Goal: Task Accomplishment & Management: Use online tool/utility

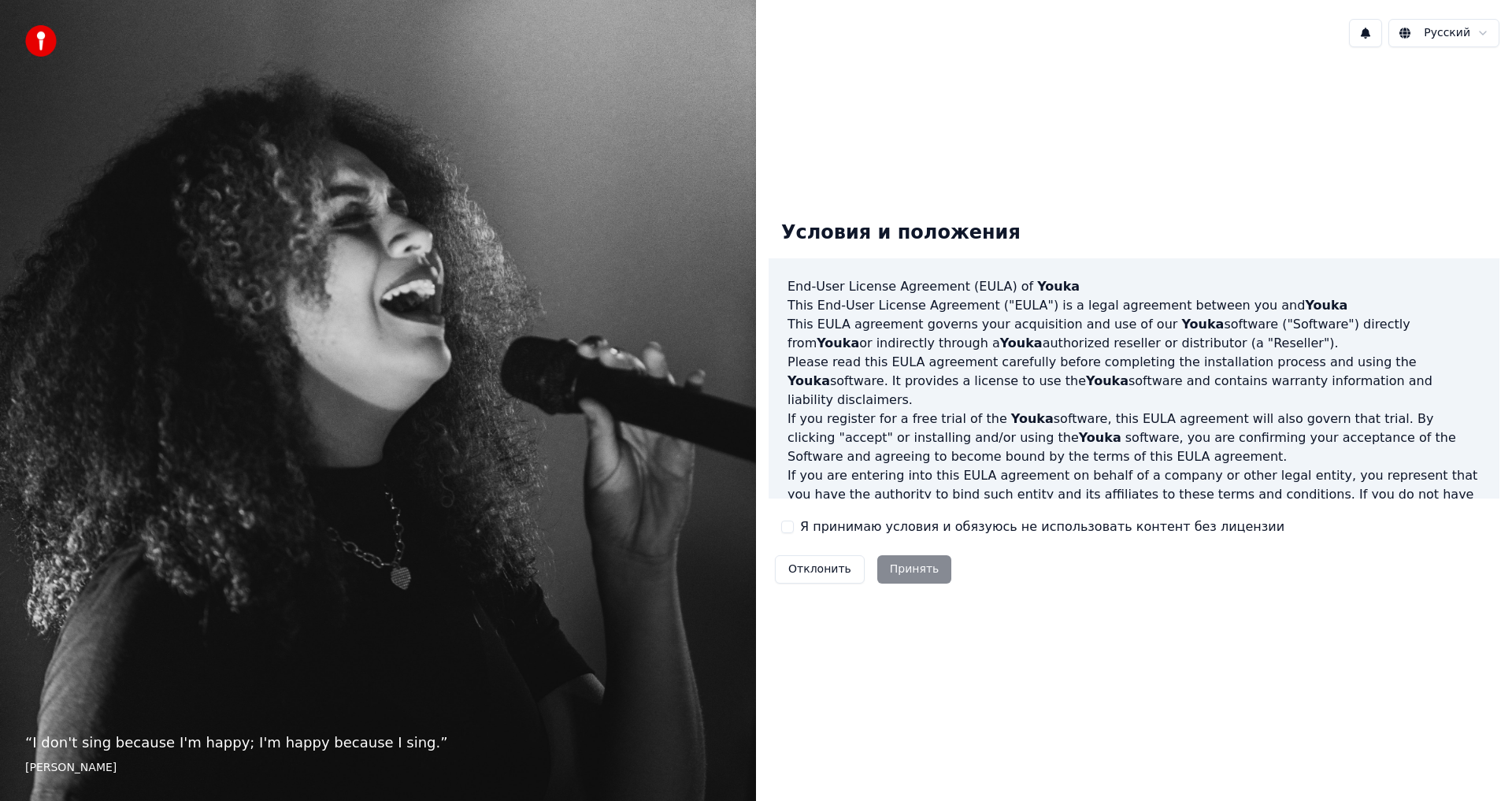
click at [790, 532] on button "Я принимаю условия и обязуюсь не использовать контент без лицензии" at bounding box center [787, 526] width 12 height 12
click at [906, 572] on button "Принять" at bounding box center [915, 569] width 75 height 29
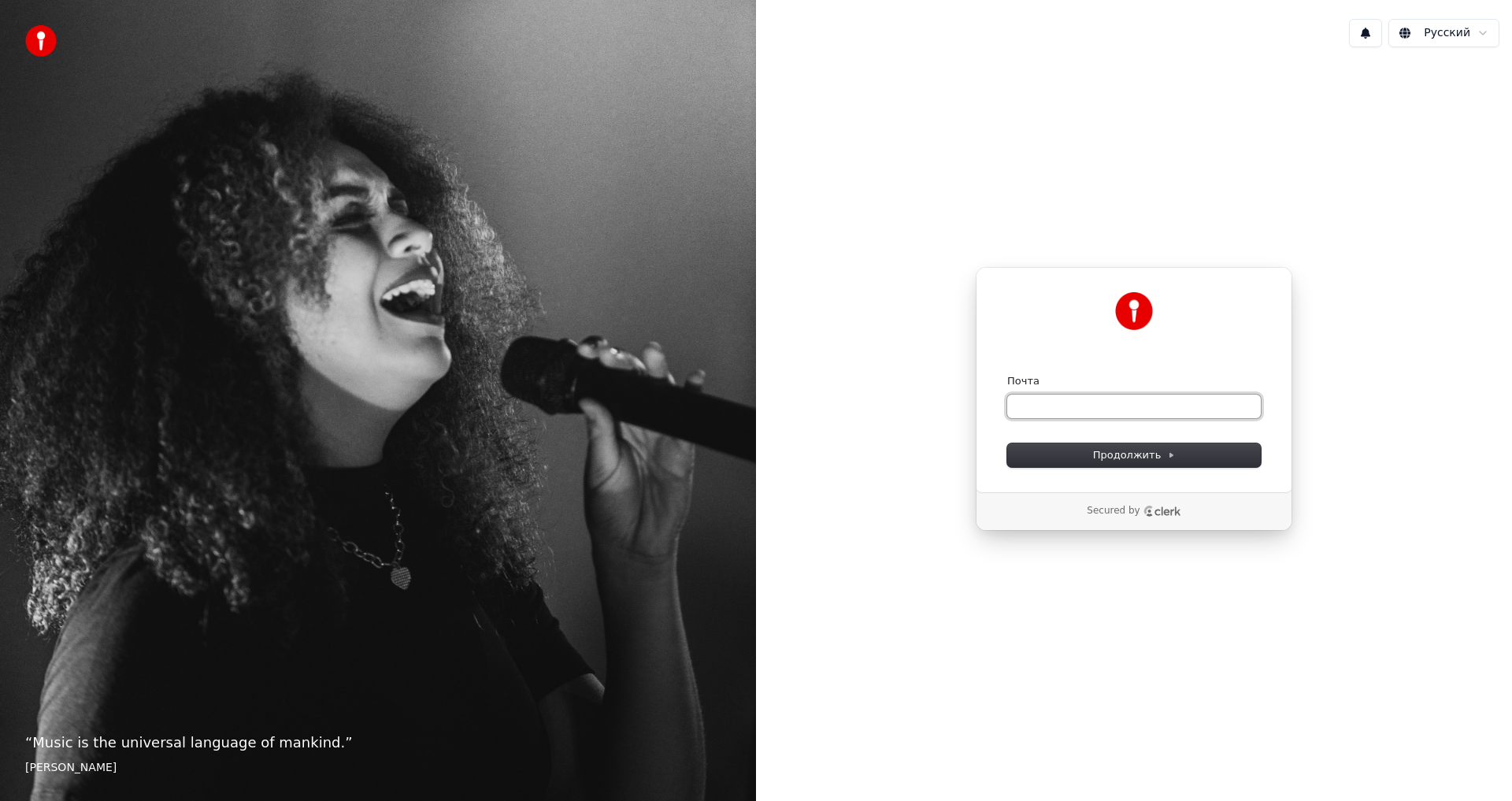
click at [1046, 404] on input "Почта" at bounding box center [1134, 406] width 254 height 24
click at [1102, 457] on span "Продолжить" at bounding box center [1134, 455] width 83 height 14
type input "**********"
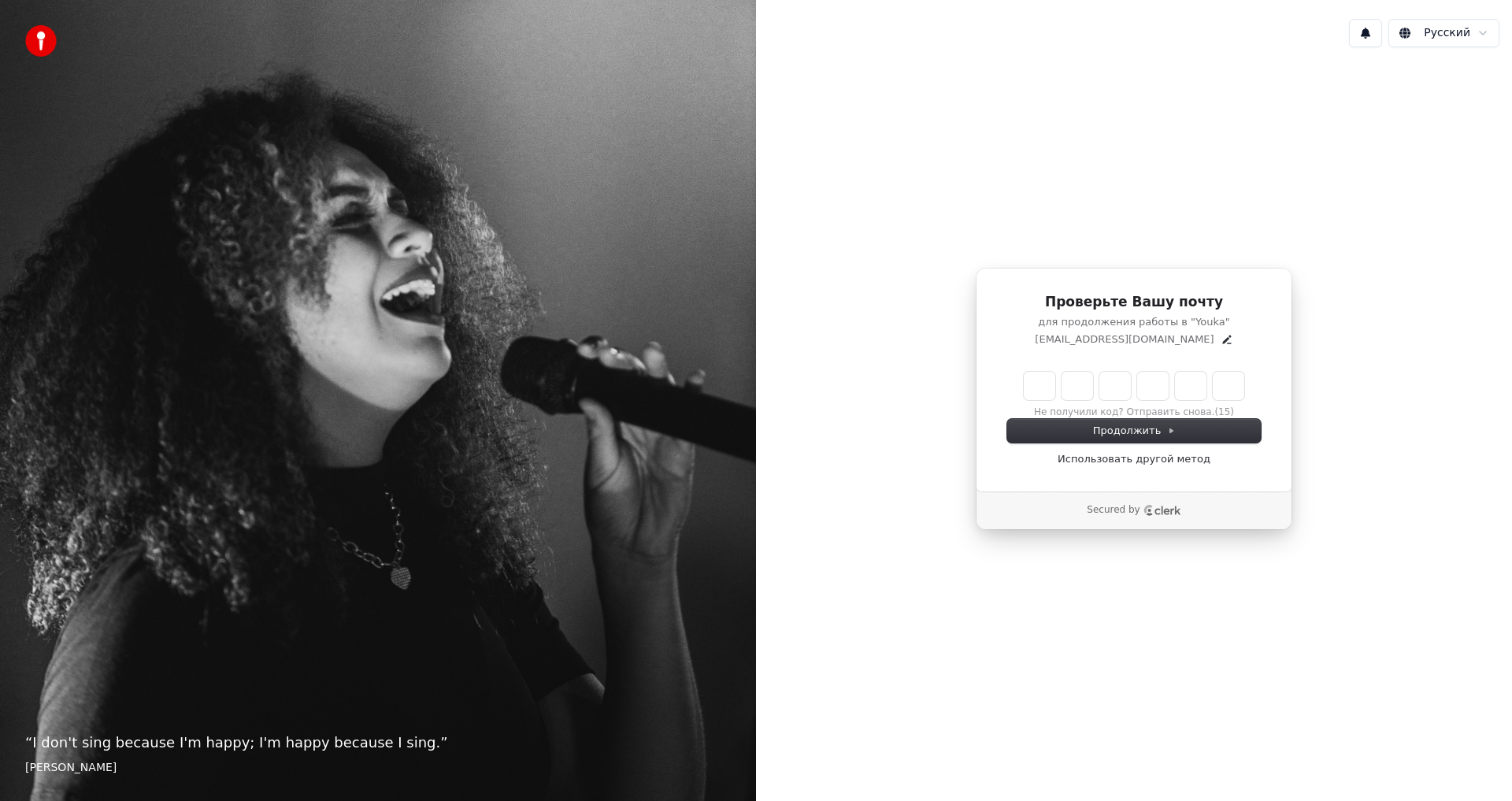
click at [1035, 391] on input "Enter verification code" at bounding box center [1134, 386] width 220 height 29
paste input "******"
type input "******"
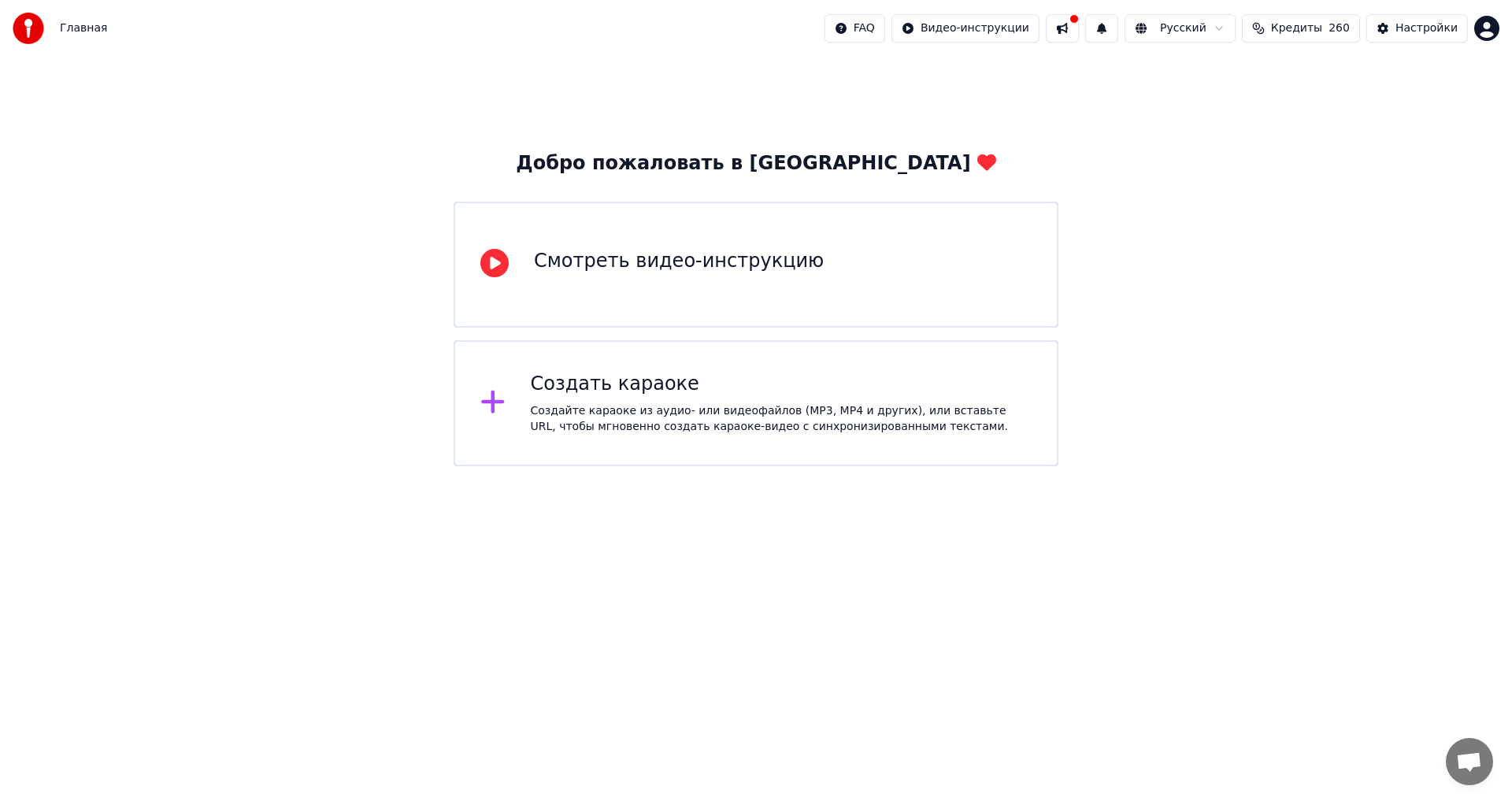
click at [1079, 30] on button at bounding box center [1062, 28] width 33 height 29
click at [1129, 426] on div "Добро пожаловать в Youka Смотреть видео-инструкцию Создать караоке Создайте кар…" at bounding box center [756, 261] width 1512 height 410
click at [1408, 28] on div "Настройки" at bounding box center [1426, 28] width 62 height 16
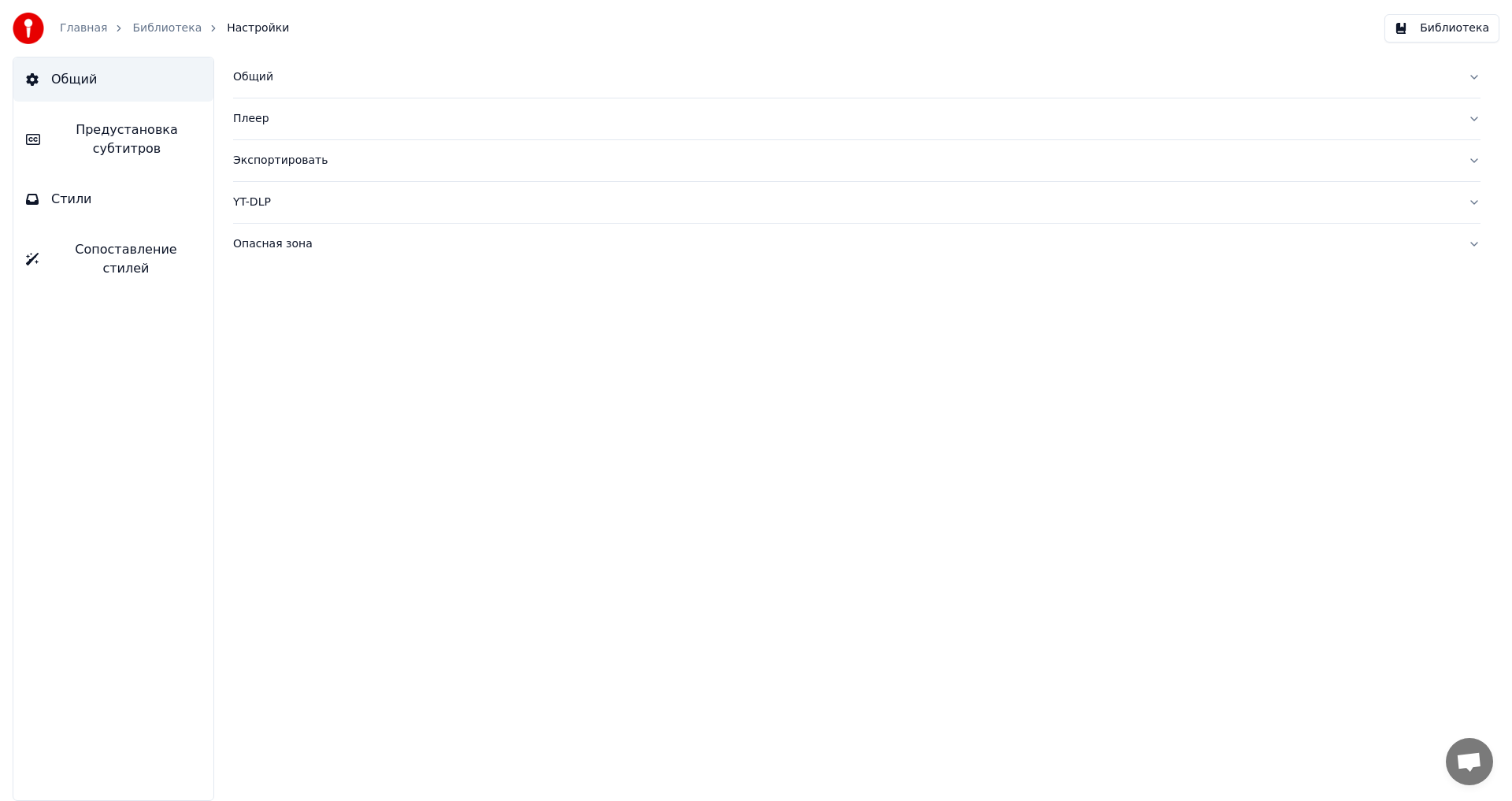
click at [1475, 78] on button "Общий" at bounding box center [856, 77] width 1247 height 41
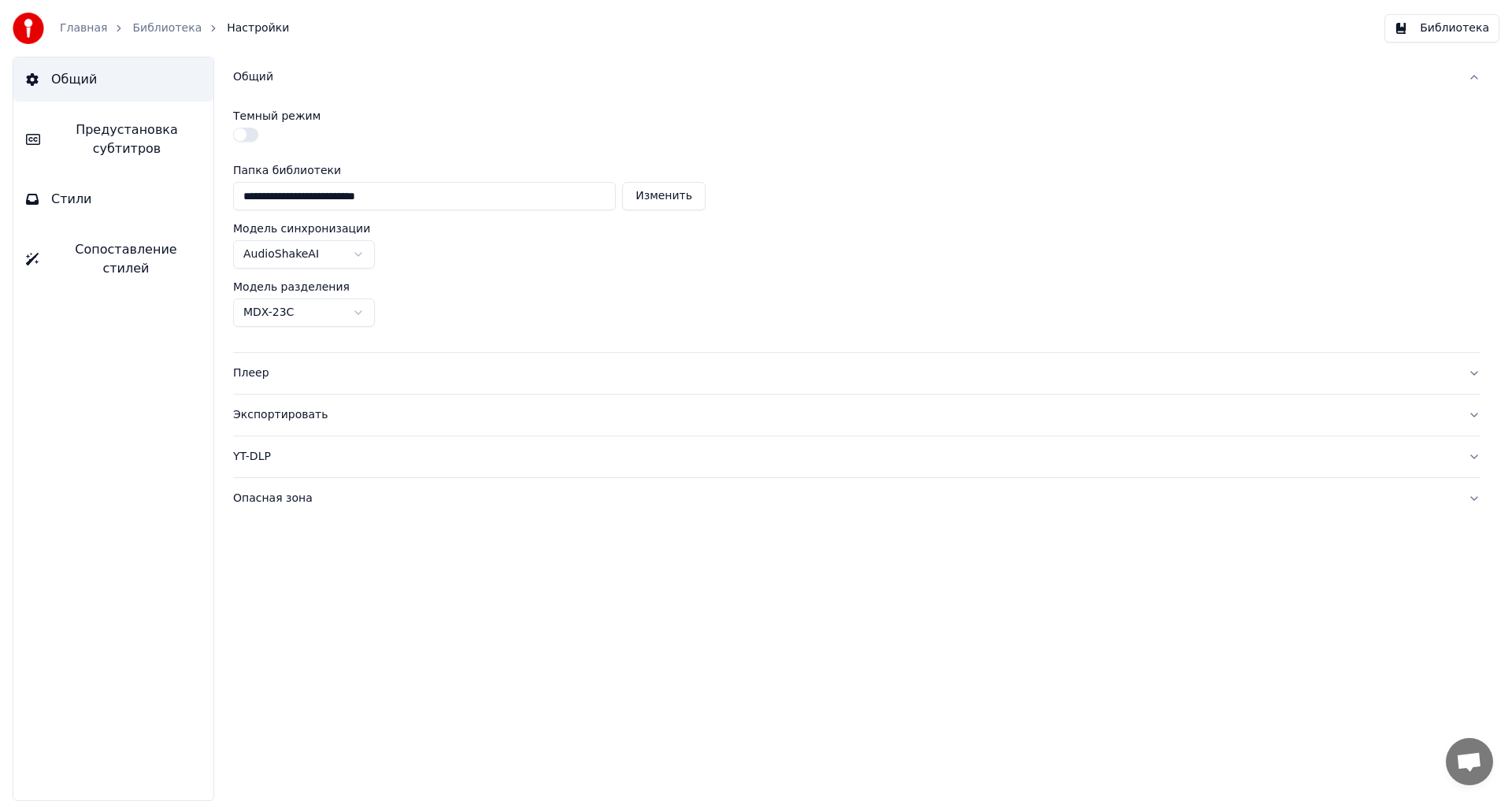
click at [676, 204] on button "Изменить" at bounding box center [664, 196] width 84 height 29
type input "**********"
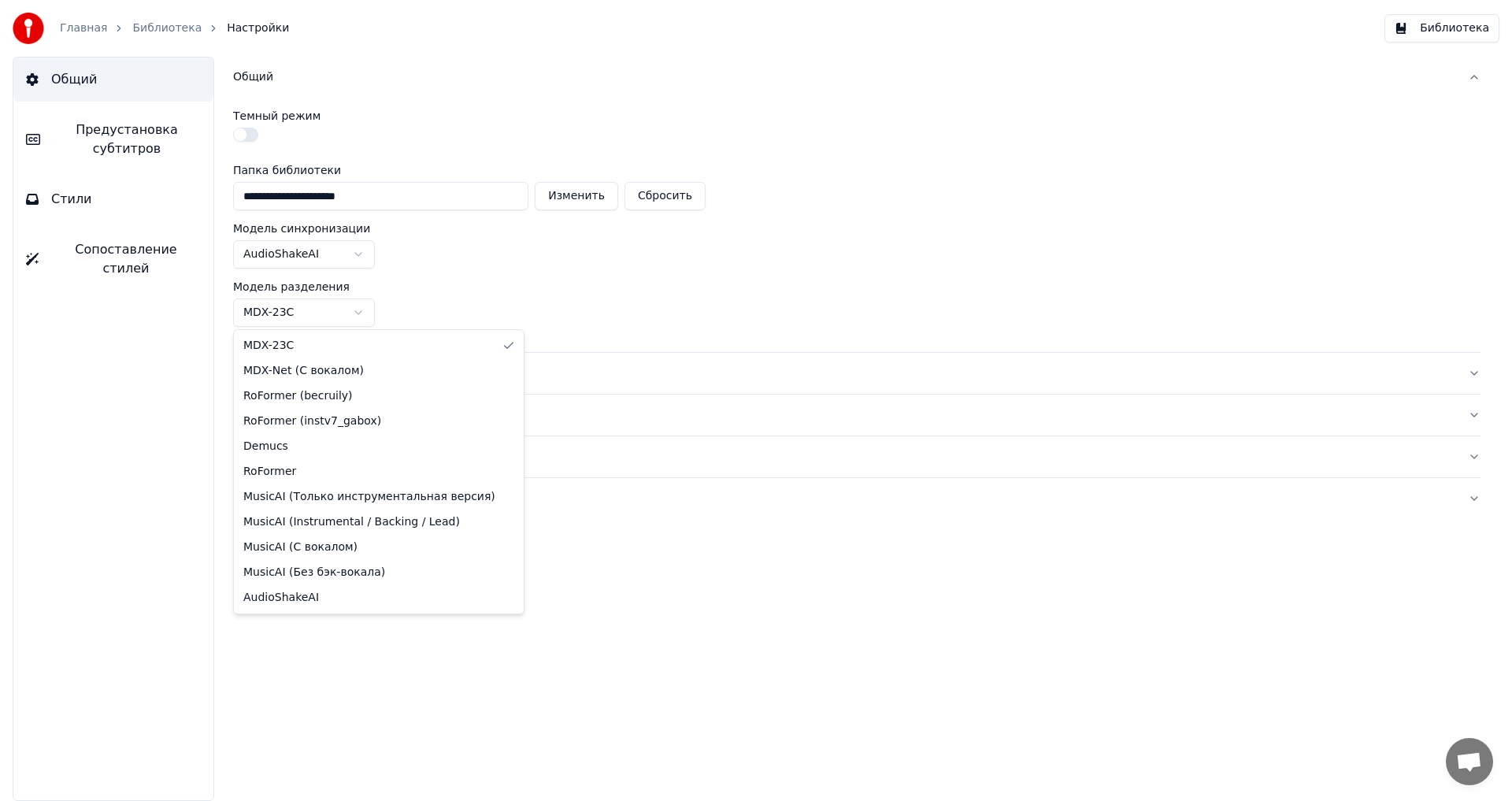
click at [348, 316] on html "**********" at bounding box center [756, 400] width 1512 height 801
click at [612, 298] on html "**********" at bounding box center [756, 400] width 1512 height 801
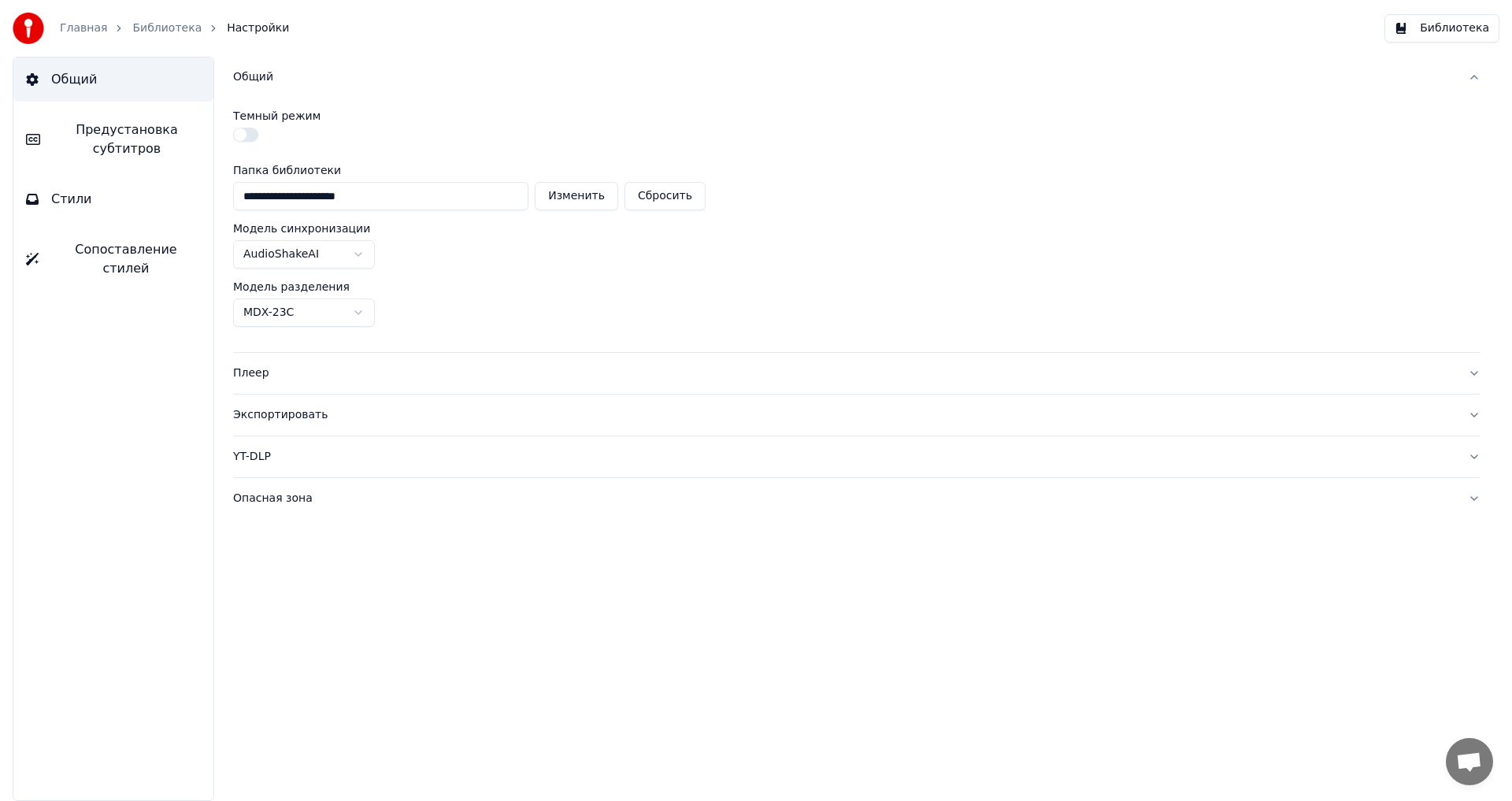
click at [267, 378] on div "Плеер" at bounding box center [844, 373] width 1222 height 16
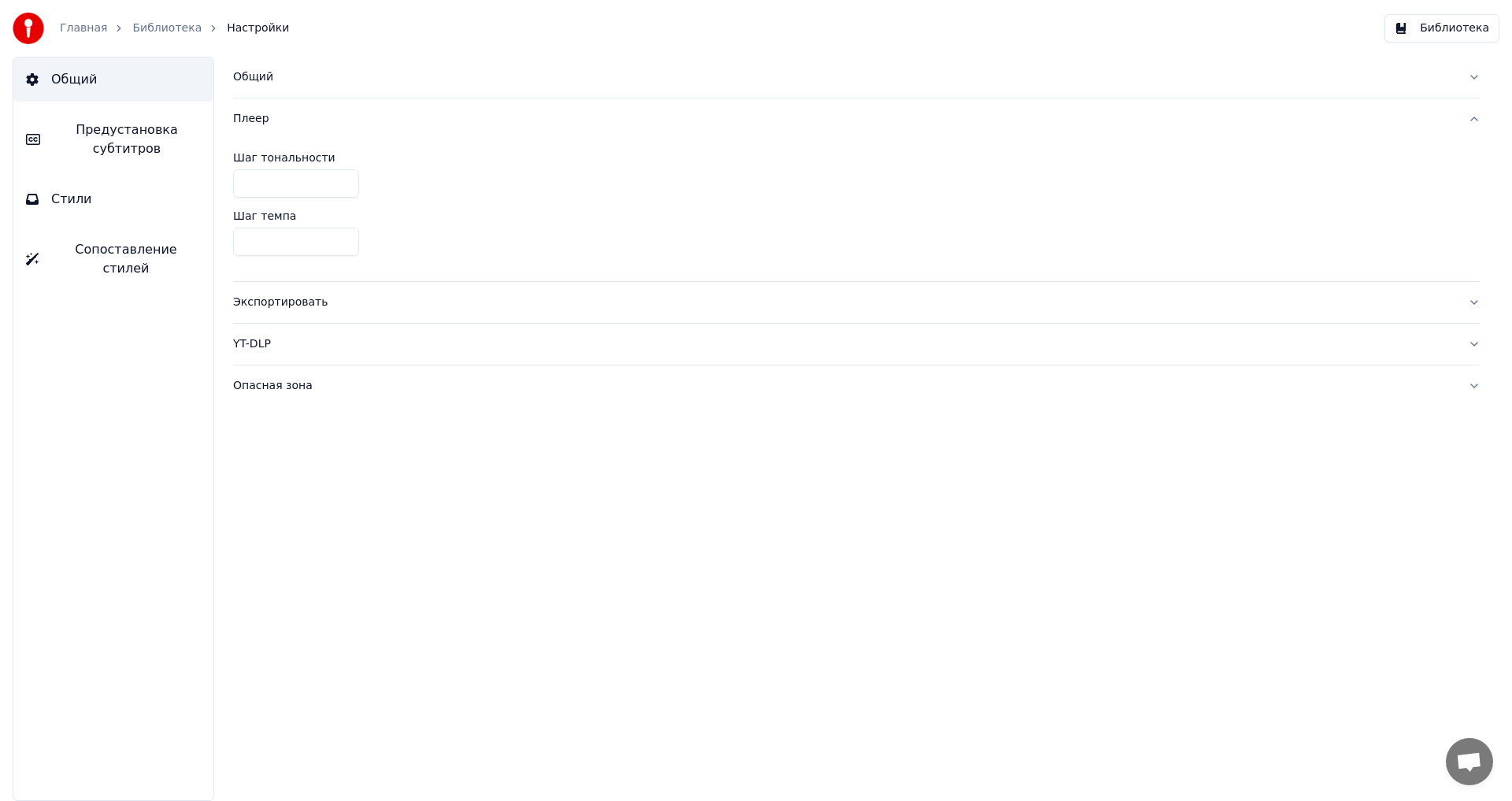
click at [298, 307] on div "Экспортировать" at bounding box center [844, 302] width 1222 height 16
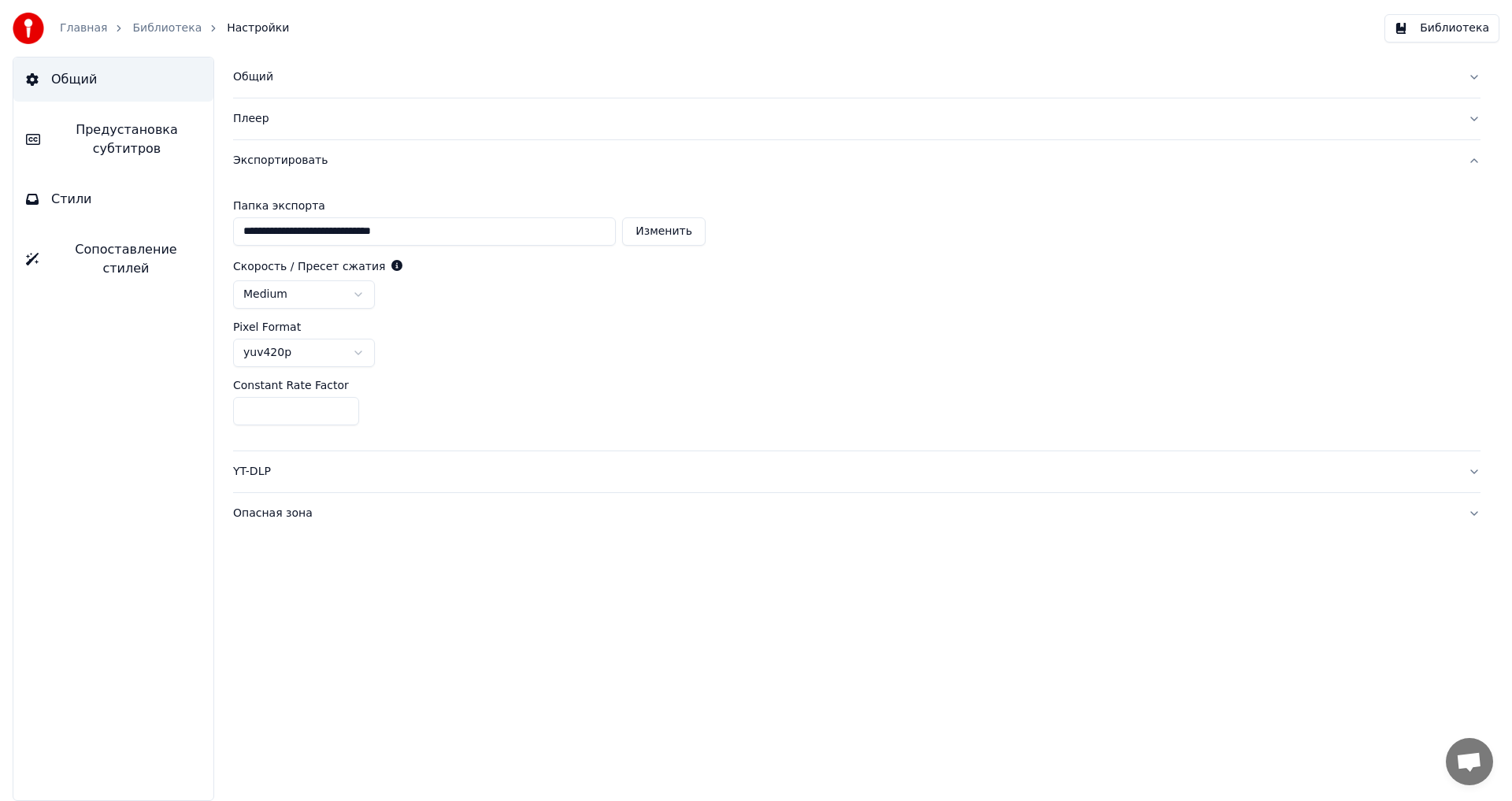
click at [661, 231] on button "Изменить" at bounding box center [664, 231] width 84 height 29
type input "**********"
click at [356, 295] on html "**********" at bounding box center [756, 400] width 1512 height 801
click at [485, 303] on html "**********" at bounding box center [756, 400] width 1512 height 801
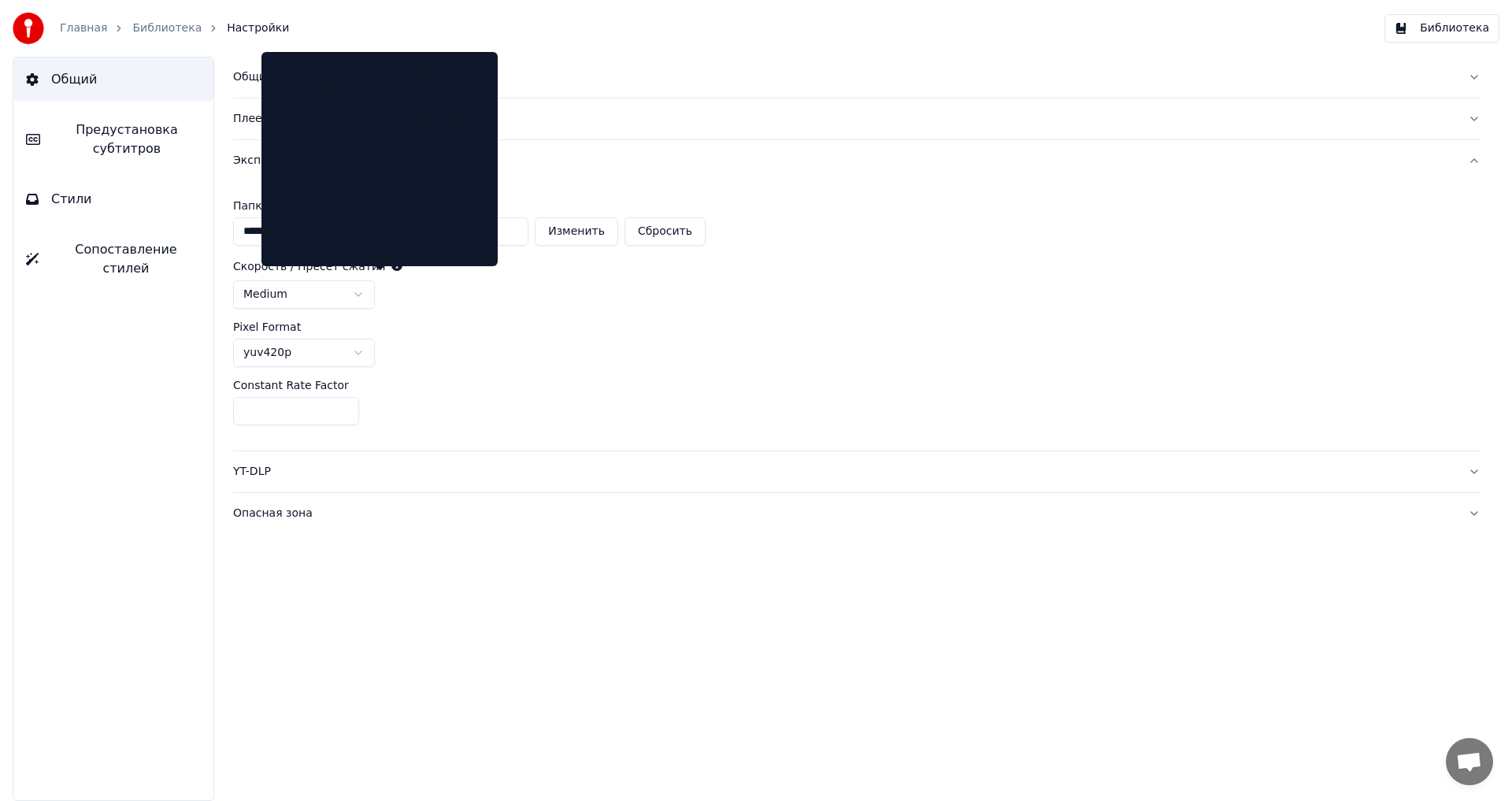
click at [391, 264] on icon at bounding box center [397, 265] width 11 height 11
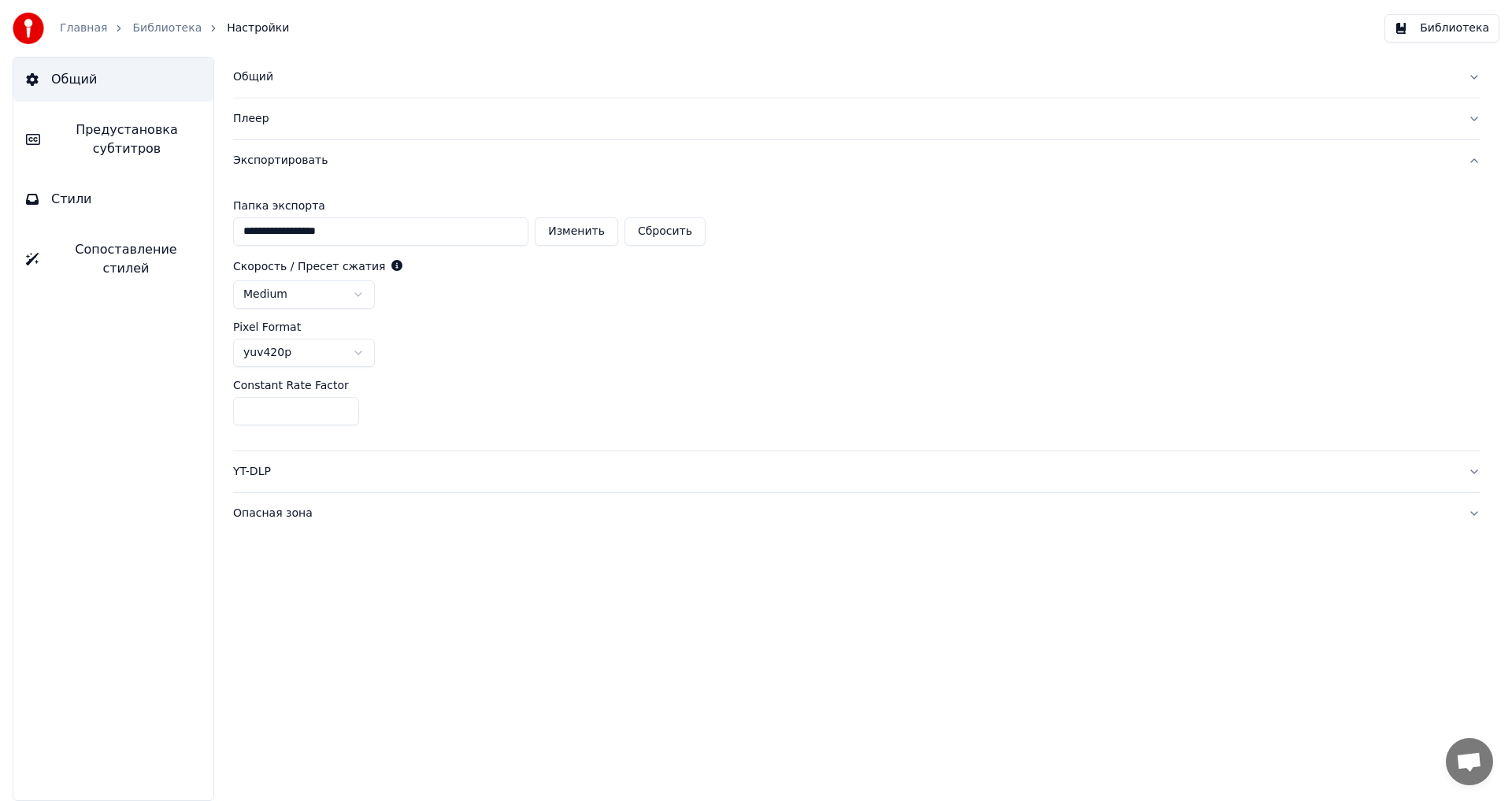
click at [391, 267] on icon at bounding box center [397, 265] width 11 height 11
click at [405, 353] on div "yuv420p" at bounding box center [856, 353] width 1247 height 29
click at [1475, 470] on button "YT-DLP" at bounding box center [856, 472] width 1247 height 41
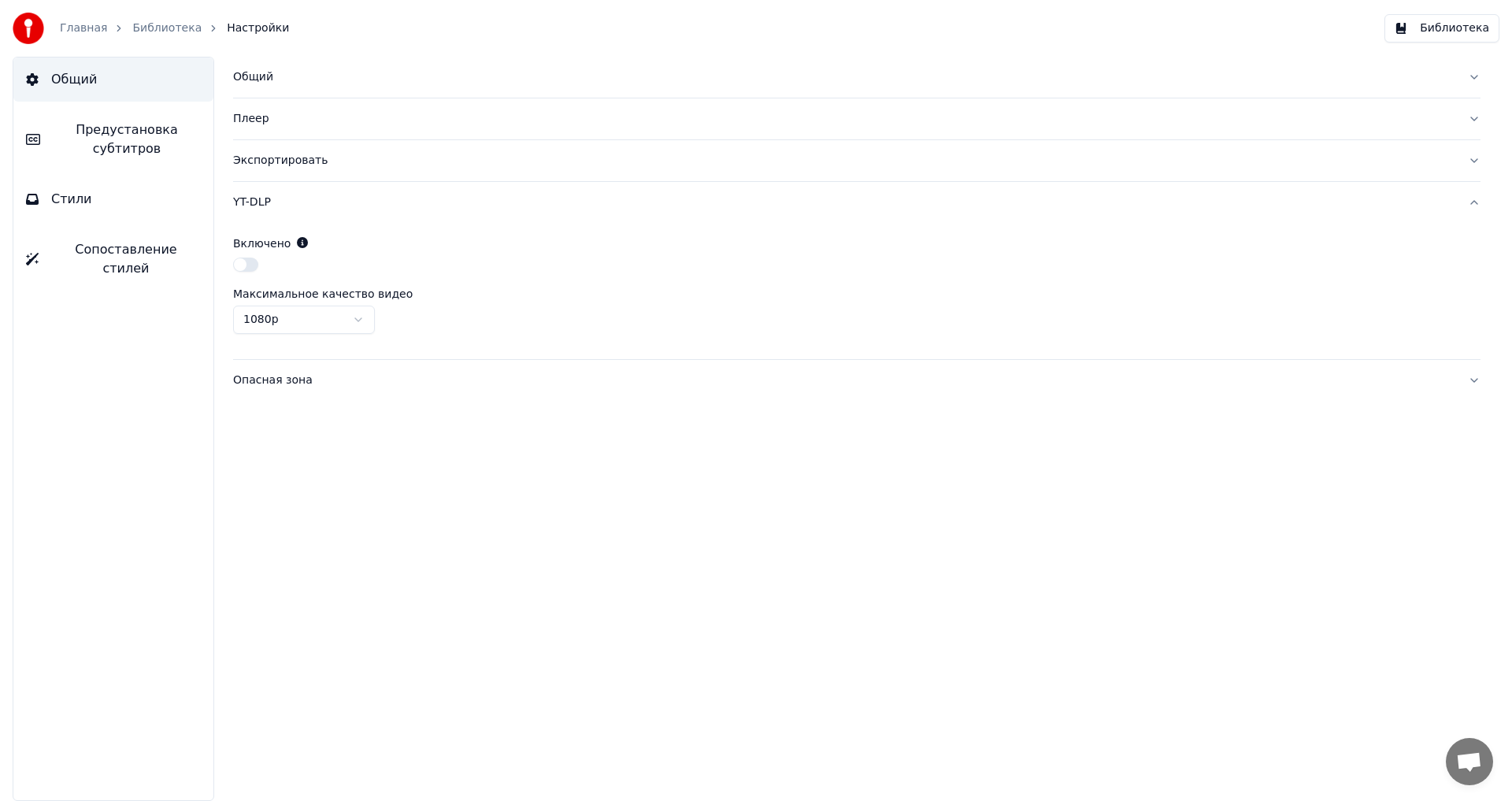
click at [282, 381] on div "Опасная зона" at bounding box center [844, 380] width 1222 height 16
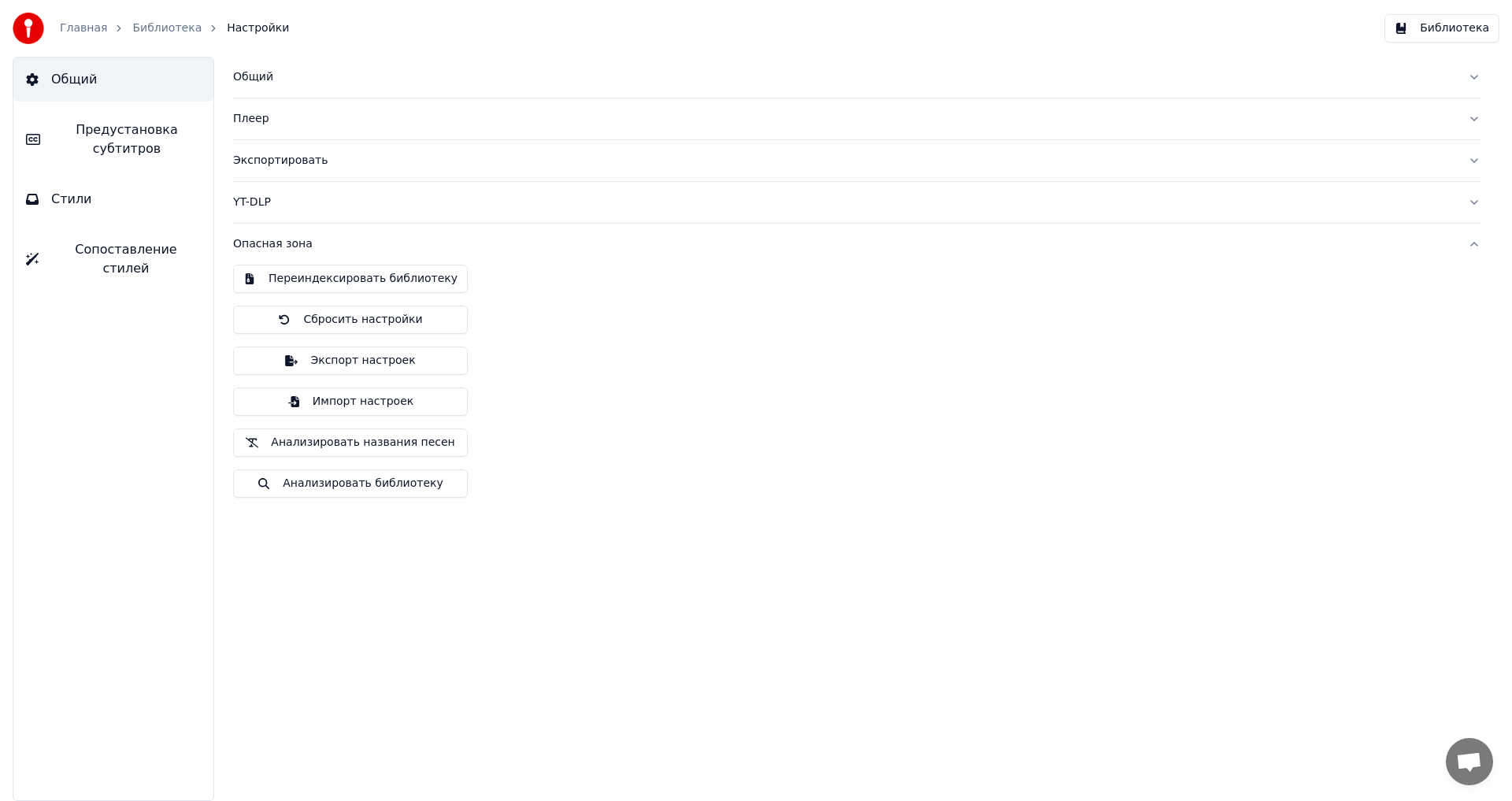
click at [736, 472] on div "Переиндексировать библиотеку Сбросить настройки Экспорт настроек Импорт настрое…" at bounding box center [856, 388] width 1247 height 246
click at [125, 146] on span "Предустановка субтитров" at bounding box center [127, 139] width 148 height 37
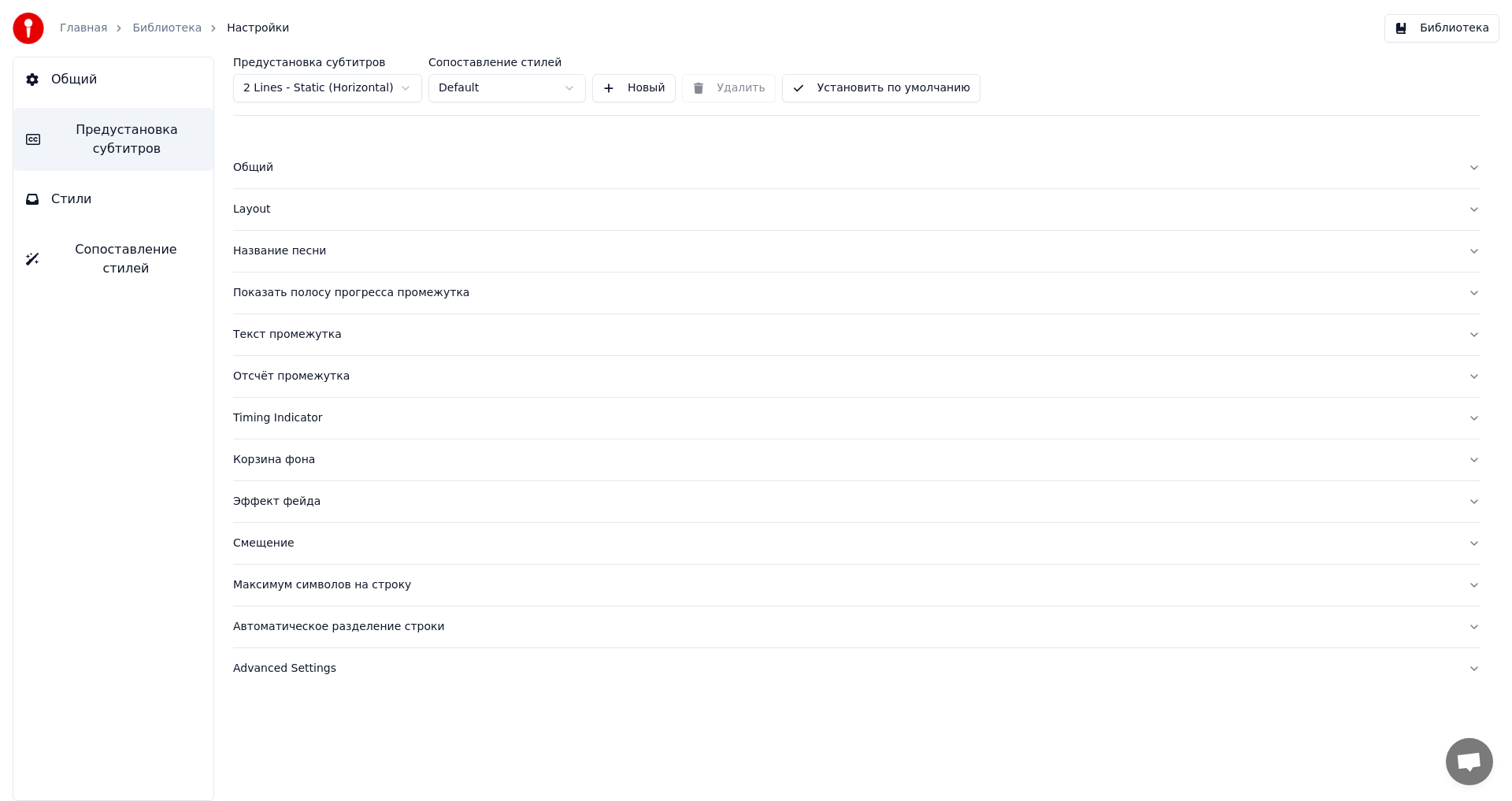
click at [71, 205] on span "Стили" at bounding box center [71, 200] width 41 height 19
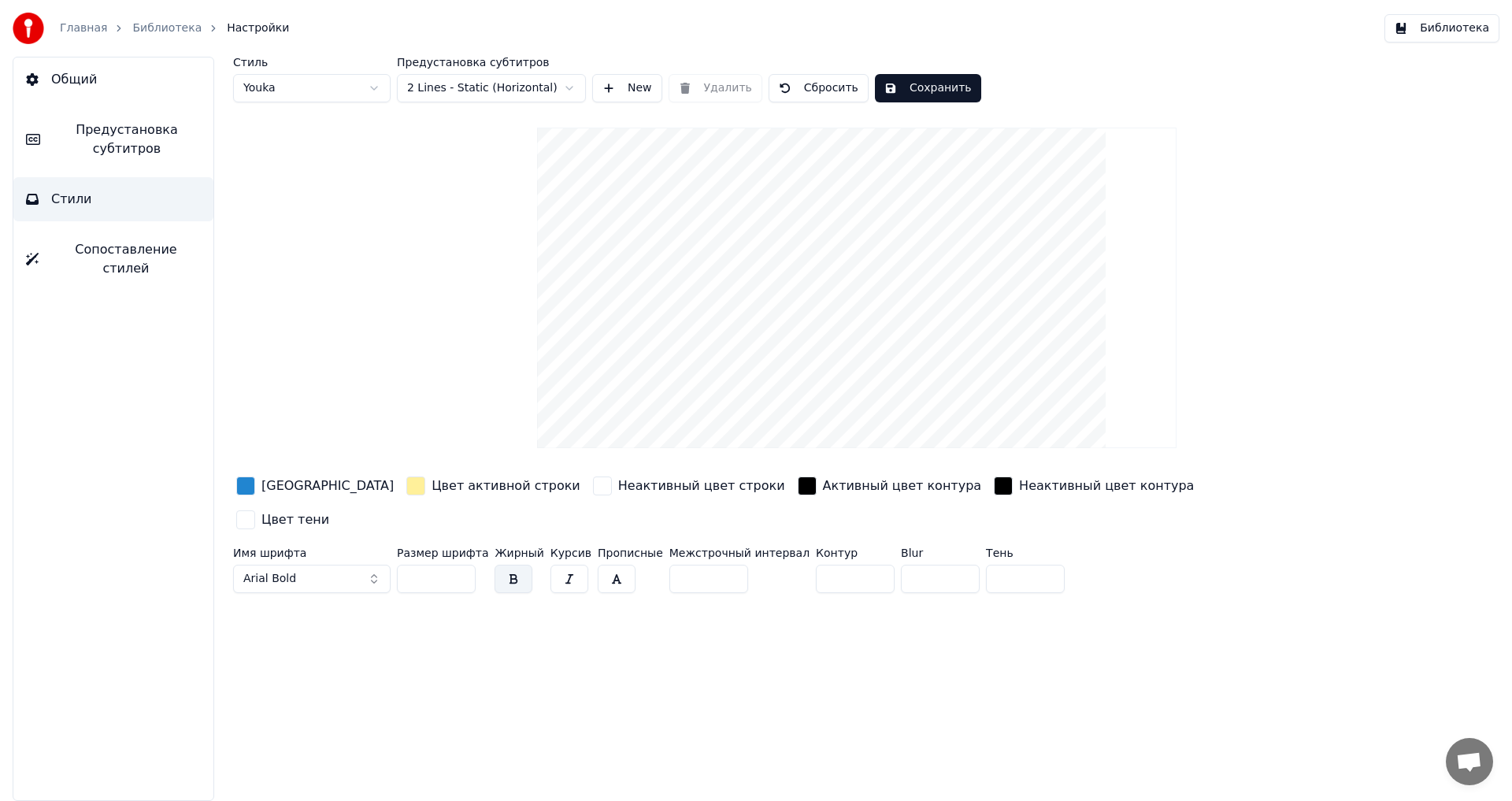
click at [431, 486] on div "Цвет активной строки" at bounding box center [505, 486] width 149 height 19
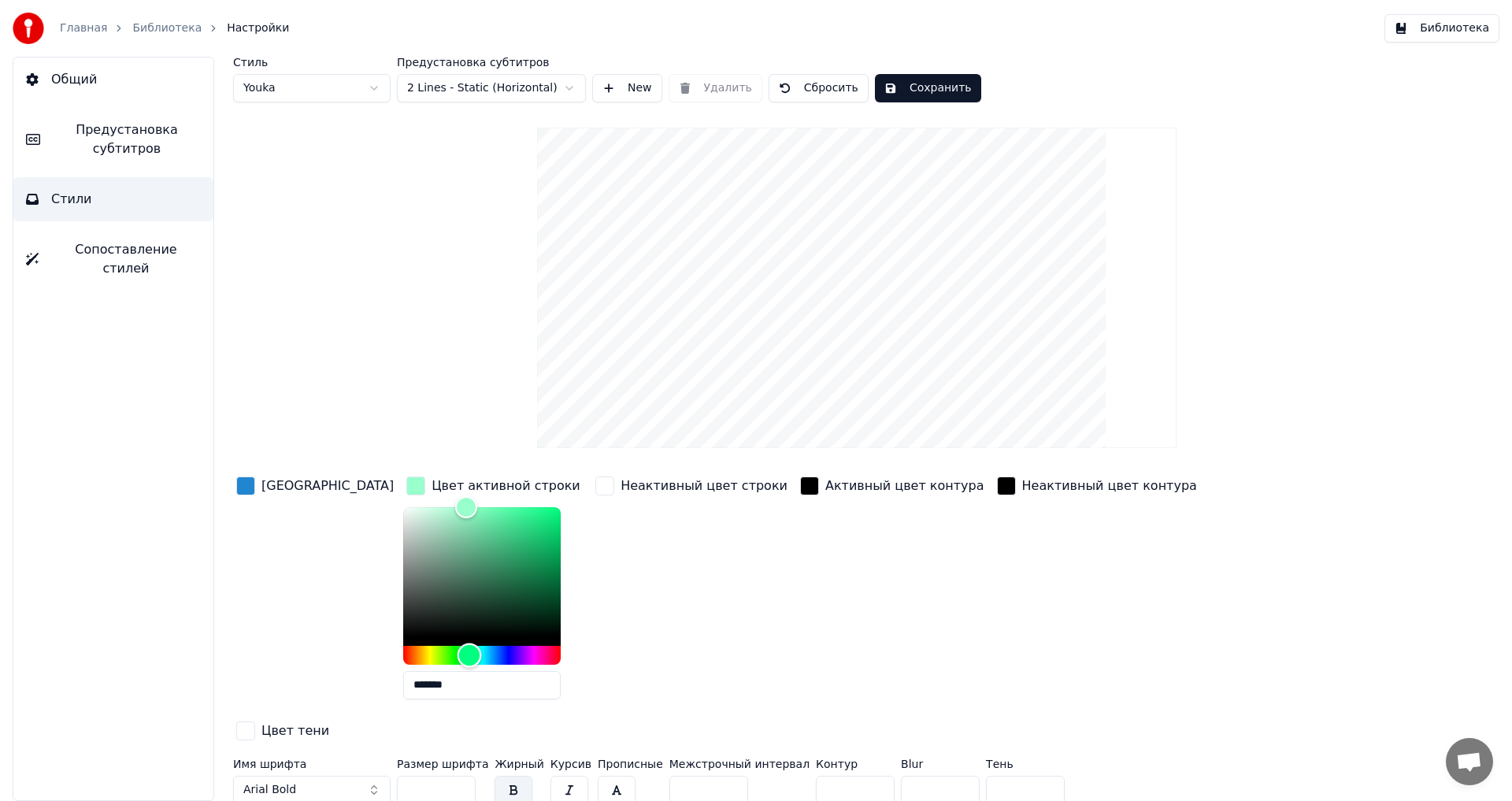
type input "*******"
drag, startPoint x: 376, startPoint y: 656, endPoint x: 415, endPoint y: 663, distance: 39.6
click at [458, 663] on div "Hue" at bounding box center [470, 655] width 24 height 24
click at [919, 85] on button "Сохранить" at bounding box center [928, 88] width 106 height 29
click at [560, 85] on html "Главная Библиотека Настройки Библиотека Общий Предустановка субтитров Стили Соп…" at bounding box center [756, 400] width 1512 height 801
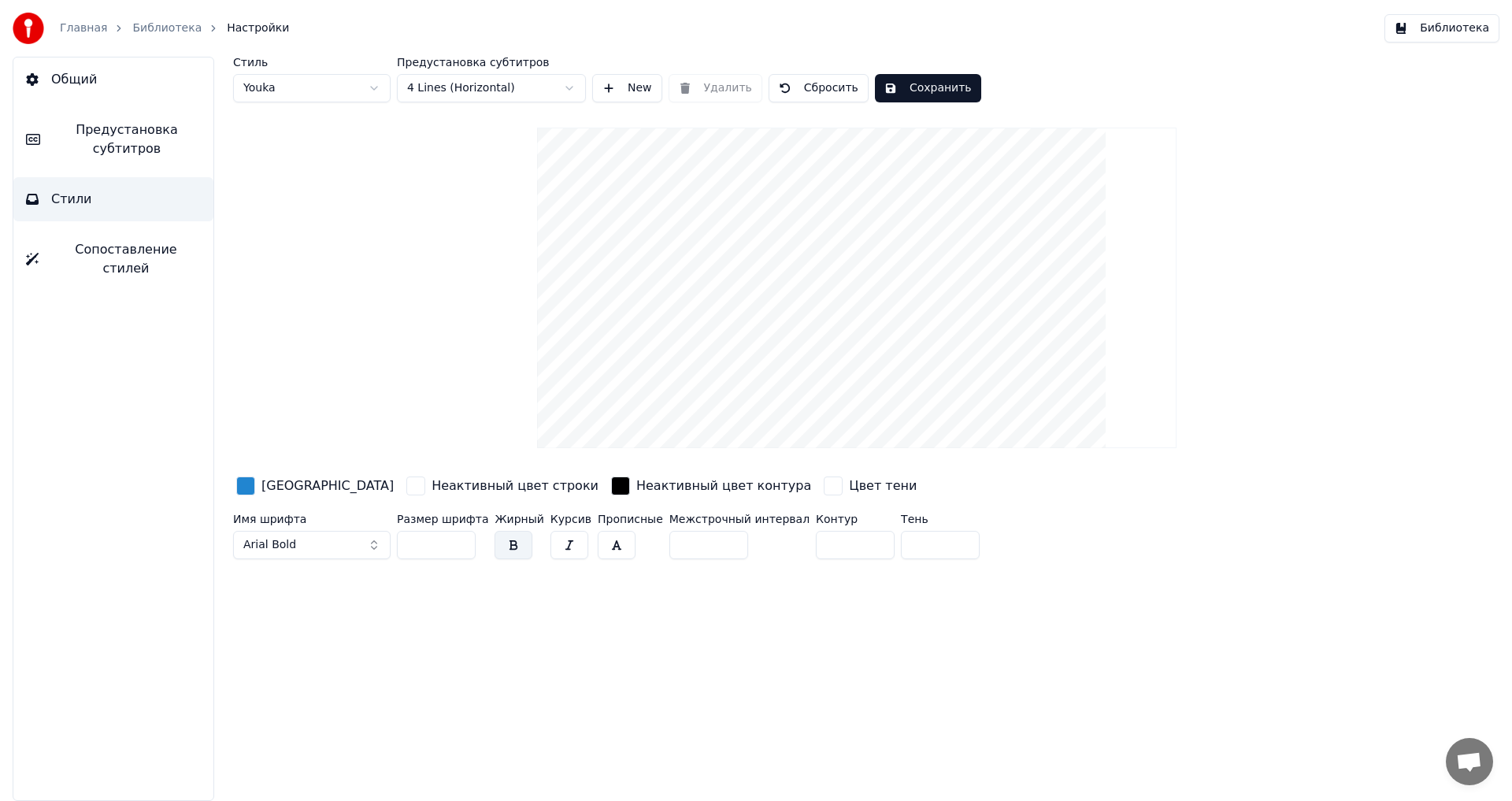
click at [459, 93] on html "Главная Библиотека Настройки Библиотека Общий Предустановка субтитров Стили Соп…" at bounding box center [756, 400] width 1512 height 801
click at [459, 91] on html "Главная Библиотека Настройки Библиотека Общий Предустановка субтитров Стили Соп…" at bounding box center [756, 400] width 1512 height 801
click at [443, 92] on html "Главная Библиотека Настройки Библиотека Общий Предустановка субтитров Стили Соп…" at bounding box center [756, 400] width 1512 height 801
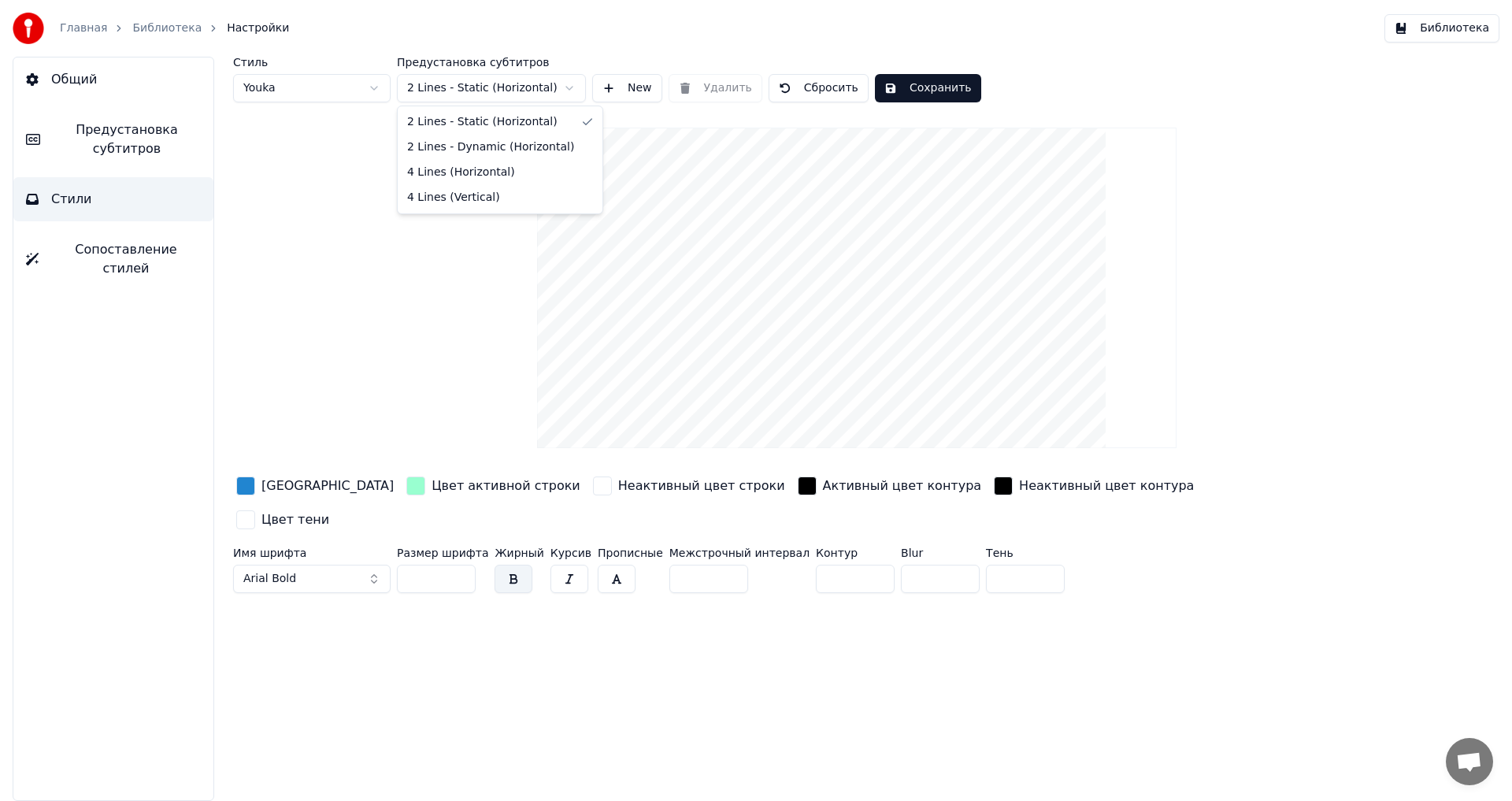
click at [473, 85] on html "Главная Библиотека Настройки Библиотека Общий Предустановка субтитров Стили Соп…" at bounding box center [756, 400] width 1512 height 801
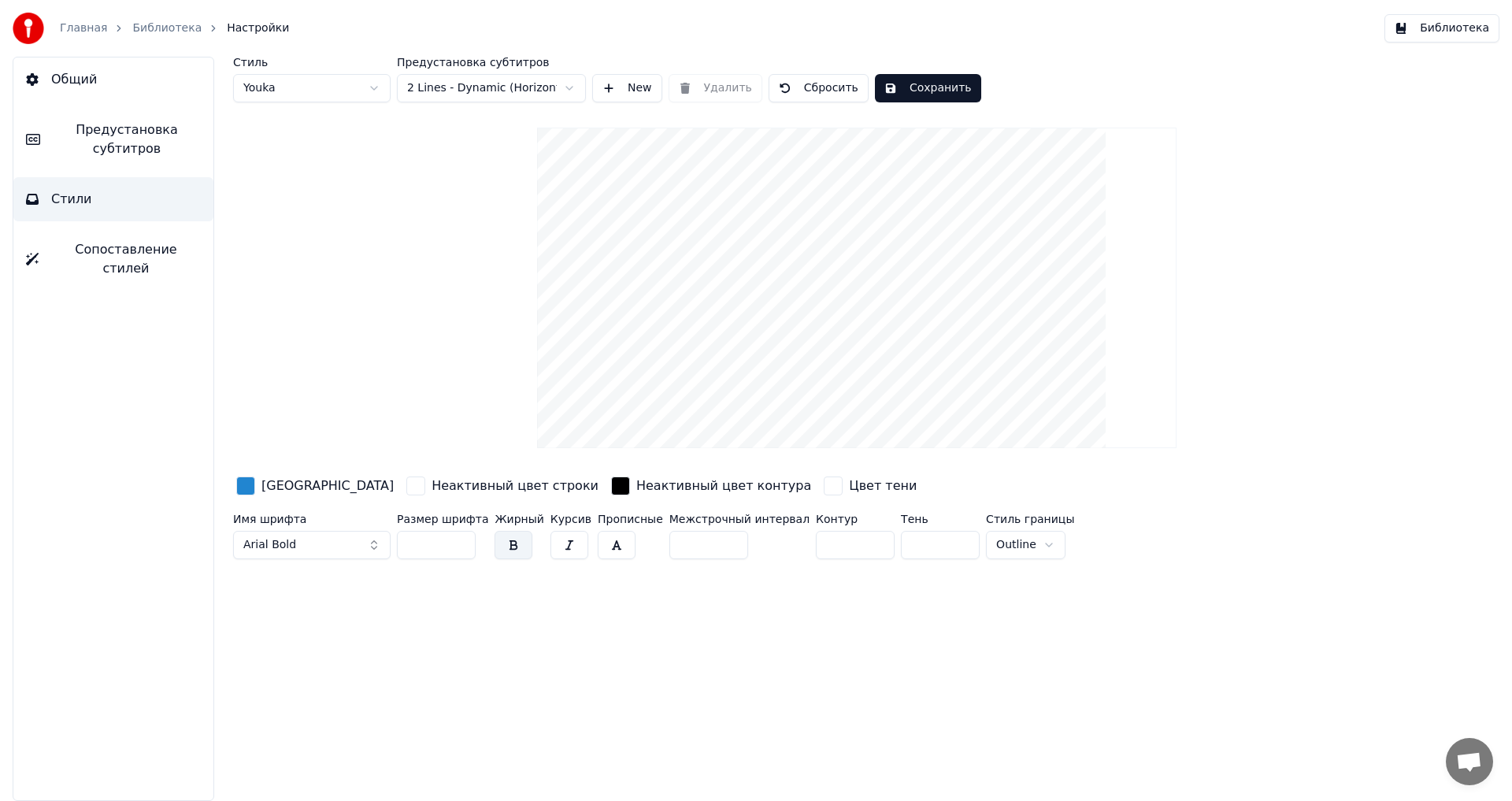
click at [479, 84] on html "Главная Библиотека Настройки Библиотека Общий Предустановка субтитров Стили Соп…" at bounding box center [756, 400] width 1512 height 801
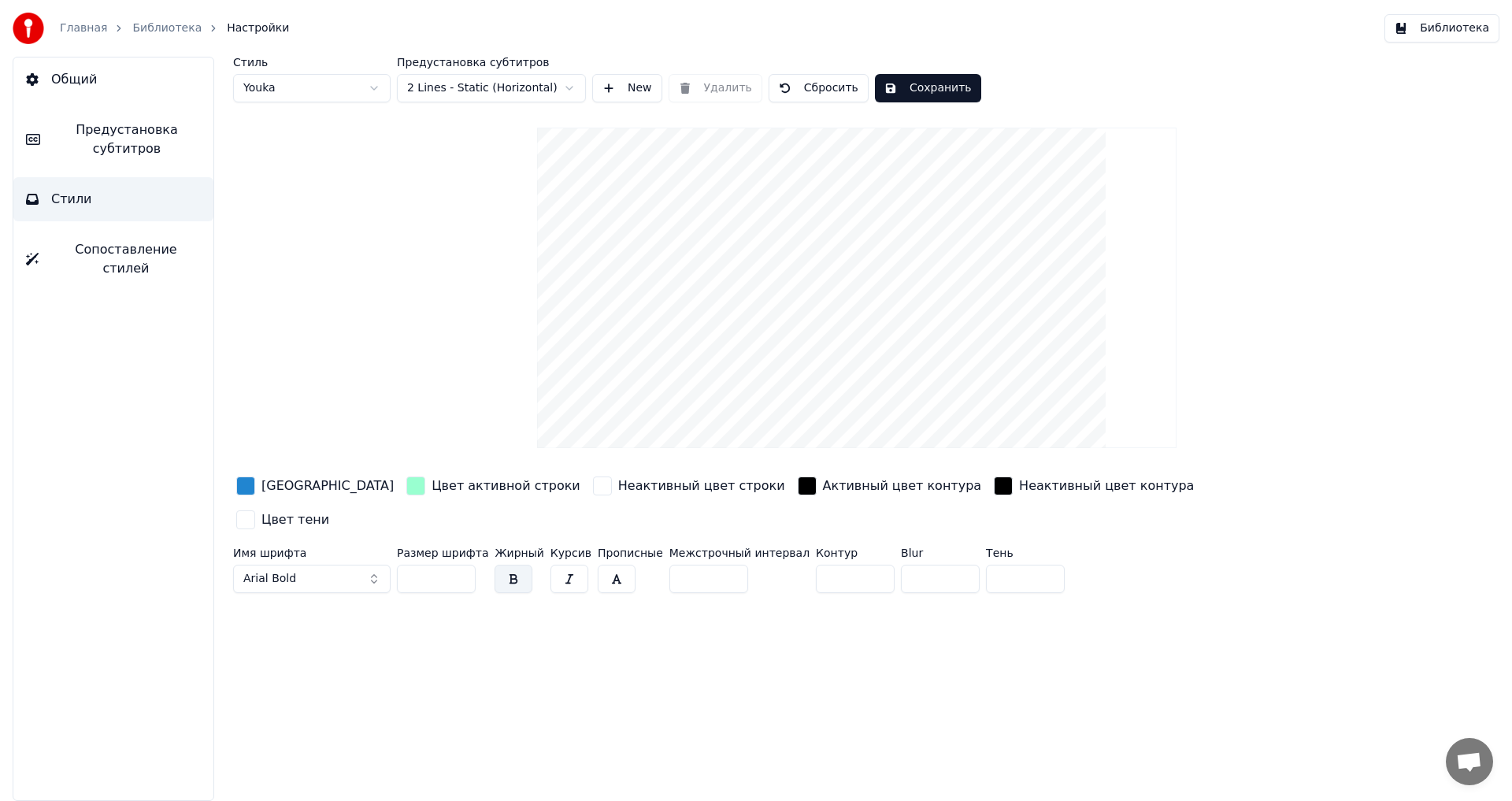
click at [797, 488] on div "button" at bounding box center [807, 486] width 19 height 19
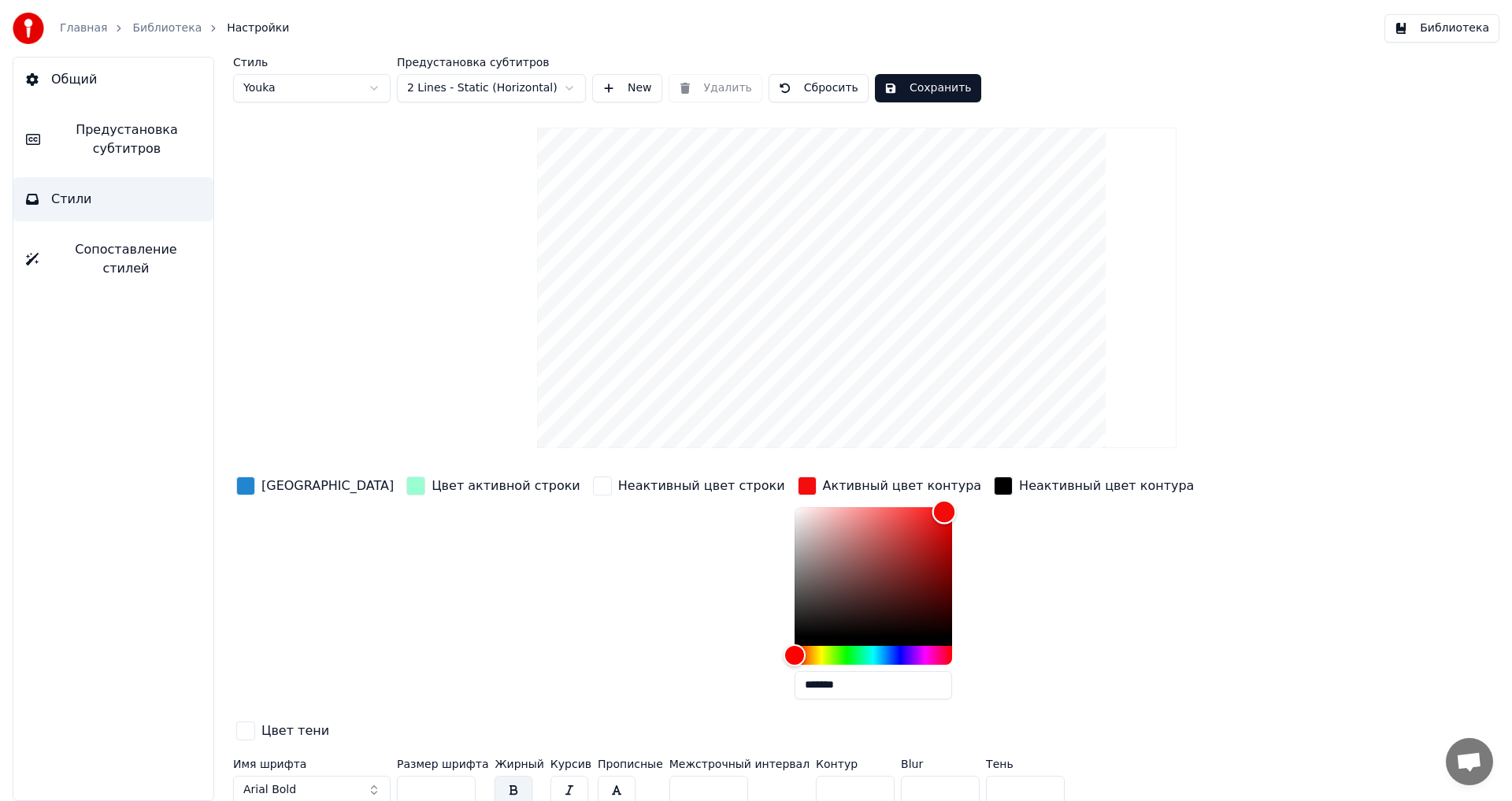
drag, startPoint x: 699, startPoint y: 634, endPoint x: 845, endPoint y: 511, distance: 190.9
click at [932, 511] on div "Color" at bounding box center [945, 513] width 24 height 24
type input "*******"
drag, startPoint x: 845, startPoint y: 511, endPoint x: 654, endPoint y: 647, distance: 234.5
click at [668, 648] on div "Цвет заливки Цвет активной строки Неактивный цвет строки Активный цвет контура …" at bounding box center [762, 609] width 1059 height 273
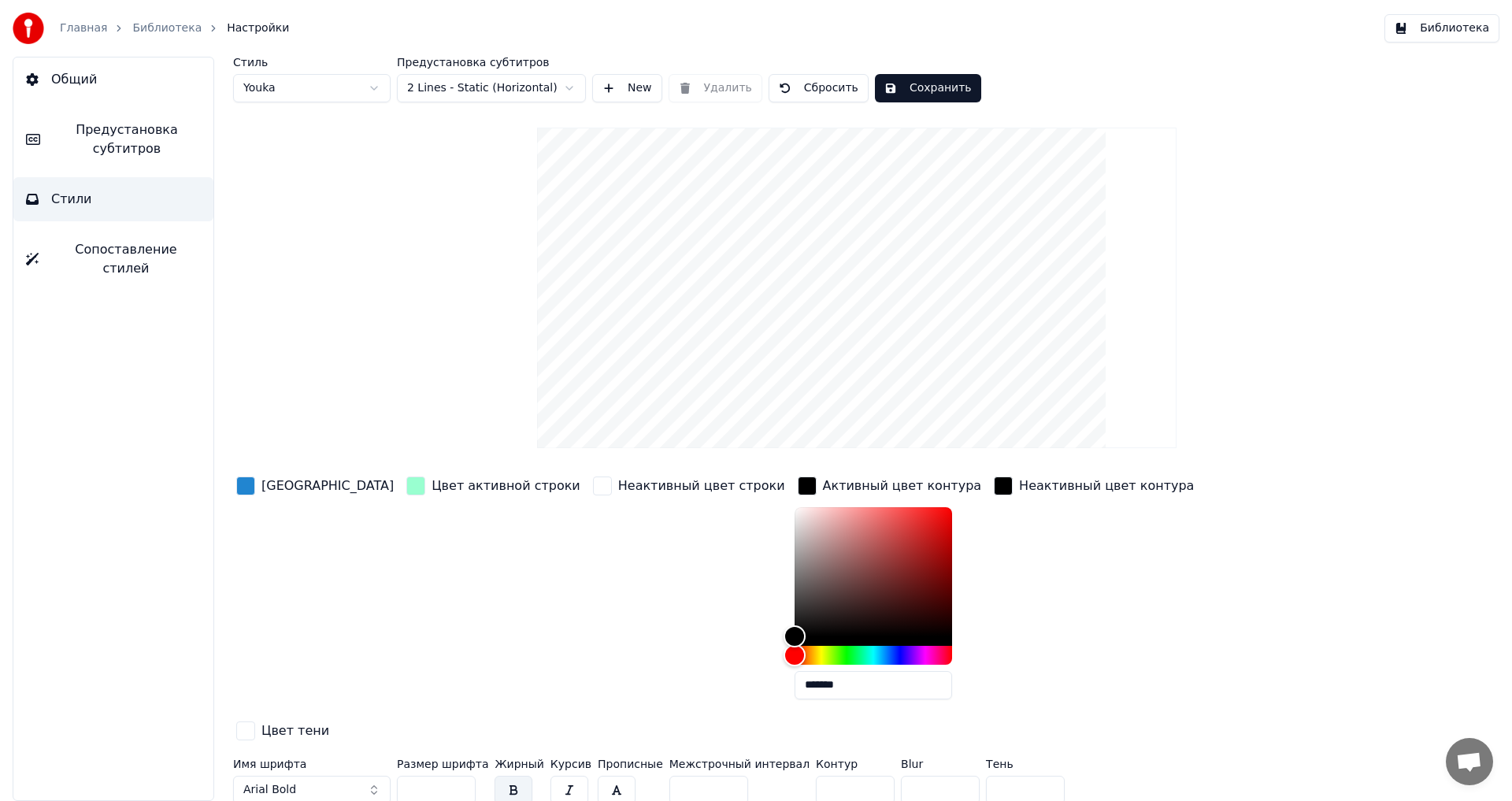
click at [993, 487] on div "button" at bounding box center [1003, 486] width 19 height 19
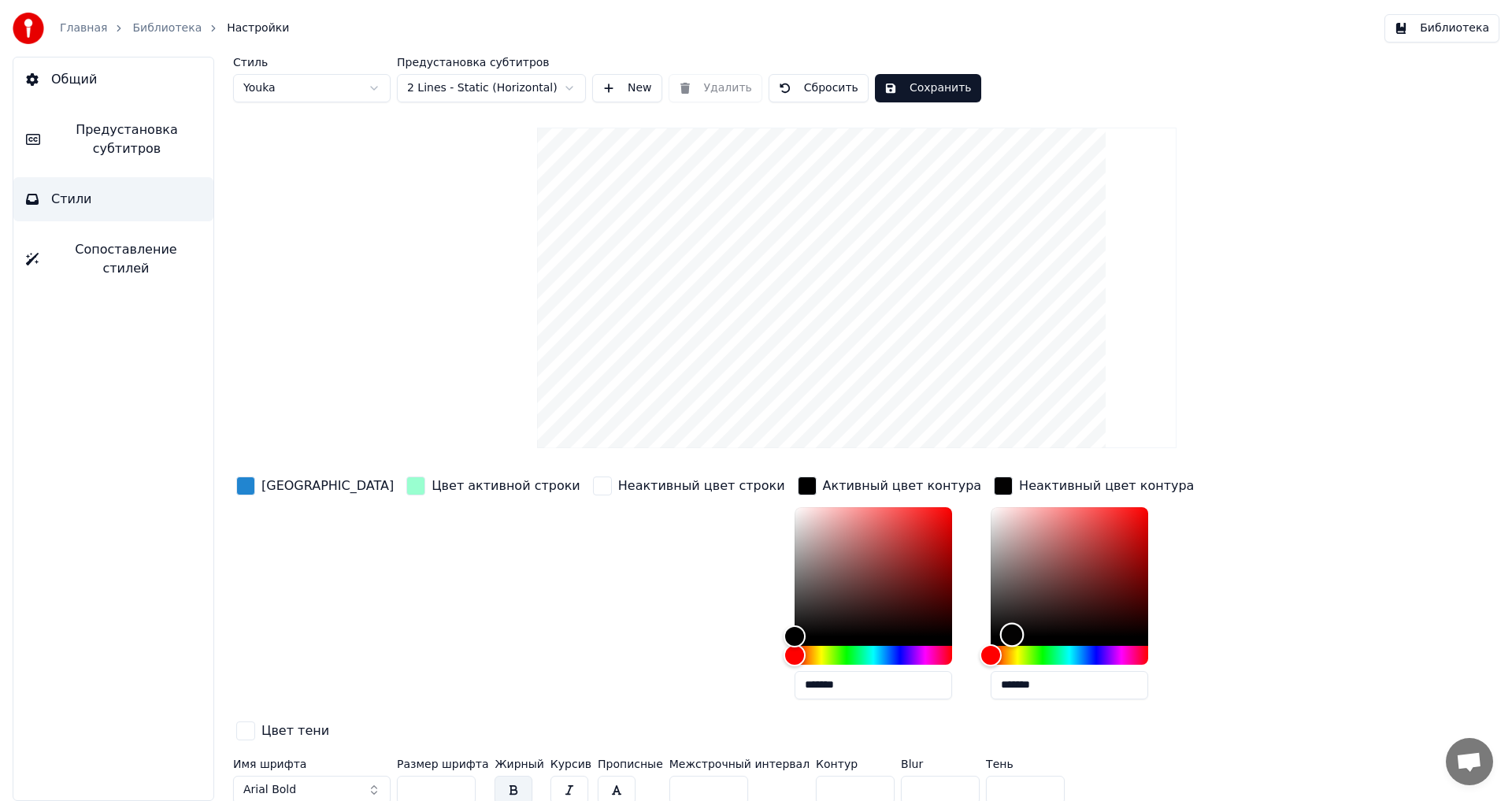
type input "*******"
drag, startPoint x: 884, startPoint y: 635, endPoint x: 852, endPoint y: 647, distance: 34.2
click at [852, 647] on div "Цвет заливки Цвет активной строки Неактивный цвет строки Активный цвет контура …" at bounding box center [762, 609] width 1059 height 273
click at [927, 87] on button "Сохранить" at bounding box center [928, 88] width 106 height 29
click at [61, 78] on span "Общий" at bounding box center [74, 79] width 45 height 19
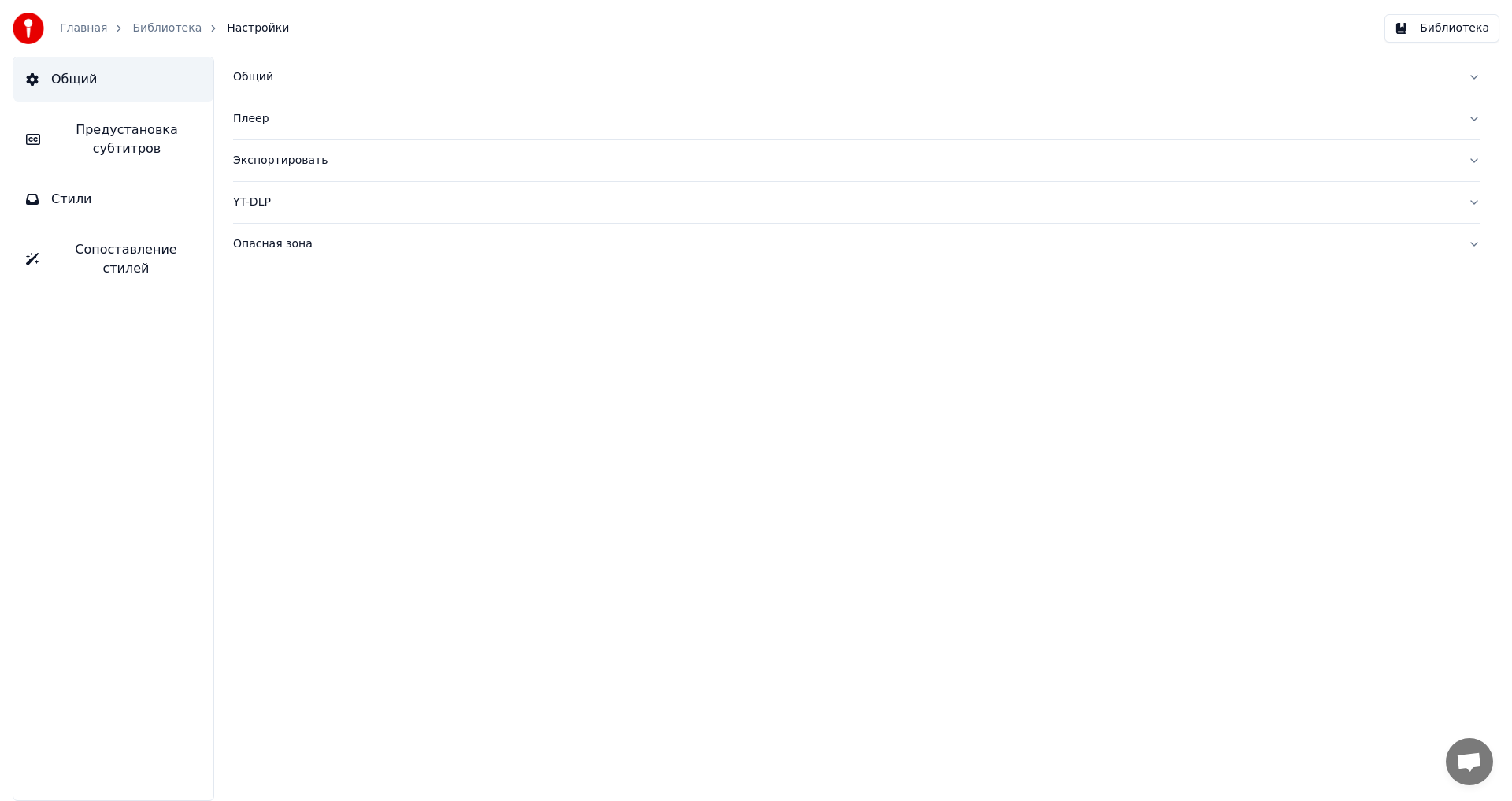
click at [157, 31] on link "Библиотека" at bounding box center [167, 28] width 70 height 16
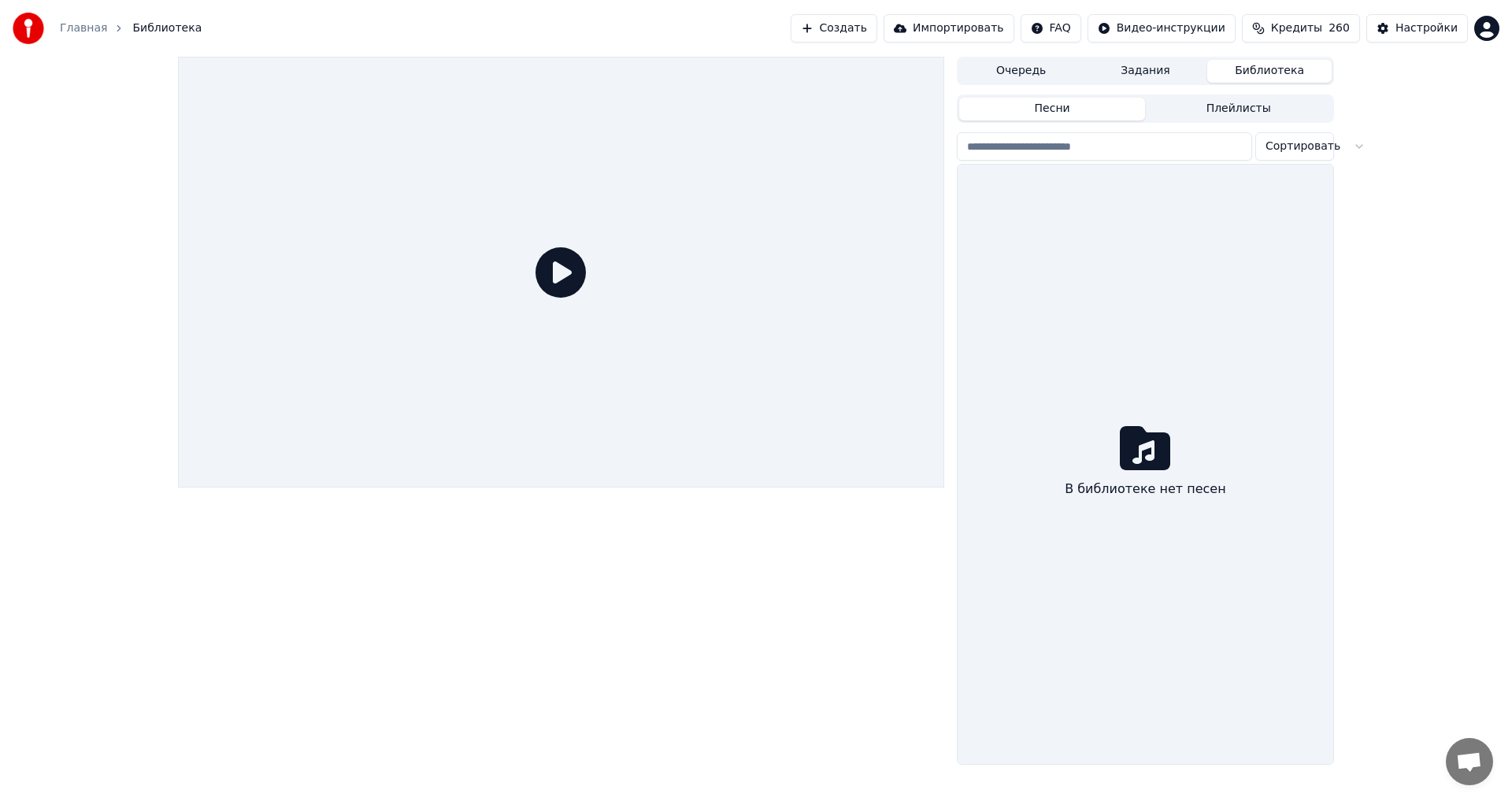
click at [1255, 65] on button "Библиотека" at bounding box center [1269, 71] width 125 height 23
click at [1241, 111] on button "Плейлисты" at bounding box center [1238, 109] width 186 height 23
click at [1055, 108] on button "Песни" at bounding box center [1053, 109] width 186 height 23
click at [1296, 152] on html "Главная Библиотека Создать Импортировать FAQ Видео-инструкции Кредиты 260 Настр…" at bounding box center [756, 400] width 1512 height 801
click at [1140, 230] on html "Главная Библиотека Создать Импортировать FAQ Видео-инструкции Кредиты 260 Настр…" at bounding box center [756, 400] width 1512 height 801
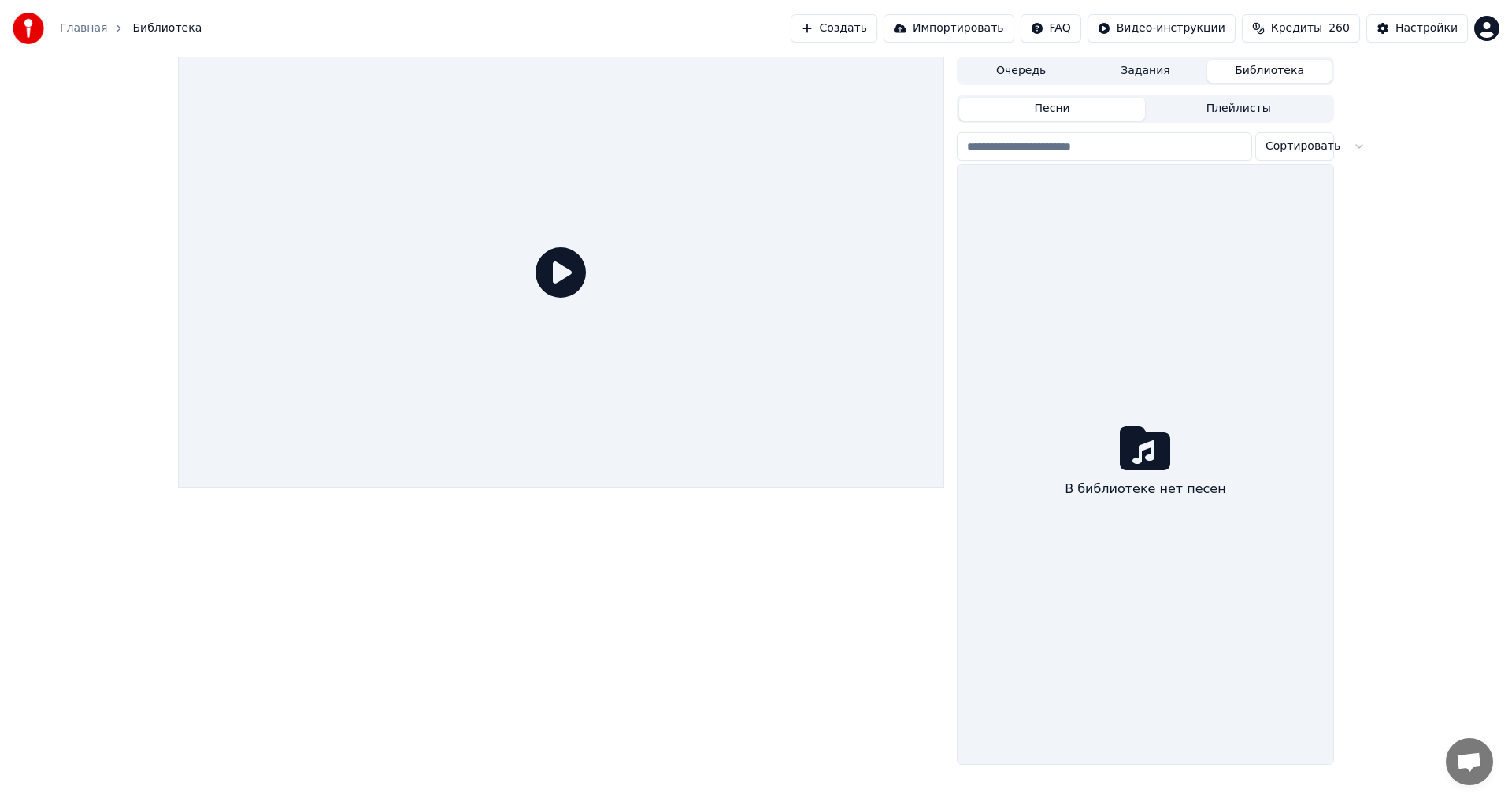
click at [1021, 75] on button "Очередь" at bounding box center [1021, 71] width 125 height 23
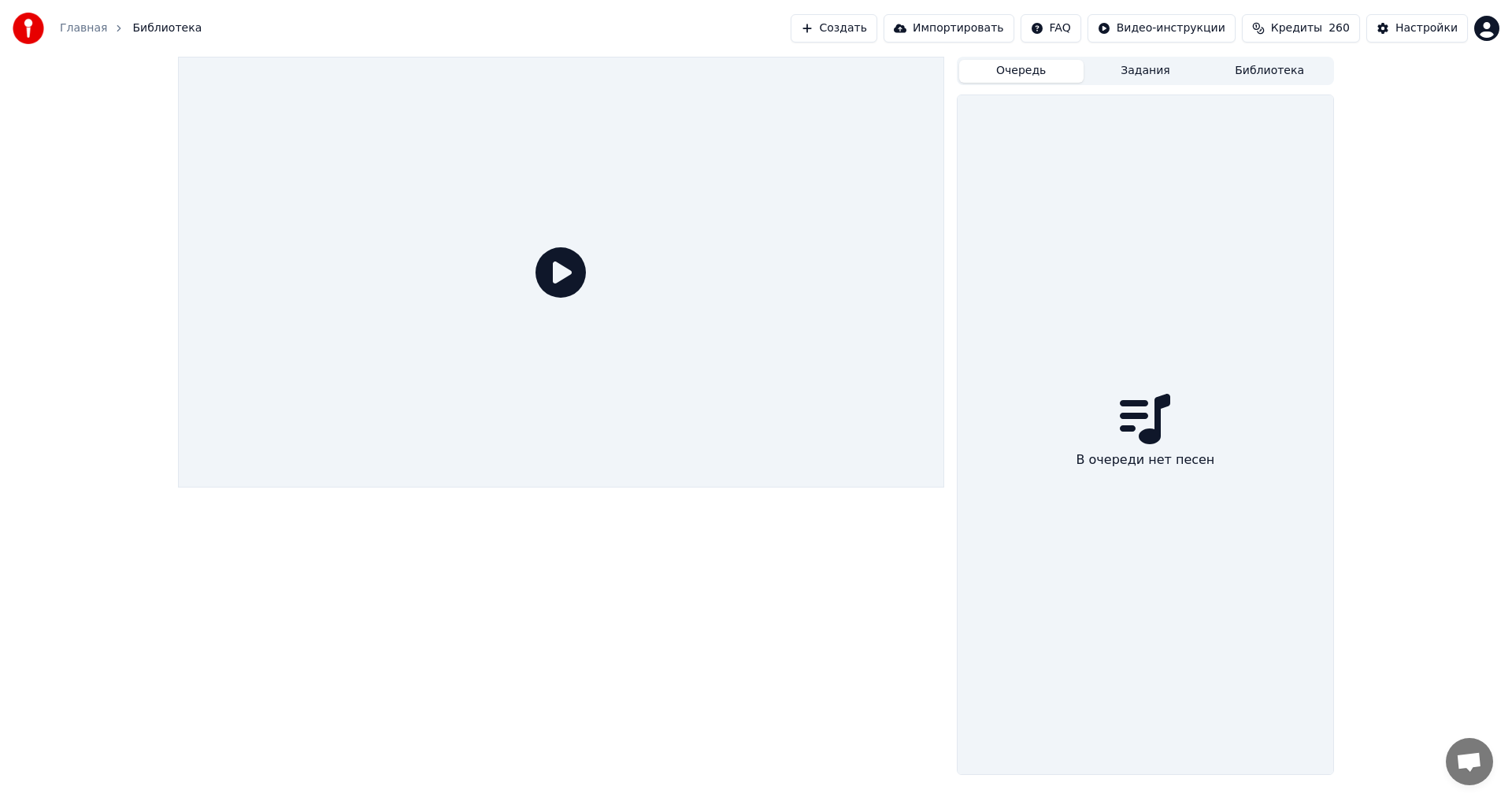
click at [1147, 77] on button "Задания" at bounding box center [1145, 71] width 125 height 23
click at [1170, 184] on div "Нет заданий" at bounding box center [1145, 434] width 376 height 679
click at [1138, 26] on html "Главная Библиотека Создать Импортировать FAQ Видео-инструкции Кредиты 260 Настр…" at bounding box center [756, 400] width 1512 height 801
click at [1139, 89] on div "Инструкция по синхронизации текста" at bounding box center [1197, 87] width 235 height 25
click at [1153, 29] on html "Главная Библиотека Создать Импортировать FAQ Видео-инструкции Кредиты 260 Настр…" at bounding box center [756, 400] width 1512 height 801
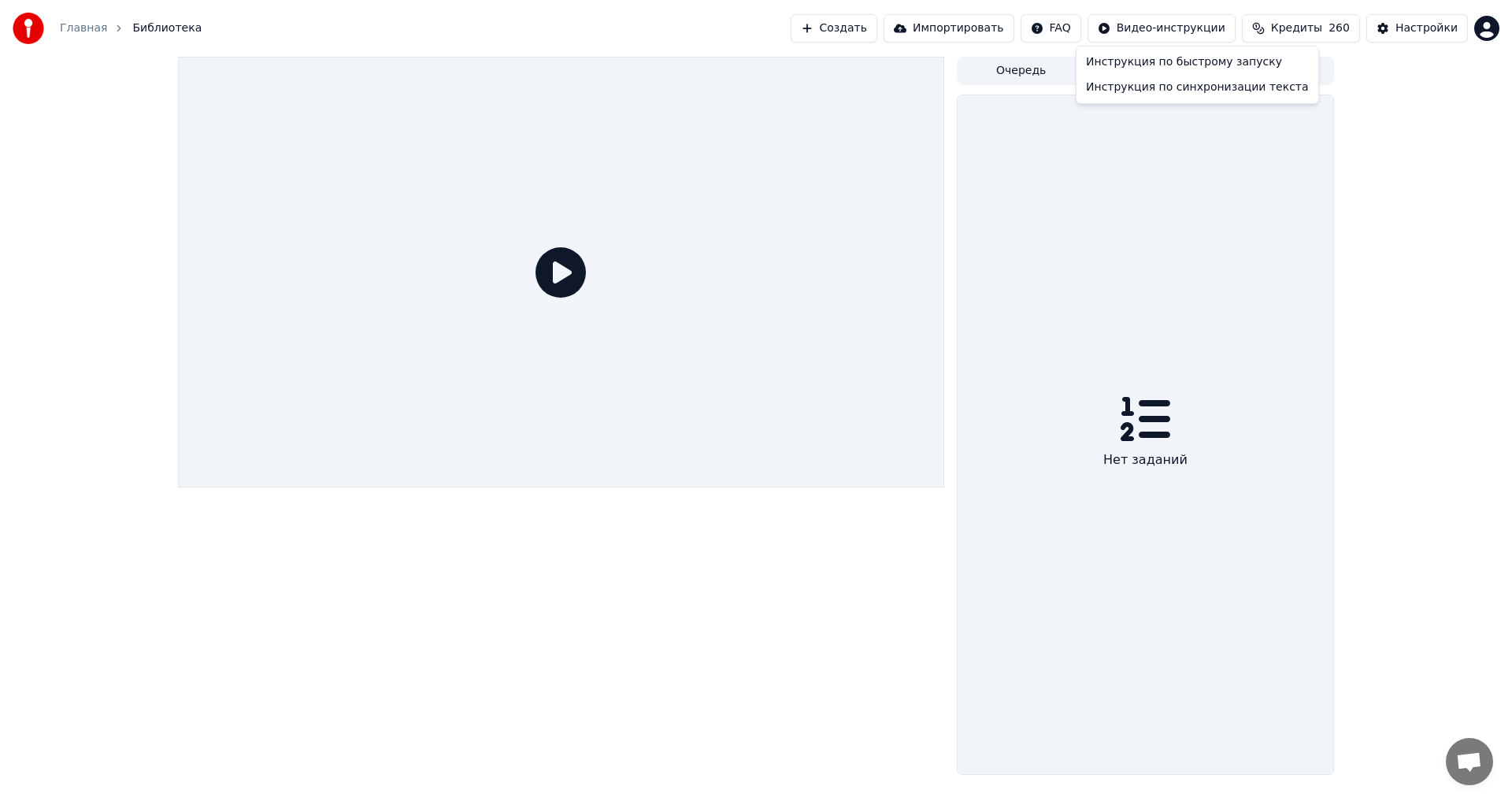
click at [869, 29] on html "Главная Библиотека Создать Импортировать FAQ Видео-инструкции Кредиты 260 Настр…" at bounding box center [756, 400] width 1512 height 801
click at [961, 31] on button "Импортировать" at bounding box center [949, 28] width 131 height 29
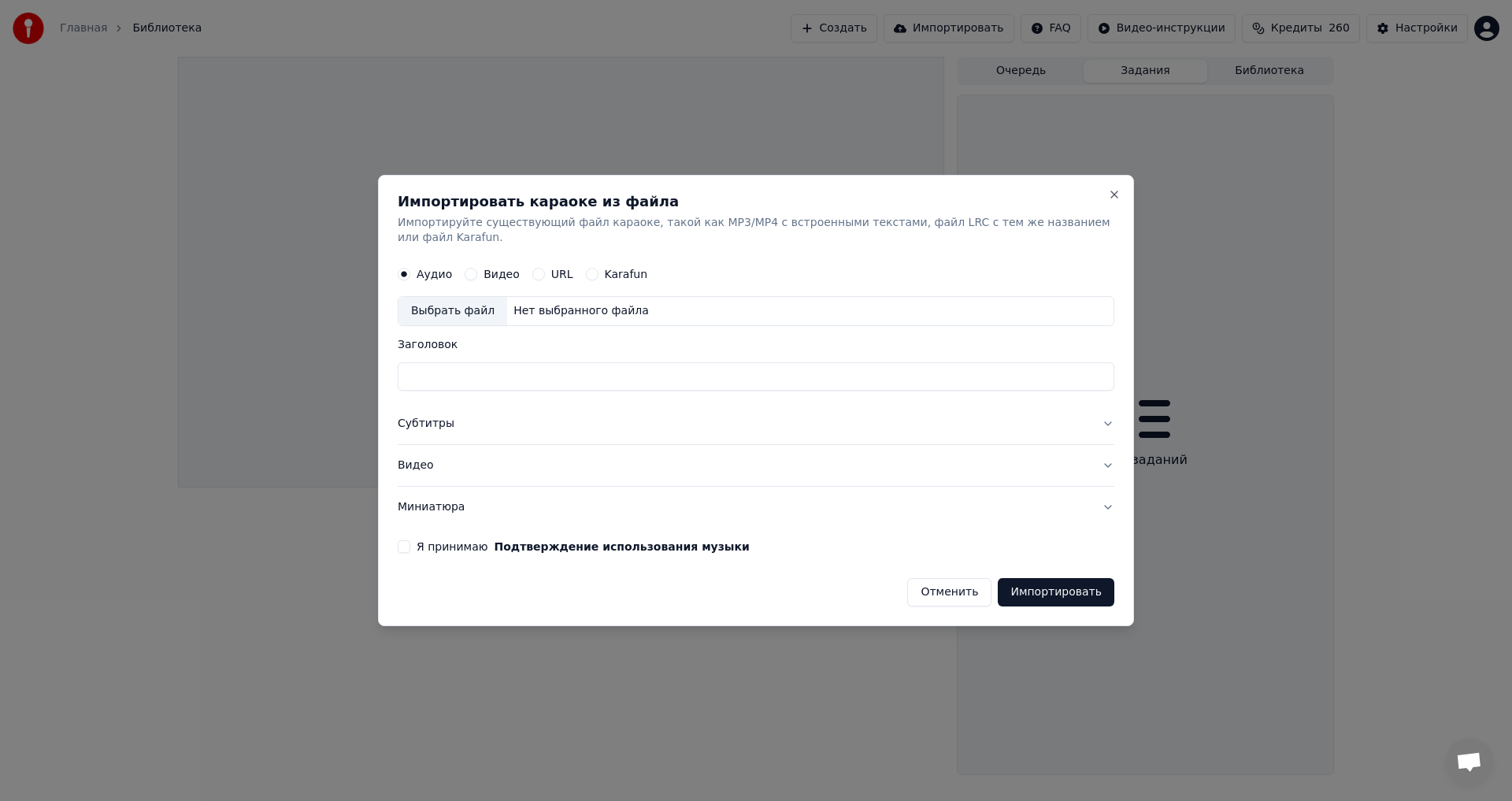
click at [1103, 456] on button "Видео" at bounding box center [756, 465] width 716 height 41
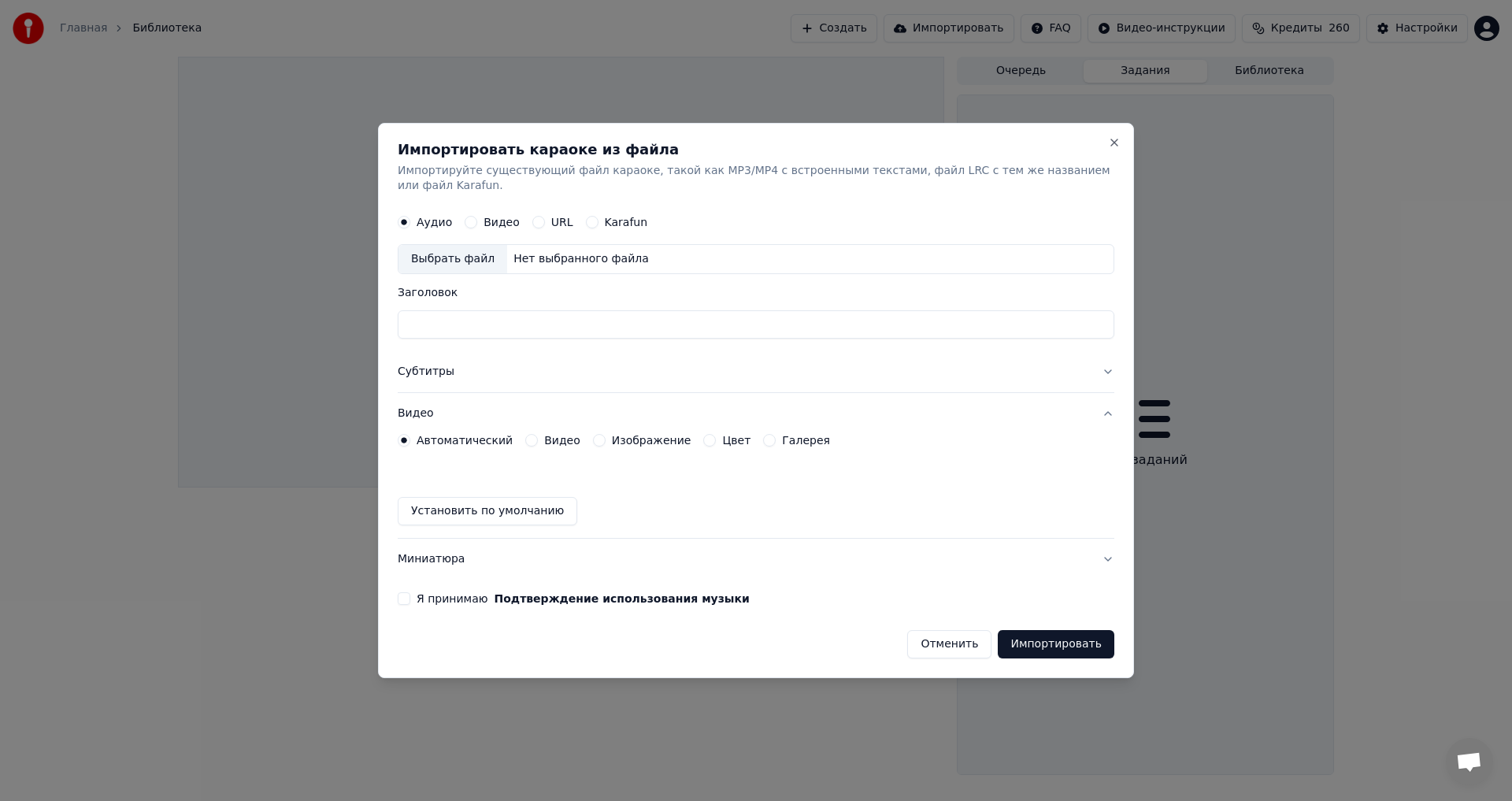
click at [410, 594] on button "Я принимаю Подтверждение использования музыки" at bounding box center [403, 599] width 12 height 12
click at [593, 434] on button "Изображение" at bounding box center [599, 440] width 12 height 12
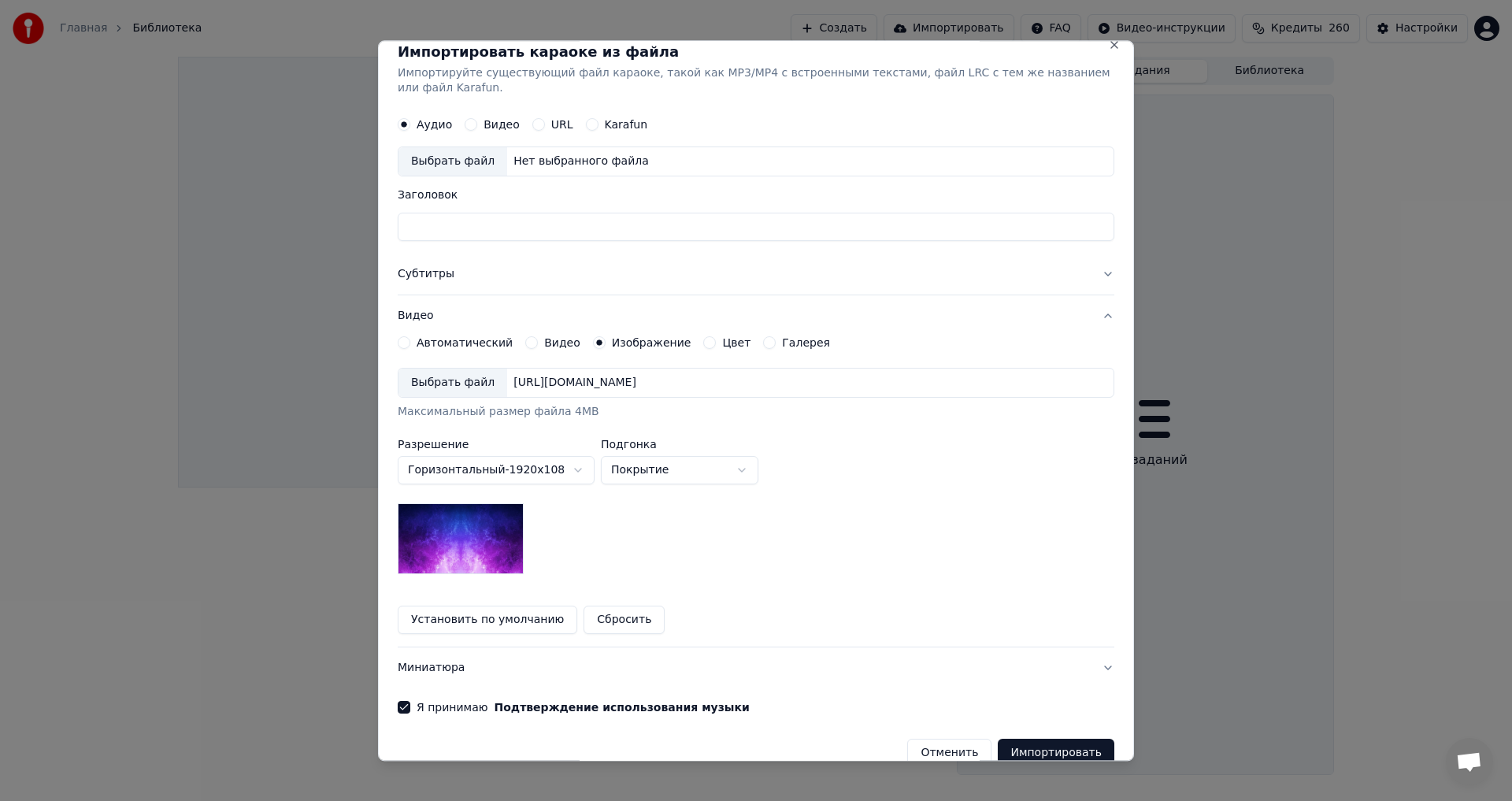
scroll to position [41, 0]
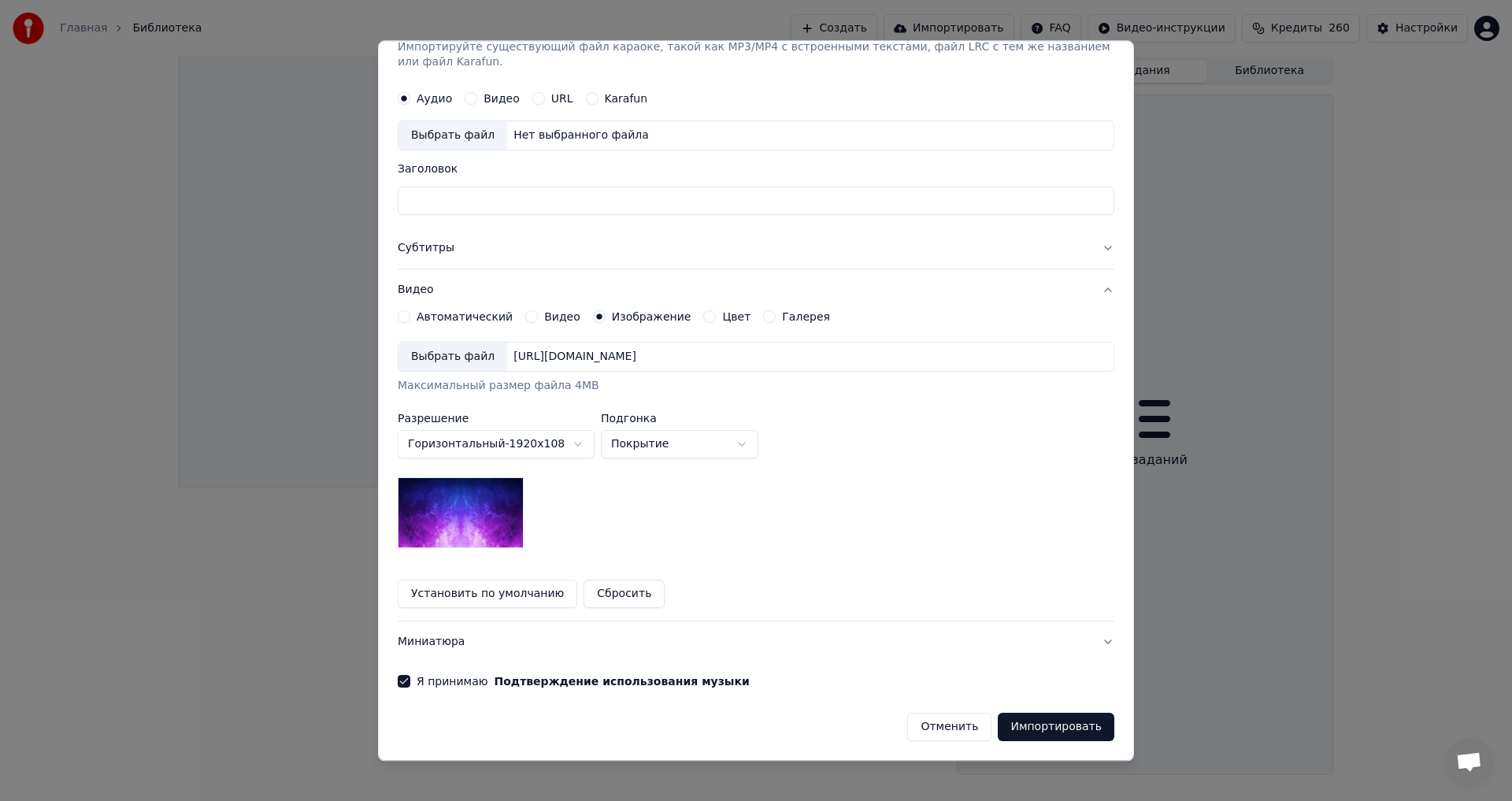
click at [647, 449] on body "**********" at bounding box center [756, 400] width 1512 height 801
select select "****"
click at [703, 320] on button "Цвет" at bounding box center [709, 317] width 12 height 12
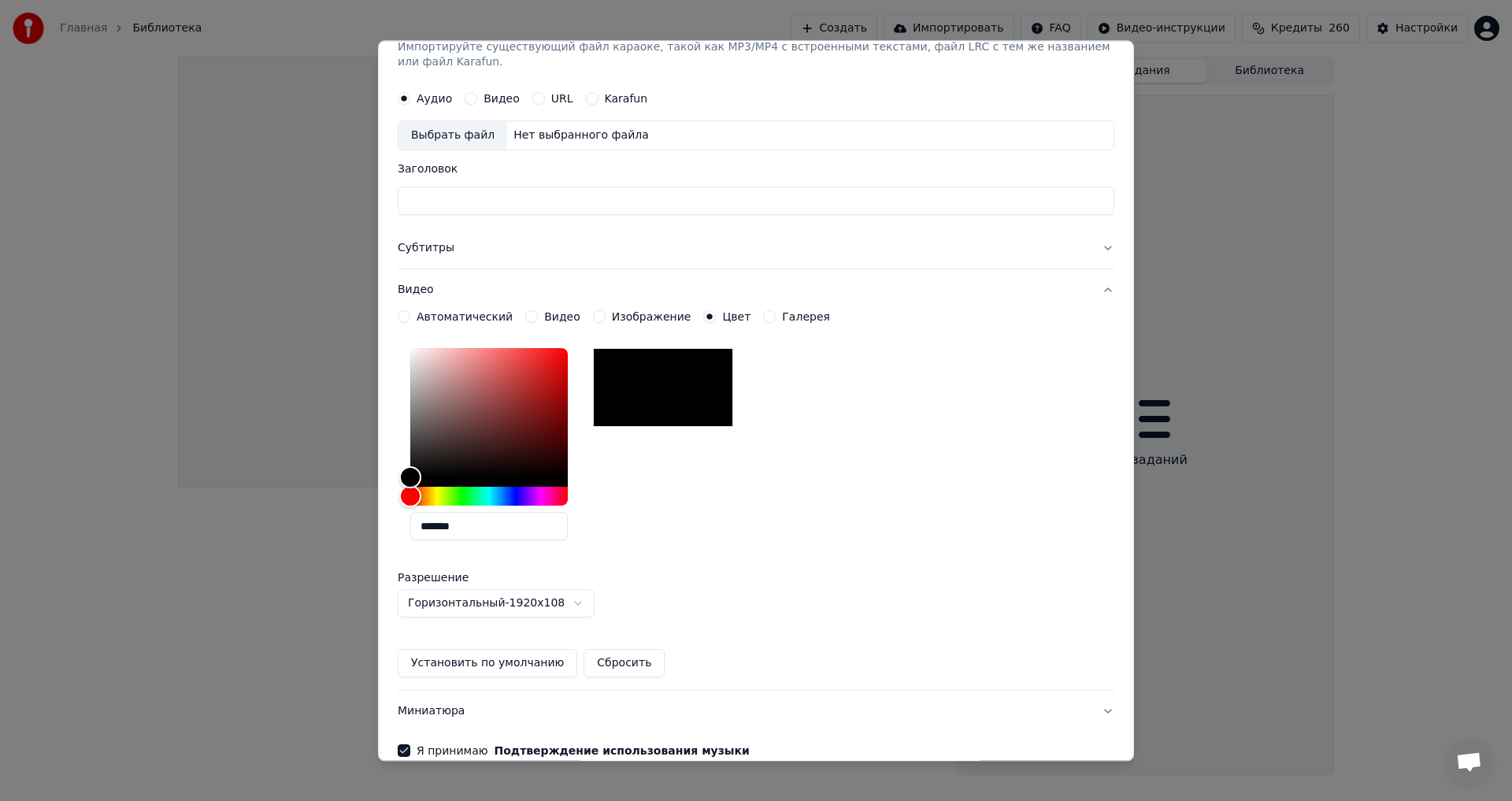
click at [763, 315] on button "Галерея" at bounding box center [770, 317] width 12 height 12
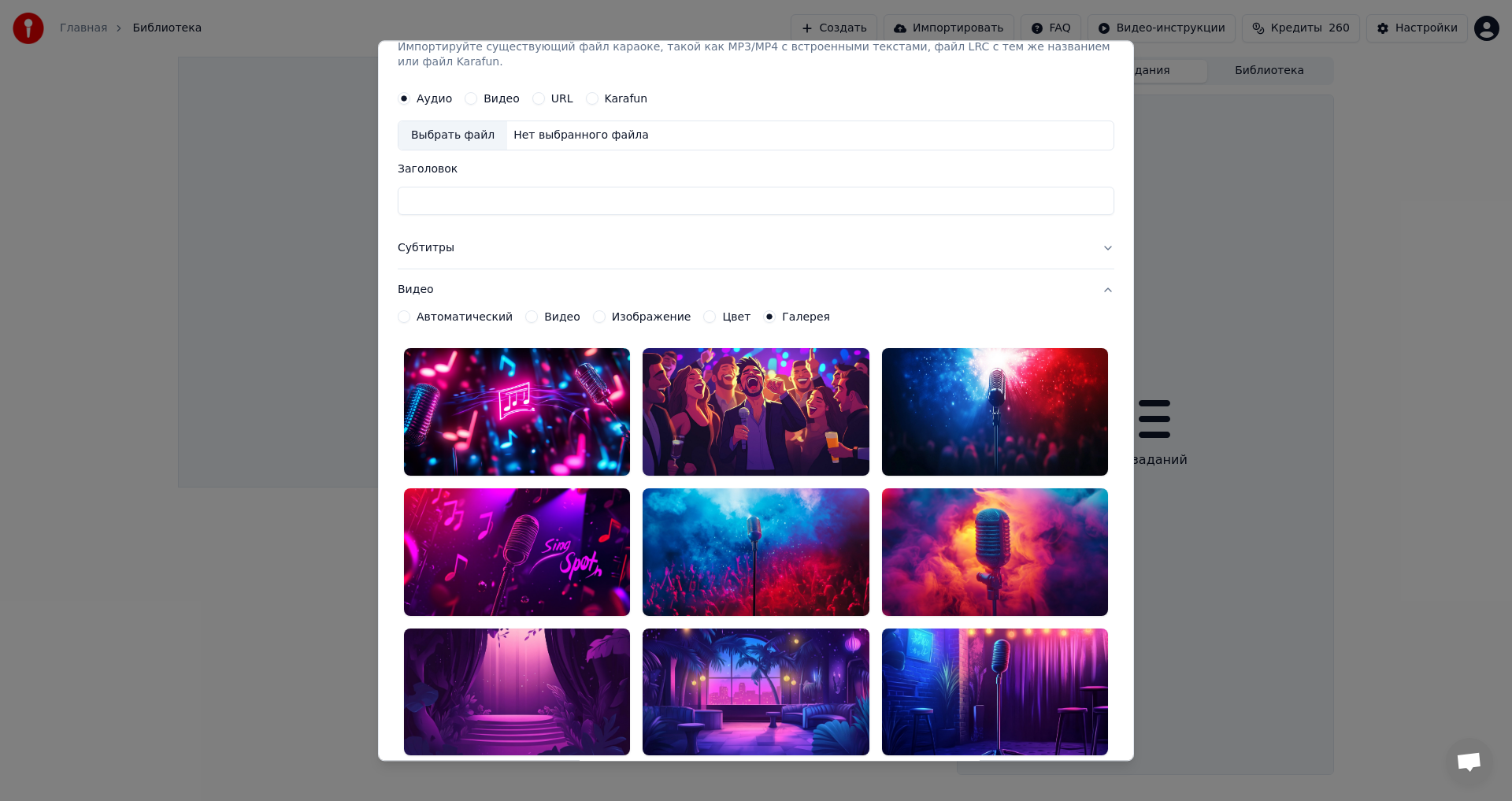
click at [593, 316] on button "Изображение" at bounding box center [599, 317] width 12 height 12
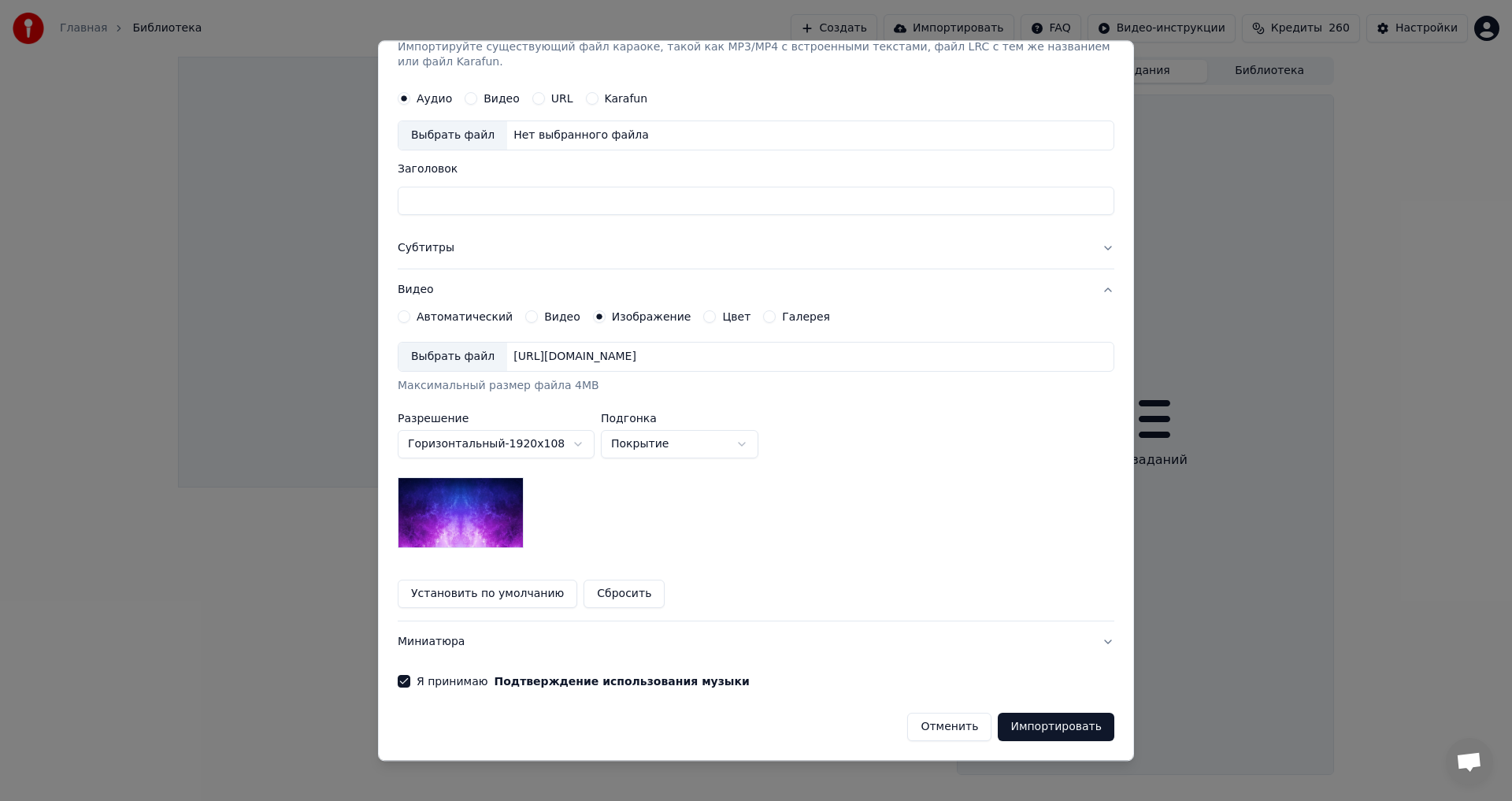
click at [763, 311] on button "Галерея" at bounding box center [770, 317] width 12 height 12
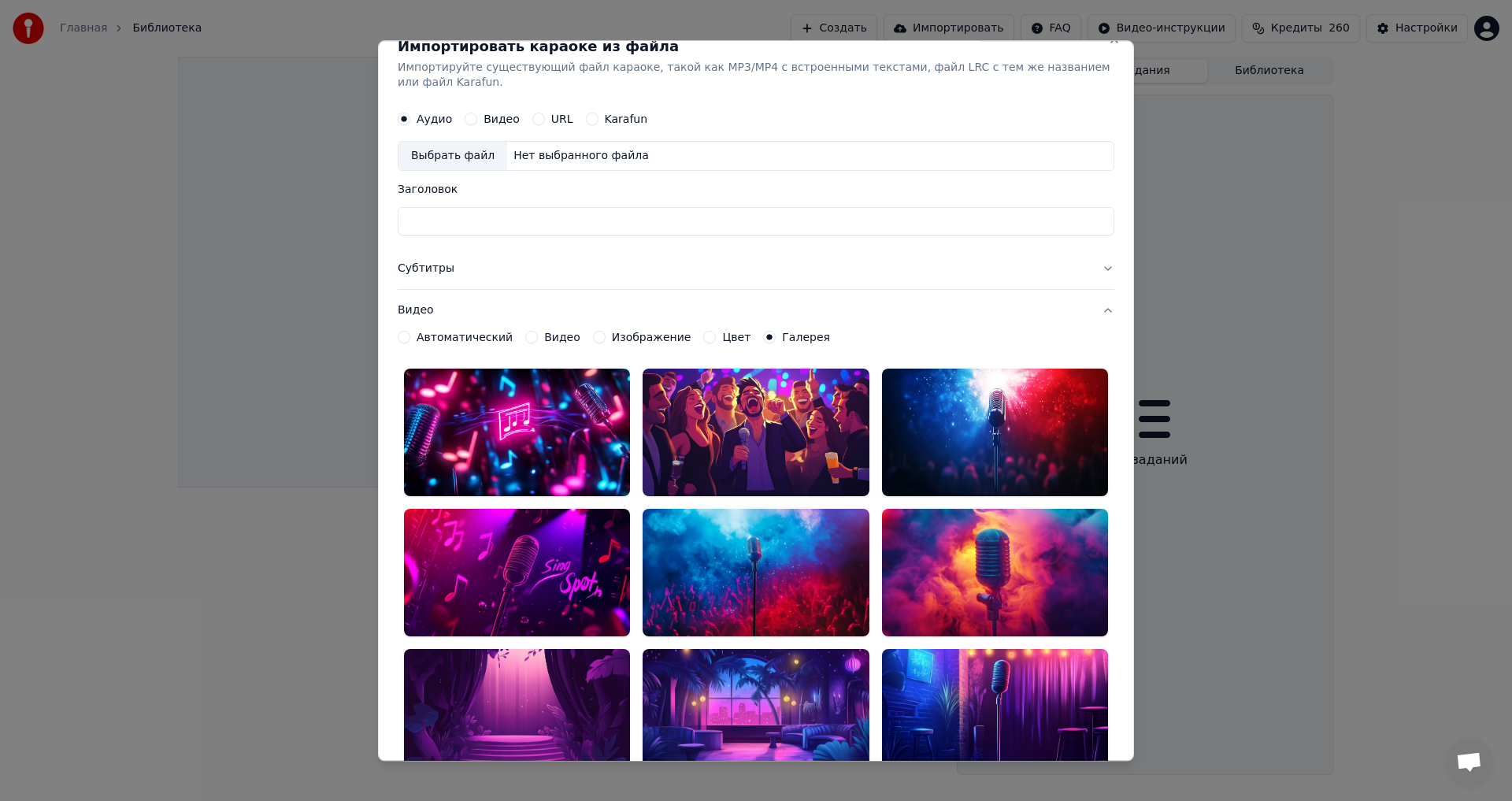
scroll to position [0, 0]
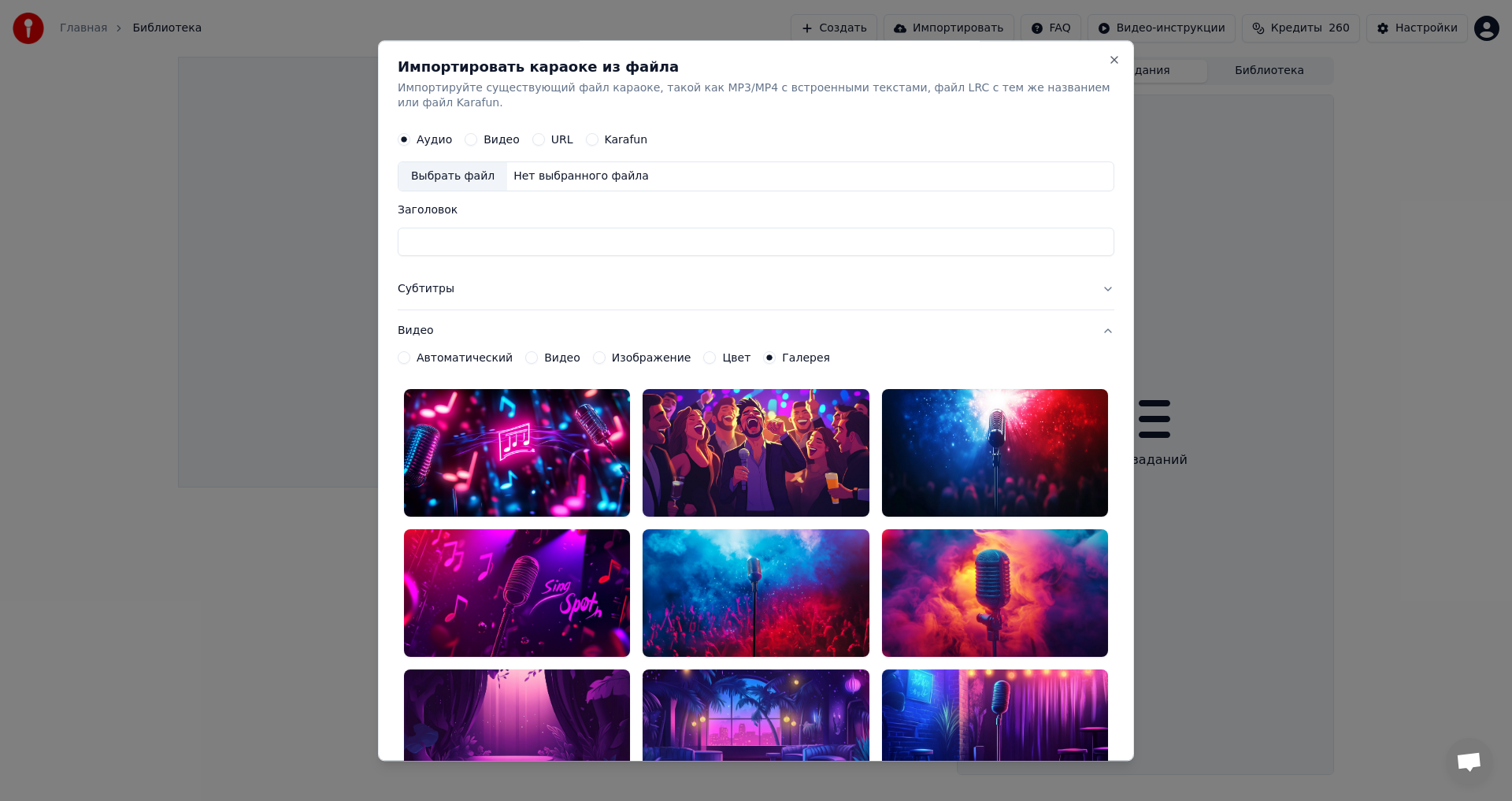
click at [594, 357] on div "Изображение" at bounding box center [641, 358] width 98 height 12
click at [593, 357] on button "Изображение" at bounding box center [599, 358] width 12 height 12
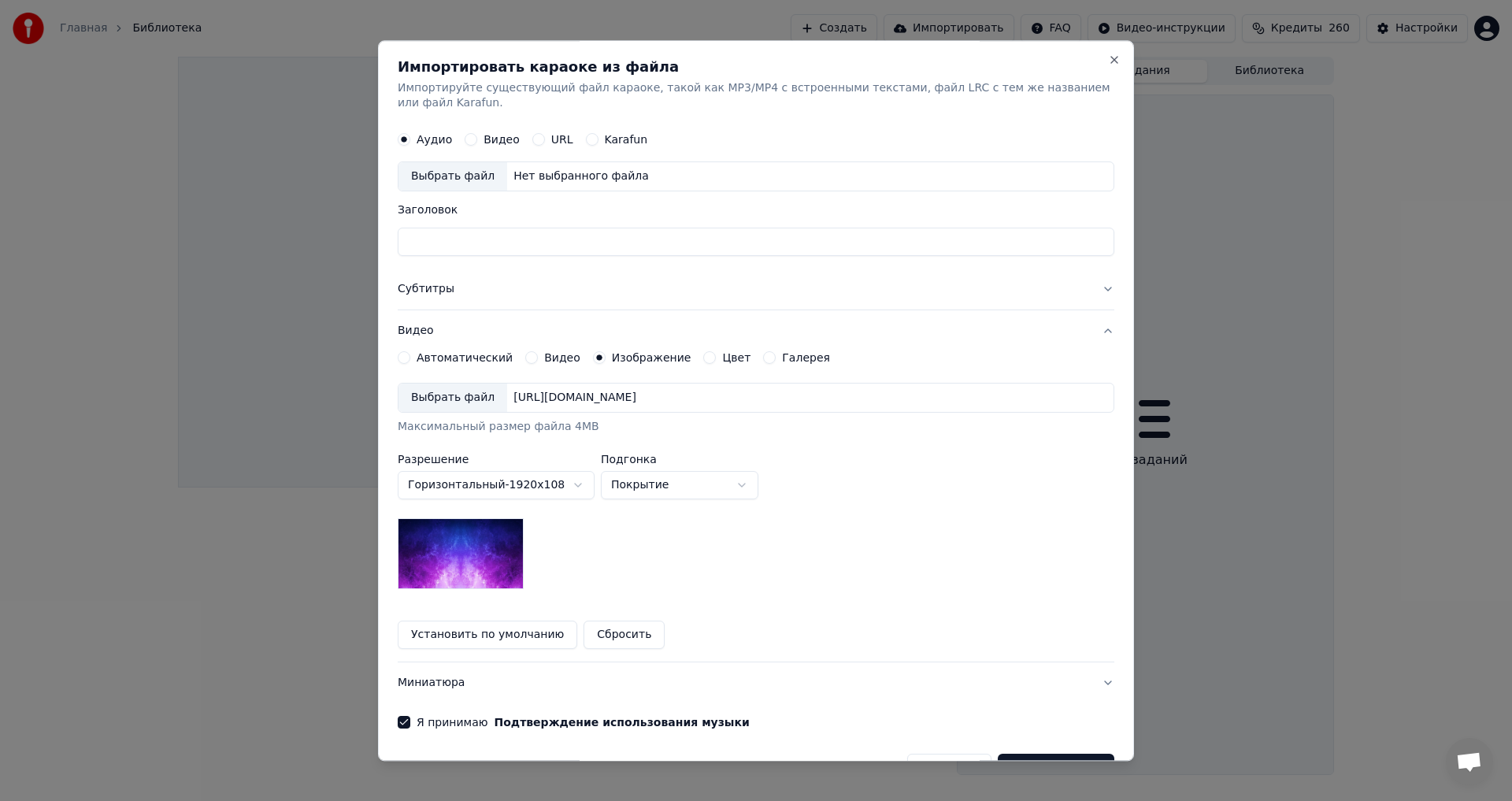
click at [703, 357] on button "Цвет" at bounding box center [709, 358] width 12 height 12
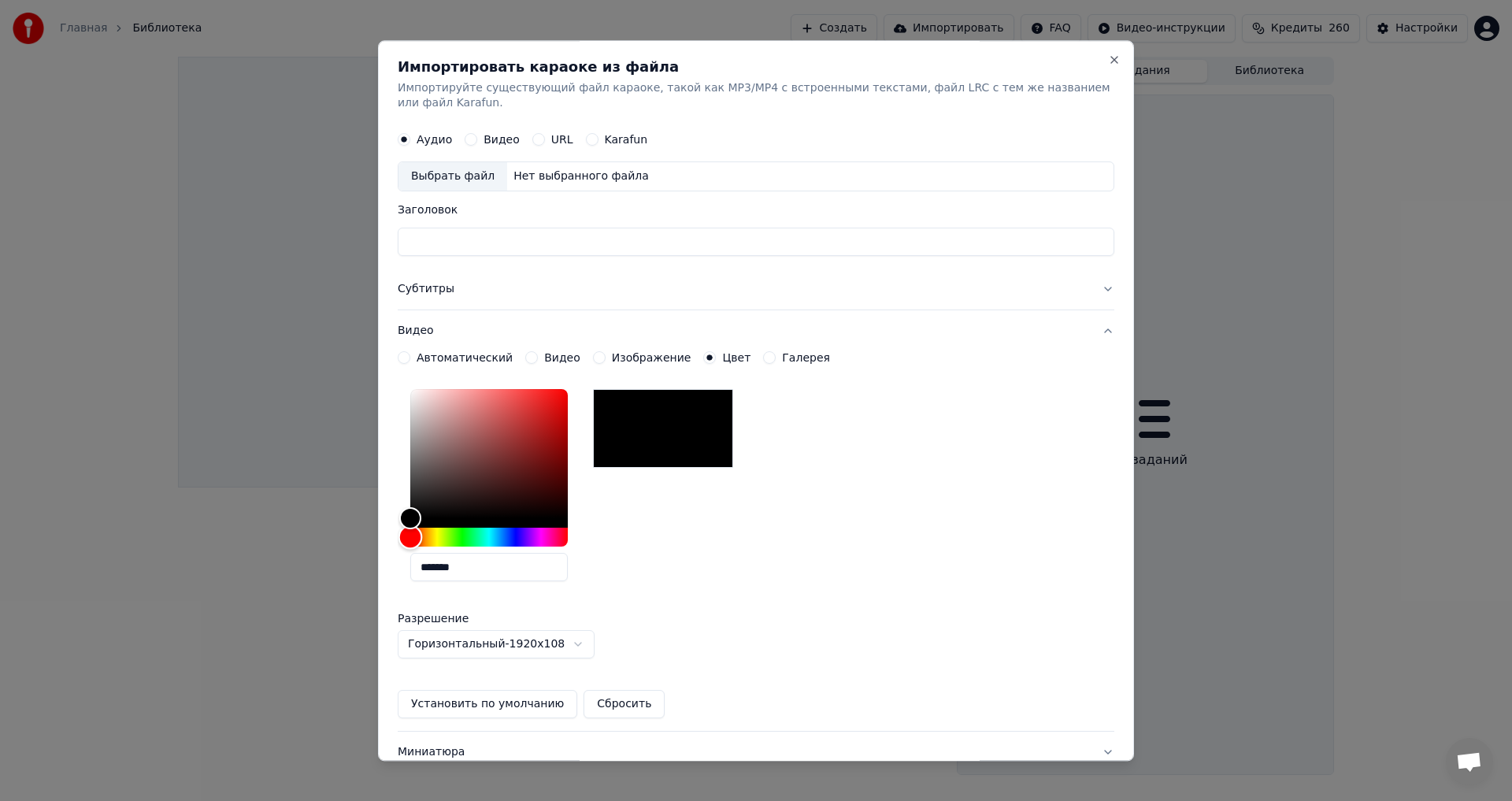
click at [547, 540] on div "Hue" at bounding box center [489, 538] width 158 height 19
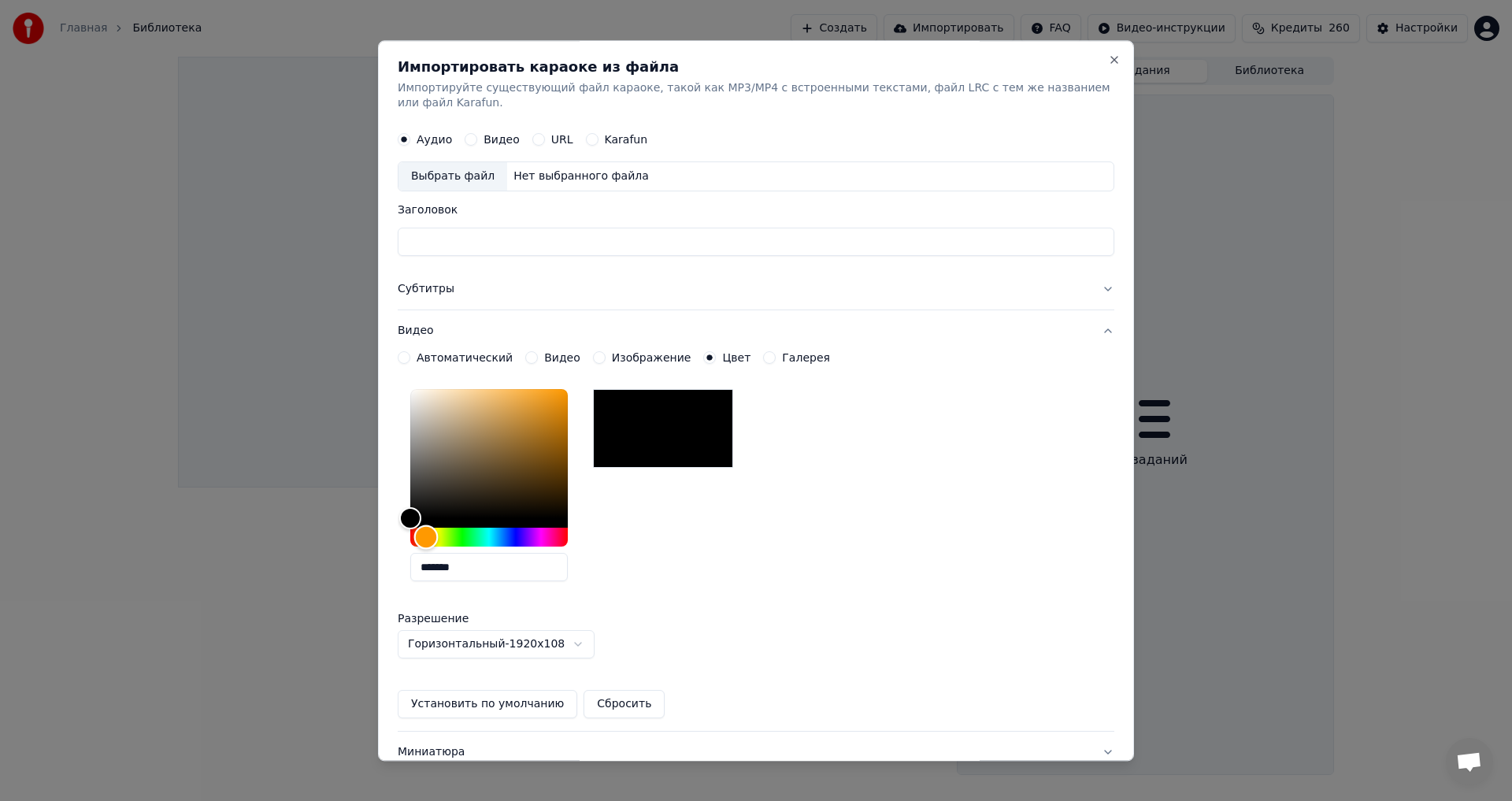
click at [426, 539] on div "Hue" at bounding box center [489, 538] width 158 height 19
click at [427, 539] on div "Hue" at bounding box center [427, 538] width 24 height 24
click at [645, 414] on div at bounding box center [662, 429] width 140 height 78
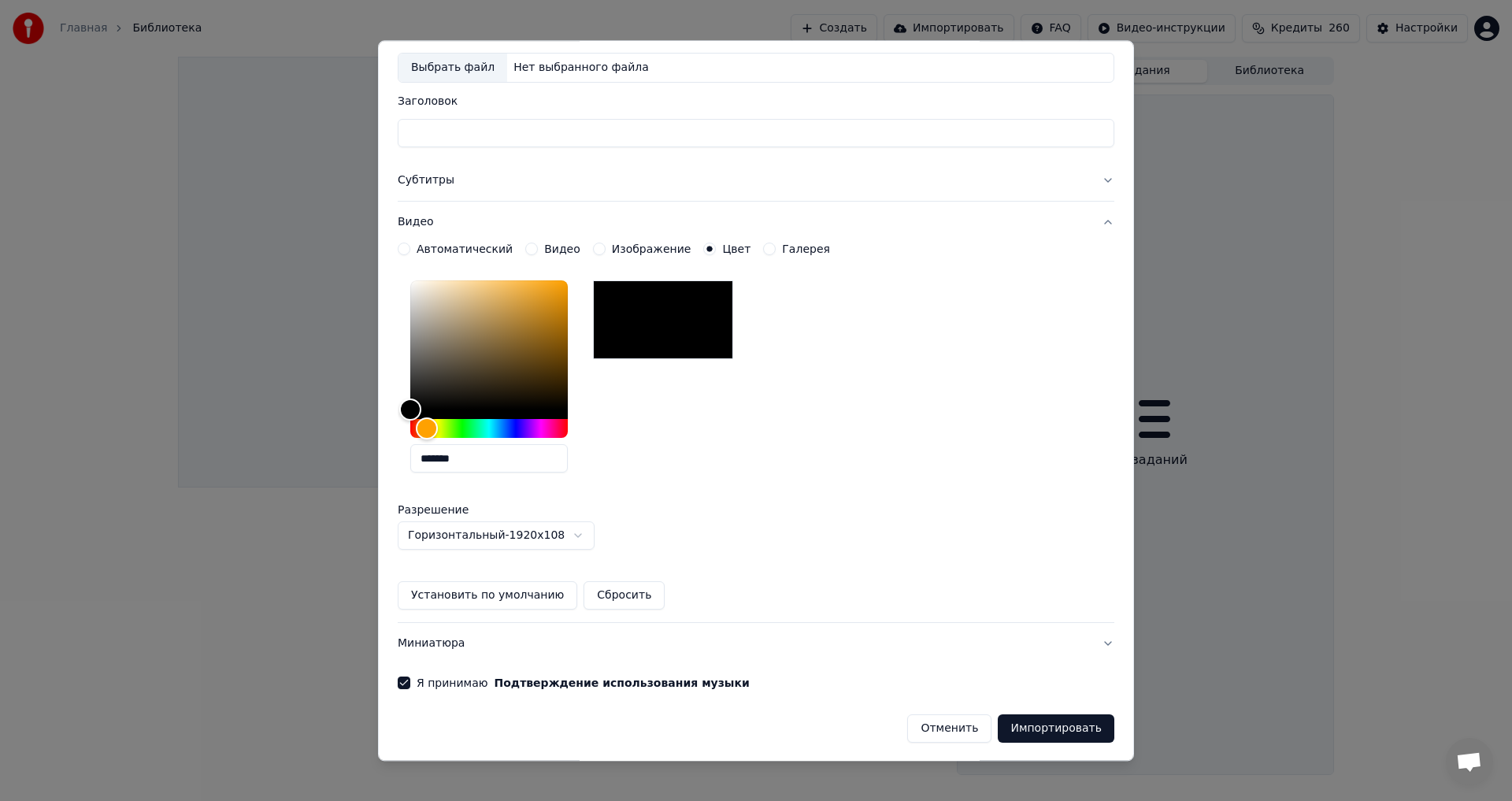
scroll to position [111, 0]
click at [564, 535] on body "**********" at bounding box center [756, 400] width 1512 height 801
click at [483, 592] on button "Установить по умолчанию" at bounding box center [487, 594] width 180 height 29
click at [1059, 724] on button "Импортировать" at bounding box center [1056, 728] width 117 height 29
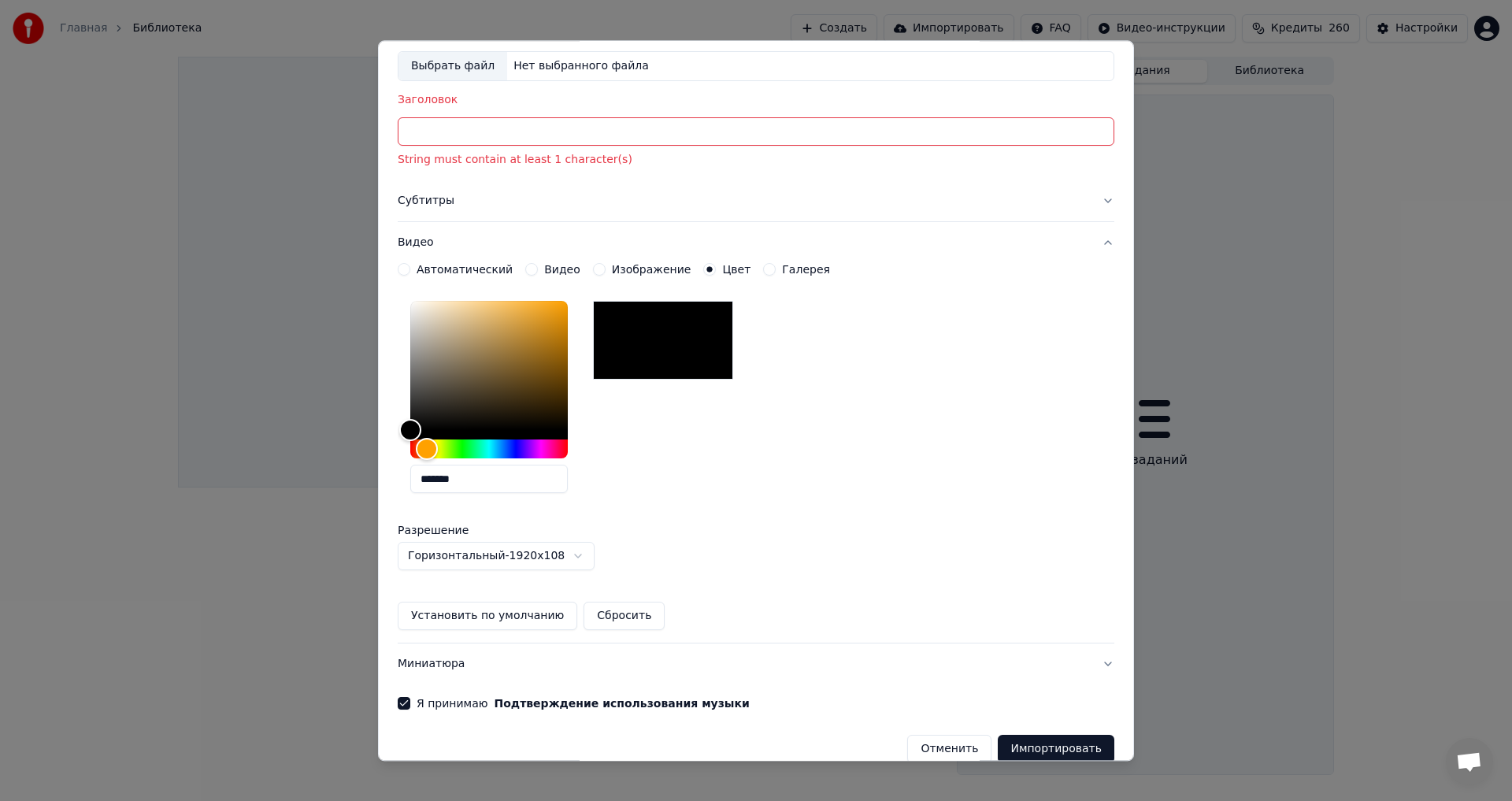
click at [448, 126] on input "Заголовок" at bounding box center [756, 132] width 716 height 29
click at [553, 67] on div "Нет выбранного файла" at bounding box center [581, 67] width 148 height 16
click at [525, 270] on button "Видео" at bounding box center [532, 270] width 12 height 12
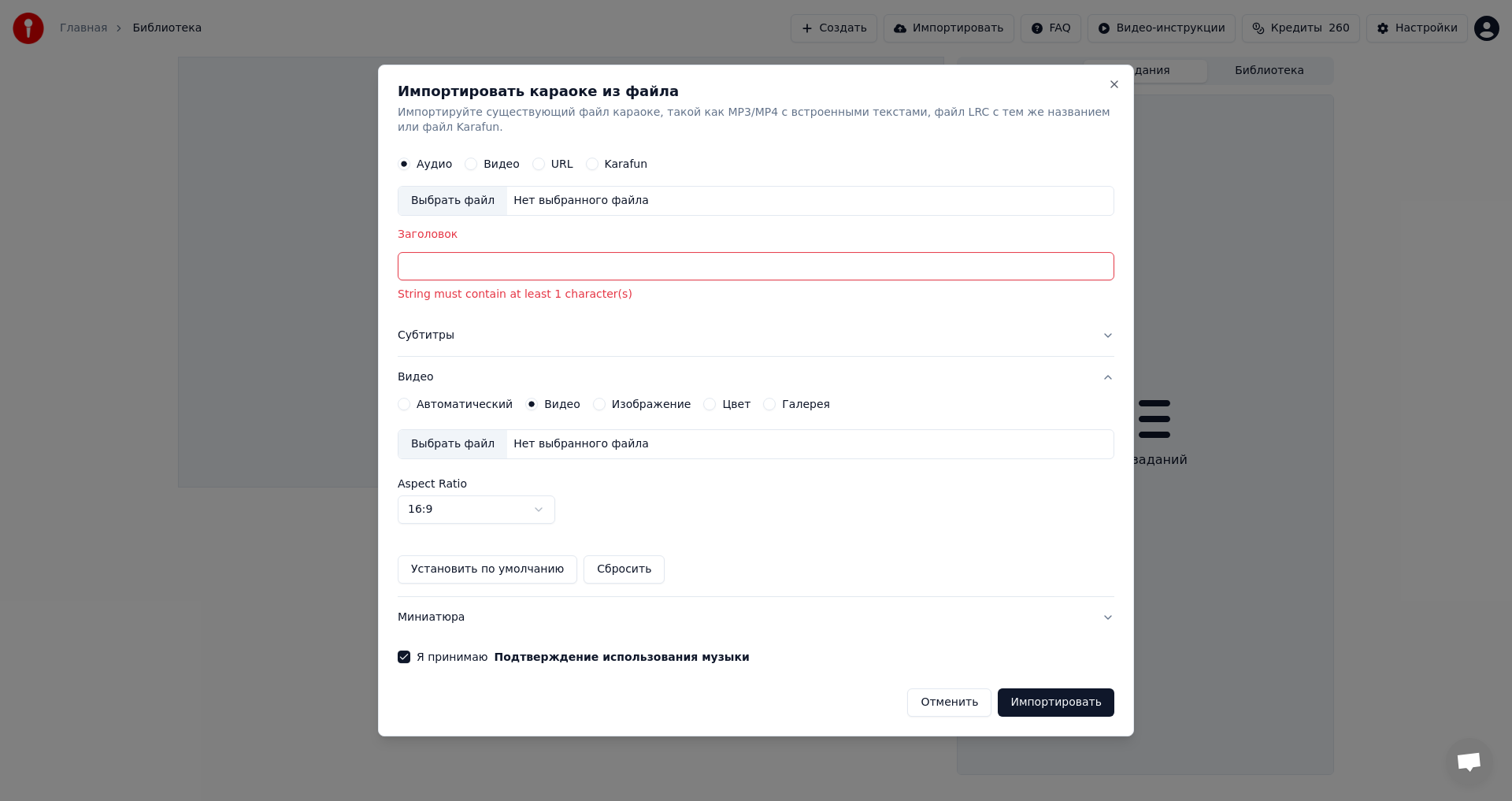
scroll to position [0, 0]
click at [491, 266] on input "Заголовок" at bounding box center [756, 267] width 716 height 29
type input "*"
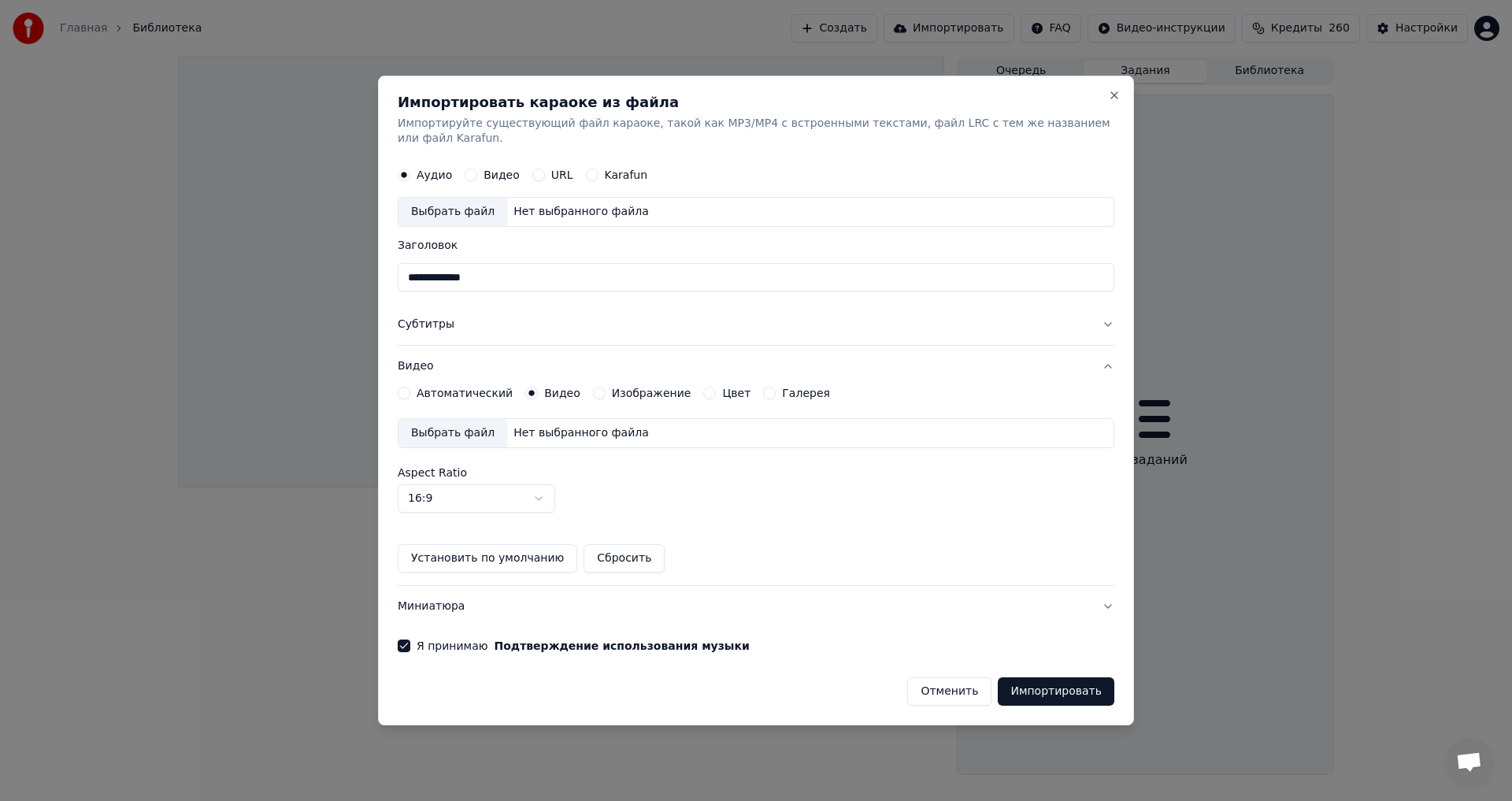
click at [1048, 684] on button "Импортировать" at bounding box center [1056, 691] width 117 height 29
click at [448, 200] on div "Выбрать файл" at bounding box center [452, 213] width 109 height 29
click at [443, 201] on div "Выбрать файл" at bounding box center [452, 213] width 109 height 29
click at [437, 207] on div "Выбрать файл" at bounding box center [452, 213] width 109 height 29
type input "**********"
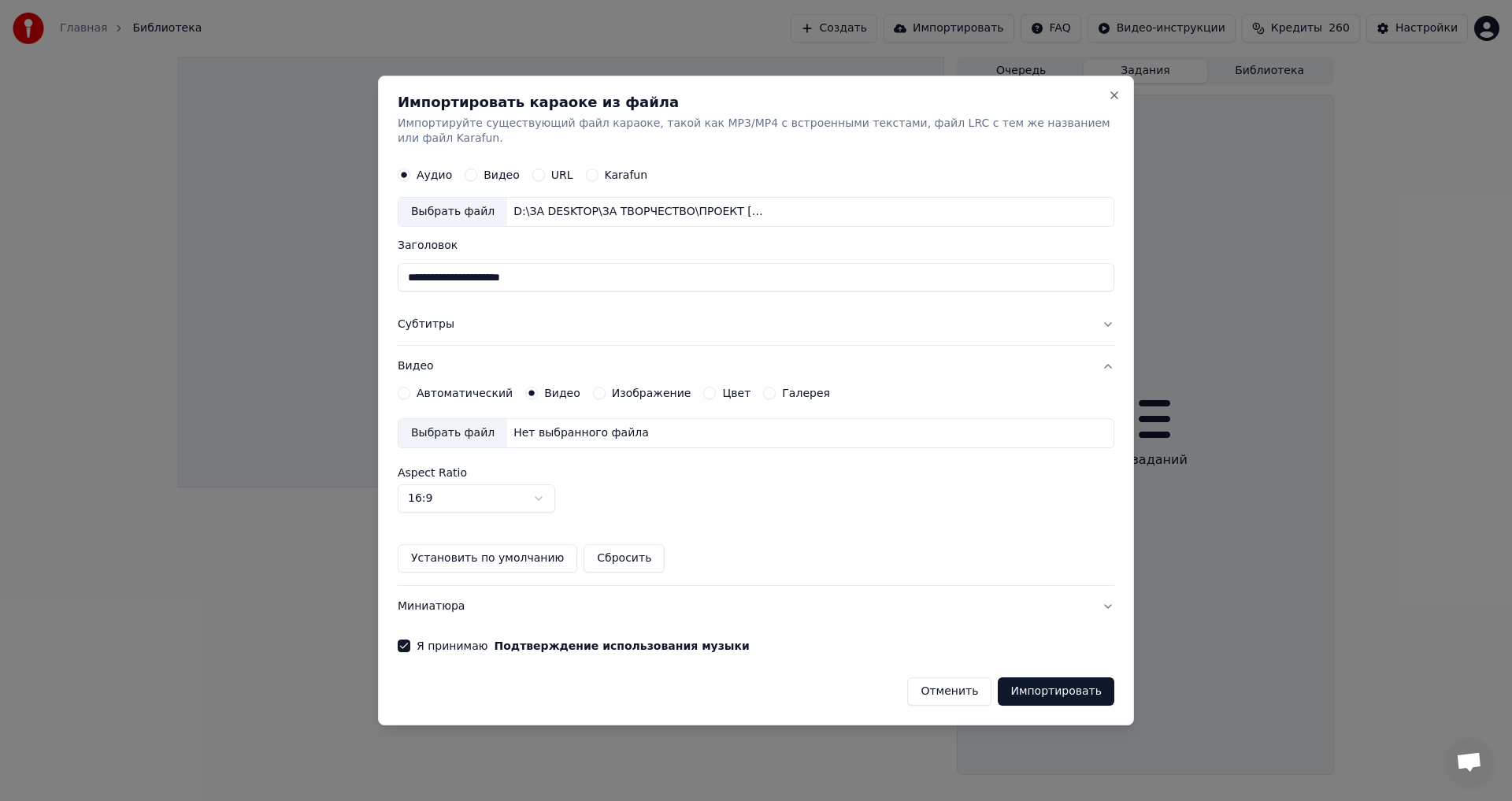
click at [440, 425] on div "Выбрать файл" at bounding box center [452, 433] width 109 height 29
click at [1104, 317] on button "Субтитры" at bounding box center [756, 325] width 716 height 41
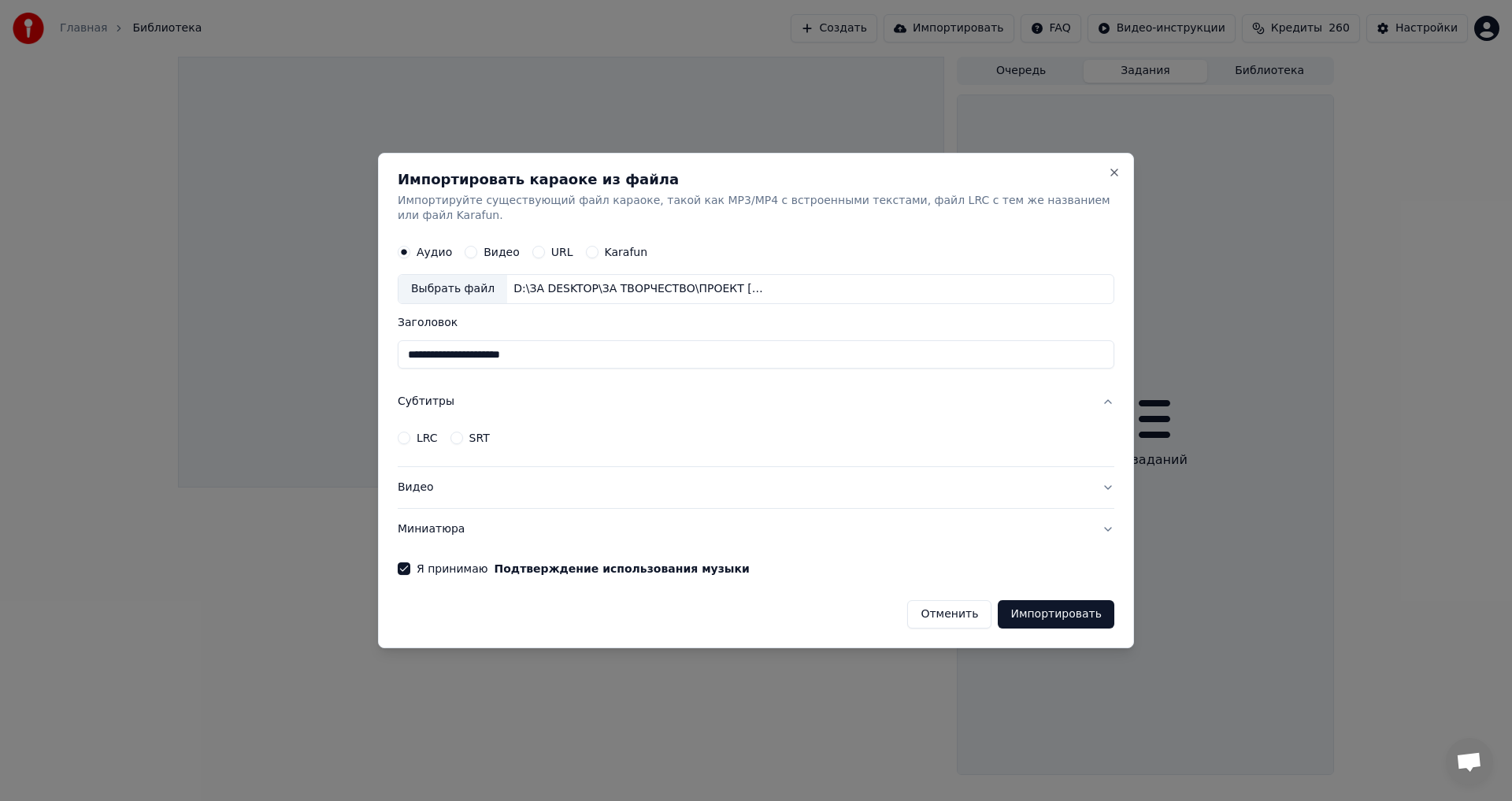
click at [1100, 521] on button "Миниатюра" at bounding box center [756, 529] width 716 height 41
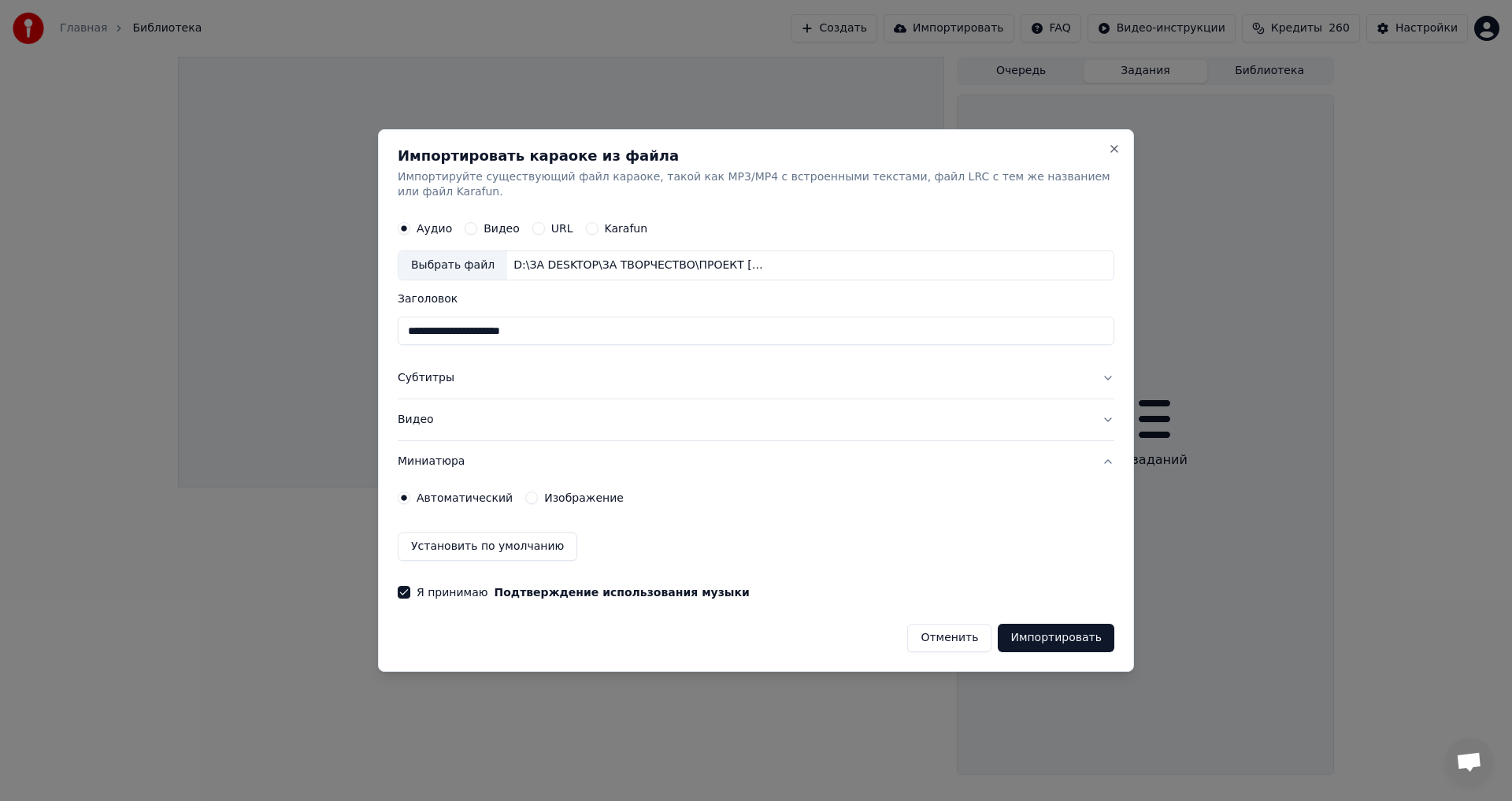
click at [530, 492] on button "Изображение" at bounding box center [532, 498] width 12 height 12
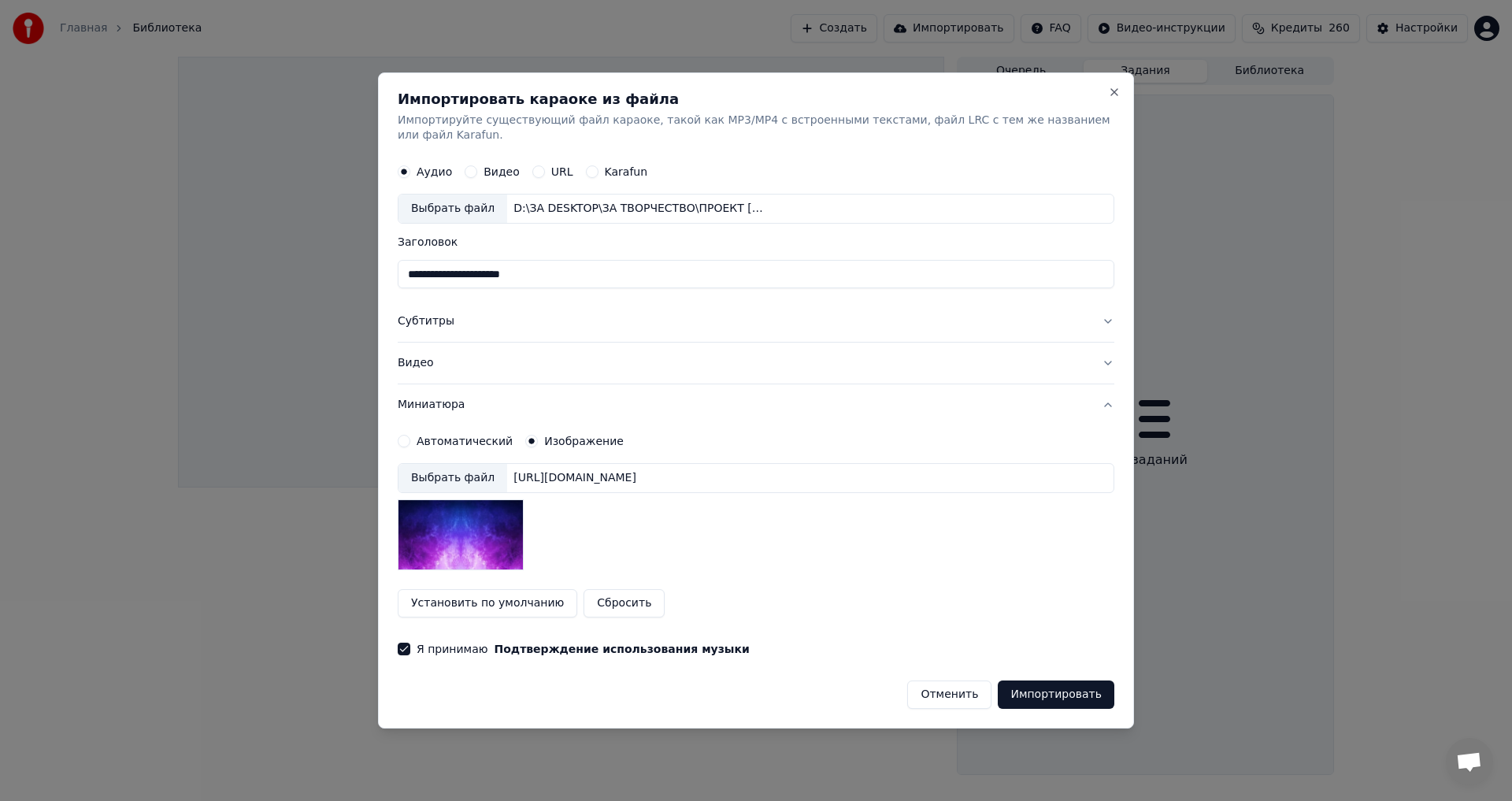
click at [404, 435] on button "Автоматический" at bounding box center [403, 441] width 12 height 12
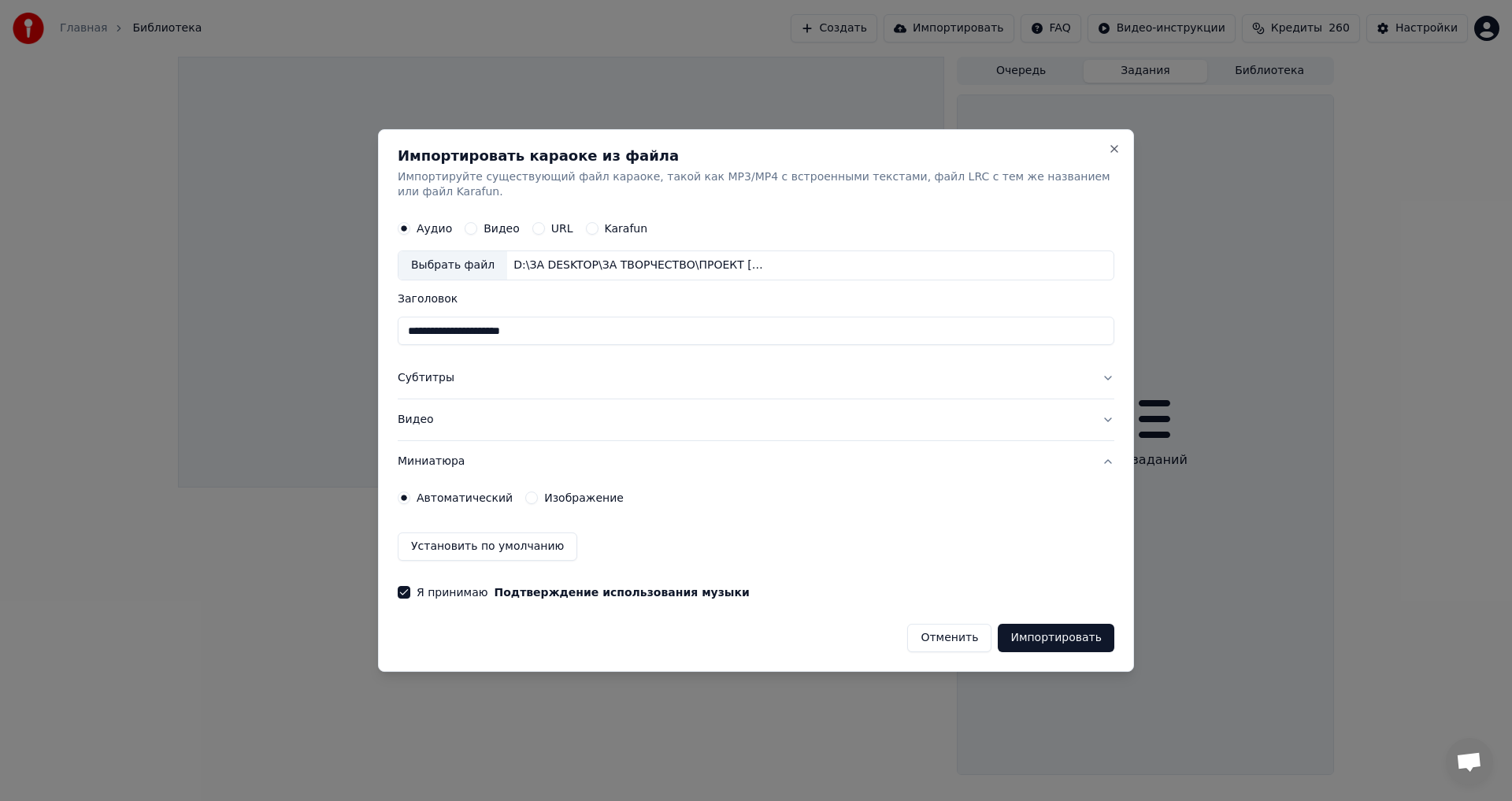
click at [458, 411] on button "Видео" at bounding box center [756, 419] width 716 height 41
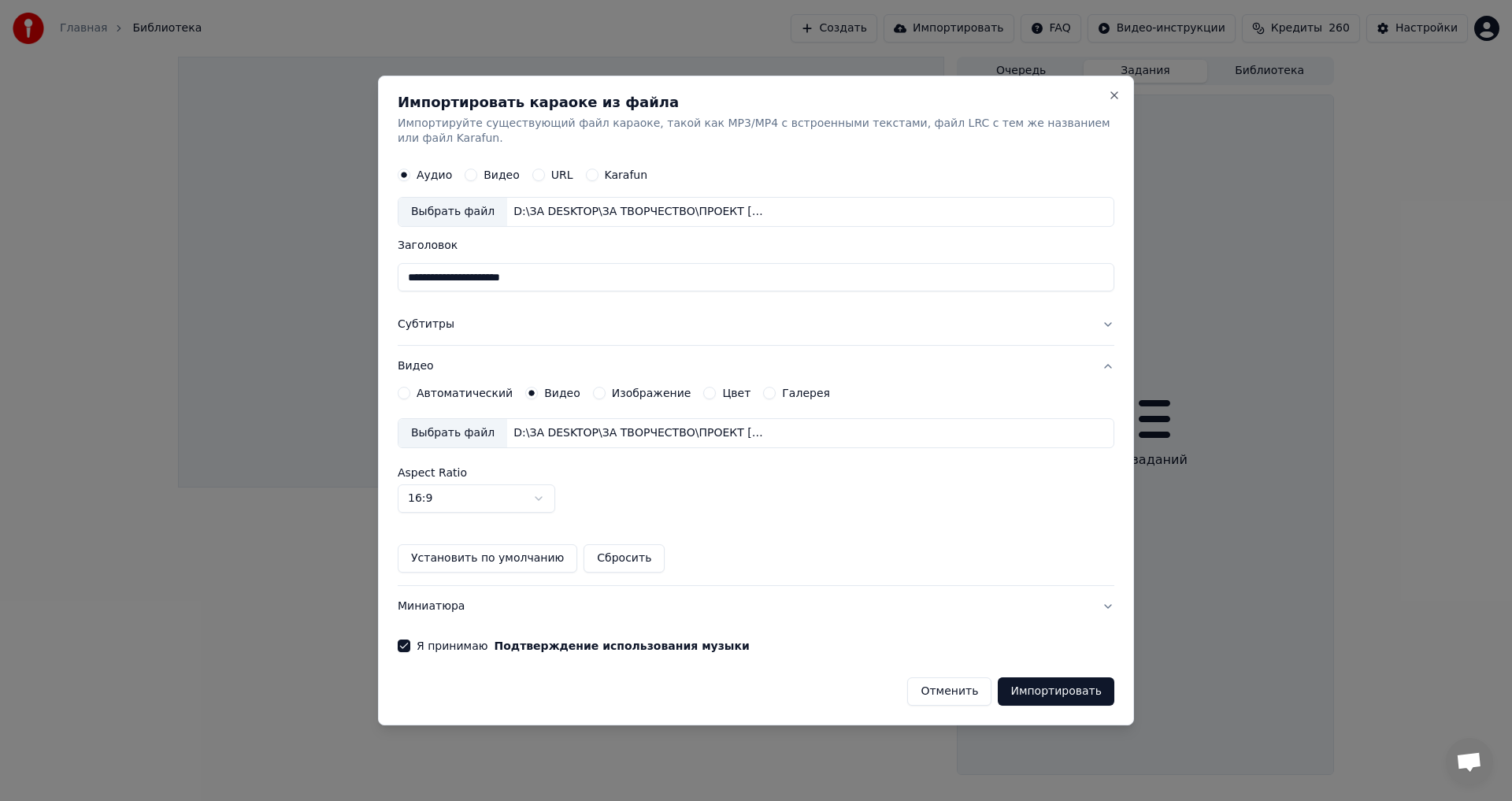
click at [471, 169] on button "Видео" at bounding box center [471, 175] width 12 height 12
click at [1054, 684] on button "Импортировать" at bounding box center [1056, 691] width 117 height 29
click at [1050, 688] on button "Импортировать" at bounding box center [1056, 691] width 117 height 29
click at [943, 686] on button "Отменить" at bounding box center [949, 691] width 85 height 29
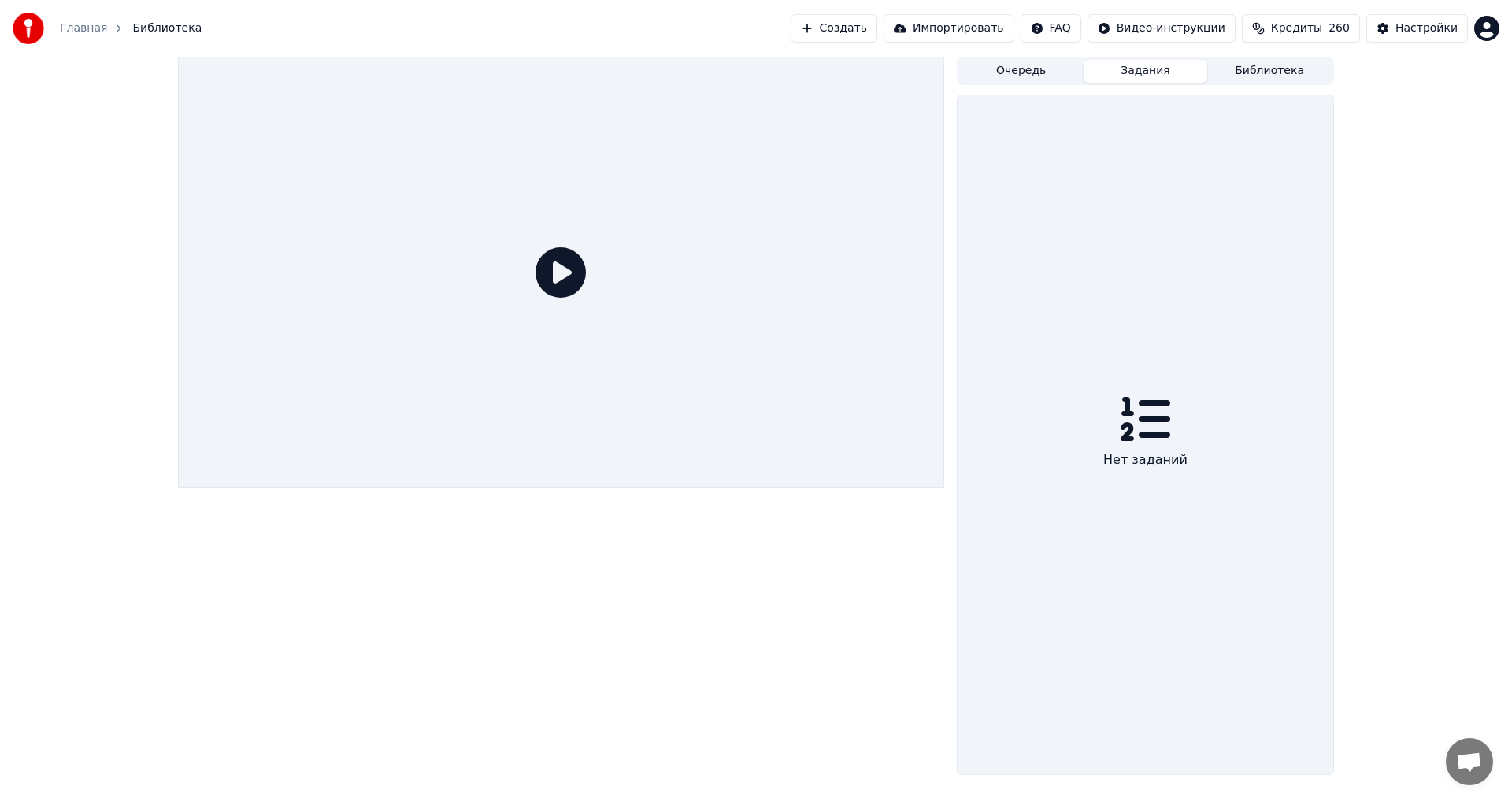
click at [869, 26] on button "Создать" at bounding box center [833, 28] width 86 height 29
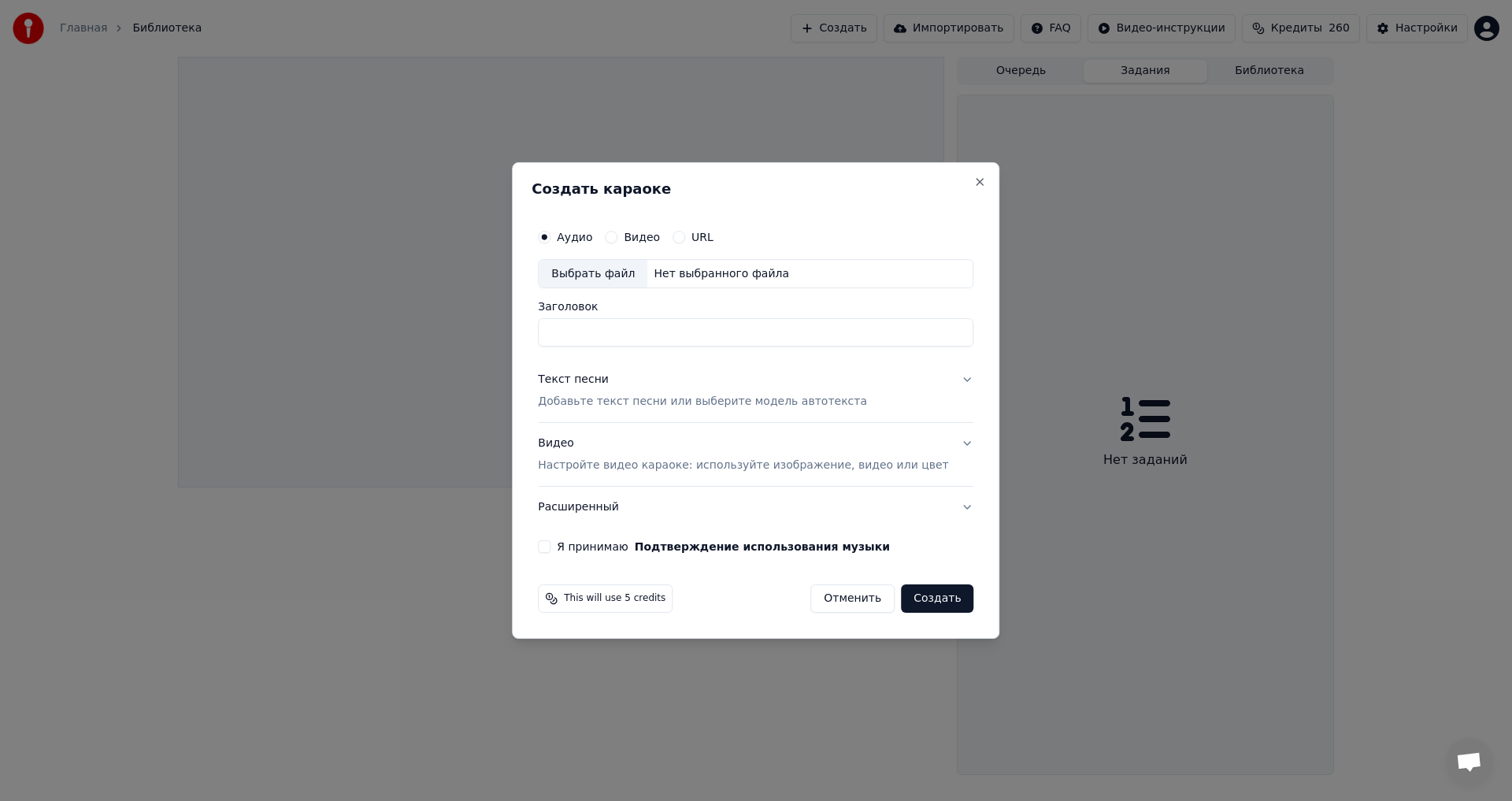
click at [619, 269] on div "Выбрать файл" at bounding box center [593, 274] width 109 height 29
drag, startPoint x: 654, startPoint y: 333, endPoint x: 571, endPoint y: 335, distance: 83.0
click at [571, 335] on input "**********" at bounding box center [756, 333] width 436 height 29
click at [789, 339] on input "**********" at bounding box center [756, 333] width 436 height 29
type input "**********"
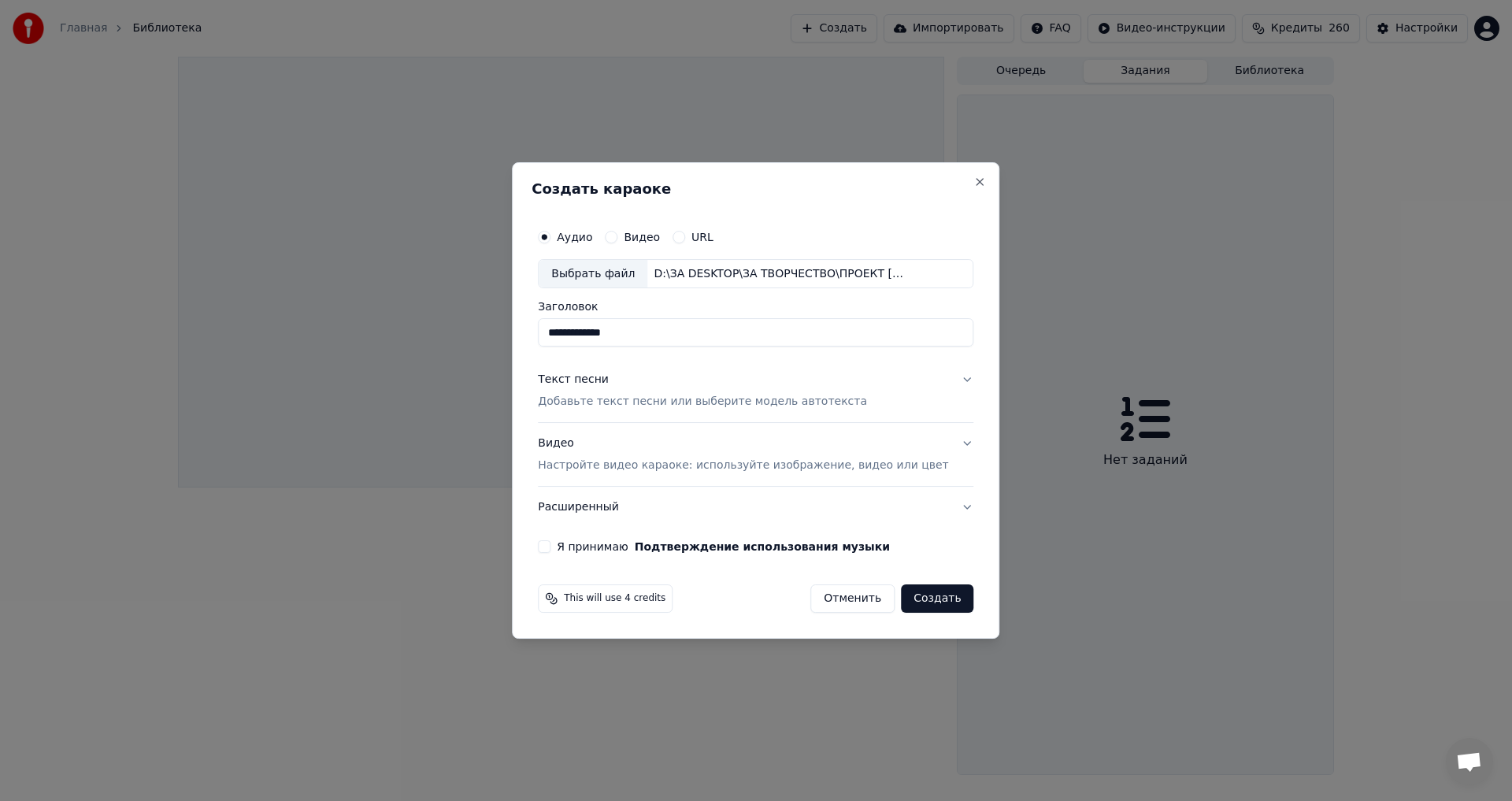
click at [946, 381] on button "Текст песни Добавьте текст песни или выберите модель автотекста" at bounding box center [756, 391] width 436 height 63
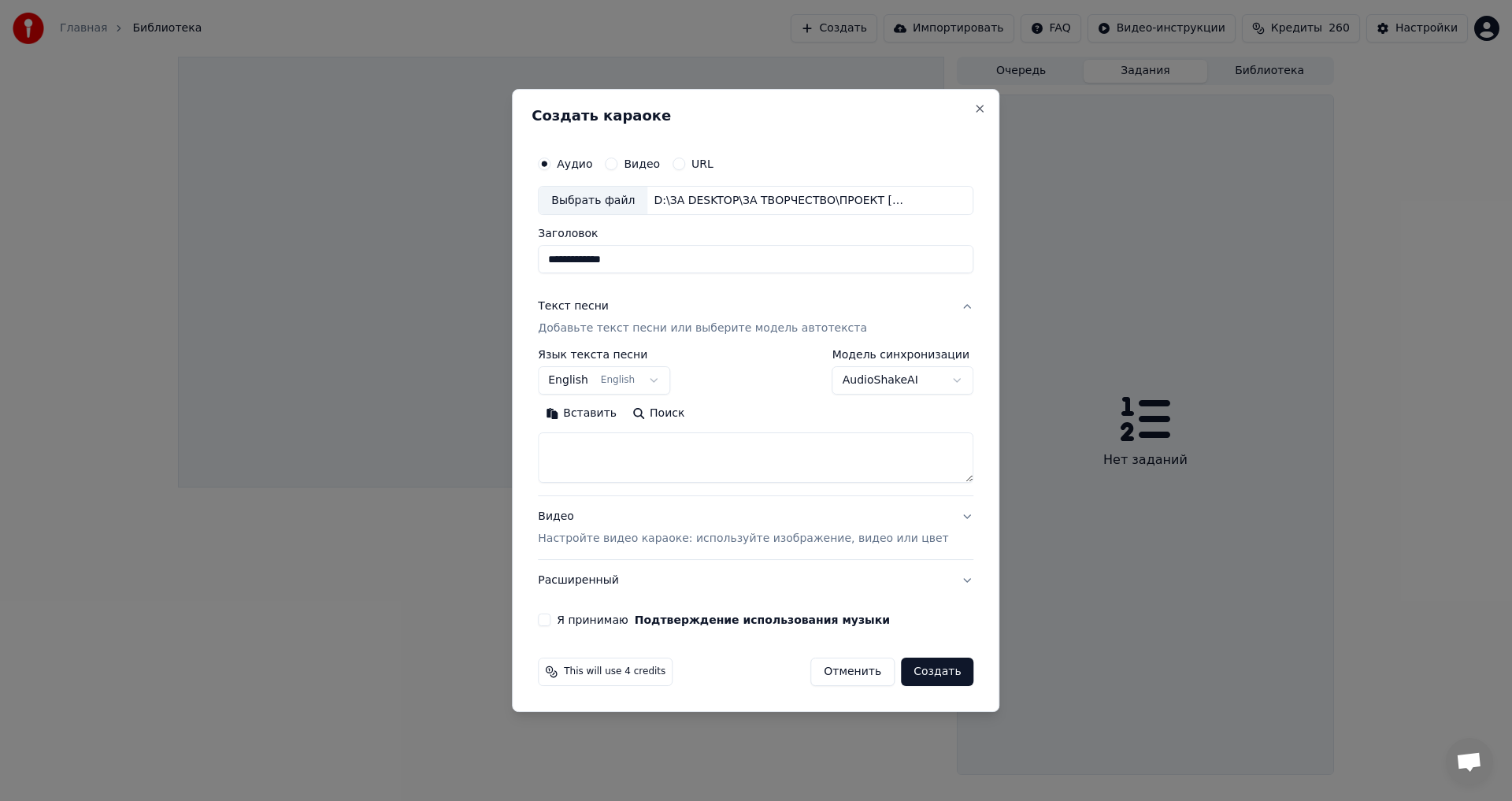
click at [664, 380] on body "**********" at bounding box center [756, 400] width 1512 height 801
select select "**"
paste textarea "**********"
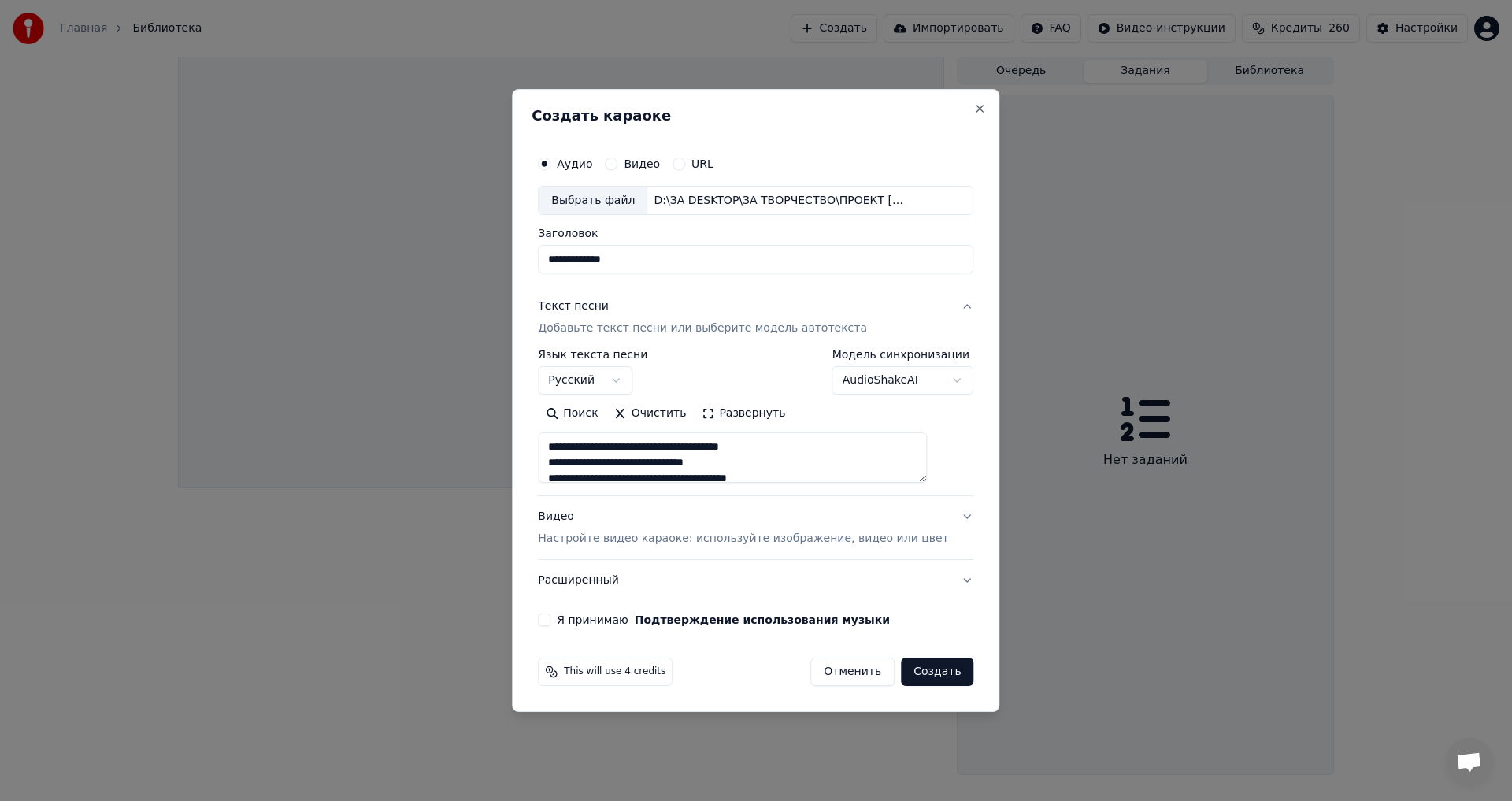
type textarea "**********"
click at [947, 516] on button "Видео Настройте видео караоке: используйте изображение, видео или цвет" at bounding box center [756, 528] width 436 height 63
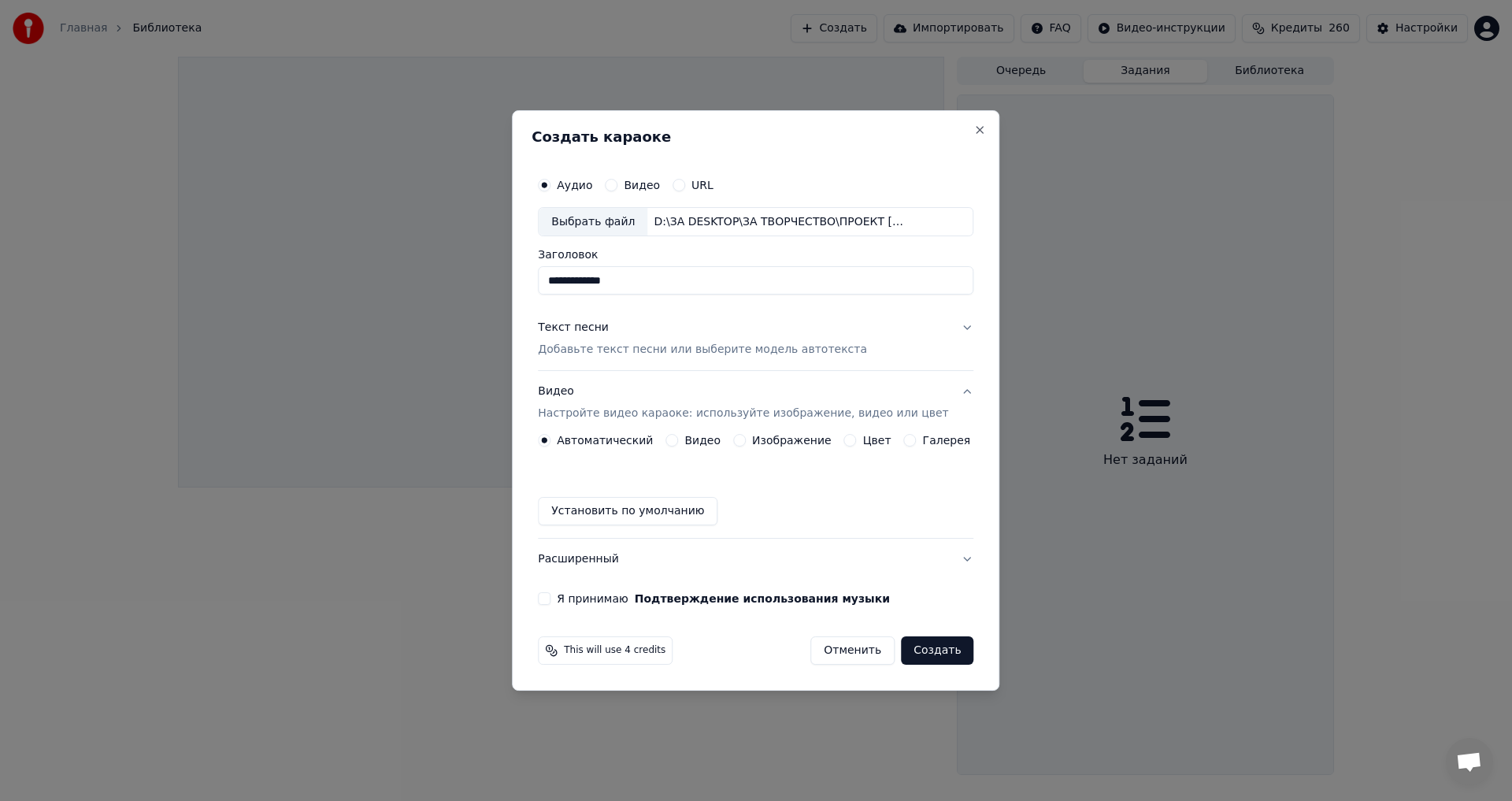
click at [678, 443] on button "Видео" at bounding box center [672, 440] width 12 height 12
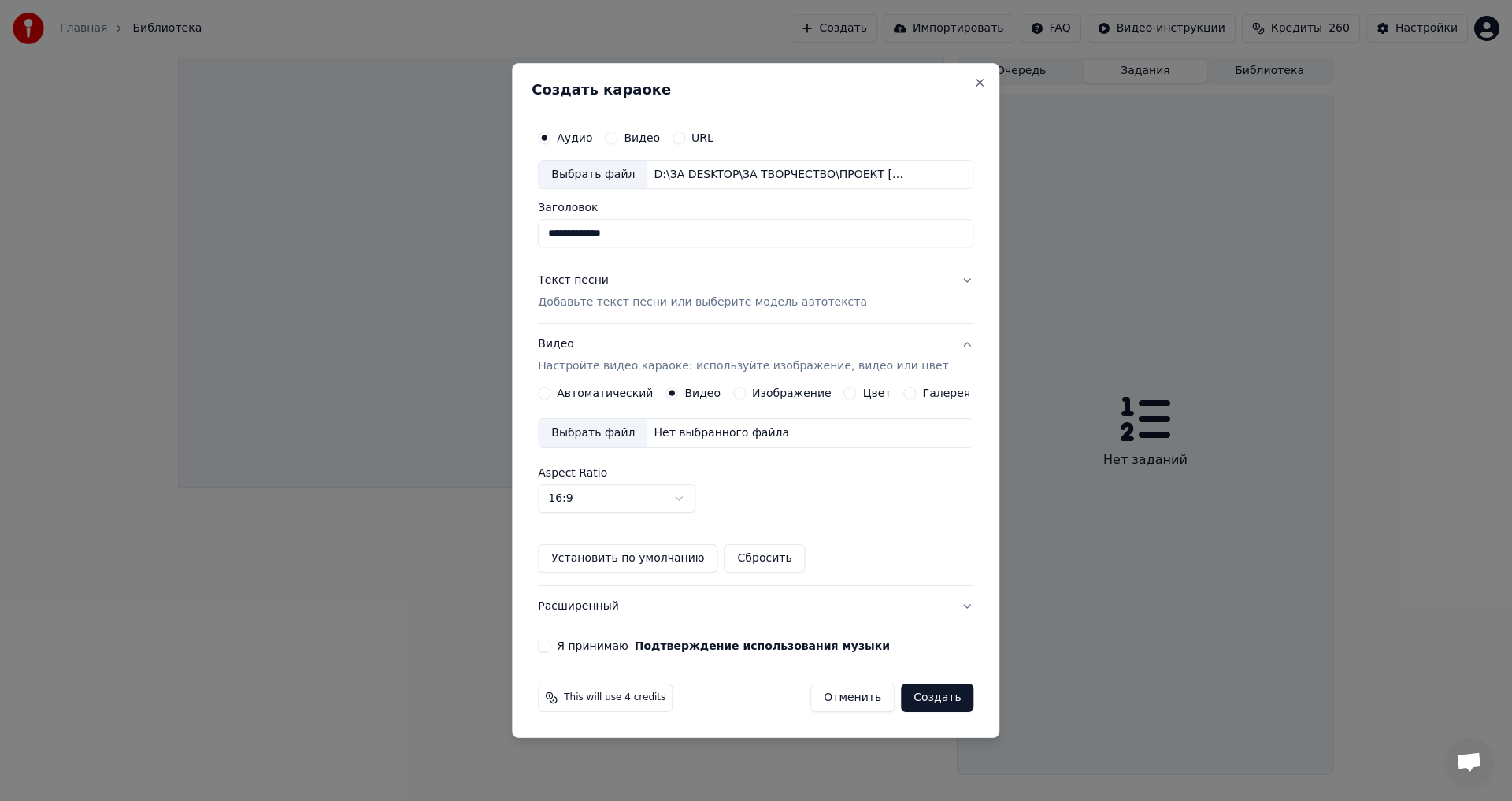
click at [599, 433] on div "Выбрать файл" at bounding box center [593, 433] width 109 height 29
click at [551, 651] on button "Я принимаю Подтверждение использования музыки" at bounding box center [544, 646] width 12 height 12
click at [919, 701] on button "Создать" at bounding box center [937, 697] width 72 height 29
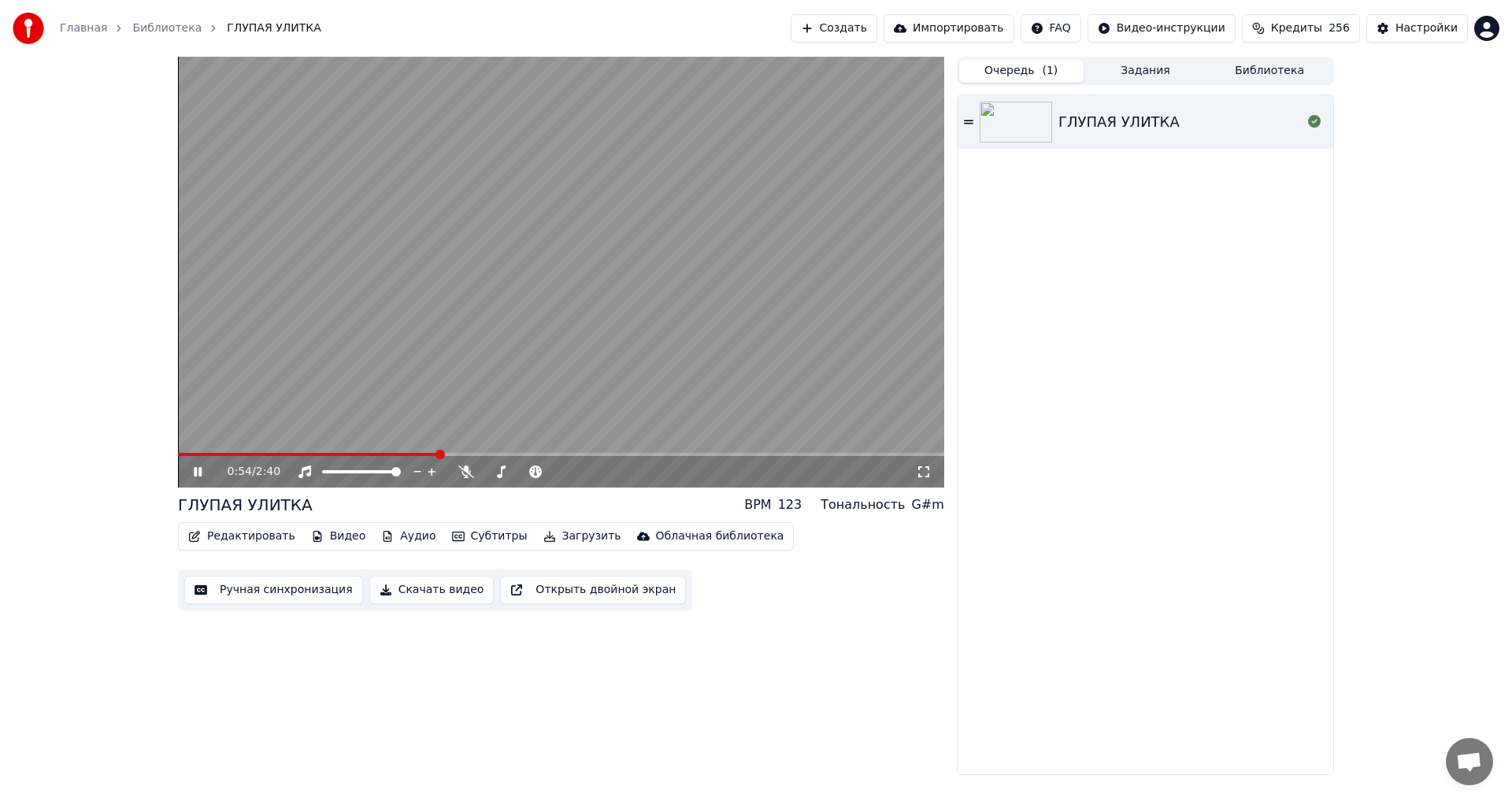
click at [1018, 72] on button "Очередь ( 1 )" at bounding box center [1021, 71] width 125 height 23
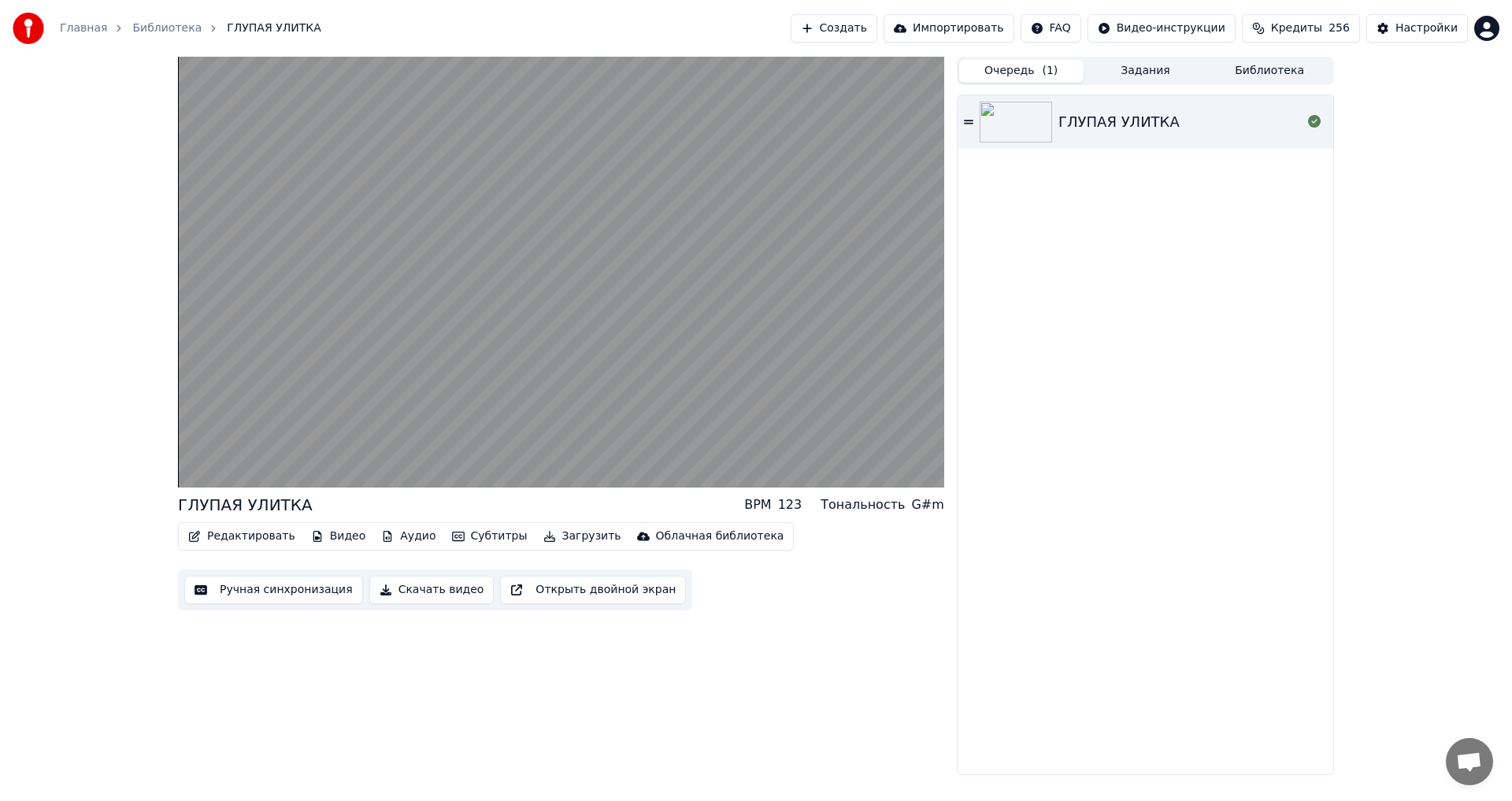
click at [972, 125] on icon at bounding box center [968, 122] width 10 height 11
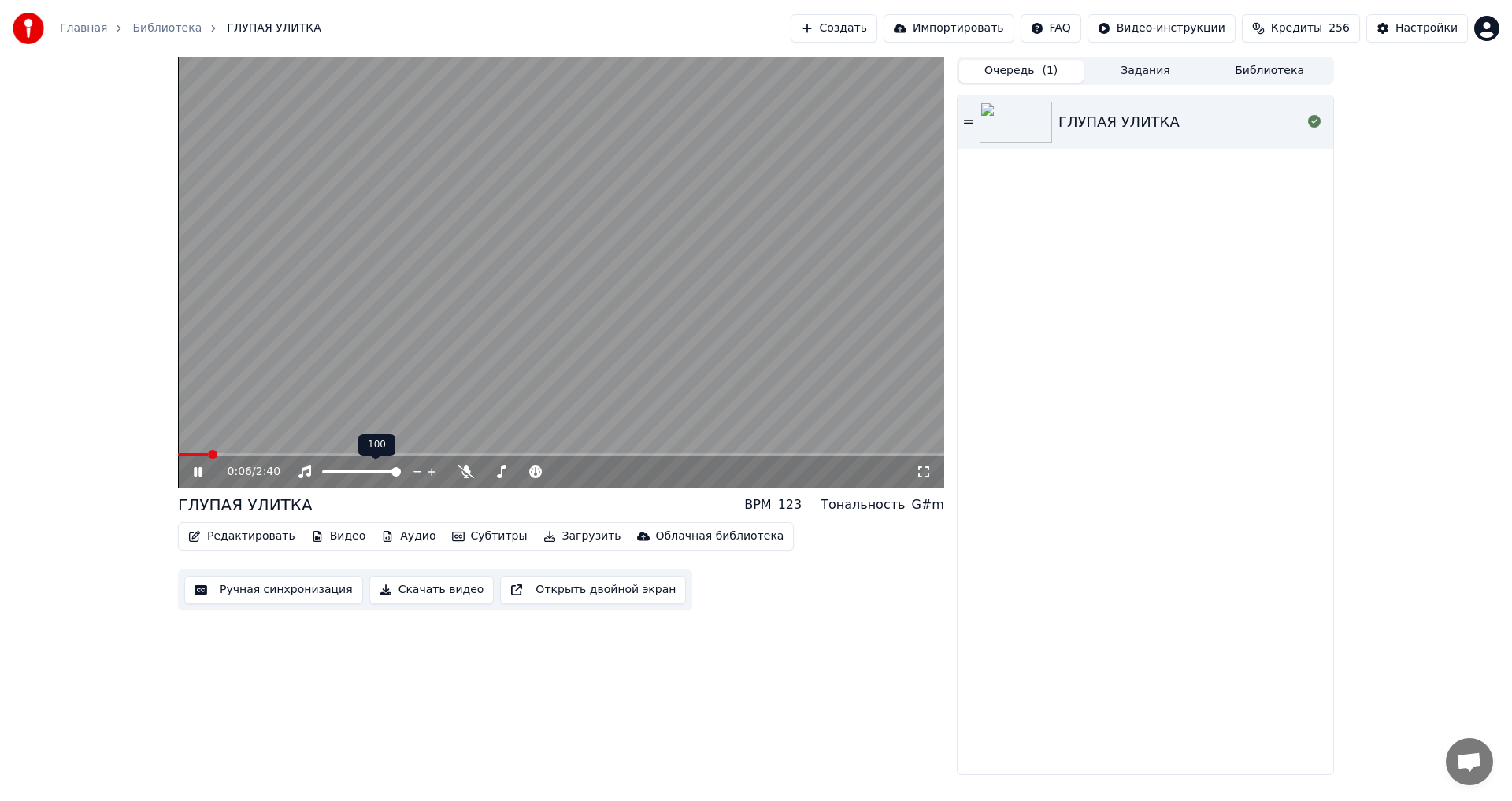
click at [431, 473] on icon at bounding box center [431, 472] width 15 height 16
click at [431, 469] on icon at bounding box center [431, 472] width 15 height 16
click at [464, 472] on icon at bounding box center [466, 472] width 16 height 12
click at [464, 472] on icon at bounding box center [466, 472] width 9 height 12
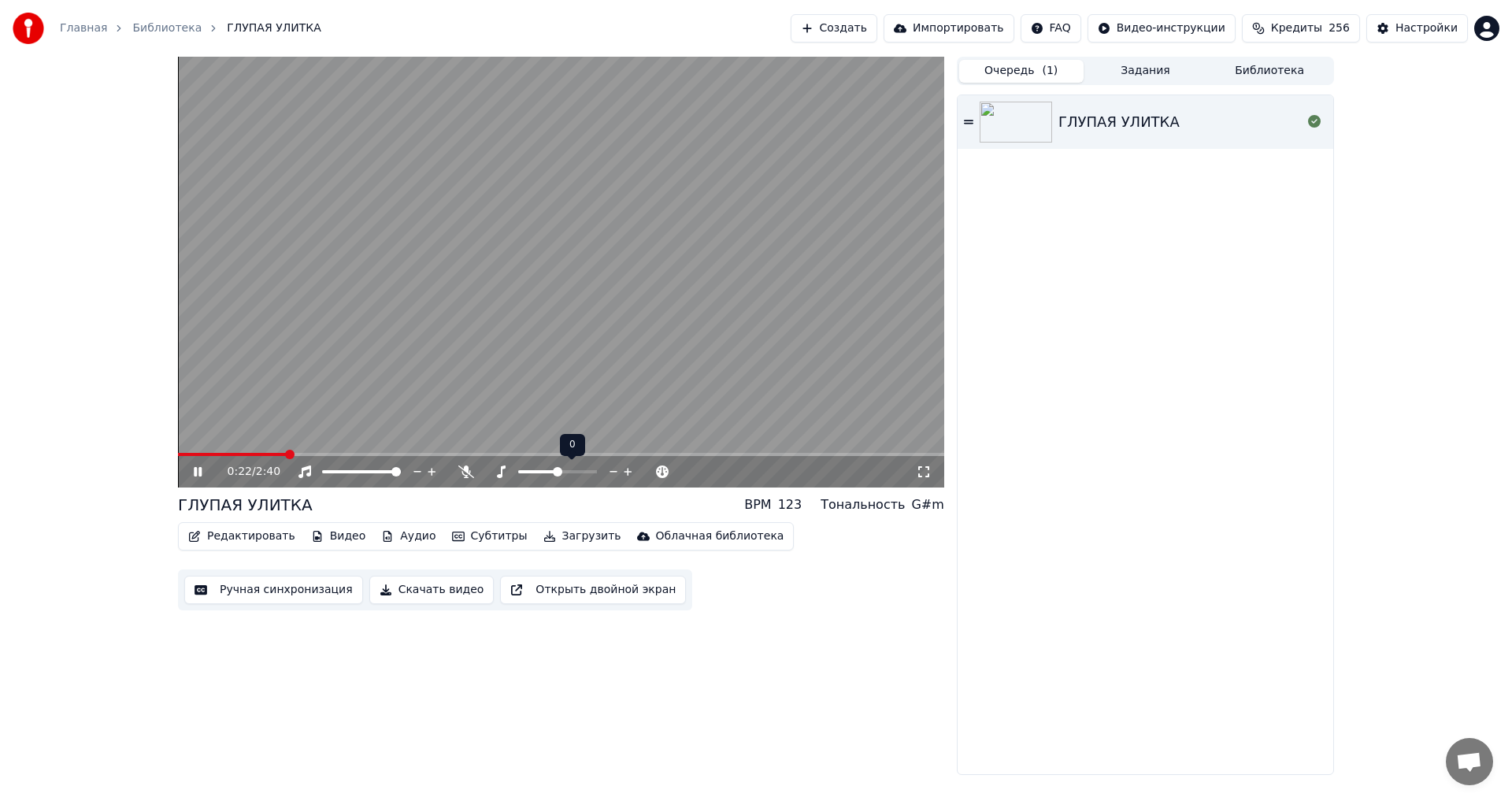
click at [629, 471] on icon at bounding box center [627, 472] width 15 height 16
click at [616, 472] on icon at bounding box center [613, 472] width 8 height 2
click at [661, 471] on icon at bounding box center [662, 472] width 15 height 16
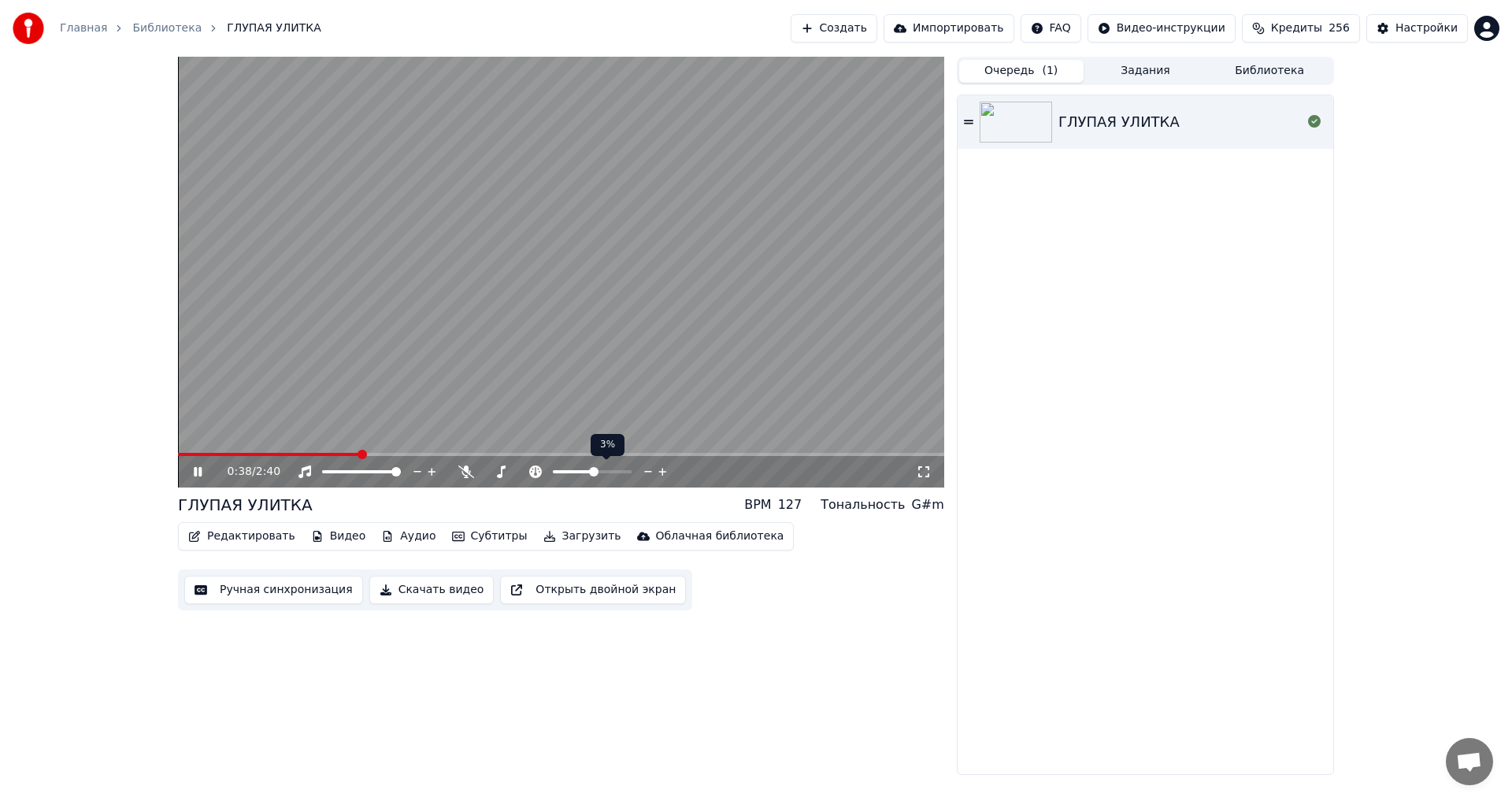
click at [646, 472] on icon at bounding box center [648, 472] width 8 height 2
click at [650, 470] on icon at bounding box center [648, 472] width 15 height 16
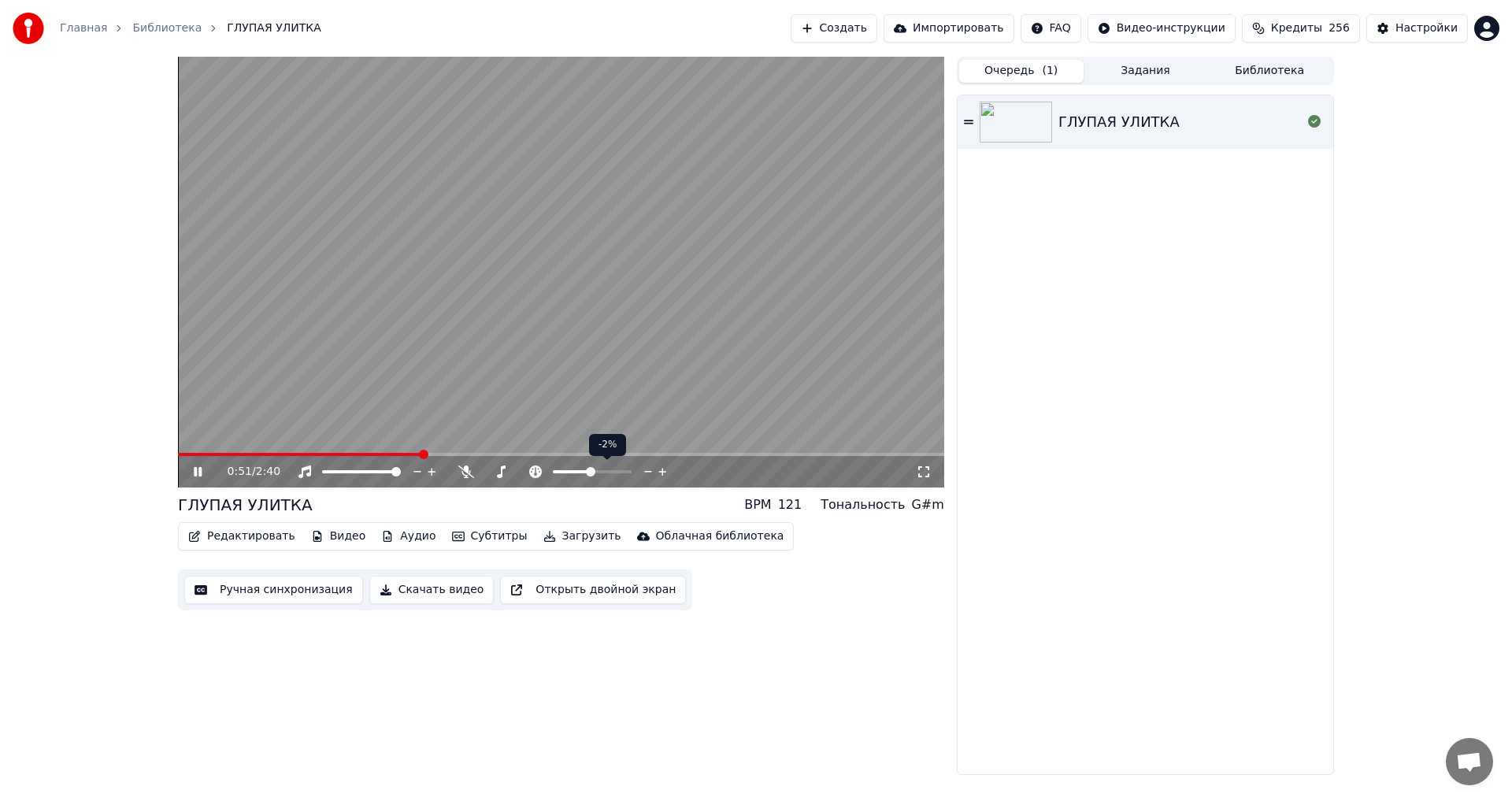
click at [650, 470] on icon at bounding box center [648, 472] width 15 height 16
click at [663, 470] on icon at bounding box center [661, 472] width 8 height 8
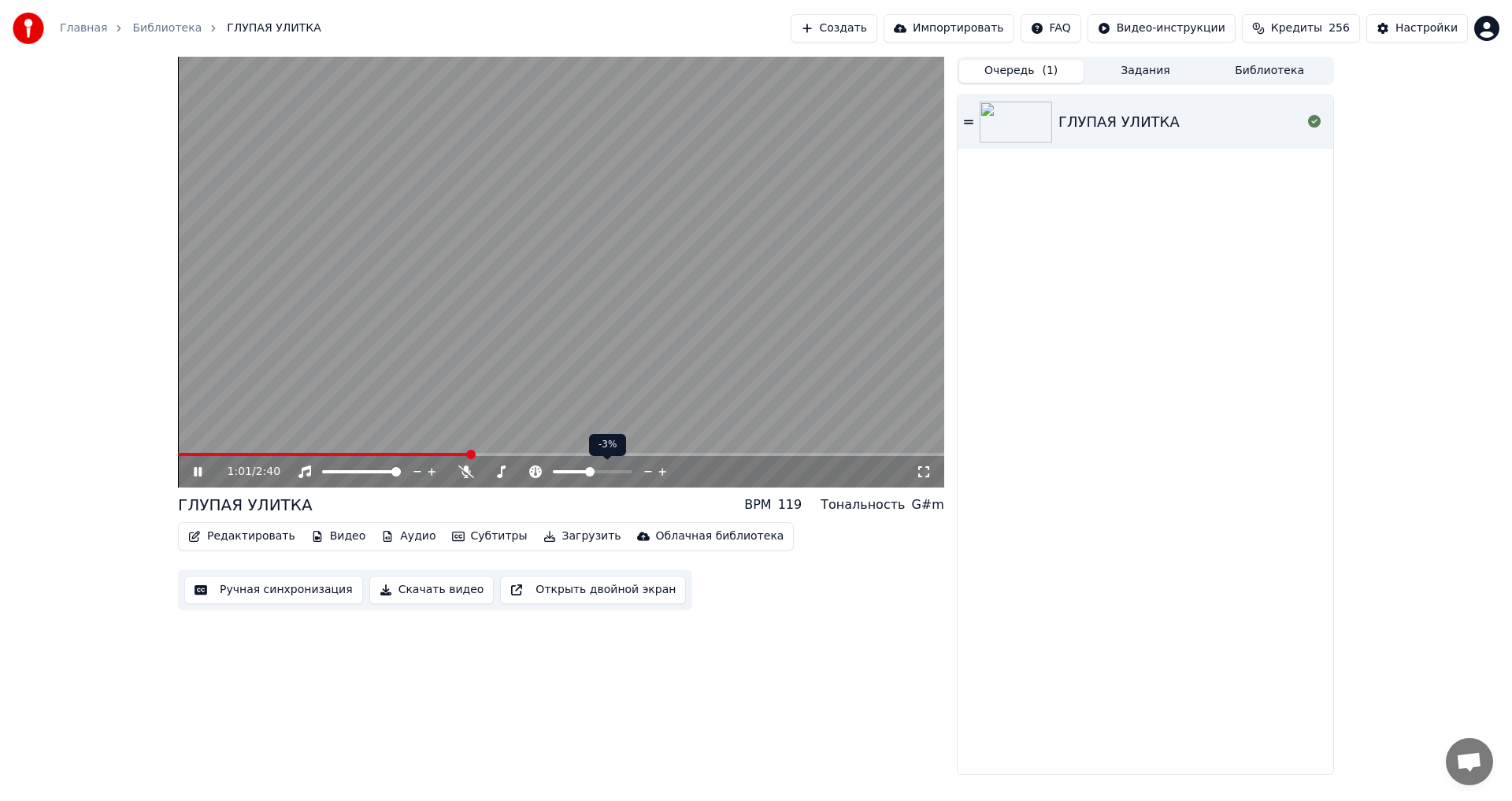
click at [663, 470] on icon at bounding box center [661, 472] width 8 height 8
click at [660, 471] on icon at bounding box center [662, 472] width 15 height 16
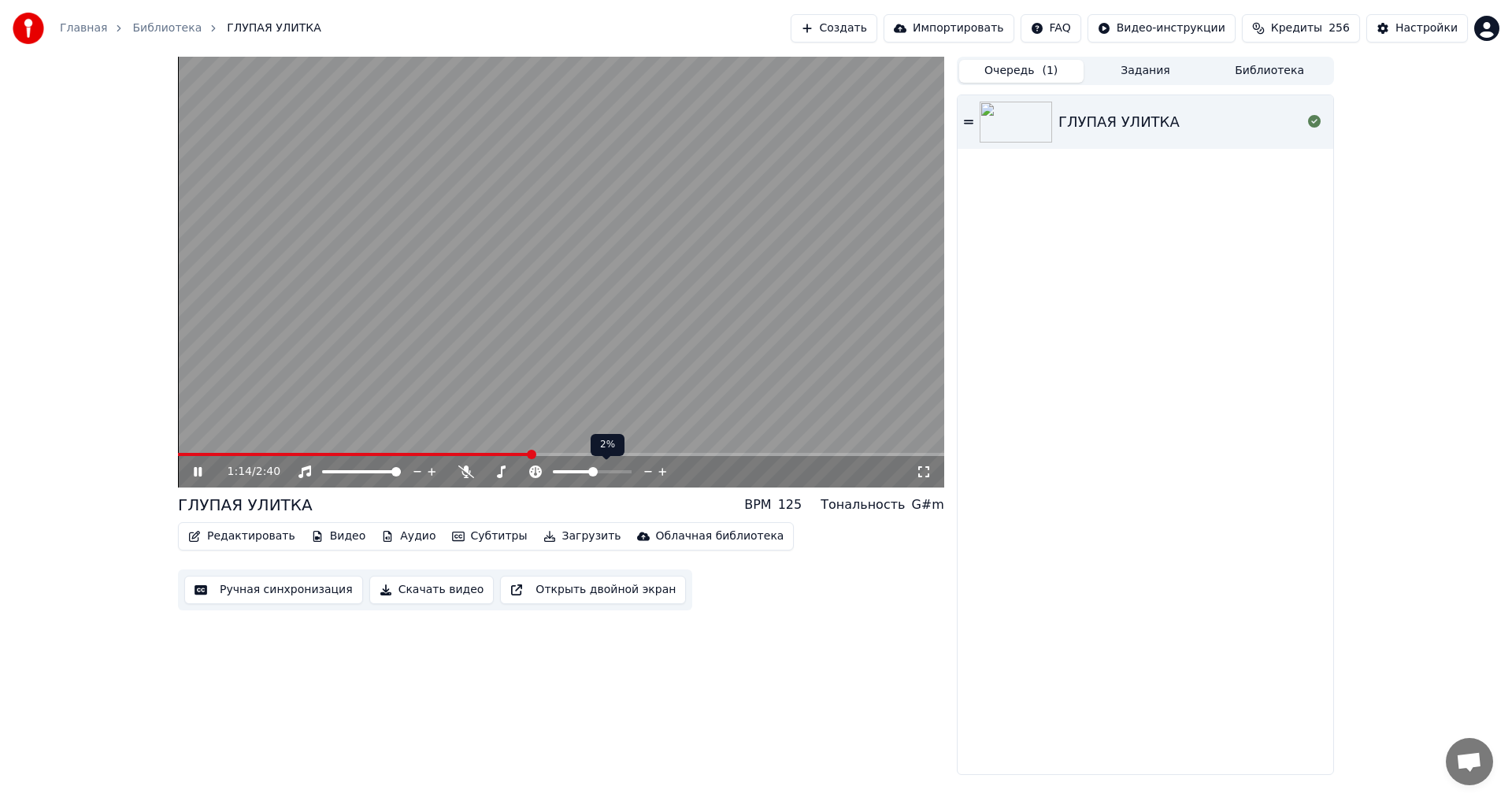
click at [660, 471] on icon at bounding box center [662, 472] width 15 height 16
click at [647, 472] on icon at bounding box center [648, 472] width 15 height 16
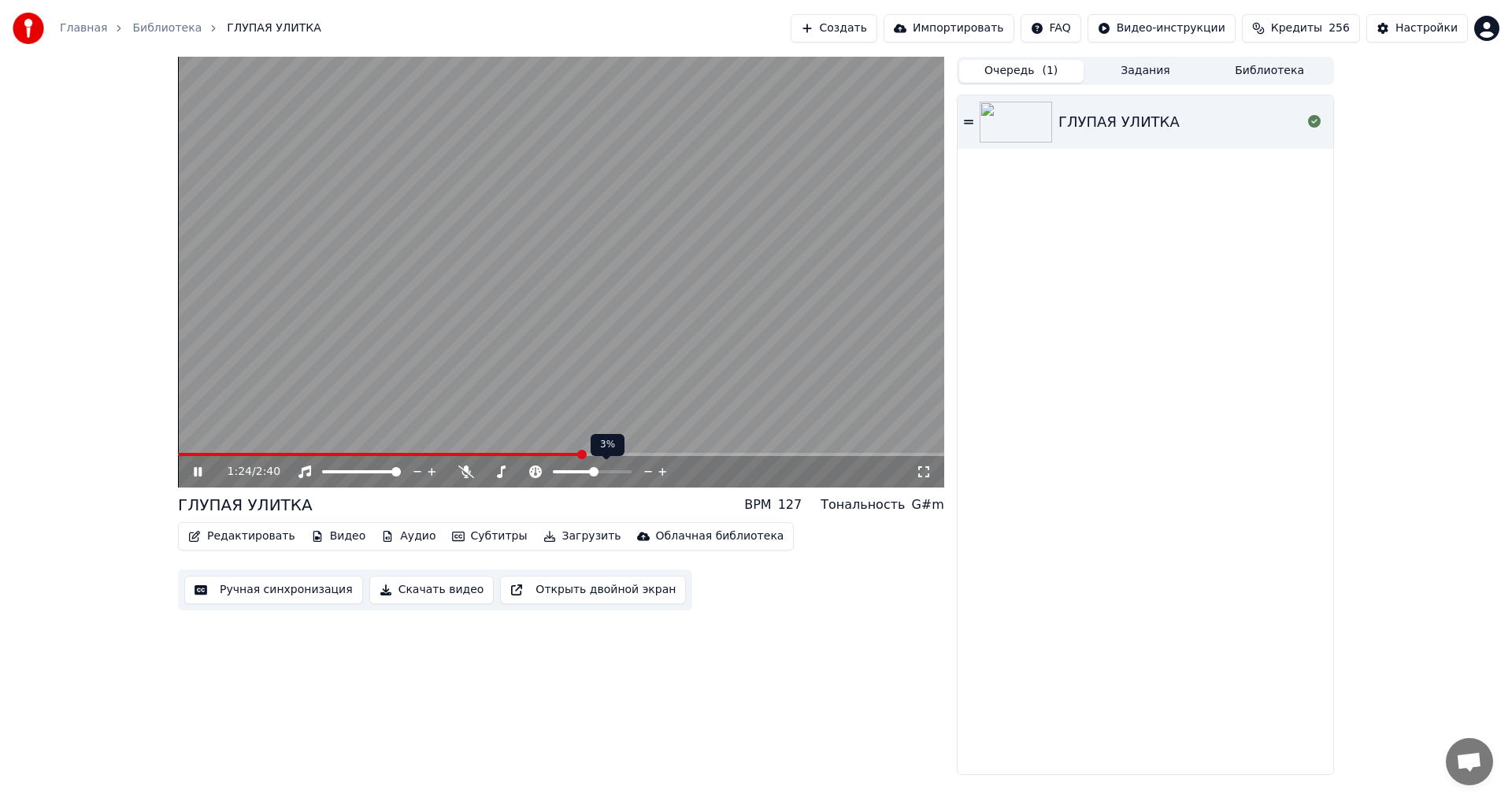
click at [647, 472] on icon at bounding box center [648, 472] width 15 height 16
click at [617, 472] on icon at bounding box center [614, 472] width 15 height 16
click at [626, 472] on icon at bounding box center [627, 472] width 8 height 8
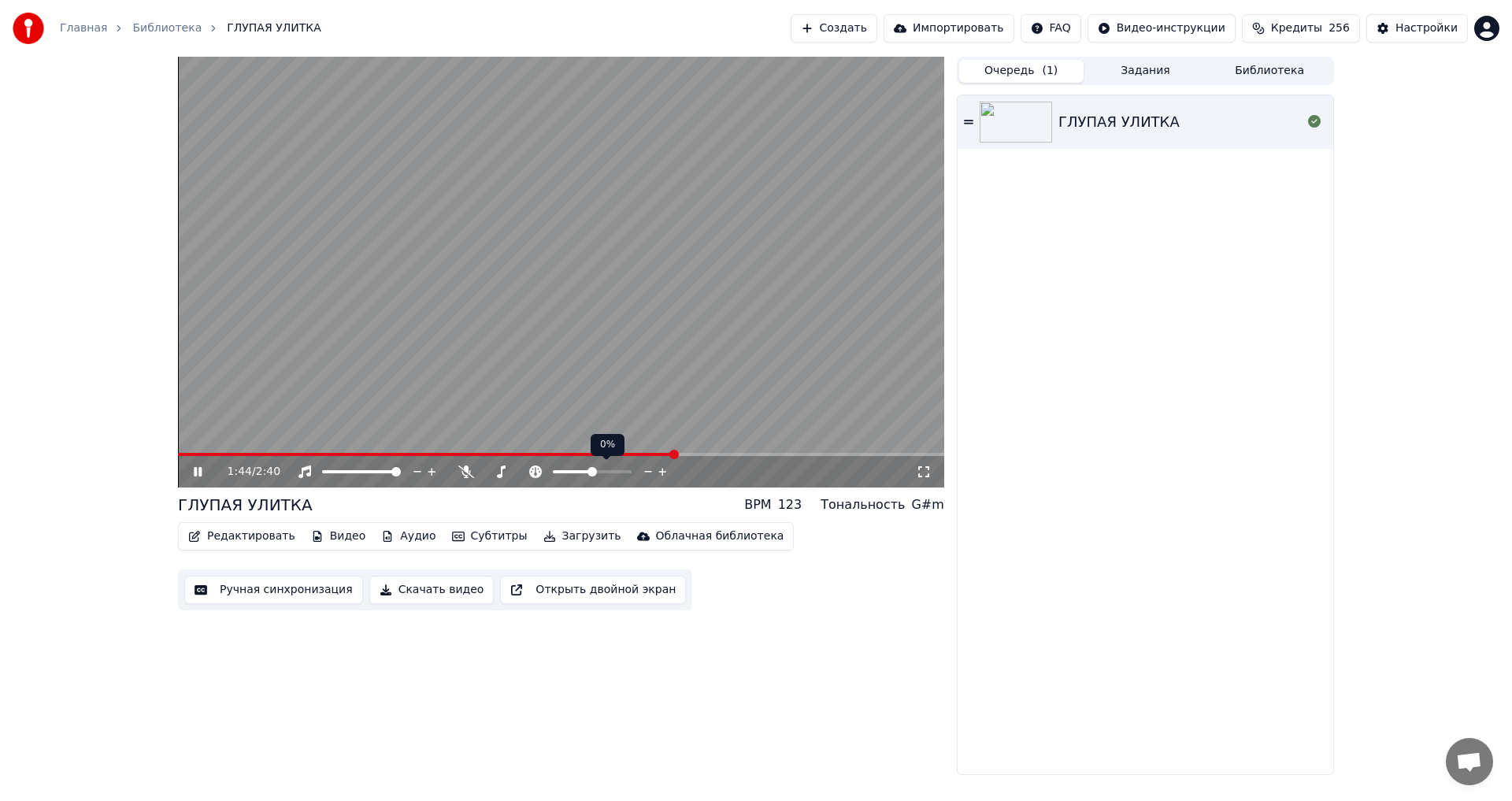
click at [644, 470] on icon at bounding box center [648, 472] width 15 height 16
click at [661, 470] on icon at bounding box center [662, 472] width 15 height 16
click at [922, 470] on icon at bounding box center [924, 472] width 16 height 12
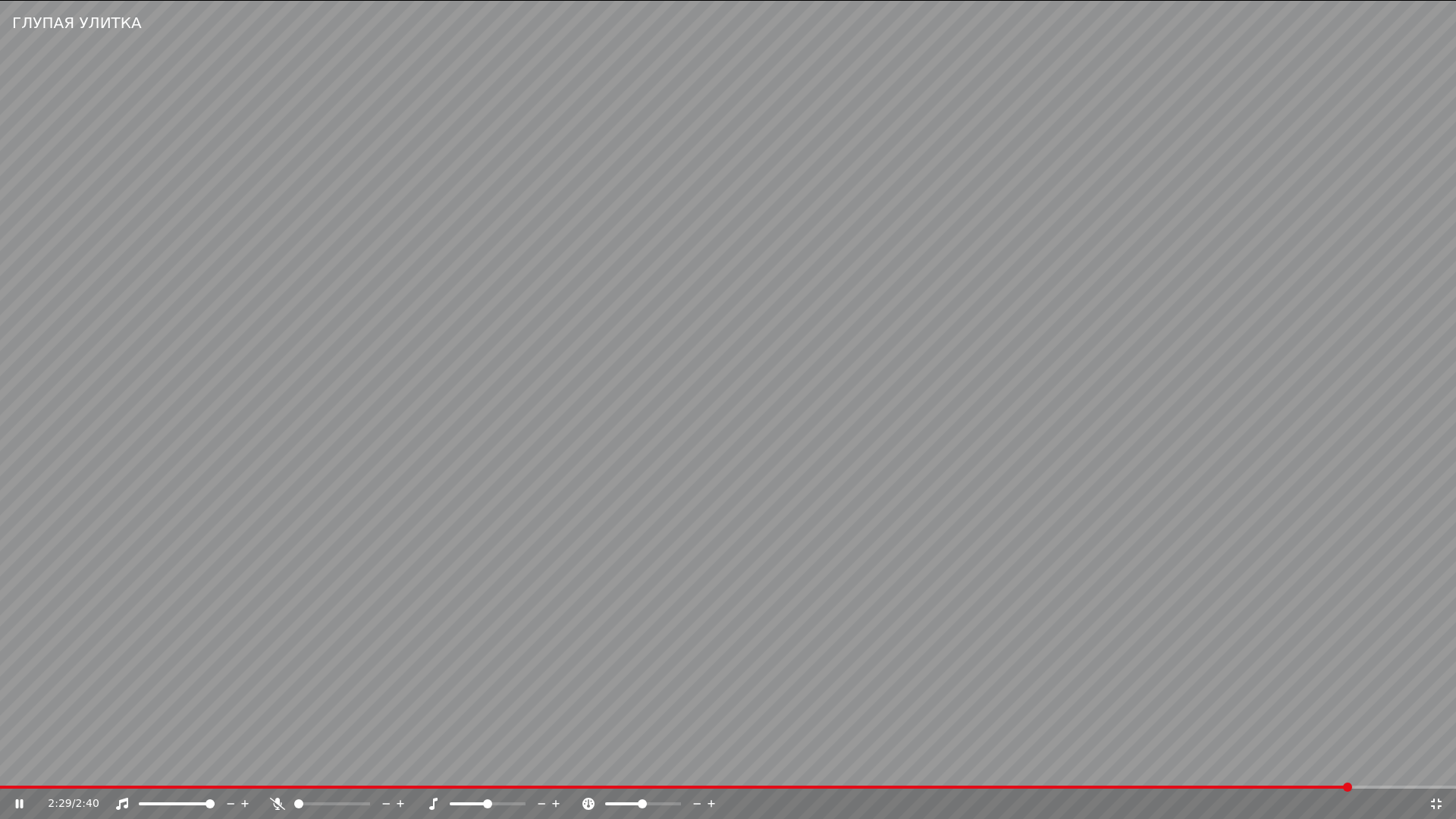
click at [1437, 770] on icon at bounding box center [1437, 804] width 15 height 12
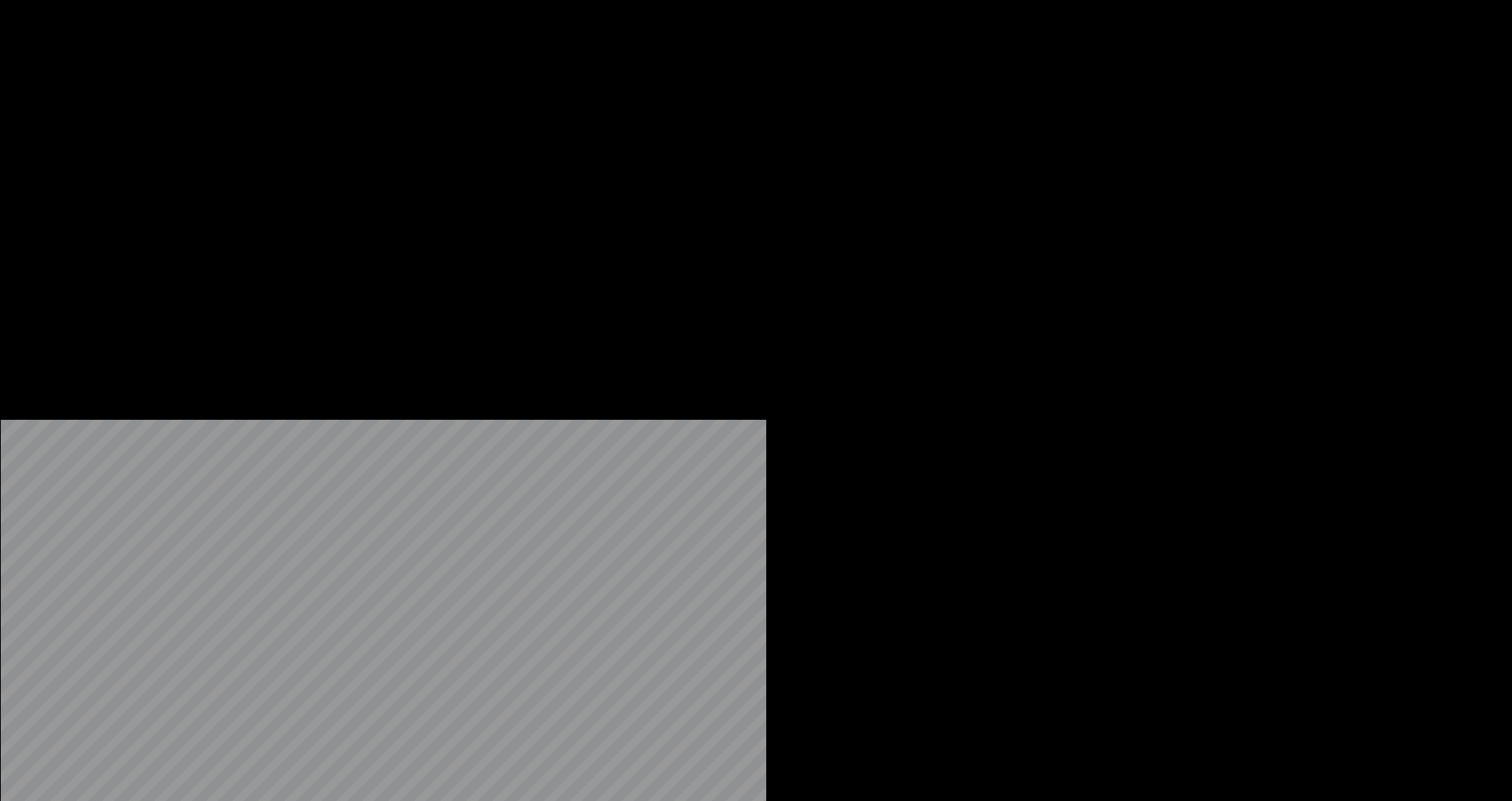
click at [320, 117] on button "Видео" at bounding box center [339, 105] width 68 height 22
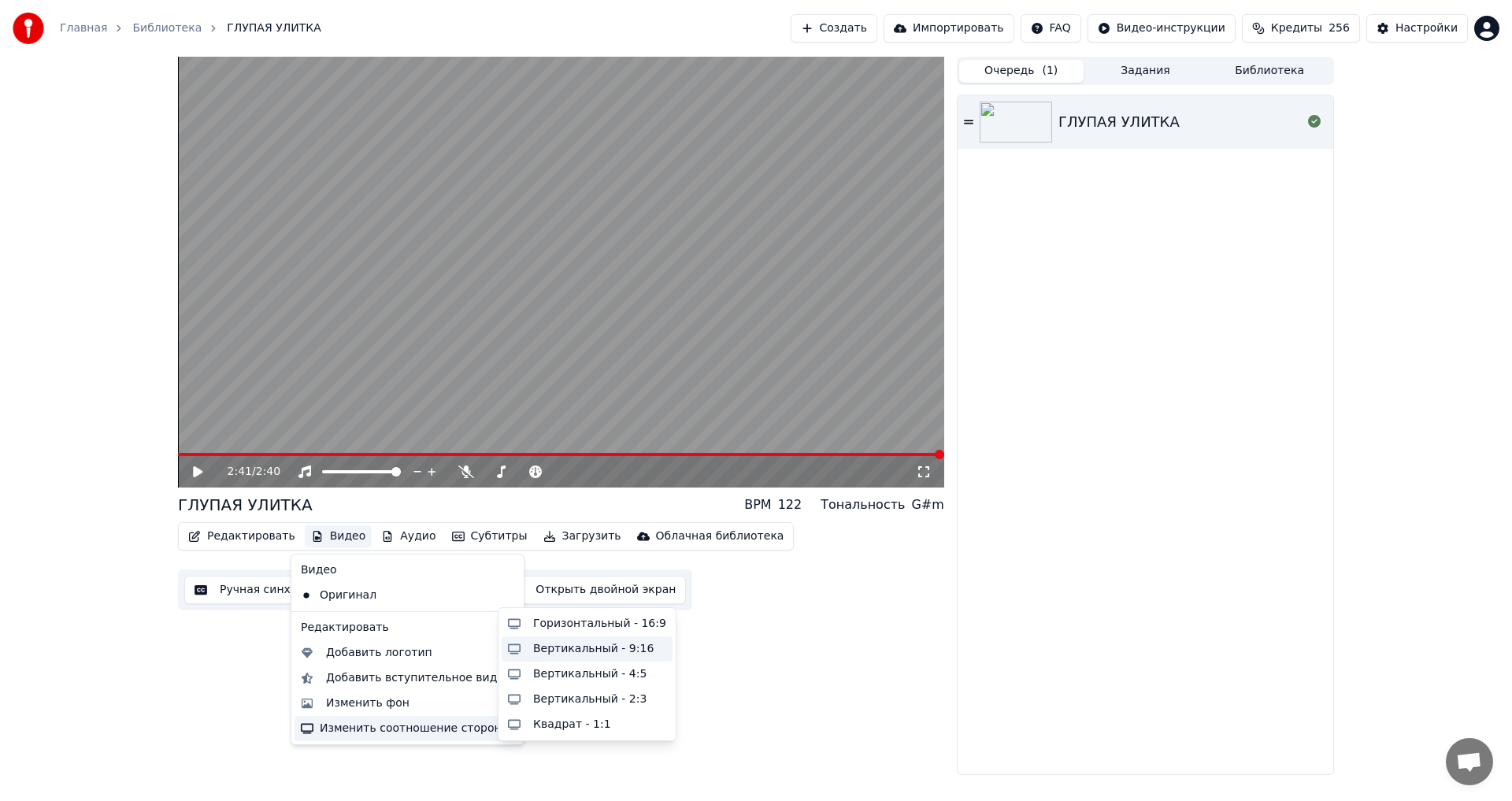
click at [630, 649] on div "Вертикальный - 9:16" at bounding box center [593, 649] width 120 height 16
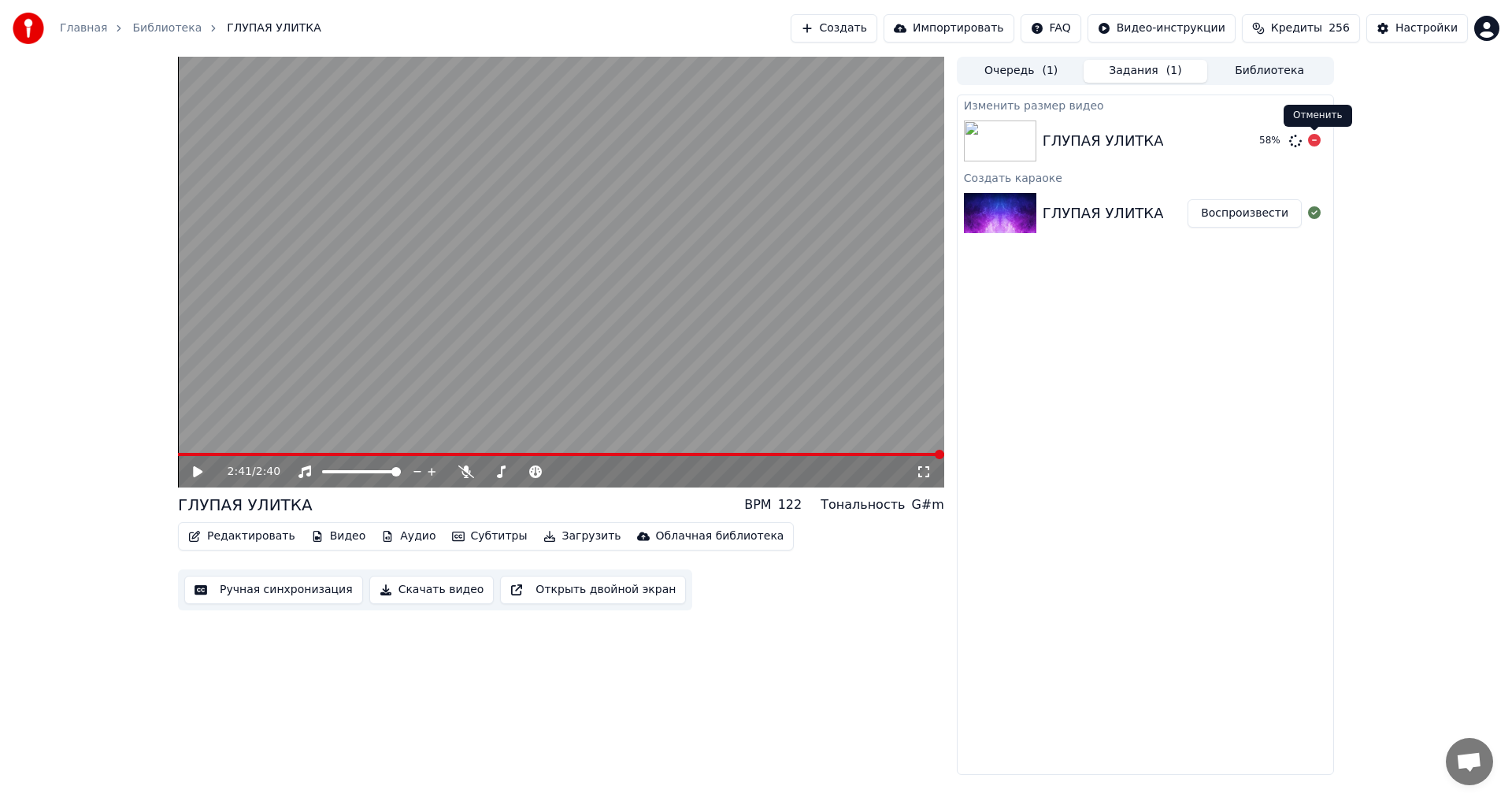
click at [1312, 138] on icon at bounding box center [1314, 140] width 12 height 12
click at [1312, 141] on icon at bounding box center [1314, 140] width 12 height 12
click at [1313, 140] on icon at bounding box center [1314, 140] width 12 height 12
click at [280, 595] on button "Ручная синхронизация" at bounding box center [273, 590] width 179 height 29
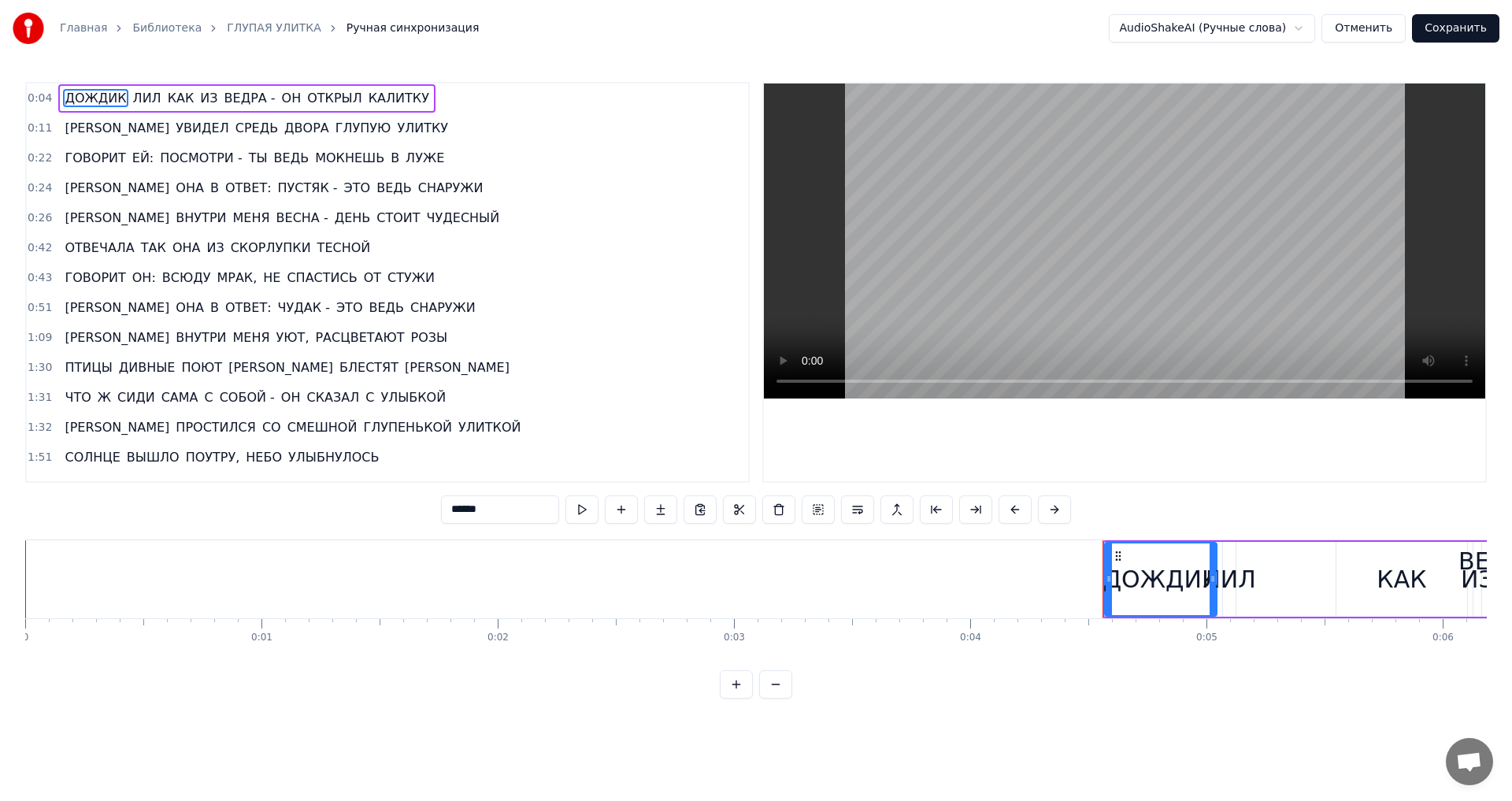
click at [777, 699] on button at bounding box center [776, 684] width 33 height 29
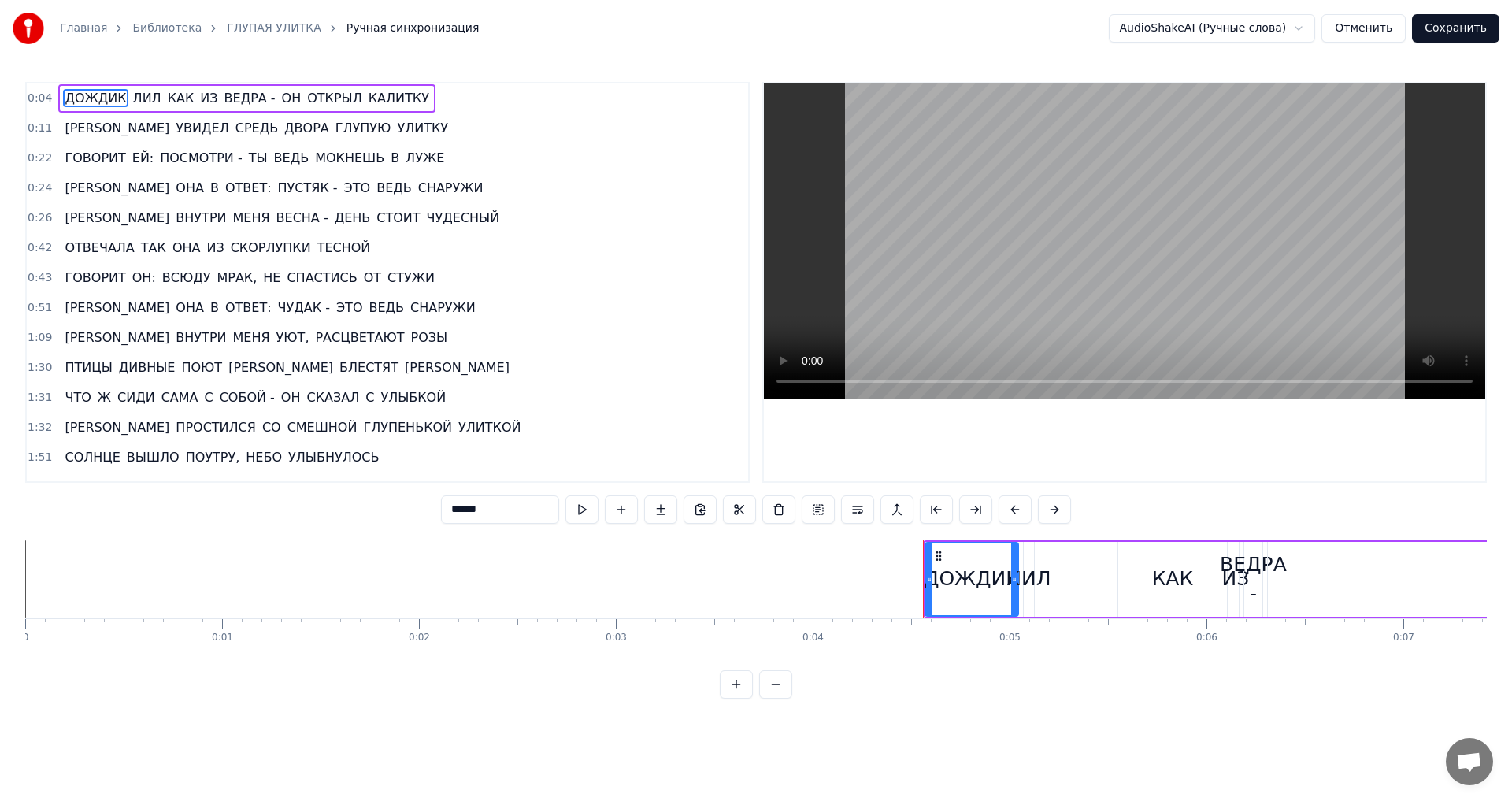
click at [777, 699] on button at bounding box center [776, 684] width 33 height 29
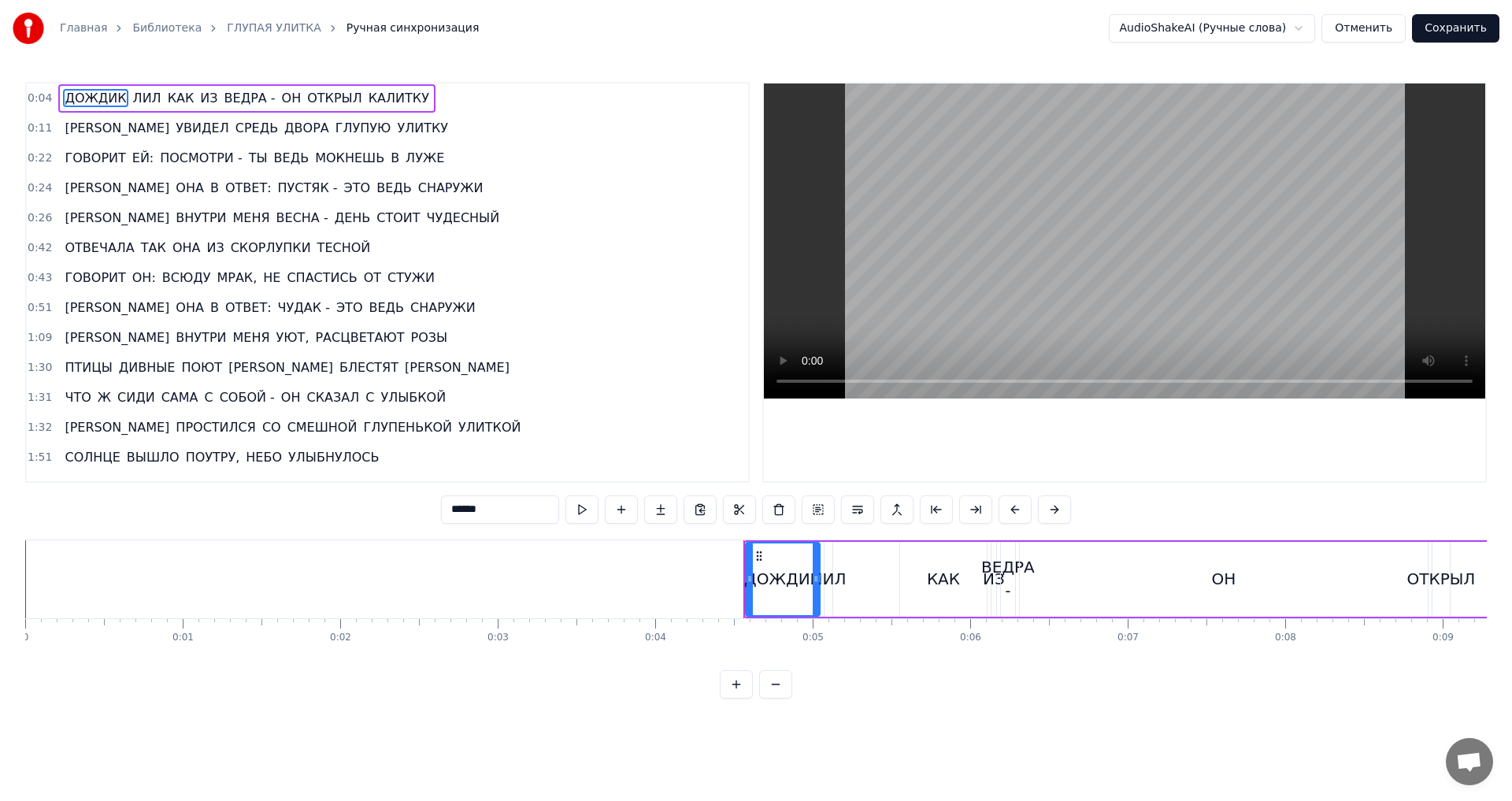
click at [777, 699] on button at bounding box center [776, 684] width 33 height 29
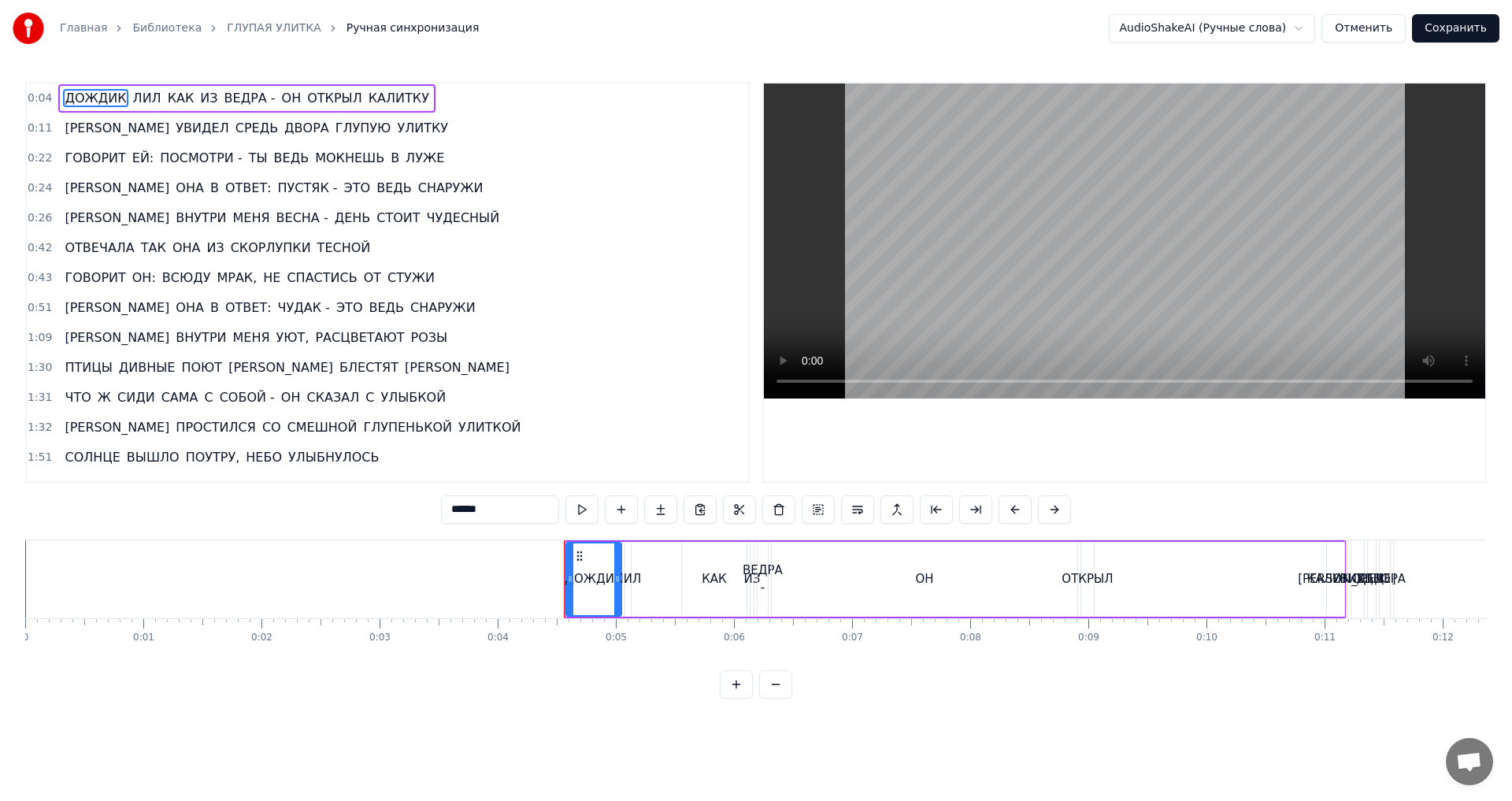
click at [777, 699] on button at bounding box center [776, 684] width 33 height 29
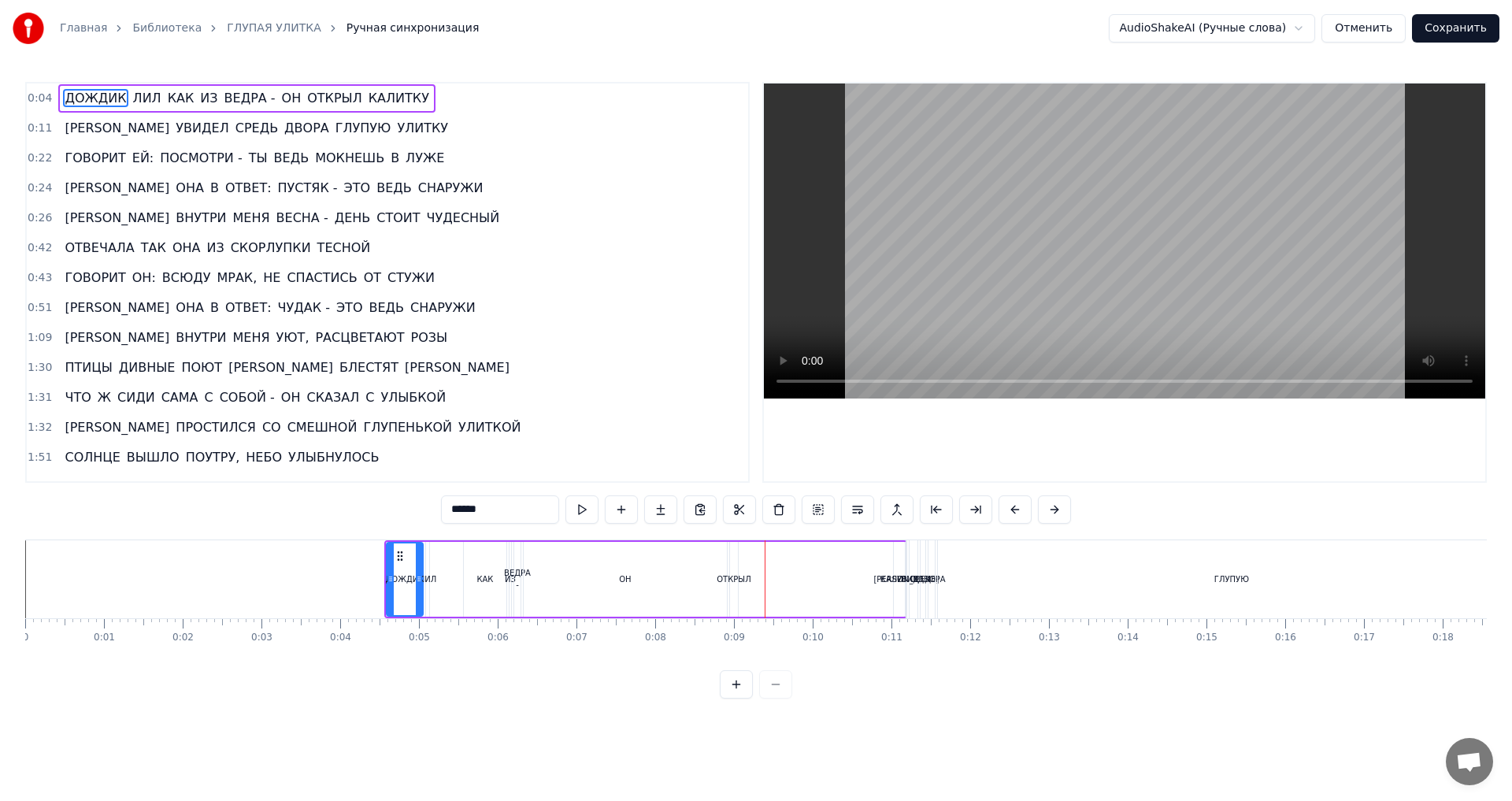
click at [37, 98] on span "0:04" at bounding box center [40, 98] width 24 height 16
click at [37, 134] on span "0:11" at bounding box center [40, 128] width 24 height 16
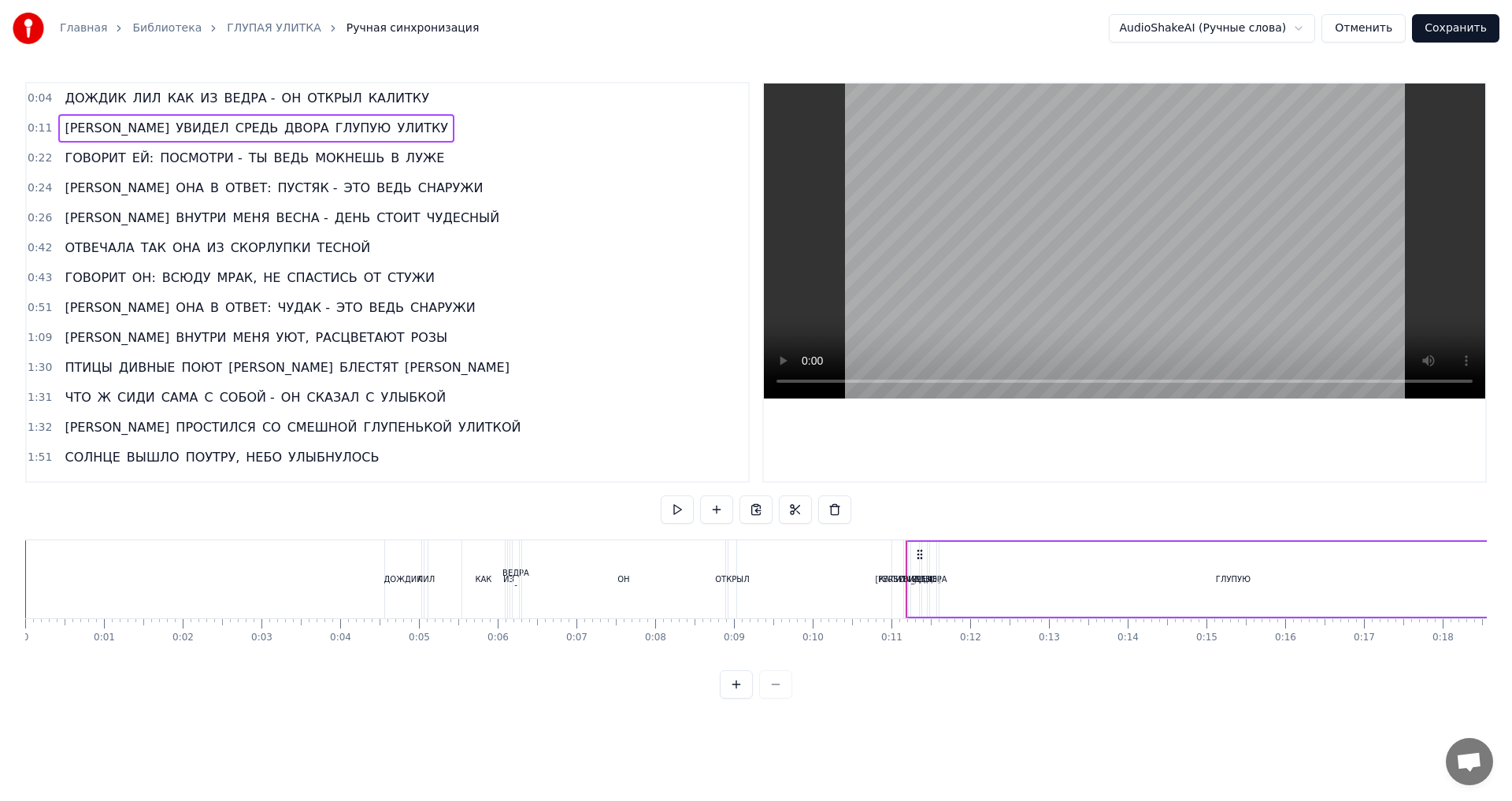
click at [38, 162] on span "0:22" at bounding box center [40, 159] width 24 height 16
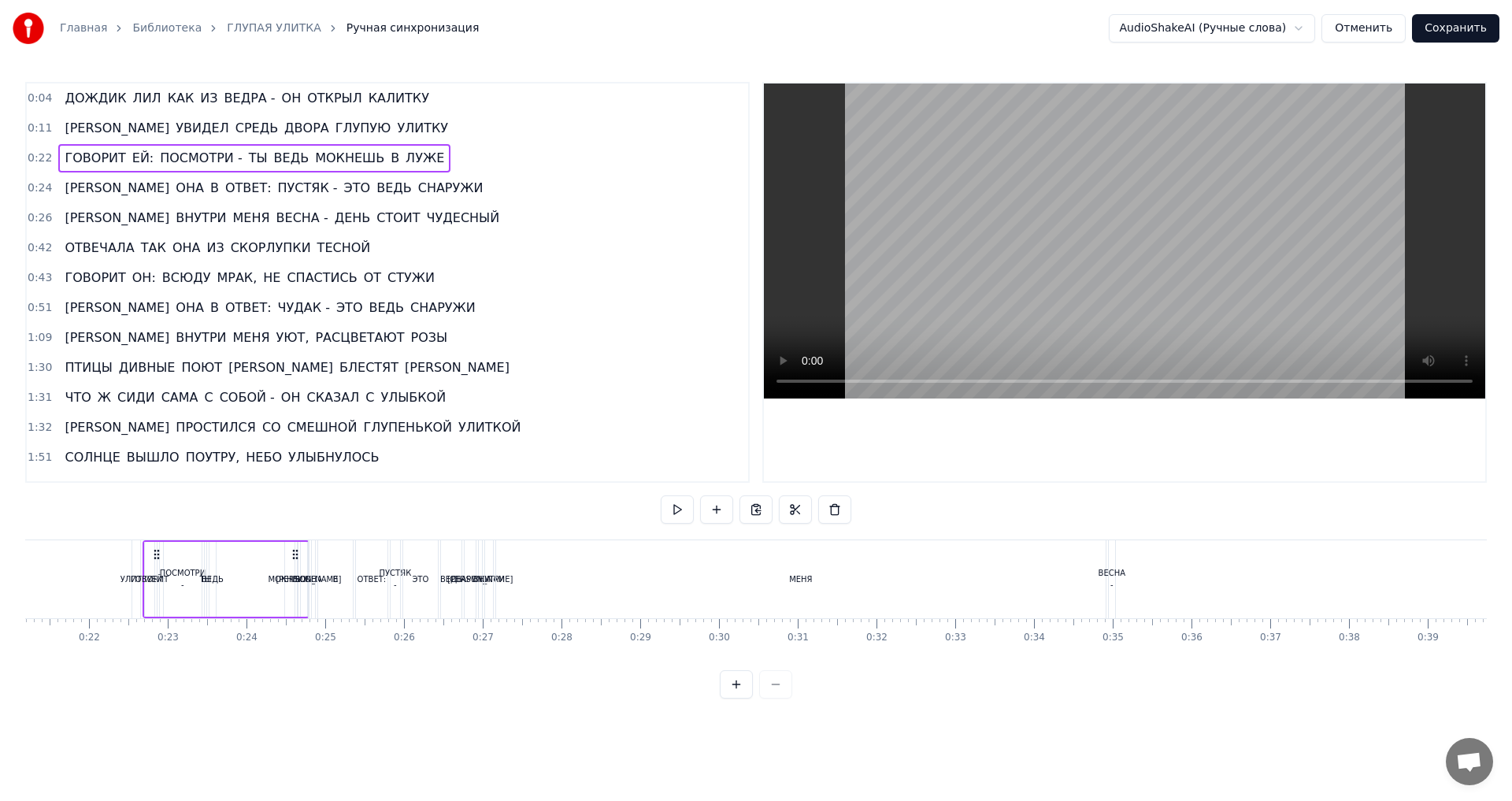
scroll to position [0, 1706]
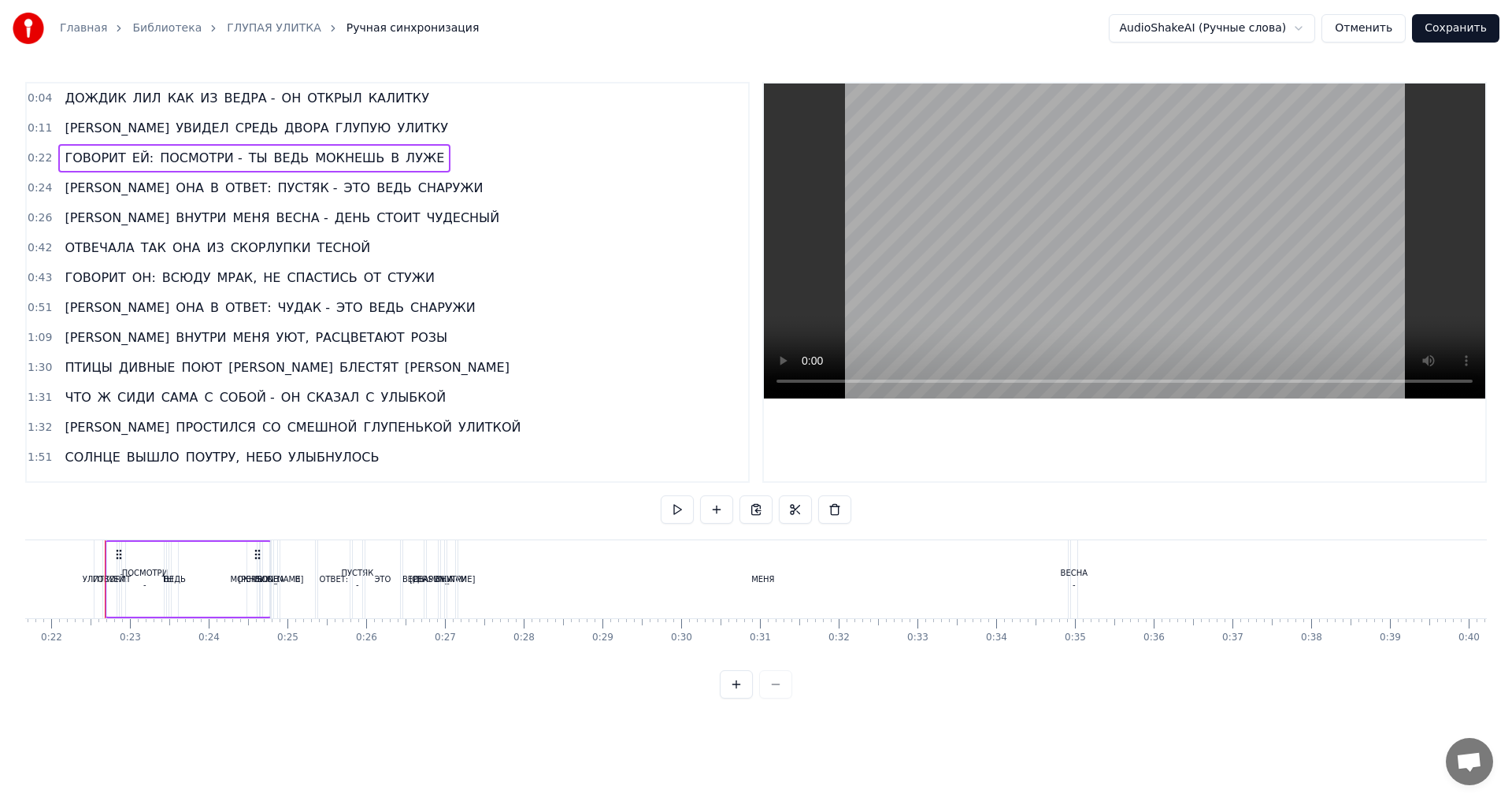
click at [787, 699] on div at bounding box center [756, 684] width 72 height 29
click at [733, 694] on button at bounding box center [736, 684] width 33 height 29
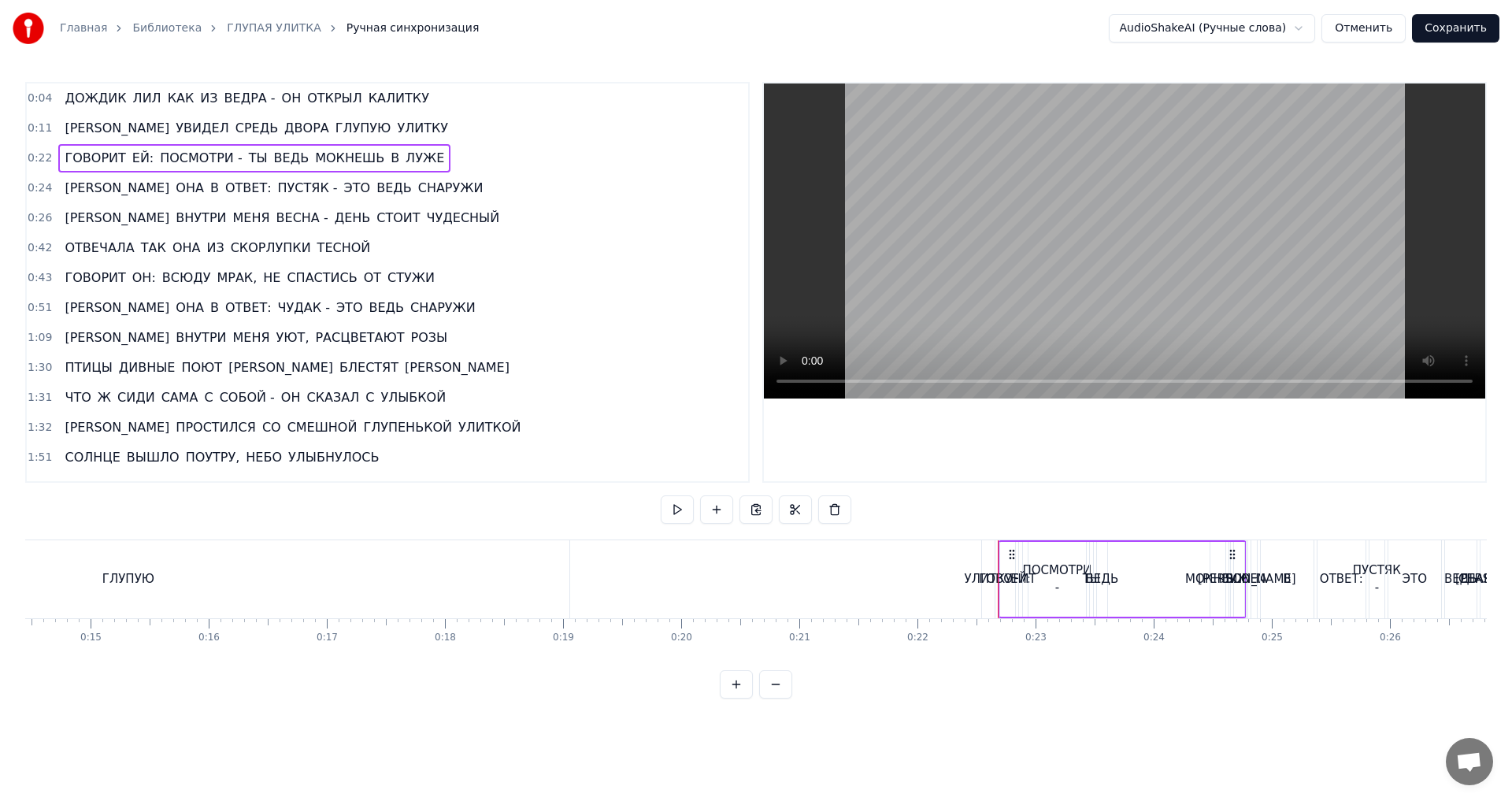
click at [733, 694] on button at bounding box center [736, 684] width 33 height 29
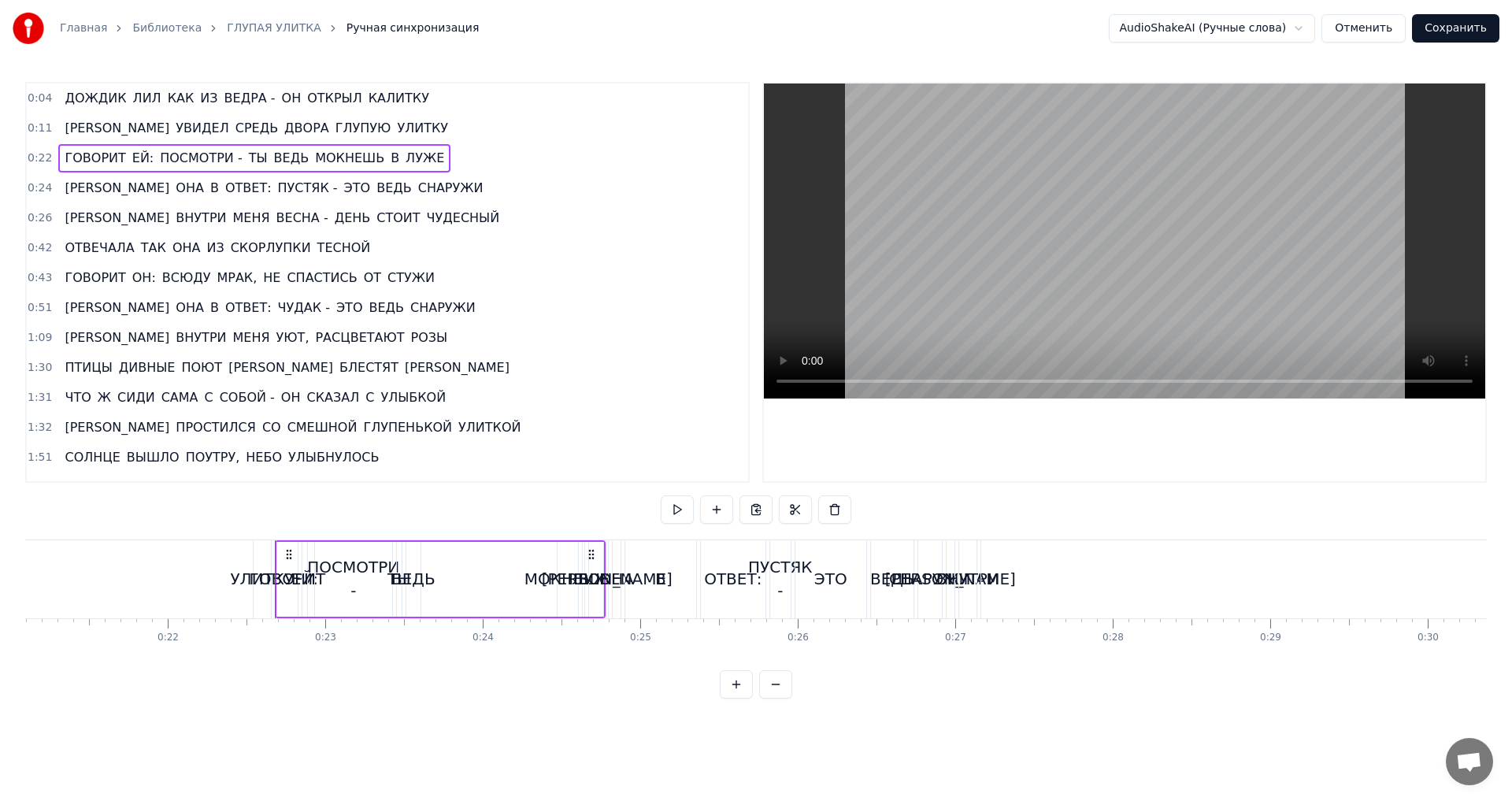
scroll to position [0, 3493]
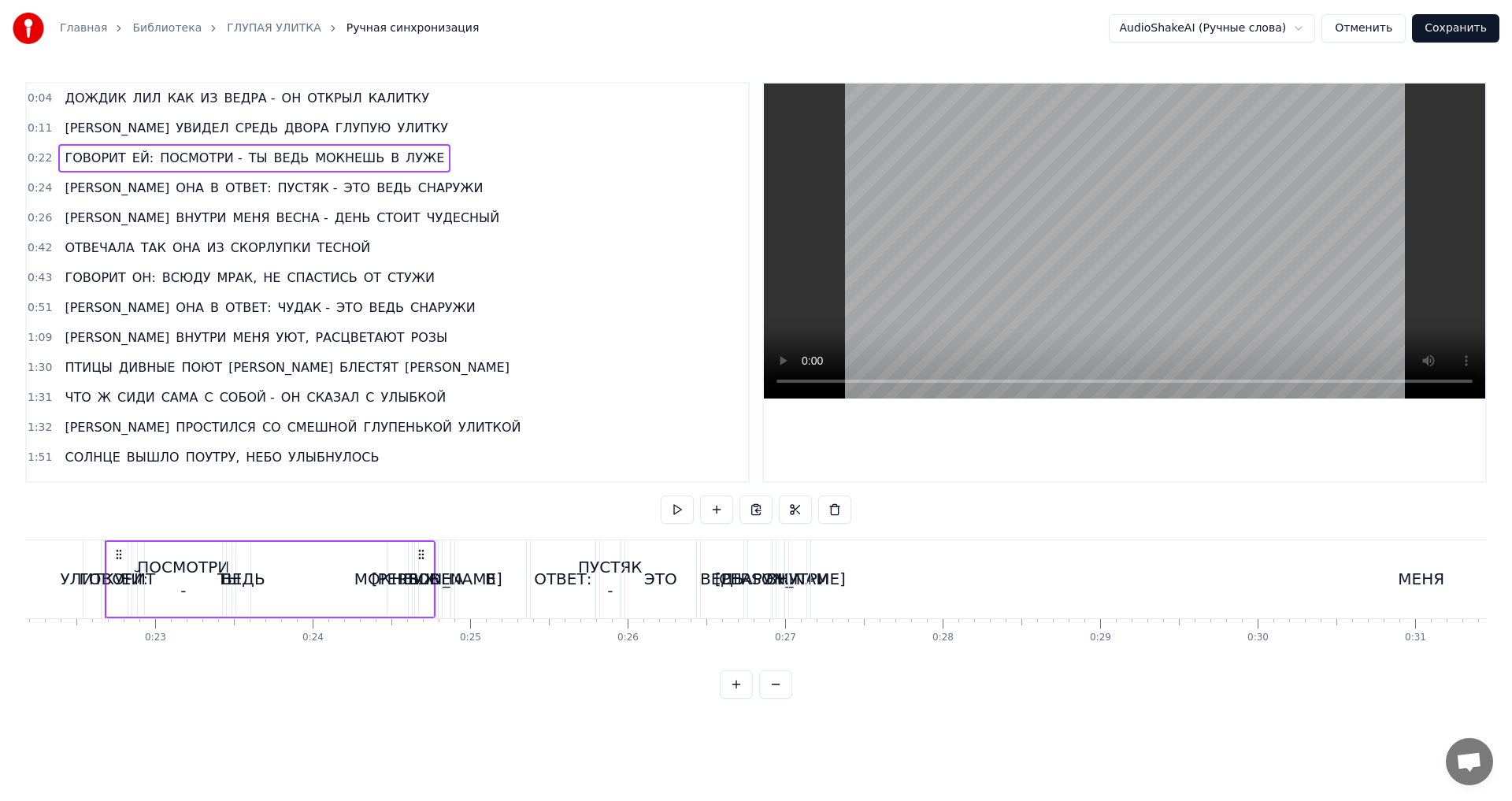
click at [733, 694] on button at bounding box center [736, 684] width 33 height 29
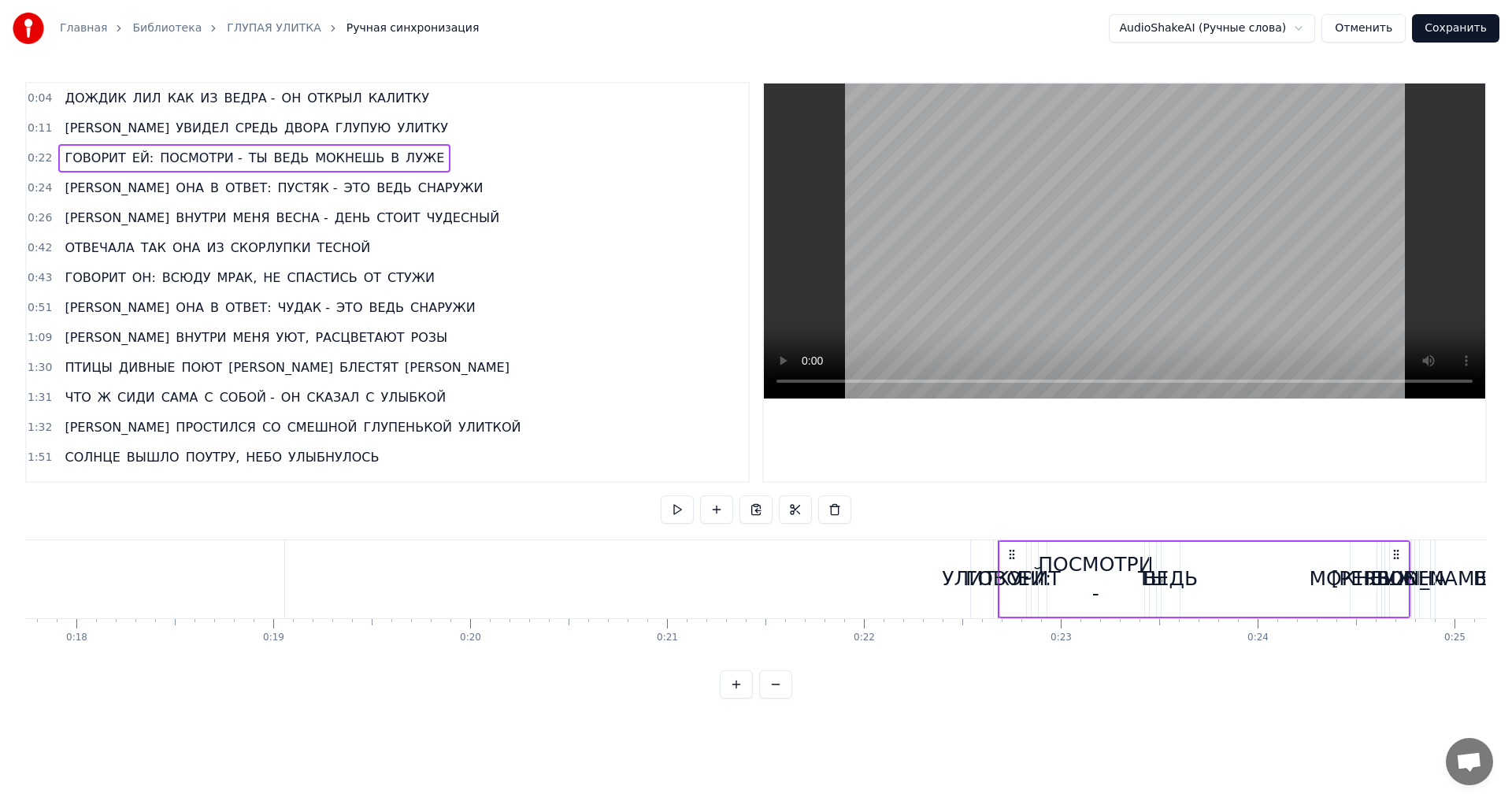
click at [733, 694] on button at bounding box center [736, 684] width 33 height 29
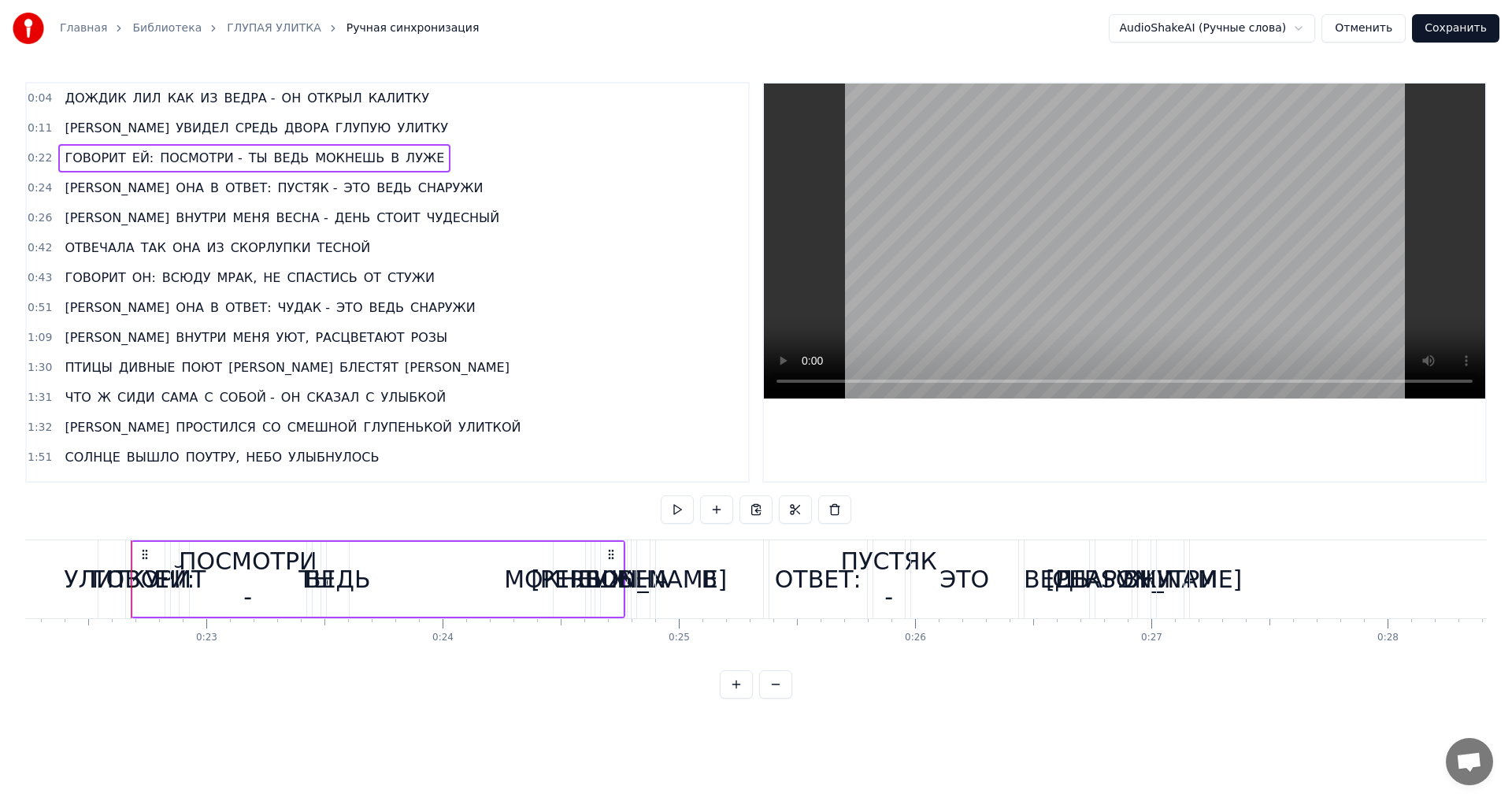
scroll to position [0, 5278]
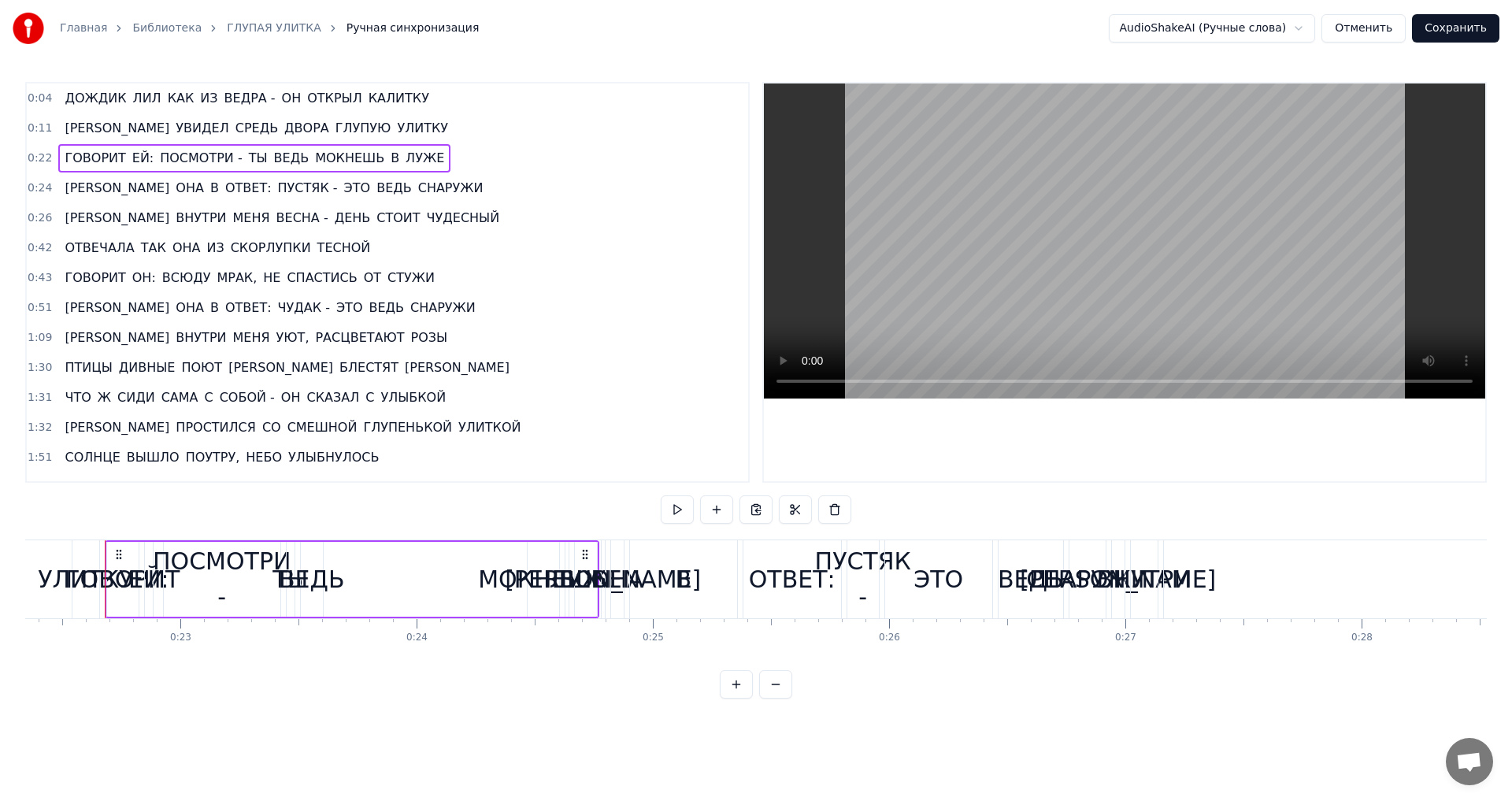
click at [37, 94] on span "0:04" at bounding box center [40, 98] width 24 height 16
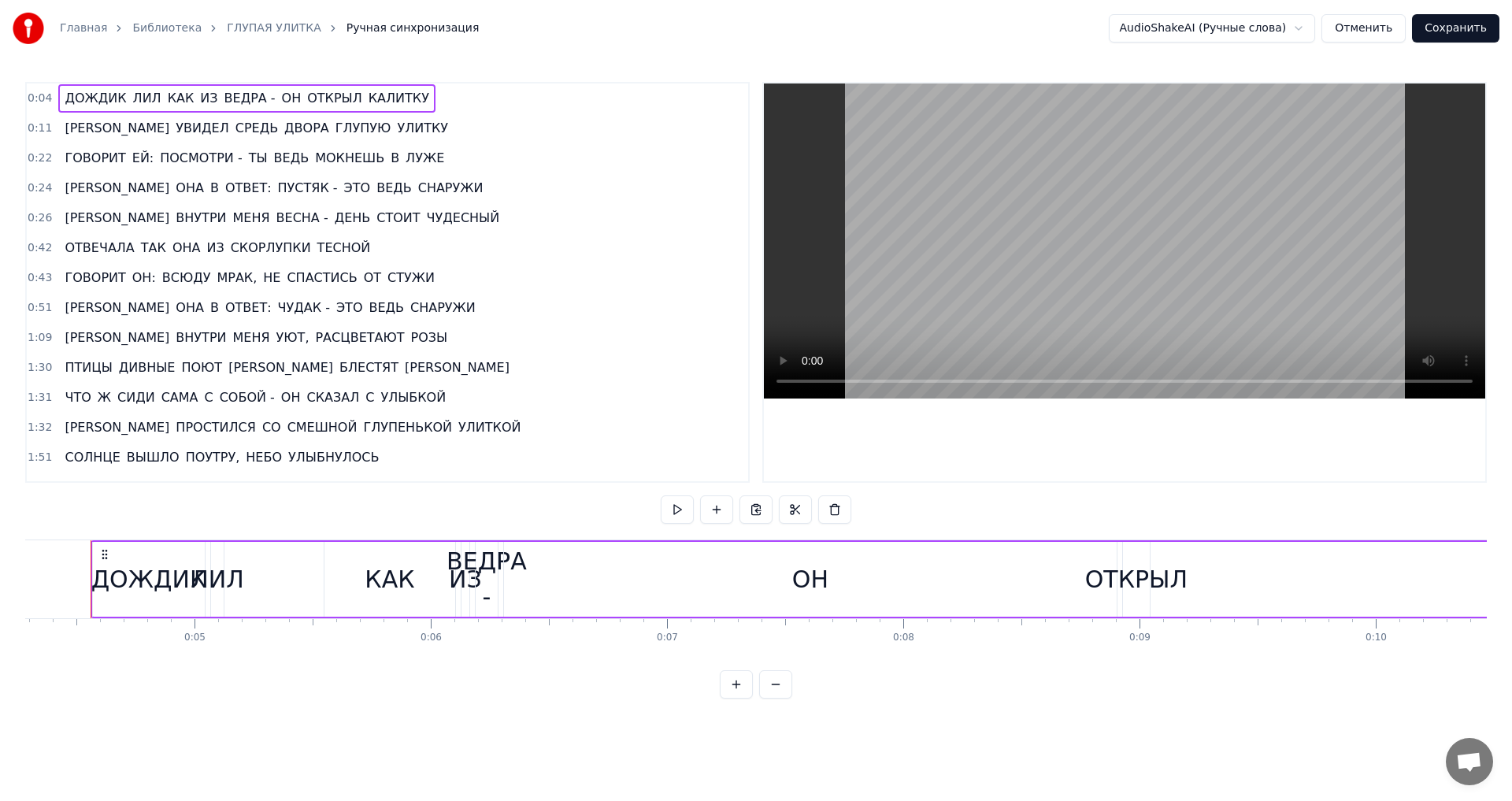
scroll to position [0, 998]
click at [33, 126] on span "0:11" at bounding box center [40, 128] width 24 height 16
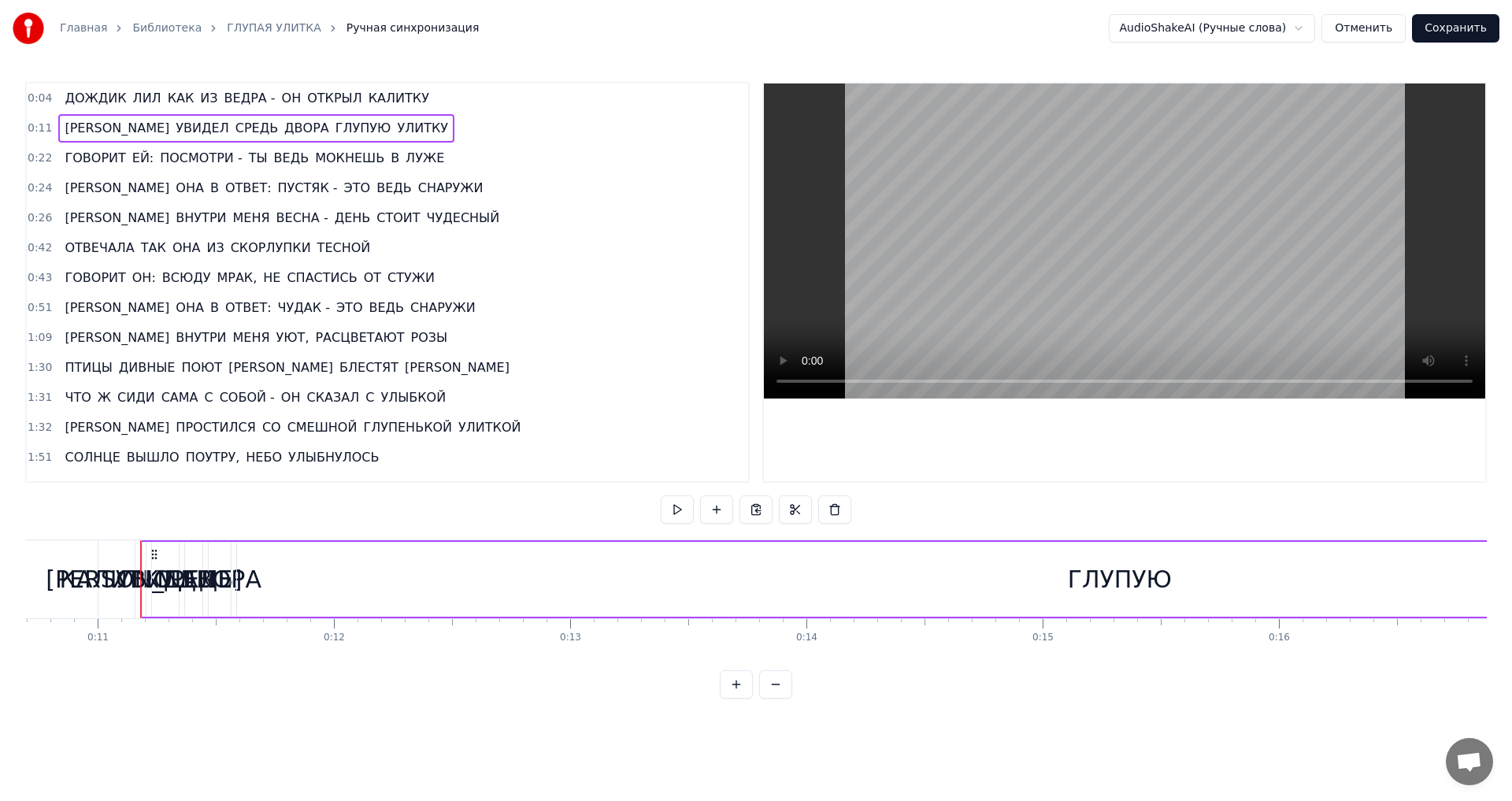
scroll to position [0, 2562]
click at [39, 155] on span "0:22" at bounding box center [40, 159] width 24 height 16
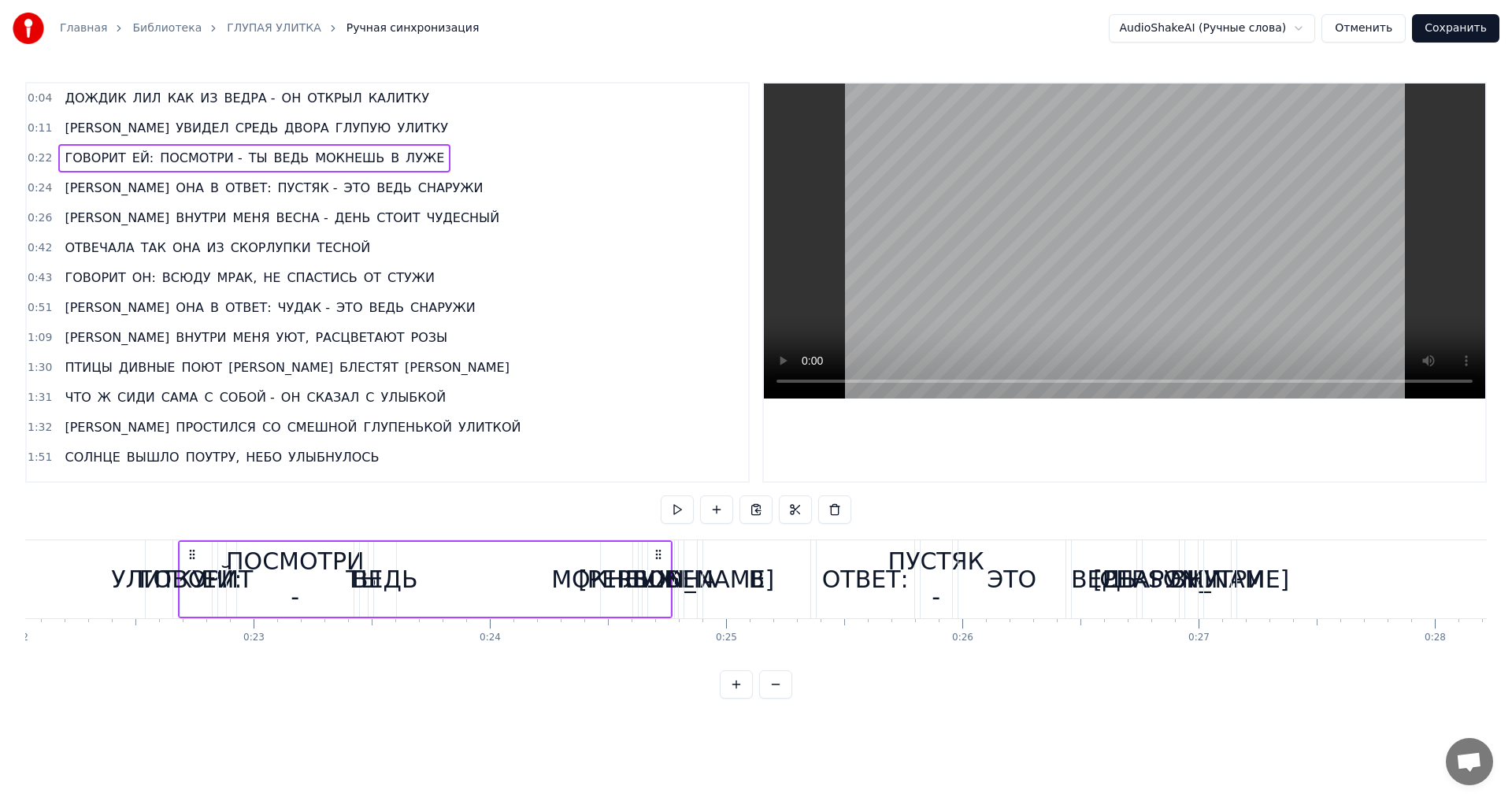
scroll to position [0, 5278]
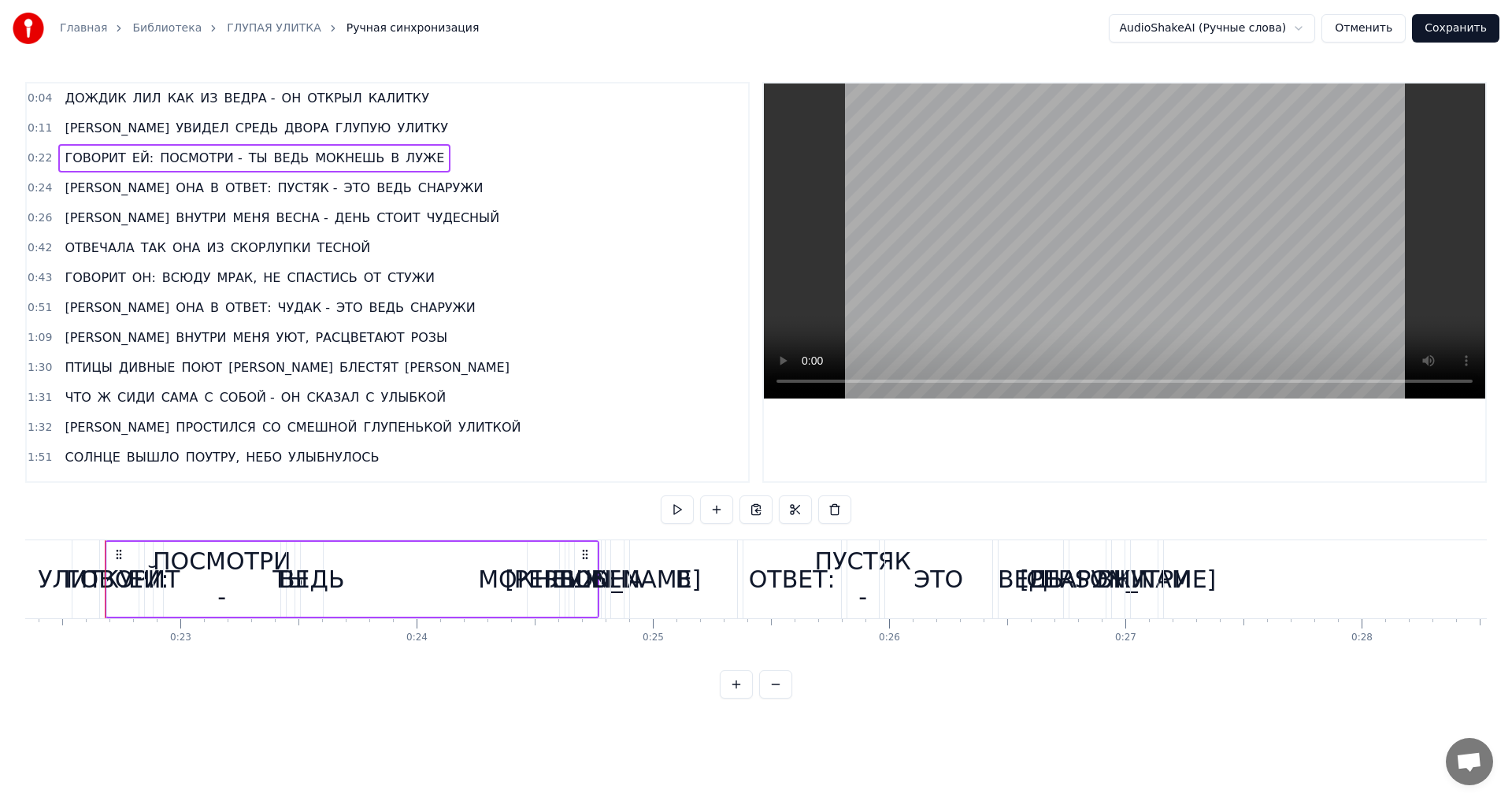
click at [37, 400] on span "1:31" at bounding box center [40, 397] width 24 height 16
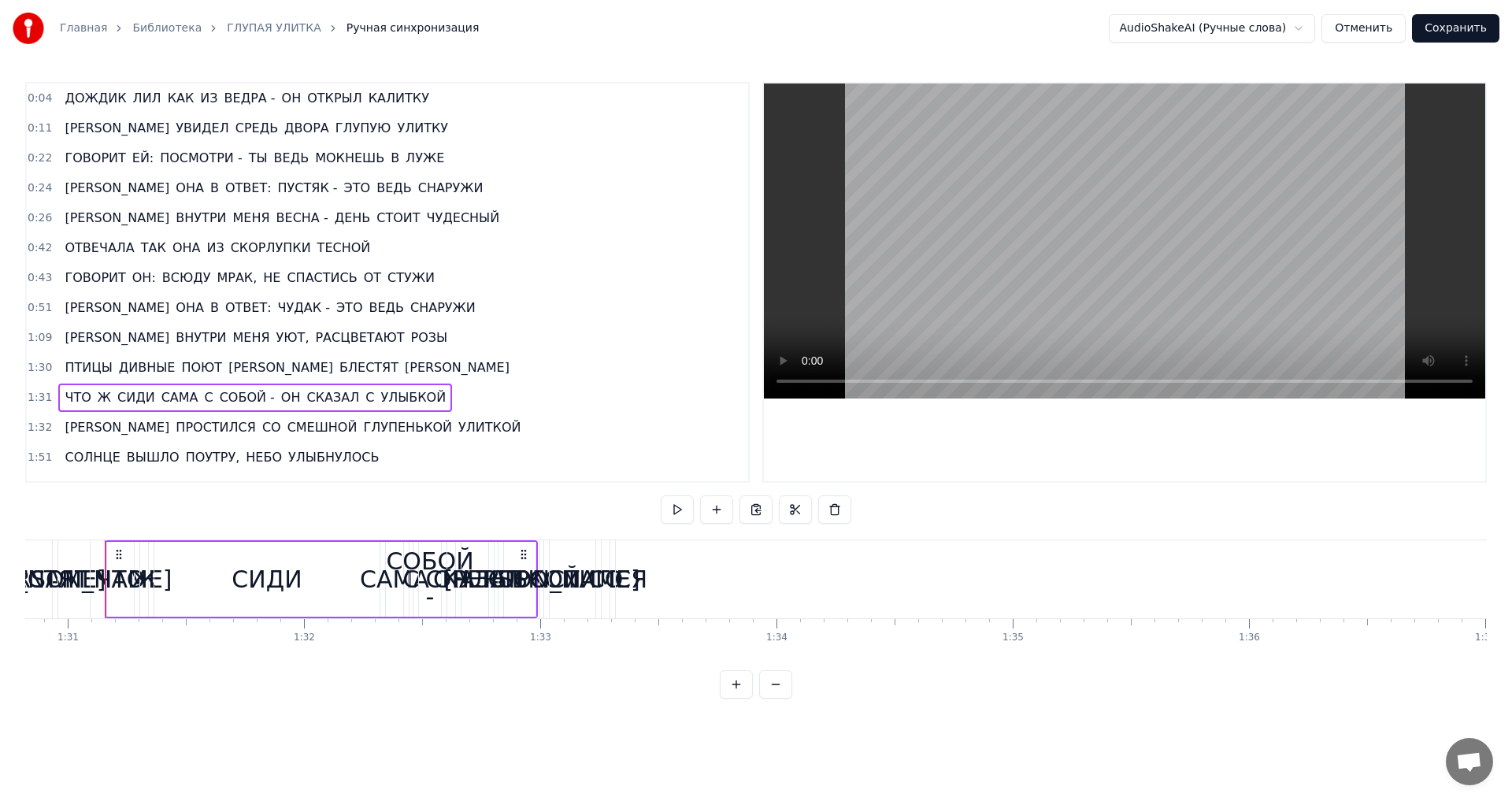
scroll to position [0, 21457]
click at [40, 461] on span "1:51" at bounding box center [40, 458] width 24 height 16
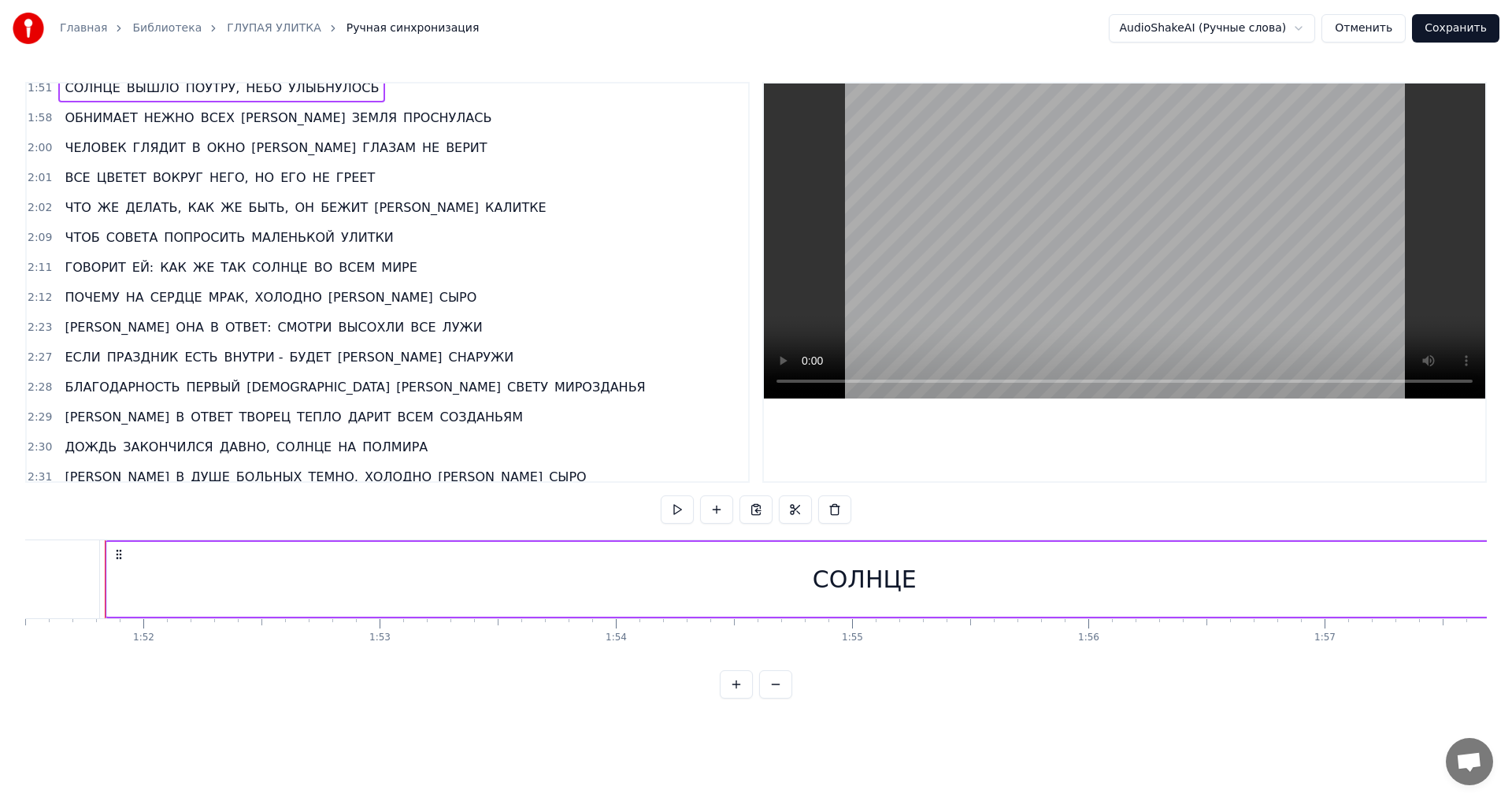
scroll to position [380, 0]
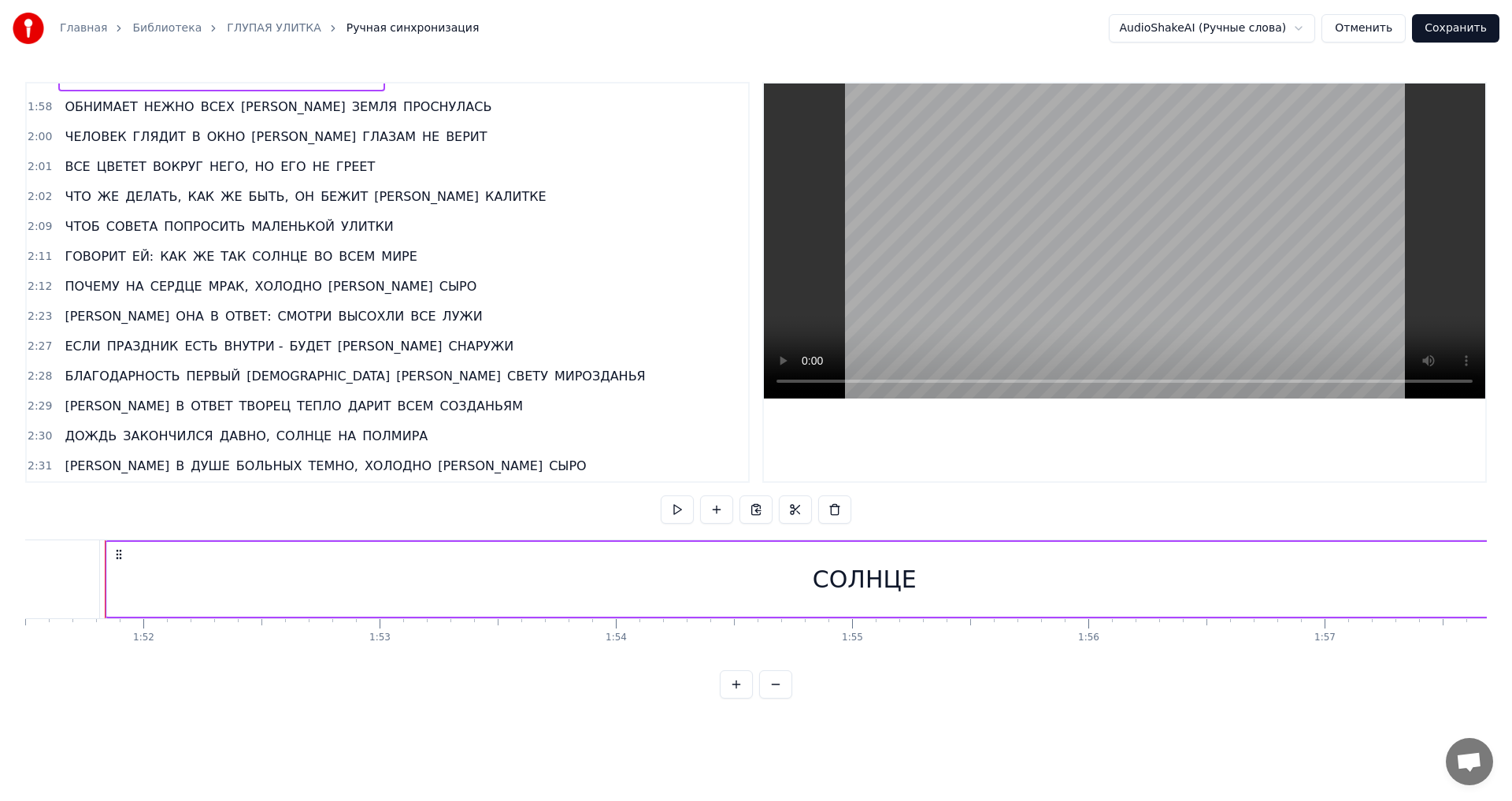
click at [37, 466] on span "2:31" at bounding box center [40, 466] width 24 height 16
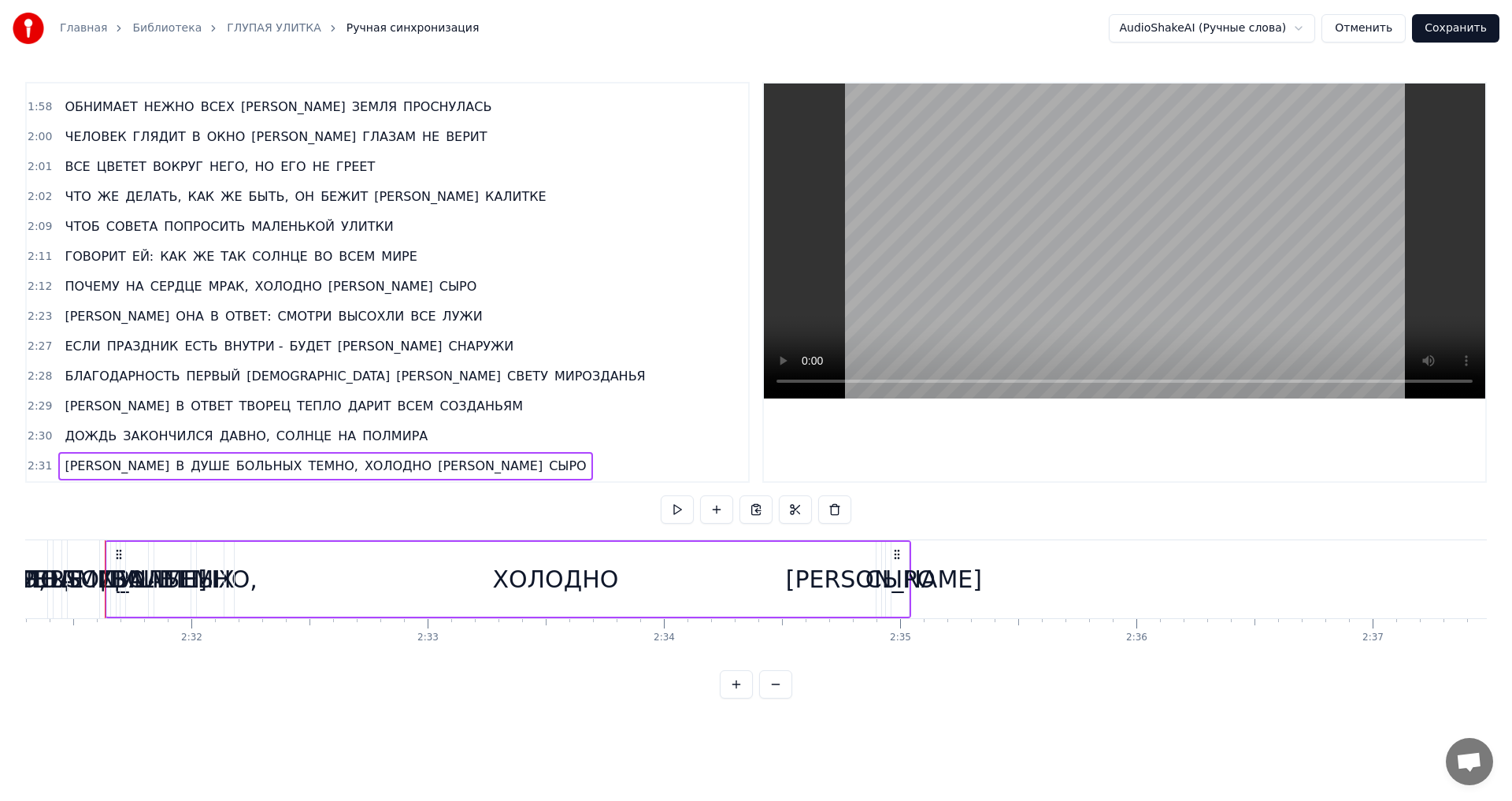
scroll to position [0, 35745]
click at [37, 467] on span "2:31" at bounding box center [40, 466] width 24 height 16
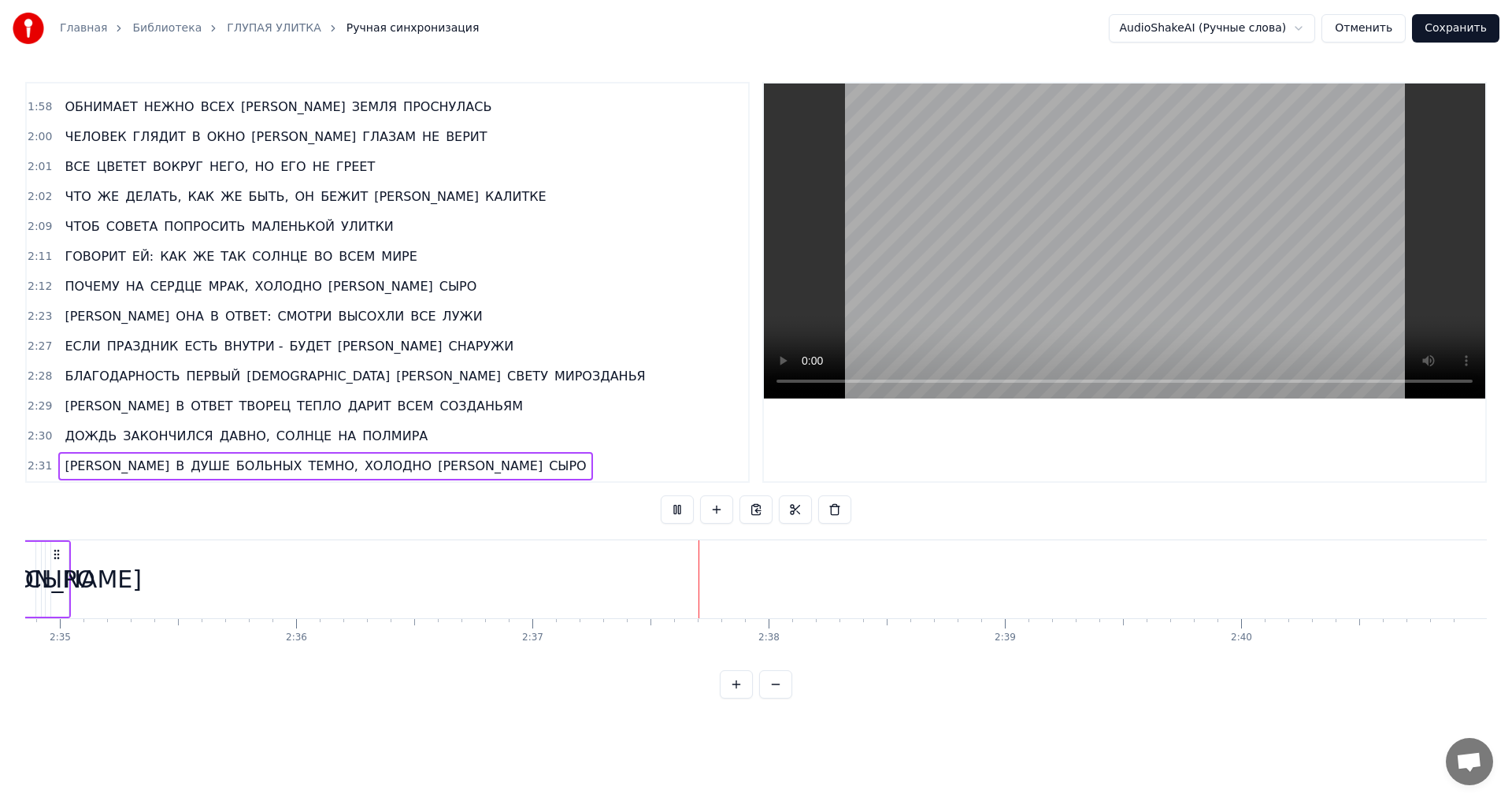
scroll to position [0, 36587]
click at [33, 468] on span "2:31" at bounding box center [40, 466] width 24 height 16
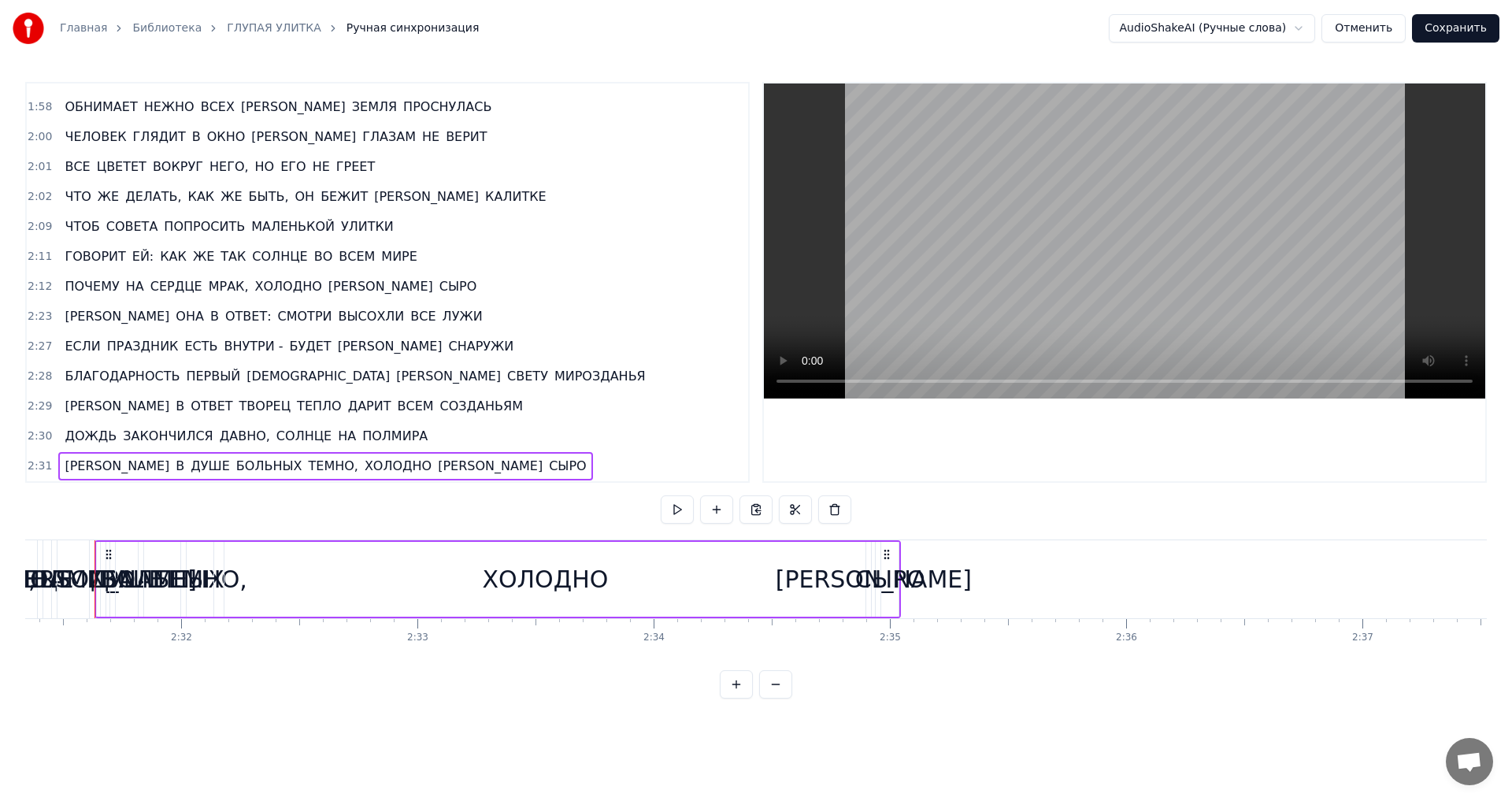
scroll to position [0, 35745]
click at [29, 438] on span "2:30" at bounding box center [40, 437] width 24 height 16
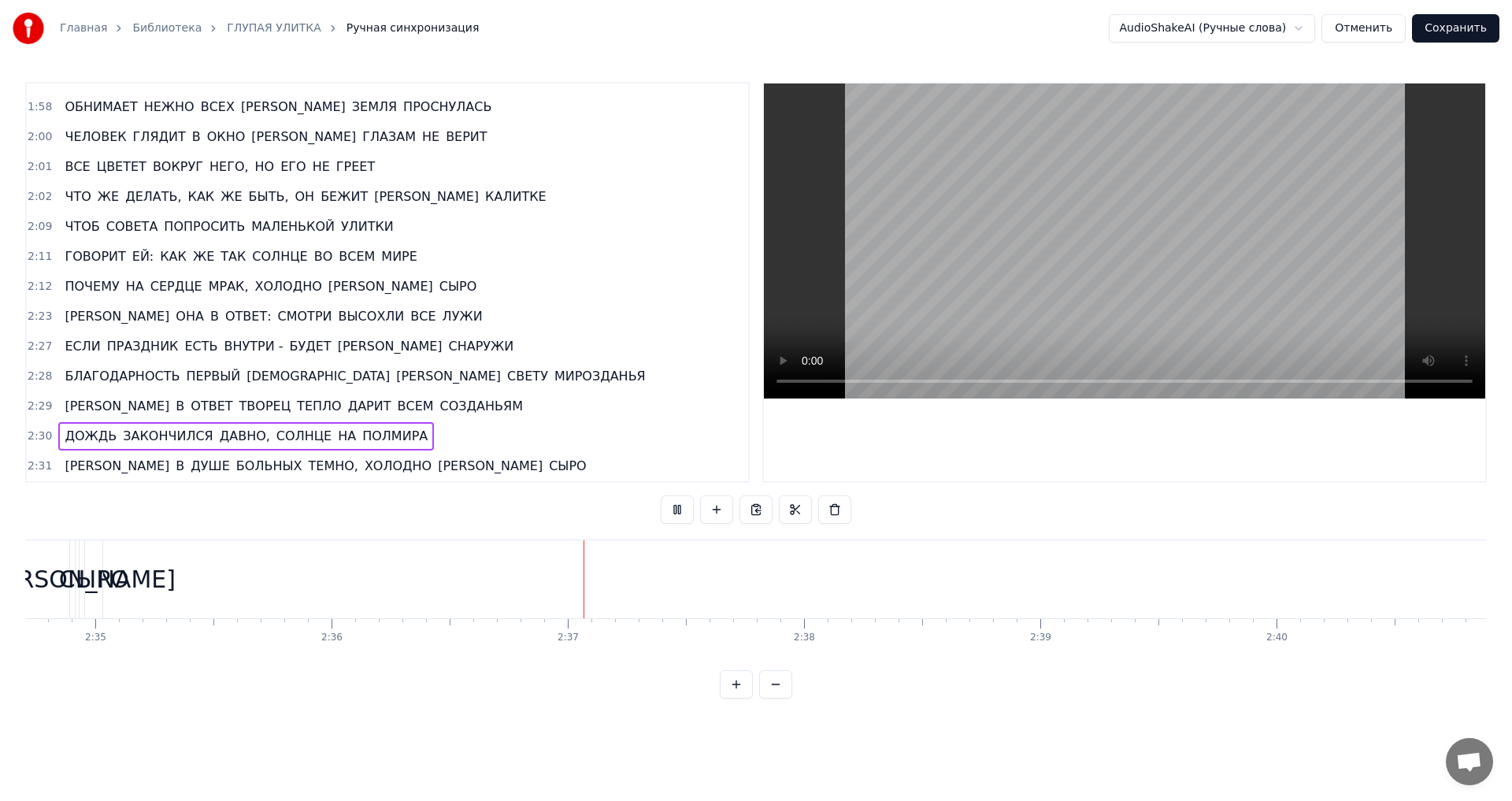
scroll to position [0, 36587]
click at [35, 409] on span "2:29" at bounding box center [40, 406] width 24 height 16
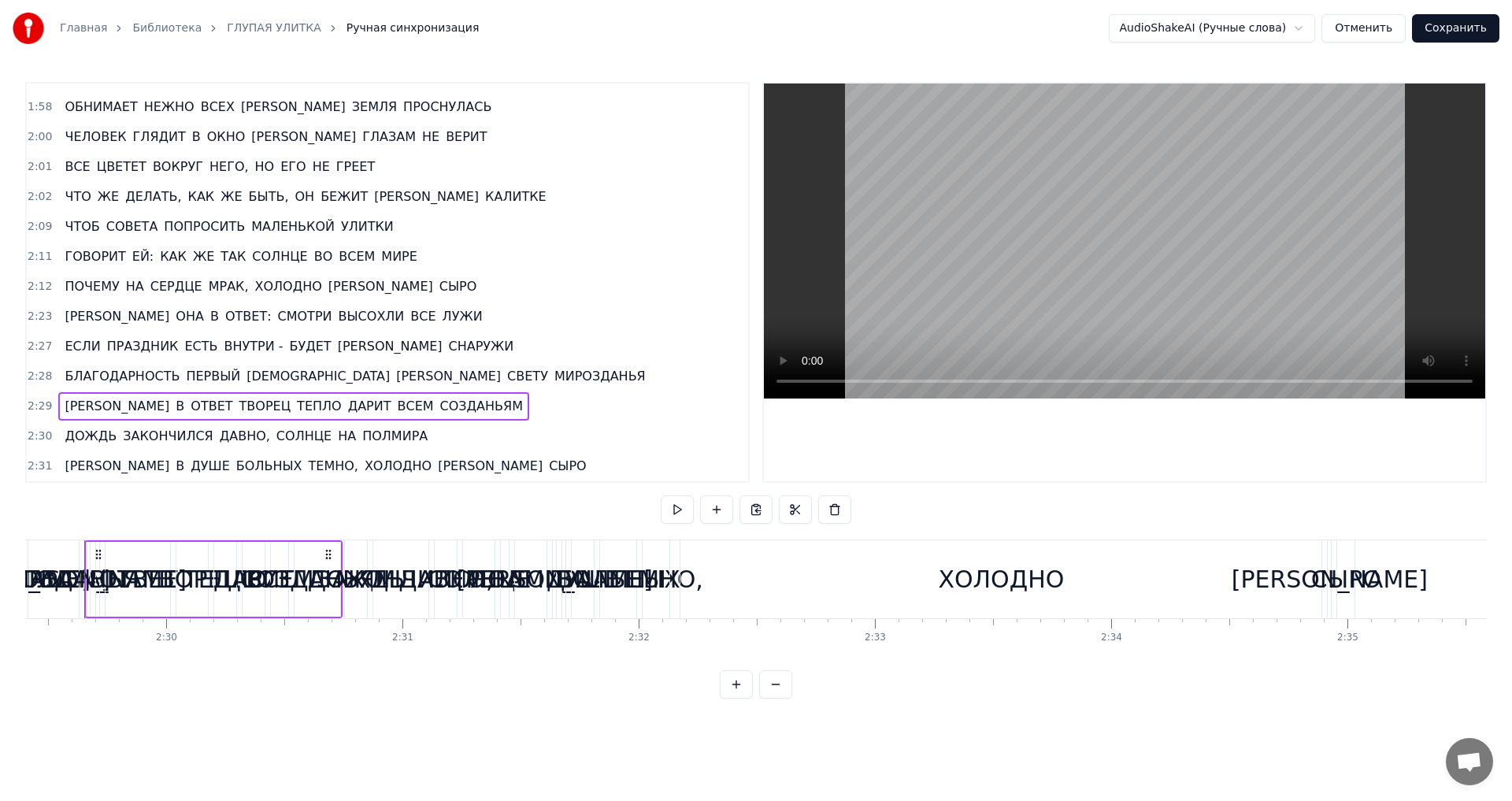
scroll to position [0, 35278]
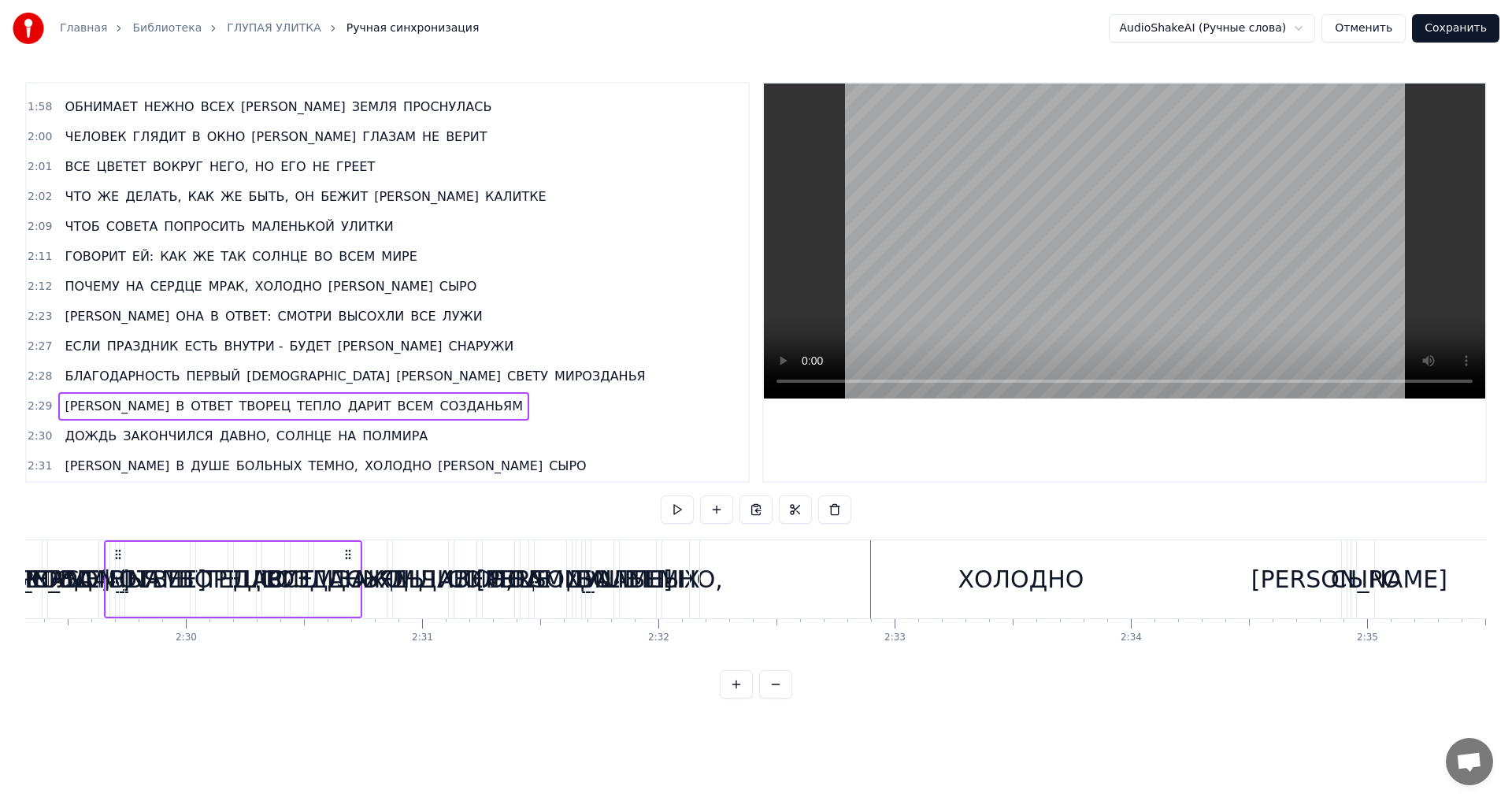
click at [30, 376] on span "2:28" at bounding box center [40, 377] width 24 height 16
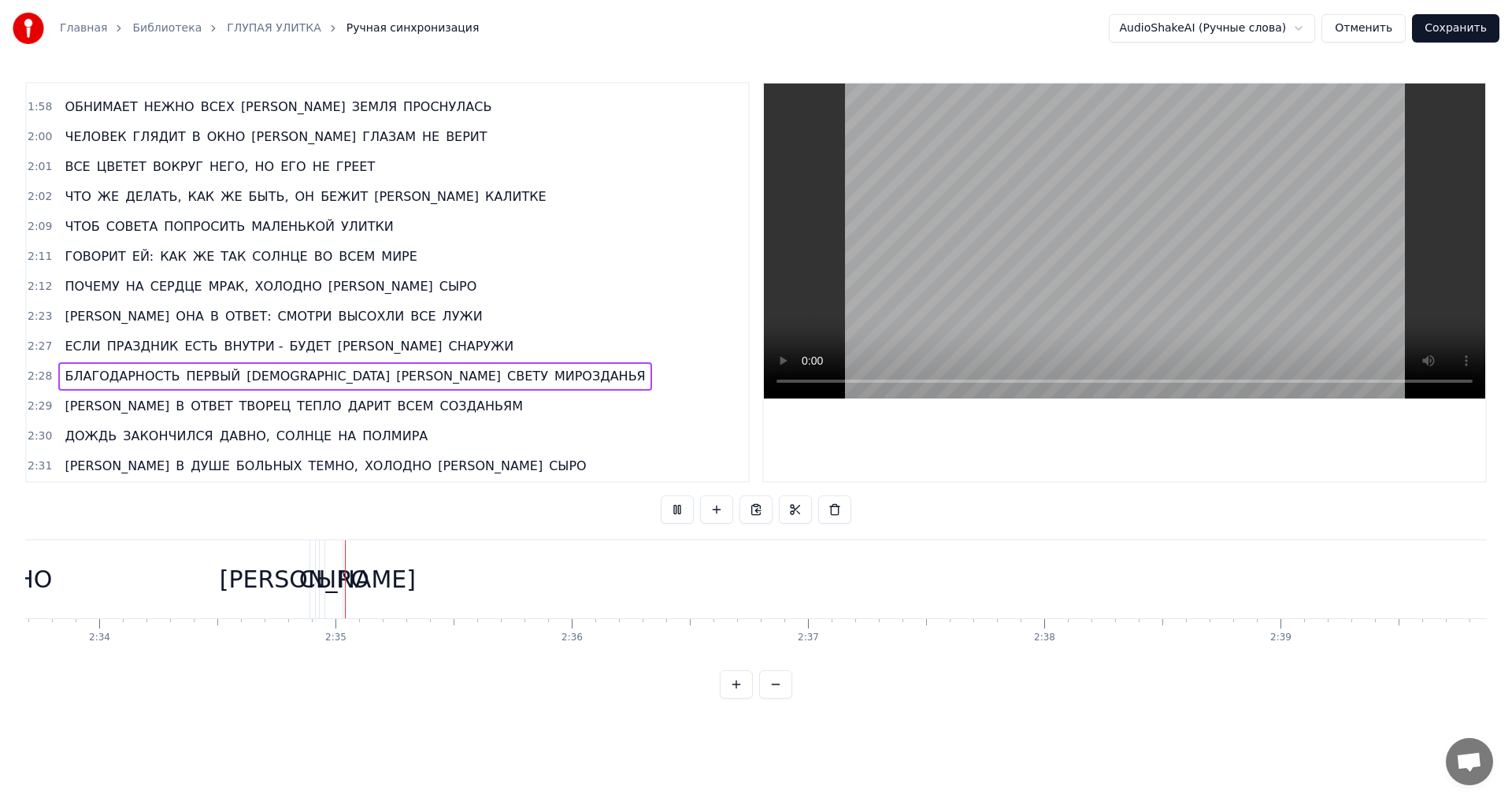
scroll to position [0, 36432]
click at [35, 350] on span "2:27" at bounding box center [40, 347] width 24 height 16
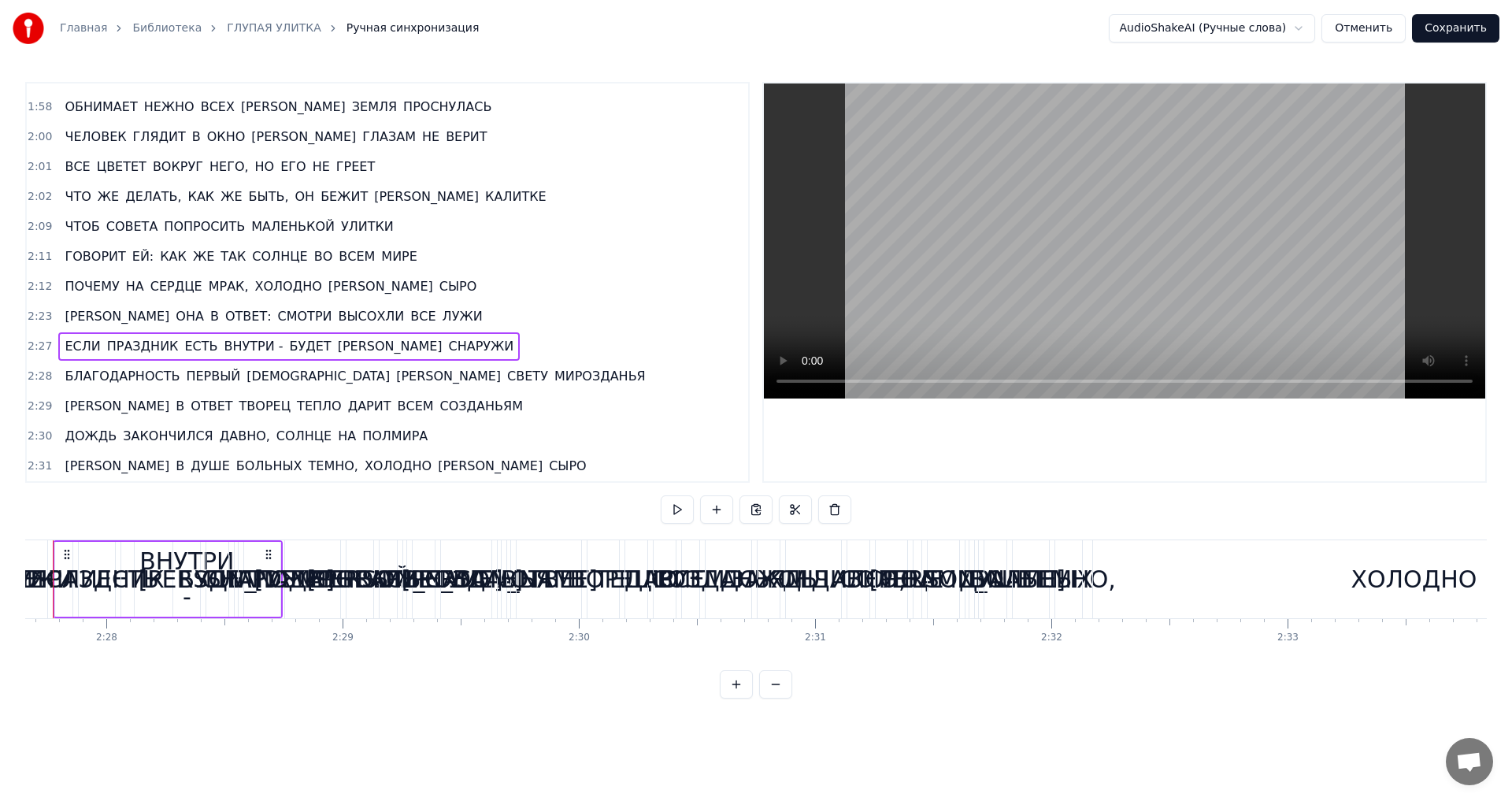
scroll to position [0, 34834]
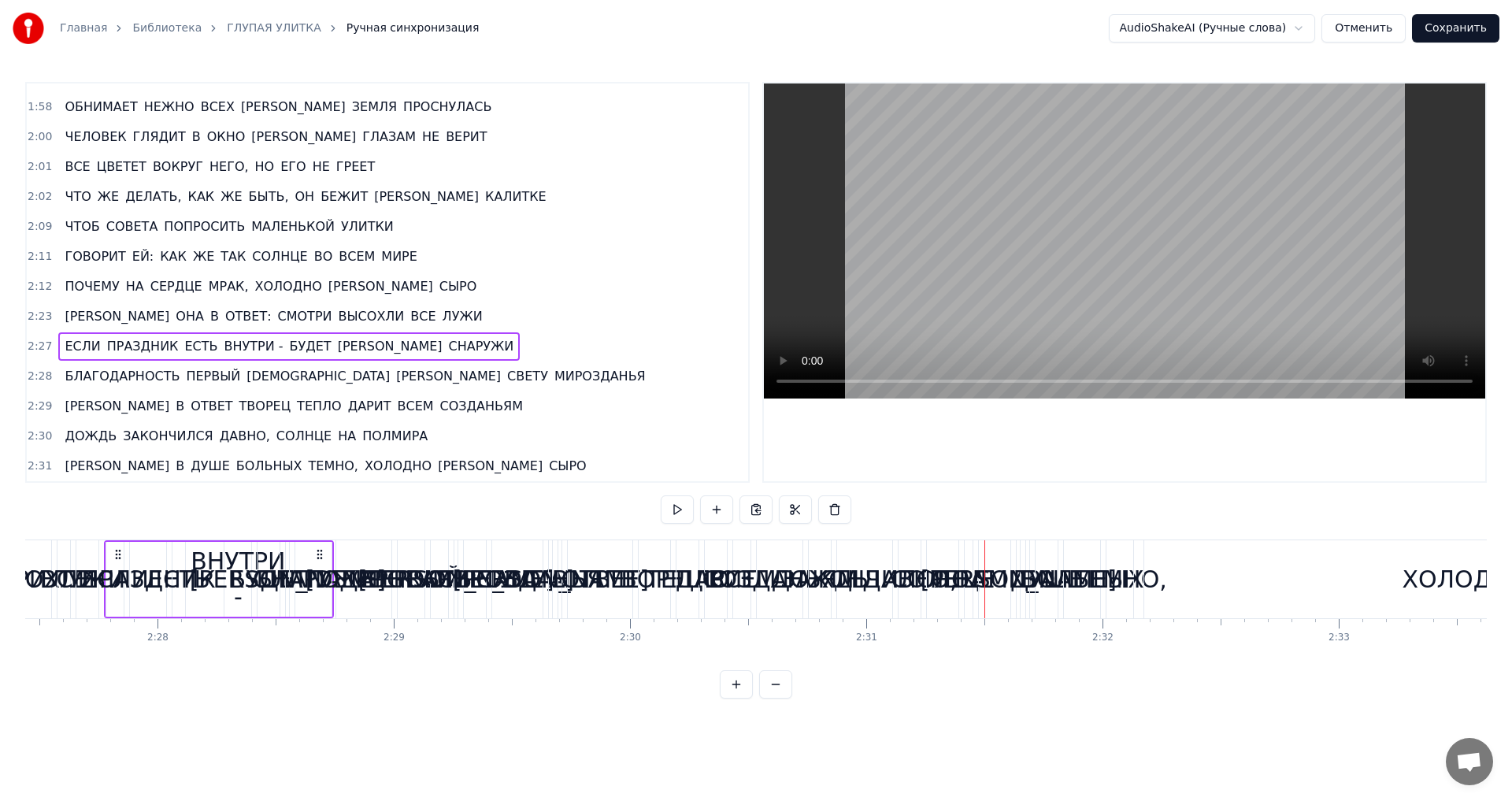
click at [40, 196] on span "2:02" at bounding box center [40, 197] width 24 height 16
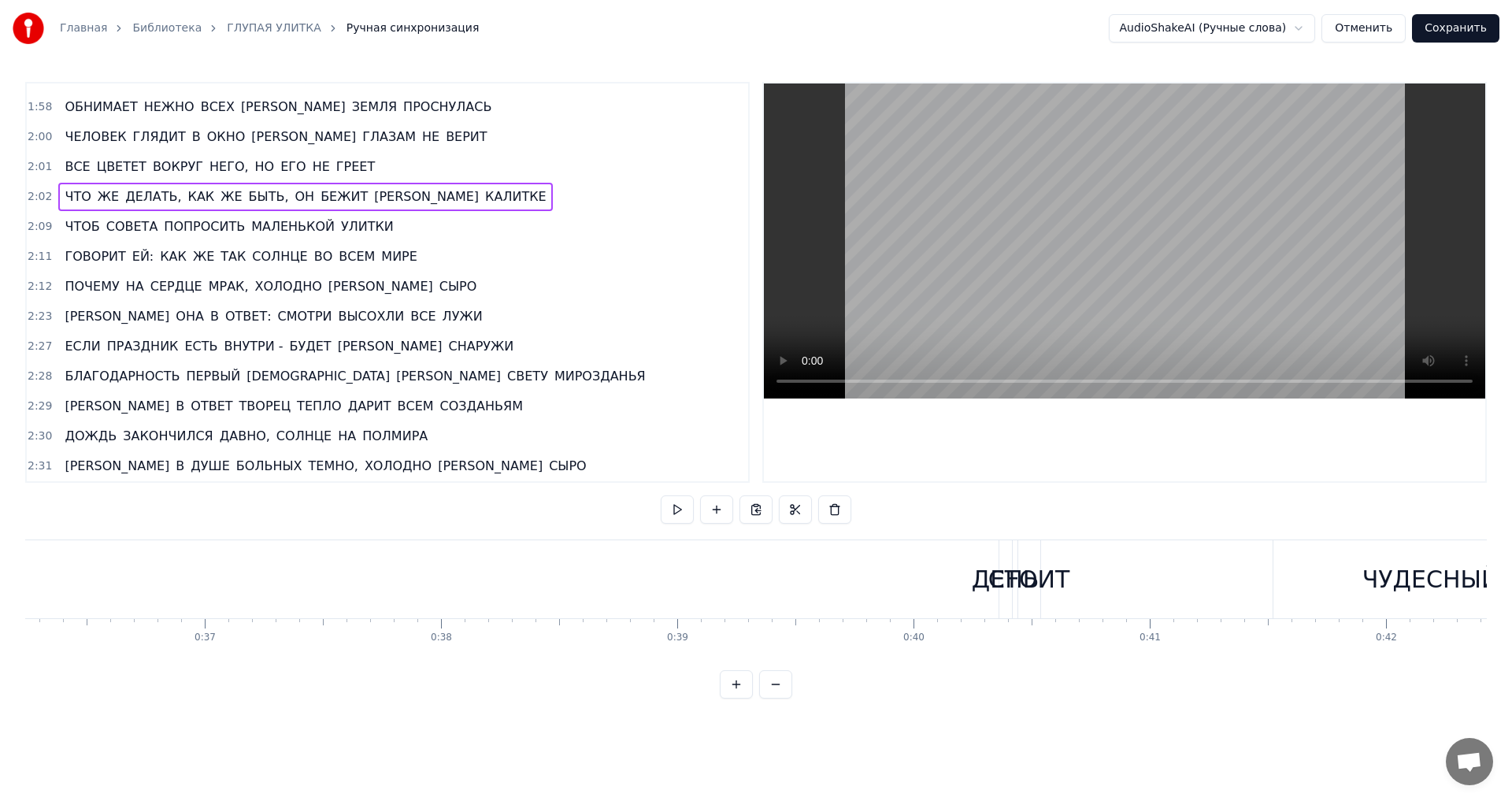
scroll to position [0, 28757]
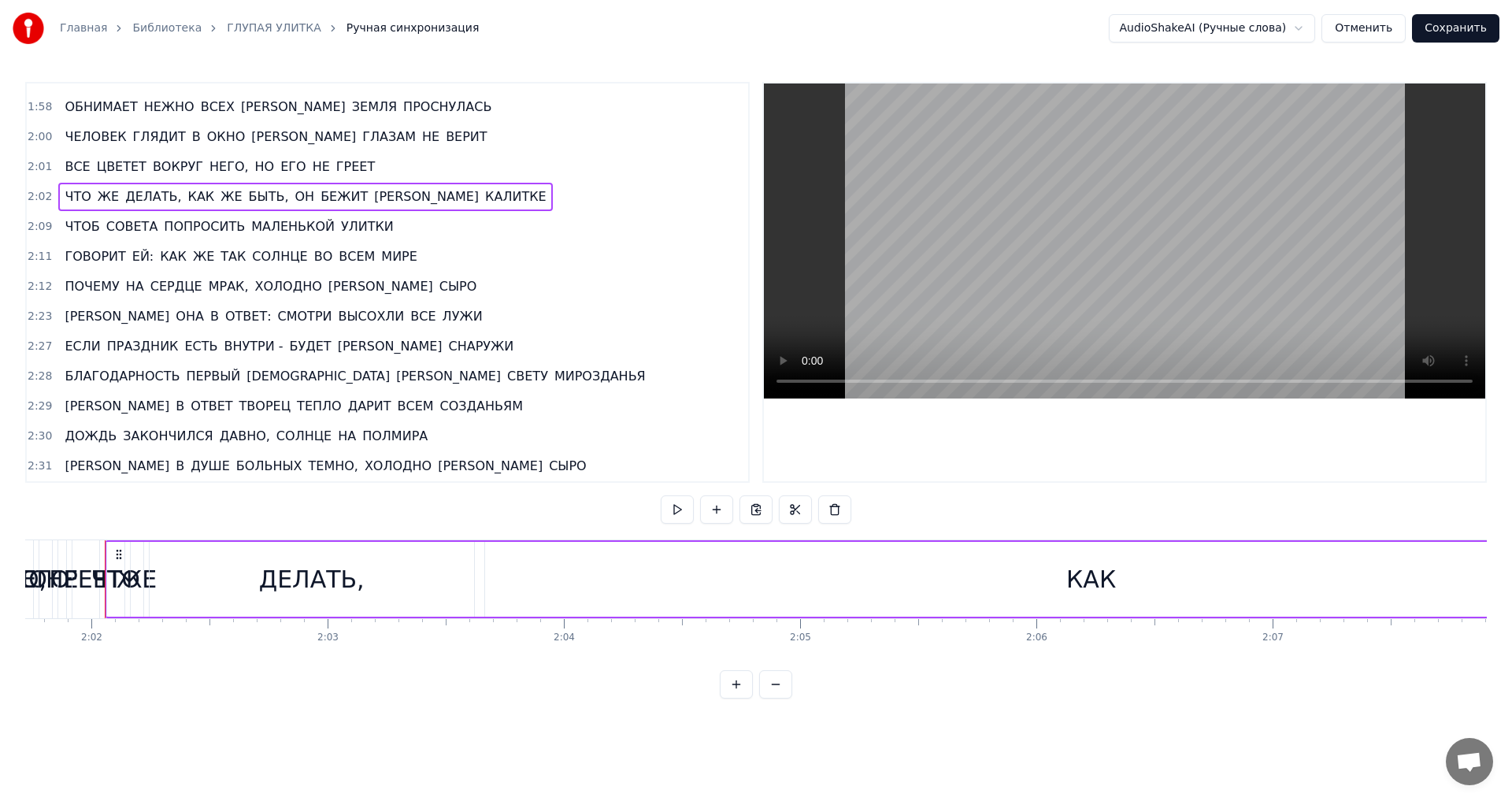
click at [36, 168] on span "2:01" at bounding box center [40, 167] width 24 height 16
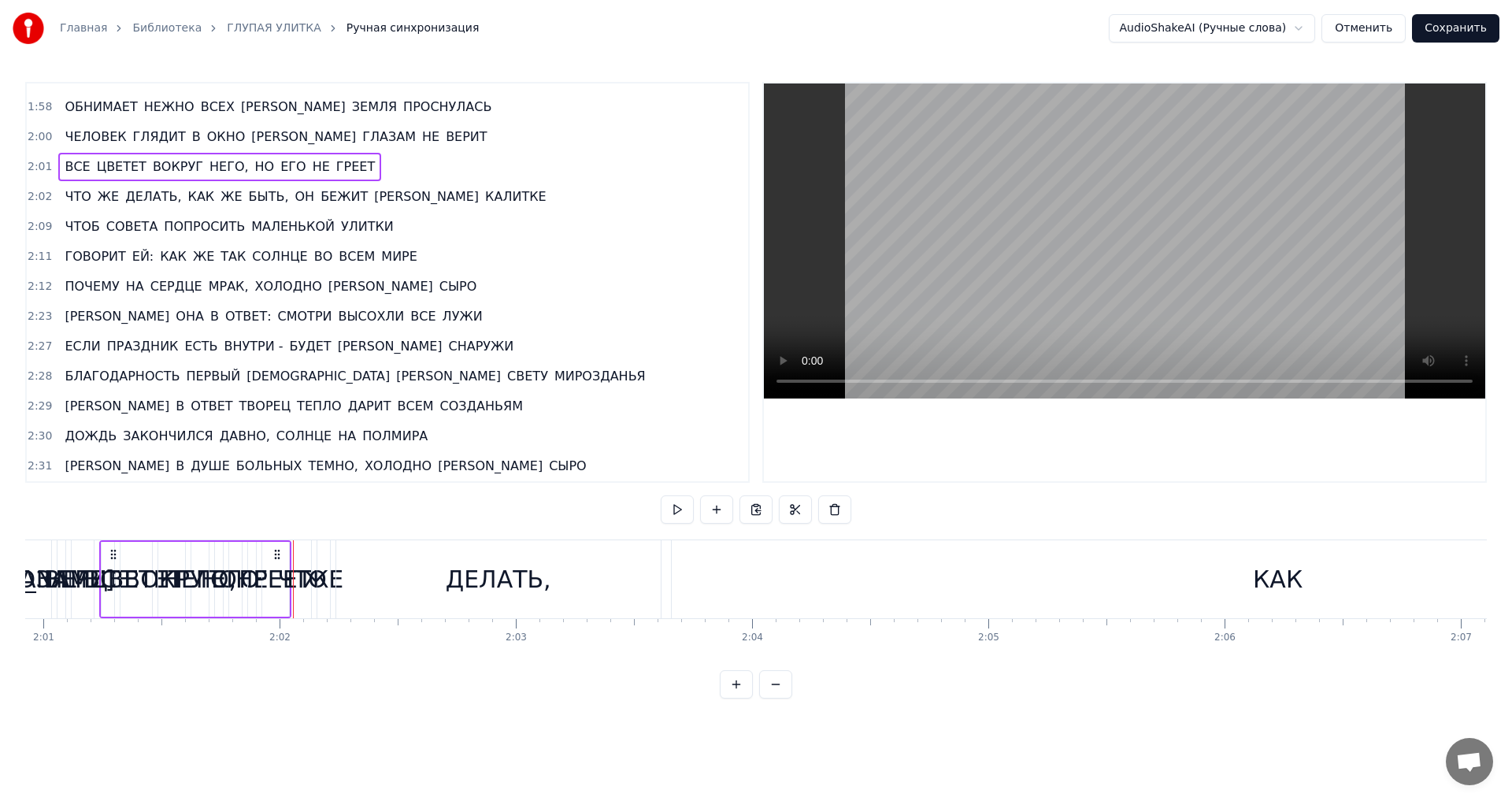
scroll to position [0, 28563]
click at [37, 195] on span "2:02" at bounding box center [40, 197] width 24 height 16
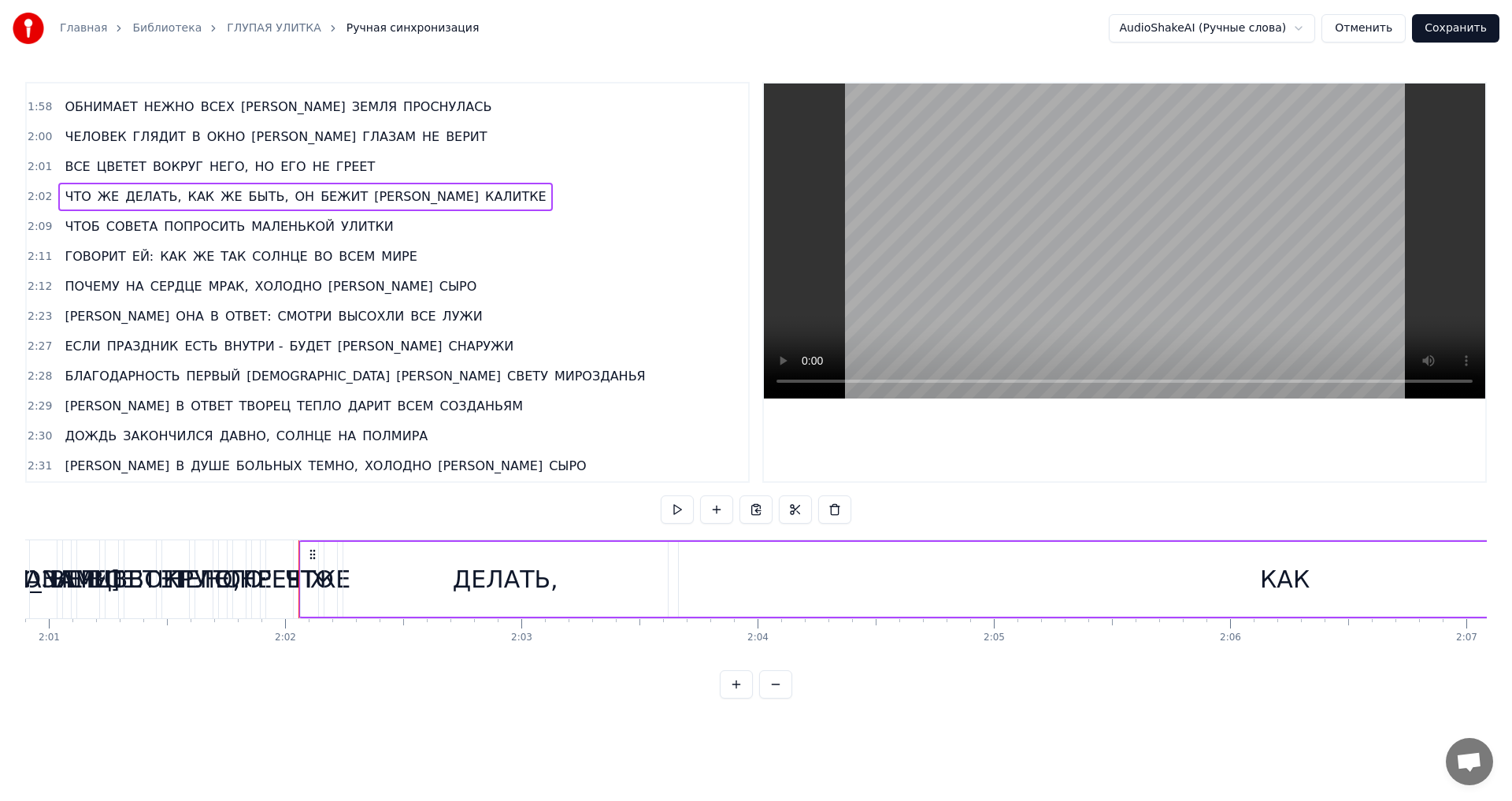
click at [772, 699] on button at bounding box center [776, 684] width 33 height 29
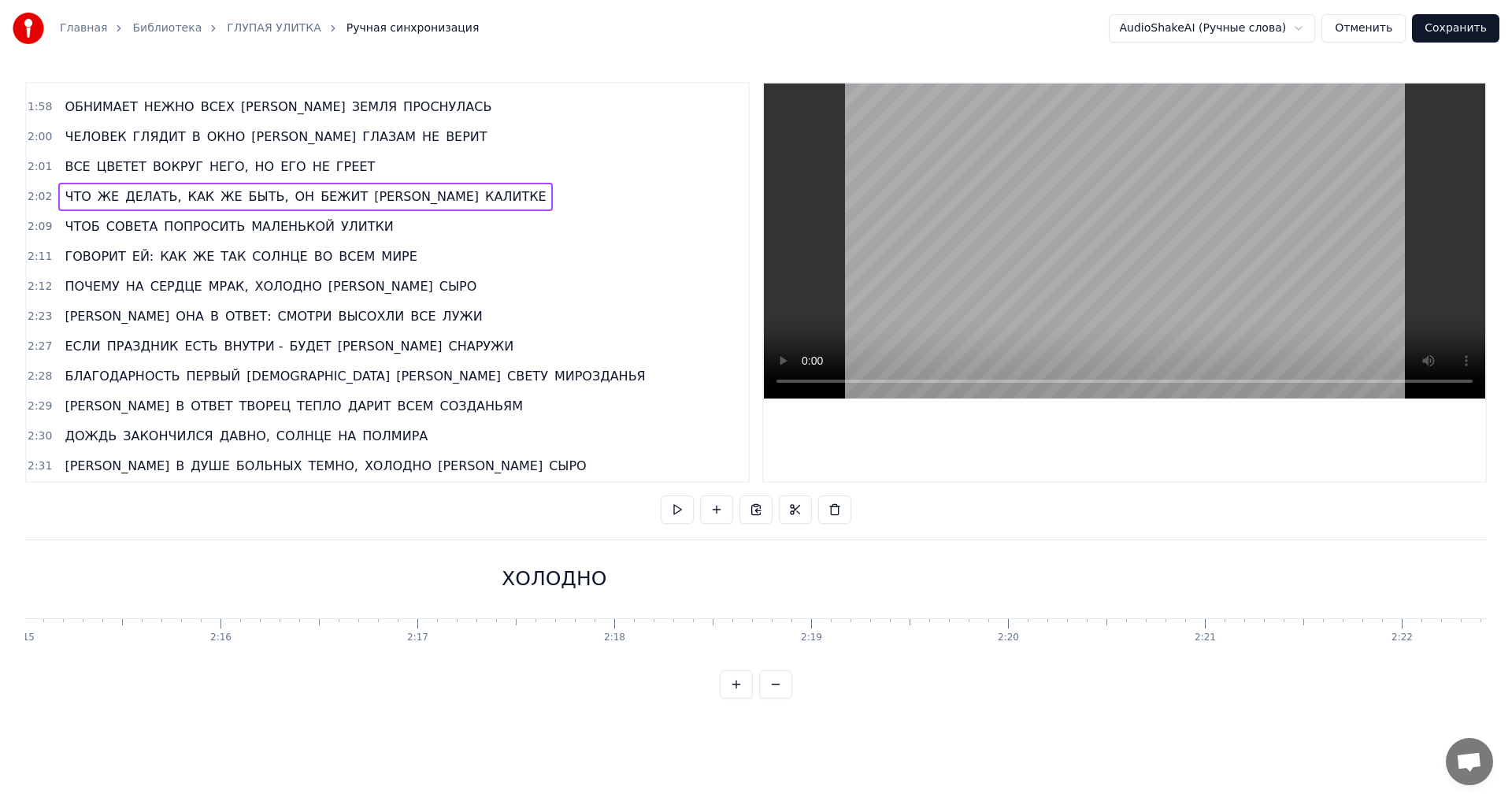
click at [772, 699] on button at bounding box center [776, 684] width 33 height 29
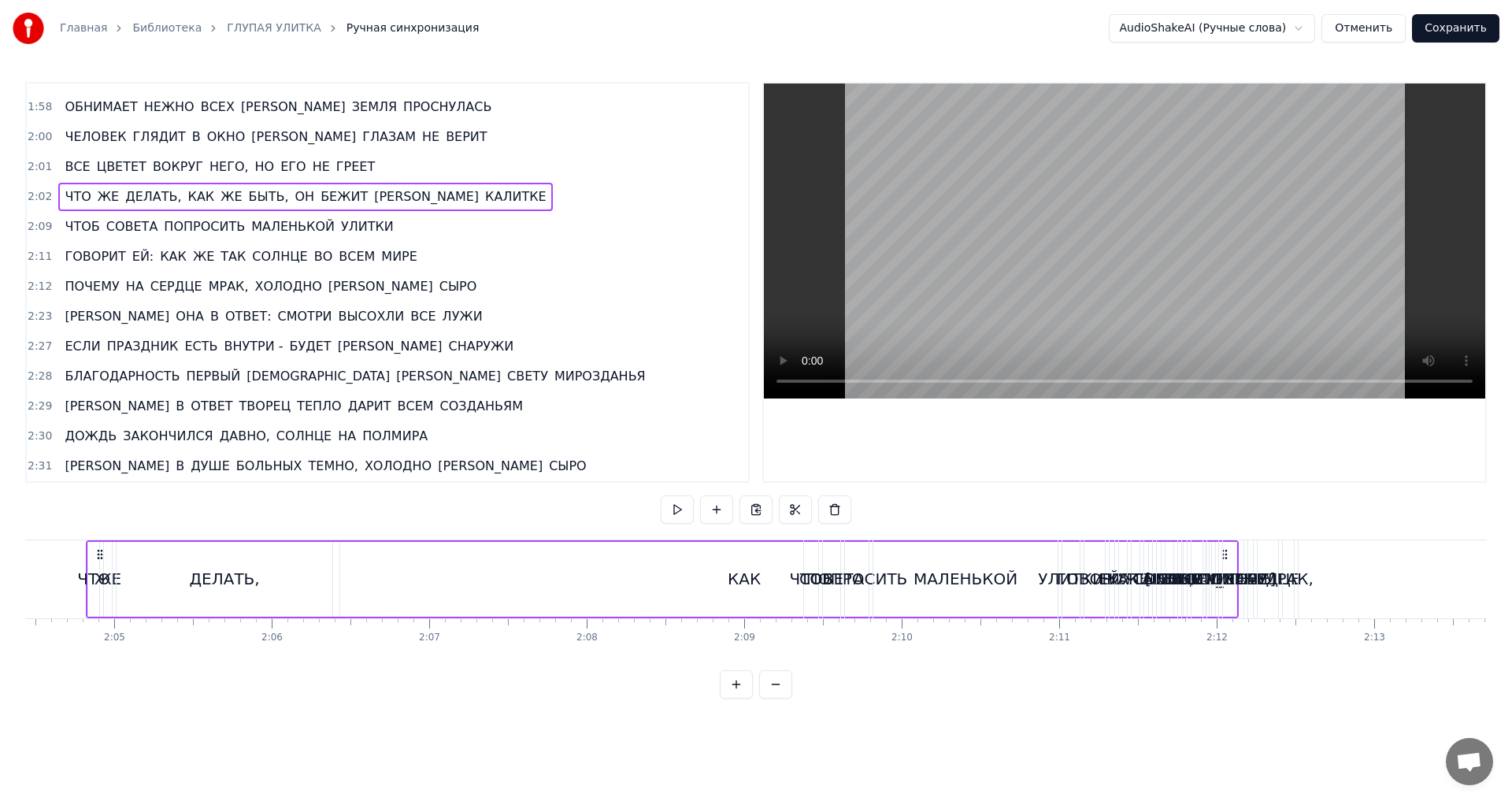
scroll to position [0, 19600]
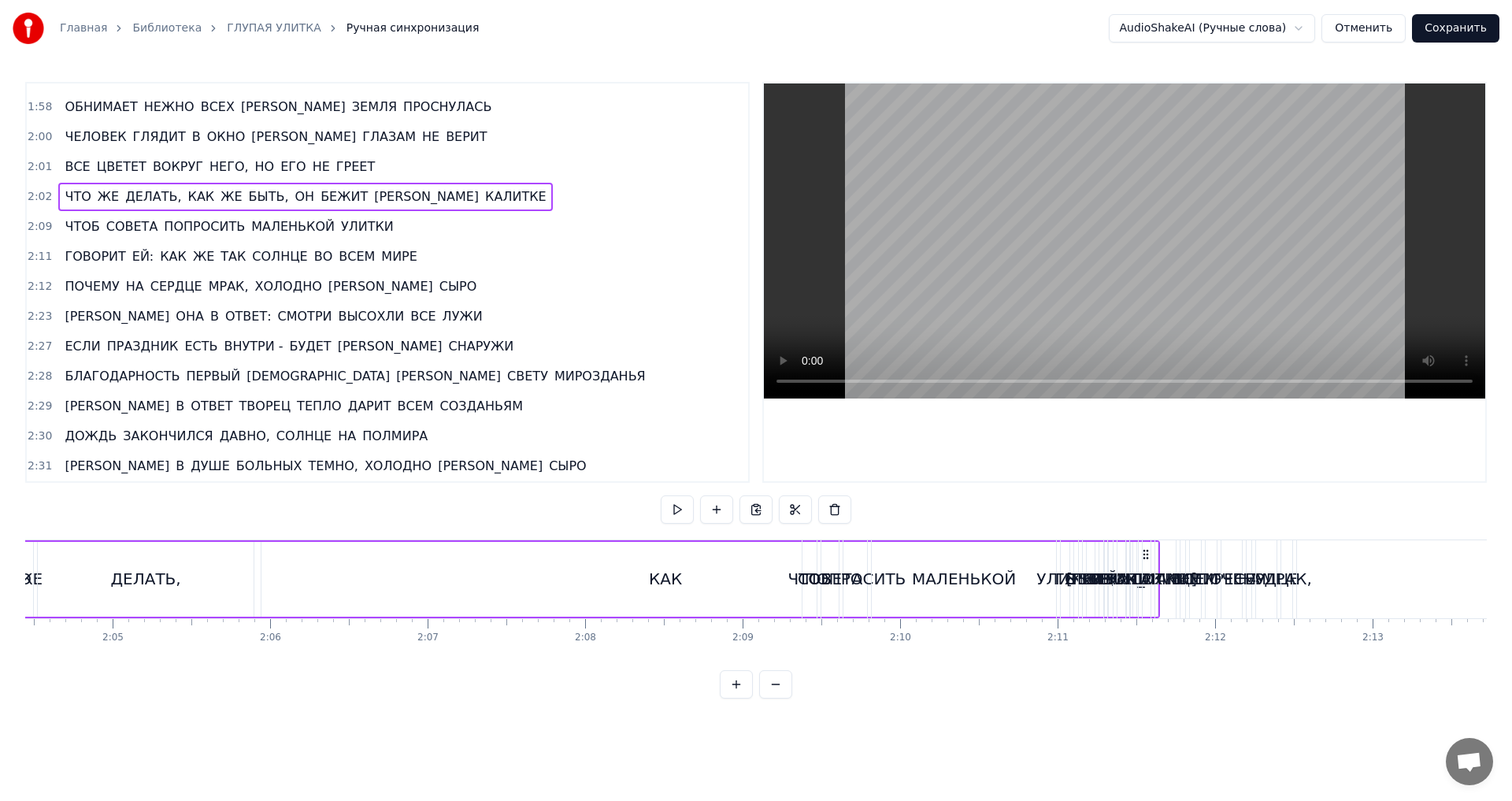
drag, startPoint x: 1244, startPoint y: 556, endPoint x: 1147, endPoint y: 553, distance: 97.0
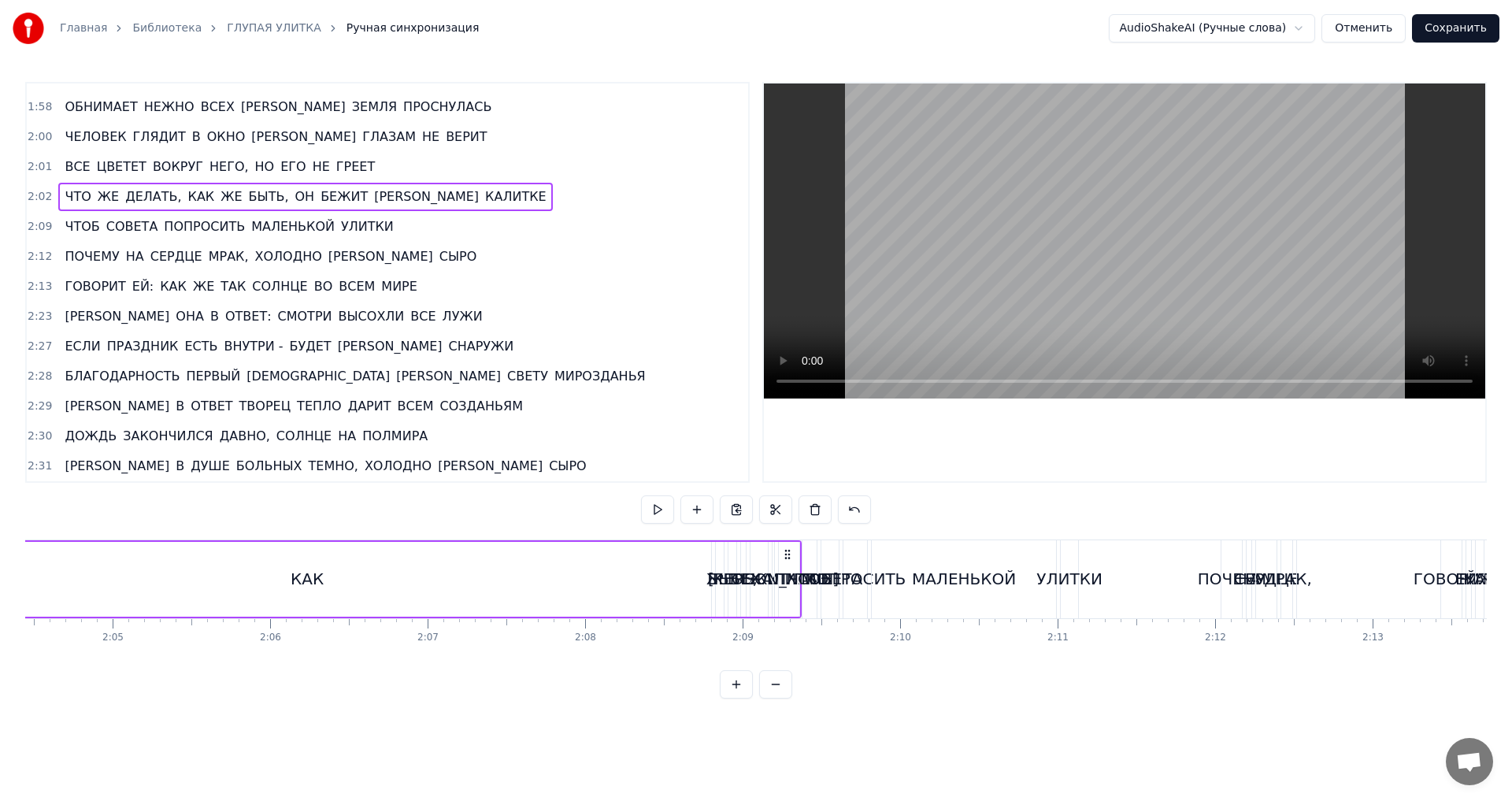
click at [775, 699] on button at bounding box center [776, 684] width 33 height 29
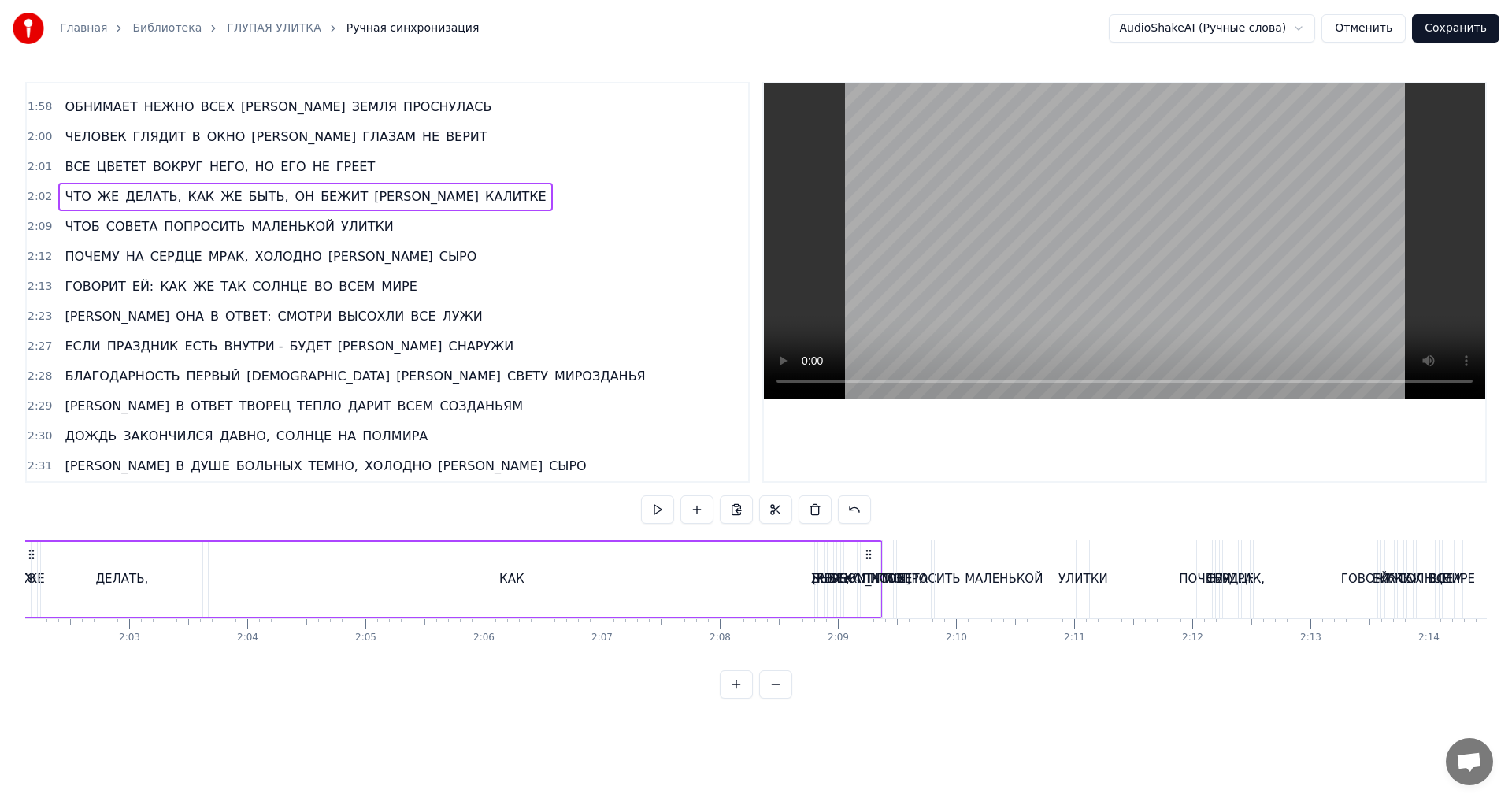
scroll to position [0, 14339]
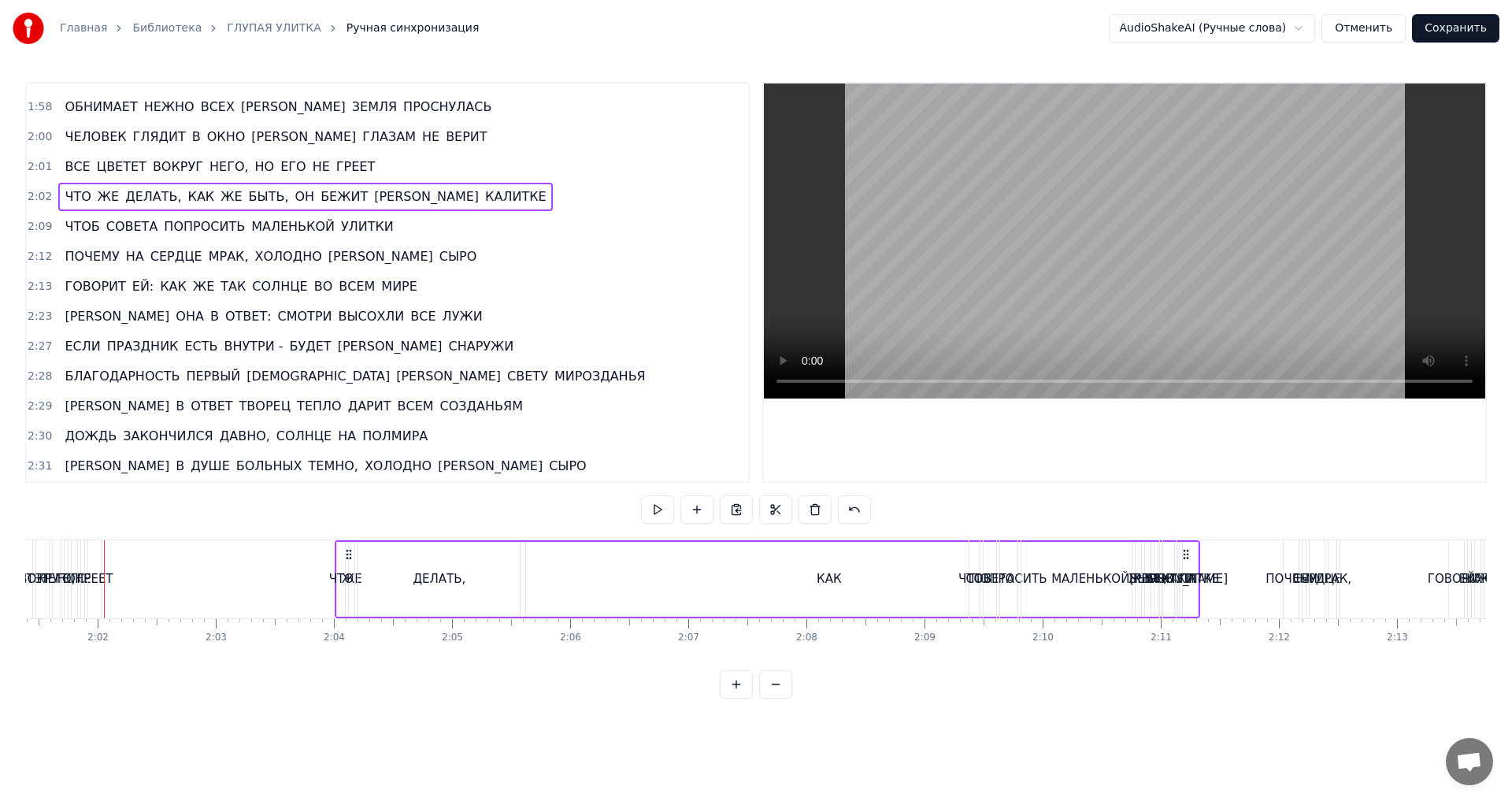
drag, startPoint x: 957, startPoint y: 553, endPoint x: 1188, endPoint y: 600, distance: 235.7
click at [1188, 600] on div "ЧТО ЖЕ ДЕЛАТЬ, КАК ЖЕ БЫТЬ, ОН БЕЖИТ К КАЛИТКЕ" at bounding box center [767, 579] width 865 height 78
click at [119, 699] on div "0:04 ДОЖДИК [PERSON_NAME] КАК ИЗ ВЕДРА - ОН ОТКРЫЛ КАЛИТКУ 0:11 И УВИДЕЛ СРЕДЬ …" at bounding box center [756, 390] width 1461 height 617
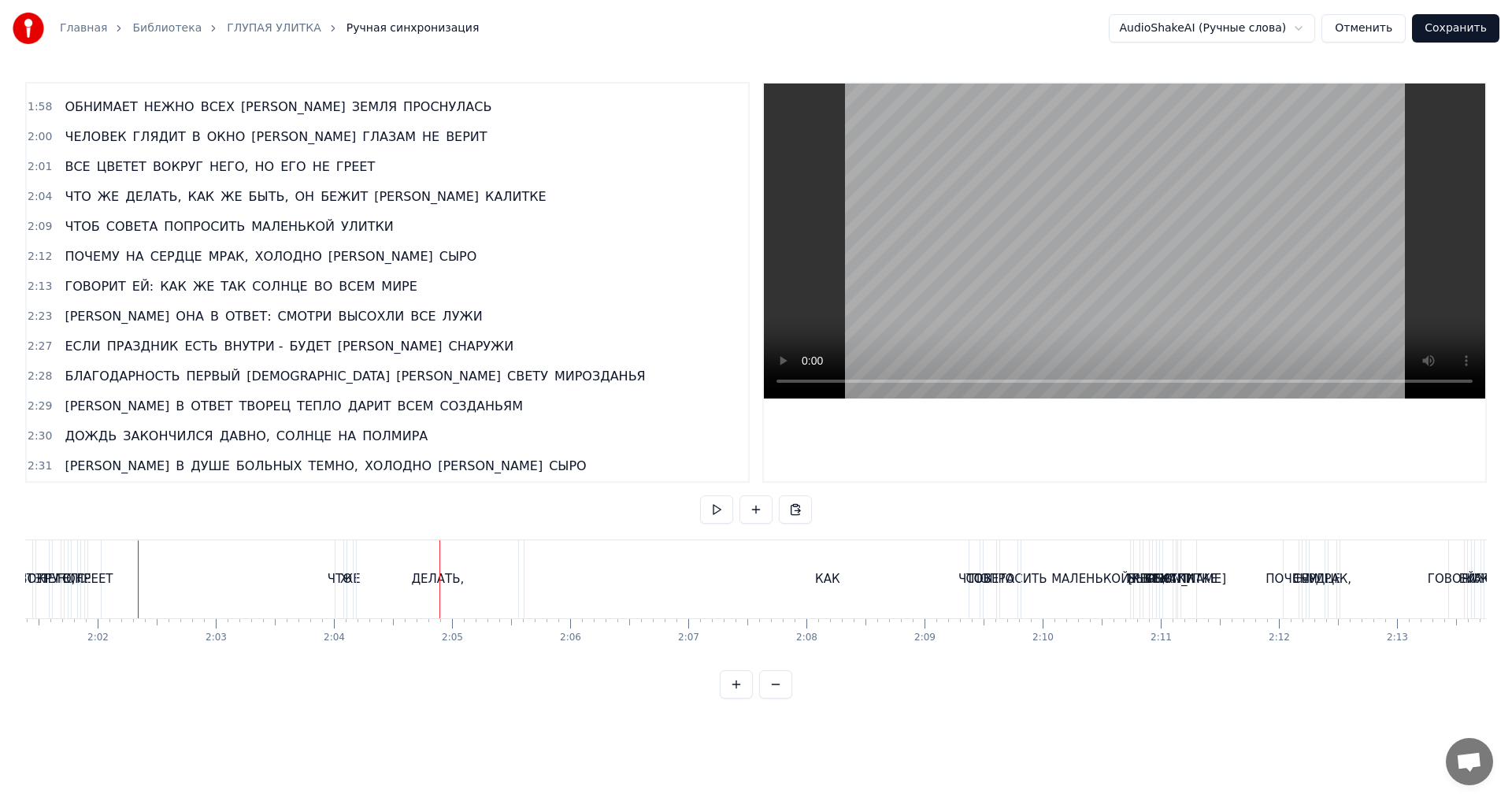
click at [34, 200] on span "2:04" at bounding box center [40, 197] width 24 height 16
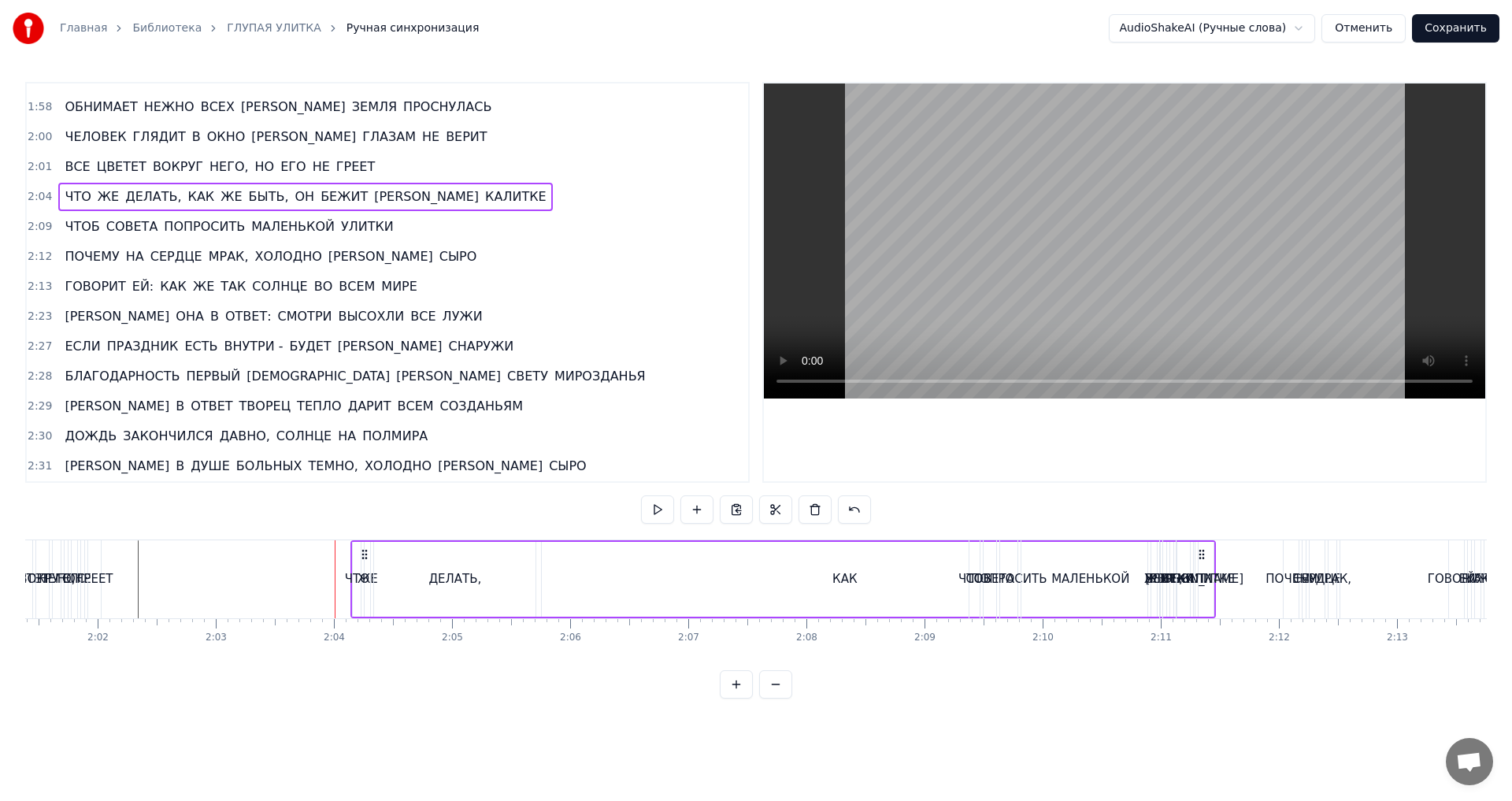
drag, startPoint x: 1186, startPoint y: 557, endPoint x: 1202, endPoint y: 557, distance: 16.0
click at [1202, 557] on icon at bounding box center [1202, 554] width 12 height 12
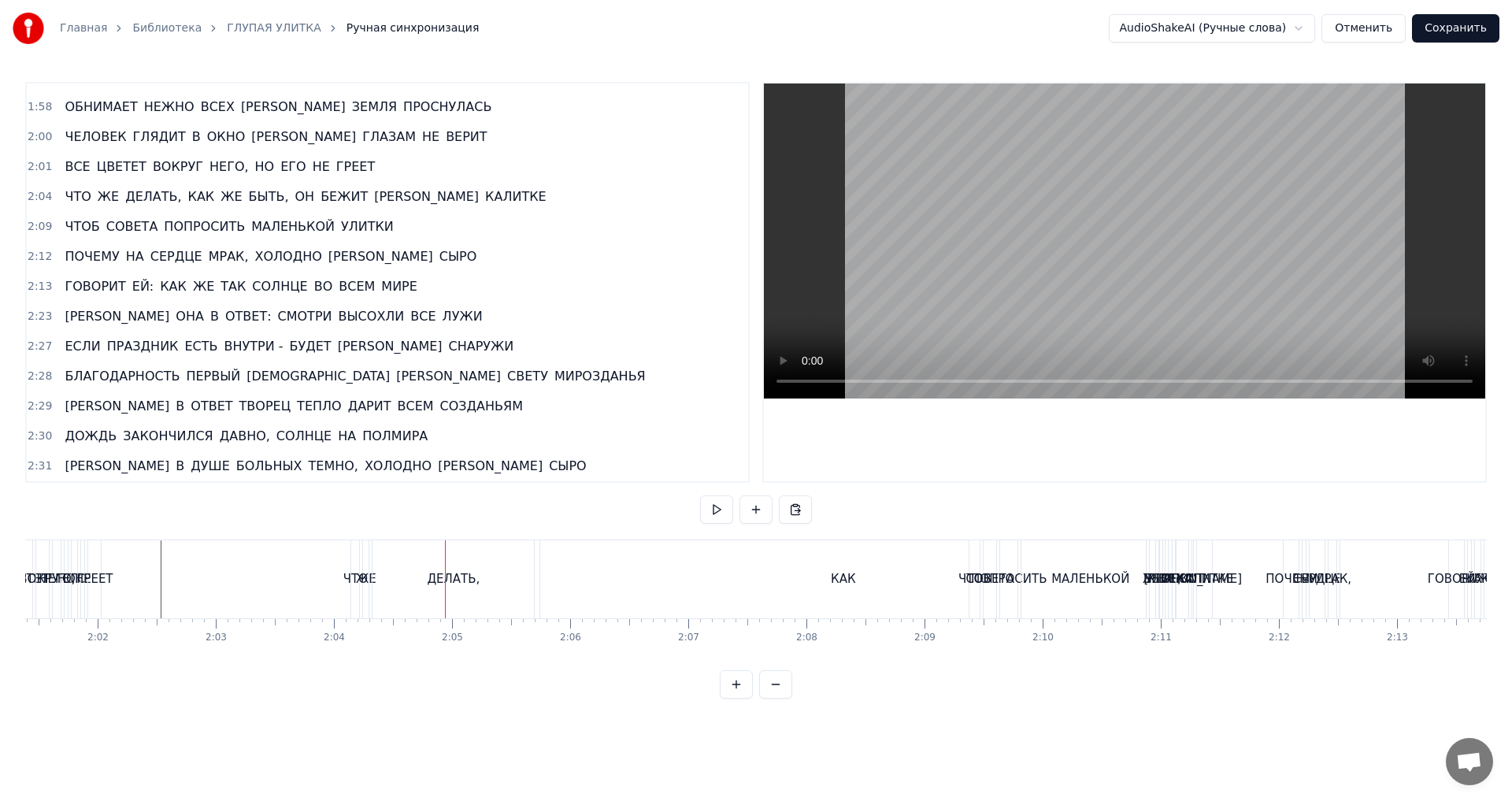
click at [33, 200] on span "2:04" at bounding box center [40, 197] width 24 height 16
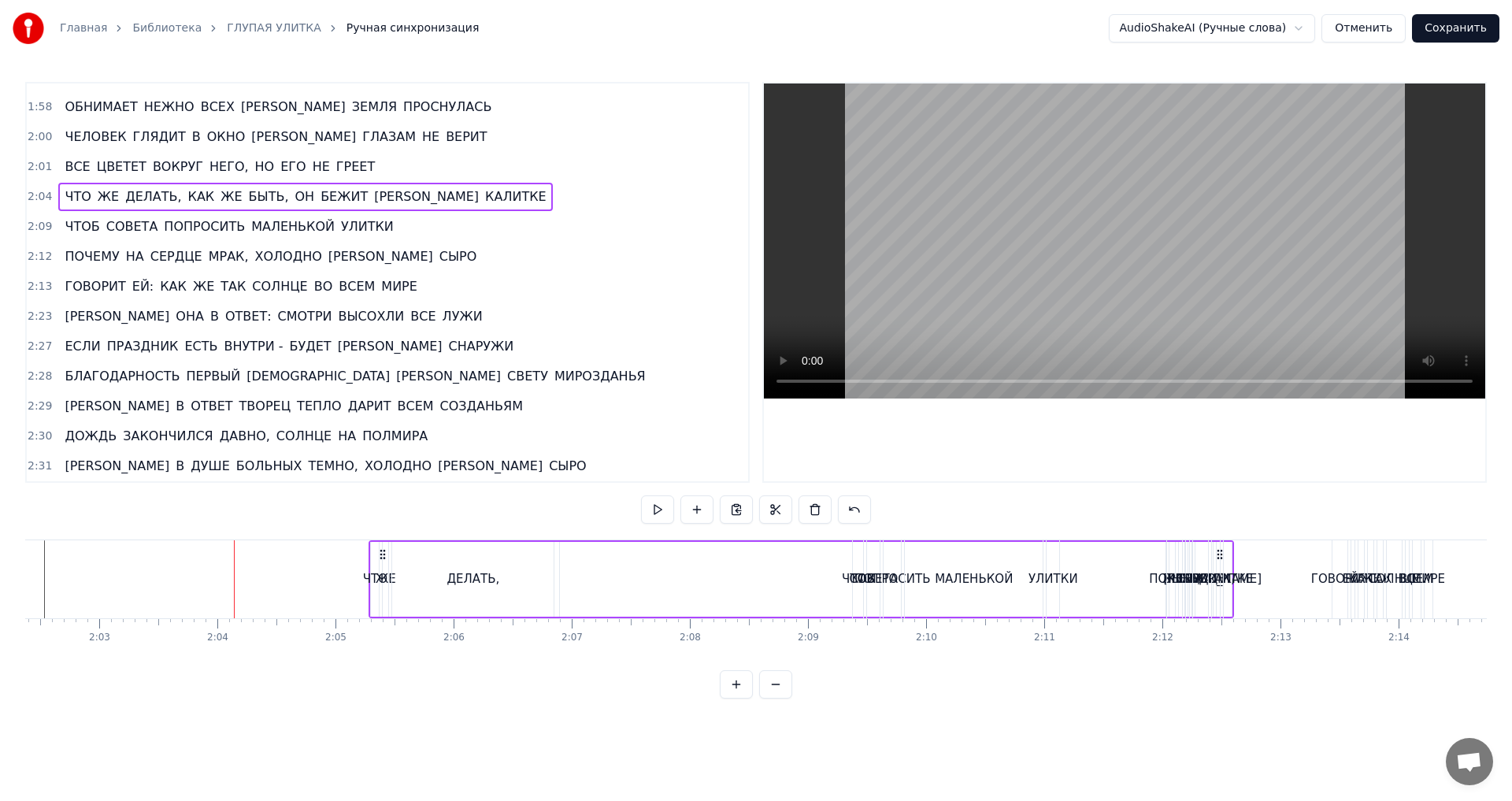
scroll to position [0, 14466]
drag, startPoint x: 1203, startPoint y: 554, endPoint x: 1234, endPoint y: 556, distance: 31.1
drag, startPoint x: 1075, startPoint y: 558, endPoint x: 1206, endPoint y: 565, distance: 131.2
click at [1206, 565] on div "ЧТО ЖЕ ДЕЛАТЬ, КАК ЖЕ БЫТЬ, ОН БЕЖИТ К КАЛИТКЕ" at bounding box center [788, 579] width 865 height 78
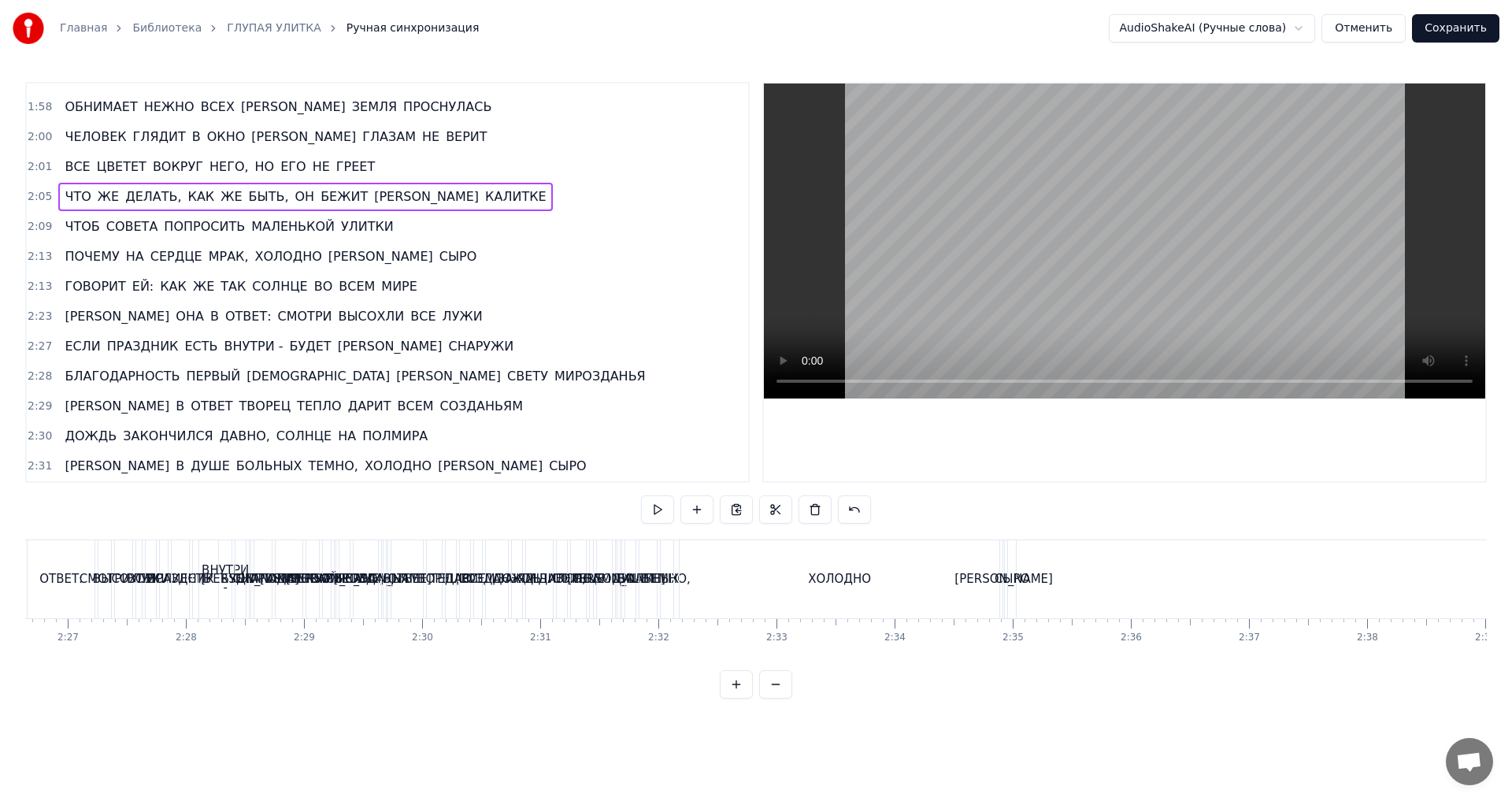
scroll to position [0, 17563]
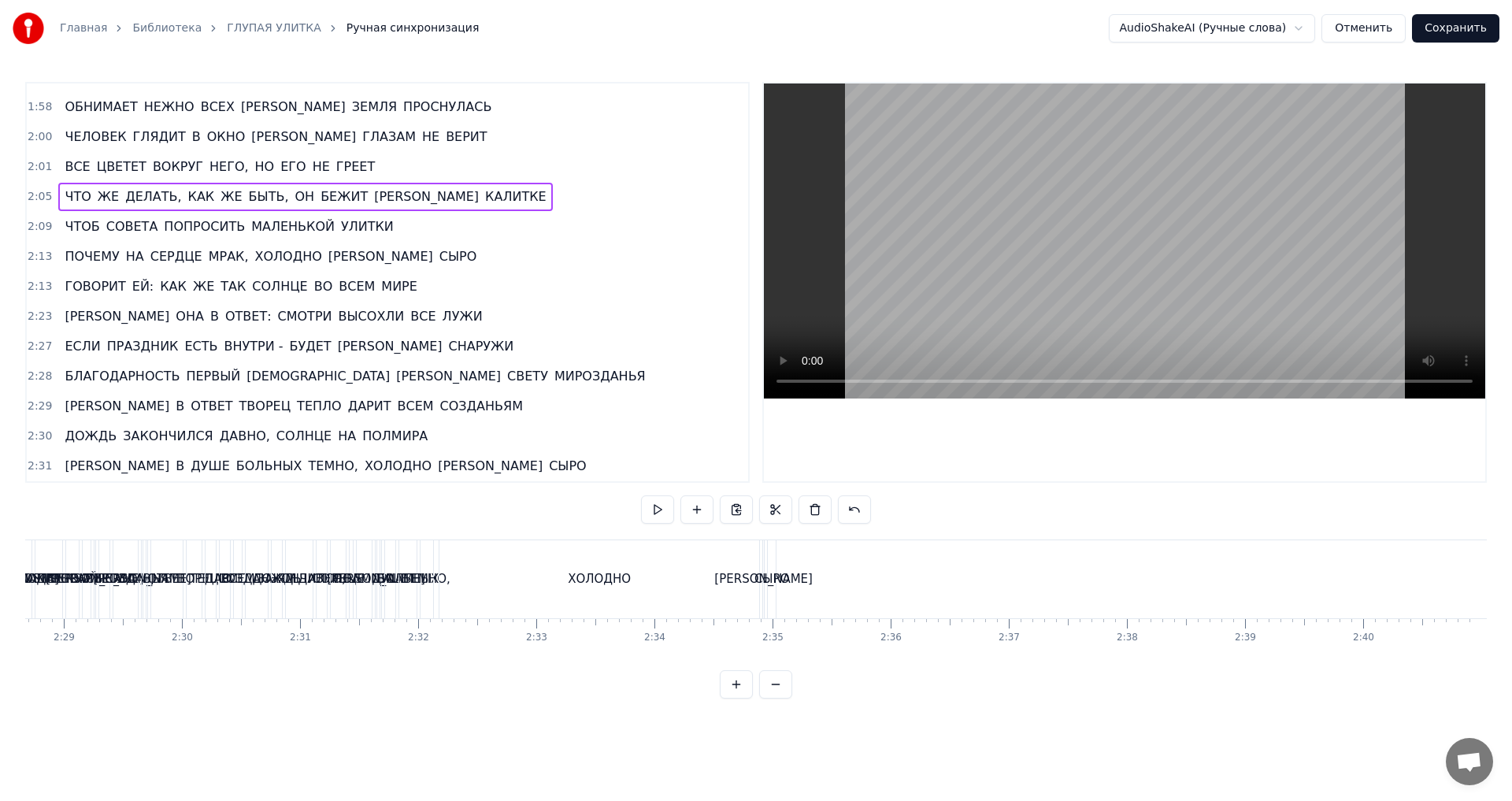
click at [37, 467] on span "2:31" at bounding box center [40, 466] width 24 height 16
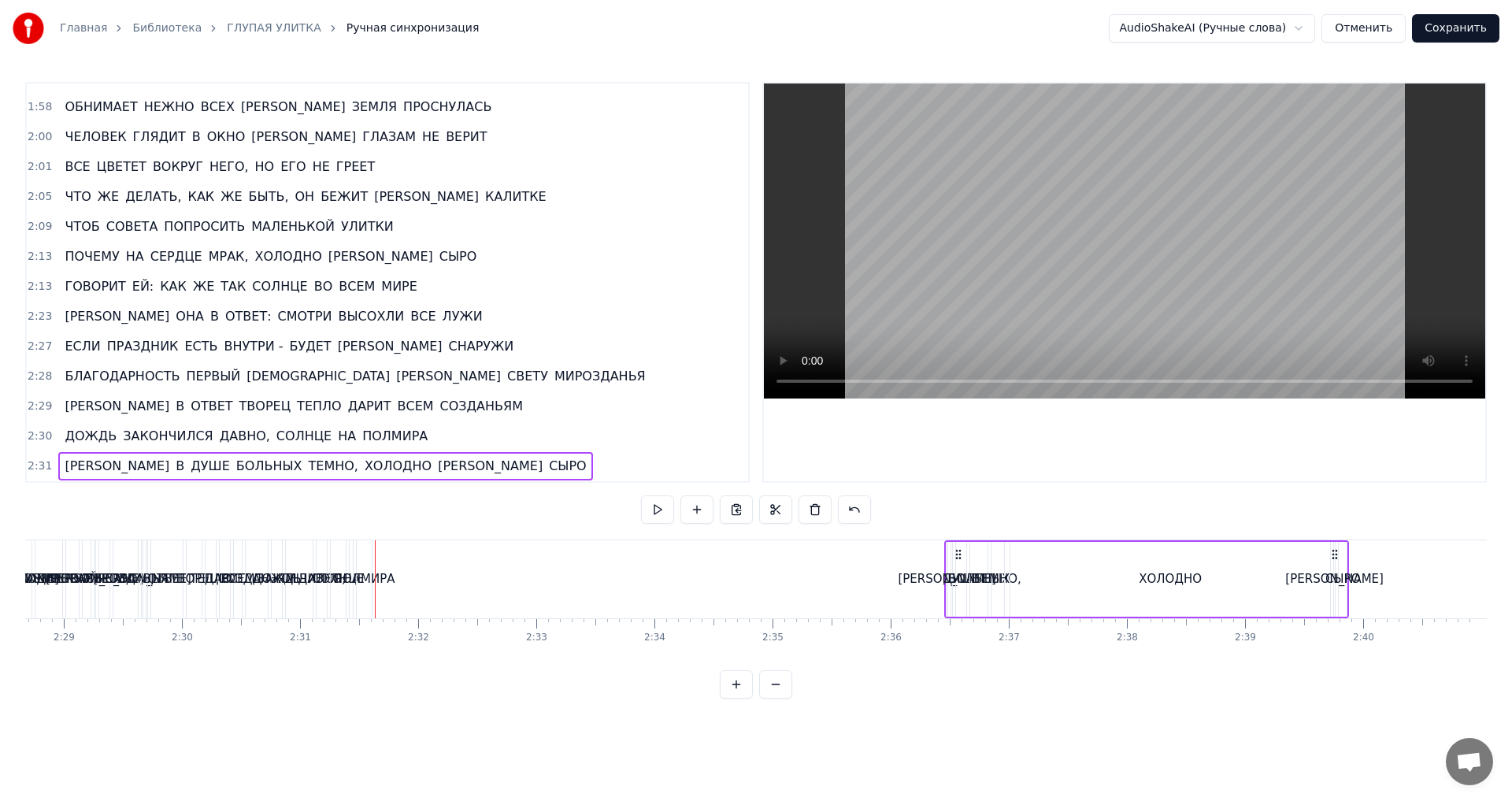
drag, startPoint x: 765, startPoint y: 553, endPoint x: 1335, endPoint y: 615, distance: 573.4
click at [1335, 615] on div "А В ДУШЕ БОЛЬНЫХ ТЕМНО, ХОЛОДНО И СЫРО" at bounding box center [1146, 579] width 404 height 78
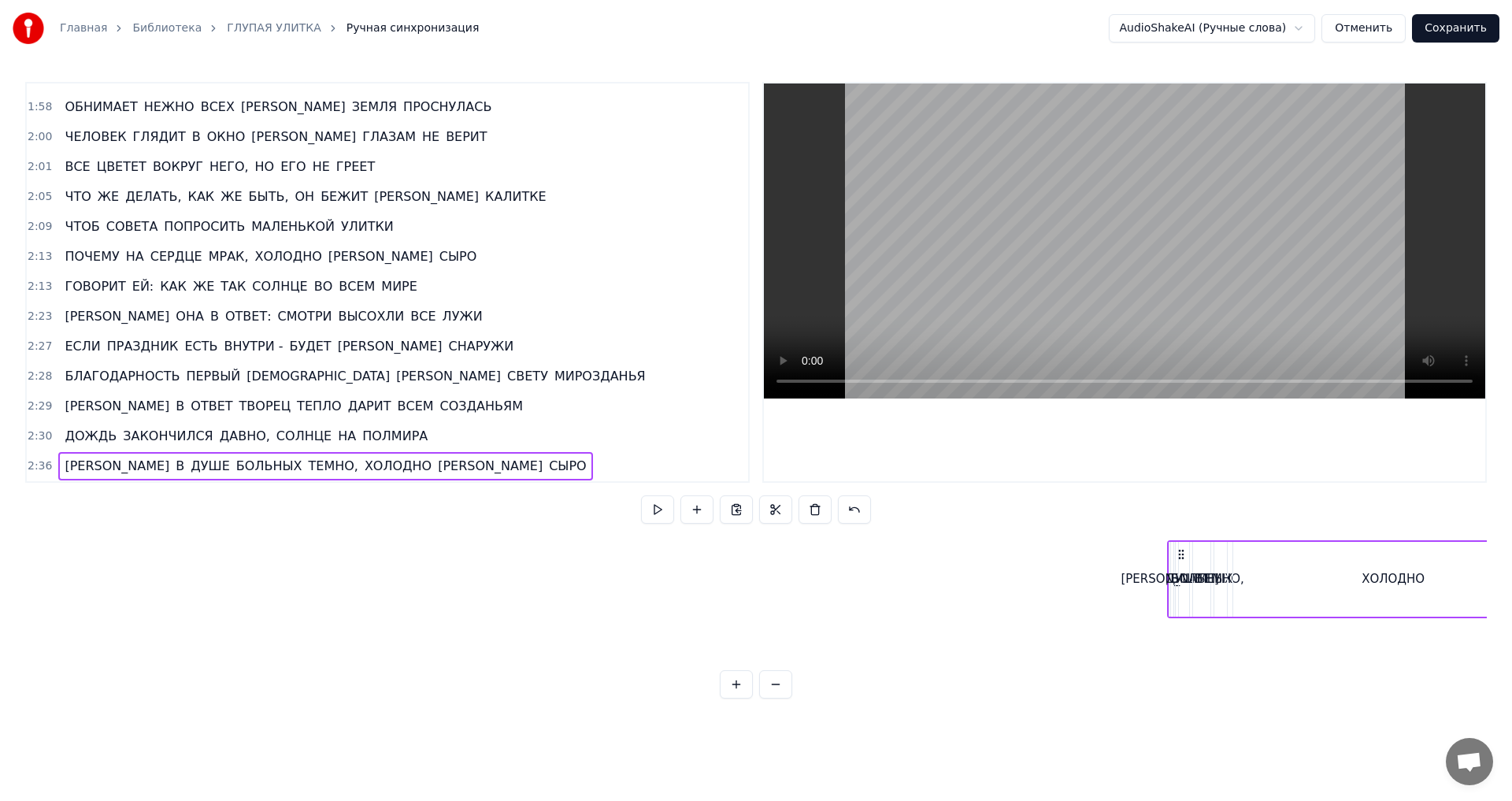
scroll to position [0, 19468]
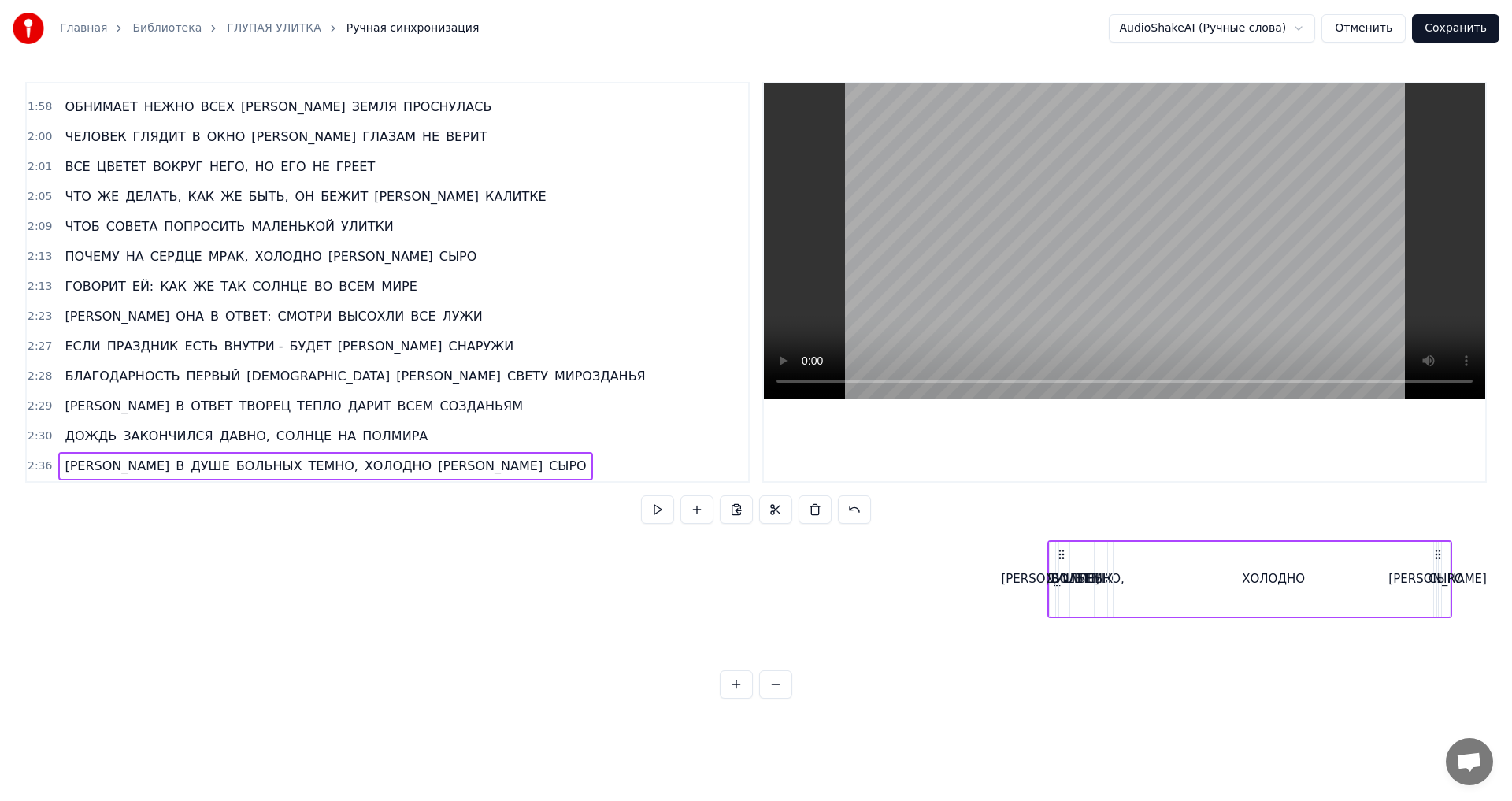
drag, startPoint x: 1337, startPoint y: 558, endPoint x: 1497, endPoint y: 576, distance: 161.0
click at [1497, 576] on div "Главная Библиотека ГЛУПАЯ УЛИТКА Ручная синхронизация AudioShakeAI (Ручные слов…" at bounding box center [756, 350] width 1512 height 699
click at [778, 698] on button at bounding box center [776, 684] width 33 height 29
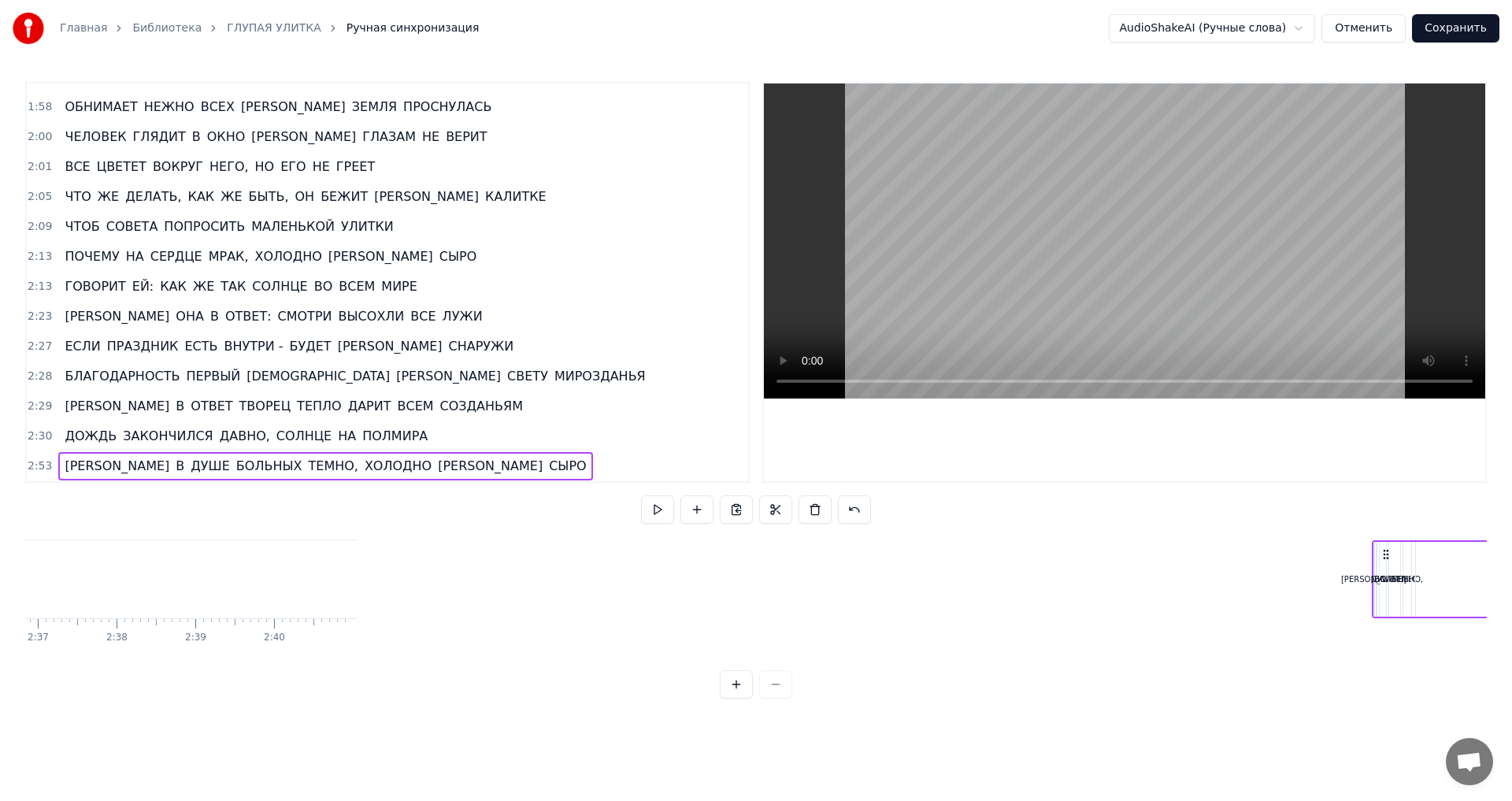
click at [778, 698] on div at bounding box center [756, 684] width 72 height 29
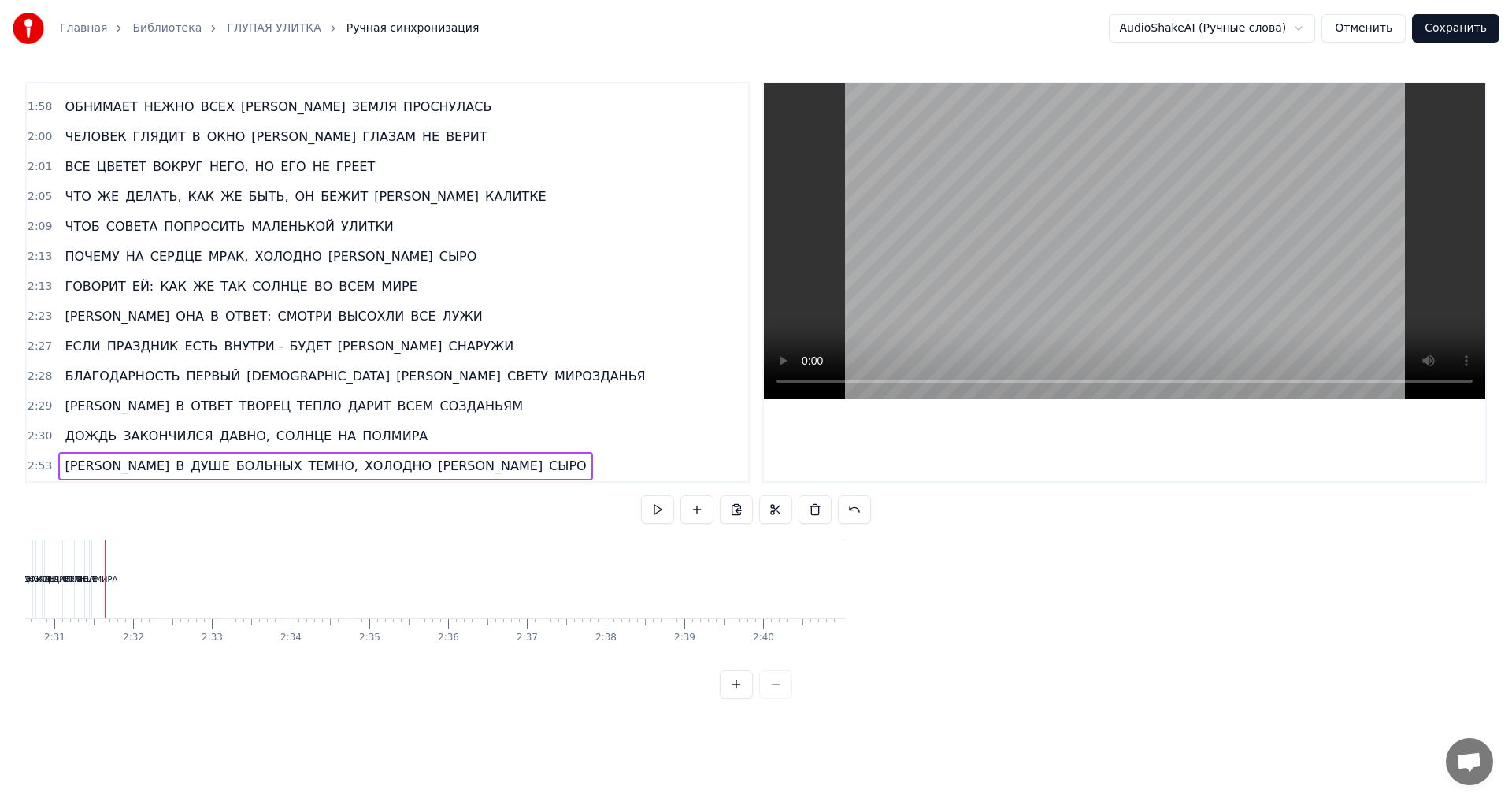
click at [778, 698] on div at bounding box center [756, 684] width 72 height 29
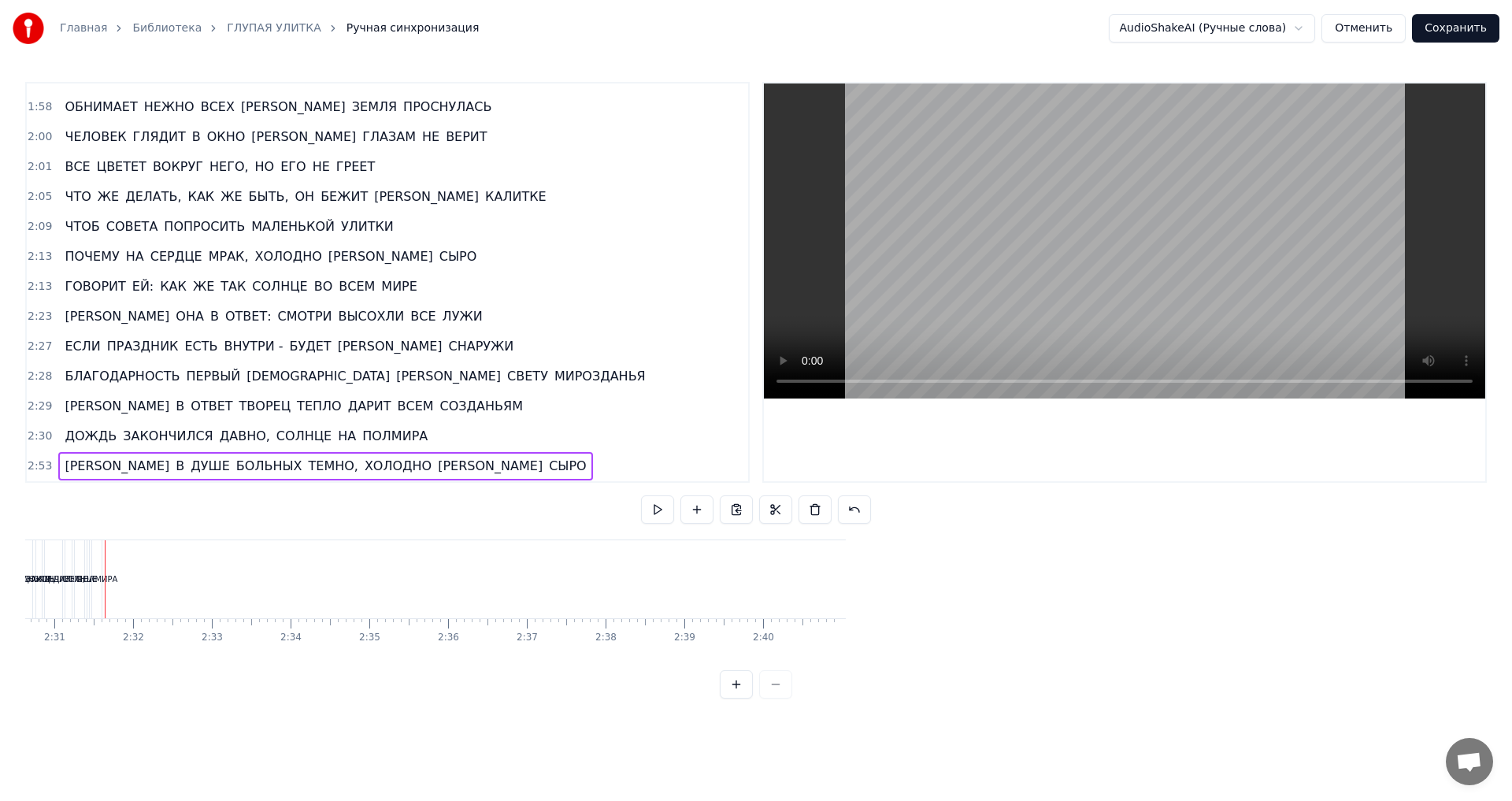
click at [44, 470] on span "2:53" at bounding box center [40, 466] width 24 height 16
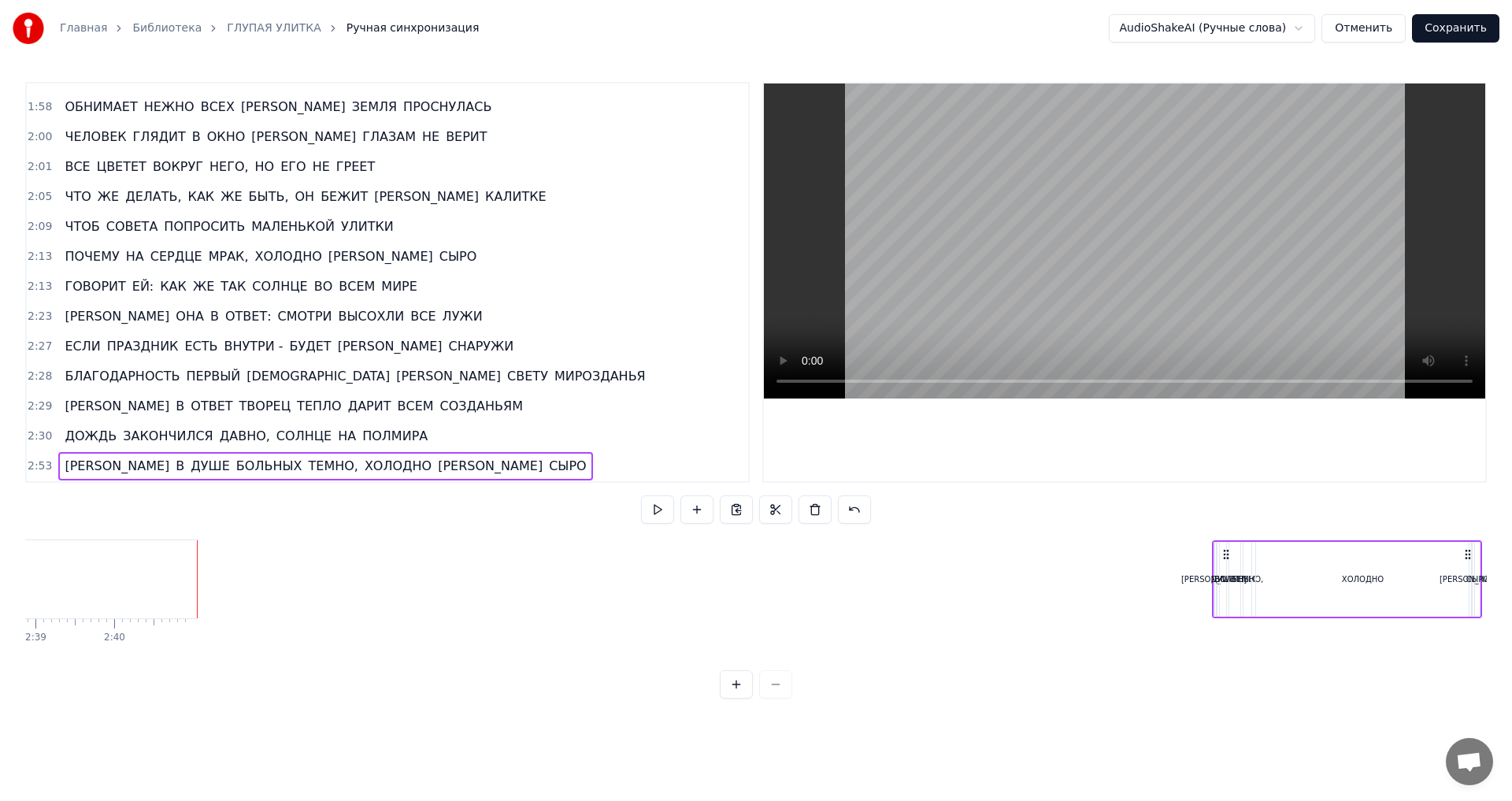
scroll to position [0, 12513]
click at [36, 437] on span "2:30" at bounding box center [40, 437] width 24 height 16
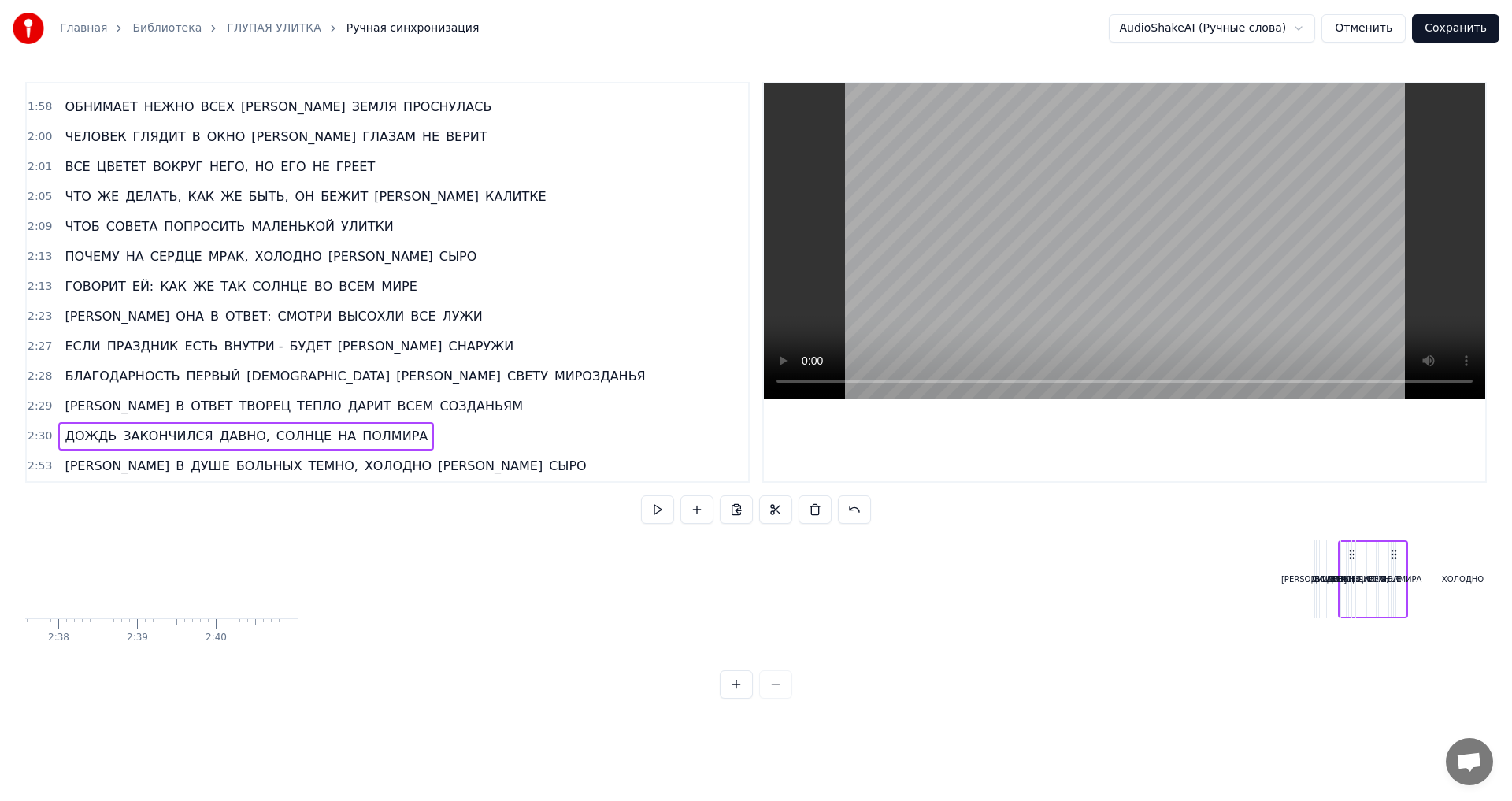
scroll to position [0, 12512]
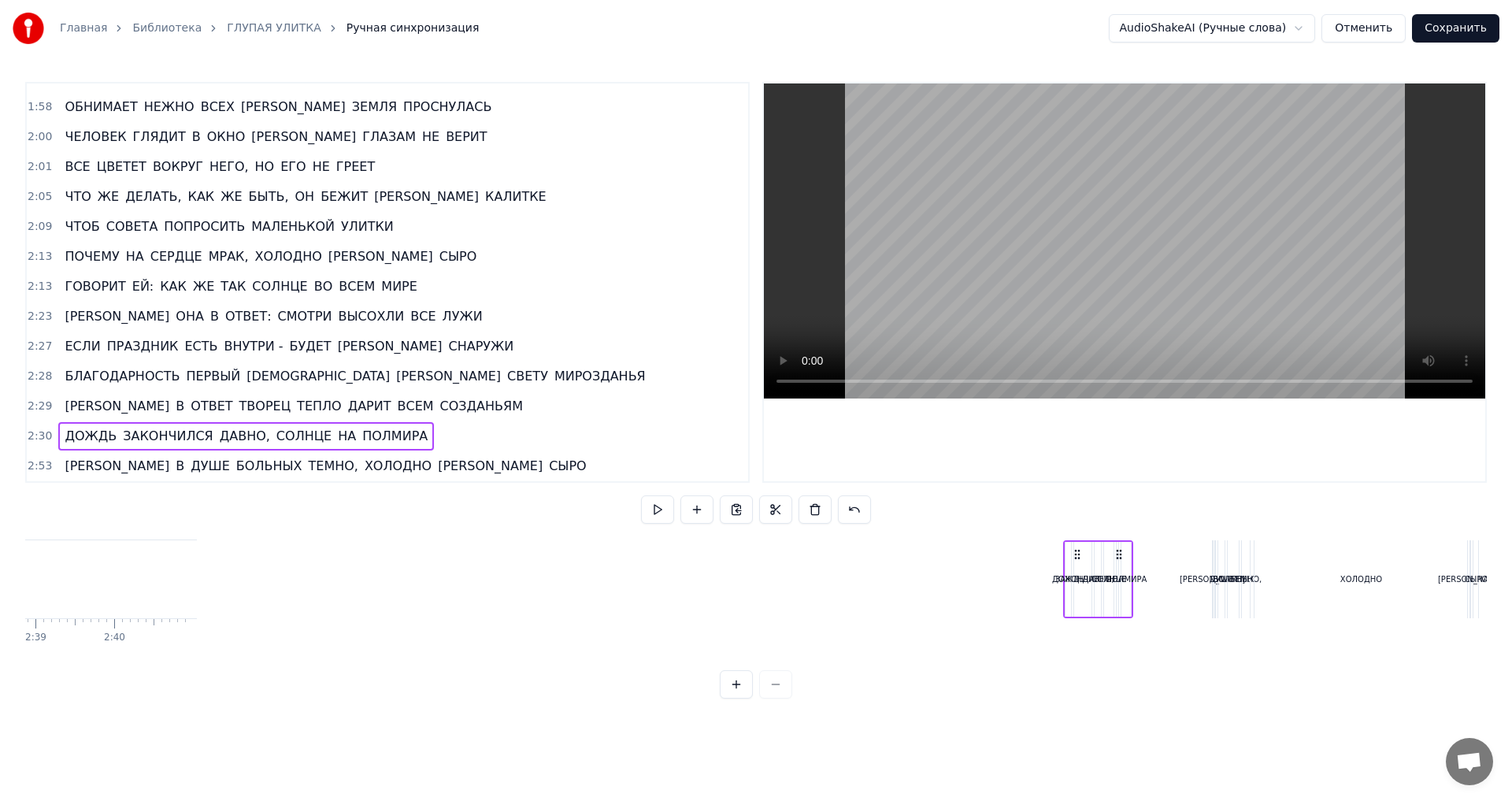
drag, startPoint x: 159, startPoint y: 552, endPoint x: 1118, endPoint y: 604, distance: 960.4
click at [1118, 604] on div "ДОЖДЬ ЗАКОНЧИЛСЯ ДАВНО, СОЛНЦЕ НА ПОЛМИРА" at bounding box center [1098, 579] width 71 height 78
click at [41, 405] on span "2:29" at bounding box center [40, 406] width 24 height 16
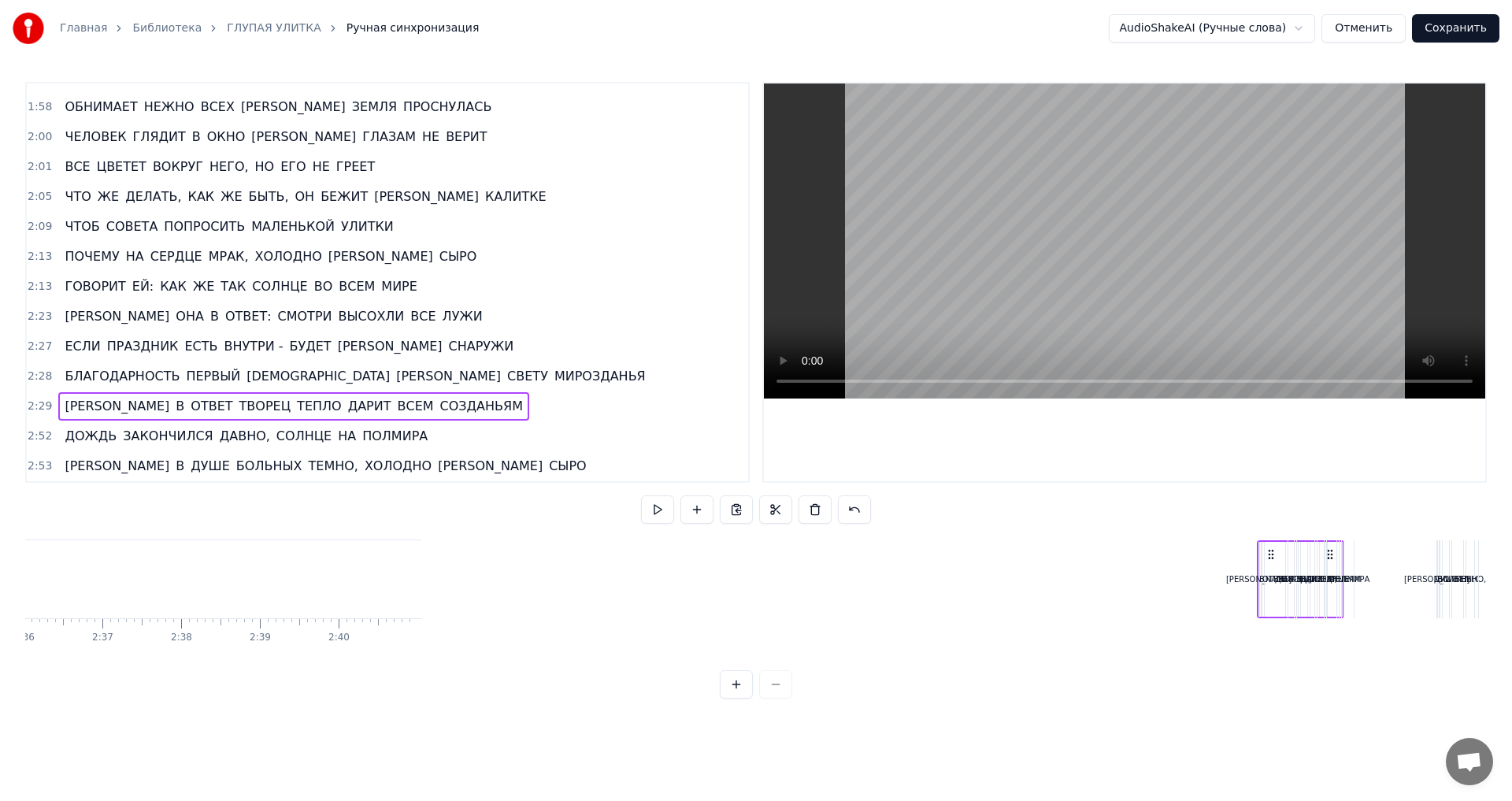
scroll to position [0, 12317]
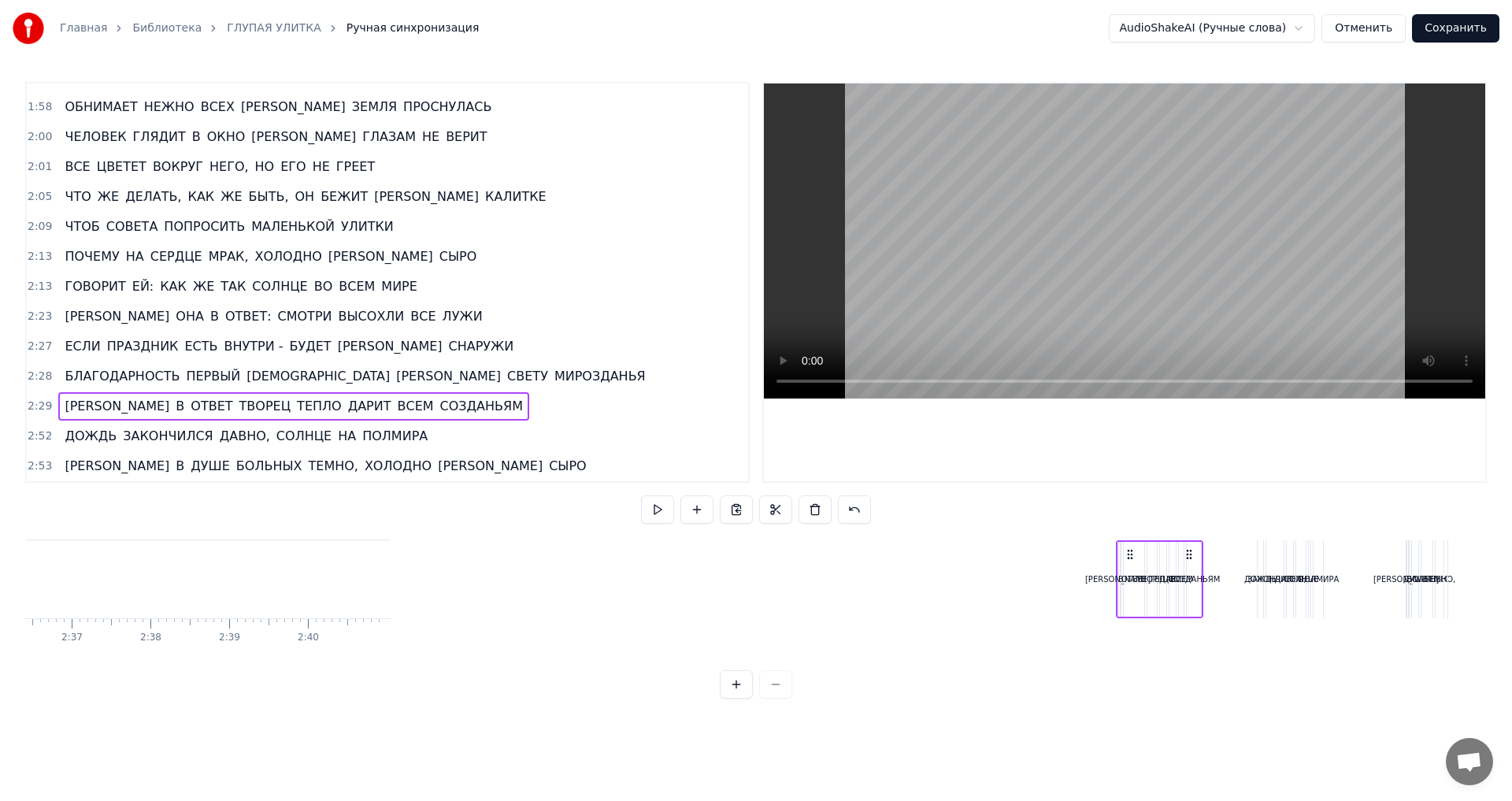
drag, startPoint x: 177, startPoint y: 551, endPoint x: 1189, endPoint y: 614, distance: 1014.0
click at [1189, 614] on div "А В ОТВЕТ ТВОРЕЦ ТЕПЛО ДАРИТ ВСЕМ СОЗДАНЬЯМ" at bounding box center [1159, 579] width 88 height 78
click at [35, 377] on span "2:28" at bounding box center [40, 377] width 24 height 16
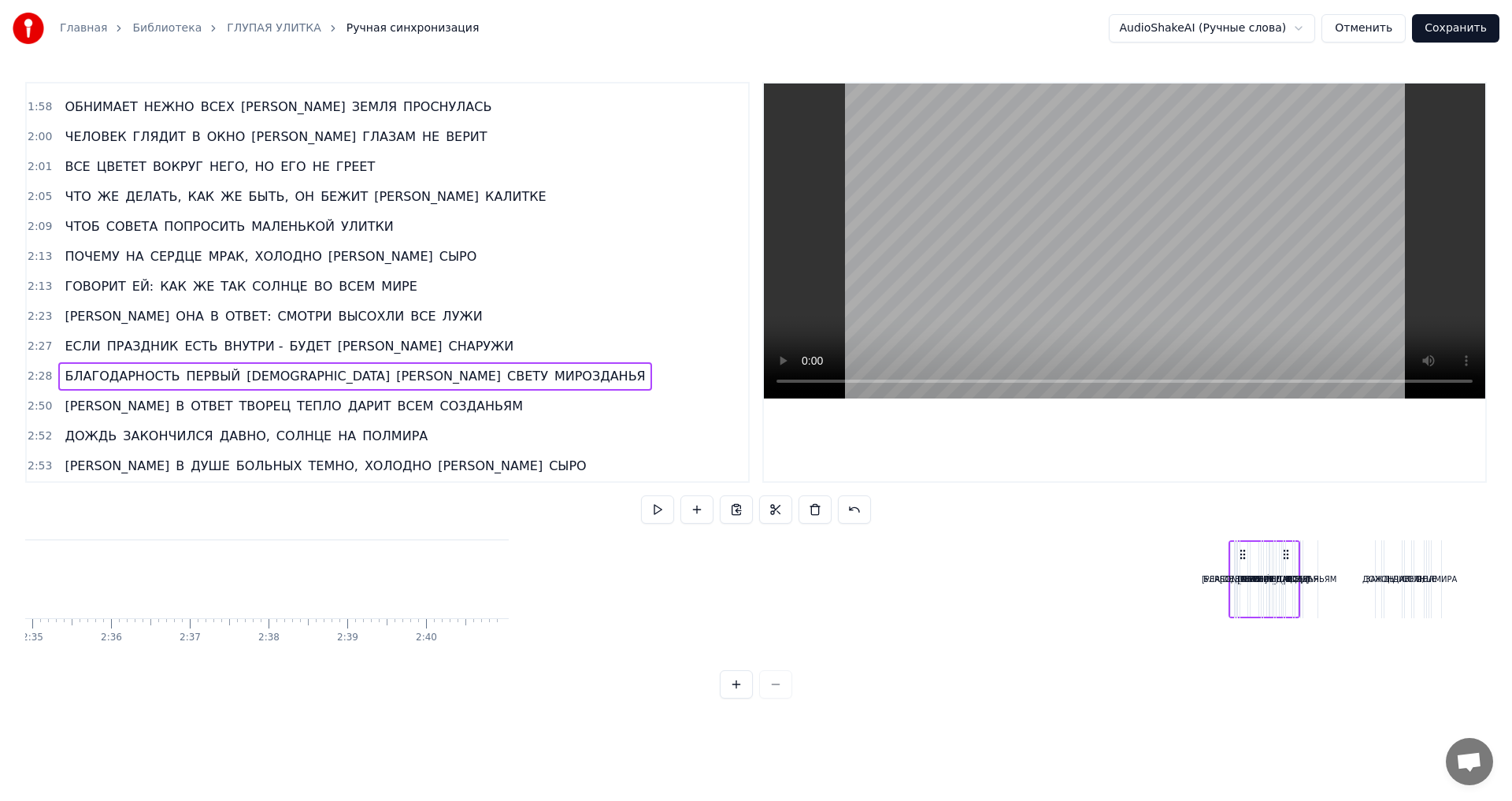
scroll to position [0, 12209]
drag, startPoint x: 163, startPoint y: 557, endPoint x: 1171, endPoint y: 608, distance: 1009.3
click at [1171, 608] on div "БЛАГОДАРНОСТЬ ПЕРВЫЙ ШАГ К СВЕТУ МИРОЗДАНЬЯ" at bounding box center [1149, 579] width 72 height 78
click at [37, 348] on span "2:27" at bounding box center [40, 347] width 24 height 16
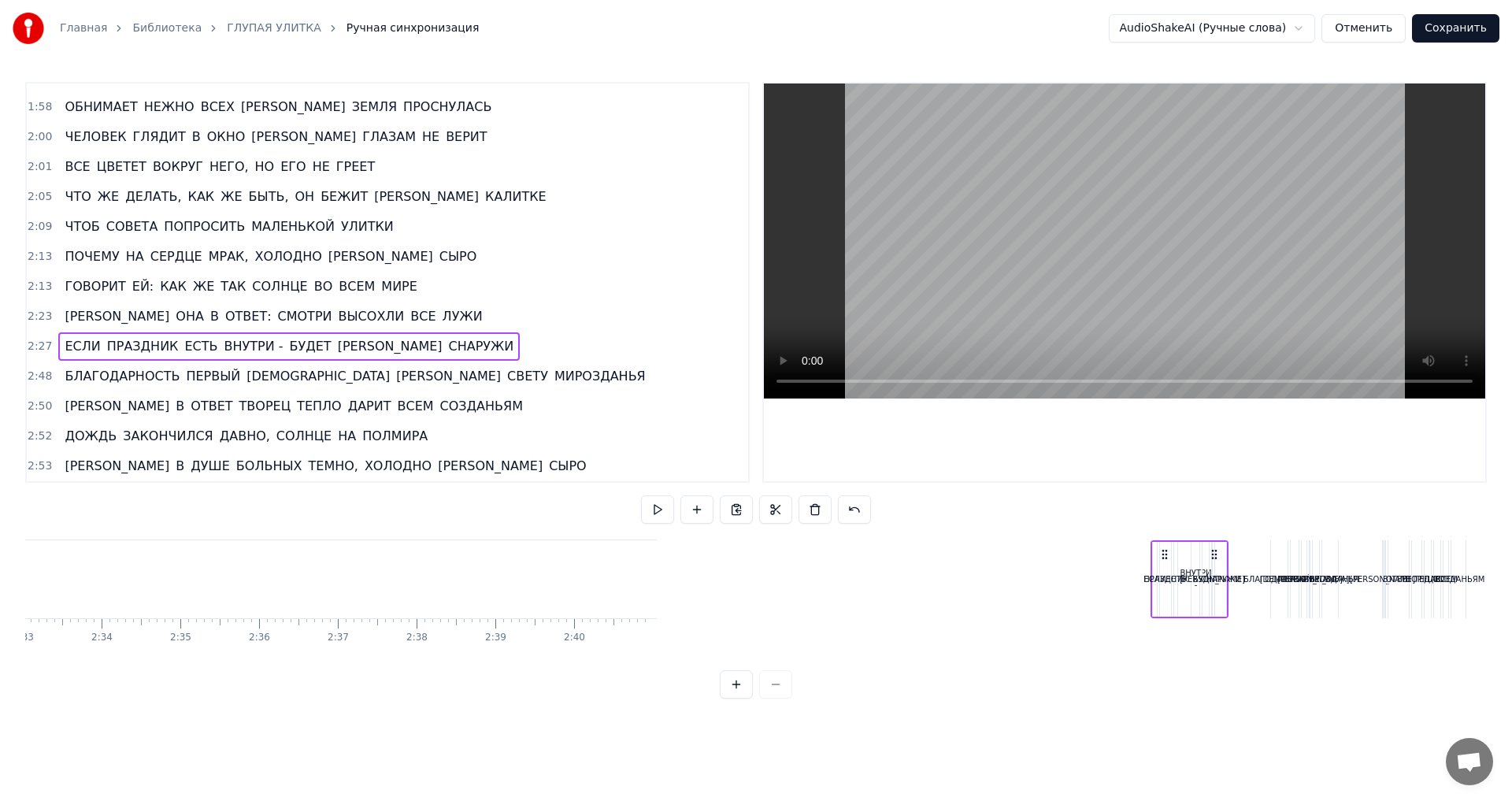
scroll to position [0, 12053]
drag, startPoint x: 172, startPoint y: 552, endPoint x: 1185, endPoint y: 594, distance: 1013.9
click at [1185, 594] on div "ЕСЛИ ПРАЗДНИК ЕСТЬ ВНУТРИ - БУДЕТ И СНАРУЖИ" at bounding box center [1157, 579] width 78 height 78
click at [28, 285] on span "2:13" at bounding box center [40, 287] width 24 height 16
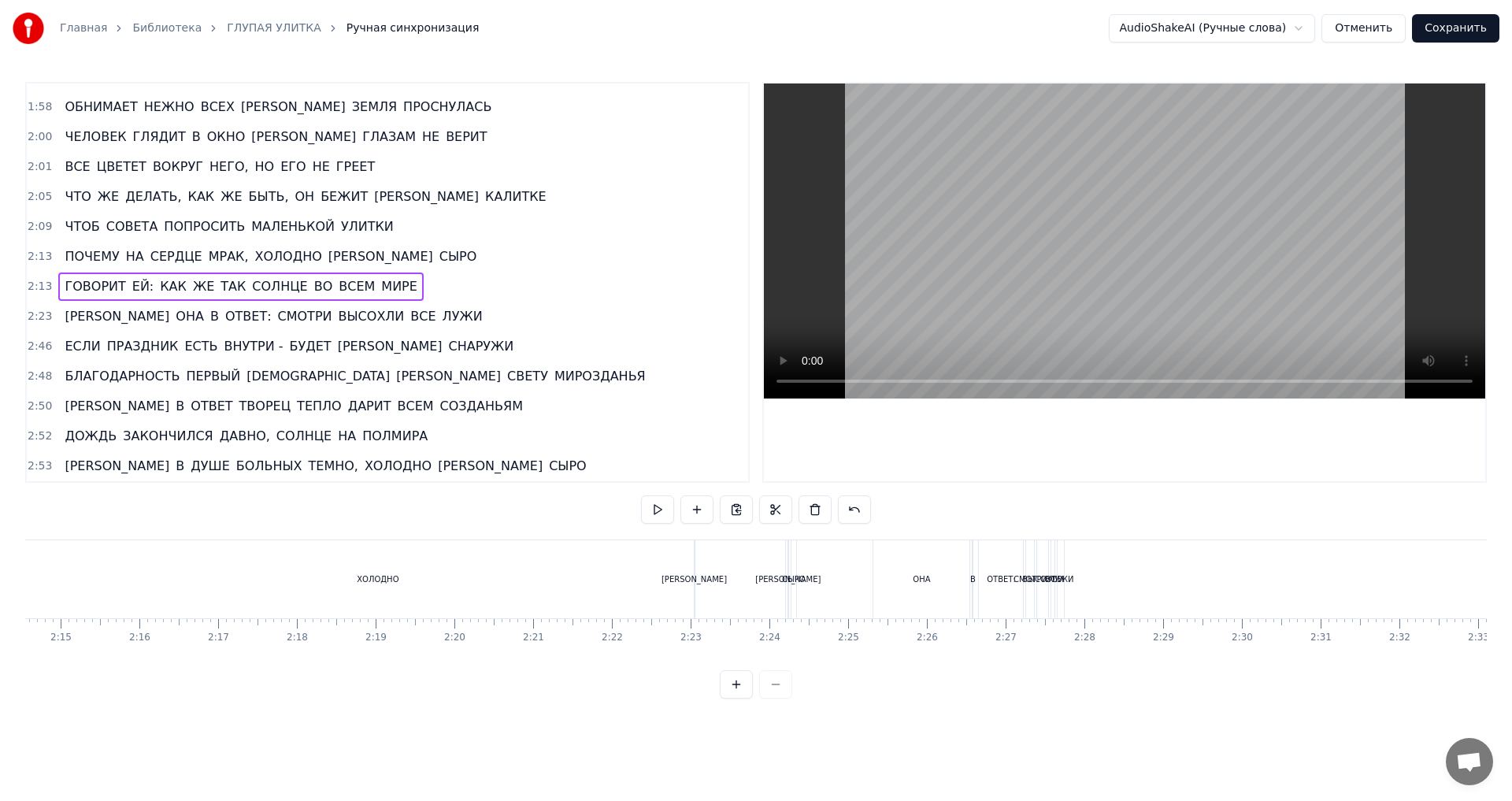
scroll to position [0, 10429]
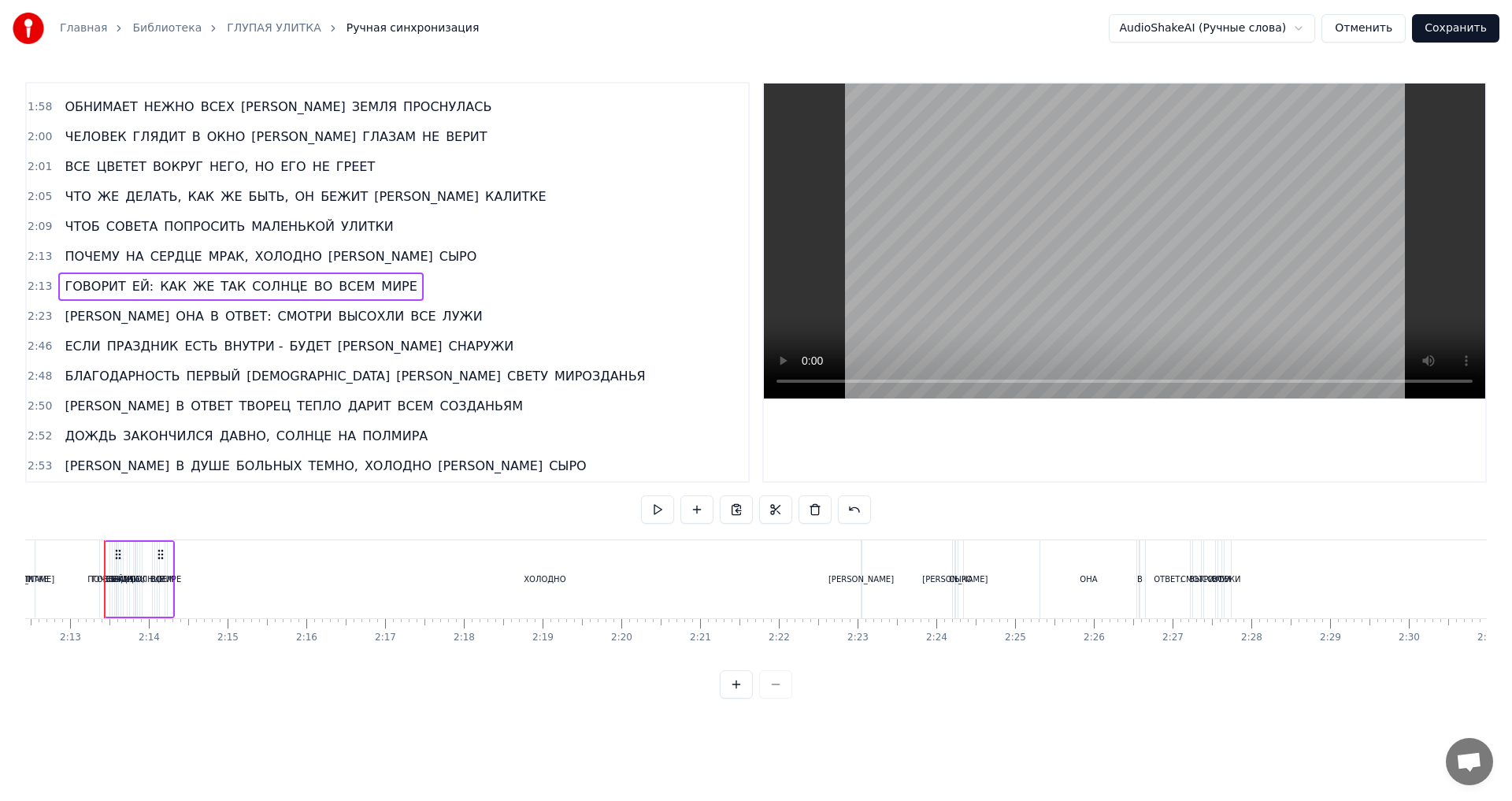
click at [41, 349] on span "2:46" at bounding box center [40, 347] width 24 height 16
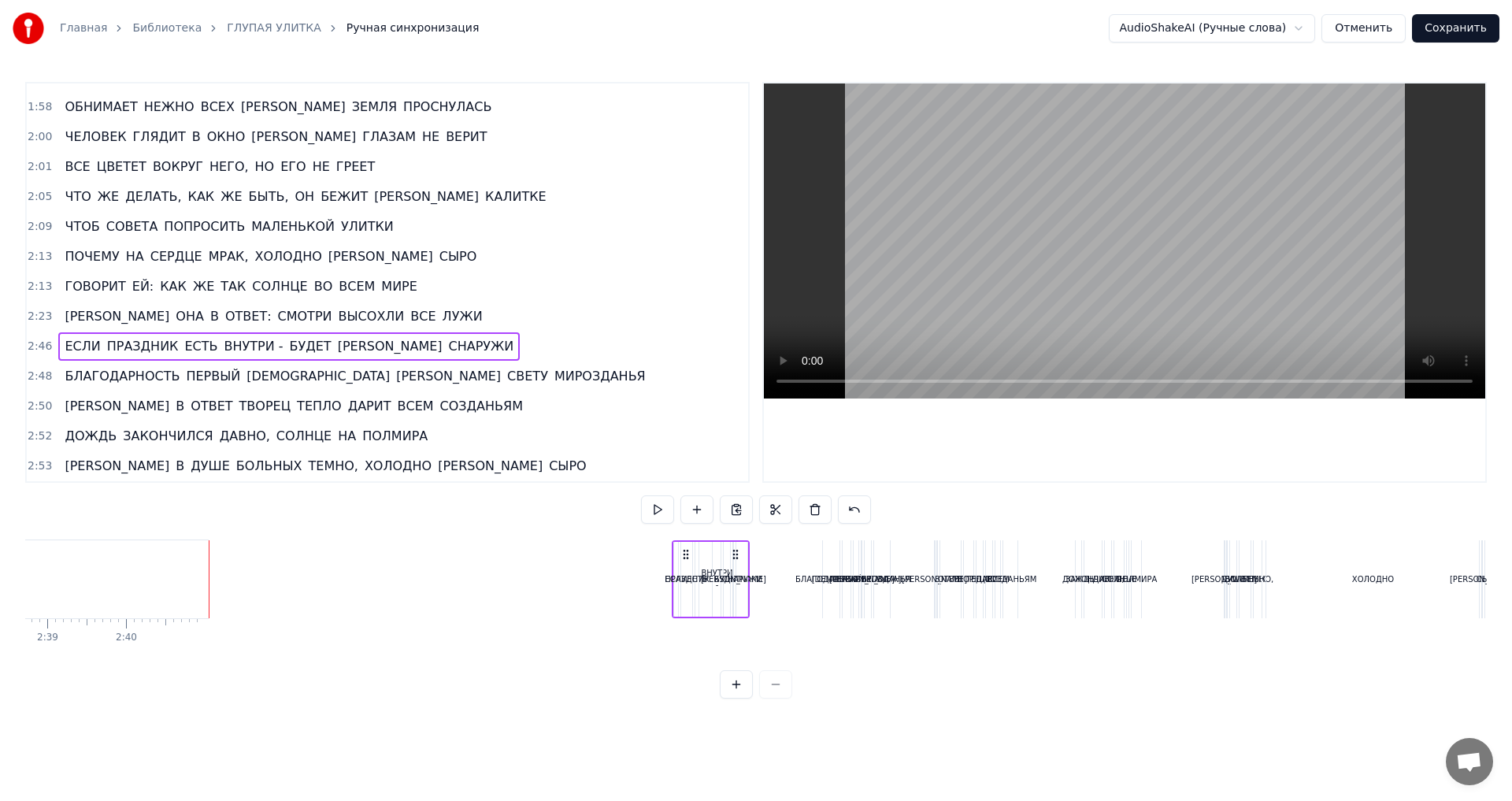
scroll to position [0, 12512]
click at [38, 316] on span "2:23" at bounding box center [40, 316] width 24 height 16
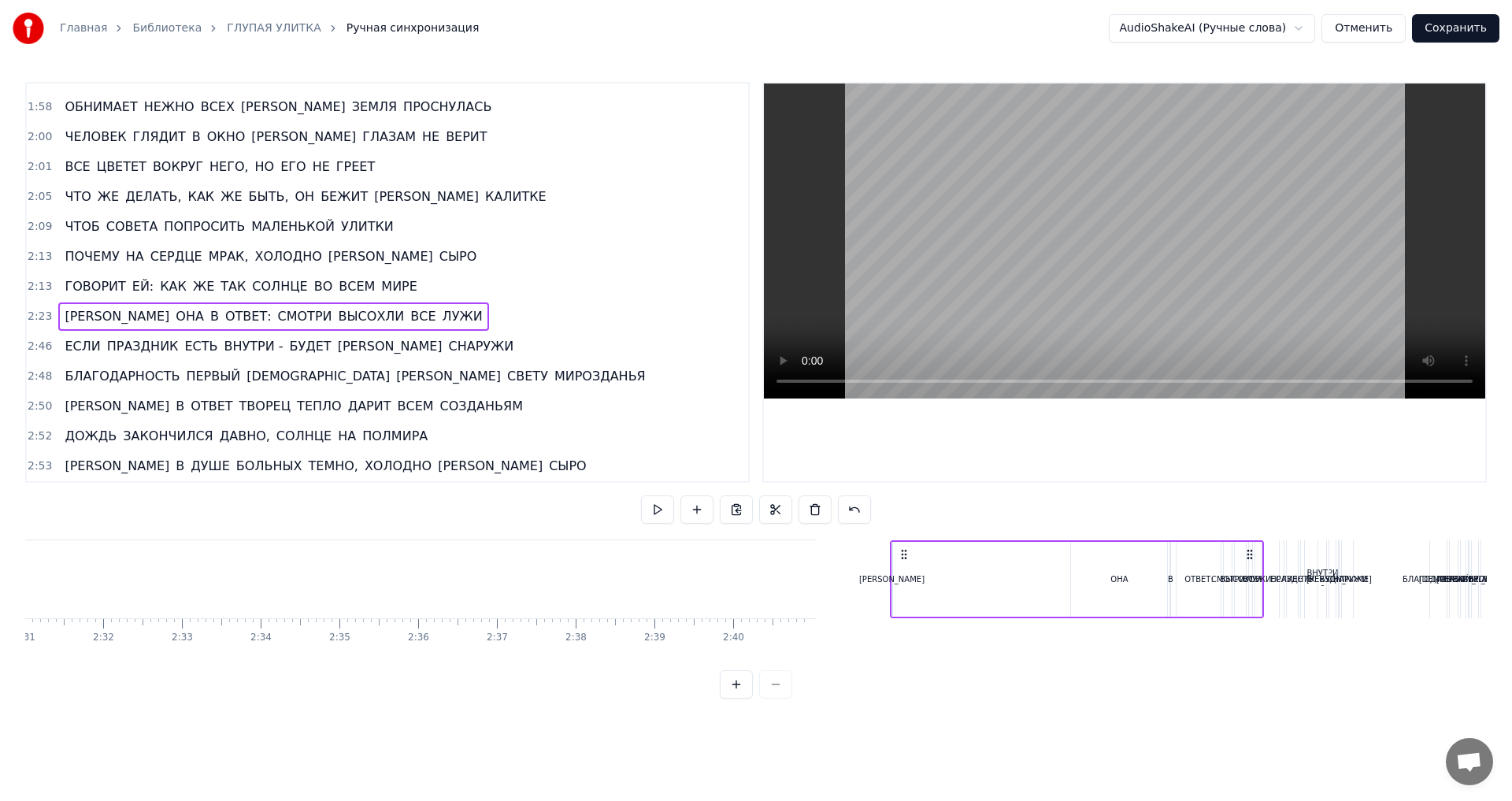
scroll to position [0, 11894]
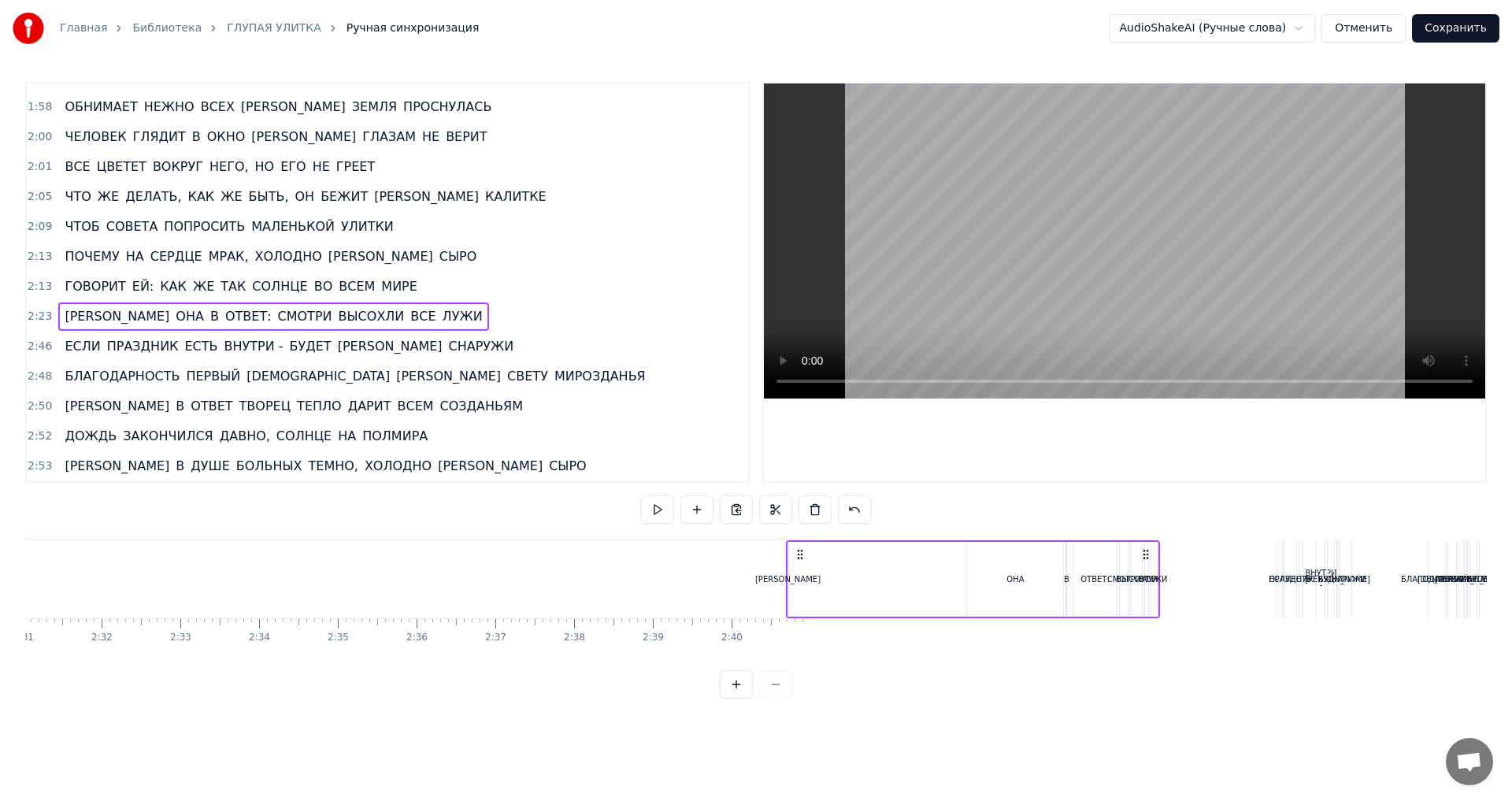
drag, startPoint x: 464, startPoint y: 554, endPoint x: 1146, endPoint y: 575, distance: 682.3
click at [1146, 575] on div "А ОНА В ОТВЕТ: СМОТРИ ВЫСОХЛИ ВСЕ ЛУЖИ" at bounding box center [973, 579] width 375 height 78
click at [43, 285] on span "2:13" at bounding box center [40, 287] width 24 height 16
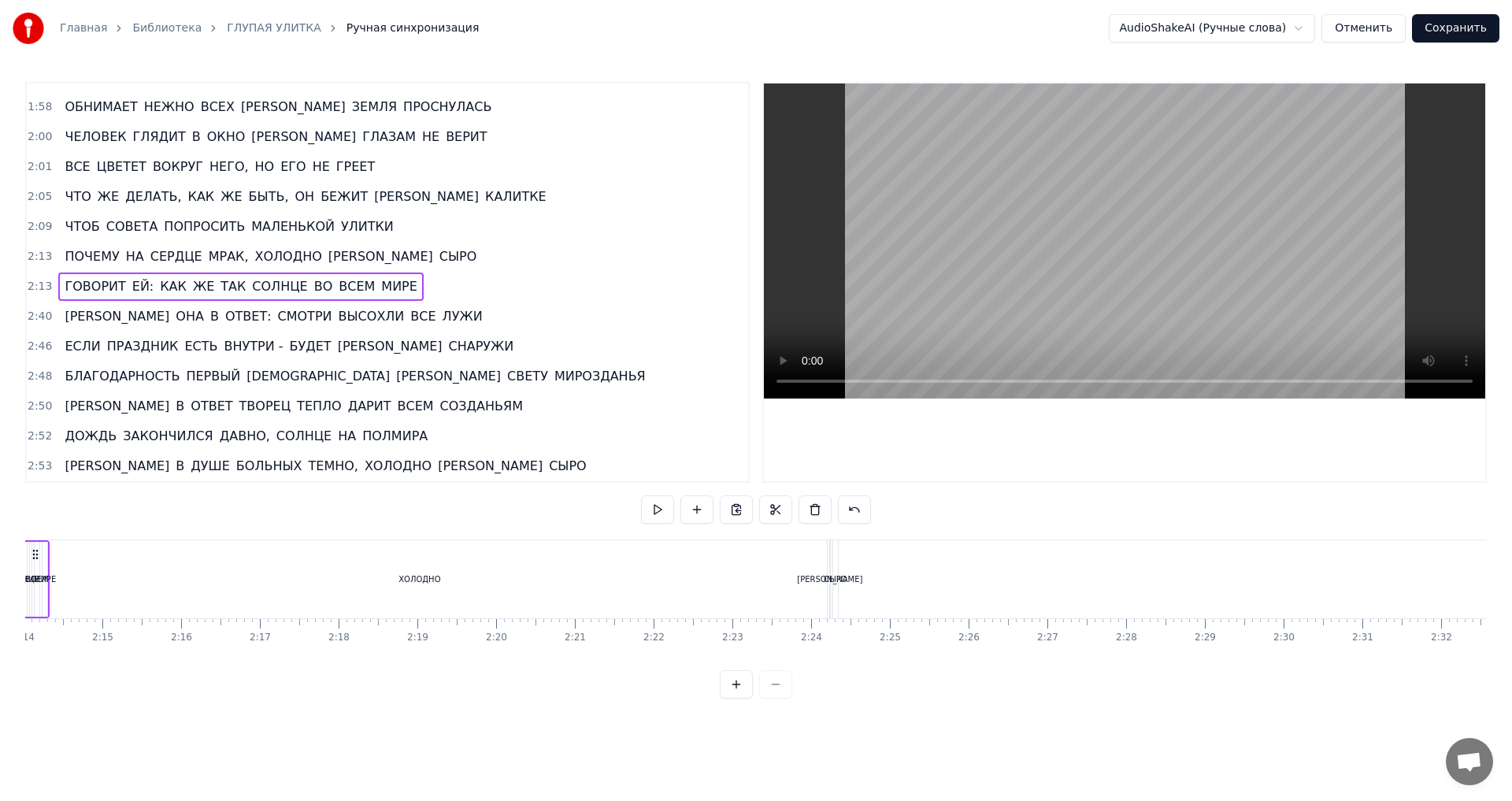
scroll to position [0, 10429]
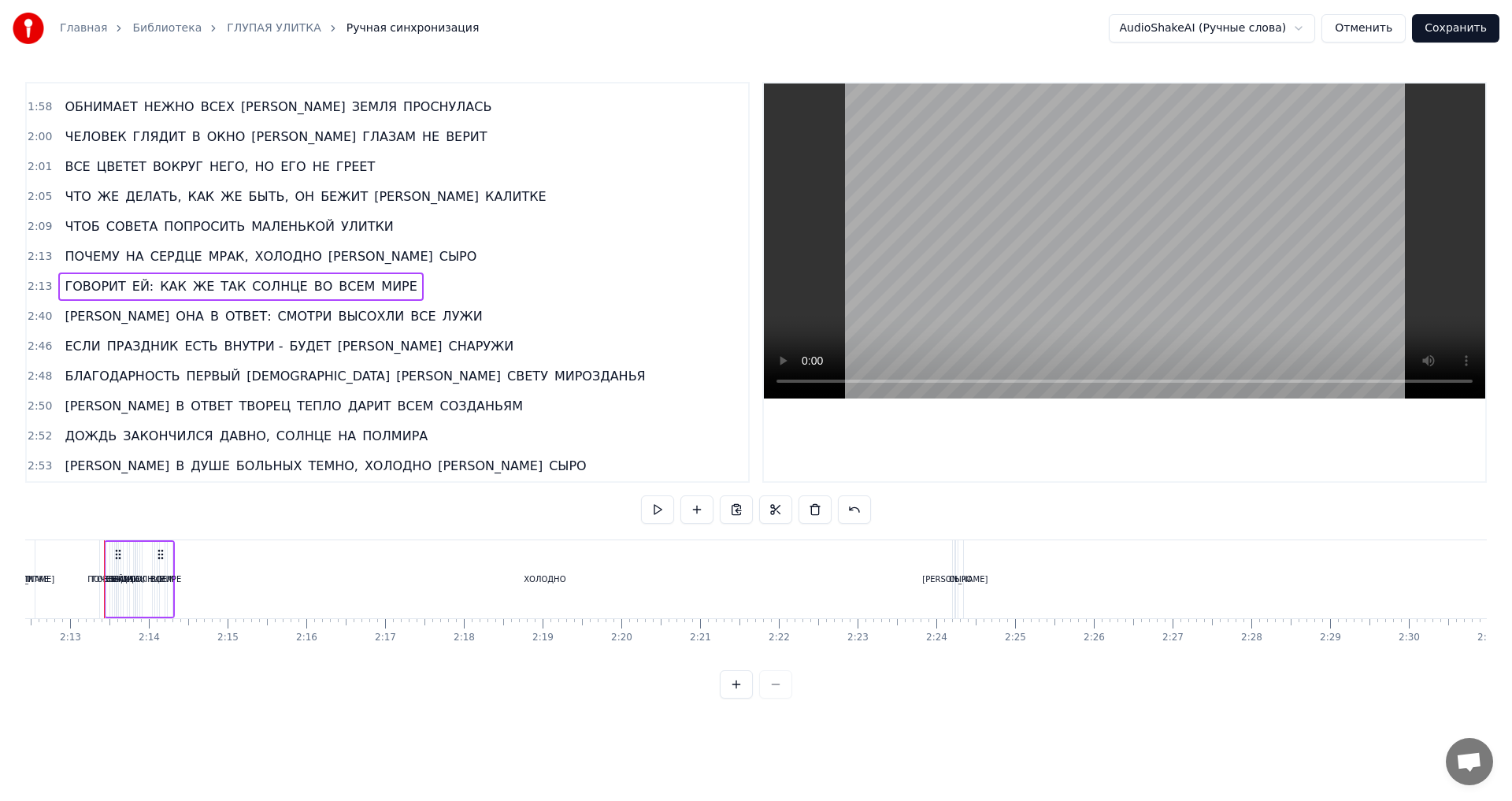
click at [37, 288] on span "2:13" at bounding box center [40, 287] width 24 height 16
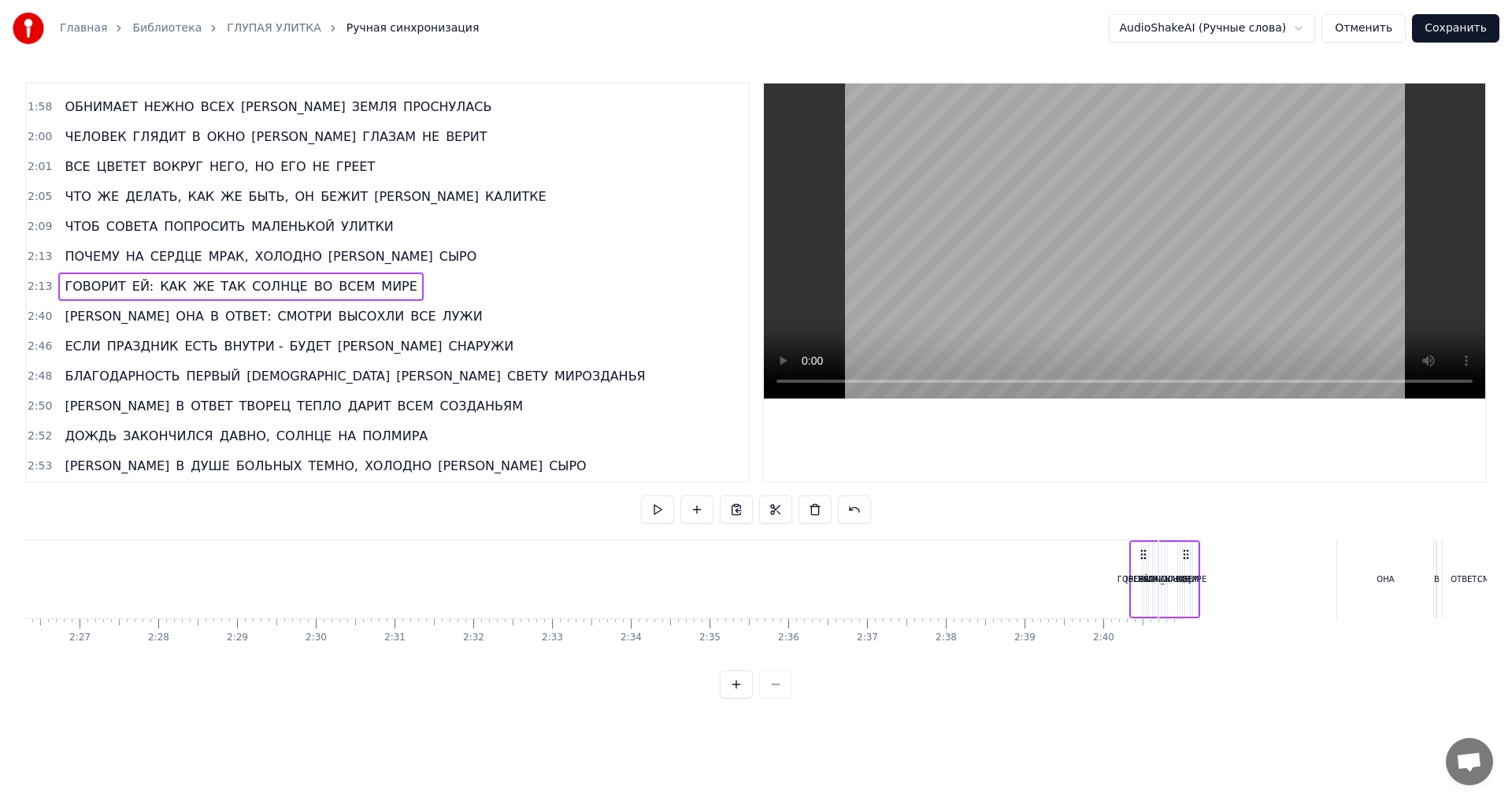
scroll to position [0, 11524]
drag, startPoint x: 160, startPoint y: 555, endPoint x: 1011, endPoint y: 586, distance: 851.6
click at [1011, 586] on div "ГОВОРИТ ЕЙ: КАК ЖЕ ТАК СОЛНЦЕ ВО ВСЕМ МИРЕ" at bounding box center [989, 579] width 71 height 78
click at [40, 255] on span "2:13" at bounding box center [40, 257] width 24 height 16
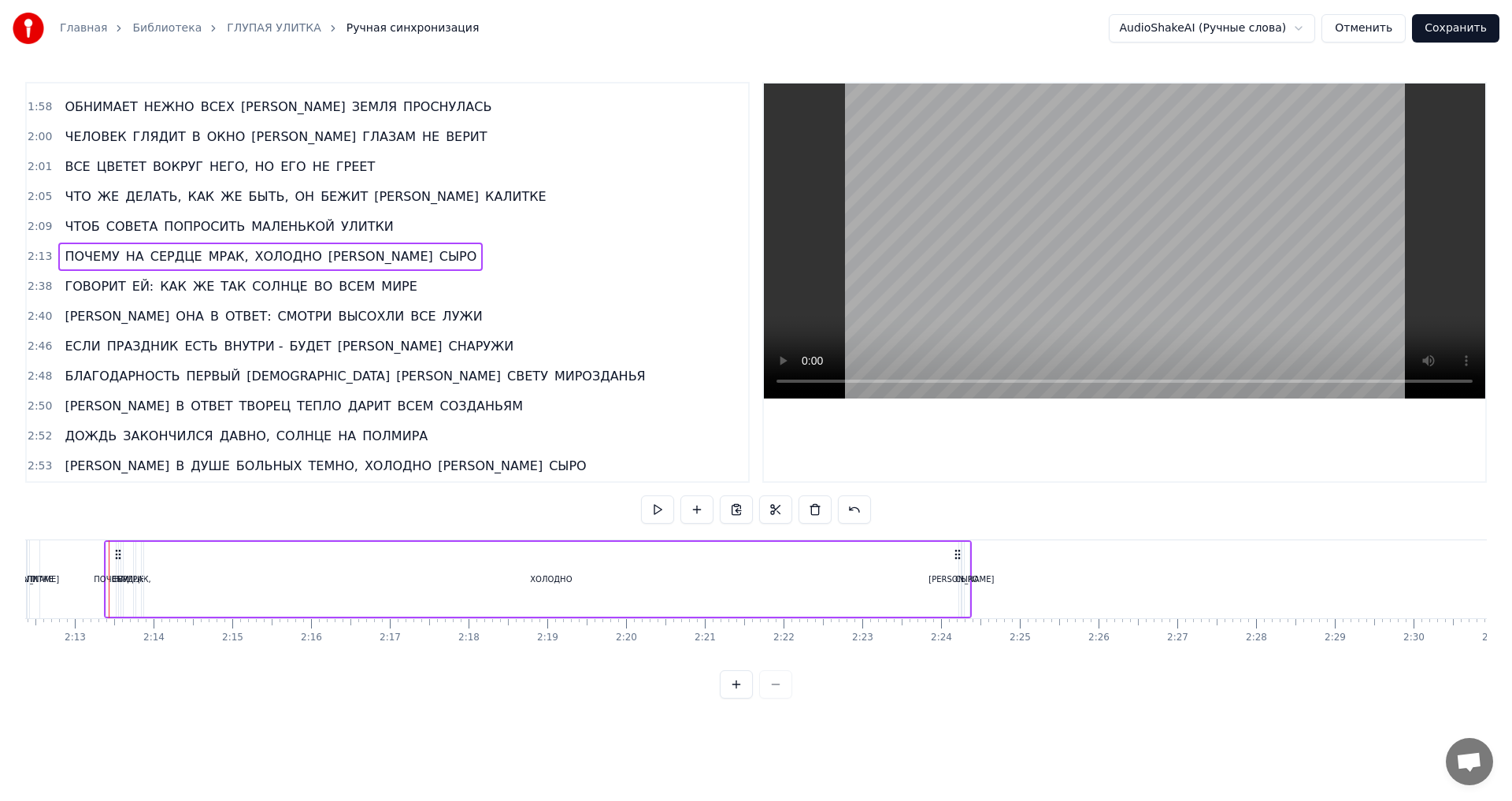
scroll to position [0, 10424]
click at [566, 586] on div "ХОЛОДНО" at bounding box center [552, 580] width 814 height 75
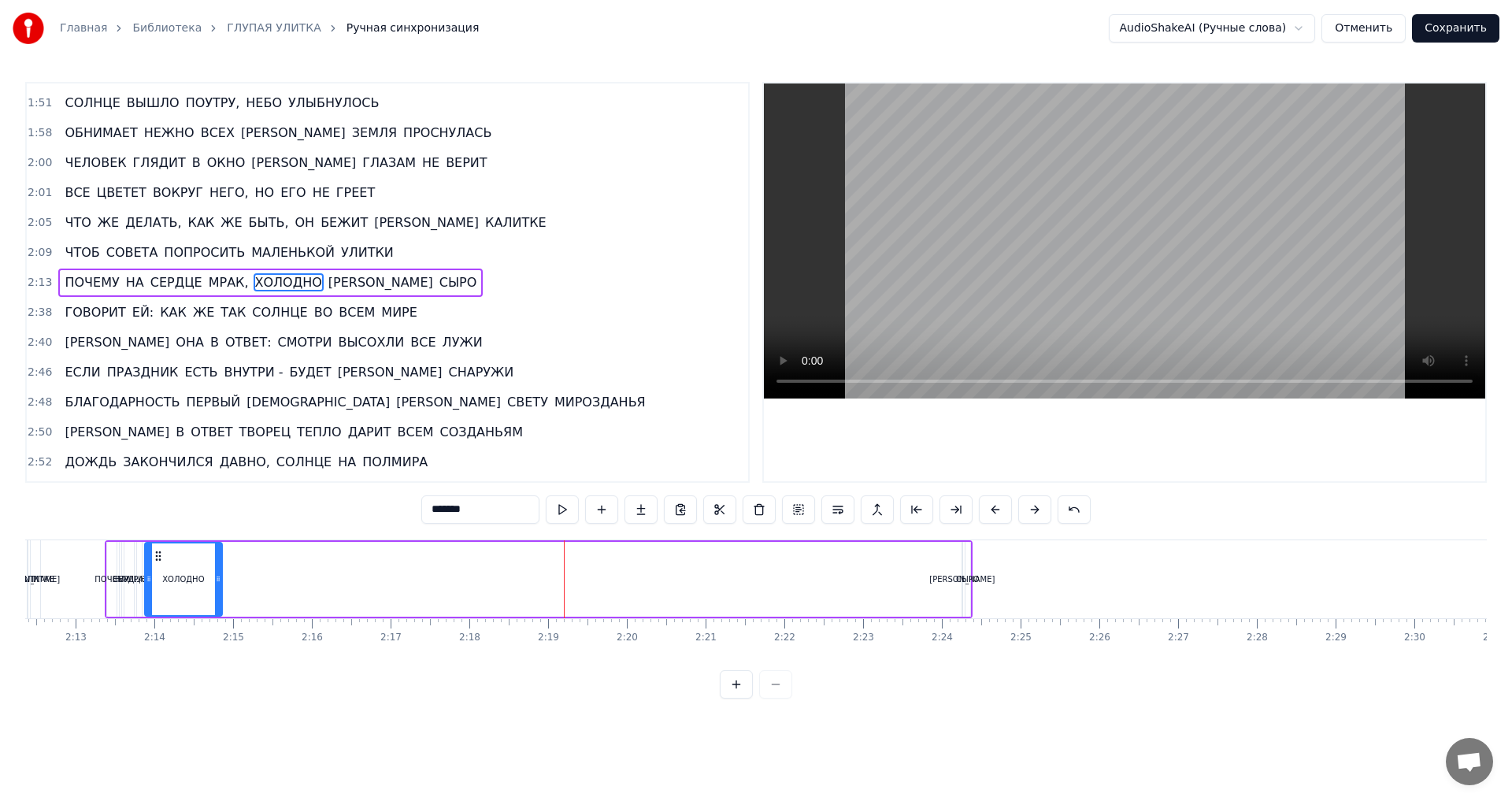
drag, startPoint x: 953, startPoint y: 583, endPoint x: 217, endPoint y: 592, distance: 736.1
click at [217, 592] on div at bounding box center [218, 580] width 6 height 71
click at [964, 580] on div "СЫРО" at bounding box center [967, 580] width 24 height 12
type input "****"
drag, startPoint x: 195, startPoint y: 557, endPoint x: 746, endPoint y: 580, distance: 551.5
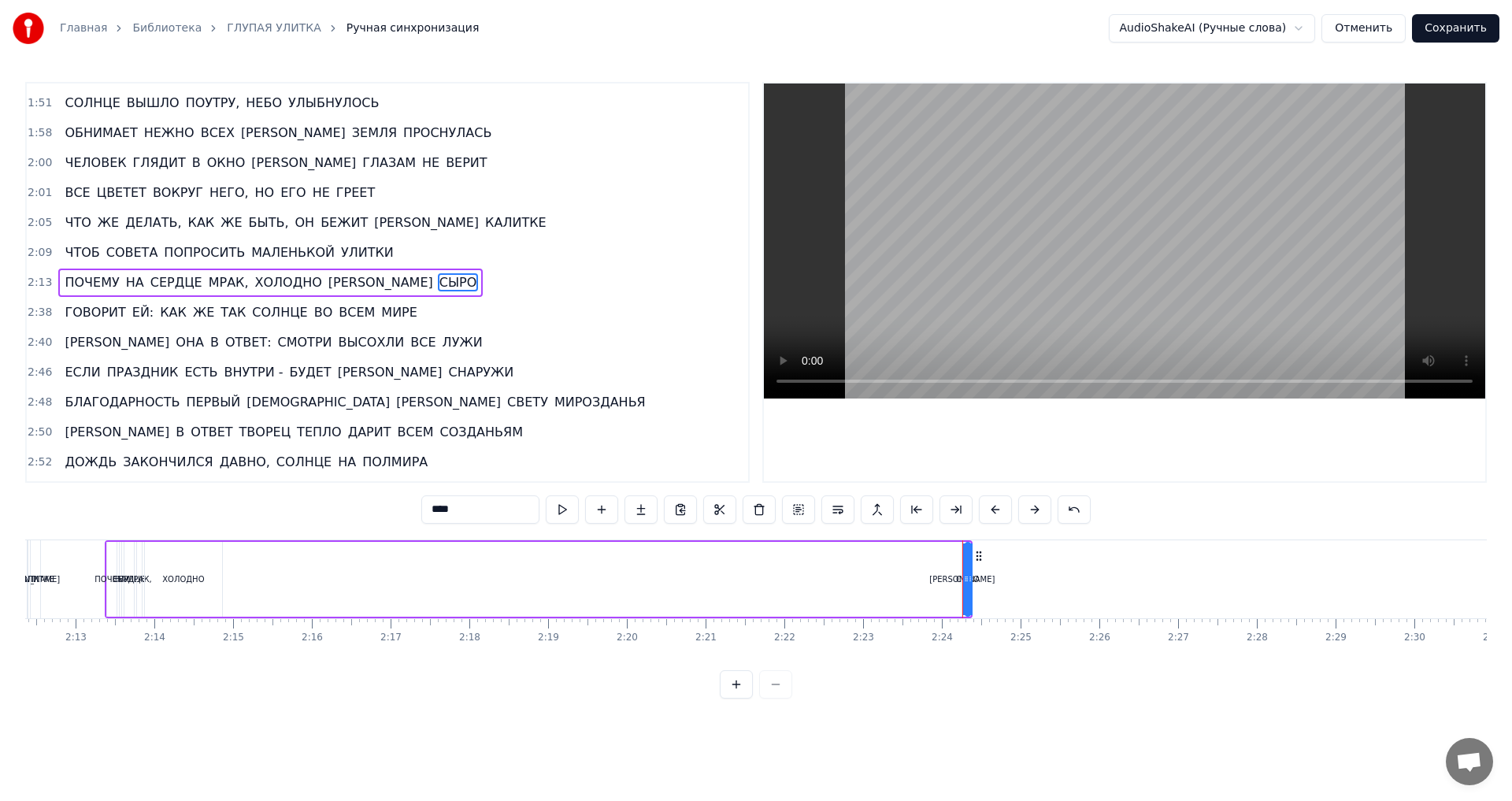
click at [941, 594] on div "ПОЧЕМУ НА СЕРДЦЕ МРАК, ХОЛОДНО И СЫРО" at bounding box center [539, 579] width 868 height 78
click at [192, 559] on div "ХОЛОДНО" at bounding box center [183, 580] width 78 height 75
drag, startPoint x: 158, startPoint y: 558, endPoint x: 871, endPoint y: 597, distance: 714.1
click at [871, 597] on div "ХОЛОДНО" at bounding box center [896, 580] width 76 height 71
click at [207, 287] on span "МРАК," at bounding box center [229, 282] width 44 height 18
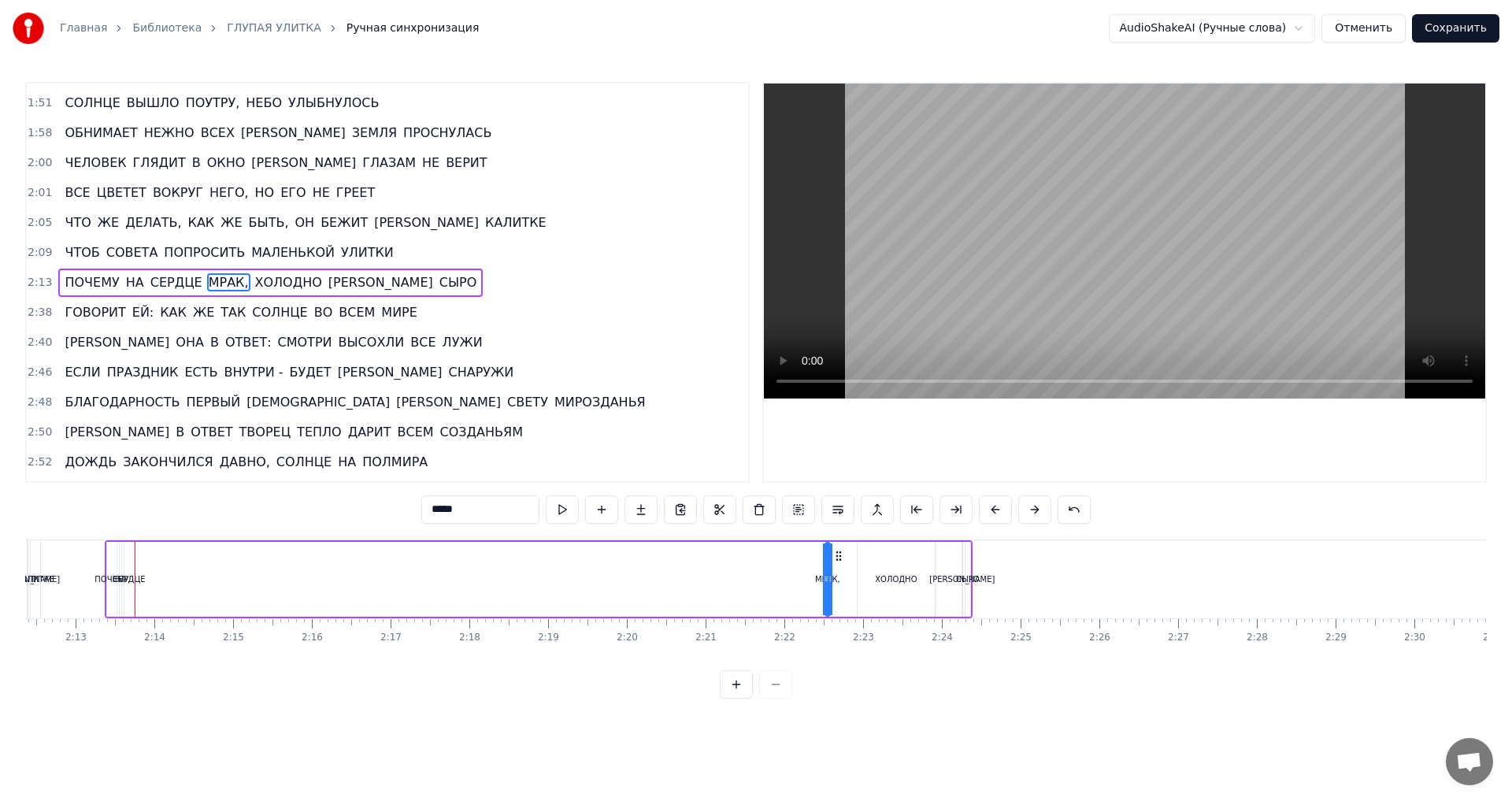
drag, startPoint x: 152, startPoint y: 555, endPoint x: 839, endPoint y: 614, distance: 689.5
click at [839, 614] on div "ПОЧЕМУ НА СЕРДЦЕ МРАК, ХОЛОДНО И СЫРО" at bounding box center [539, 579] width 868 height 78
click at [173, 290] on span "СЕРДЦЕ" at bounding box center [176, 282] width 55 height 18
drag, startPoint x: 138, startPoint y: 556, endPoint x: 782, endPoint y: 598, distance: 645.4
click at [782, 598] on div "ПОЧЕМУ НА СЕРДЦЕ МРАК, ХОЛОДНО И СЫРО" at bounding box center [539, 579] width 868 height 78
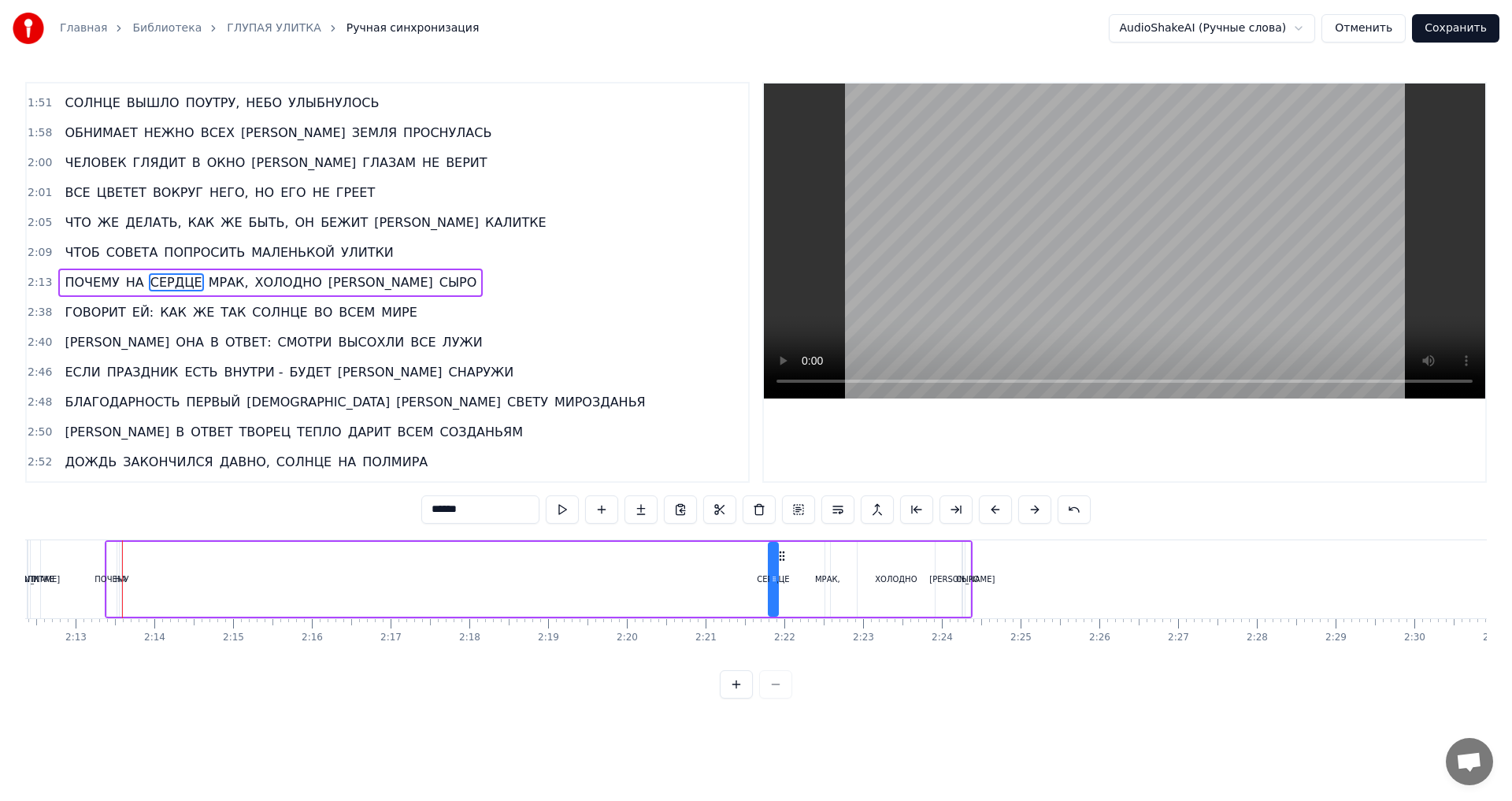
click at [125, 285] on span "НА" at bounding box center [135, 282] width 21 height 18
drag, startPoint x: 135, startPoint y: 558, endPoint x: 729, endPoint y: 585, distance: 594.6
click at [729, 585] on div "ПОЧЕМУ НА СЕРДЦЕ МРАК, ХОЛОДНО И СЫРО" at bounding box center [539, 579] width 868 height 78
click at [86, 285] on span "ПОЧЕМУ" at bounding box center [92, 282] width 58 height 18
type input "******"
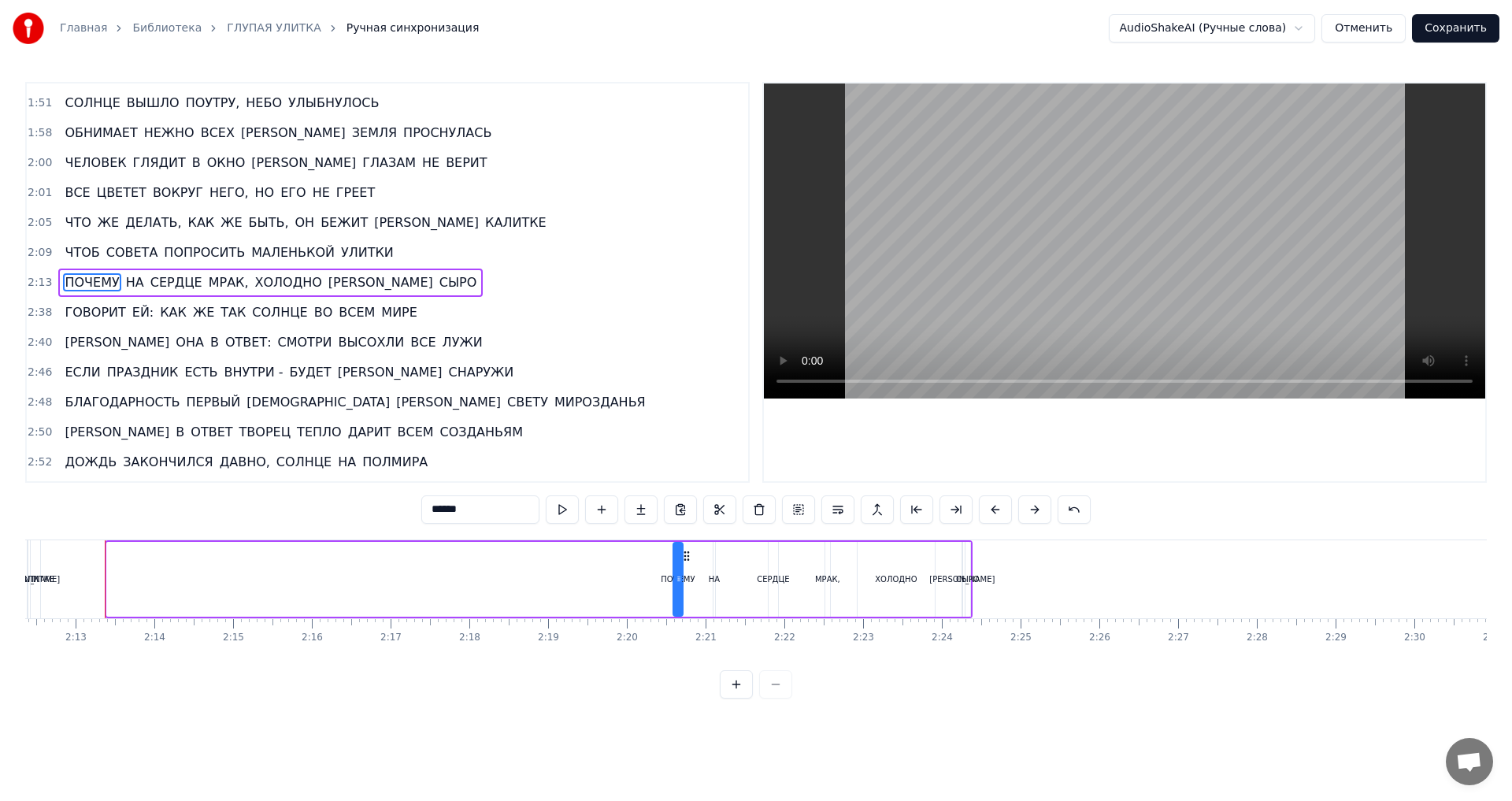
drag, startPoint x: 121, startPoint y: 554, endPoint x: 688, endPoint y: 584, distance: 567.8
click at [682, 584] on div "ПОЧЕМУ" at bounding box center [678, 580] width 8 height 71
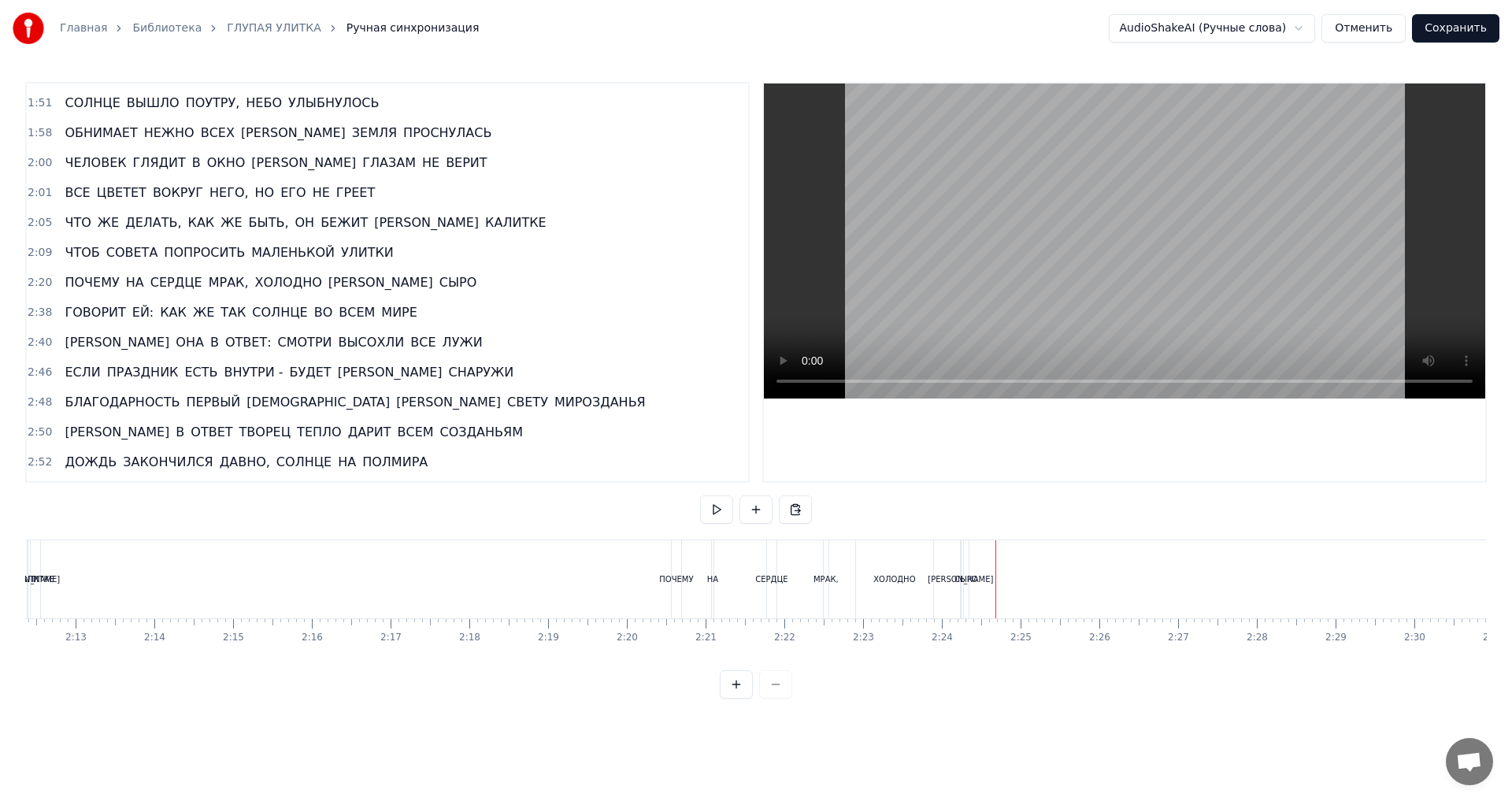
click at [32, 286] on span "2:20" at bounding box center [40, 282] width 24 height 16
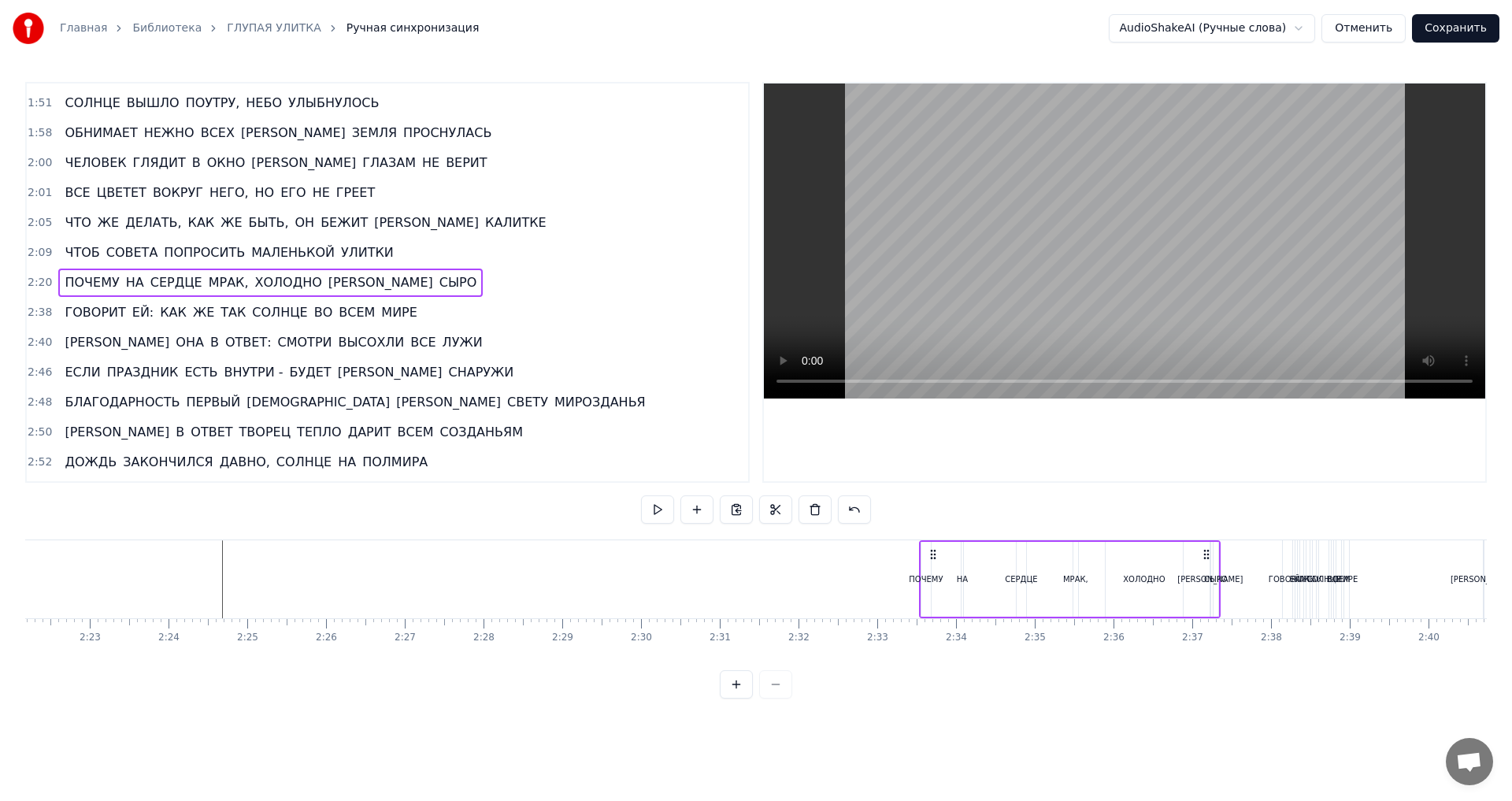
scroll to position [0, 11212]
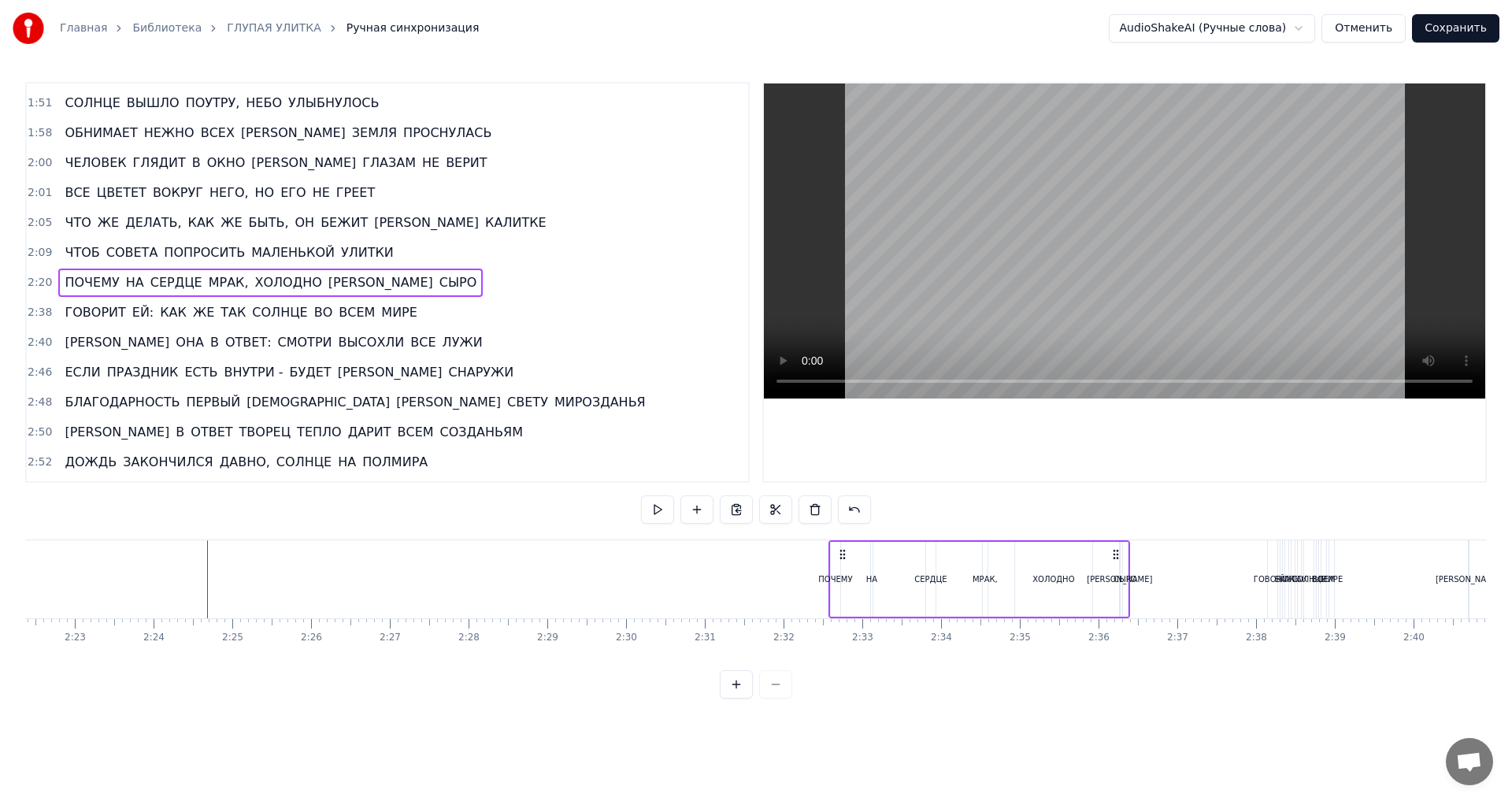
drag, startPoint x: 959, startPoint y: 556, endPoint x: 1115, endPoint y: 591, distance: 159.9
click at [1115, 591] on div "ПОЧЕМУ НА СЕРДЦЕ МРАК, ХОЛОДНО И СЫРО" at bounding box center [980, 579] width 302 height 78
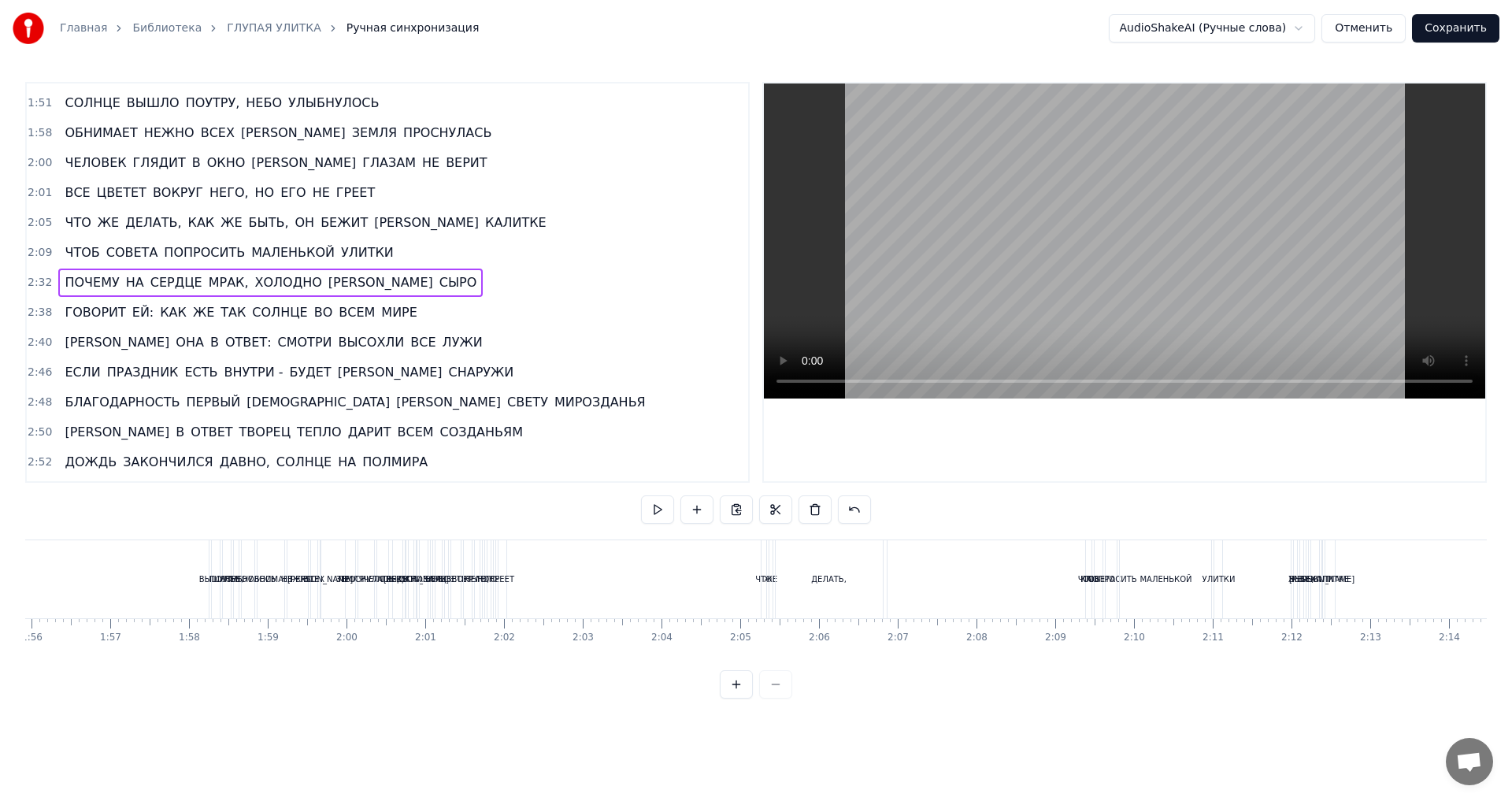
scroll to position [0, 9136]
click at [37, 254] on span "2:09" at bounding box center [40, 253] width 24 height 16
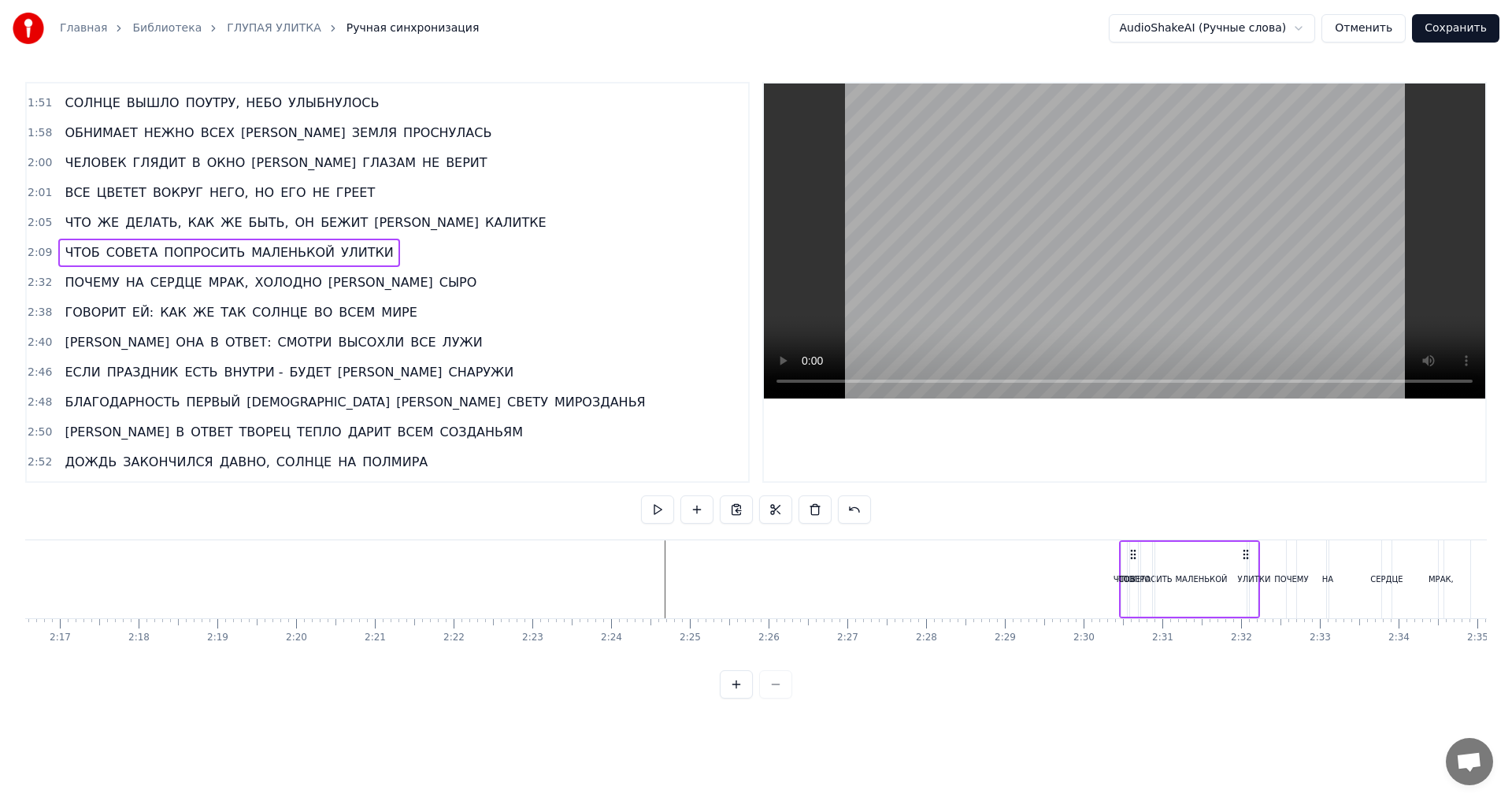
scroll to position [0, 10757]
drag, startPoint x: 770, startPoint y: 553, endPoint x: 1182, endPoint y: 567, distance: 412.2
click at [1182, 567] on div "ЧТОБ СОВЕТА ПОПРОСИТЬ МАЛЕНЬКОЙ УЛИТКИ" at bounding box center [1123, 579] width 142 height 78
click at [31, 225] on span "2:05" at bounding box center [40, 223] width 24 height 16
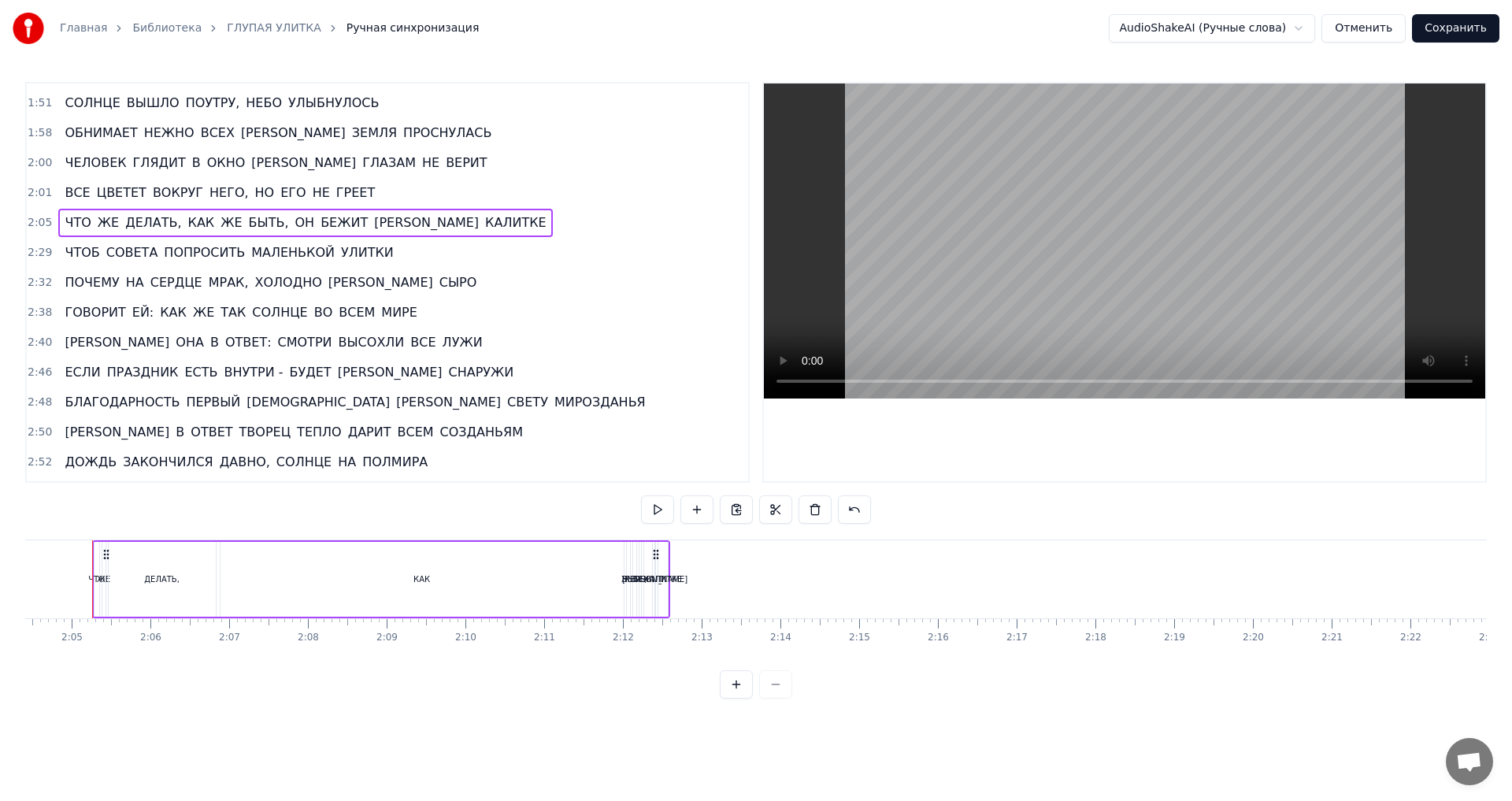
scroll to position [0, 9785]
click at [494, 597] on div "КАК" at bounding box center [434, 580] width 403 height 75
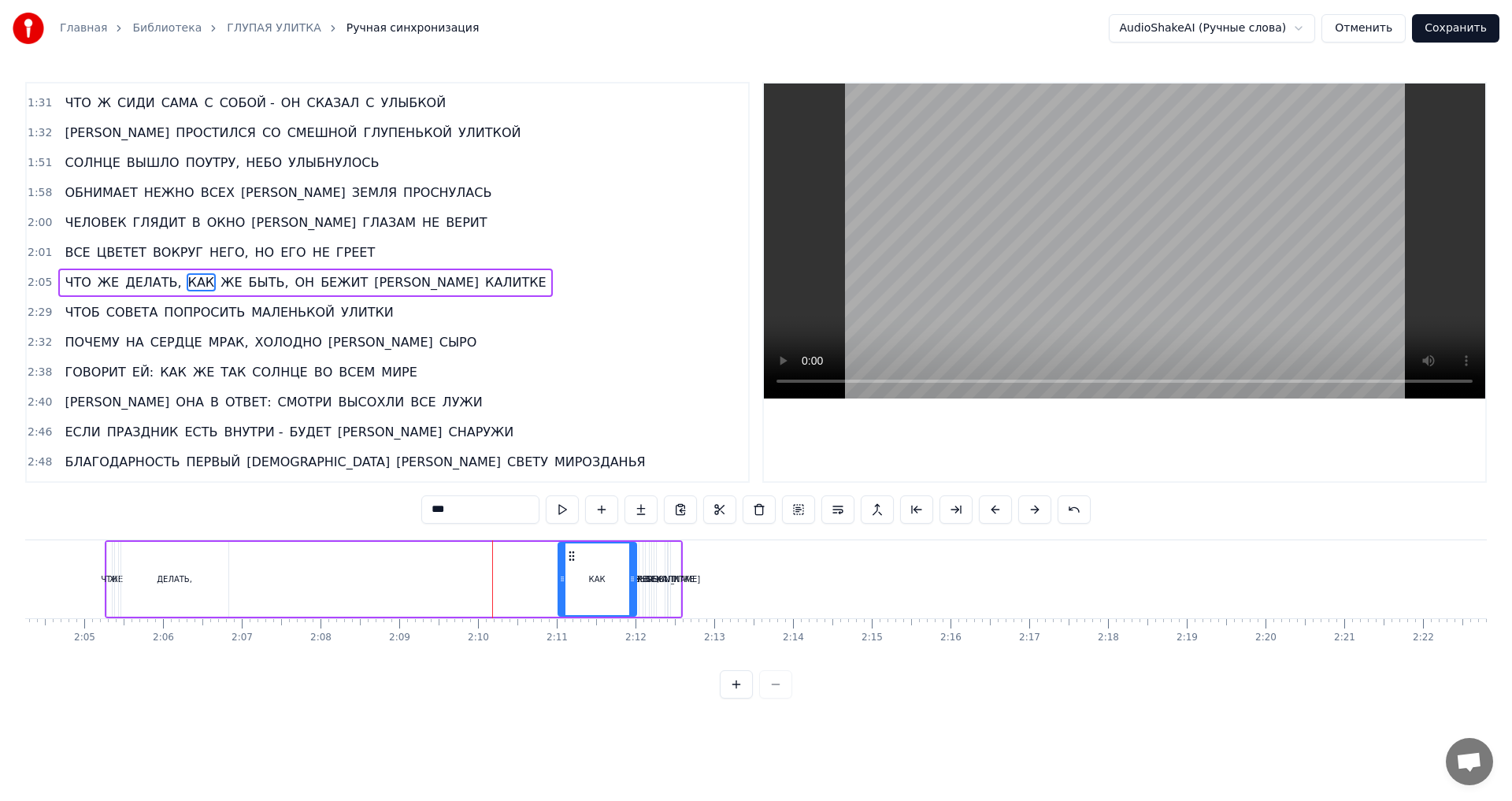
drag, startPoint x: 237, startPoint y: 580, endPoint x: 568, endPoint y: 586, distance: 331.1
click at [566, 586] on div at bounding box center [562, 580] width 6 height 71
click at [189, 579] on div "ДЕЛАТЬ," at bounding box center [174, 580] width 36 height 12
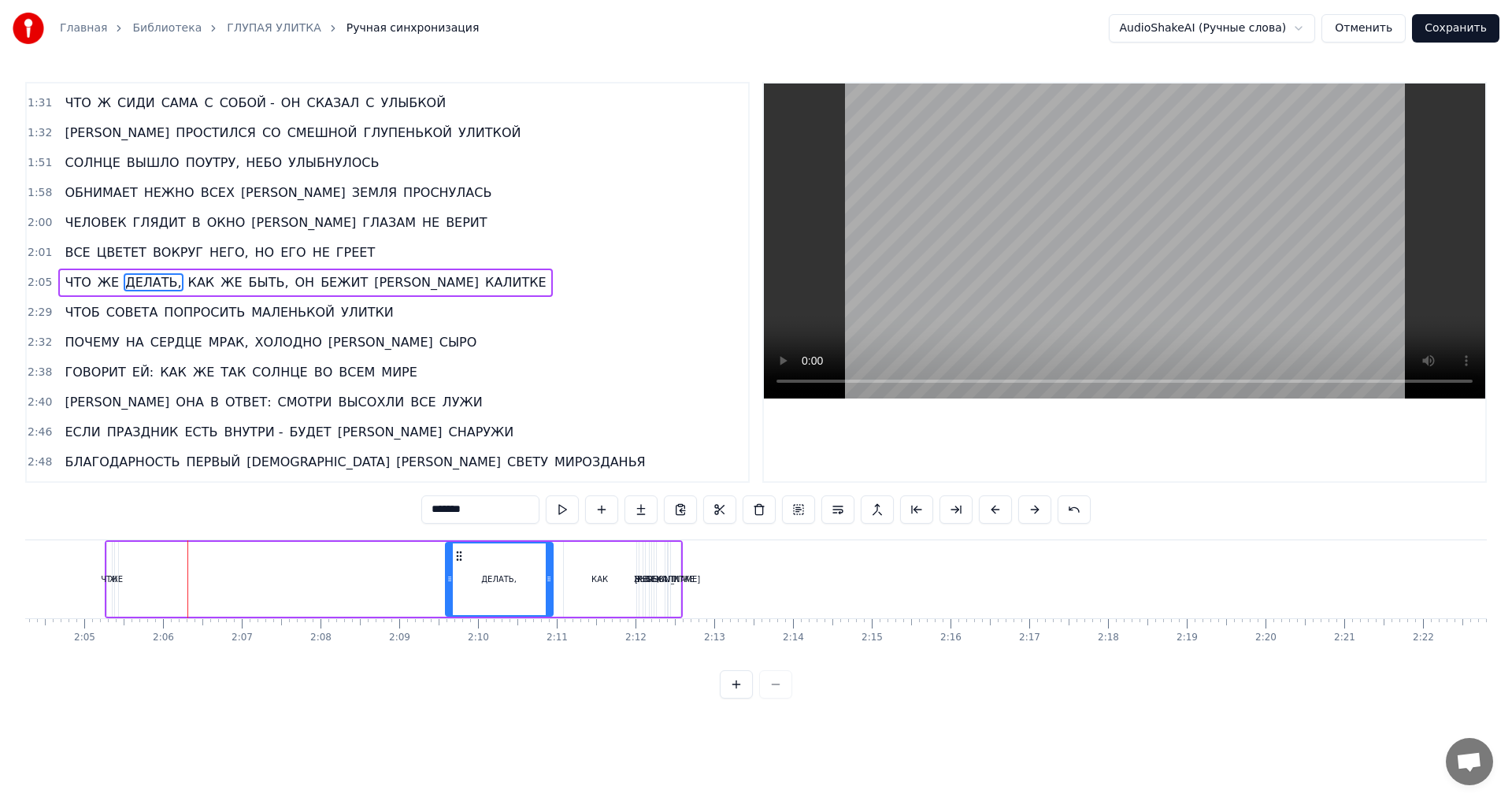
drag, startPoint x: 138, startPoint y: 555, endPoint x: 462, endPoint y: 574, distance: 324.6
click at [462, 574] on div "ДЕЛАТЬ," at bounding box center [498, 580] width 105 height 71
click at [116, 579] on div "ЖЕ" at bounding box center [116, 580] width 13 height 12
drag, startPoint x: 130, startPoint y: 557, endPoint x: 437, endPoint y: 571, distance: 307.3
click at [437, 571] on div "ЧТО ЖЕ ДЕЛАТЬ, КАК ЖЕ БЫТЬ, ОН БЕЖИТ К КАЛИТКЕ" at bounding box center [393, 579] width 578 height 78
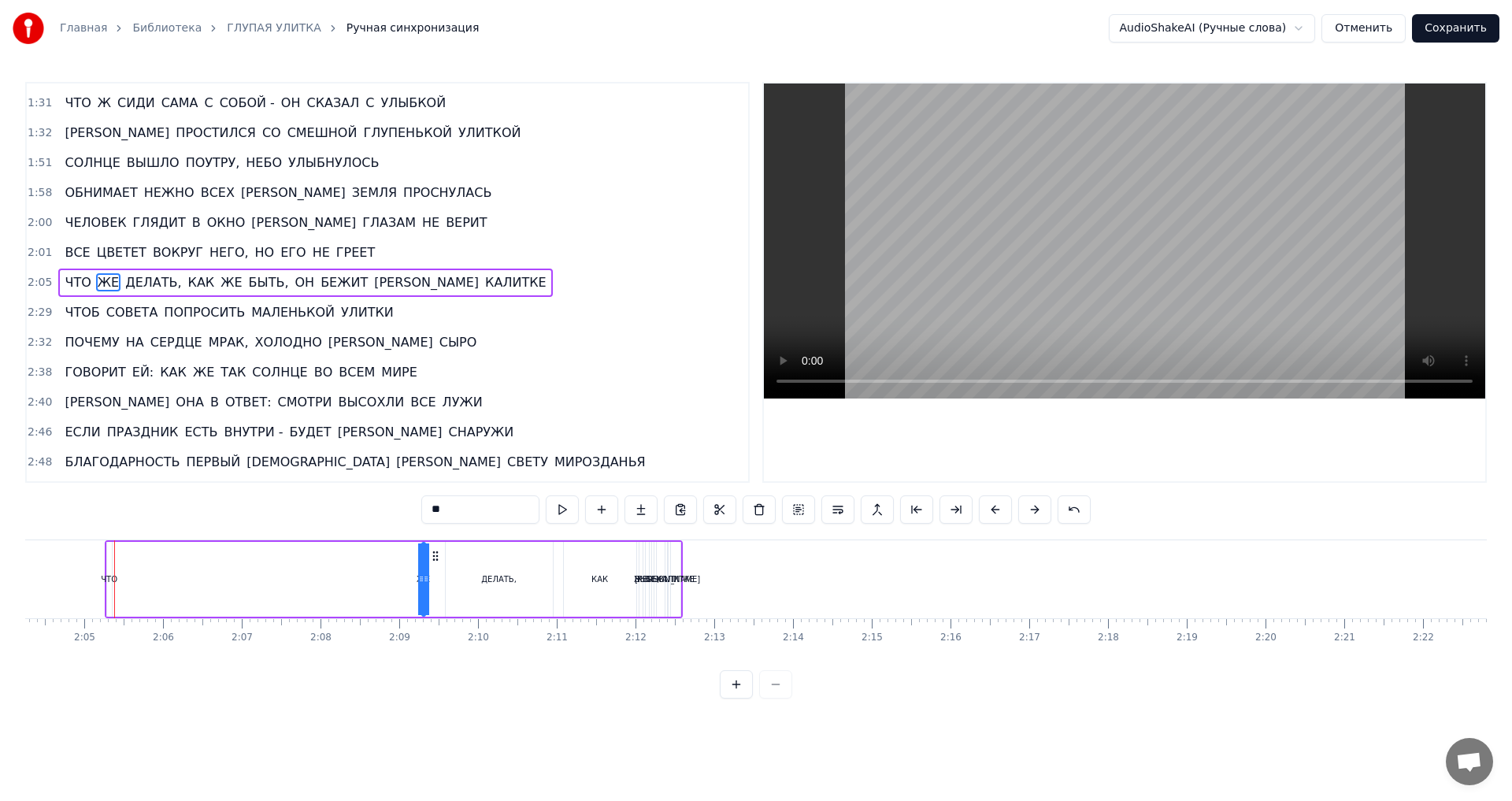
click at [110, 553] on div "ЧТО" at bounding box center [109, 580] width 4 height 75
type input "***"
drag, startPoint x: 109, startPoint y: 585, endPoint x: 124, endPoint y: 585, distance: 15.0
click at [124, 585] on div at bounding box center [122, 580] width 6 height 71
drag, startPoint x: 119, startPoint y: 557, endPoint x: 390, endPoint y: 576, distance: 271.7
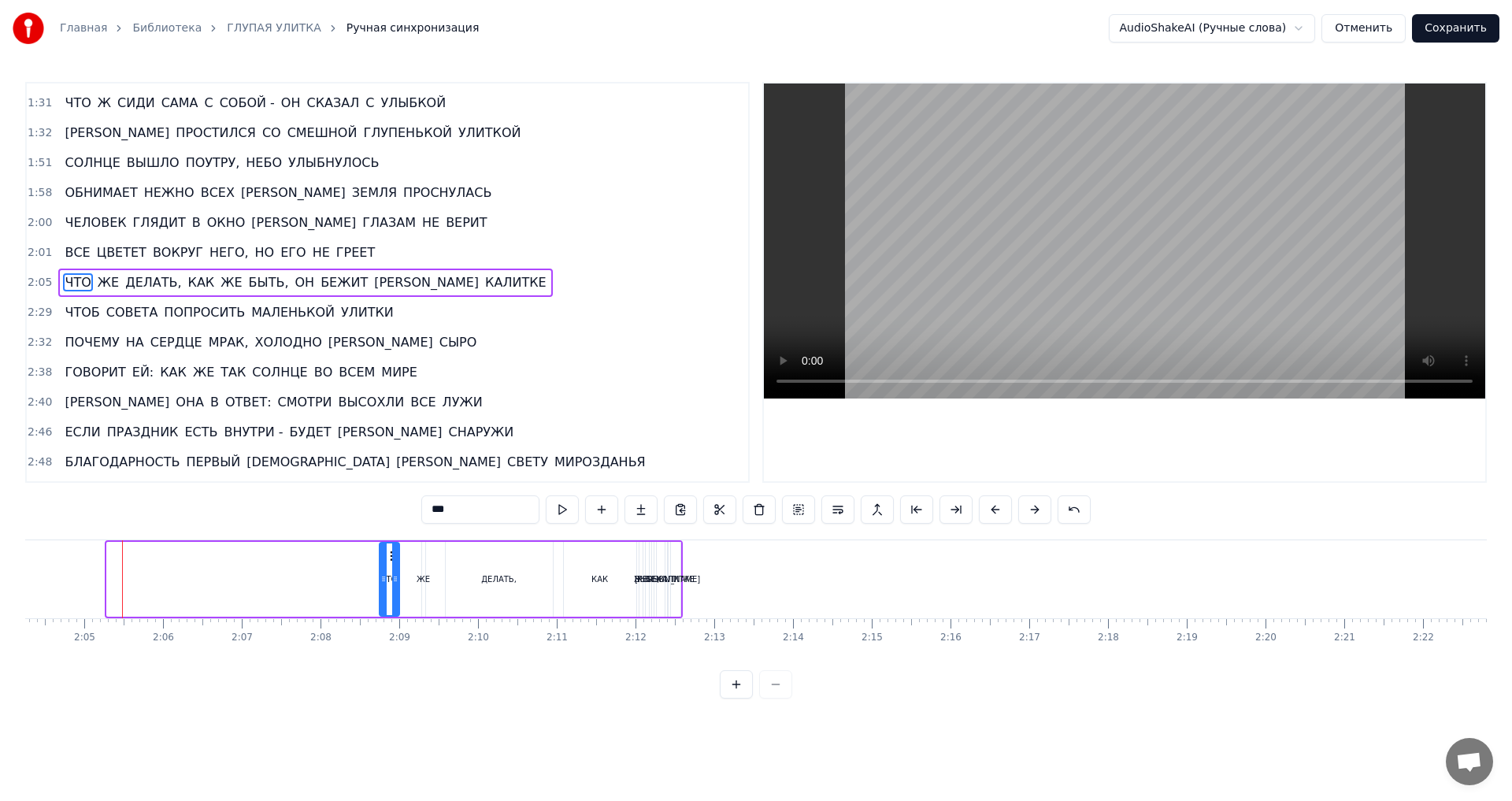
click at [390, 576] on div "ЧТО" at bounding box center [389, 580] width 18 height 71
click at [37, 280] on span "2:08" at bounding box center [40, 282] width 24 height 16
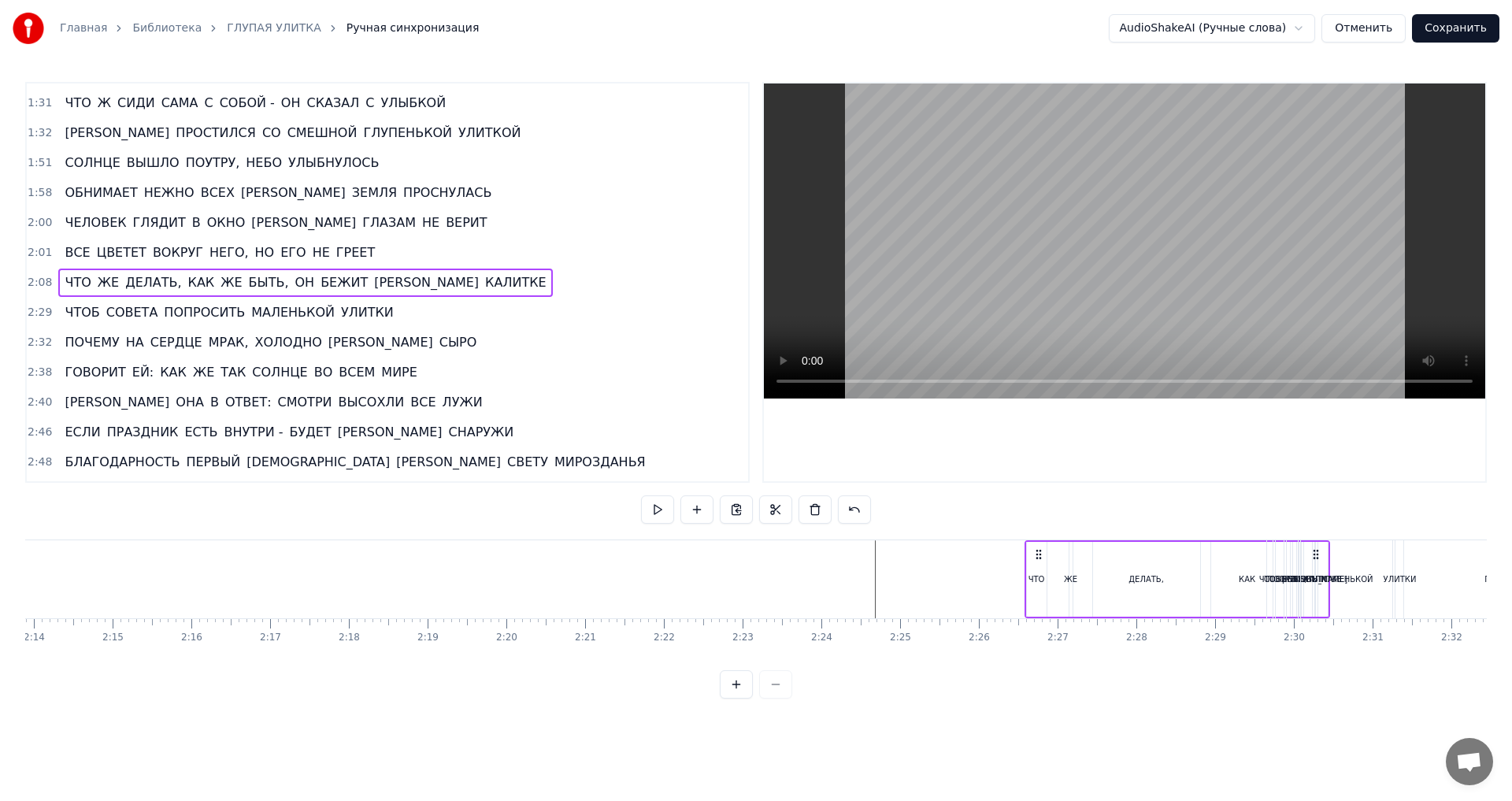
scroll to position [0, 10553]
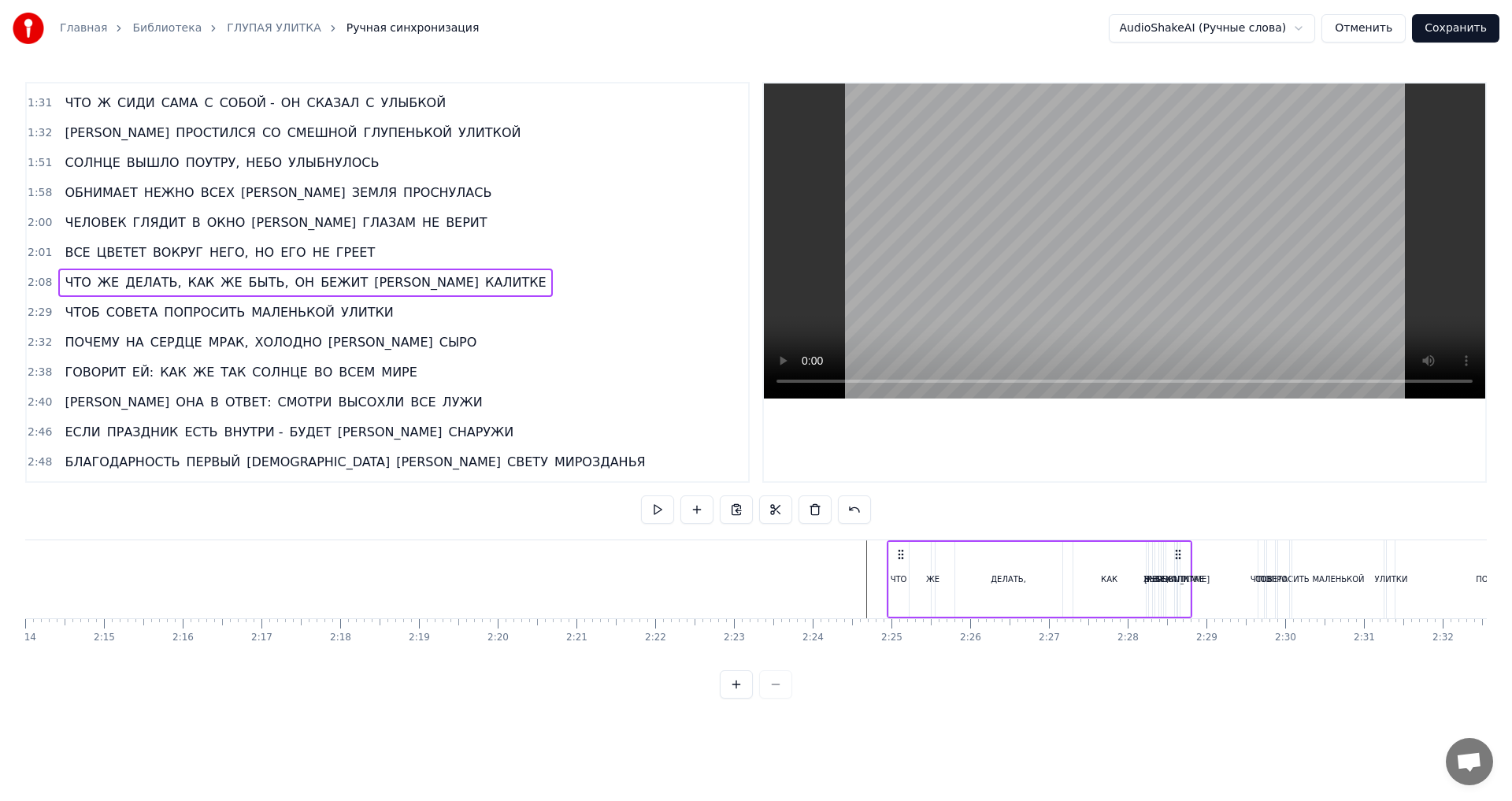
drag, startPoint x: 667, startPoint y: 555, endPoint x: 1176, endPoint y: 588, distance: 510.1
click at [1176, 588] on div "ЧТО ЖЕ ДЕЛАТЬ, КАК ЖЕ БЫТЬ, ОН БЕЖИТ К КАЛИТКЕ" at bounding box center [1040, 579] width 306 height 78
click at [29, 250] on span "2:01" at bounding box center [40, 253] width 24 height 16
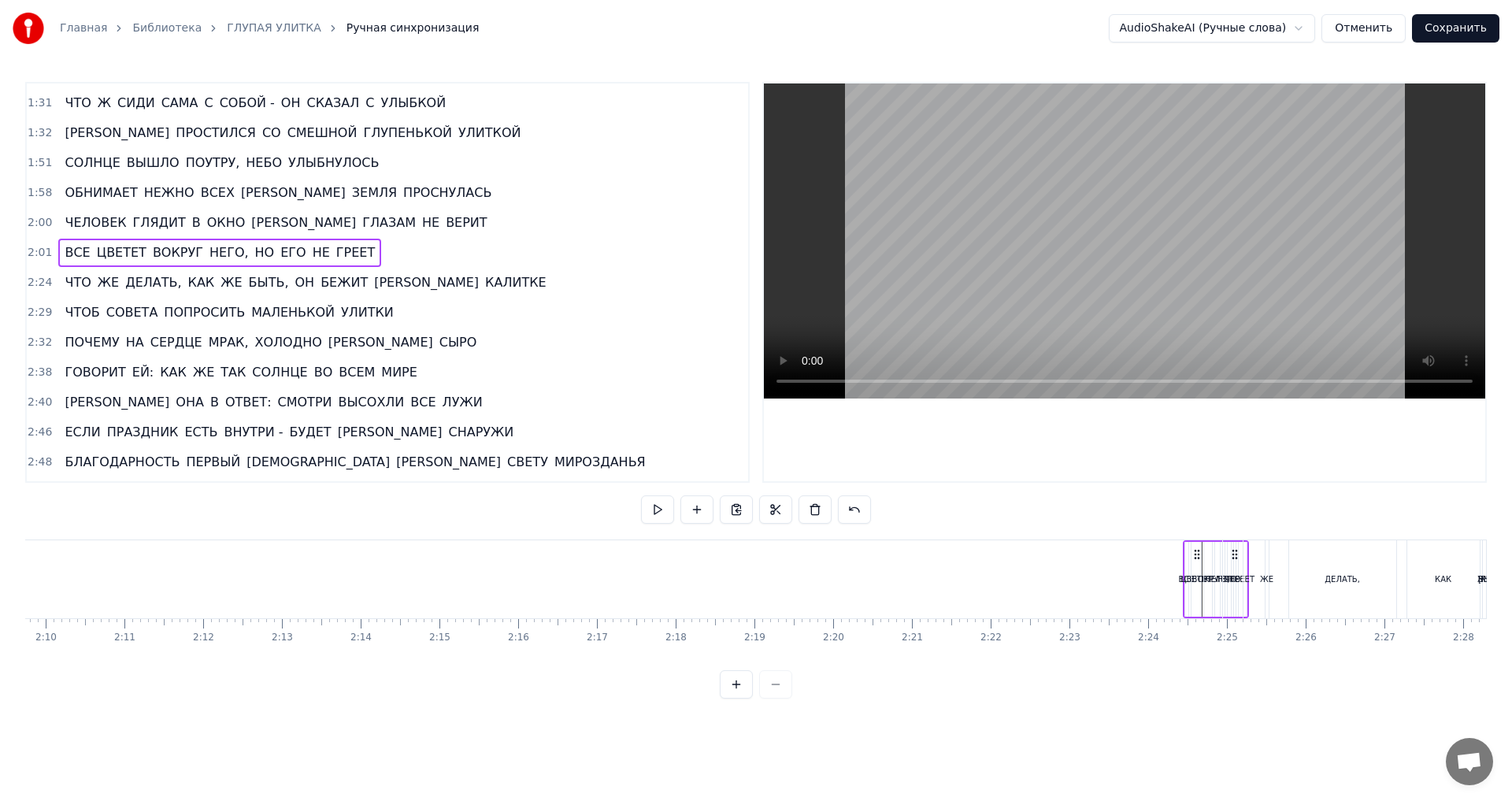
scroll to position [0, 10218]
drag, startPoint x: 158, startPoint y: 556, endPoint x: 1149, endPoint y: 608, distance: 992.4
click at [1149, 608] on div "ВСЕ ЦВЕТЕТ ВОКРУГ НЕГО, НО ЕГО НЕ ГРЕЕТ" at bounding box center [1129, 579] width 66 height 78
click at [41, 222] on span "2:00" at bounding box center [40, 223] width 24 height 16
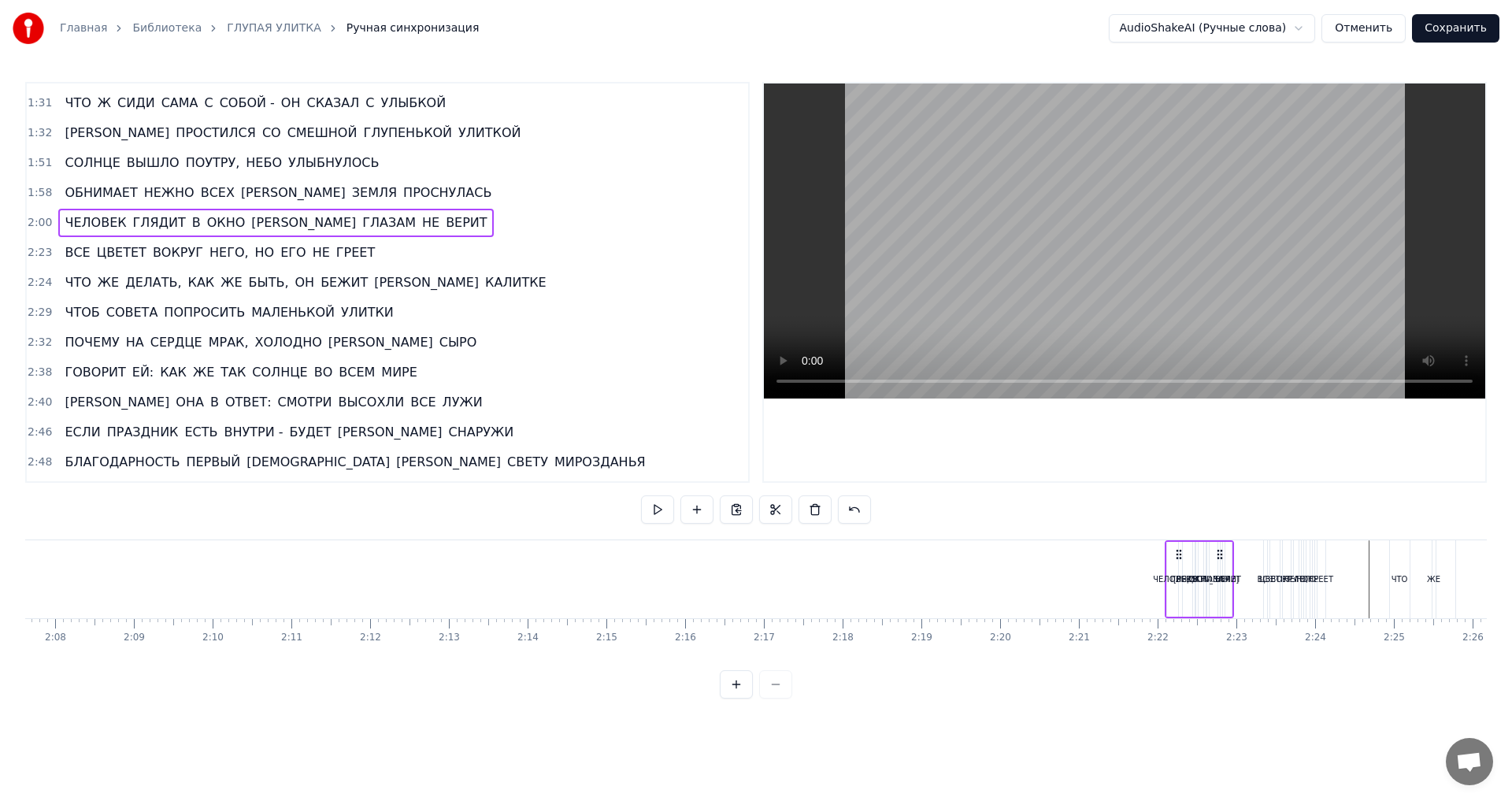
scroll to position [0, 10053]
drag, startPoint x: 158, startPoint y: 553, endPoint x: 1201, endPoint y: 580, distance: 1043.3
click at [1201, 580] on div "ЧЕЛОВЕК ГЛЯДИТ В ОКНО И ГЛАЗАМ НЕ ВЕРИТ" at bounding box center [1183, 579] width 70 height 78
click at [40, 188] on span "1:58" at bounding box center [40, 193] width 24 height 16
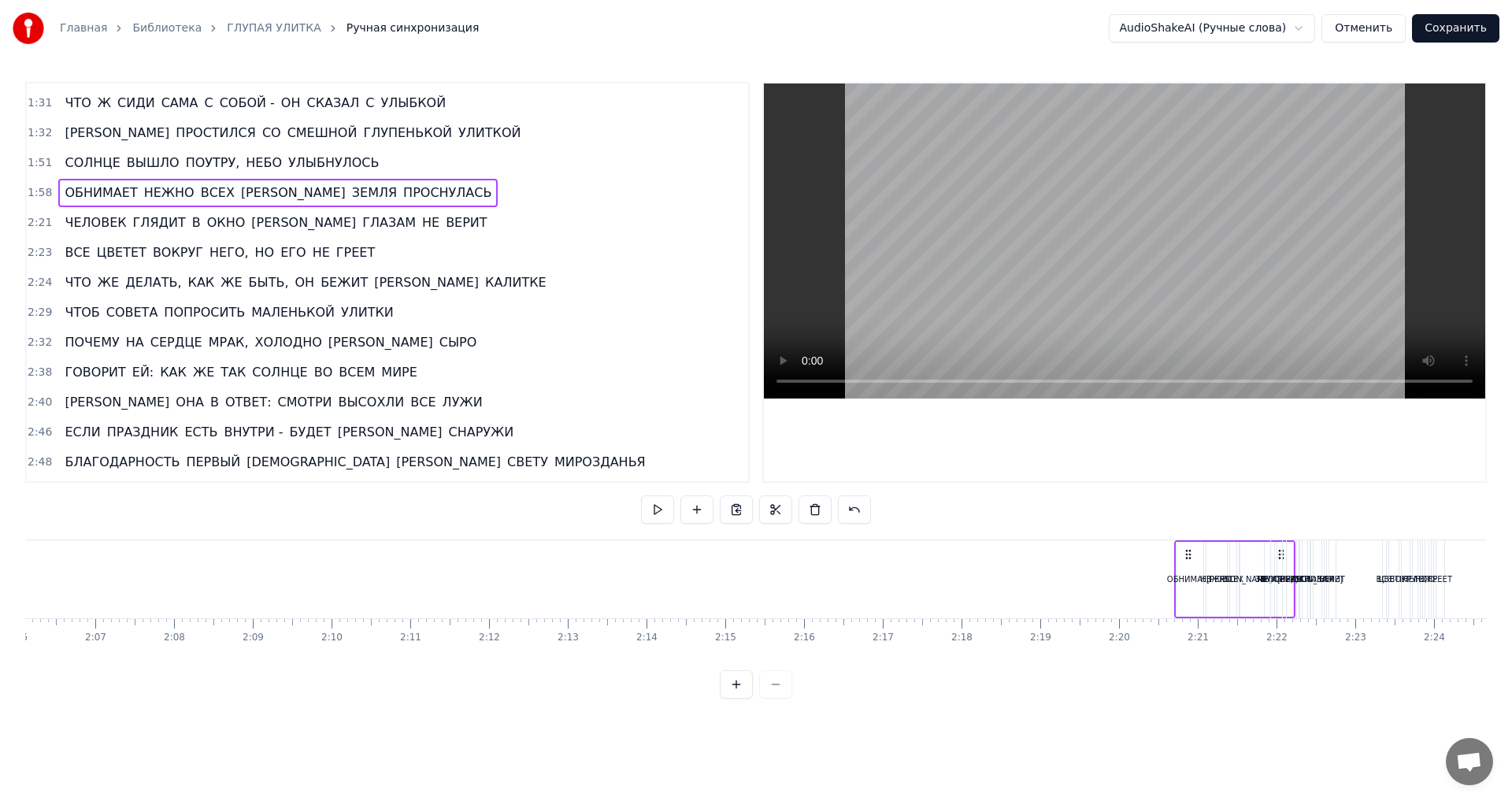
scroll to position [0, 9936]
drag, startPoint x: 212, startPoint y: 553, endPoint x: 1186, endPoint y: 587, distance: 974.6
click at [1186, 587] on div "ОБНИМАЕТ НЕЖНО ВСЕХ И ЗЕМЛЯ ПРОСНУЛАСЬ" at bounding box center [1139, 579] width 121 height 78
click at [45, 162] on span "1:51" at bounding box center [40, 163] width 24 height 16
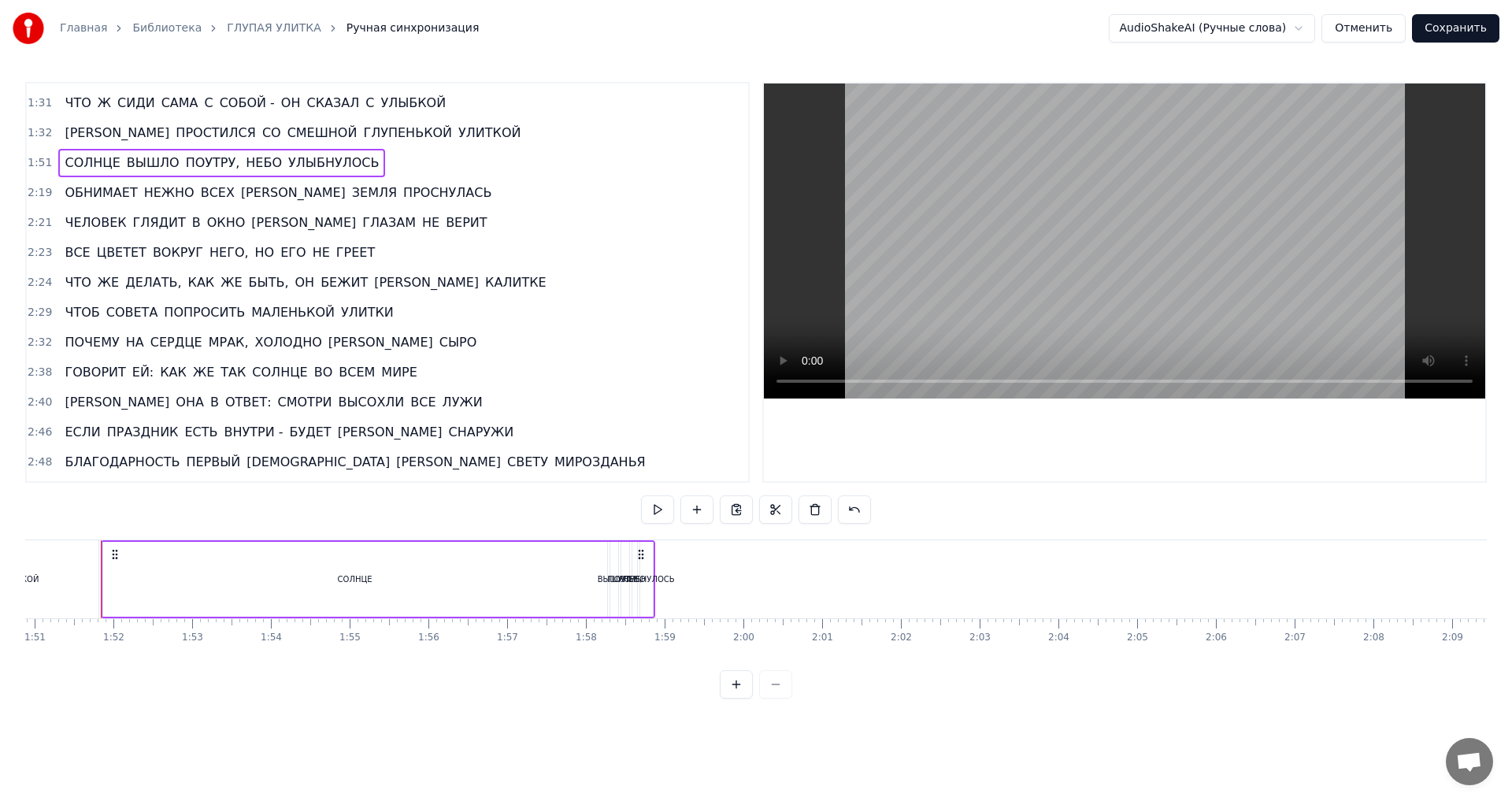
scroll to position [0, 8728]
click at [358, 587] on div "СОЛНЦЕ" at bounding box center [359, 580] width 504 height 75
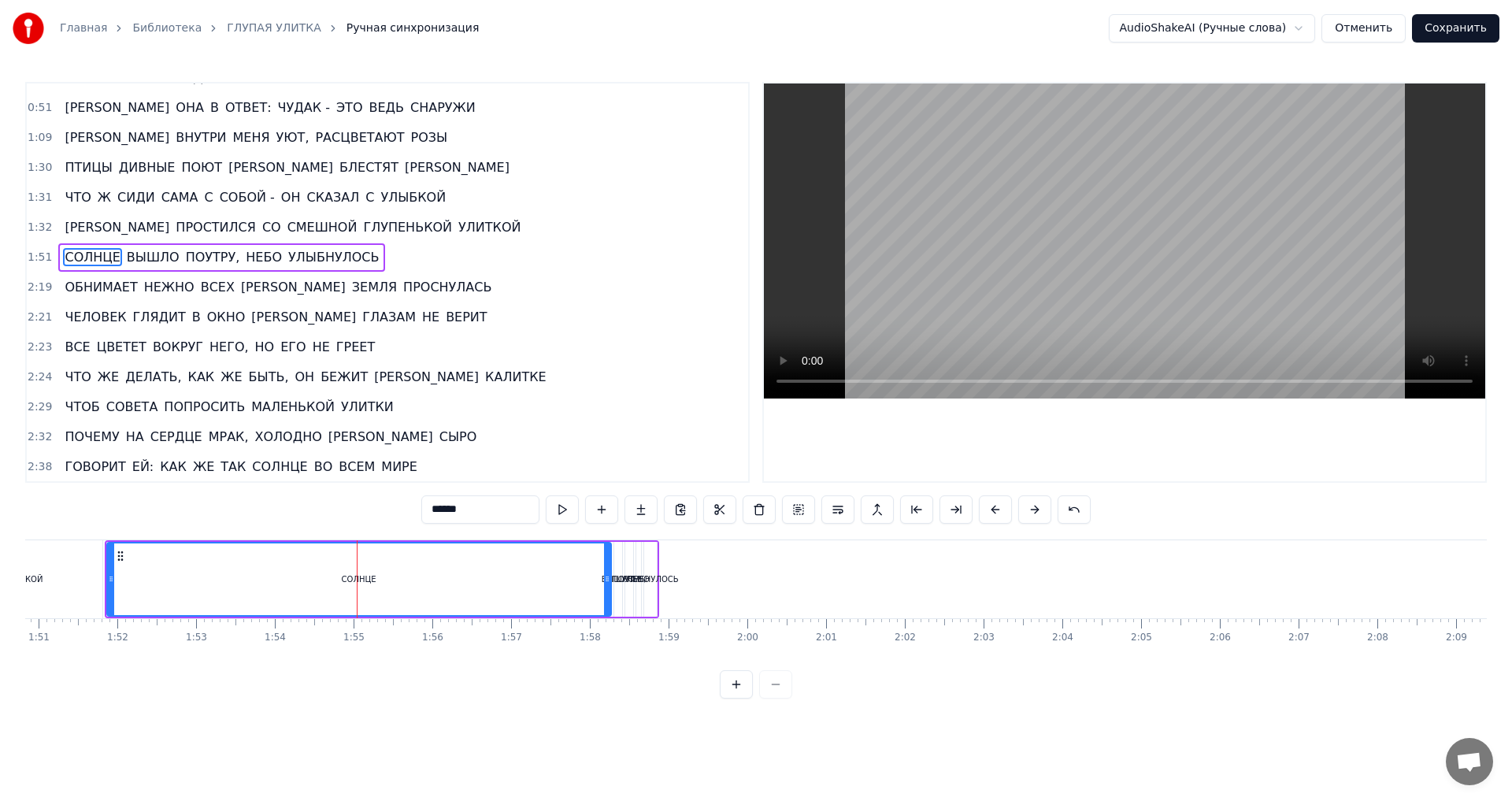
scroll to position [175, 0]
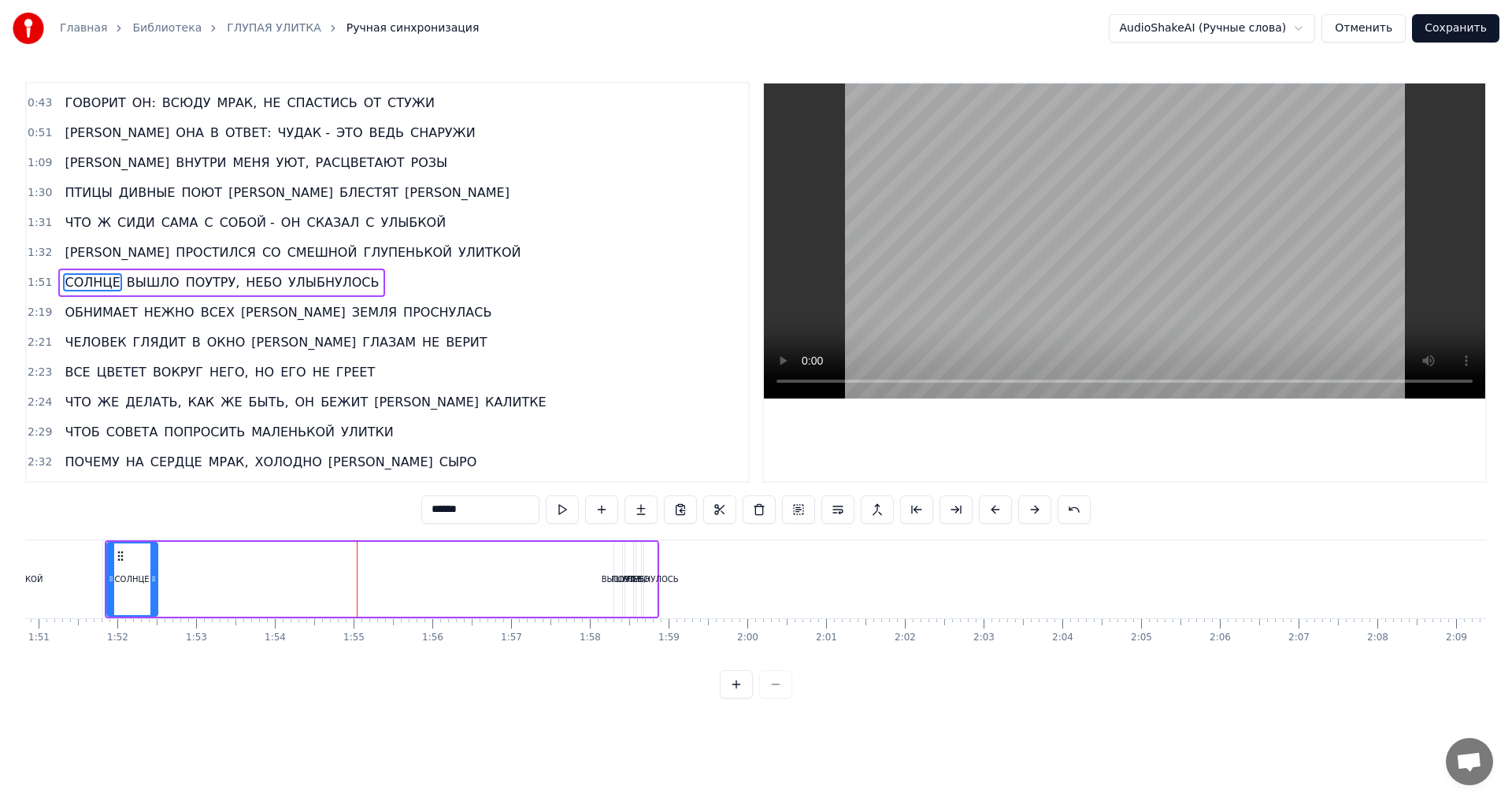
drag, startPoint x: 608, startPoint y: 583, endPoint x: 154, endPoint y: 583, distance: 454.0
click at [154, 583] on icon at bounding box center [153, 579] width 6 height 12
drag, startPoint x: 121, startPoint y: 554, endPoint x: 558, endPoint y: 583, distance: 438.0
click at [558, 583] on div "СОЛНЦЕ" at bounding box center [568, 580] width 49 height 71
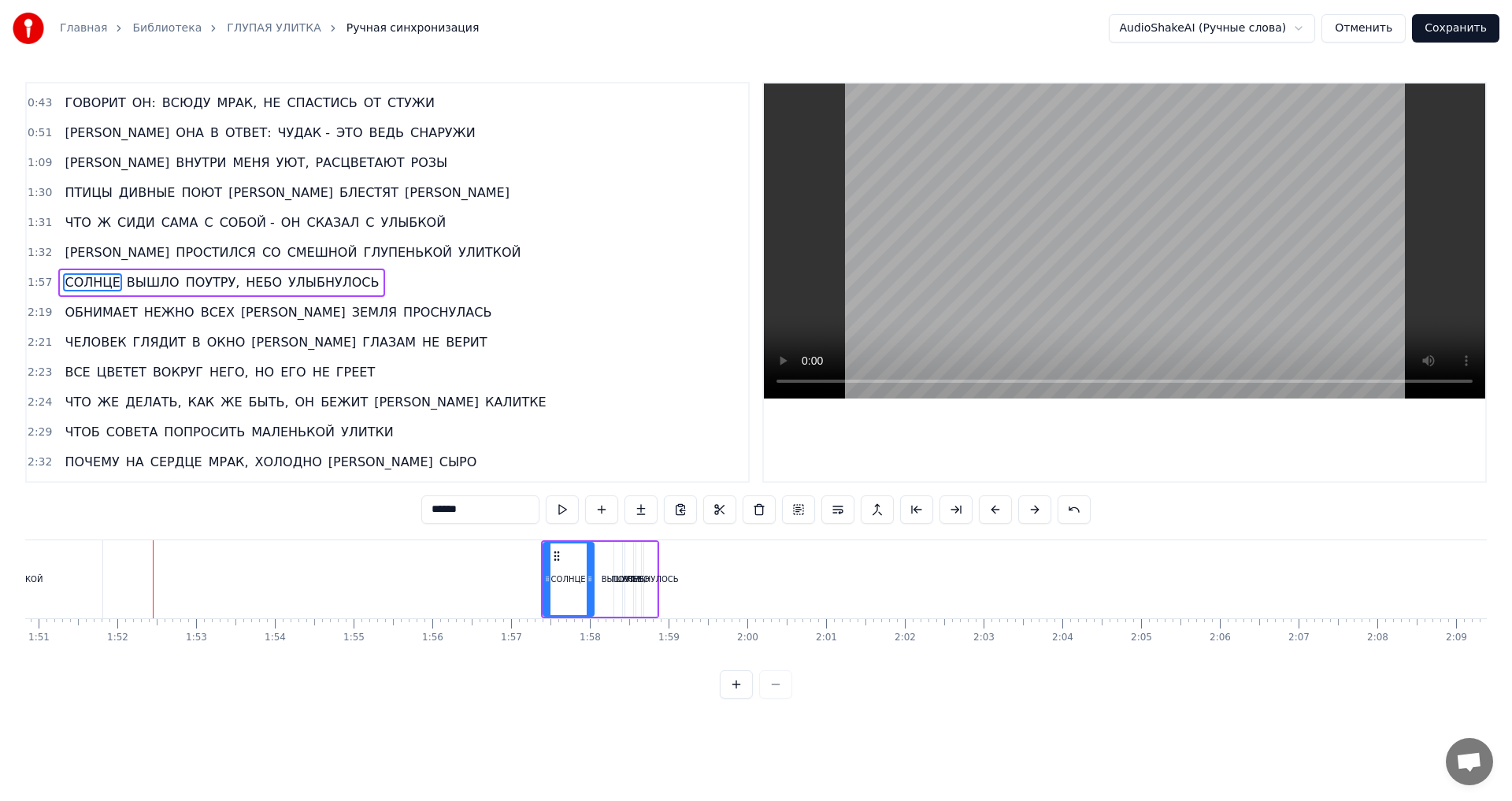
click at [45, 288] on span "1:57" at bounding box center [40, 282] width 24 height 16
click at [37, 285] on span "1:57" at bounding box center [40, 282] width 24 height 16
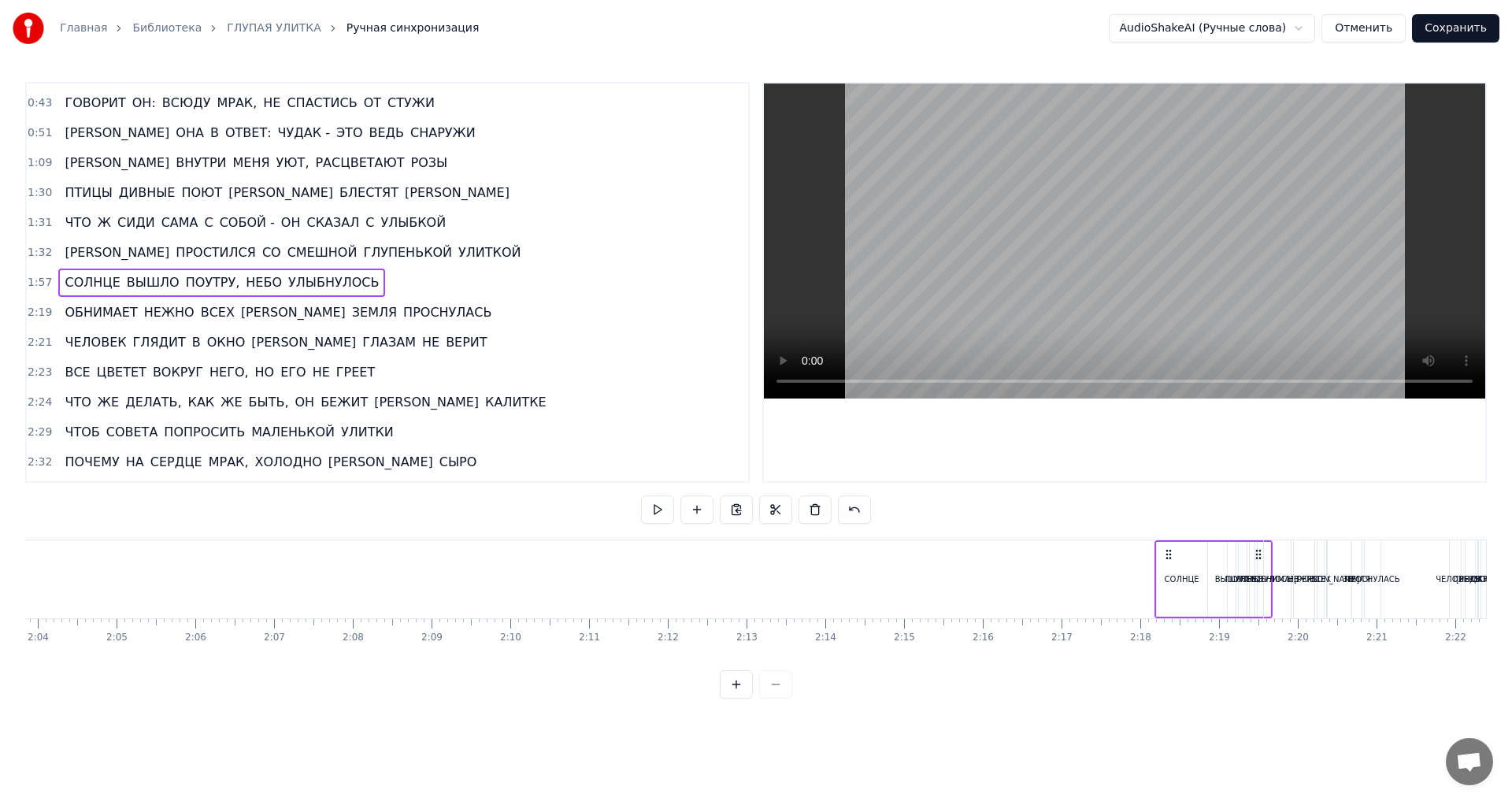
scroll to position [0, 9765]
drag, startPoint x: 646, startPoint y: 553, endPoint x: 1183, endPoint y: 597, distance: 538.8
click at [1183, 597] on div "СОЛНЦЕ ВЫШЛО ПОУТРУ, НЕБО УЛЫБНУЛОСЬ" at bounding box center [1138, 579] width 119 height 78
click at [29, 252] on span "1:32" at bounding box center [40, 253] width 24 height 16
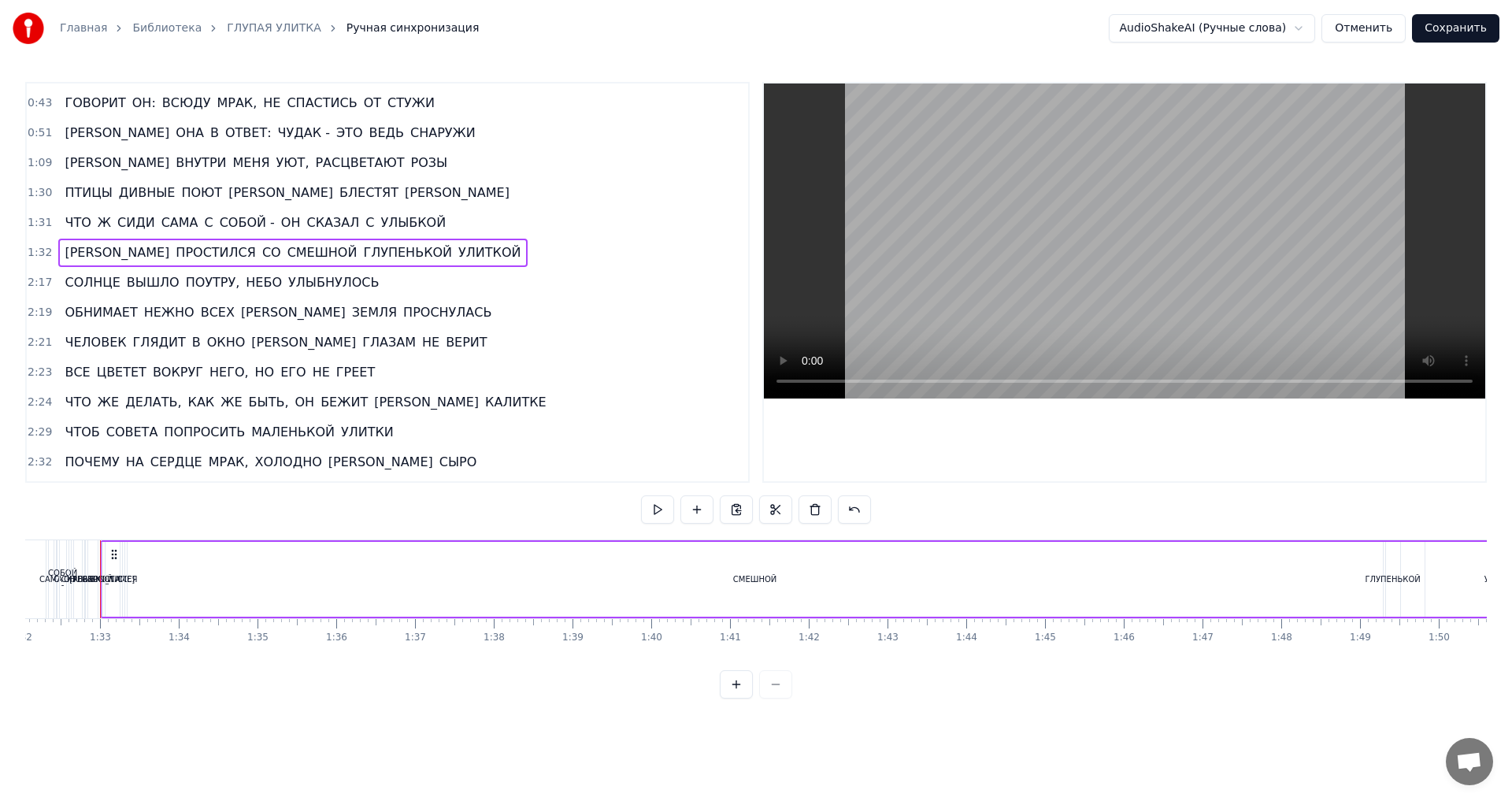
scroll to position [0, 7245]
click at [768, 578] on div "СМЕШНОЙ" at bounding box center [760, 580] width 44 height 12
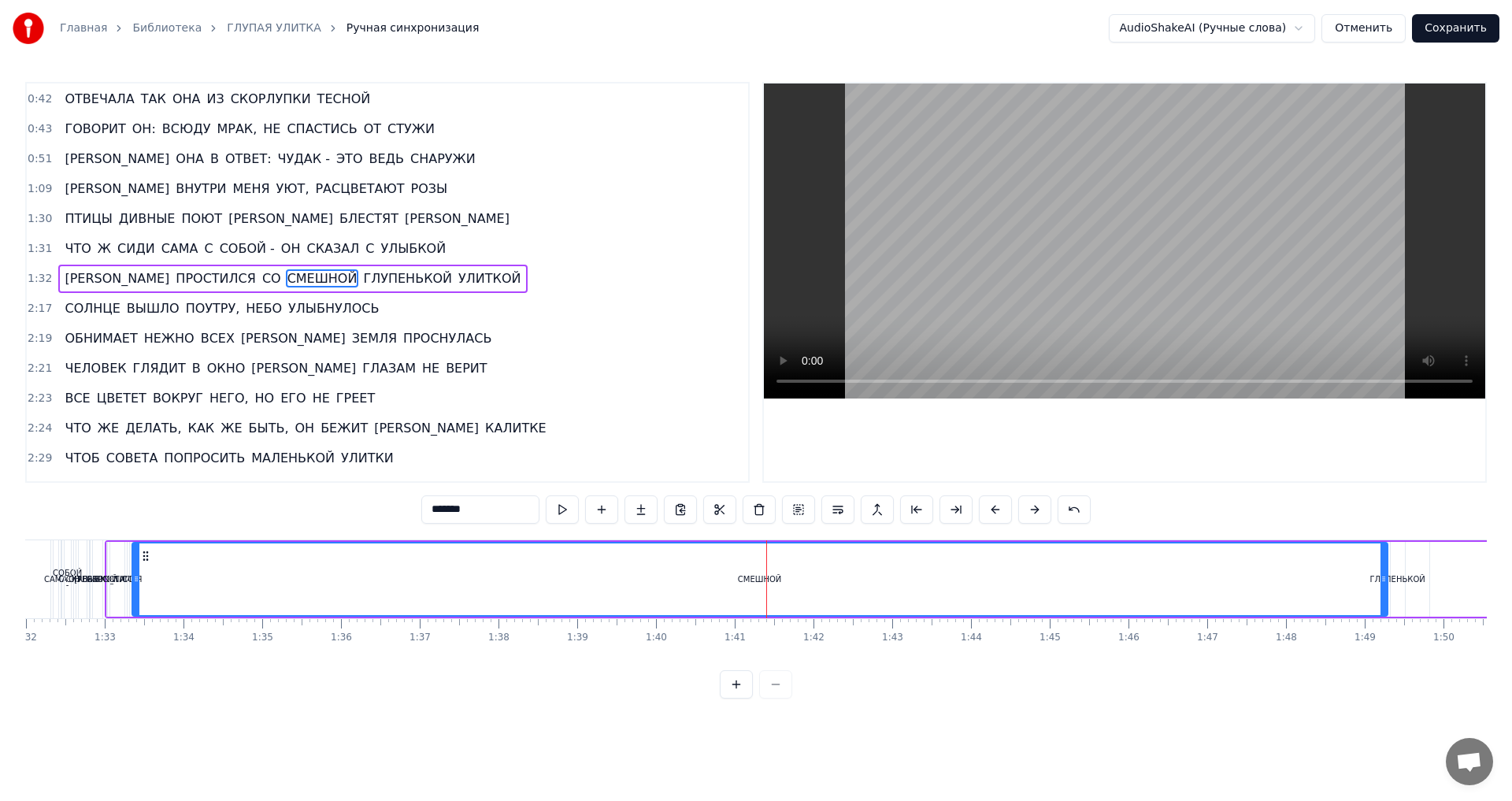
scroll to position [145, 0]
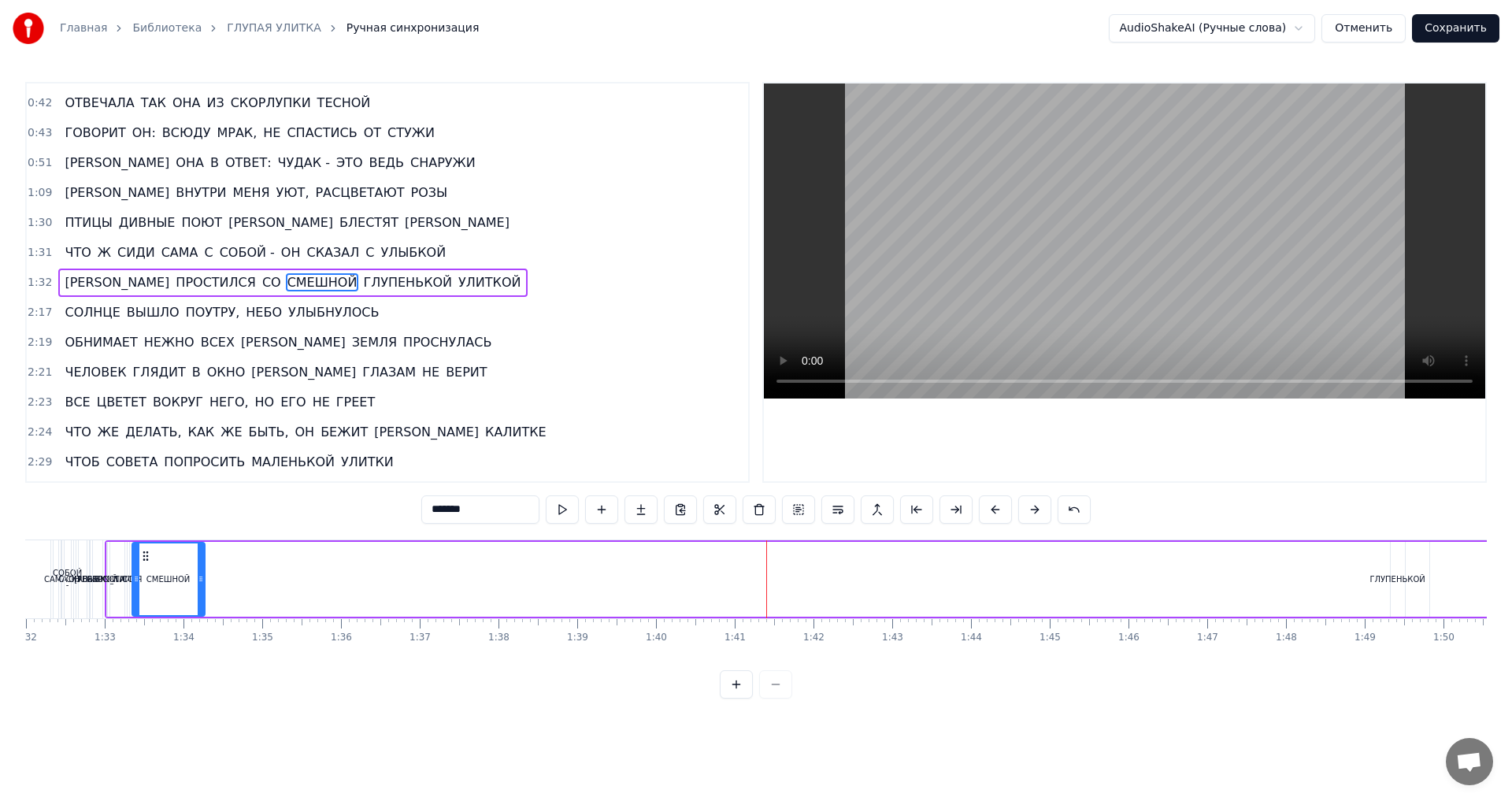
drag, startPoint x: 1385, startPoint y: 584, endPoint x: 200, endPoint y: 611, distance: 1185.3
click at [200, 611] on div at bounding box center [200, 580] width 6 height 71
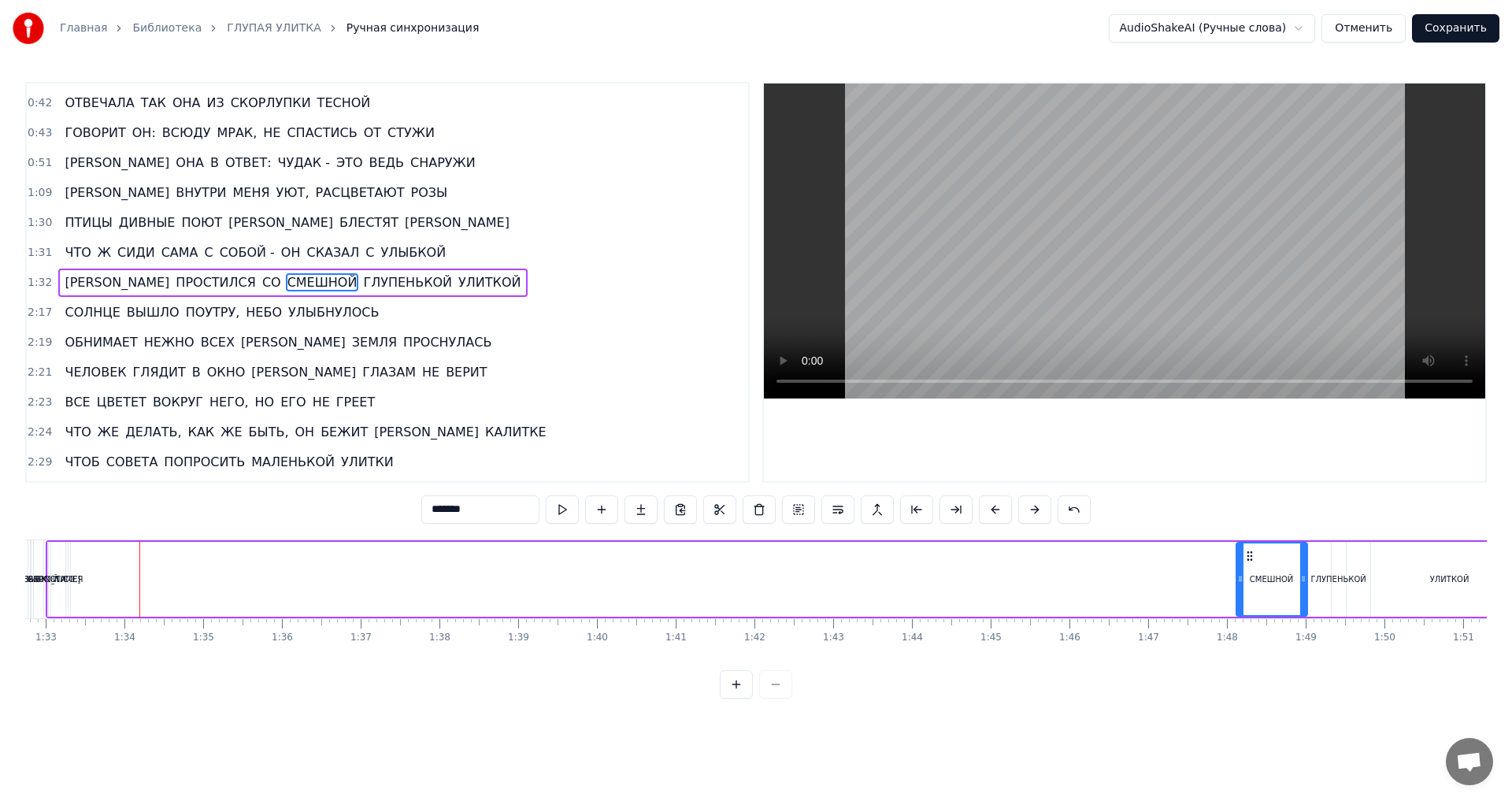
scroll to position [0, 7326]
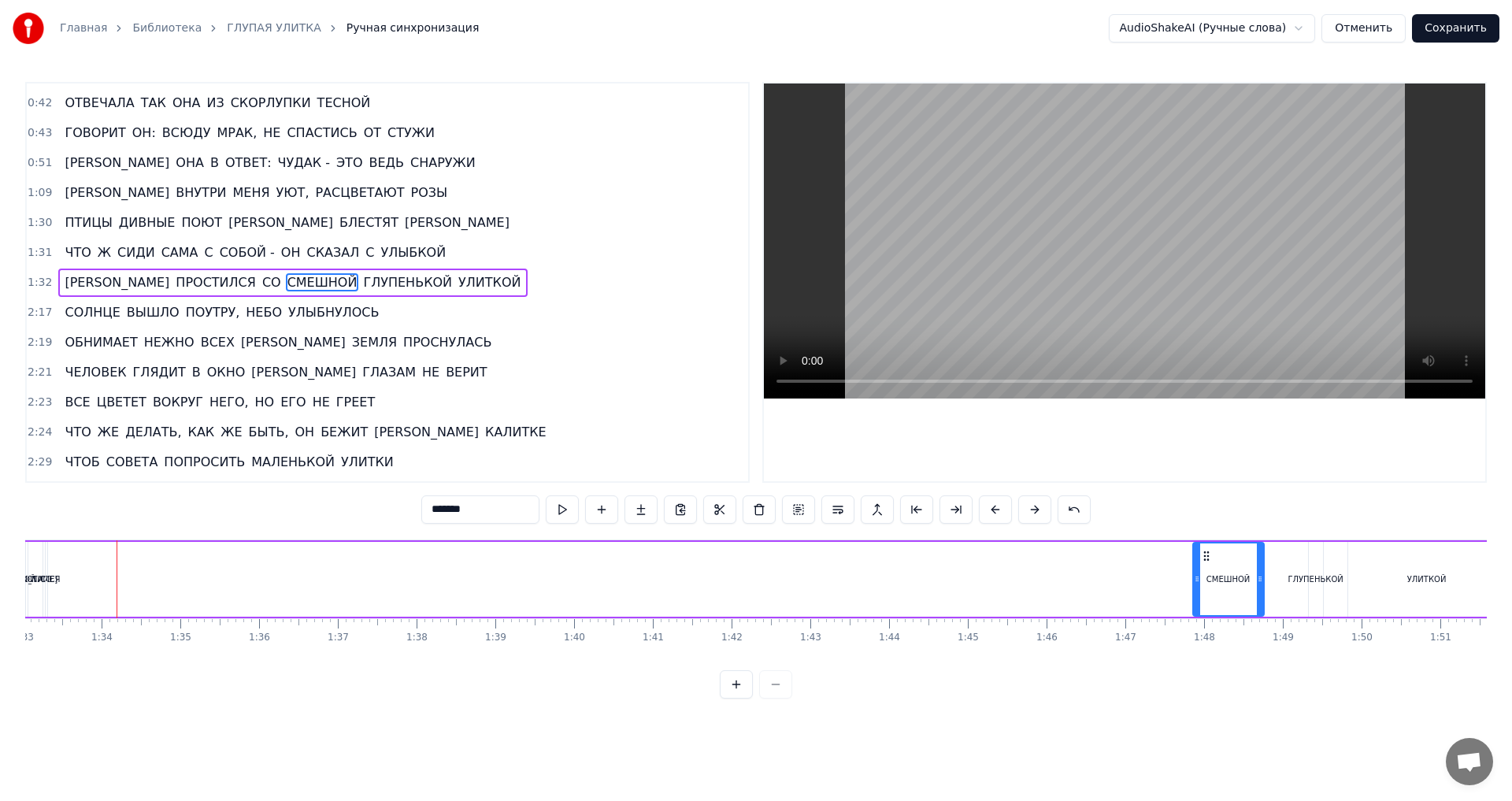
drag, startPoint x: 143, startPoint y: 559, endPoint x: 1203, endPoint y: 616, distance: 1061.5
click at [1203, 616] on div "СМЕШНОЙ" at bounding box center [1228, 580] width 72 height 75
click at [1312, 594] on div "ГЛУПЕНЬКОЙ" at bounding box center [1316, 580] width 14 height 75
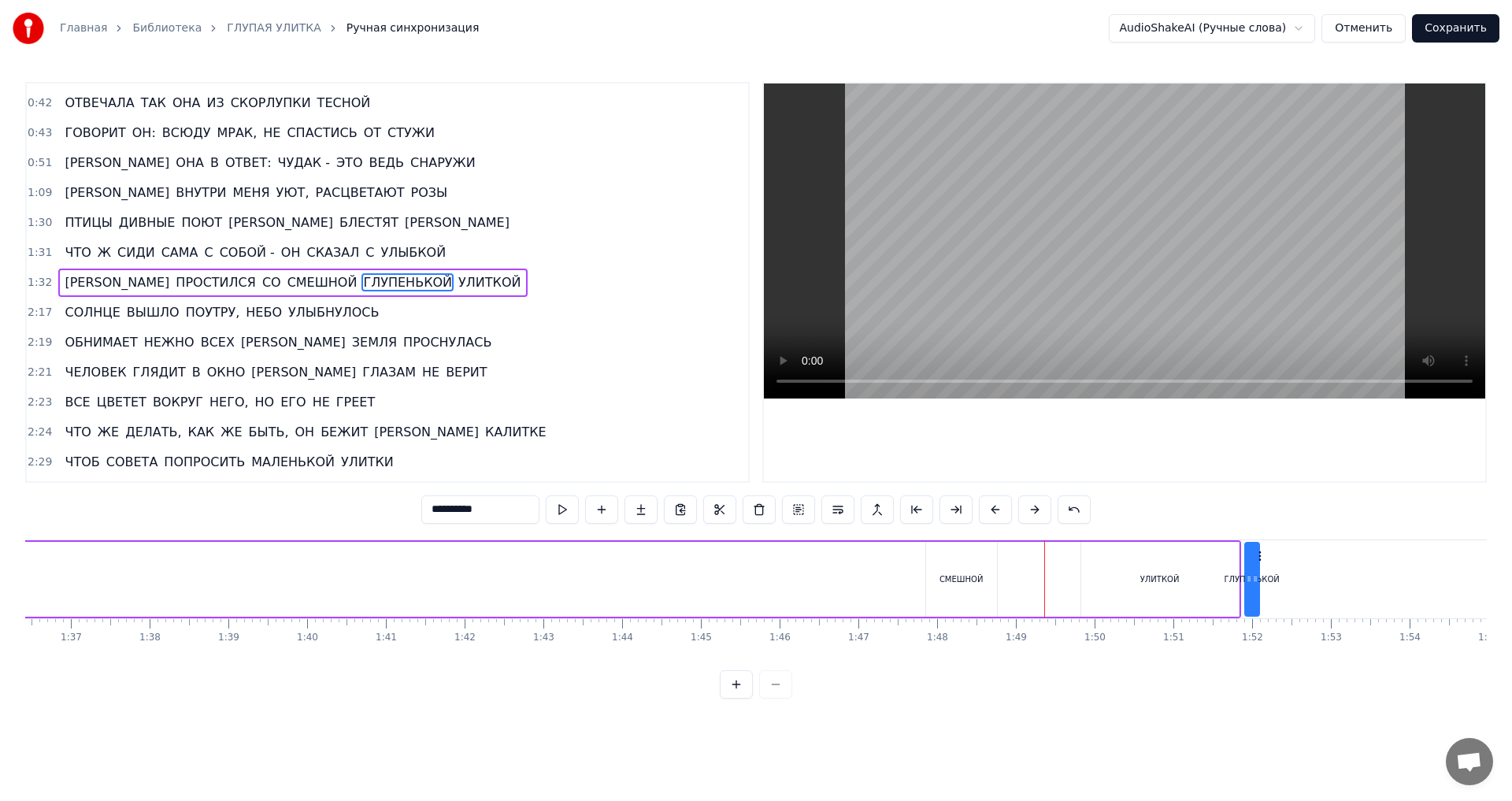
scroll to position [0, 7597]
drag, startPoint x: 1322, startPoint y: 559, endPoint x: 1104, endPoint y: 563, distance: 218.0
click at [1176, 575] on div "УЛИТКОЙ" at bounding box center [1156, 580] width 158 height 75
drag, startPoint x: 1080, startPoint y: 584, endPoint x: 1172, endPoint y: 587, distance: 92.0
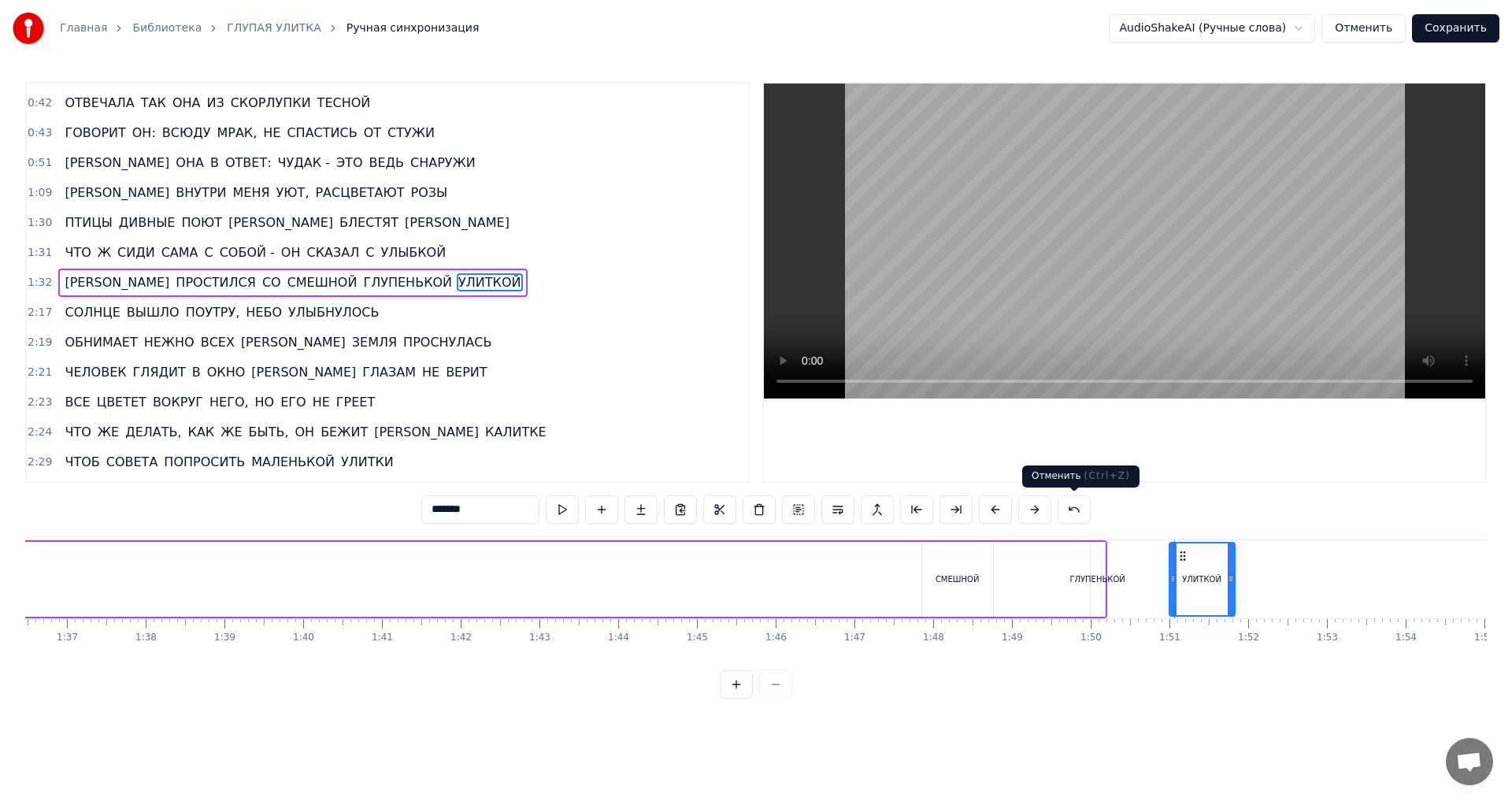
click at [1069, 511] on button at bounding box center [1075, 509] width 33 height 29
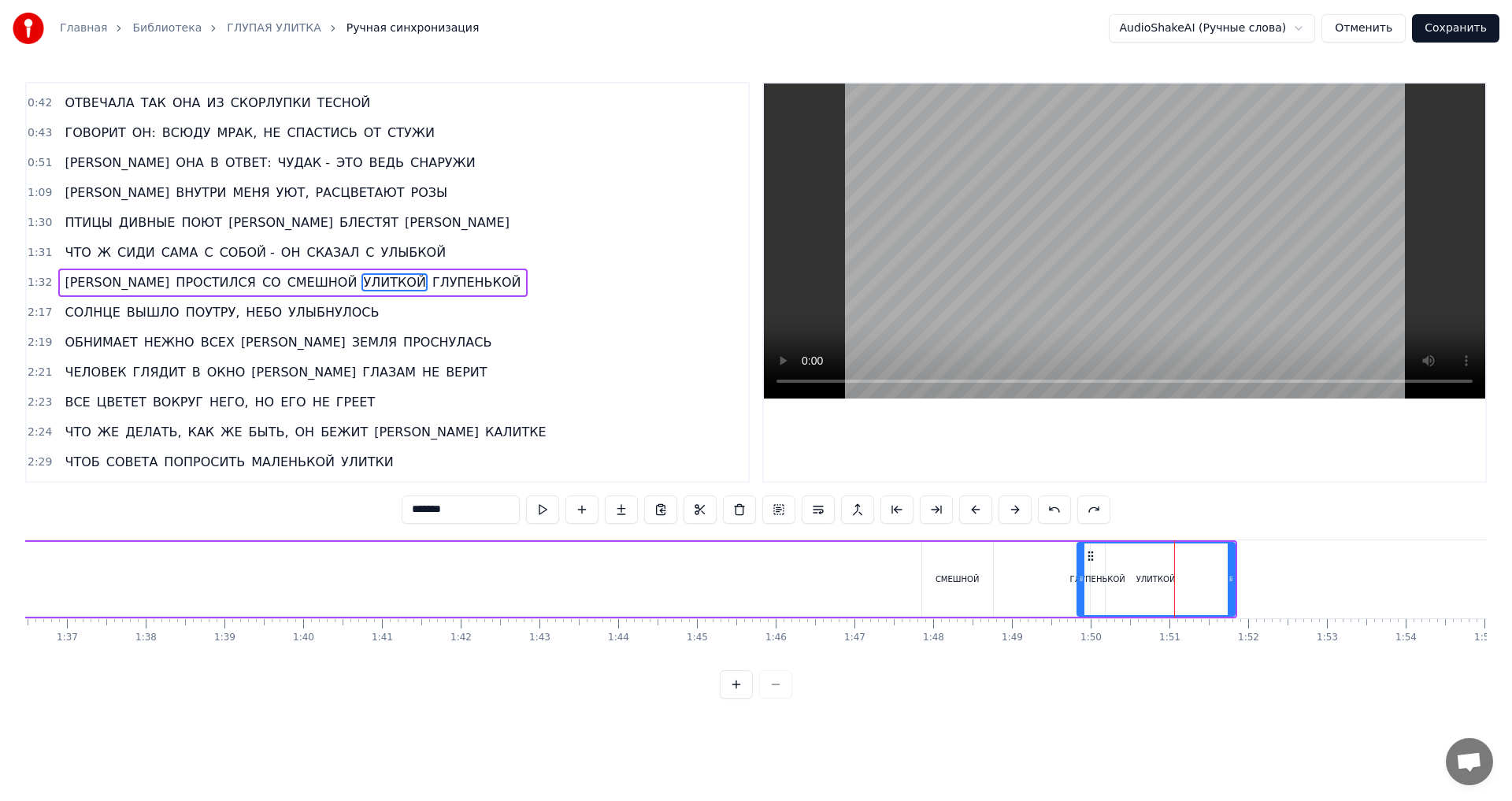
click at [1069, 511] on button at bounding box center [1054, 509] width 33 height 29
click at [1050, 595] on div "ГЛУПЕНЬКОЙ" at bounding box center [1045, 580] width 14 height 75
click at [1108, 584] on div "УЛИТКОЙ" at bounding box center [1156, 580] width 158 height 75
drag, startPoint x: 1082, startPoint y: 581, endPoint x: 1176, endPoint y: 585, distance: 94.1
click at [1176, 585] on div at bounding box center [1176, 580] width 6 height 71
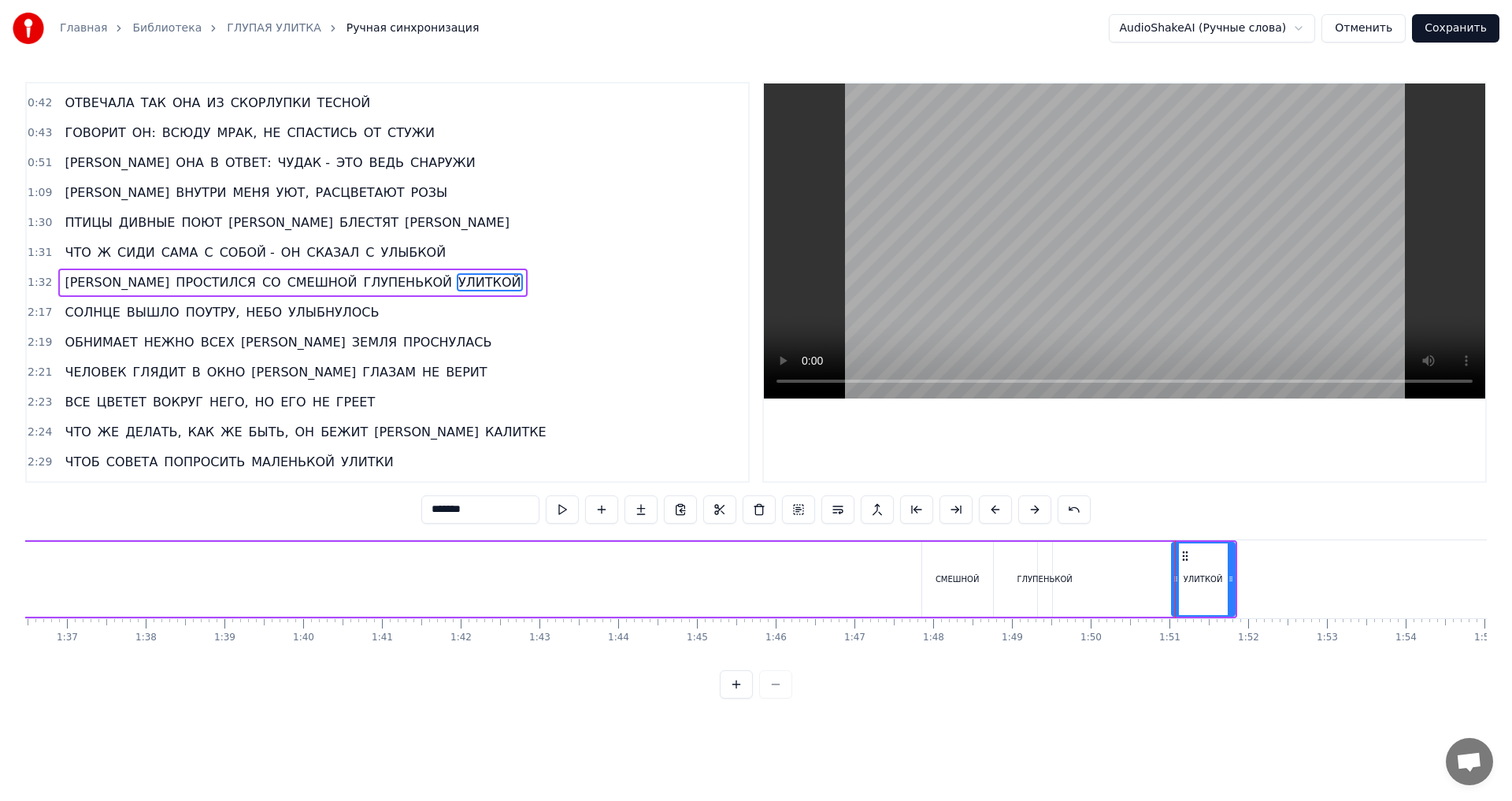
click at [1048, 584] on div "ГЛУПЕНЬКОЙ" at bounding box center [1044, 580] width 55 height 12
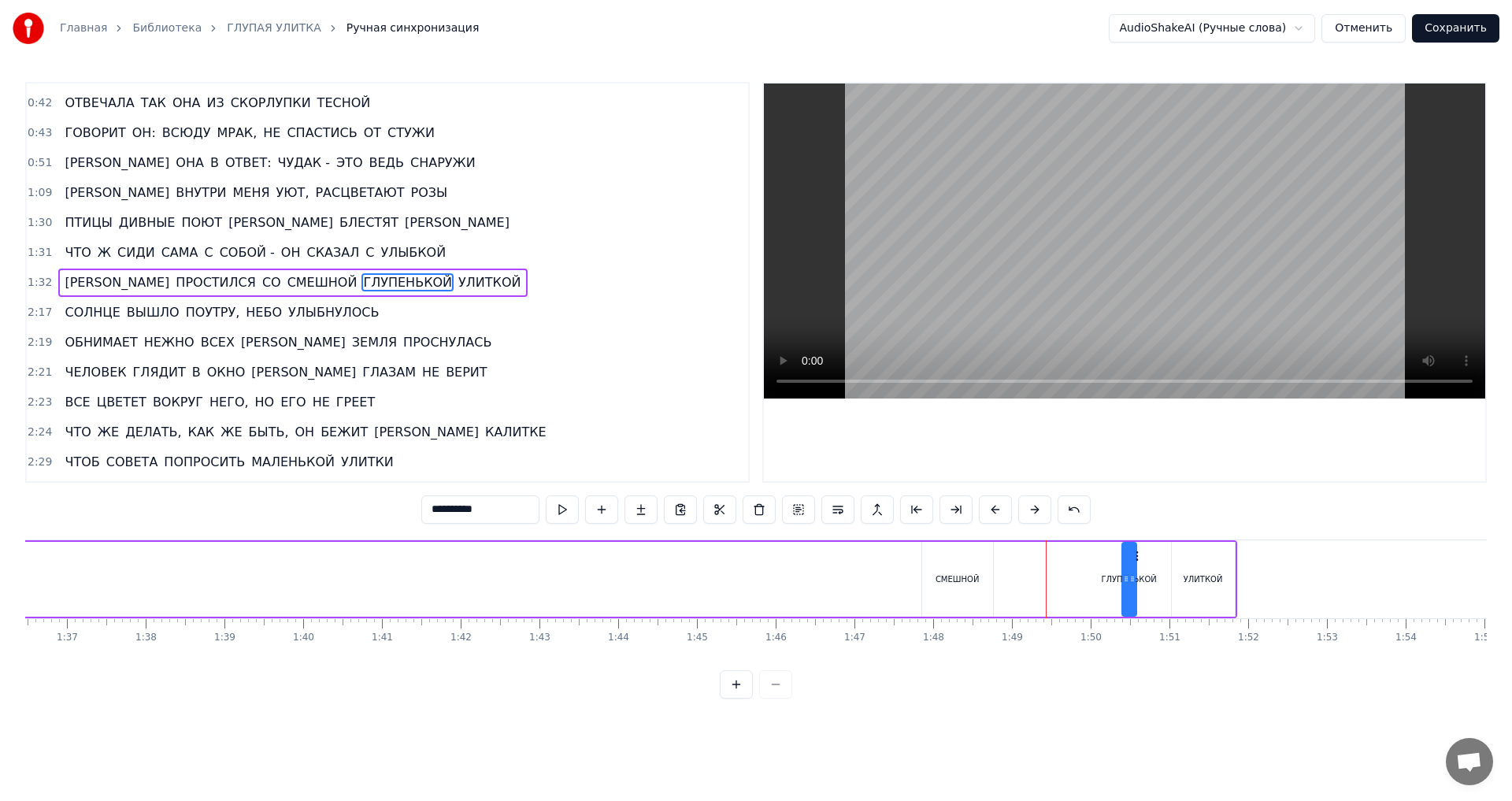
drag, startPoint x: 1054, startPoint y: 556, endPoint x: 1139, endPoint y: 556, distance: 85.0
click at [1139, 556] on icon at bounding box center [1136, 556] width 12 height 12
click at [969, 569] on div "СМЕШНОЙ" at bounding box center [957, 580] width 71 height 75
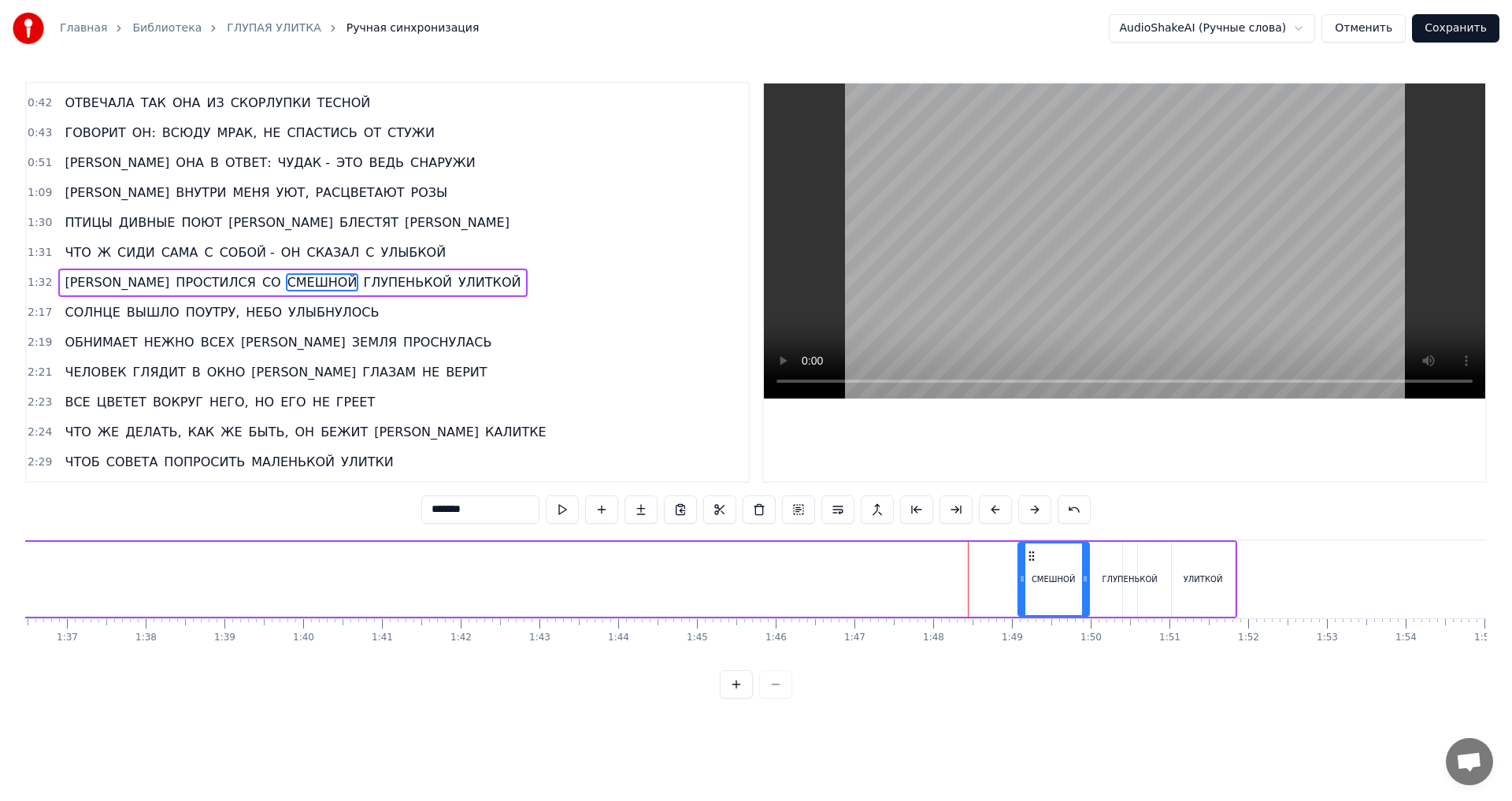
drag, startPoint x: 939, startPoint y: 554, endPoint x: 1039, endPoint y: 555, distance: 100.0
click at [1038, 555] on icon at bounding box center [1032, 556] width 12 height 12
click at [261, 283] on span "СО" at bounding box center [271, 282] width 22 height 18
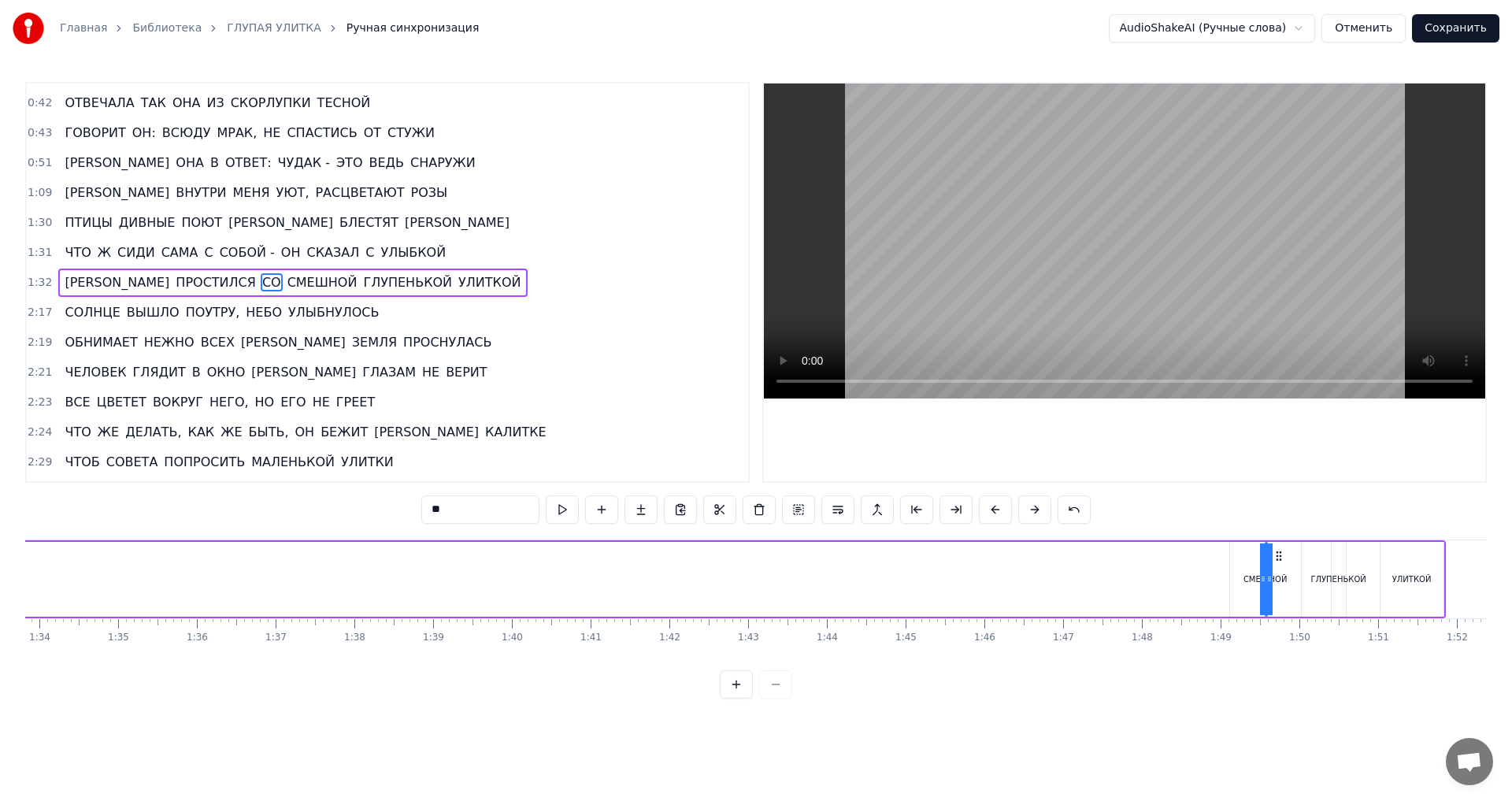
scroll to position [0, 7403]
drag, startPoint x: 119, startPoint y: 558, endPoint x: 1203, endPoint y: 609, distance: 1085.2
click at [1203, 609] on div "И ПРОСТИЛСЯ СО СМЕШНОЙ ГЛУПЕНЬКОЙ УЛИТКОЙ" at bounding box center [688, 579] width 1485 height 78
click at [174, 286] on span "ПРОСТИЛСЯ" at bounding box center [216, 282] width 84 height 18
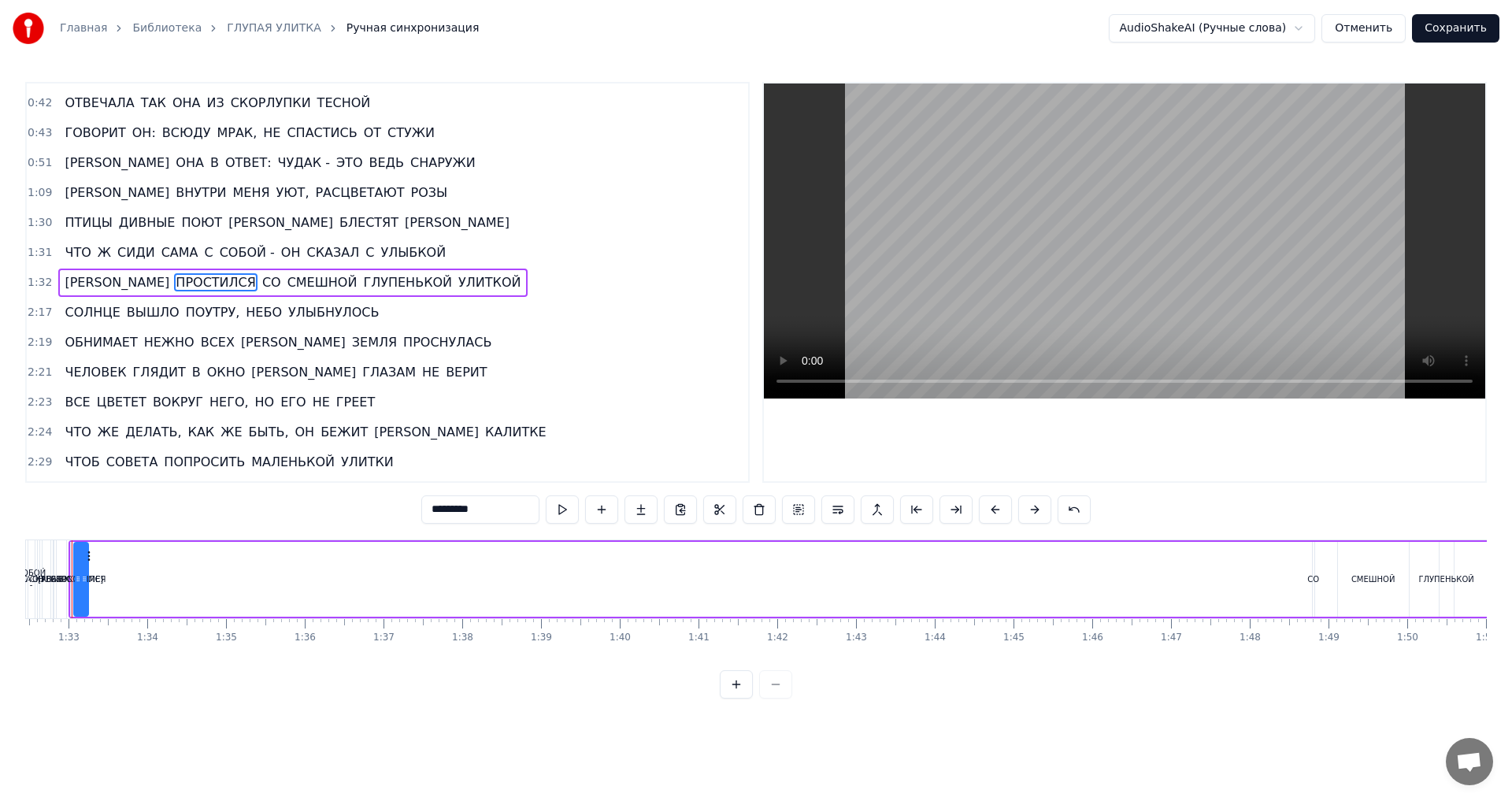
scroll to position [0, 7247]
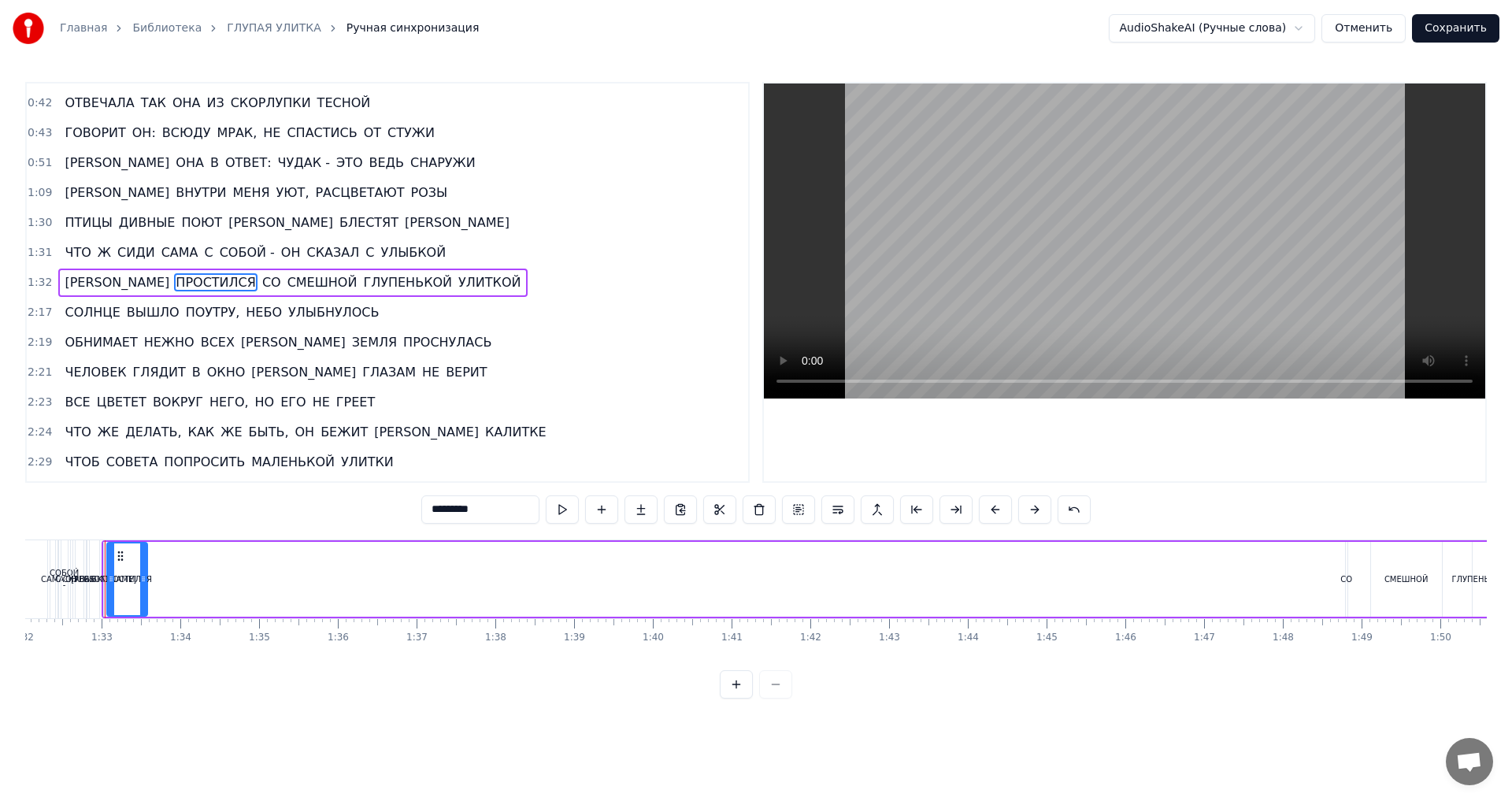
drag, startPoint x: 119, startPoint y: 577, endPoint x: 144, endPoint y: 580, distance: 25.2
click at [144, 580] on icon at bounding box center [143, 579] width 6 height 12
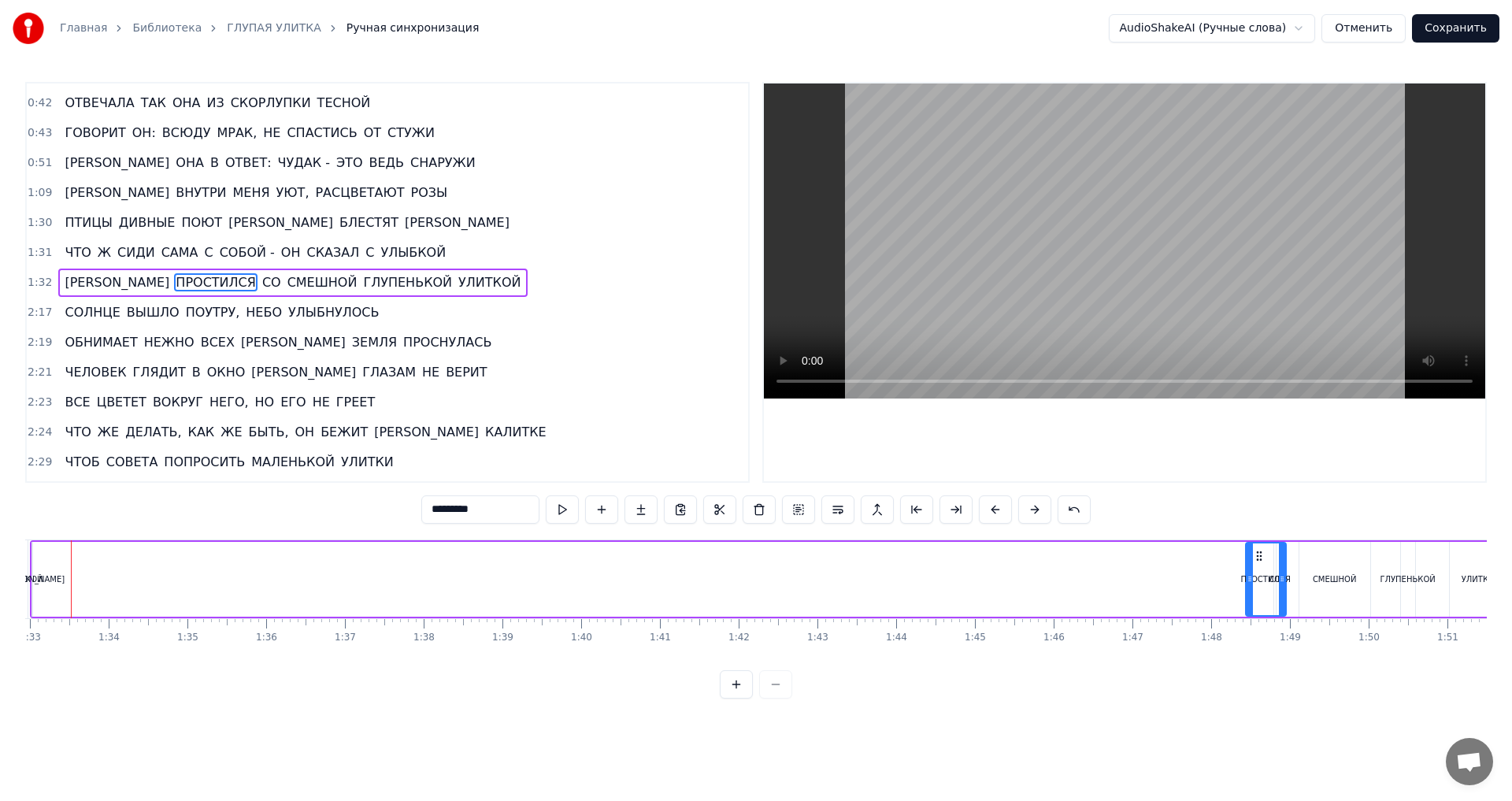
scroll to position [0, 7330]
drag, startPoint x: 121, startPoint y: 554, endPoint x: 1206, endPoint y: 593, distance: 1085.7
click at [1206, 593] on div "ПРОСТИЛСЯ" at bounding box center [1211, 580] width 38 height 71
click at [64, 285] on span "[PERSON_NAME]" at bounding box center [117, 282] width 108 height 18
type input "*"
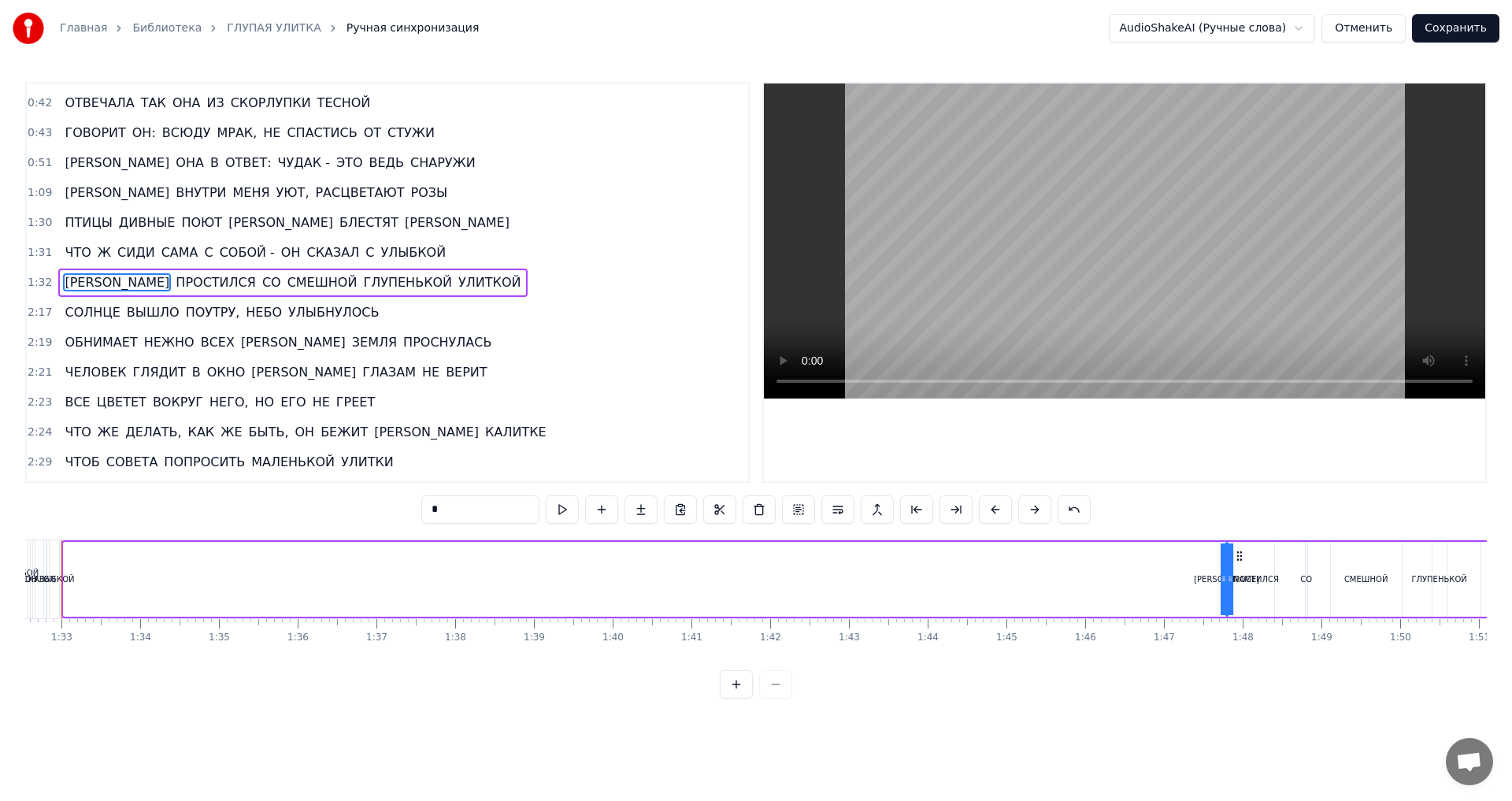
scroll to position [0, 7292]
drag, startPoint x: 119, startPoint y: 557, endPoint x: 1214, endPoint y: 587, distance: 1095.4
click at [1214, 587] on div "И ПРОСТИЛСЯ СО СМЕШНОЙ ГЛУПЕНЬКОЙ УЛИТКОЙ" at bounding box center [799, 579] width 1485 height 78
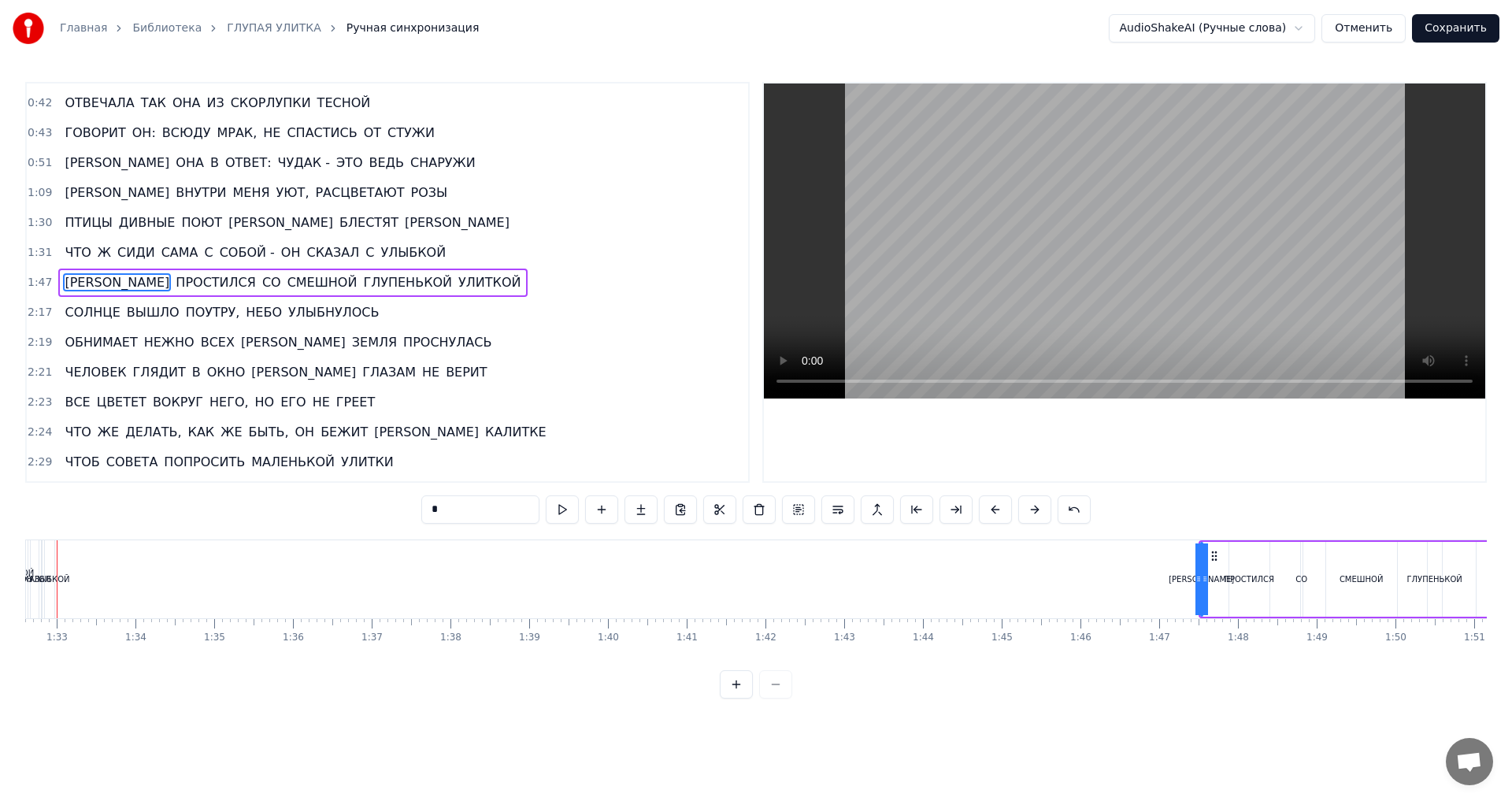
click at [37, 282] on span "1:47" at bounding box center [40, 282] width 24 height 16
click at [43, 252] on span "1:31" at bounding box center [40, 253] width 24 height 16
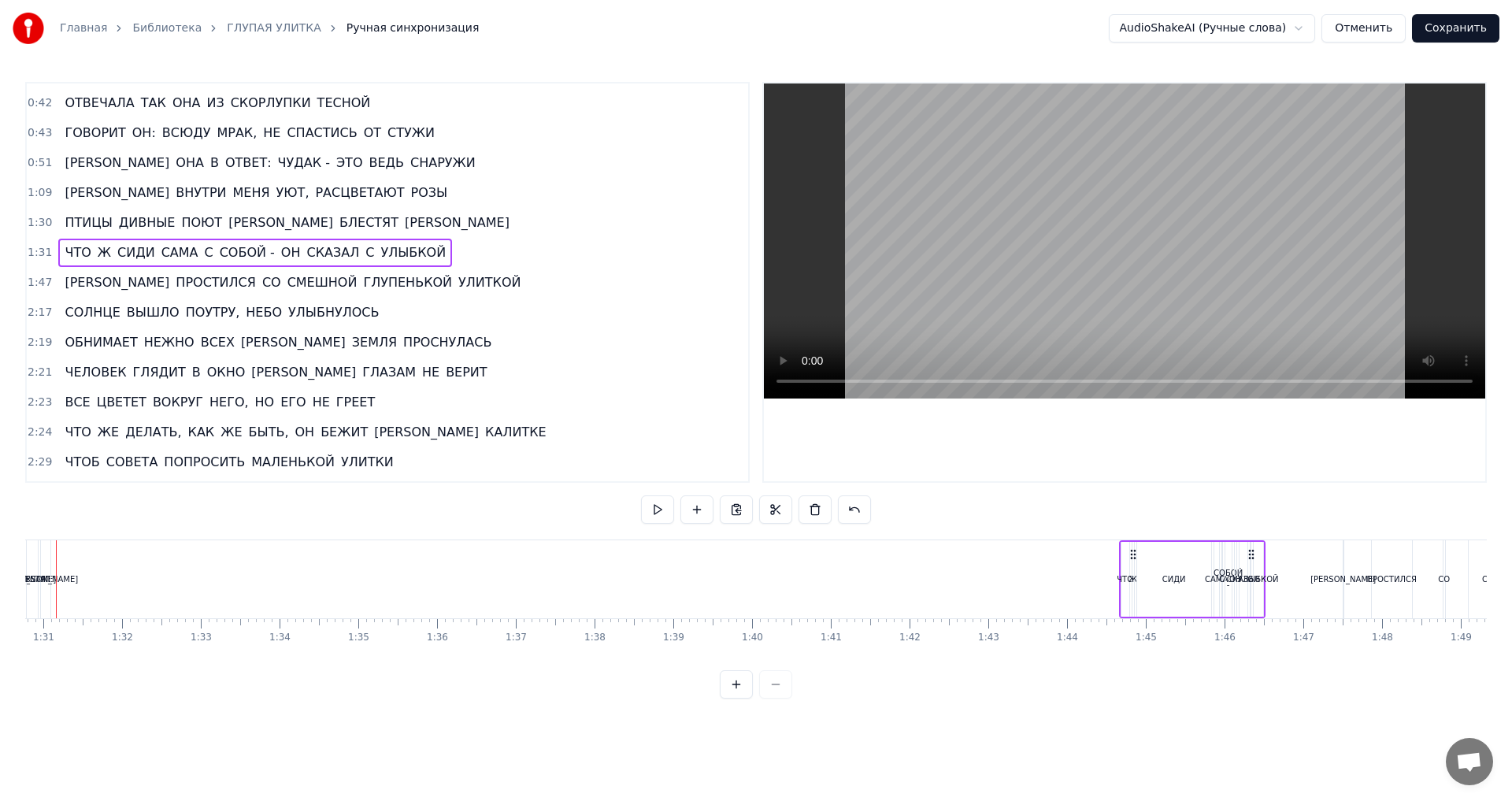
scroll to position [0, 7157]
drag, startPoint x: 236, startPoint y: 554, endPoint x: 1215, endPoint y: 552, distance: 979.0
click at [1215, 552] on icon at bounding box center [1216, 554] width 12 height 12
click at [40, 225] on span "1:30" at bounding box center [40, 223] width 24 height 16
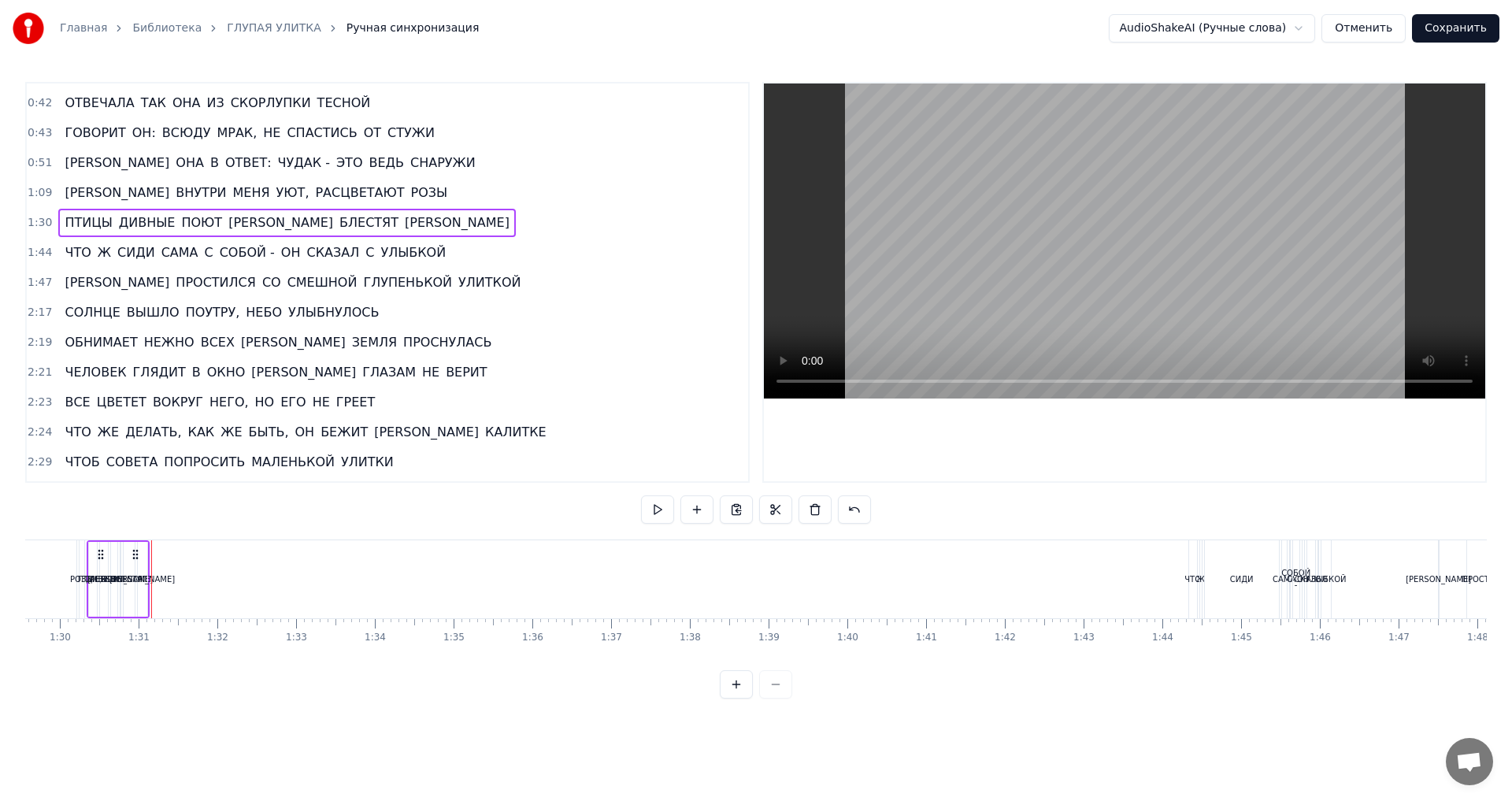
scroll to position [0, 7035]
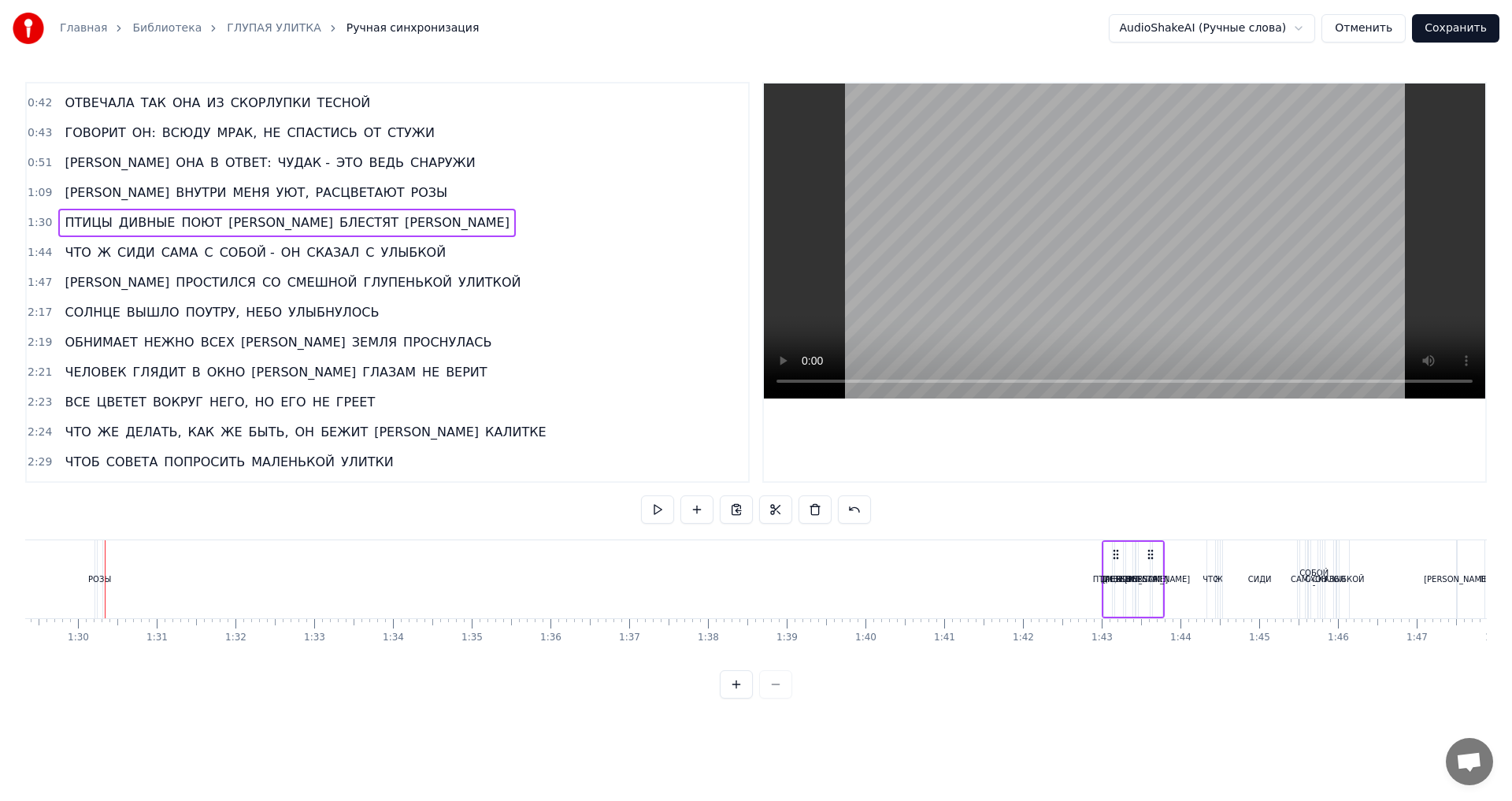
drag, startPoint x: 152, startPoint y: 554, endPoint x: 1149, endPoint y: 546, distance: 997.0
click at [1149, 546] on div "ПТИЦЫ ДИВНЫЕ ПОЮТ И БЛЕСТЯТ БЕРЁЗЫ" at bounding box center [1133, 579] width 63 height 78
click at [43, 193] on span "1:09" at bounding box center [40, 193] width 24 height 16
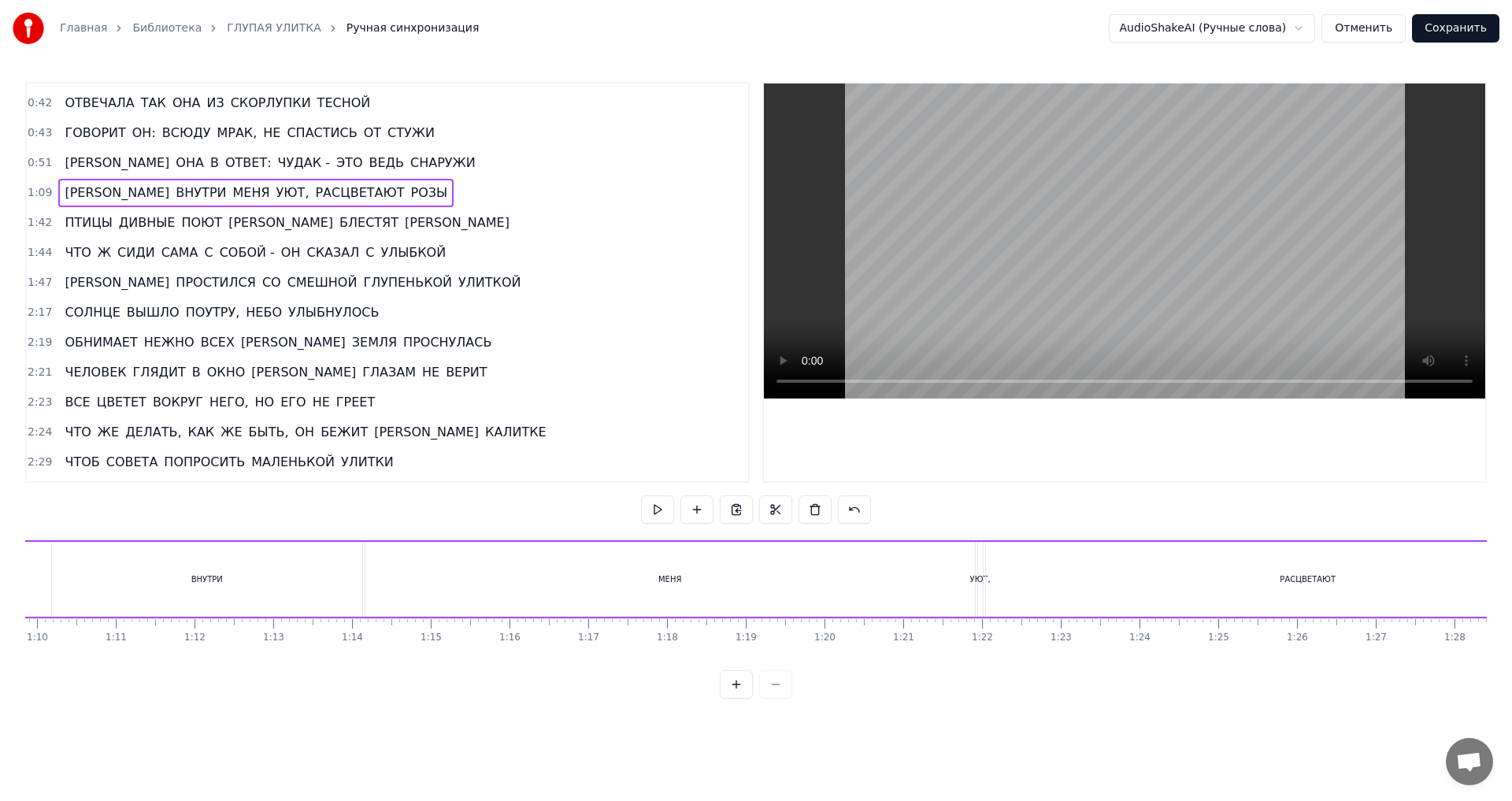
scroll to position [0, 5381]
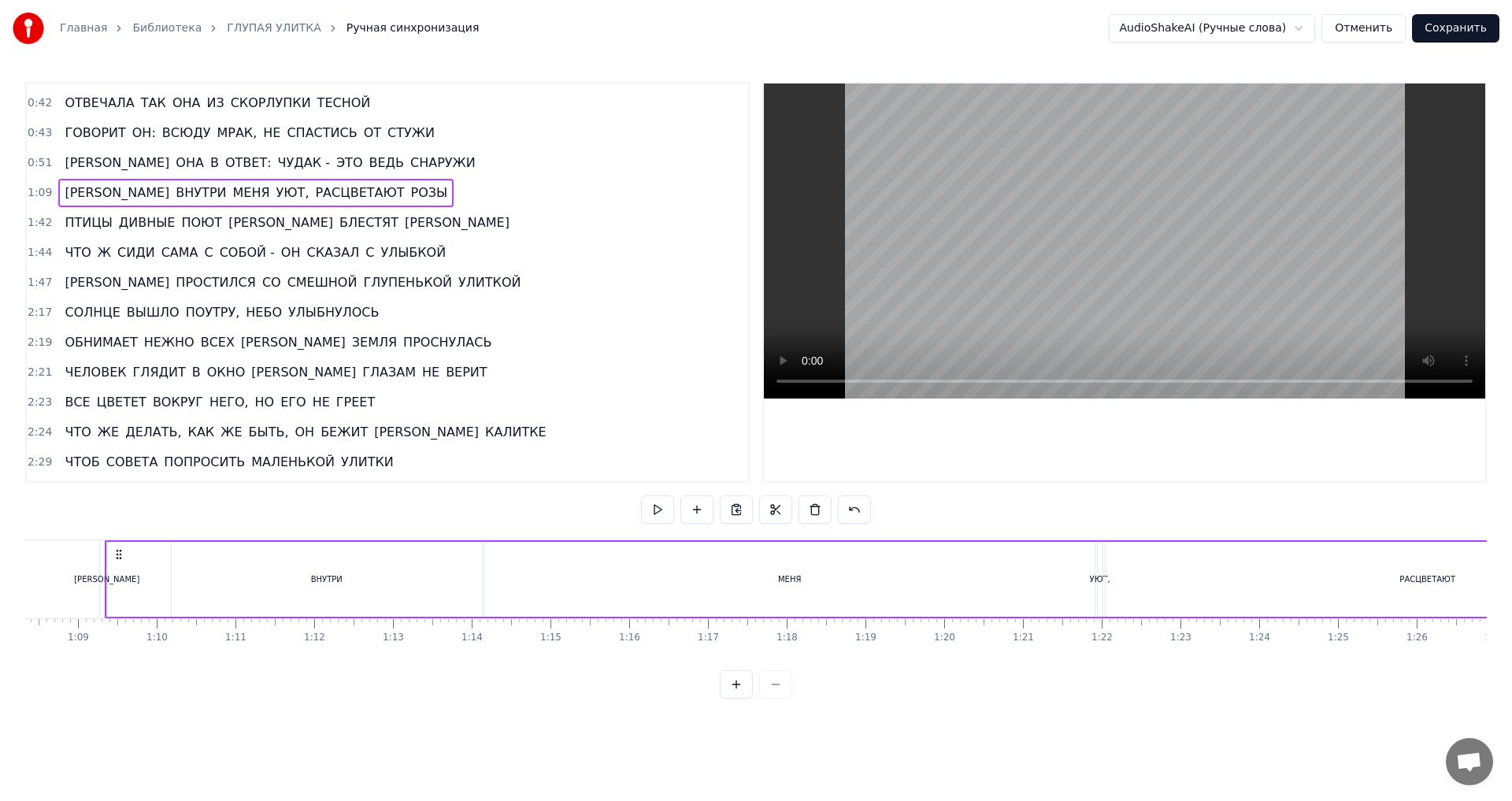
click at [853, 594] on div "МЕНЯ" at bounding box center [790, 580] width 609 height 75
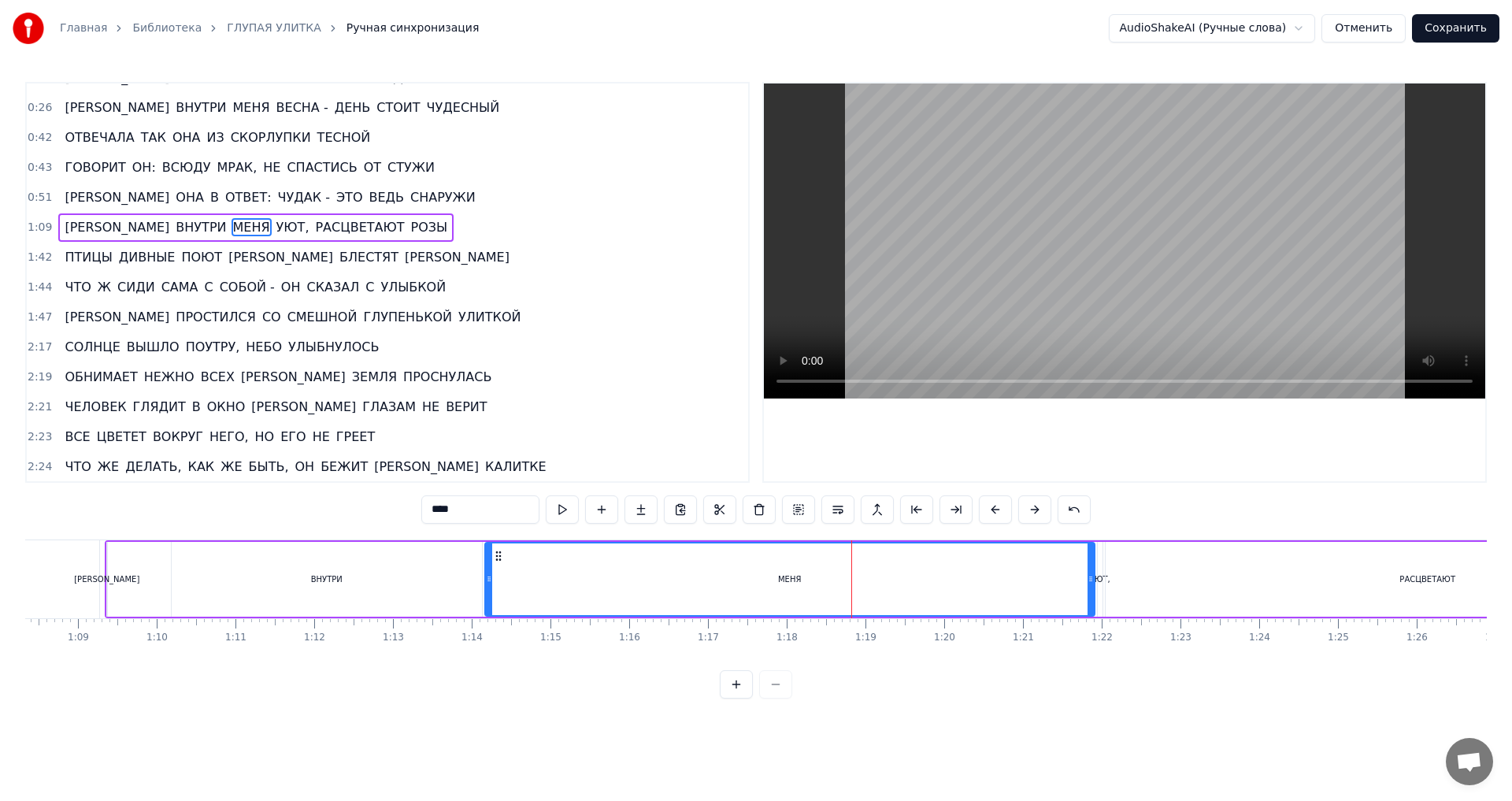
scroll to position [55, 0]
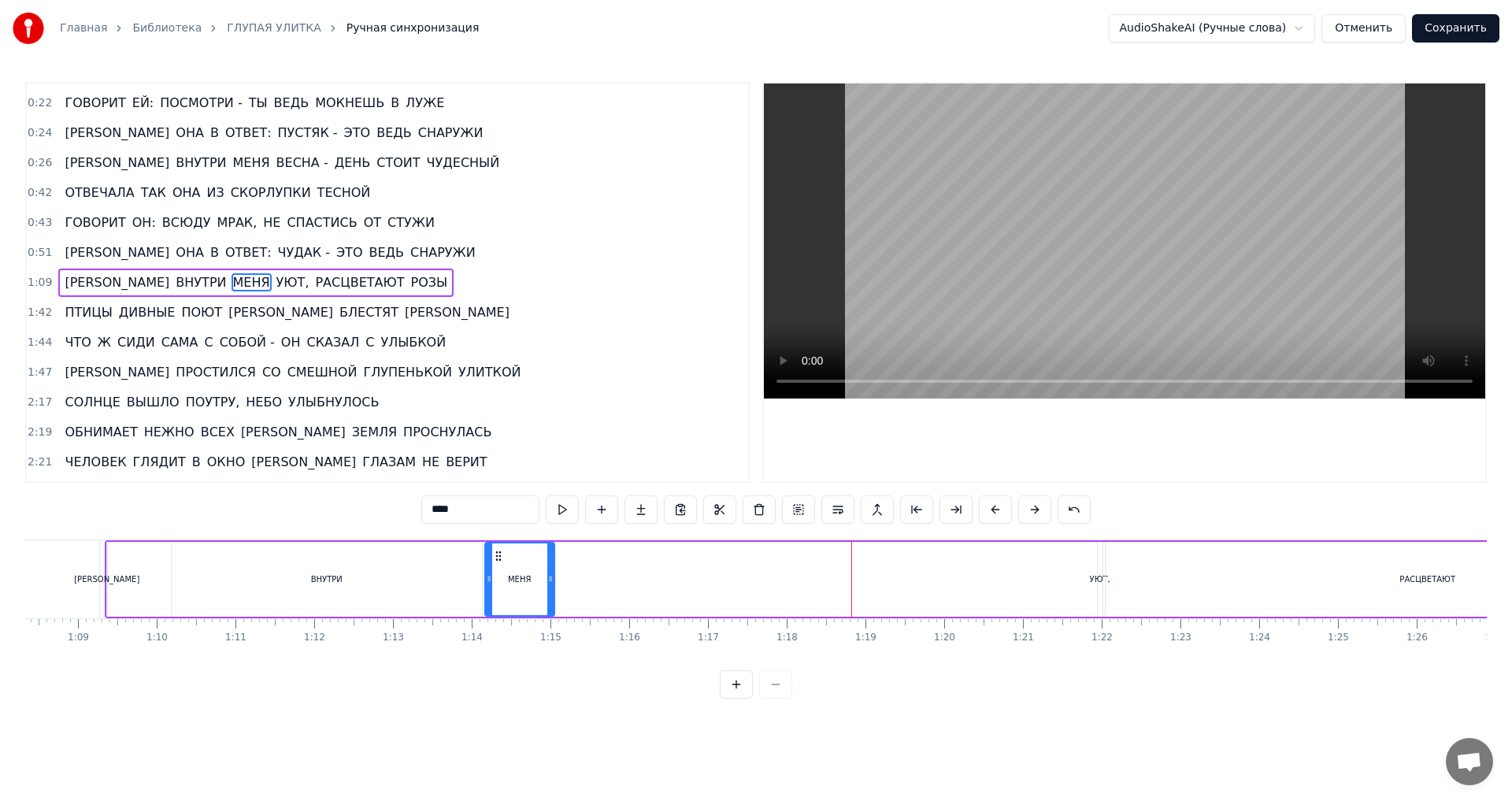
drag, startPoint x: 1091, startPoint y: 582, endPoint x: 551, endPoint y: 594, distance: 540.1
click at [551, 594] on div at bounding box center [550, 580] width 6 height 71
click at [1102, 596] on div "УЮТ," at bounding box center [1100, 580] width 6 height 75
type input "****"
drag, startPoint x: 1104, startPoint y: 580, endPoint x: 1129, endPoint y: 580, distance: 25.0
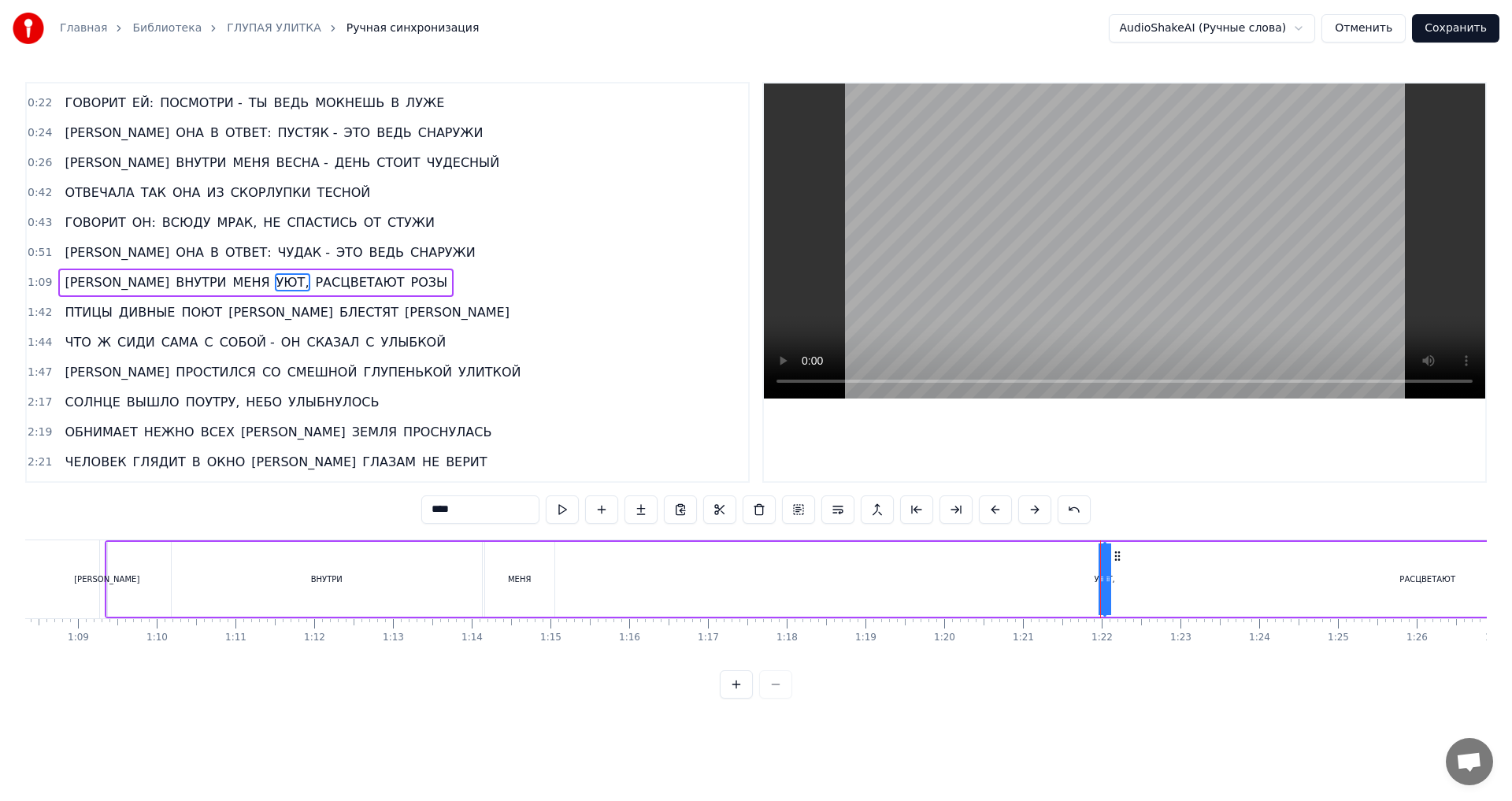
click at [1129, 580] on div "А ВНУТРИ МЕНЯ УЮТ, РАСЦВЕТАЮТ РОЗЫ" at bounding box center [932, 579] width 1656 height 78
click at [1103, 586] on div "УЮТ," at bounding box center [1104, 580] width 2 height 75
drag, startPoint x: 1102, startPoint y: 586, endPoint x: 1140, endPoint y: 590, distance: 38.2
click at [1140, 590] on div "УЮТ," at bounding box center [1122, 580] width 37 height 75
drag, startPoint x: 1118, startPoint y: 558, endPoint x: 1046, endPoint y: 559, distance: 72.0
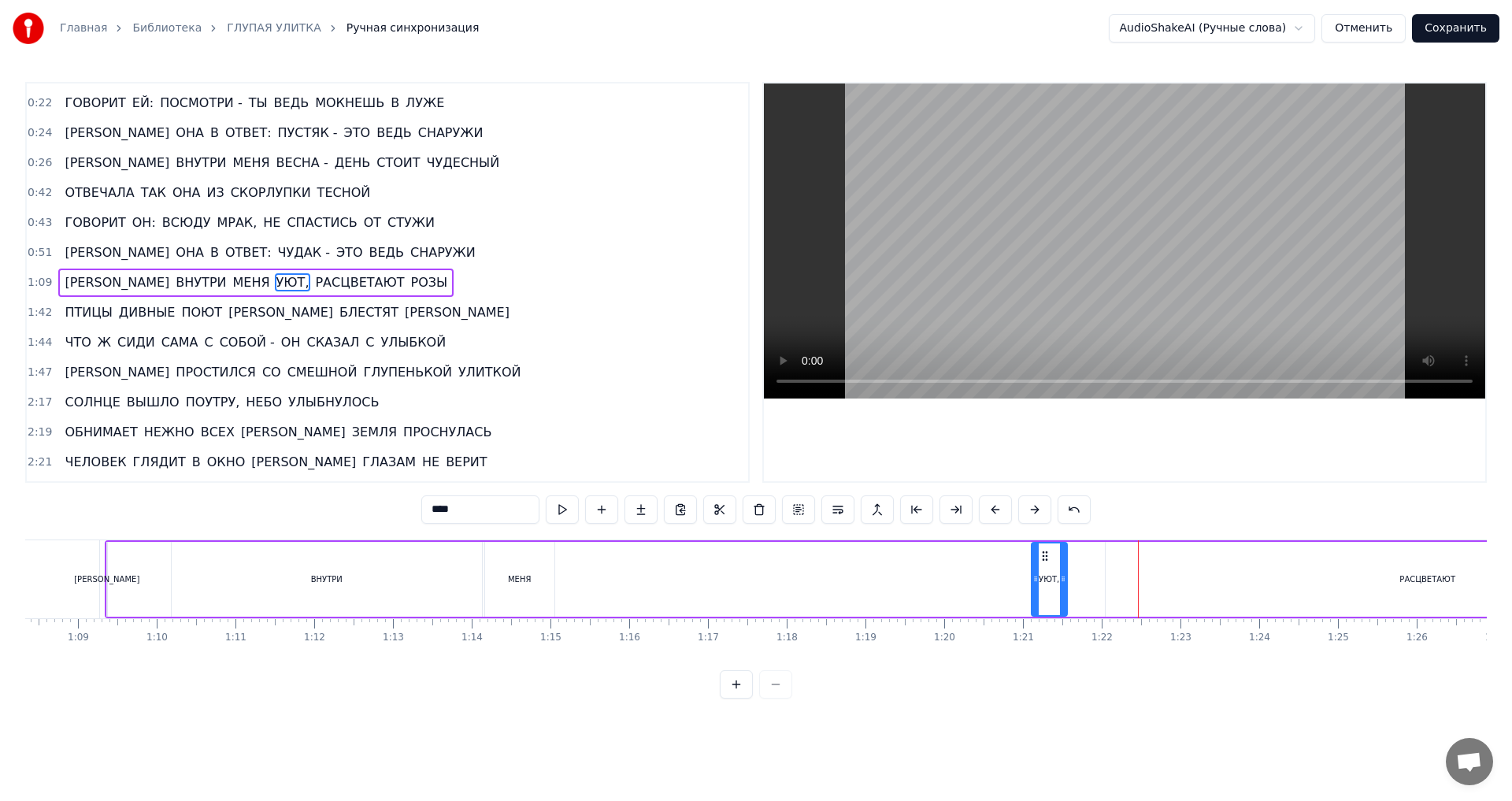
click at [1046, 559] on icon at bounding box center [1045, 556] width 12 height 12
click at [1231, 560] on div "РАСЦВЕТАЮТ" at bounding box center [1427, 580] width 644 height 75
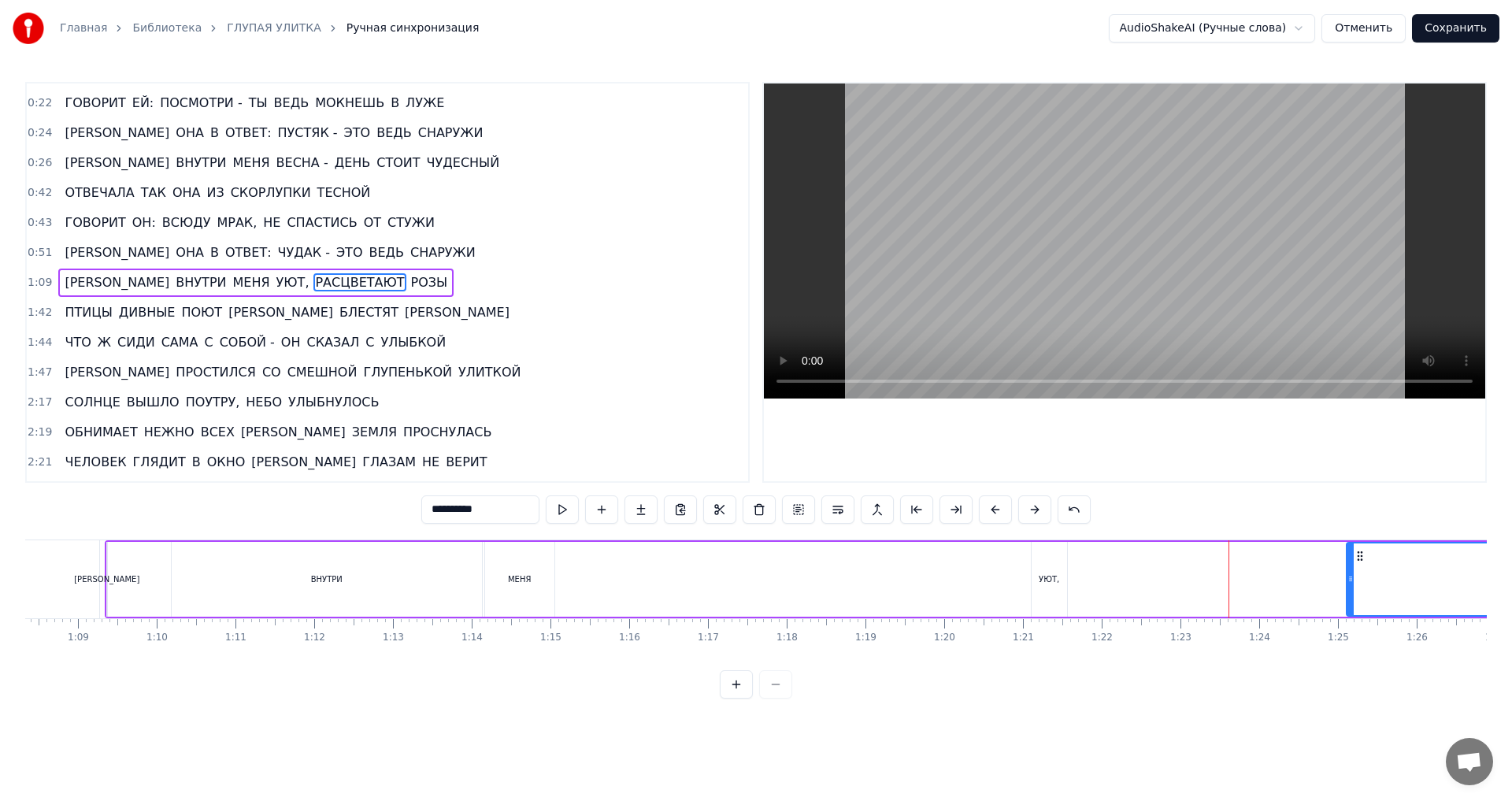
drag, startPoint x: 1111, startPoint y: 580, endPoint x: 1353, endPoint y: 582, distance: 242.0
click at [1353, 582] on icon at bounding box center [1350, 579] width 6 height 12
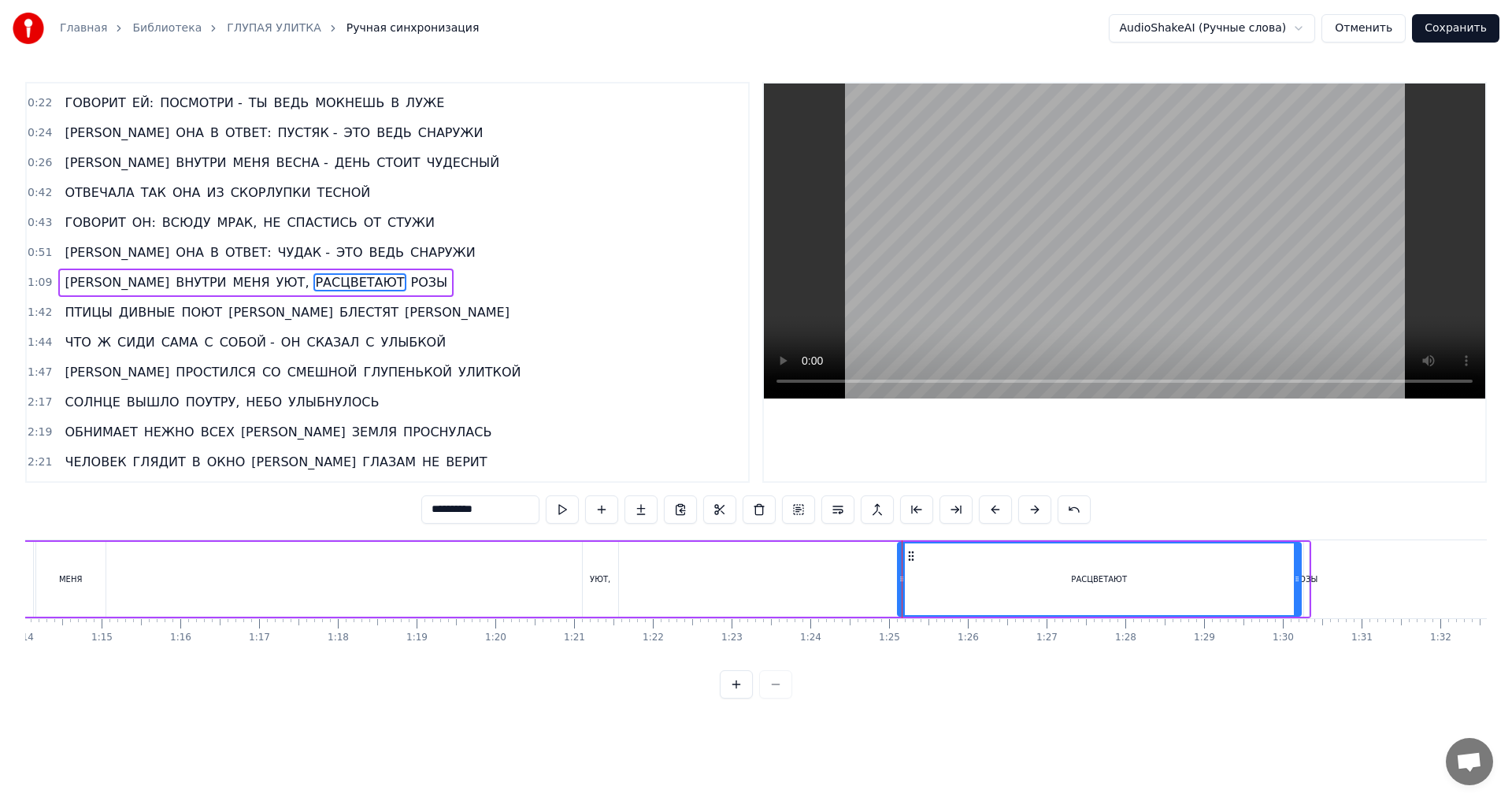
scroll to position [0, 5845]
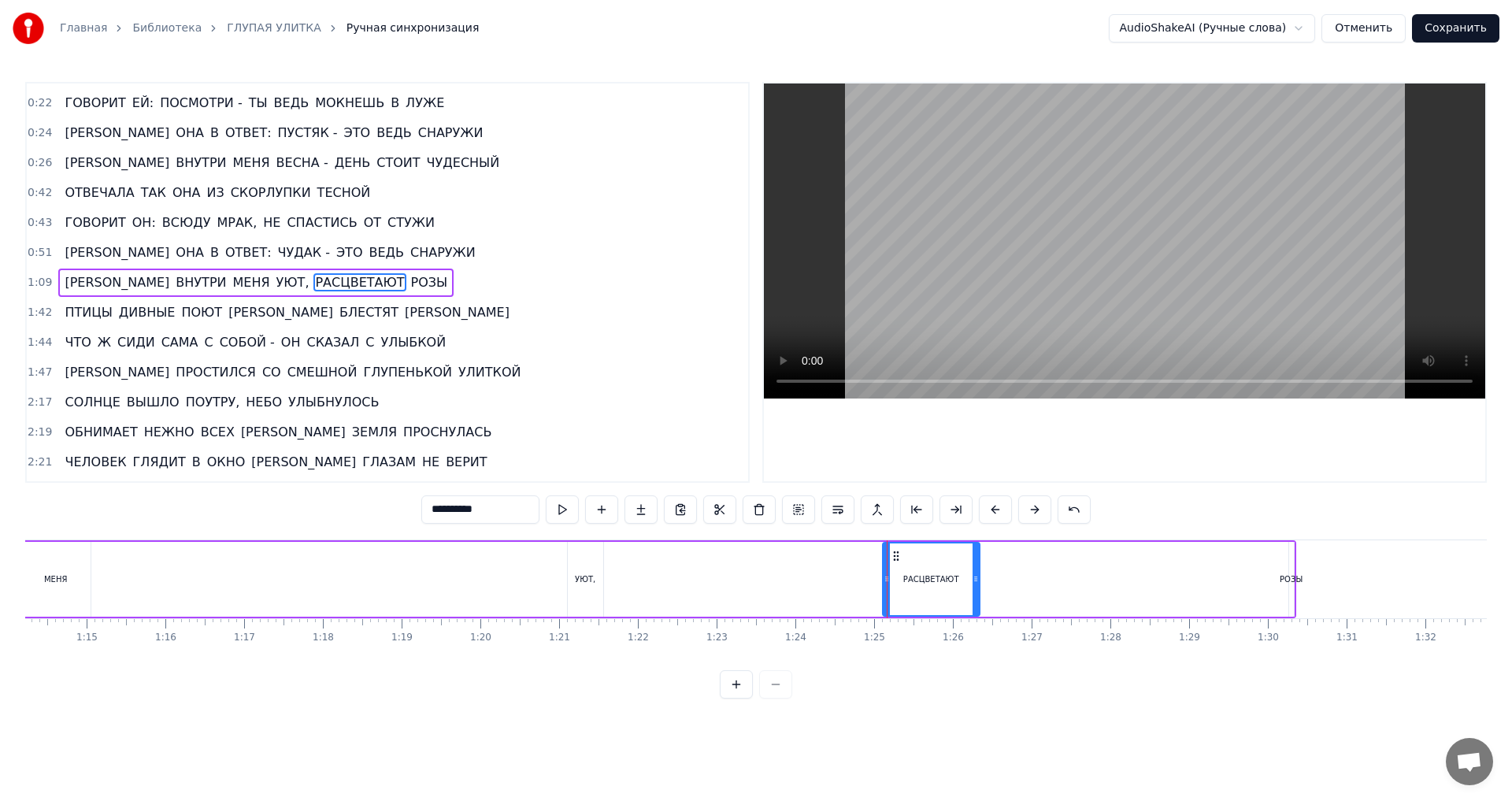
drag, startPoint x: 1285, startPoint y: 580, endPoint x: 978, endPoint y: 581, distance: 307.0
click at [978, 581] on icon at bounding box center [975, 579] width 6 height 12
click at [1287, 580] on div "РОЗЫ" at bounding box center [1291, 580] width 23 height 12
type input "****"
drag, startPoint x: 1287, startPoint y: 580, endPoint x: 1218, endPoint y: 580, distance: 69.0
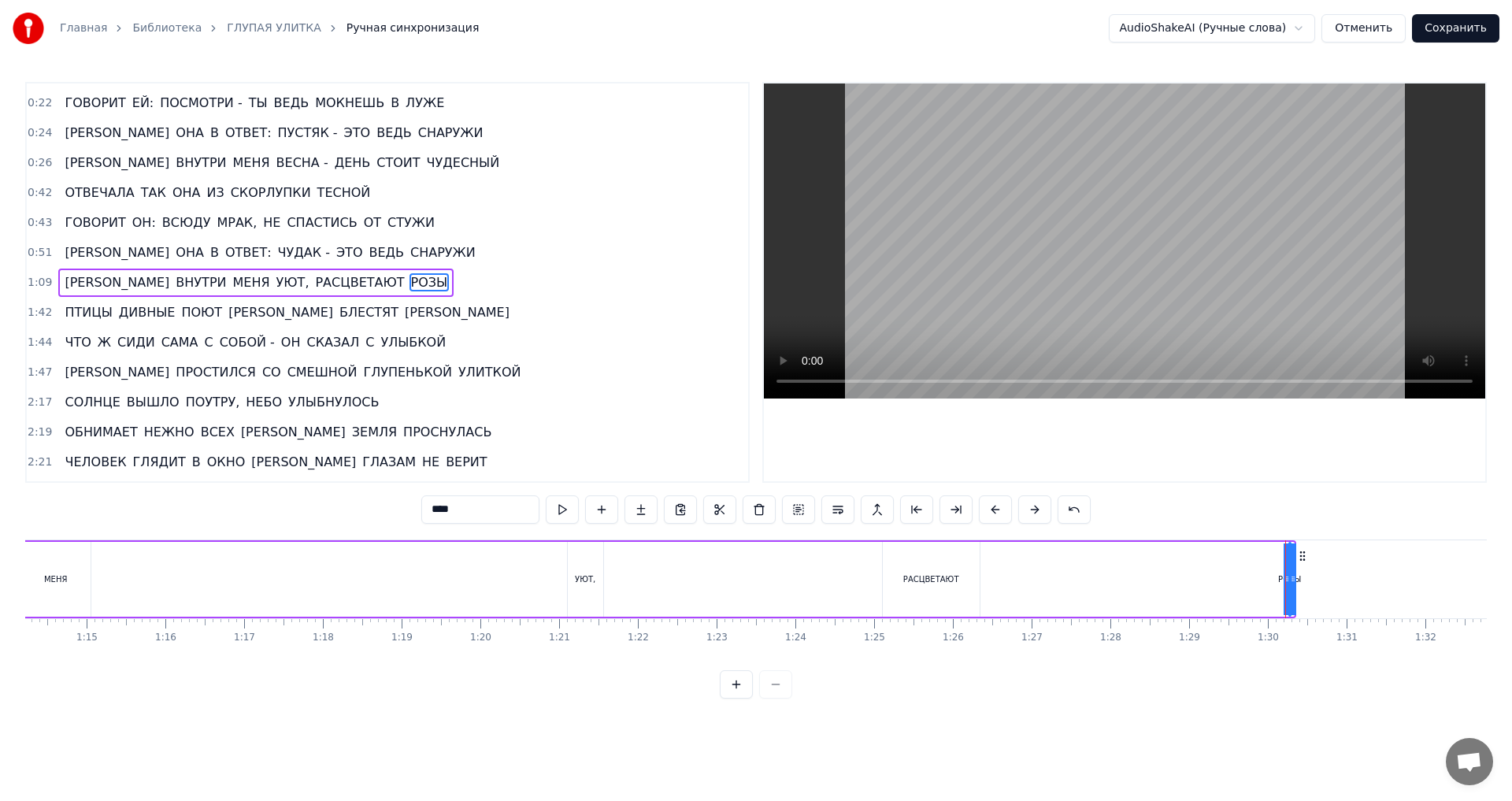
click at [1218, 580] on div "А ВНУТРИ МЕНЯ УЮТ, РАСЦВЕТАЮТ РОЗЫ" at bounding box center [469, 579] width 1656 height 78
click at [1285, 580] on div "РОЗЫ" at bounding box center [1289, 580] width 23 height 12
drag, startPoint x: 1293, startPoint y: 581, endPoint x: 1245, endPoint y: 585, distance: 48.2
click at [1245, 585] on div at bounding box center [1244, 580] width 6 height 71
click at [937, 553] on div "РАСЦВЕТАЮТ" at bounding box center [931, 580] width 97 height 75
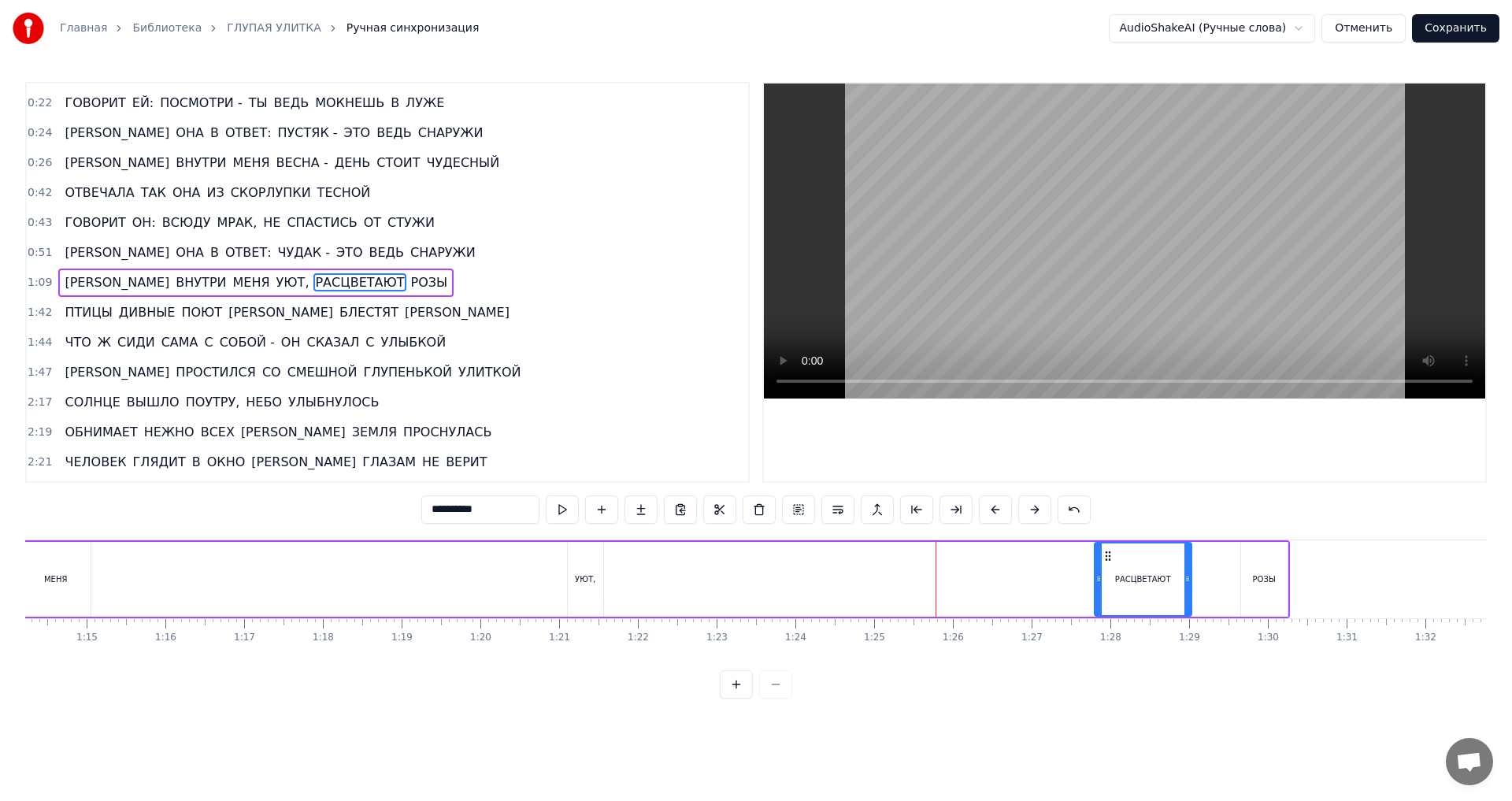
drag, startPoint x: 897, startPoint y: 554, endPoint x: 1109, endPoint y: 561, distance: 212.1
click at [1109, 561] on icon at bounding box center [1108, 556] width 12 height 12
click at [585, 556] on div "УЮТ," at bounding box center [586, 580] width 36 height 75
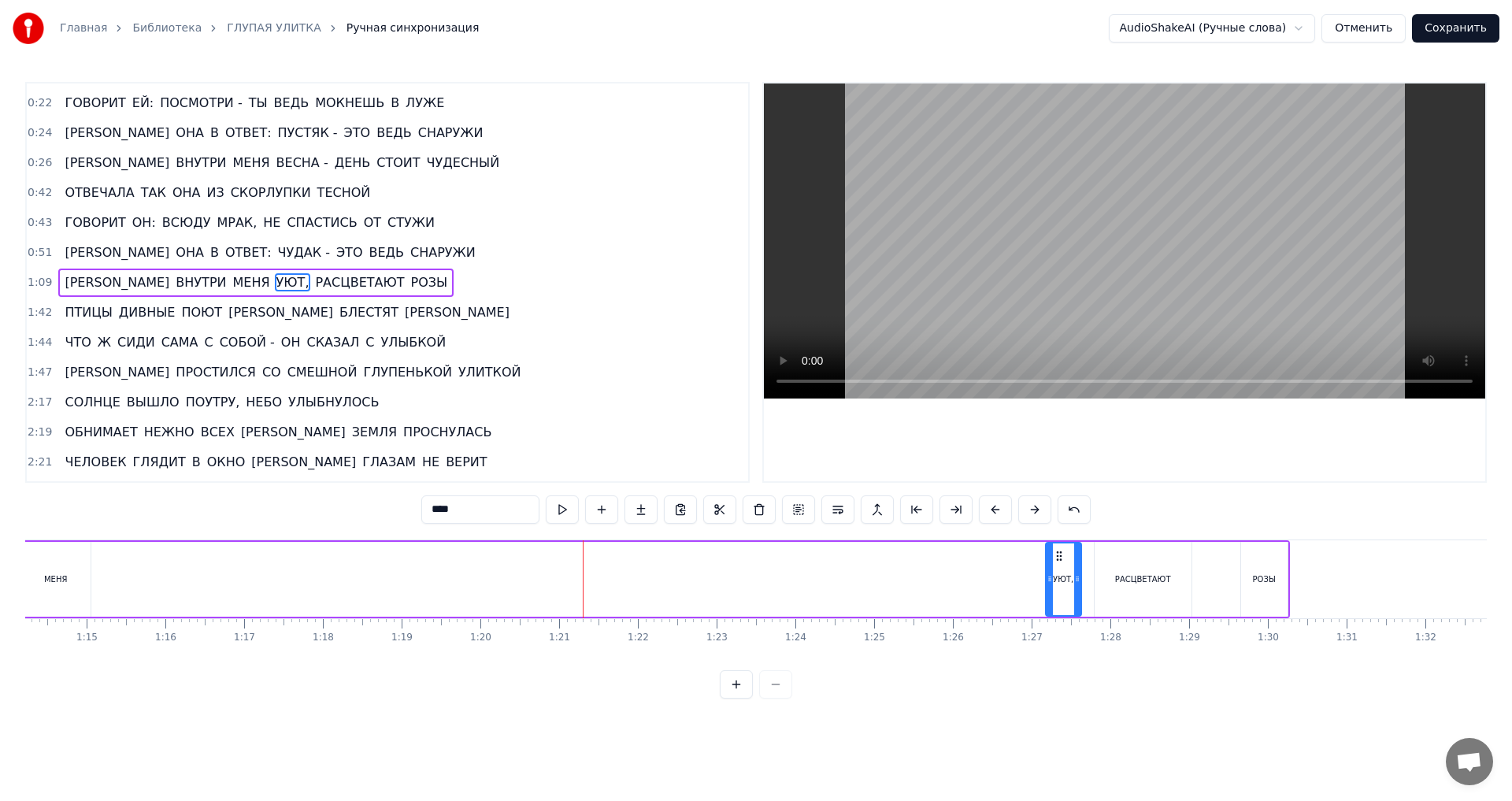
drag, startPoint x: 579, startPoint y: 553, endPoint x: 1057, endPoint y: 563, distance: 478.1
click at [1057, 563] on div "УЮТ," at bounding box center [1063, 580] width 34 height 71
click at [1129, 561] on div "РАСЦВЕТАЮТ" at bounding box center [1142, 580] width 97 height 75
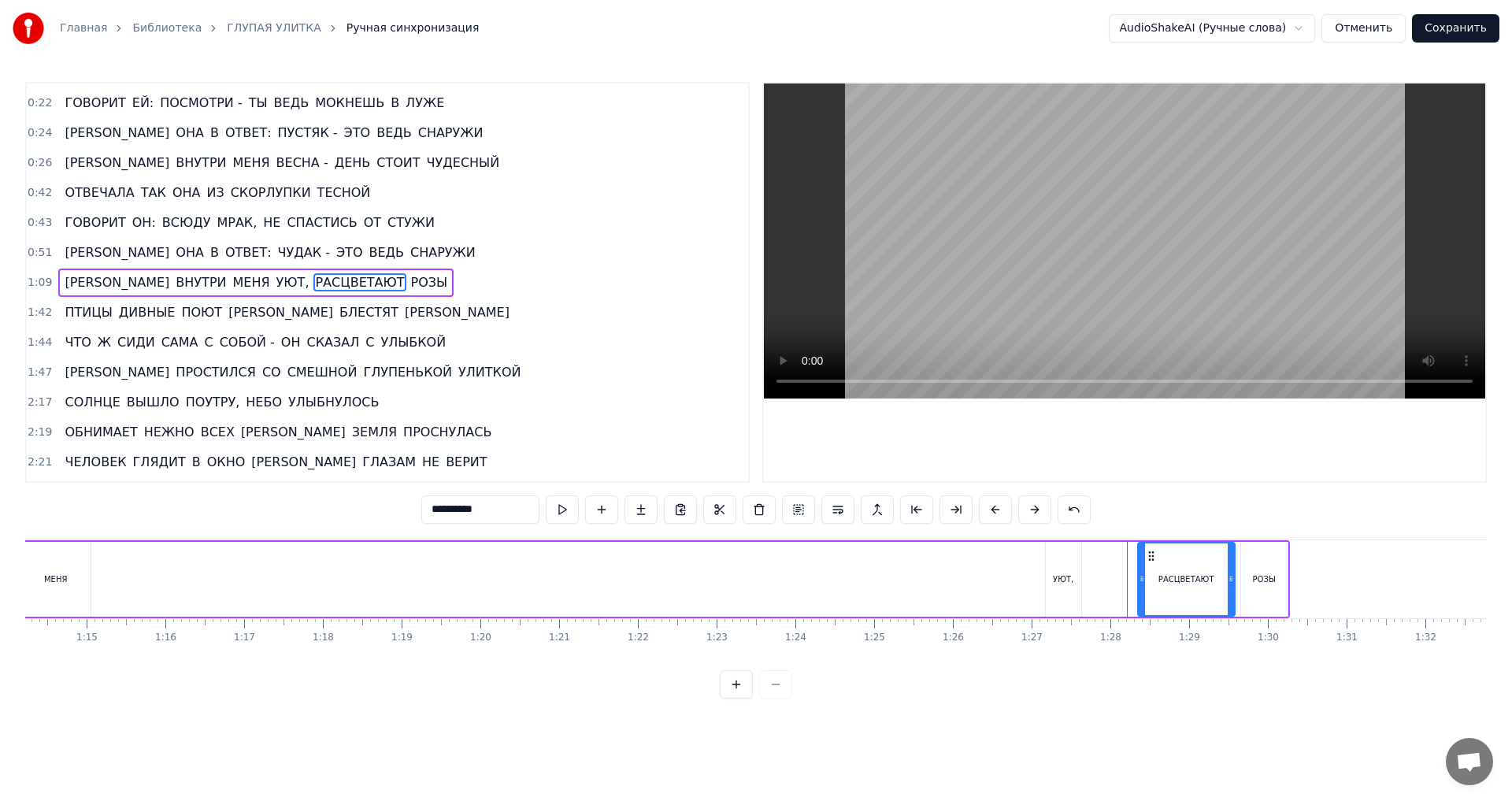
drag, startPoint x: 1107, startPoint y: 560, endPoint x: 1149, endPoint y: 560, distance: 42.0
click at [1149, 560] on icon at bounding box center [1151, 556] width 12 height 12
click at [1054, 560] on div "УЮТ," at bounding box center [1063, 580] width 36 height 75
drag, startPoint x: 1061, startPoint y: 560, endPoint x: 1109, endPoint y: 560, distance: 48.0
click at [1109, 560] on circle at bounding box center [1109, 560] width 1 height 1
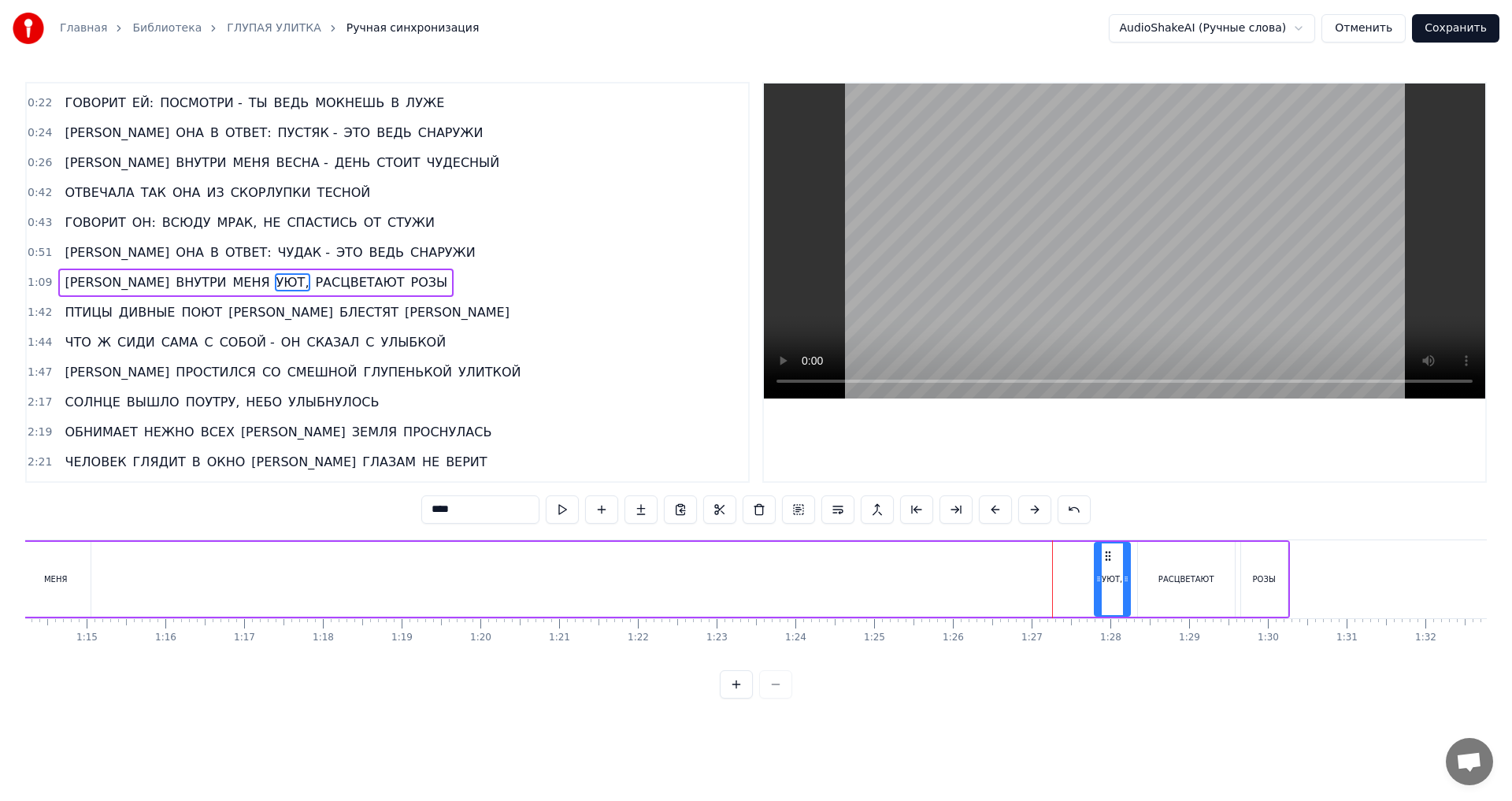
click at [68, 587] on div "МЕНЯ" at bounding box center [56, 580] width 70 height 75
type input "****"
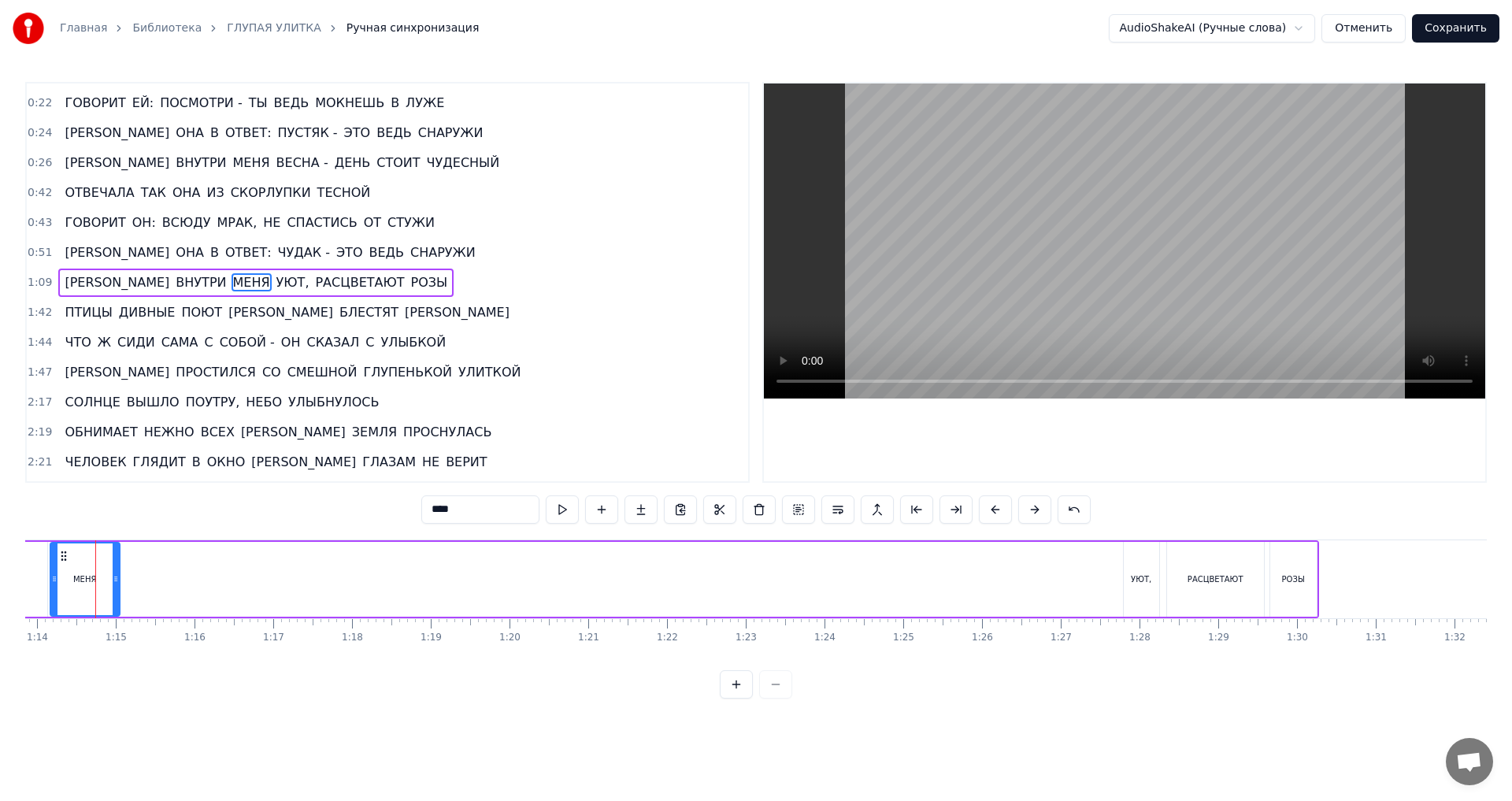
scroll to position [0, 5807]
drag, startPoint x: 126, startPoint y: 580, endPoint x: 105, endPoint y: 580, distance: 21.0
click at [105, 580] on div "ДОЖДИК [PERSON_NAME] КАК ИЗ ВЕДРА - ОН ОТКРЫЛ КАЛИТКУ И УВИДЕЛ СРЕДЬ ДВОРА ГЛУП…" at bounding box center [559, 579] width 12683 height 78
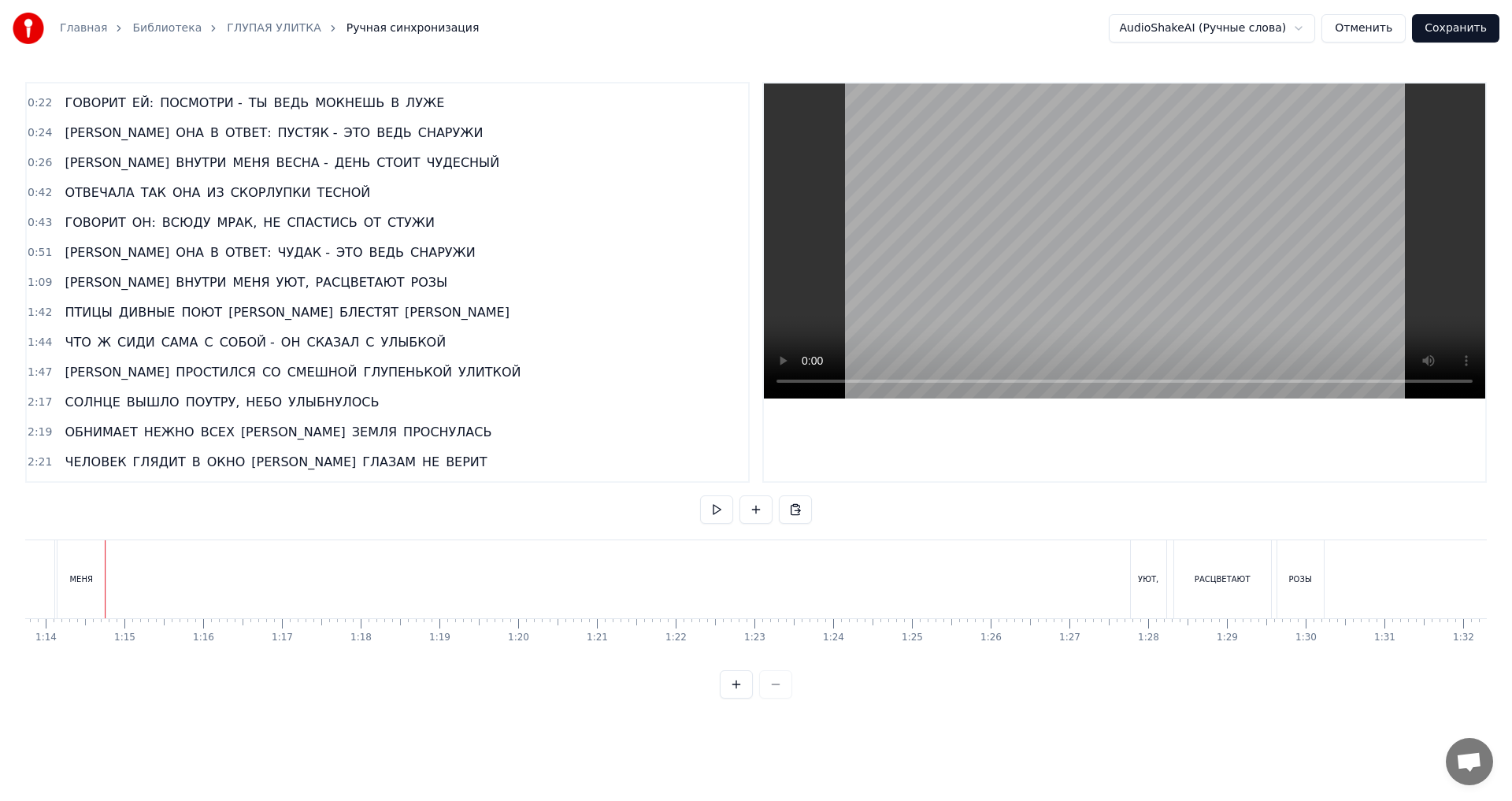
click at [74, 560] on div "МЕНЯ" at bounding box center [81, 579] width 48 height 78
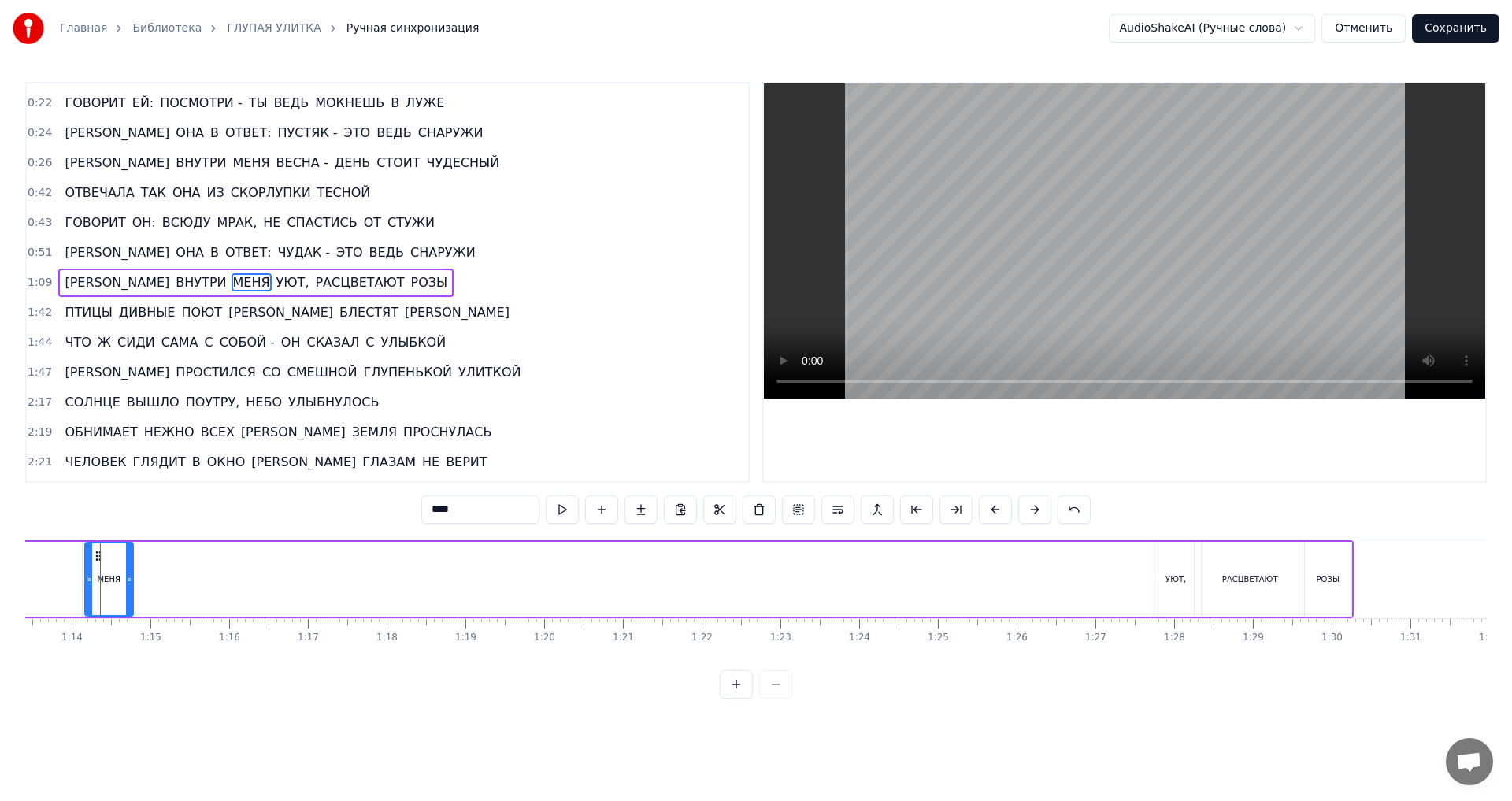
scroll to position [0, 5777]
drag, startPoint x: 102, startPoint y: 555, endPoint x: 1106, endPoint y: 586, distance: 1004.5
click at [1106, 586] on div "МЕНЯ" at bounding box center [1115, 580] width 46 height 71
click at [174, 289] on span "ВНУТРИ" at bounding box center [200, 282] width 53 height 18
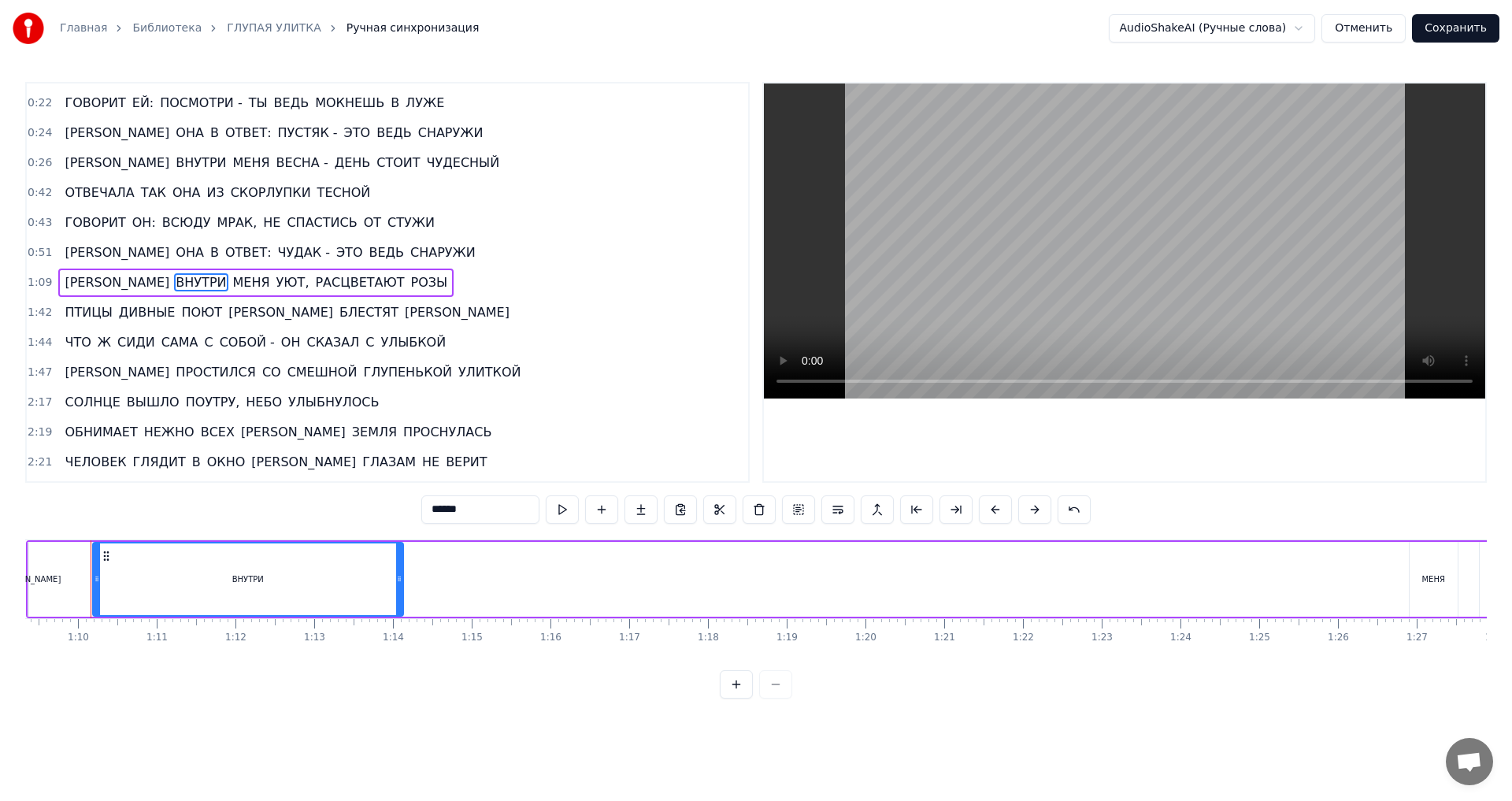
scroll to position [0, 5446]
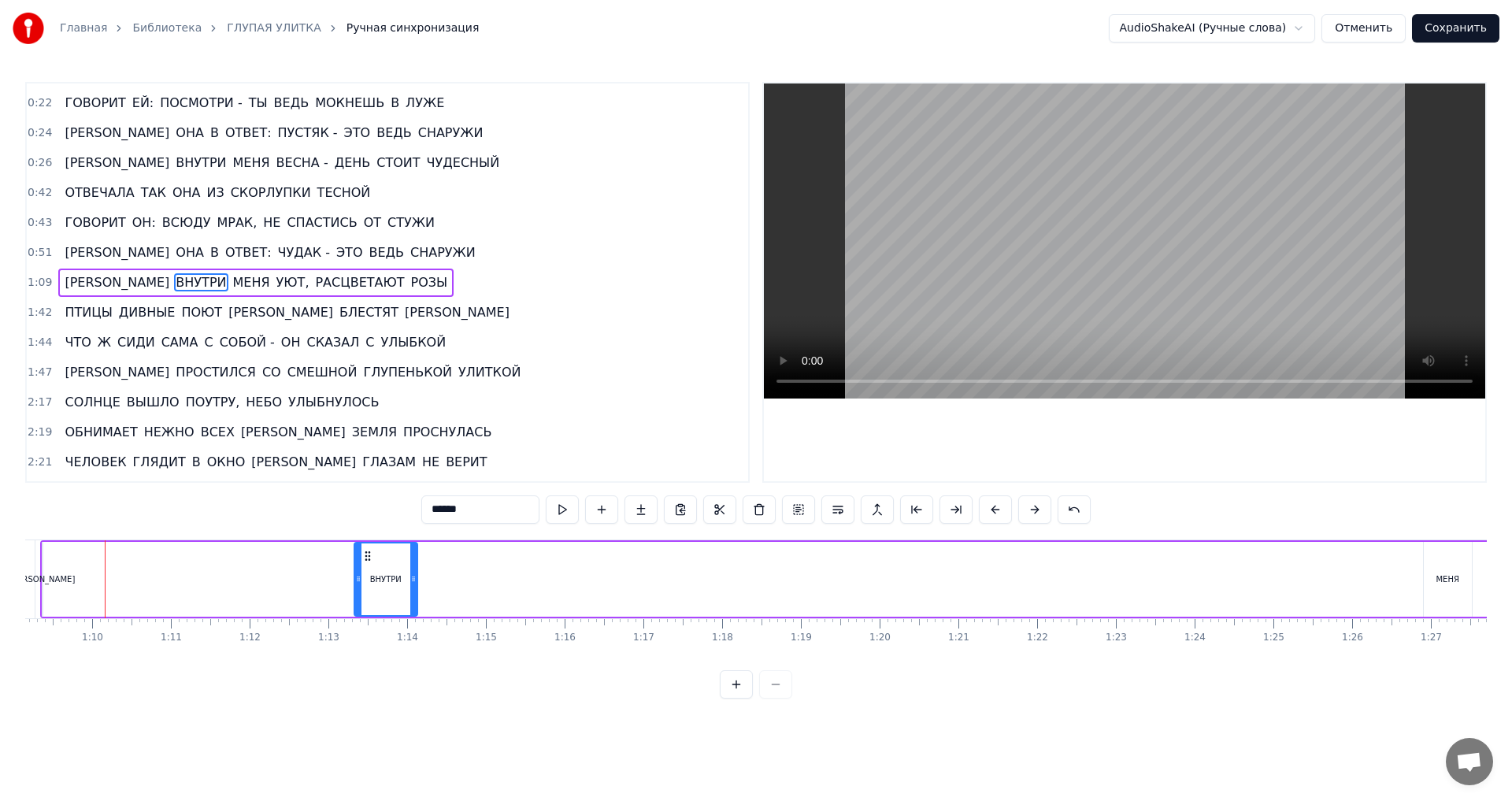
drag, startPoint x: 112, startPoint y: 581, endPoint x: 360, endPoint y: 598, distance: 248.6
click at [360, 598] on div at bounding box center [358, 580] width 6 height 71
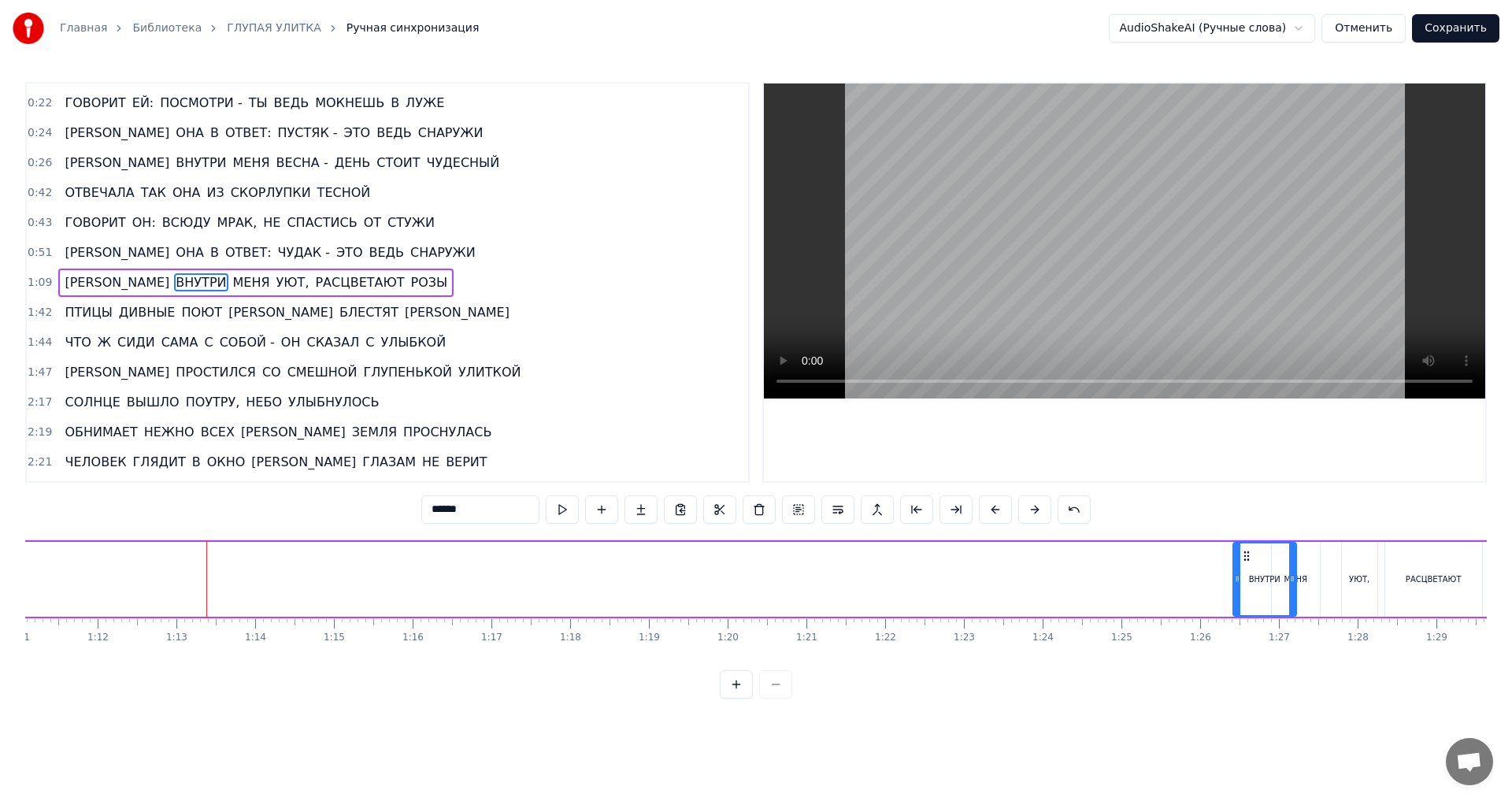
scroll to position [0, 5604]
drag, startPoint x: 370, startPoint y: 557, endPoint x: 1188, endPoint y: 580, distance: 818.3
click at [1188, 580] on div "ВНУТРИ" at bounding box center [1203, 580] width 61 height 71
click at [63, 282] on span "[PERSON_NAME]" at bounding box center [117, 282] width 108 height 18
type input "*"
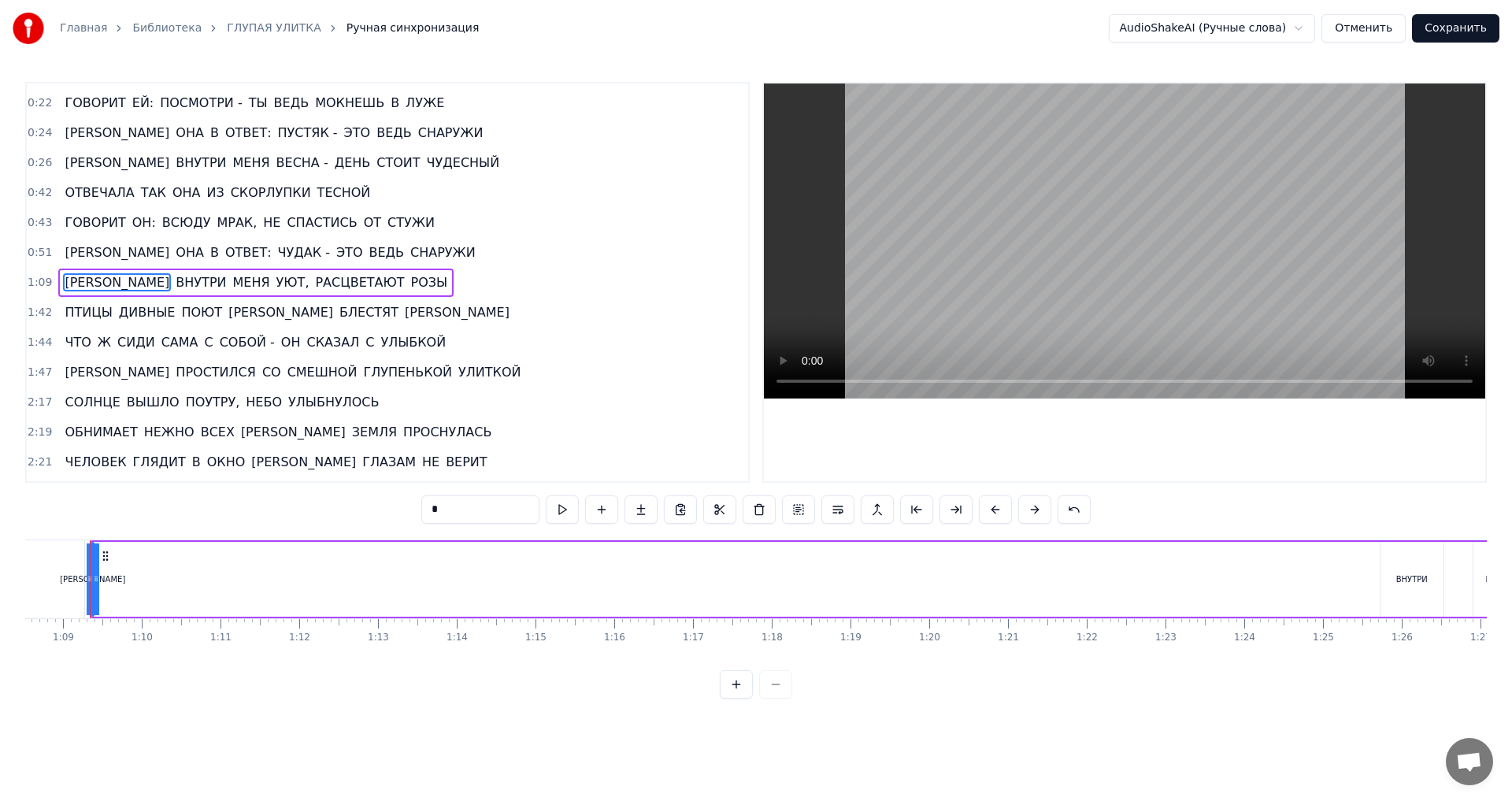
scroll to position [0, 5381]
drag, startPoint x: 113, startPoint y: 583, endPoint x: 78, endPoint y: 583, distance: 35.0
click at [78, 583] on icon at bounding box center [74, 579] width 6 height 12
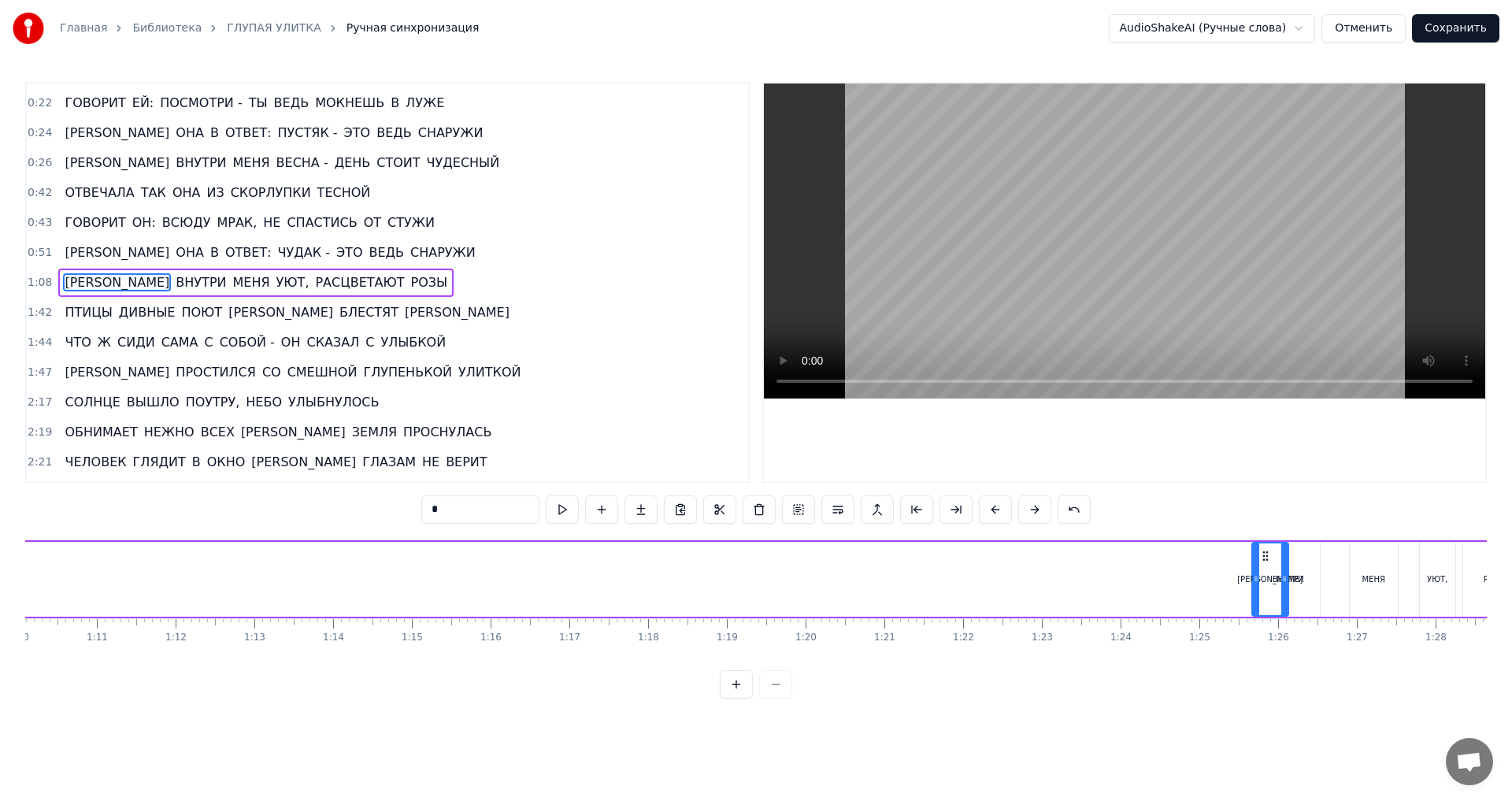
scroll to position [0, 5523]
drag, startPoint x: 112, startPoint y: 558, endPoint x: 1210, endPoint y: 577, distance: 1098.2
click at [1210, 577] on div "[PERSON_NAME]" at bounding box center [1215, 580] width 35 height 71
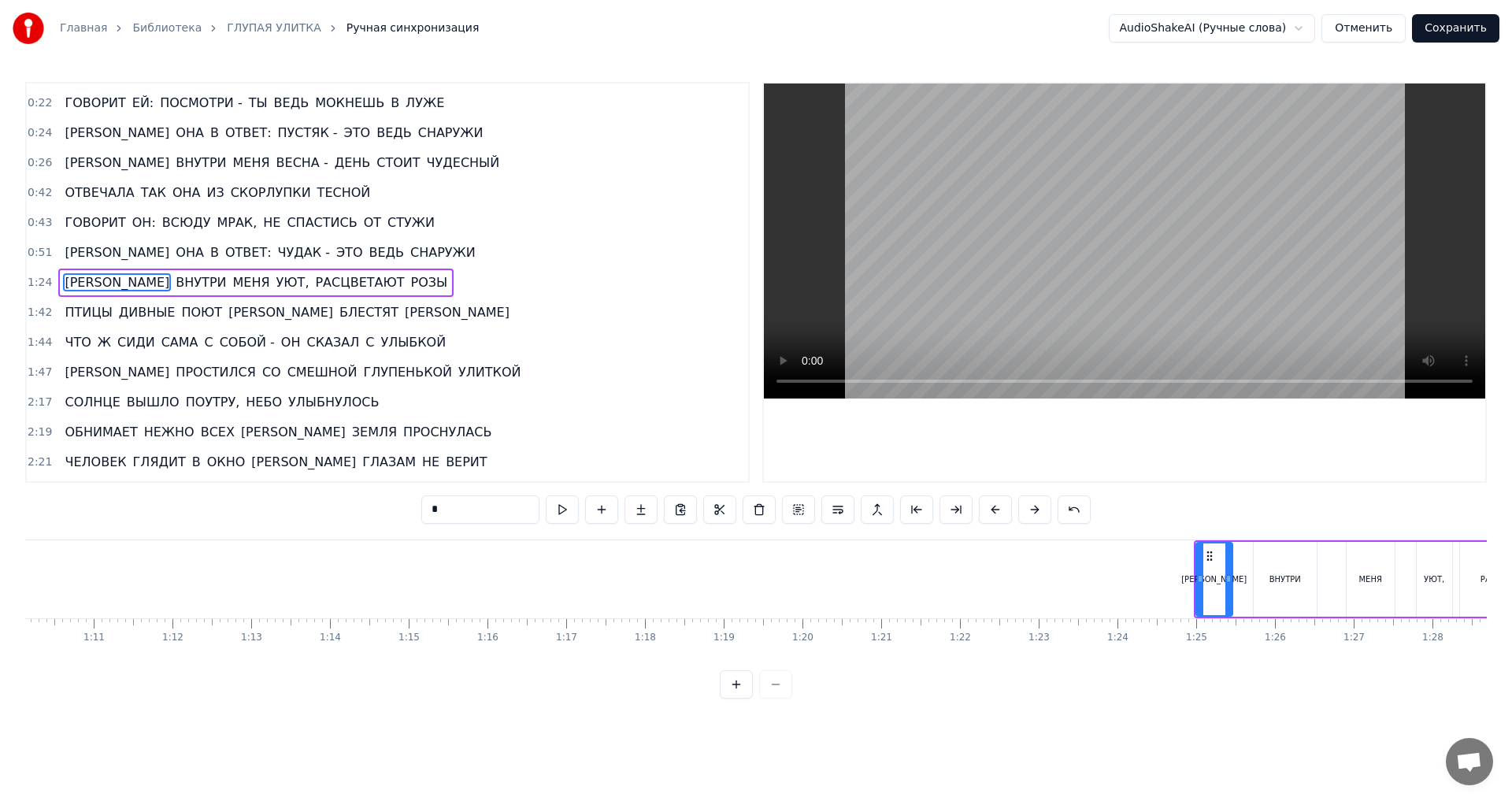
click at [32, 254] on span "0:51" at bounding box center [40, 253] width 24 height 16
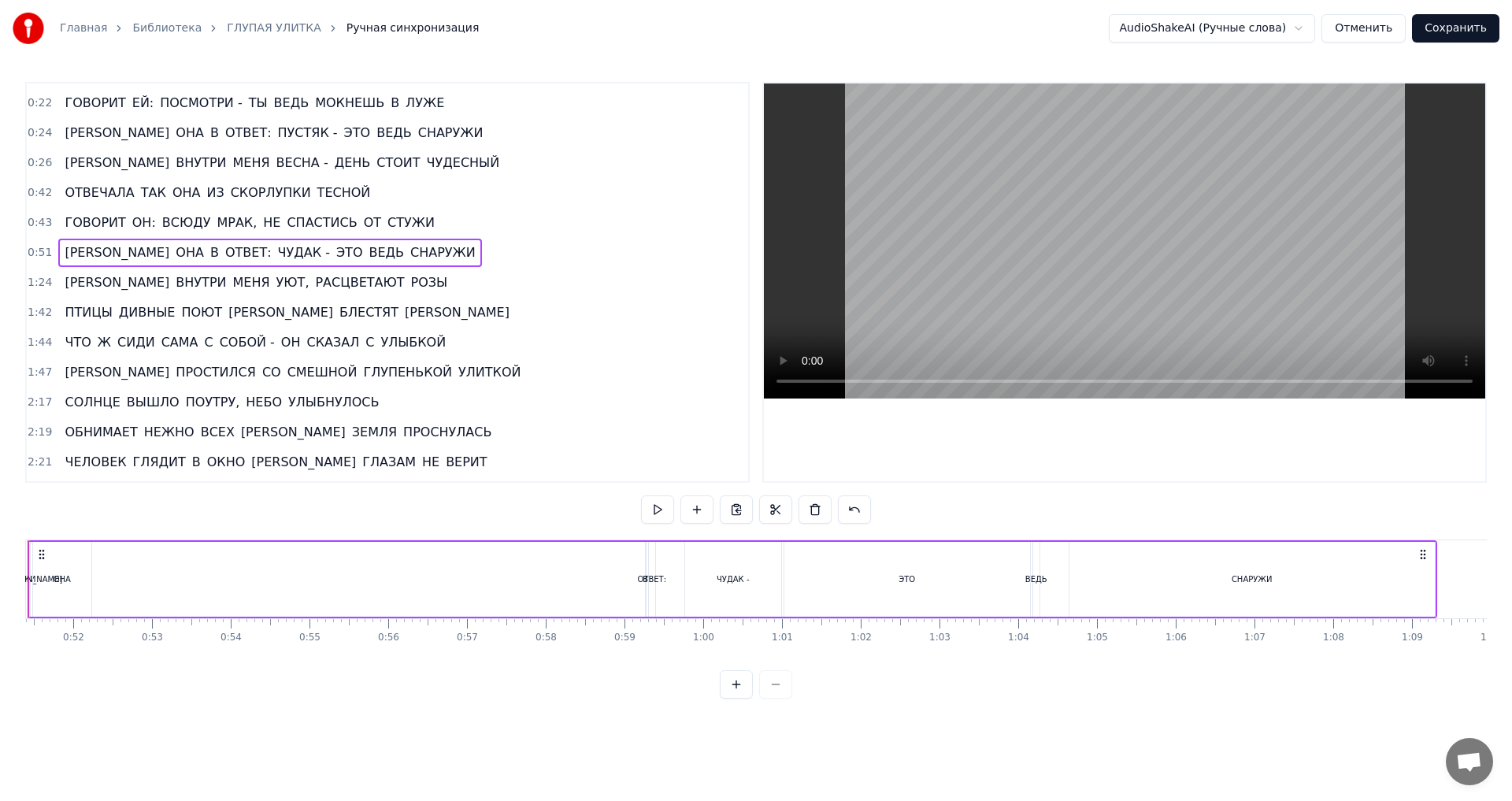
scroll to position [0, 3970]
click at [1345, 585] on div "СНАРУЖИ" at bounding box center [1329, 580] width 41 height 12
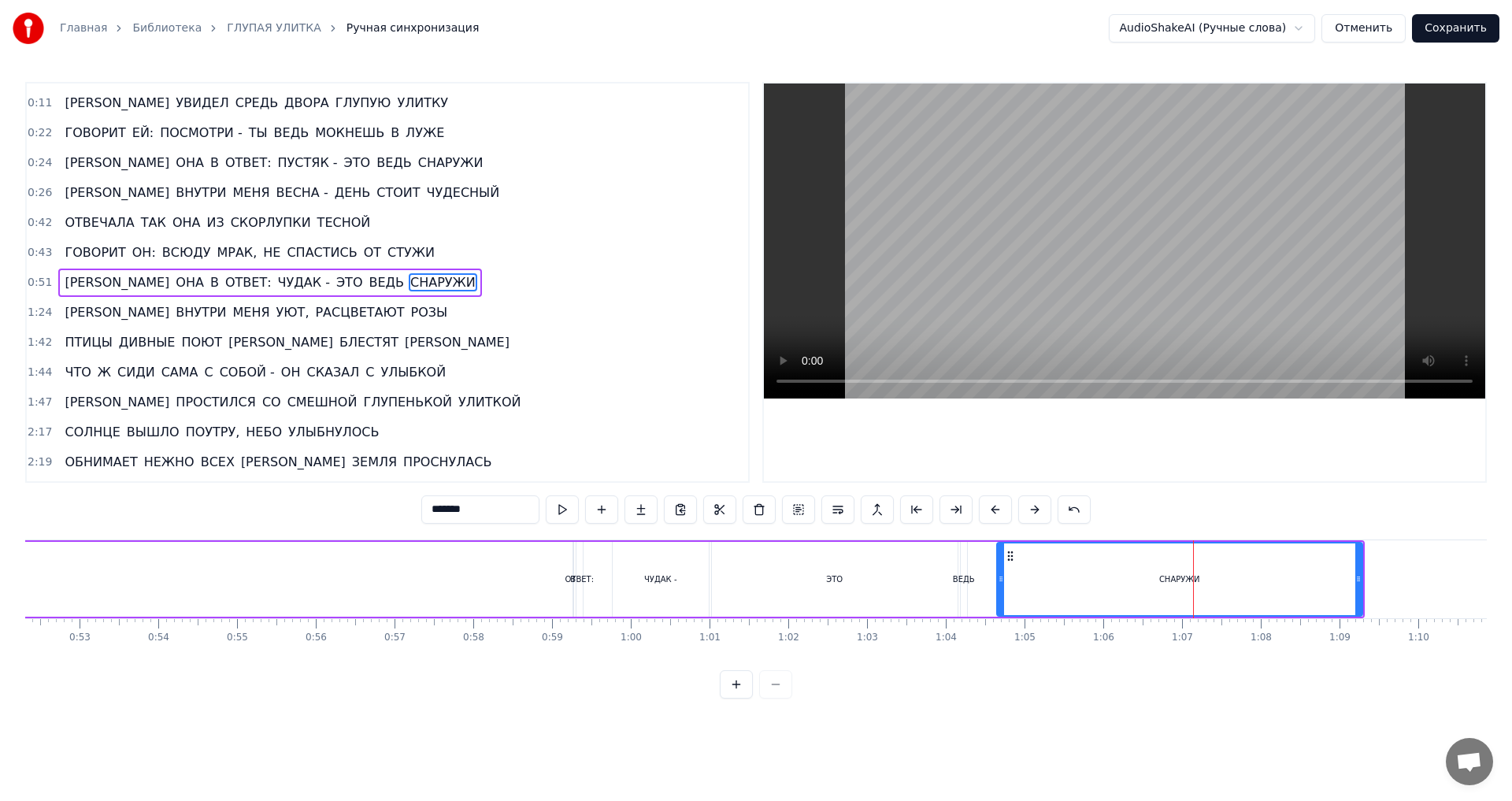
scroll to position [0, 4126]
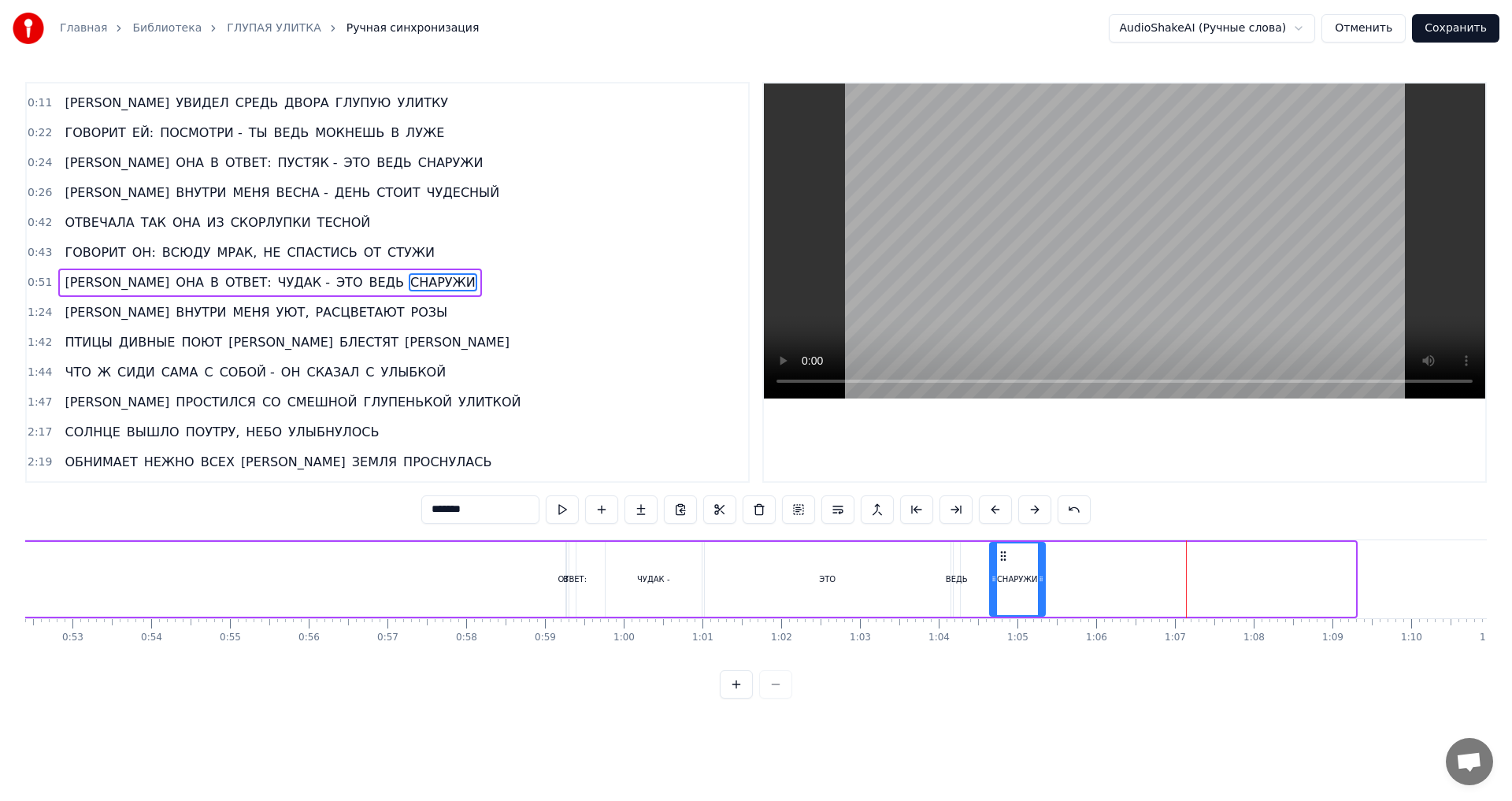
drag, startPoint x: 1353, startPoint y: 580, endPoint x: 1042, endPoint y: 583, distance: 311.0
click at [1042, 583] on icon at bounding box center [1041, 579] width 6 height 12
click at [848, 581] on div "ЭТО" at bounding box center [828, 580] width 246 height 75
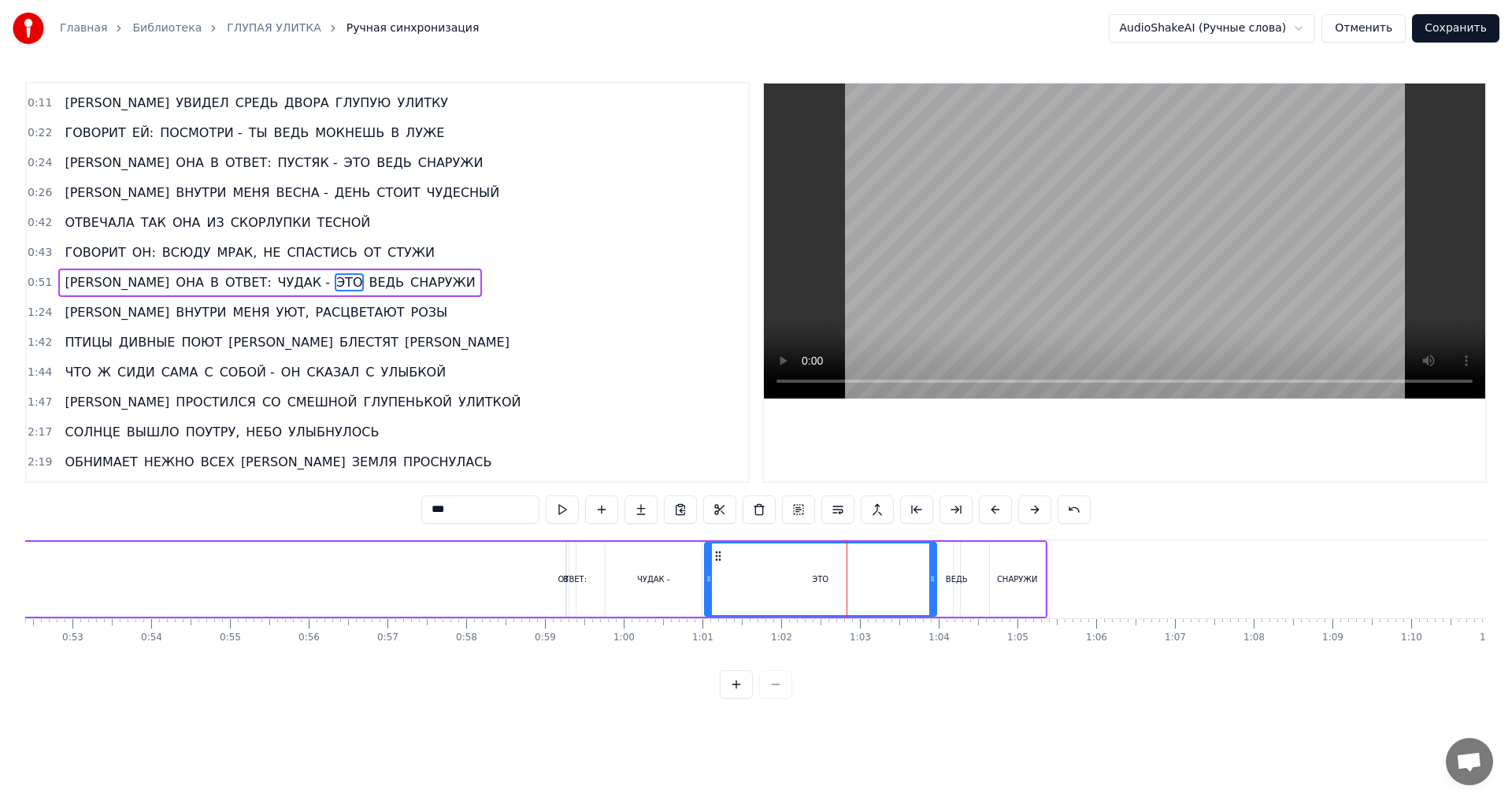
drag, startPoint x: 948, startPoint y: 581, endPoint x: 934, endPoint y: 582, distance: 14.0
click at [934, 582] on icon at bounding box center [932, 579] width 6 height 12
drag, startPoint x: 705, startPoint y: 580, endPoint x: 878, endPoint y: 585, distance: 173.1
click at [878, 585] on div at bounding box center [881, 580] width 6 height 71
click at [663, 593] on div "ЧУДАК -" at bounding box center [654, 580] width 96 height 75
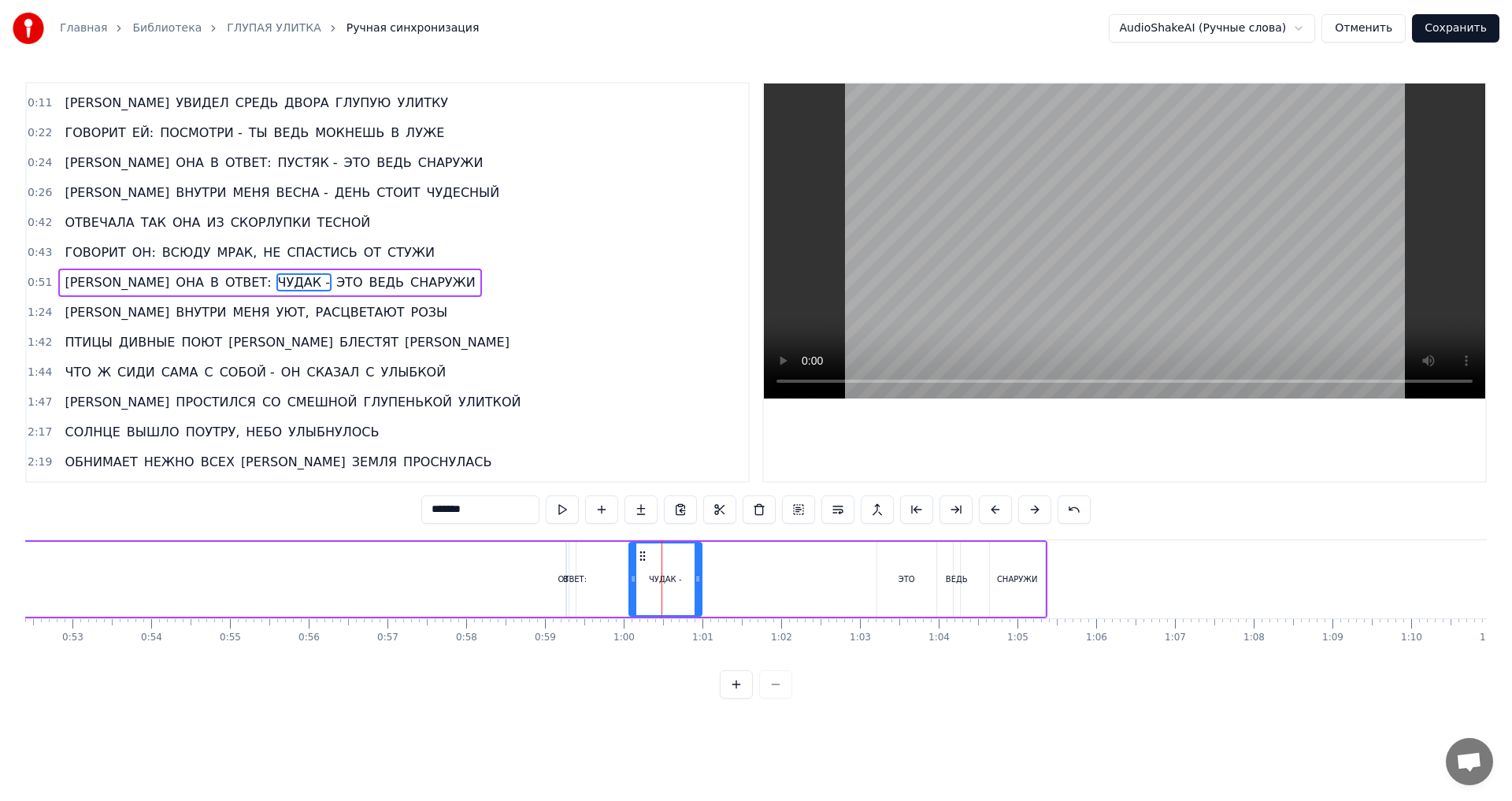
drag, startPoint x: 609, startPoint y: 581, endPoint x: 634, endPoint y: 582, distance: 25.0
click at [634, 582] on icon at bounding box center [633, 579] width 6 height 12
drag, startPoint x: 644, startPoint y: 557, endPoint x: 801, endPoint y: 566, distance: 157.3
click at [801, 566] on div "ЧУДАК -" at bounding box center [822, 580] width 71 height 71
click at [832, 580] on div "ЧУДАК -" at bounding box center [822, 580] width 33 height 12
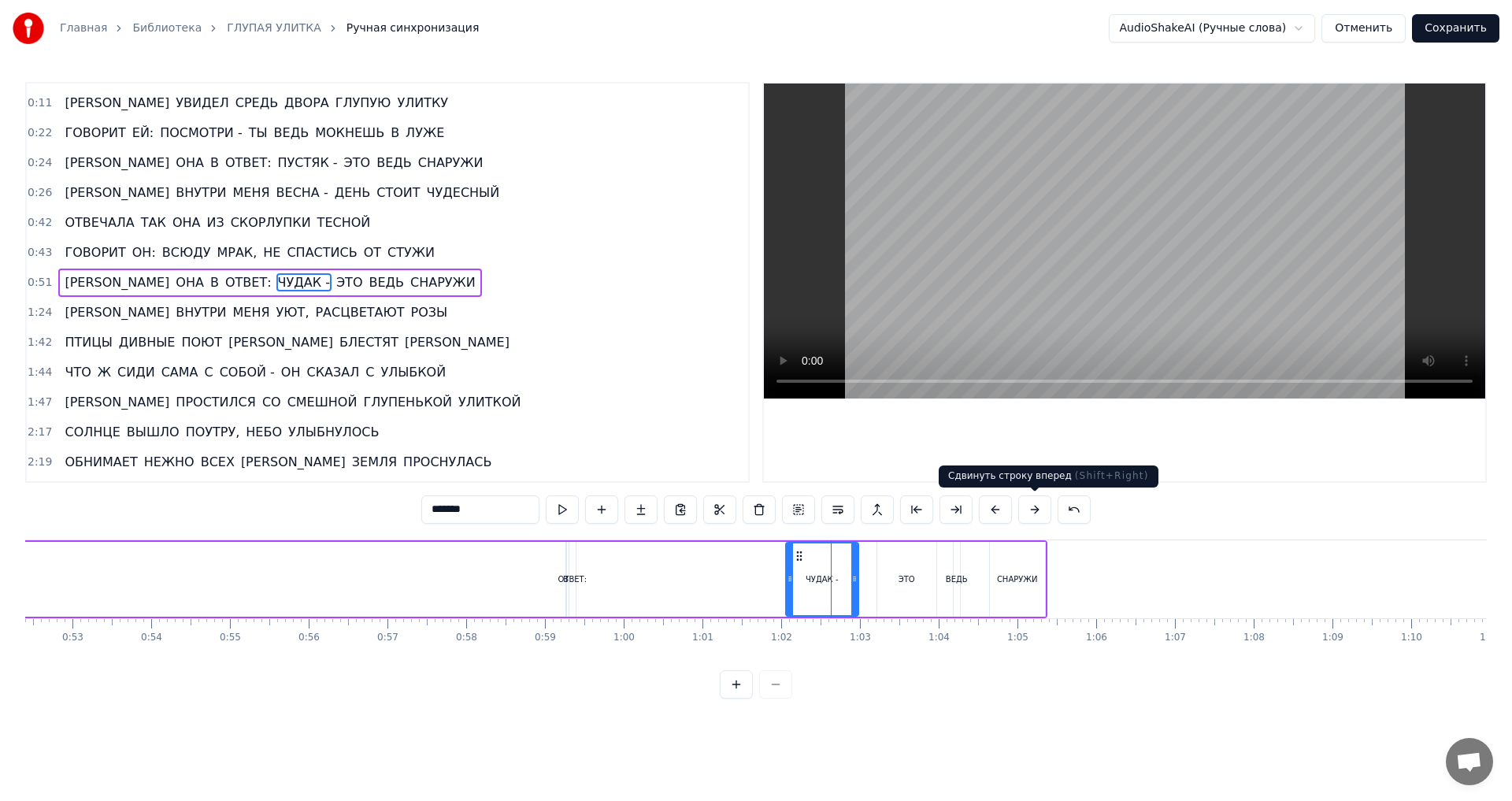
click at [1035, 511] on button at bounding box center [1034, 509] width 33 height 29
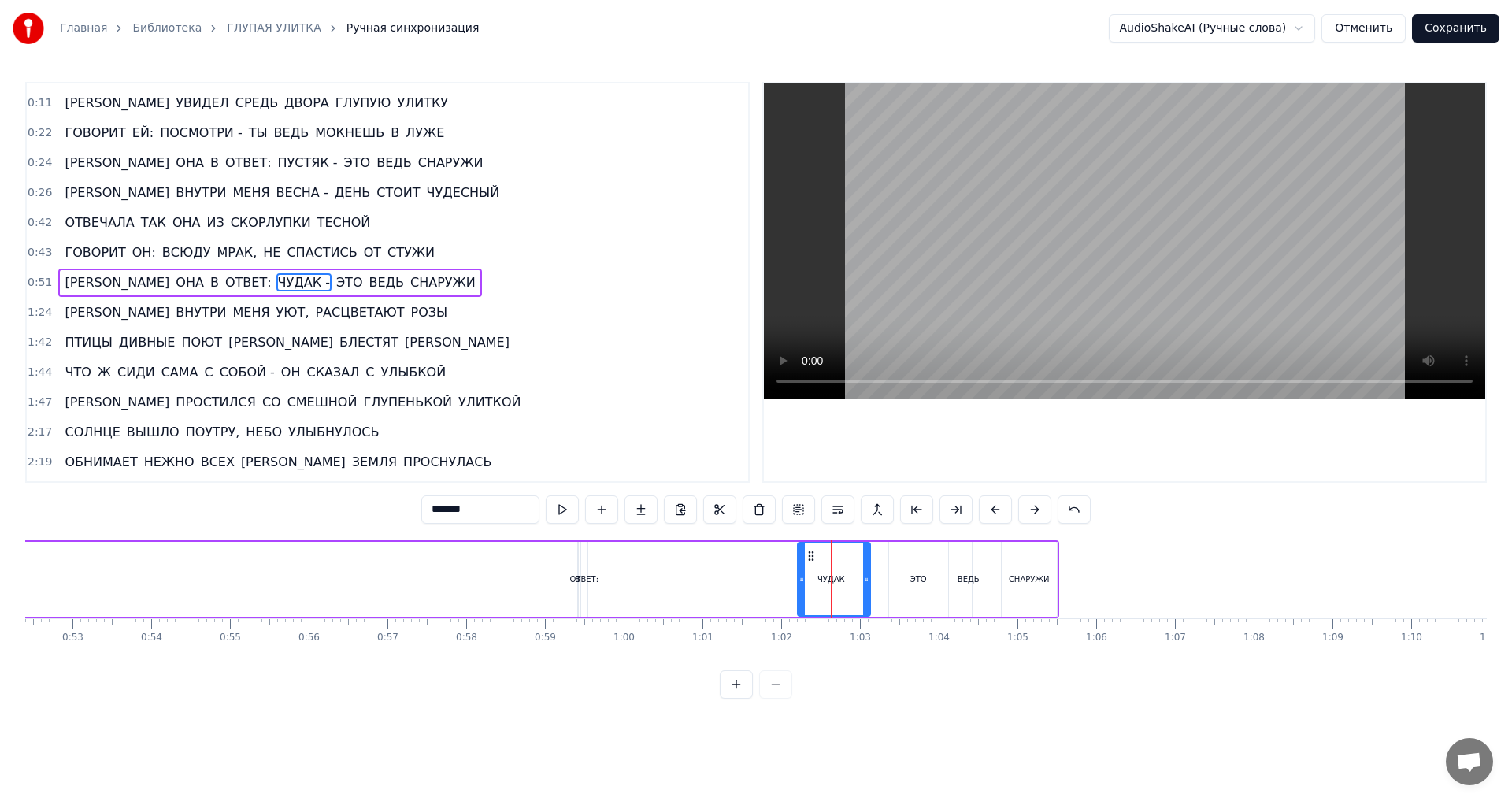
click at [831, 578] on div "ЧУДАК -" at bounding box center [834, 580] width 33 height 12
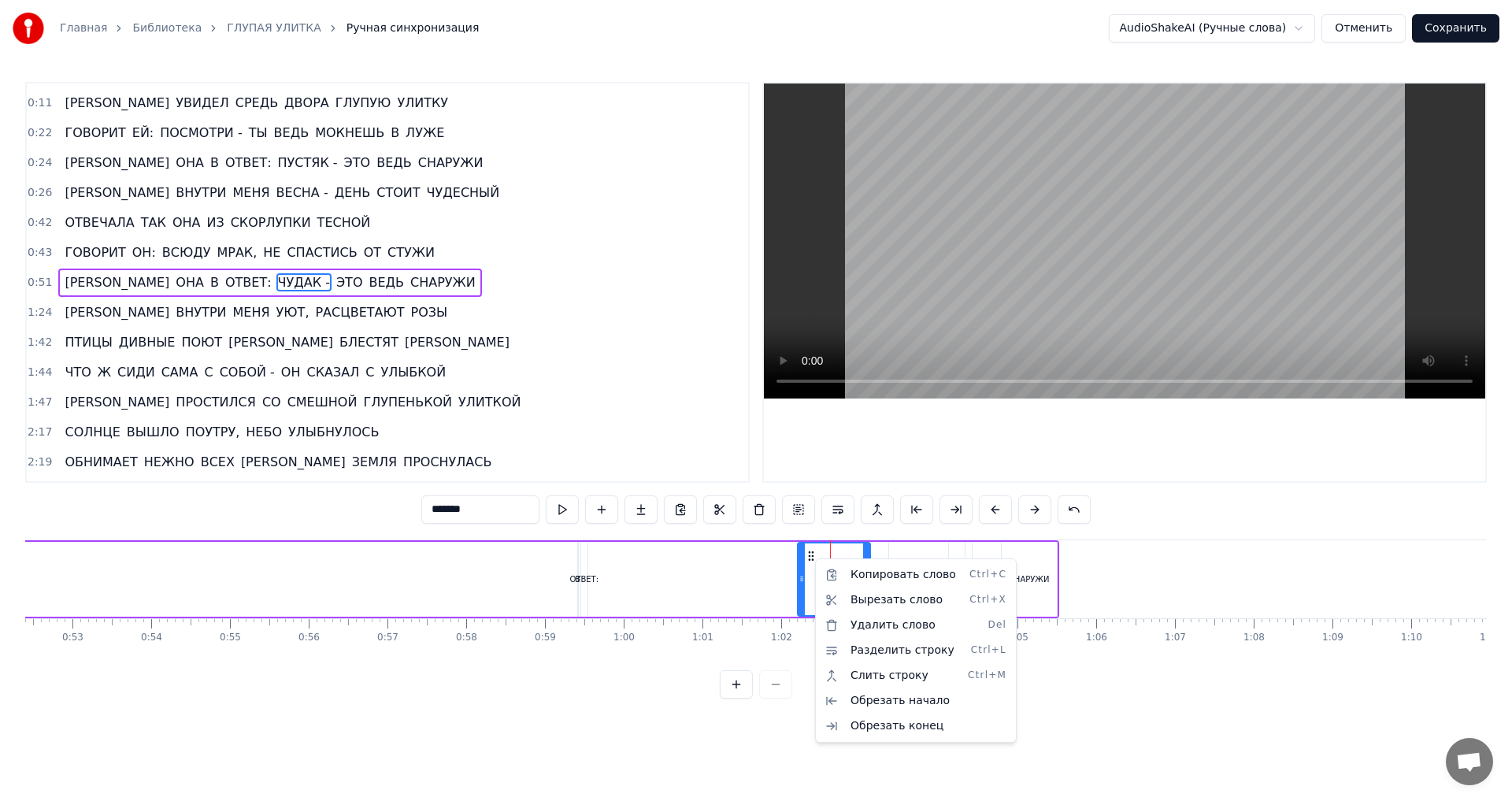
click at [814, 578] on html "Главная Библиотека ГЛУПАЯ УЛИТКА Ручная синхронизация AudioShakeAI (Ручные слов…" at bounding box center [756, 362] width 1512 height 723
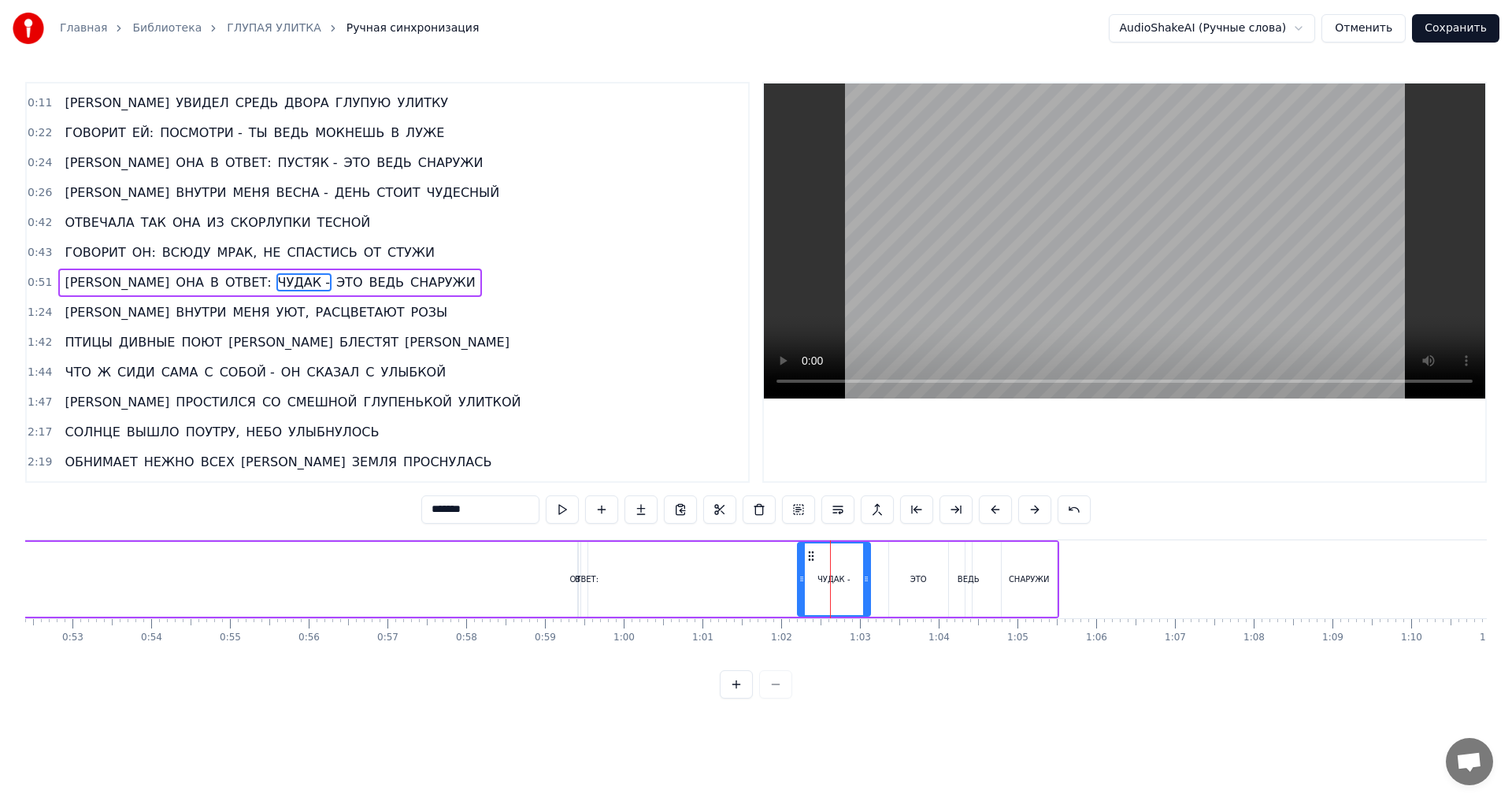
click at [592, 584] on div "ОТВЕТ:" at bounding box center [583, 580] width 29 height 12
type input "******"
drag, startPoint x: 585, startPoint y: 576, endPoint x: 634, endPoint y: 581, distance: 49.3
click at [634, 581] on icon at bounding box center [634, 579] width 6 height 12
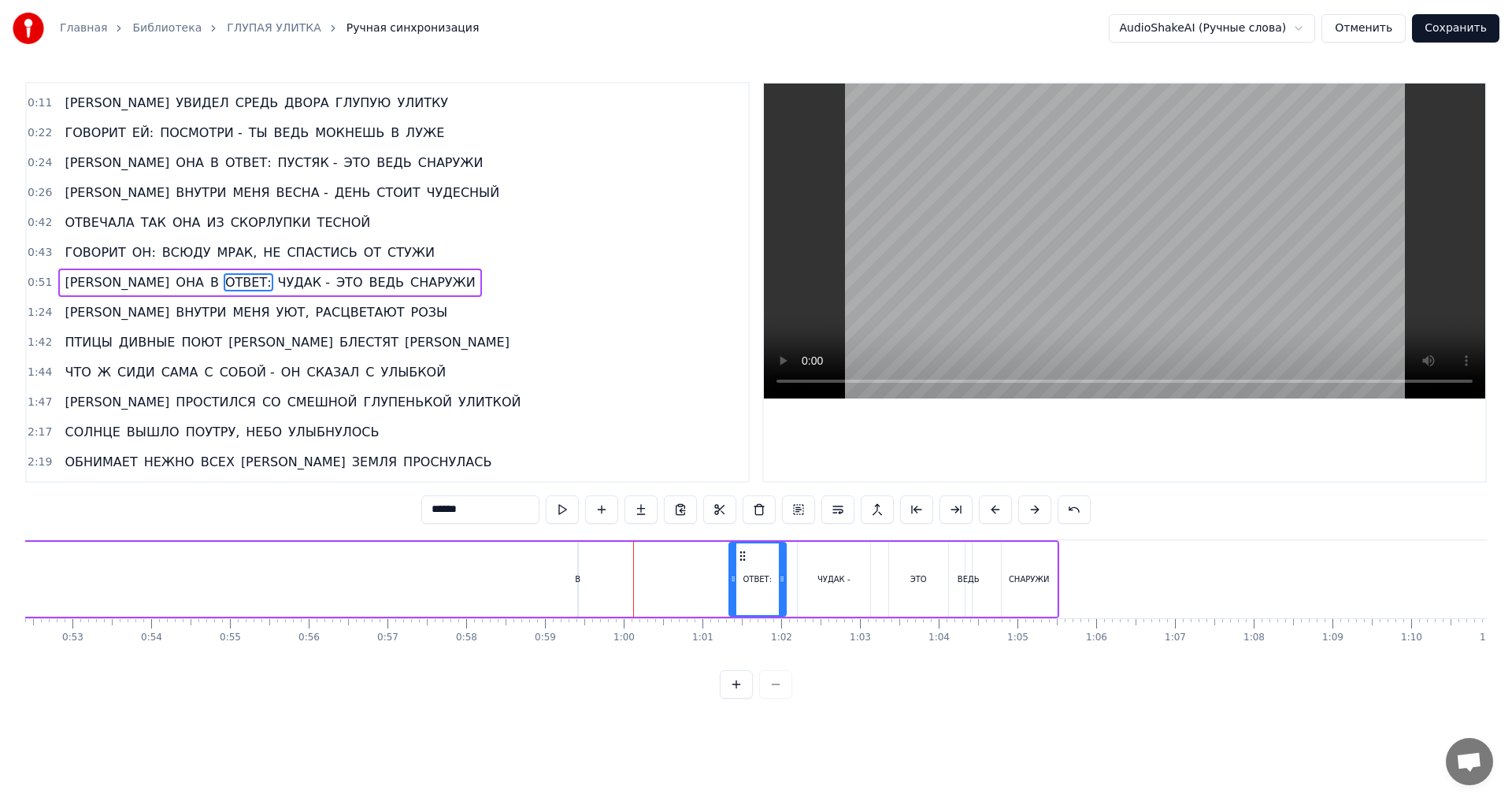
drag, startPoint x: 593, startPoint y: 556, endPoint x: 741, endPoint y: 553, distance: 148.0
click at [741, 553] on icon at bounding box center [742, 556] width 12 height 12
click at [585, 580] on div "А ОНА В ОТВЕТ: ЧУДАК - ЭТО ВЕДЬ СНАРУЖИ" at bounding box center [510, 579] width 1100 height 78
click at [579, 587] on div "А ОНА В ОТВЕТ: ЧУДАК - ЭТО ВЕДЬ СНАРУЖИ" at bounding box center [510, 579] width 1100 height 78
click at [576, 582] on div "В" at bounding box center [578, 580] width 5 height 12
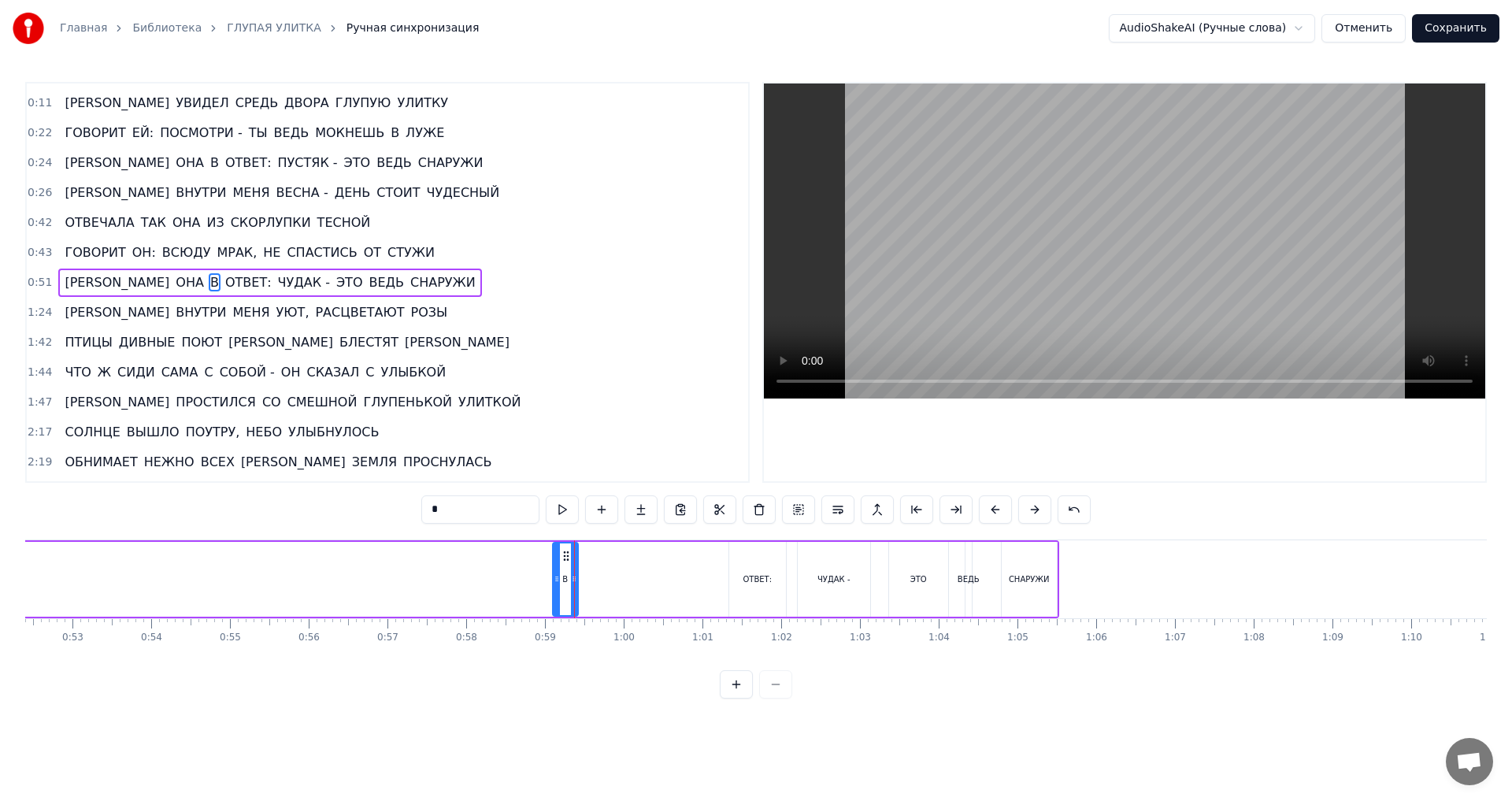
drag, startPoint x: 585, startPoint y: 584, endPoint x: 559, endPoint y: 584, distance: 26.0
click at [559, 584] on icon at bounding box center [556, 579] width 6 height 12
drag, startPoint x: 566, startPoint y: 556, endPoint x: 707, endPoint y: 555, distance: 141.0
click at [707, 555] on icon at bounding box center [706, 556] width 12 height 12
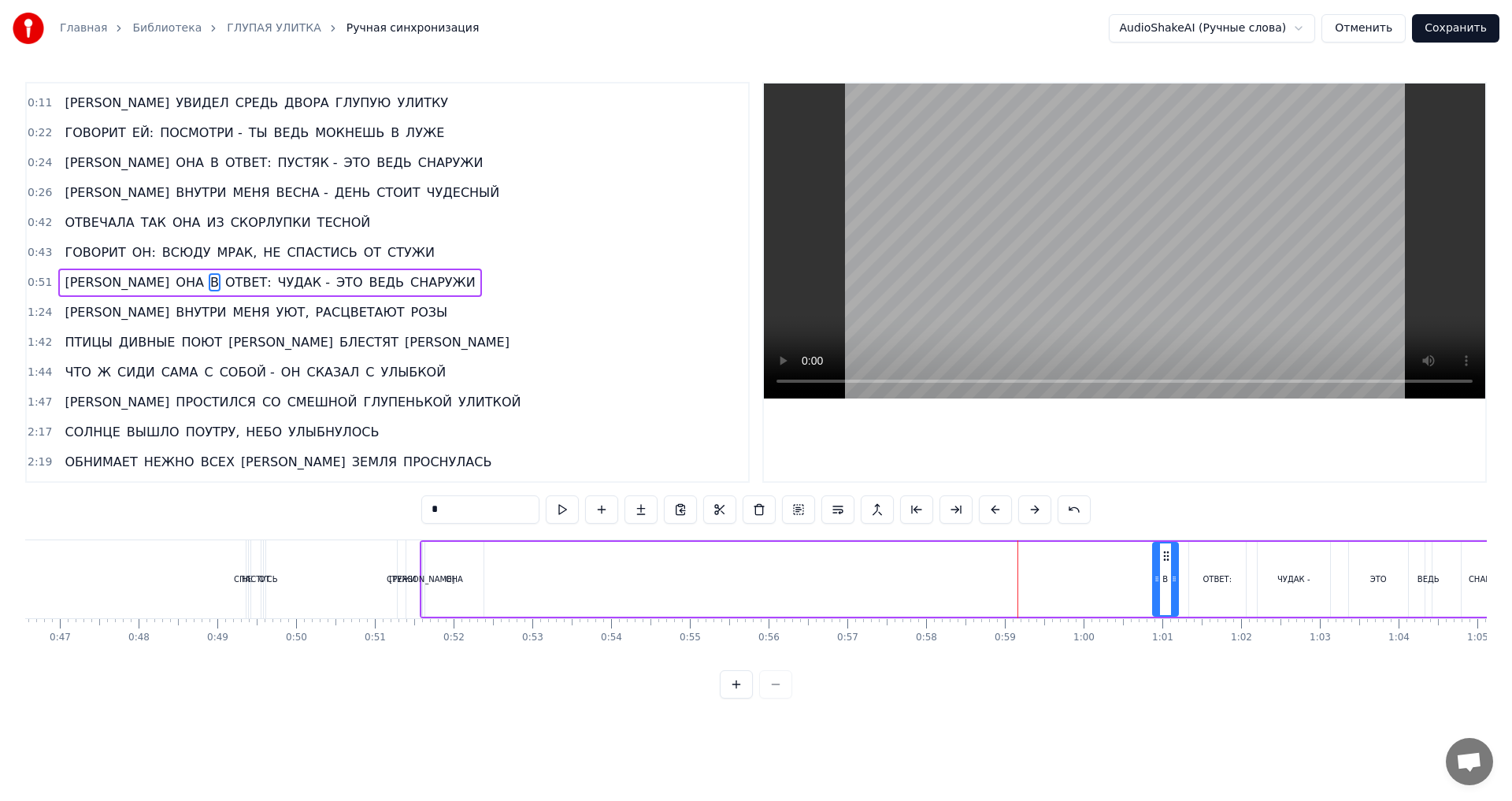
scroll to position [0, 3651]
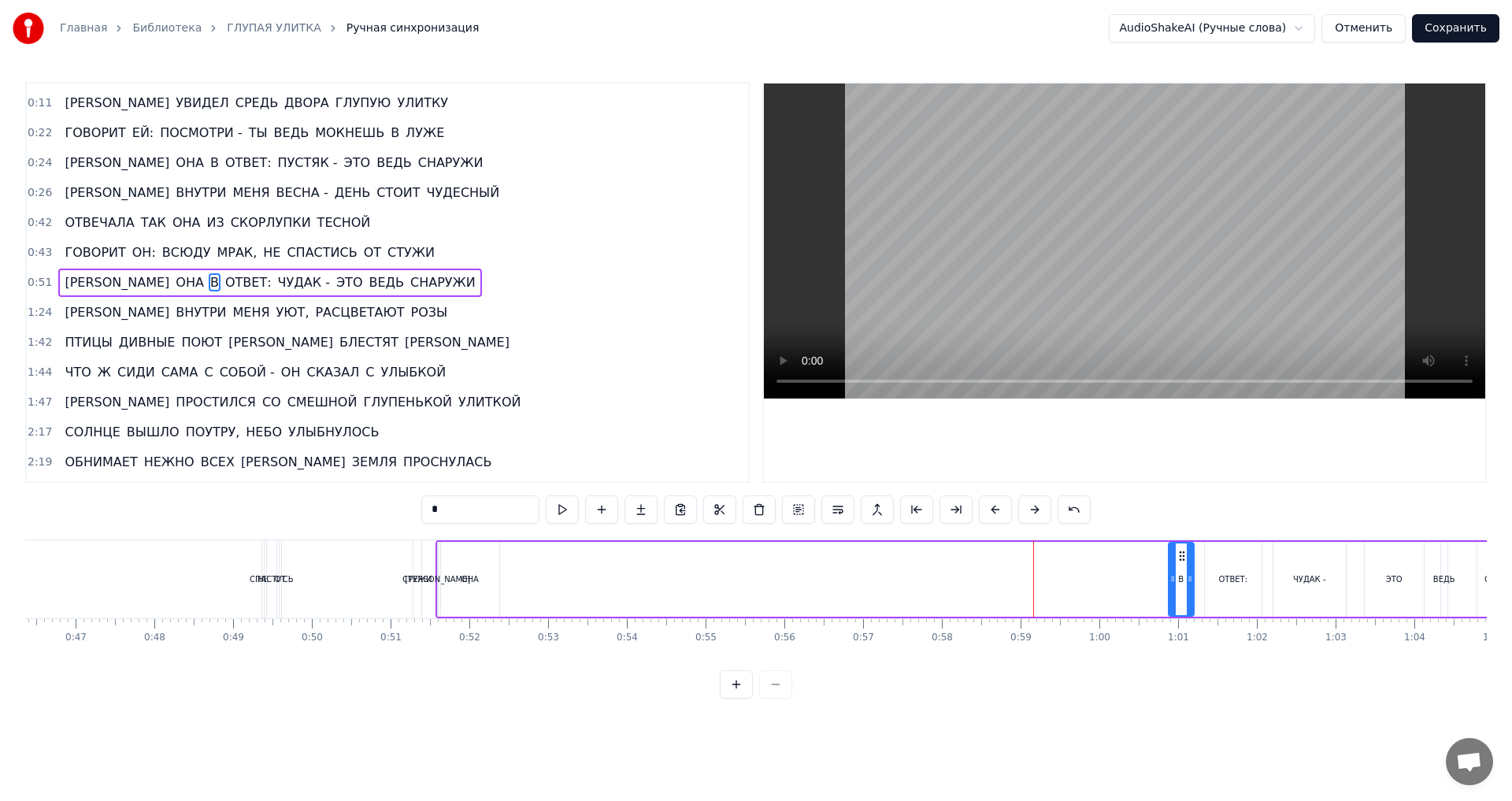
click at [471, 579] on div "ОНА" at bounding box center [471, 580] width 17 height 12
drag, startPoint x: 454, startPoint y: 556, endPoint x: 1114, endPoint y: 556, distance: 660.0
click at [1114, 556] on icon at bounding box center [1114, 556] width 12 height 12
drag, startPoint x: 1106, startPoint y: 582, endPoint x: 1124, endPoint y: 582, distance: 18.0
click at [1124, 582] on icon at bounding box center [1122, 579] width 6 height 12
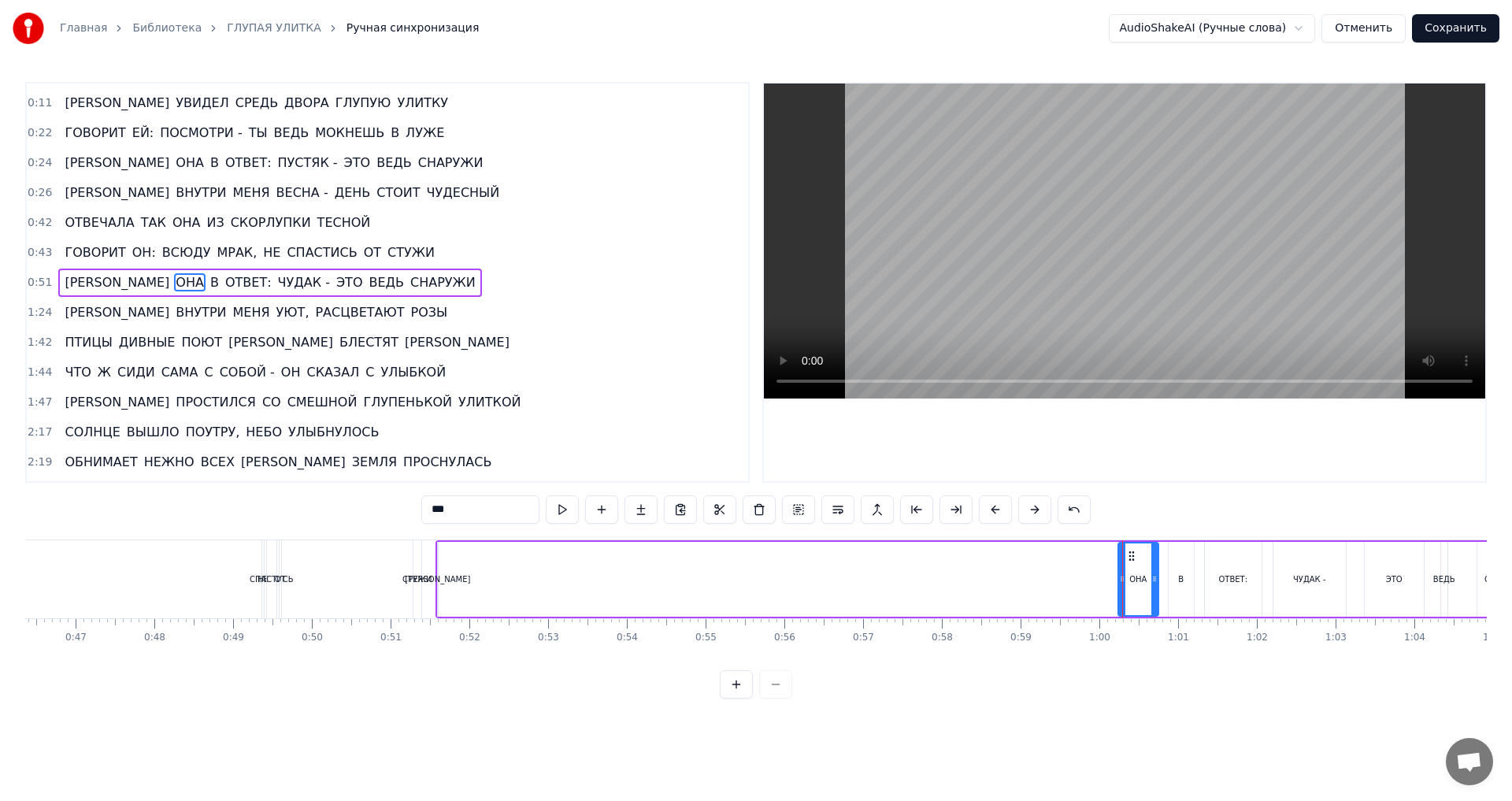
click at [437, 576] on div "[PERSON_NAME]" at bounding box center [437, 580] width 65 height 12
type input "*"
drag, startPoint x: 452, startPoint y: 558, endPoint x: 1096, endPoint y: 577, distance: 644.3
click at [1096, 577] on div "А ОНА В ОТВЕТ: ЧУДАК - ЭТО ВЕДЬ СНАРУЖИ" at bounding box center [986, 579] width 1100 height 78
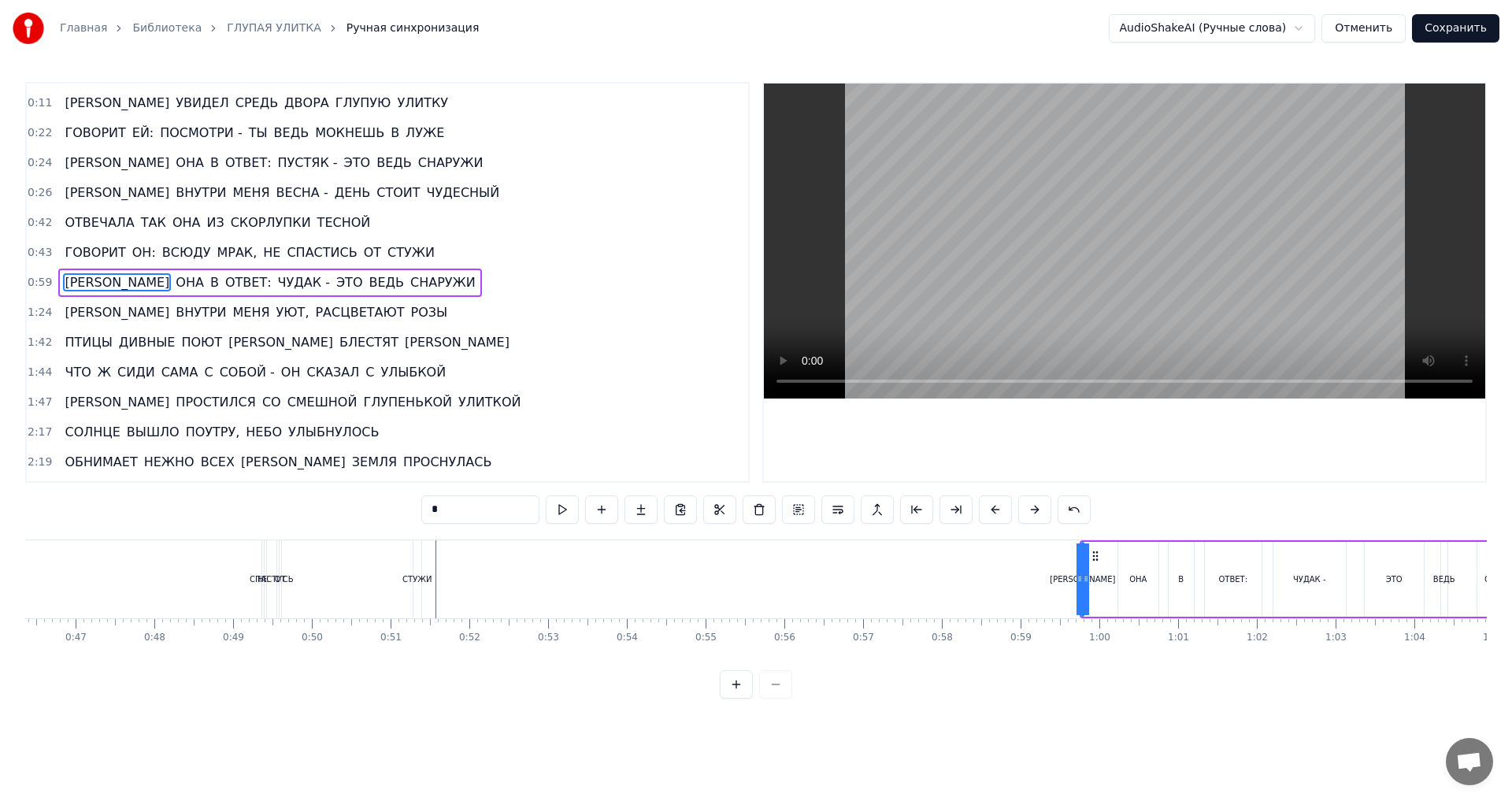
click at [39, 253] on span "0:43" at bounding box center [40, 253] width 24 height 16
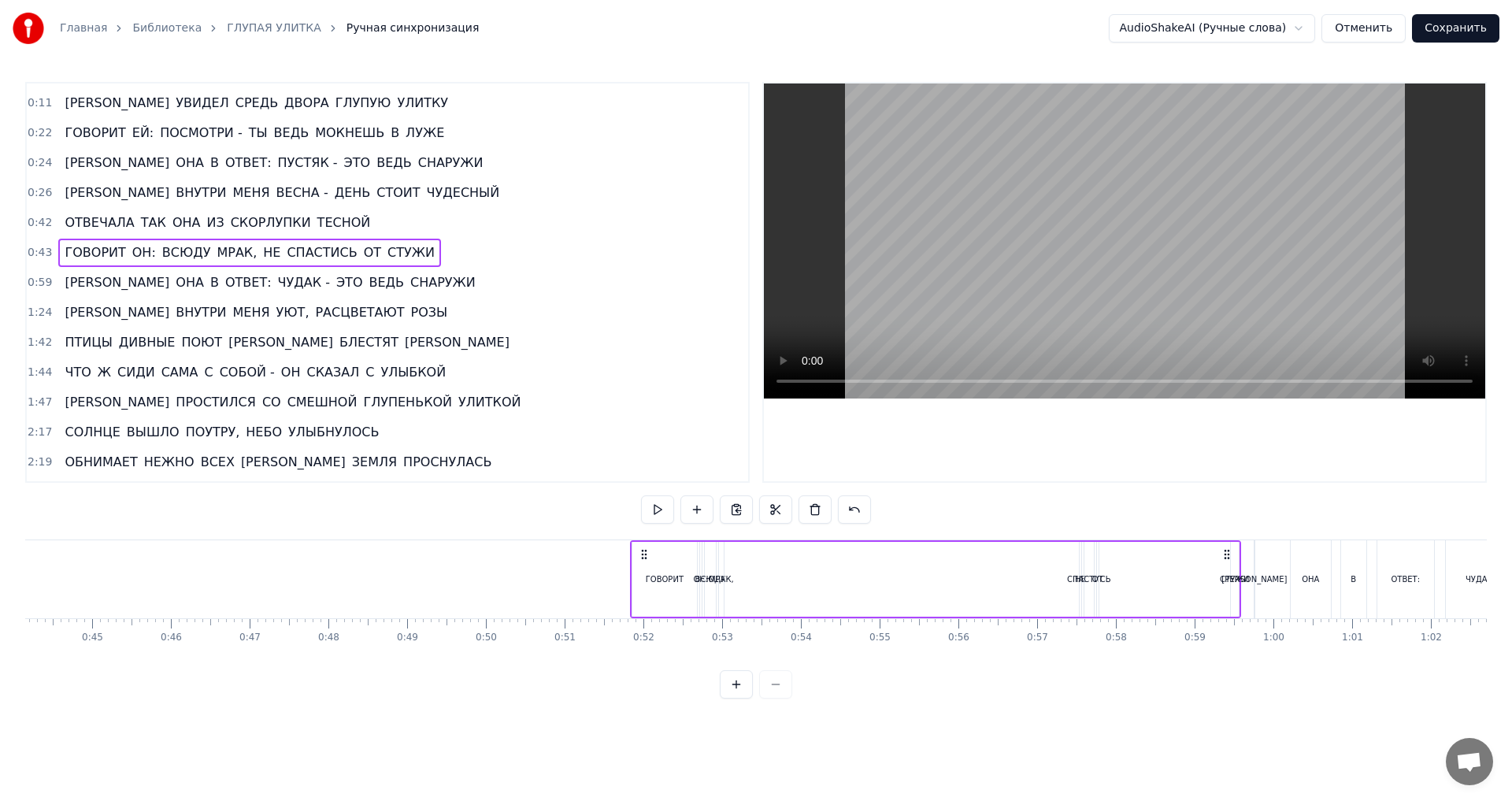
scroll to position [0, 3482]
drag, startPoint x: 702, startPoint y: 554, endPoint x: 1222, endPoint y: 568, distance: 520.2
click at [1222, 568] on div "ГОВОРИТ ОН: ВСЮДУ МРАК, НЕ СПАСТИСЬ ОТ СТУЖИ" at bounding box center [929, 579] width 611 height 78
click at [363, 251] on span "ОТ" at bounding box center [372, 252] width 20 height 18
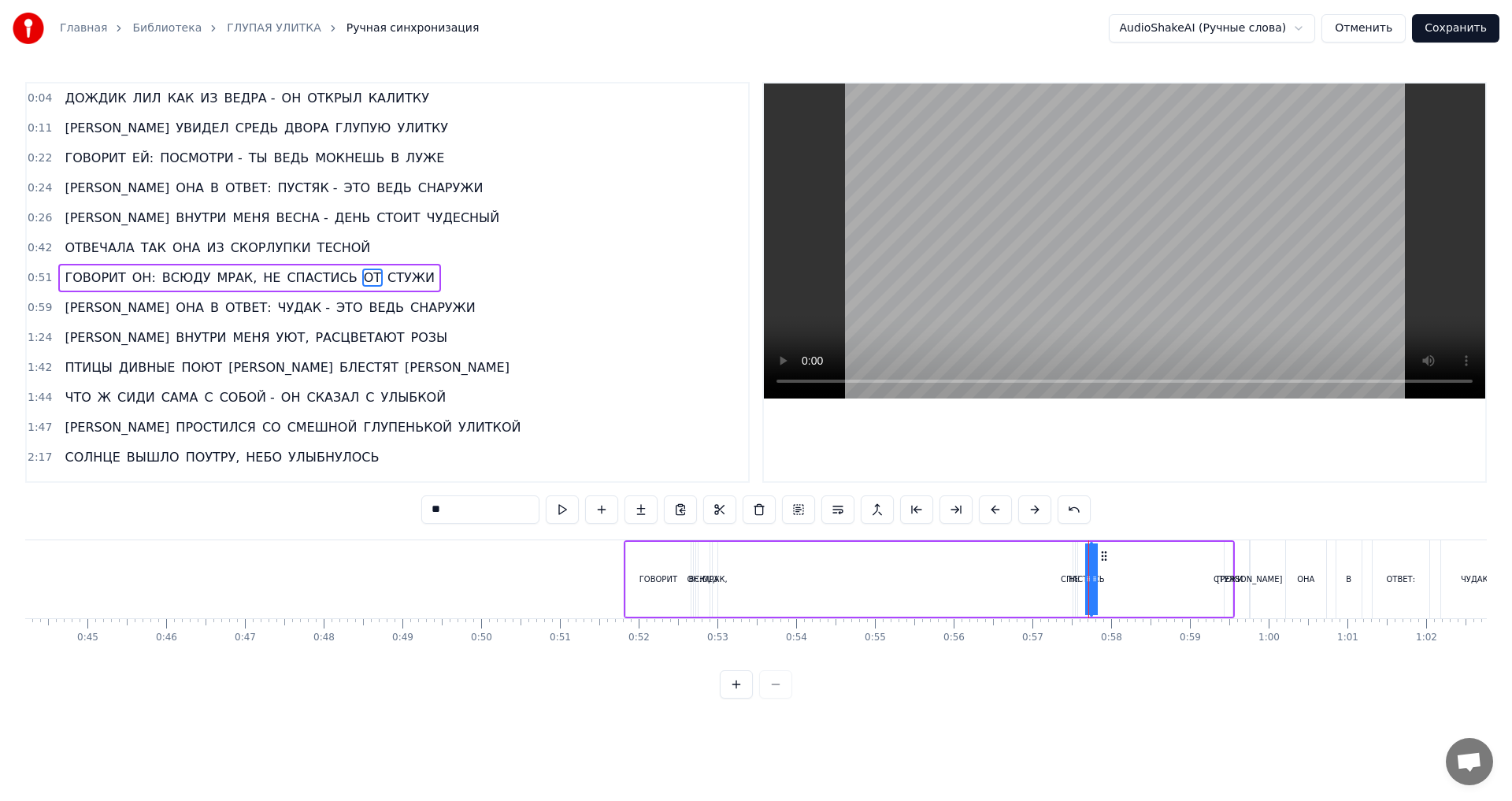
click at [1223, 581] on div "СТУЖИ" at bounding box center [1228, 580] width 29 height 12
drag, startPoint x: 1228, startPoint y: 580, endPoint x: 1244, endPoint y: 579, distance: 16.0
click at [1244, 579] on icon at bounding box center [1244, 579] width 6 height 12
drag, startPoint x: 1238, startPoint y: 558, endPoint x: 1217, endPoint y: 556, distance: 21.1
click at [1217, 556] on icon at bounding box center [1217, 556] width 12 height 12
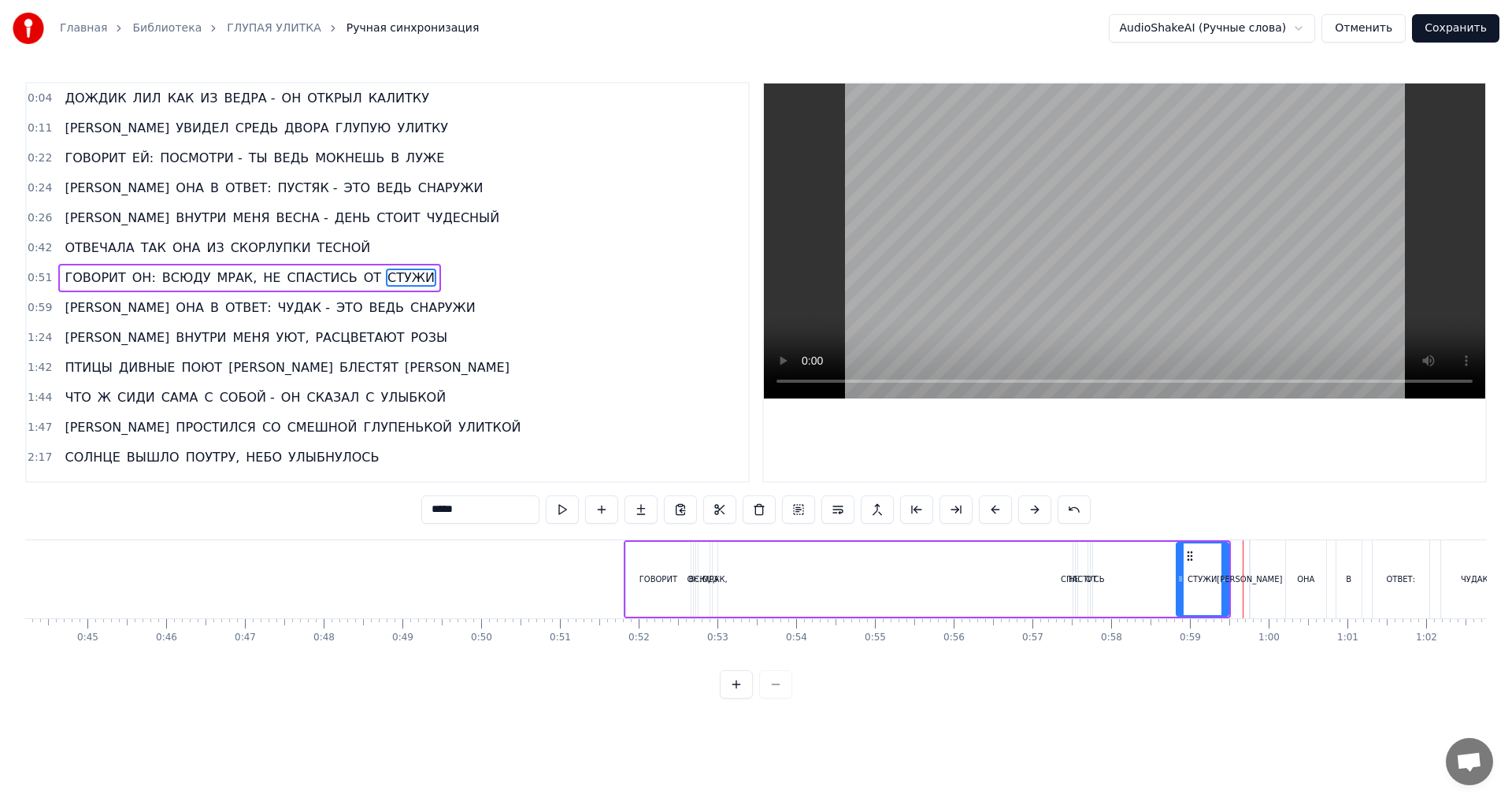
drag, startPoint x: 1209, startPoint y: 578, endPoint x: 1182, endPoint y: 579, distance: 27.0
click at [1182, 579] on icon at bounding box center [1180, 579] width 6 height 12
click at [363, 280] on span "ОТ" at bounding box center [372, 277] width 20 height 18
drag, startPoint x: 1104, startPoint y: 555, endPoint x: 1170, endPoint y: 555, distance: 66.0
click at [1170, 555] on icon at bounding box center [1170, 556] width 12 height 12
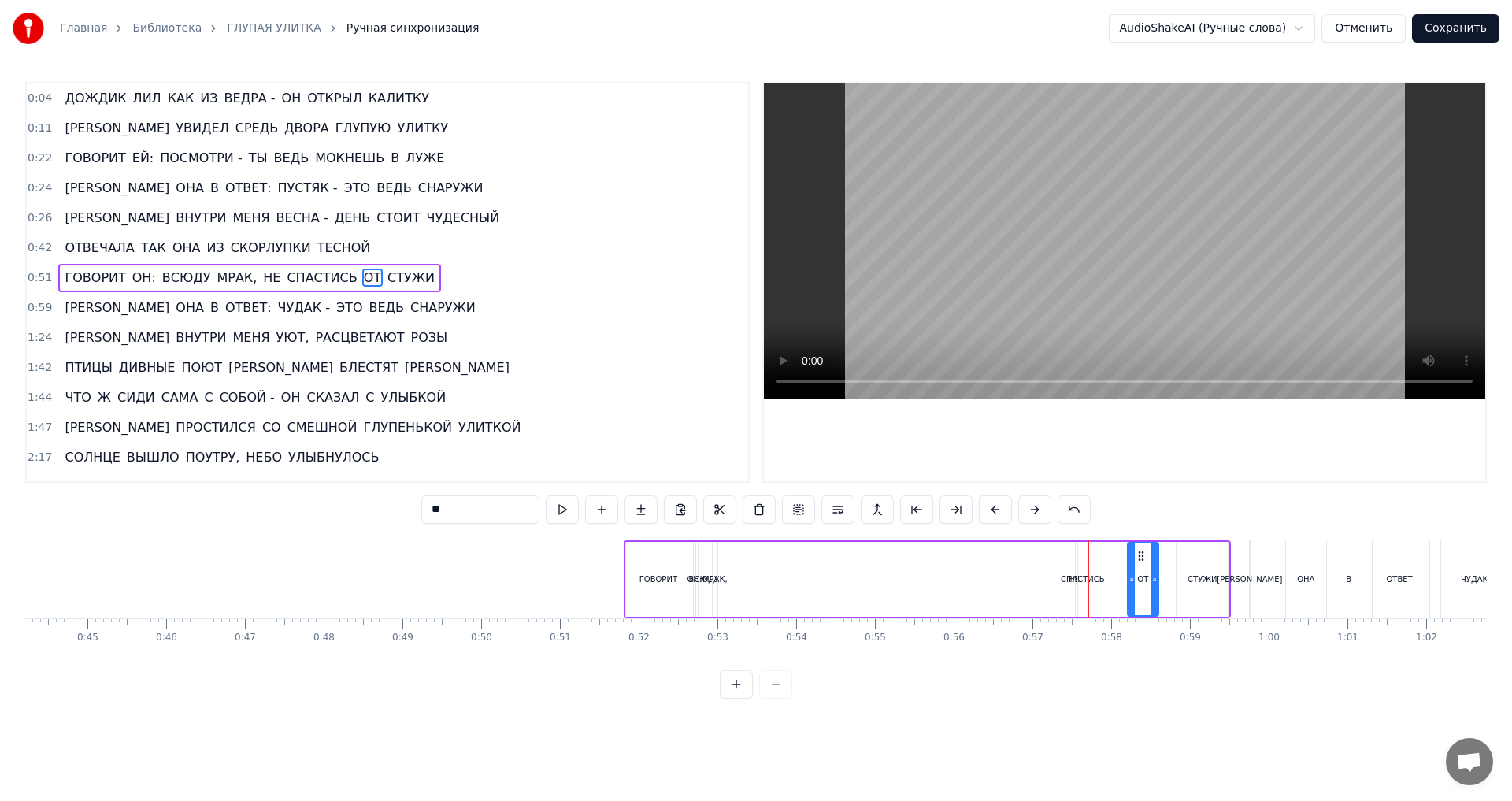
drag, startPoint x: 1162, startPoint y: 581, endPoint x: 1132, endPoint y: 581, distance: 30.0
click at [1132, 581] on icon at bounding box center [1131, 579] width 6 height 12
click at [1084, 584] on div "СПАСТИСЬ" at bounding box center [1082, 580] width 44 height 12
type input "********"
drag, startPoint x: 1084, startPoint y: 579, endPoint x: 1155, endPoint y: 578, distance: 71.0
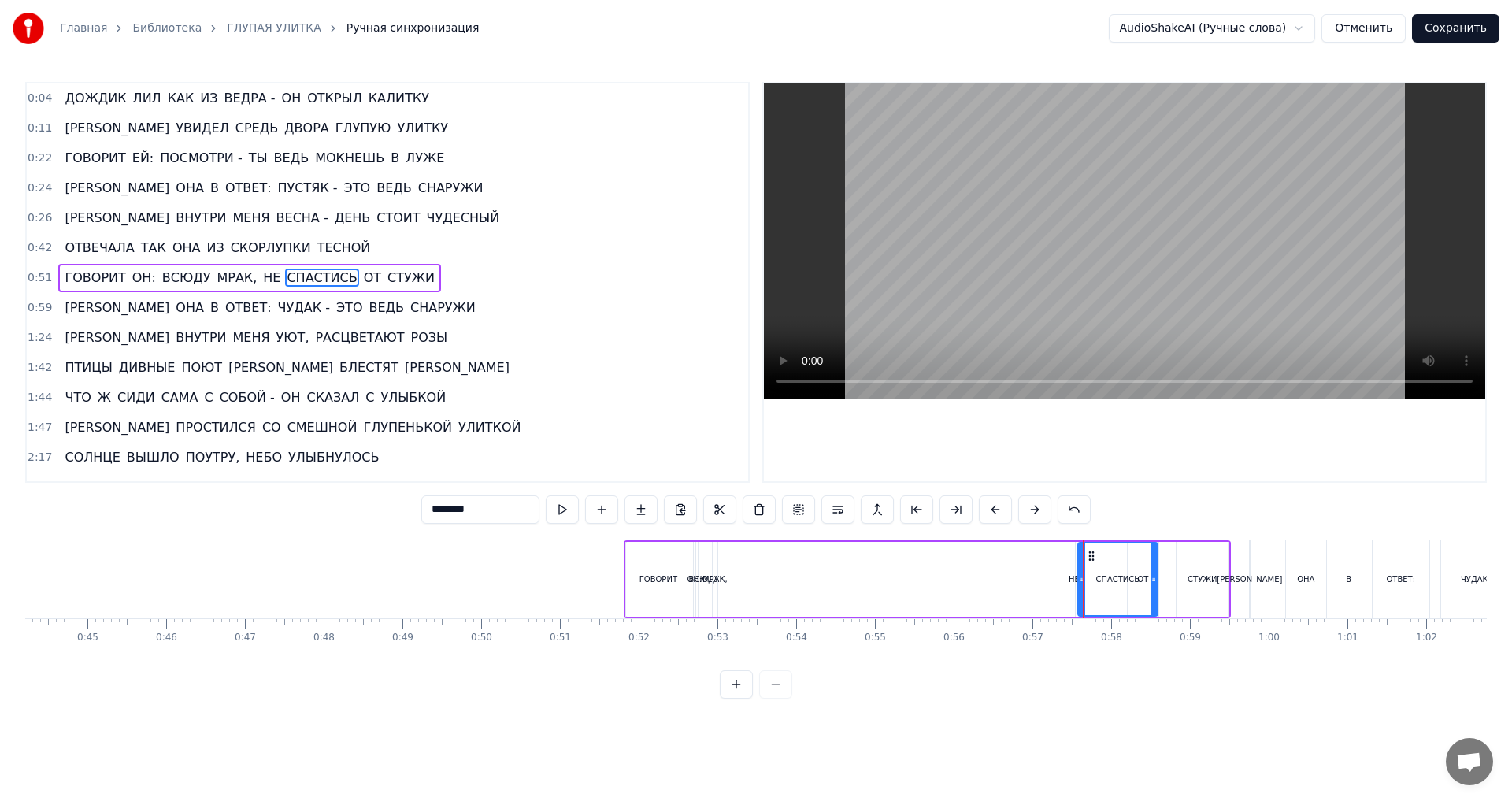
click at [1155, 578] on icon at bounding box center [1153, 579] width 6 height 12
drag, startPoint x: 1075, startPoint y: 579, endPoint x: 1029, endPoint y: 579, distance: 46.0
click at [1029, 579] on div "ГОВОРИТ ОН: ВСЮДУ МРАК, НЕ СПАСТИСЬ ОТ СТУЖИ" at bounding box center [927, 579] width 607 height 78
click at [1105, 582] on div "СПАСТИСЬ" at bounding box center [1117, 580] width 44 height 12
drag, startPoint x: 1092, startPoint y: 557, endPoint x: 1113, endPoint y: 557, distance: 21.0
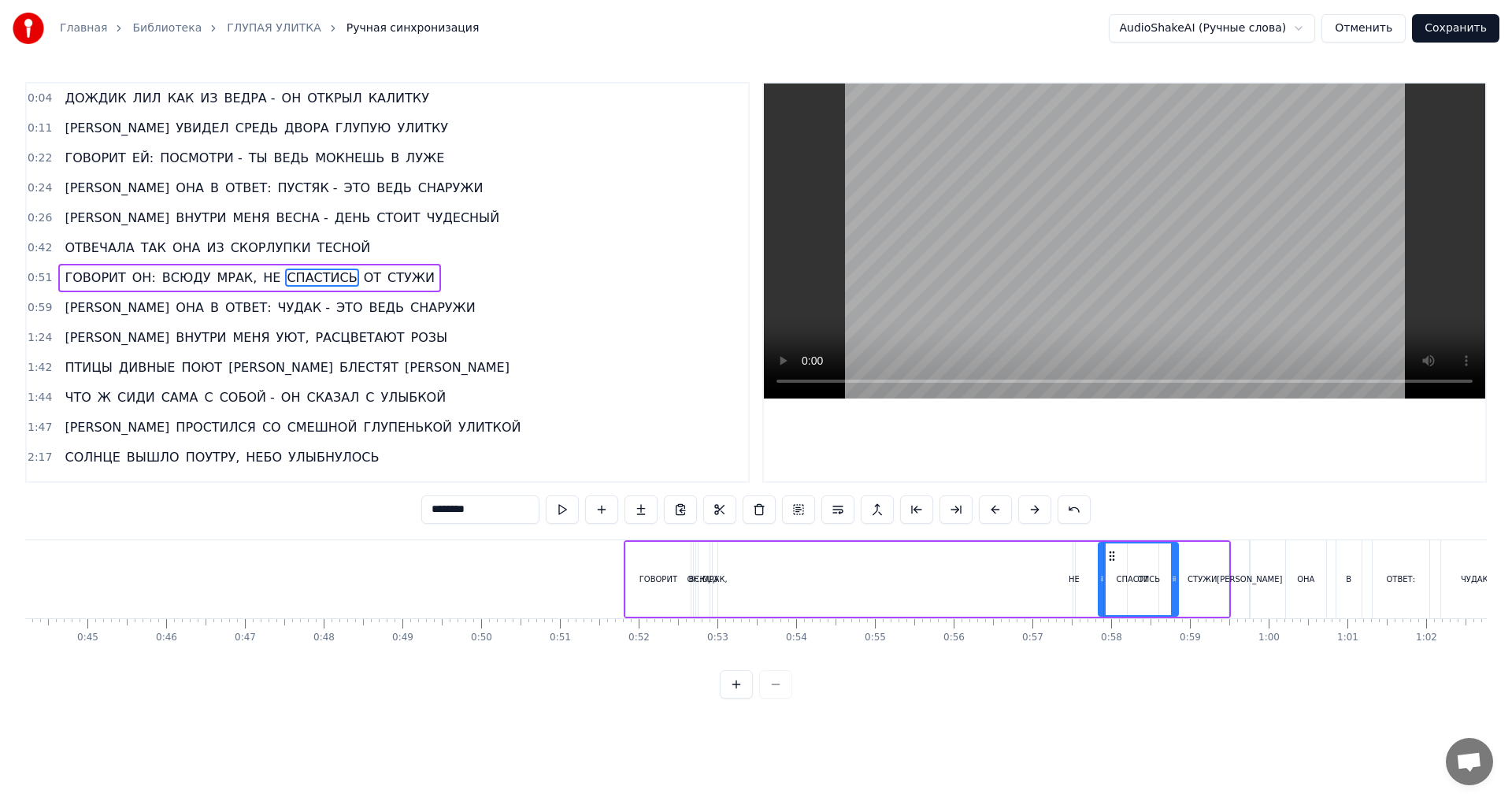
click at [1113, 557] on icon at bounding box center [1112, 556] width 12 height 12
click at [1076, 580] on div "НЕ" at bounding box center [1074, 580] width 11 height 12
drag, startPoint x: 1086, startPoint y: 558, endPoint x: 1012, endPoint y: 560, distance: 74.0
click at [1019, 560] on icon at bounding box center [1025, 556] width 12 height 12
click at [1120, 568] on div "СПАСТИСЬ" at bounding box center [1138, 580] width 79 height 75
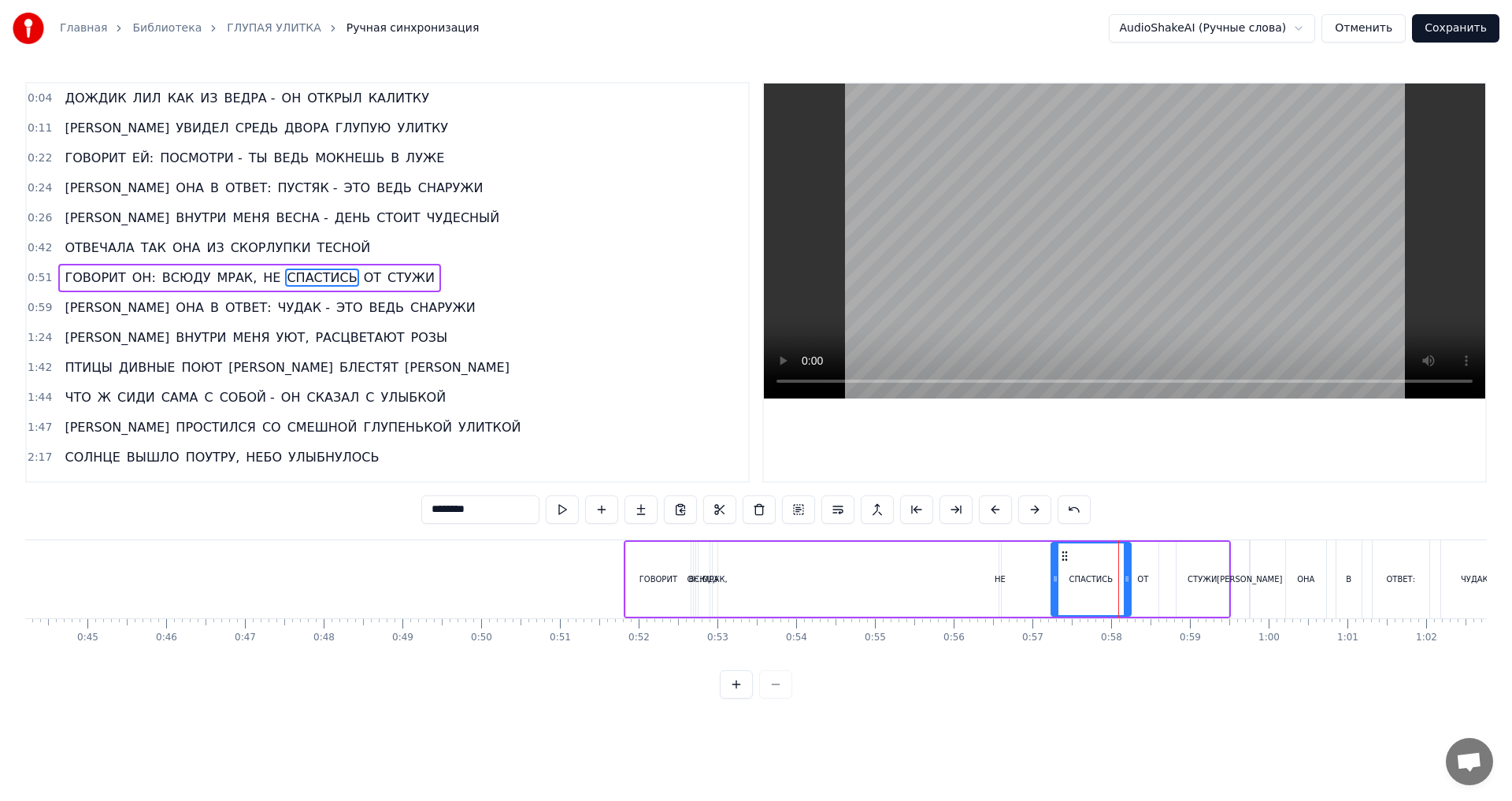
drag, startPoint x: 1108, startPoint y: 557, endPoint x: 1060, endPoint y: 557, distance: 48.0
click at [1060, 557] on icon at bounding box center [1065, 556] width 12 height 12
click at [998, 585] on div "НЕ" at bounding box center [1000, 580] width 11 height 12
drag, startPoint x: 1004, startPoint y: 580, endPoint x: 980, endPoint y: 580, distance: 24.0
click at [980, 580] on icon at bounding box center [979, 579] width 6 height 12
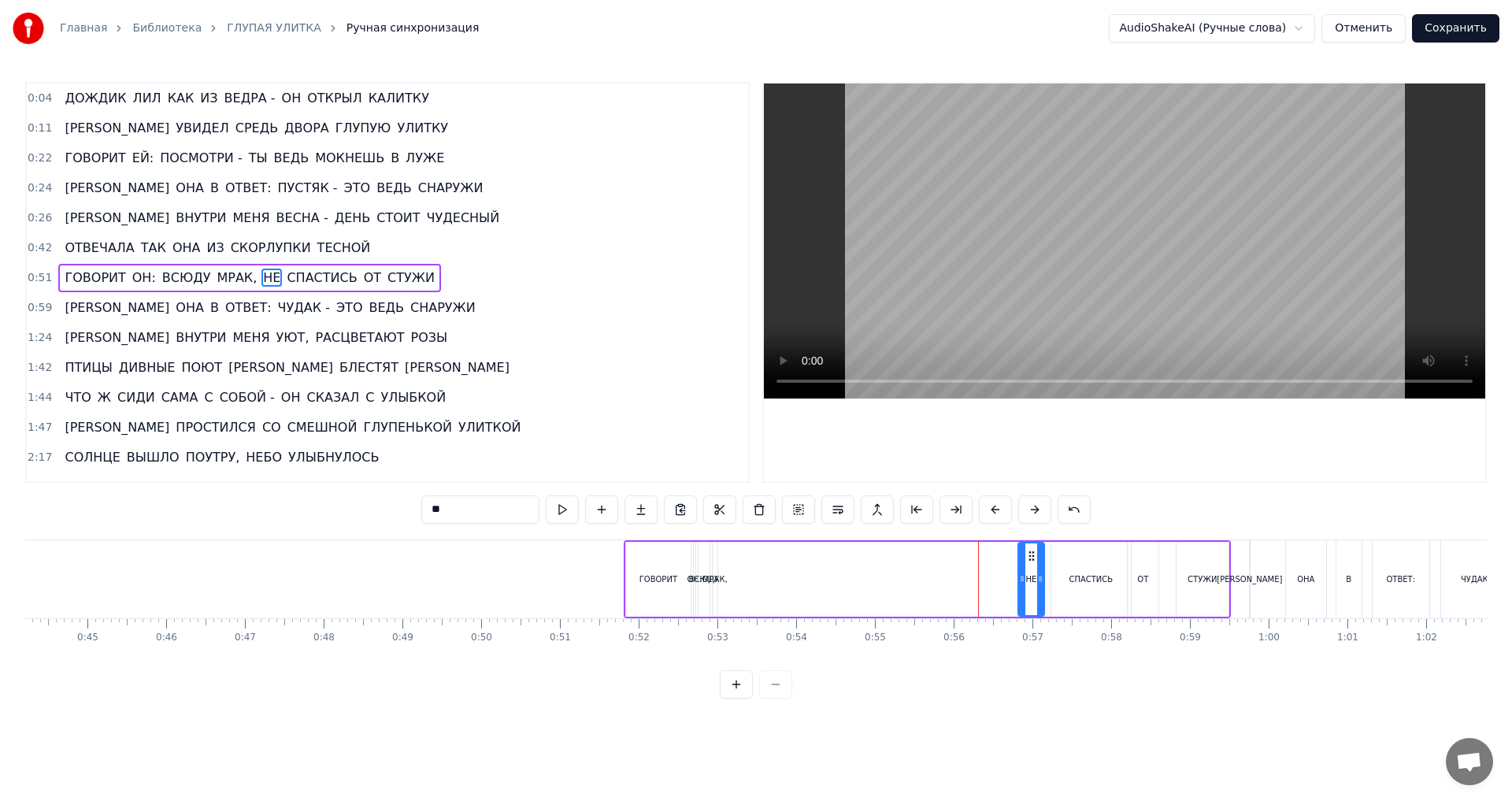
drag, startPoint x: 989, startPoint y: 556, endPoint x: 1033, endPoint y: 556, distance: 44.0
click at [1033, 556] on circle at bounding box center [1033, 555] width 1 height 1
click at [215, 279] on span "МРАК," at bounding box center [237, 277] width 44 height 18
drag, startPoint x: 719, startPoint y: 583, endPoint x: 685, endPoint y: 585, distance: 34.1
click at [685, 585] on div at bounding box center [682, 580] width 6 height 71
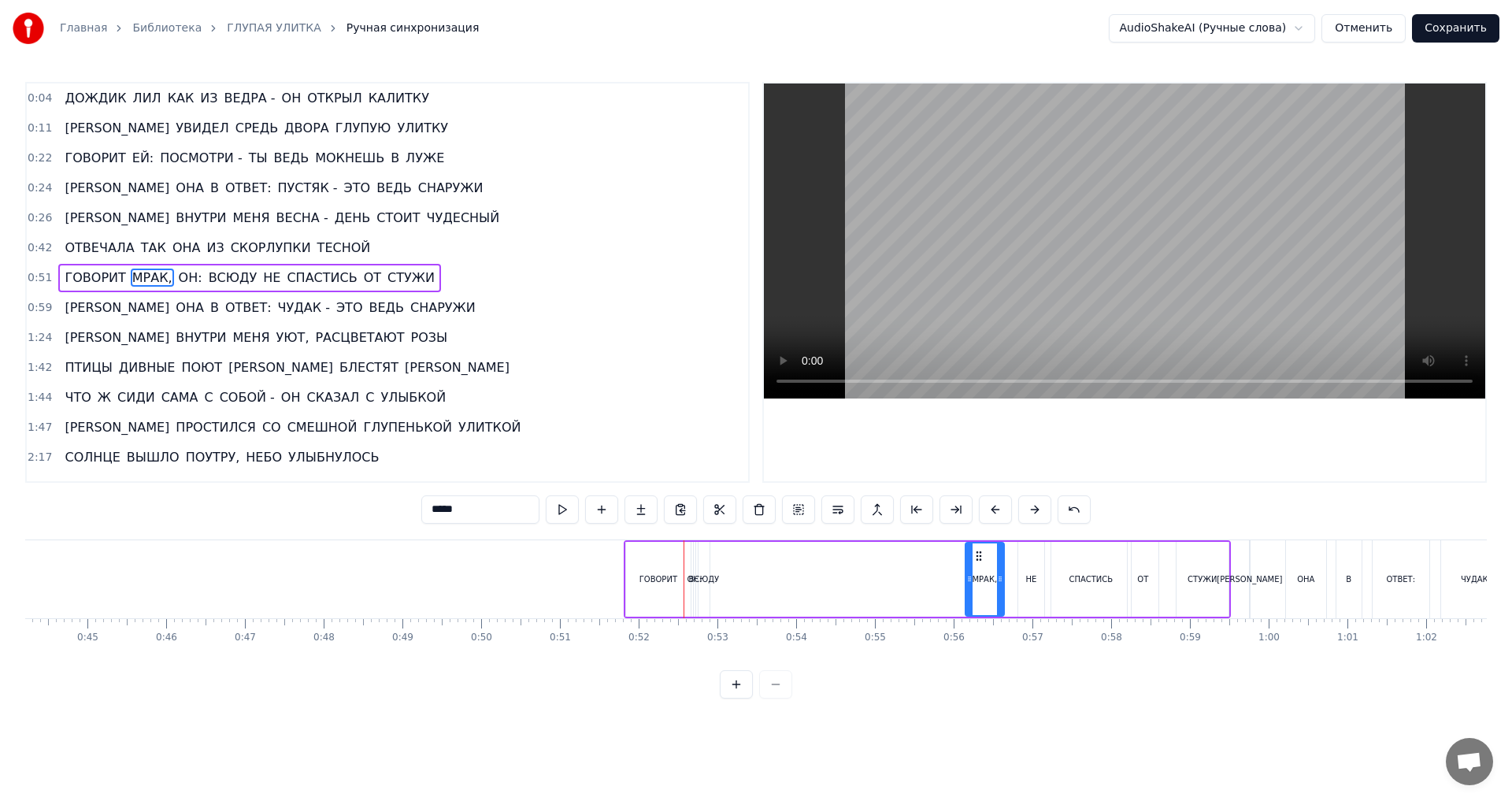
drag, startPoint x: 695, startPoint y: 556, endPoint x: 981, endPoint y: 564, distance: 286.1
click at [705, 583] on div "ВСЮДУ" at bounding box center [704, 580] width 31 height 12
drag, startPoint x: 707, startPoint y: 585, endPoint x: 742, endPoint y: 585, distance: 35.0
click at [742, 585] on div at bounding box center [742, 580] width 6 height 71
drag, startPoint x: 715, startPoint y: 557, endPoint x: 921, endPoint y: 558, distance: 206.0
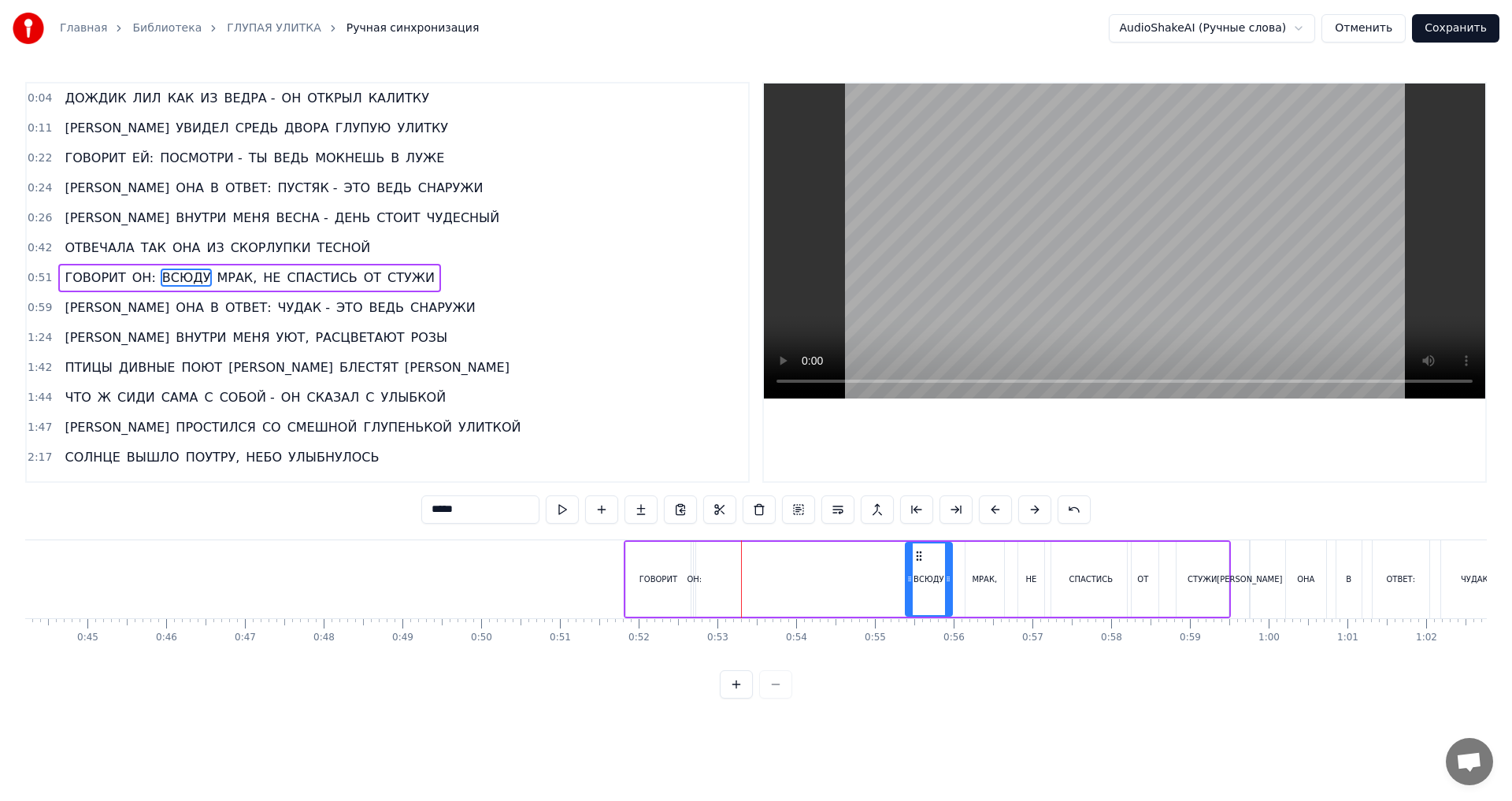
click at [921, 558] on icon at bounding box center [919, 556] width 12 height 12
click at [697, 581] on div "ОН:" at bounding box center [694, 580] width 15 height 12
drag, startPoint x: 696, startPoint y: 581, endPoint x: 667, endPoint y: 580, distance: 29.0
click at [667, 580] on icon at bounding box center [668, 579] width 6 height 12
drag, startPoint x: 676, startPoint y: 560, endPoint x: 881, endPoint y: 560, distance: 205.0
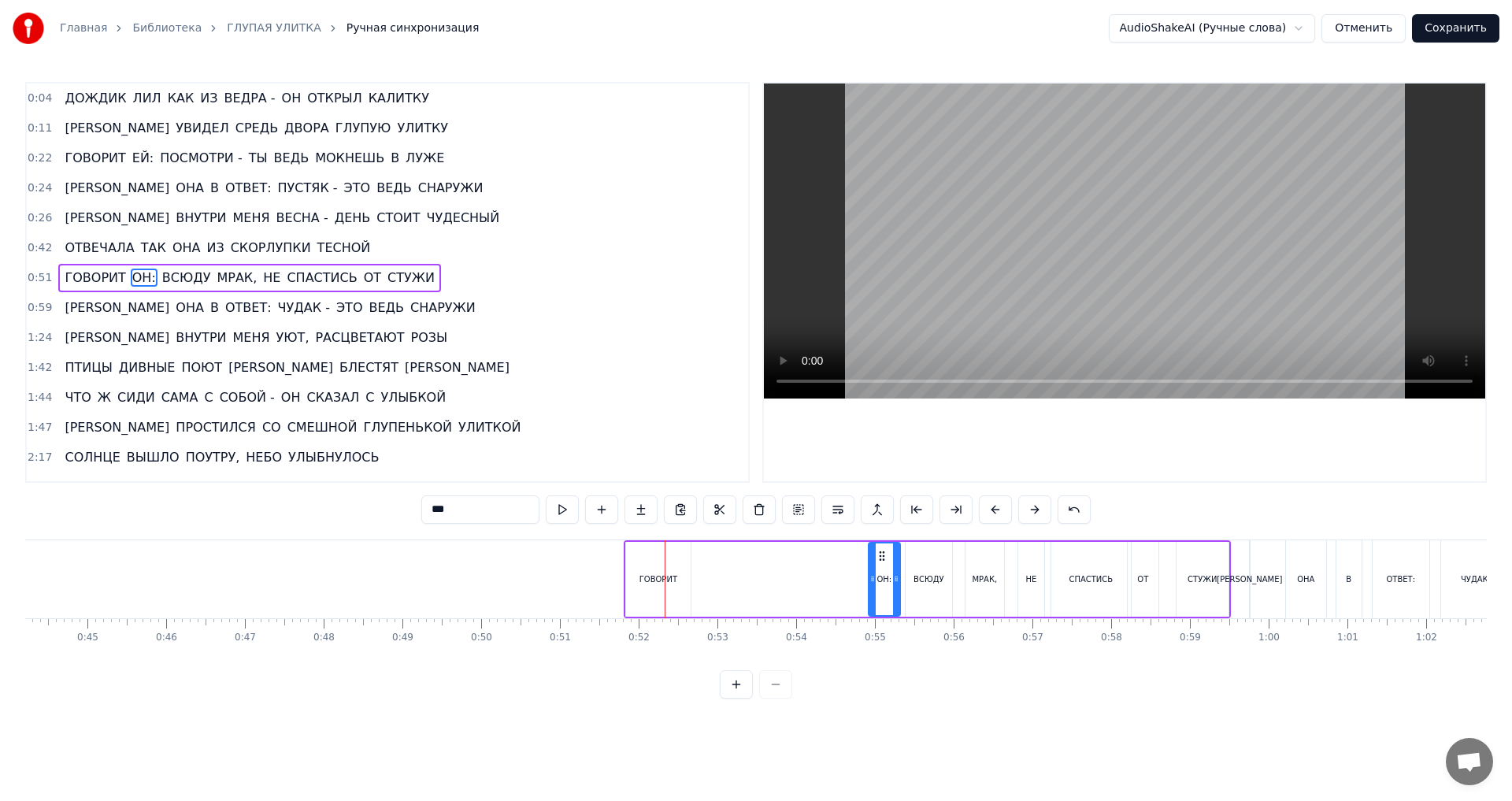
click at [881, 560] on icon at bounding box center [882, 556] width 12 height 12
click at [663, 580] on div "ГОВОРИТ" at bounding box center [658, 580] width 37 height 12
type input "*******"
drag, startPoint x: 638, startPoint y: 556, endPoint x: 810, endPoint y: 556, distance: 172.0
click at [810, 556] on circle at bounding box center [809, 555] width 1 height 1
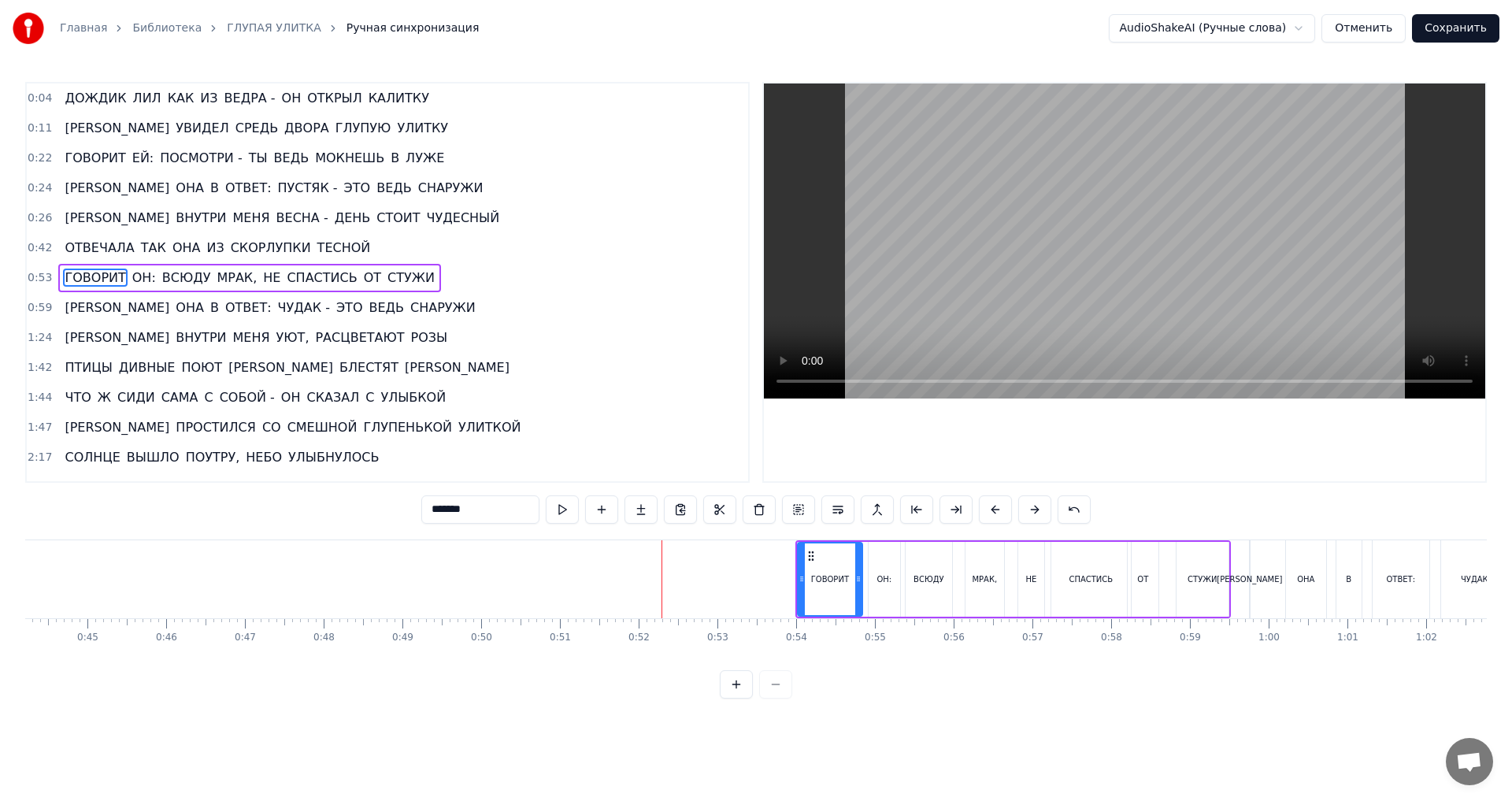
click at [43, 246] on span "0:42" at bounding box center [40, 248] width 24 height 16
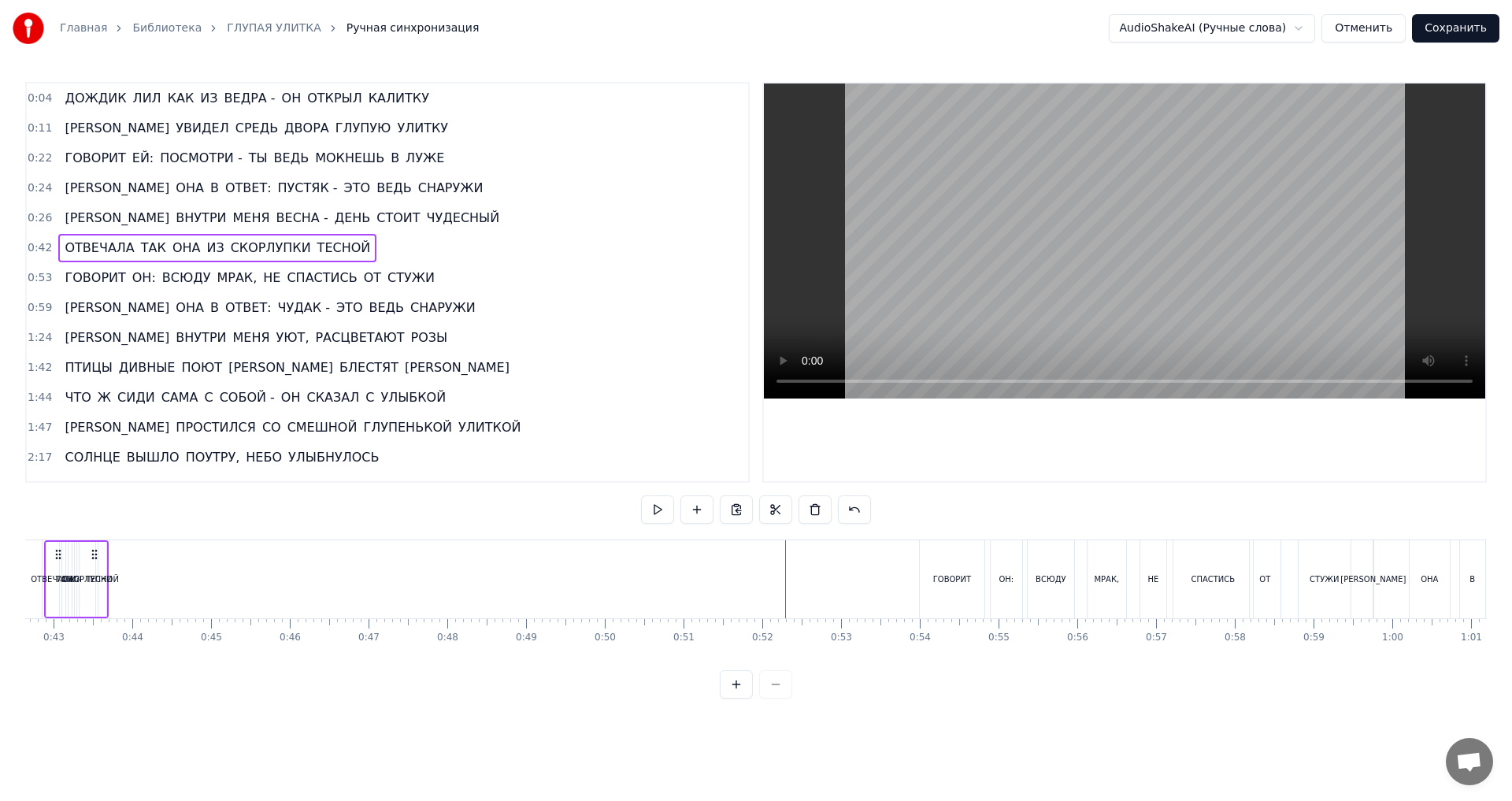
scroll to position [0, 3298]
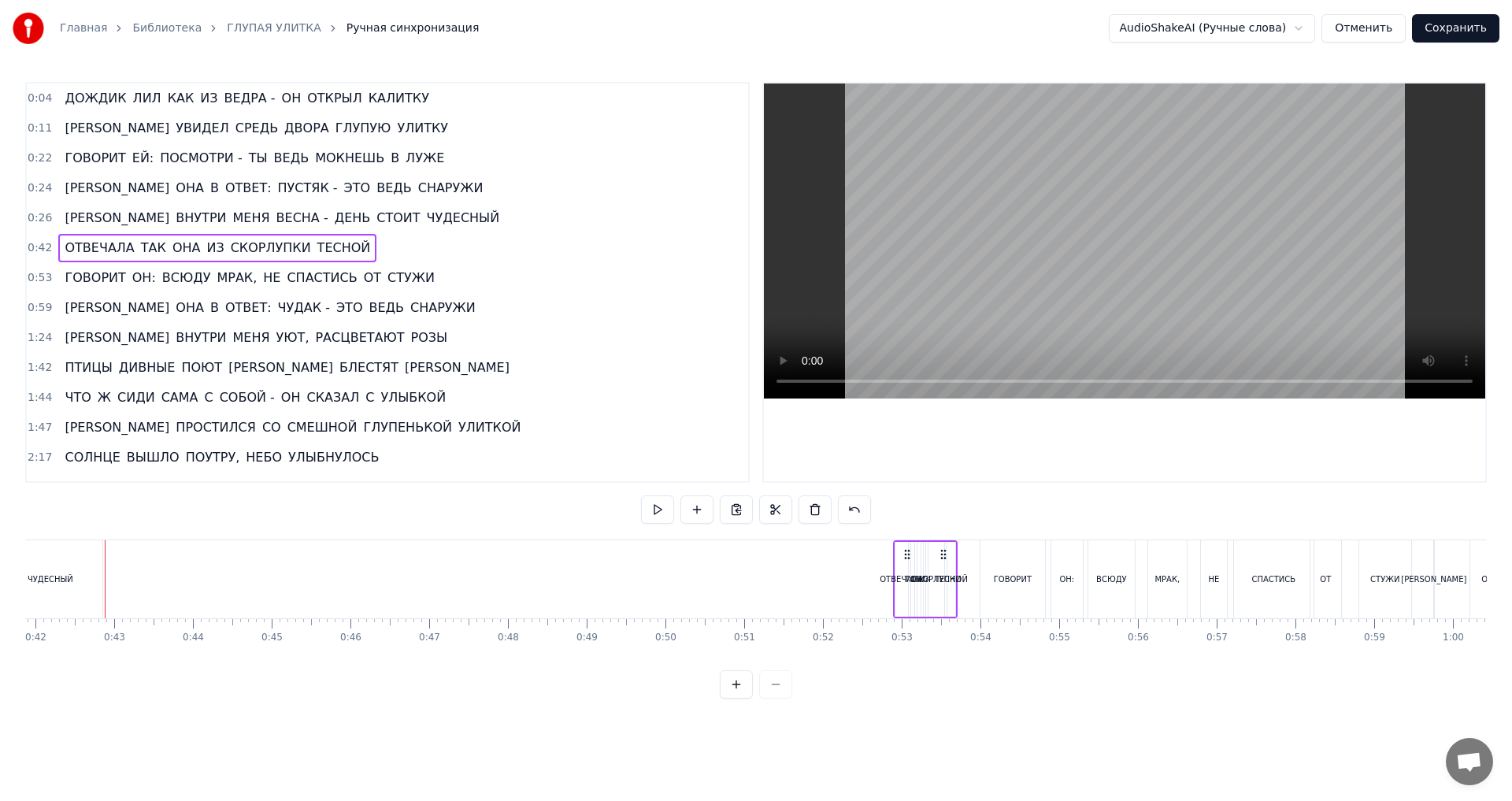
drag, startPoint x: 155, startPoint y: 556, endPoint x: 944, endPoint y: 580, distance: 789.4
click at [944, 580] on div "ОТВЕЧАЛА ТАК ОНА ИЗ СКОРЛУПКИ ТЕСНОЙ" at bounding box center [926, 579] width 64 height 78
click at [898, 556] on icon at bounding box center [898, 554] width 12 height 12
click at [881, 578] on div "ОТВЕЧАЛА" at bounding box center [895, 580] width 44 height 12
click at [885, 580] on div "ОТВЕЧАЛА" at bounding box center [895, 580] width 44 height 12
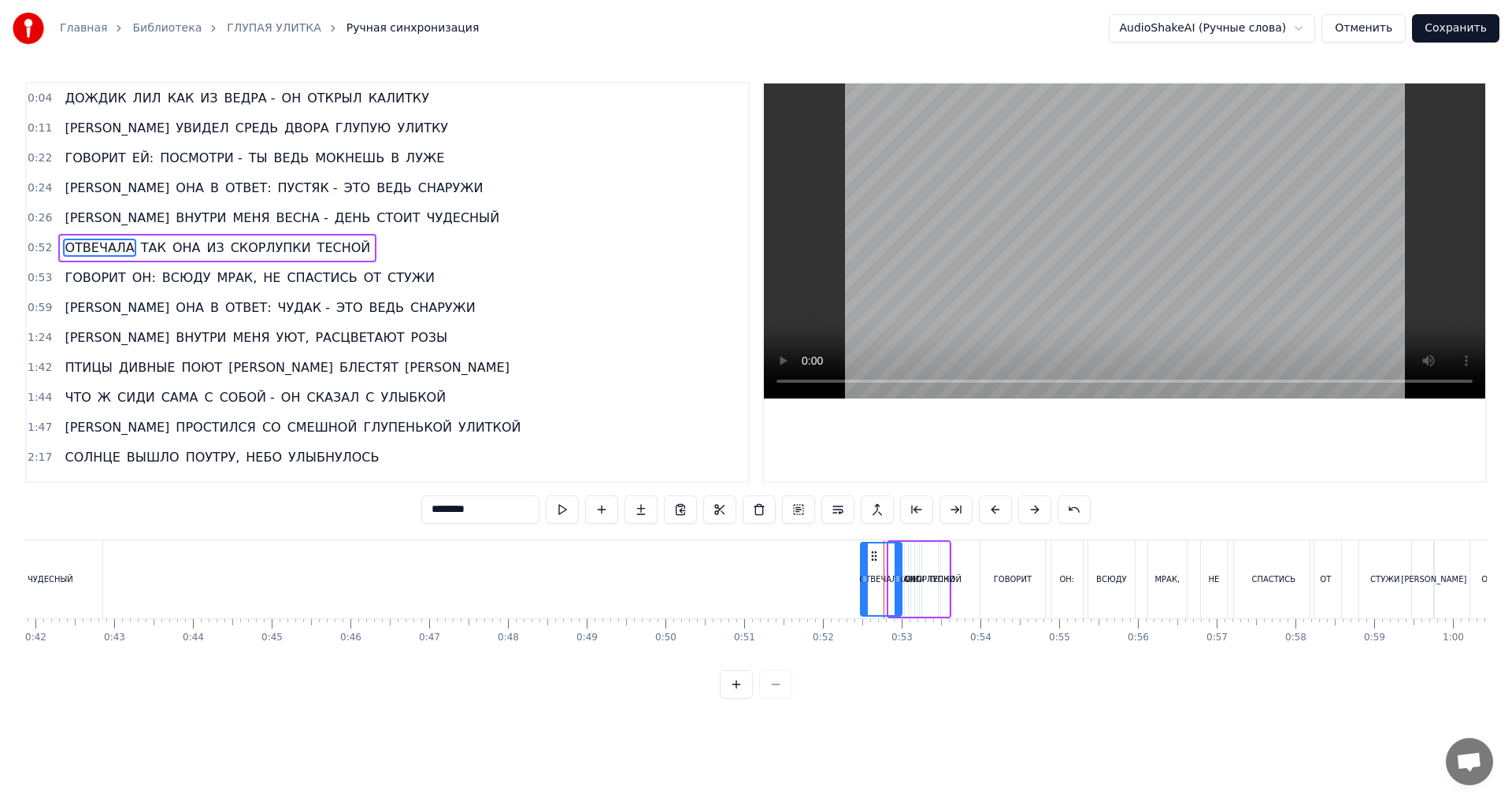
drag, startPoint x: 890, startPoint y: 579, endPoint x: 862, endPoint y: 580, distance: 28.0
click at [862, 580] on icon at bounding box center [864, 579] width 6 height 12
drag, startPoint x: 864, startPoint y: 580, endPoint x: 776, endPoint y: 581, distance: 88.0
click at [776, 581] on icon at bounding box center [776, 579] width 6 height 12
drag, startPoint x: 899, startPoint y: 580, endPoint x: 820, endPoint y: 580, distance: 79.0
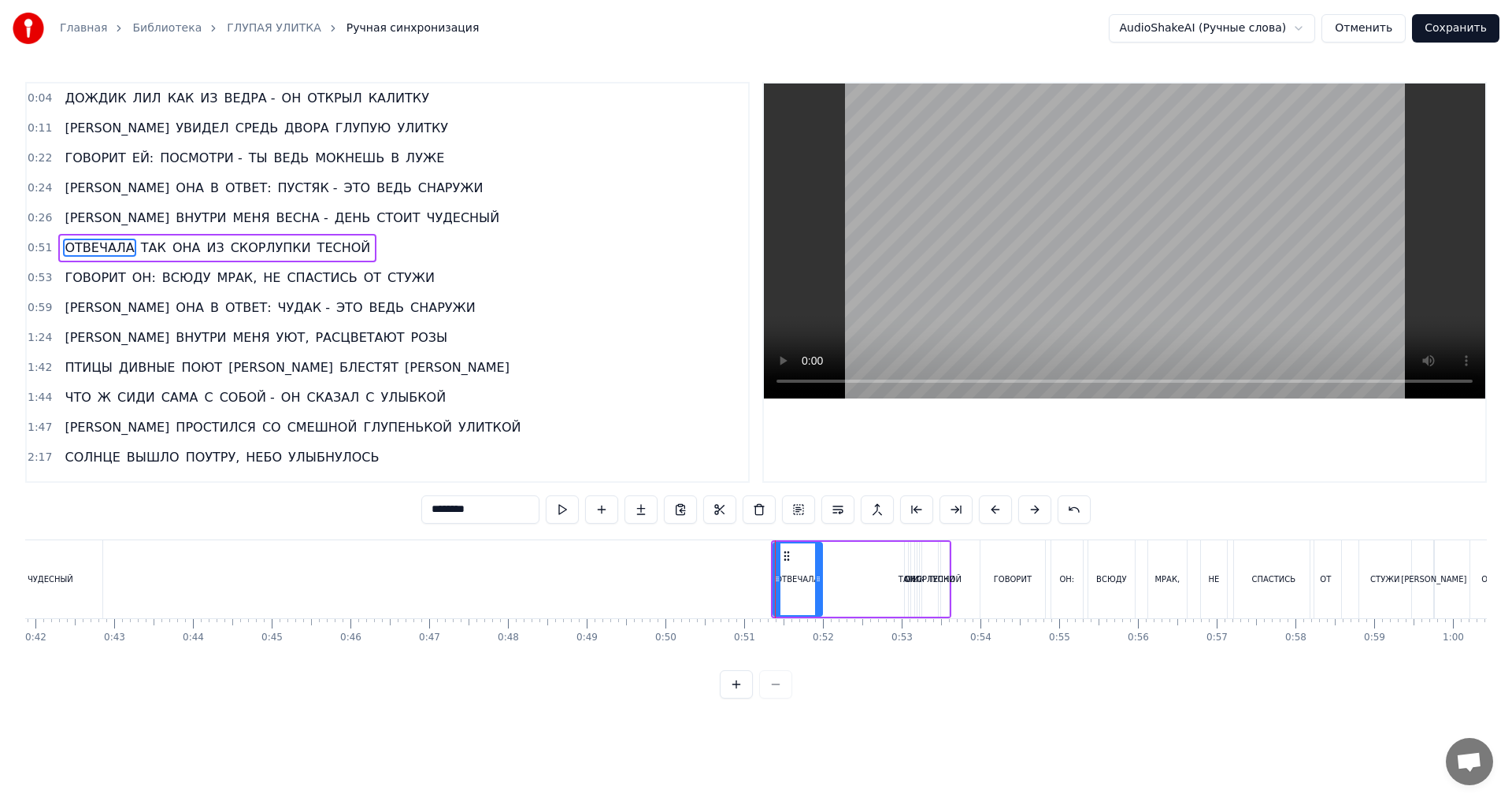
click at [820, 580] on icon at bounding box center [817, 579] width 6 height 12
click at [139, 244] on span "ТАК" at bounding box center [153, 248] width 29 height 18
drag, startPoint x: 904, startPoint y: 581, endPoint x: 923, endPoint y: 584, distance: 19.2
click at [923, 584] on icon at bounding box center [922, 579] width 6 height 12
click at [919, 557] on div at bounding box center [922, 580] width 6 height 71
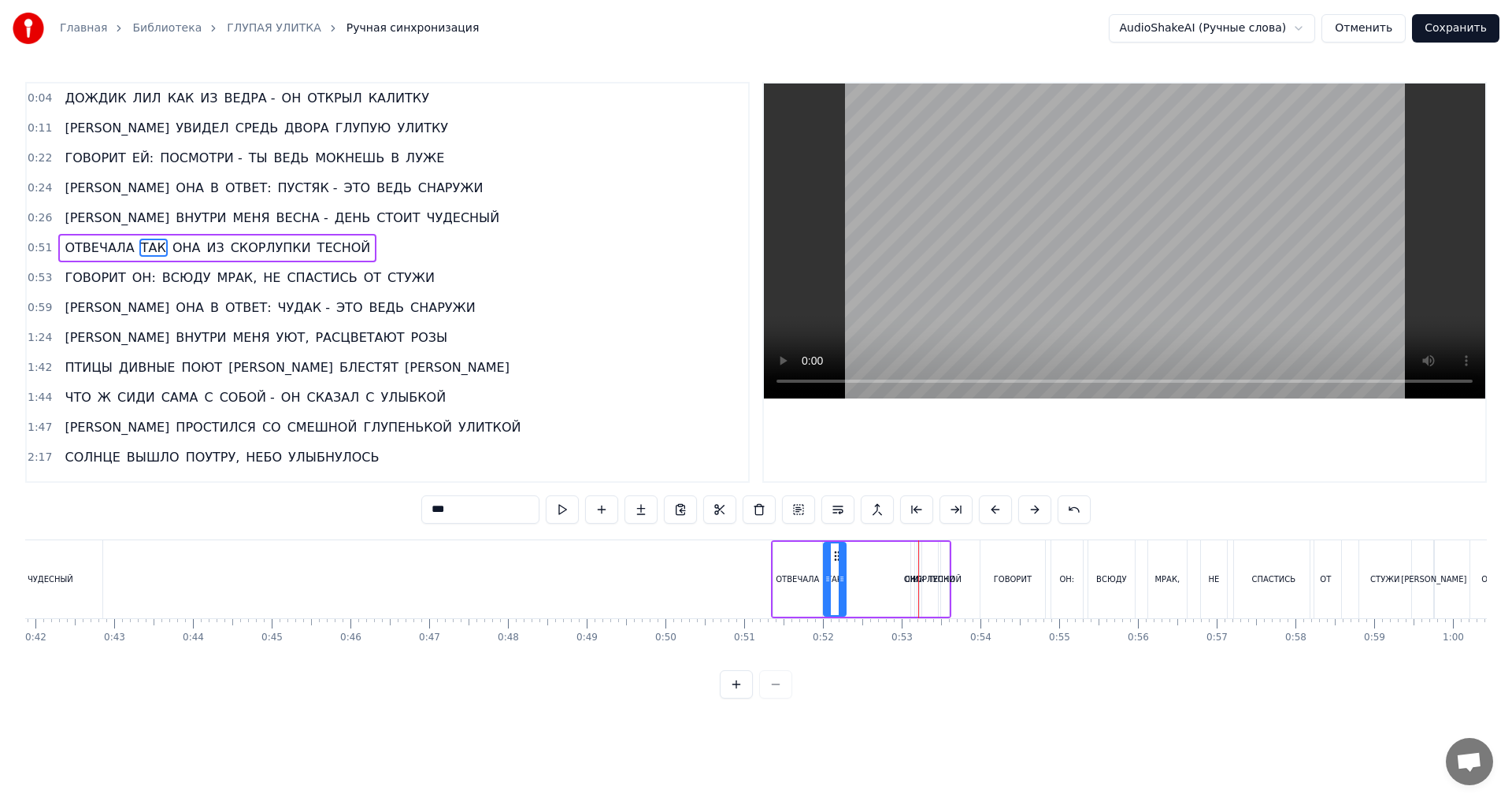
drag, startPoint x: 914, startPoint y: 554, endPoint x: 833, endPoint y: 555, distance: 81.0
click at [833, 555] on icon at bounding box center [837, 556] width 12 height 12
click at [174, 252] on span "ОНА" at bounding box center [186, 248] width 31 height 18
drag, startPoint x: 912, startPoint y: 582, endPoint x: 932, endPoint y: 585, distance: 20.2
click at [932, 585] on icon at bounding box center [930, 579] width 6 height 12
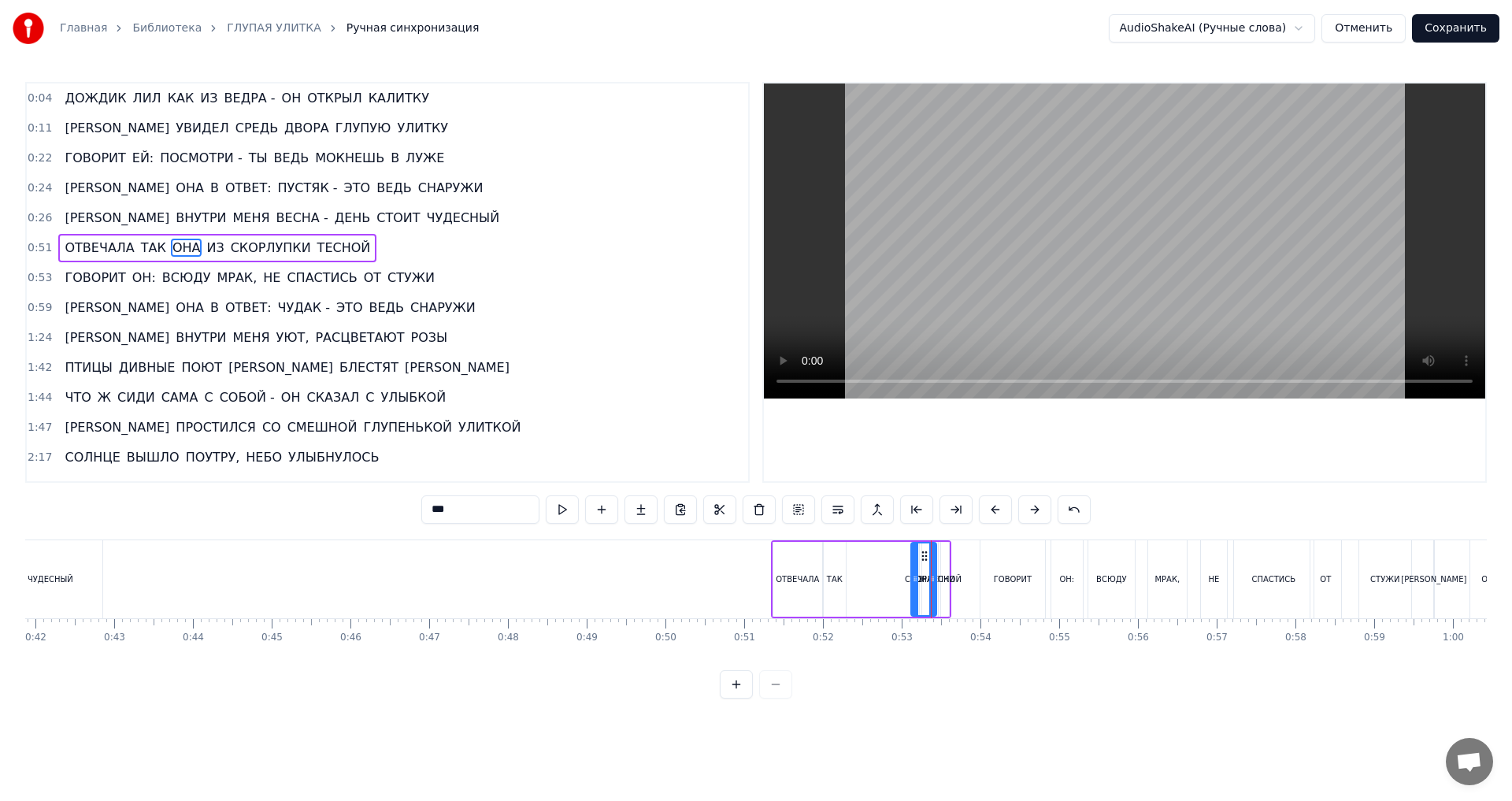
click at [929, 558] on div at bounding box center [932, 580] width 6 height 71
drag, startPoint x: 925, startPoint y: 555, endPoint x: 867, endPoint y: 560, distance: 58.2
click at [867, 560] on icon at bounding box center [867, 556] width 12 height 12
click at [205, 252] on span "ИЗ" at bounding box center [214, 248] width 20 height 18
drag, startPoint x: 919, startPoint y: 573, endPoint x: 895, endPoint y: 576, distance: 24.2
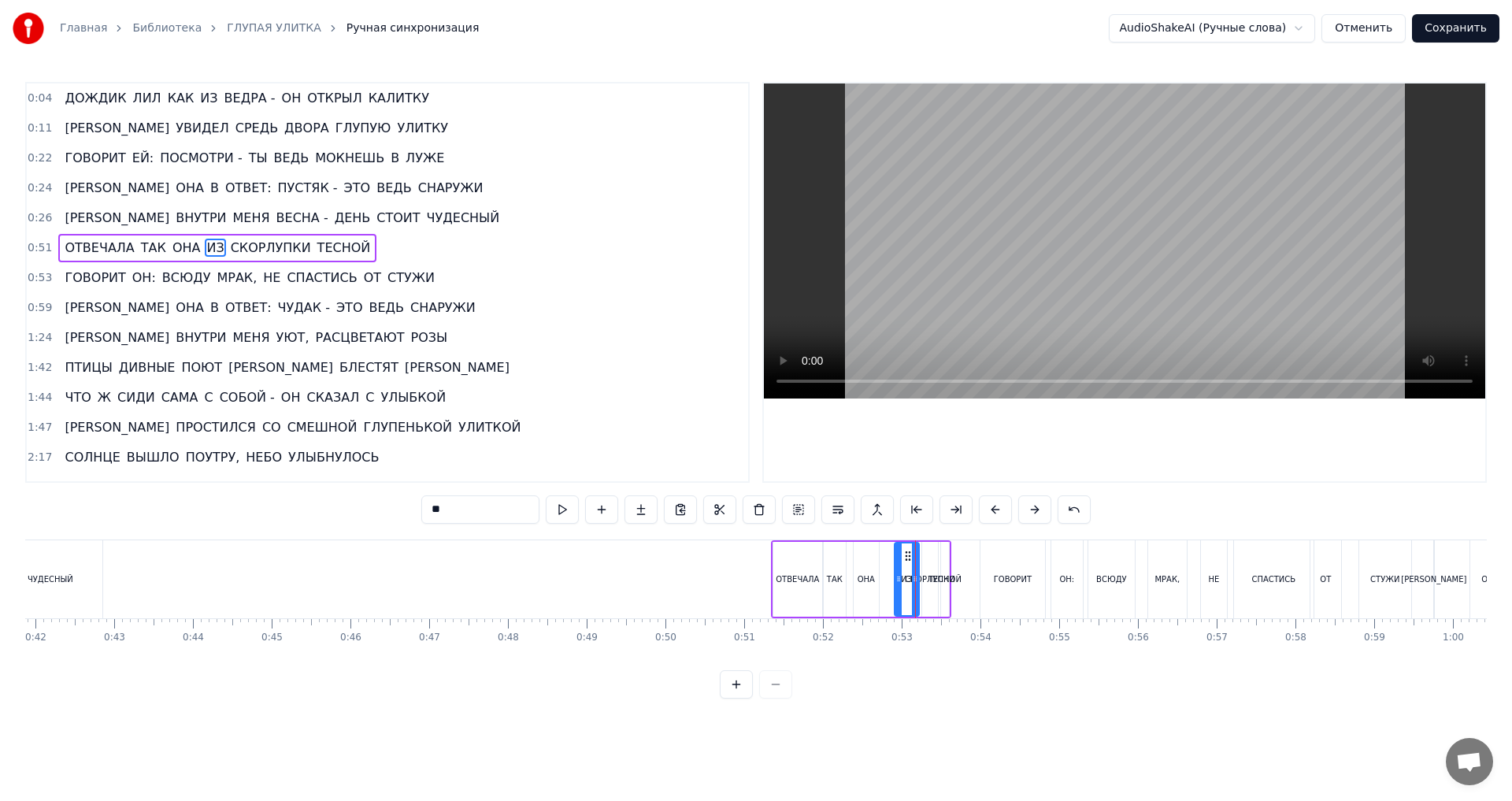
click at [895, 576] on icon at bounding box center [898, 579] width 6 height 12
drag, startPoint x: 908, startPoint y: 555, endPoint x: 887, endPoint y: 556, distance: 21.0
click at [887, 556] on icon at bounding box center [887, 556] width 12 height 12
click at [913, 578] on div "СКОРЛУПКИ" at bounding box center [930, 580] width 51 height 12
click at [946, 585] on div "ТЕСНОЙ" at bounding box center [945, 580] width 8 height 75
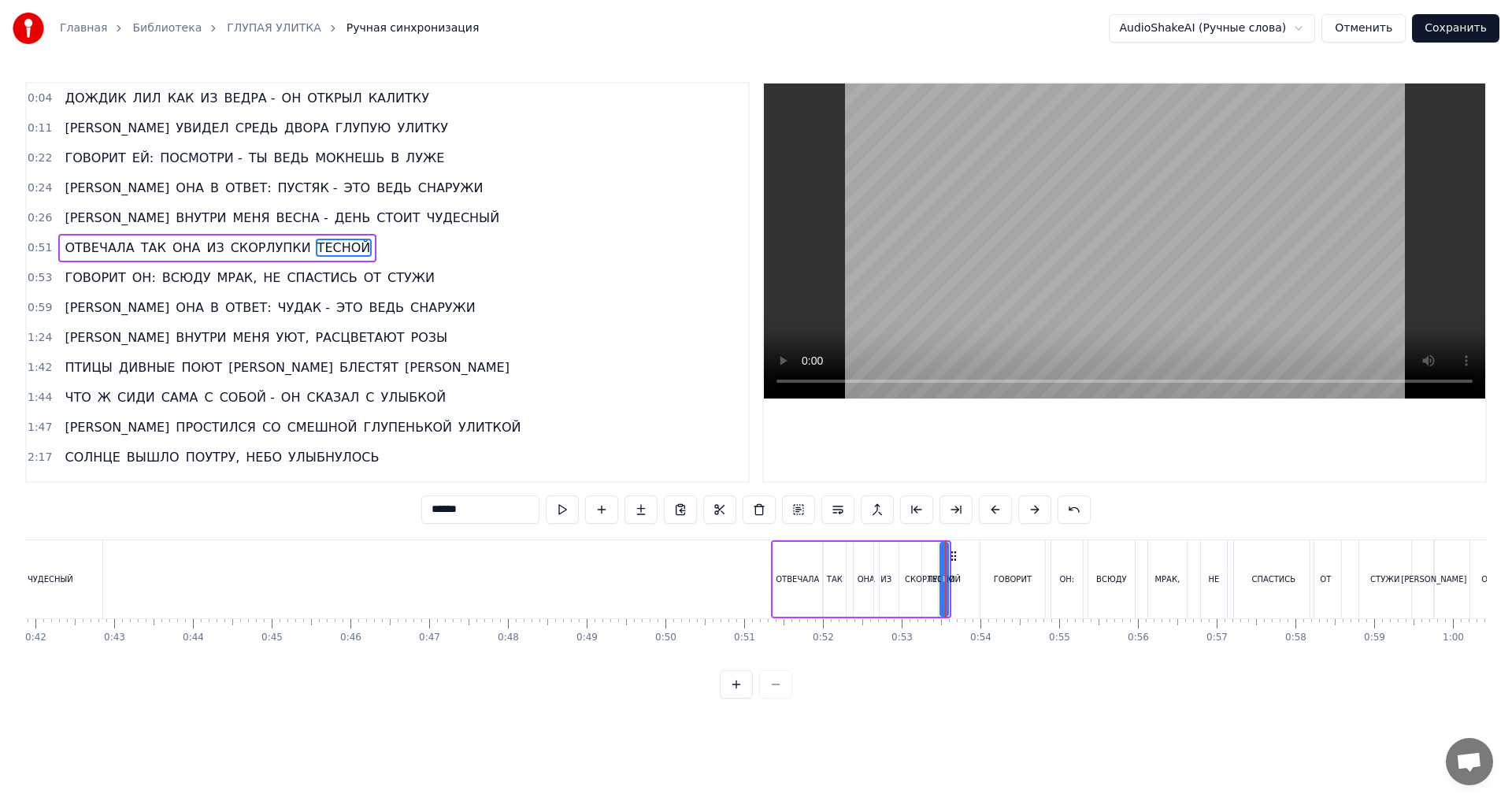
click at [953, 553] on icon at bounding box center [953, 556] width 12 height 12
click at [957, 578] on div "ТЕСНОЙ" at bounding box center [945, 580] width 33 height 12
click at [950, 555] on icon at bounding box center [953, 556] width 12 height 12
click at [946, 594] on div at bounding box center [944, 580] width 6 height 71
click at [953, 580] on div "ТЕСНОЙ" at bounding box center [945, 580] width 33 height 12
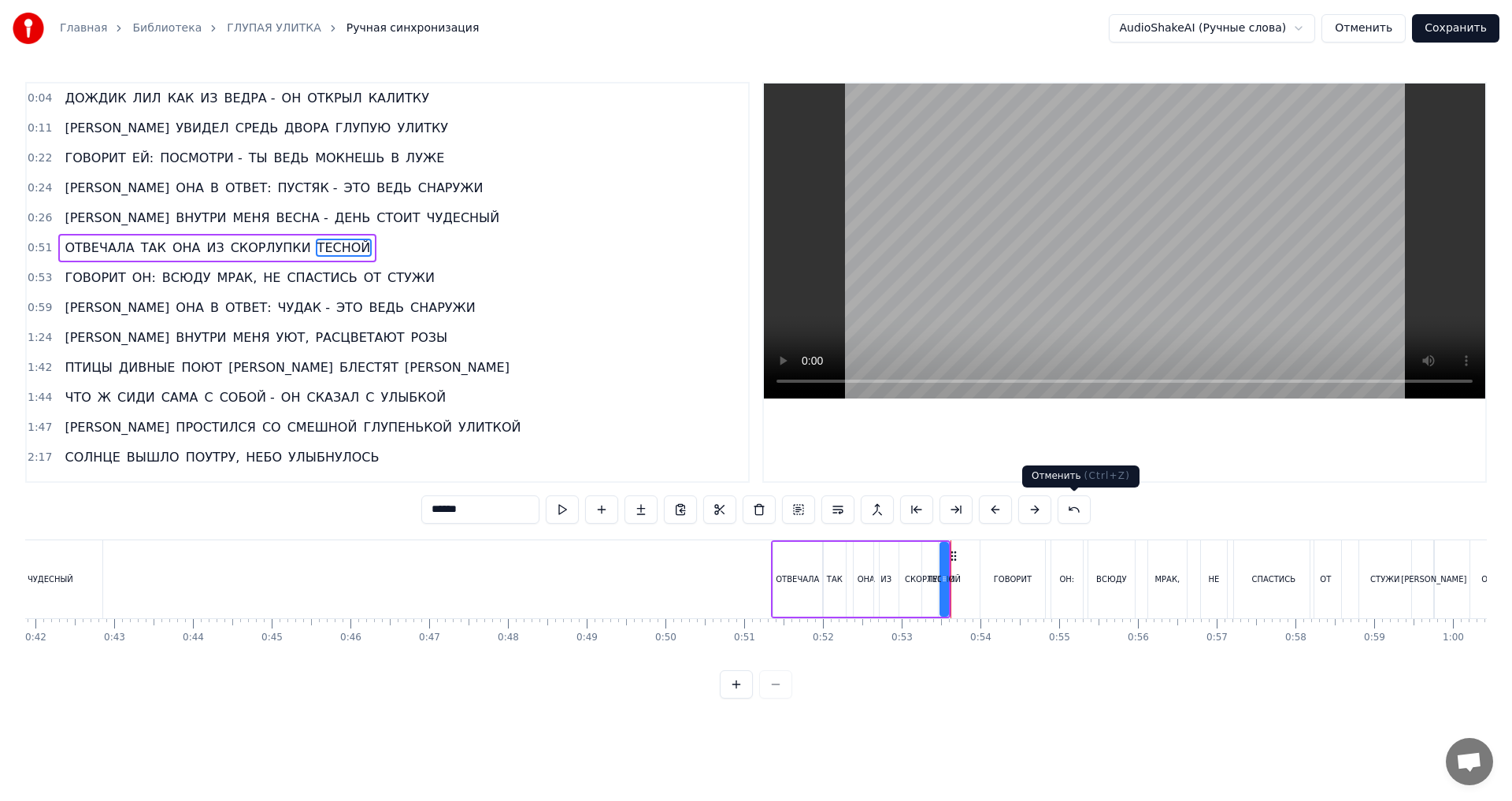
click at [1071, 511] on button at bounding box center [1075, 509] width 33 height 29
click at [740, 699] on button at bounding box center [736, 684] width 33 height 29
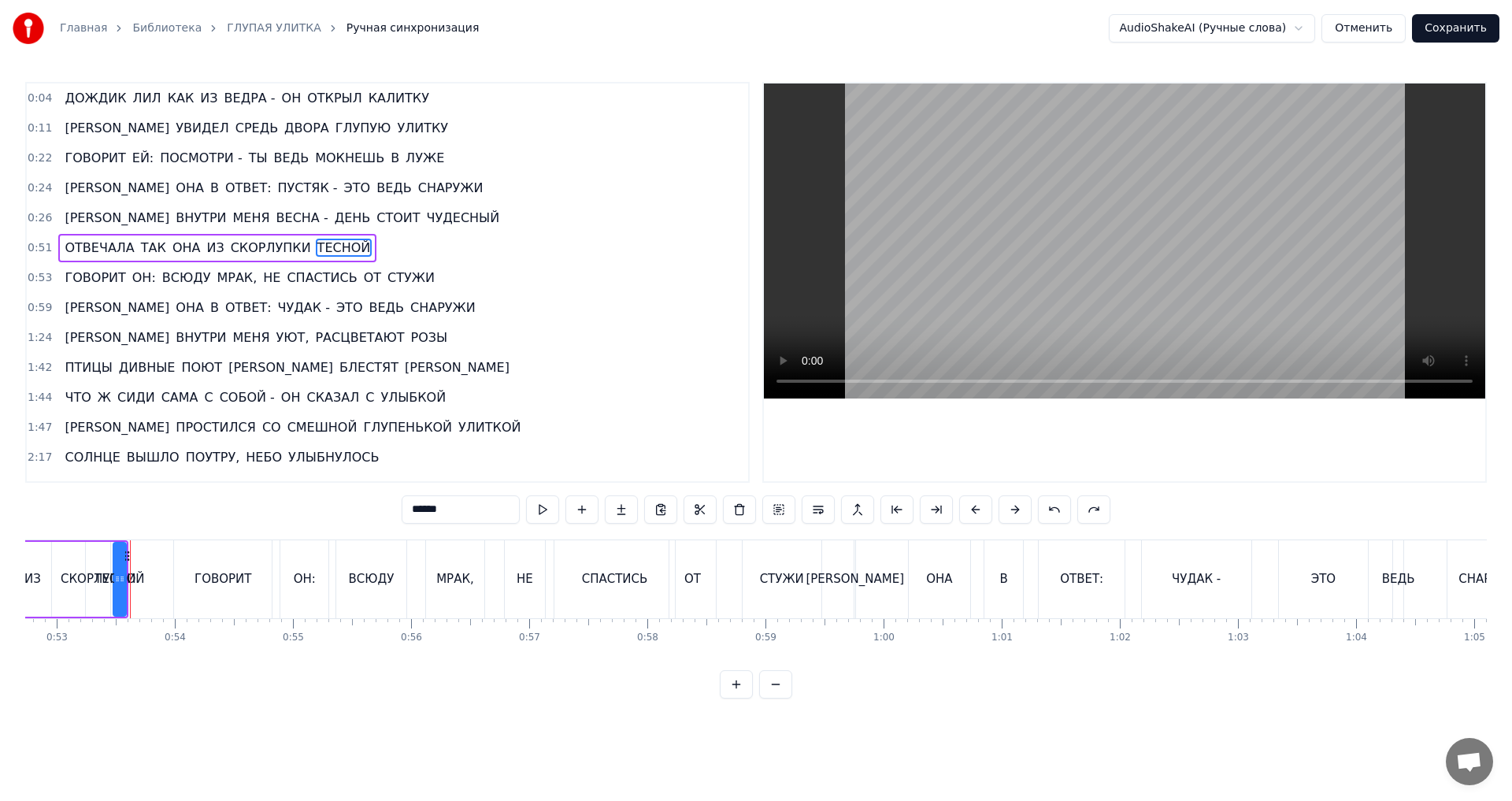
scroll to position [0, 6255]
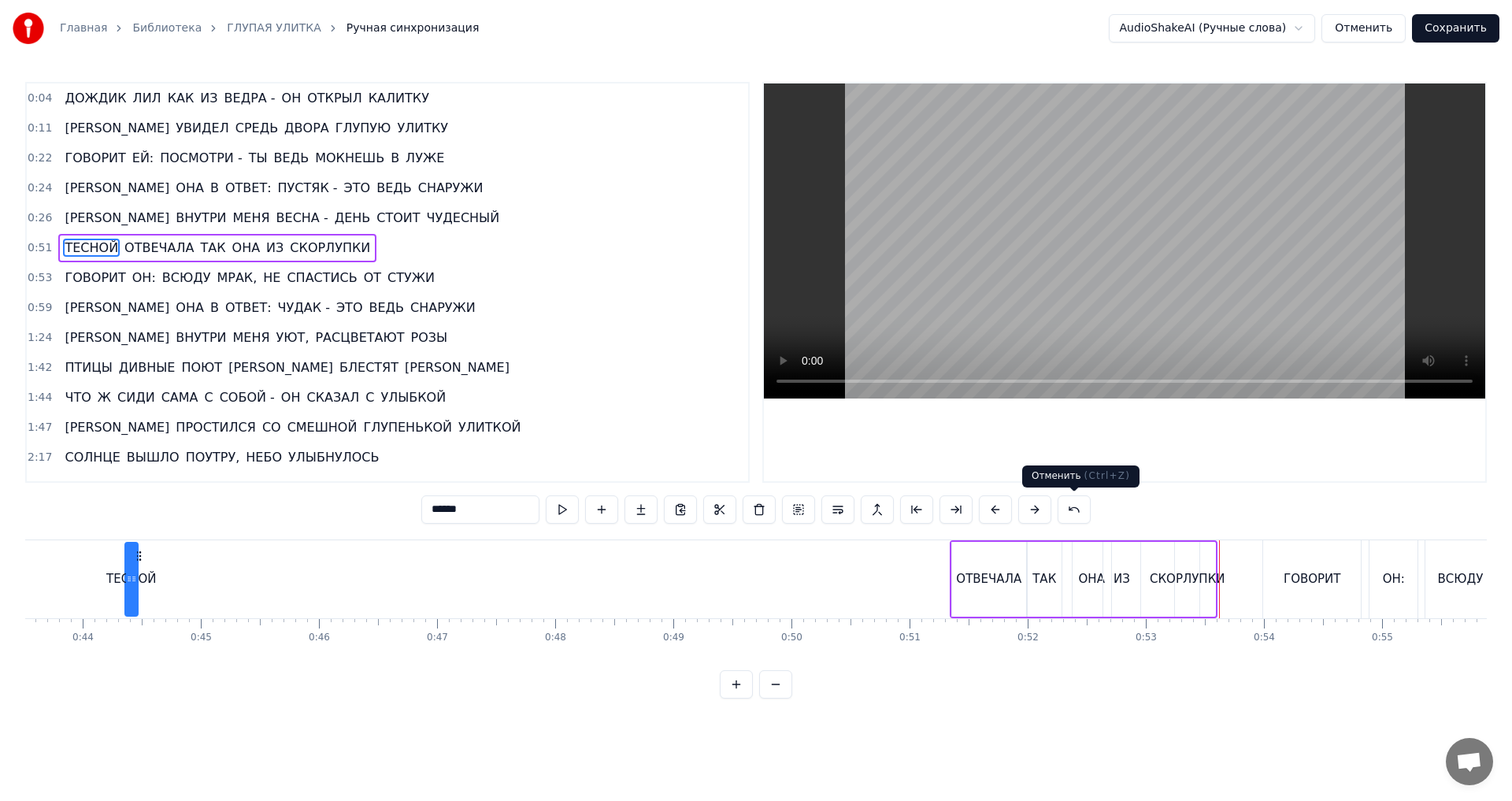
click at [1070, 509] on button at bounding box center [1075, 509] width 33 height 29
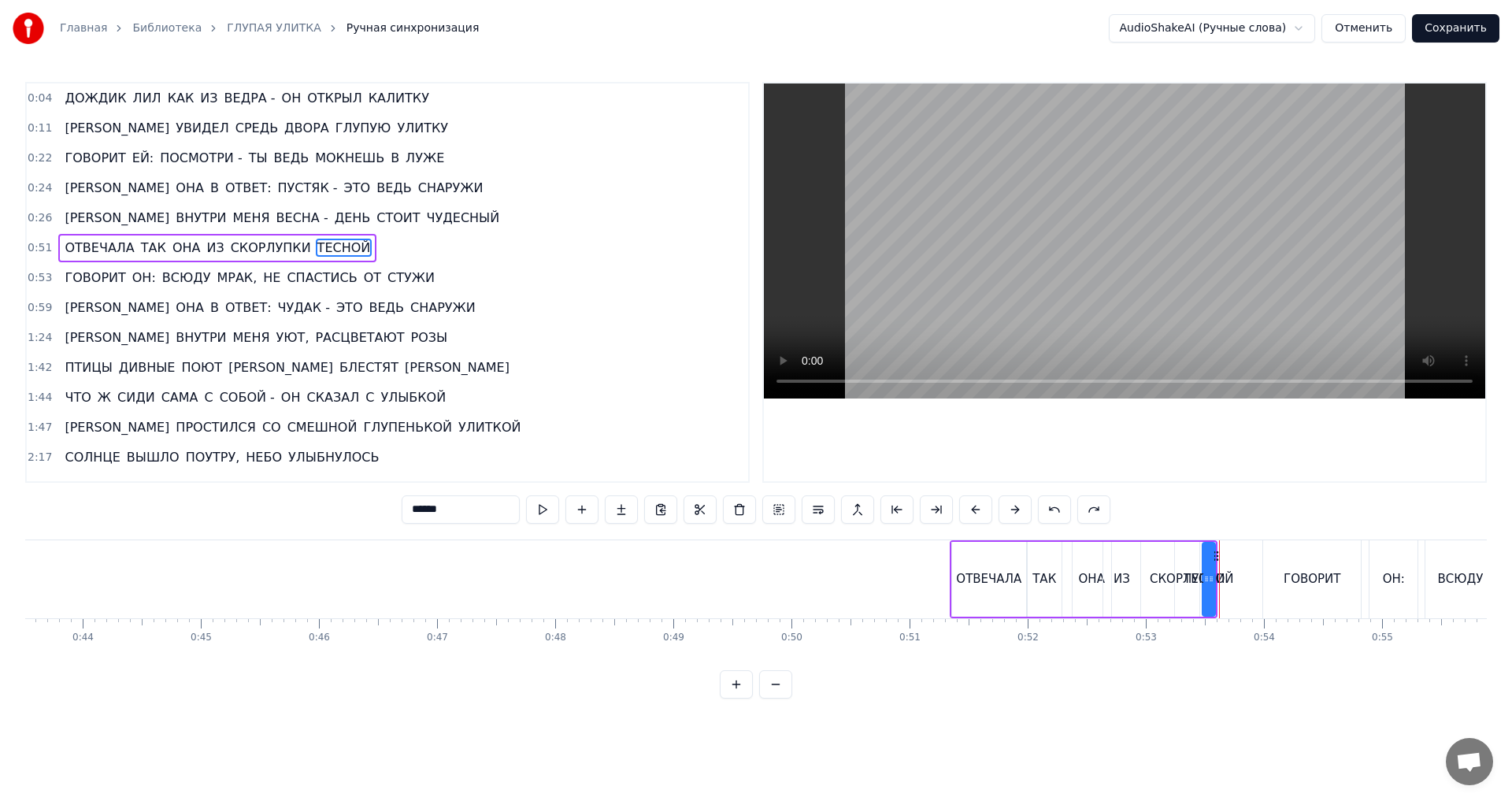
click at [736, 699] on button at bounding box center [736, 684] width 33 height 29
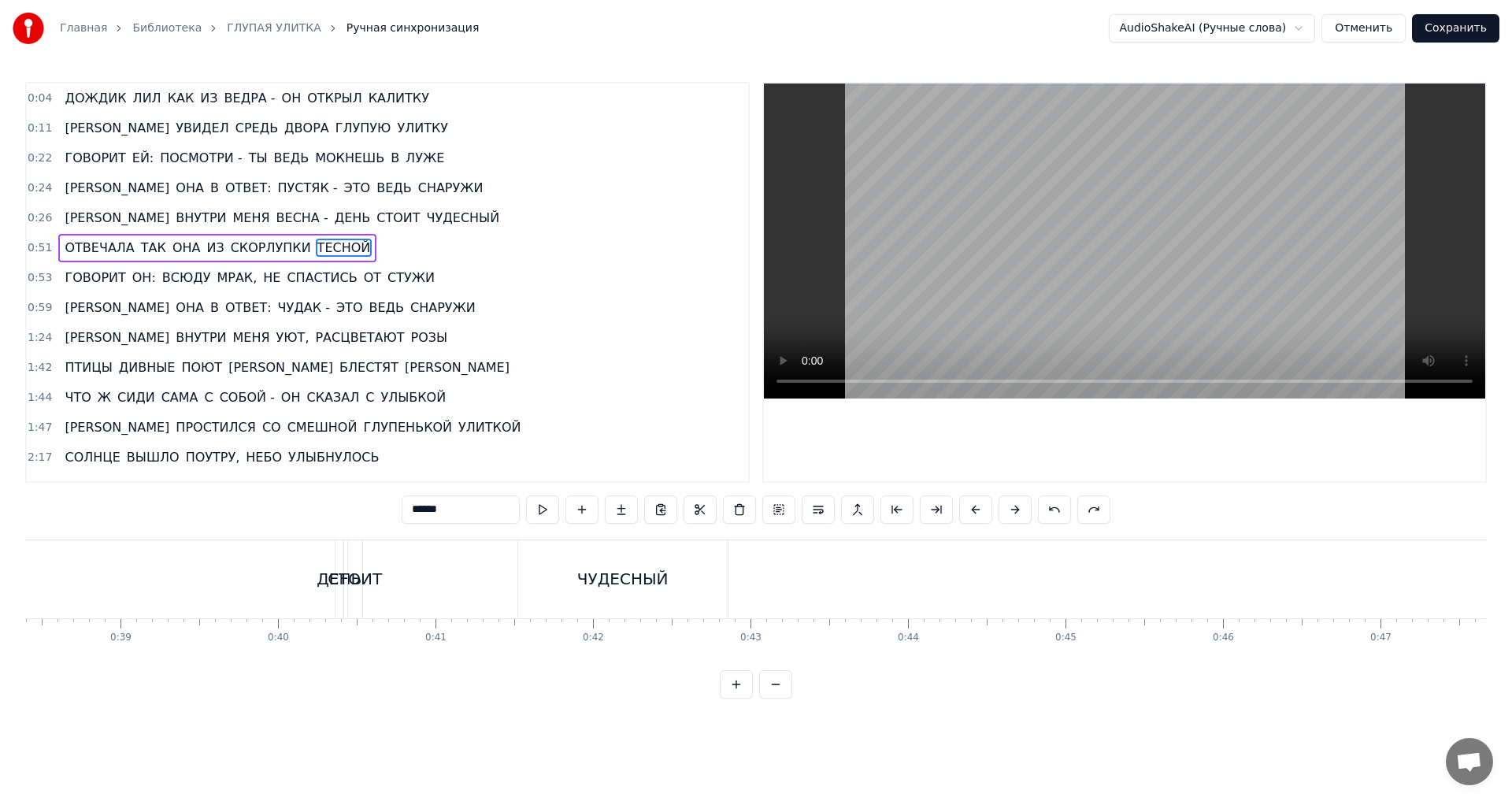
click at [736, 699] on button at bounding box center [736, 684] width 33 height 29
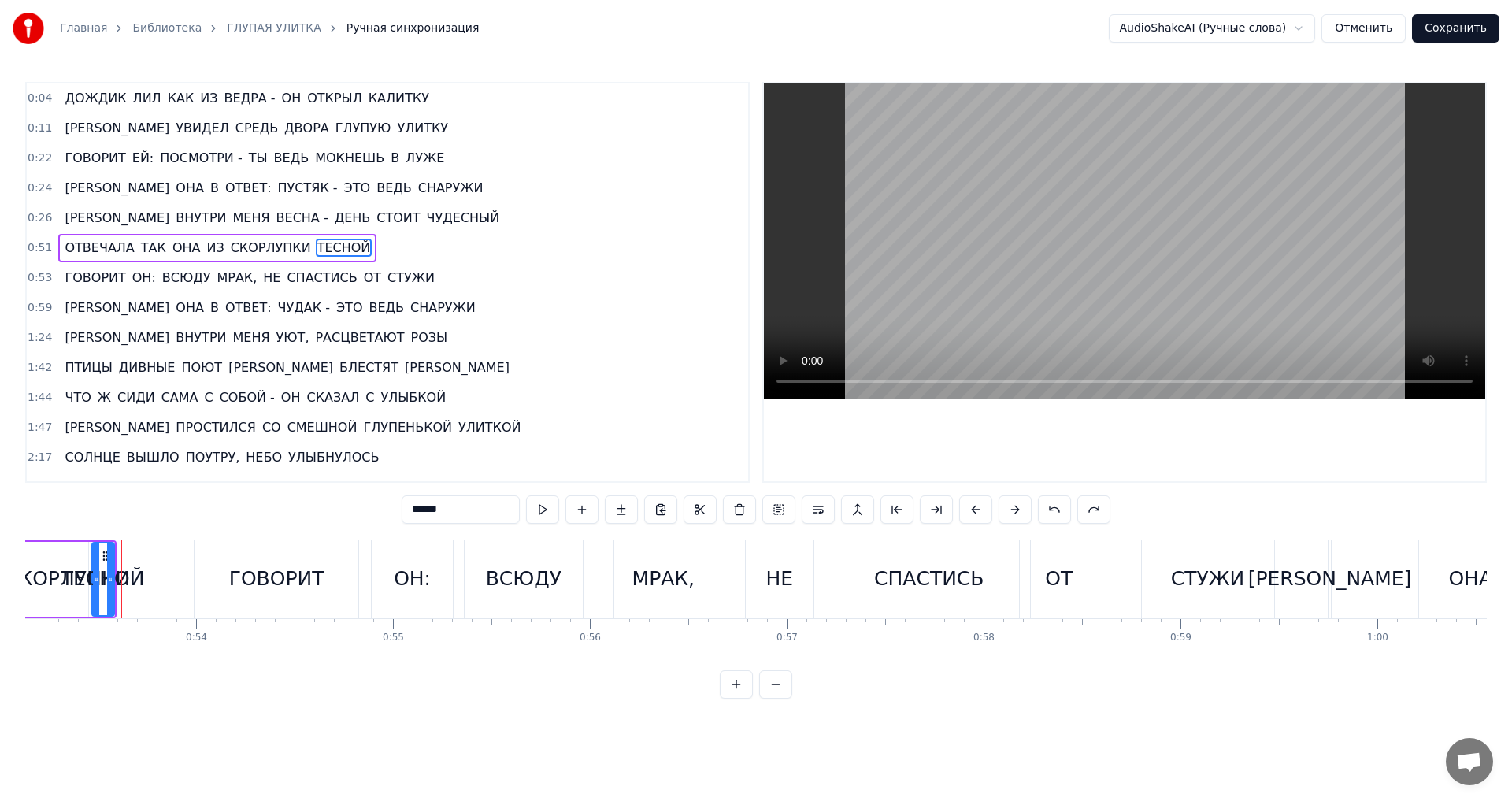
scroll to position [0, 10478]
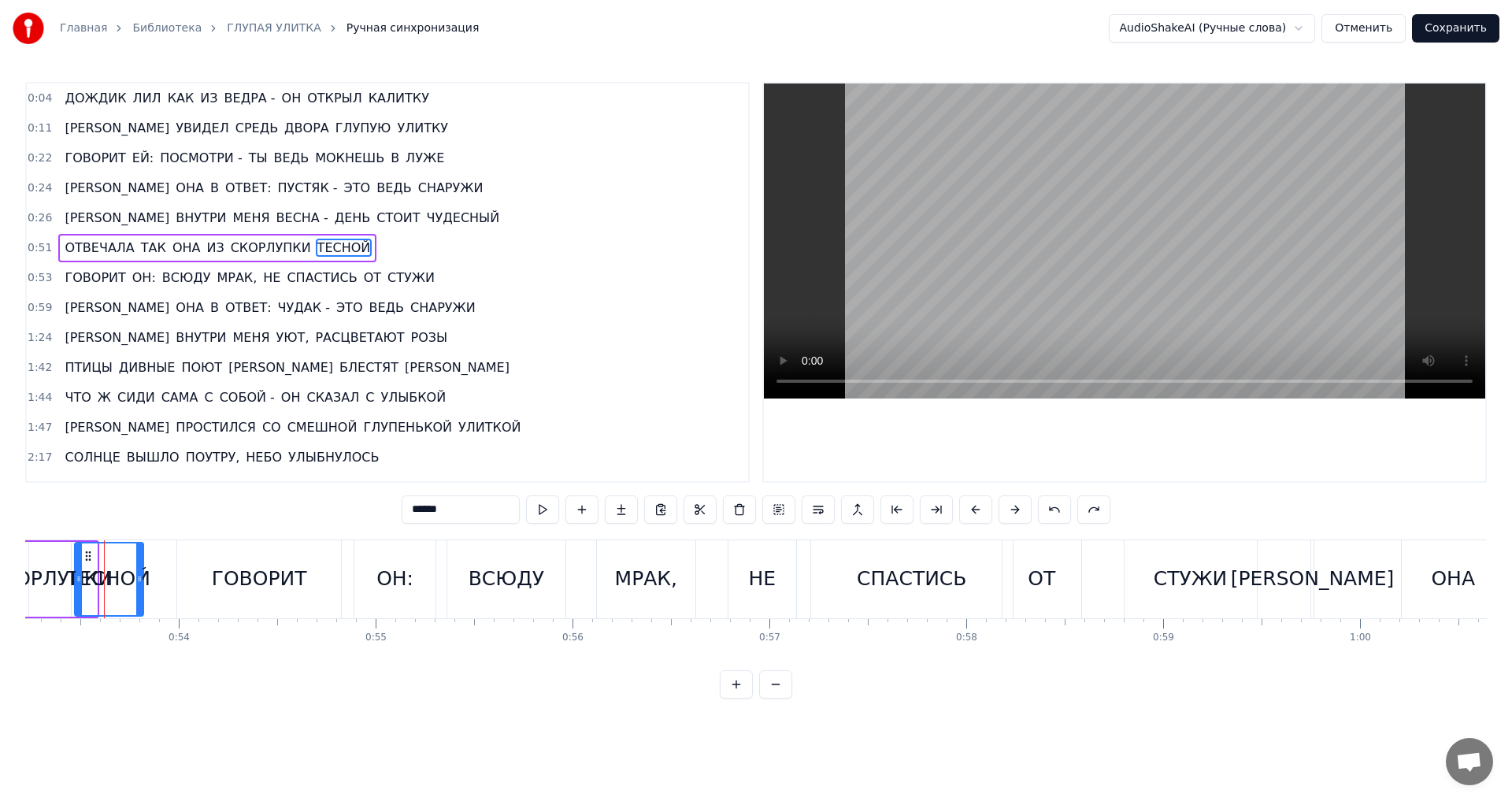
drag, startPoint x: 93, startPoint y: 573, endPoint x: 139, endPoint y: 578, distance: 46.3
click at [139, 578] on icon at bounding box center [139, 579] width 6 height 12
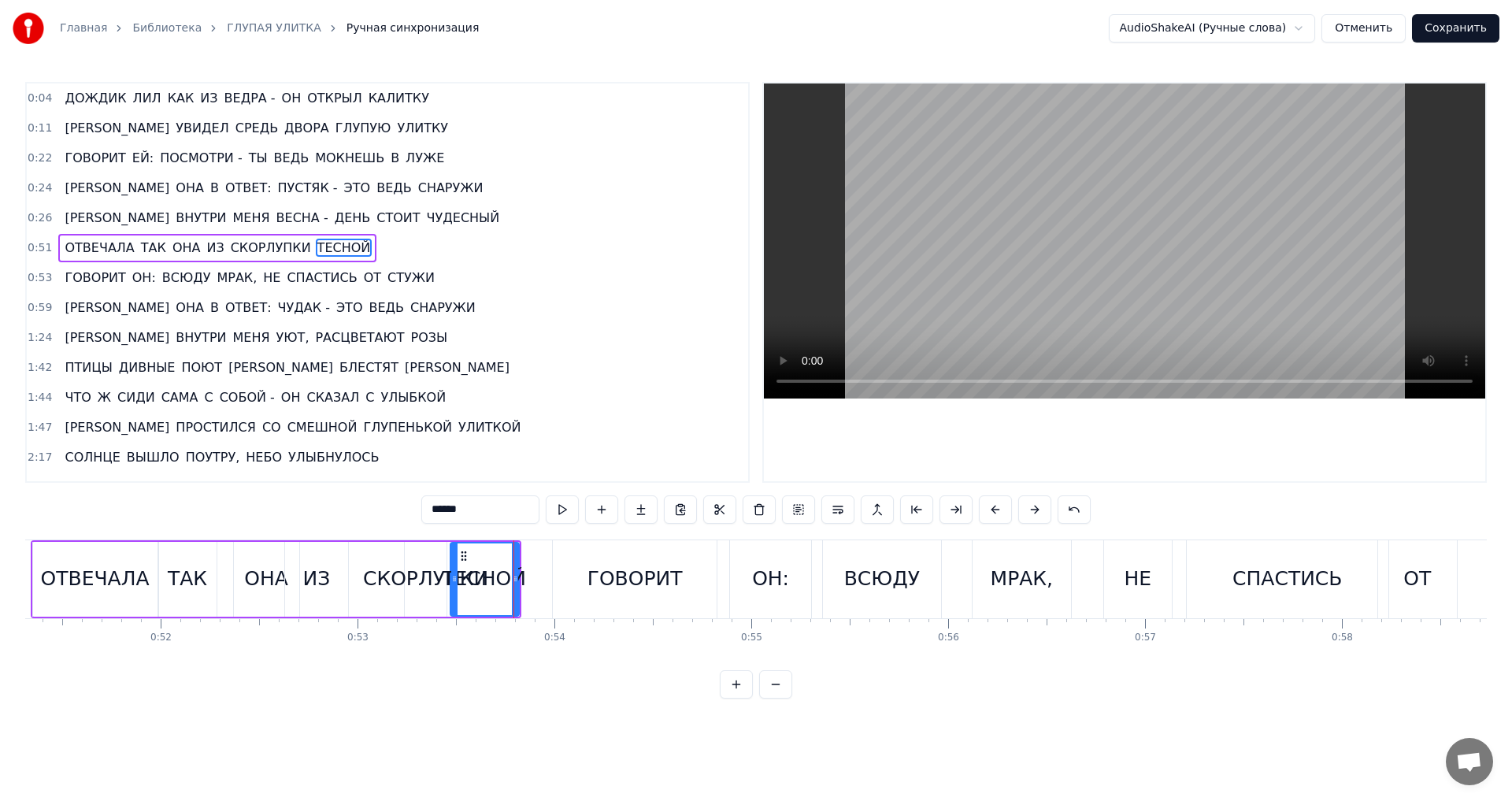
scroll to position [0, 10045]
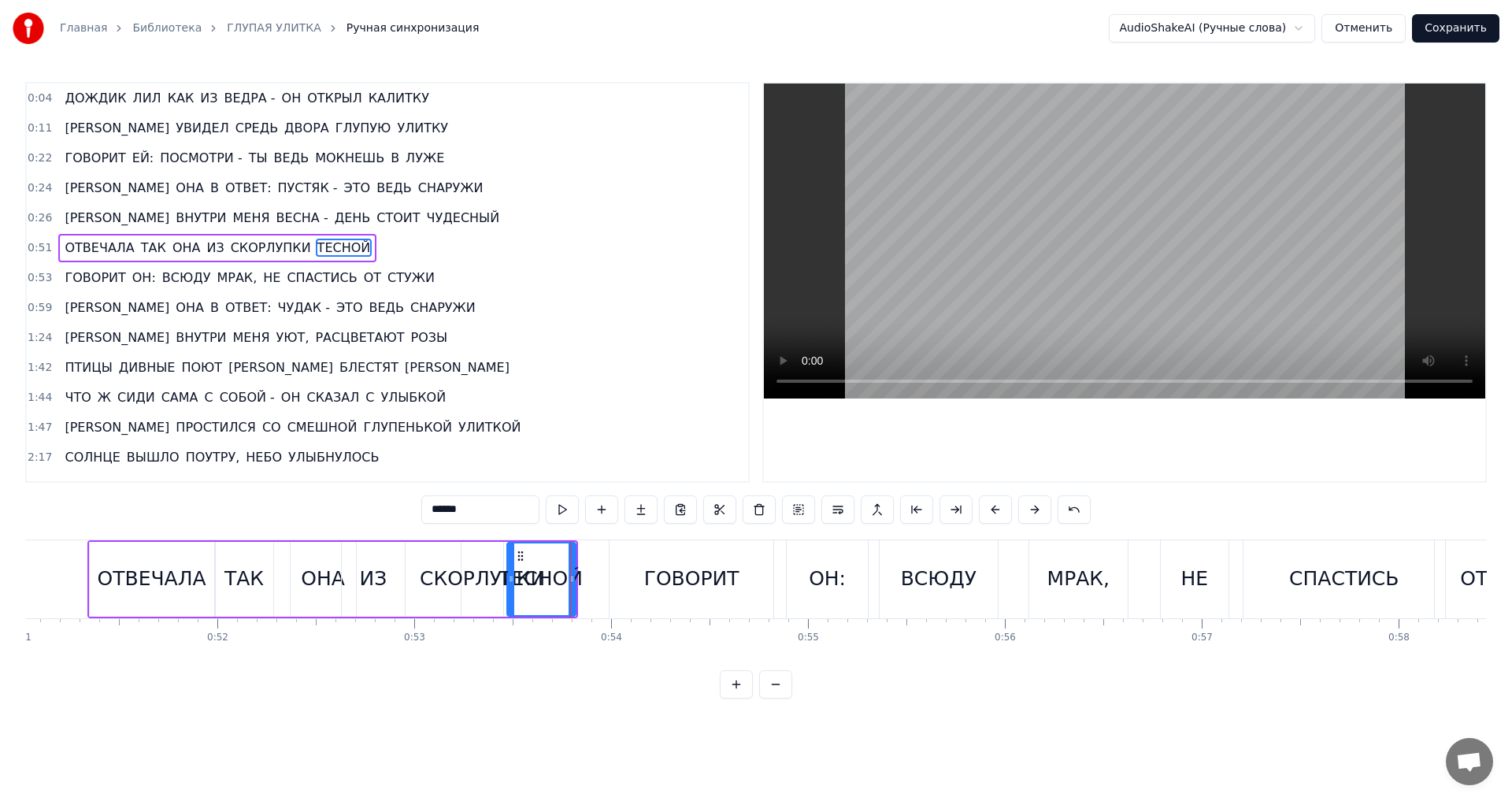
click at [444, 590] on div "СКОРЛУПКИ" at bounding box center [483, 579] width 125 height 30
type input "*********"
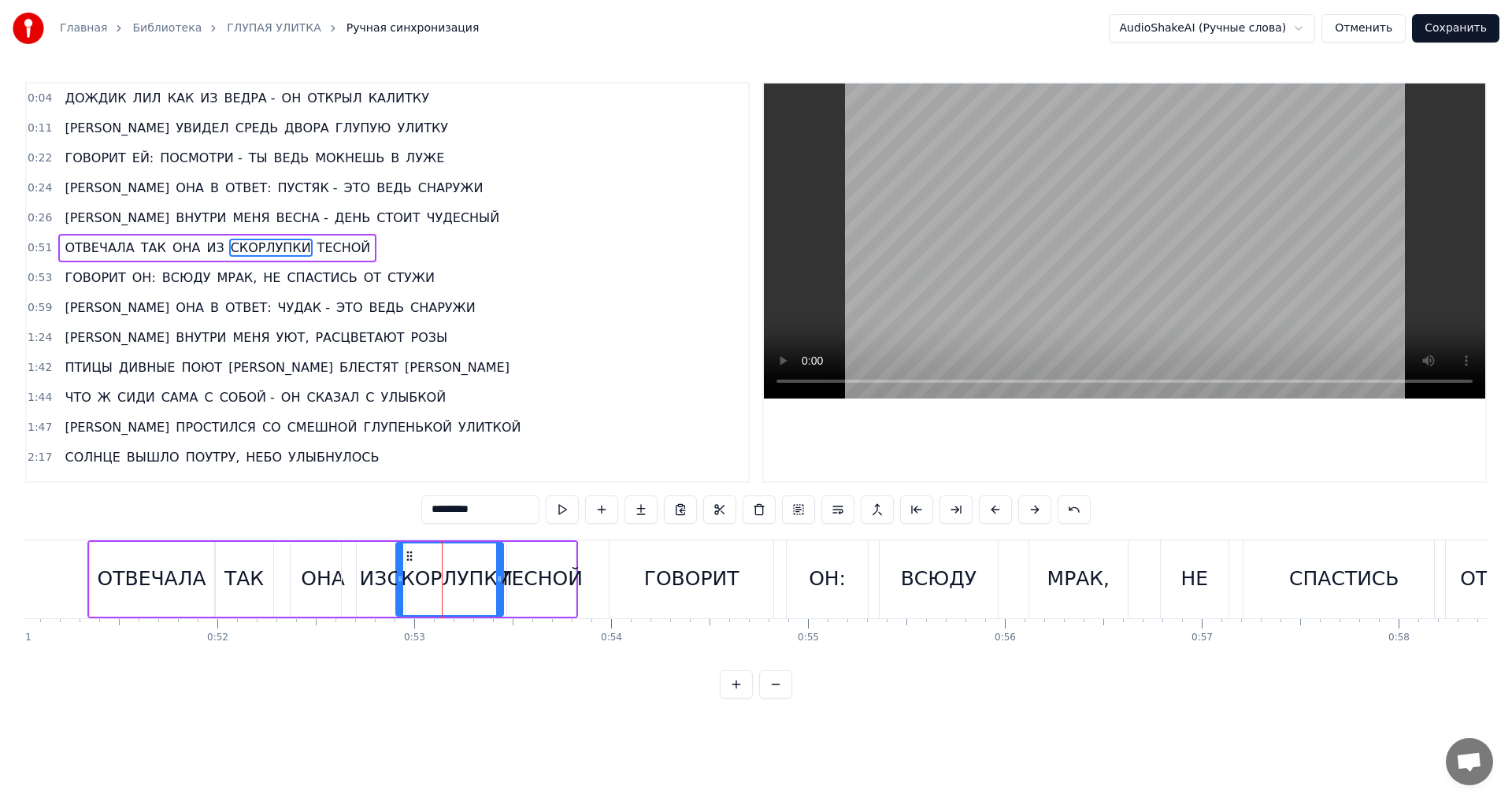
drag, startPoint x: 464, startPoint y: 580, endPoint x: 399, endPoint y: 580, distance: 65.0
click at [399, 580] on circle at bounding box center [399, 580] width 1 height 1
click at [492, 578] on icon at bounding box center [491, 579] width 6 height 12
click at [35, 217] on span "0:26" at bounding box center [40, 218] width 24 height 16
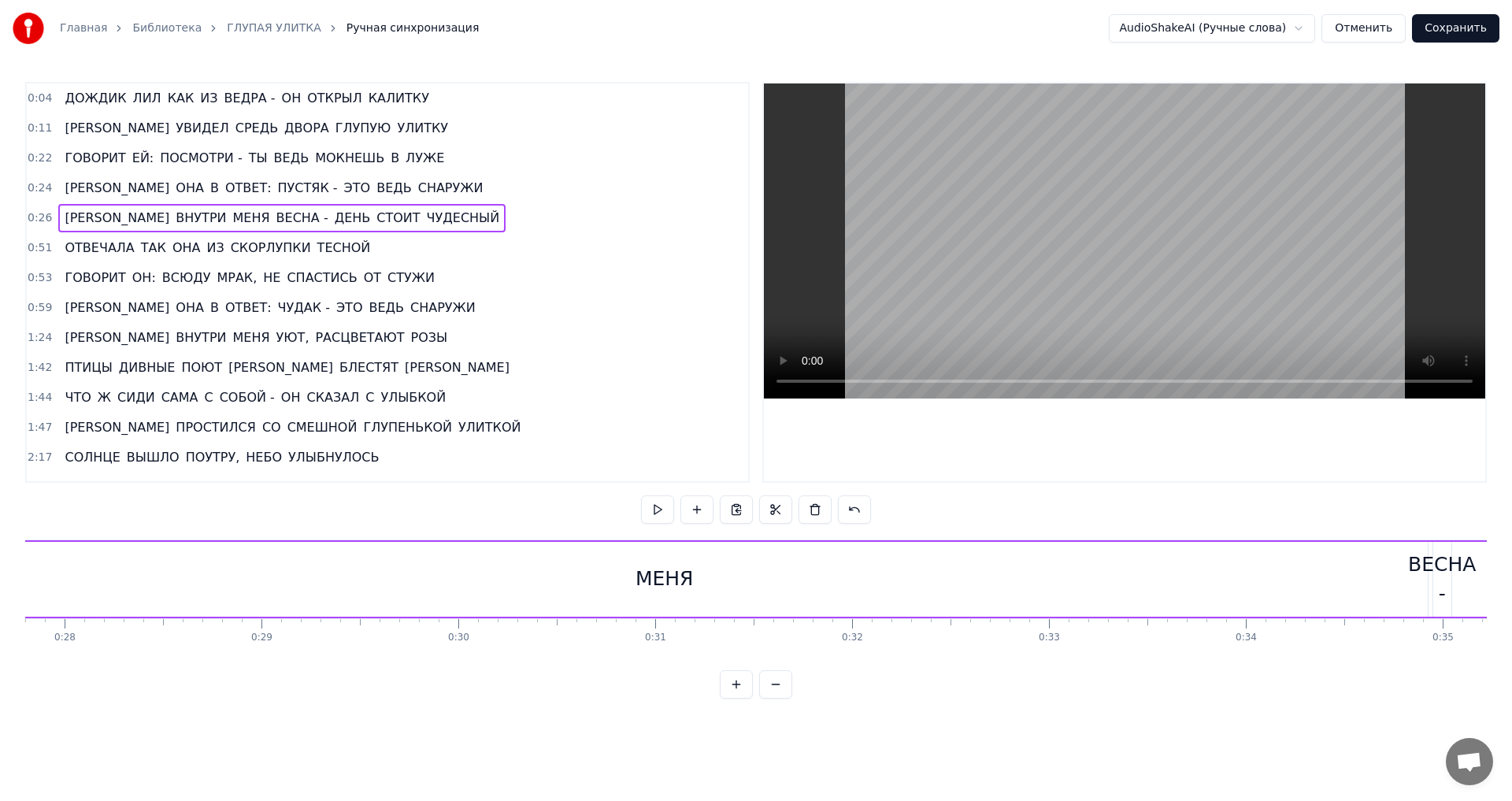
scroll to position [0, 5224]
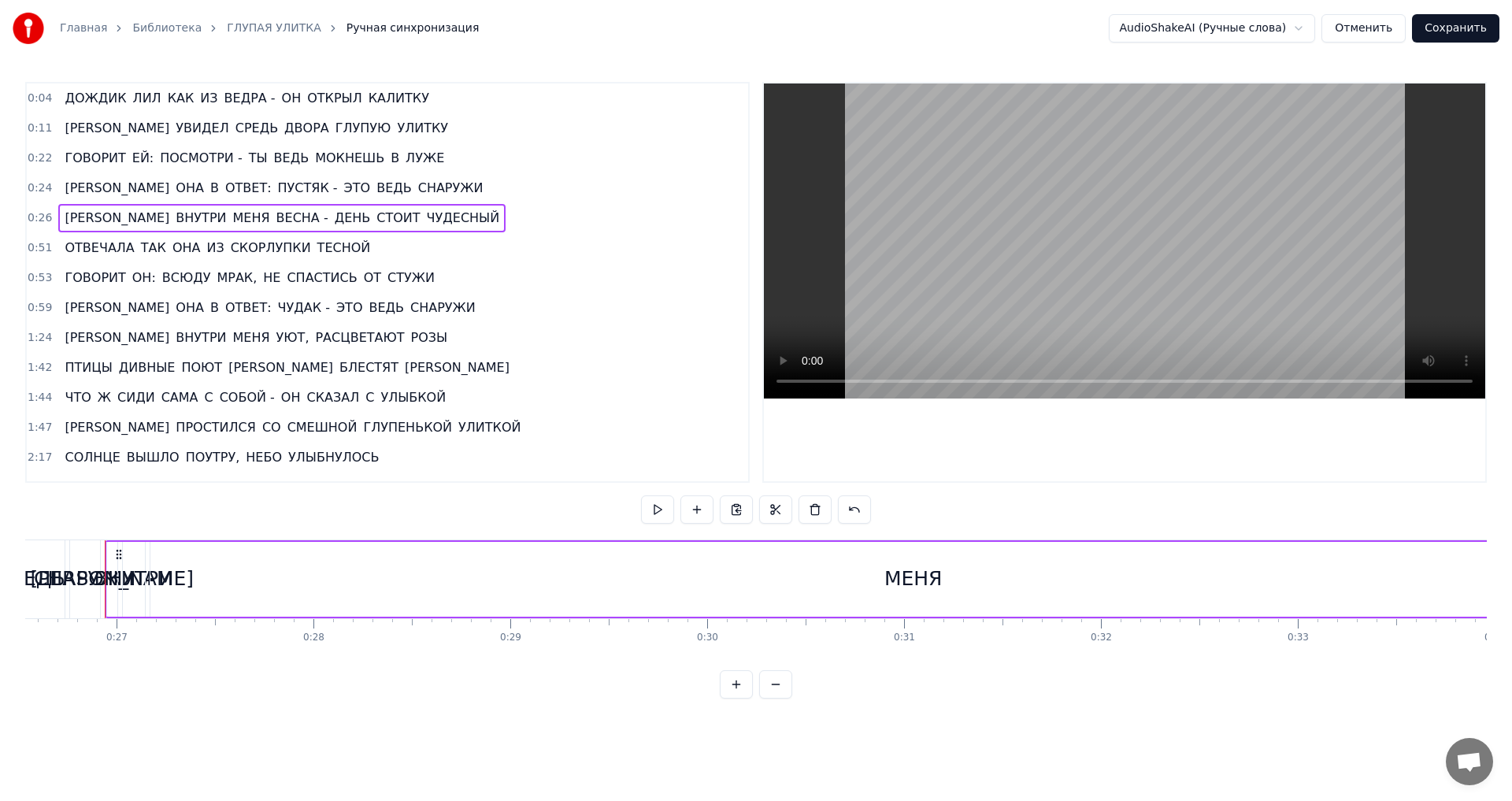
click at [777, 697] on button at bounding box center [776, 684] width 33 height 29
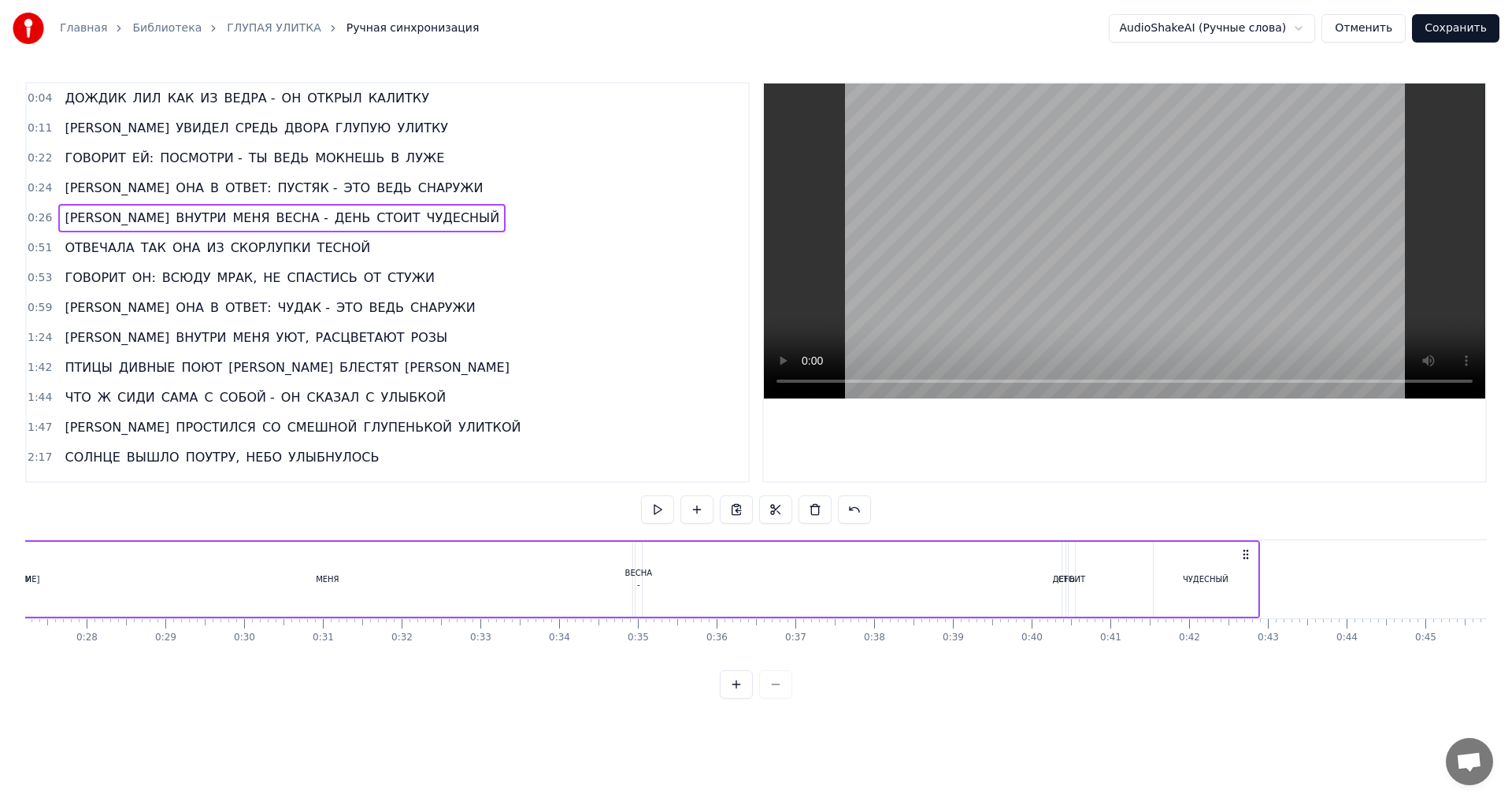
scroll to position [0, 2042]
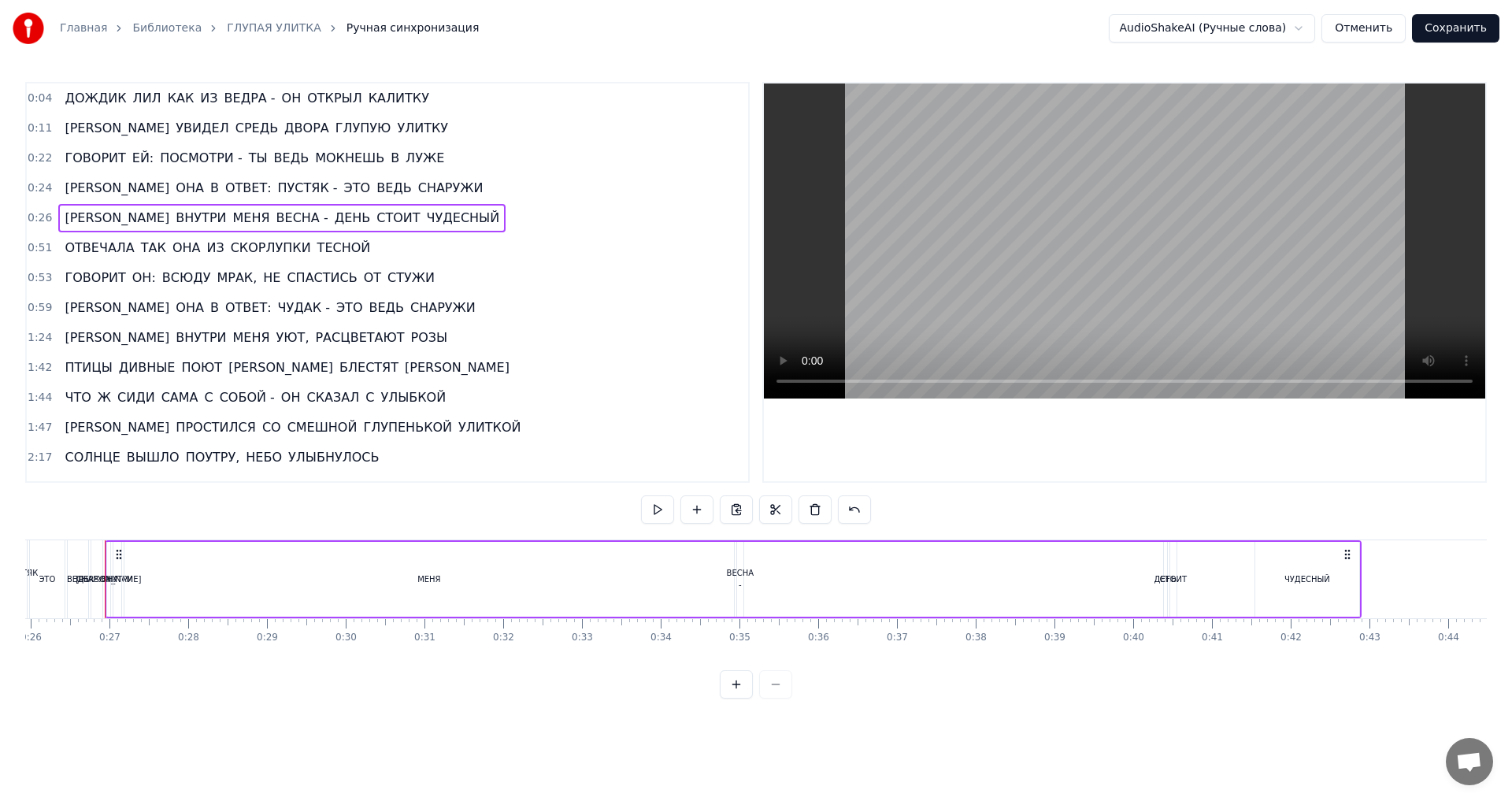
click at [1320, 585] on div "ЧУДЕСНЫЙ" at bounding box center [1306, 580] width 104 height 75
click at [375, 217] on span "СТОИТ" at bounding box center [397, 217] width 46 height 18
drag, startPoint x: 1175, startPoint y: 581, endPoint x: 1206, endPoint y: 583, distance: 31.1
click at [1206, 583] on icon at bounding box center [1203, 579] width 6 height 12
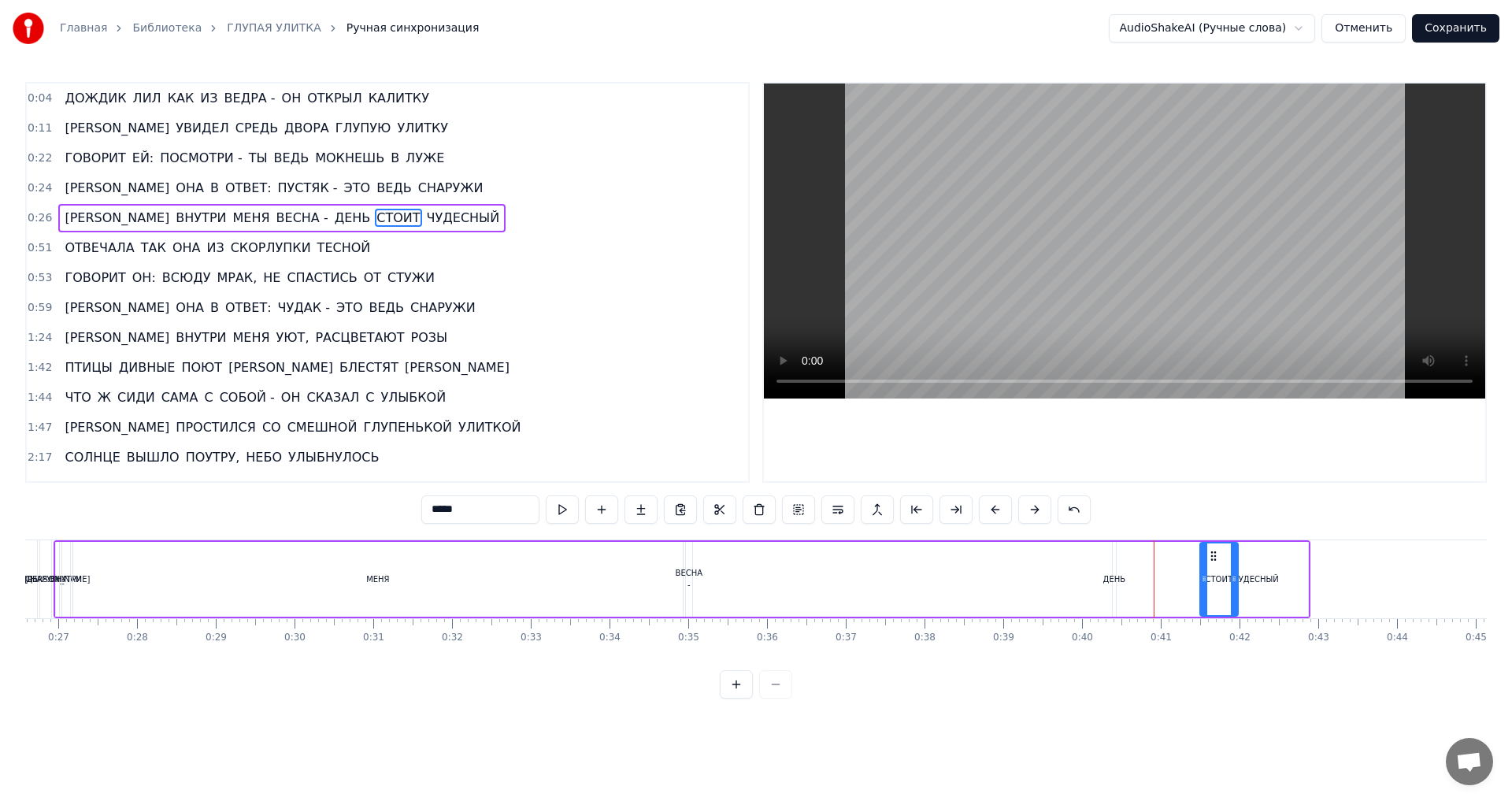
scroll to position [0, 2094]
click at [1192, 558] on icon at bounding box center [1188, 556] width 12 height 12
click at [1115, 582] on div "ДЕНЬ" at bounding box center [1114, 580] width 23 height 12
type input "****"
drag, startPoint x: 1120, startPoint y: 580, endPoint x: 1130, endPoint y: 580, distance: 10.0
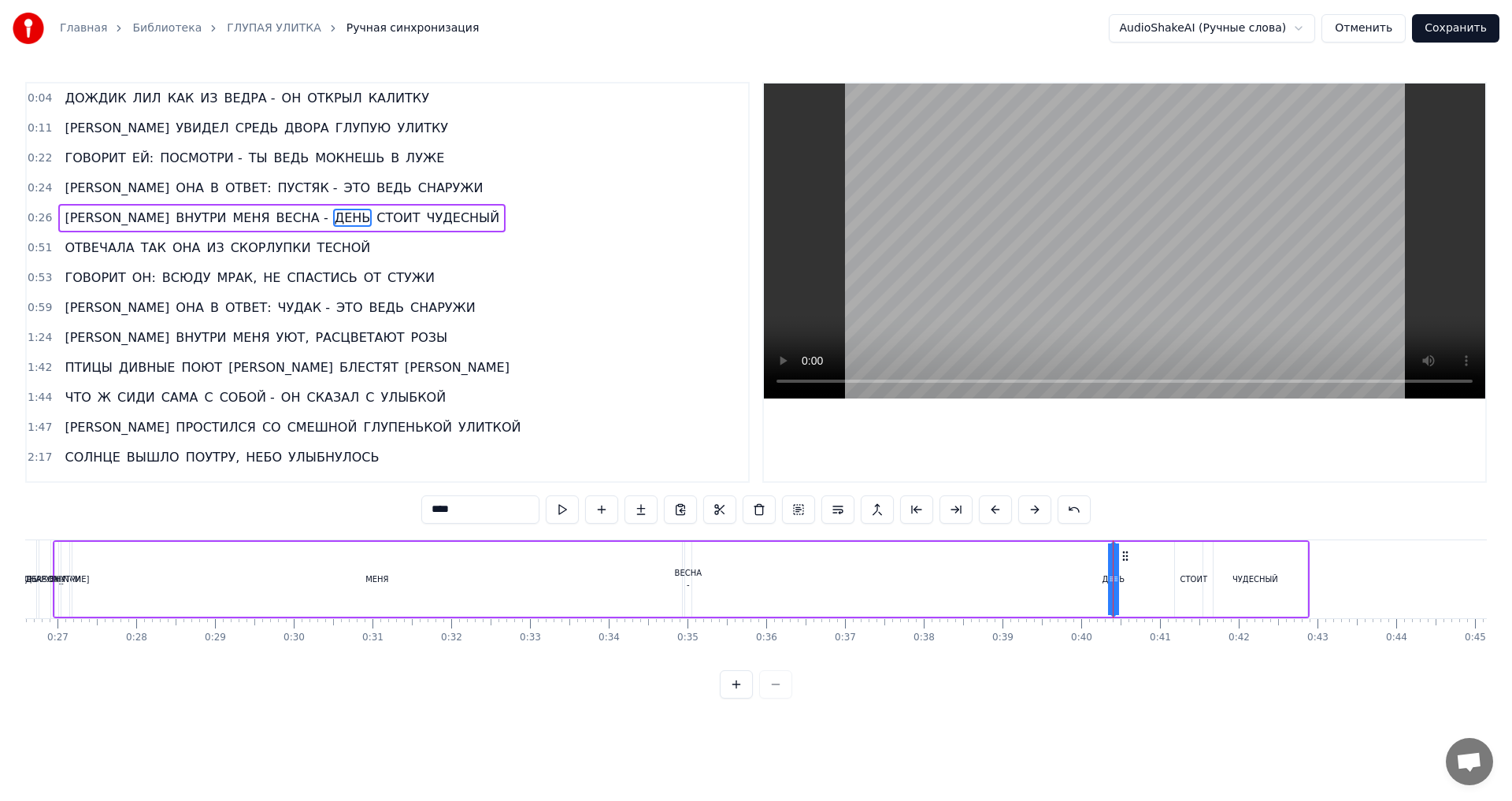
click at [1130, 580] on div "А ВНУТРИ МЕНЯ ВЕСНА - ДЕНЬ СТОИТ ЧУДЕСНЫЙ" at bounding box center [681, 579] width 1257 height 78
click at [1116, 580] on div "ДЕНЬ" at bounding box center [1114, 580] width 23 height 12
drag, startPoint x: 1116, startPoint y: 580, endPoint x: 1080, endPoint y: 581, distance: 36.0
click at [1080, 581] on icon at bounding box center [1078, 579] width 6 height 12
drag, startPoint x: 1092, startPoint y: 558, endPoint x: 1130, endPoint y: 558, distance: 38.0
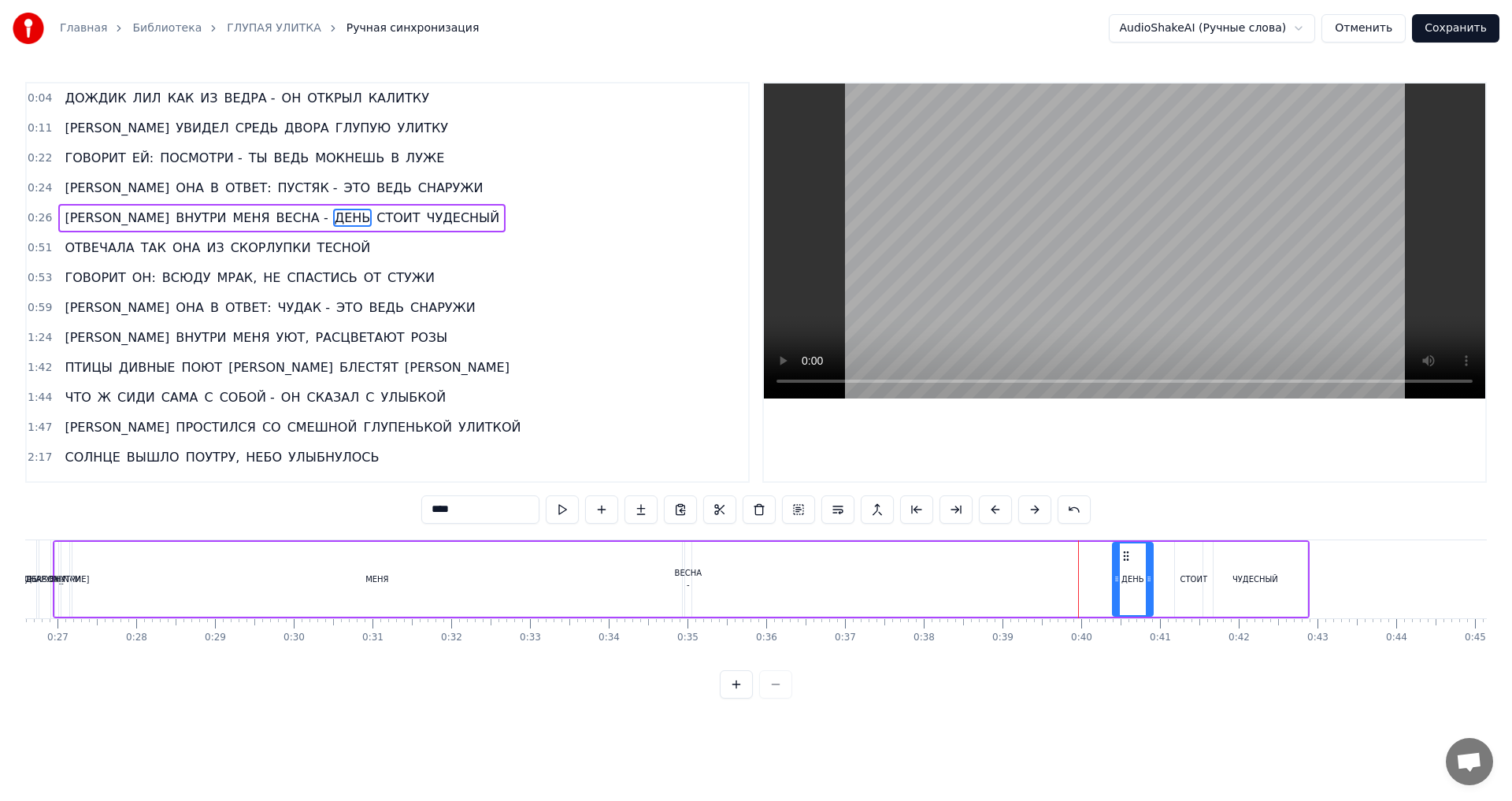
click at [1130, 558] on icon at bounding box center [1126, 556] width 12 height 12
click at [687, 572] on div "ВЕСНА -" at bounding box center [688, 579] width 28 height 24
drag, startPoint x: 689, startPoint y: 581, endPoint x: 736, endPoint y: 585, distance: 47.2
click at [736, 585] on div at bounding box center [734, 580] width 6 height 71
drag, startPoint x: 699, startPoint y: 557, endPoint x: 1061, endPoint y: 560, distance: 362.0
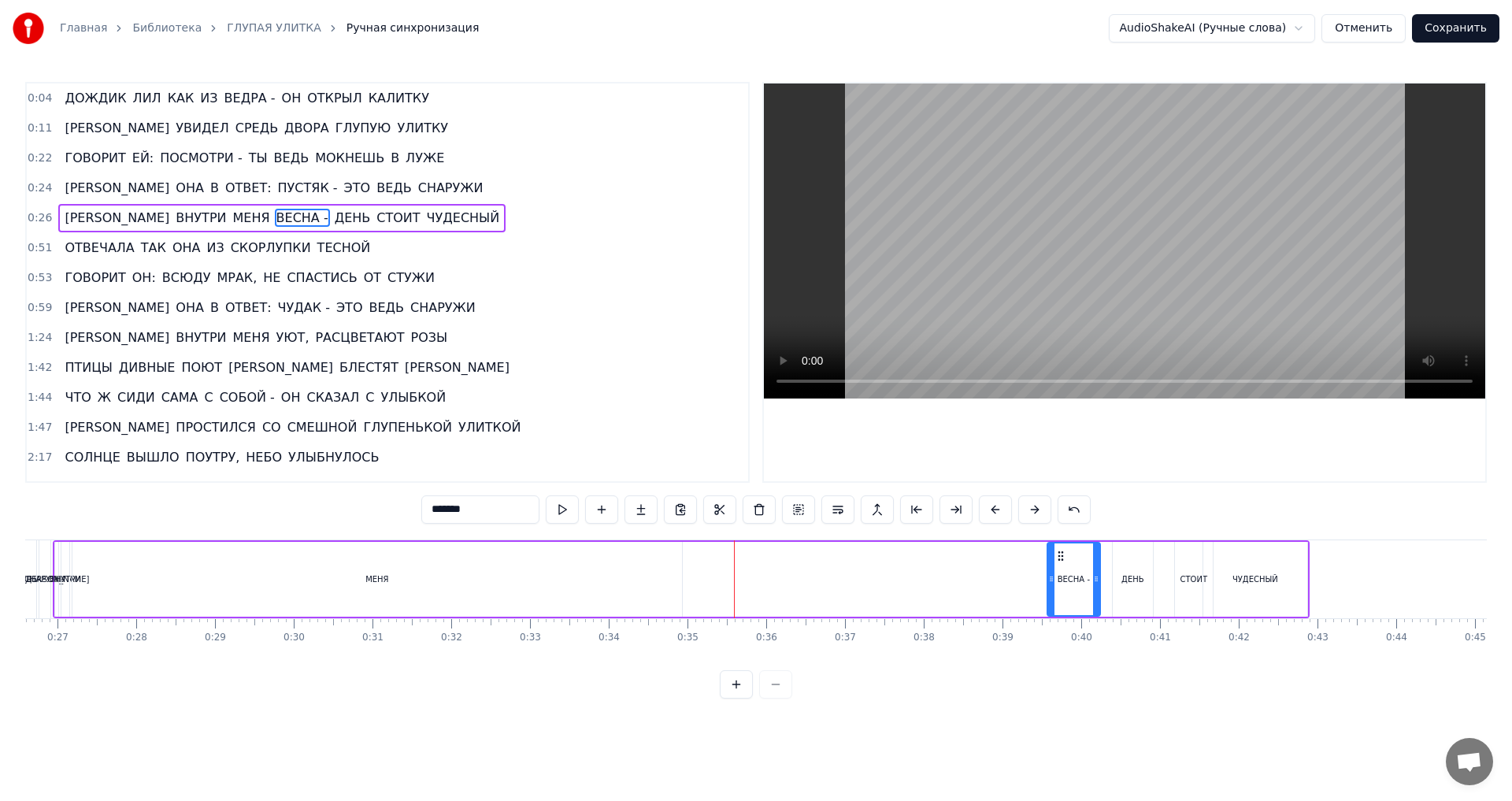
click at [1061, 560] on icon at bounding box center [1061, 556] width 12 height 12
click at [376, 580] on div "МЕНЯ" at bounding box center [376, 580] width 23 height 12
drag, startPoint x: 681, startPoint y: 583, endPoint x: 119, endPoint y: 591, distance: 562.1
click at [119, 591] on div at bounding box center [118, 580] width 6 height 71
drag, startPoint x: 83, startPoint y: 553, endPoint x: 1000, endPoint y: 587, distance: 917.6
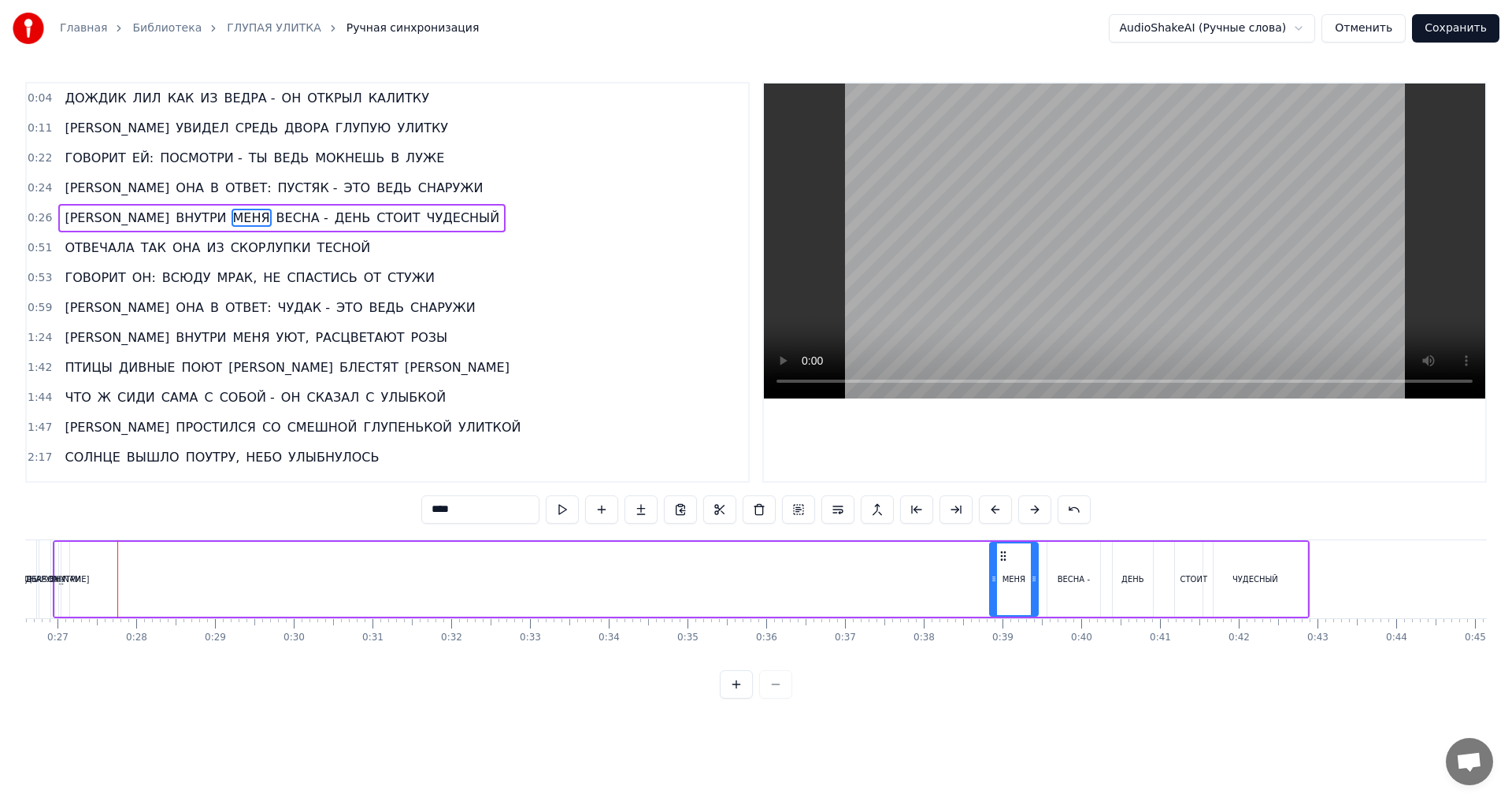
click at [1000, 587] on div "МЕНЯ" at bounding box center [1014, 580] width 46 height 71
click at [71, 581] on div "ВНУТРИ" at bounding box center [65, 580] width 31 height 12
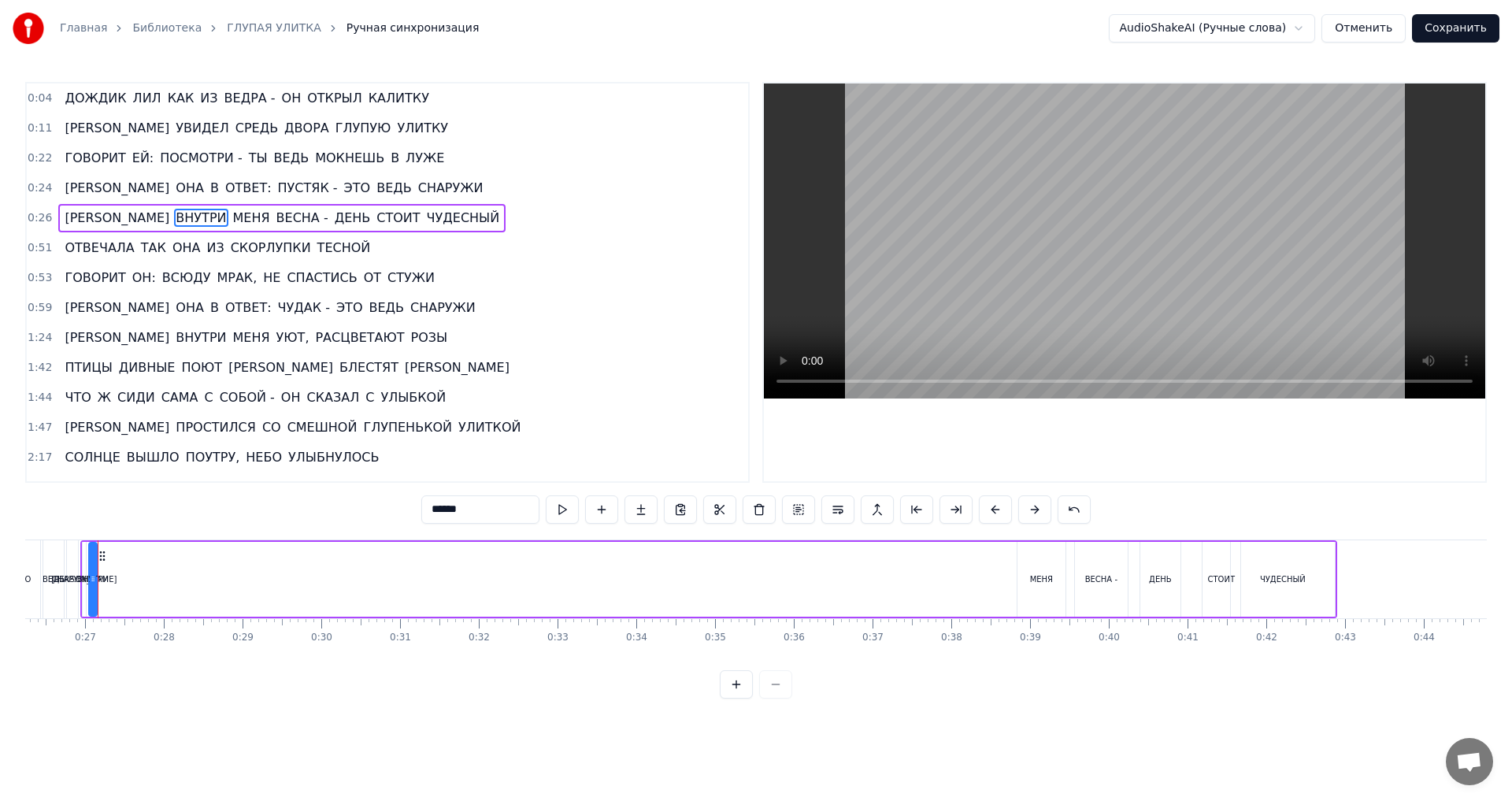
scroll to position [0, 2060]
click at [110, 579] on div "ВНУТРИ" at bounding box center [99, 580] width 31 height 12
drag, startPoint x: 100, startPoint y: 579, endPoint x: 150, endPoint y: 584, distance: 50.2
click at [150, 584] on icon at bounding box center [148, 579] width 6 height 12
drag, startPoint x: 106, startPoint y: 558, endPoint x: 960, endPoint y: 586, distance: 854.5
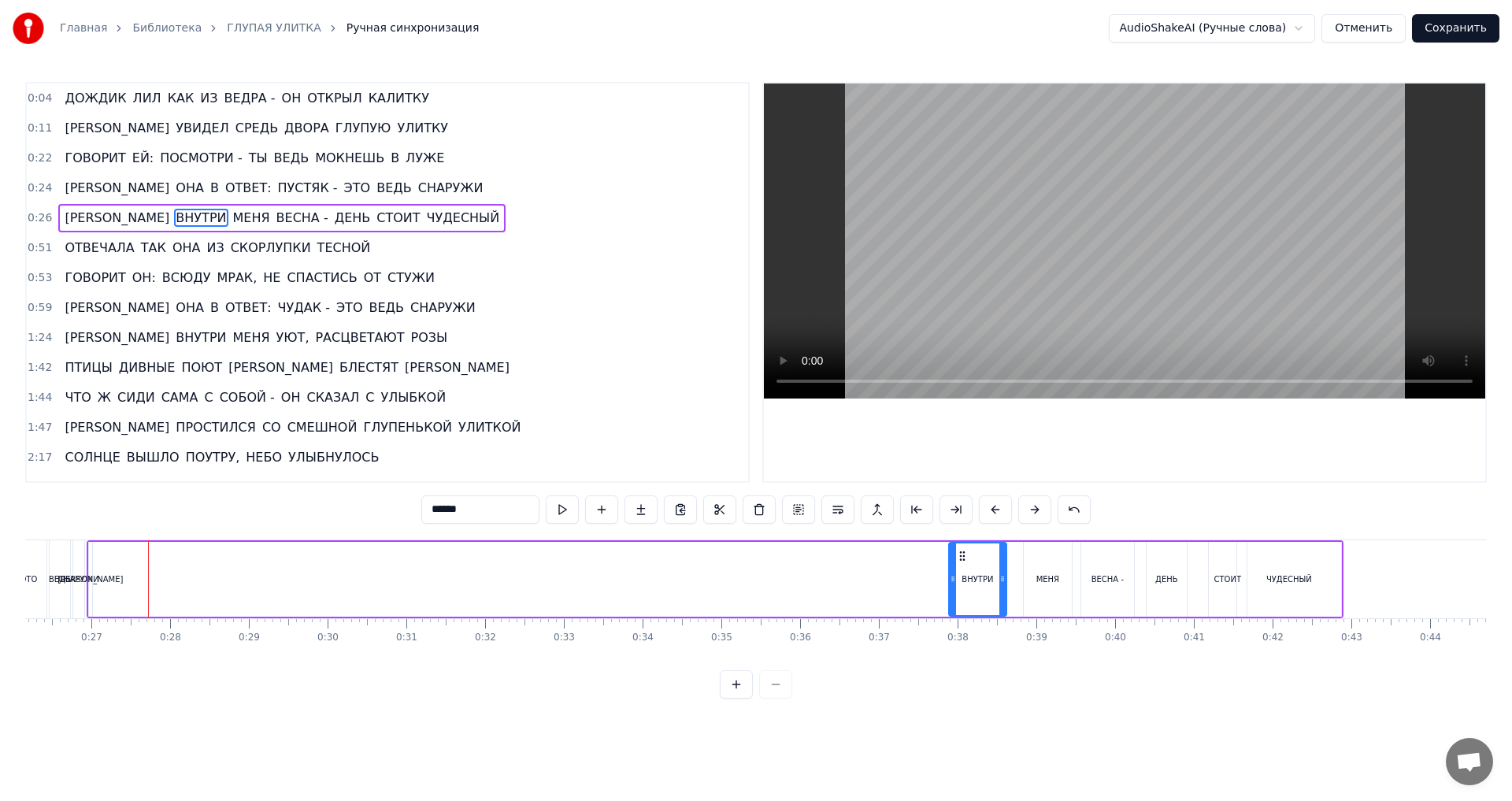
click at [960, 586] on div "ВНУТРИ" at bounding box center [978, 580] width 56 height 71
click at [63, 218] on span "[PERSON_NAME]" at bounding box center [117, 217] width 108 height 18
type input "*"
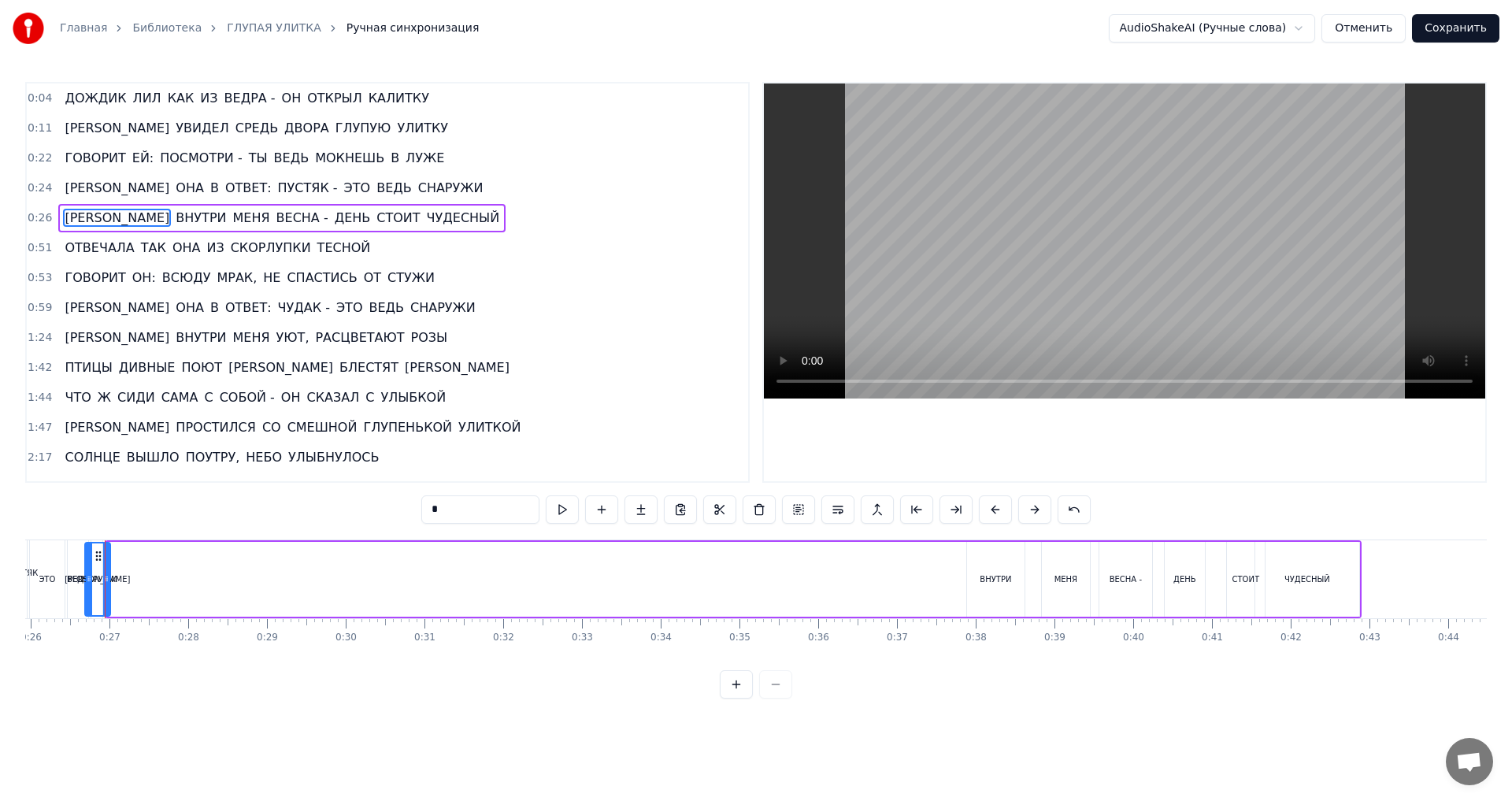
drag, startPoint x: 110, startPoint y: 578, endPoint x: 87, endPoint y: 586, distance: 24.4
click at [87, 586] on div at bounding box center [88, 580] width 6 height 71
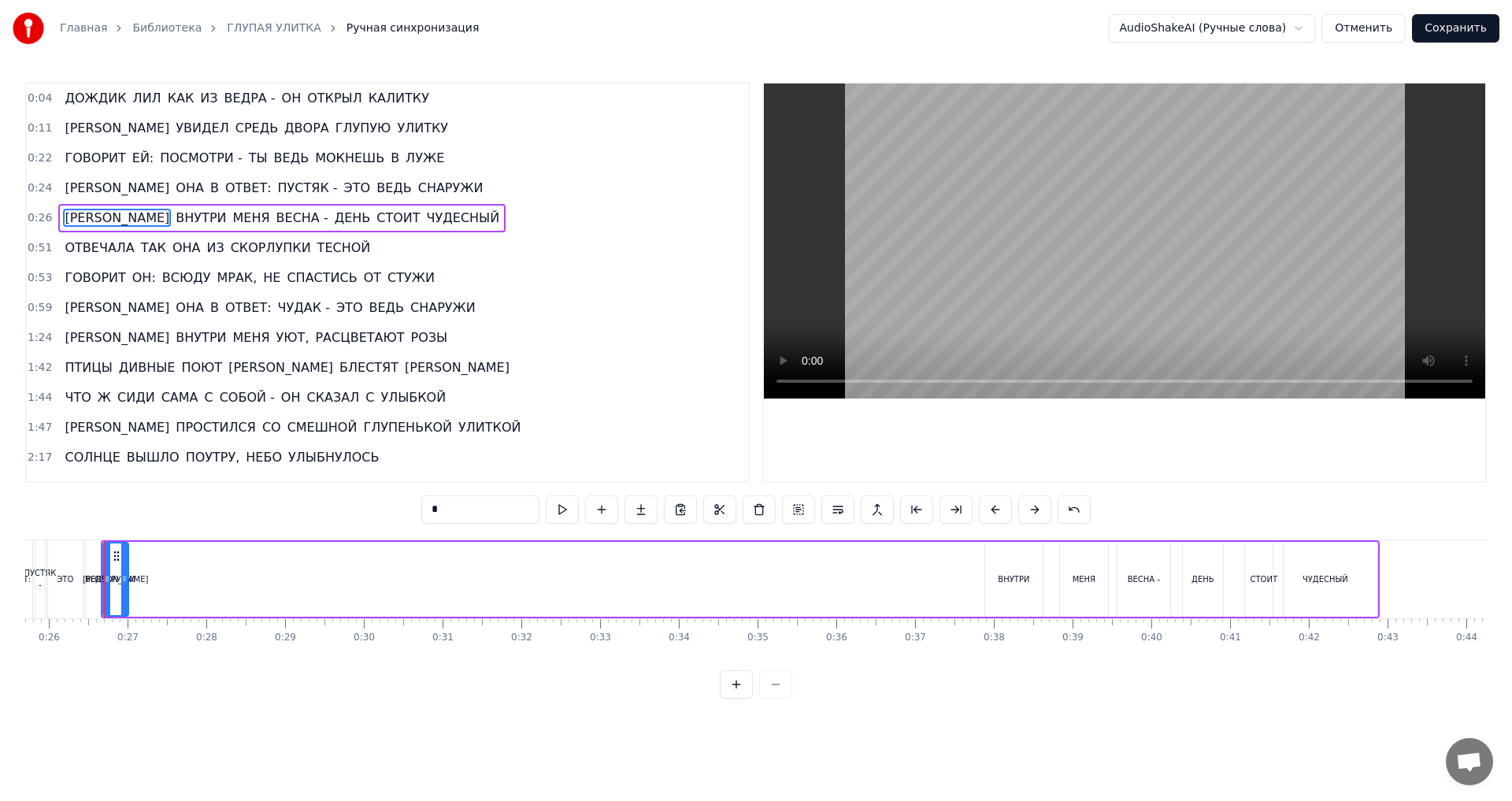
drag, startPoint x: 117, startPoint y: 587, endPoint x: 169, endPoint y: 589, distance: 52.0
click at [171, 589] on div "А ВНУТРИ МЕНЯ ВЕСНА - ДЕНЬ СТОИТ ЧУДЕСНЫЙ" at bounding box center [741, 579] width 1279 height 78
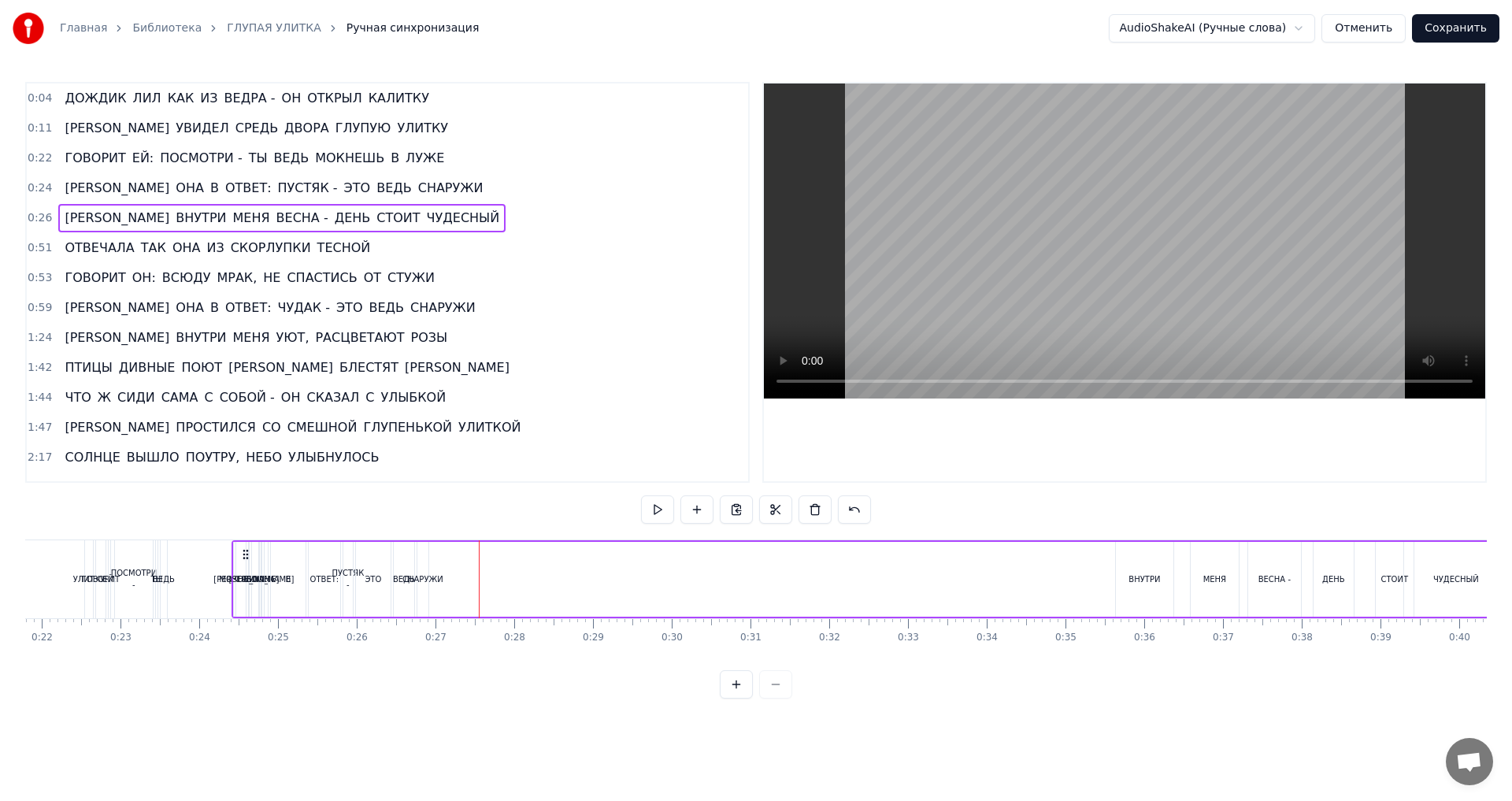
scroll to position [0, 1705]
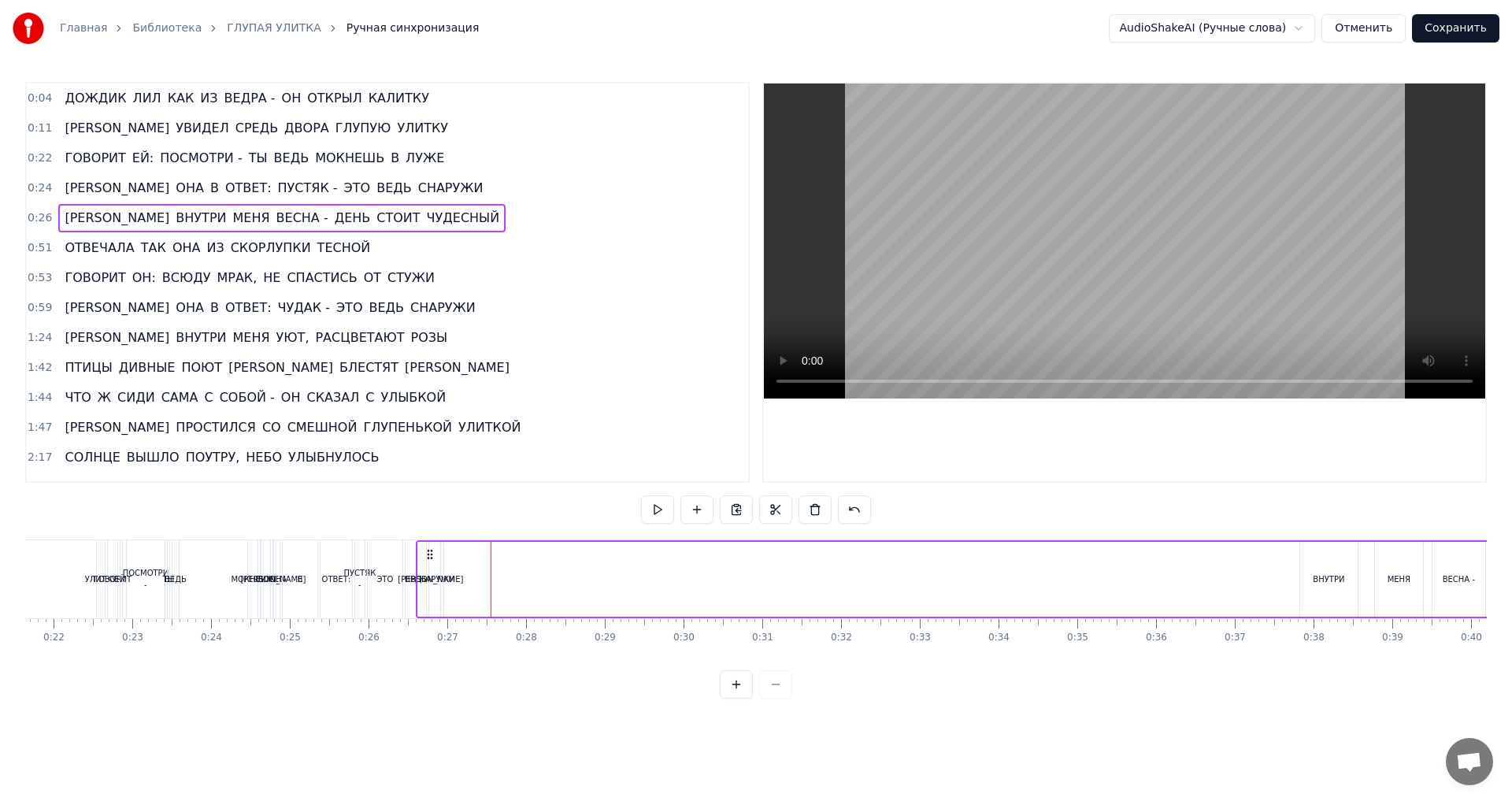
drag, startPoint x: 116, startPoint y: 557, endPoint x: 431, endPoint y: 586, distance: 316.3
click at [431, 586] on div "А ВНУТРИ МЕНЯ ВЕСНА - ДЕНЬ СТОИТ ЧУДЕСНЫЙ" at bounding box center [1055, 579] width 1279 height 78
click at [63, 224] on span "[PERSON_NAME]" at bounding box center [117, 217] width 108 height 18
drag, startPoint x: 433, startPoint y: 555, endPoint x: 838, endPoint y: 568, distance: 405.2
click at [838, 568] on div "[PERSON_NAME]" at bounding box center [836, 580] width 24 height 71
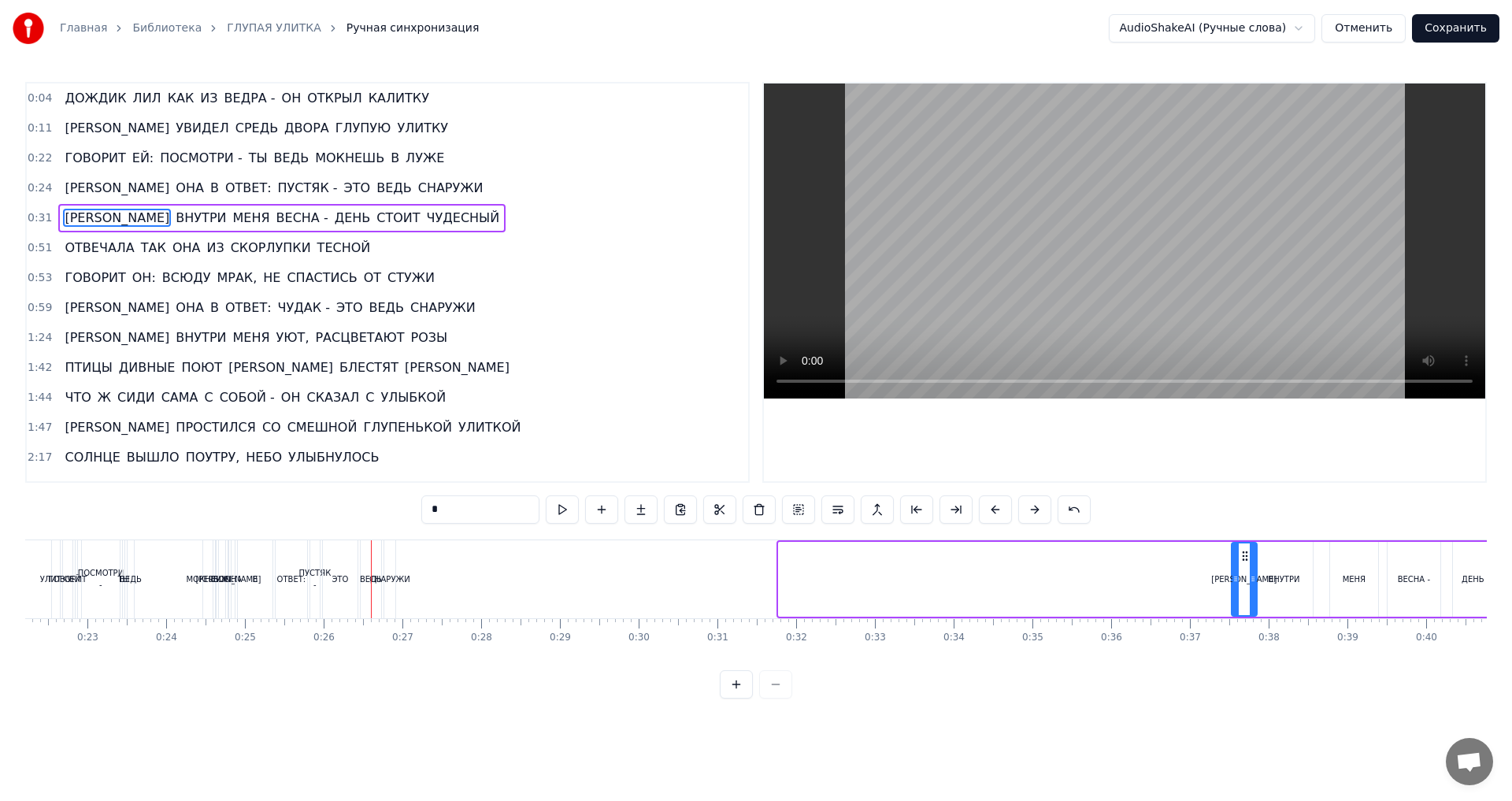
scroll to position [0, 1766]
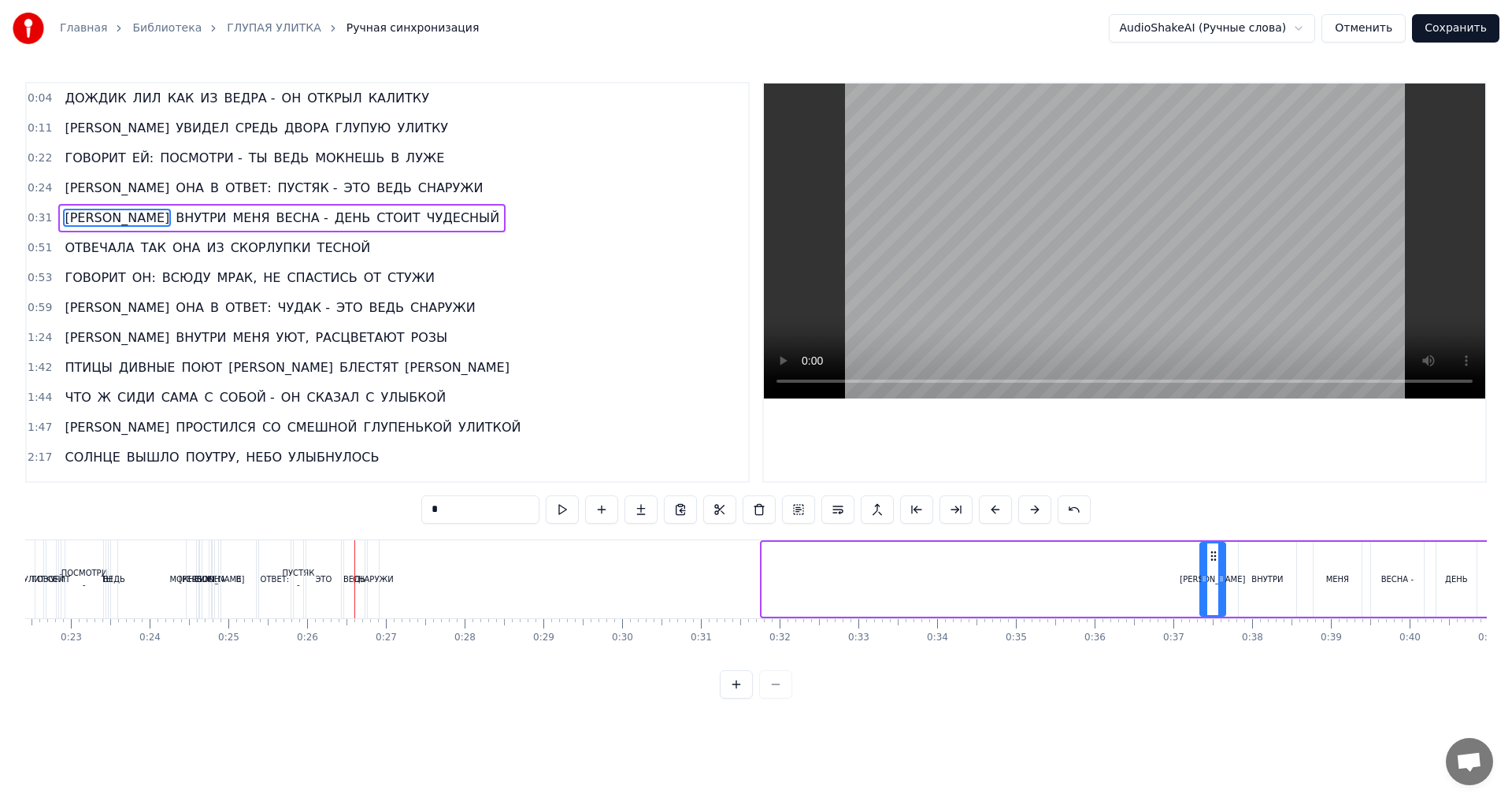
drag, startPoint x: 839, startPoint y: 554, endPoint x: 1216, endPoint y: 574, distance: 377.5
click at [1216, 574] on div "[PERSON_NAME]" at bounding box center [1212, 580] width 24 height 71
click at [782, 699] on div at bounding box center [756, 684] width 72 height 29
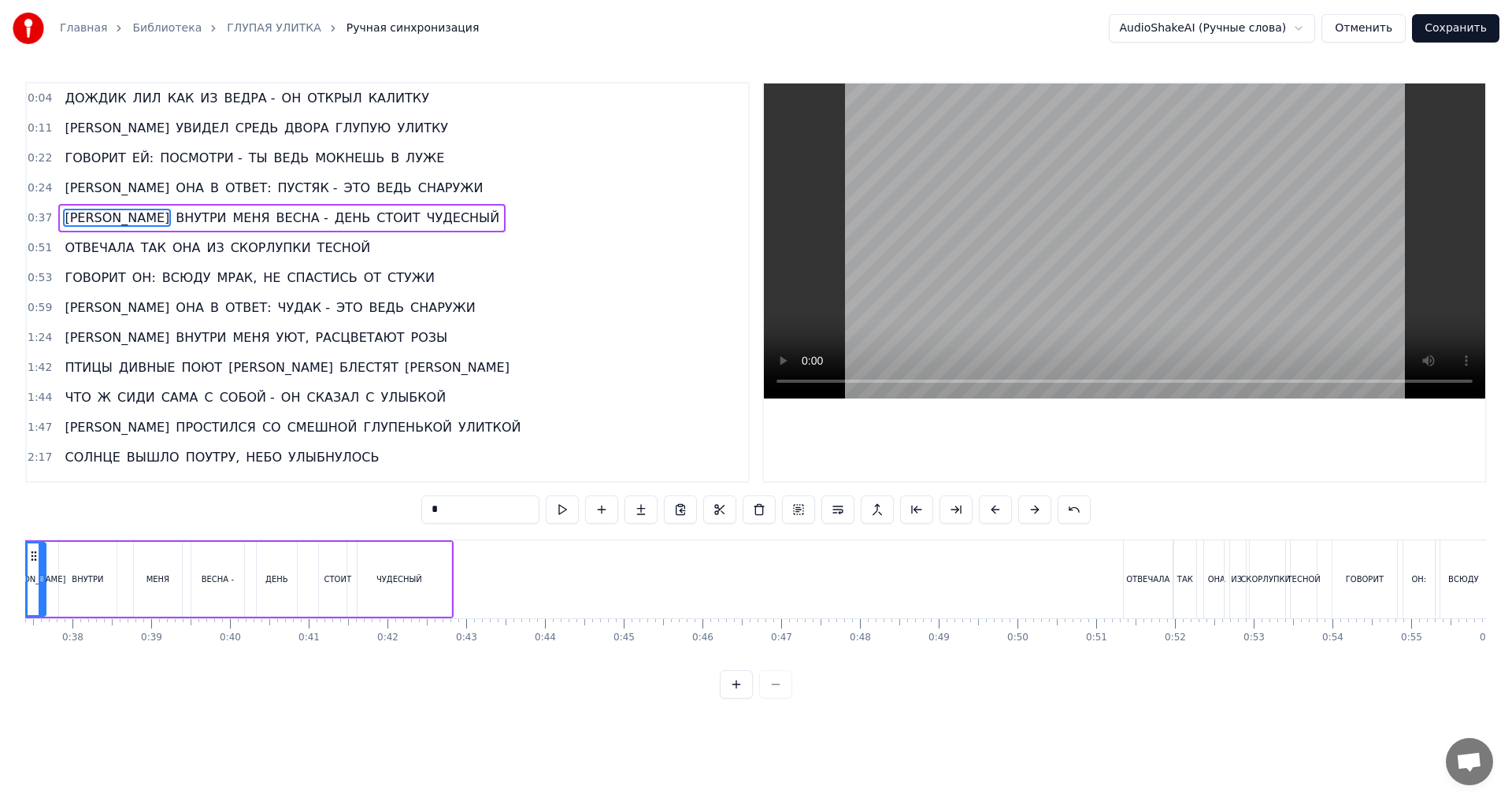
scroll to position [0, 2953]
click at [42, 215] on span "0:37" at bounding box center [40, 218] width 24 height 16
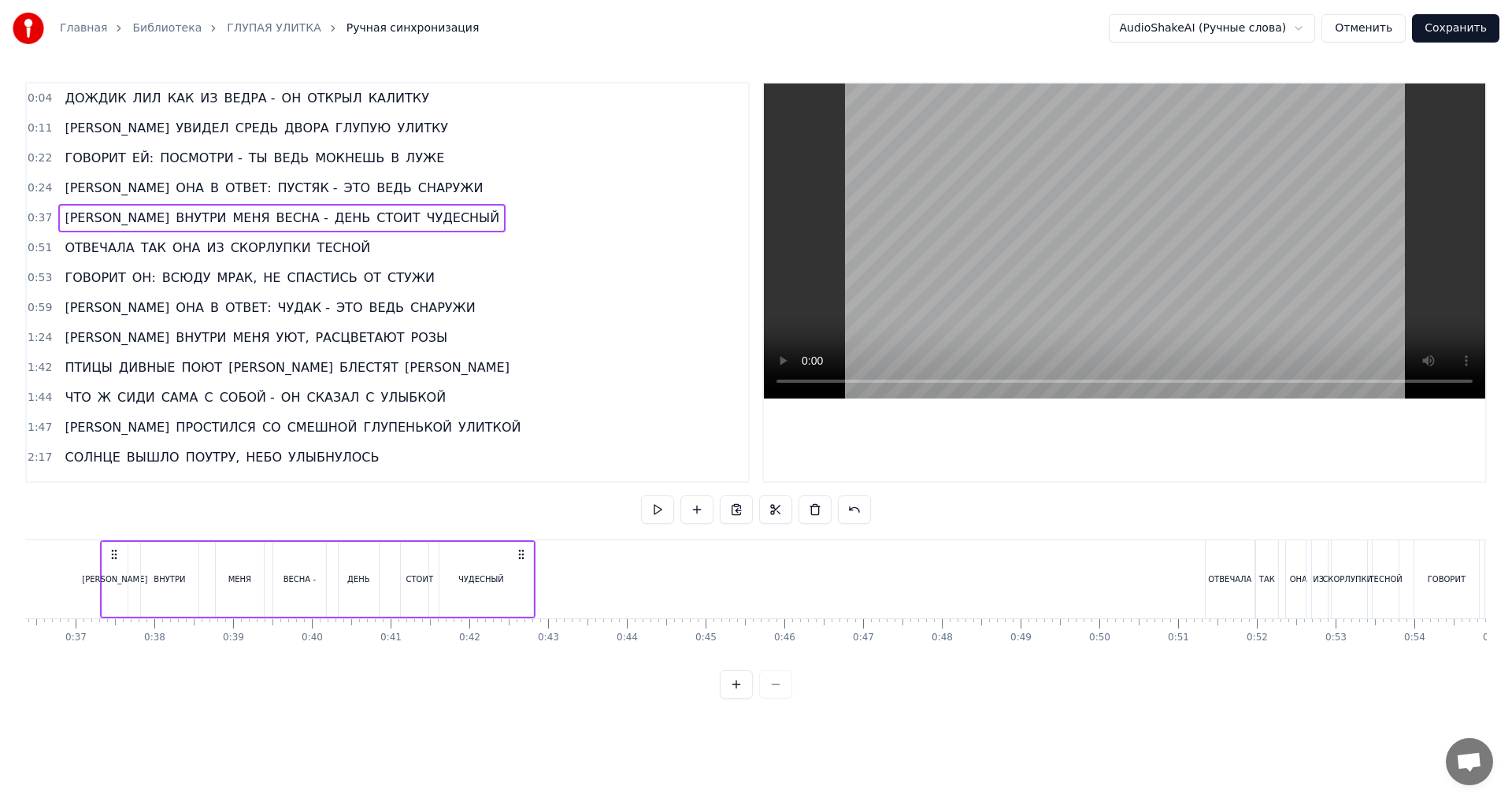
scroll to position [0, 2858]
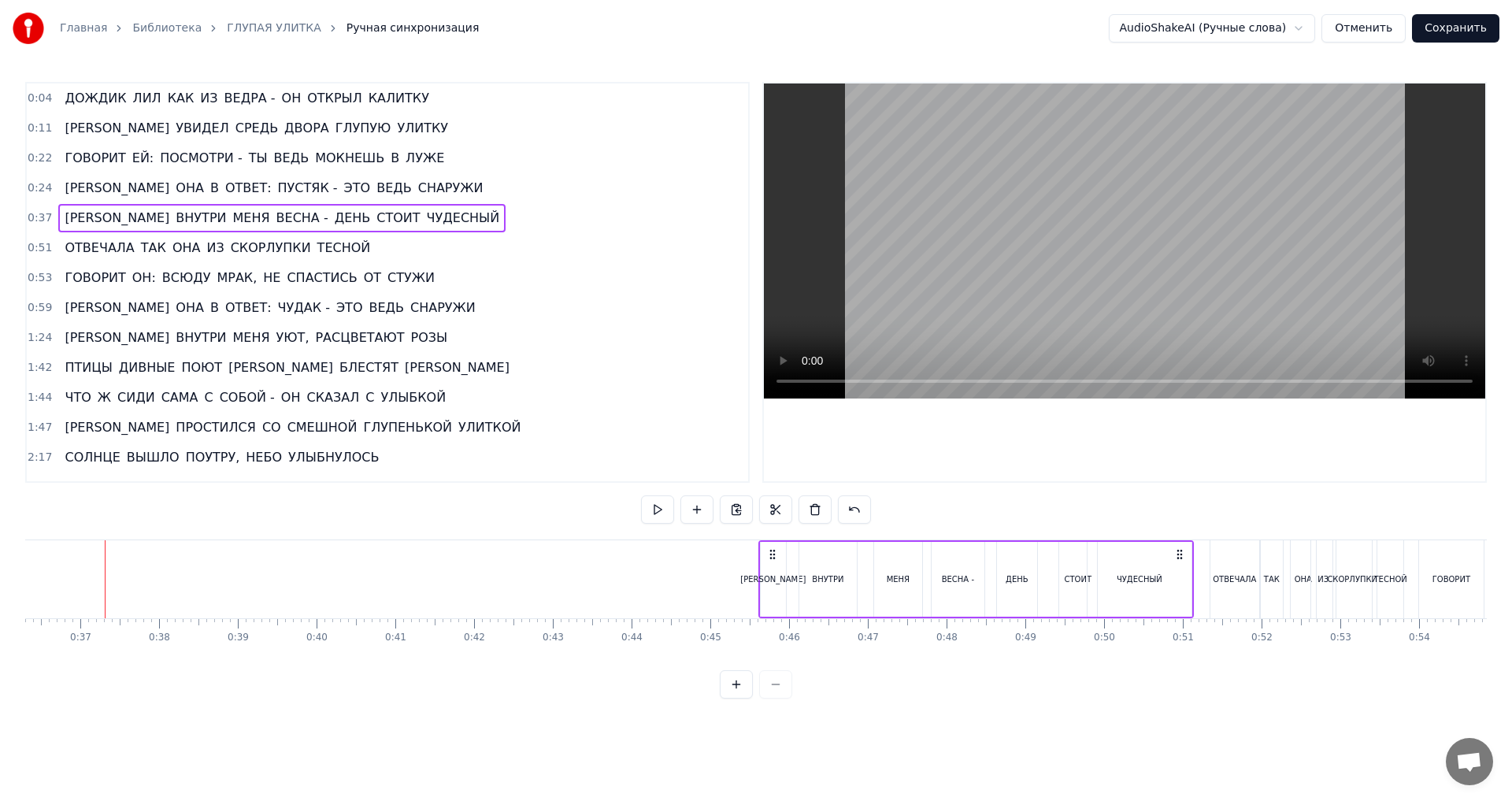
drag, startPoint x: 527, startPoint y: 554, endPoint x: 1181, endPoint y: 575, distance: 654.3
click at [1181, 575] on div "А ВНУТРИ МЕНЯ ВЕСНА - ДЕНЬ СТОИТ ЧУДЕСНЫЙ" at bounding box center [976, 579] width 436 height 78
click at [40, 187] on span "0:24" at bounding box center [40, 188] width 24 height 16
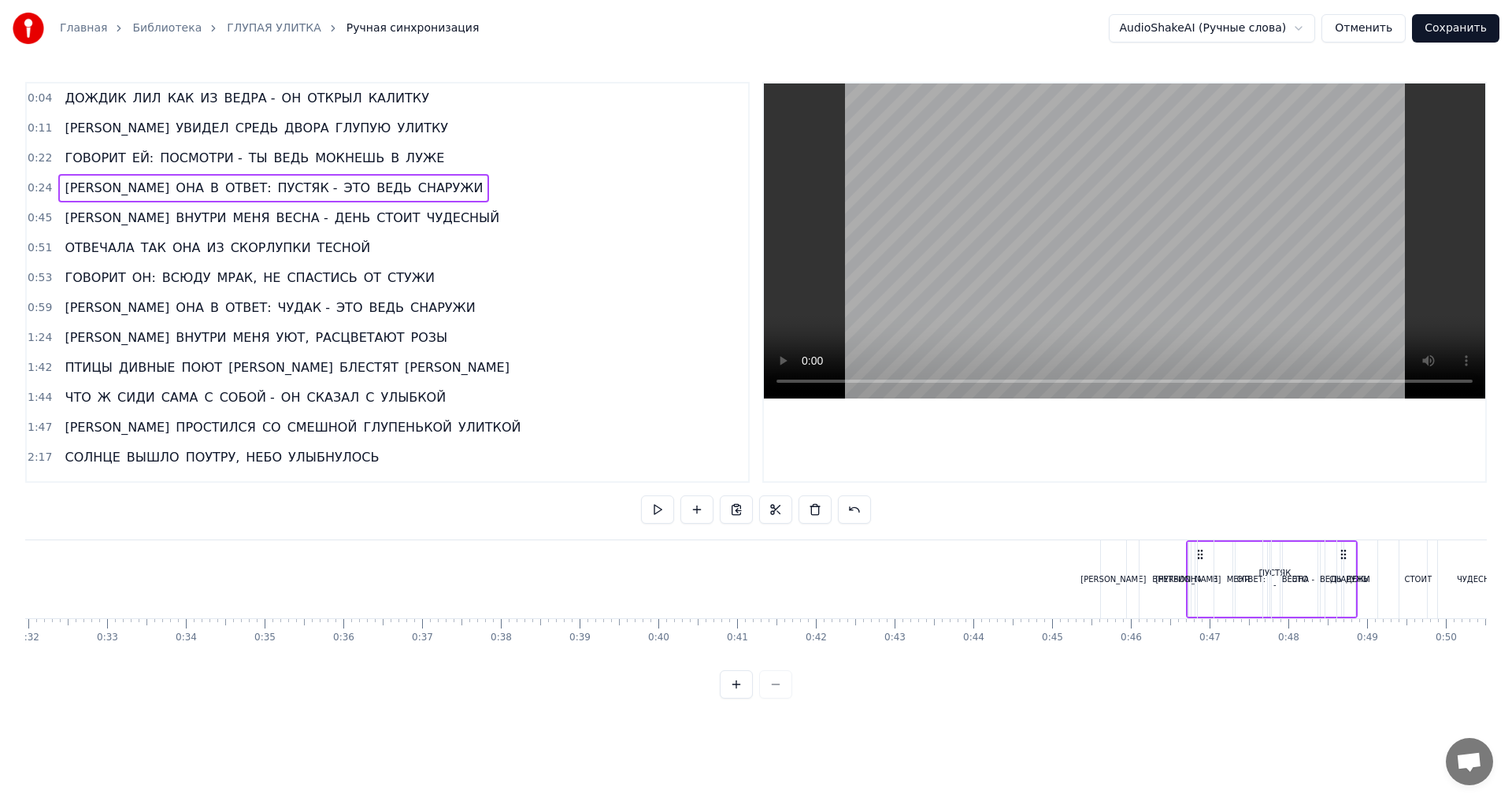
scroll to position [0, 2539]
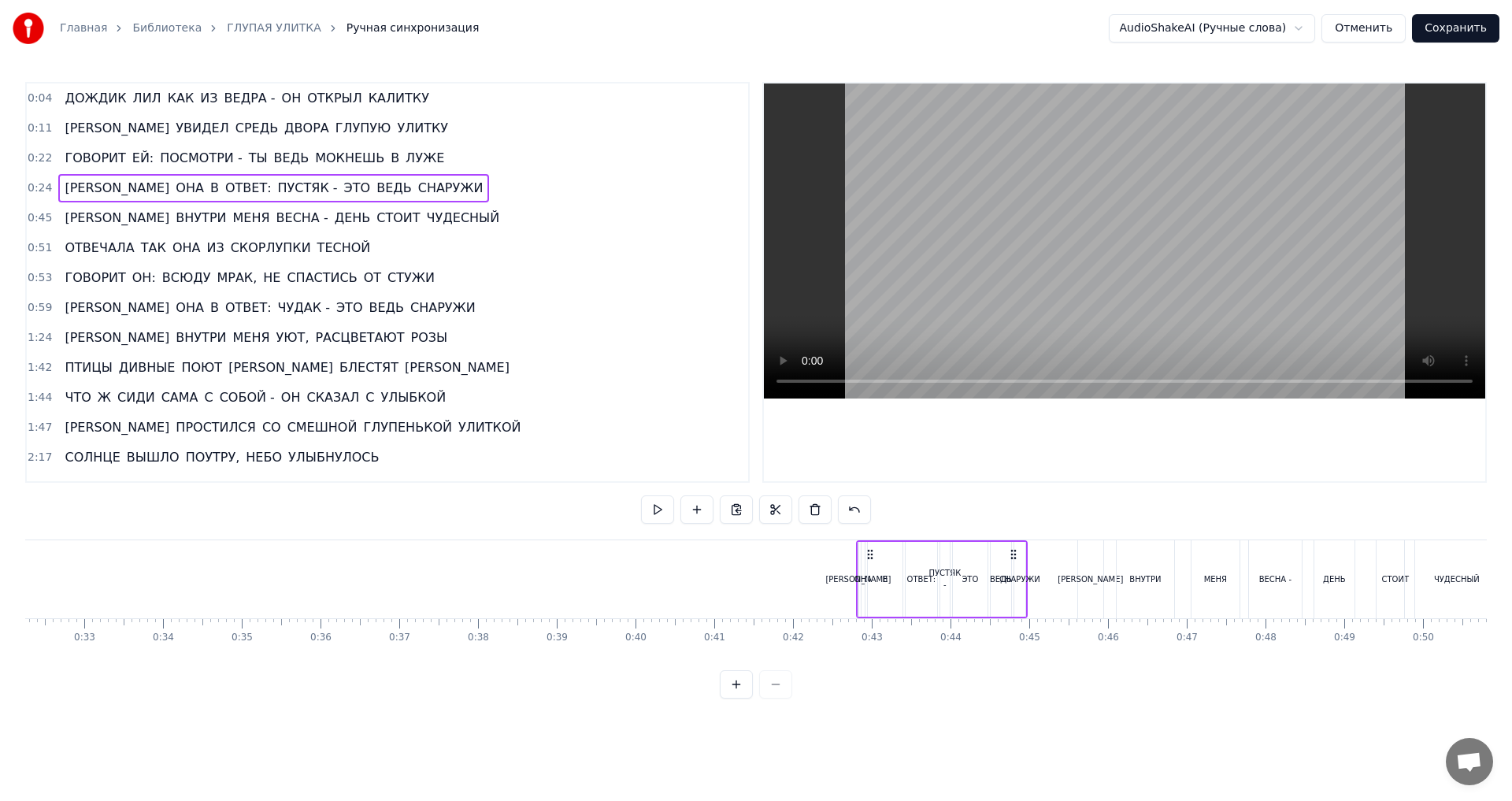
drag, startPoint x: 261, startPoint y: 555, endPoint x: 1012, endPoint y: 564, distance: 751.1
click at [1012, 564] on div "А ОНА В ОТВЕТ: ПУСТЯК - ЭТО ВЕДЬ СНАРУЖИ" at bounding box center [941, 579] width 172 height 78
click at [45, 158] on span "0:22" at bounding box center [40, 159] width 24 height 16
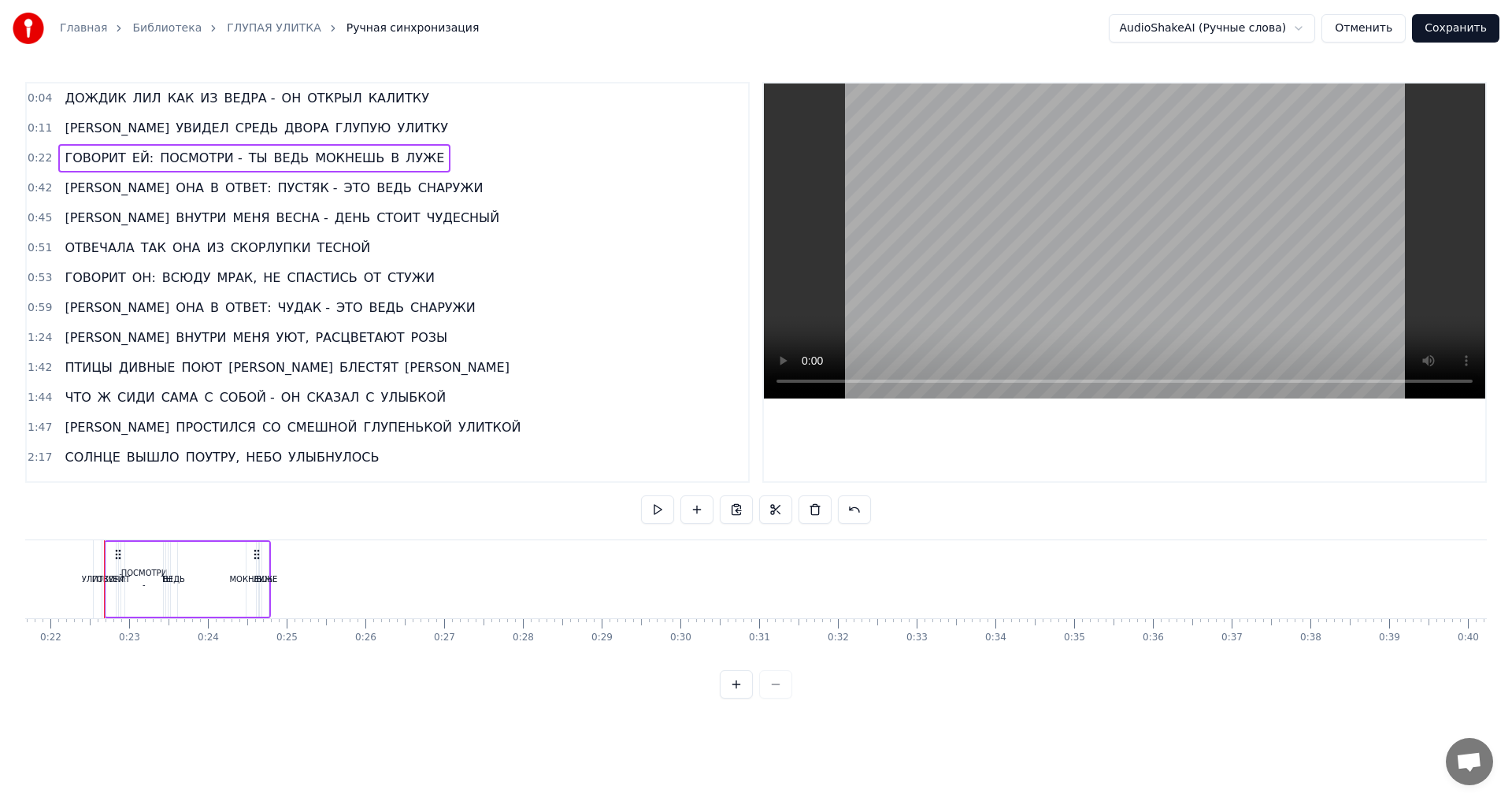
scroll to position [0, 1706]
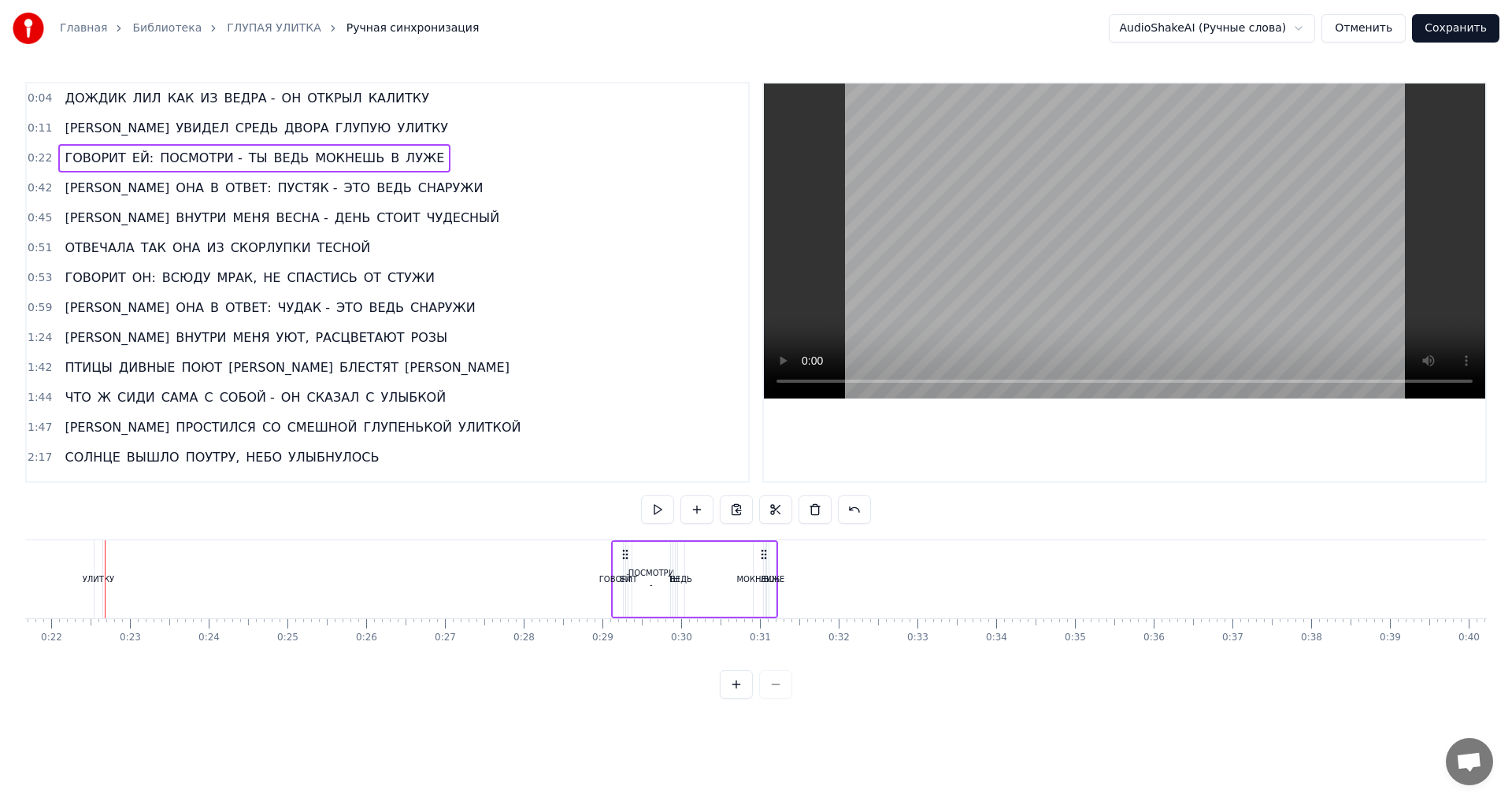
drag, startPoint x: 261, startPoint y: 553, endPoint x: 768, endPoint y: 580, distance: 507.7
click at [768, 580] on div "ГОВОРИТ ЕЙ: ПОСМОТРИ - ТЫ ВЕДЬ МОКНЕШЬ В [GEOGRAPHIC_DATA]" at bounding box center [695, 579] width 167 height 78
click at [404, 162] on span "ЛУЖЕ" at bounding box center [425, 158] width 42 height 18
drag, startPoint x: 775, startPoint y: 577, endPoint x: 751, endPoint y: 578, distance: 24.0
click at [751, 578] on icon at bounding box center [749, 579] width 6 height 12
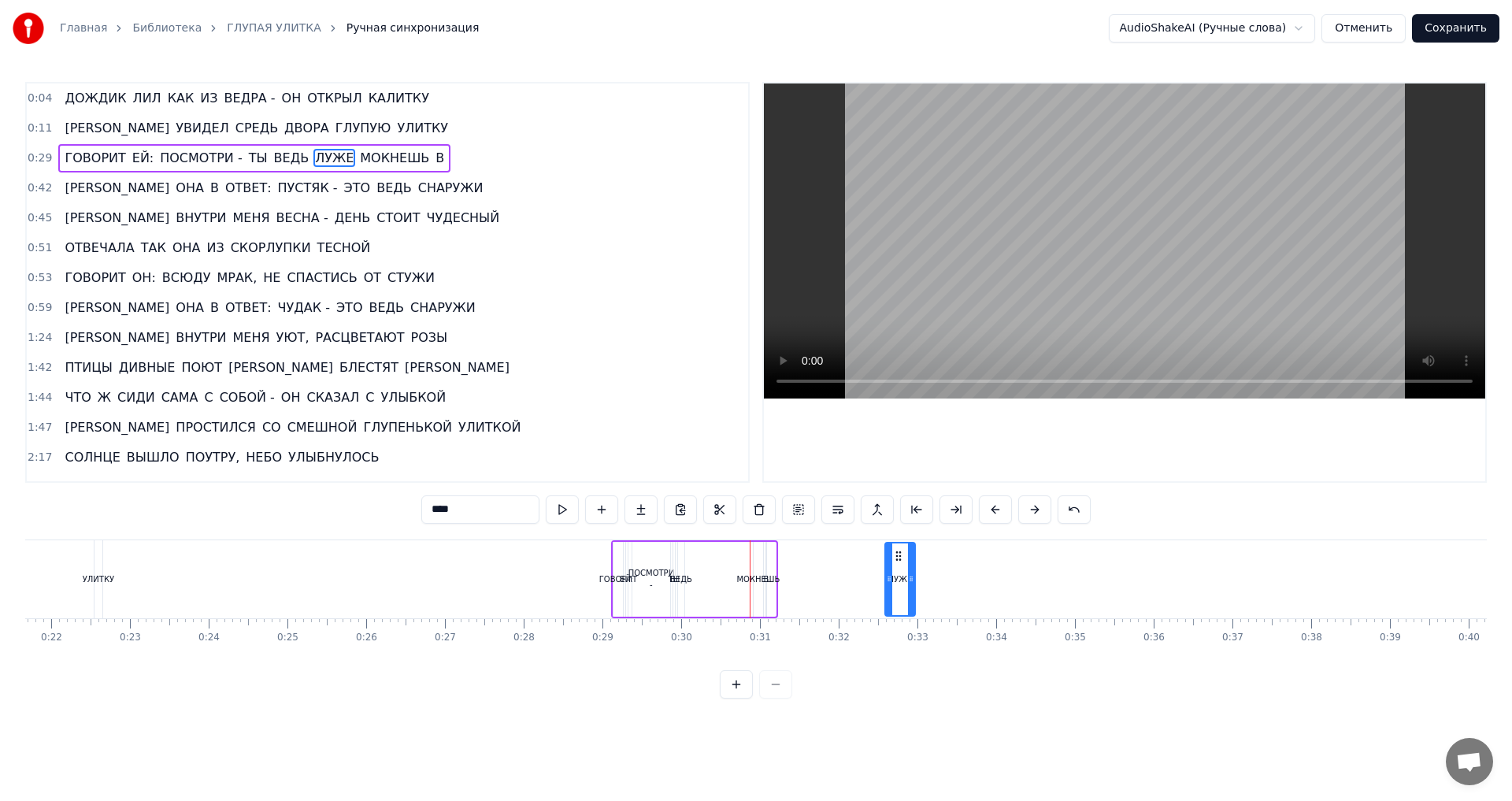
drag, startPoint x: 760, startPoint y: 559, endPoint x: 899, endPoint y: 565, distance: 139.1
click at [389, 160] on span "В" at bounding box center [395, 158] width 12 height 18
drag, startPoint x: 779, startPoint y: 555, endPoint x: 878, endPoint y: 560, distance: 99.1
click at [878, 560] on icon at bounding box center [879, 556] width 12 height 12
click at [326, 162] on span "МОКНЕШЬ" at bounding box center [349, 158] width 72 height 18
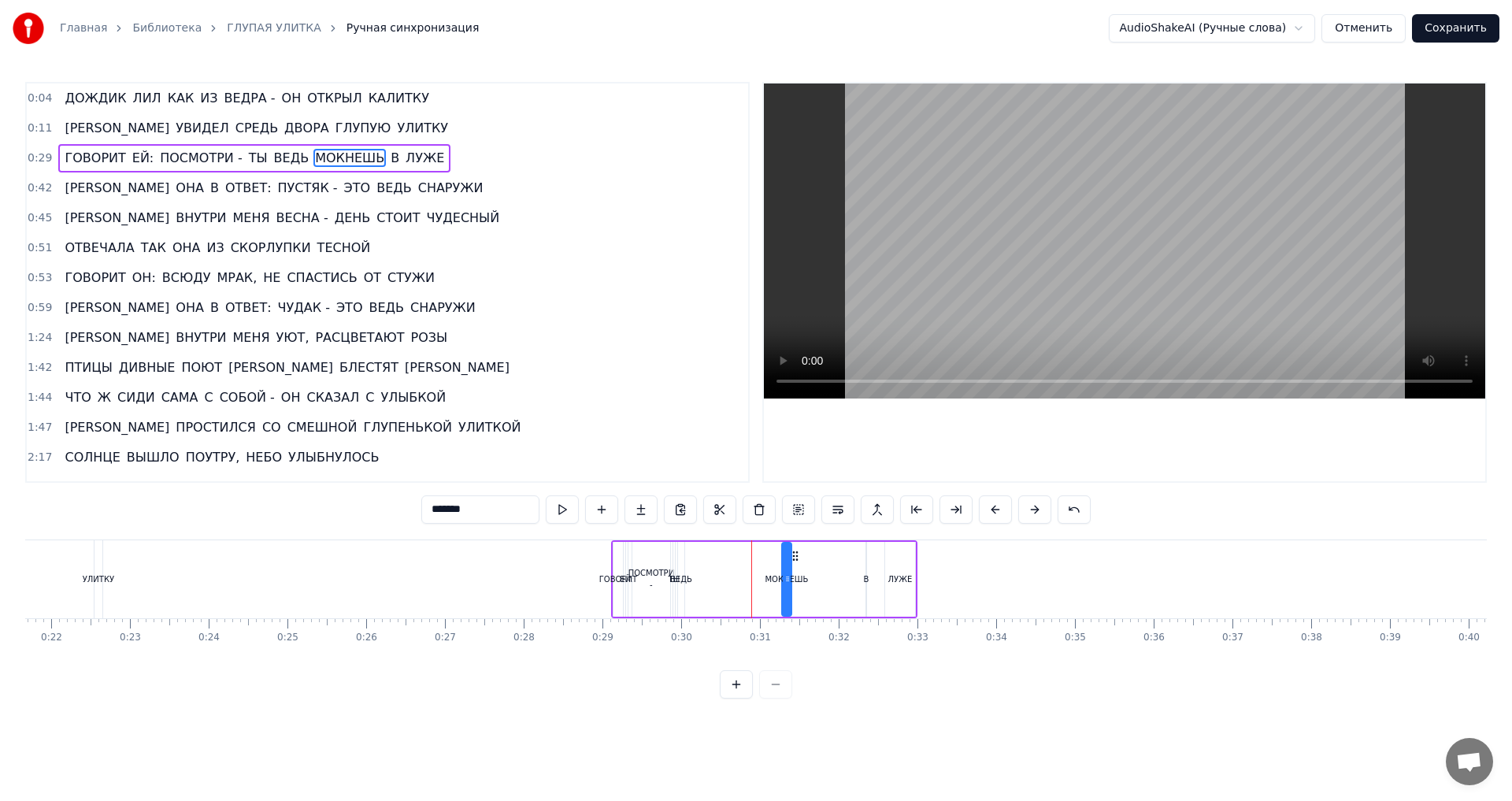
drag, startPoint x: 767, startPoint y: 555, endPoint x: 796, endPoint y: 553, distance: 29.1
click at [796, 553] on icon at bounding box center [795, 556] width 12 height 12
drag, startPoint x: 789, startPoint y: 580, endPoint x: 848, endPoint y: 583, distance: 59.1
click at [848, 583] on icon at bounding box center [847, 579] width 6 height 12
click at [676, 581] on div "ВЕДЬ" at bounding box center [681, 580] width 22 height 12
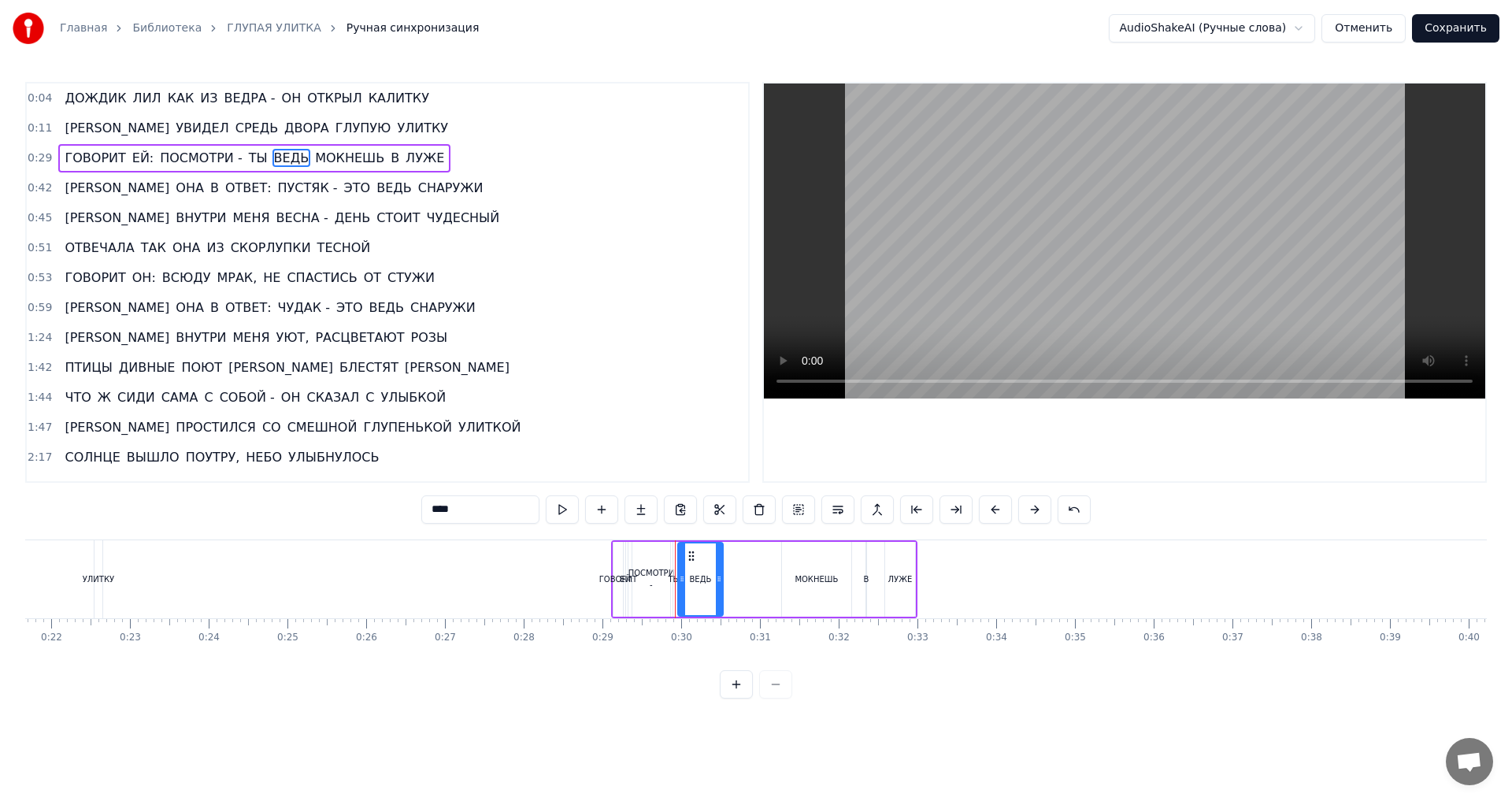
drag, startPoint x: 681, startPoint y: 580, endPoint x: 719, endPoint y: 587, distance: 38.6
click at [719, 587] on div at bounding box center [718, 580] width 6 height 71
drag, startPoint x: 692, startPoint y: 555, endPoint x: 750, endPoint y: 557, distance: 58.0
click at [750, 557] on icon at bounding box center [749, 556] width 12 height 12
click at [676, 580] on div "ТЫ" at bounding box center [674, 580] width 12 height 12
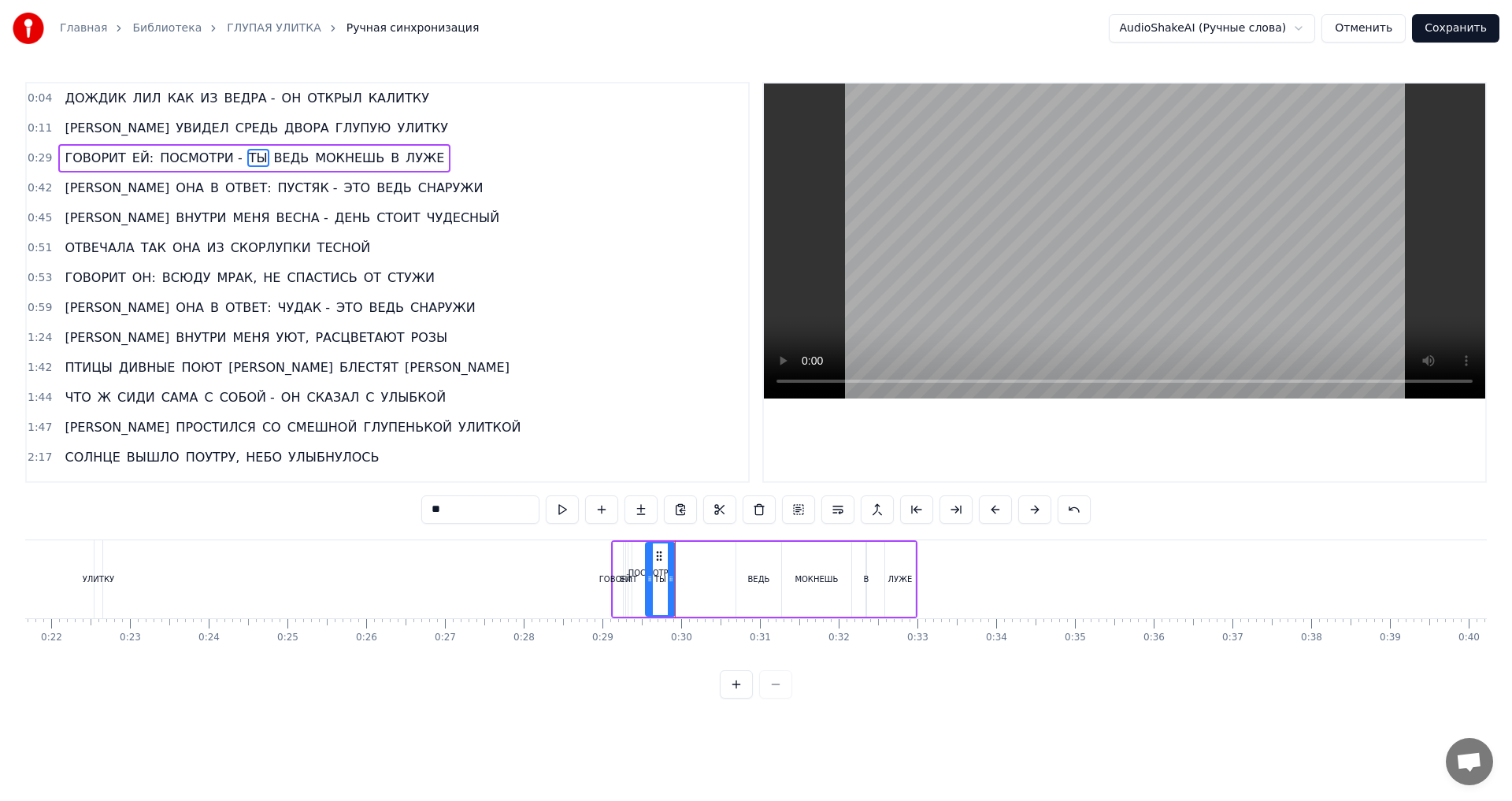
drag, startPoint x: 676, startPoint y: 580, endPoint x: 648, endPoint y: 581, distance: 28.0
click at [648, 581] on icon at bounding box center [649, 579] width 6 height 12
drag, startPoint x: 658, startPoint y: 555, endPoint x: 715, endPoint y: 559, distance: 57.1
click at [715, 559] on icon at bounding box center [715, 556] width 12 height 12
click at [657, 574] on div "ПОСМОТРИ -" at bounding box center [651, 579] width 46 height 24
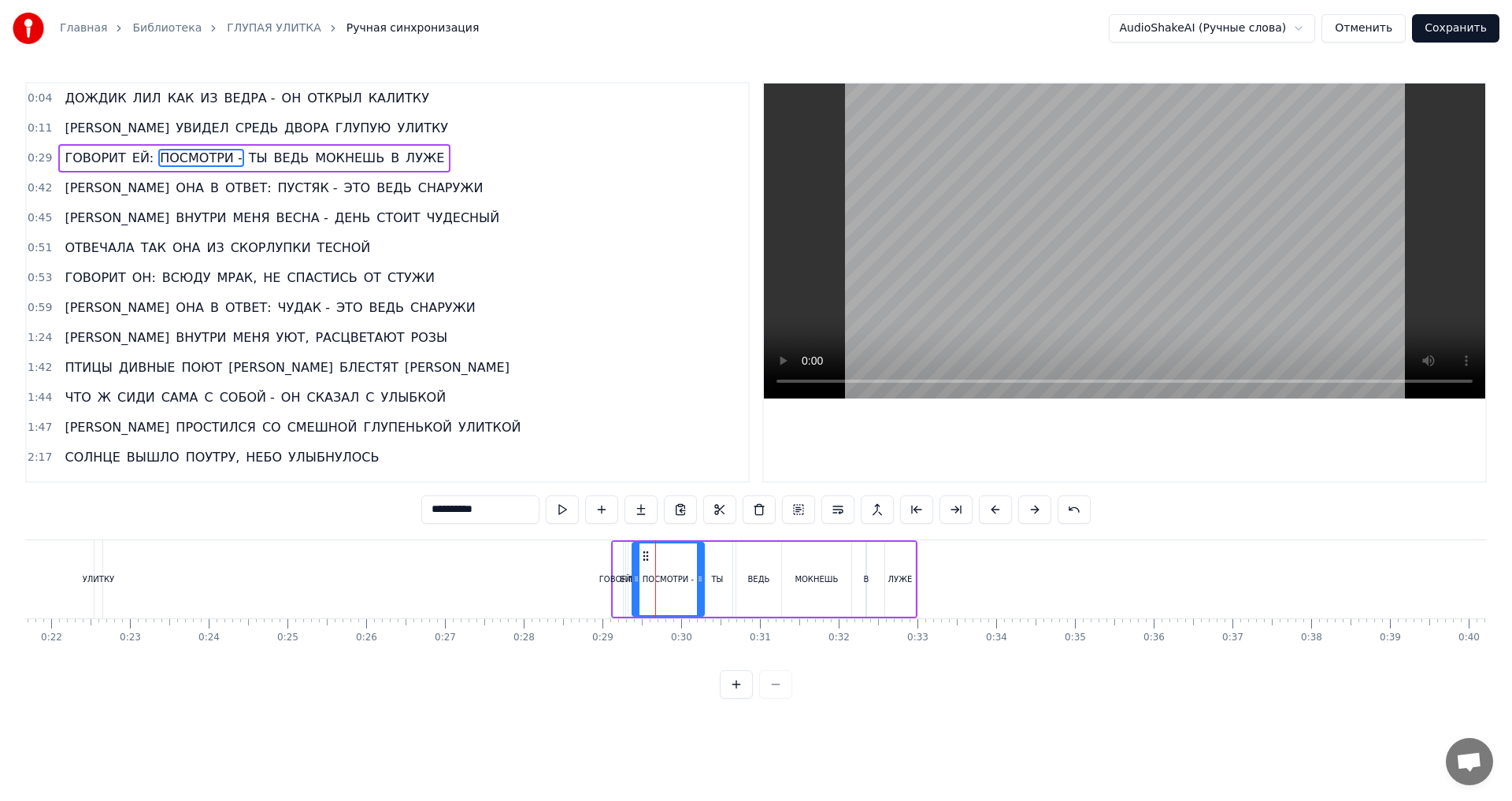
drag, startPoint x: 667, startPoint y: 581, endPoint x: 700, endPoint y: 582, distance: 33.0
click at [700, 582] on icon at bounding box center [700, 579] width 6 height 12
click at [616, 590] on div "ГОВОРИТ" at bounding box center [618, 580] width 10 height 75
type input "*******"
click at [614, 565] on div at bounding box center [614, 579] width 1 height 78
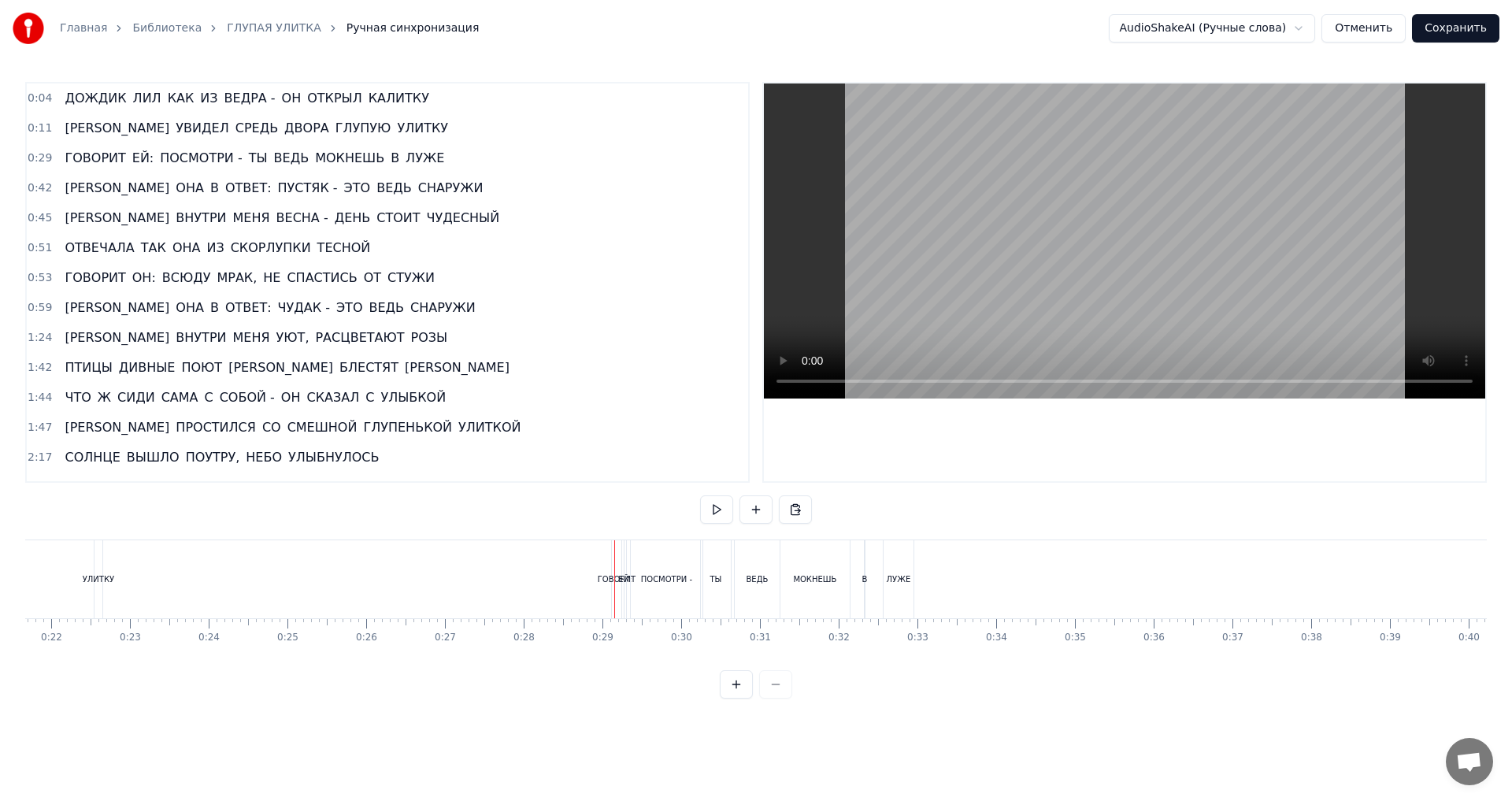
click at [71, 158] on span "ГОВОРИТ" at bounding box center [94, 158] width 64 height 18
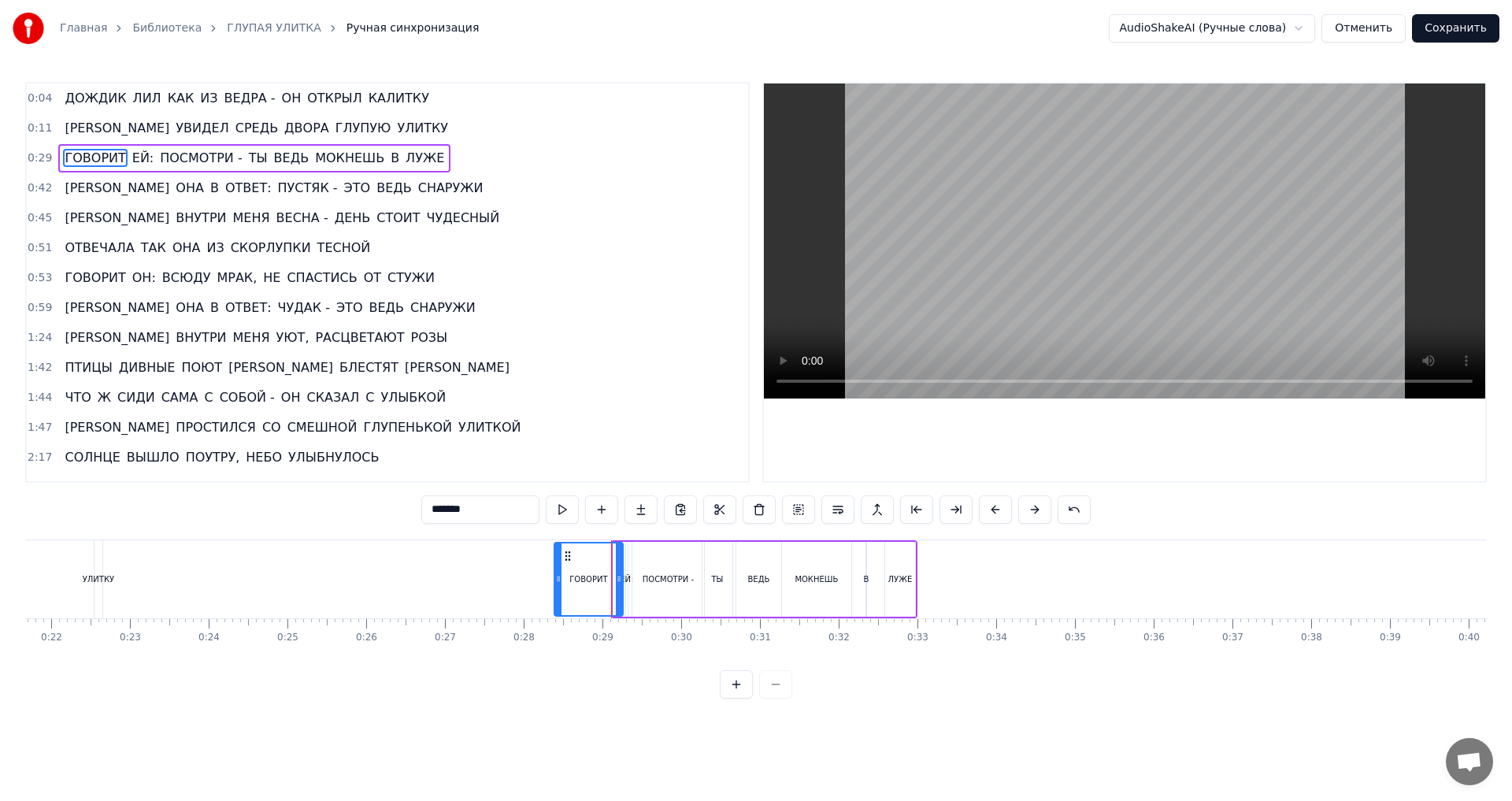
drag, startPoint x: 614, startPoint y: 582, endPoint x: 554, endPoint y: 585, distance: 60.1
click at [555, 585] on icon at bounding box center [558, 579] width 6 height 12
drag, startPoint x: 555, startPoint y: 579, endPoint x: 499, endPoint y: 579, distance: 56.0
click at [510, 579] on icon at bounding box center [512, 579] width 6 height 12
drag, startPoint x: 620, startPoint y: 580, endPoint x: 549, endPoint y: 580, distance: 71.0
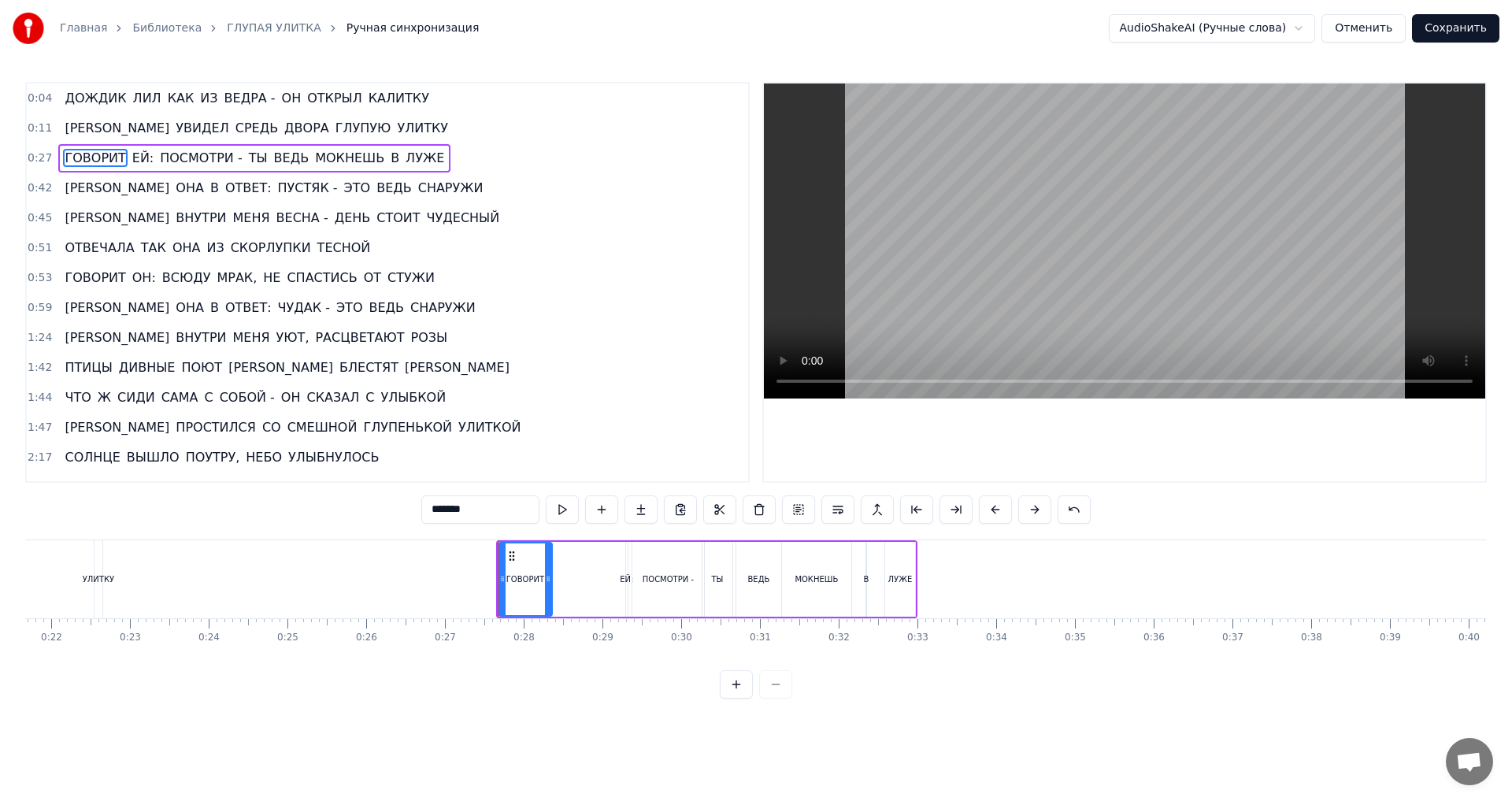
click at [549, 580] on icon at bounding box center [547, 579] width 6 height 12
click at [626, 586] on div "ЕЙ:" at bounding box center [627, 580] width 3 height 75
drag, startPoint x: 627, startPoint y: 585, endPoint x: 600, endPoint y: 585, distance: 27.0
click at [600, 585] on icon at bounding box center [601, 579] width 6 height 12
drag, startPoint x: 610, startPoint y: 560, endPoint x: 577, endPoint y: 558, distance: 33.1
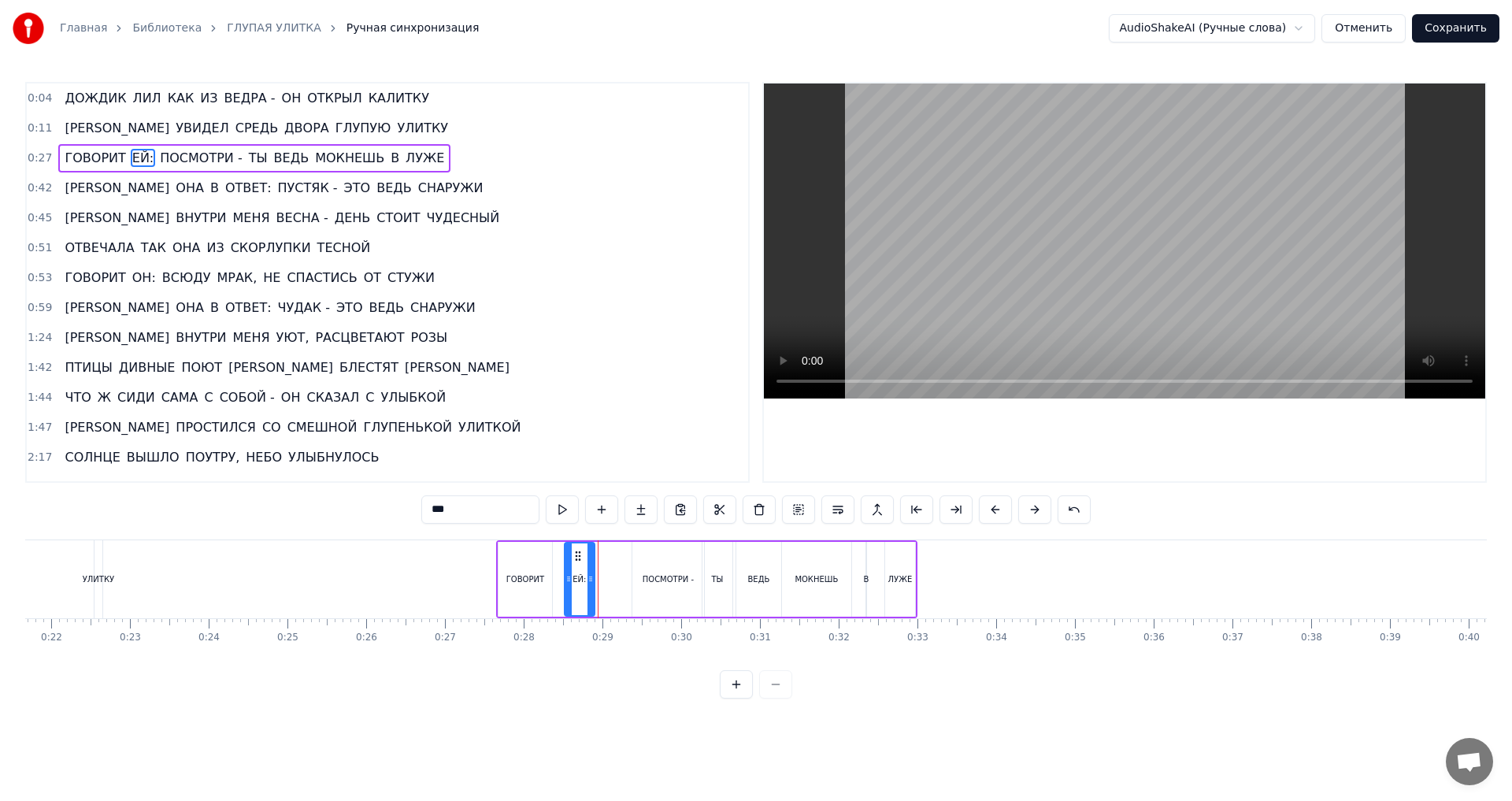
click at [577, 558] on icon at bounding box center [578, 556] width 12 height 12
click at [659, 560] on div "ПОСМОТРИ -" at bounding box center [668, 580] width 71 height 75
type input "**********"
drag, startPoint x: 647, startPoint y: 556, endPoint x: 619, endPoint y: 556, distance: 28.0
click at [619, 556] on circle at bounding box center [619, 555] width 1 height 1
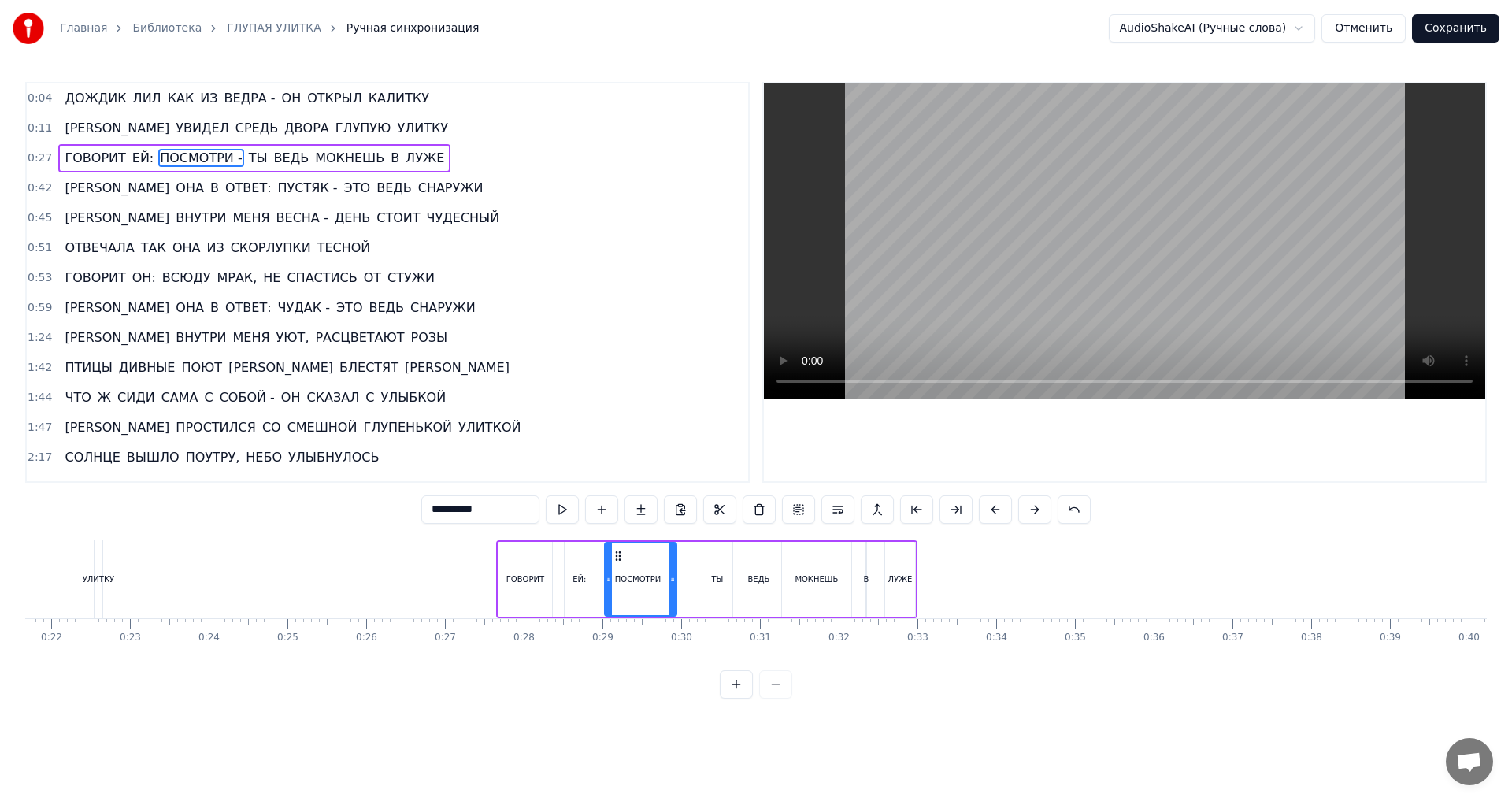
click at [36, 158] on span "0:27" at bounding box center [40, 159] width 24 height 16
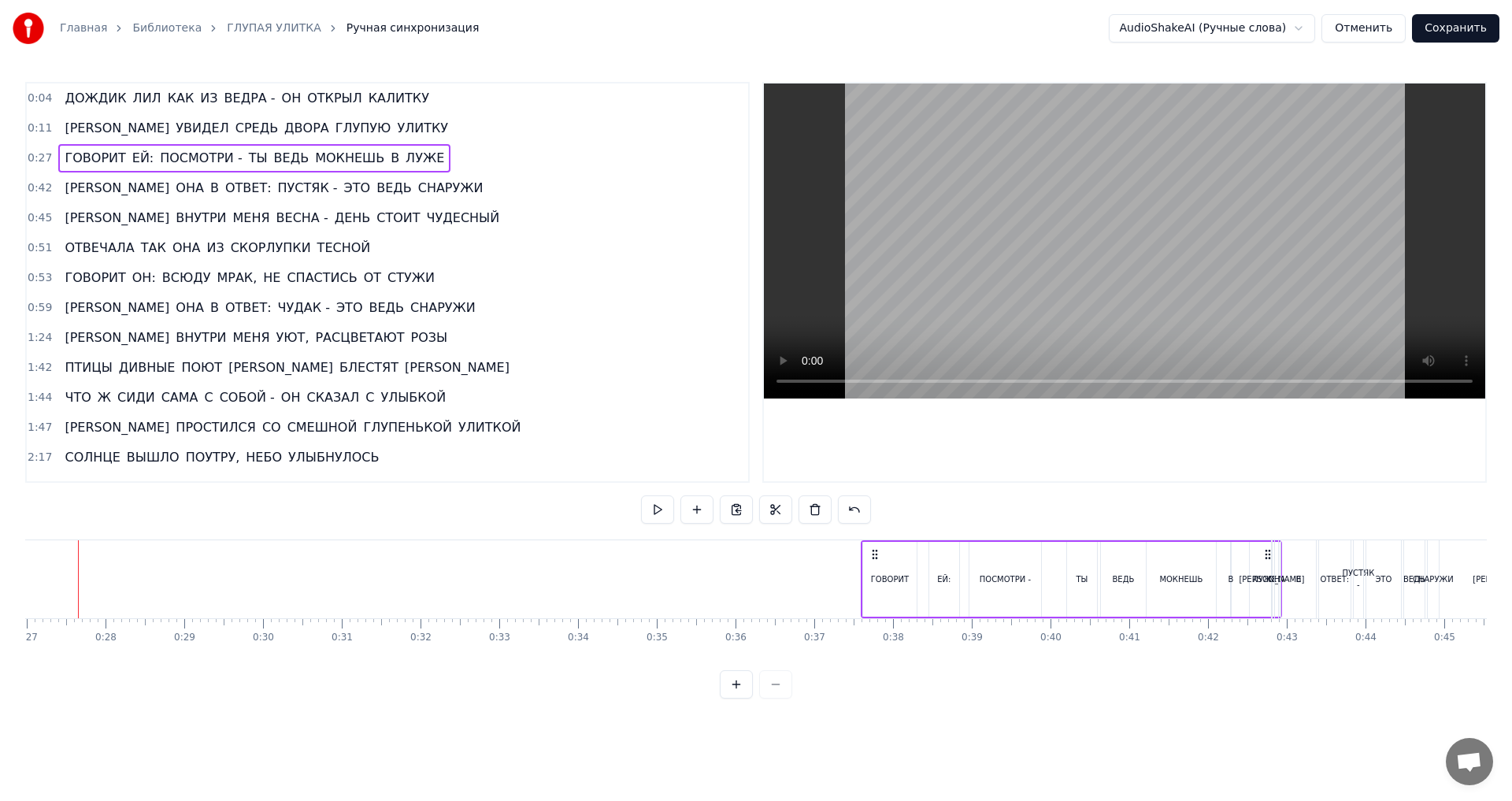
scroll to position [0, 2130]
drag, startPoint x: 904, startPoint y: 552, endPoint x: 1146, endPoint y: 572, distance: 242.8
click at [1146, 572] on div "ГОВОРИТ ЕЙ: ПОСМОТРИ - ТЫ ВЕДЬ МОКНЕШЬ В [GEOGRAPHIC_DATA]" at bounding box center [948, 579] width 421 height 78
click at [41, 132] on span "0:11" at bounding box center [40, 128] width 24 height 16
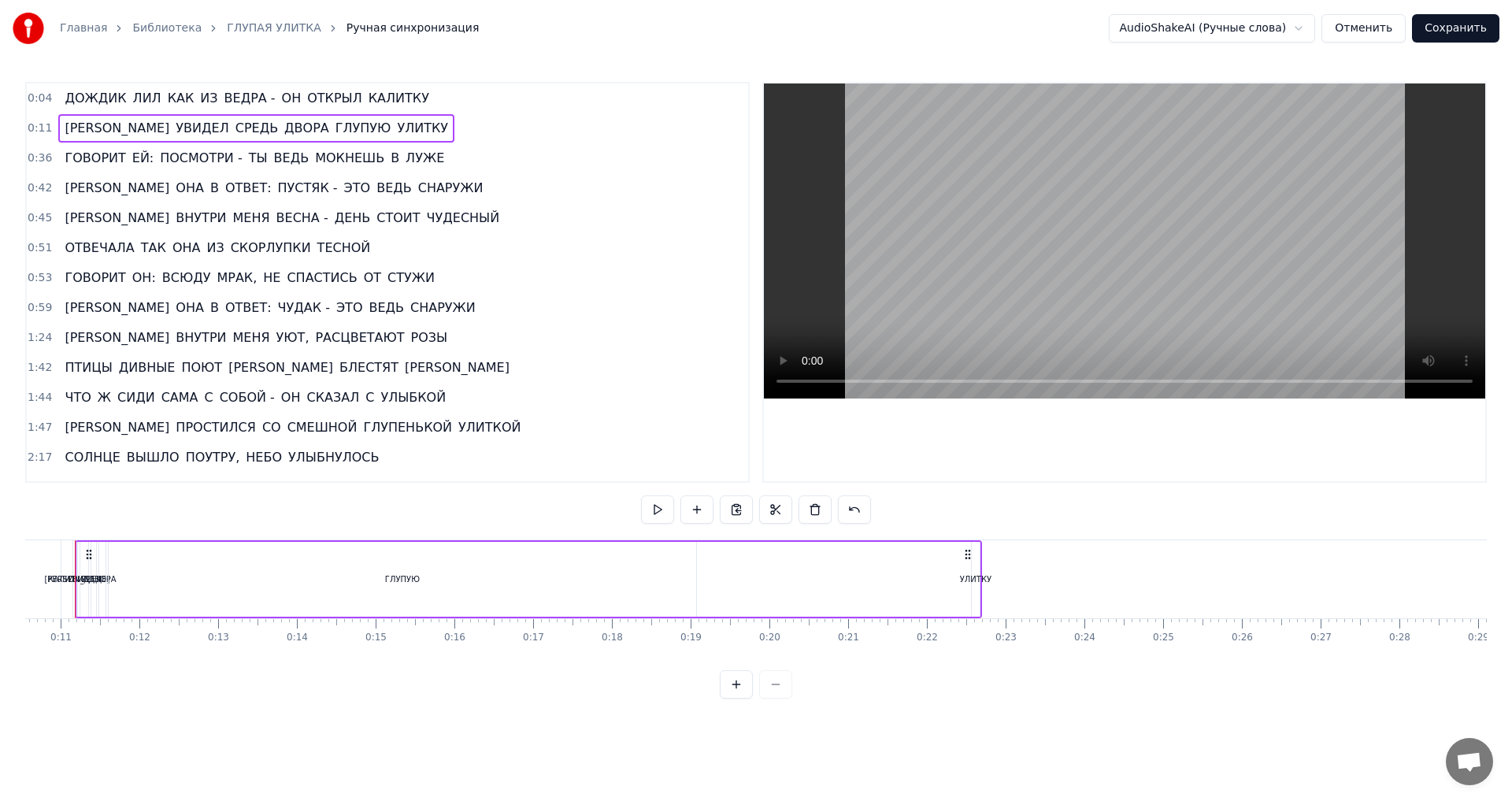
scroll to position [0, 801]
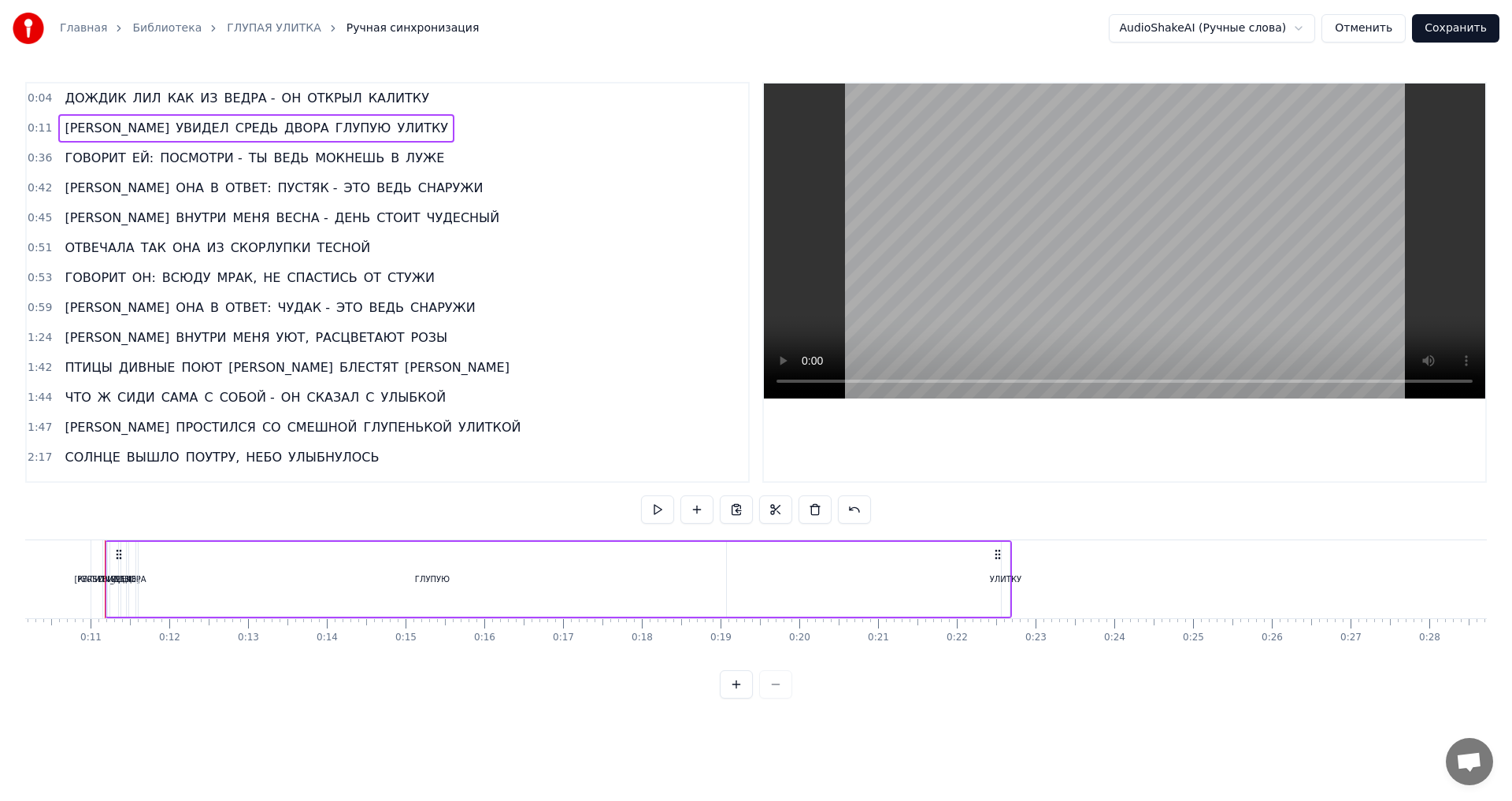
click at [1005, 578] on div "УЛИТКУ" at bounding box center [1006, 580] width 31 height 12
drag, startPoint x: 1007, startPoint y: 579, endPoint x: 1048, endPoint y: 579, distance: 41.0
click at [1048, 579] on icon at bounding box center [1046, 579] width 6 height 12
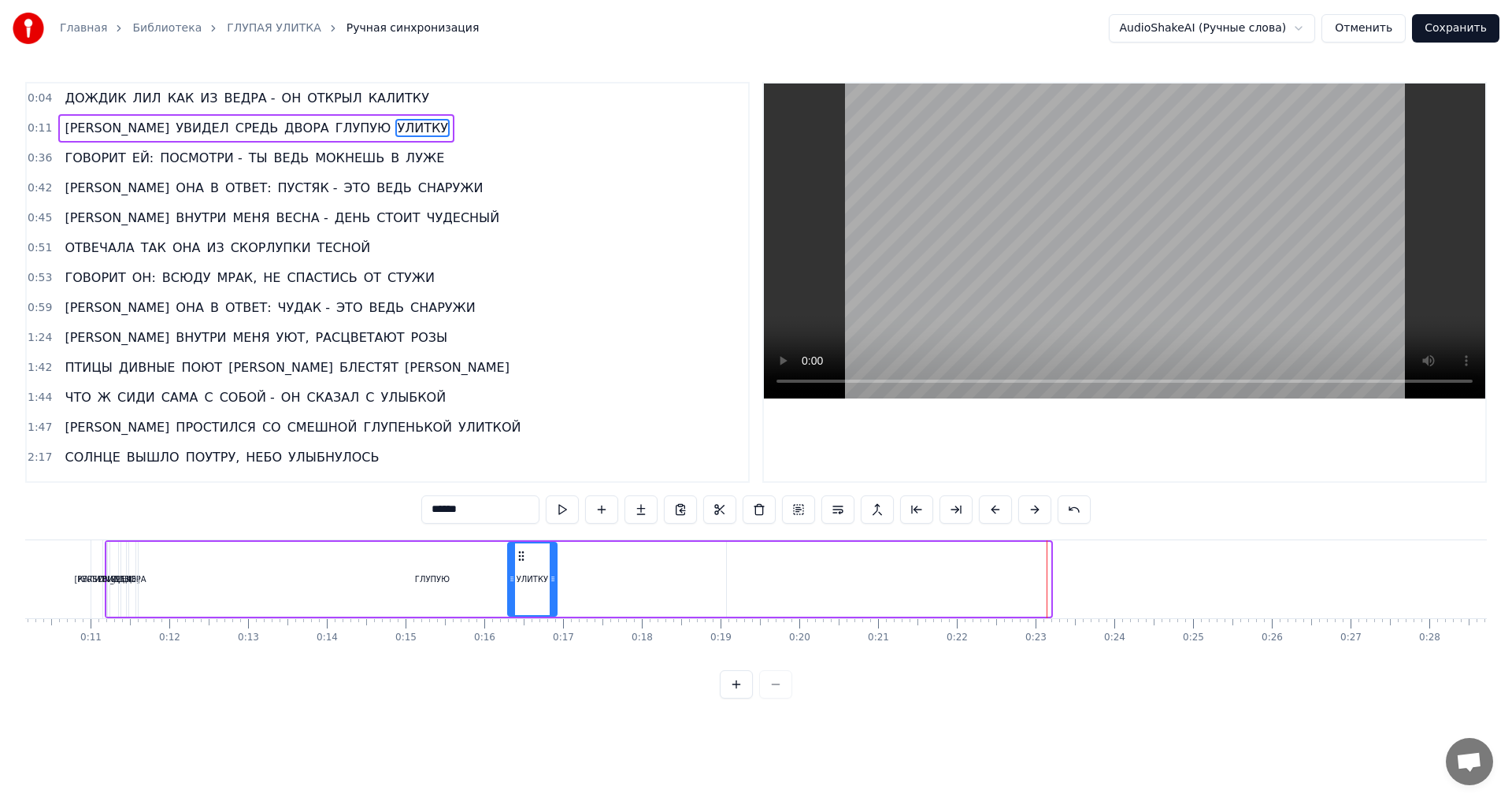
drag, startPoint x: 1015, startPoint y: 558, endPoint x: 521, endPoint y: 568, distance: 494.1
click at [521, 568] on div "УЛИТКУ" at bounding box center [532, 580] width 47 height 71
click at [136, 581] on div "ДВОРА" at bounding box center [132, 580] width 28 height 12
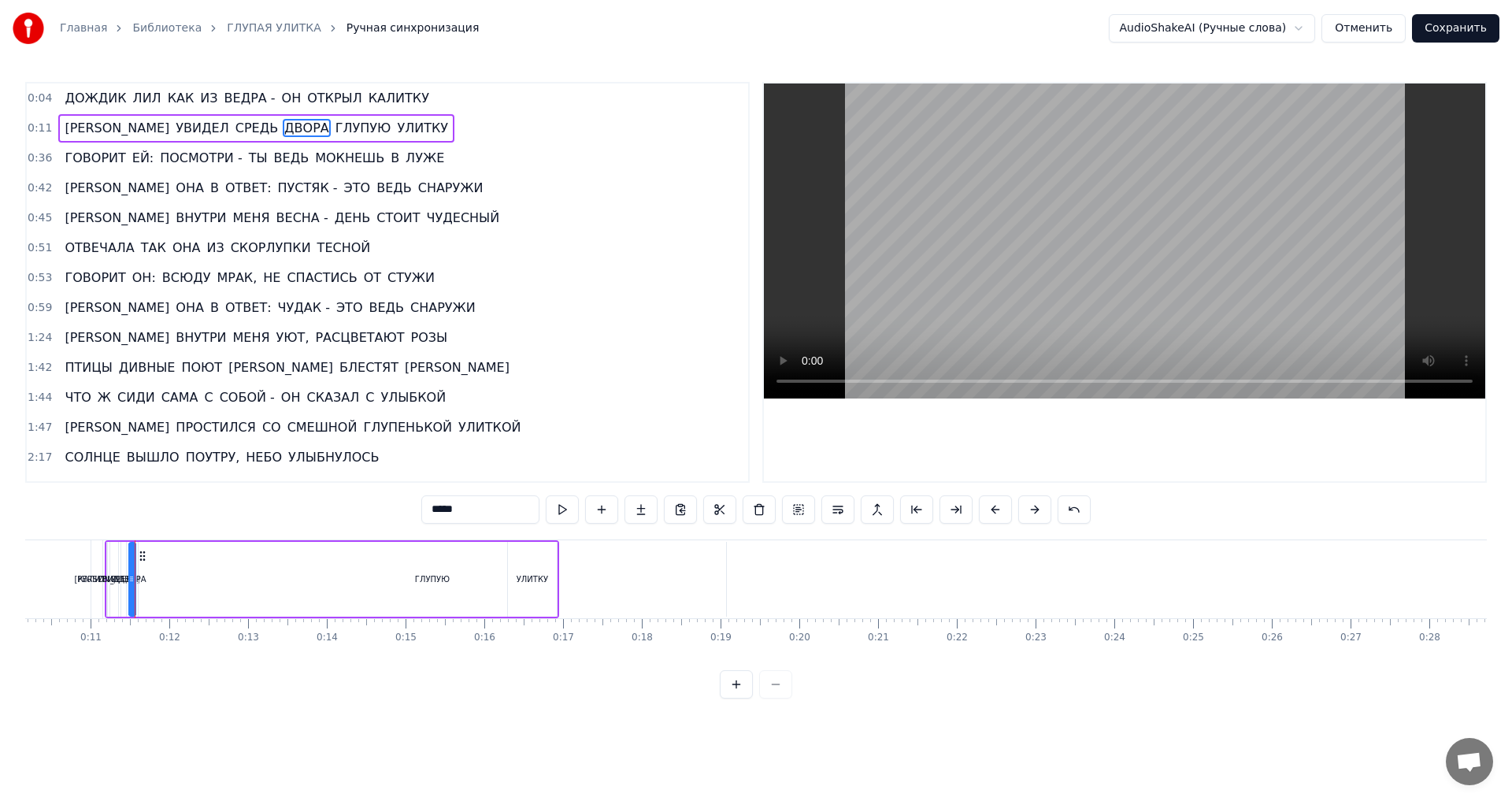
click at [242, 576] on div "ГЛУПУЮ" at bounding box center [432, 580] width 587 height 75
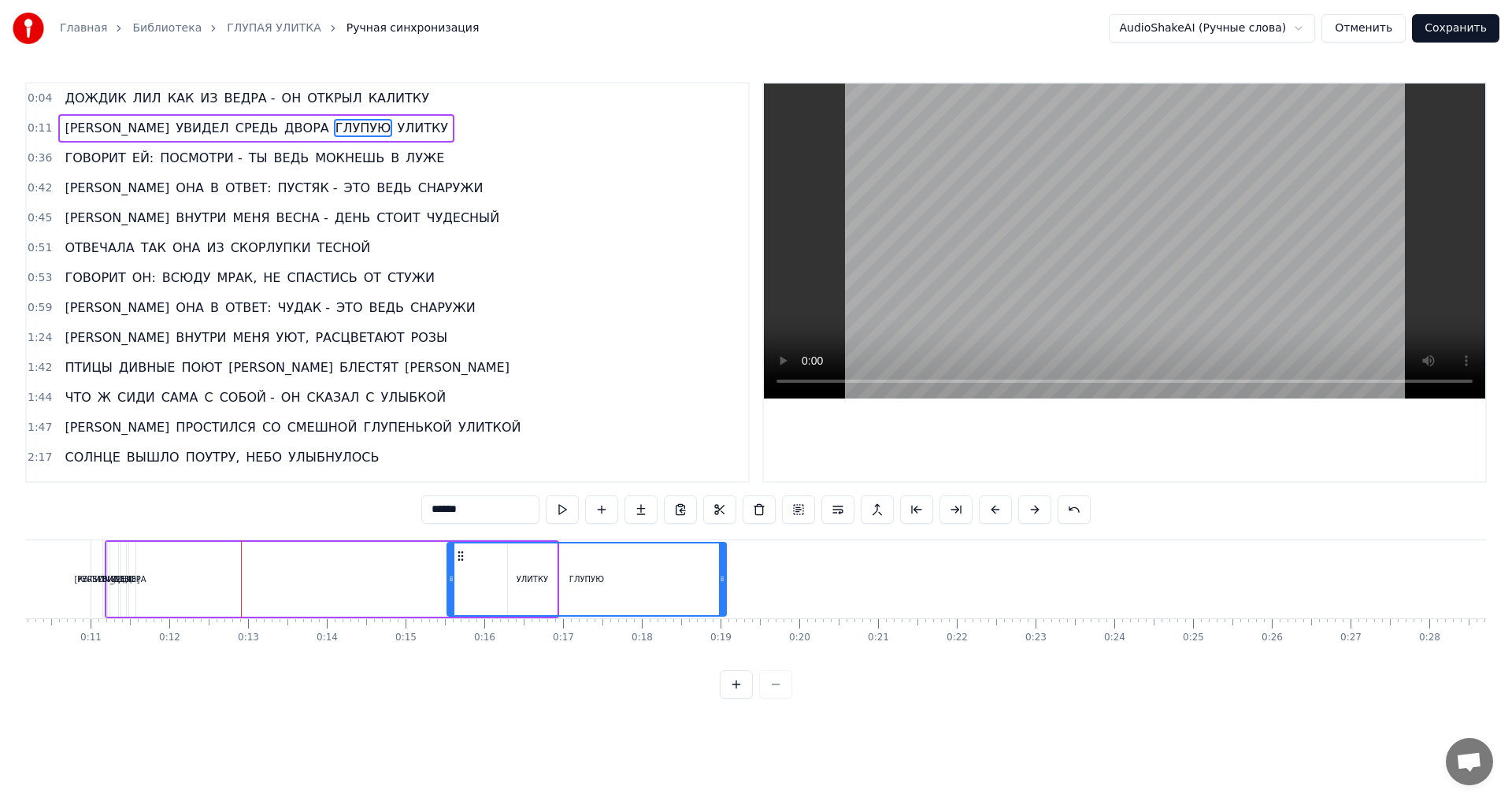
drag, startPoint x: 141, startPoint y: 580, endPoint x: 450, endPoint y: 581, distance: 309.0
click at [450, 581] on icon at bounding box center [451, 579] width 6 height 12
drag, startPoint x: 720, startPoint y: 576, endPoint x: 498, endPoint y: 579, distance: 222.0
click at [498, 579] on icon at bounding box center [499, 579] width 6 height 12
click at [535, 584] on div "УЛИТКУ" at bounding box center [532, 580] width 31 height 12
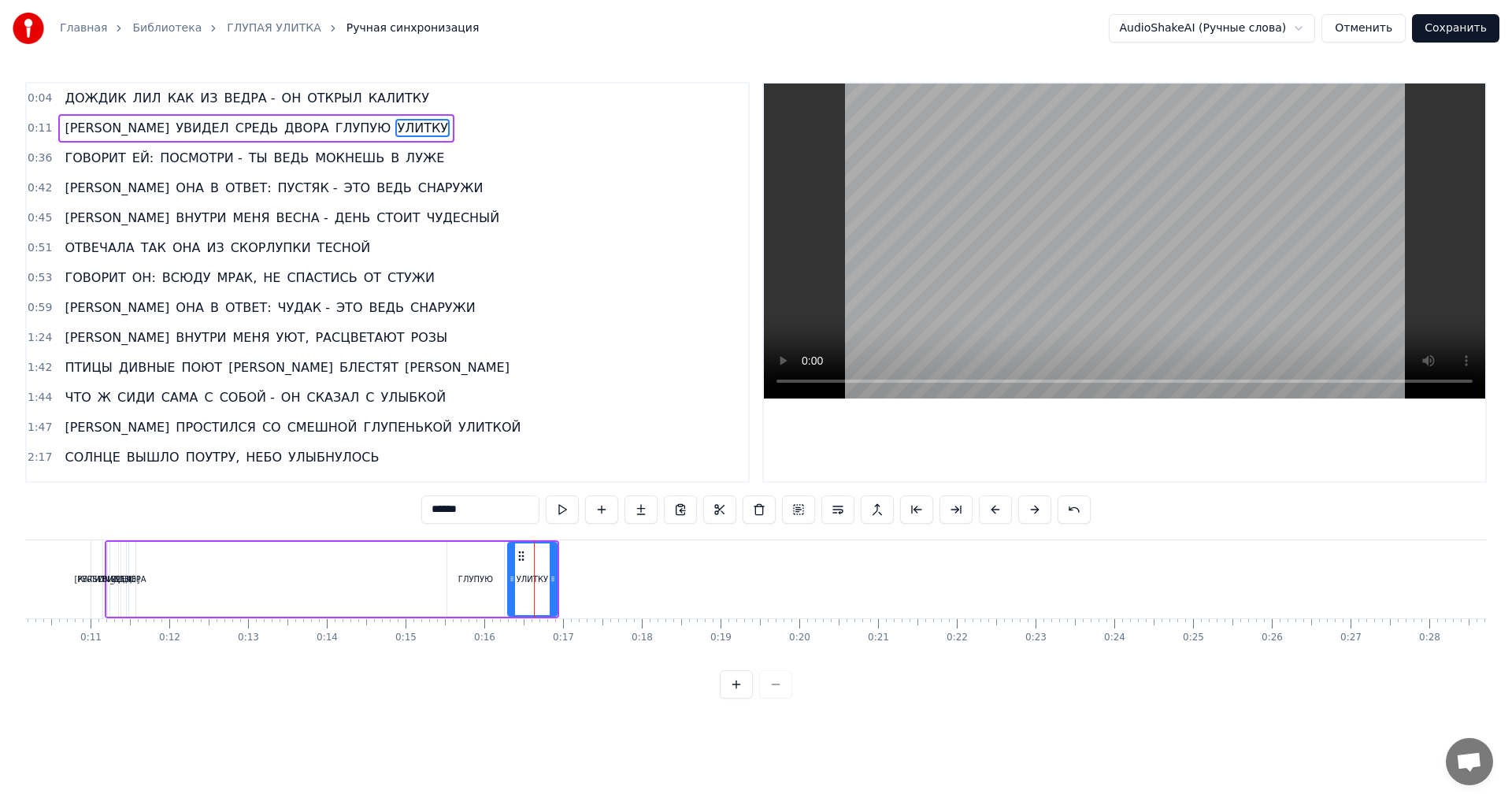
click at [282, 128] on span "ДВОРА" at bounding box center [306, 127] width 48 height 18
click at [743, 699] on button at bounding box center [736, 684] width 33 height 29
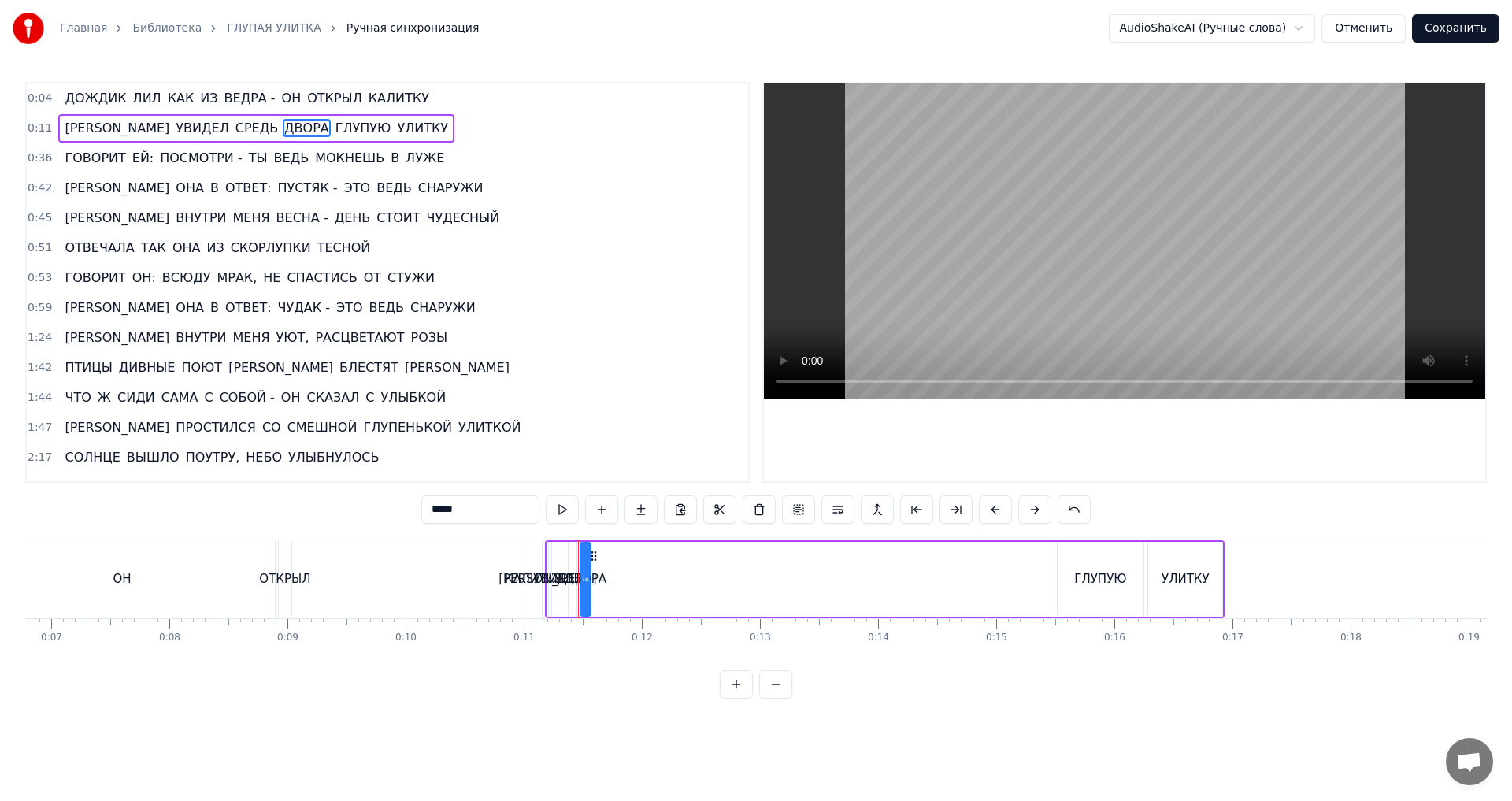
click at [743, 699] on button at bounding box center [736, 684] width 33 height 29
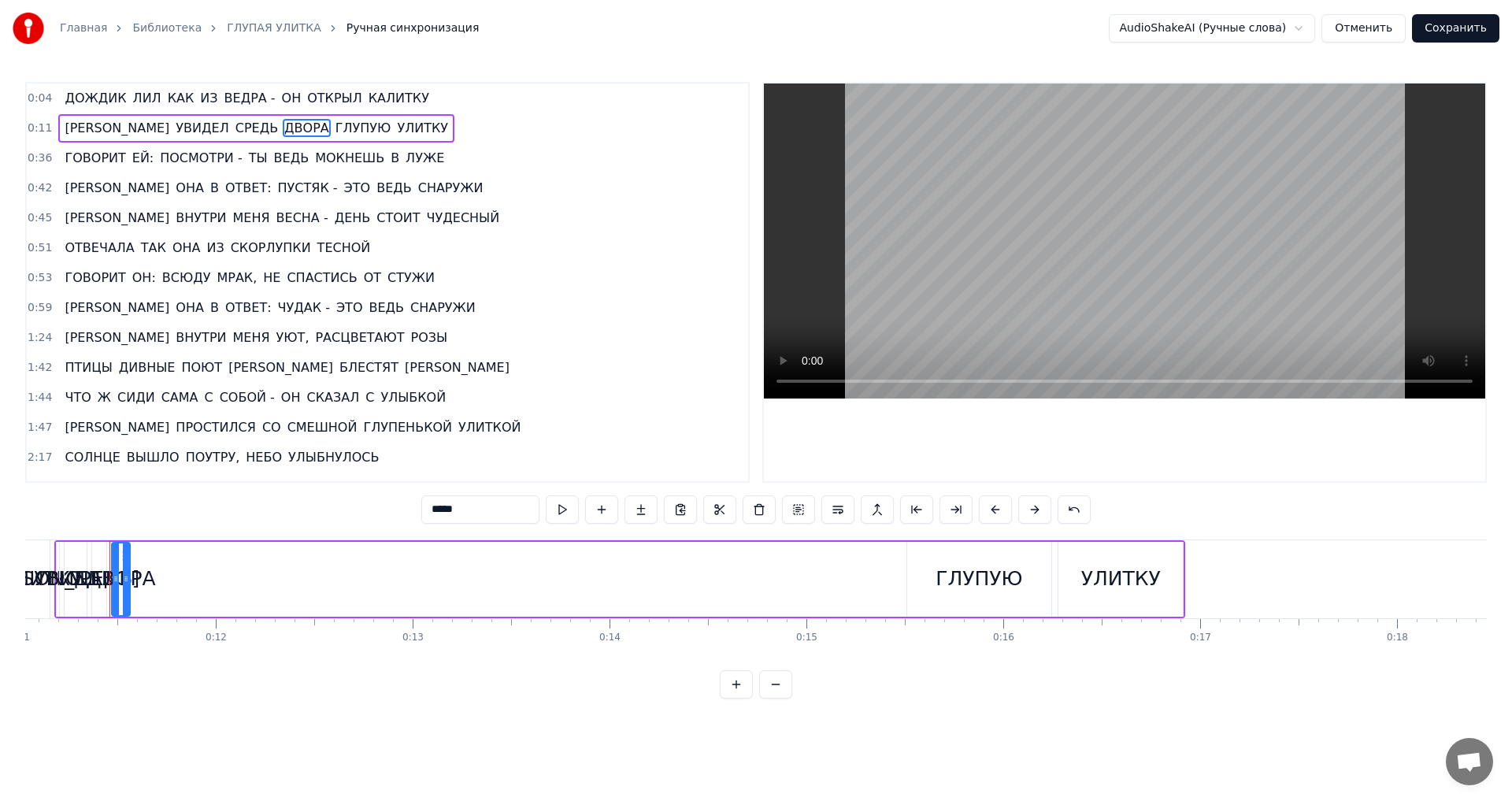
scroll to position [0, 2177]
drag, startPoint x: 120, startPoint y: 580, endPoint x: 193, endPoint y: 586, distance: 73.2
click at [193, 586] on div at bounding box center [191, 580] width 6 height 71
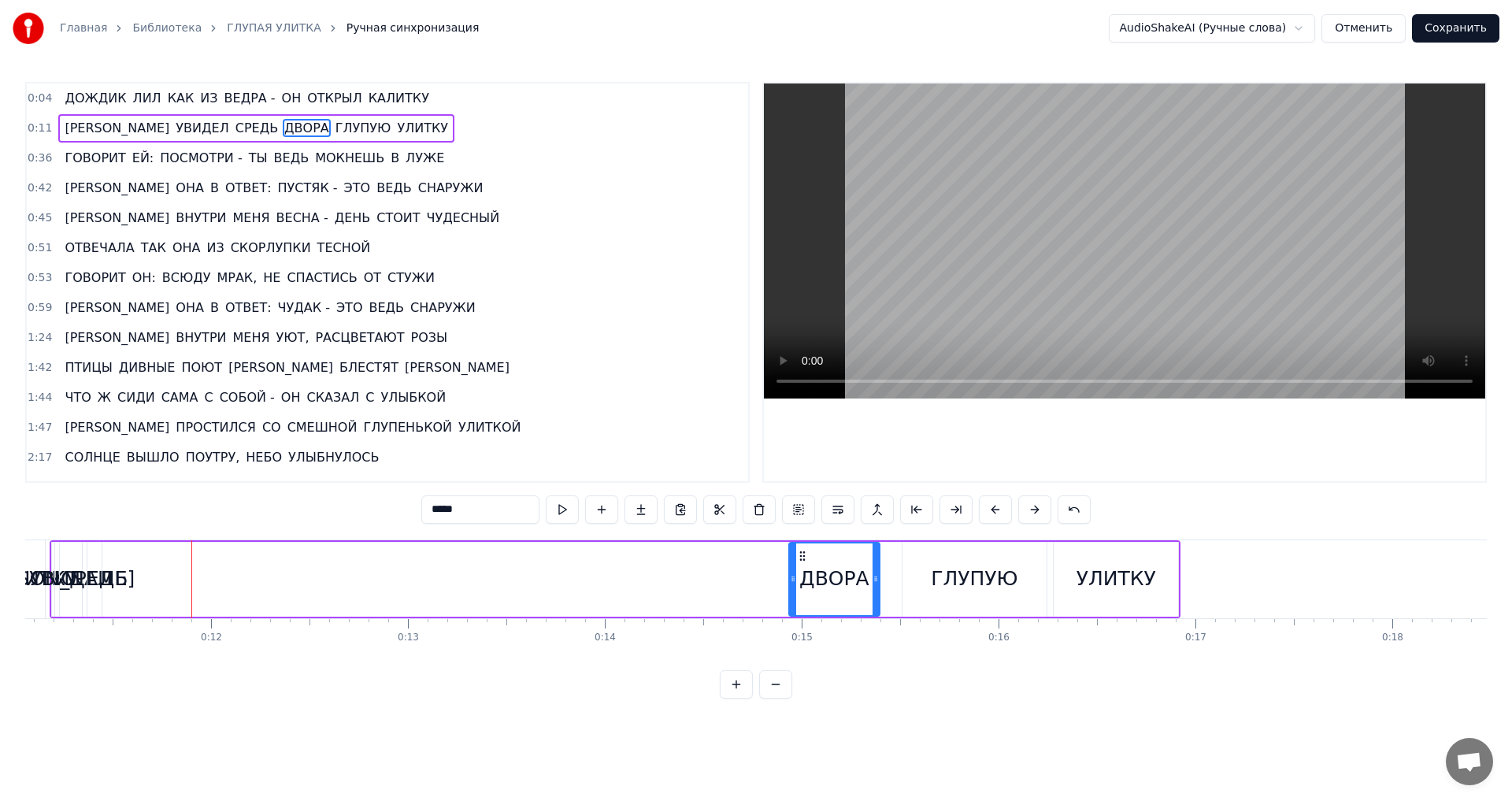
drag, startPoint x: 120, startPoint y: 551, endPoint x: 803, endPoint y: 552, distance: 683.0
click at [803, 552] on icon at bounding box center [803, 556] width 12 height 12
click at [234, 129] on span "СРЕДЬ" at bounding box center [256, 127] width 45 height 18
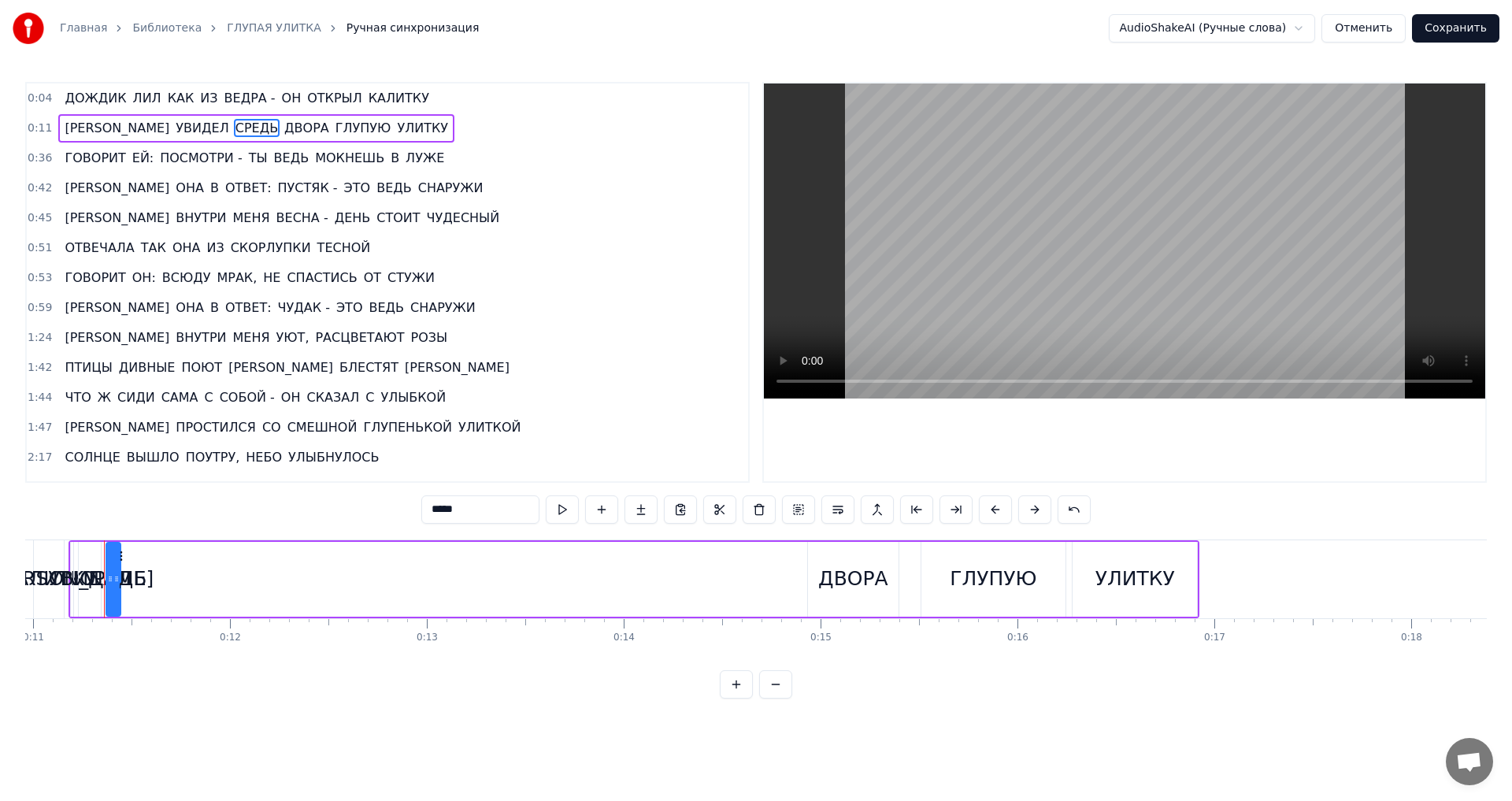
scroll to position [0, 2157]
drag, startPoint x: 119, startPoint y: 581, endPoint x: 175, endPoint y: 592, distance: 57.1
click at [177, 592] on div at bounding box center [180, 580] width 6 height 71
drag, startPoint x: 118, startPoint y: 556, endPoint x: 733, endPoint y: 560, distance: 615.0
click at [733, 560] on icon at bounding box center [736, 556] width 12 height 12
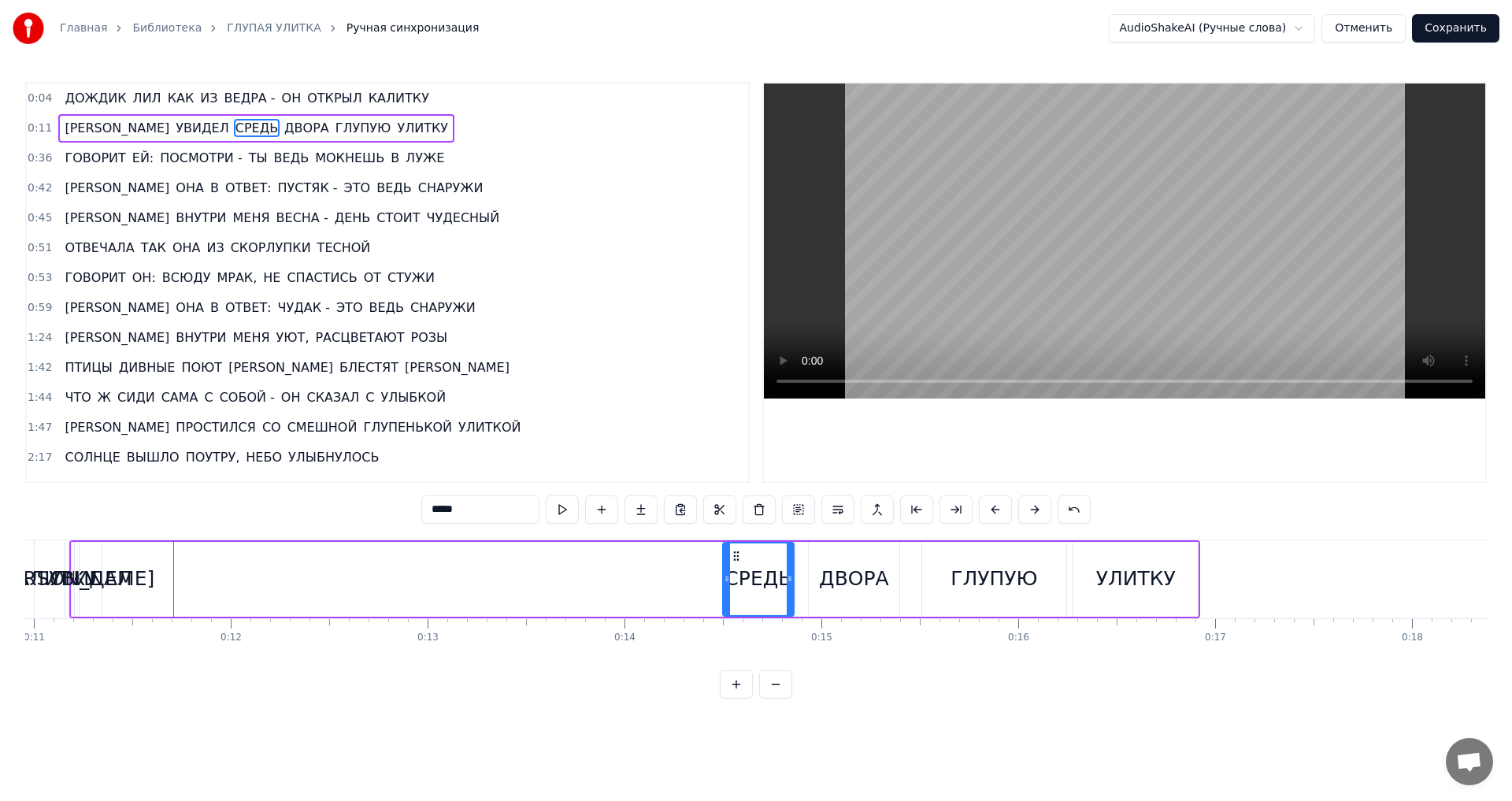
click at [119, 584] on div "УВИДЕЛ" at bounding box center [90, 579] width 83 height 30
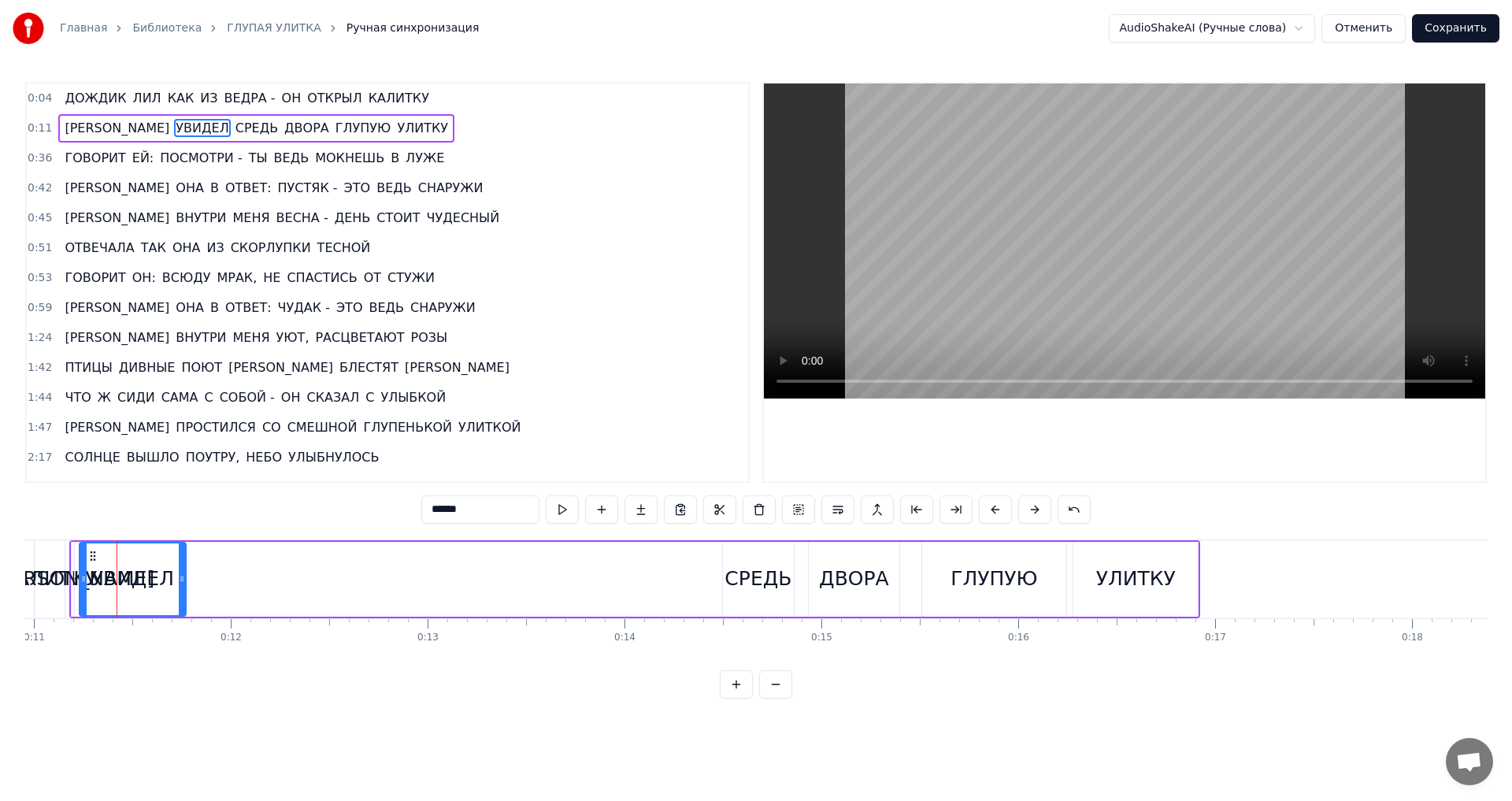
drag, startPoint x: 98, startPoint y: 581, endPoint x: 179, endPoint y: 588, distance: 81.3
click at [179, 588] on div at bounding box center [181, 580] width 6 height 71
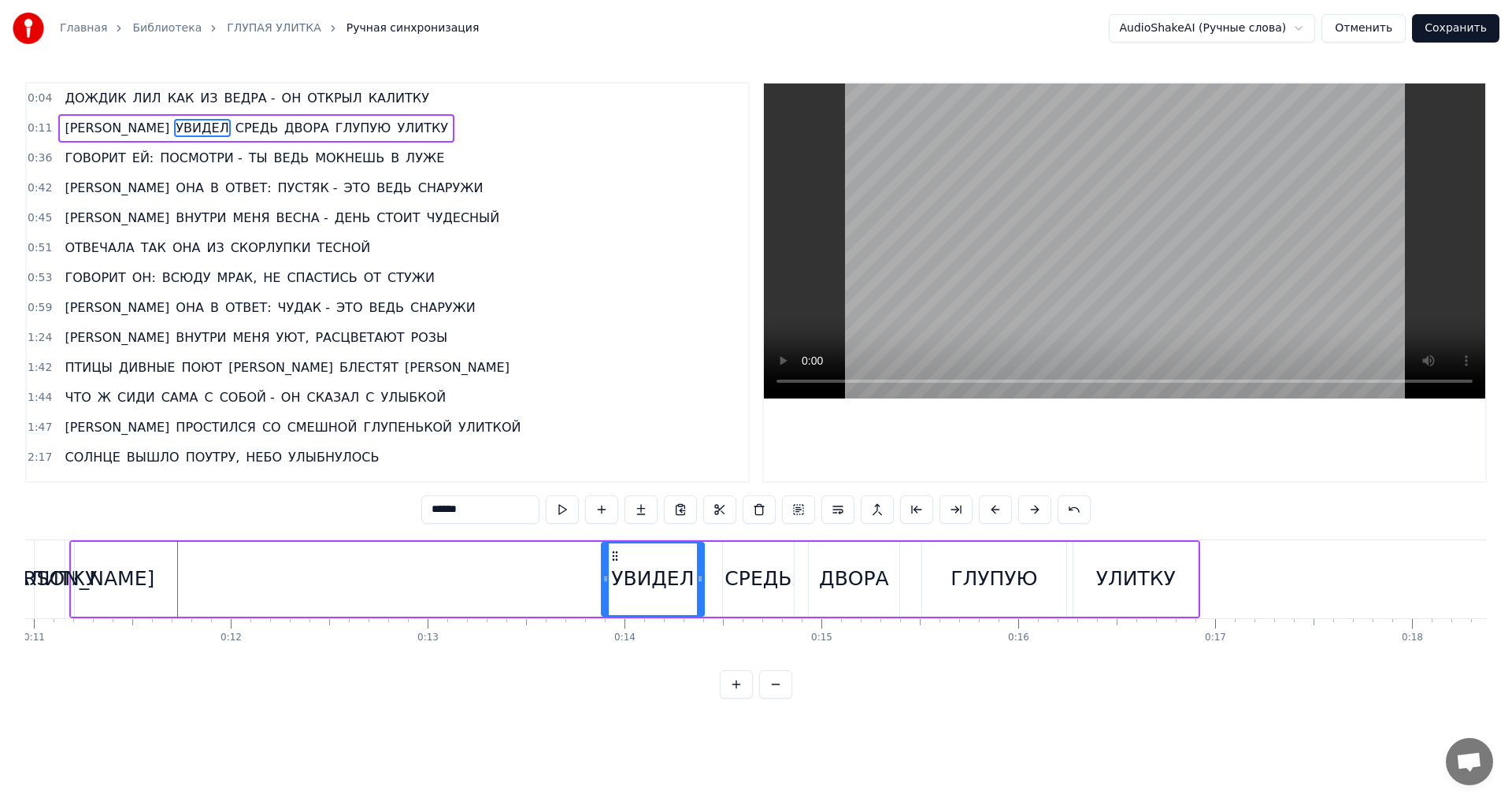
drag, startPoint x: 92, startPoint y: 557, endPoint x: 614, endPoint y: 560, distance: 522.0
click at [614, 560] on icon at bounding box center [615, 556] width 12 height 12
click at [64, 128] on span "[PERSON_NAME]" at bounding box center [117, 127] width 108 height 18
type input "*"
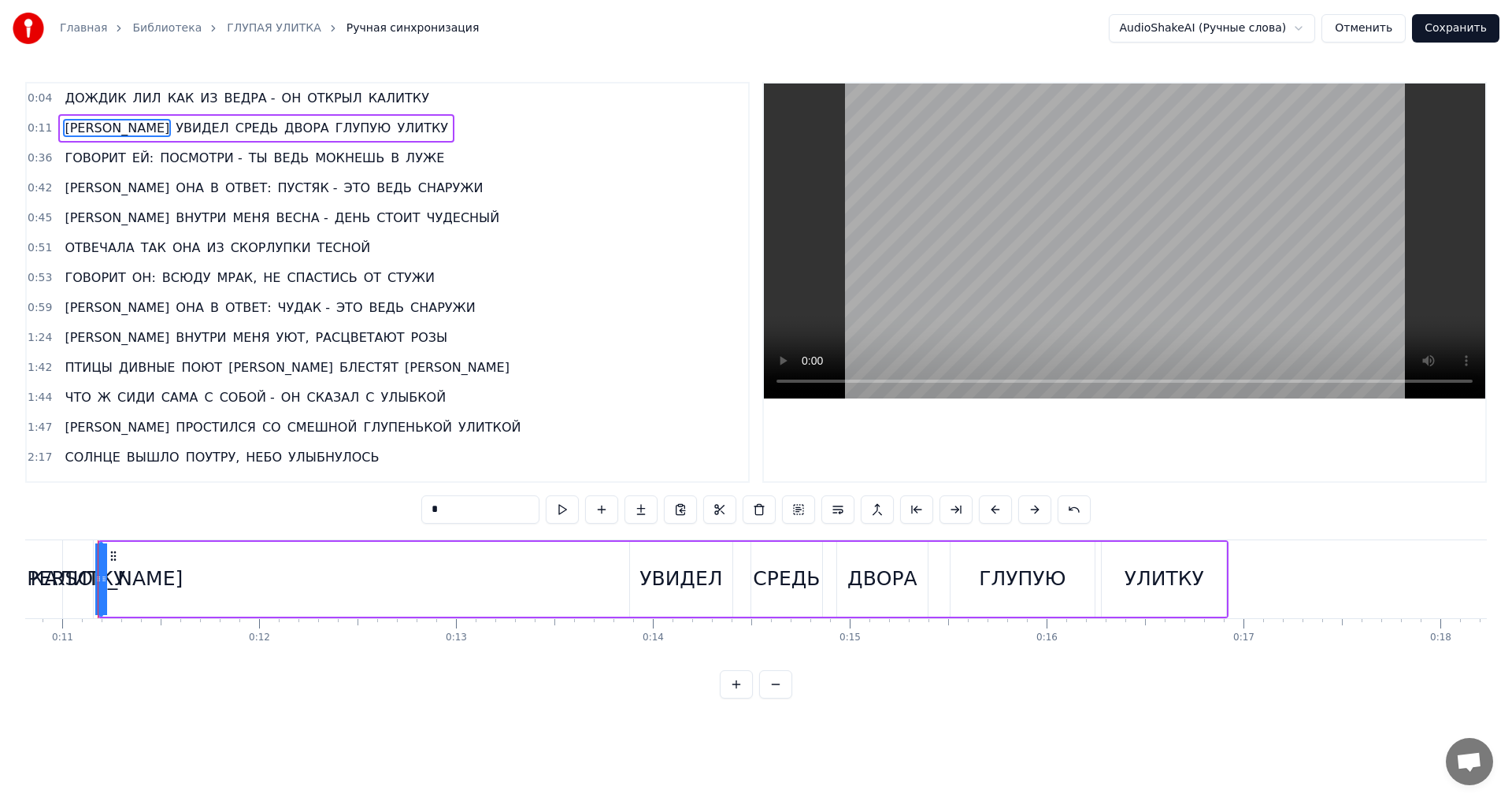
scroll to position [0, 2121]
drag, startPoint x: 108, startPoint y: 586, endPoint x: 148, endPoint y: 591, distance: 40.3
click at [148, 591] on div at bounding box center [146, 580] width 6 height 71
drag, startPoint x: 110, startPoint y: 556, endPoint x: 122, endPoint y: 556, distance: 12.0
click at [122, 556] on div at bounding box center [123, 580] width 6 height 71
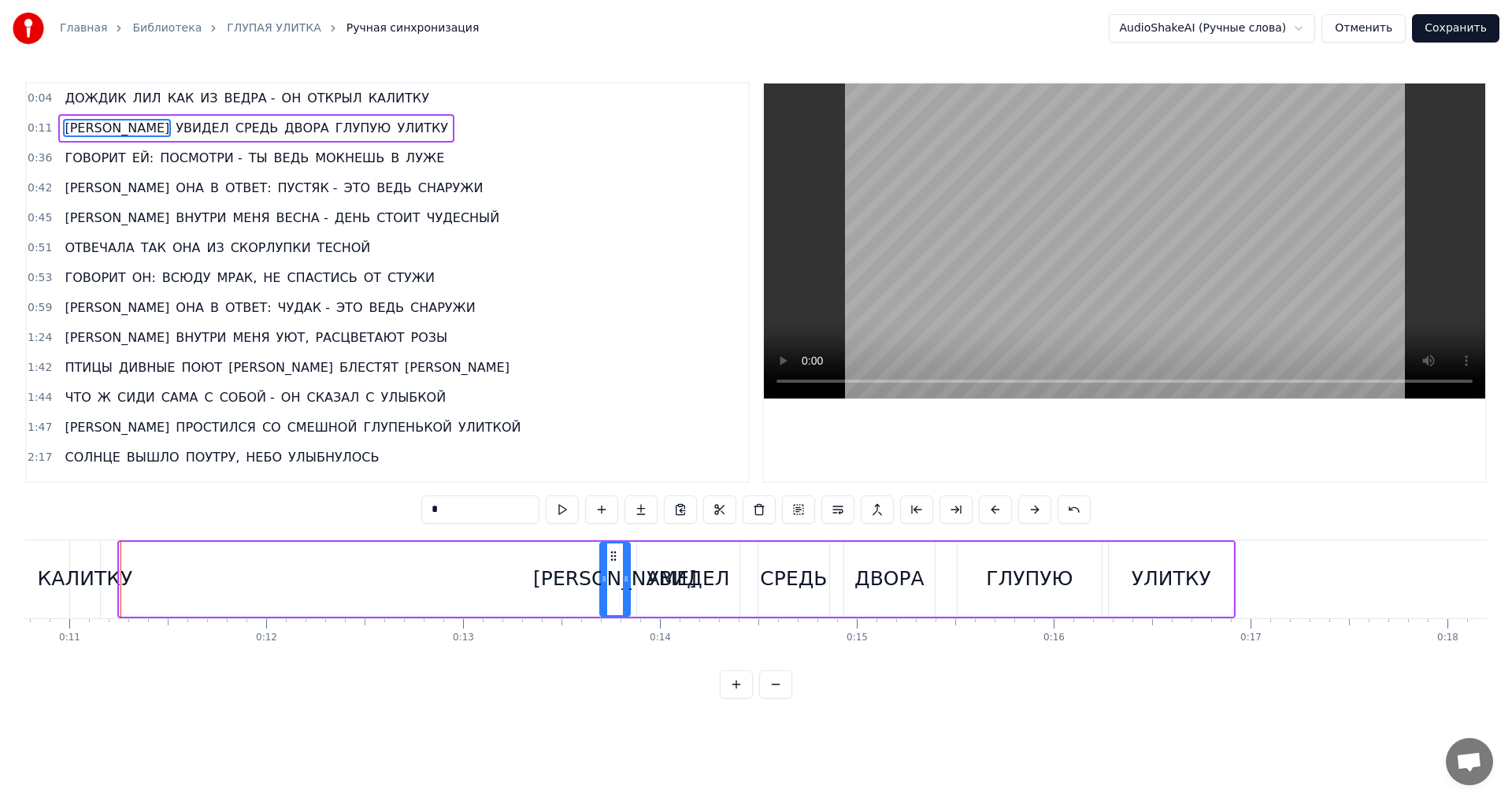
drag, startPoint x: 136, startPoint y: 557, endPoint x: 617, endPoint y: 583, distance: 481.7
click at [617, 583] on div "[PERSON_NAME]" at bounding box center [614, 580] width 29 height 71
click at [37, 132] on span "0:13" at bounding box center [40, 128] width 24 height 16
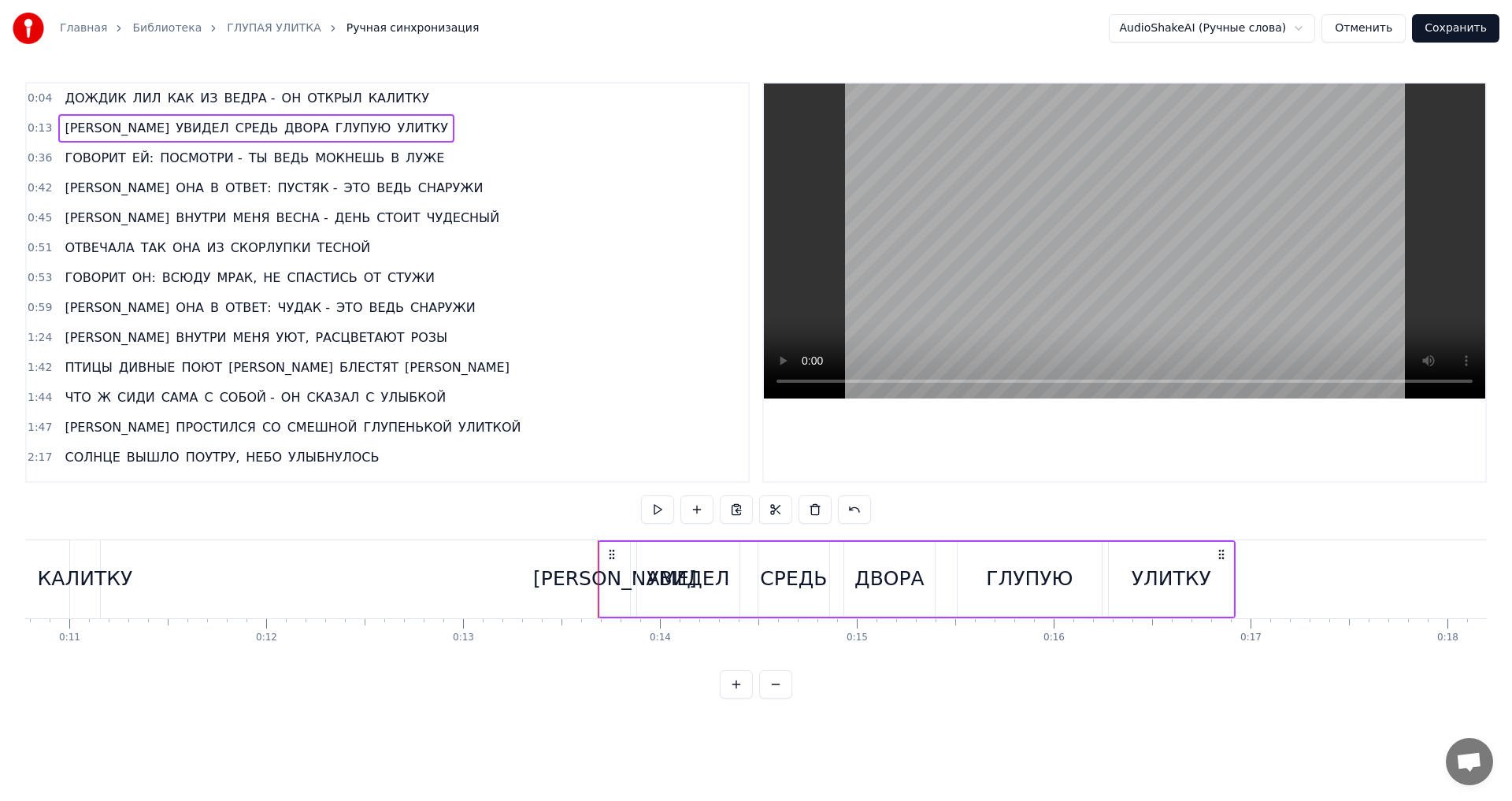
click at [778, 699] on button at bounding box center [776, 684] width 33 height 29
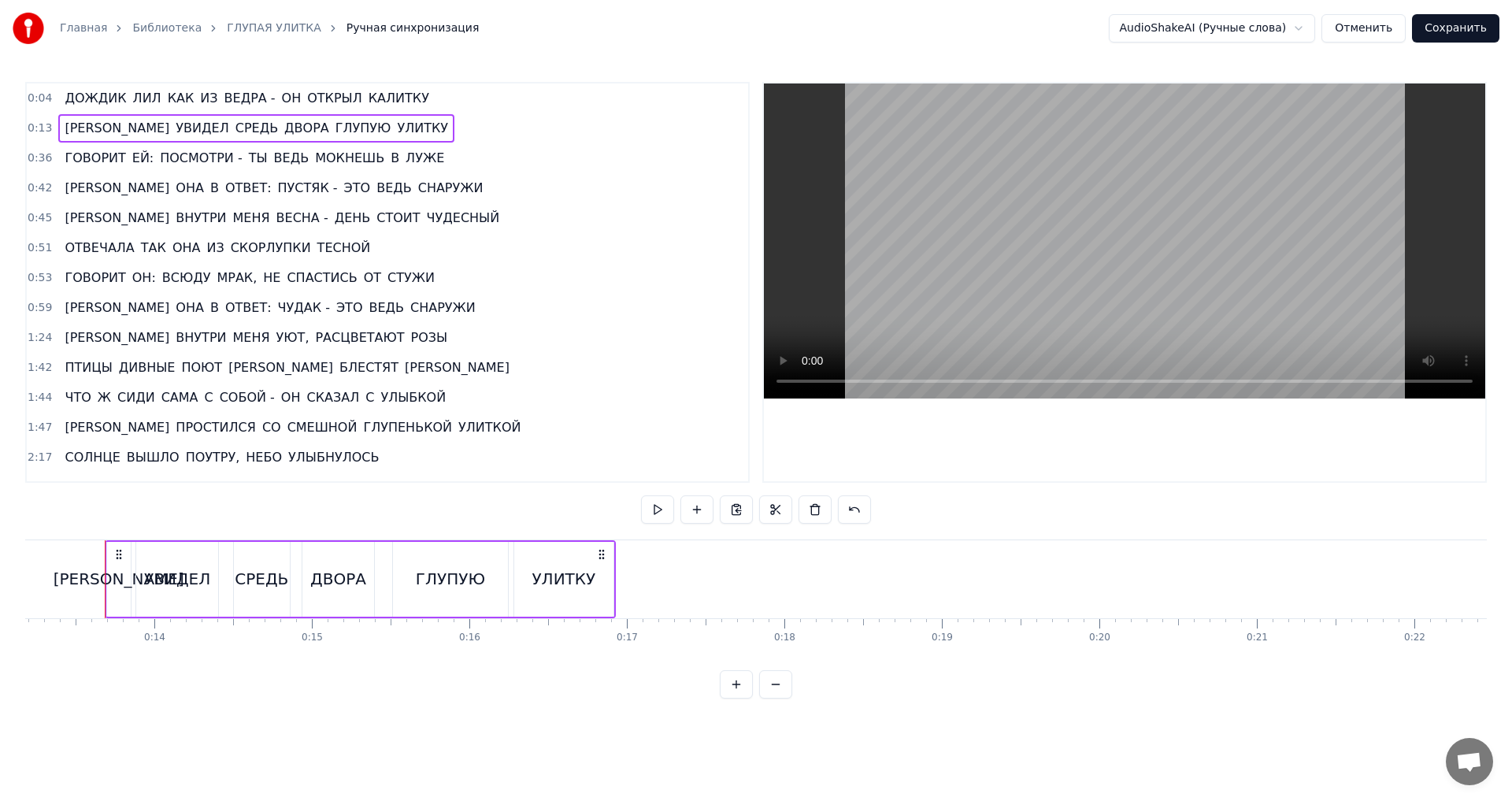
click at [778, 699] on button at bounding box center [776, 684] width 33 height 29
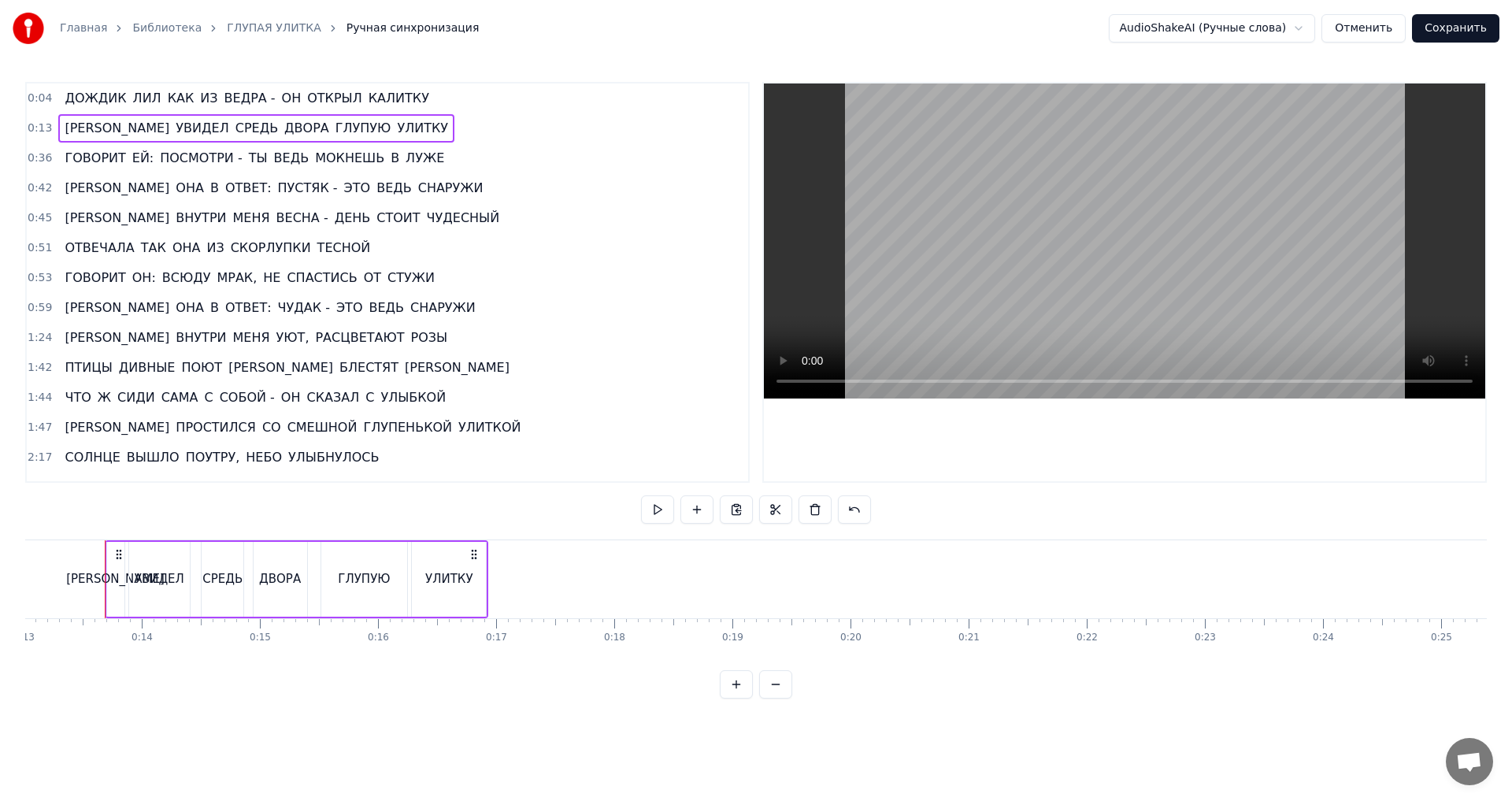
click at [778, 699] on button at bounding box center [776, 684] width 33 height 29
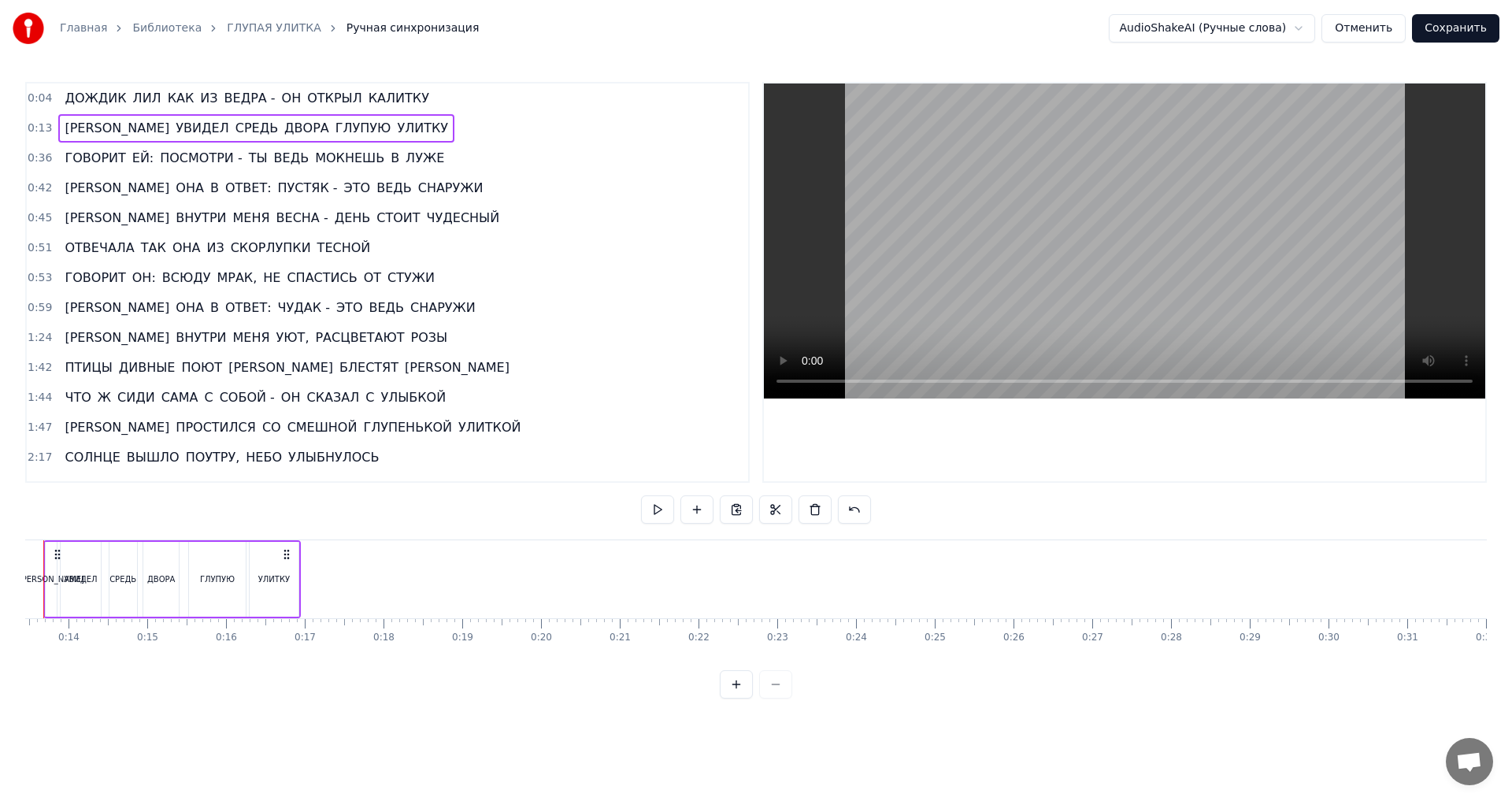
scroll to position [0, 999]
click at [778, 699] on div at bounding box center [756, 684] width 72 height 29
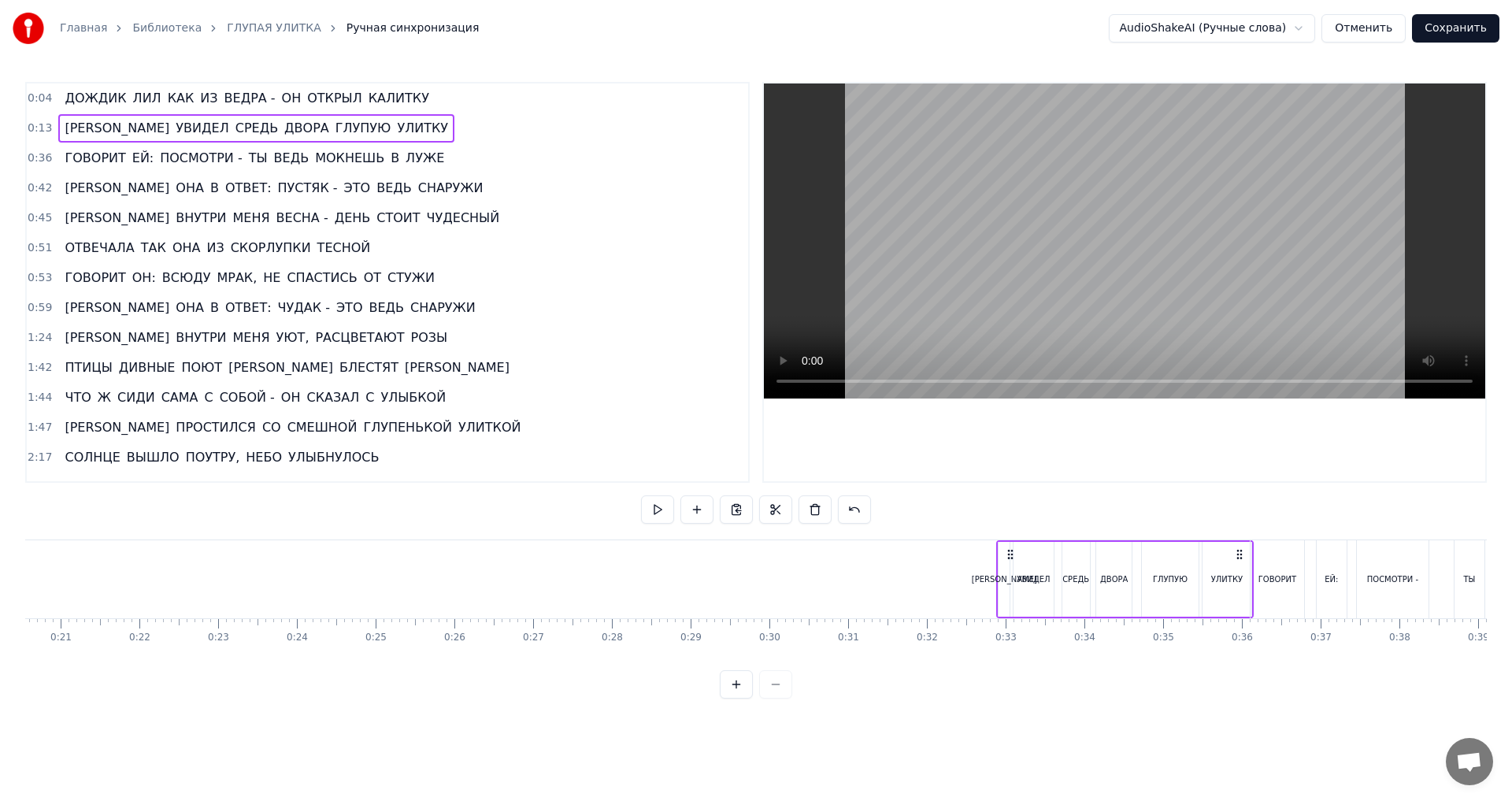
scroll to position [0, 1624]
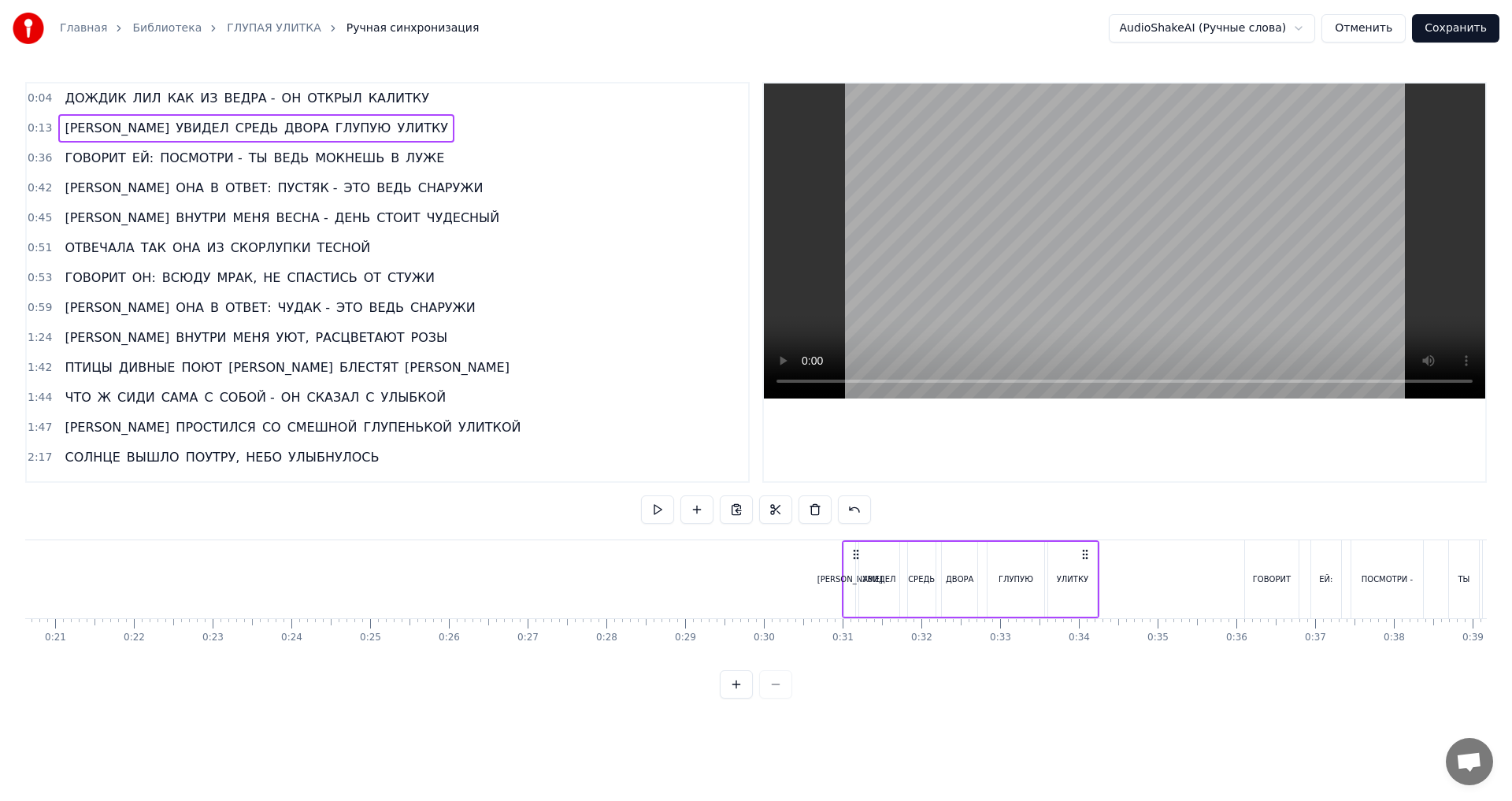
drag, startPoint x: 349, startPoint y: 556, endPoint x: 1087, endPoint y: 597, distance: 739.1
click at [1087, 597] on div "И УВИДЕЛ СРЕДЬ ДВОРА ГЛУПУЮ УЛИТКУ" at bounding box center [970, 579] width 257 height 78
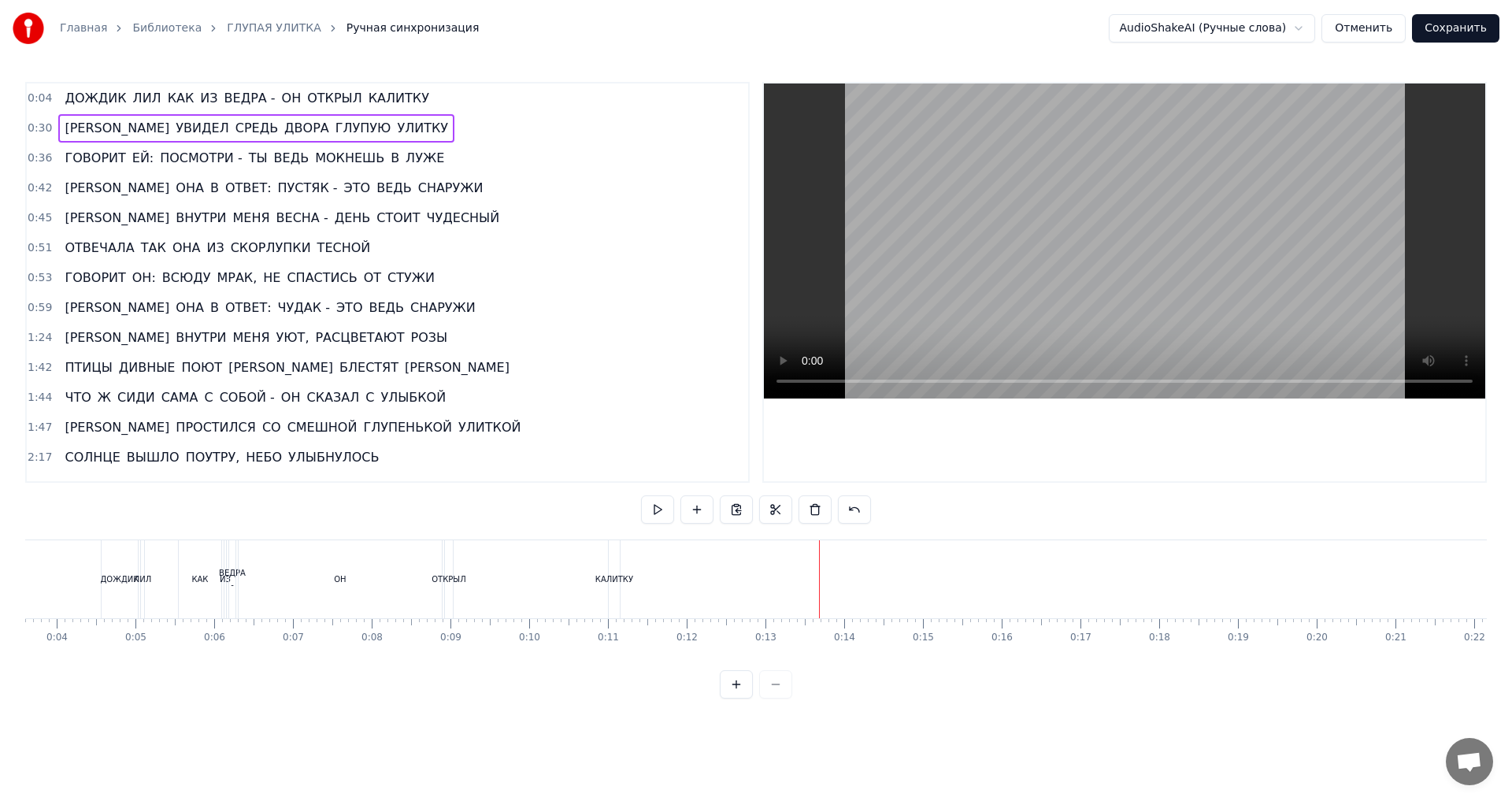
scroll to position [0, 0]
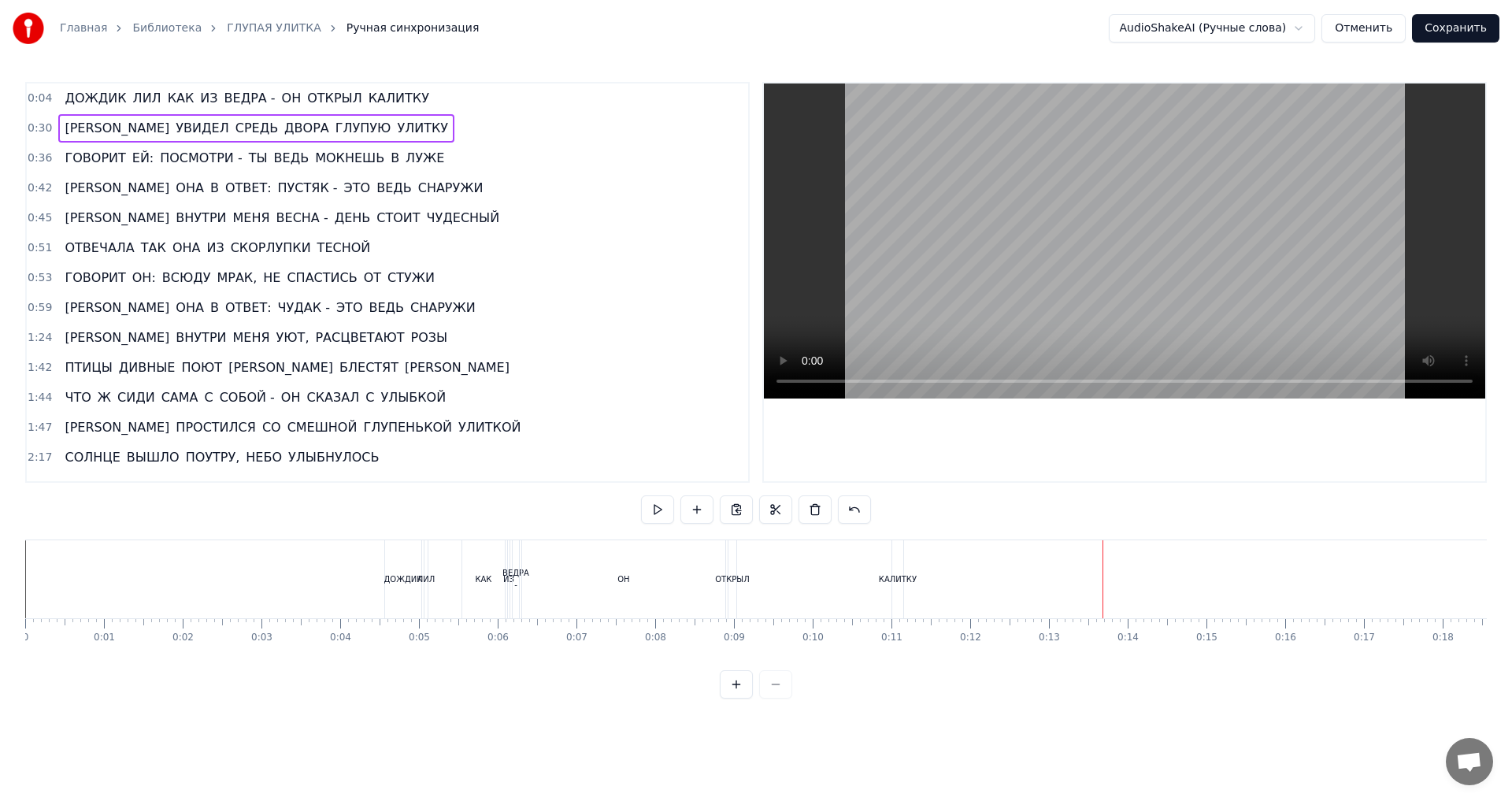
click at [36, 94] on span "0:04" at bounding box center [40, 98] width 24 height 16
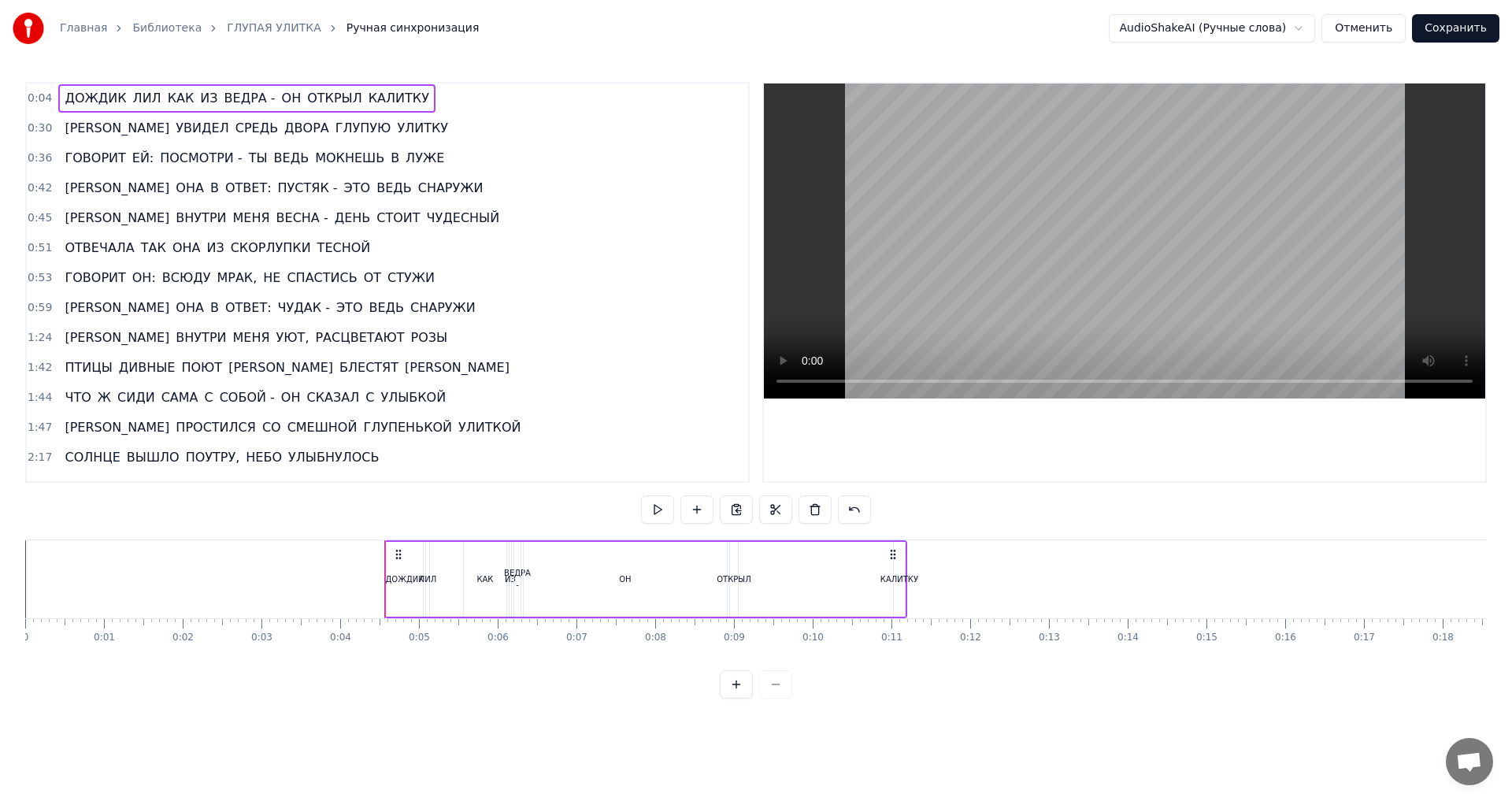
click at [899, 559] on div "КАЛИТКУ" at bounding box center [899, 580] width 11 height 75
drag, startPoint x: 895, startPoint y: 580, endPoint x: 851, endPoint y: 582, distance: 44.0
click at [851, 582] on icon at bounding box center [853, 579] width 6 height 12
click at [736, 580] on div "ОТКРЫЛ" at bounding box center [733, 580] width 34 height 12
click at [732, 579] on div "ОТКРЫЛ" at bounding box center [734, 580] width 6 height 71
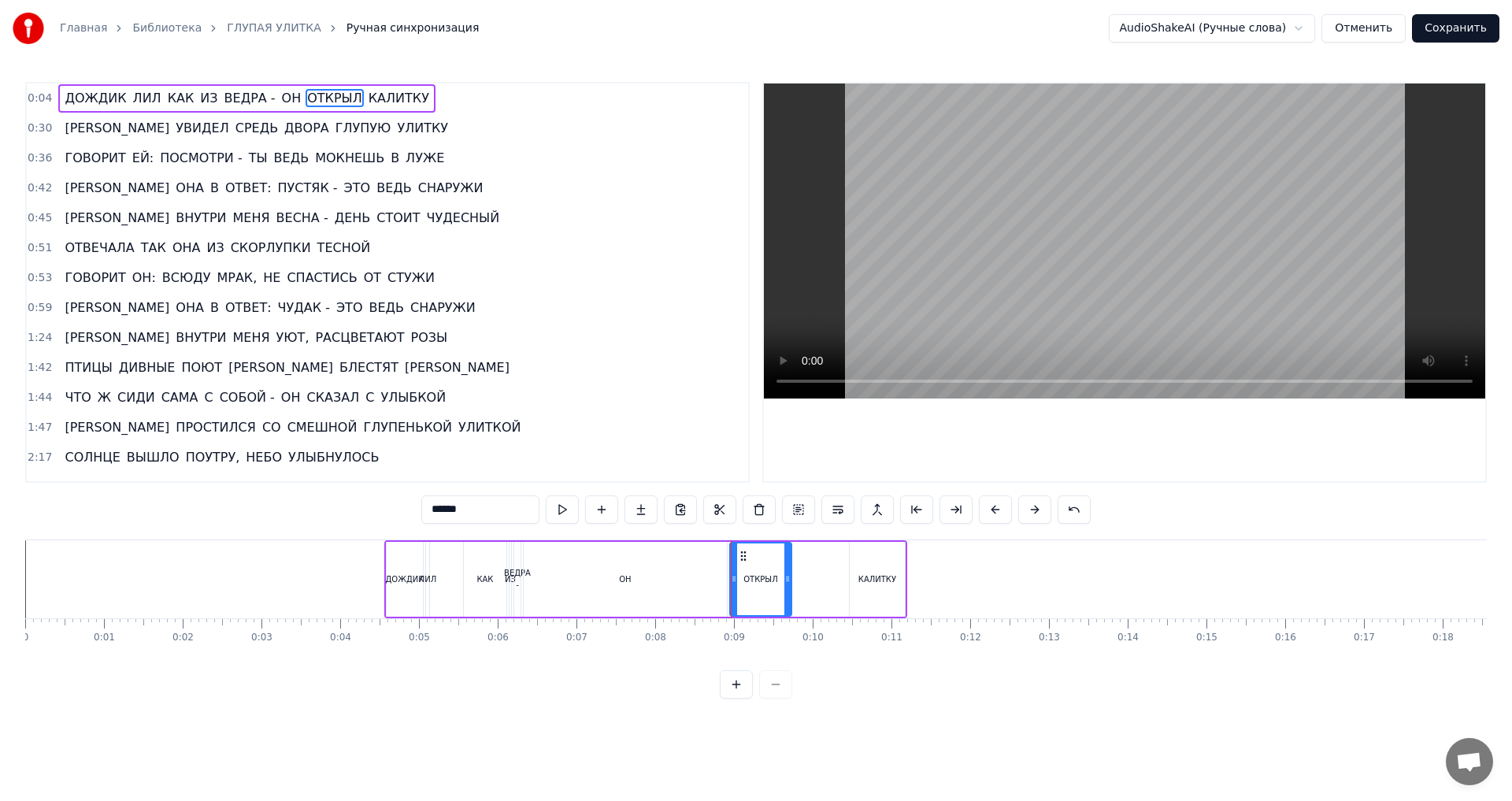
drag, startPoint x: 736, startPoint y: 579, endPoint x: 789, endPoint y: 586, distance: 53.5
click at [789, 586] on div at bounding box center [787, 580] width 6 height 71
drag, startPoint x: 740, startPoint y: 553, endPoint x: 789, endPoint y: 553, distance: 49.0
click at [789, 553] on icon at bounding box center [792, 556] width 12 height 12
click at [672, 580] on div "ОН" at bounding box center [625, 580] width 203 height 75
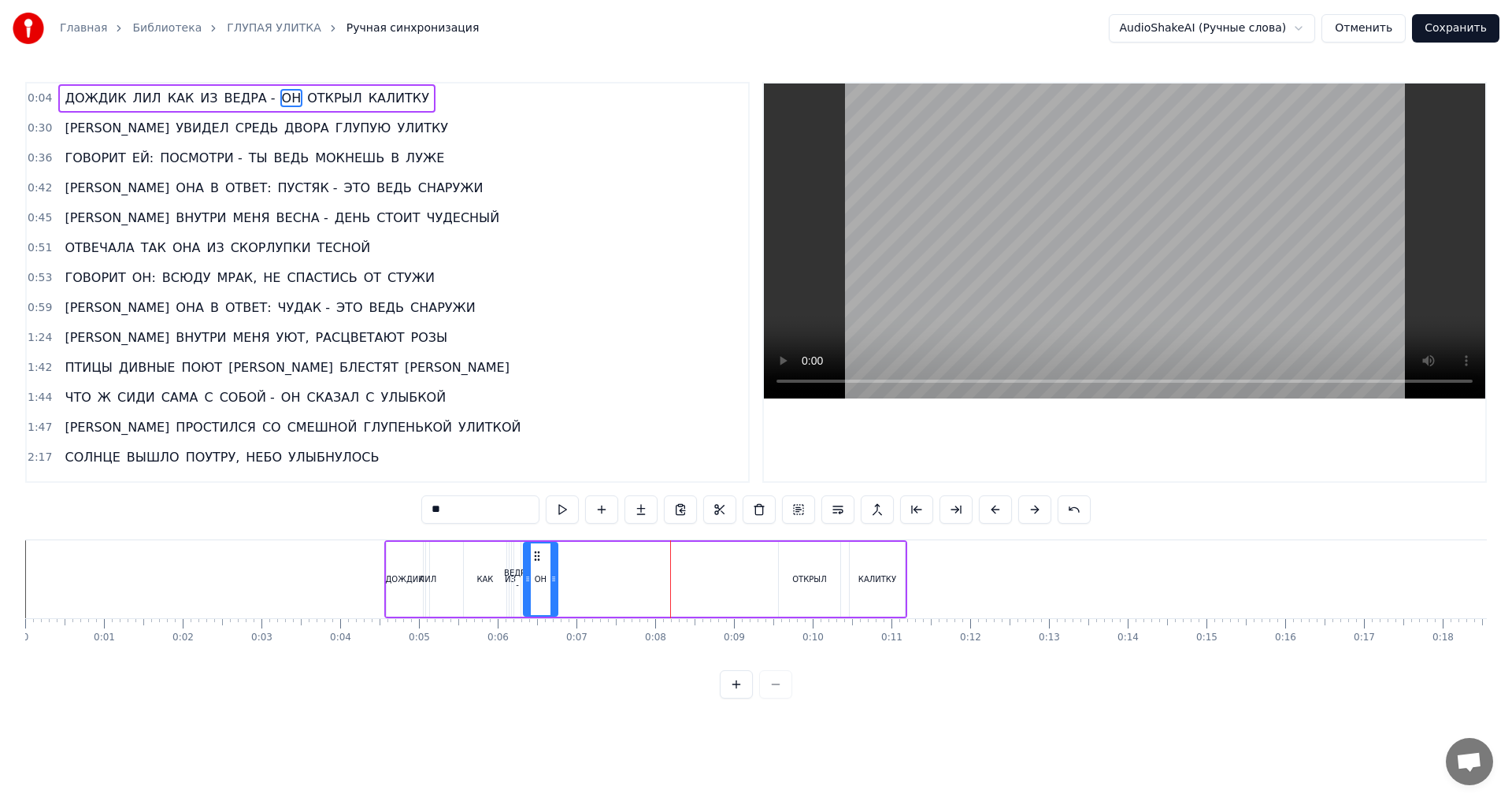
drag, startPoint x: 724, startPoint y: 579, endPoint x: 554, endPoint y: 579, distance: 170.0
click at [554, 579] on icon at bounding box center [553, 579] width 6 height 12
drag, startPoint x: 535, startPoint y: 555, endPoint x: 750, endPoint y: 560, distance: 215.1
click at [750, 560] on icon at bounding box center [753, 556] width 12 height 12
click at [519, 578] on div "ВЕДРА -" at bounding box center [517, 579] width 27 height 24
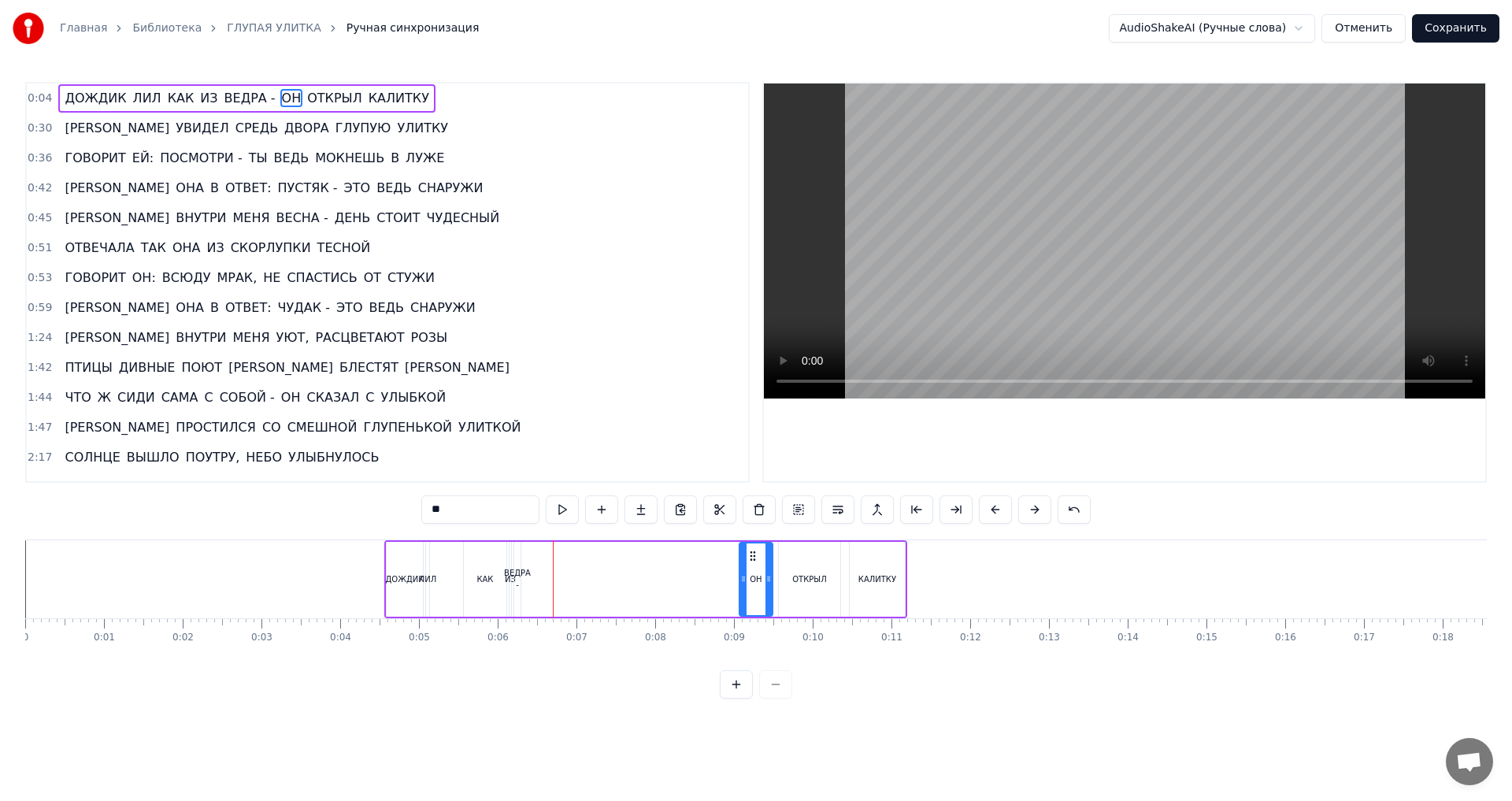
type input "*******"
drag, startPoint x: 519, startPoint y: 576, endPoint x: 576, endPoint y: 582, distance: 57.3
click at [576, 582] on icon at bounding box center [573, 579] width 6 height 12
drag, startPoint x: 527, startPoint y: 555, endPoint x: 666, endPoint y: 560, distance: 139.1
click at [666, 560] on icon at bounding box center [664, 556] width 12 height 12
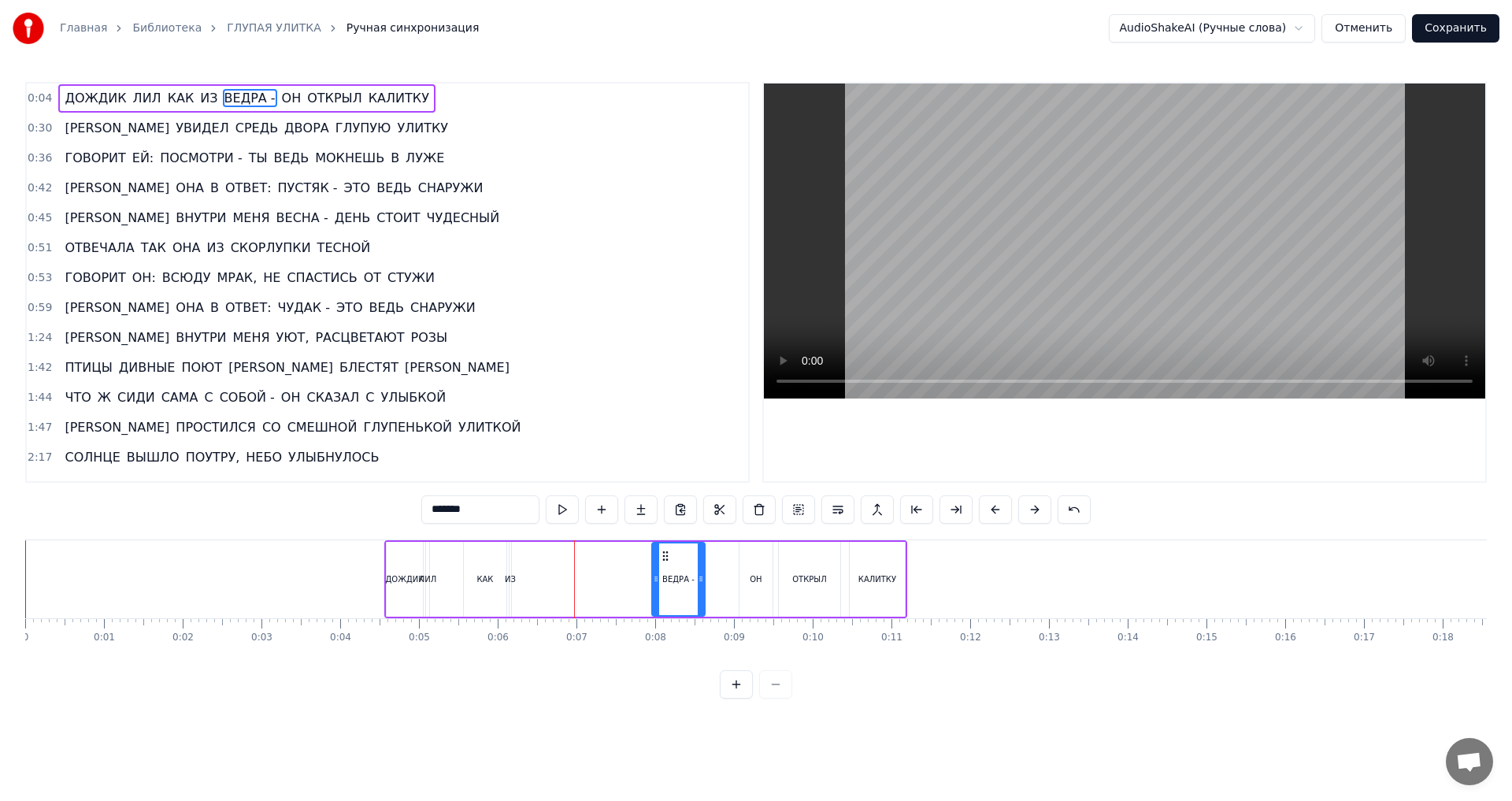
drag, startPoint x: 709, startPoint y: 580, endPoint x: 699, endPoint y: 582, distance: 10.2
click at [699, 582] on icon at bounding box center [701, 579] width 6 height 12
drag, startPoint x: 665, startPoint y: 554, endPoint x: 692, endPoint y: 554, distance: 27.0
click at [692, 554] on icon at bounding box center [693, 556] width 12 height 12
click at [512, 585] on div "ДОЖДИК [PERSON_NAME] КАК ИЗ ВЕДРА - ОН ОТКРЫЛ КАЛИТКУ" at bounding box center [646, 579] width 523 height 78
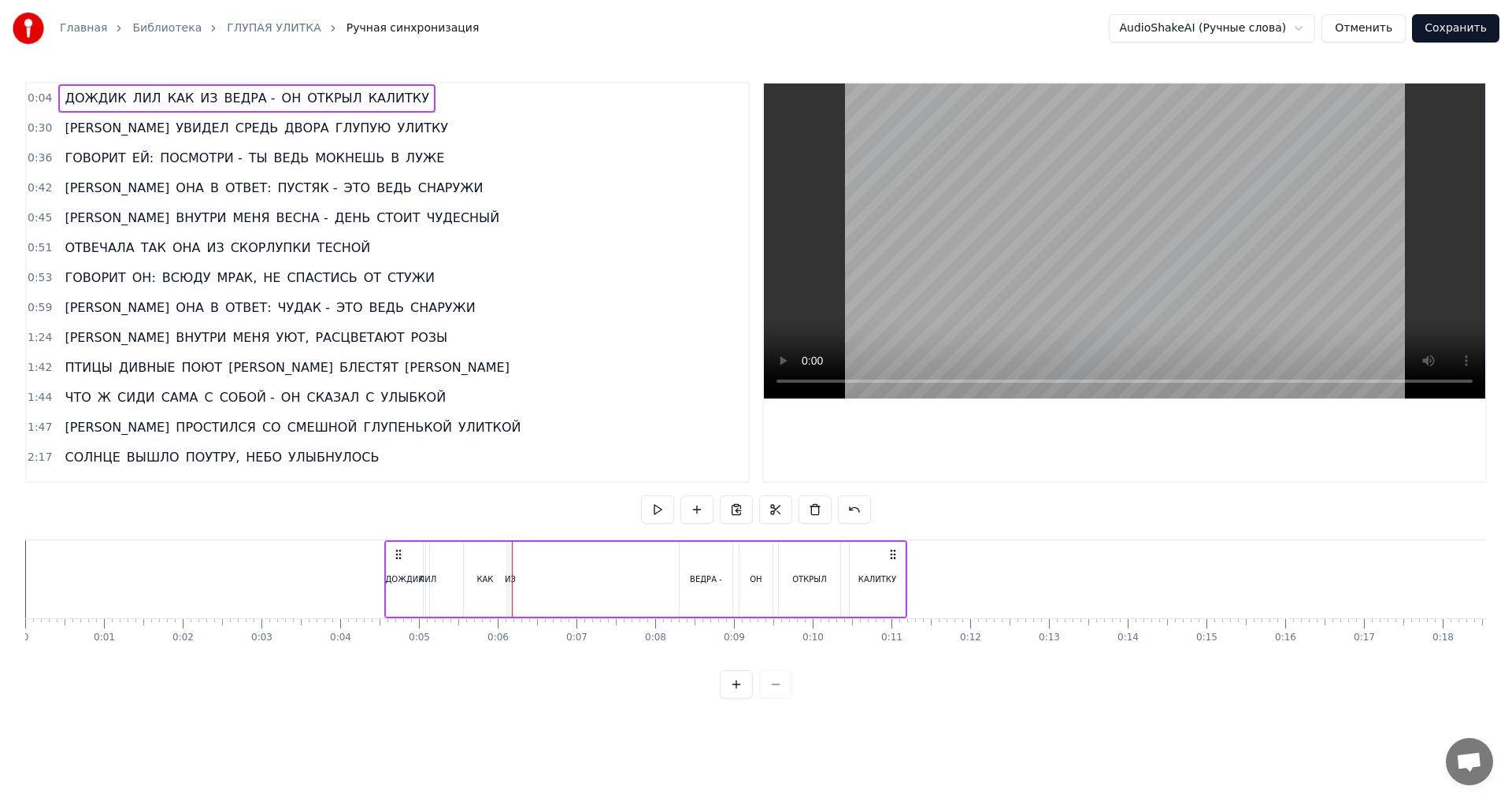
click at [512, 580] on div at bounding box center [512, 579] width 1 height 78
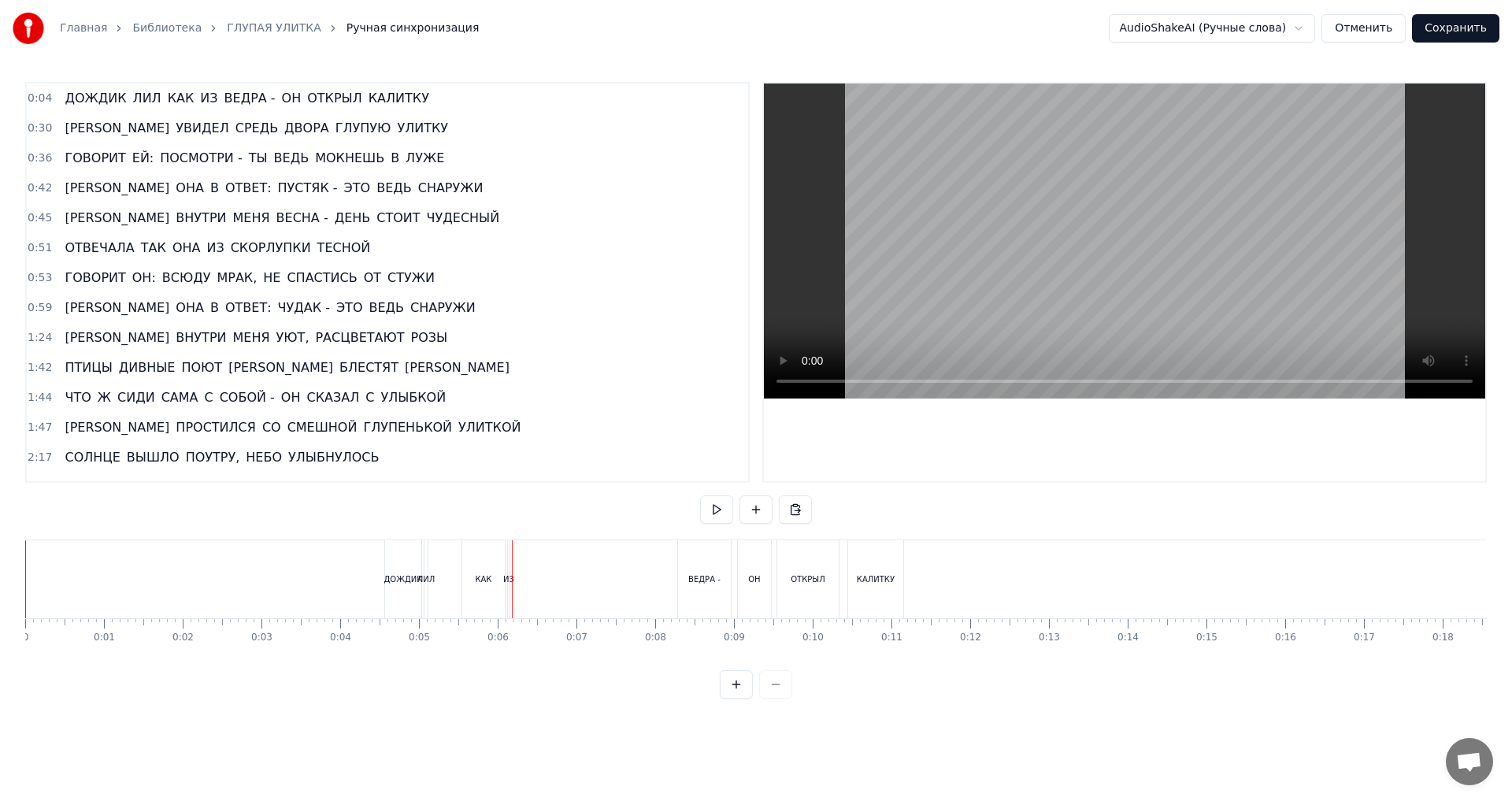
click at [199, 98] on span "ИЗ" at bounding box center [208, 98] width 20 height 18
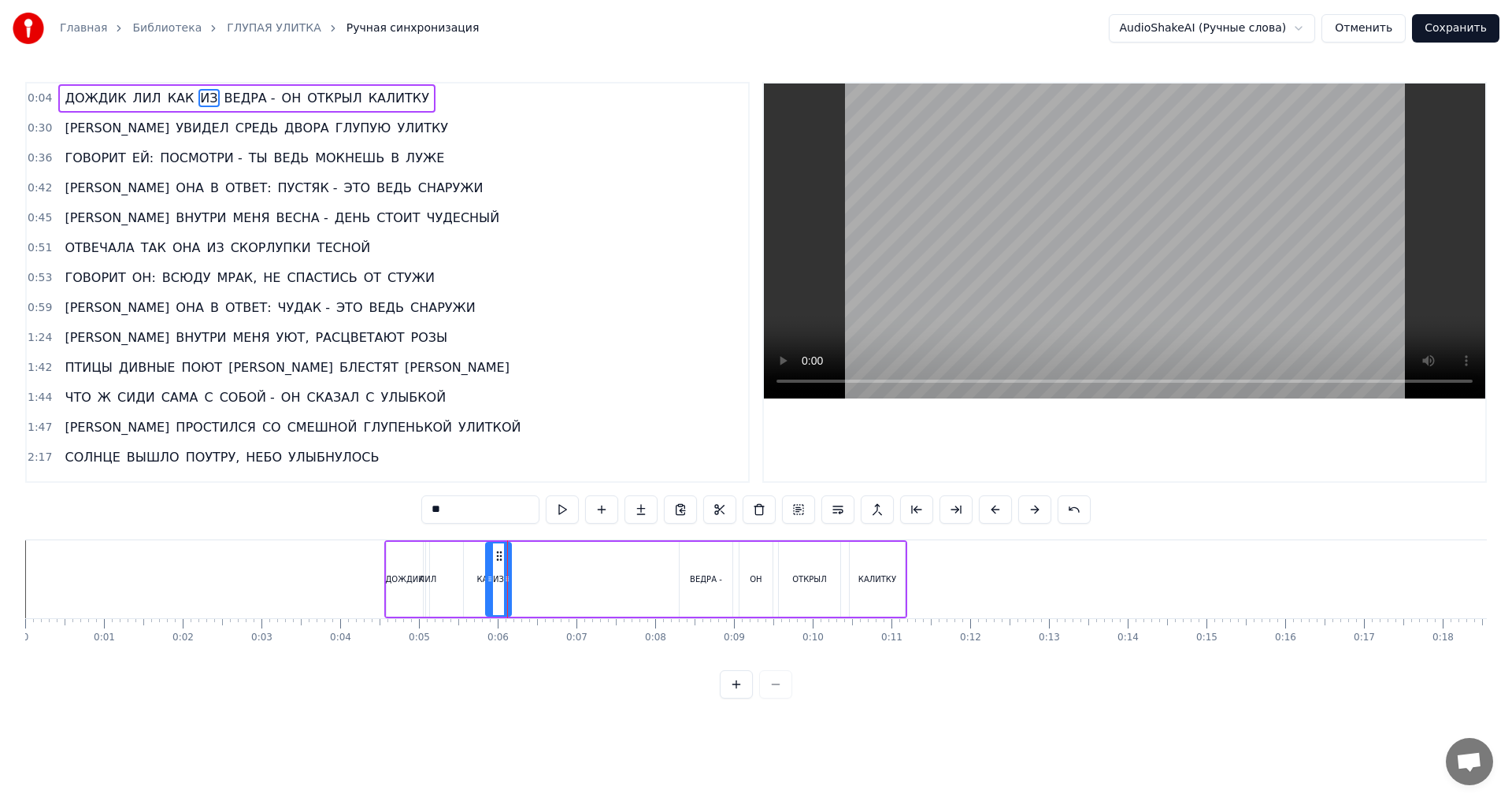
drag, startPoint x: 512, startPoint y: 580, endPoint x: 488, endPoint y: 582, distance: 24.1
click at [488, 582] on icon at bounding box center [489, 579] width 6 height 12
drag, startPoint x: 501, startPoint y: 555, endPoint x: 661, endPoint y: 560, distance: 160.1
click at [661, 560] on icon at bounding box center [659, 556] width 12 height 12
click at [485, 580] on div "КАК" at bounding box center [485, 580] width 17 height 12
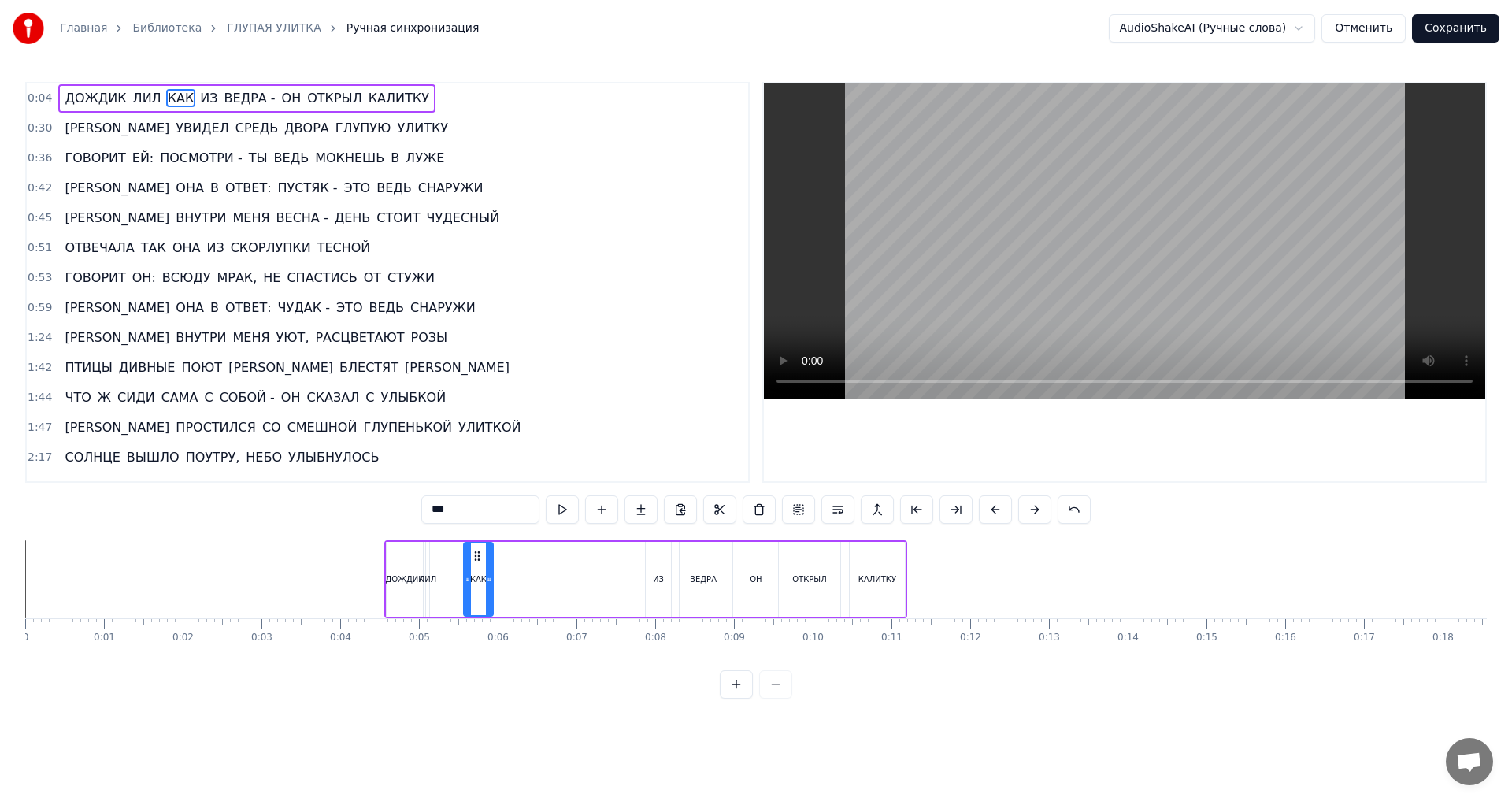
drag, startPoint x: 504, startPoint y: 580, endPoint x: 491, endPoint y: 580, distance: 13.0
click at [491, 580] on icon at bounding box center [489, 579] width 6 height 12
drag, startPoint x: 472, startPoint y: 558, endPoint x: 621, endPoint y: 567, distance: 149.3
click at [621, 567] on div "КАК" at bounding box center [627, 580] width 28 height 71
click at [430, 583] on div "ЛИЛ" at bounding box center [428, 580] width 18 height 12
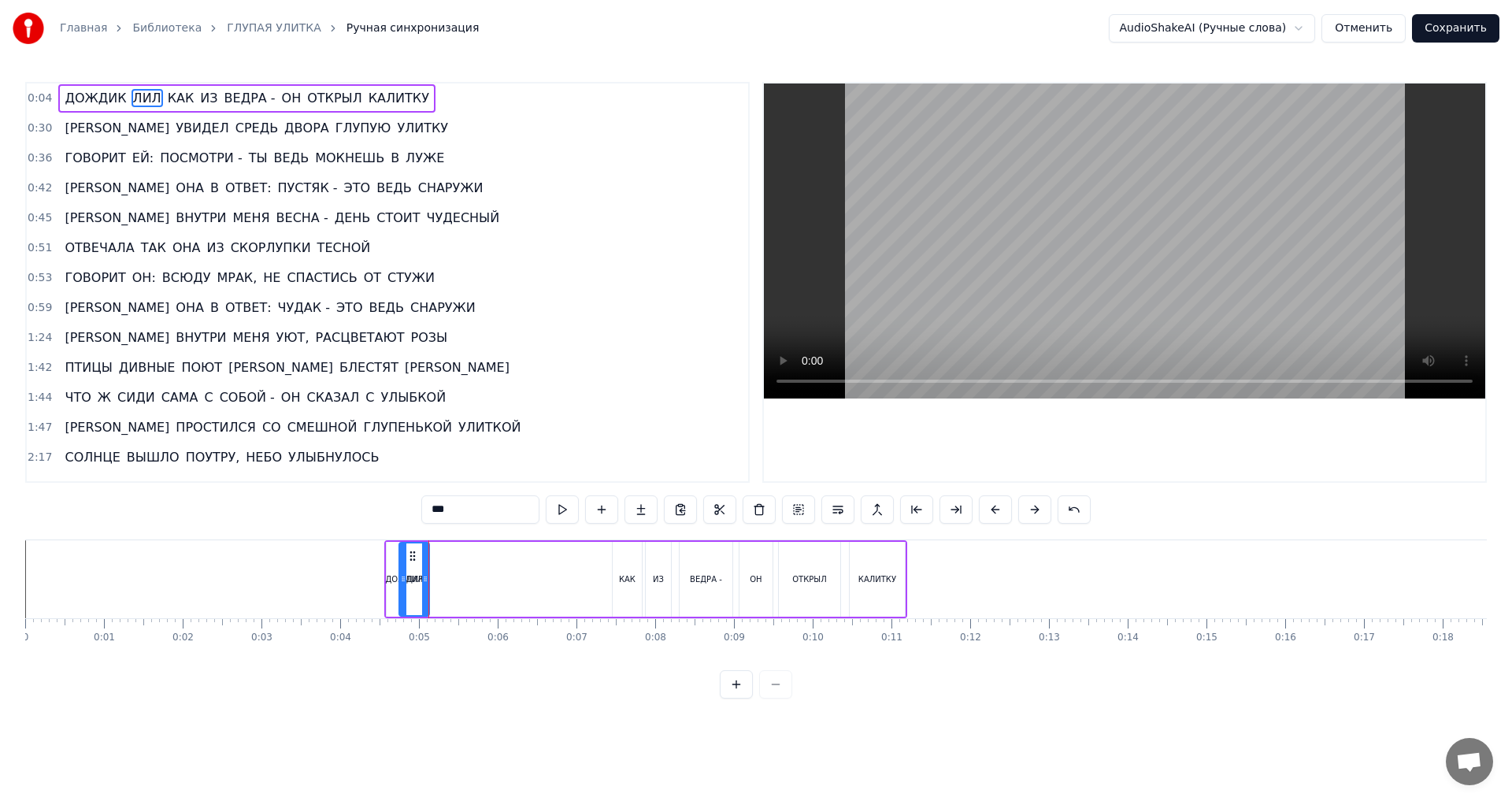
drag, startPoint x: 431, startPoint y: 577, endPoint x: 404, endPoint y: 581, distance: 27.3
click at [404, 581] on icon at bounding box center [403, 579] width 6 height 12
drag, startPoint x: 413, startPoint y: 556, endPoint x: 585, endPoint y: 567, distance: 172.4
click at [585, 567] on div "ЛИЛ" at bounding box center [585, 580] width 29 height 71
click at [408, 583] on div "ДОЖДИК" at bounding box center [405, 580] width 38 height 12
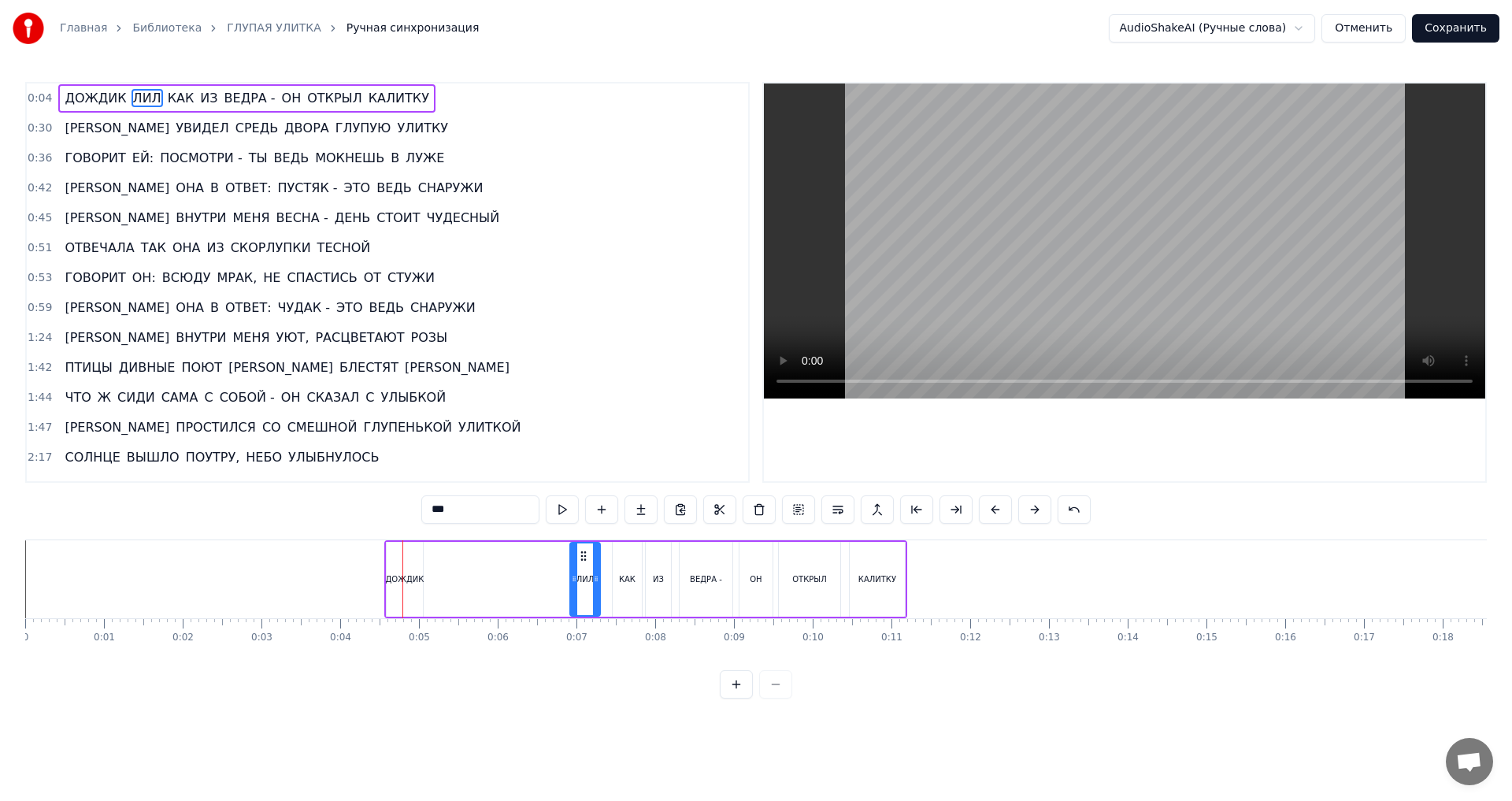
type input "******"
drag, startPoint x: 402, startPoint y: 558, endPoint x: 537, endPoint y: 564, distance: 135.1
click at [537, 564] on div "ДОЖДИК" at bounding box center [540, 580] width 35 height 71
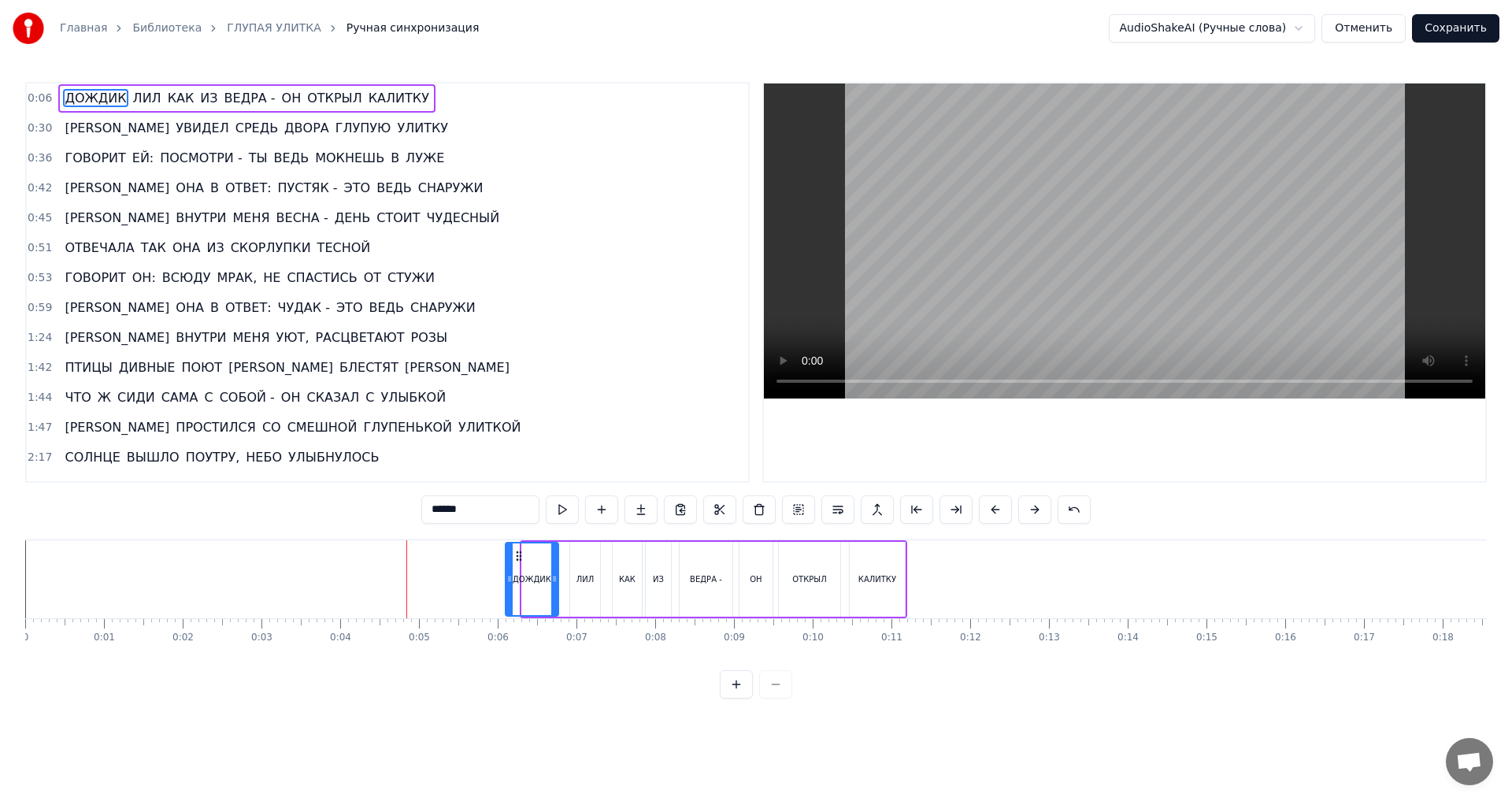
drag, startPoint x: 525, startPoint y: 586, endPoint x: 509, endPoint y: 585, distance: 16.0
click at [509, 585] on div at bounding box center [509, 580] width 6 height 71
click at [445, 699] on div "0:06 ДОЖДИК [PERSON_NAME] КАК ИЗ ВЕДРА - ОН ОТКРЫЛ КАЛИТКУ 0:30 И УВИДЕЛ СРЕДЬ …" at bounding box center [756, 390] width 1461 height 617
click at [1468, 27] on button "Сохранить" at bounding box center [1455, 28] width 87 height 29
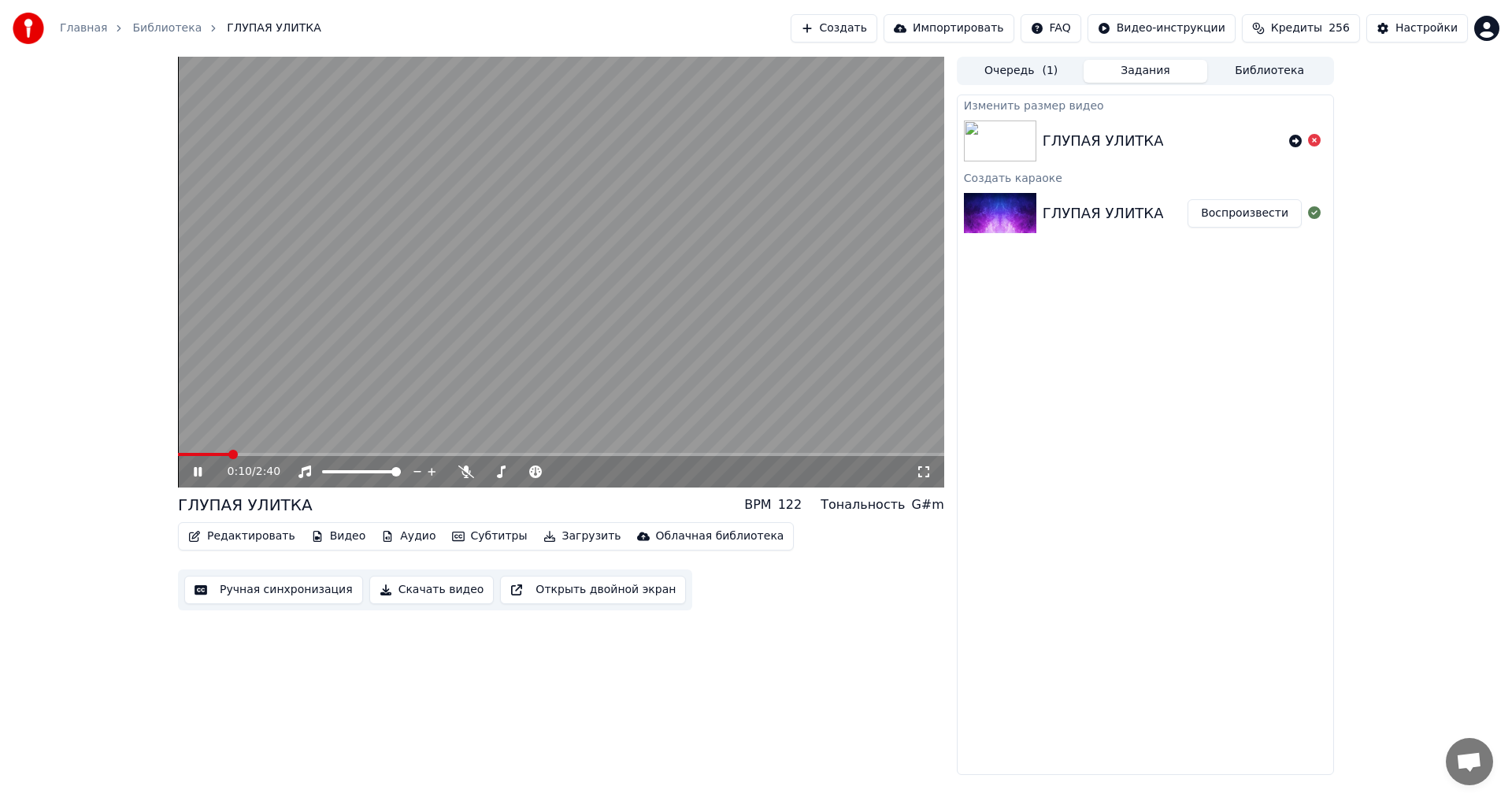
click at [271, 595] on button "Ручная синхронизация" at bounding box center [273, 590] width 179 height 29
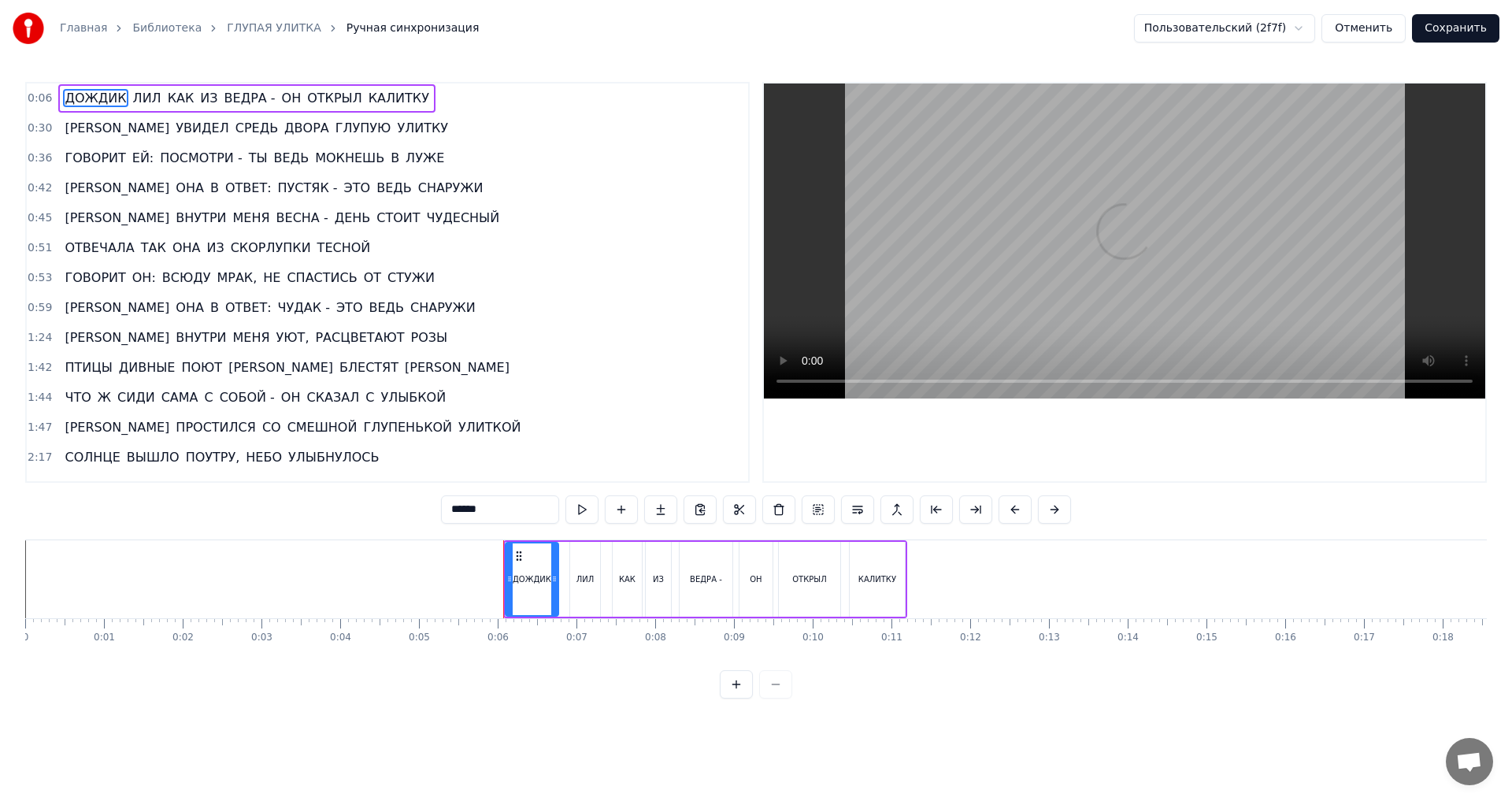
click at [25, 99] on div "0:06 ДОЖДИК [PERSON_NAME] КАК ИЗ ВЕДРА - ОН ОТКРЫЛ КАЛИТКУ 0:30 И УВИДЕЛ СРЕДЬ …" at bounding box center [387, 282] width 724 height 401
click at [31, 99] on span "0:06" at bounding box center [40, 98] width 24 height 16
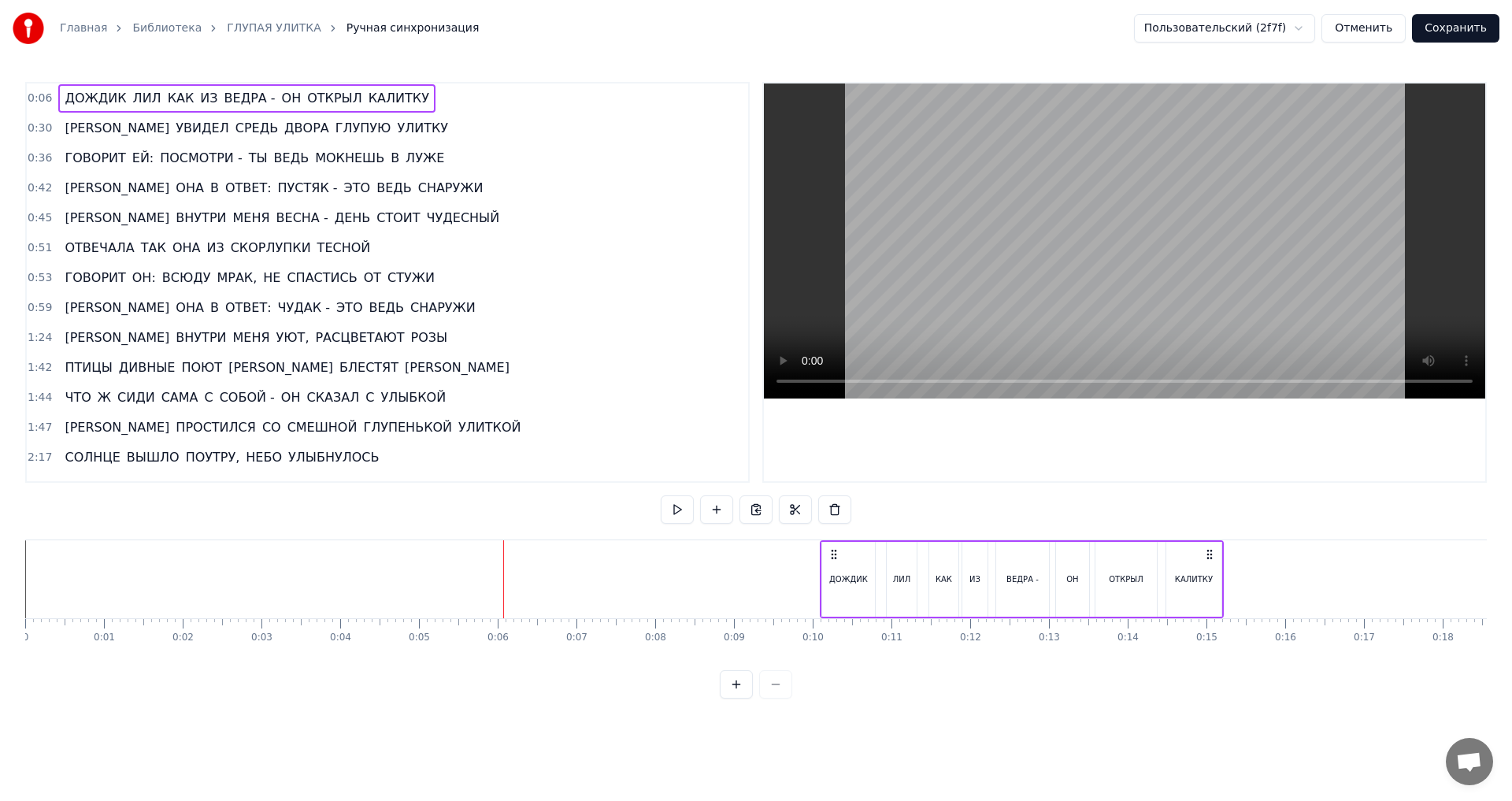
drag, startPoint x: 896, startPoint y: 556, endPoint x: 1213, endPoint y: 574, distance: 317.5
click at [1213, 574] on div "ДОЖДИК [PERSON_NAME] КАК ИЗ ВЕДРА - ОН ОТКРЫЛ КАЛИТКУ" at bounding box center [1022, 579] width 404 height 78
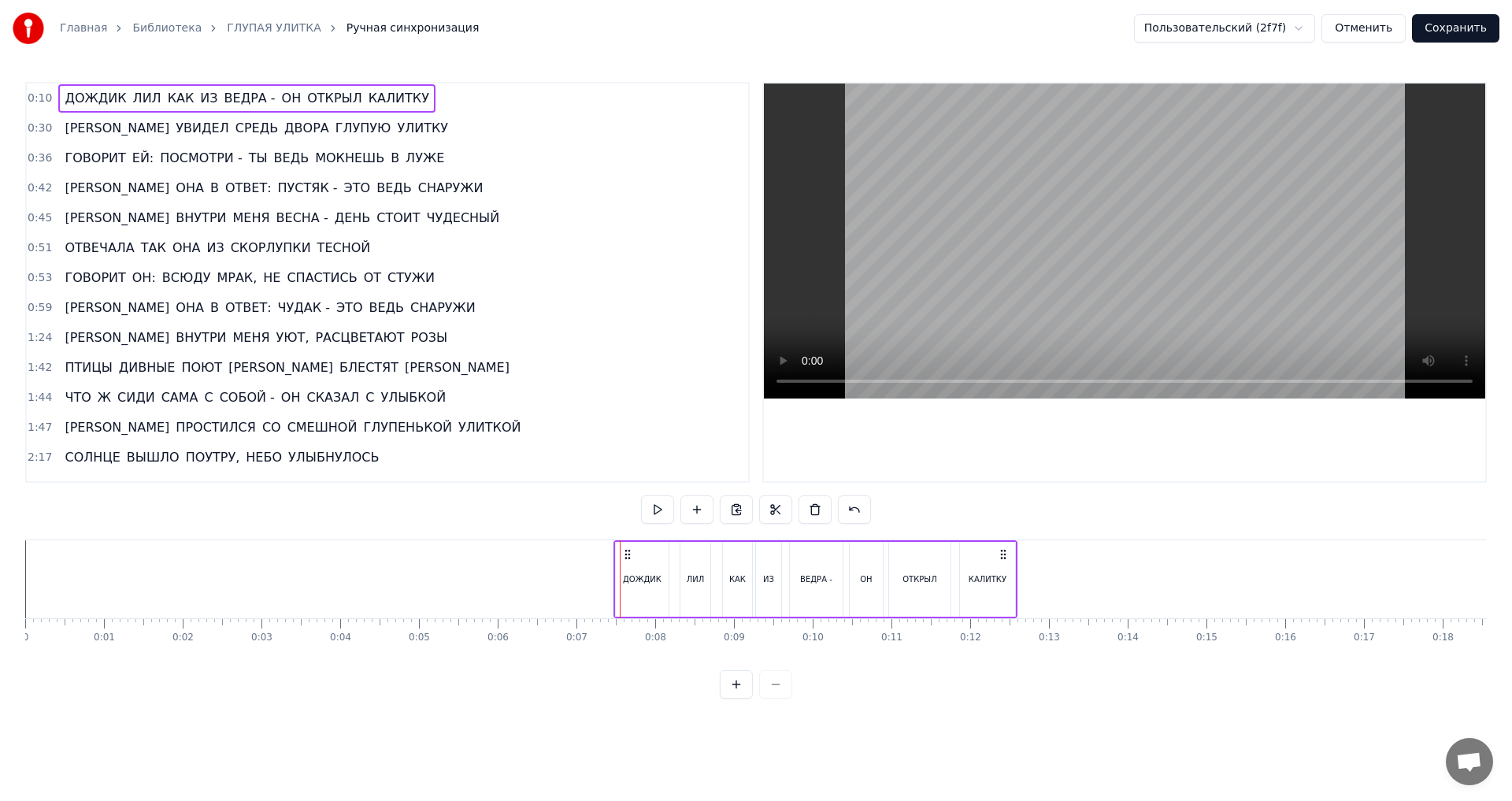
drag, startPoint x: 834, startPoint y: 555, endPoint x: 627, endPoint y: 553, distance: 207.0
click at [627, 553] on icon at bounding box center [627, 554] width 12 height 12
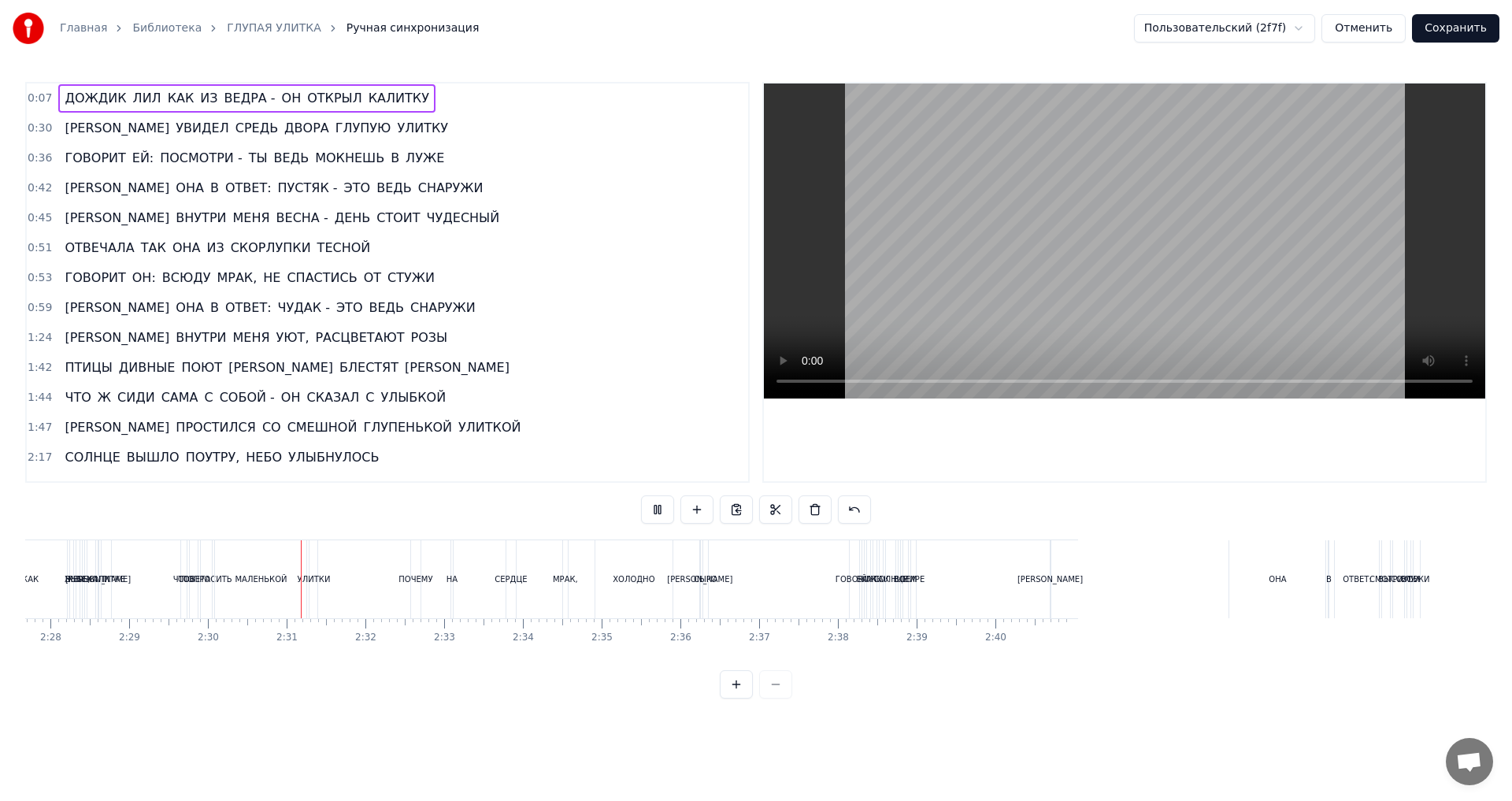
scroll to position [0, 11784]
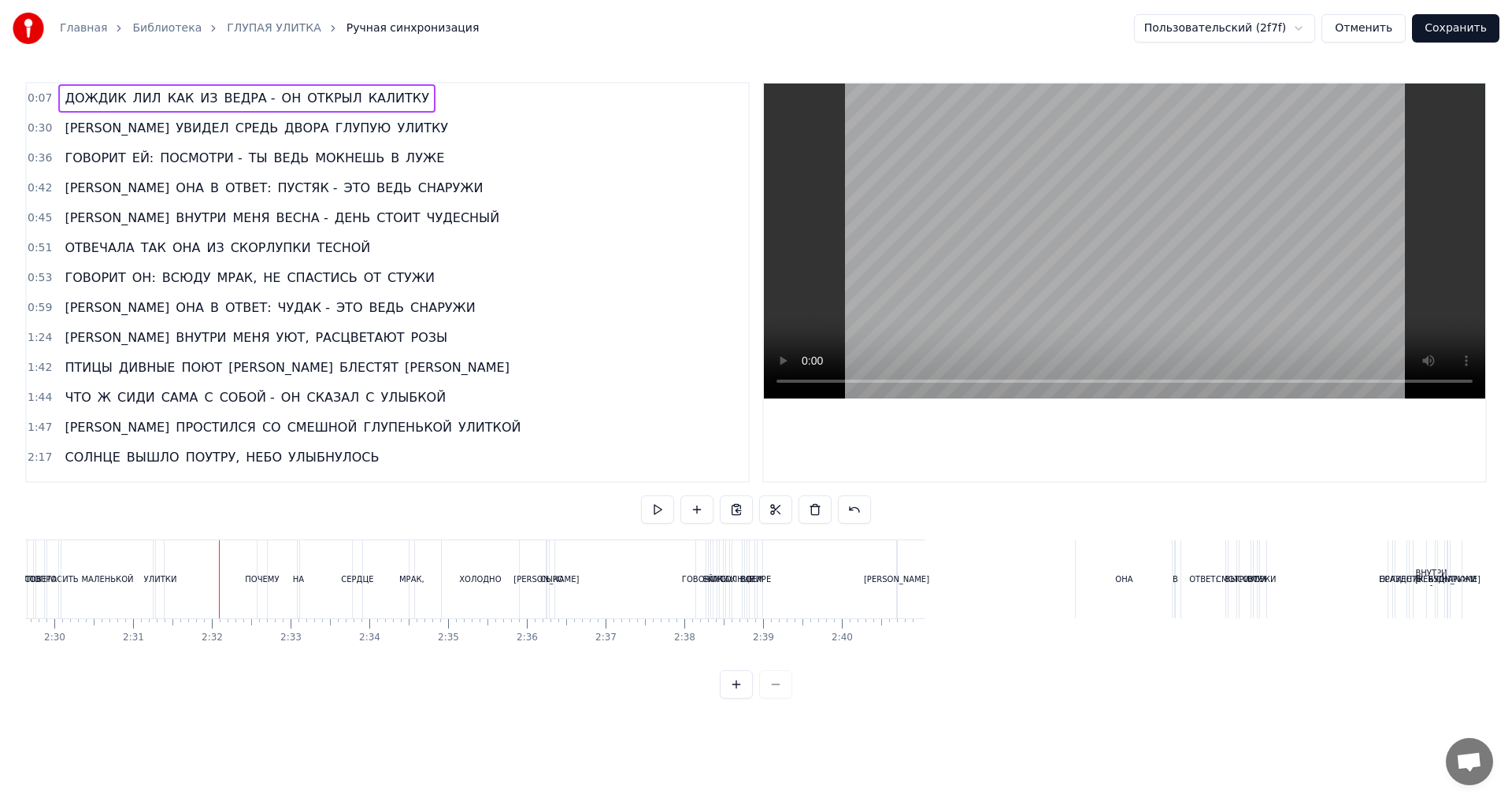
click at [1073, 390] on video at bounding box center [1125, 241] width 722 height 315
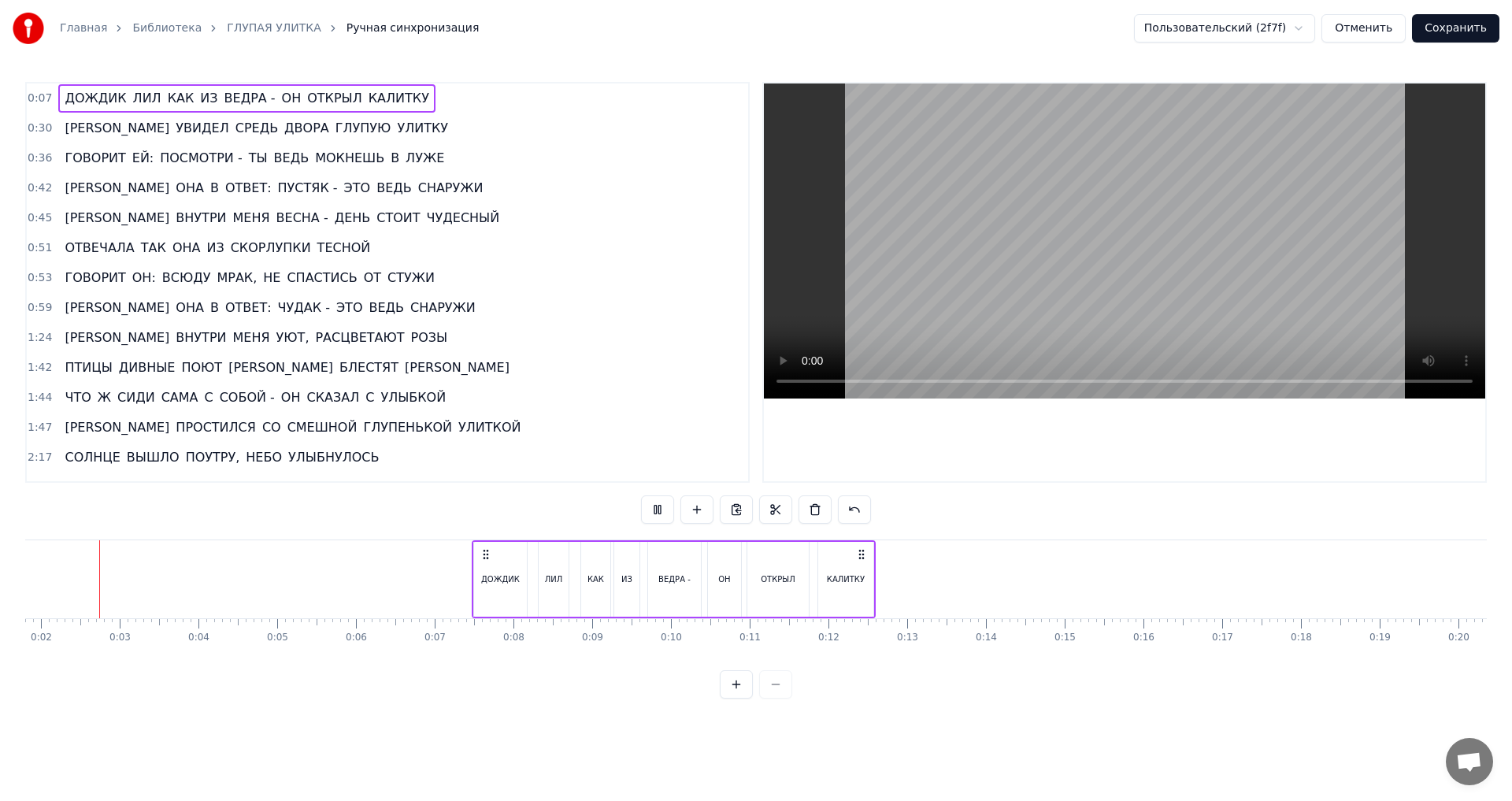
scroll to position [0, 146]
click at [851, 567] on div "КАЛИТКУ" at bounding box center [841, 580] width 55 height 75
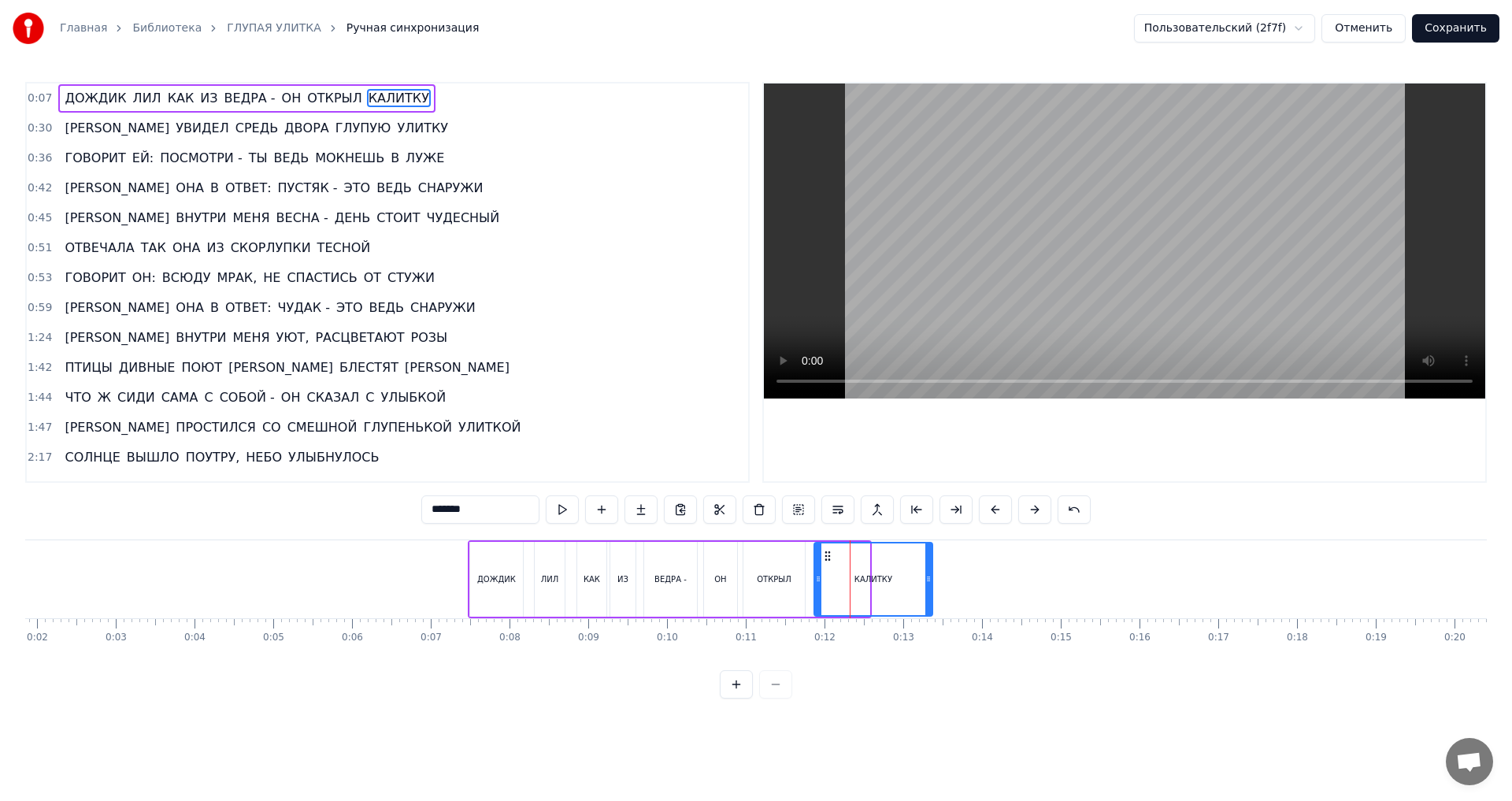
drag, startPoint x: 866, startPoint y: 580, endPoint x: 930, endPoint y: 583, distance: 64.1
click at [930, 583] on icon at bounding box center [928, 579] width 6 height 12
click at [1067, 506] on button at bounding box center [1075, 509] width 33 height 29
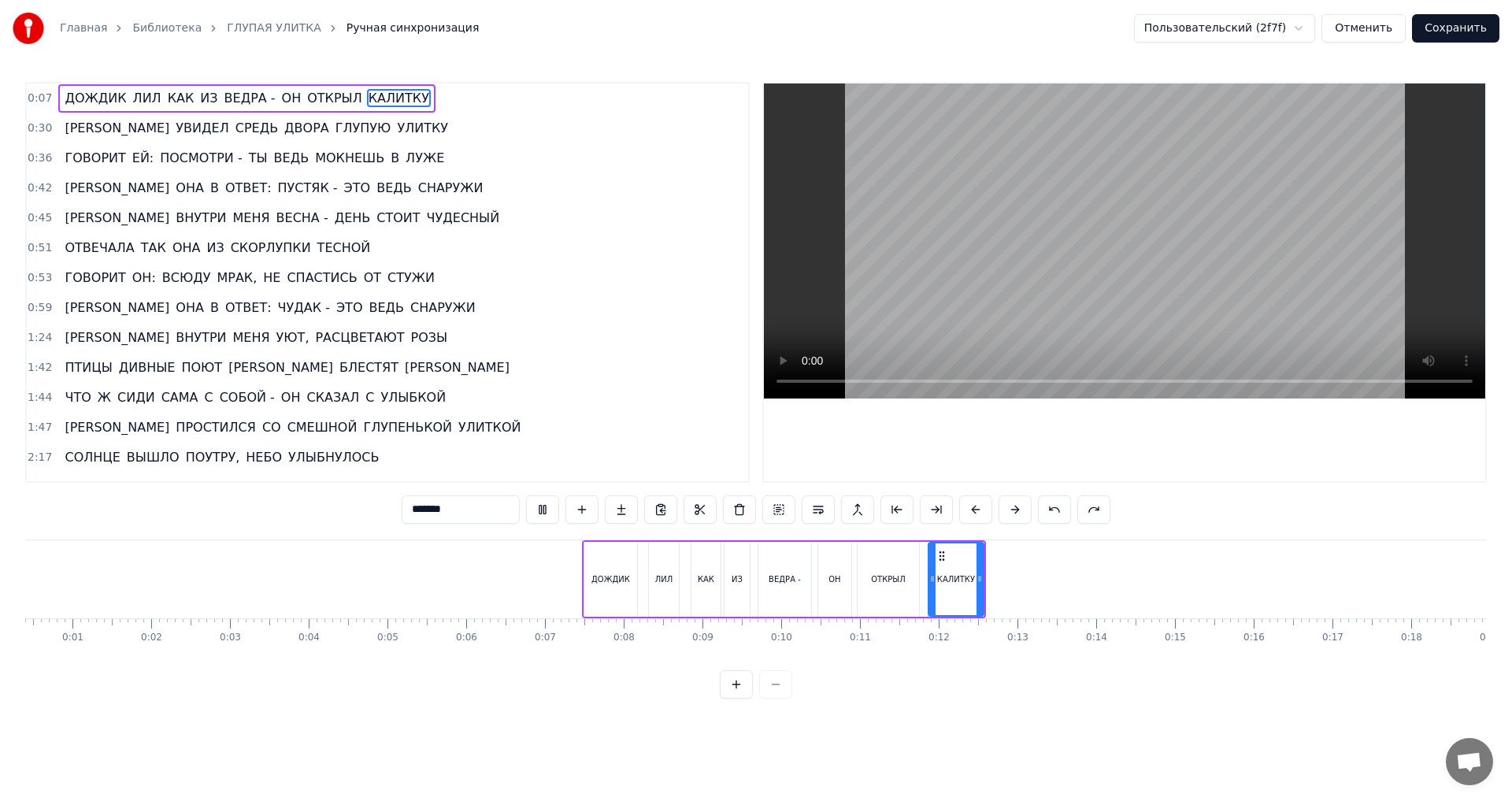
scroll to position [0, 0]
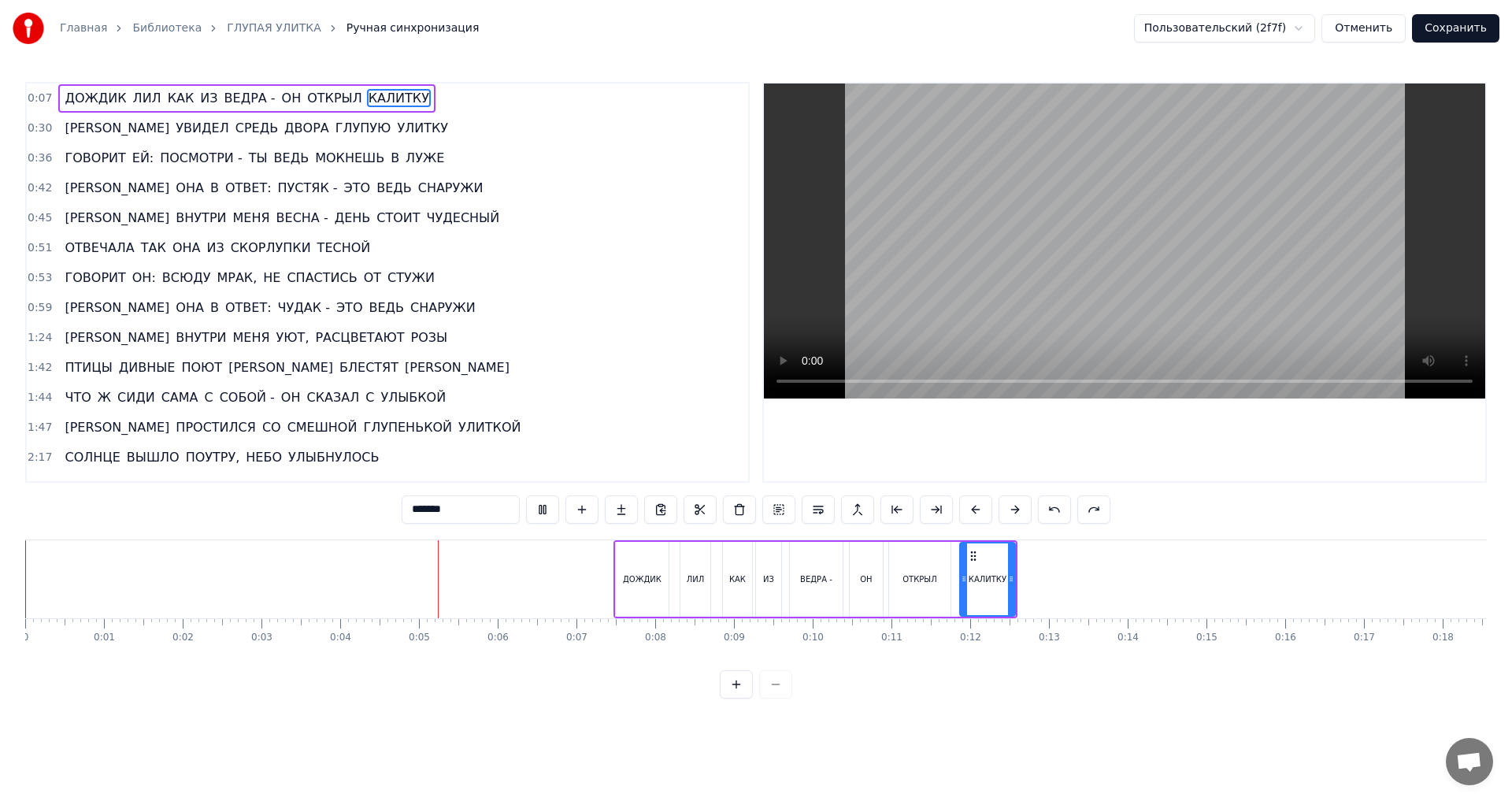
click at [736, 690] on button at bounding box center [736, 684] width 33 height 29
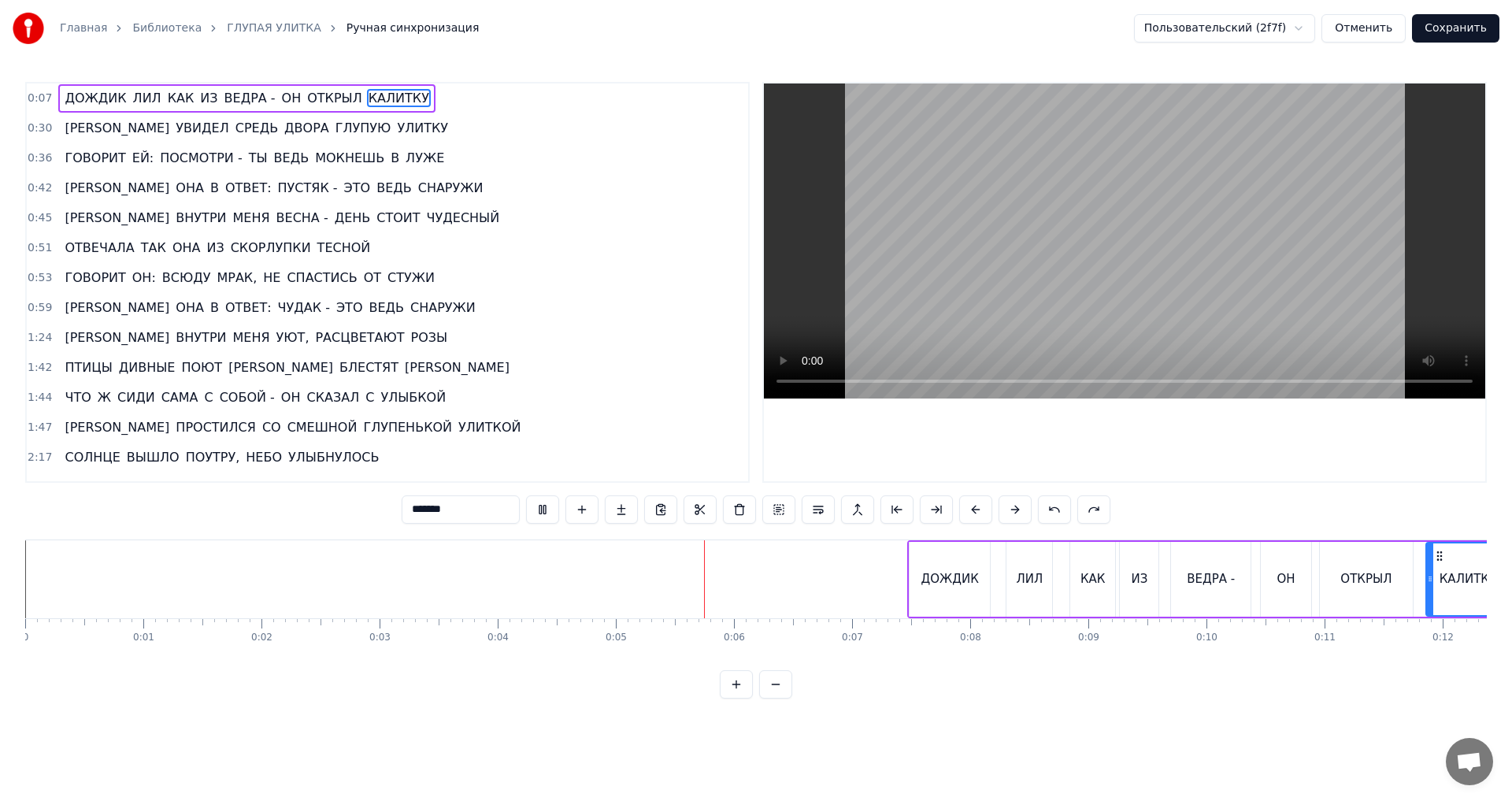
click at [732, 697] on button at bounding box center [736, 684] width 33 height 29
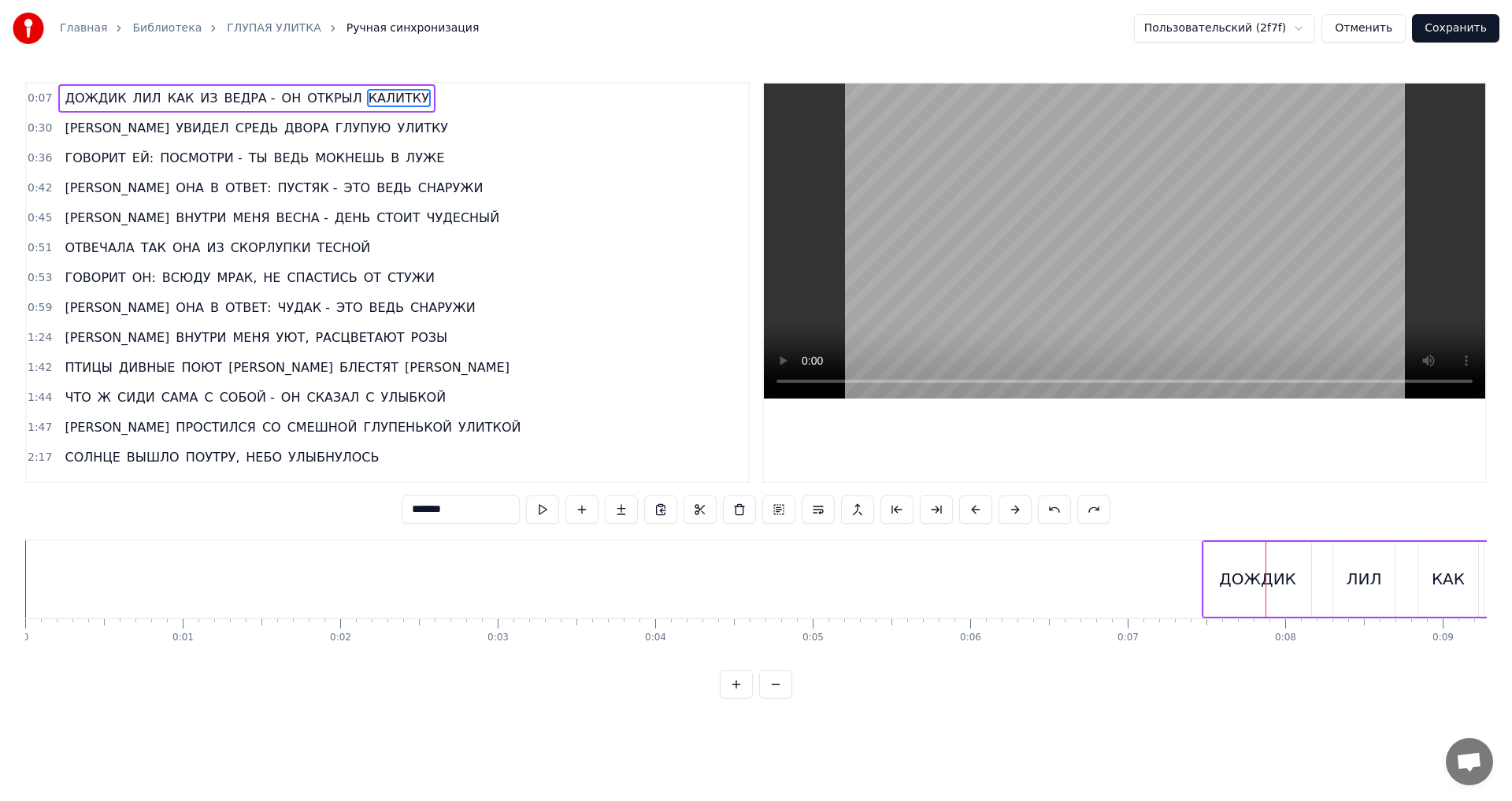
click at [30, 91] on span "0:07" at bounding box center [40, 98] width 24 height 16
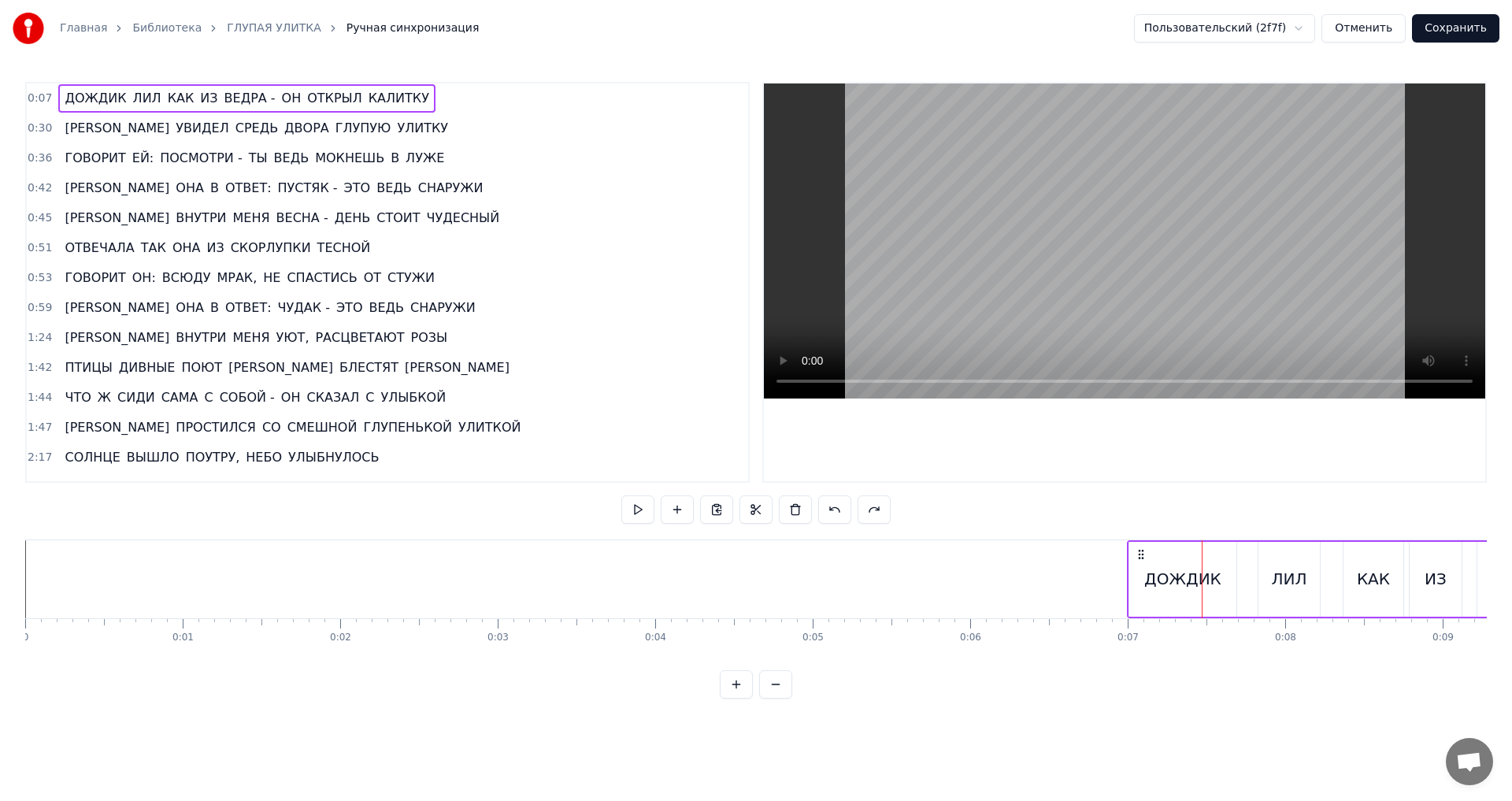
drag, startPoint x: 1215, startPoint y: 553, endPoint x: 1141, endPoint y: 553, distance: 74.0
click at [1141, 553] on icon at bounding box center [1141, 554] width 12 height 12
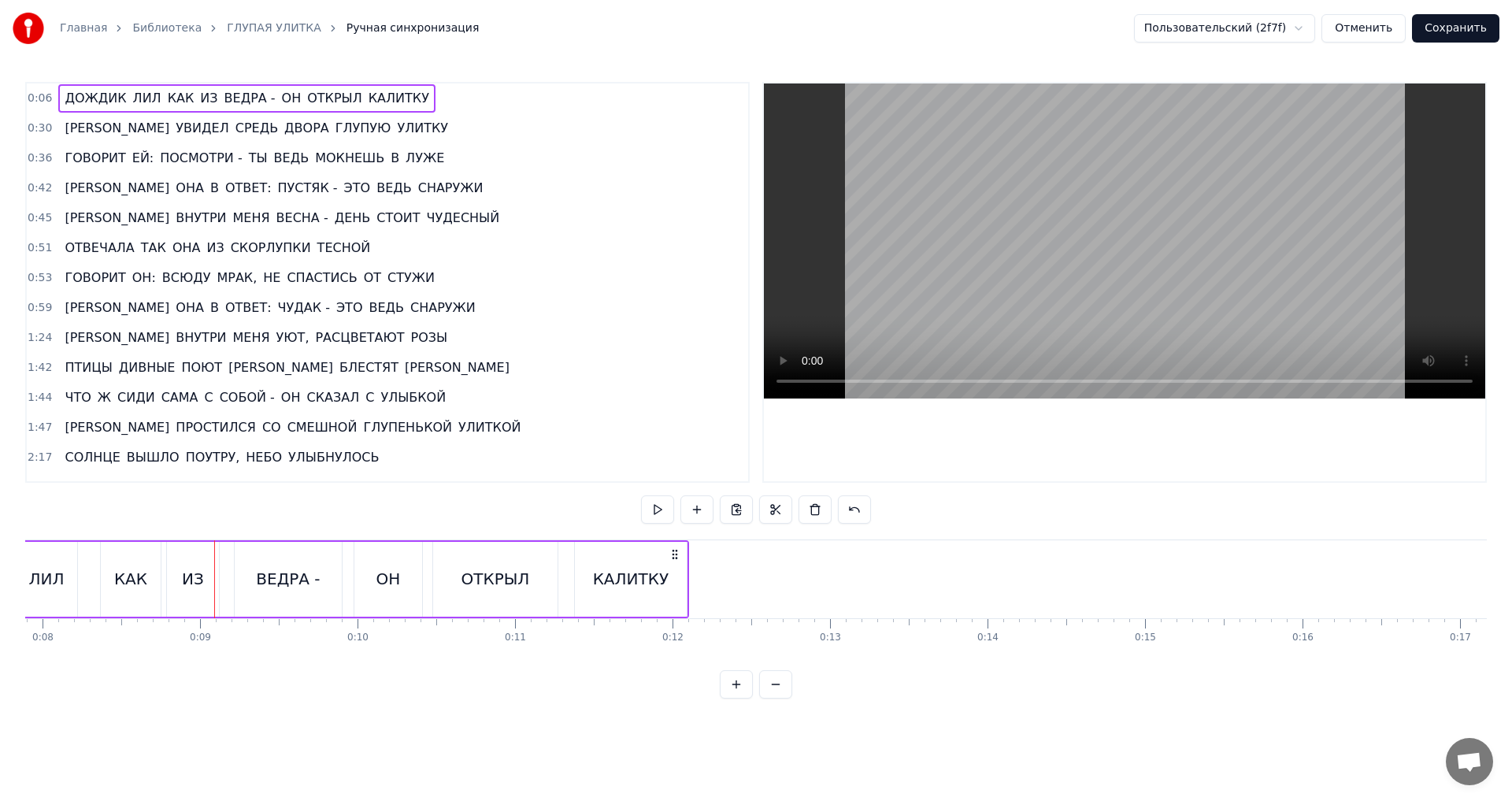
scroll to position [0, 1226]
click at [740, 699] on button at bounding box center [736, 684] width 33 height 29
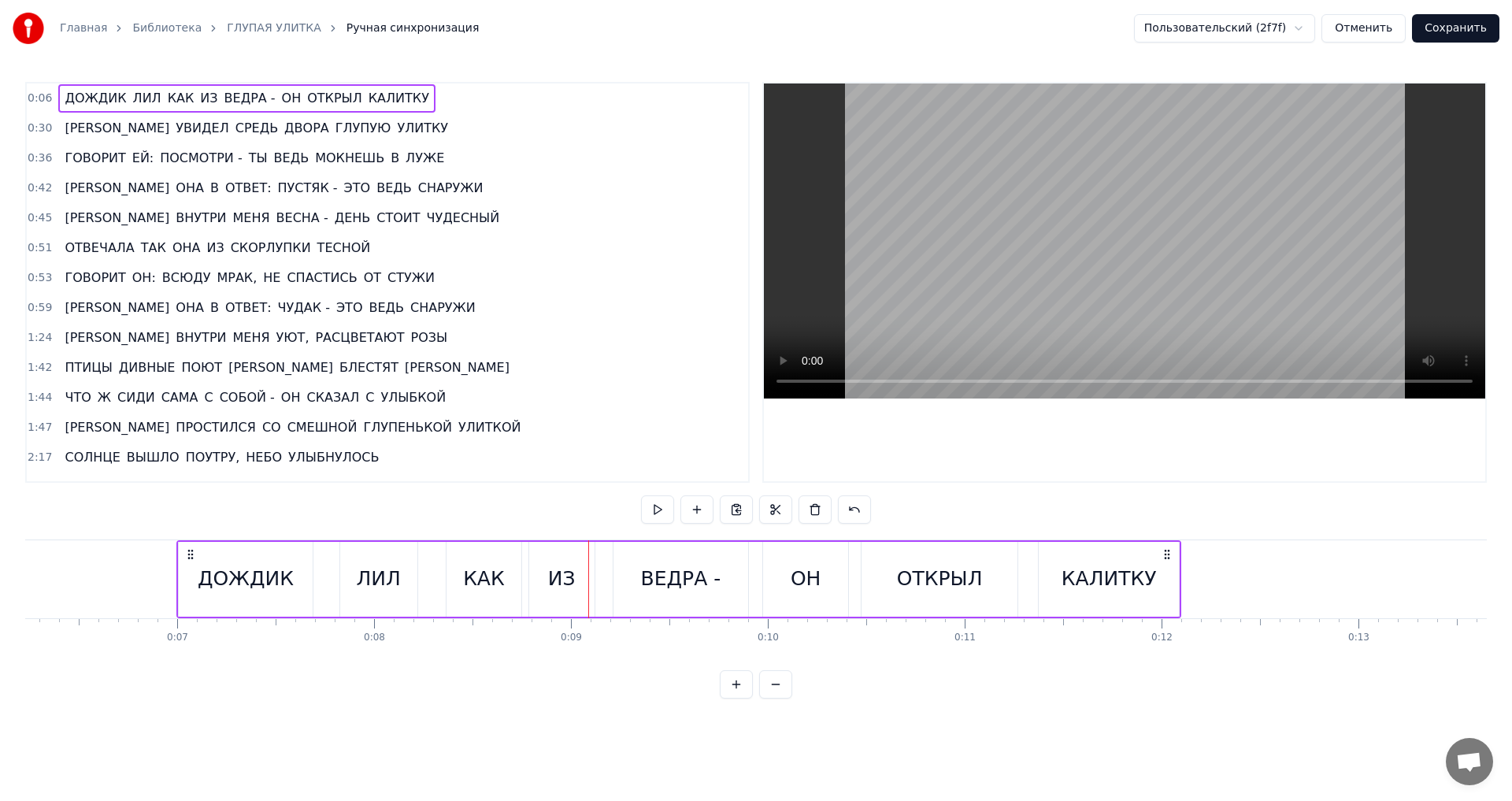
click at [740, 699] on button at bounding box center [736, 684] width 33 height 29
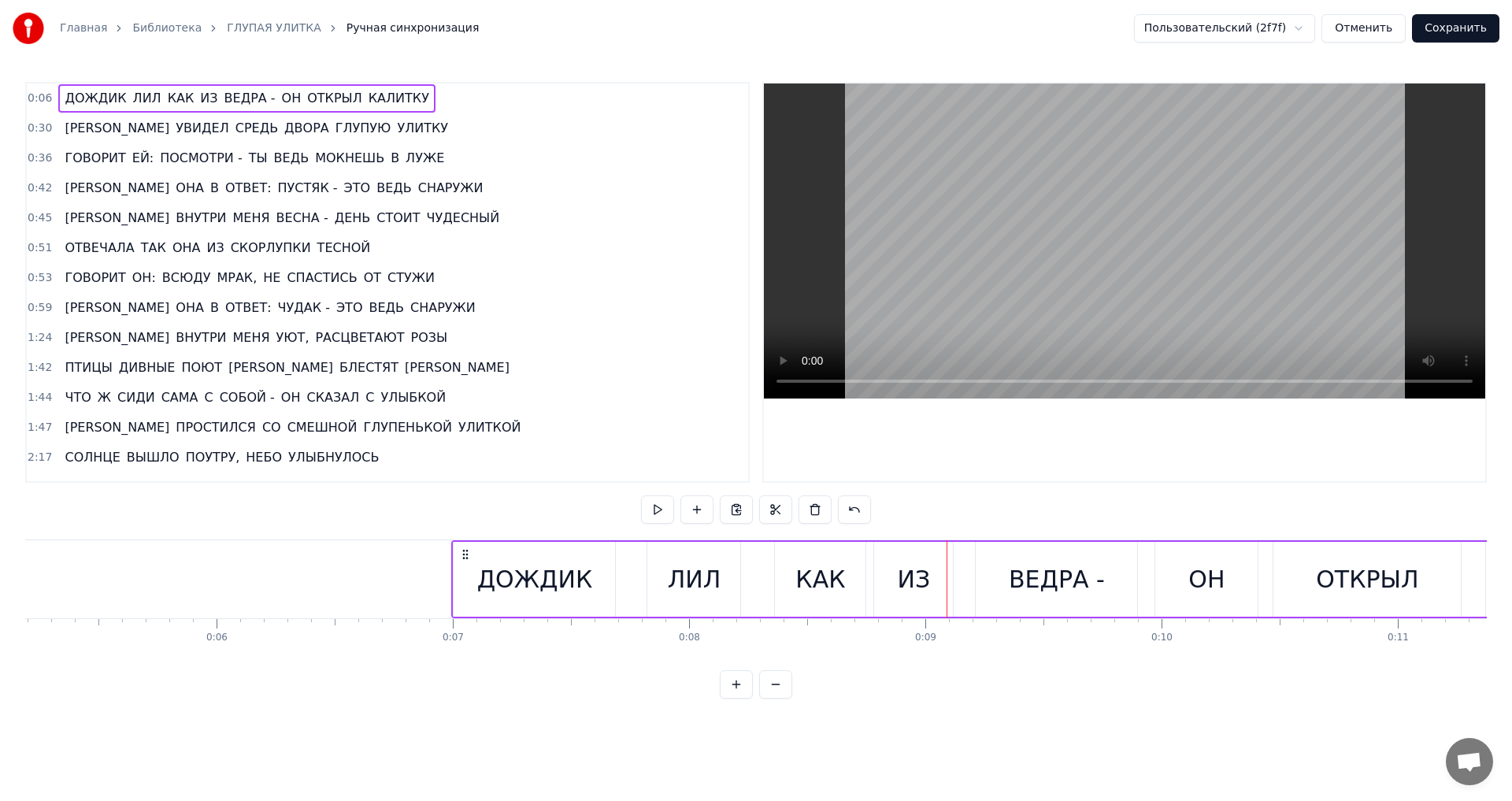
click at [740, 699] on button at bounding box center [736, 684] width 33 height 29
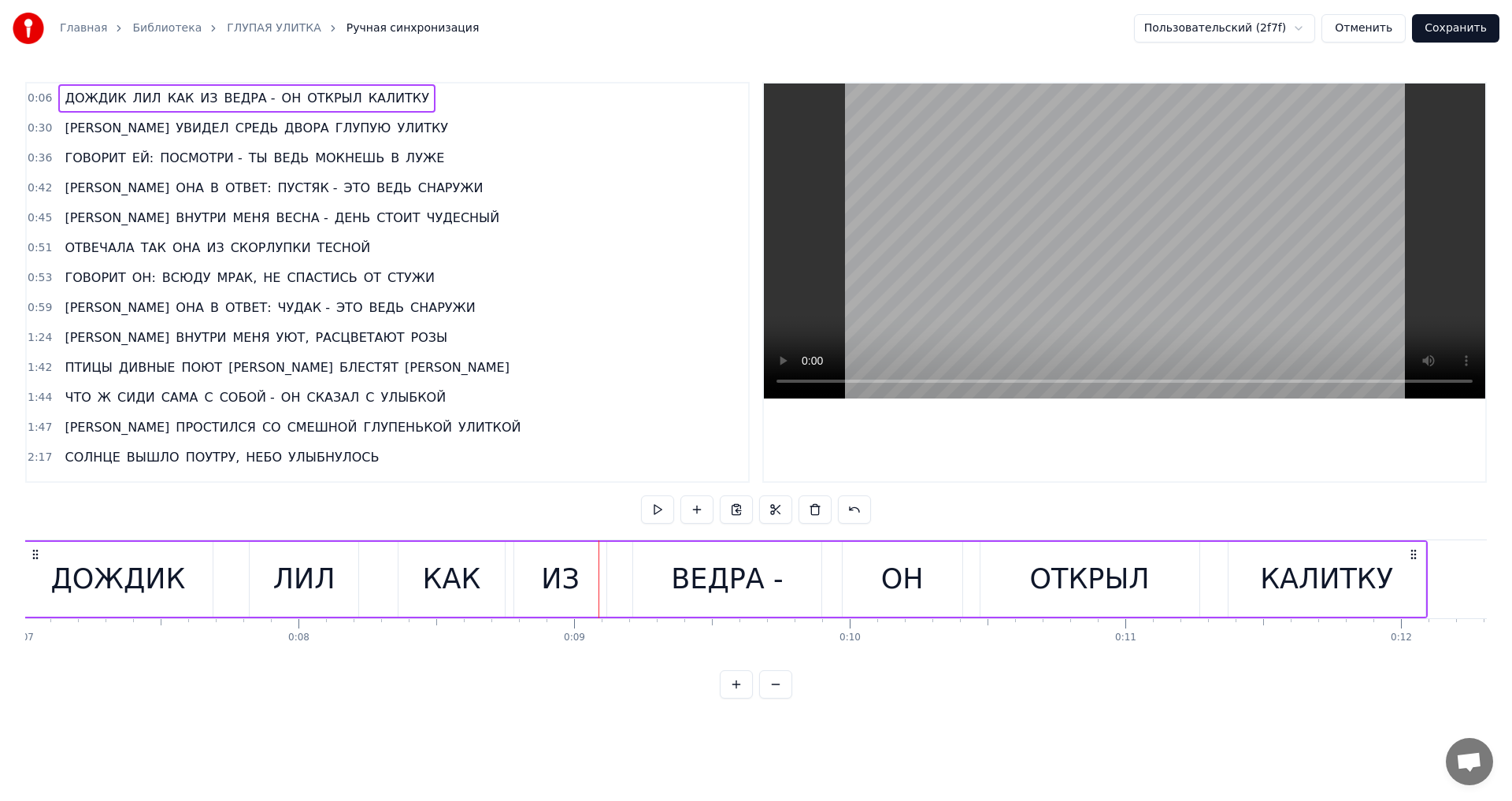
scroll to position [0, 1852]
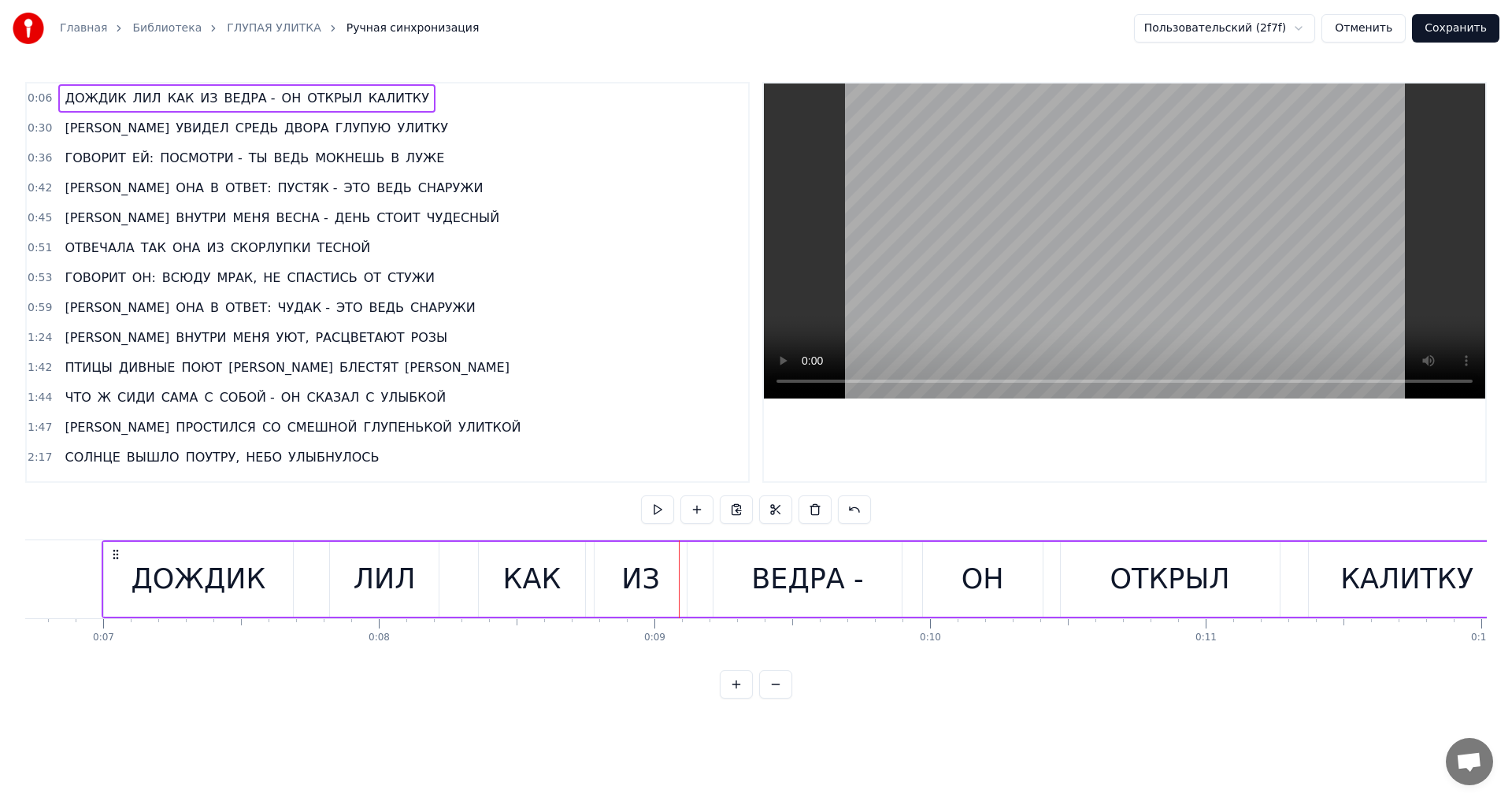
click at [356, 583] on div "ЛИЛ" at bounding box center [384, 580] width 62 height 42
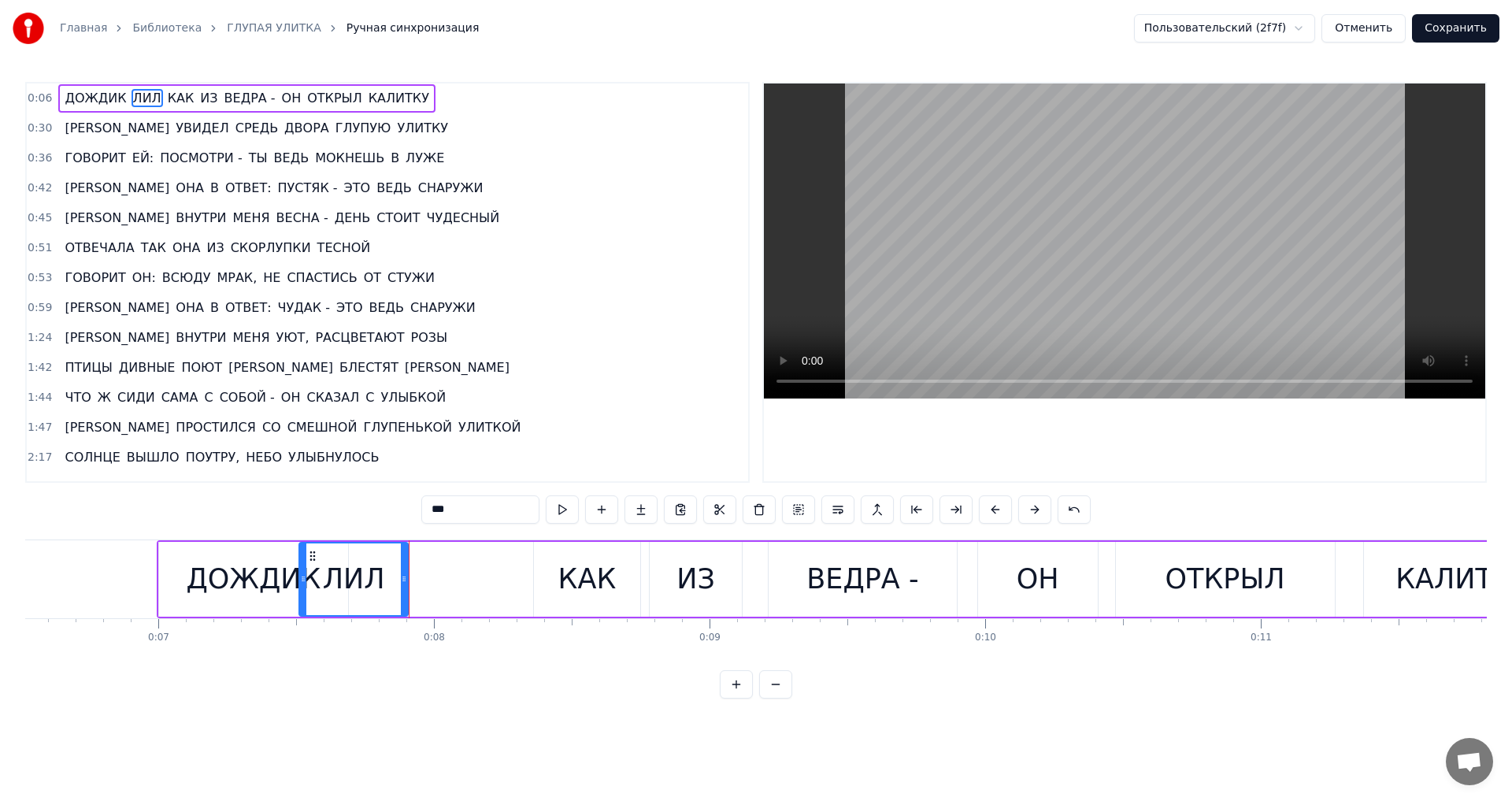
scroll to position [0, 1788]
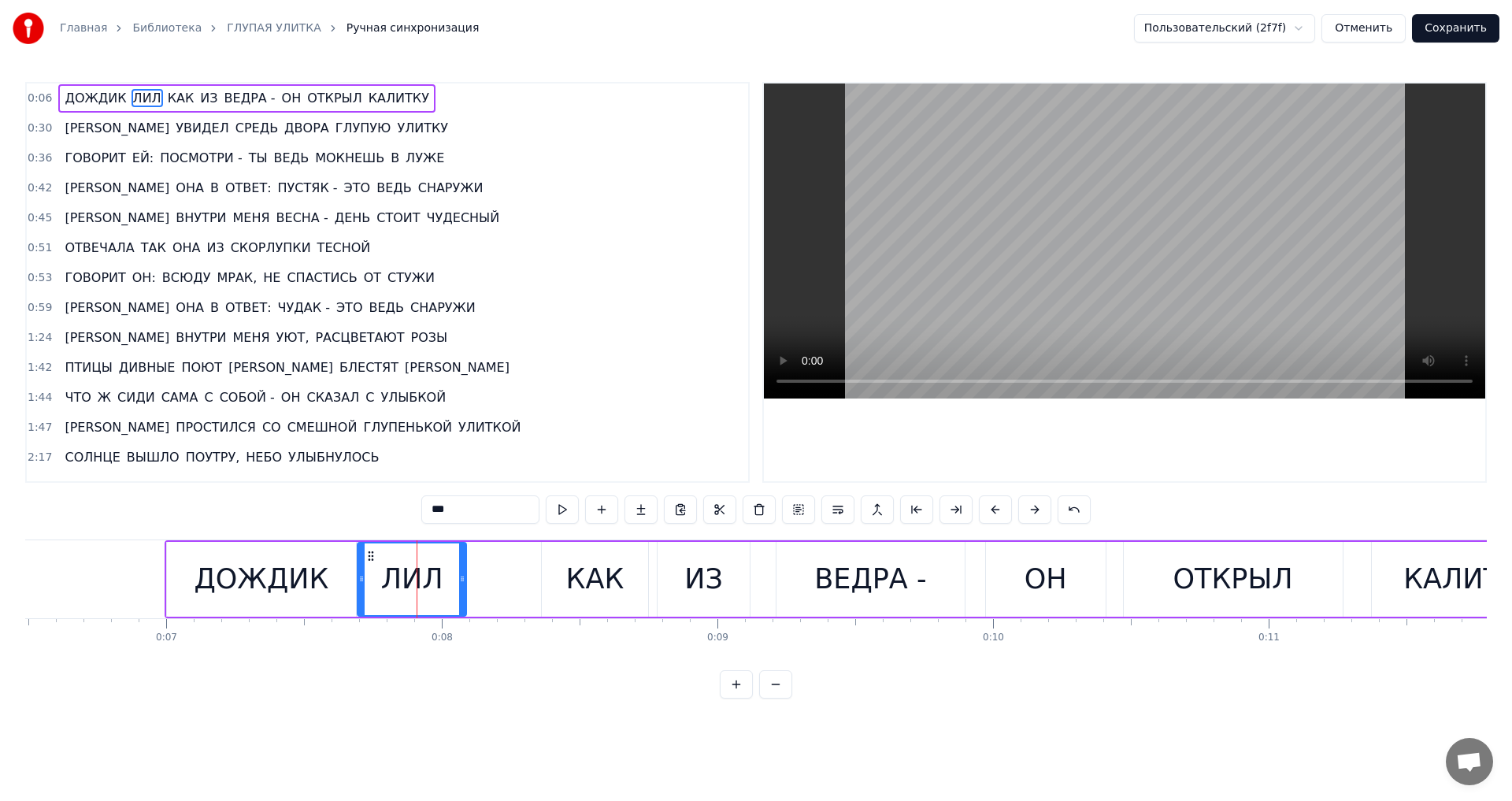
drag, startPoint x: 343, startPoint y: 555, endPoint x: 371, endPoint y: 564, distance: 29.4
click at [371, 564] on div "ЛИЛ" at bounding box center [411, 580] width 107 height 71
click at [567, 559] on div "КАК" at bounding box center [594, 580] width 105 height 75
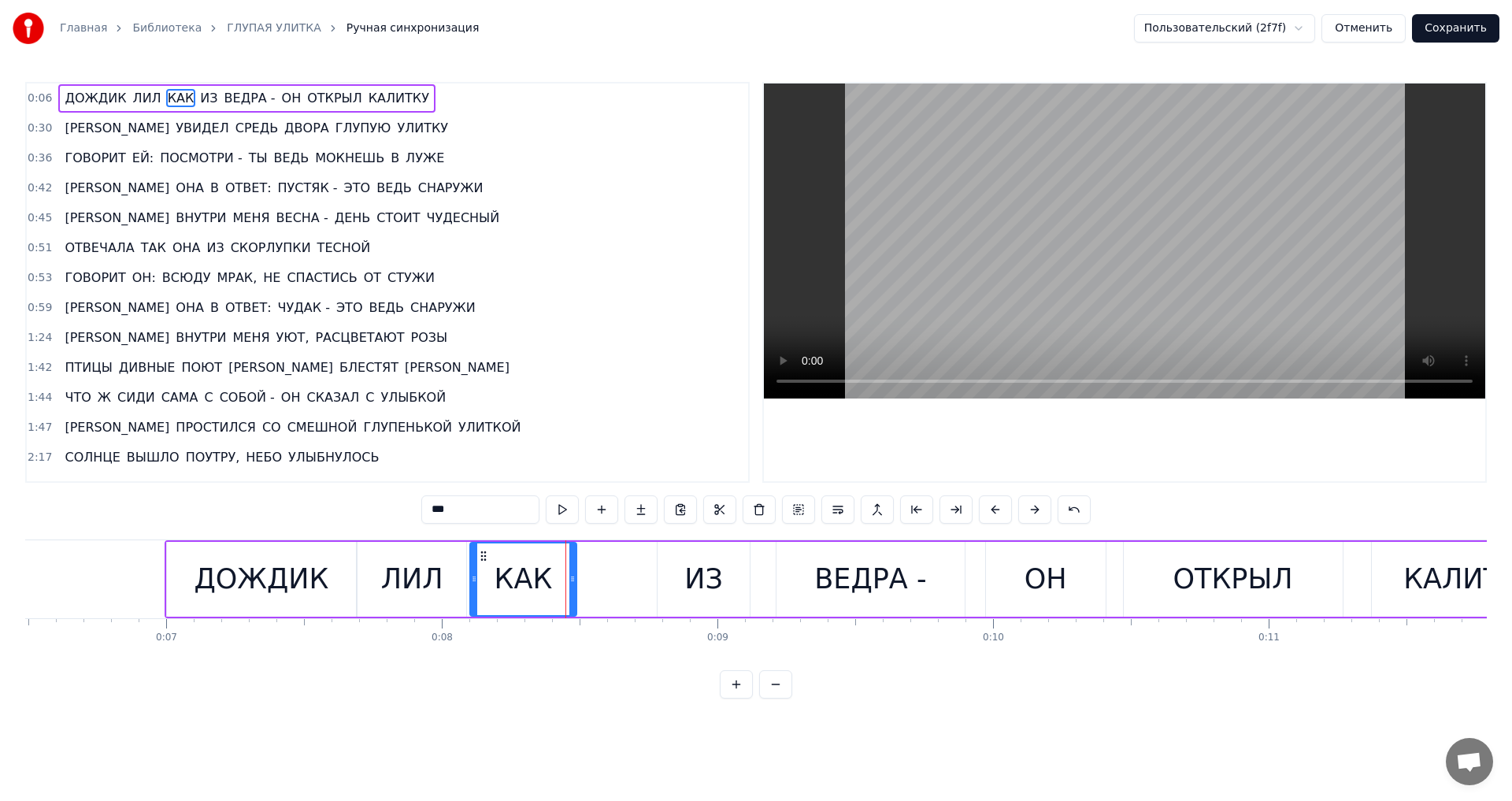
drag, startPoint x: 557, startPoint y: 556, endPoint x: 485, endPoint y: 557, distance: 72.0
click at [485, 557] on icon at bounding box center [484, 556] width 12 height 12
click at [664, 575] on div "ИЗ" at bounding box center [704, 580] width 92 height 75
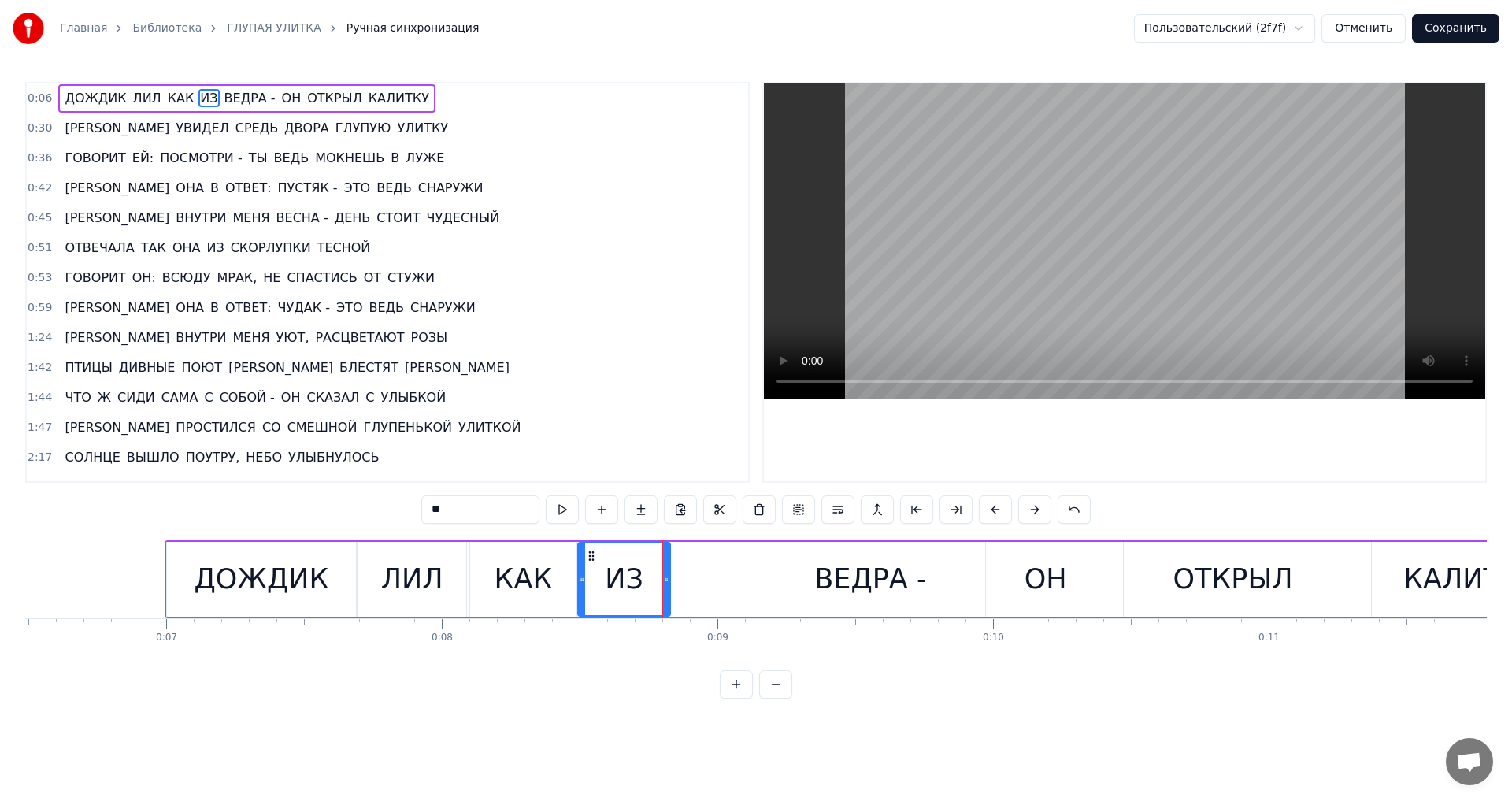
drag, startPoint x: 670, startPoint y: 554, endPoint x: 591, endPoint y: 554, distance: 79.0
click at [591, 554] on icon at bounding box center [591, 556] width 12 height 12
click at [817, 570] on div "ВЕДРА -" at bounding box center [871, 580] width 188 height 75
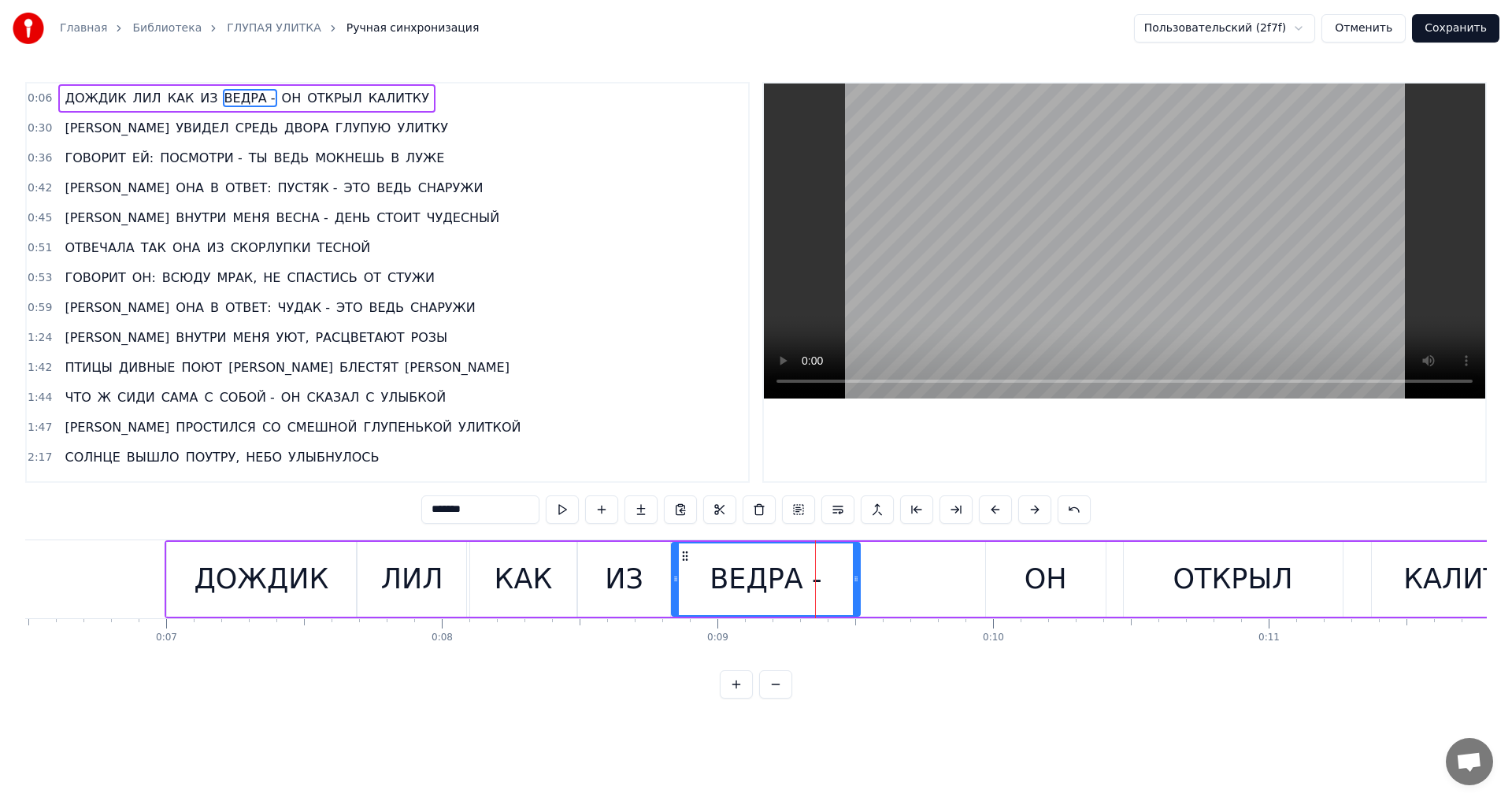
drag, startPoint x: 789, startPoint y: 552, endPoint x: 684, endPoint y: 553, distance: 105.0
click at [684, 553] on icon at bounding box center [685, 556] width 12 height 12
click at [342, 591] on div "ДОЖДИК" at bounding box center [261, 580] width 188 height 75
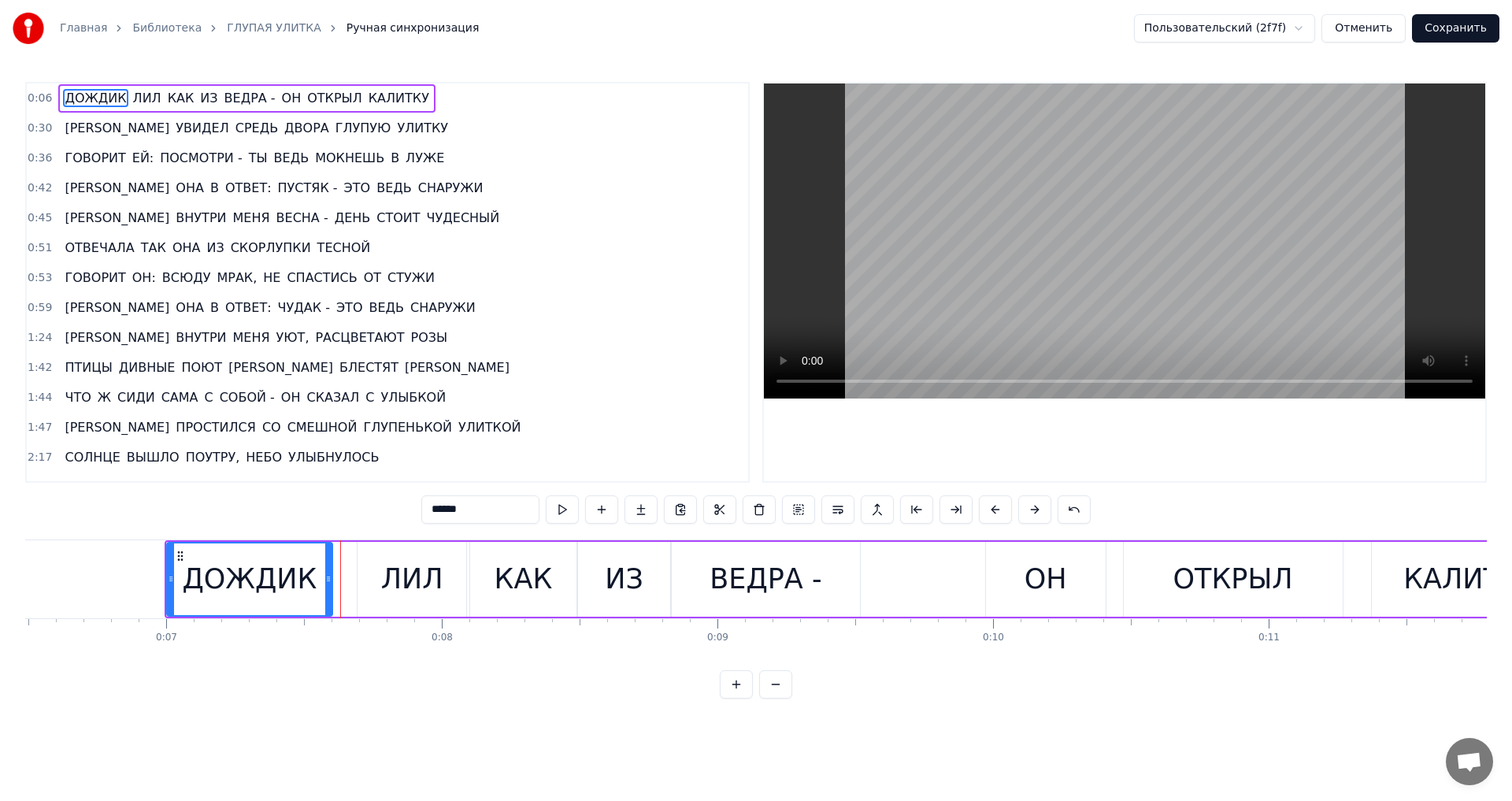
drag, startPoint x: 353, startPoint y: 581, endPoint x: 329, endPoint y: 581, distance: 24.0
click at [329, 581] on icon at bounding box center [328, 579] width 6 height 12
click at [376, 582] on div "ЛИЛ" at bounding box center [411, 580] width 109 height 75
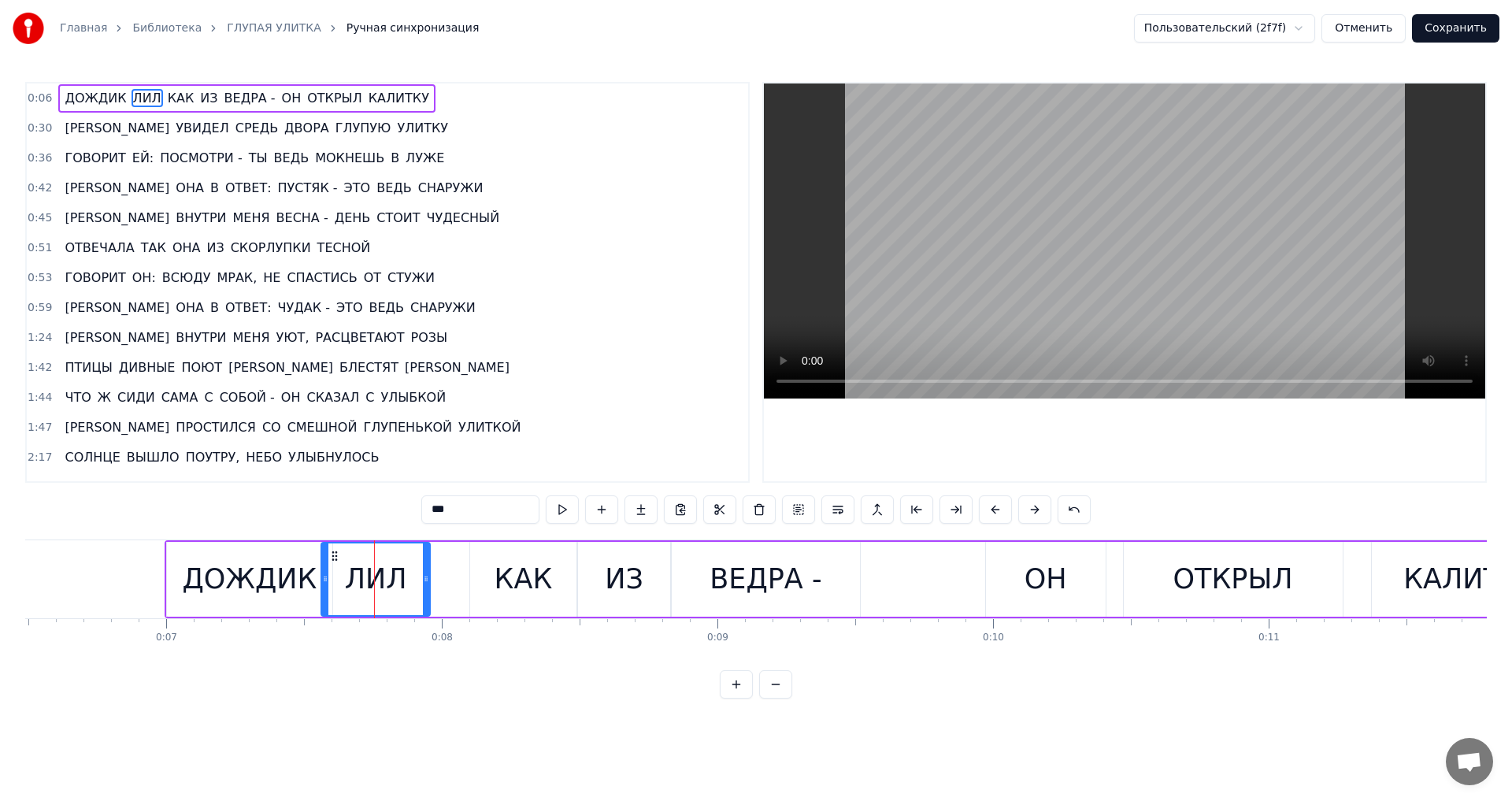
drag, startPoint x: 371, startPoint y: 557, endPoint x: 335, endPoint y: 557, distance: 36.0
click at [335, 557] on icon at bounding box center [335, 556] width 12 height 12
click at [512, 564] on div "КАК" at bounding box center [524, 580] width 58 height 42
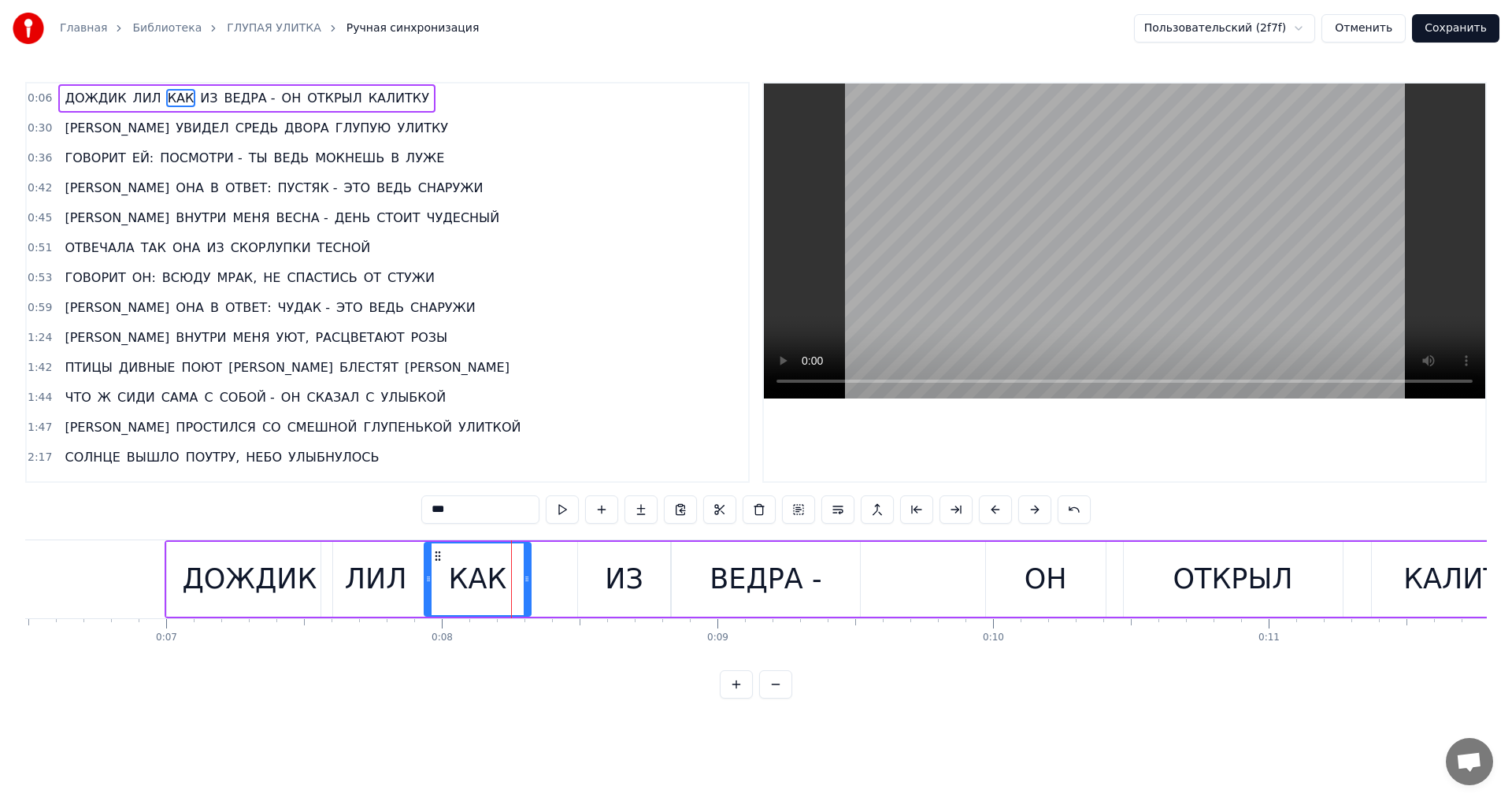
drag, startPoint x: 483, startPoint y: 554, endPoint x: 437, endPoint y: 554, distance: 46.0
click at [437, 554] on icon at bounding box center [437, 556] width 12 height 12
click at [625, 560] on div "ИЗ" at bounding box center [624, 580] width 38 height 42
drag, startPoint x: 593, startPoint y: 557, endPoint x: 537, endPoint y: 556, distance: 56.0
click at [537, 556] on icon at bounding box center [535, 556] width 12 height 12
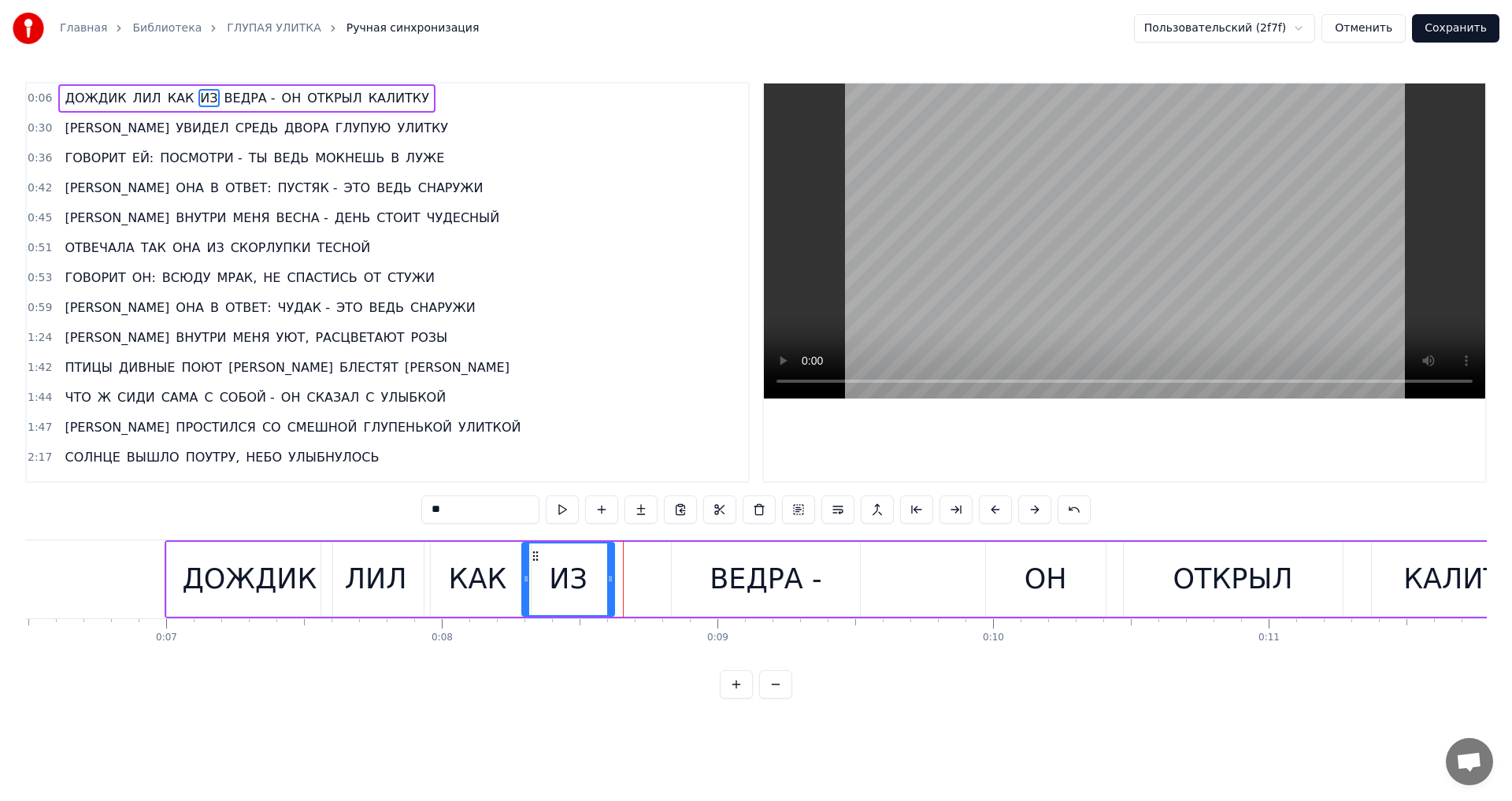
click at [722, 568] on div "ВЕДРА -" at bounding box center [765, 580] width 112 height 42
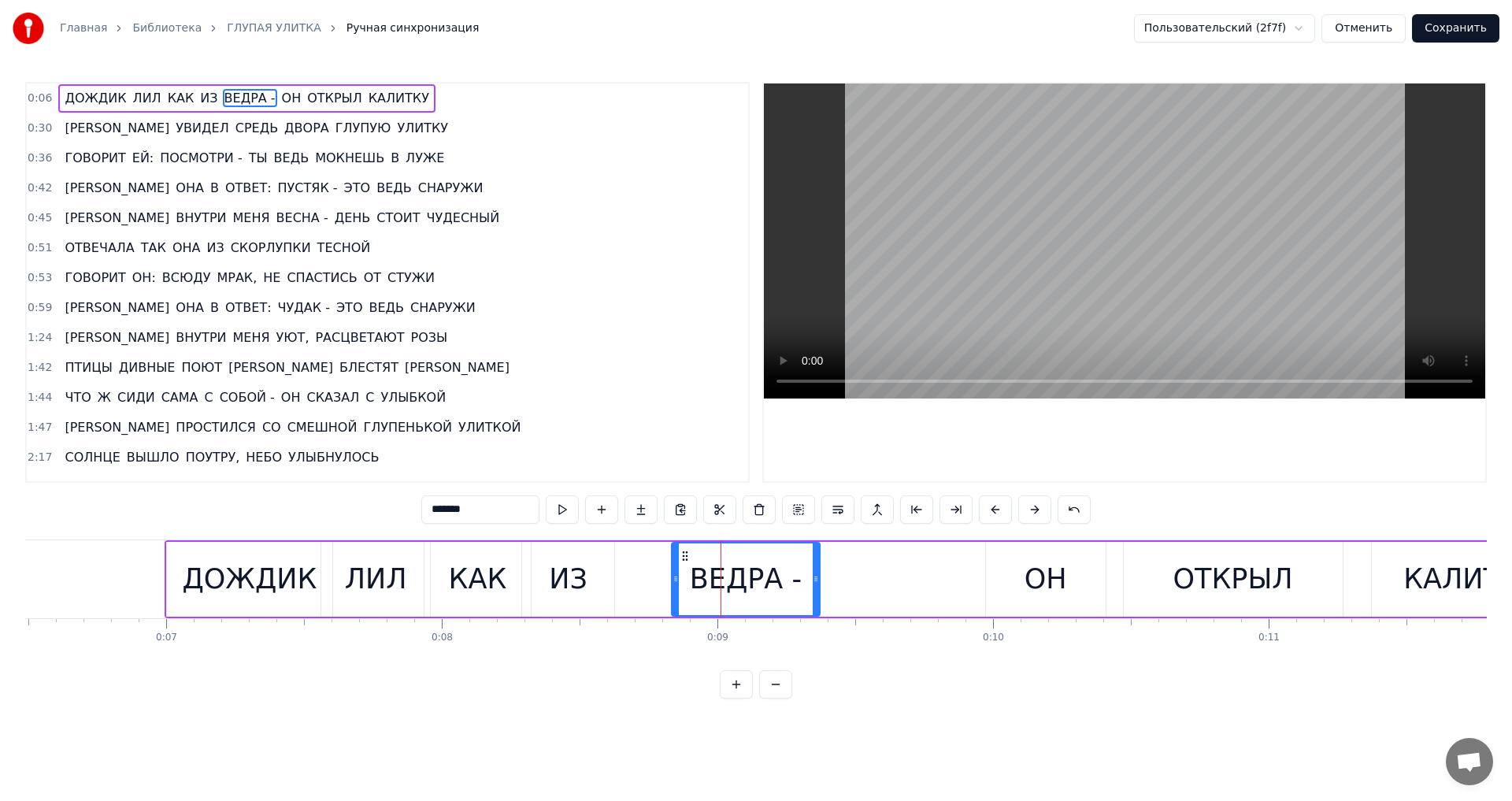
drag, startPoint x: 856, startPoint y: 583, endPoint x: 816, endPoint y: 583, distance: 40.0
click at [816, 583] on icon at bounding box center [816, 579] width 6 height 12
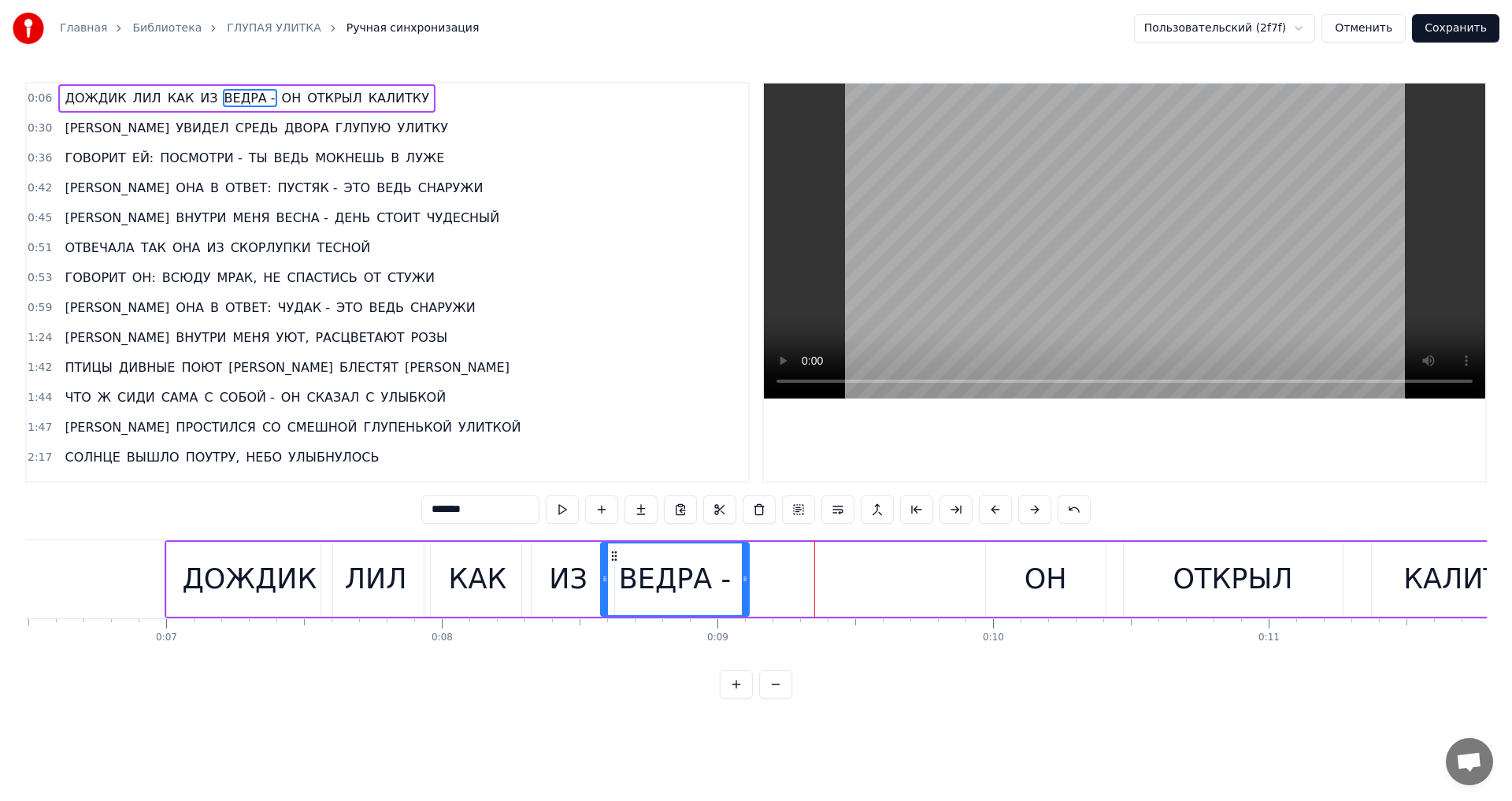
drag, startPoint x: 682, startPoint y: 558, endPoint x: 611, endPoint y: 560, distance: 71.0
click at [611, 560] on icon at bounding box center [614, 556] width 12 height 12
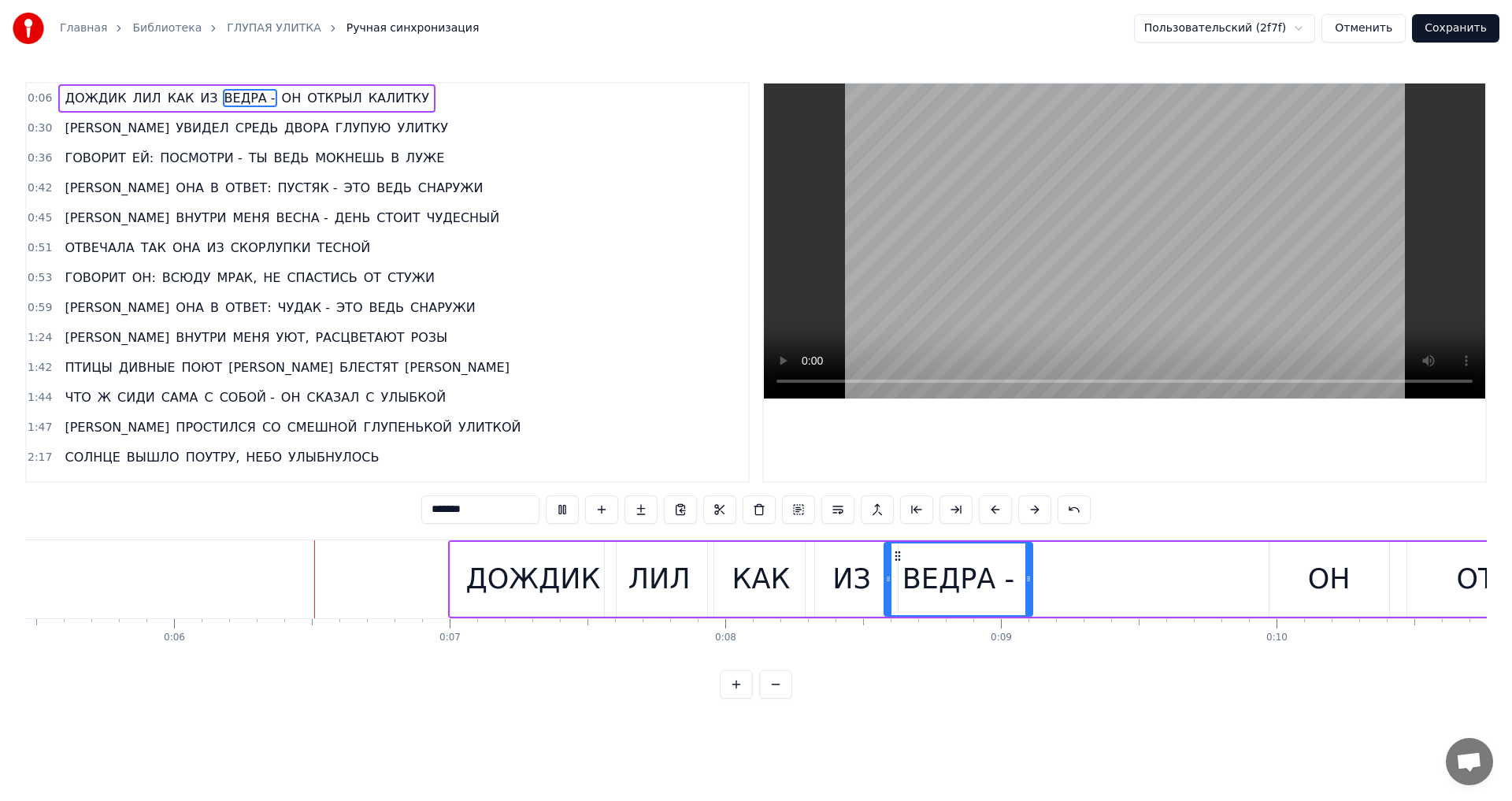
scroll to position [0, 1523]
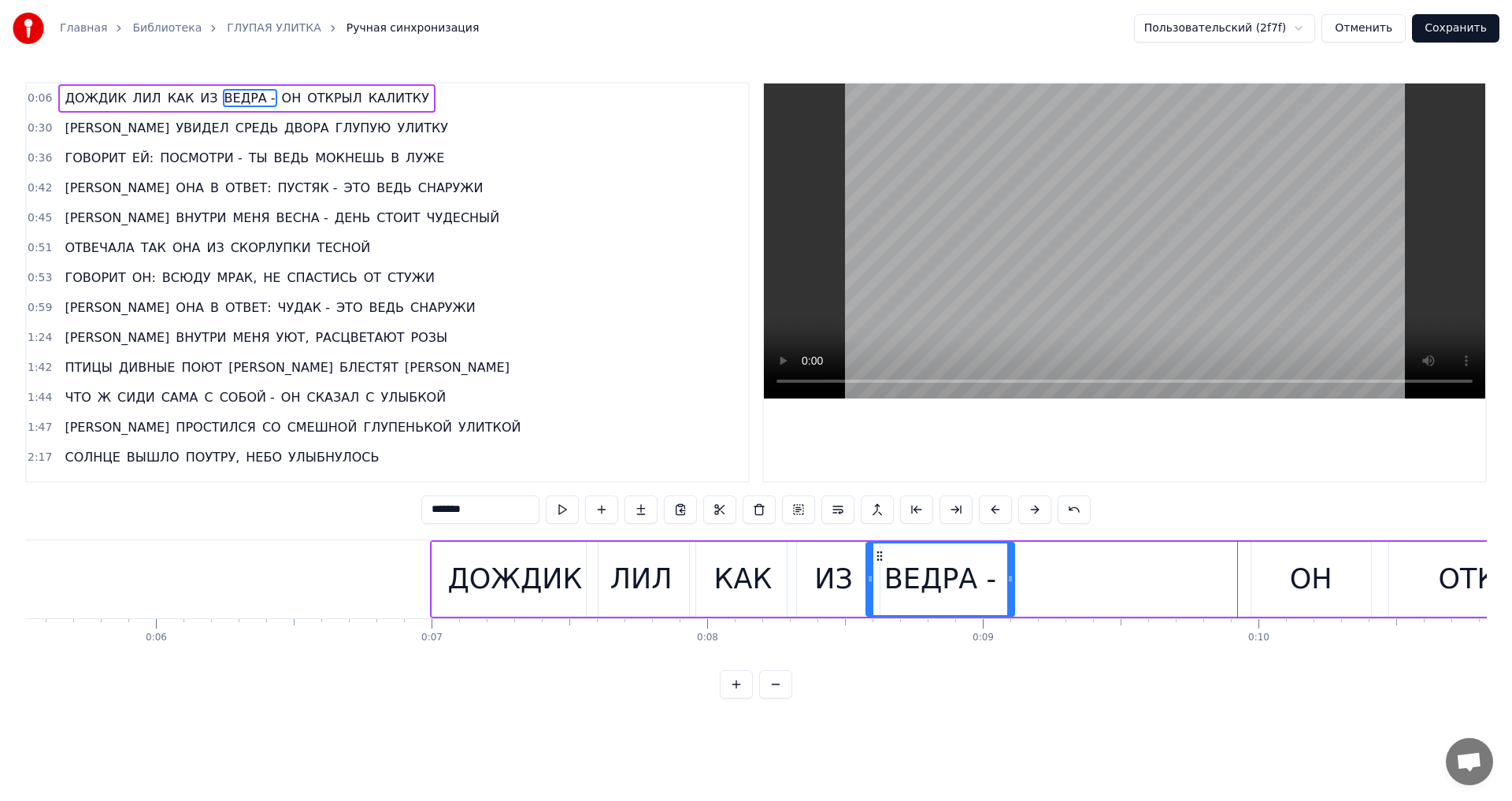
drag, startPoint x: 1278, startPoint y: 594, endPoint x: 1269, endPoint y: 594, distance: 9.0
click at [1269, 594] on div "ОН" at bounding box center [1311, 580] width 119 height 75
type input "**"
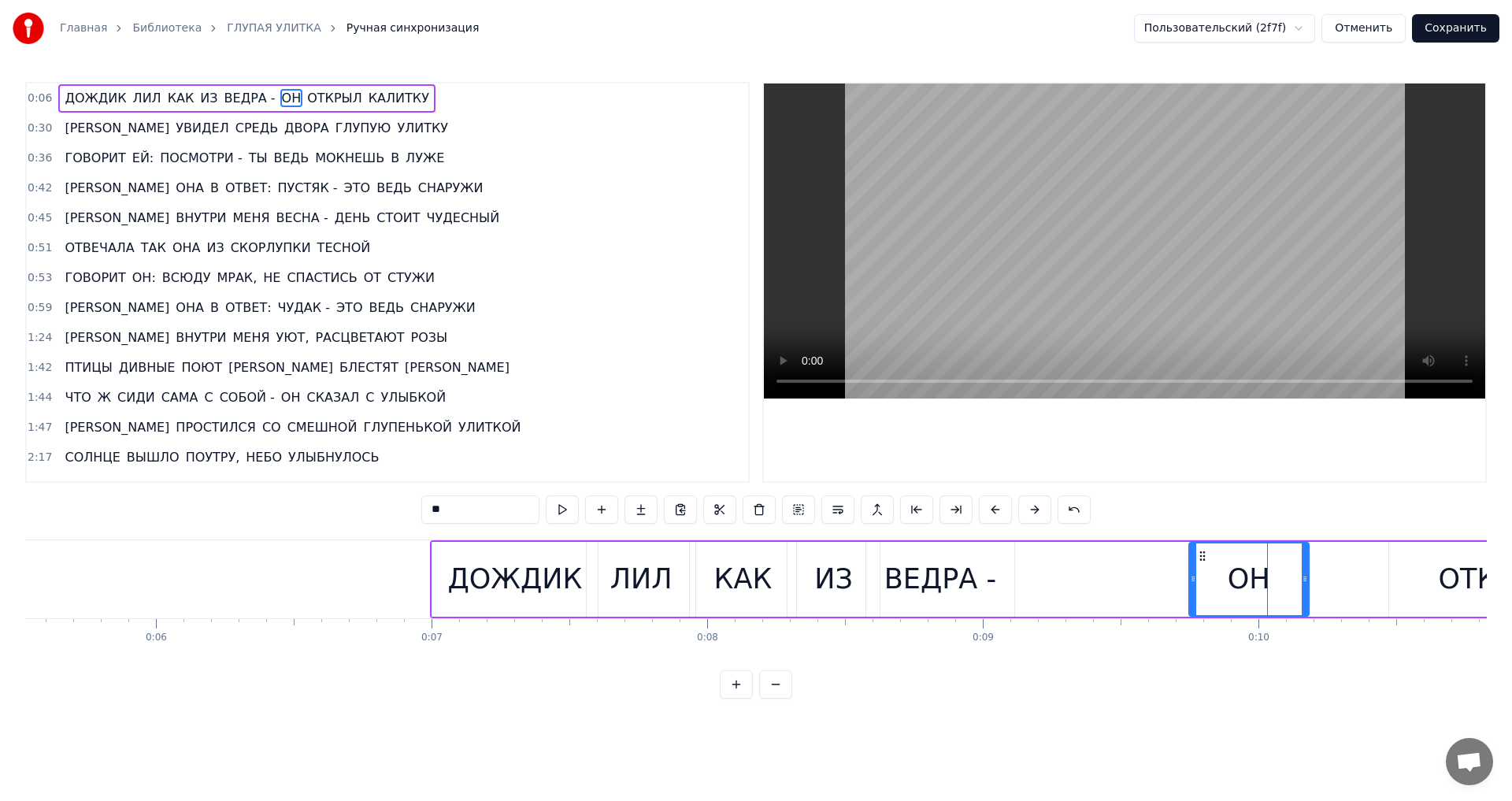
drag, startPoint x: 1265, startPoint y: 555, endPoint x: 1202, endPoint y: 555, distance: 63.0
click at [1203, 555] on circle at bounding box center [1203, 555] width 1 height 1
drag, startPoint x: 1305, startPoint y: 579, endPoint x: 1268, endPoint y: 579, distance: 37.0
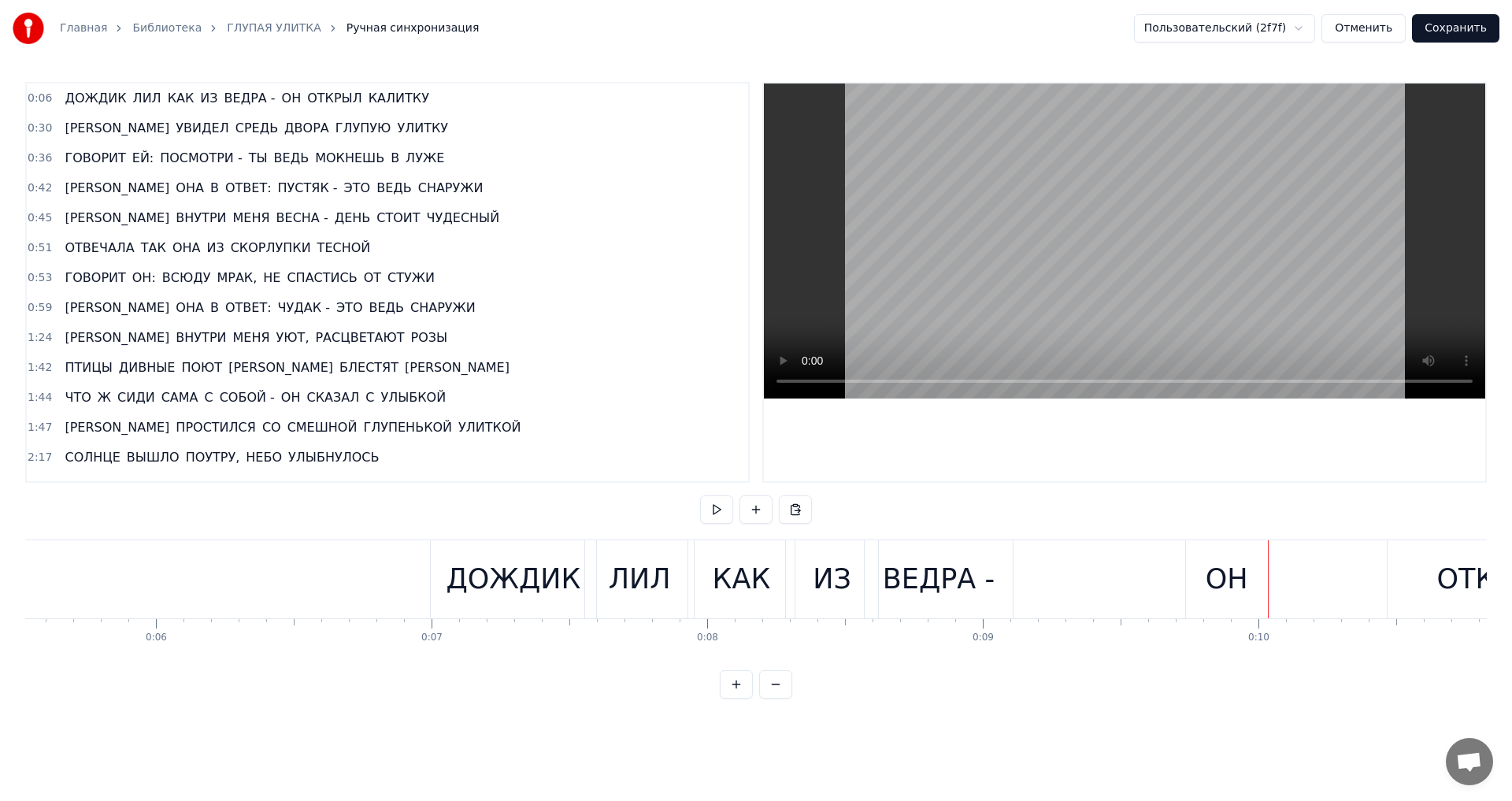
click at [1205, 580] on div "ОН" at bounding box center [1227, 579] width 82 height 78
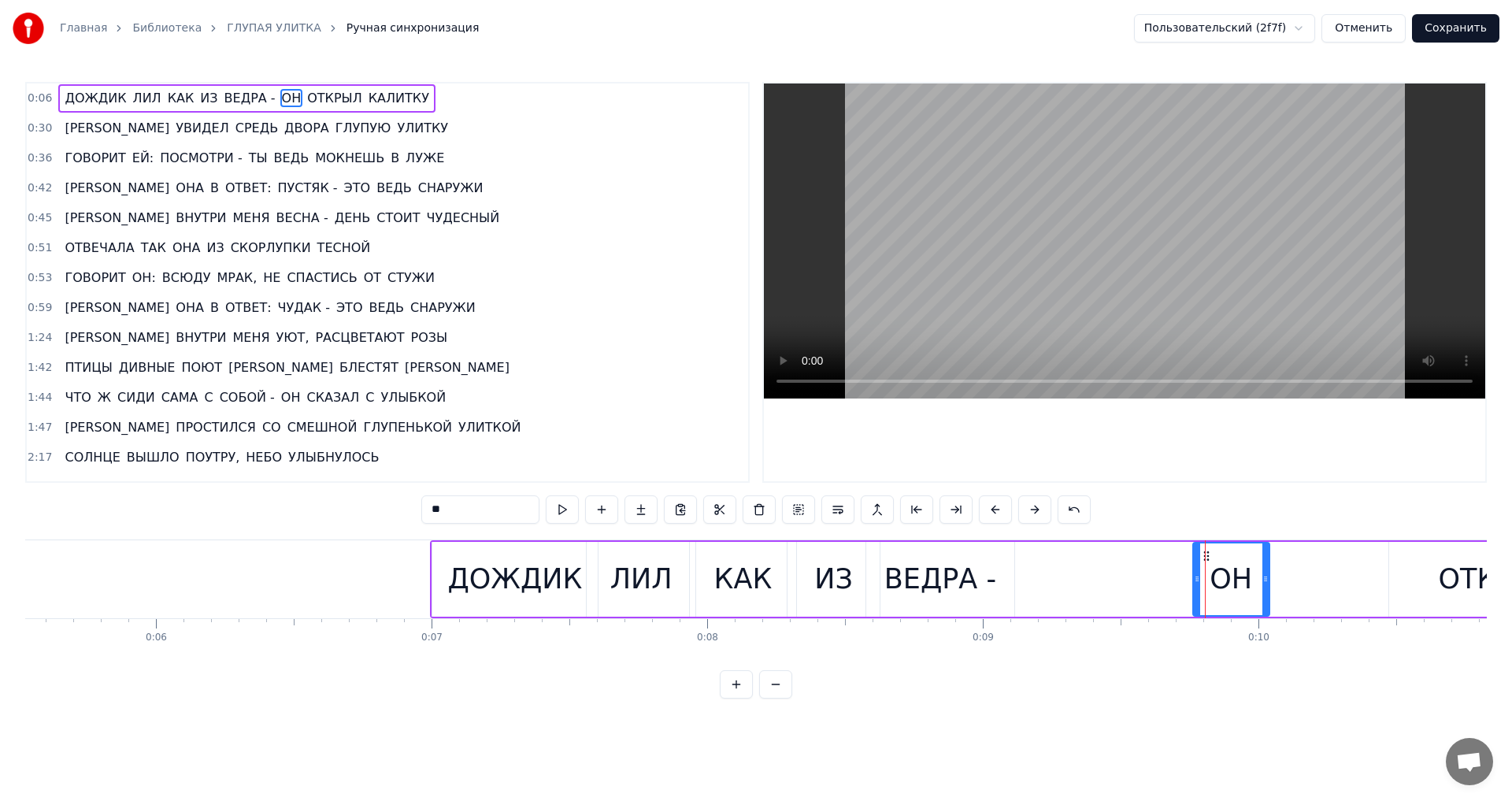
click at [1196, 581] on icon at bounding box center [1197, 579] width 6 height 12
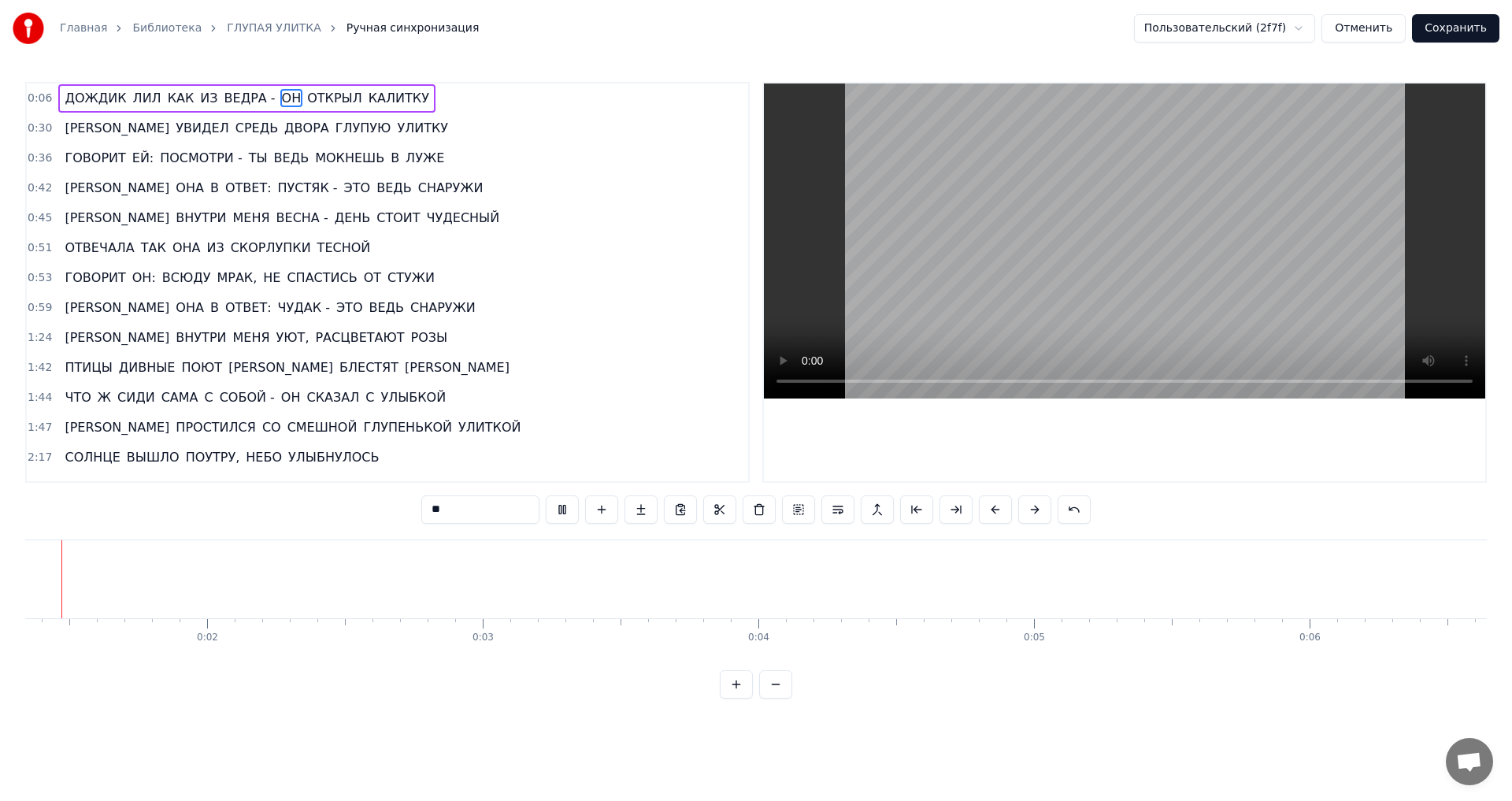
scroll to position [0, 342]
click at [736, 699] on button at bounding box center [736, 684] width 33 height 29
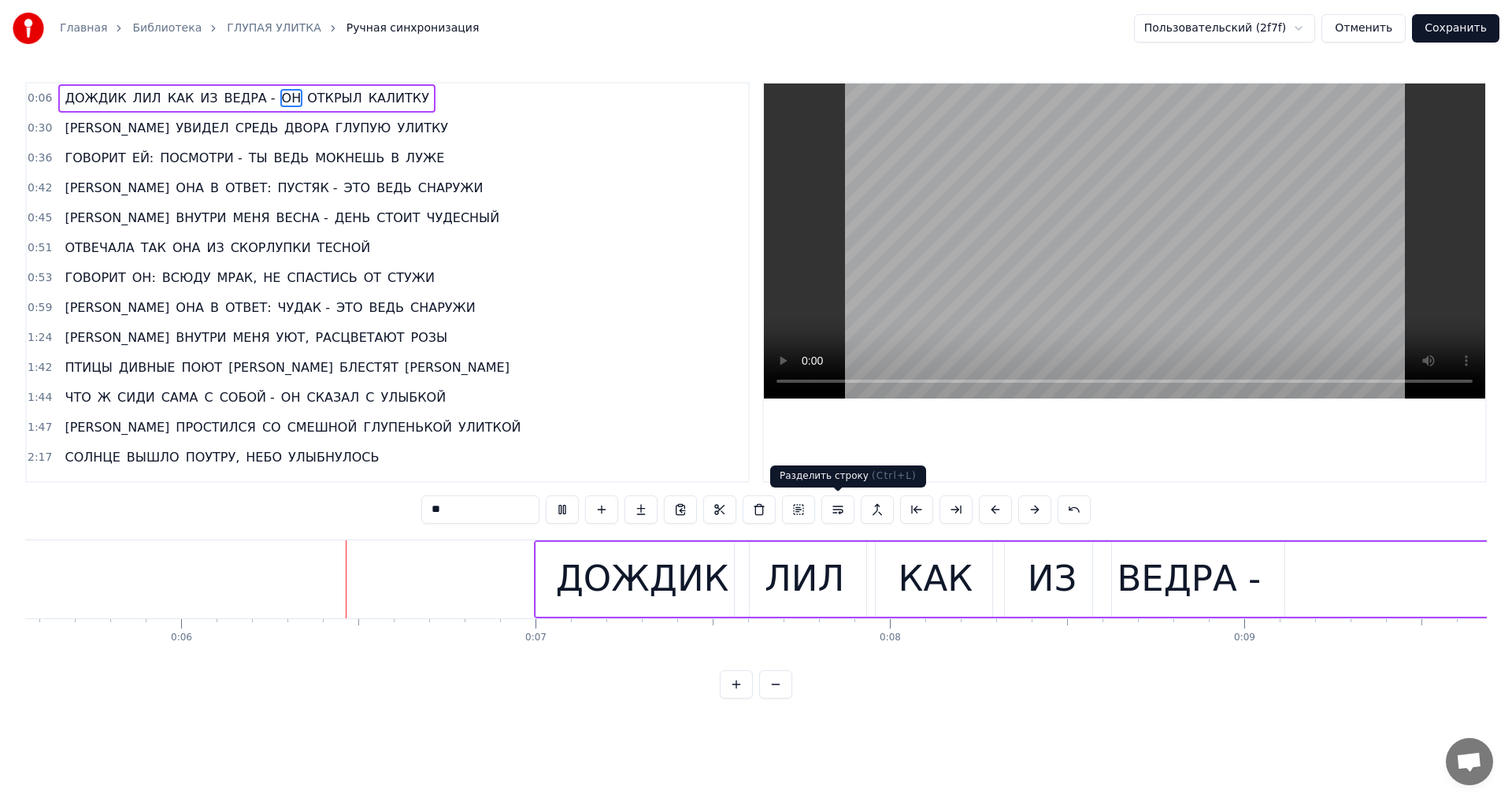
scroll to position [0, 2004]
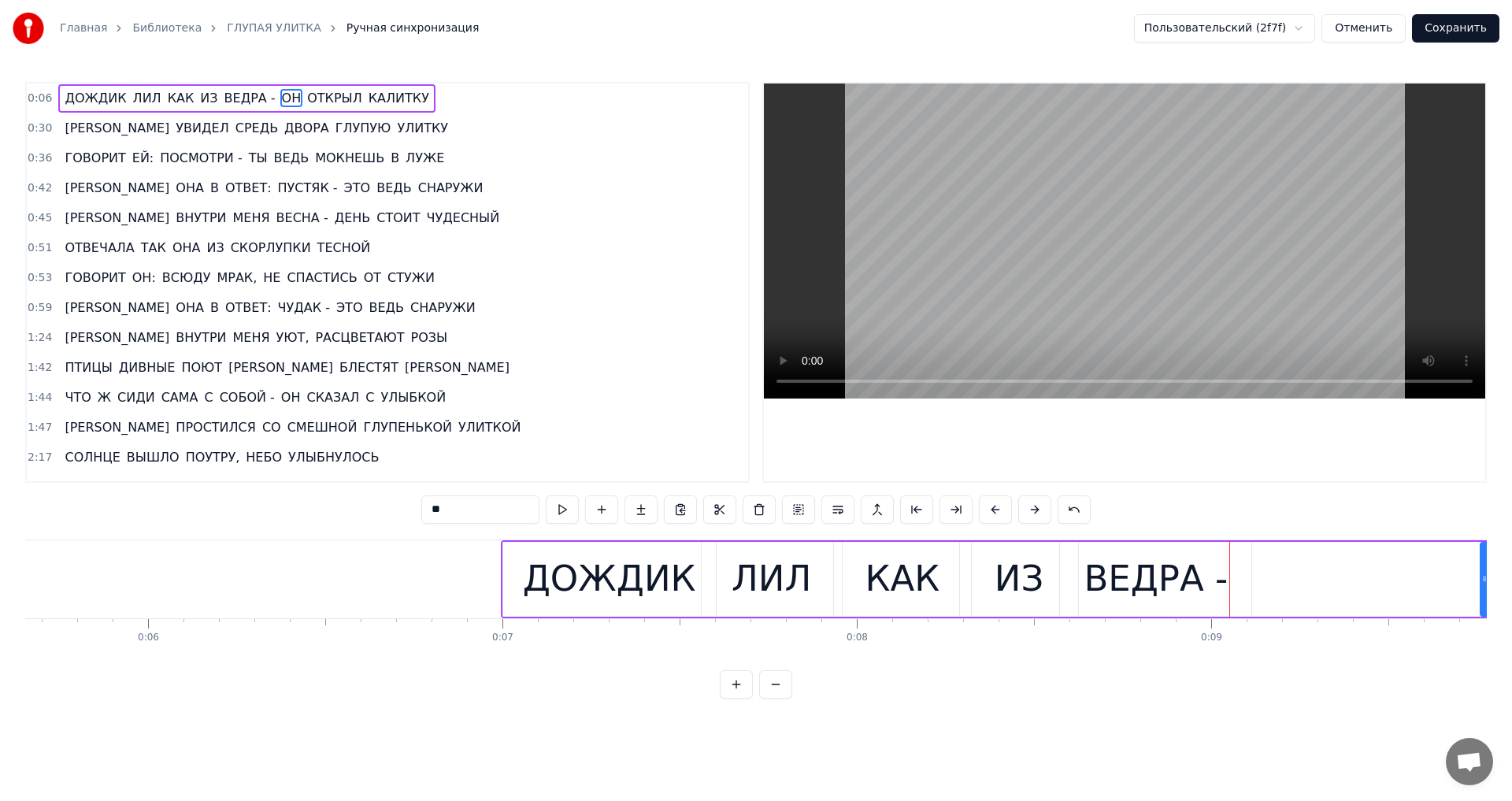
click at [1194, 574] on div "ВЕДРА -" at bounding box center [1155, 578] width 144 height 53
type input "*******"
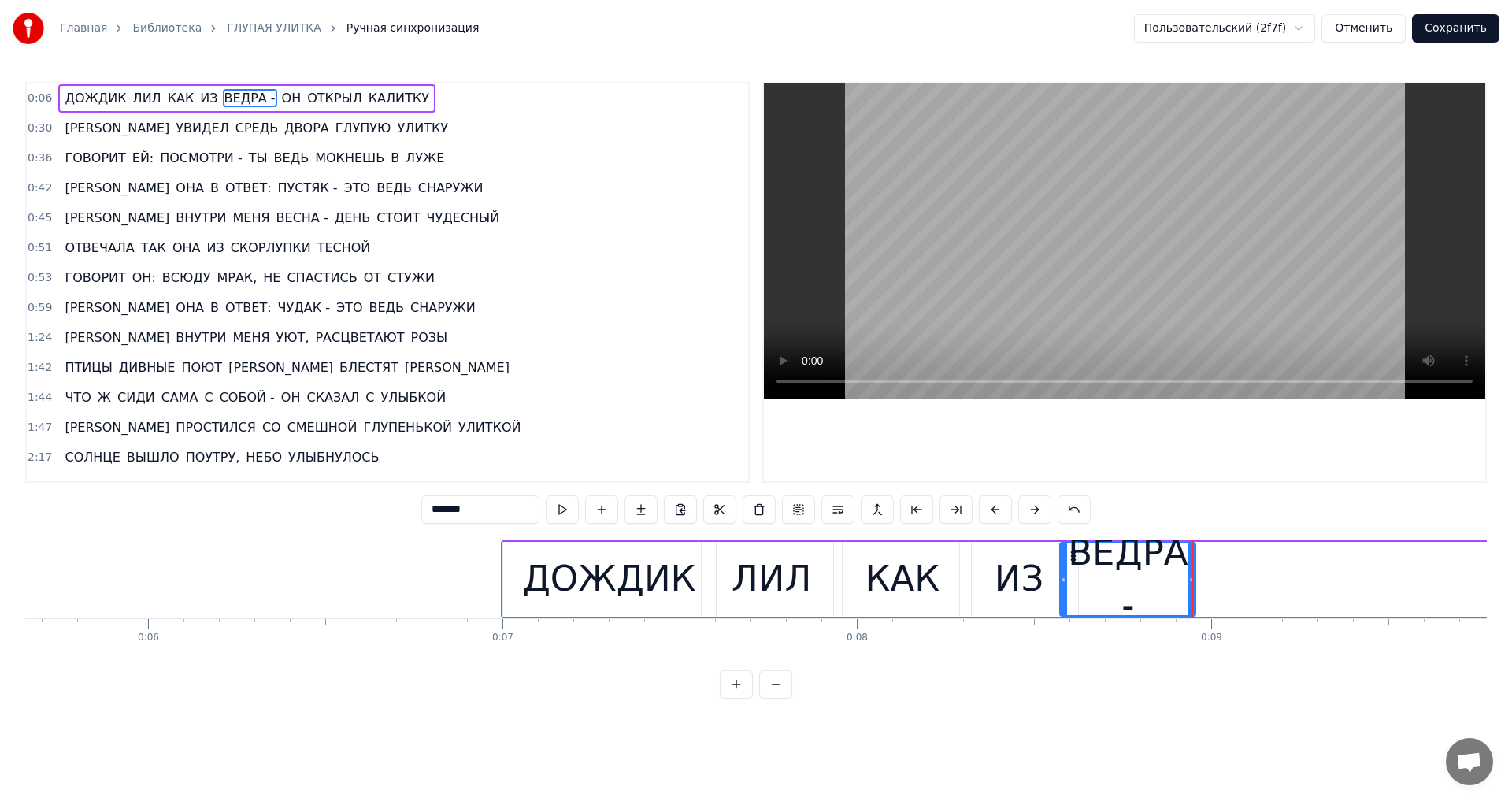
drag, startPoint x: 1248, startPoint y: 582, endPoint x: 1192, endPoint y: 582, distance: 56.0
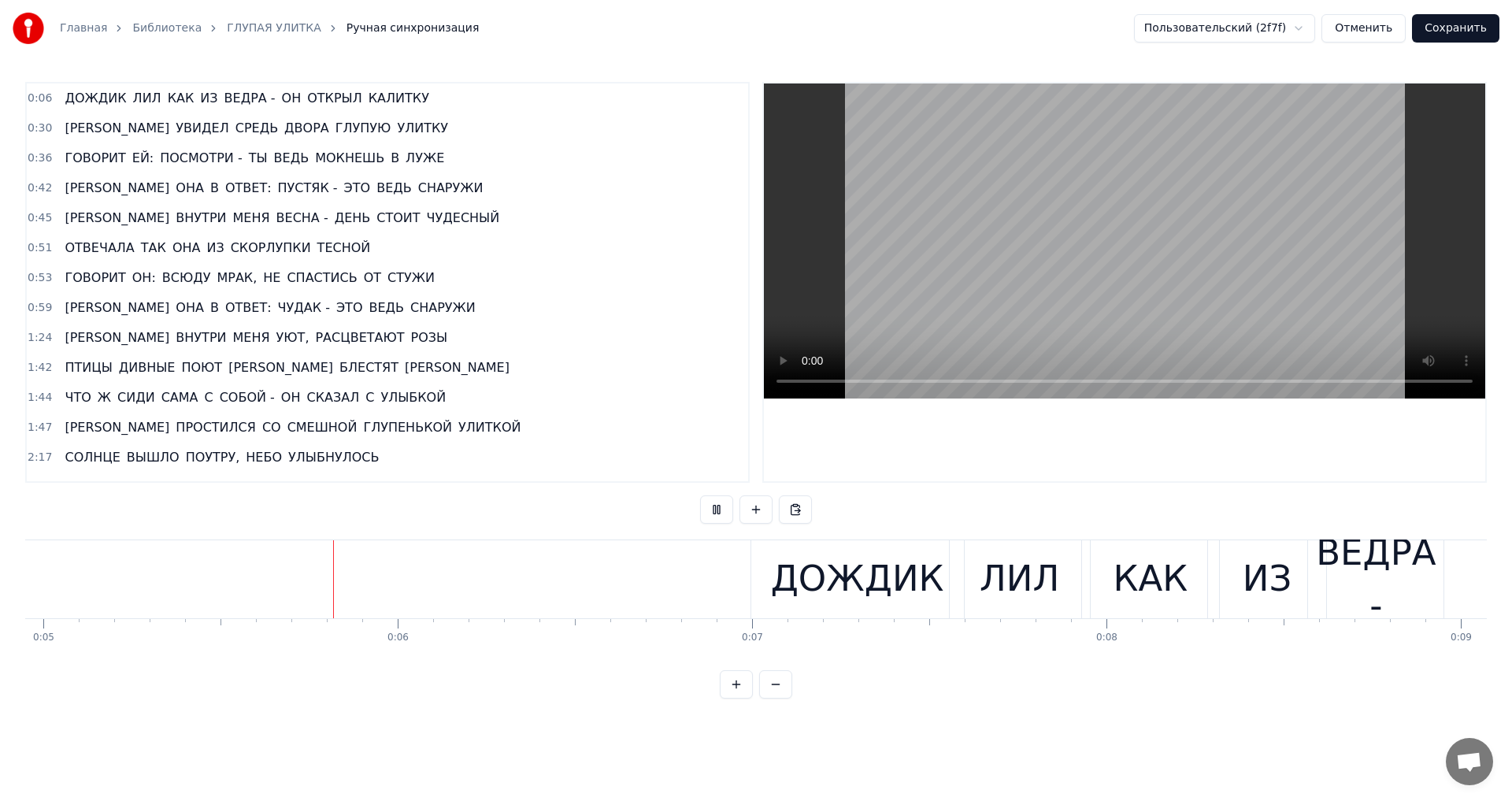
scroll to position [0, 1775]
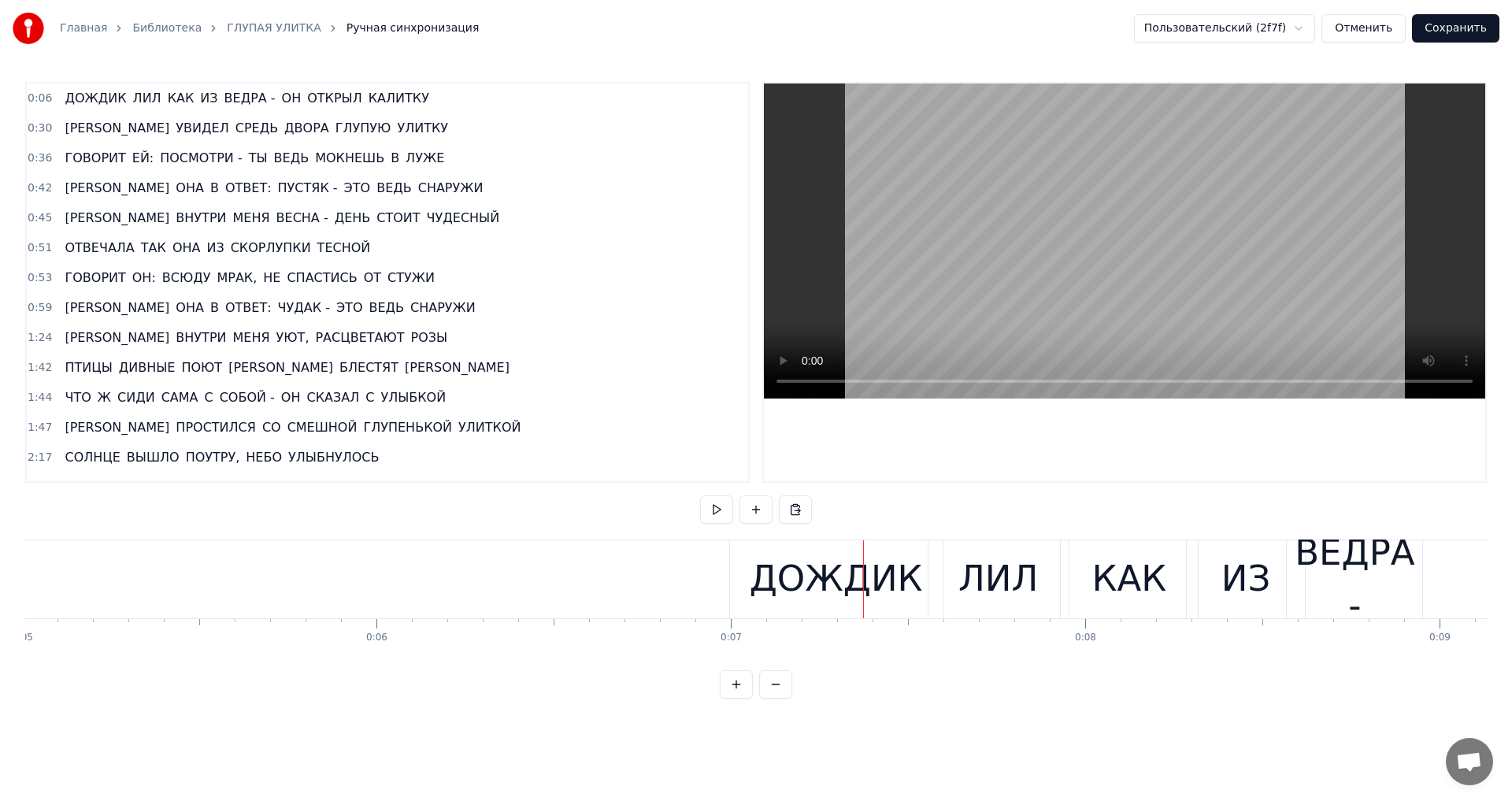
click at [804, 594] on div "ДОЖДИК" at bounding box center [836, 578] width 173 height 53
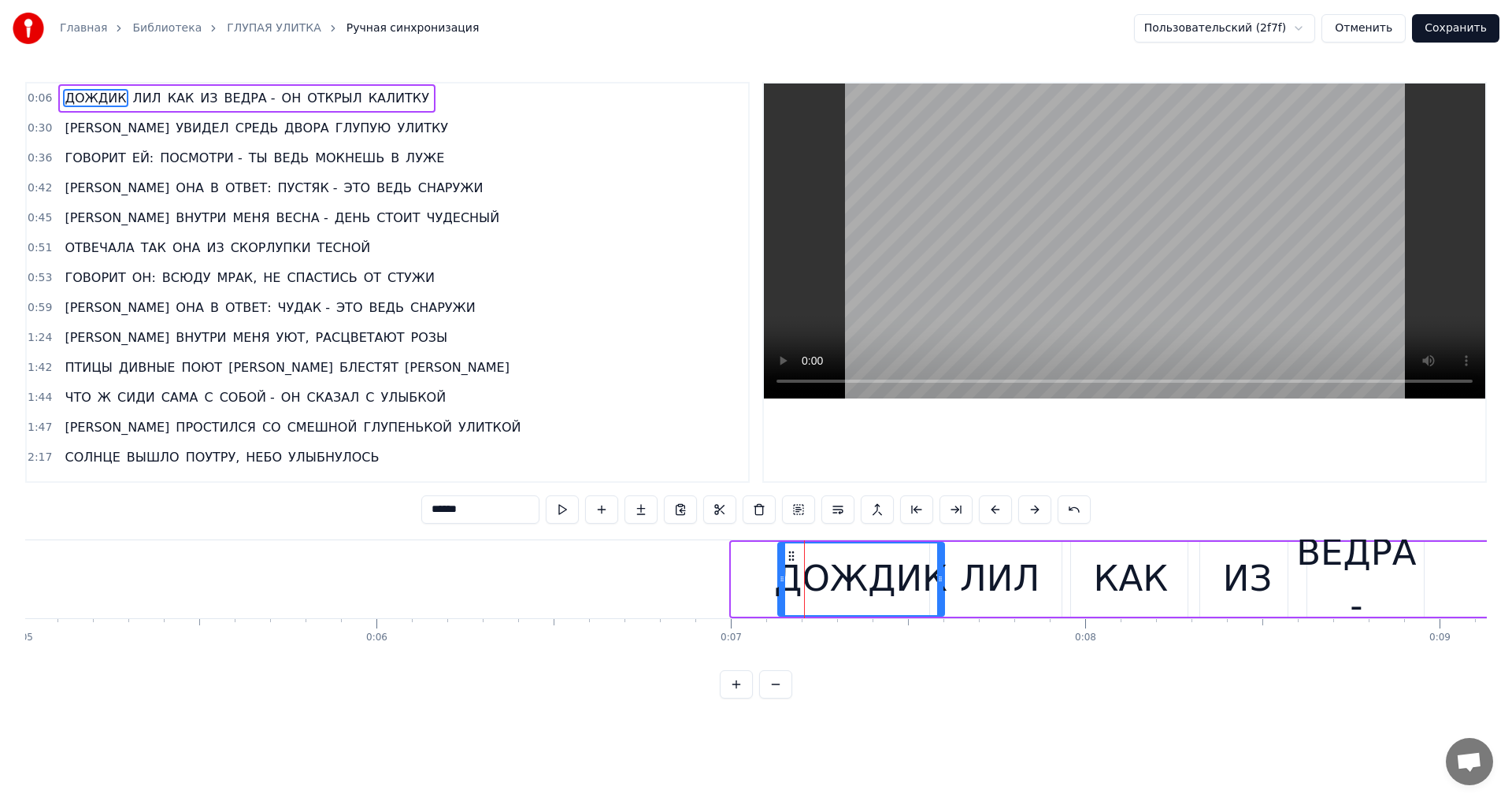
drag, startPoint x: 732, startPoint y: 580, endPoint x: 778, endPoint y: 580, distance: 46.0
click at [779, 580] on icon at bounding box center [782, 579] width 6 height 12
click at [944, 581] on icon at bounding box center [946, 579] width 6 height 12
drag, startPoint x: 783, startPoint y: 581, endPoint x: 812, endPoint y: 582, distance: 29.0
click at [812, 582] on icon at bounding box center [810, 579] width 6 height 12
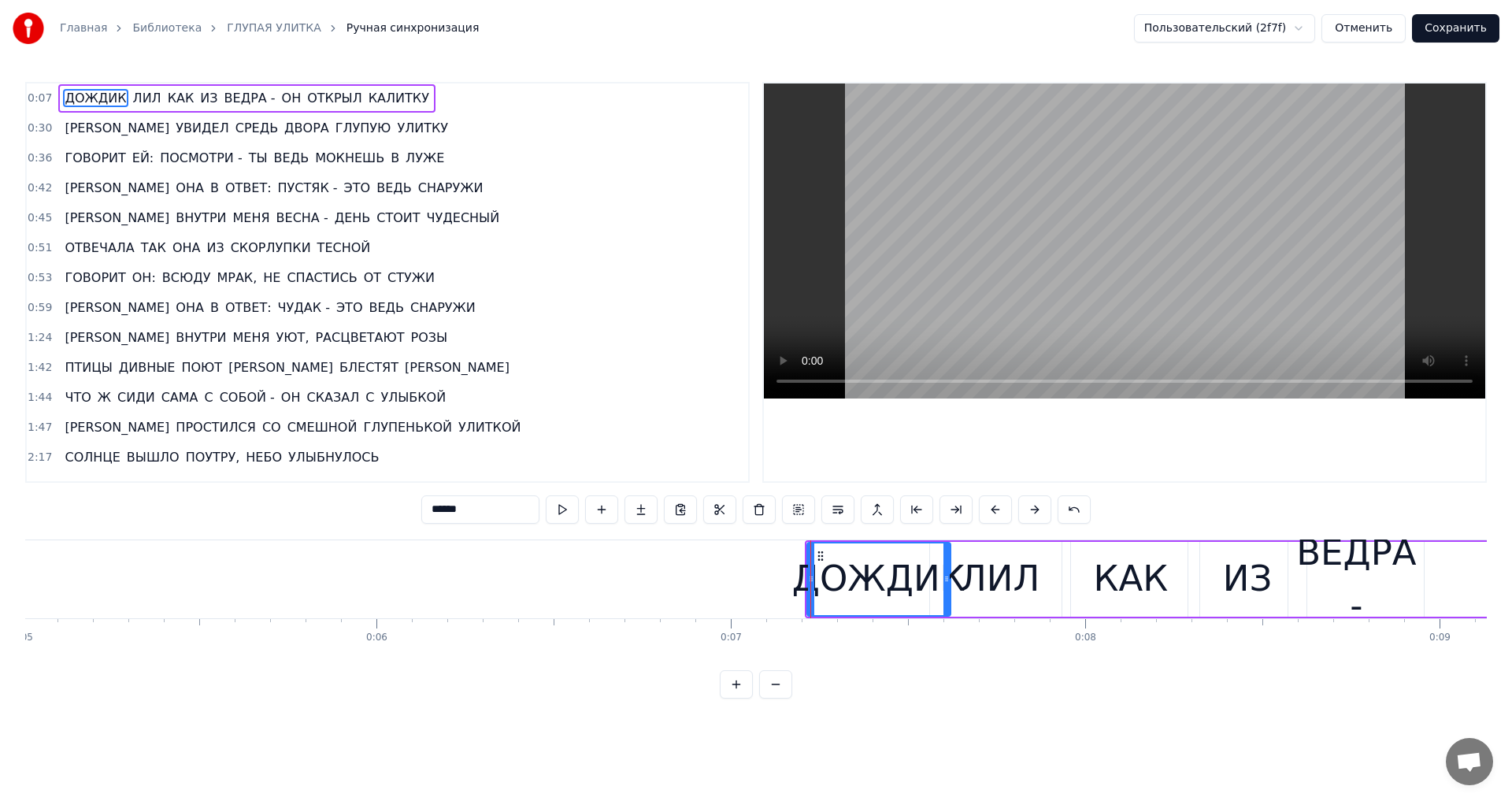
click at [988, 582] on div "ЛИЛ" at bounding box center [1000, 578] width 79 height 53
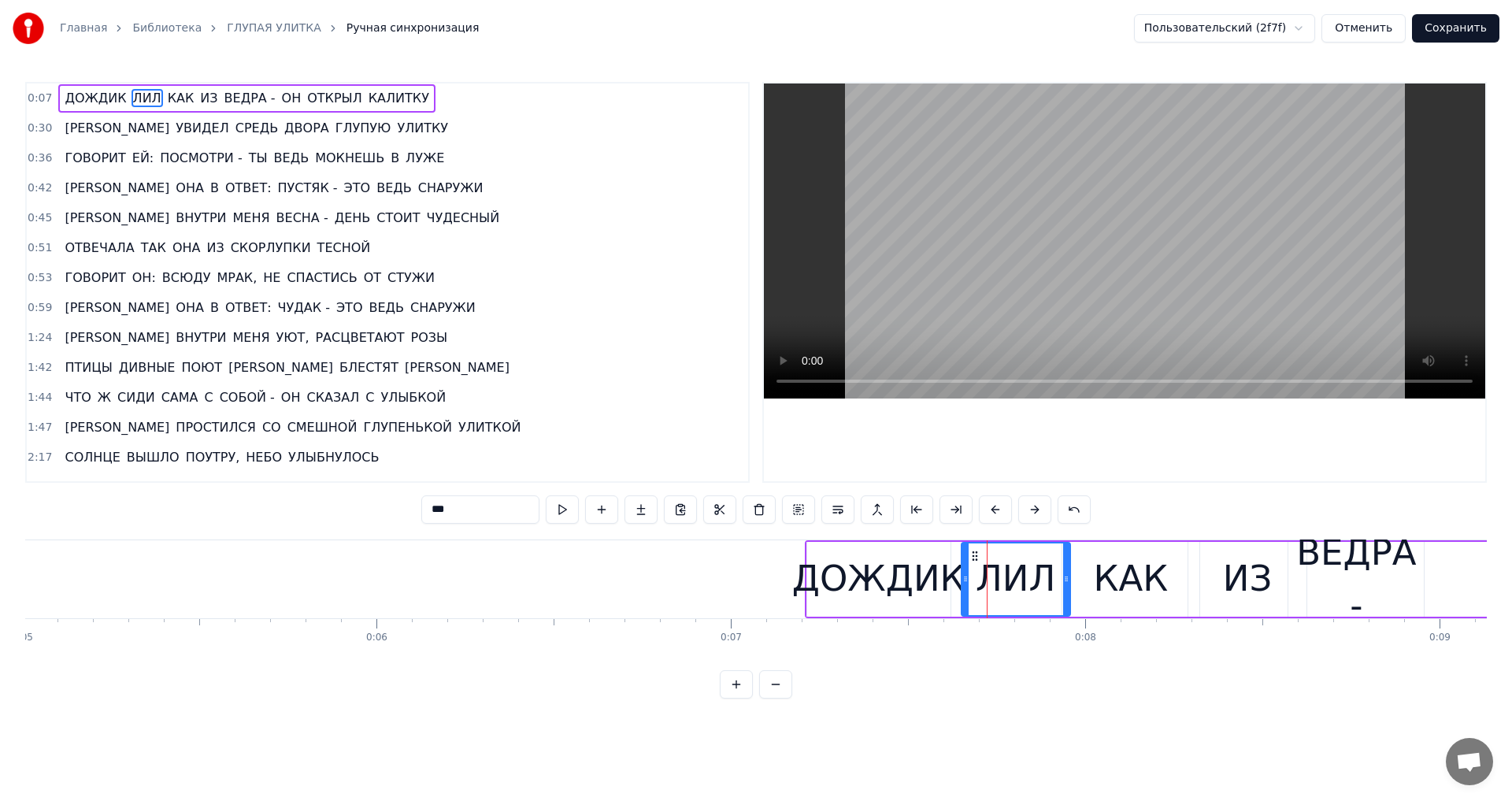
drag, startPoint x: 934, startPoint y: 582, endPoint x: 966, endPoint y: 582, distance: 32.0
click at [966, 582] on icon at bounding box center [965, 579] width 6 height 12
click at [871, 587] on div "ДОЖДИК" at bounding box center [878, 578] width 173 height 53
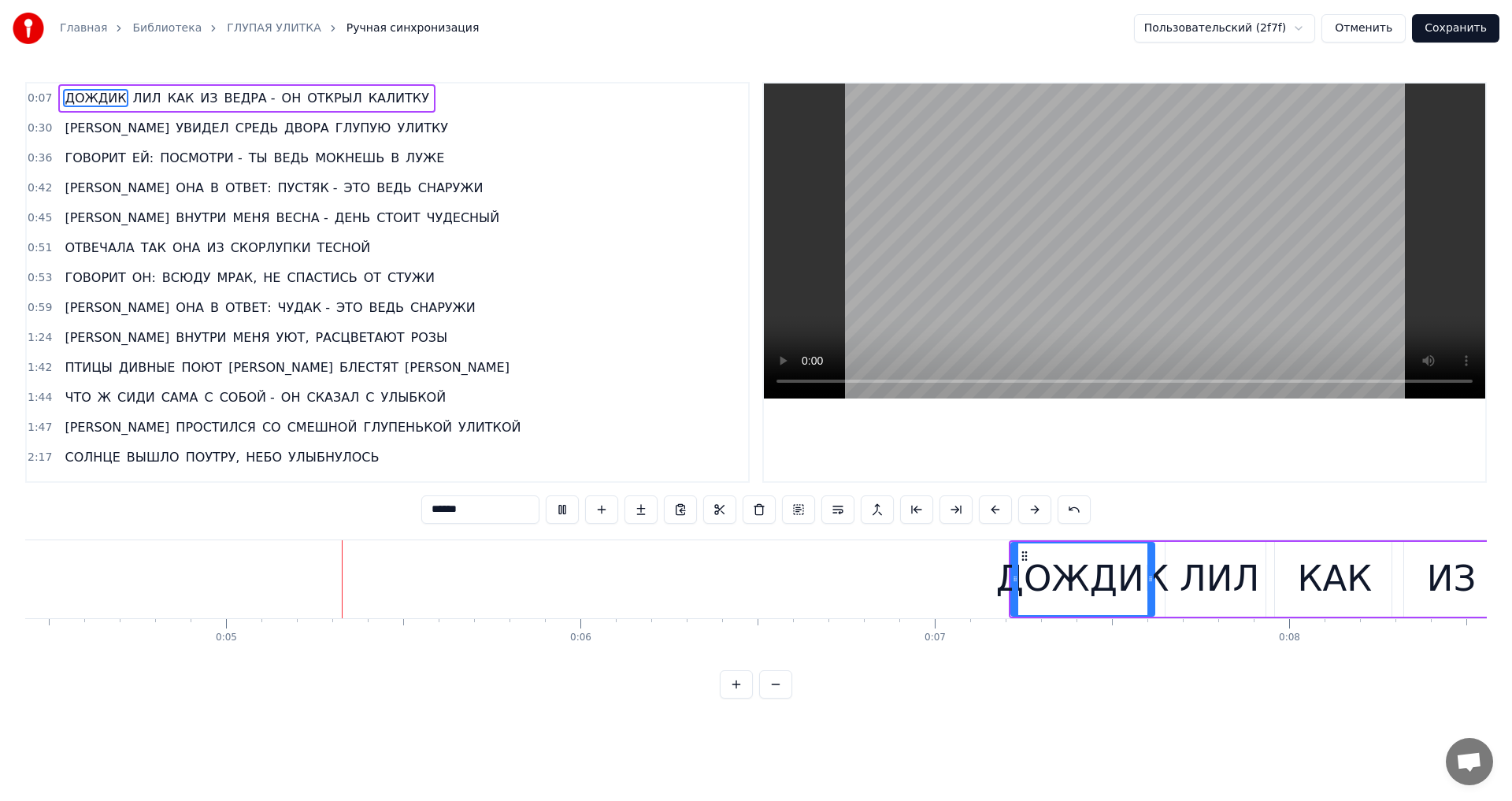
scroll to position [0, 1599]
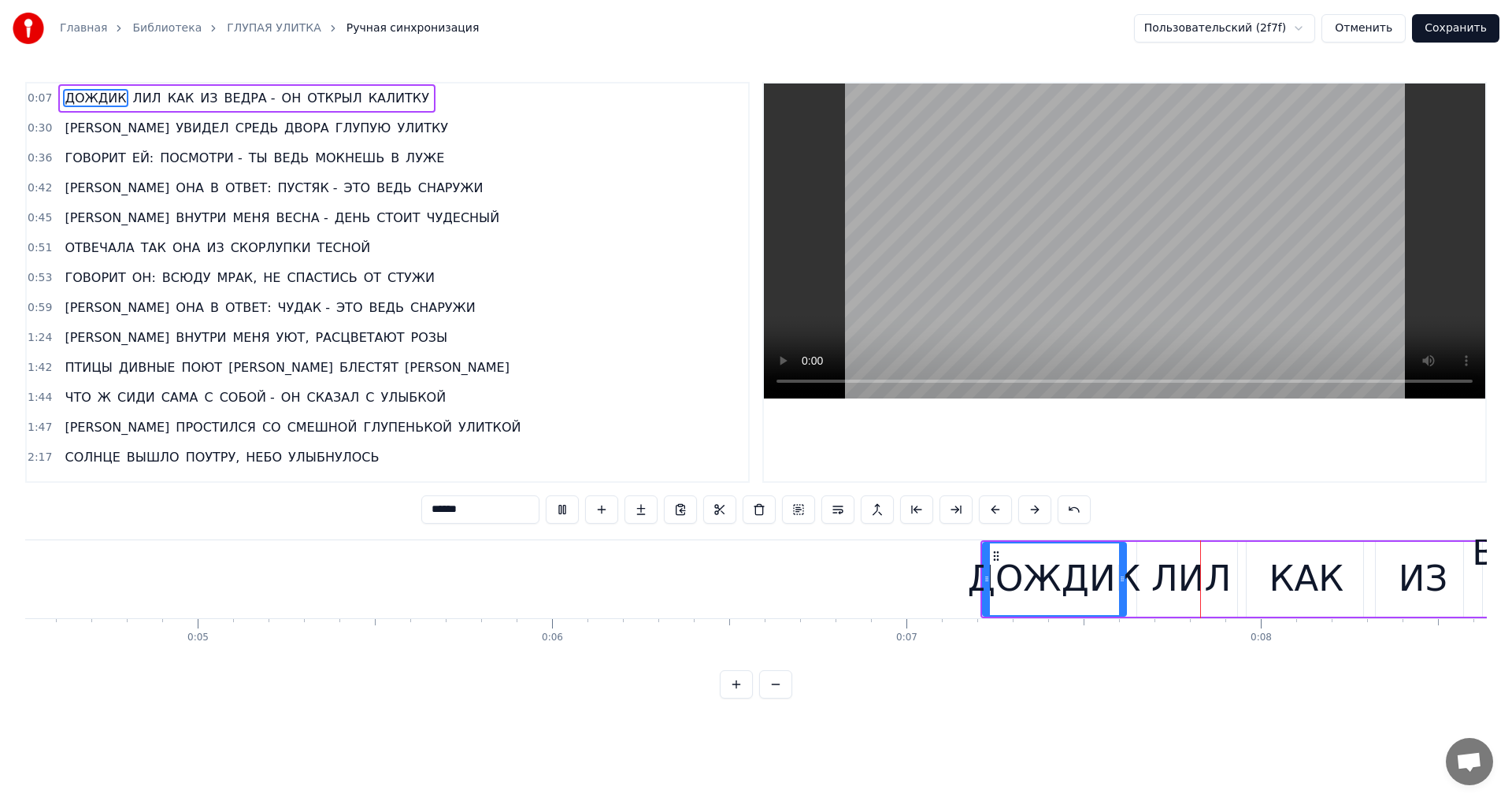
click at [884, 409] on div at bounding box center [1125, 282] width 722 height 397
drag, startPoint x: 985, startPoint y: 585, endPoint x: 1042, endPoint y: 588, distance: 57.1
click at [1042, 588] on div at bounding box center [1044, 580] width 6 height 71
click at [1160, 593] on div "ЛИЛ" at bounding box center [1190, 578] width 79 height 53
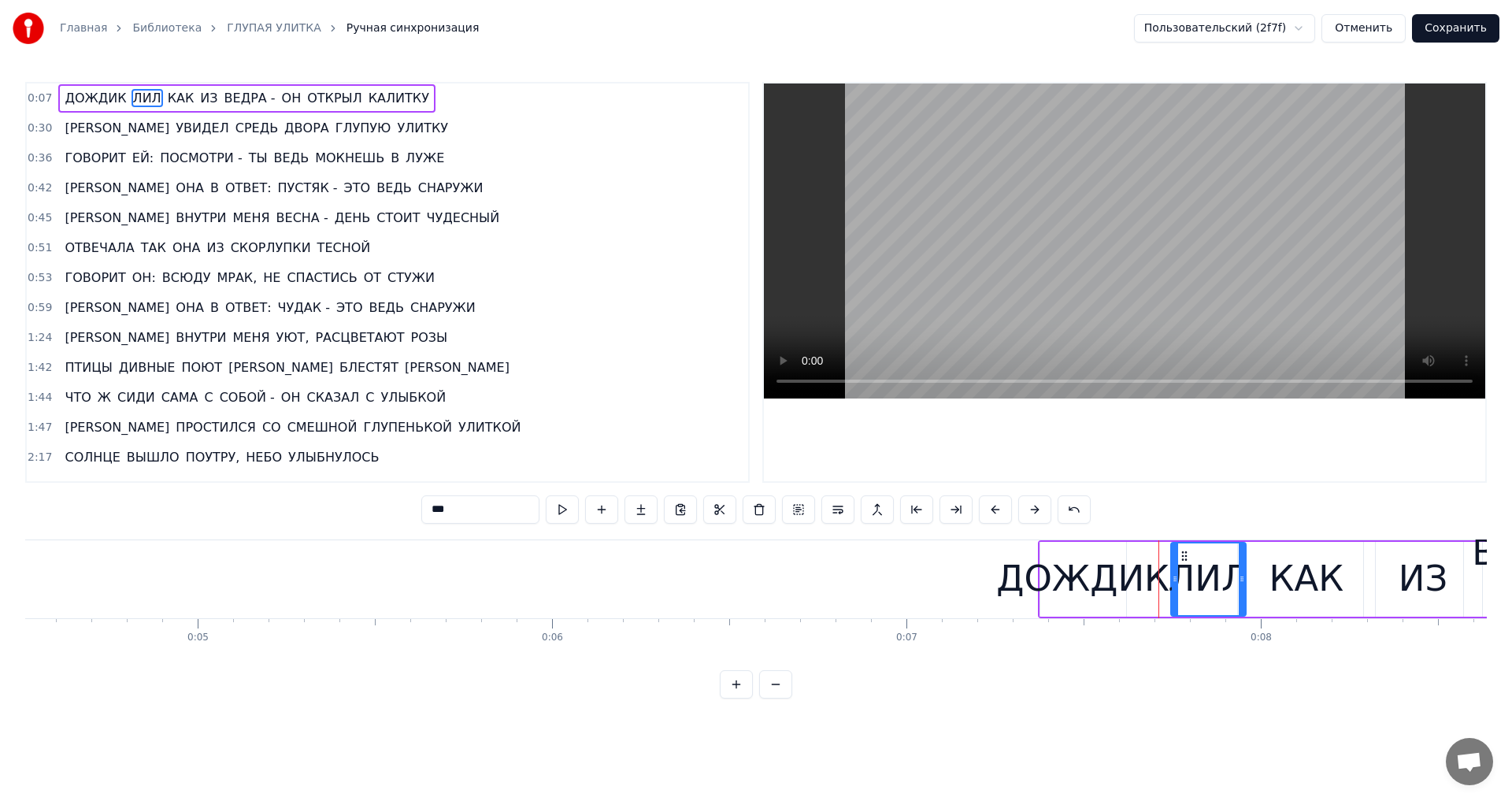
drag, startPoint x: 1141, startPoint y: 581, endPoint x: 1175, endPoint y: 581, distance: 34.0
click at [1175, 581] on icon at bounding box center [1175, 579] width 6 height 12
click at [1049, 585] on div "ДОЖДИК" at bounding box center [1082, 578] width 173 height 53
type input "******"
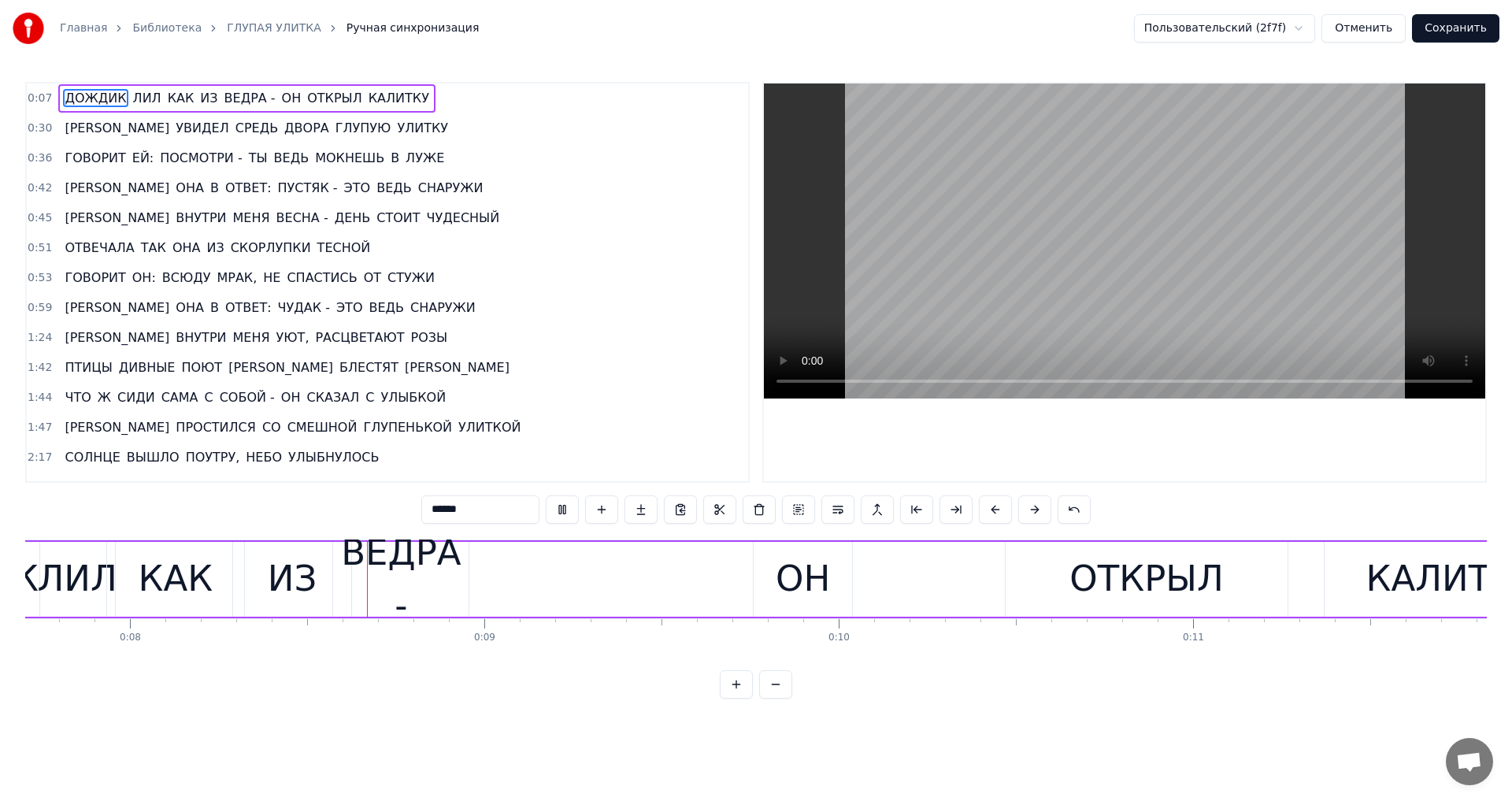
scroll to position [0, 2759]
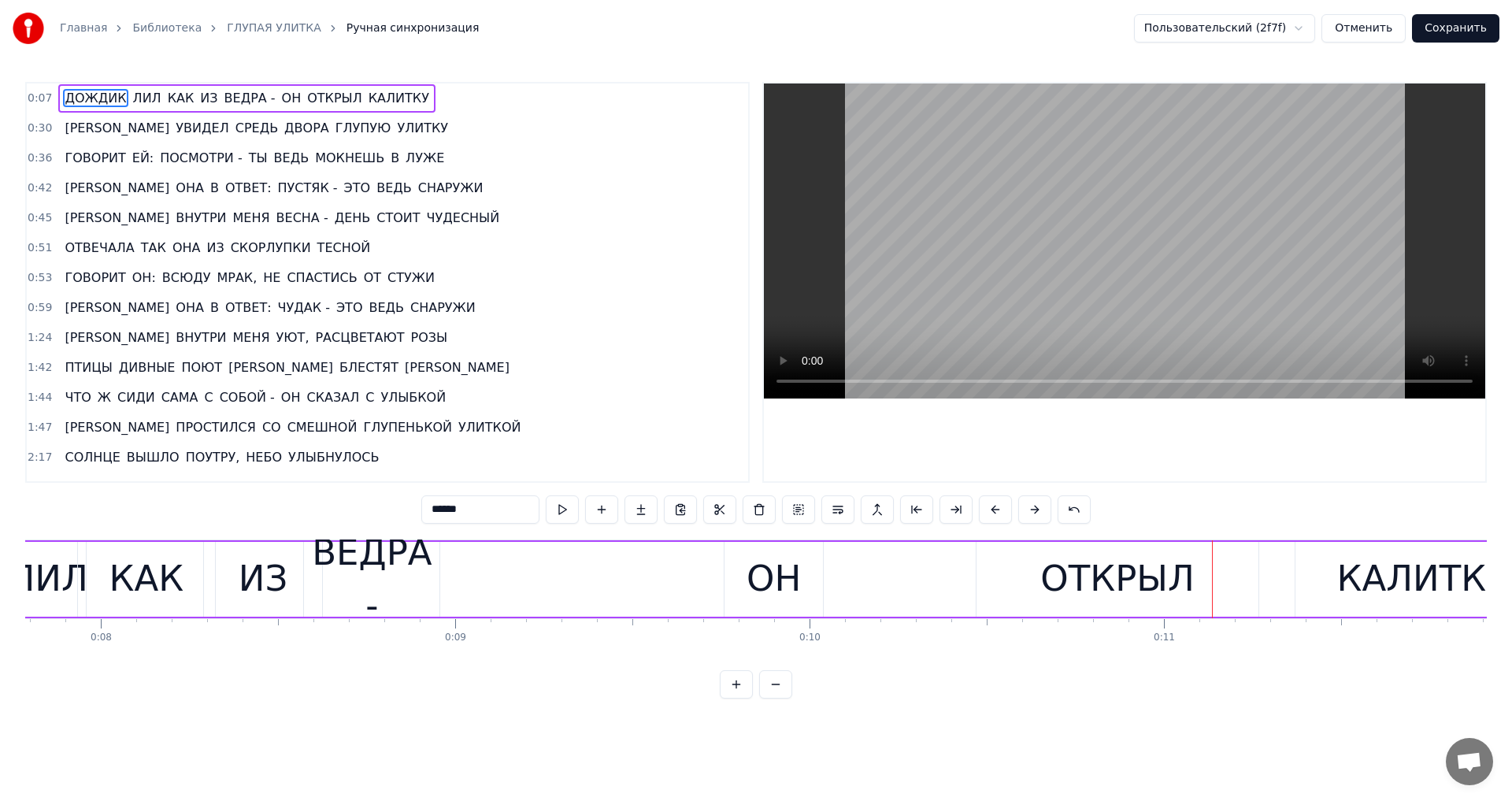
drag, startPoint x: 749, startPoint y: 590, endPoint x: 665, endPoint y: 588, distance: 84.0
click at [665, 588] on div "ДОЖДИК [PERSON_NAME] КАК ИЗ ВЕДРА - ОН ОТКРЫЛ КАЛИТКУ" at bounding box center [715, 579] width 1673 height 78
click at [744, 574] on div "ОН" at bounding box center [773, 580] width 98 height 75
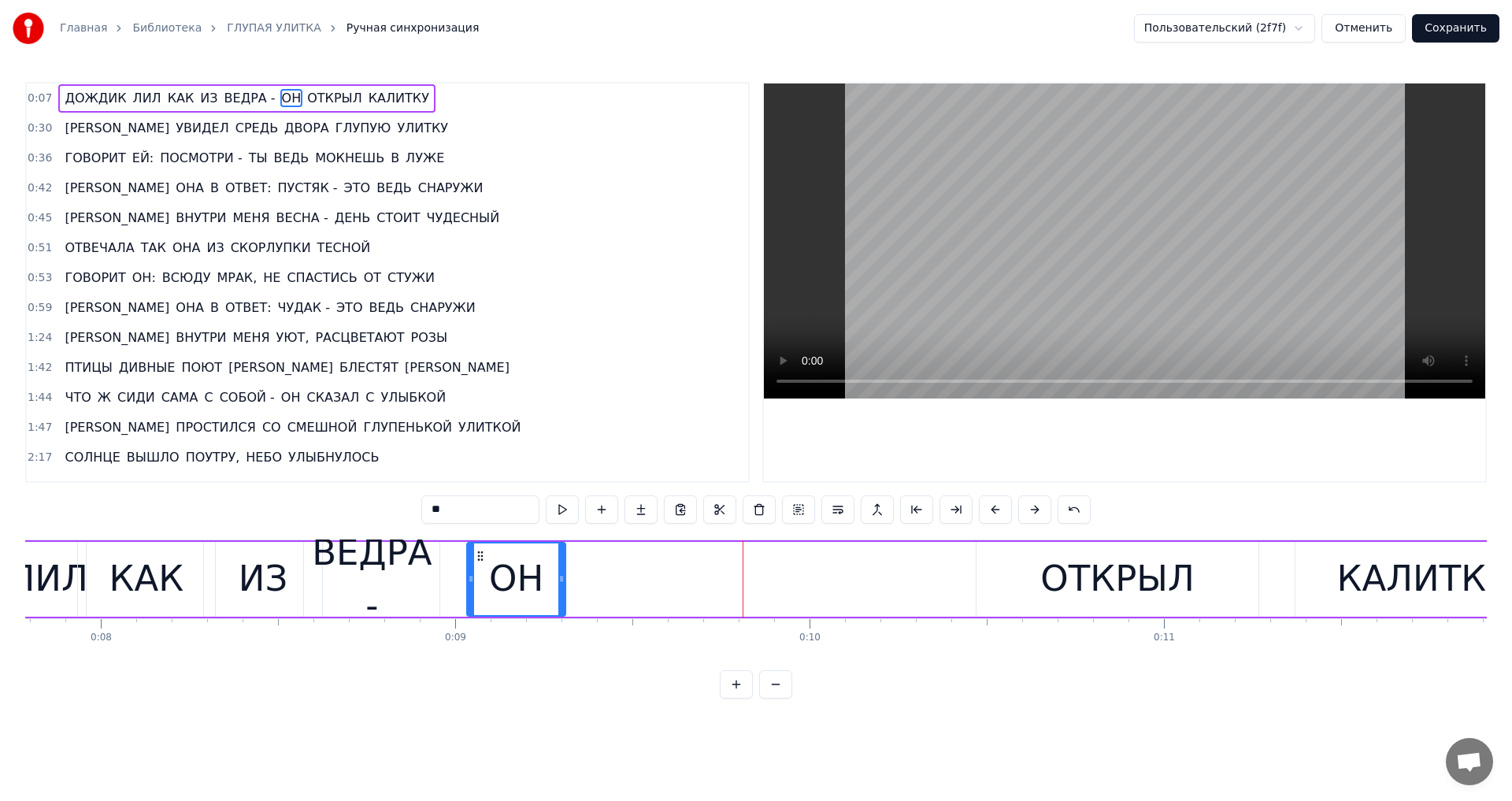
drag, startPoint x: 737, startPoint y: 556, endPoint x: 479, endPoint y: 553, distance: 258.0
click at [479, 553] on icon at bounding box center [480, 556] width 12 height 12
click at [1014, 570] on div "ОТКРЫЛ" at bounding box center [1118, 580] width 282 height 75
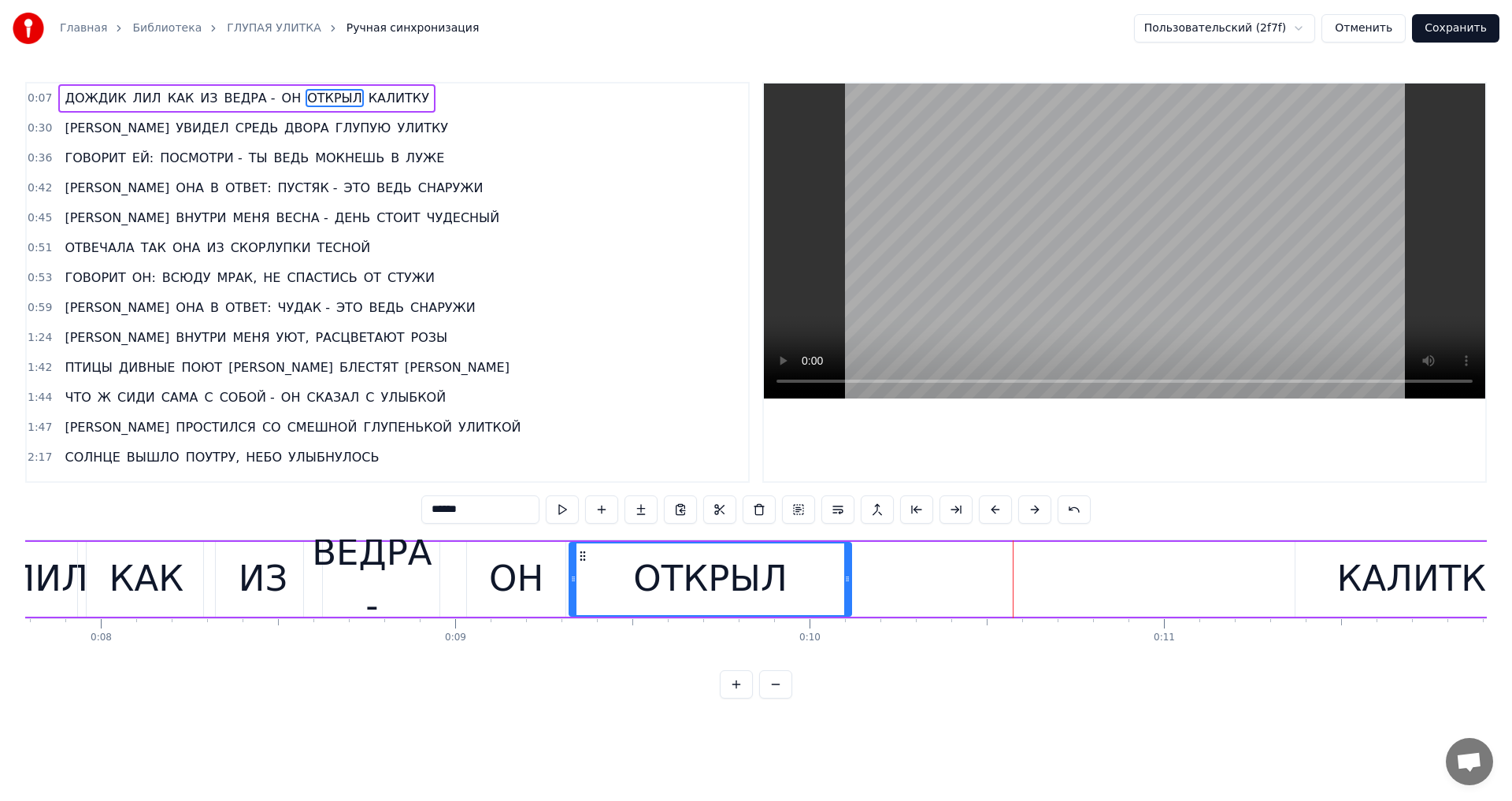
drag, startPoint x: 989, startPoint y: 556, endPoint x: 582, endPoint y: 547, distance: 407.1
click at [582, 547] on div "ОТКРЫЛ" at bounding box center [710, 580] width 281 height 71
drag, startPoint x: 846, startPoint y: 580, endPoint x: 639, endPoint y: 564, distance: 207.6
click at [755, 580] on icon at bounding box center [757, 579] width 6 height 12
click at [534, 587] on div "ОН" at bounding box center [516, 578] width 54 height 53
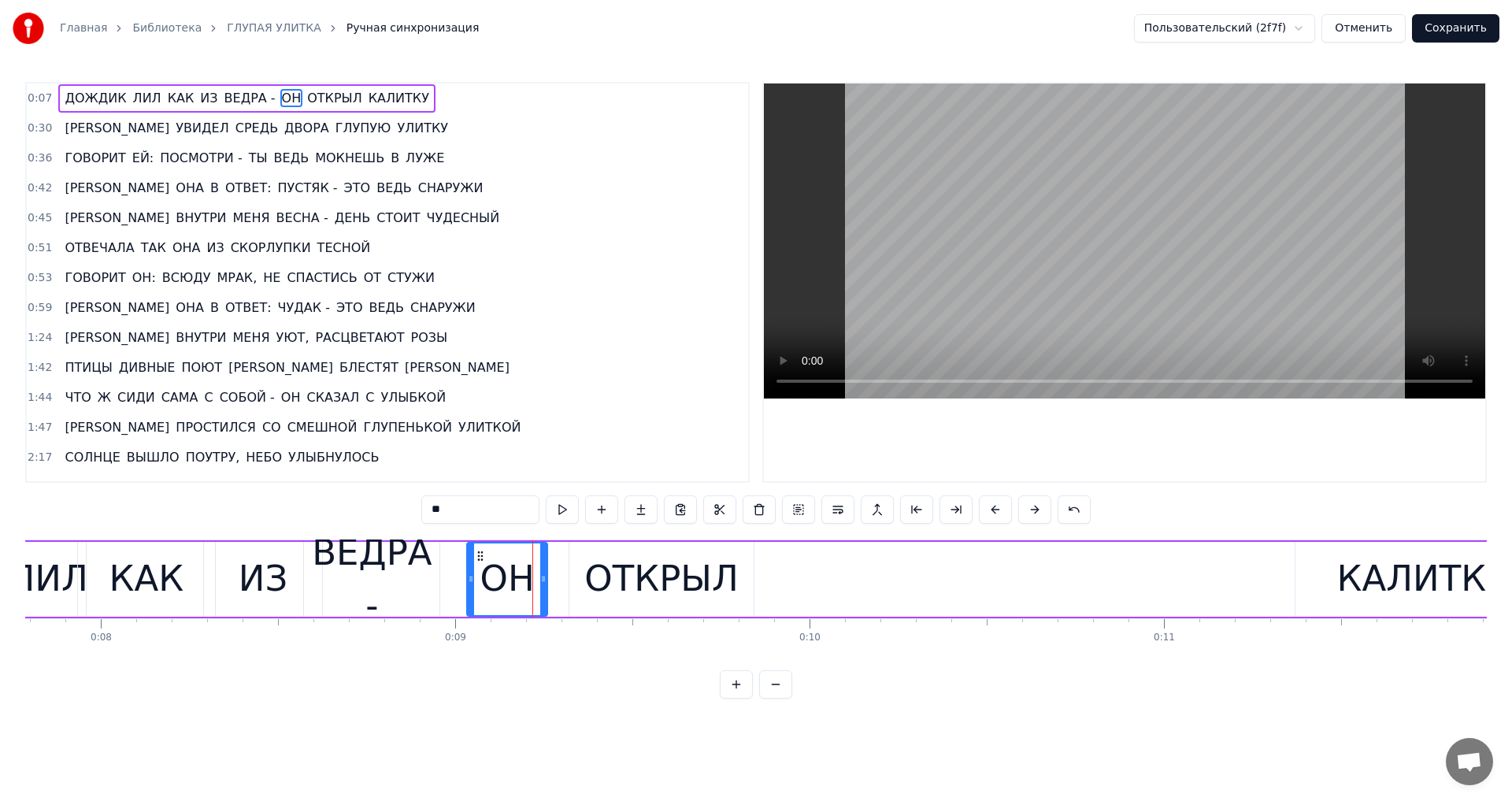
drag, startPoint x: 559, startPoint y: 580, endPoint x: 540, endPoint y: 580, distance: 19.0
click at [540, 580] on icon at bounding box center [543, 579] width 6 height 12
click at [631, 580] on div "ОТКРЫЛ" at bounding box center [661, 578] width 154 height 53
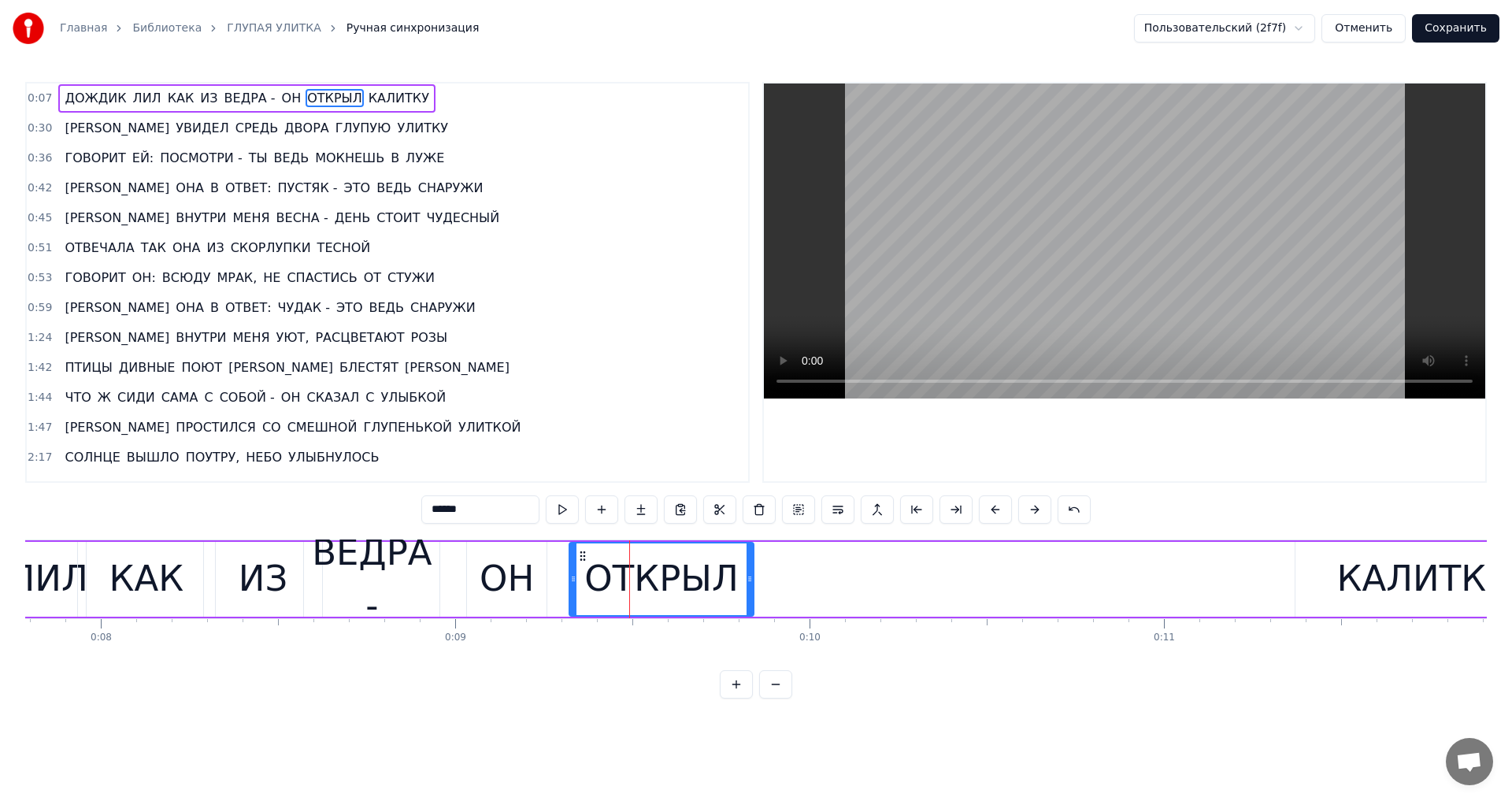
click at [1349, 589] on div "КАЛИТКУ" at bounding box center [1422, 578] width 171 height 53
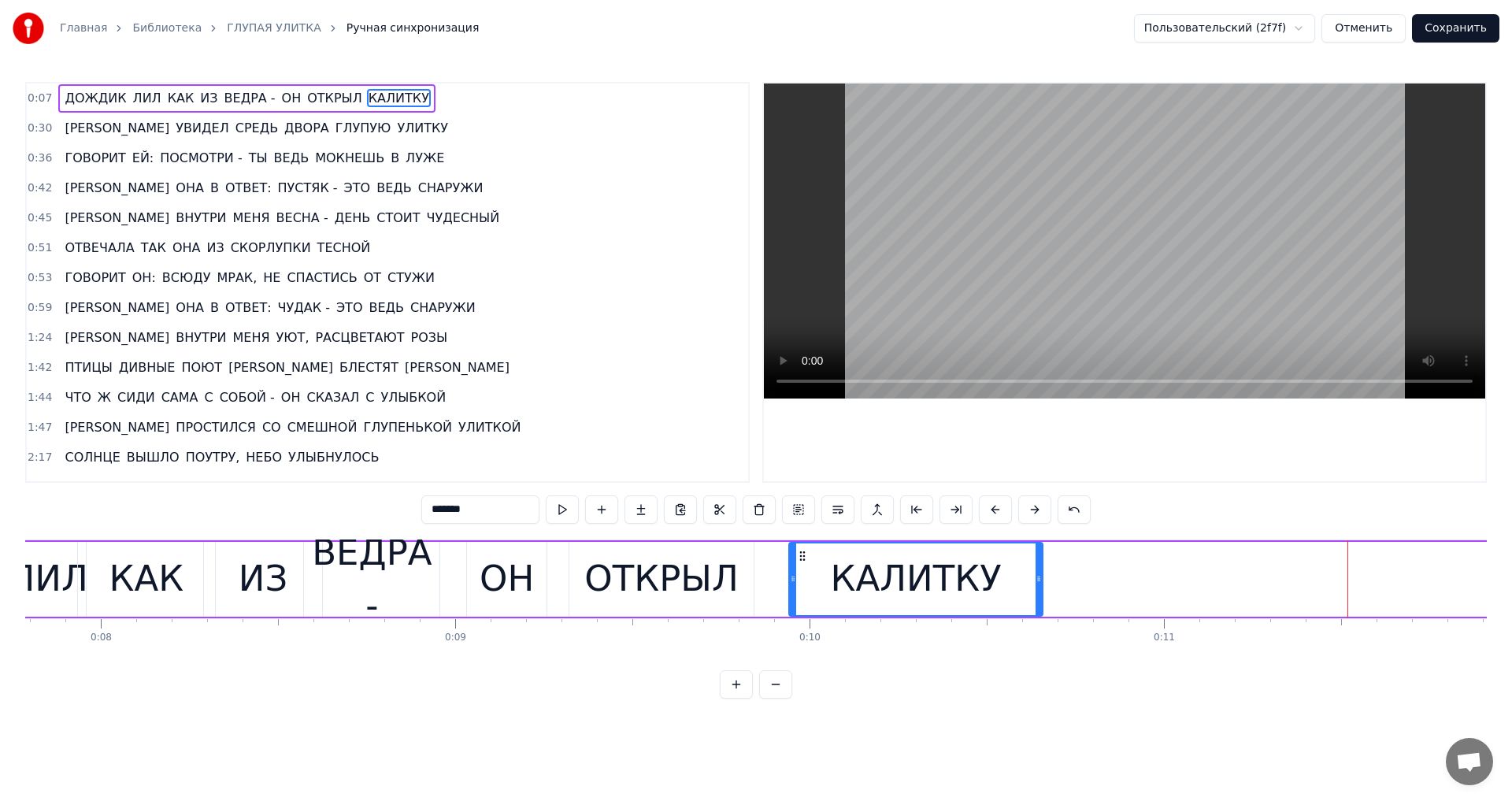
drag, startPoint x: 1308, startPoint y: 552, endPoint x: 802, endPoint y: 560, distance: 506.1
click at [802, 560] on icon at bounding box center [803, 556] width 12 height 12
click at [532, 556] on div "ОН" at bounding box center [506, 578] width 54 height 53
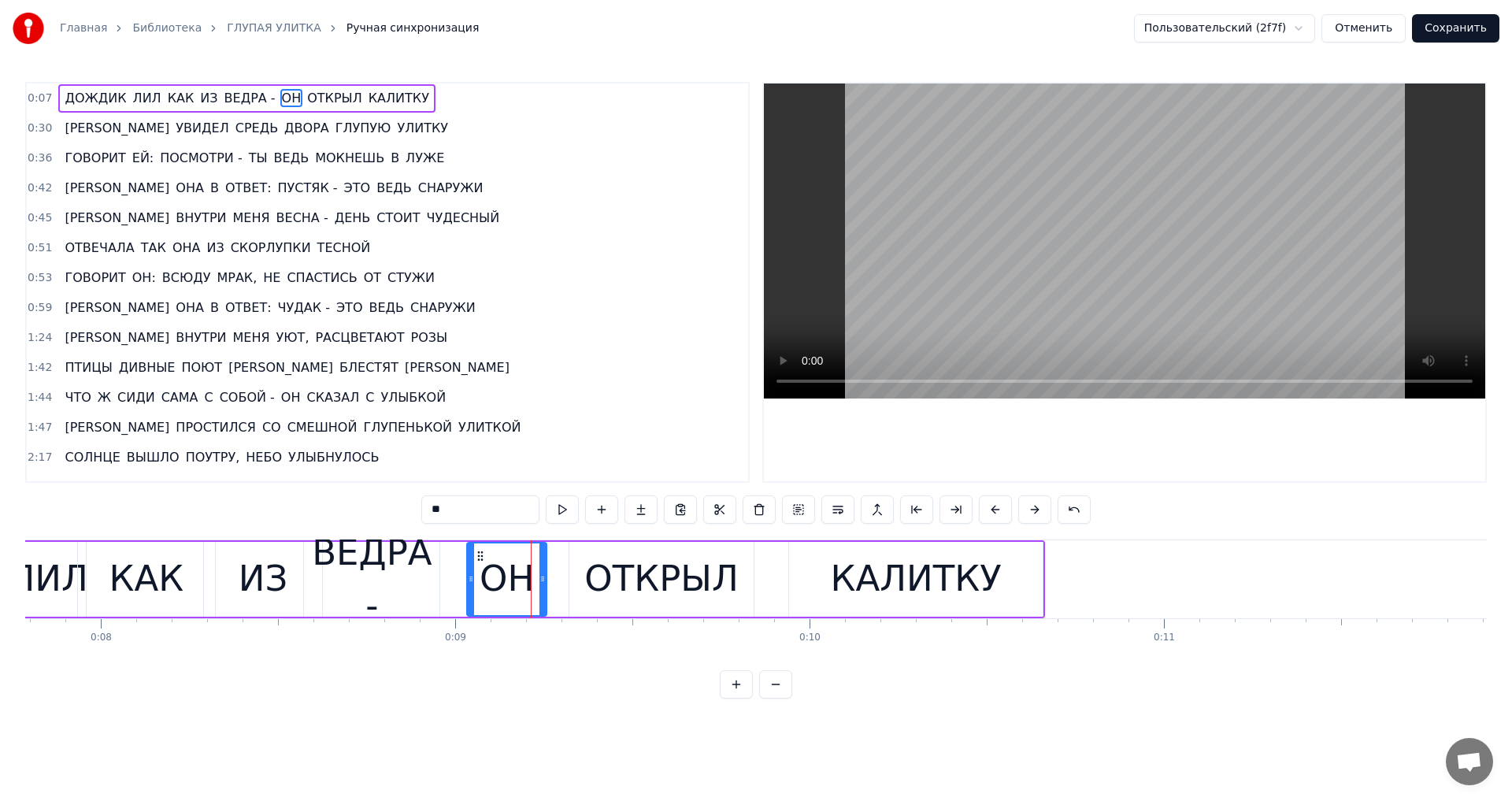
drag, startPoint x: 510, startPoint y: 554, endPoint x: 521, endPoint y: 554, distance: 11.0
click at [521, 554] on div "ОН" at bounding box center [506, 578] width 54 height 53
drag, startPoint x: 480, startPoint y: 553, endPoint x: 495, endPoint y: 554, distance: 15.0
click at [495, 554] on icon at bounding box center [495, 556] width 12 height 12
click at [628, 563] on div "ОТКРЫЛ" at bounding box center [661, 578] width 154 height 53
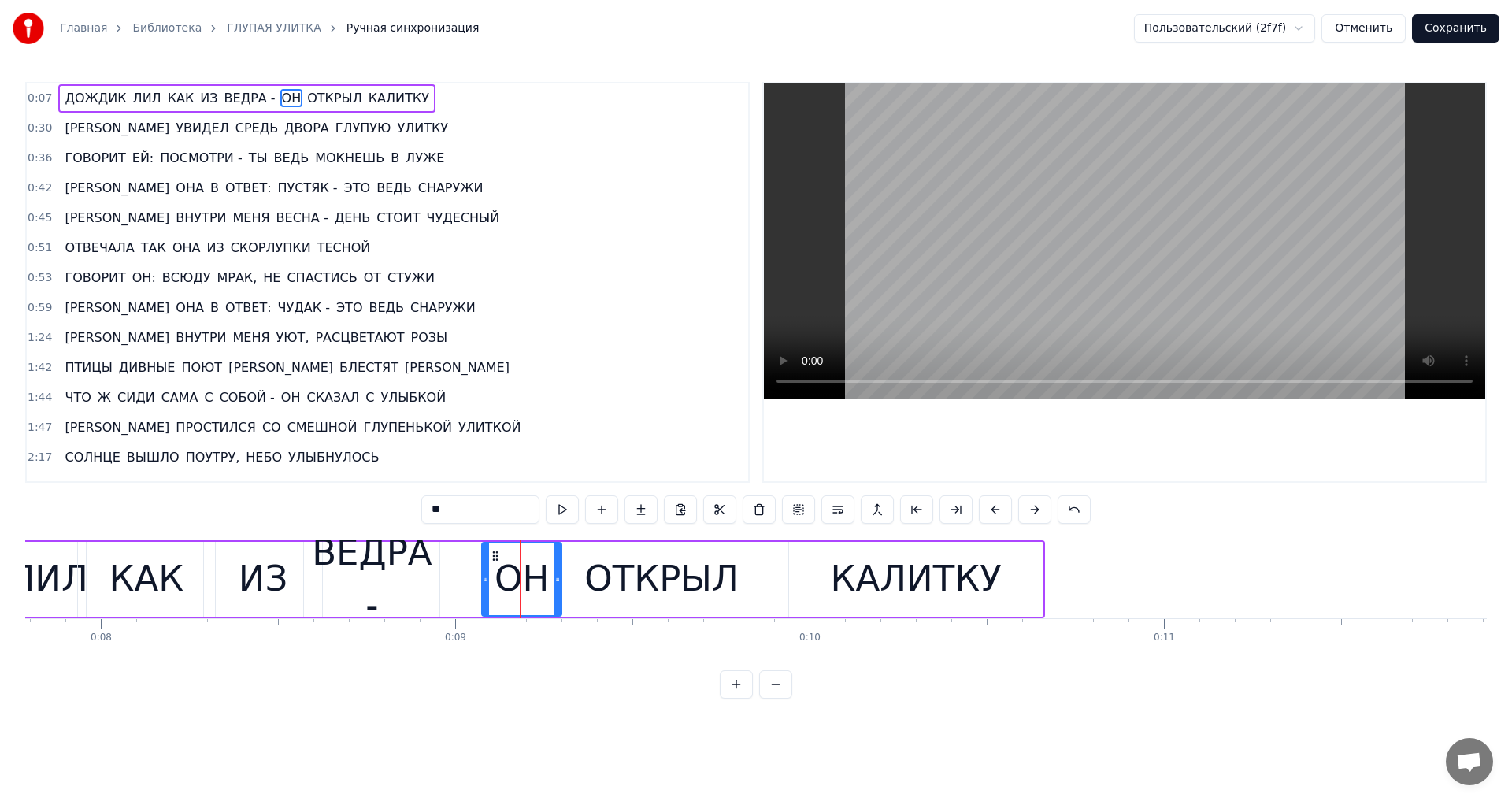
type input "******"
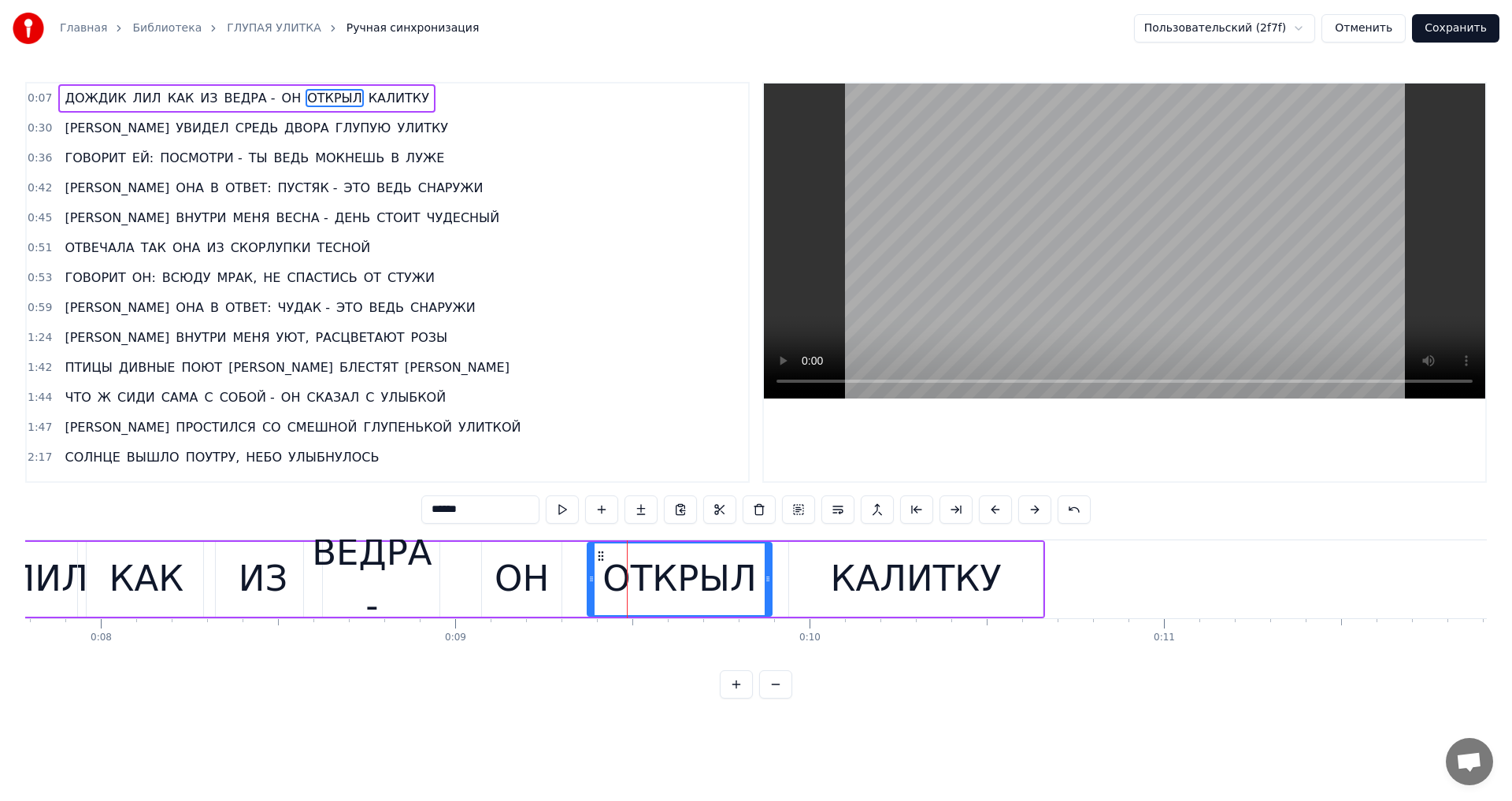
drag, startPoint x: 582, startPoint y: 552, endPoint x: 600, endPoint y: 552, distance: 18.0
click at [600, 552] on circle at bounding box center [599, 552] width 1 height 1
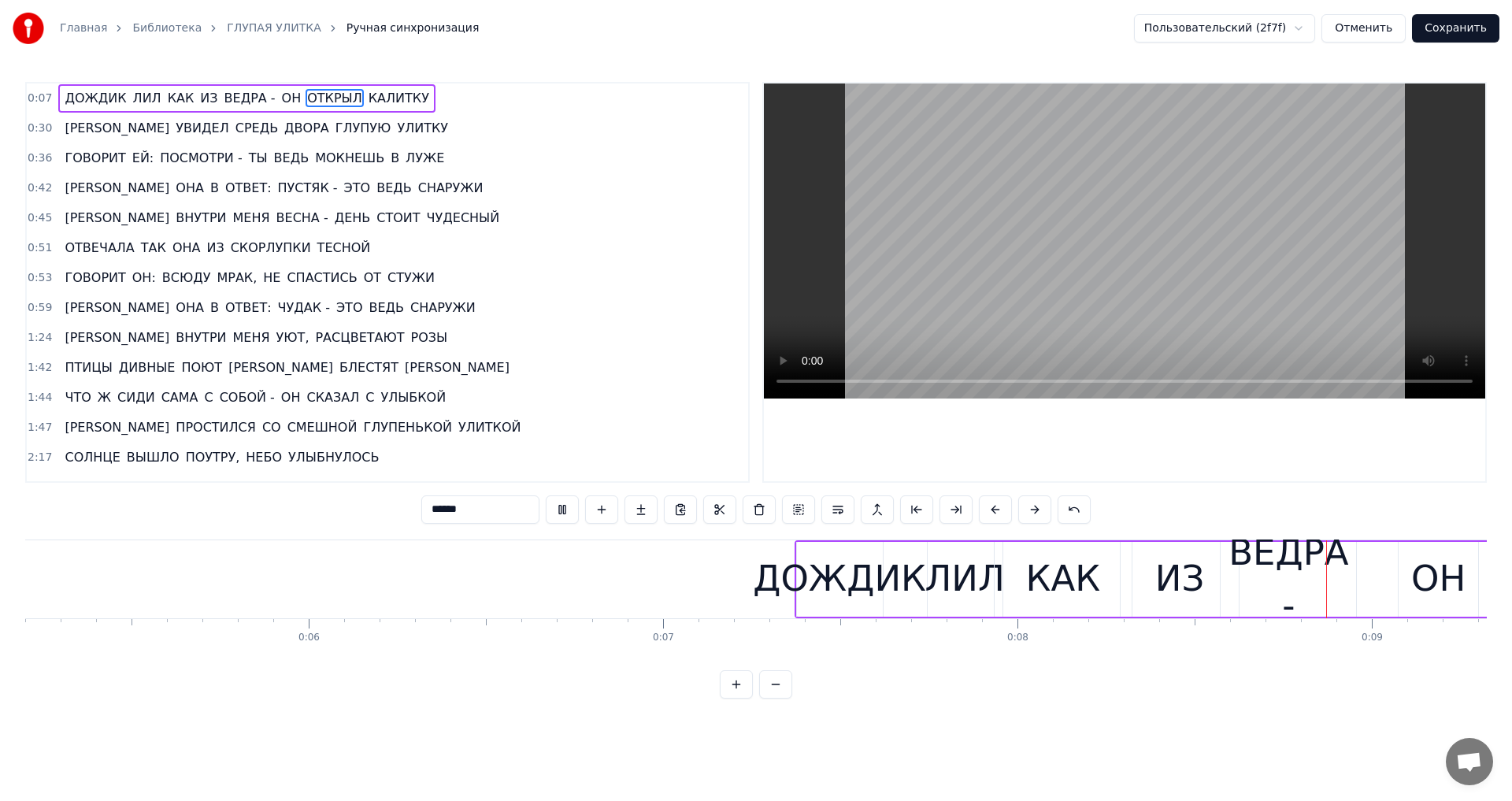
scroll to position [0, 2260]
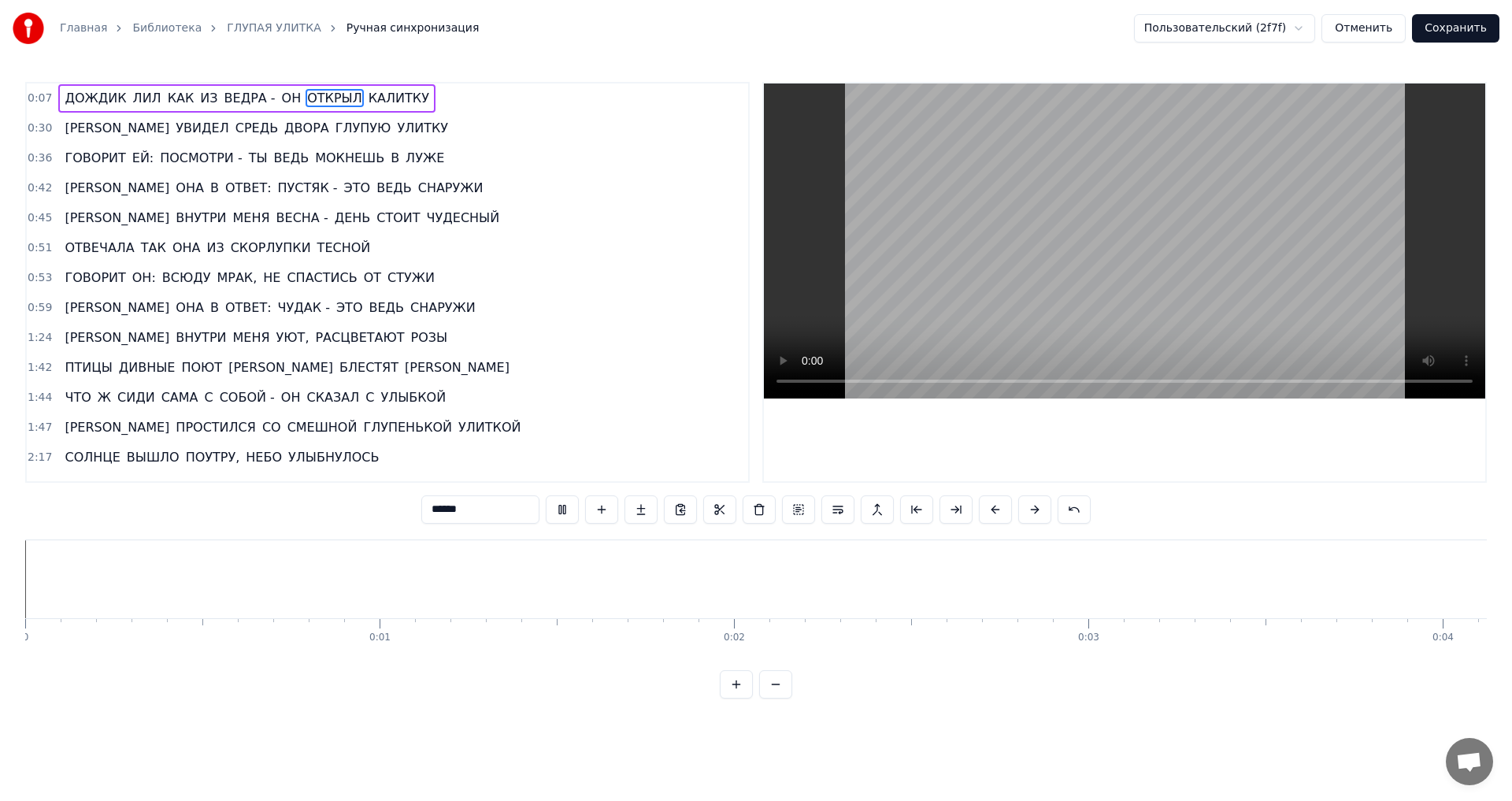
scroll to position [0, 3012]
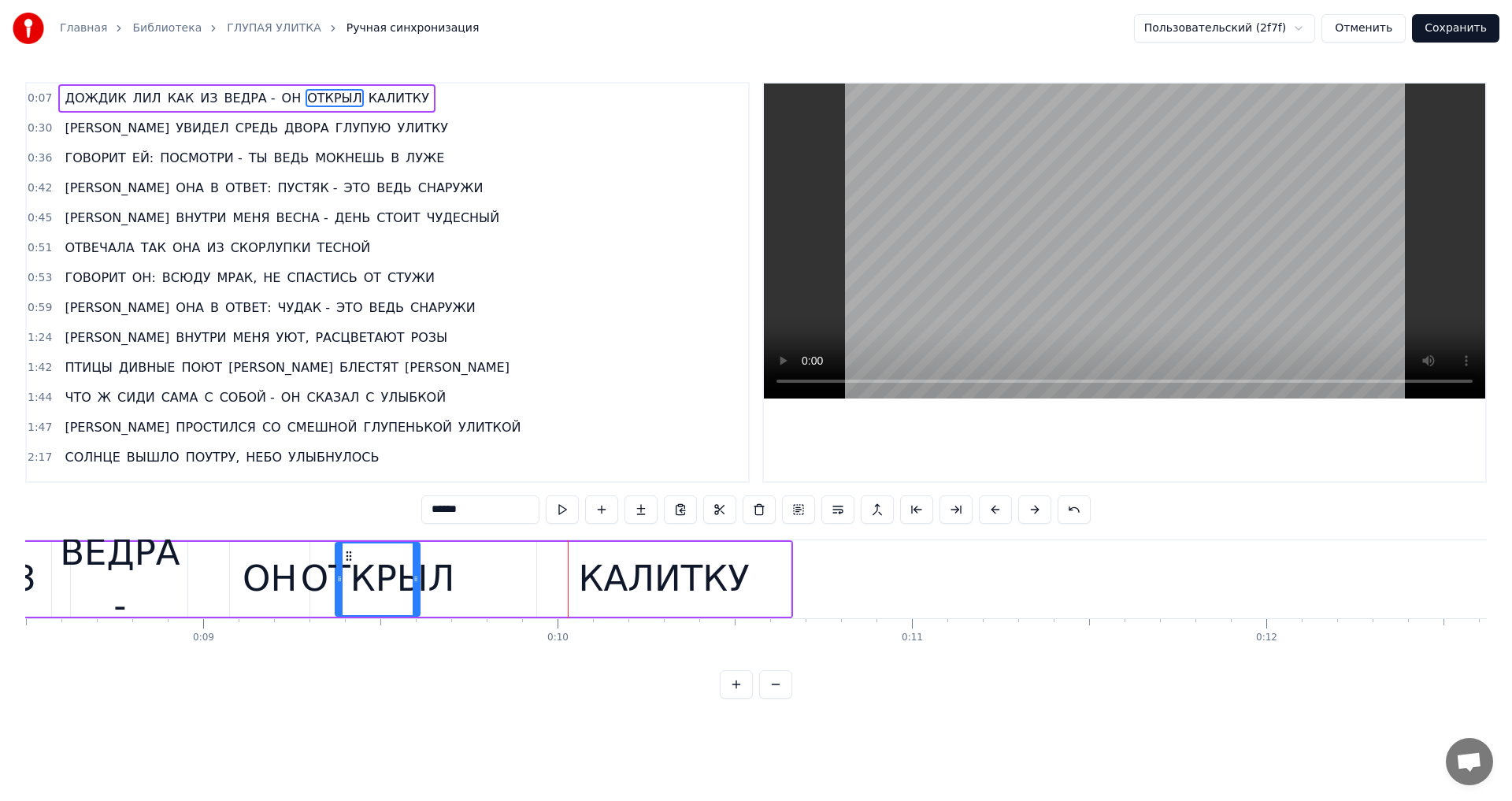
drag, startPoint x: 517, startPoint y: 577, endPoint x: 417, endPoint y: 576, distance: 100.0
click at [417, 576] on icon at bounding box center [416, 579] width 6 height 12
click at [587, 586] on div "КАЛИТКУ" at bounding box center [664, 578] width 171 height 53
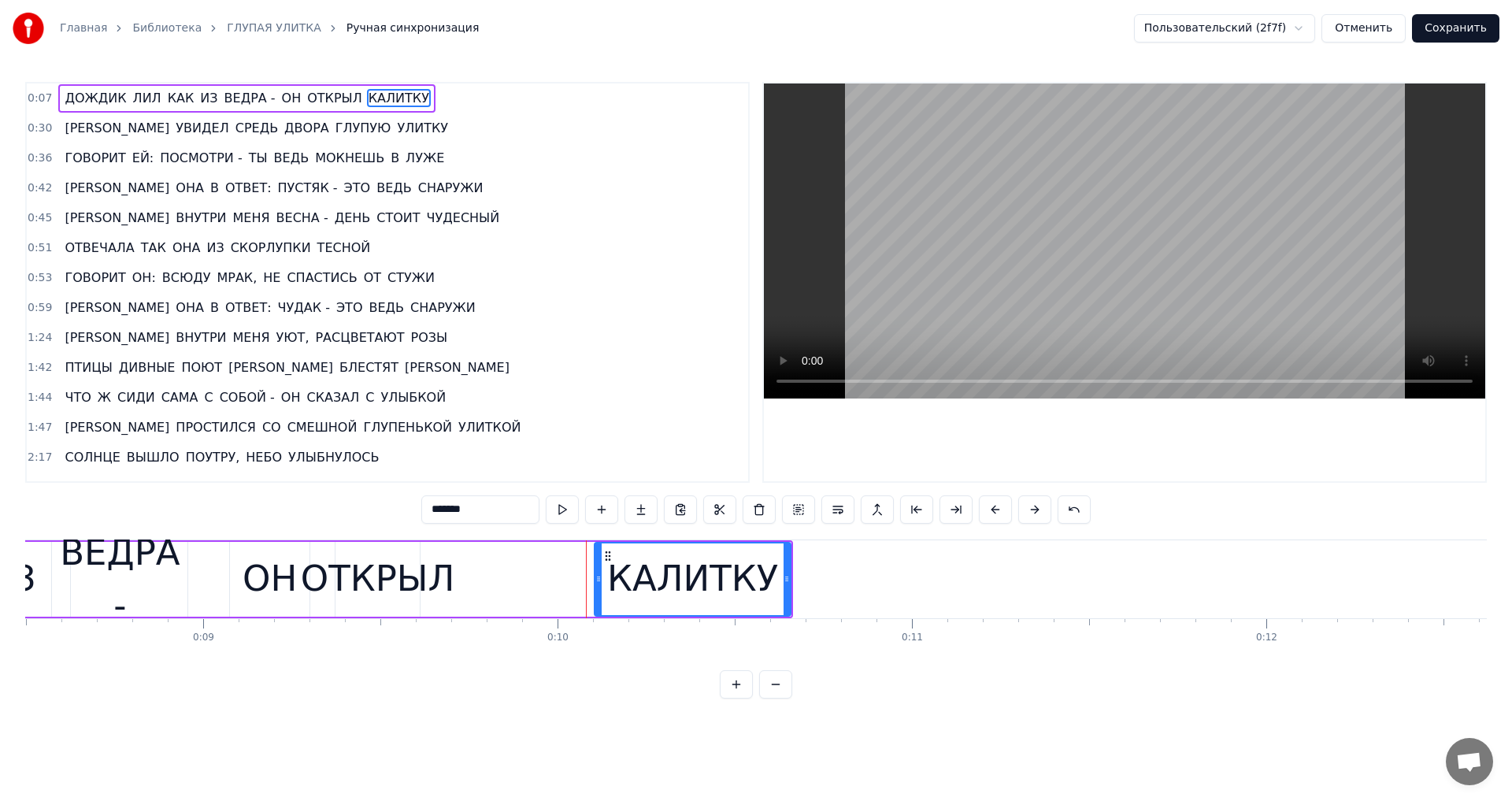
drag, startPoint x: 540, startPoint y: 580, endPoint x: 598, endPoint y: 585, distance: 58.2
click at [598, 585] on div at bounding box center [598, 580] width 6 height 71
click at [363, 571] on div "ОТКРЫЛ" at bounding box center [377, 578] width 154 height 53
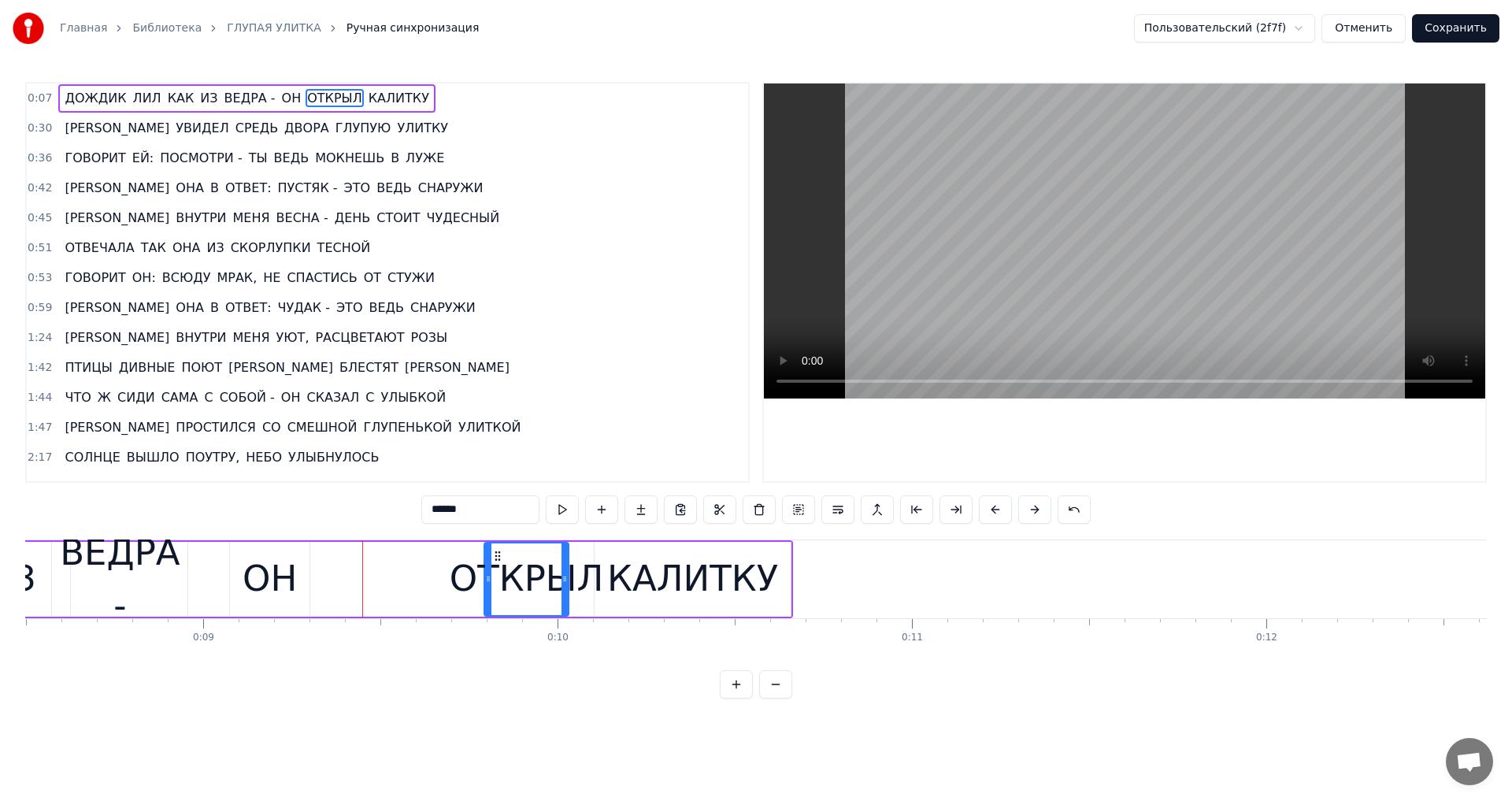
drag, startPoint x: 349, startPoint y: 555, endPoint x: 498, endPoint y: 560, distance: 149.1
click at [498, 560] on icon at bounding box center [498, 556] width 12 height 12
click at [271, 565] on div "ОН" at bounding box center [269, 578] width 54 height 53
type input "**"
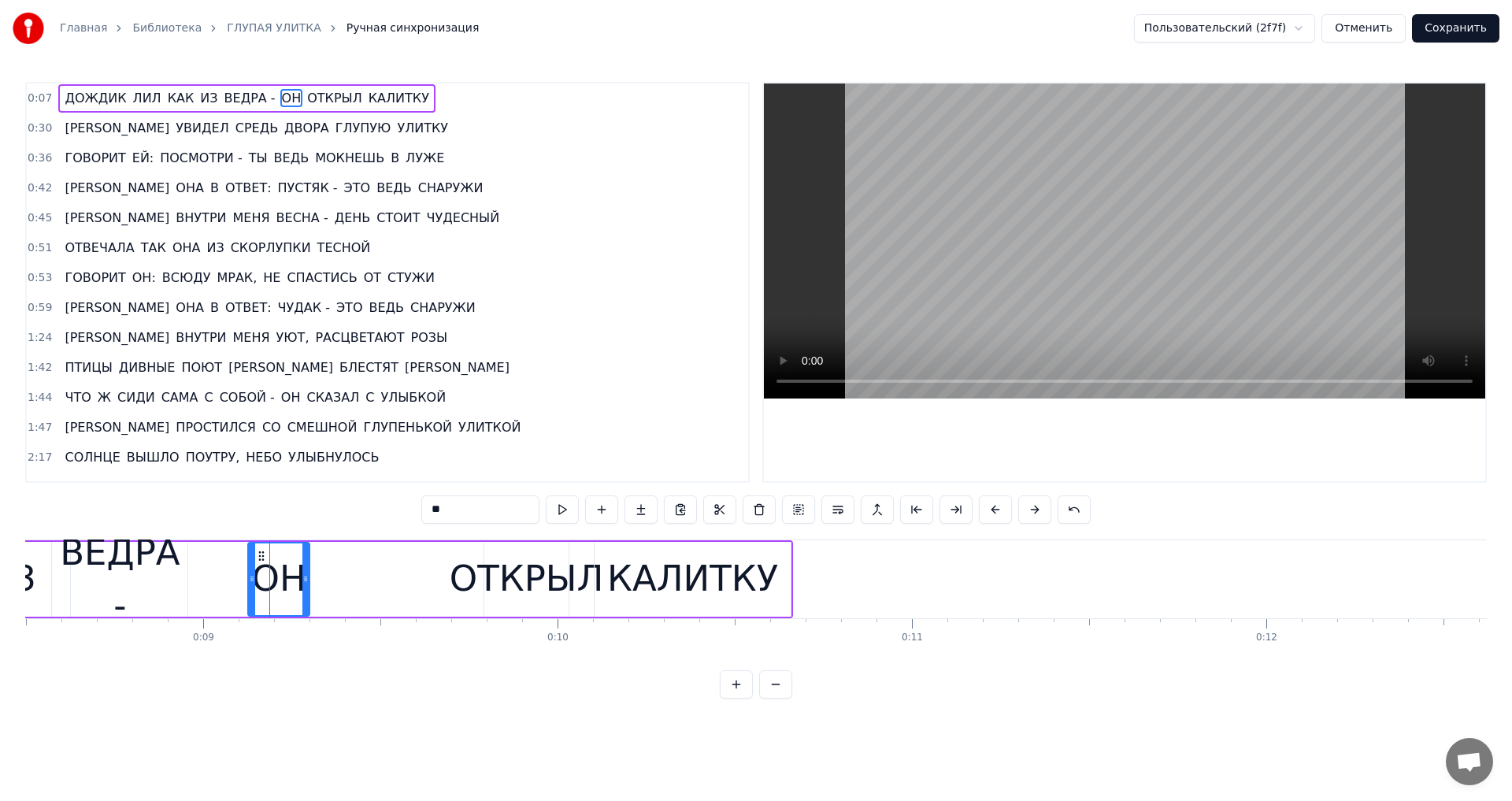
drag, startPoint x: 233, startPoint y: 576, endPoint x: 252, endPoint y: 579, distance: 19.2
click at [252, 579] on icon at bounding box center [252, 579] width 6 height 12
drag, startPoint x: 266, startPoint y: 557, endPoint x: 408, endPoint y: 561, distance: 142.1
click at [408, 561] on icon at bounding box center [405, 556] width 12 height 12
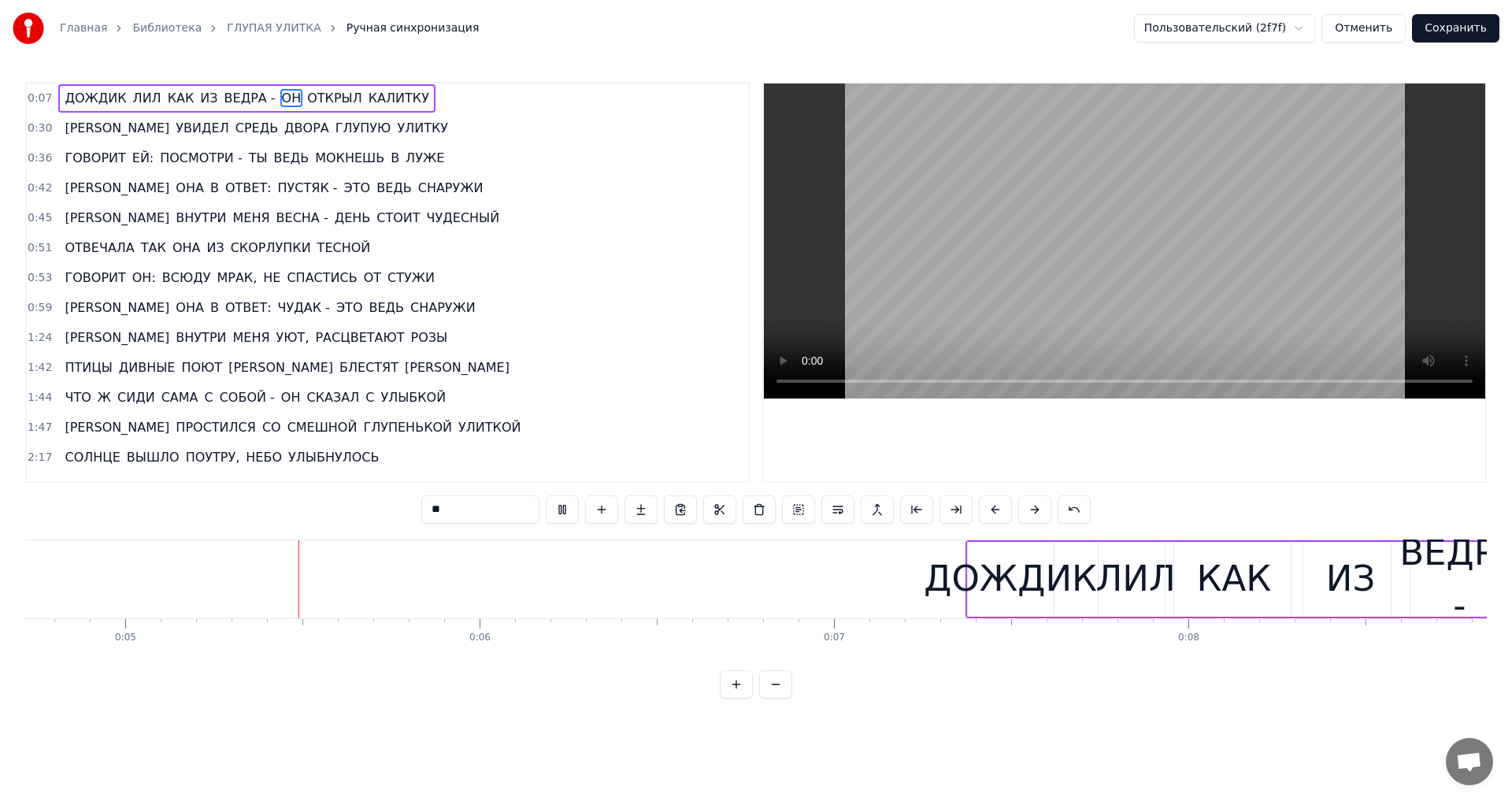
scroll to position [0, 1695]
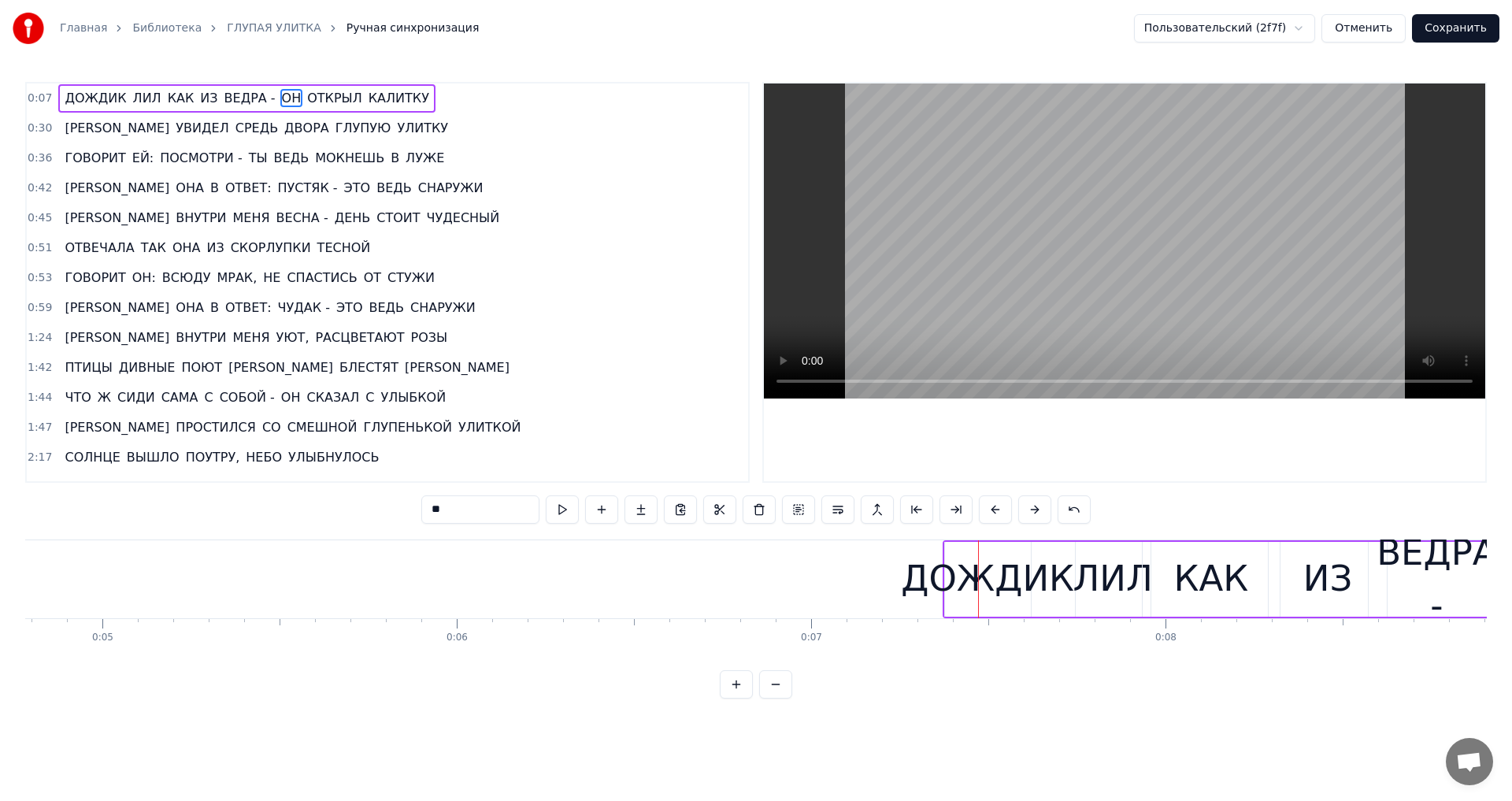
click at [944, 572] on div "ДОЖДИК" at bounding box center [987, 578] width 173 height 53
type input "******"
drag, startPoint x: 945, startPoint y: 585, endPoint x: 914, endPoint y: 585, distance: 31.0
click at [915, 585] on icon at bounding box center [918, 579] width 6 height 12
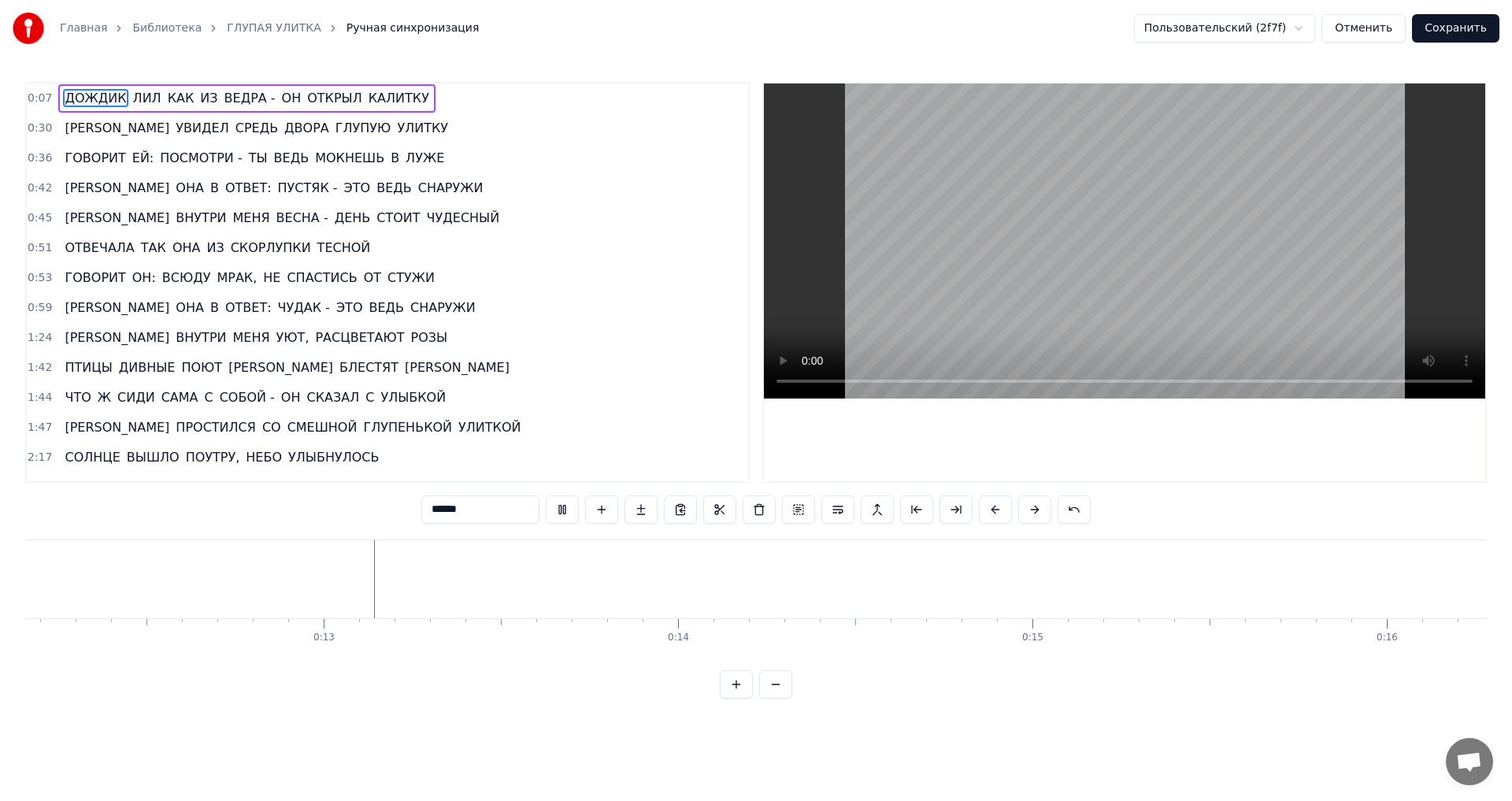
scroll to position [0, 4330]
click at [764, 699] on button at bounding box center [776, 684] width 33 height 29
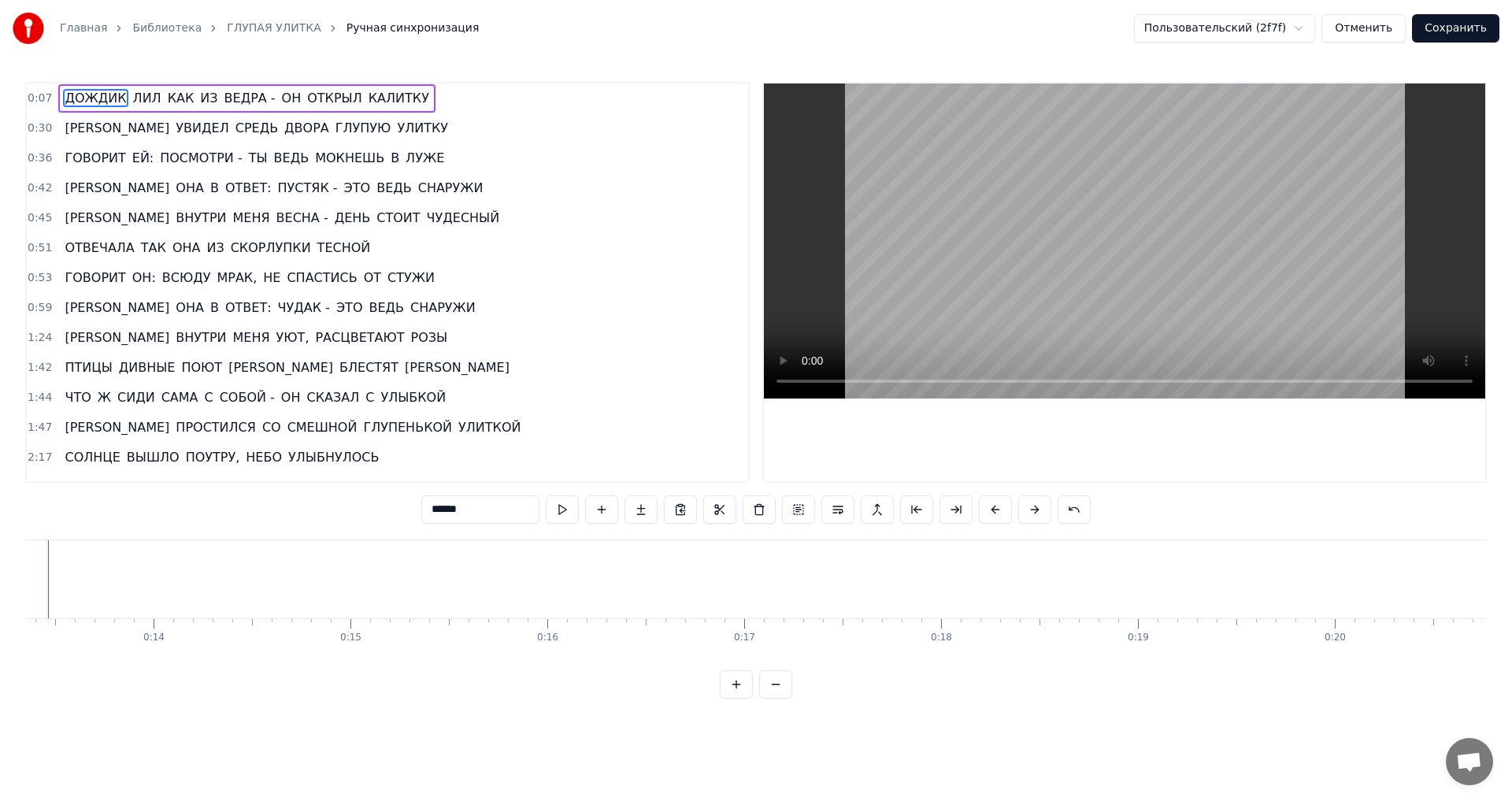
scroll to position [0, 2571]
click at [764, 699] on button at bounding box center [776, 684] width 33 height 29
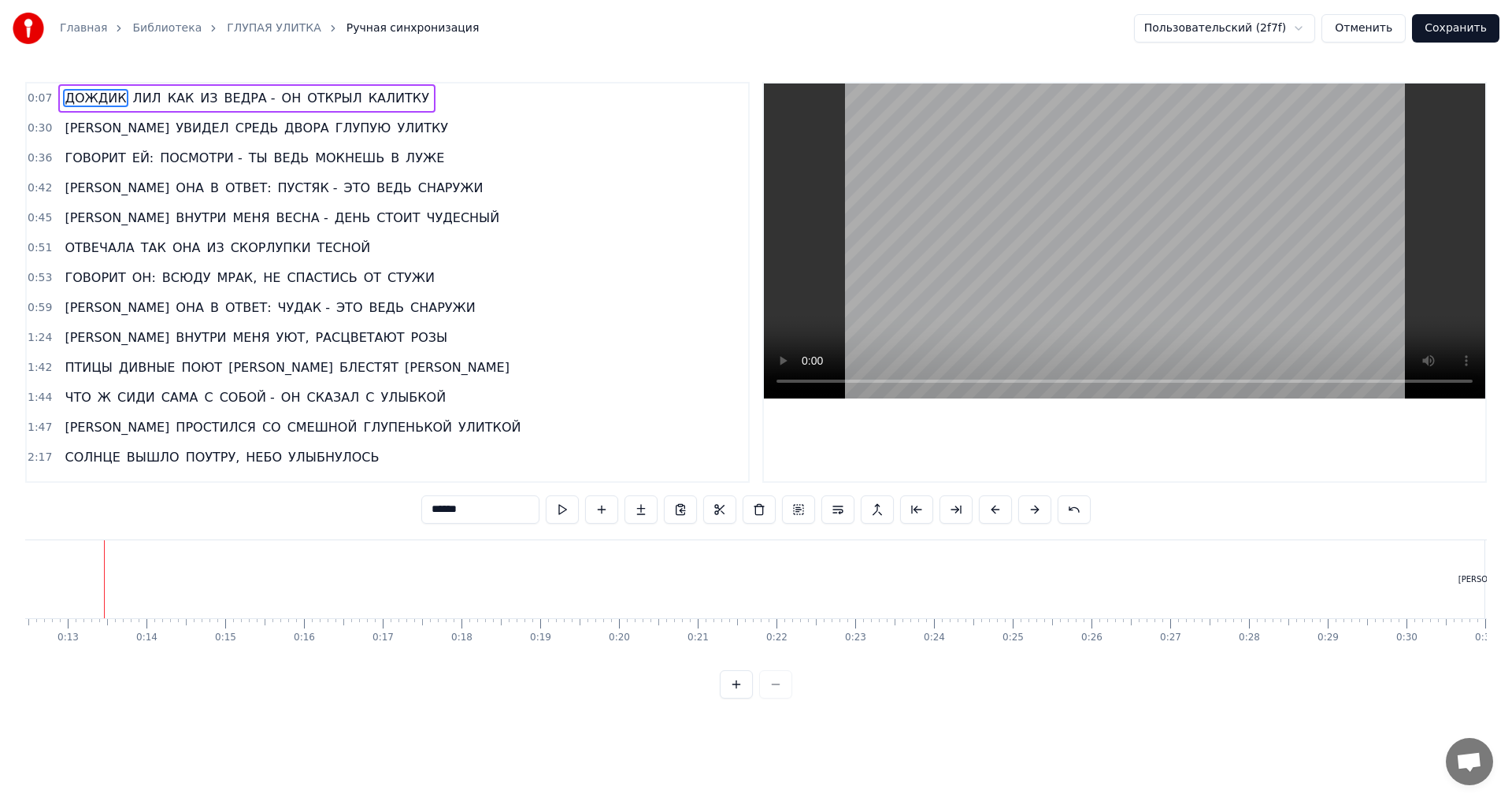
click at [764, 699] on div at bounding box center [756, 684] width 72 height 29
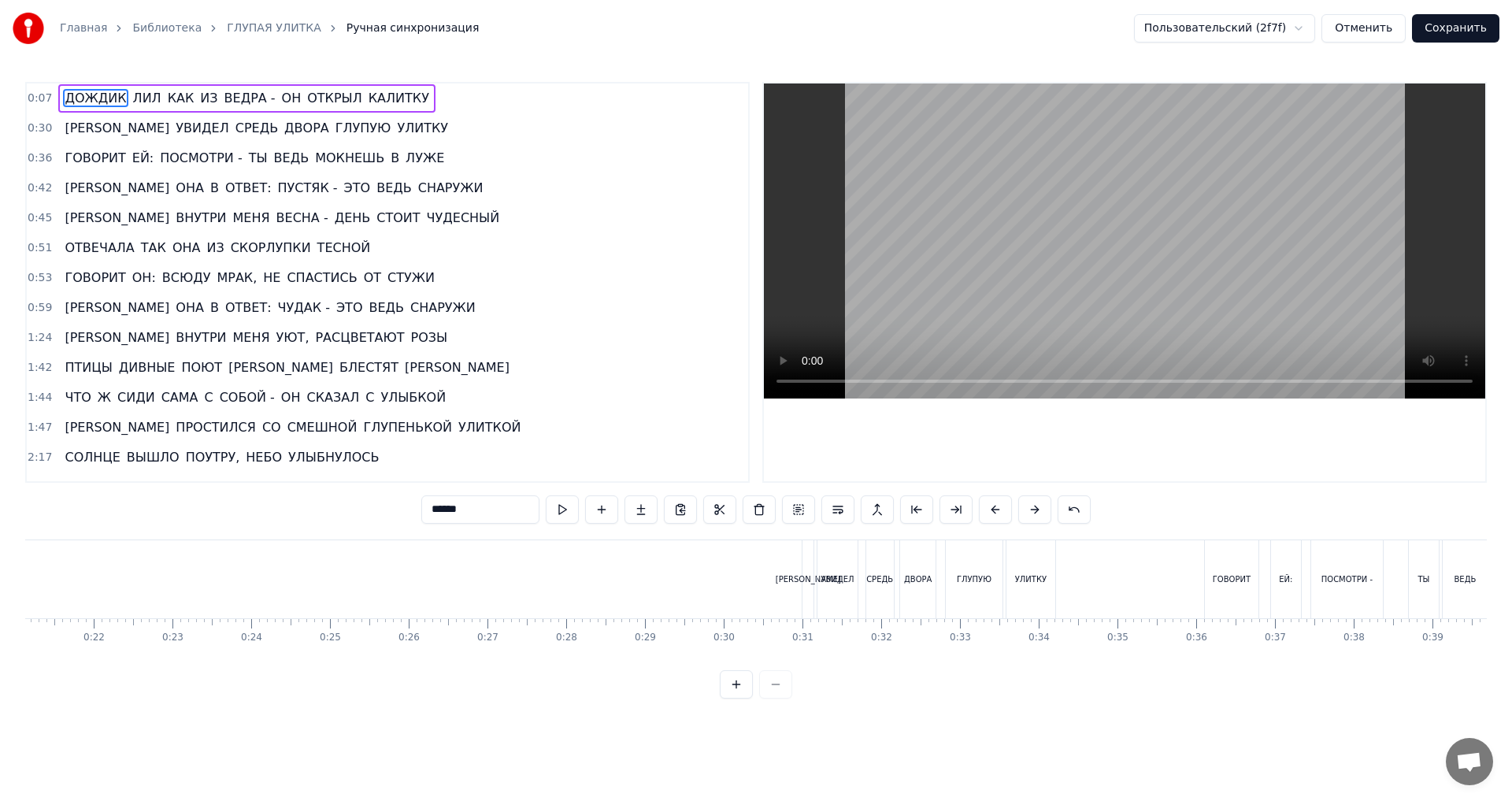
scroll to position [0, 1765]
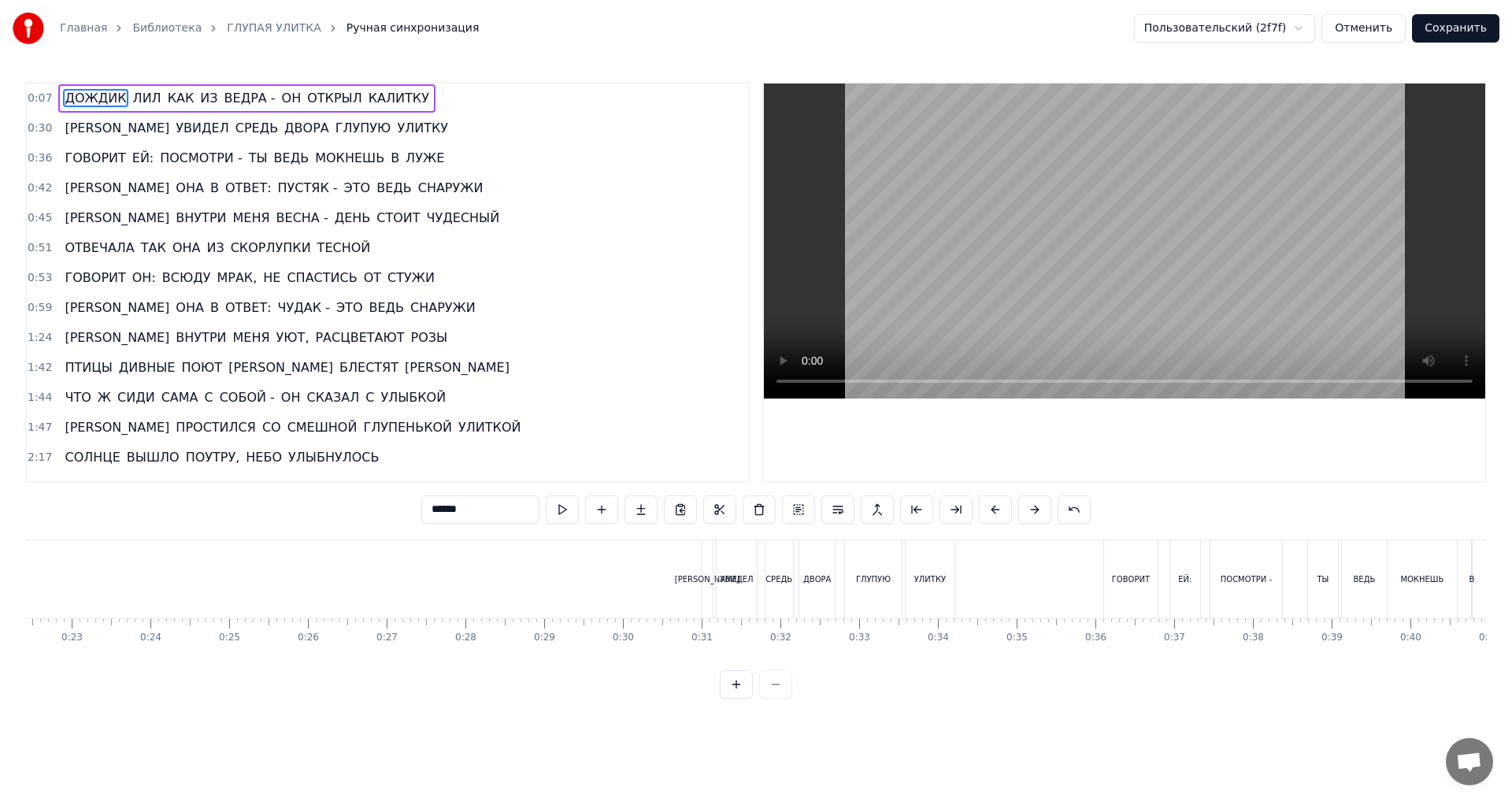
click at [38, 124] on span "0:30" at bounding box center [40, 128] width 24 height 16
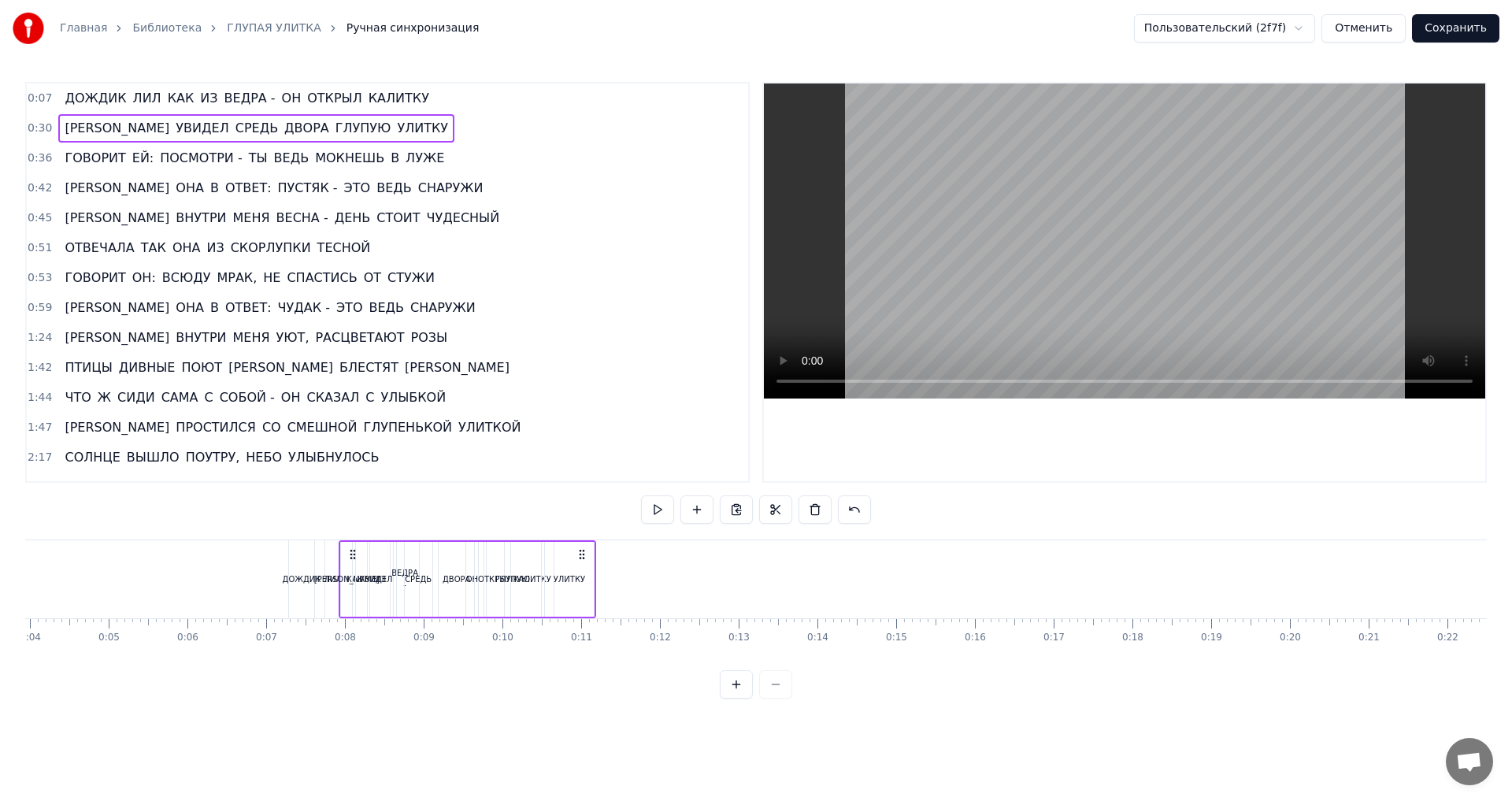
scroll to position [0, 309]
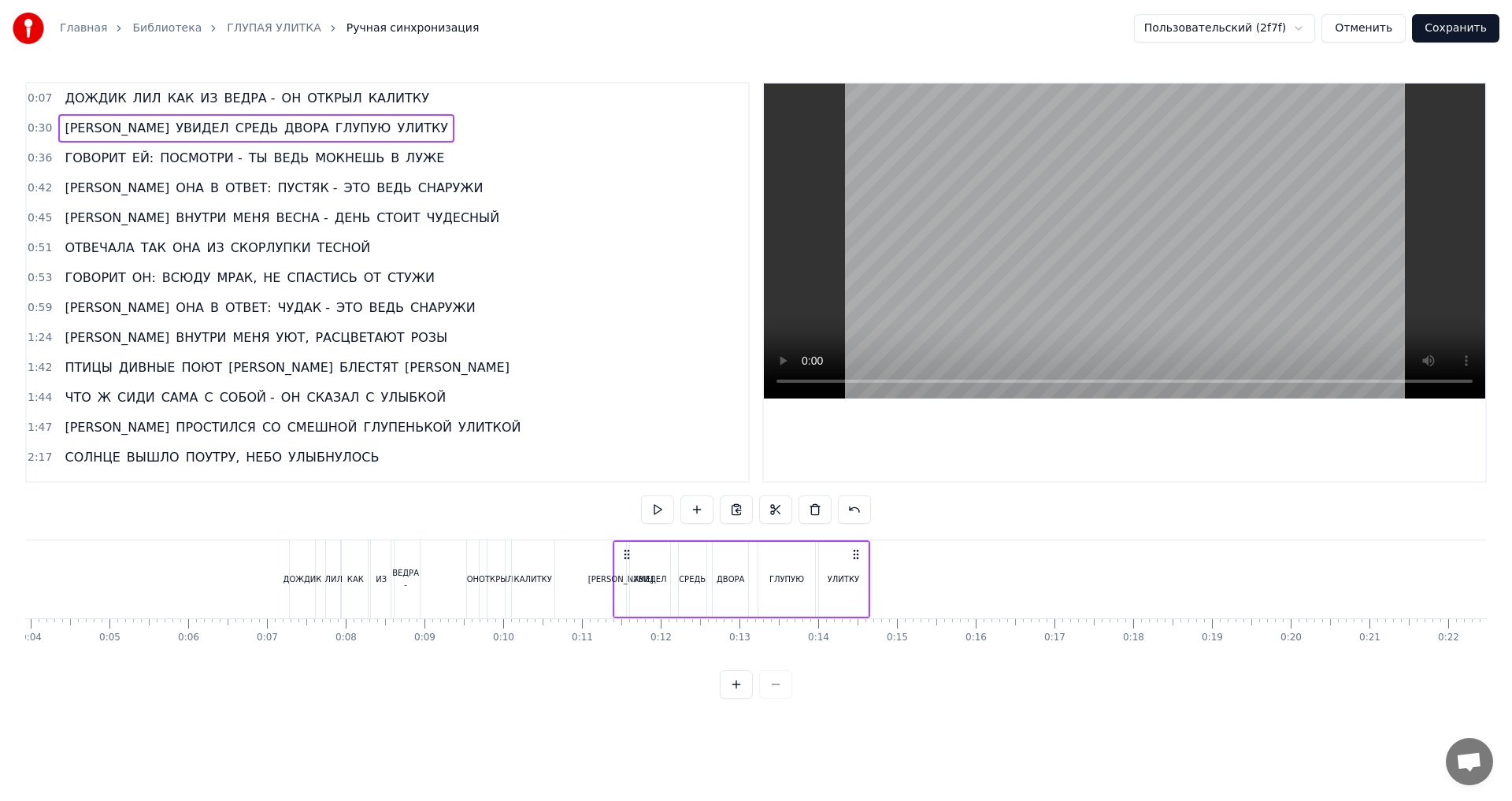
drag, startPoint x: 714, startPoint y: 553, endPoint x: 626, endPoint y: 601, distance: 100.2
click at [626, 601] on div "И УВИДЕЛ СРЕДЬ ДВОРА ГЛУПУЮ УЛИТКУ" at bounding box center [741, 579] width 257 height 78
click at [737, 699] on button at bounding box center [736, 684] width 33 height 29
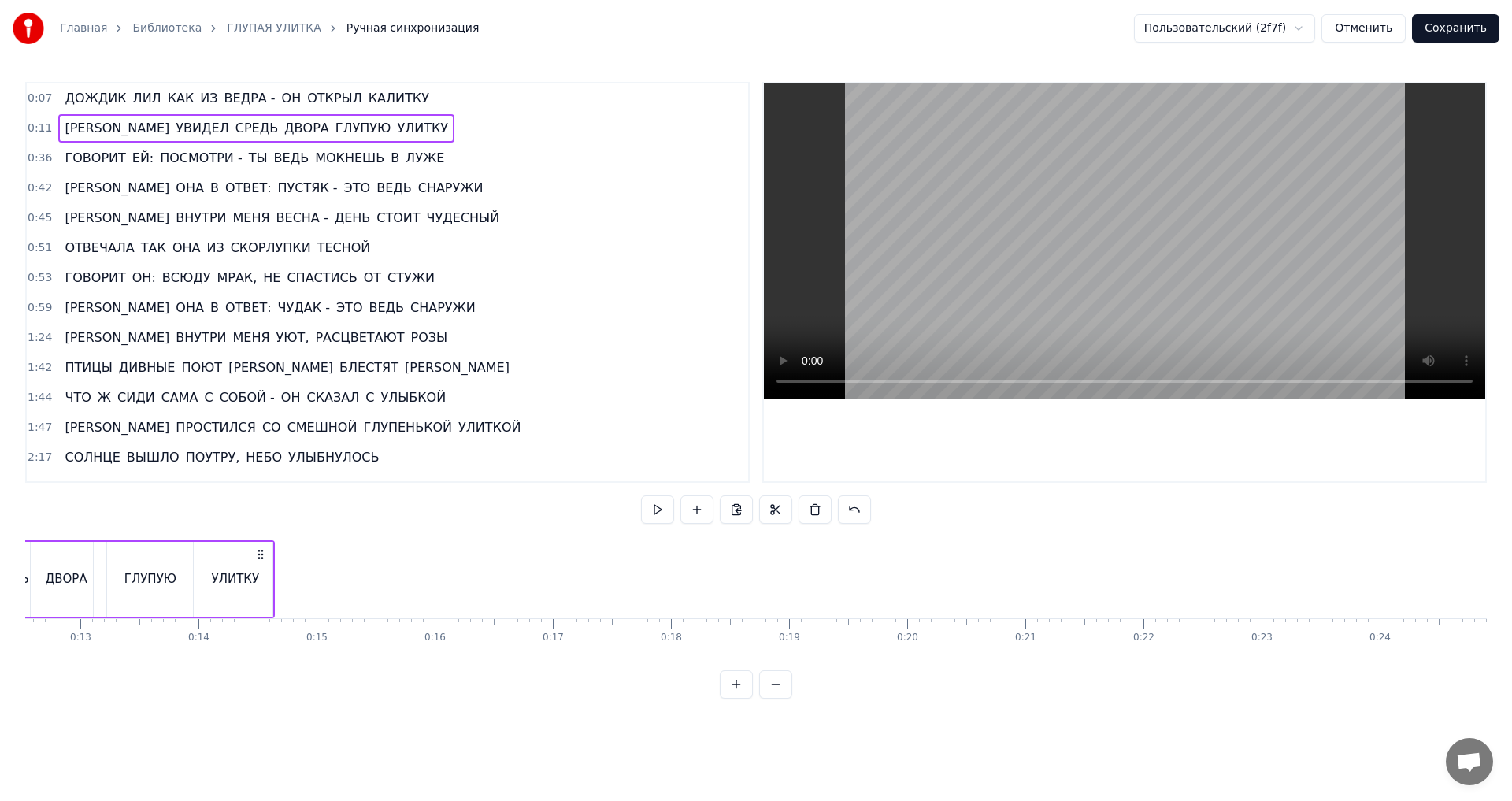
click at [737, 699] on button at bounding box center [736, 684] width 33 height 29
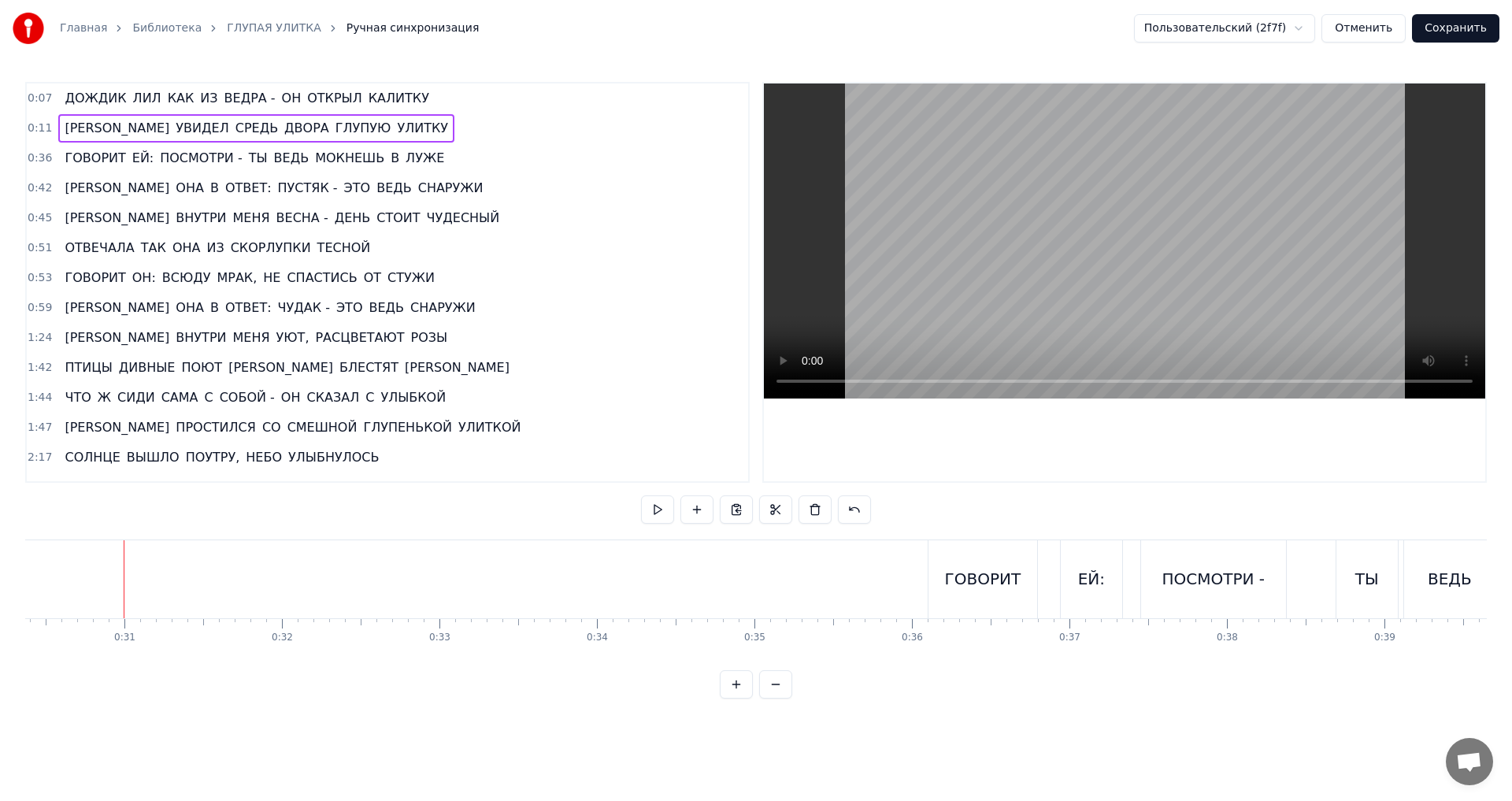
scroll to position [0, 4803]
click at [33, 127] on span "0:11" at bounding box center [40, 128] width 24 height 16
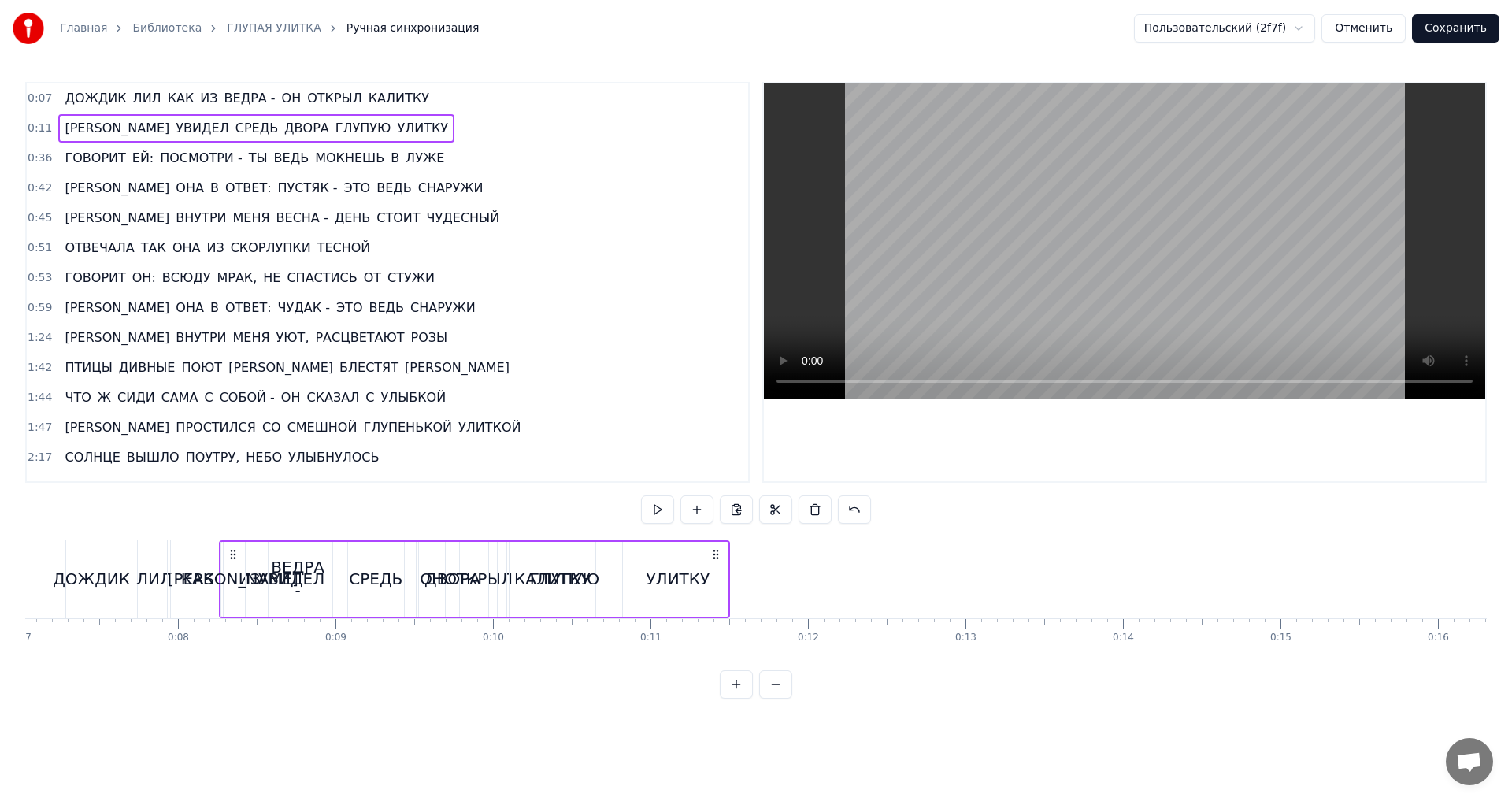
scroll to position [0, 1088]
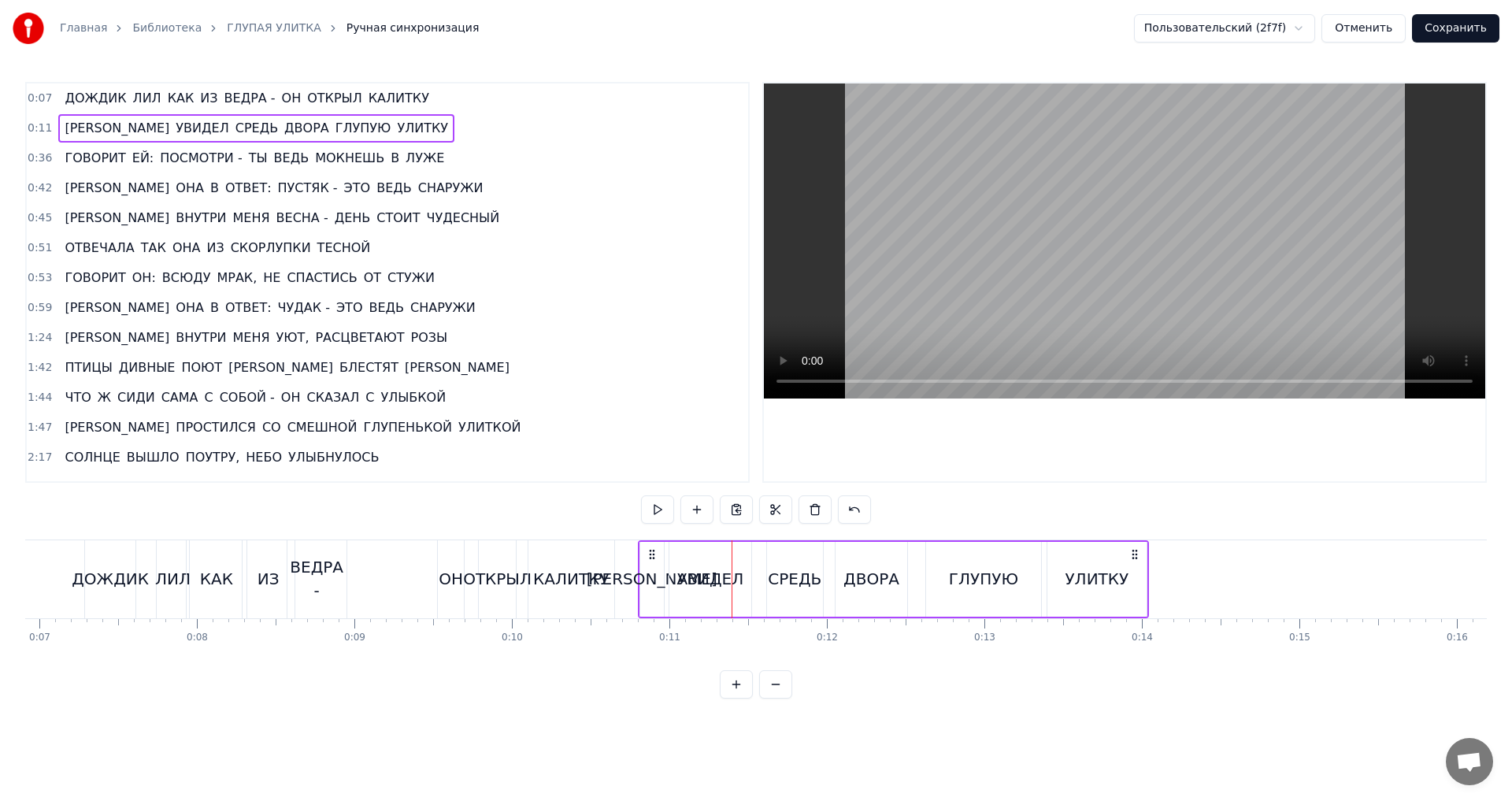
drag, startPoint x: 116, startPoint y: 556, endPoint x: 649, endPoint y: 596, distance: 534.5
click at [649, 596] on div "И УВИДЕЛ СРЕДЬ ДВОРА ГЛУПУЮ УЛИТКУ" at bounding box center [893, 579] width 511 height 78
click at [688, 587] on div "УВИДЕЛ" at bounding box center [710, 579] width 66 height 24
drag, startPoint x: 675, startPoint y: 580, endPoint x: 702, endPoint y: 580, distance: 27.0
click at [702, 580] on icon at bounding box center [701, 579] width 6 height 12
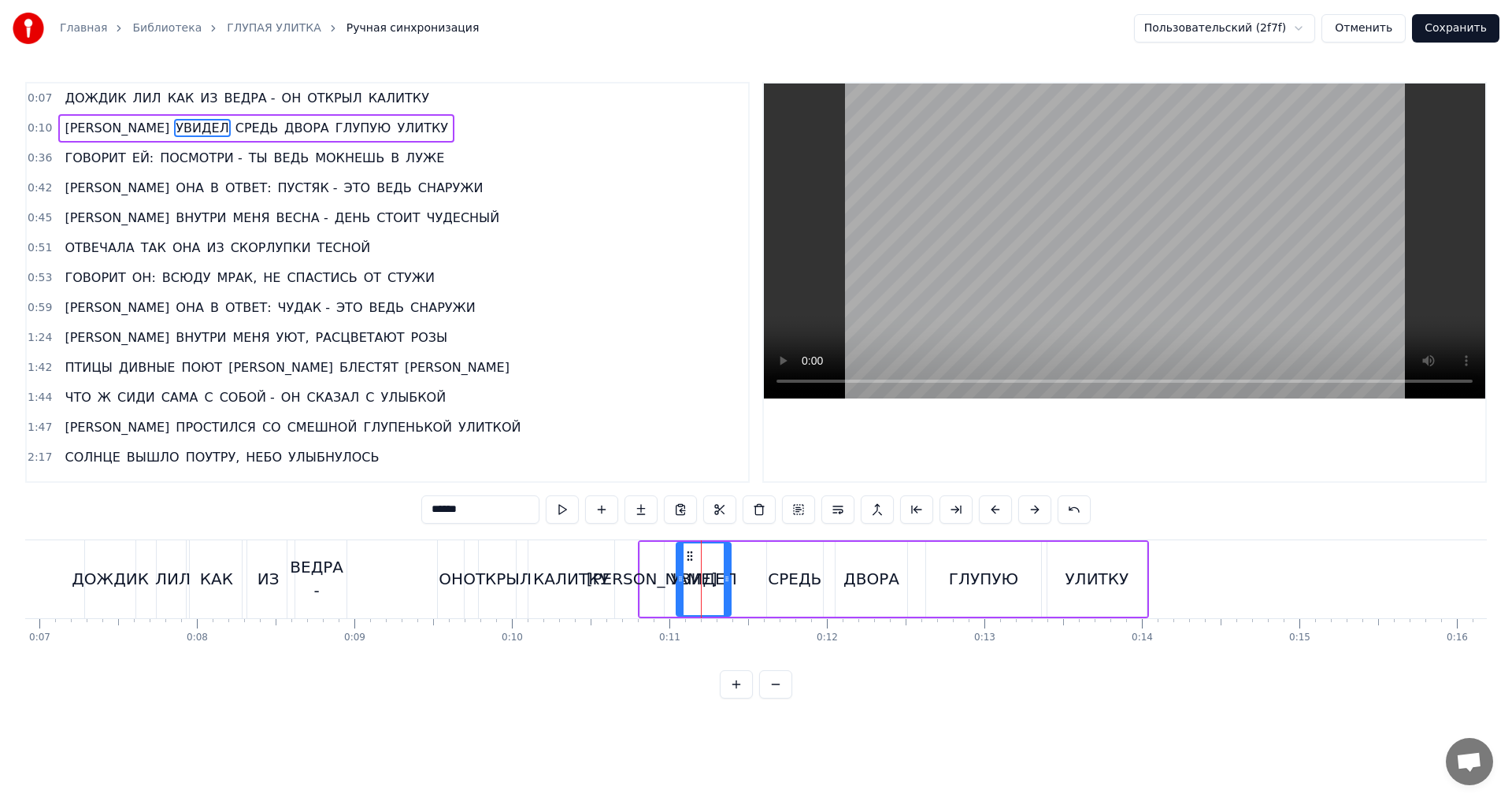
drag, startPoint x: 715, startPoint y: 560, endPoint x: 694, endPoint y: 560, distance: 21.0
click at [694, 560] on icon at bounding box center [689, 556] width 12 height 12
click at [792, 565] on div "СРЕДЬ" at bounding box center [795, 580] width 57 height 75
drag, startPoint x: 782, startPoint y: 557, endPoint x: 755, endPoint y: 559, distance: 27.1
click at [755, 559] on icon at bounding box center [753, 556] width 12 height 12
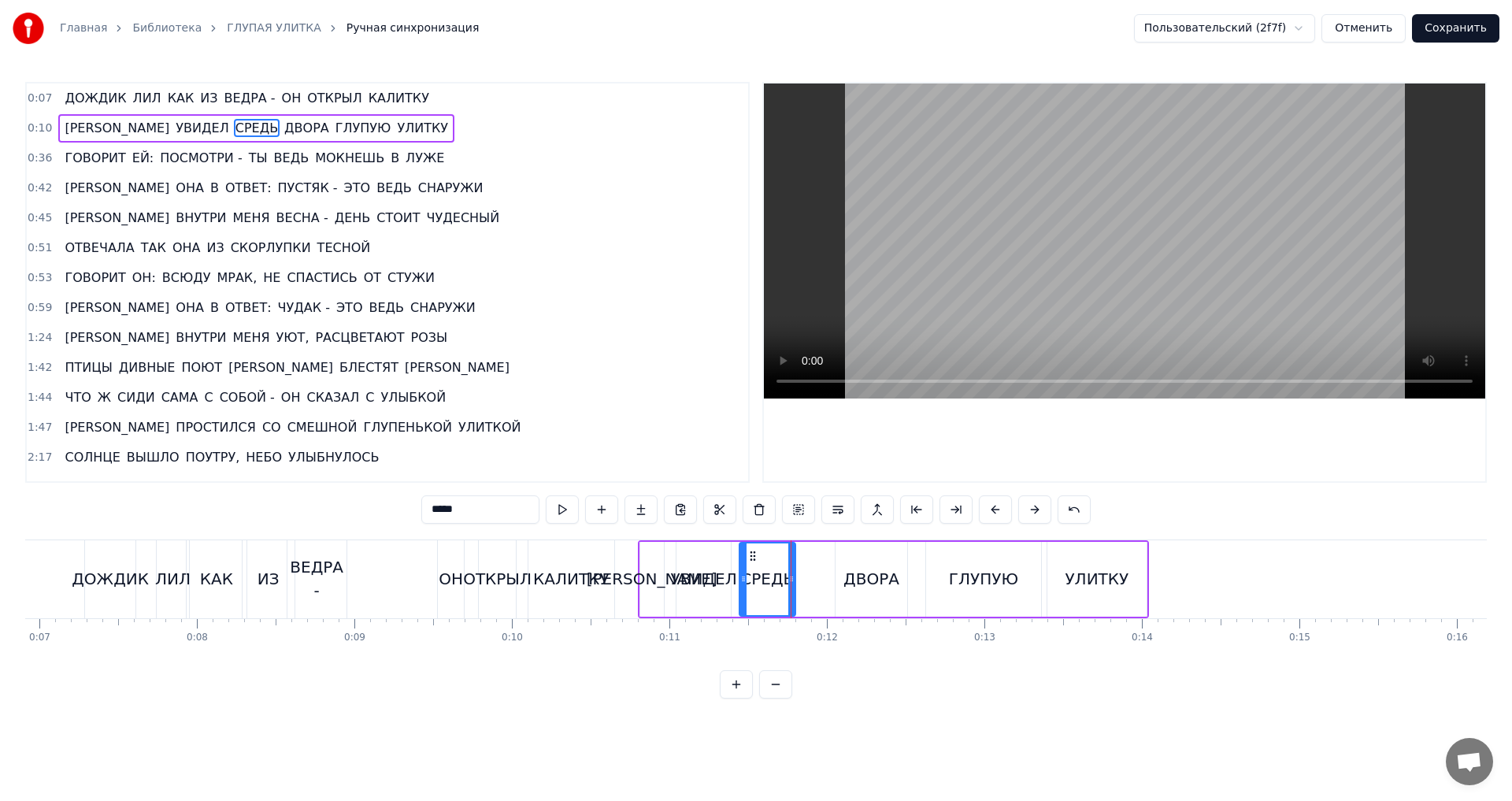
click at [854, 563] on div "ДВОРА" at bounding box center [871, 580] width 72 height 75
drag, startPoint x: 848, startPoint y: 557, endPoint x: 815, endPoint y: 558, distance: 33.0
click at [815, 558] on icon at bounding box center [816, 556] width 12 height 12
click at [976, 568] on div "ГЛУПУЮ" at bounding box center [984, 579] width 70 height 24
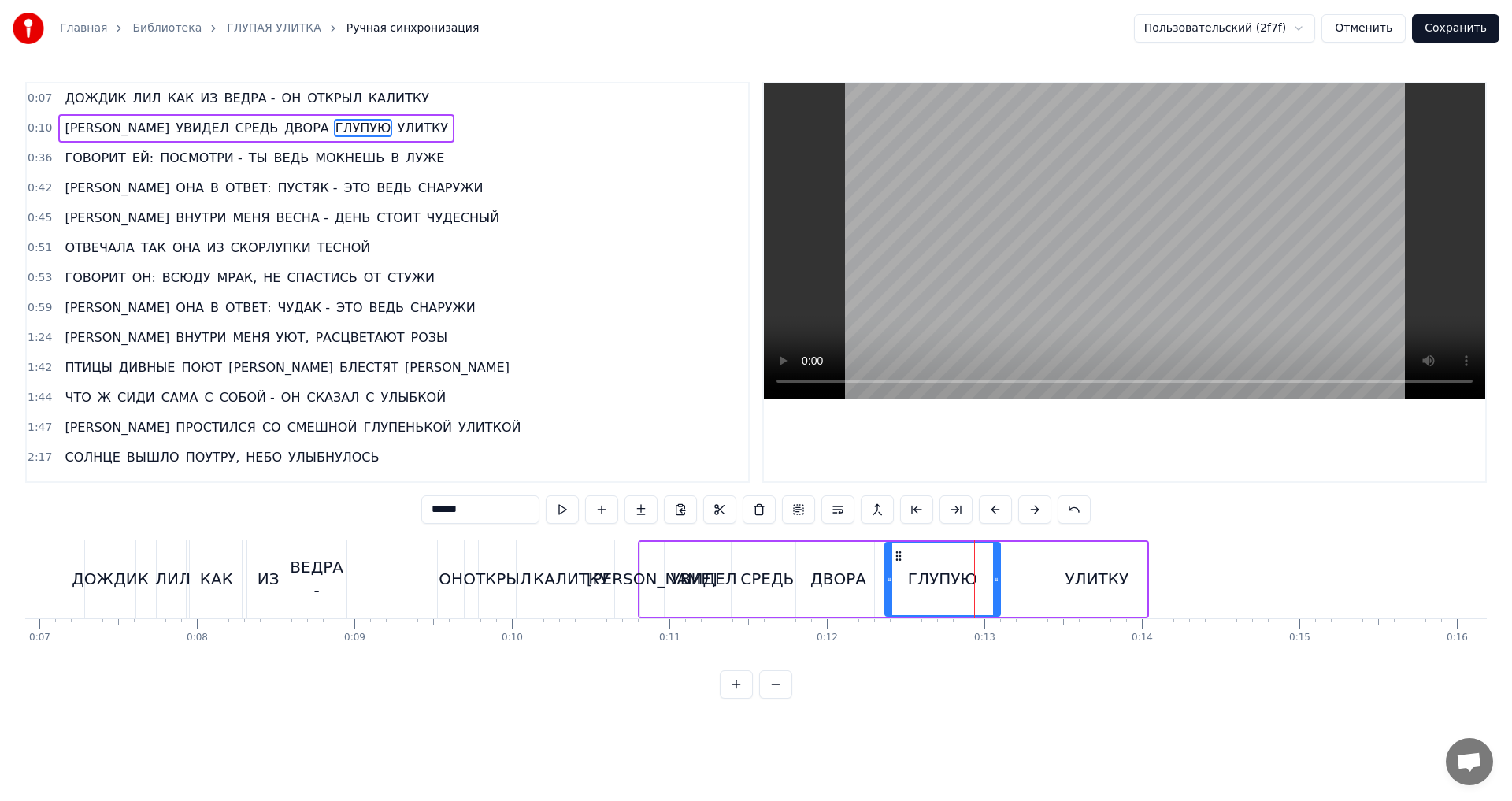
drag, startPoint x: 937, startPoint y: 555, endPoint x: 896, endPoint y: 558, distance: 41.1
click at [896, 558] on icon at bounding box center [898, 556] width 12 height 12
drag, startPoint x: 997, startPoint y: 581, endPoint x: 971, endPoint y: 581, distance: 26.0
click at [971, 581] on icon at bounding box center [970, 579] width 6 height 12
click at [1067, 567] on div "УЛИТКУ" at bounding box center [1097, 580] width 99 height 75
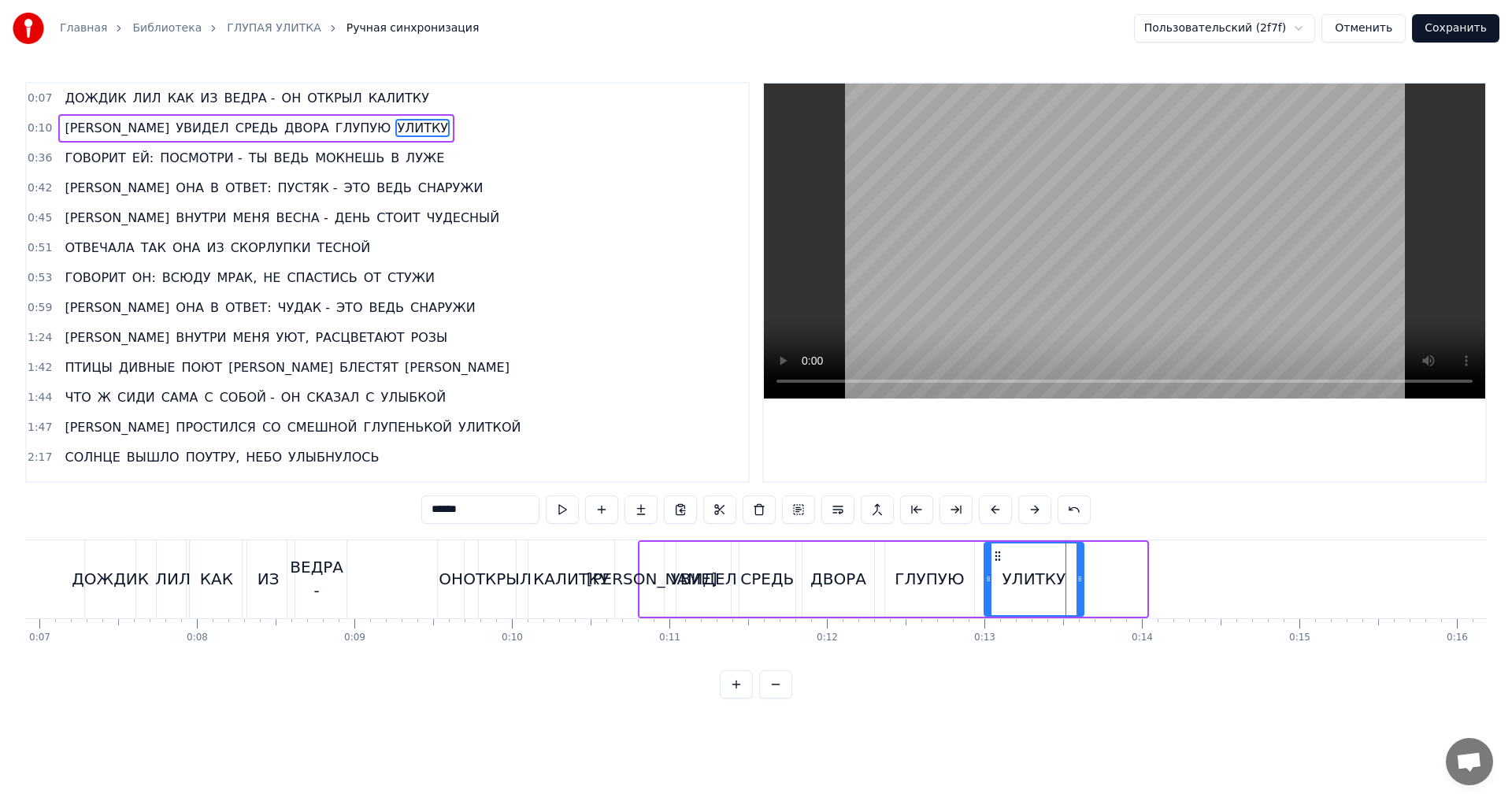
drag, startPoint x: 1060, startPoint y: 557, endPoint x: 997, endPoint y: 557, distance: 63.0
click at [997, 557] on icon at bounding box center [998, 556] width 12 height 12
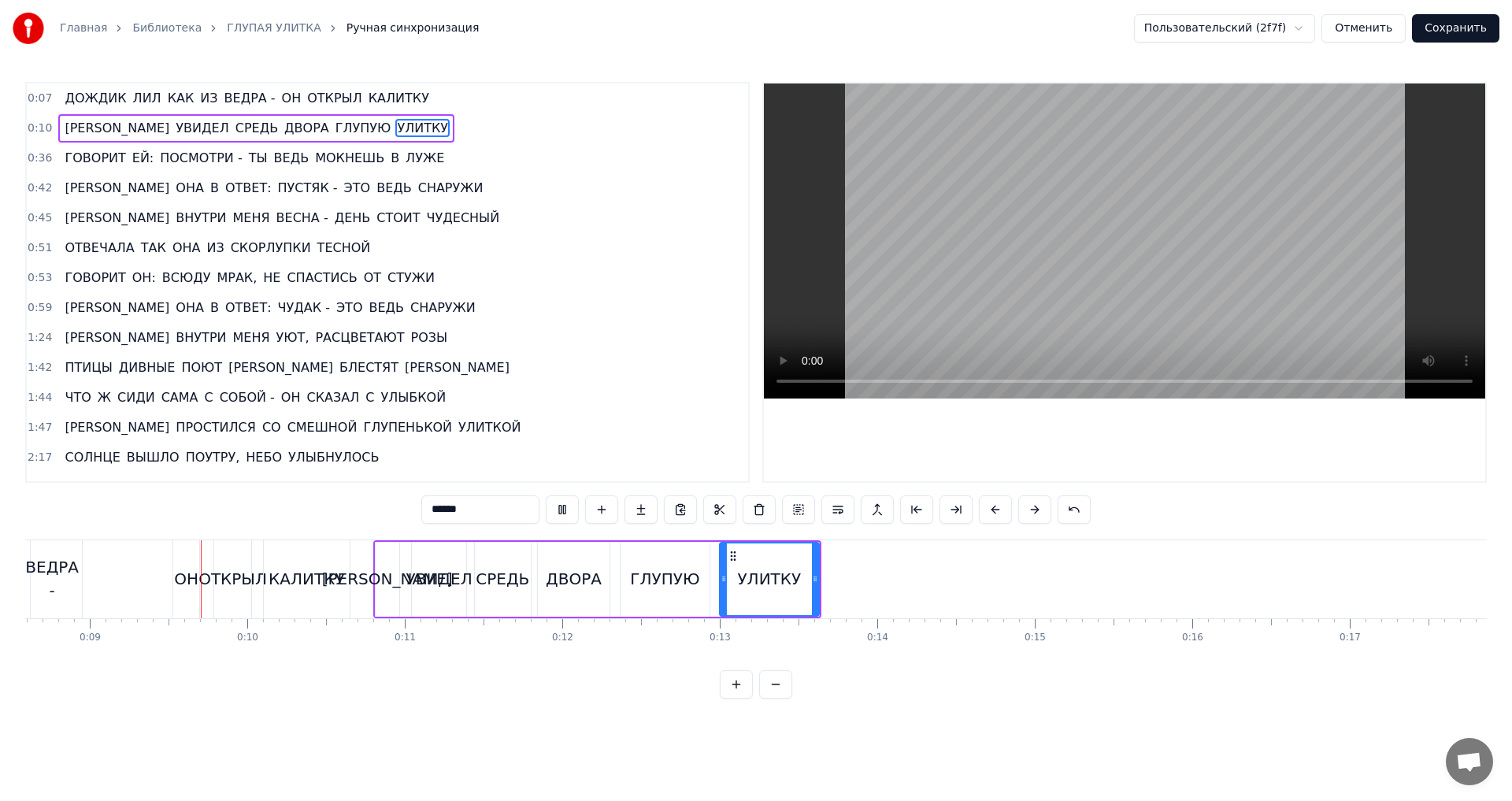
scroll to position [0, 1379]
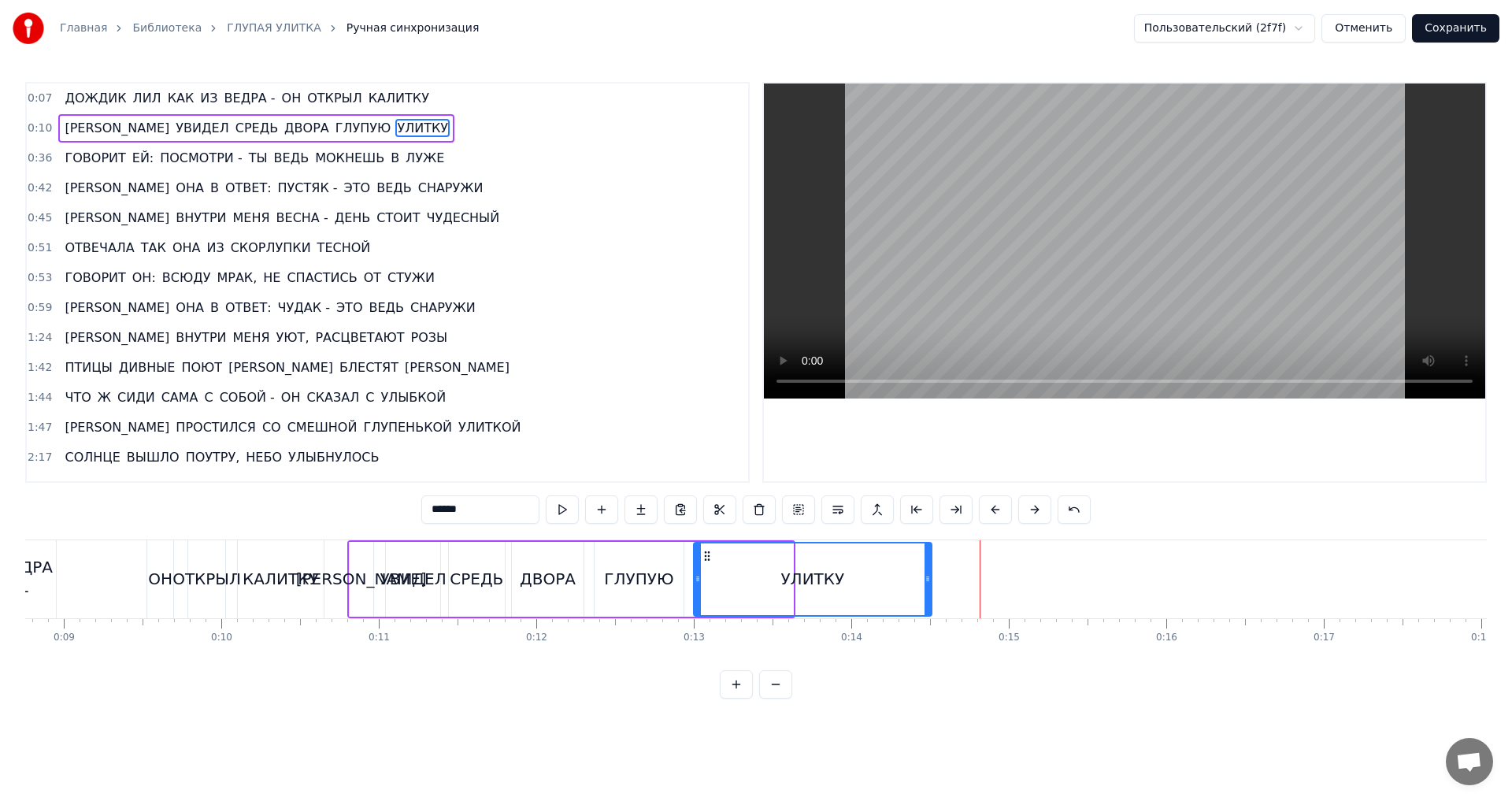
drag, startPoint x: 789, startPoint y: 579, endPoint x: 928, endPoint y: 592, distance: 139.6
click at [928, 592] on div at bounding box center [927, 580] width 6 height 71
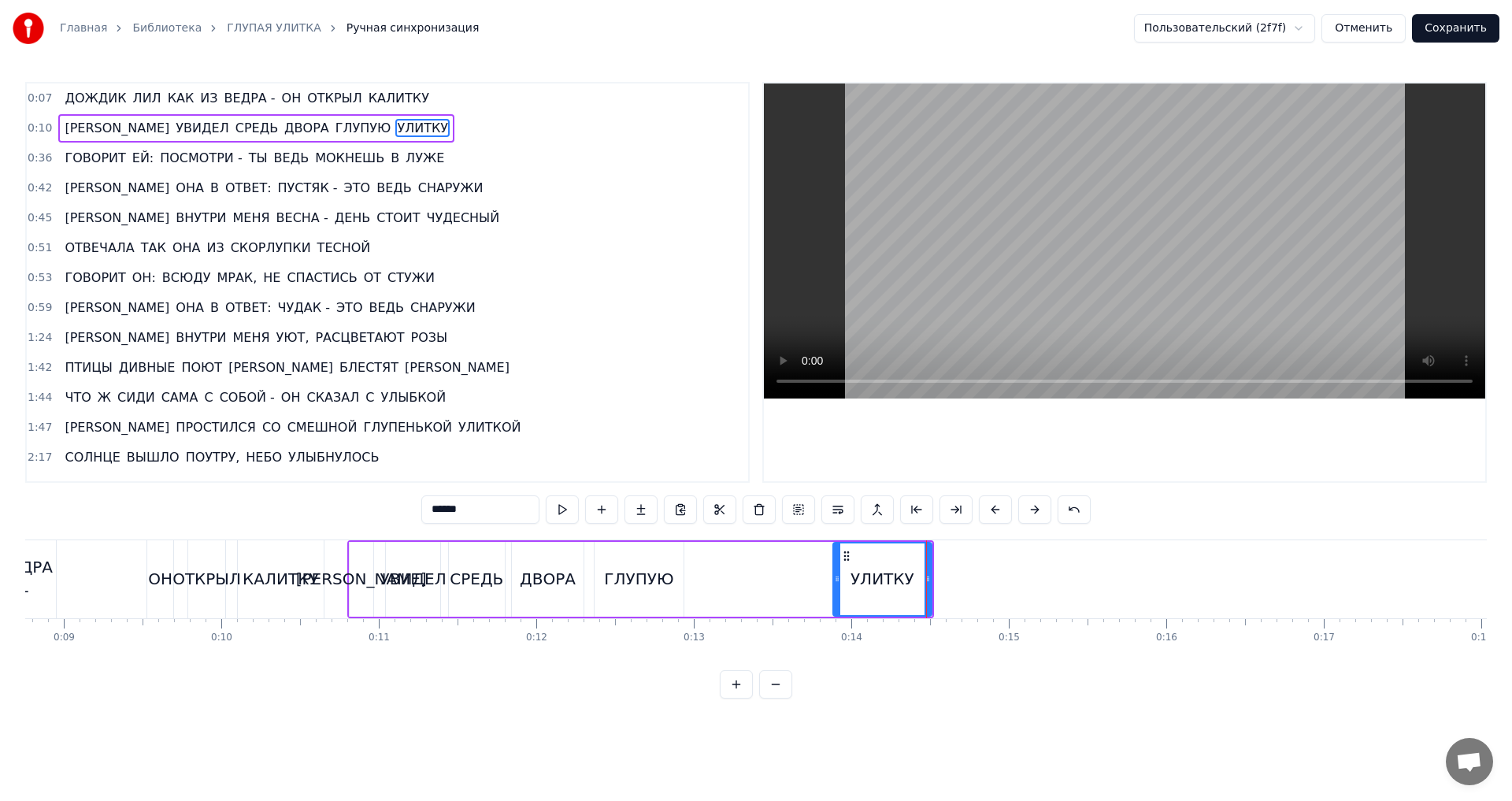
drag, startPoint x: 697, startPoint y: 579, endPoint x: 837, endPoint y: 582, distance: 140.0
click at [837, 582] on icon at bounding box center [837, 579] width 6 height 12
click at [610, 555] on div "ГЛУПУЮ" at bounding box center [639, 580] width 89 height 75
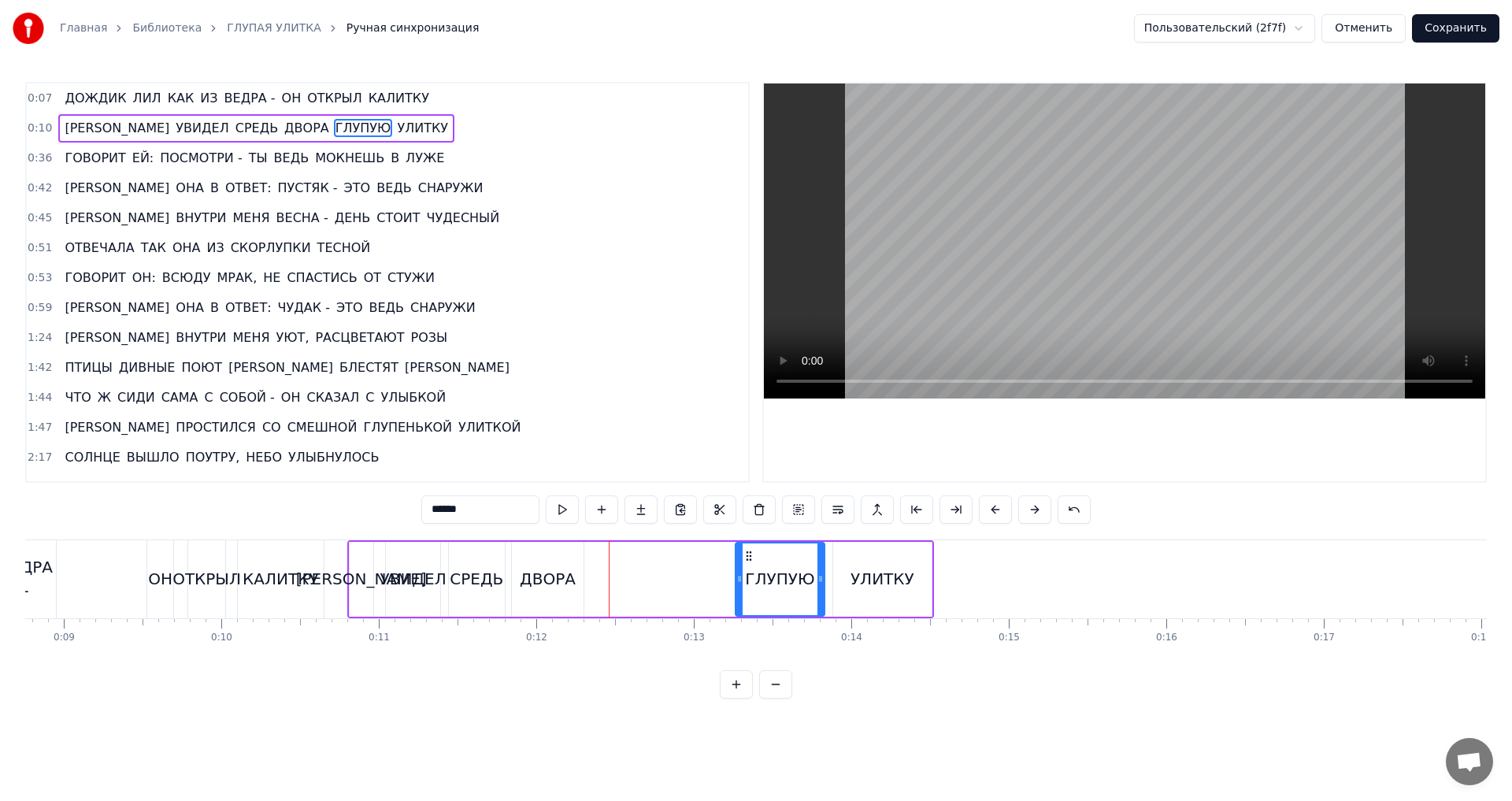
drag, startPoint x: 606, startPoint y: 555, endPoint x: 747, endPoint y: 562, distance: 141.2
click at [747, 562] on div "ГЛУПУЮ" at bounding box center [780, 580] width 87 height 71
click at [558, 567] on div "ДВОРА" at bounding box center [547, 579] width 56 height 24
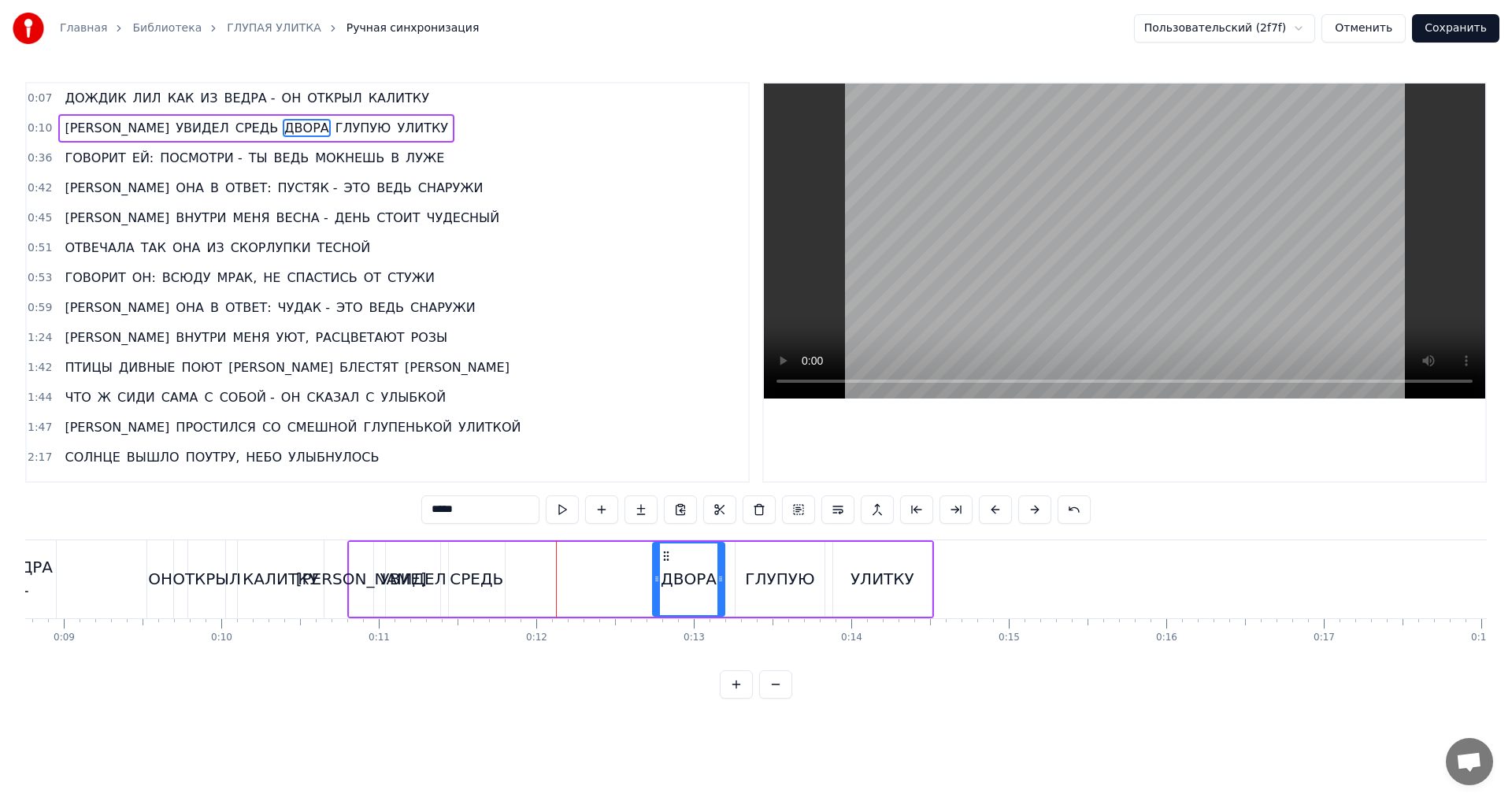
drag, startPoint x: 525, startPoint y: 559, endPoint x: 667, endPoint y: 567, distance: 142.2
click at [667, 567] on div "ДВОРА" at bounding box center [688, 580] width 71 height 71
click at [477, 568] on div "СРЕДЬ" at bounding box center [476, 579] width 53 height 24
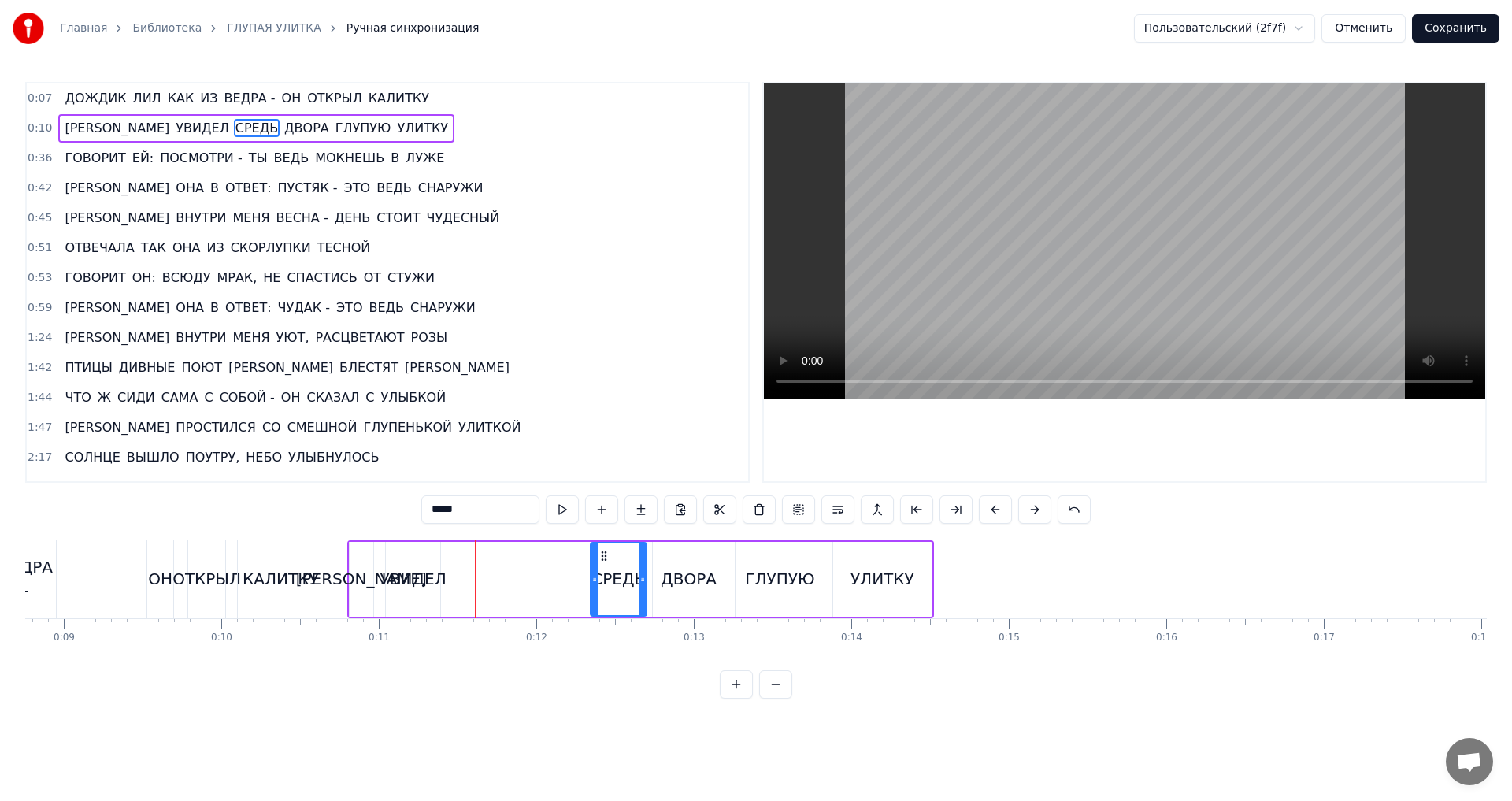
drag, startPoint x: 463, startPoint y: 555, endPoint x: 607, endPoint y: 572, distance: 145.0
click at [607, 572] on div "СРЕДЬ" at bounding box center [619, 580] width 55 height 71
click at [406, 563] on div "УВИДЕЛ" at bounding box center [413, 580] width 54 height 75
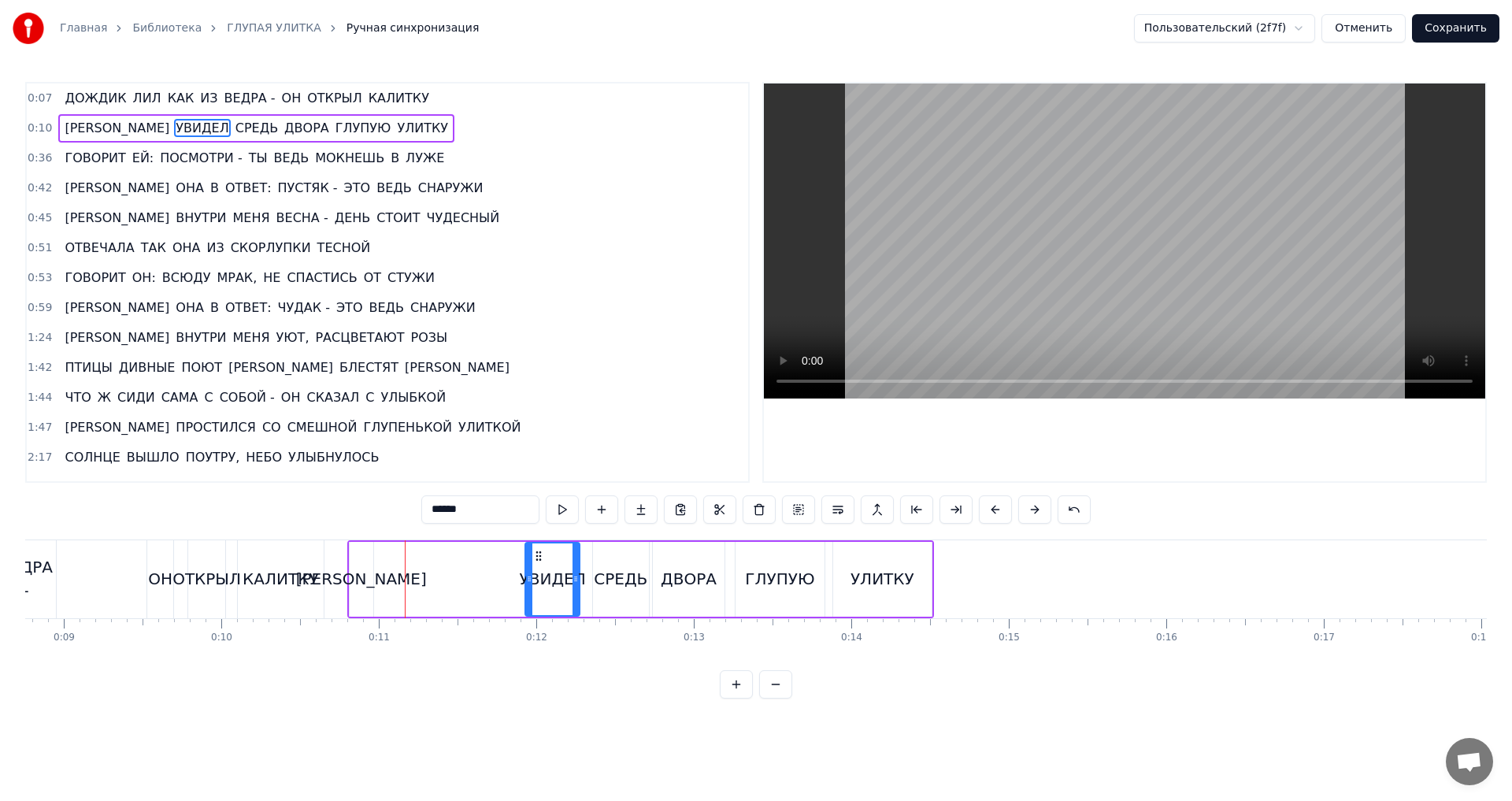
drag, startPoint x: 400, startPoint y: 555, endPoint x: 539, endPoint y: 568, distance: 139.6
click at [539, 568] on div "УВИДЕЛ" at bounding box center [553, 580] width 53 height 71
click at [363, 573] on div "[PERSON_NAME]" at bounding box center [362, 579] width 131 height 24
type input "*"
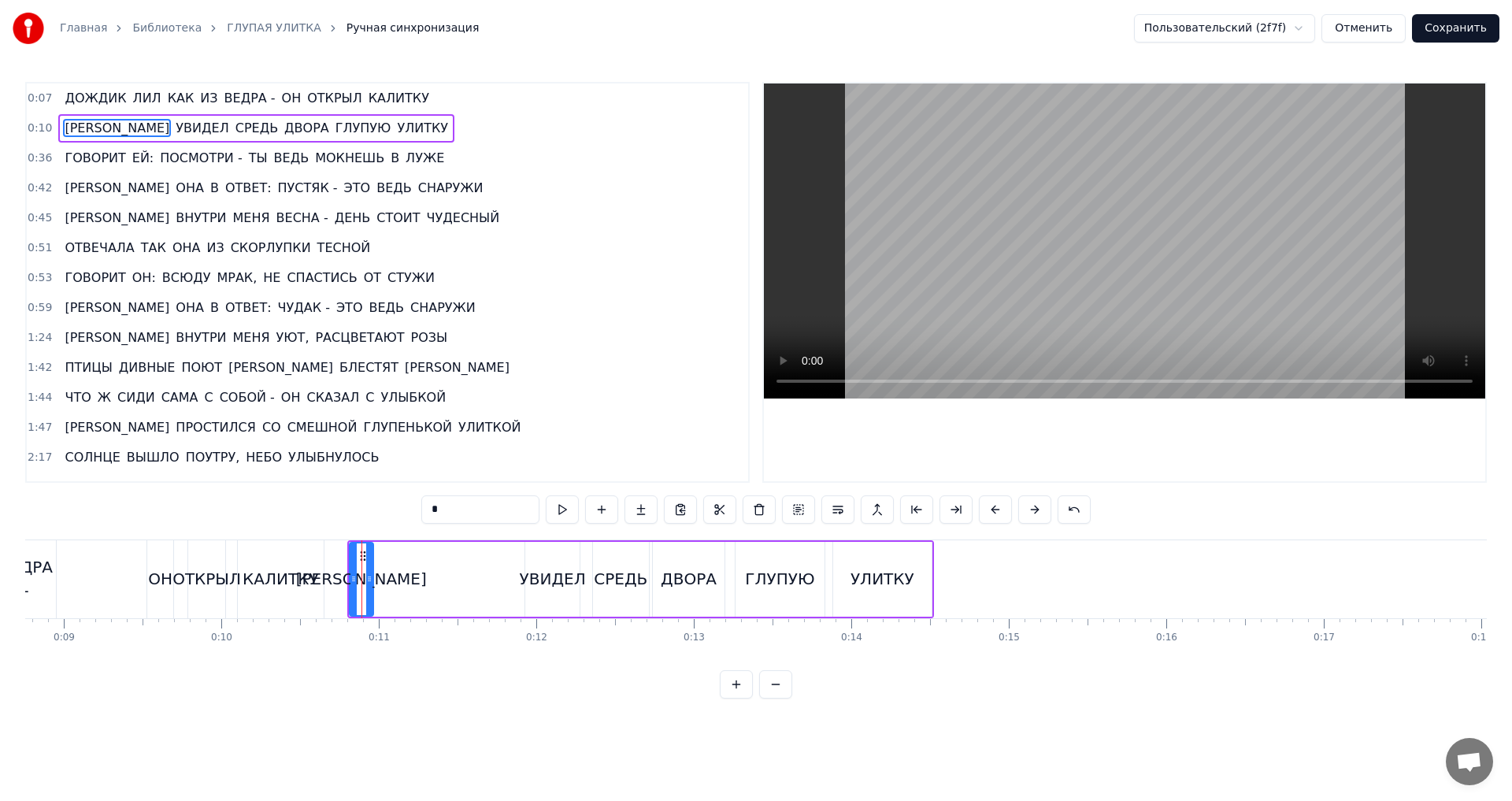
drag, startPoint x: 362, startPoint y: 555, endPoint x: 380, endPoint y: 561, distance: 19.0
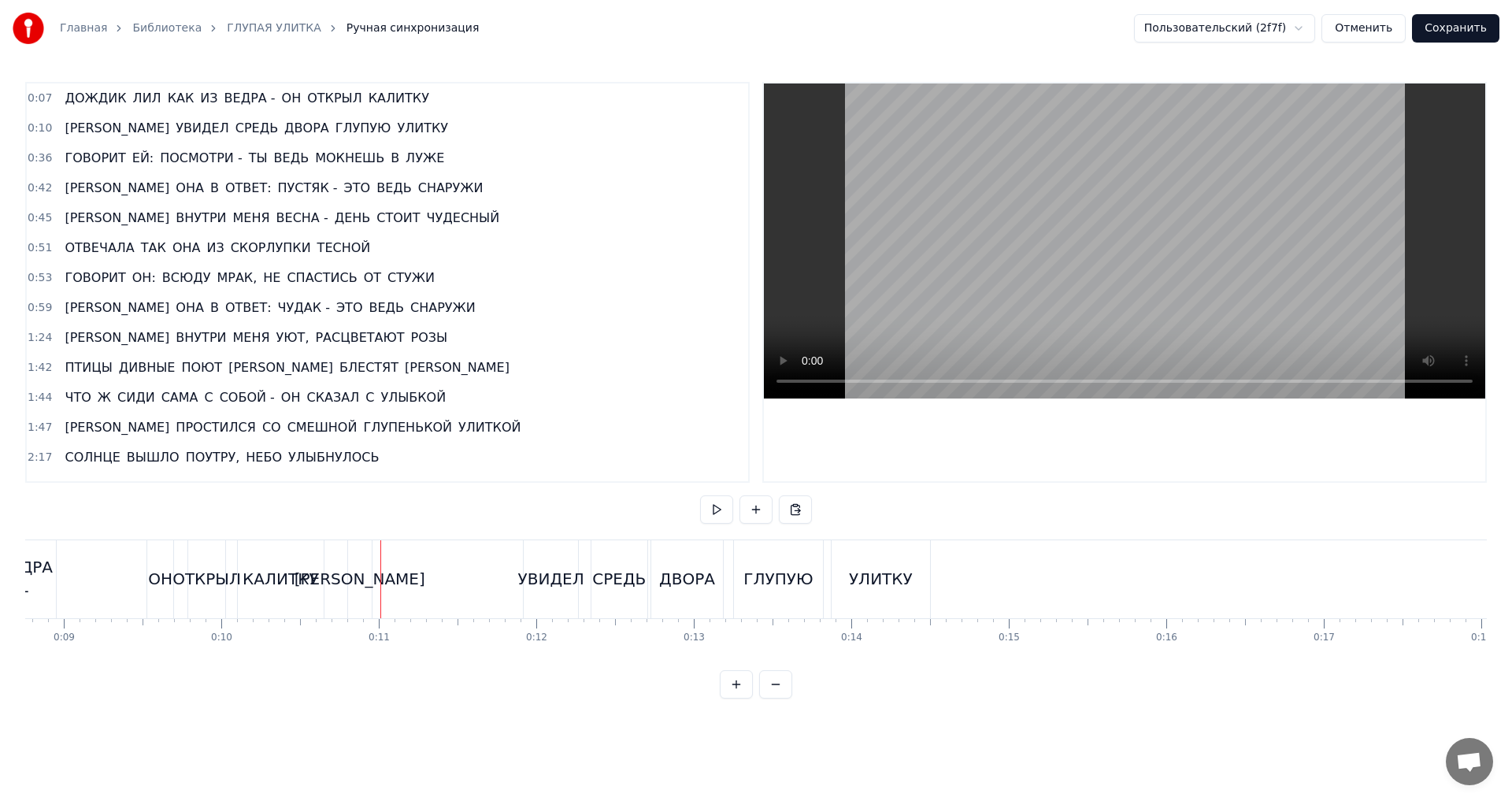
click at [370, 558] on div "[PERSON_NAME]" at bounding box center [359, 579] width 24 height 78
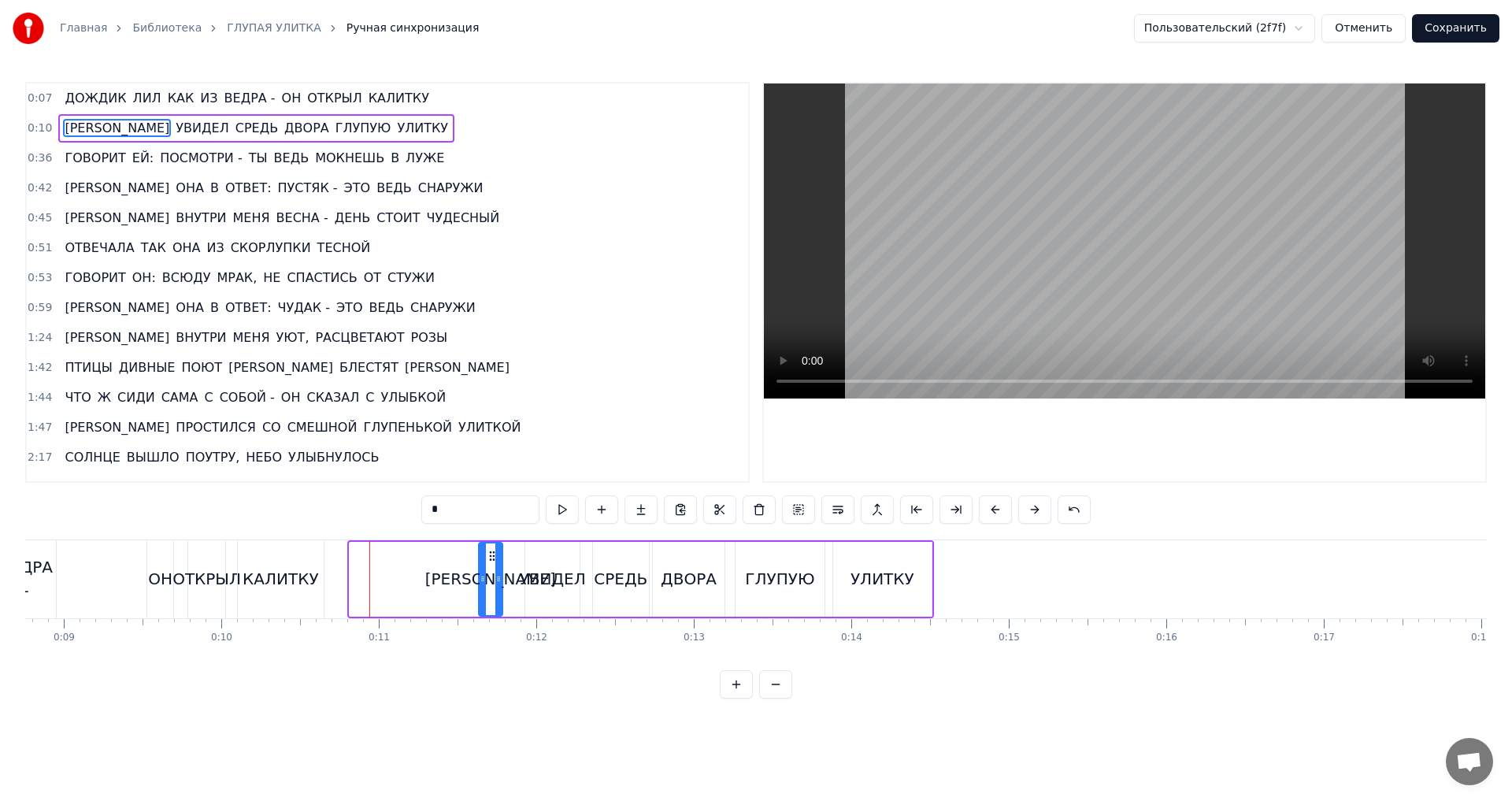
drag, startPoint x: 363, startPoint y: 555, endPoint x: 492, endPoint y: 567, distance: 129.6
click at [492, 567] on div "[PERSON_NAME]" at bounding box center [490, 580] width 22 height 71
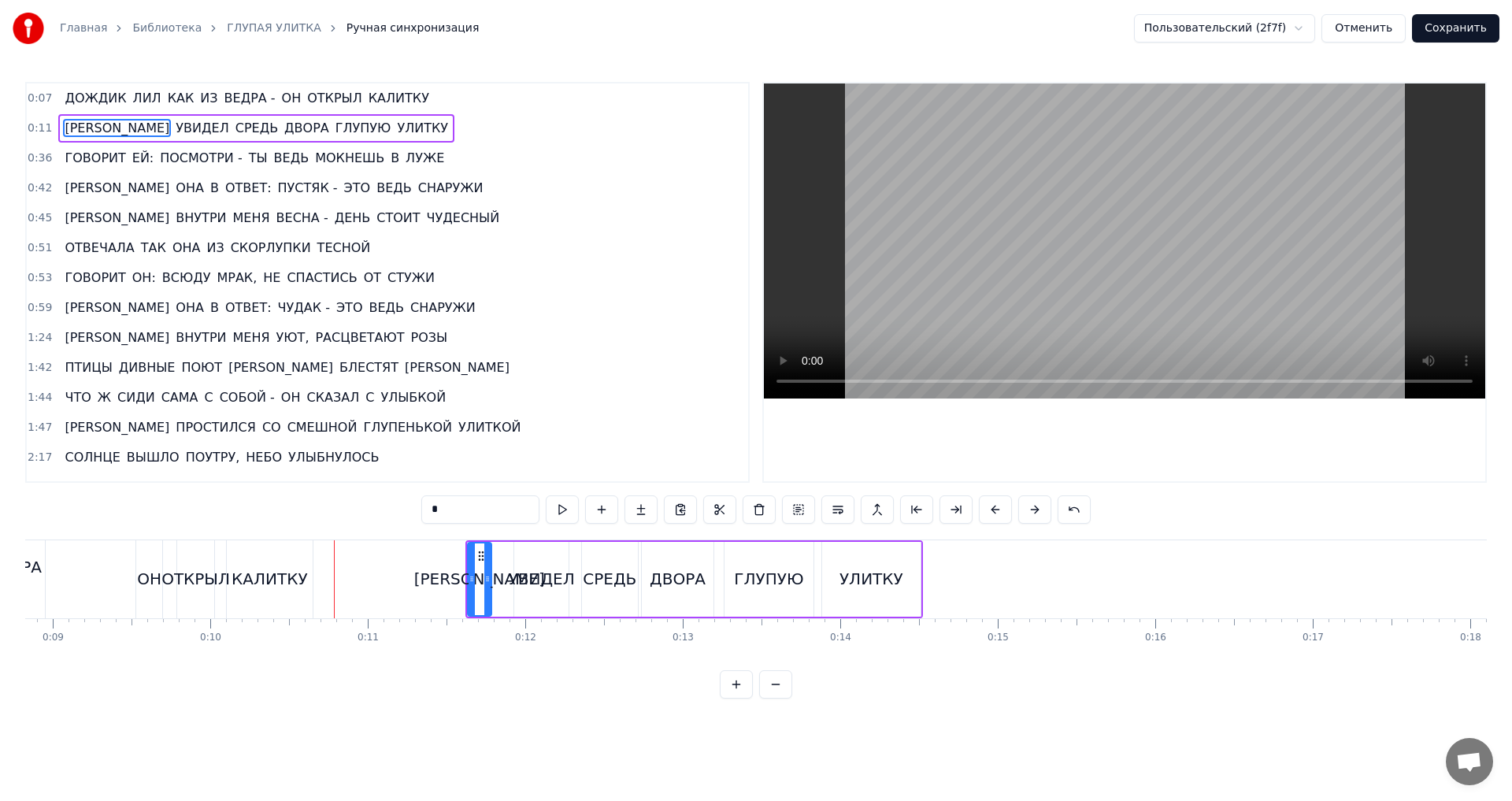
click at [197, 590] on div "ОТКРЫЛ" at bounding box center [195, 579] width 69 height 24
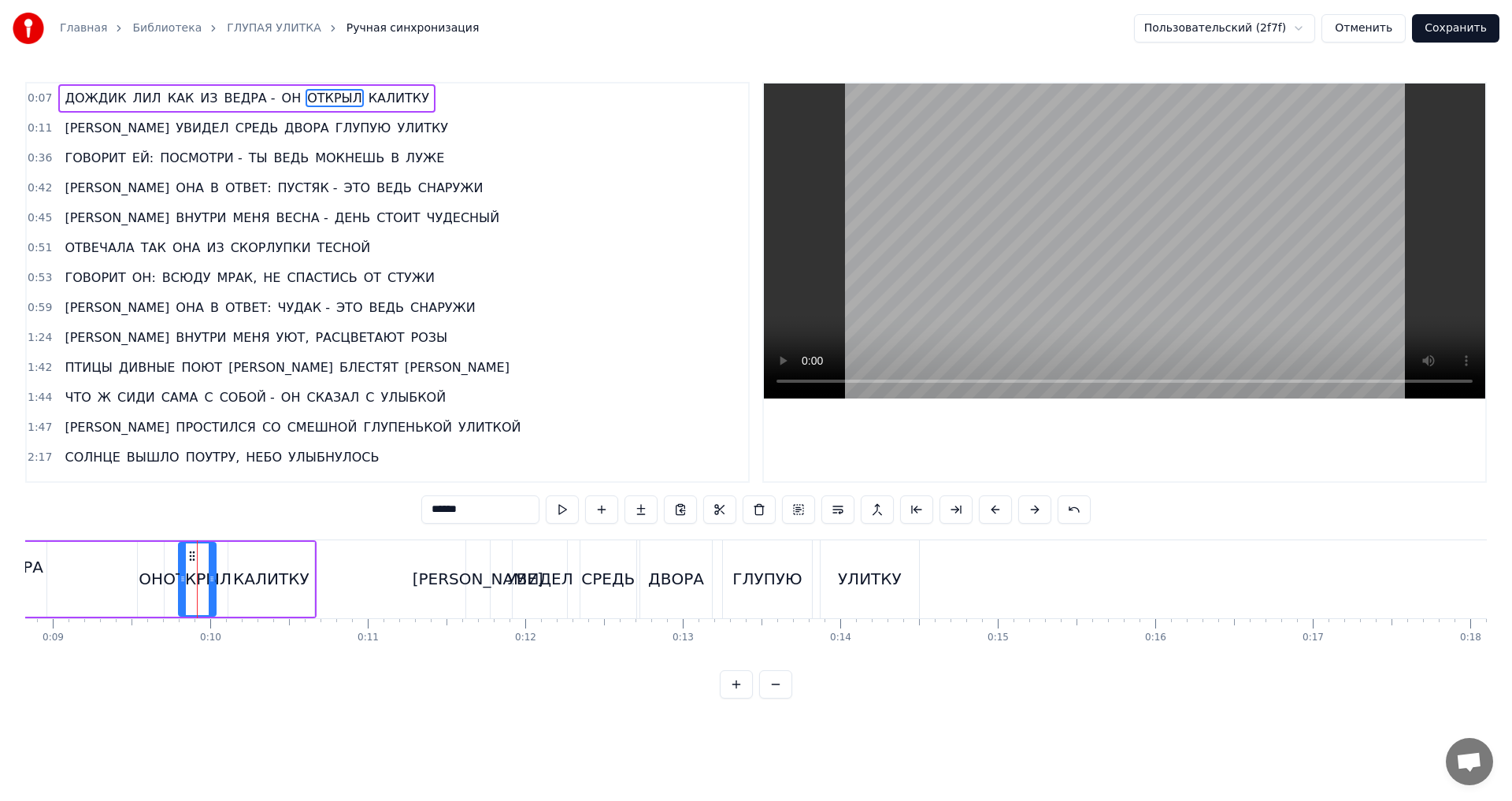
click at [252, 605] on div "КАЛИТКУ" at bounding box center [271, 580] width 86 height 75
click at [736, 699] on button at bounding box center [736, 684] width 33 height 29
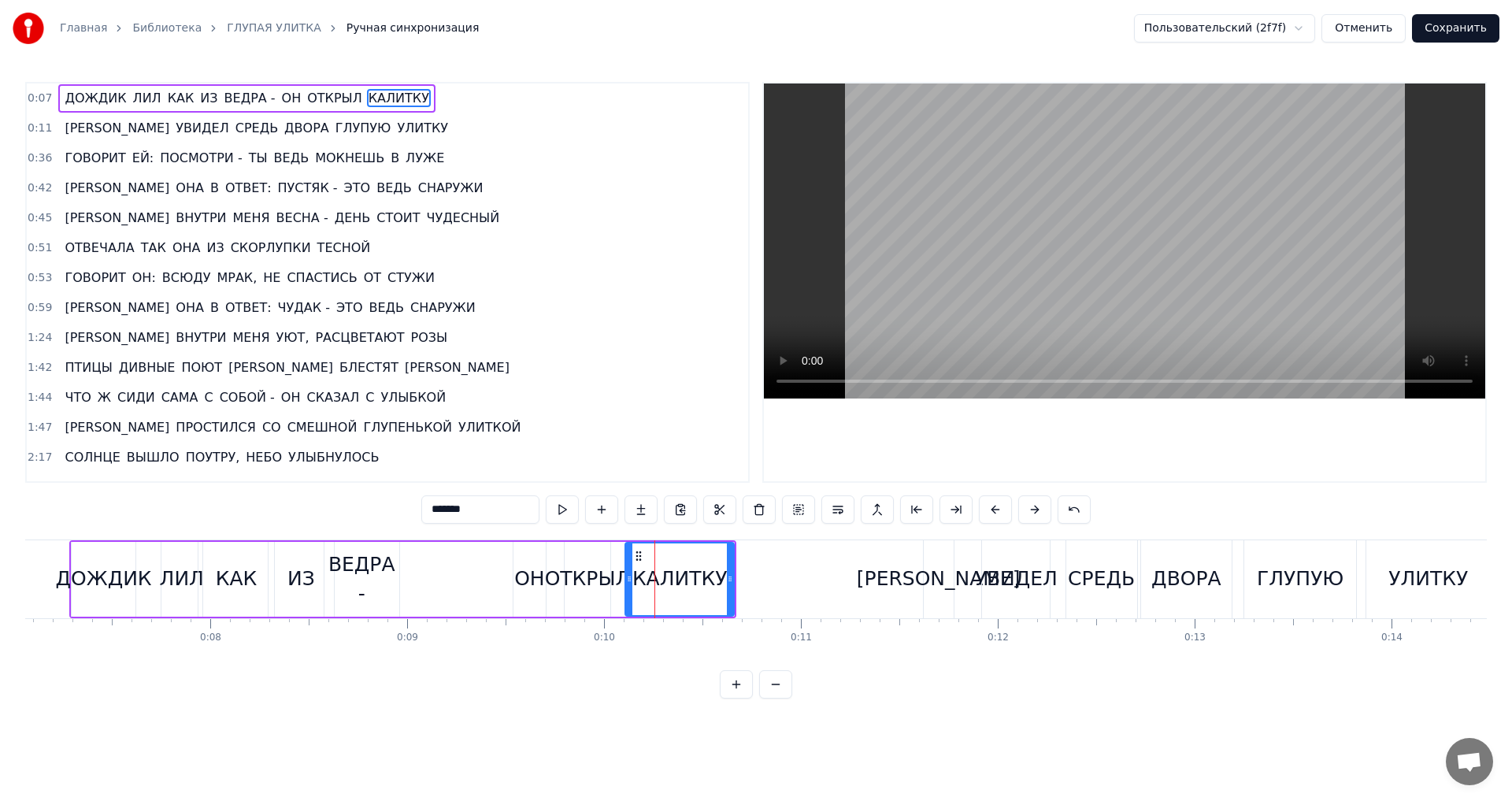
click at [736, 699] on button at bounding box center [736, 684] width 33 height 29
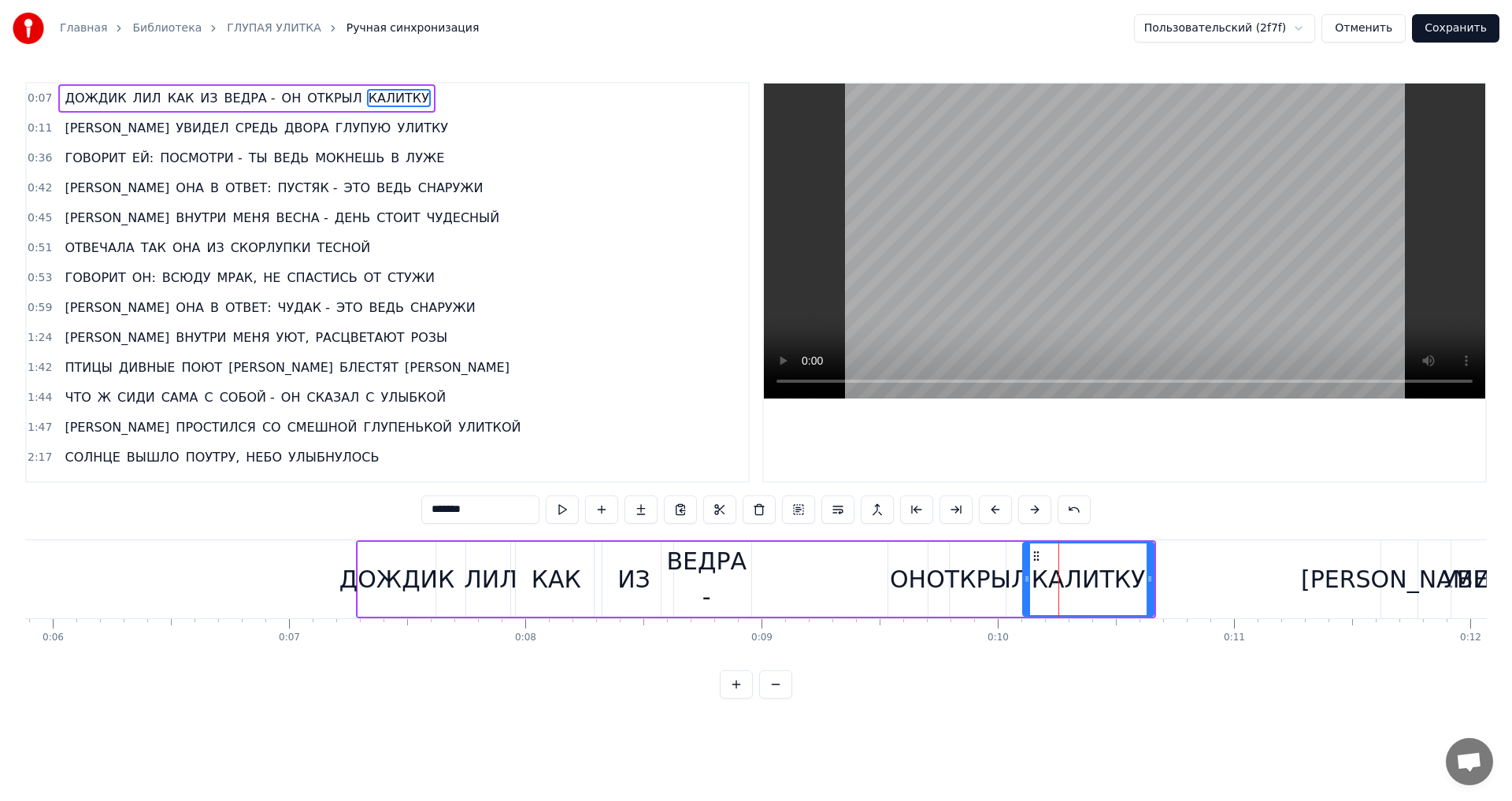
click at [737, 699] on button at bounding box center [736, 684] width 33 height 29
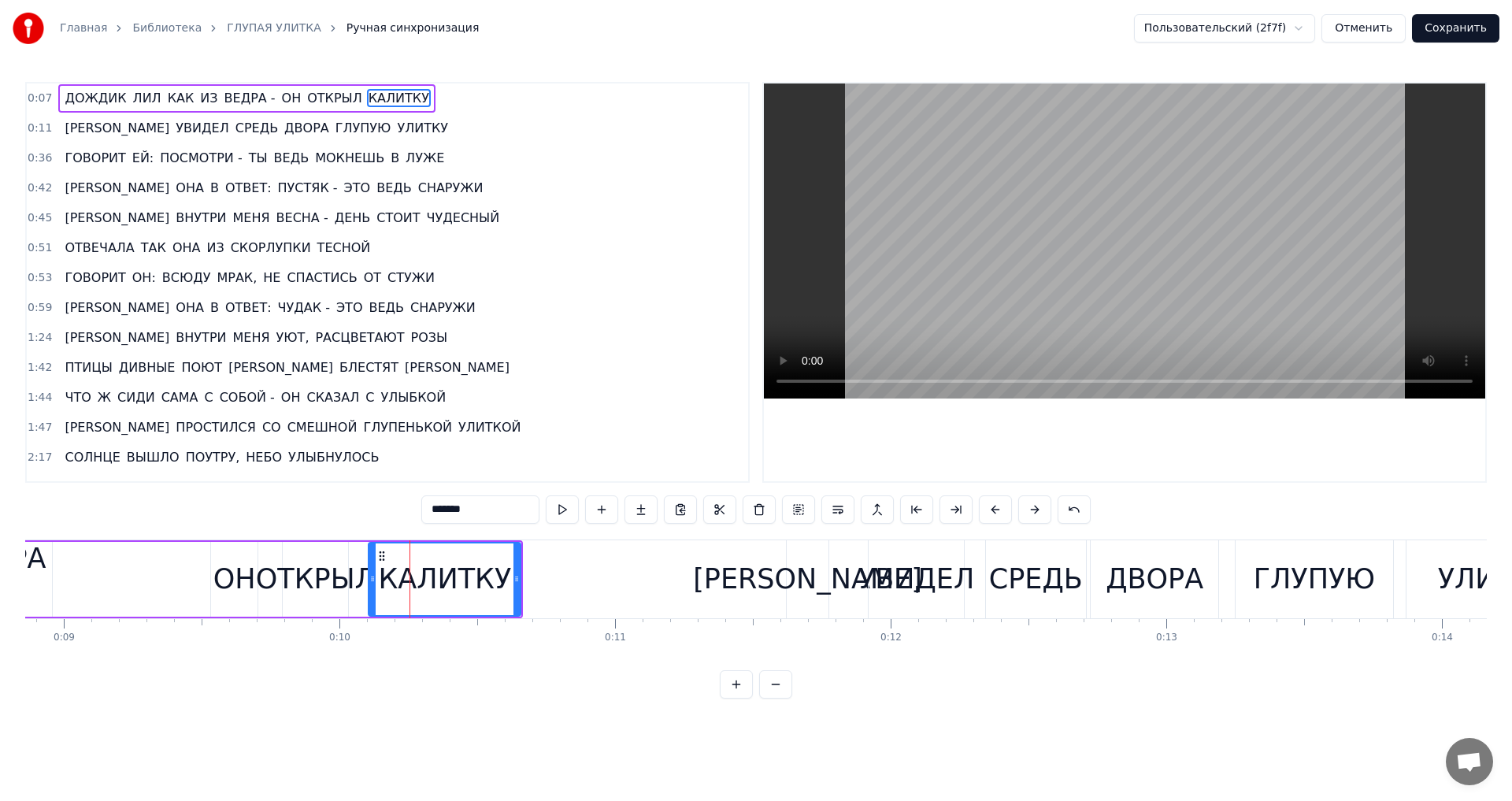
scroll to position [0, 2308]
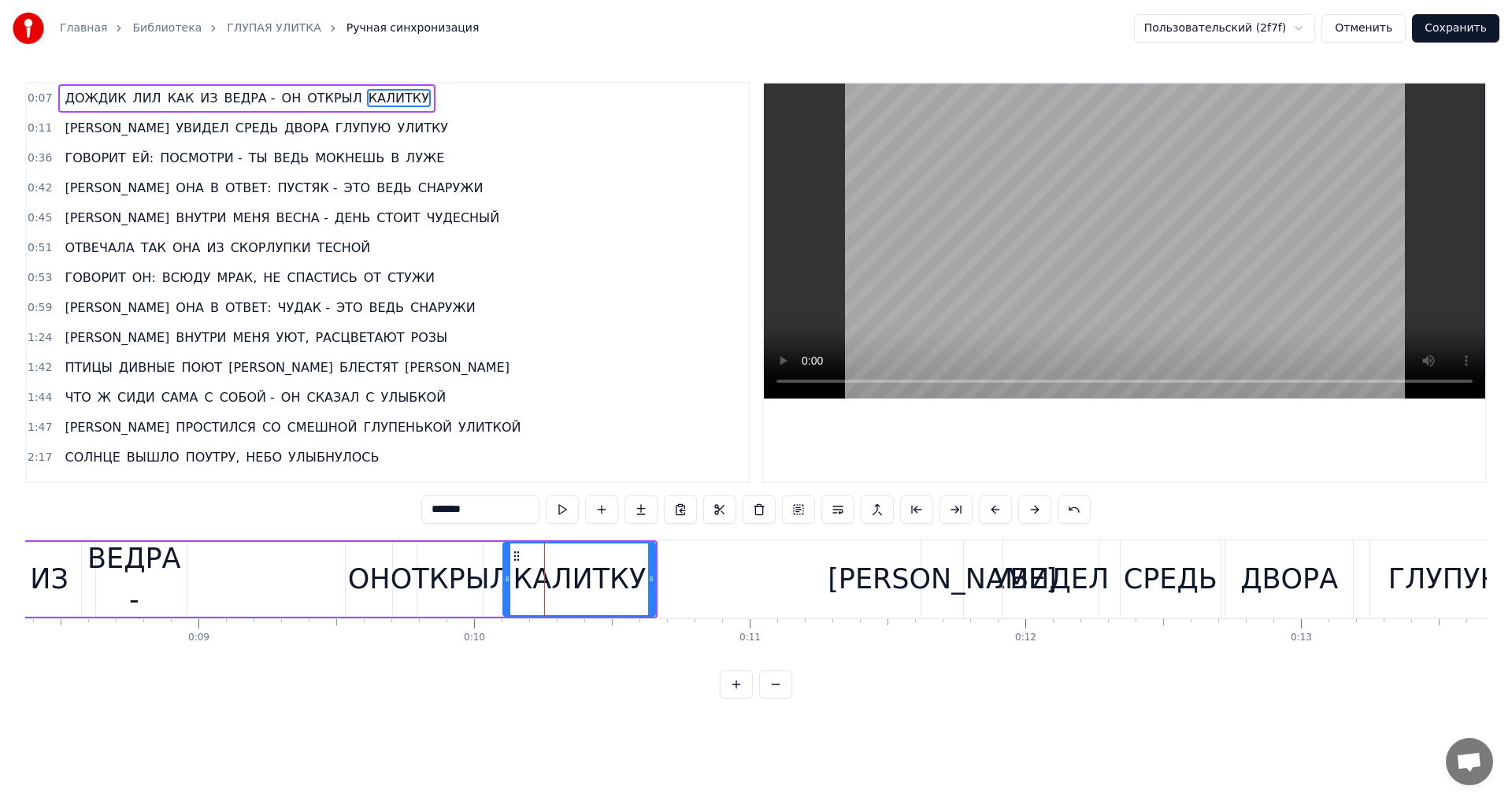
click at [563, 597] on div "КАЛИТКУ" at bounding box center [579, 580] width 133 height 42
drag, startPoint x: 505, startPoint y: 580, endPoint x: 537, endPoint y: 580, distance: 32.0
click at [537, 580] on icon at bounding box center [538, 579] width 6 height 12
click at [457, 582] on div "ОТКРЫЛ" at bounding box center [450, 580] width 119 height 42
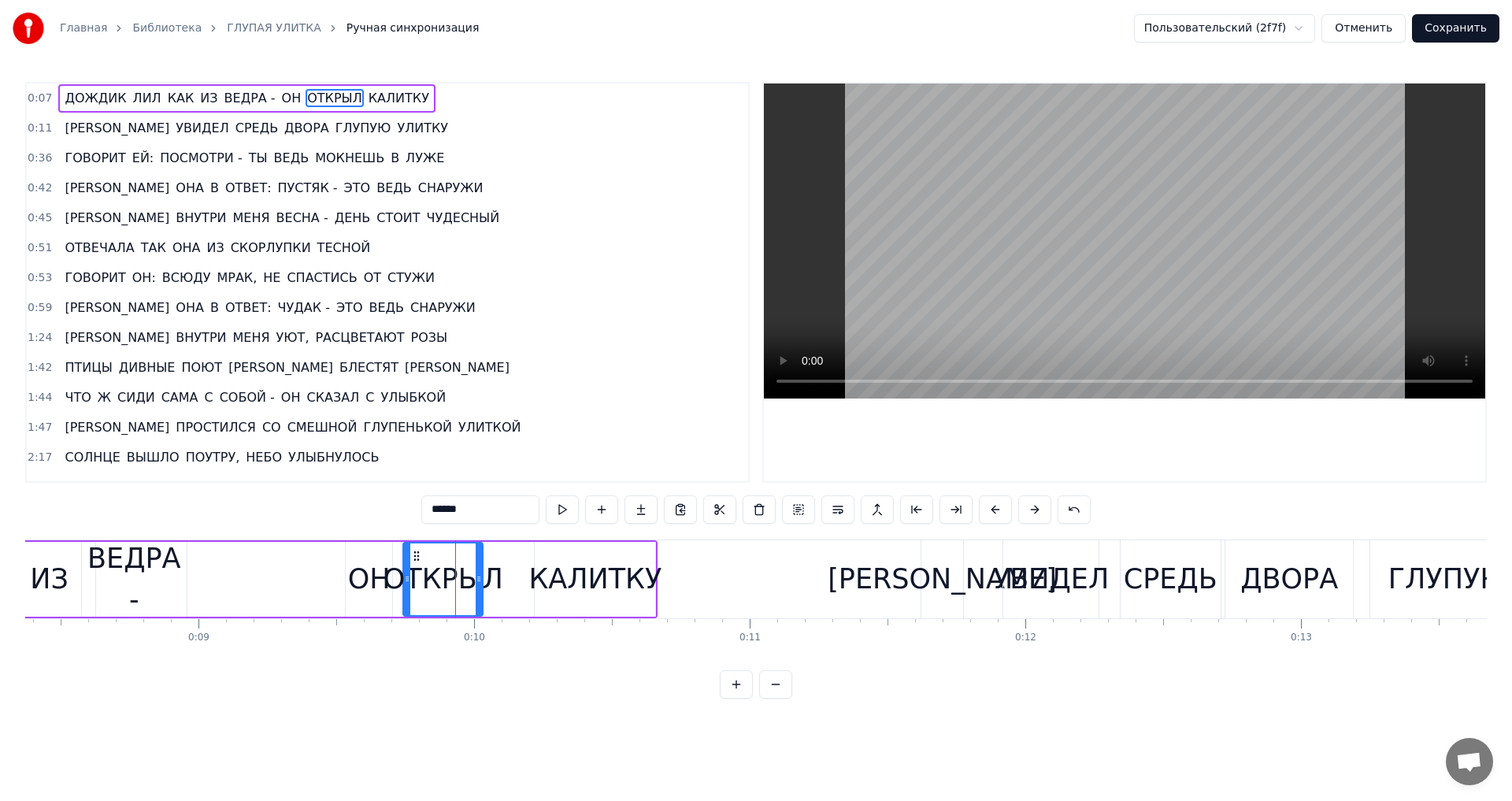
drag, startPoint x: 421, startPoint y: 576, endPoint x: 406, endPoint y: 576, distance: 15.0
click at [406, 576] on icon at bounding box center [407, 579] width 6 height 12
drag, startPoint x: 479, startPoint y: 578, endPoint x: 527, endPoint y: 582, distance: 48.2
click at [527, 582] on icon at bounding box center [525, 579] width 6 height 12
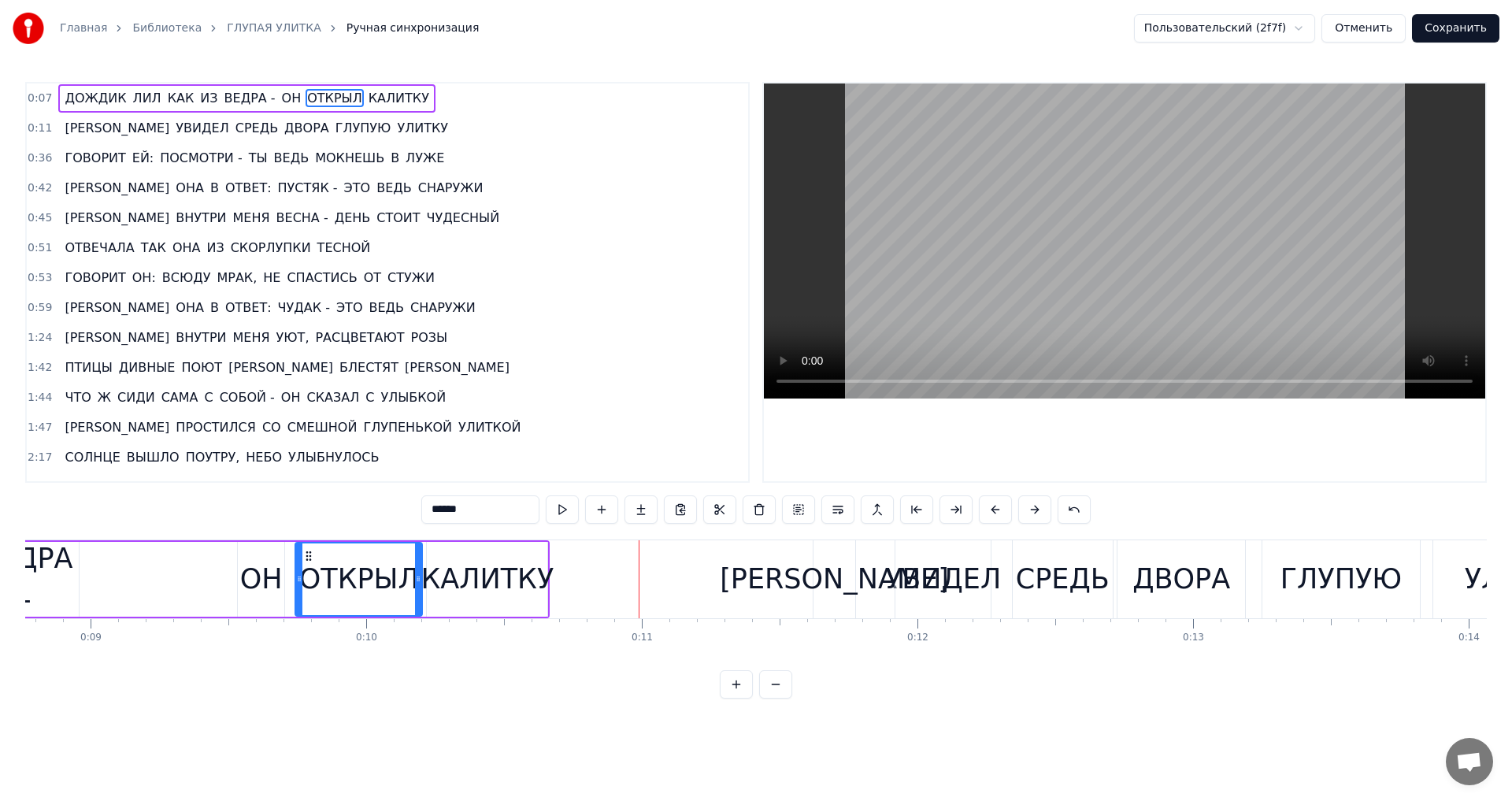
scroll to position [0, 2361]
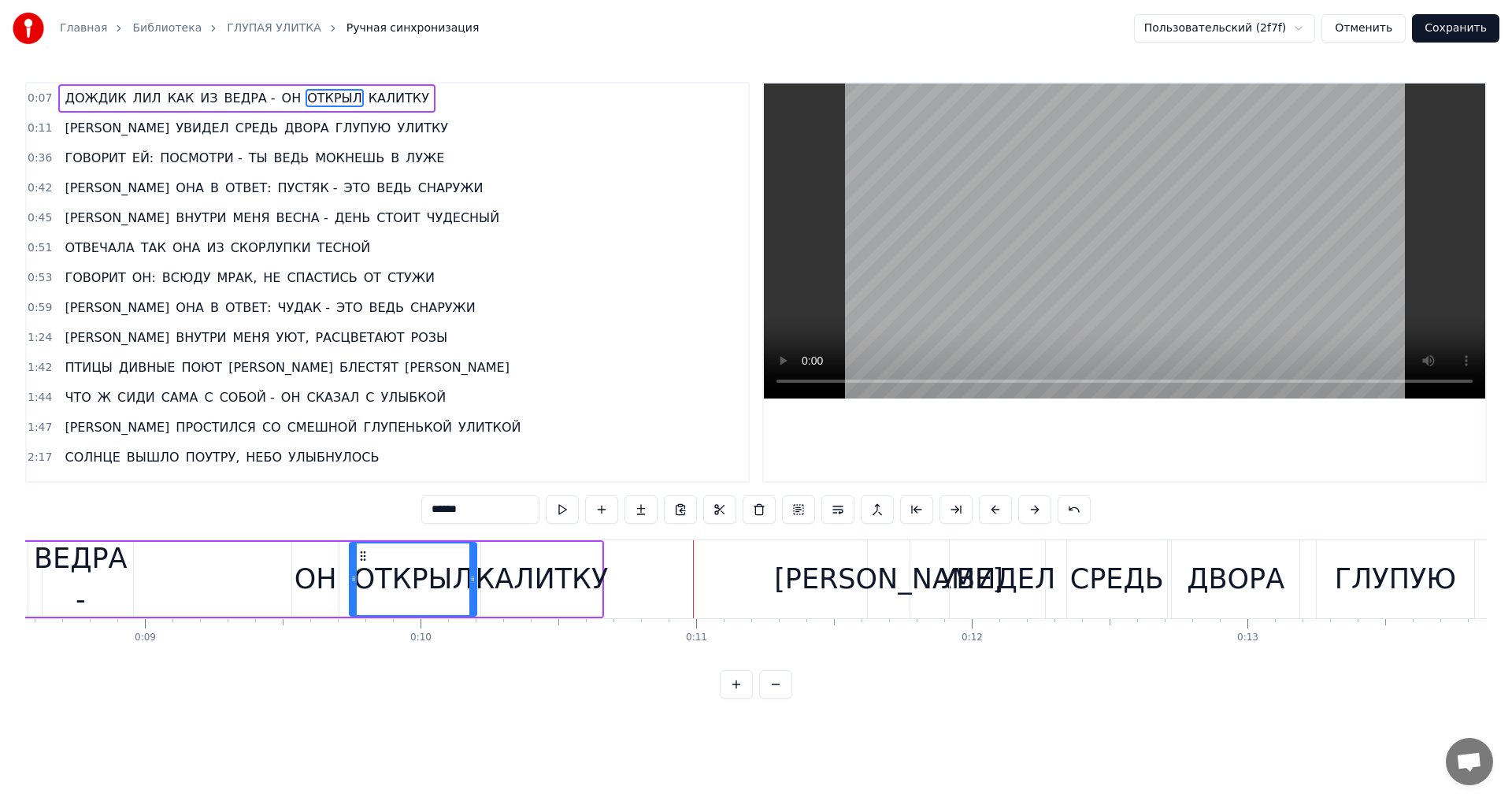
click at [315, 586] on div "ОН" at bounding box center [315, 580] width 43 height 42
drag, startPoint x: 305, startPoint y: 555, endPoint x: 317, endPoint y: 555, distance: 12.0
click at [317, 555] on circle at bounding box center [316, 555] width 1 height 1
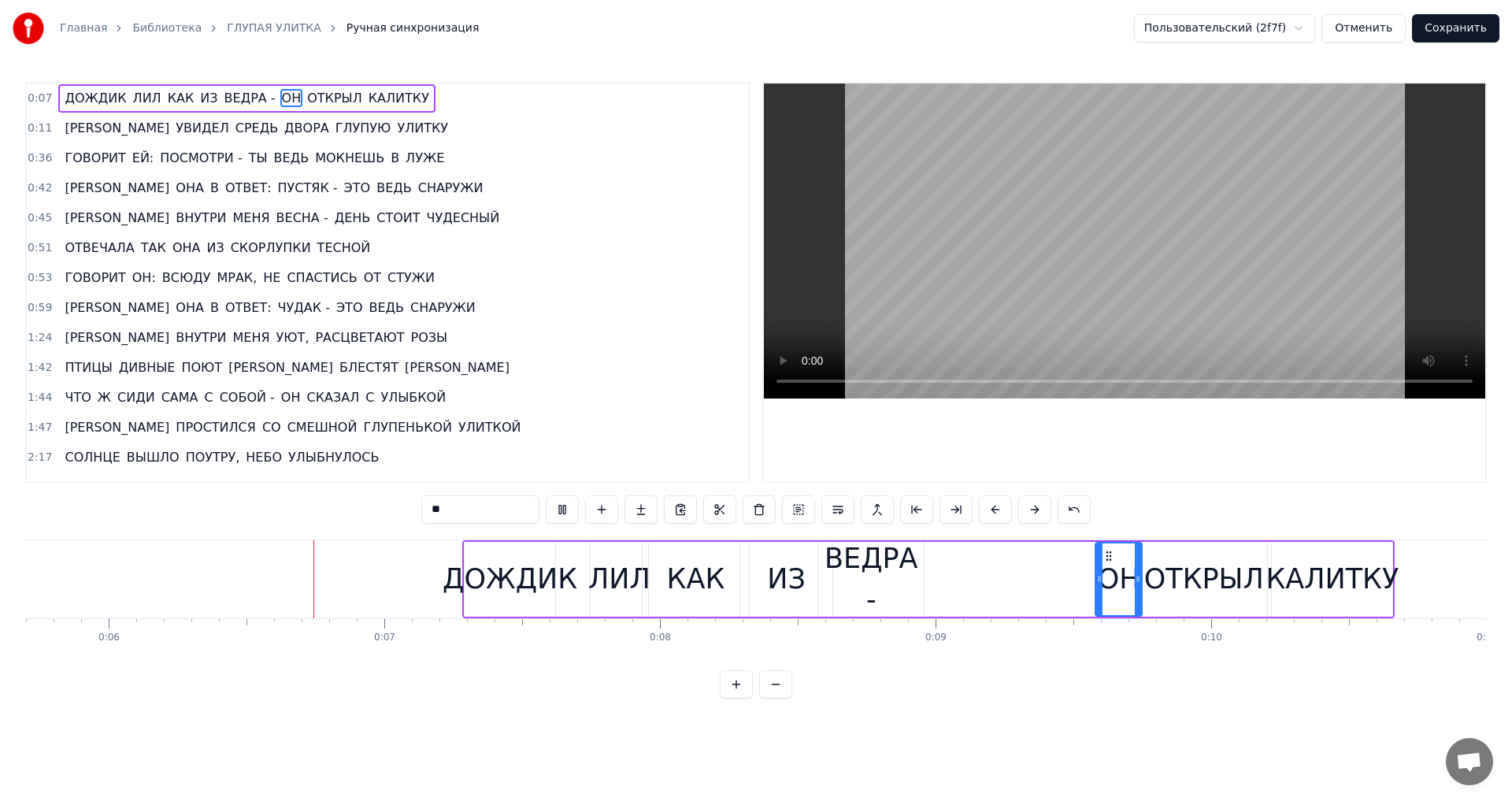
scroll to position [0, 1593]
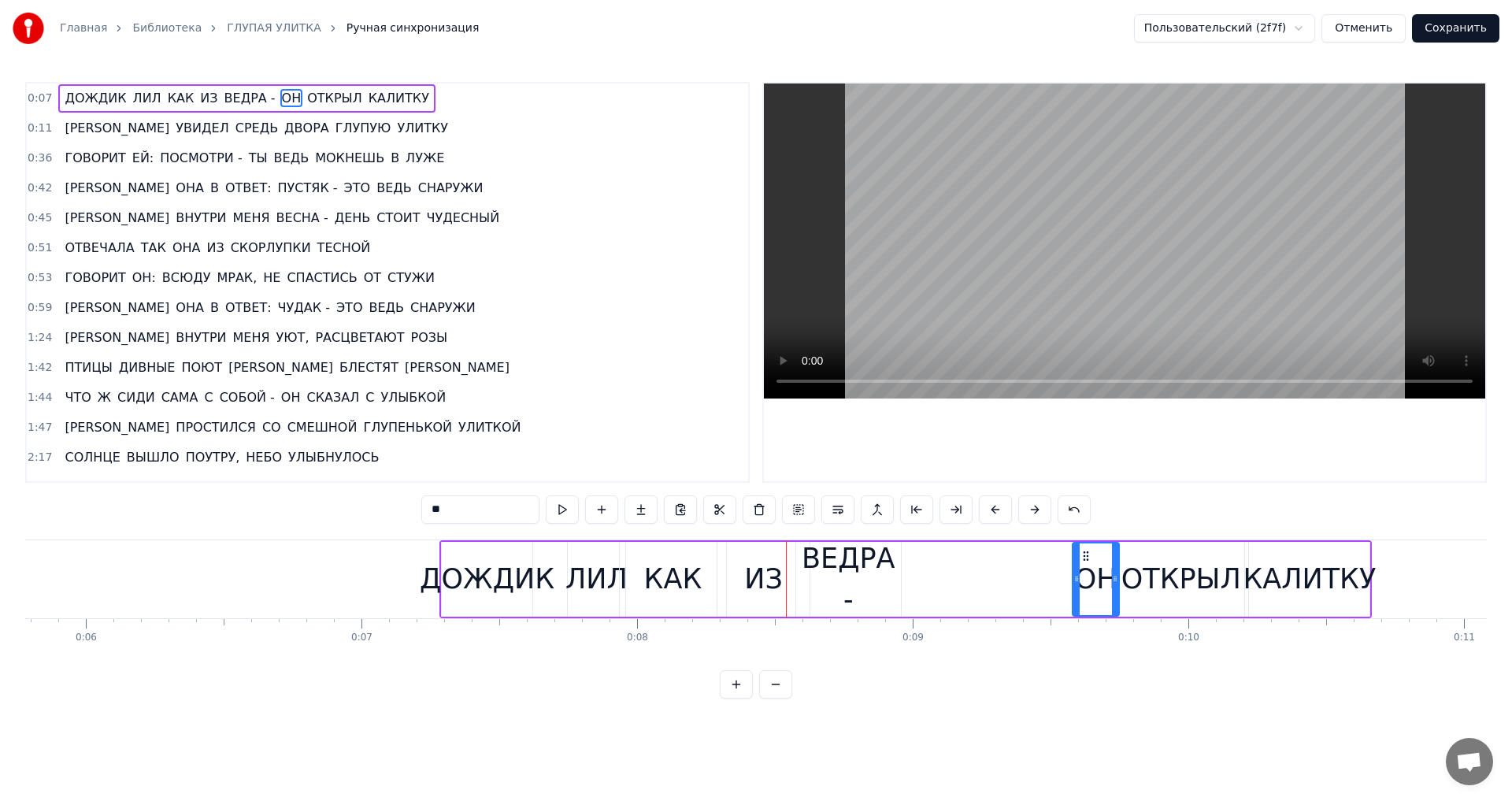
click at [442, 587] on div "ДОЖДИК" at bounding box center [487, 580] width 135 height 42
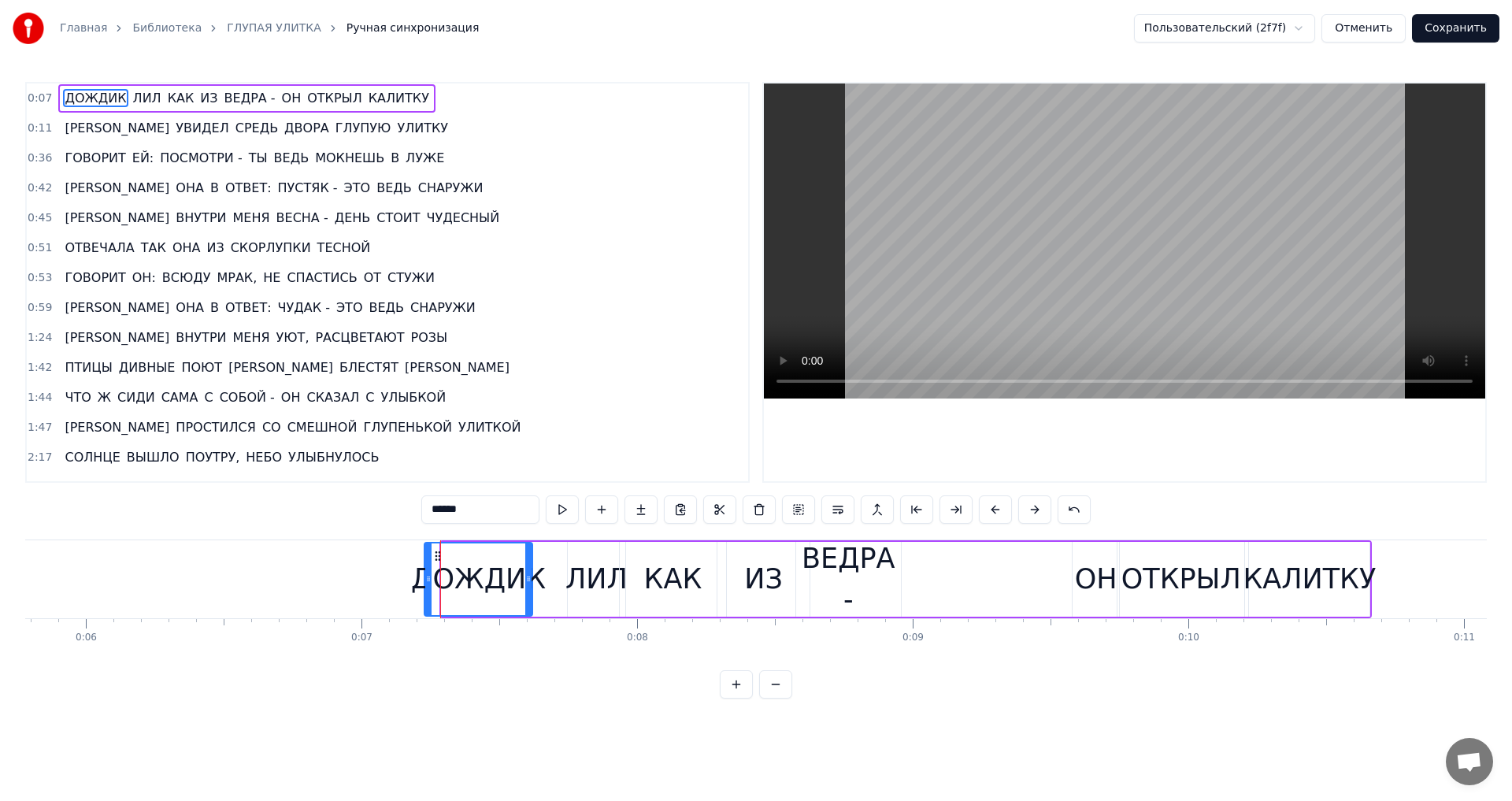
drag, startPoint x: 445, startPoint y: 582, endPoint x: 429, endPoint y: 582, distance: 16.0
click at [429, 582] on icon at bounding box center [428, 579] width 6 height 12
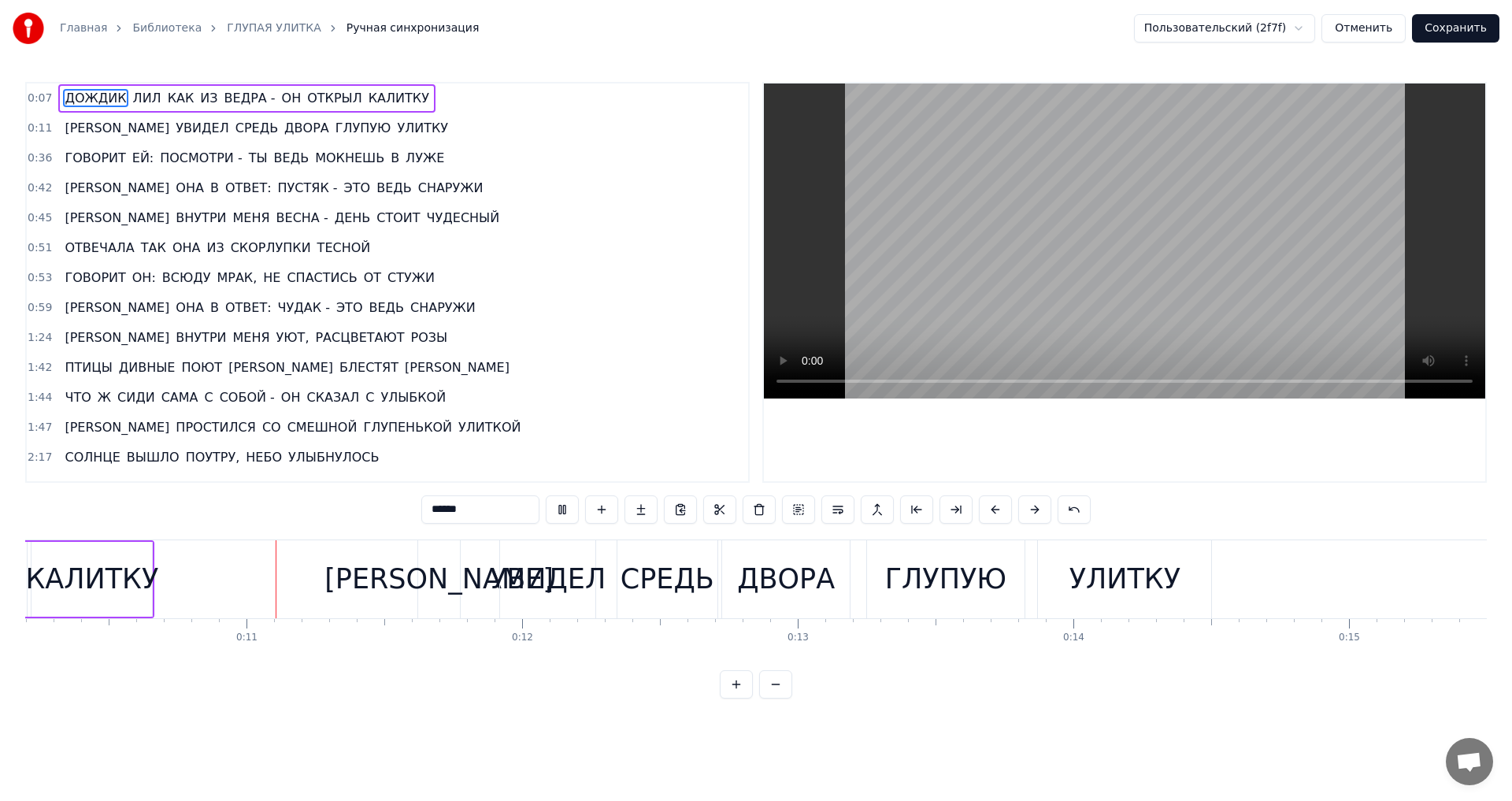
scroll to position [0, 2832]
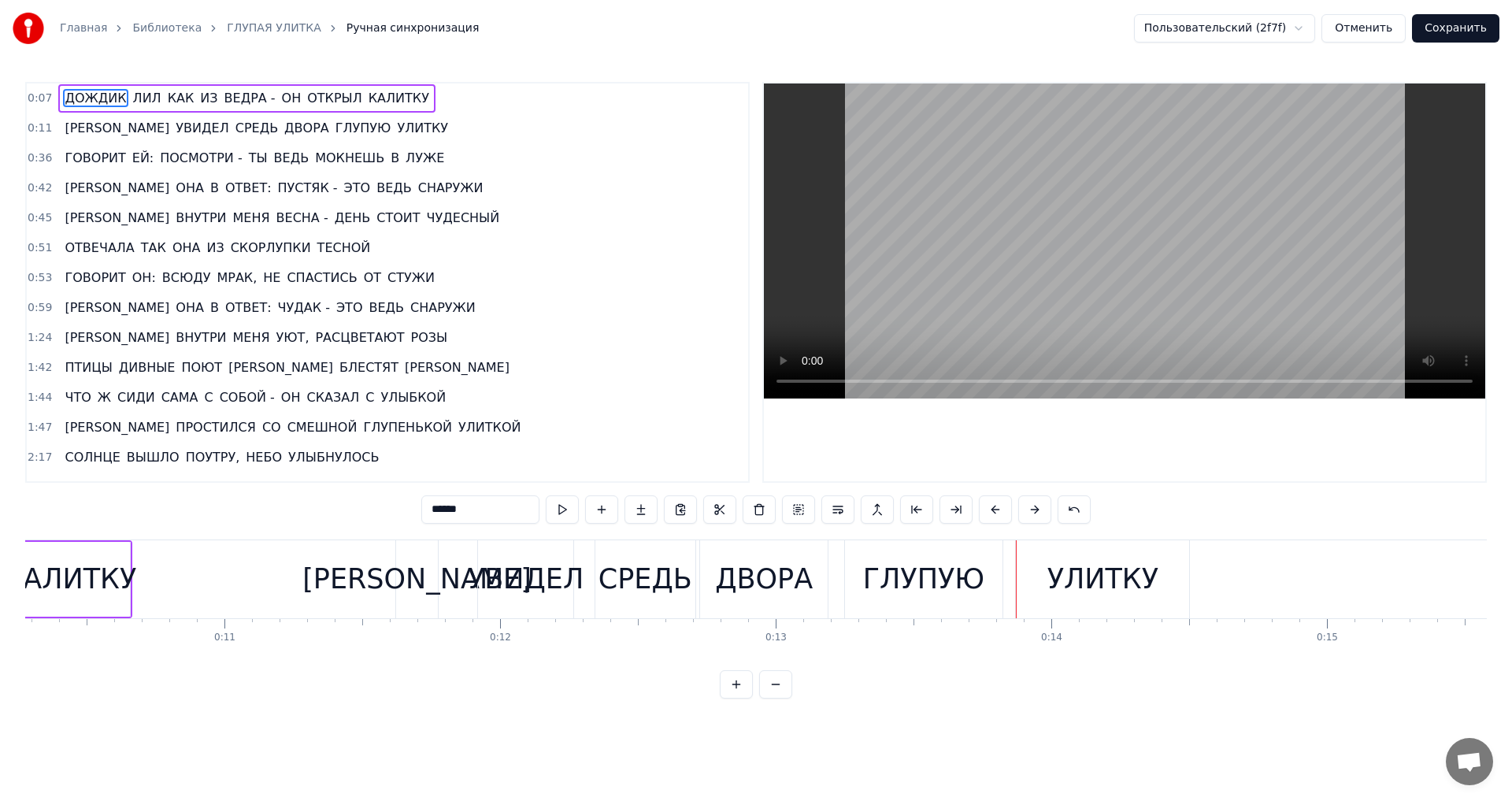
click at [407, 575] on div "[PERSON_NAME]" at bounding box center [417, 580] width 229 height 42
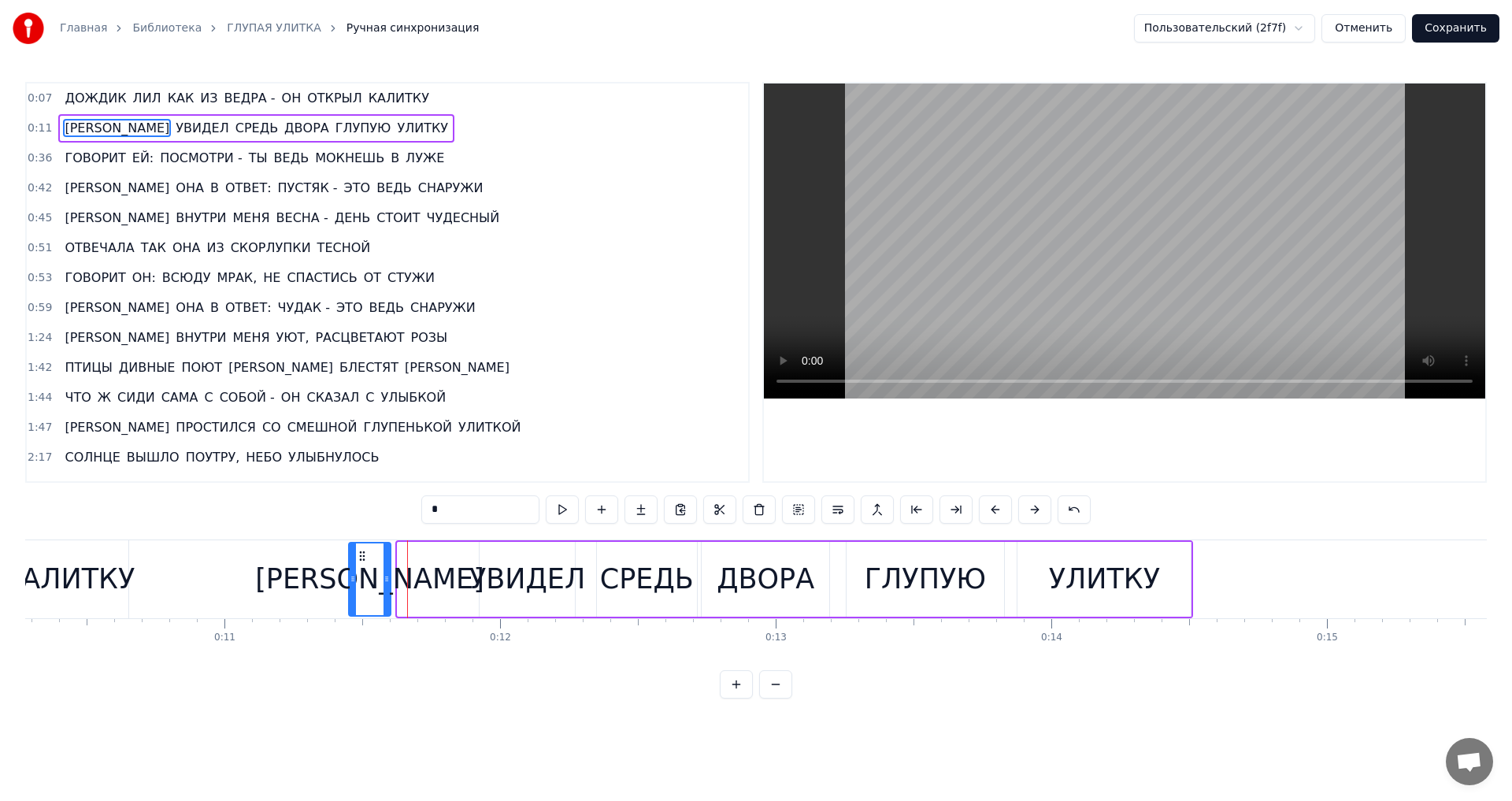
drag, startPoint x: 411, startPoint y: 555, endPoint x: 363, endPoint y: 552, distance: 48.1
click at [363, 552] on icon at bounding box center [362, 556] width 12 height 12
click at [514, 585] on div "УВИДЕЛ" at bounding box center [527, 580] width 116 height 42
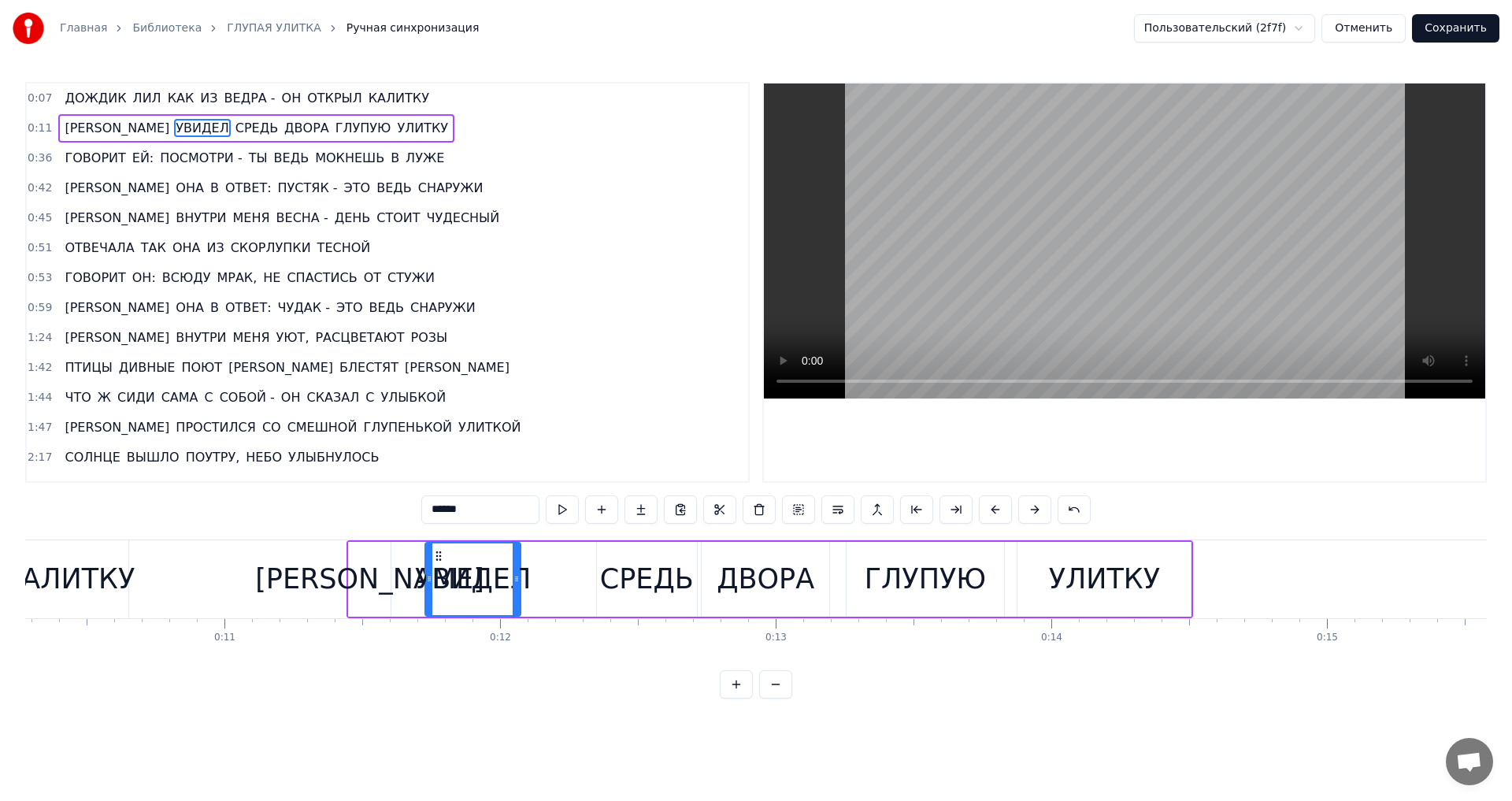
drag, startPoint x: 495, startPoint y: 557, endPoint x: 440, endPoint y: 557, distance: 55.0
click at [440, 557] on icon at bounding box center [438, 556] width 12 height 12
click at [627, 576] on div "СРЕДЬ" at bounding box center [648, 580] width 94 height 42
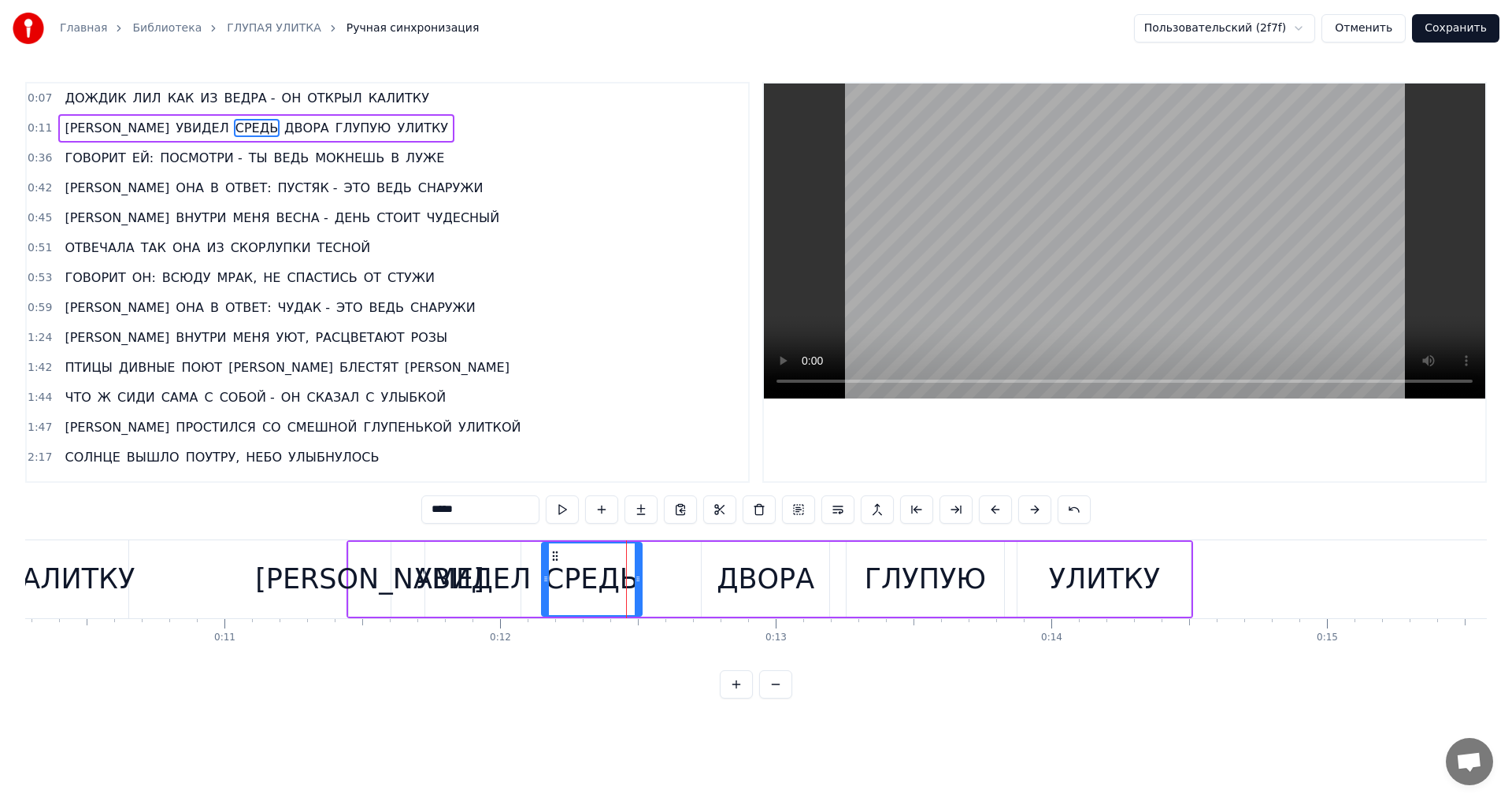
drag, startPoint x: 610, startPoint y: 560, endPoint x: 553, endPoint y: 558, distance: 57.0
click at [553, 558] on icon at bounding box center [555, 556] width 12 height 12
click at [718, 567] on div "ДВОРА" at bounding box center [765, 580] width 127 height 75
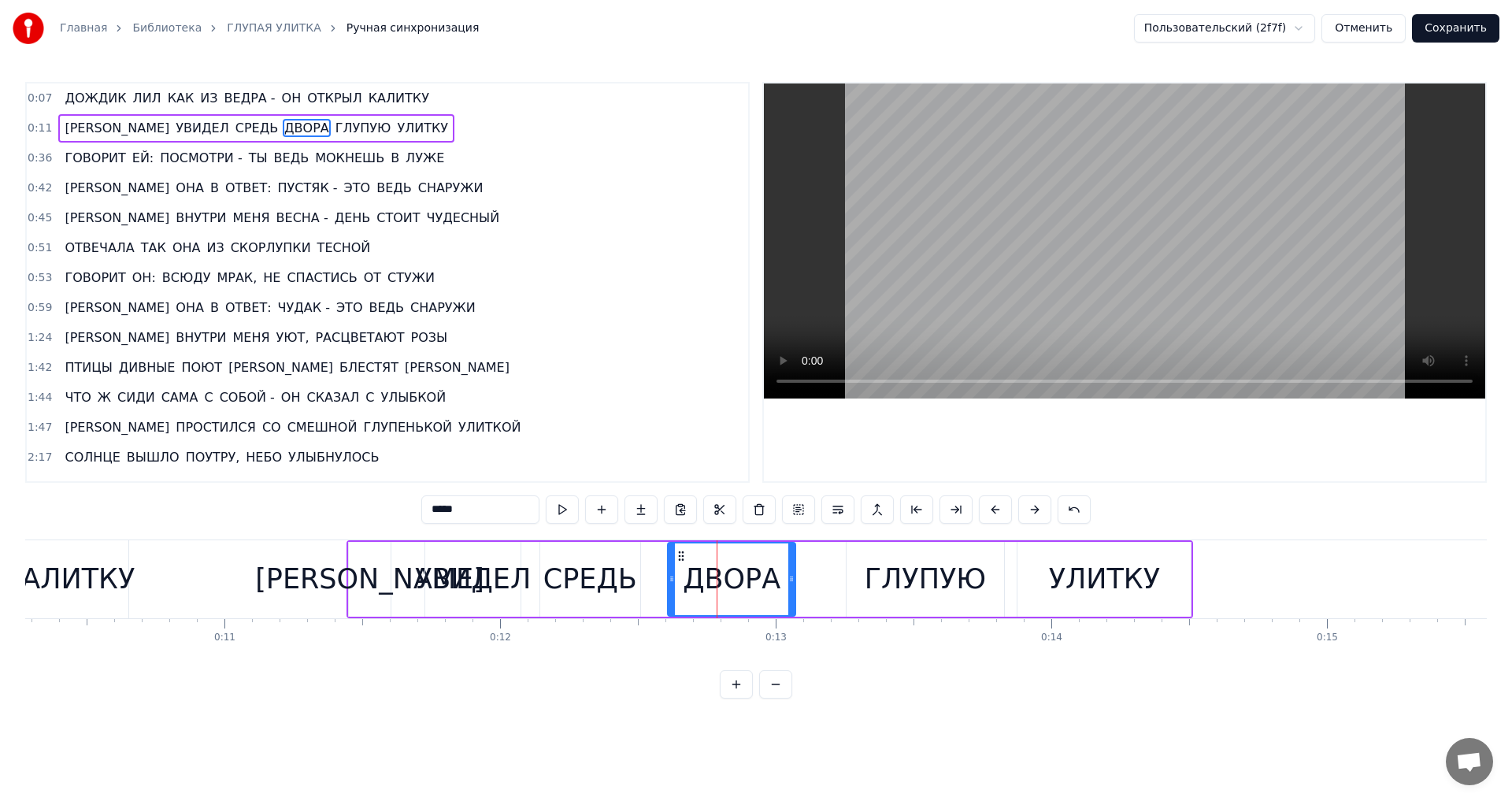
drag, startPoint x: 715, startPoint y: 554, endPoint x: 681, endPoint y: 554, distance: 34.0
click at [681, 554] on icon at bounding box center [681, 556] width 12 height 12
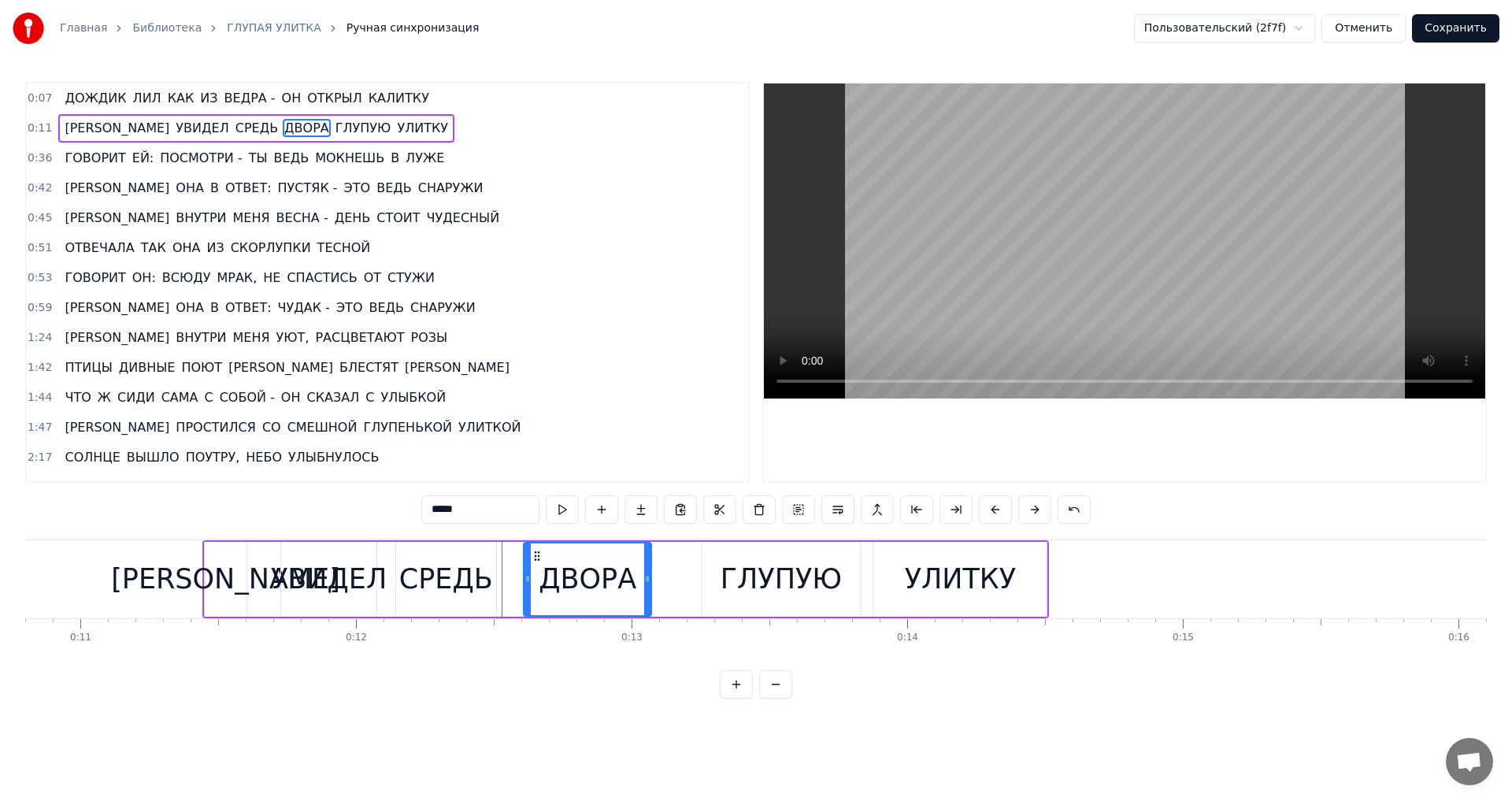
click at [206, 583] on div "[PERSON_NAME]" at bounding box center [226, 580] width 43 height 75
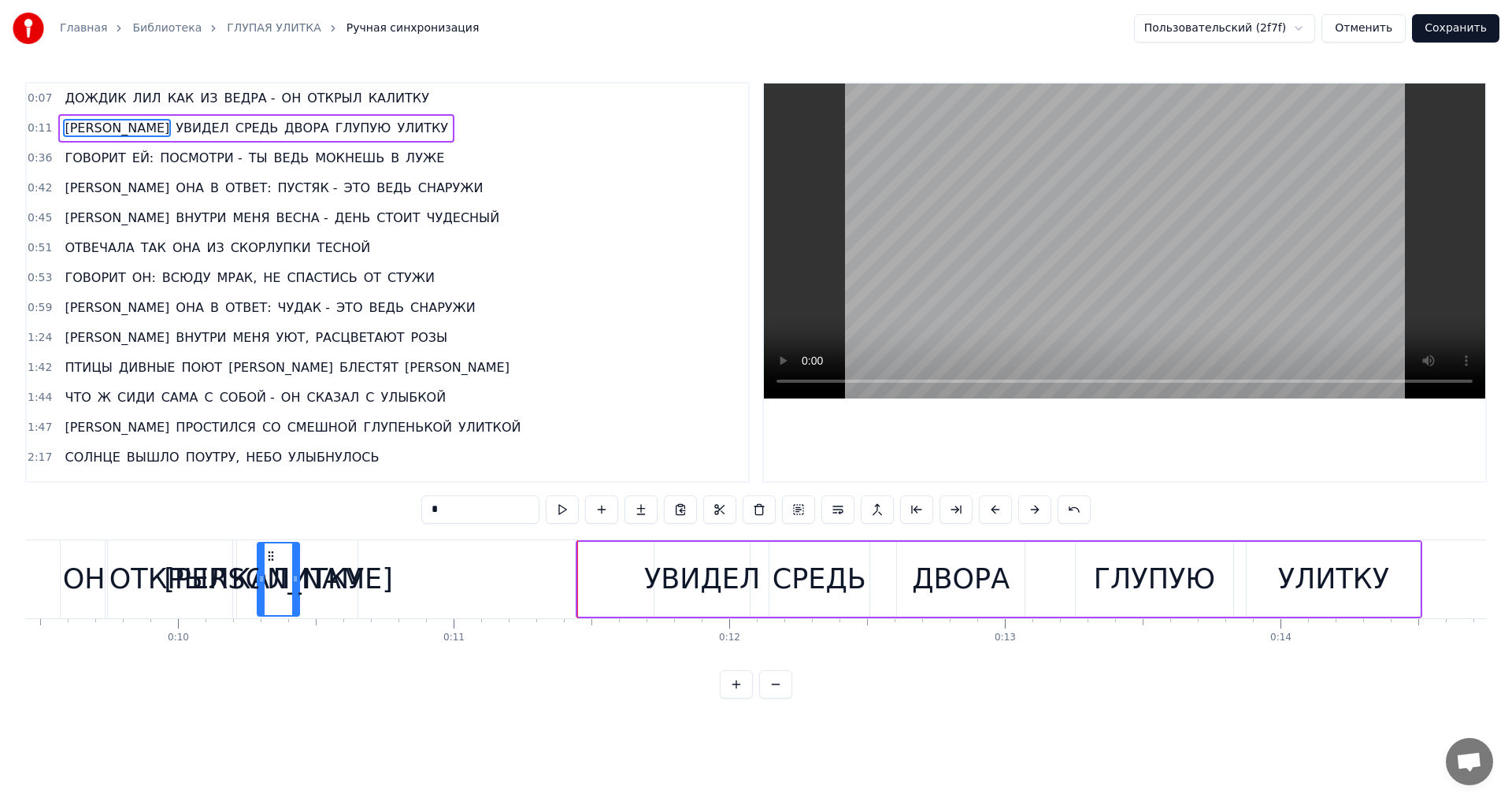
scroll to position [0, 2587]
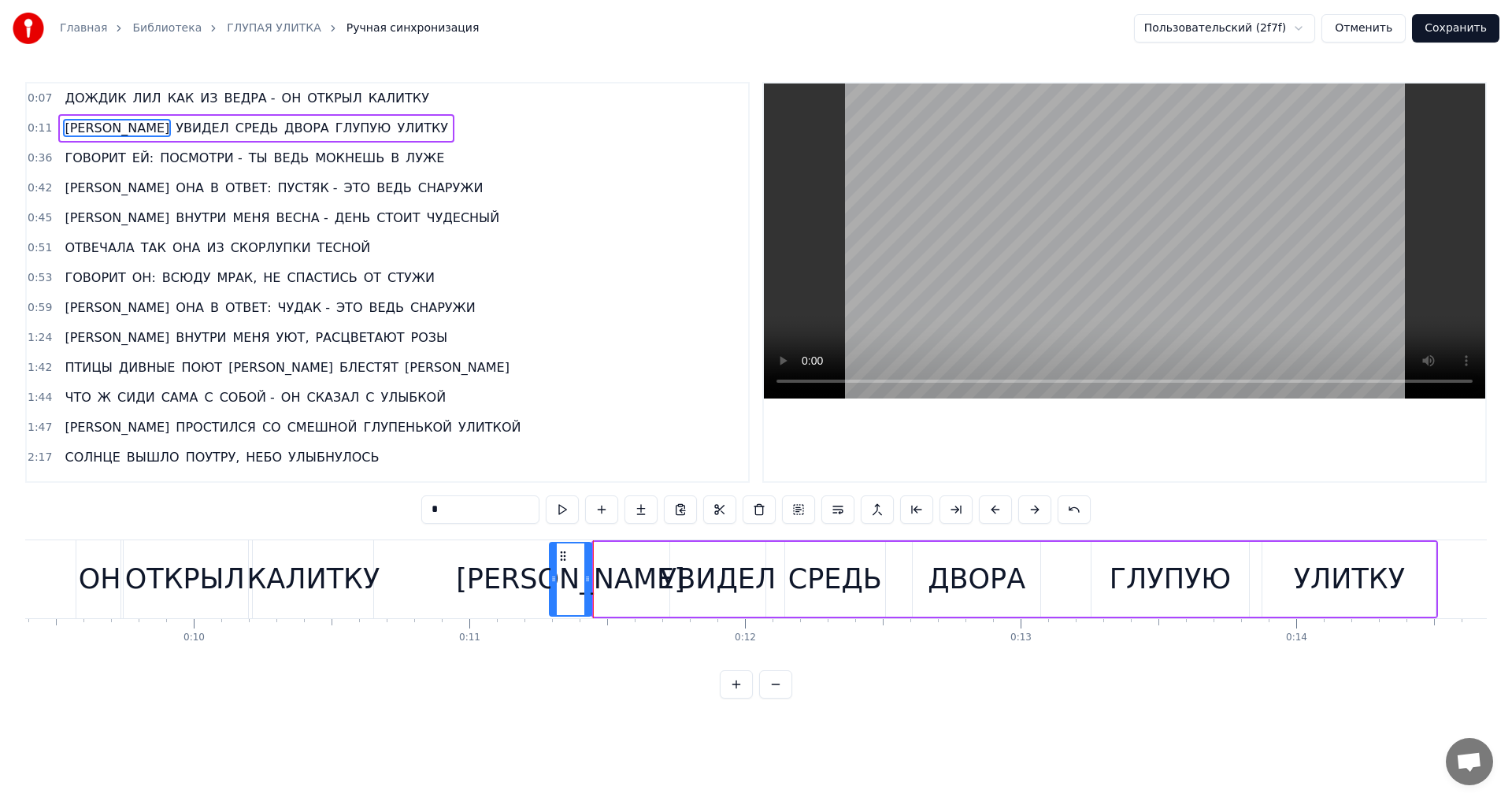
drag, startPoint x: 217, startPoint y: 555, endPoint x: 561, endPoint y: 581, distance: 345.0
click at [561, 581] on div "[PERSON_NAME]" at bounding box center [571, 580] width 41 height 71
click at [688, 560] on div "УВИДЕЛ" at bounding box center [717, 580] width 116 height 42
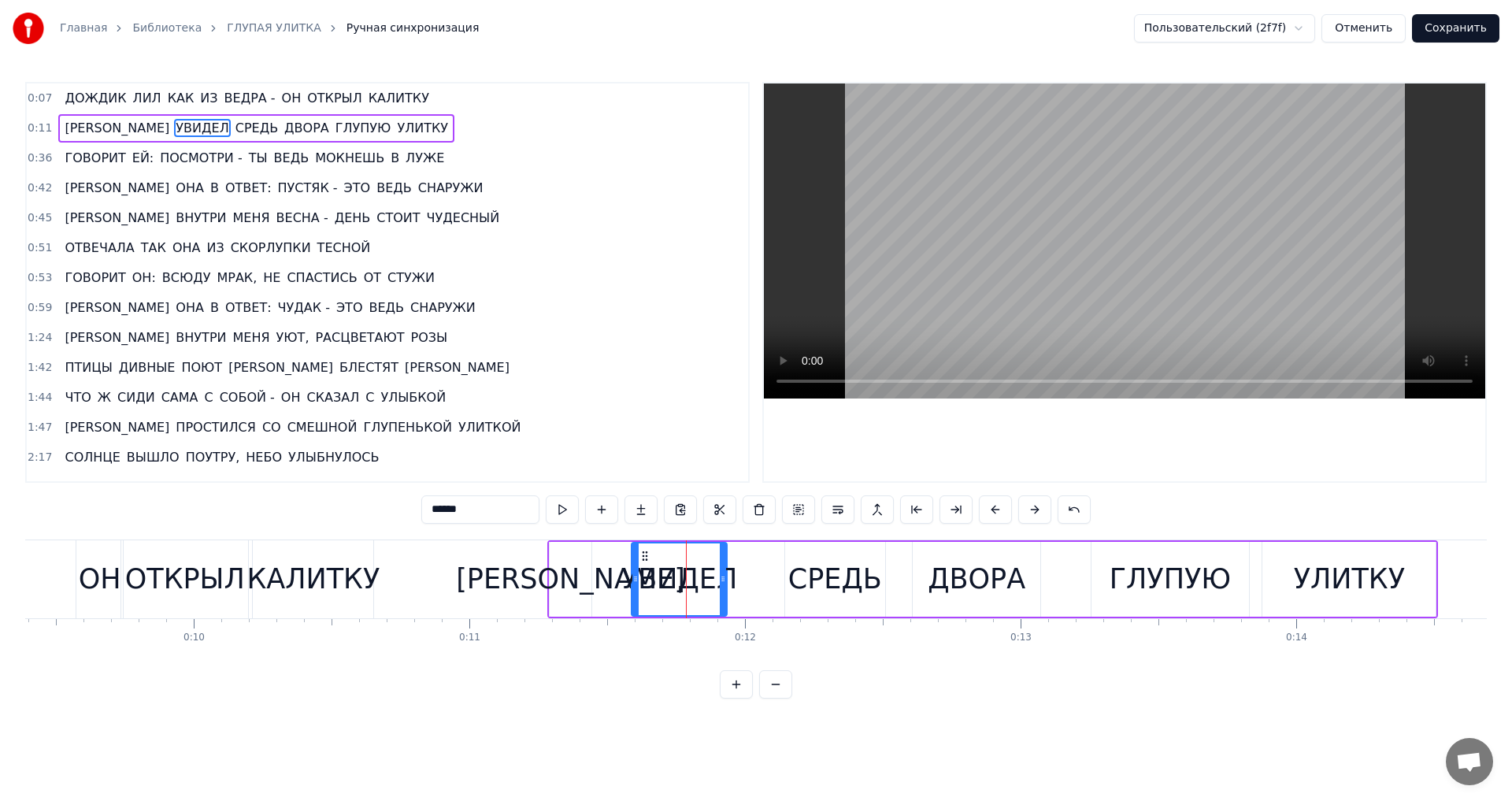
drag, startPoint x: 682, startPoint y: 555, endPoint x: 643, endPoint y: 555, distance: 39.0
click at [643, 555] on circle at bounding box center [642, 555] width 1 height 1
click at [804, 568] on div "СРЕДЬ" at bounding box center [836, 580] width 94 height 42
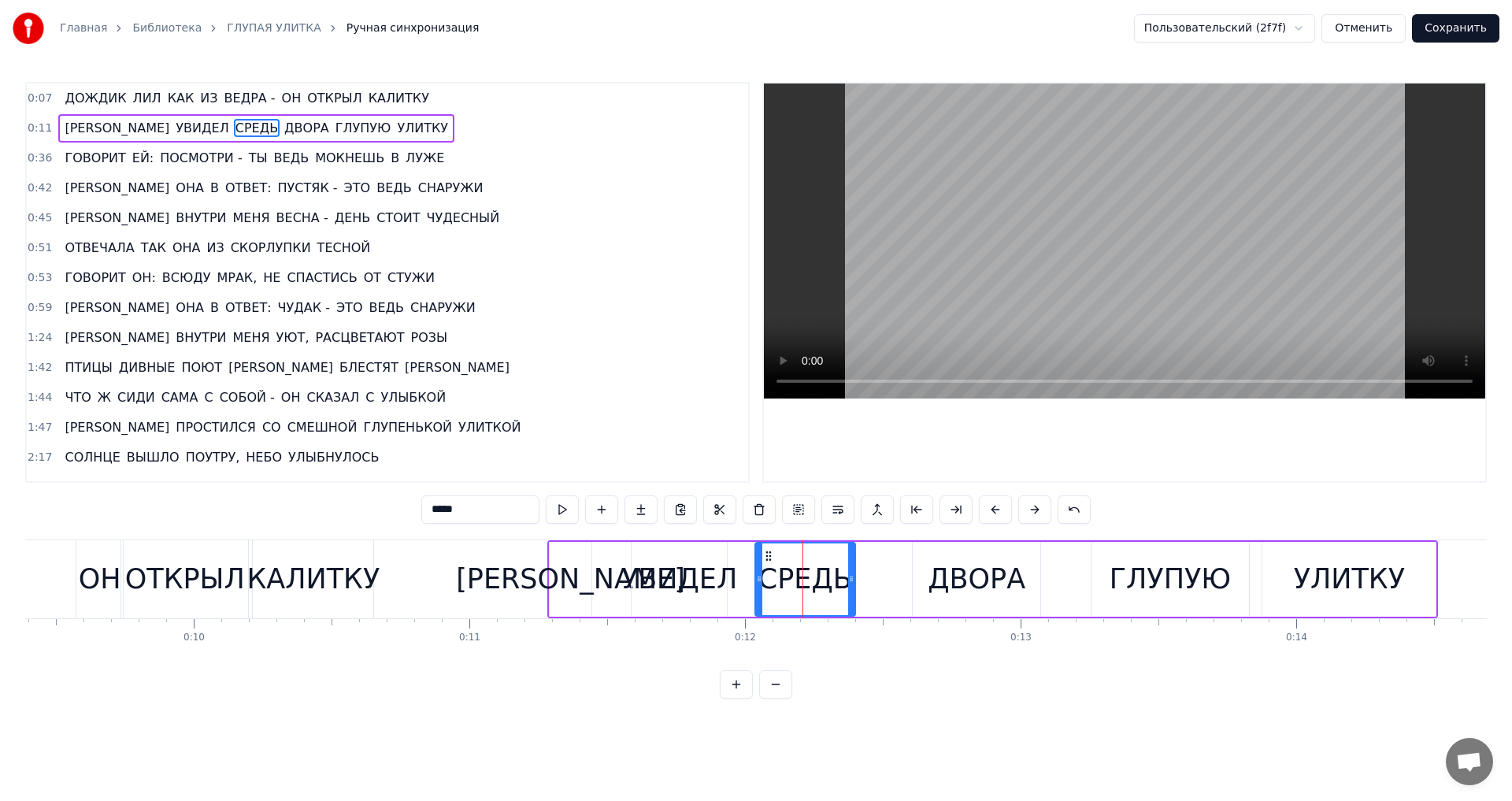
drag, startPoint x: 798, startPoint y: 556, endPoint x: 766, endPoint y: 556, distance: 32.0
click at [766, 556] on icon at bounding box center [769, 556] width 12 height 12
click at [944, 572] on div "ДВОРА" at bounding box center [977, 580] width 98 height 42
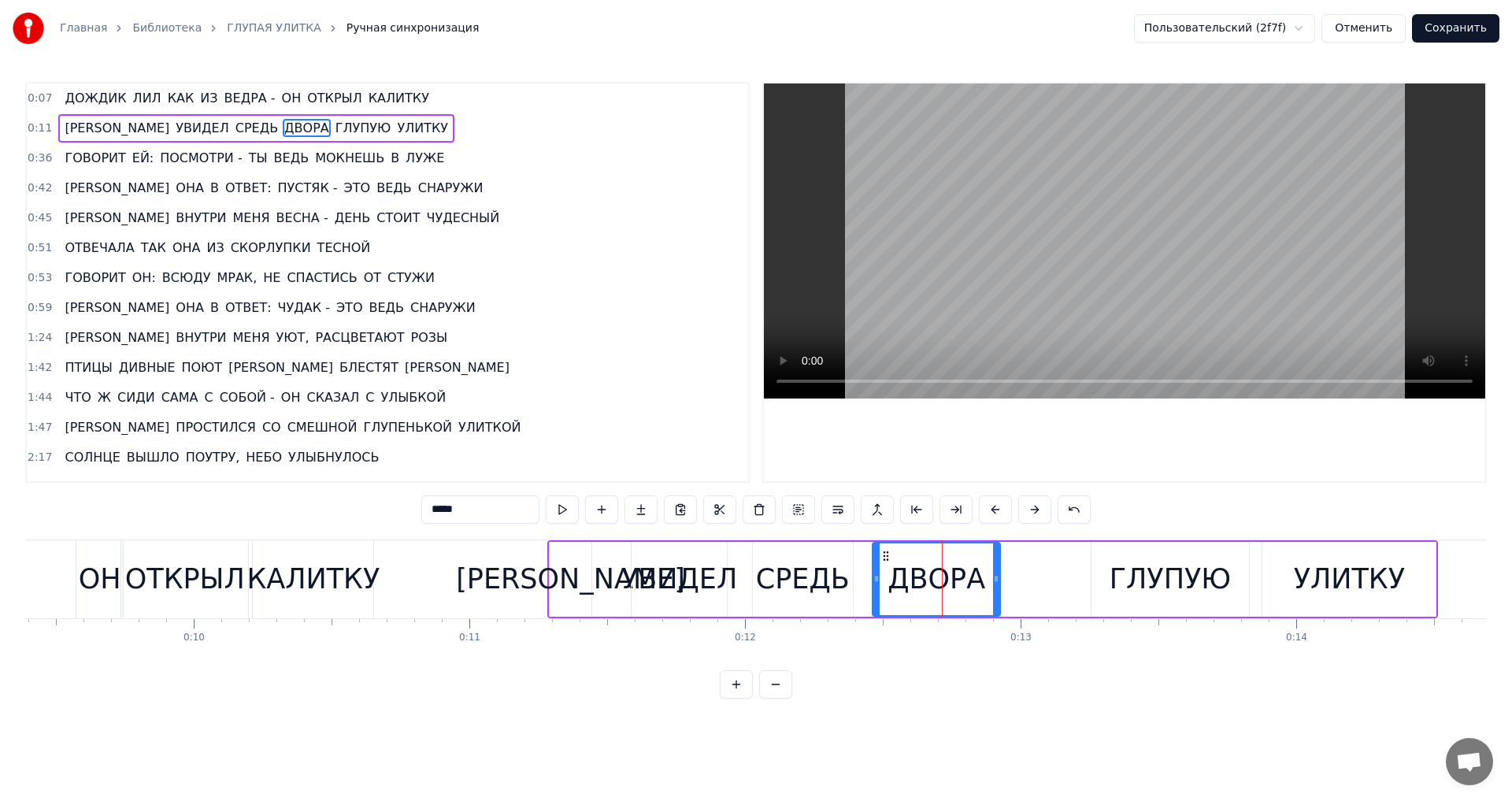
drag, startPoint x: 926, startPoint y: 557, endPoint x: 886, endPoint y: 559, distance: 40.0
click at [886, 559] on icon at bounding box center [885, 556] width 12 height 12
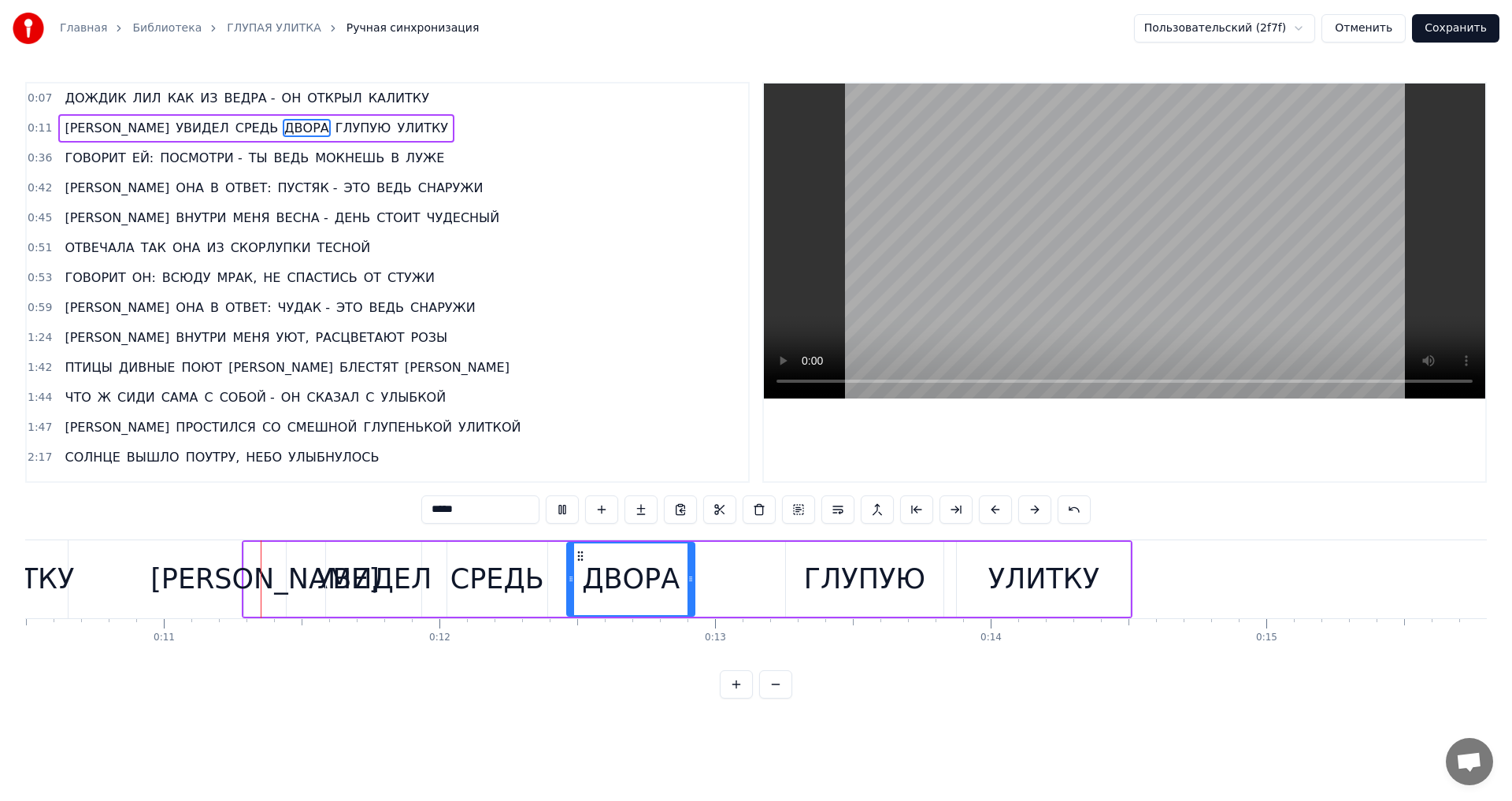
scroll to position [0, 2912]
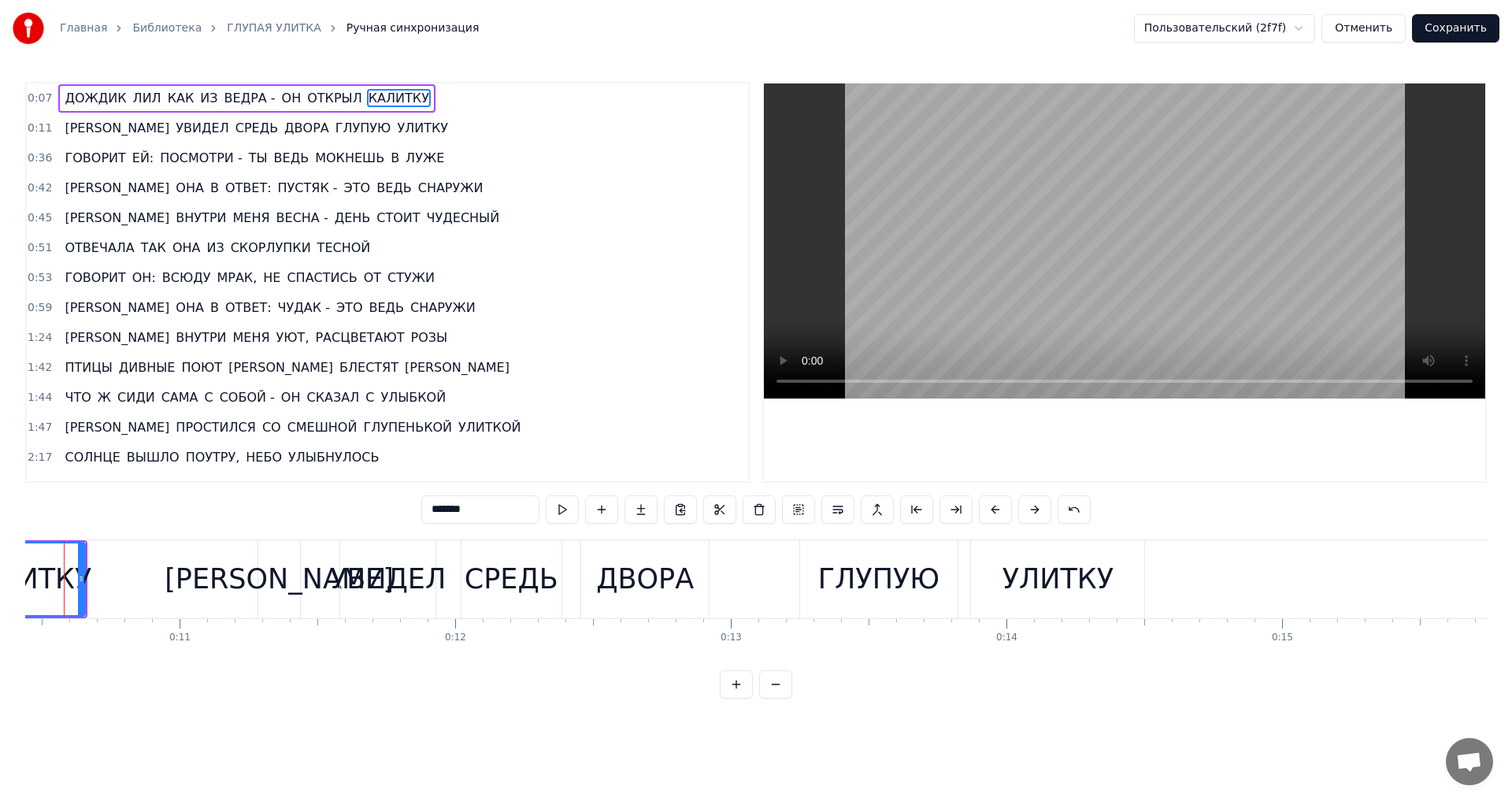
scroll to position [0, 2838]
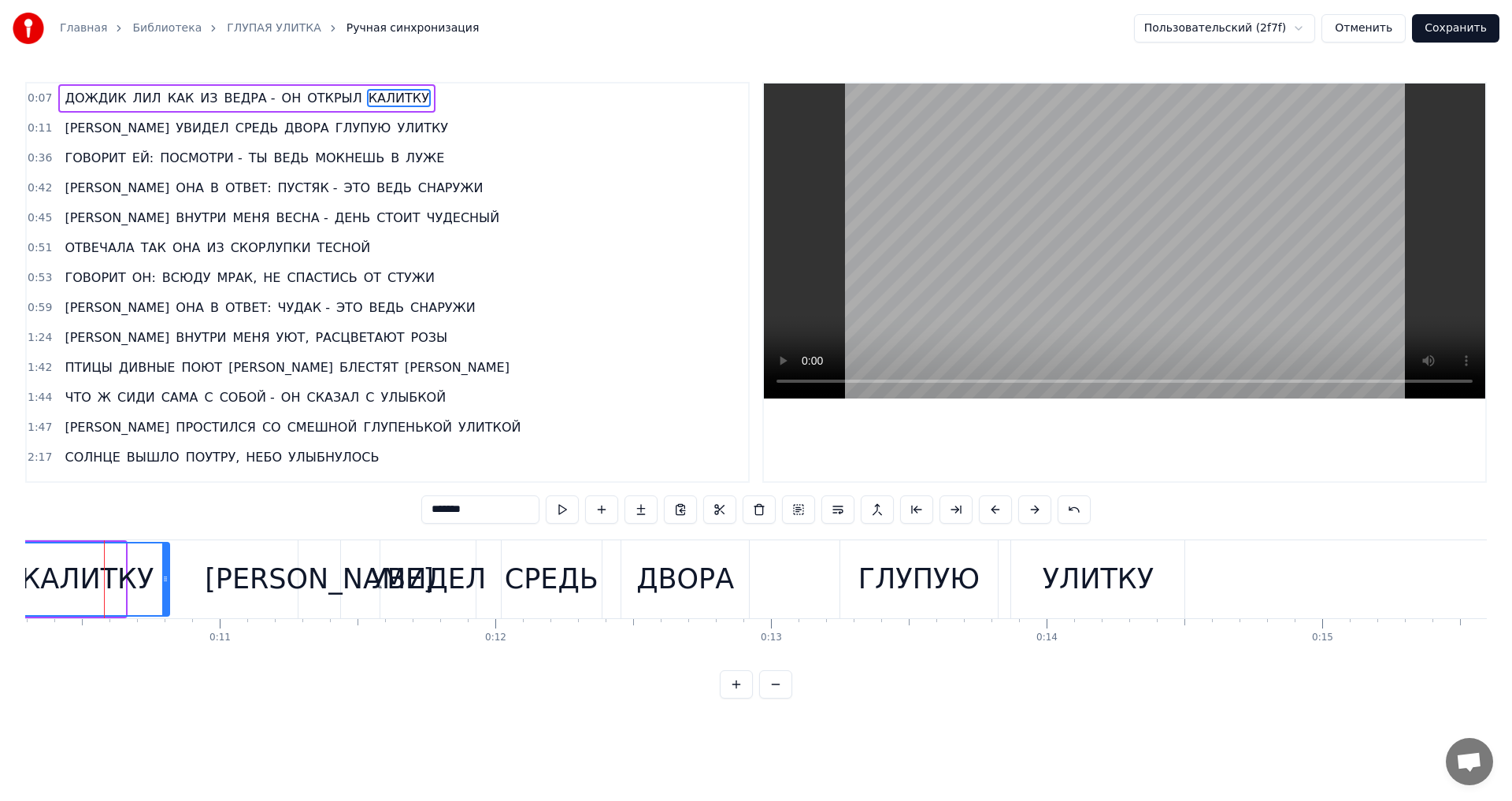
drag, startPoint x: 125, startPoint y: 584, endPoint x: 168, endPoint y: 587, distance: 43.1
click at [168, 587] on div at bounding box center [165, 580] width 6 height 71
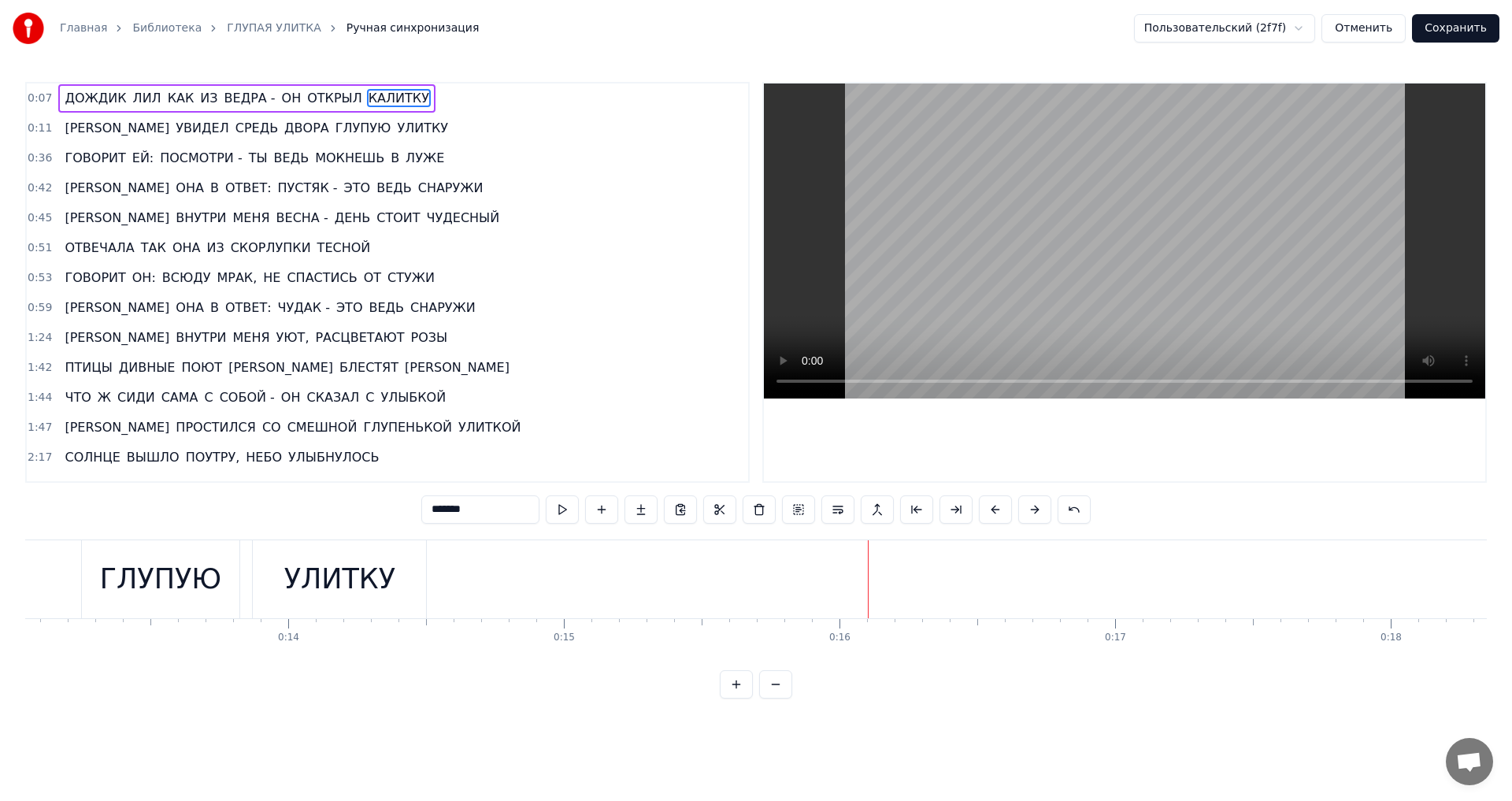
scroll to position [0, 3488]
click at [431, 579] on div "УЛИТКУ" at bounding box center [446, 580] width 111 height 42
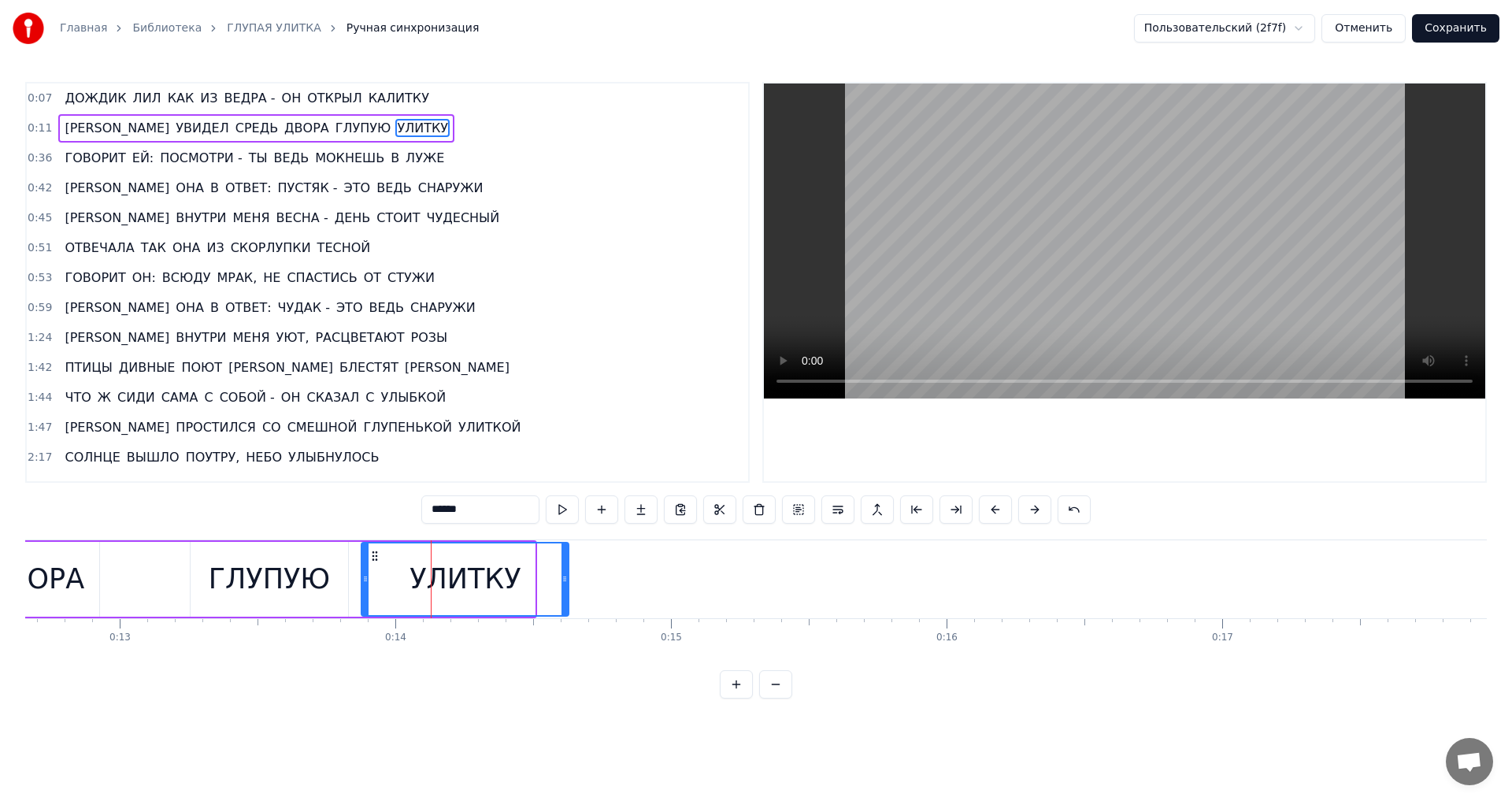
drag, startPoint x: 532, startPoint y: 579, endPoint x: 566, endPoint y: 579, distance: 34.0
click at [566, 579] on circle at bounding box center [566, 579] width 1 height 1
click at [339, 582] on div "ГЛУПУЮ" at bounding box center [269, 580] width 157 height 75
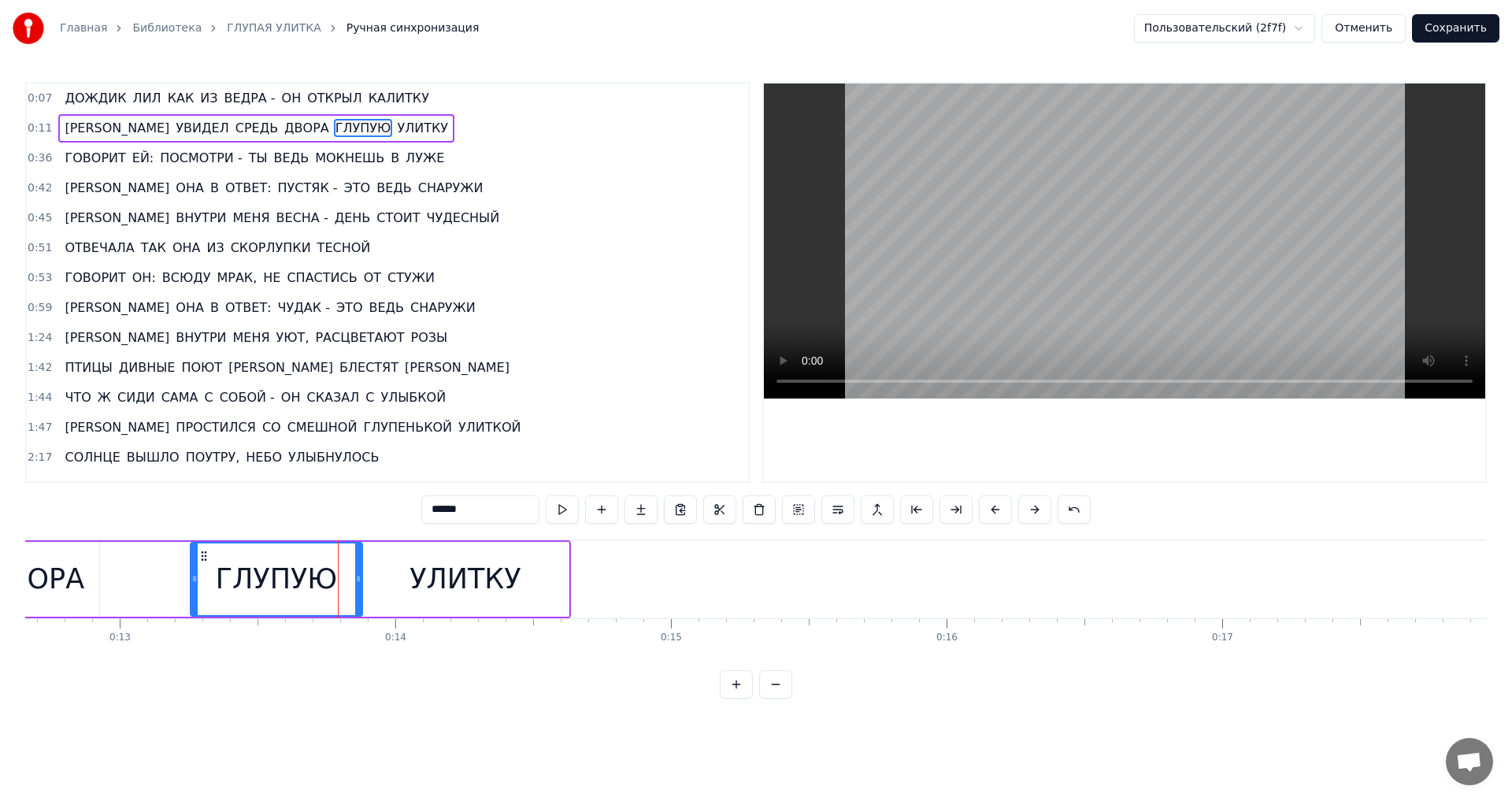
drag, startPoint x: 346, startPoint y: 579, endPoint x: 360, endPoint y: 579, distance: 14.0
click at [360, 579] on icon at bounding box center [358, 579] width 6 height 12
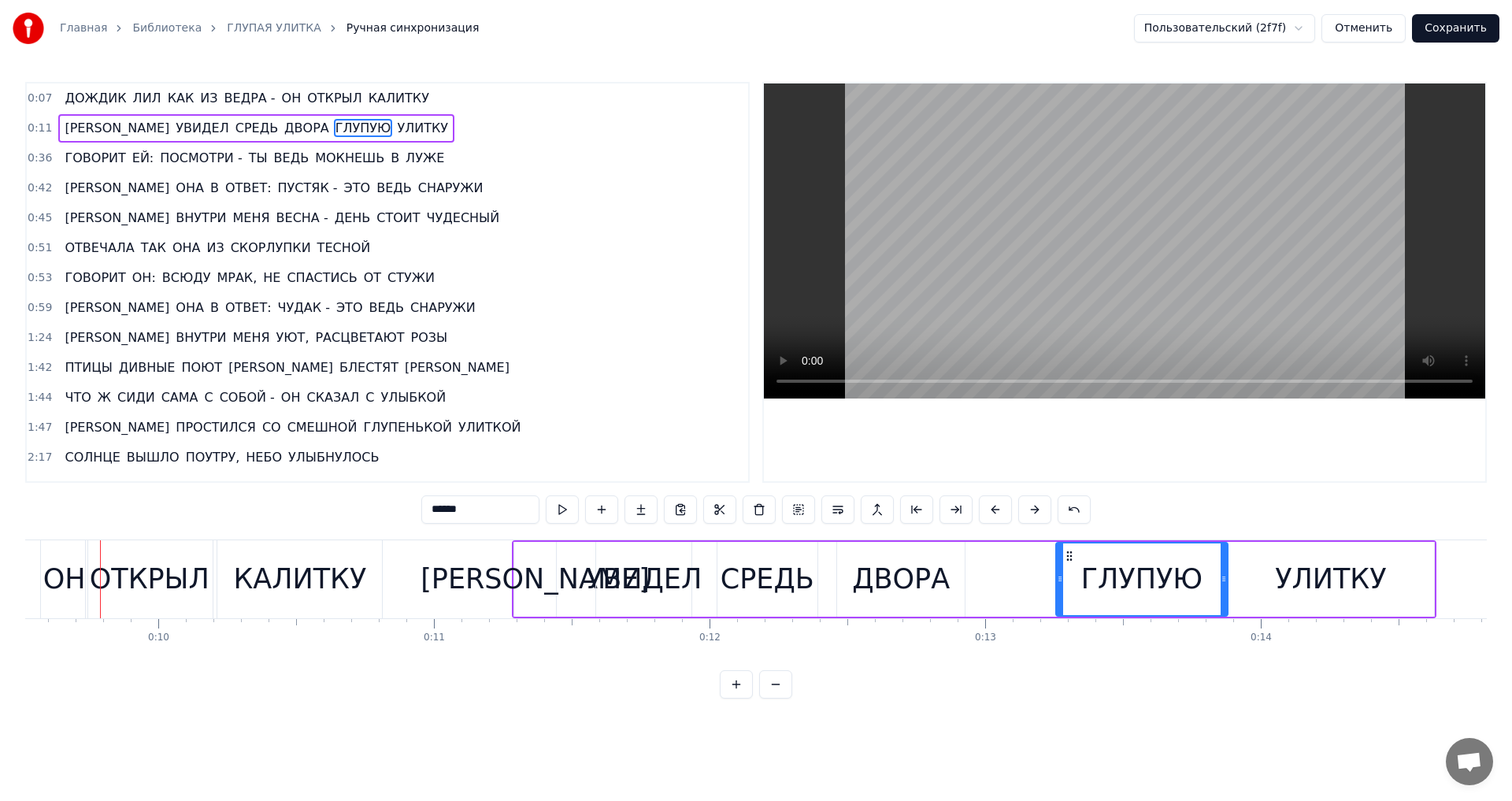
scroll to position [0, 2619]
click at [532, 591] on div "[PERSON_NAME]" at bounding box center [539, 580] width 229 height 42
type input "*"
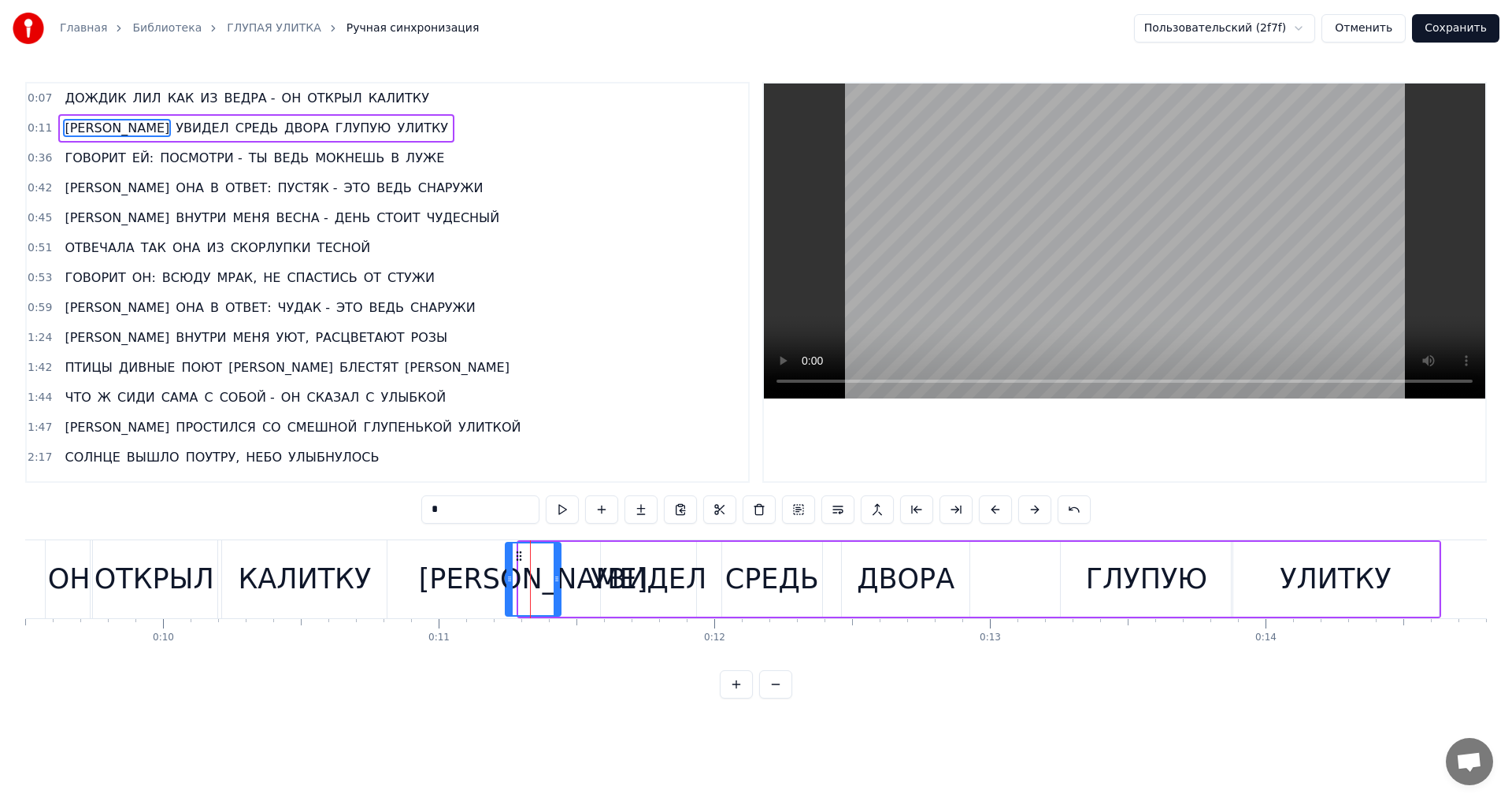
drag, startPoint x: 521, startPoint y: 584, endPoint x: 508, endPoint y: 584, distance: 13.0
click at [508, 584] on icon at bounding box center [509, 579] width 6 height 12
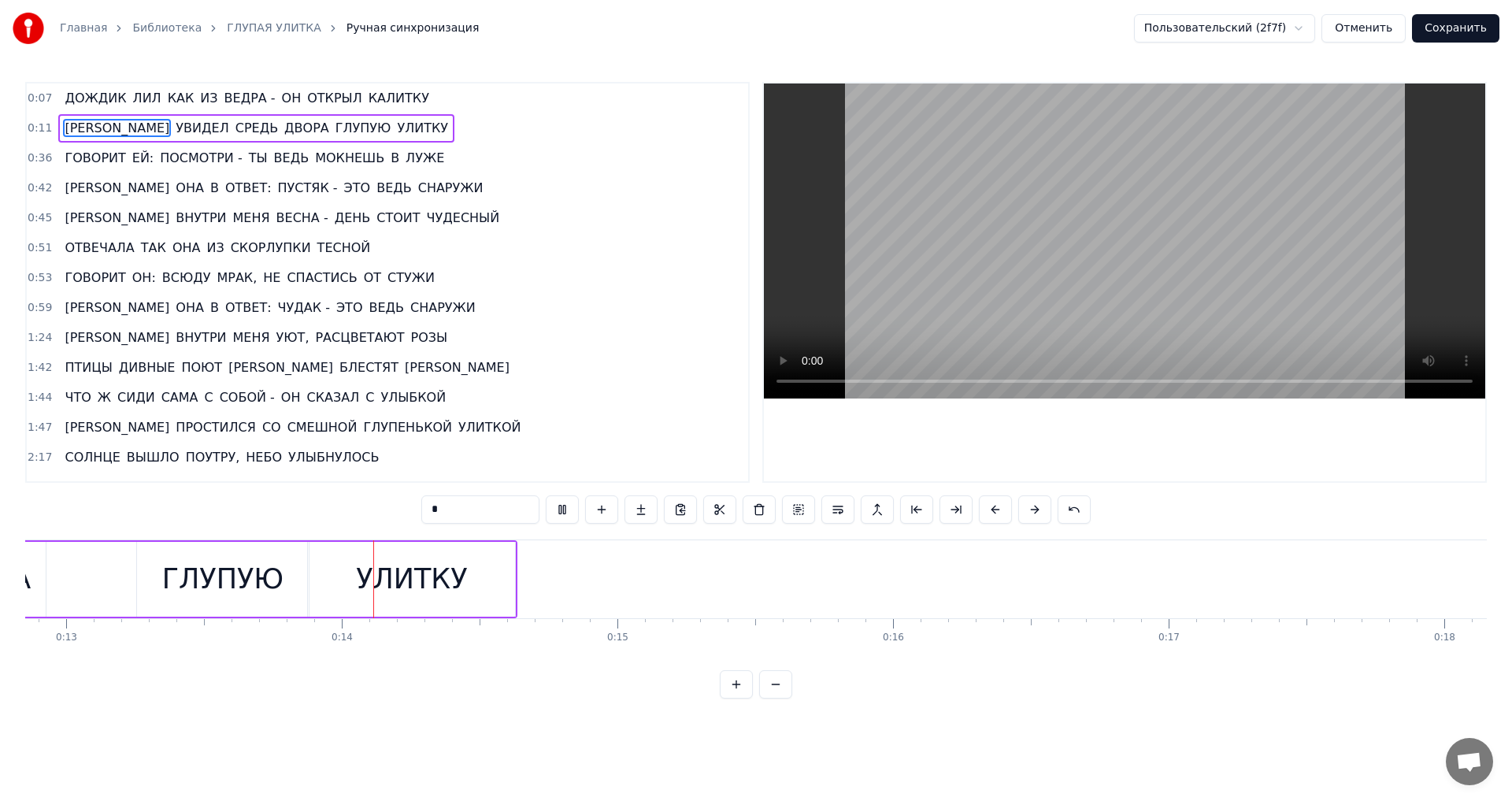
scroll to position [0, 3646]
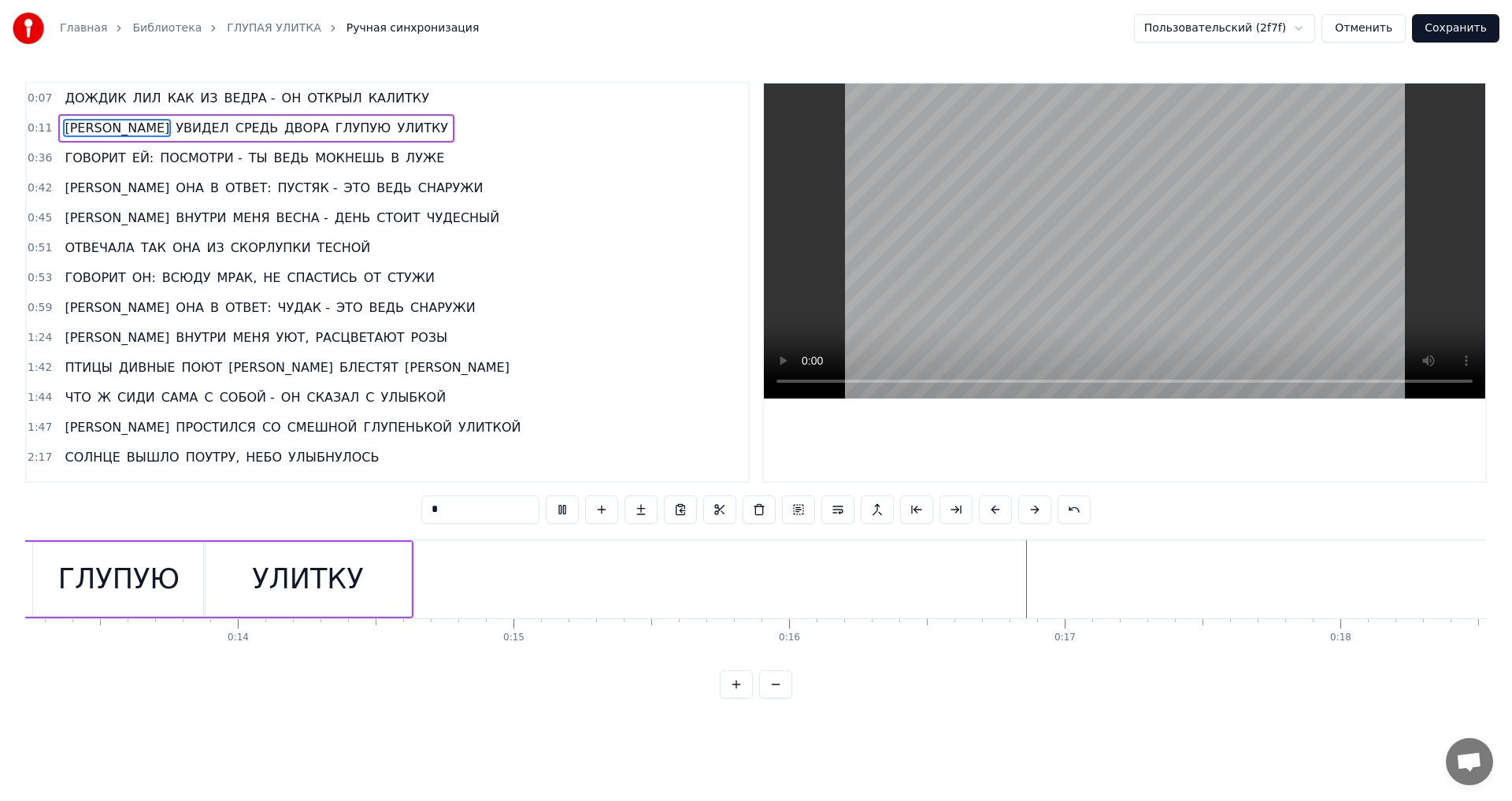
click at [1468, 26] on button "Сохранить" at bounding box center [1455, 28] width 87 height 29
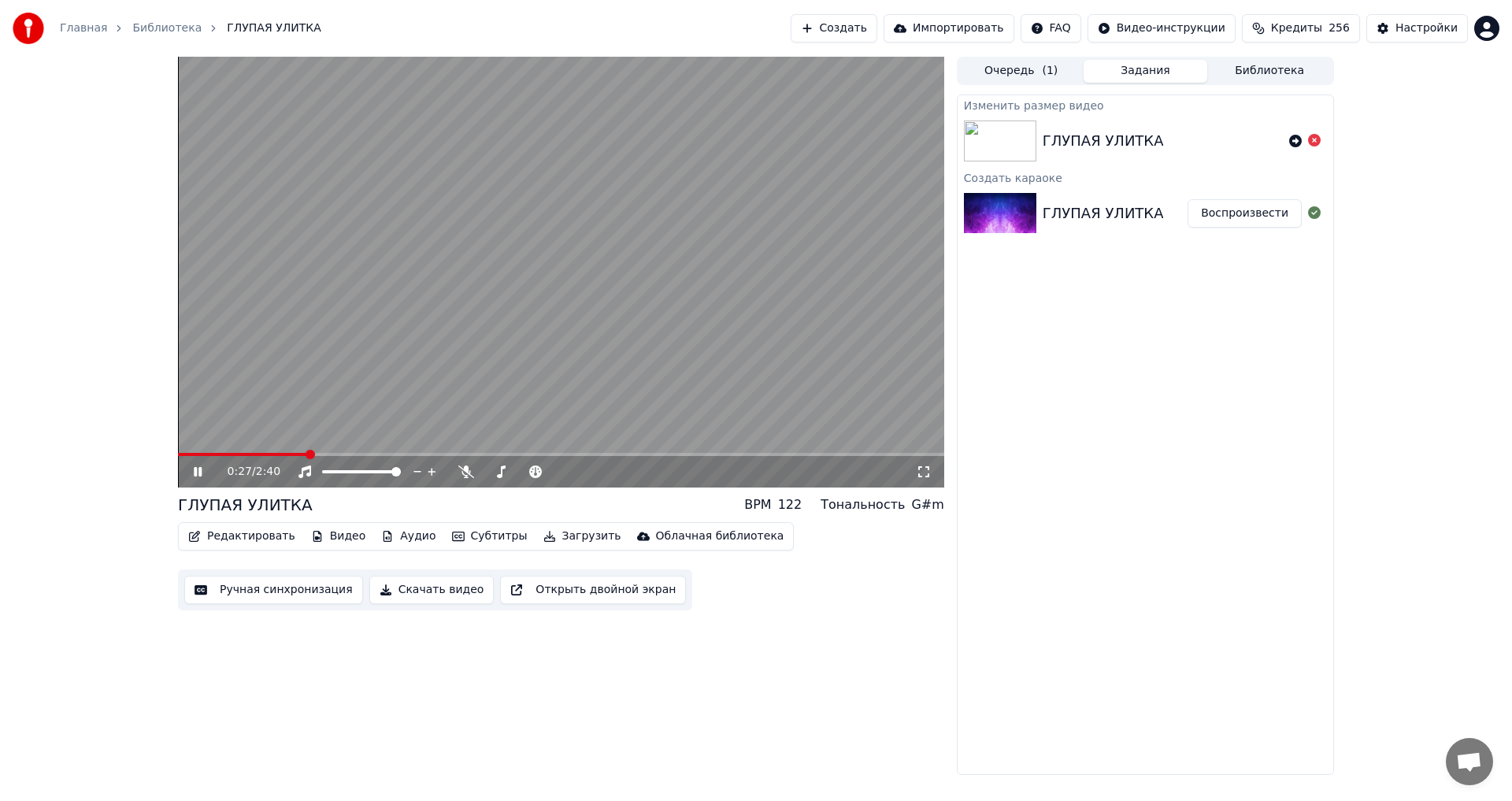
click at [200, 471] on icon at bounding box center [197, 472] width 8 height 10
click at [1237, 72] on button "Библиотека" at bounding box center [1269, 71] width 125 height 23
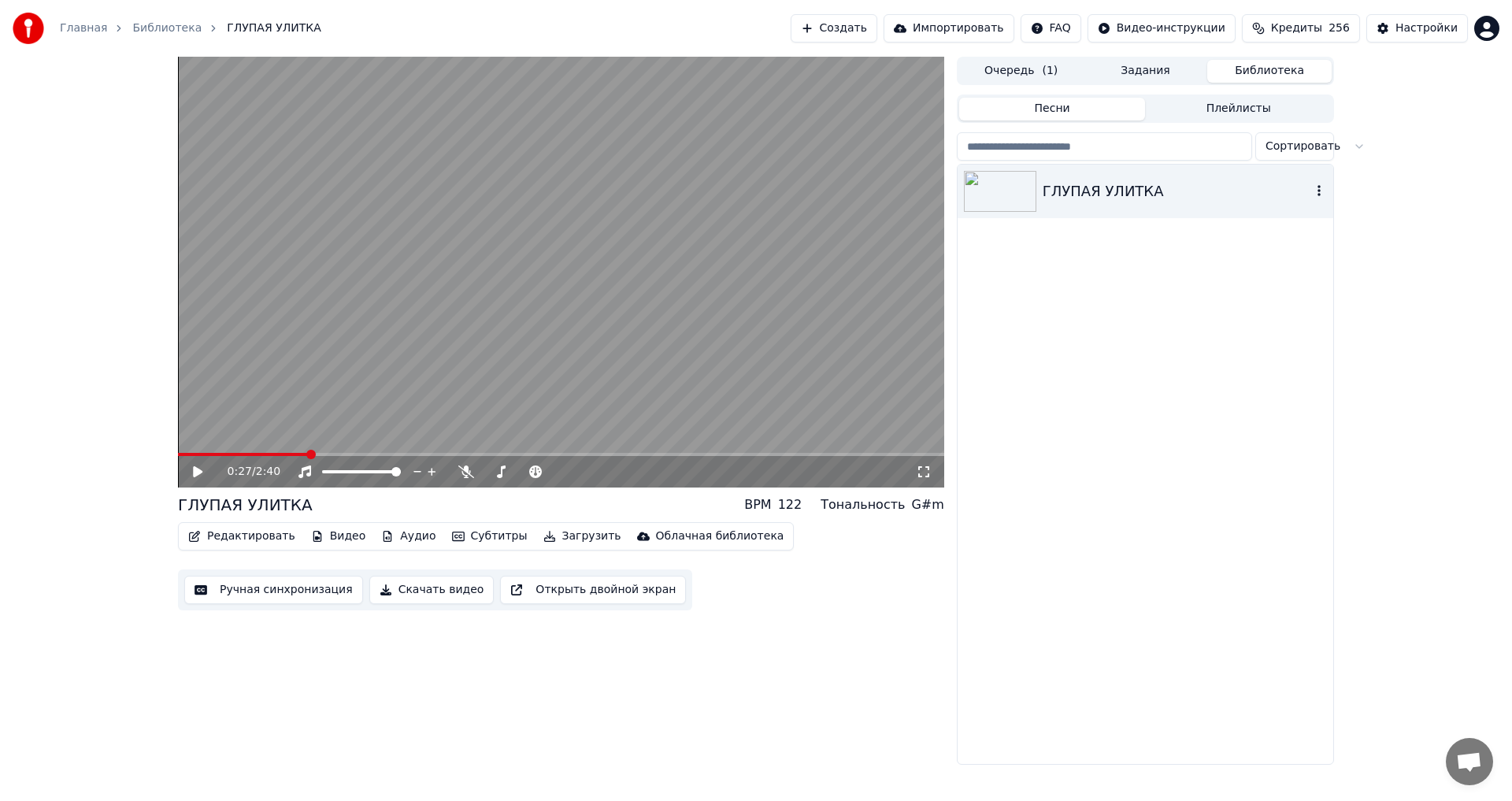
click at [1318, 191] on icon "button" at bounding box center [1319, 190] width 16 height 12
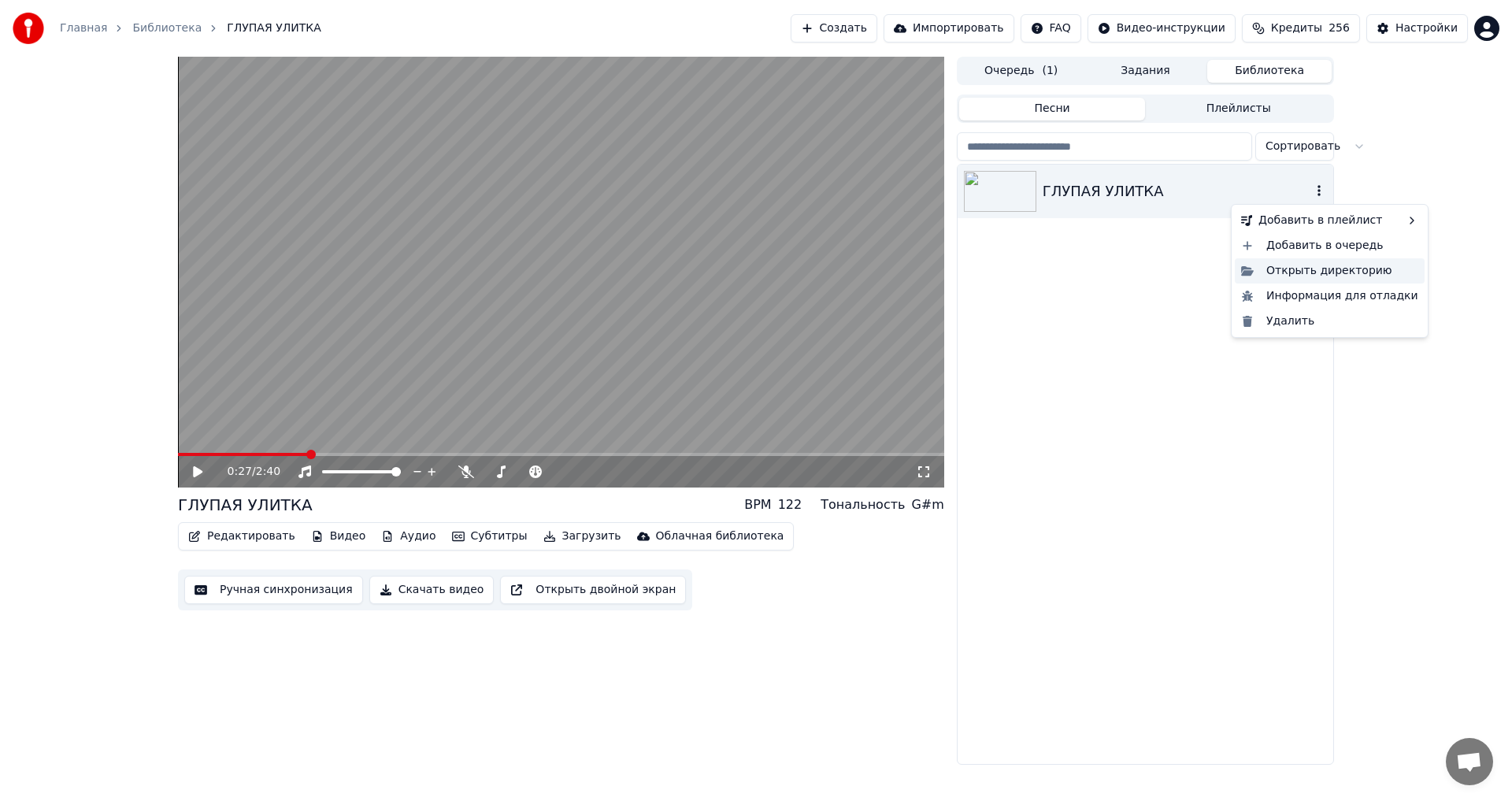
click at [1305, 269] on div "Открыть директорию" at bounding box center [1330, 270] width 190 height 25
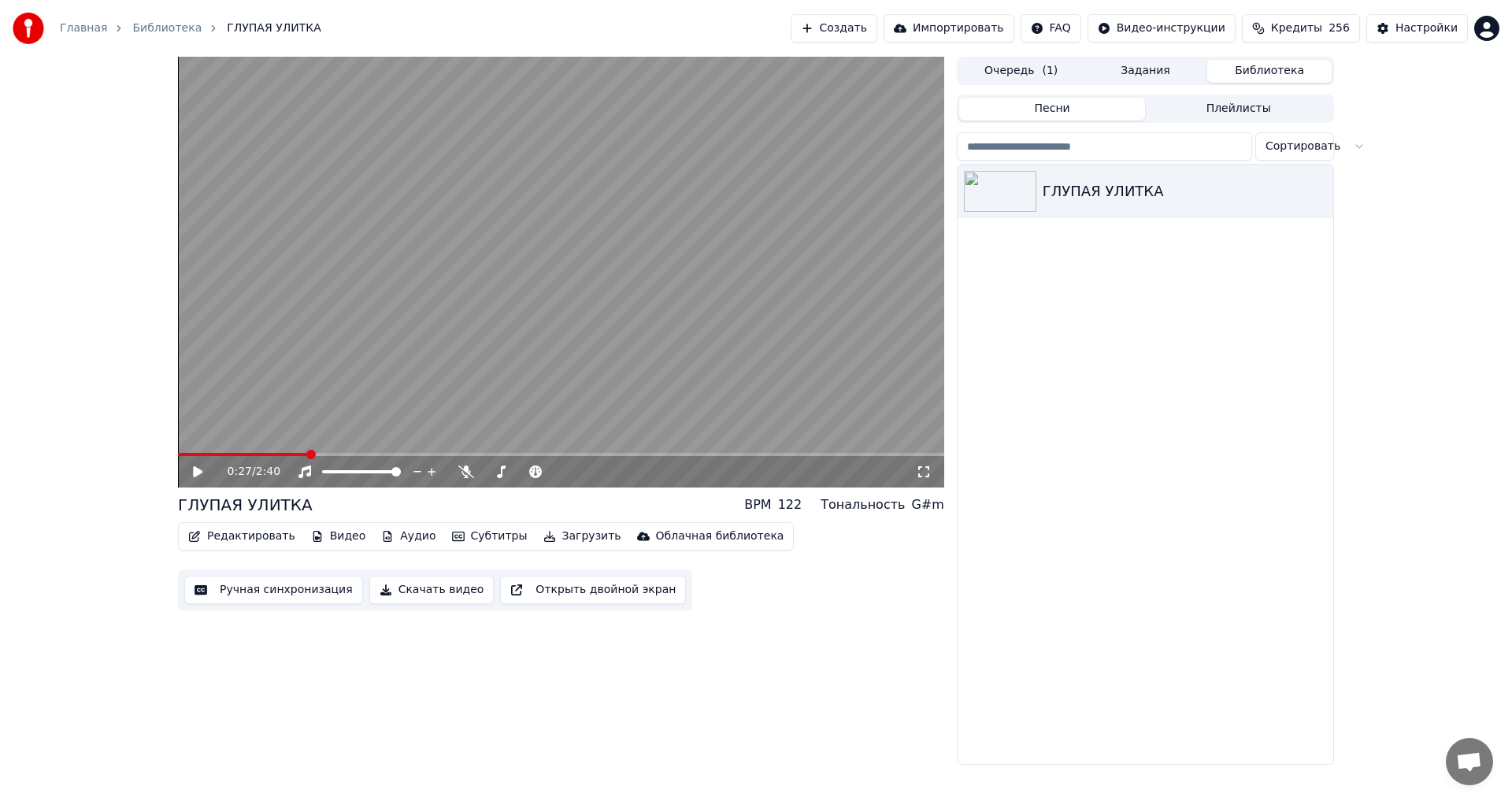
click at [1319, 26] on span "Кредиты" at bounding box center [1297, 28] width 51 height 16
click at [1217, 78] on th "Пополнить" at bounding box center [1210, 75] width 76 height 31
click at [1219, 143] on td "250" at bounding box center [1210, 133] width 76 height 29
click at [1218, 77] on th "Пополнить" at bounding box center [1210, 75] width 76 height 31
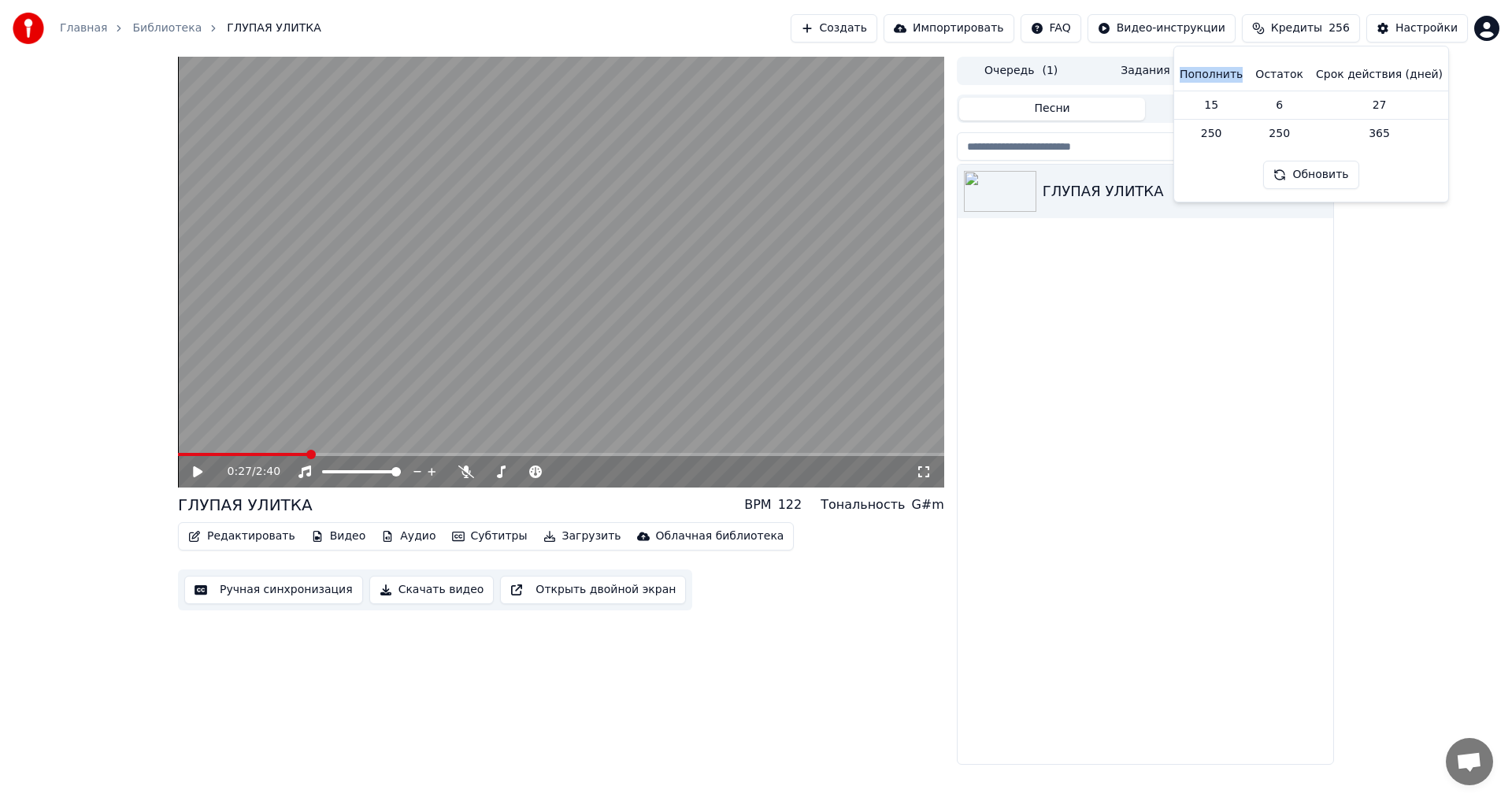
click at [1322, 28] on span "Кредиты" at bounding box center [1297, 28] width 51 height 16
click at [1319, 174] on button "Обновить" at bounding box center [1310, 174] width 95 height 29
click at [1422, 31] on div "Настройки" at bounding box center [1426, 28] width 62 height 16
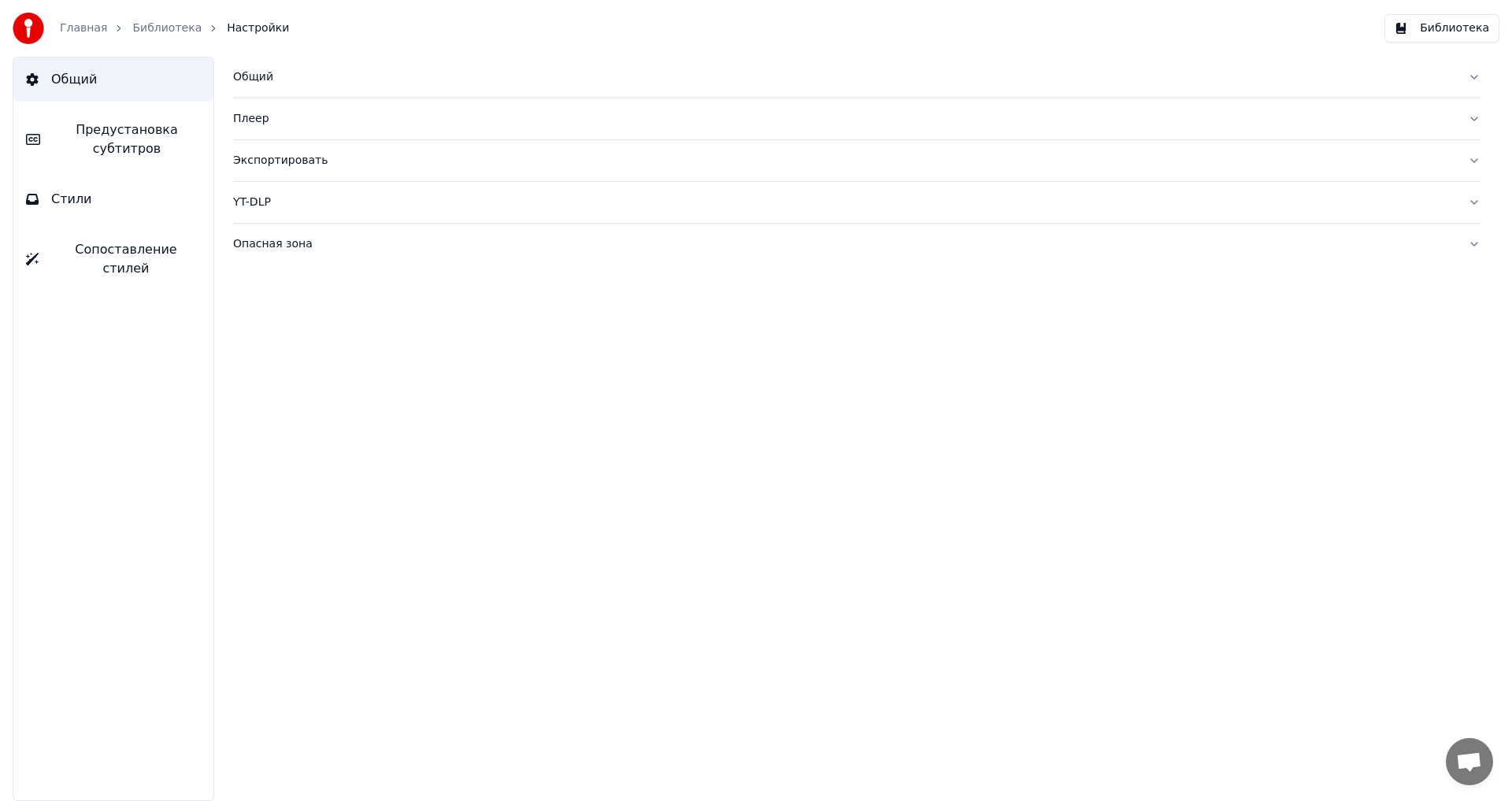
click at [148, 29] on link "Библиотека" at bounding box center [167, 28] width 70 height 16
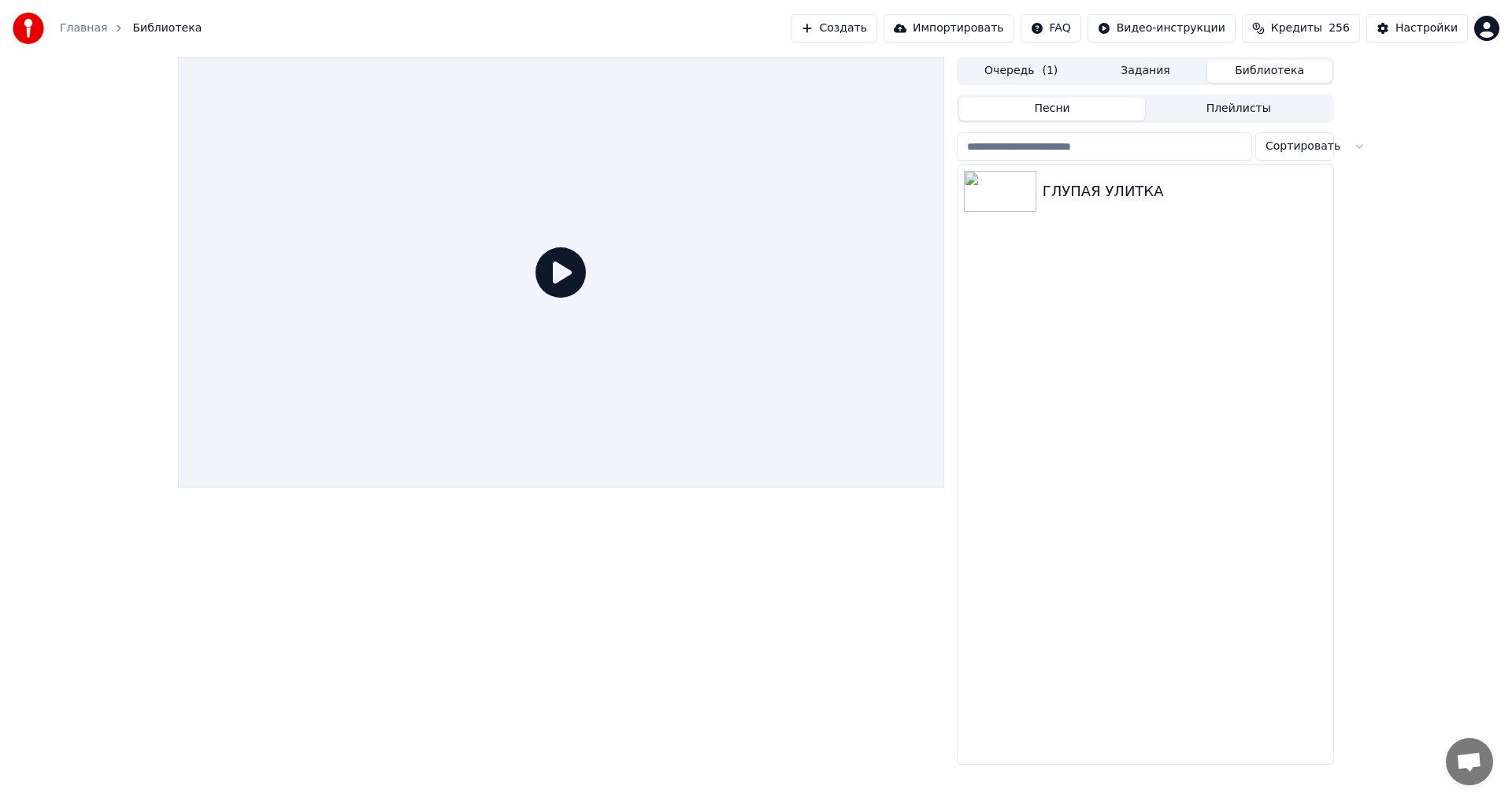
click at [72, 28] on link "Главная" at bounding box center [84, 28] width 47 height 16
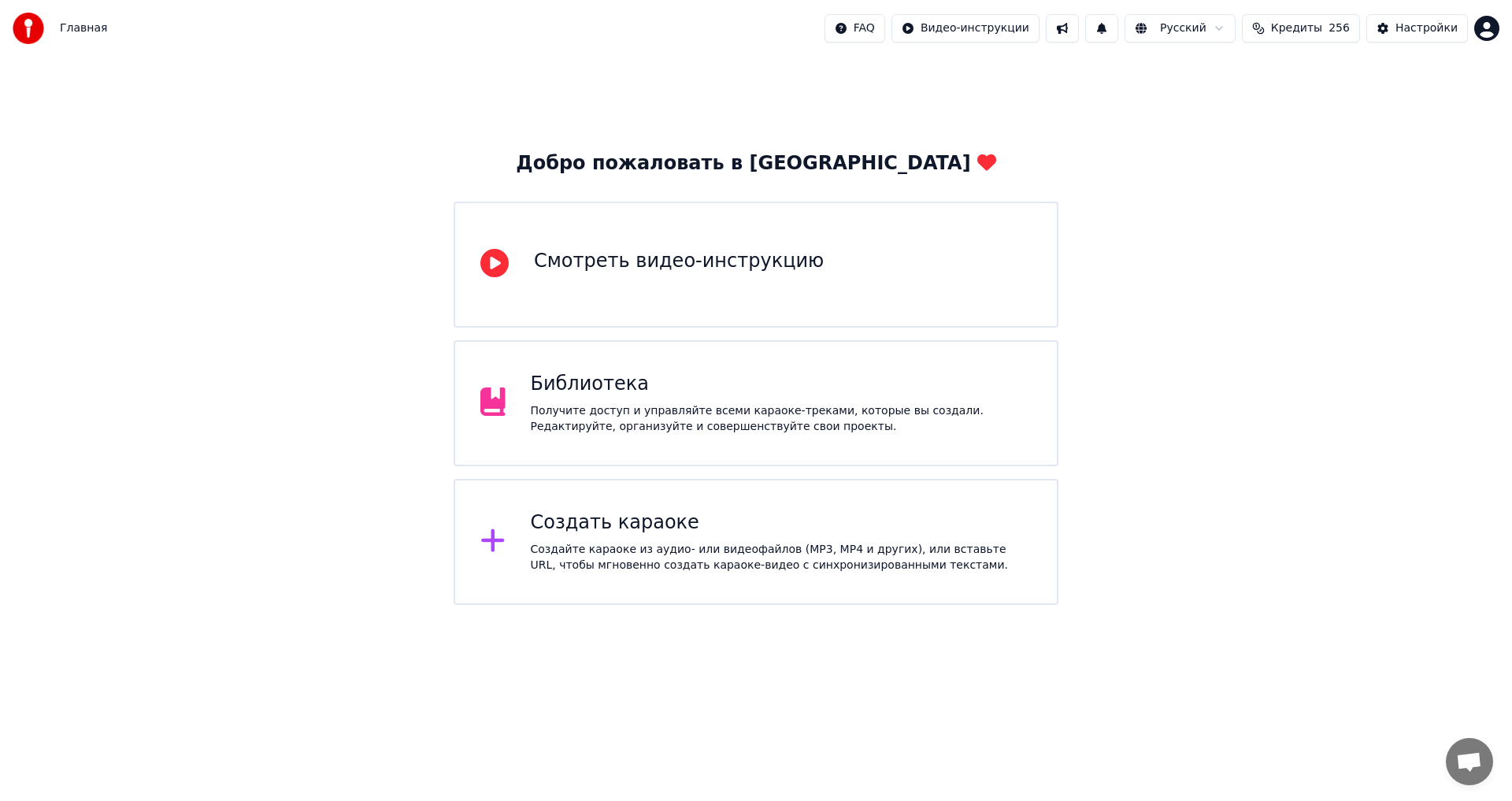
click at [894, 34] on html "Главная FAQ Видео-инструкции Русский Кредиты 256 Настройки Добро пожаловать в Y…" at bounding box center [756, 302] width 1512 height 605
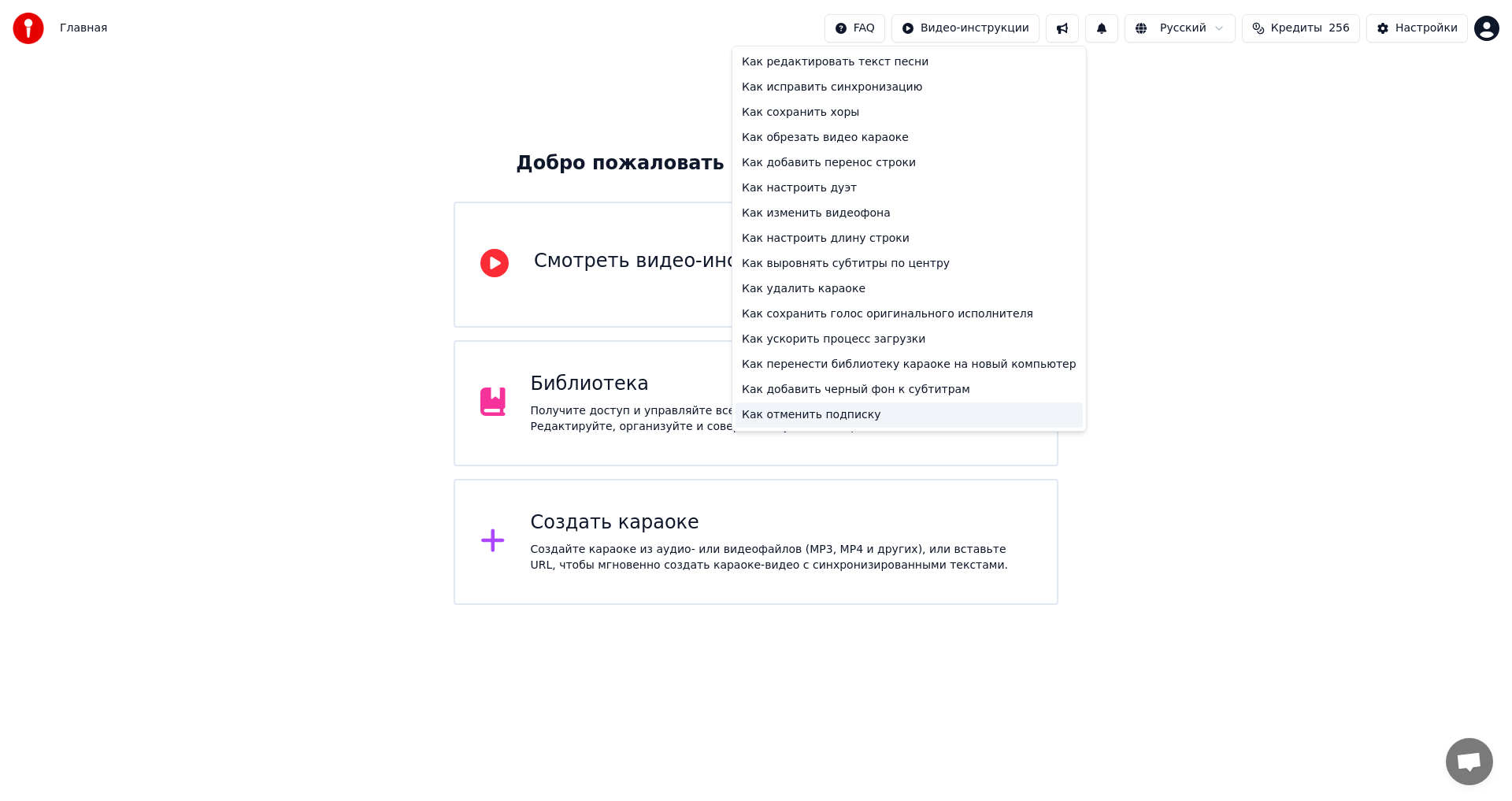
click at [829, 418] on div "Как отменить подписку" at bounding box center [909, 415] width 348 height 25
